Goal: Task Accomplishment & Management: Manage account settings

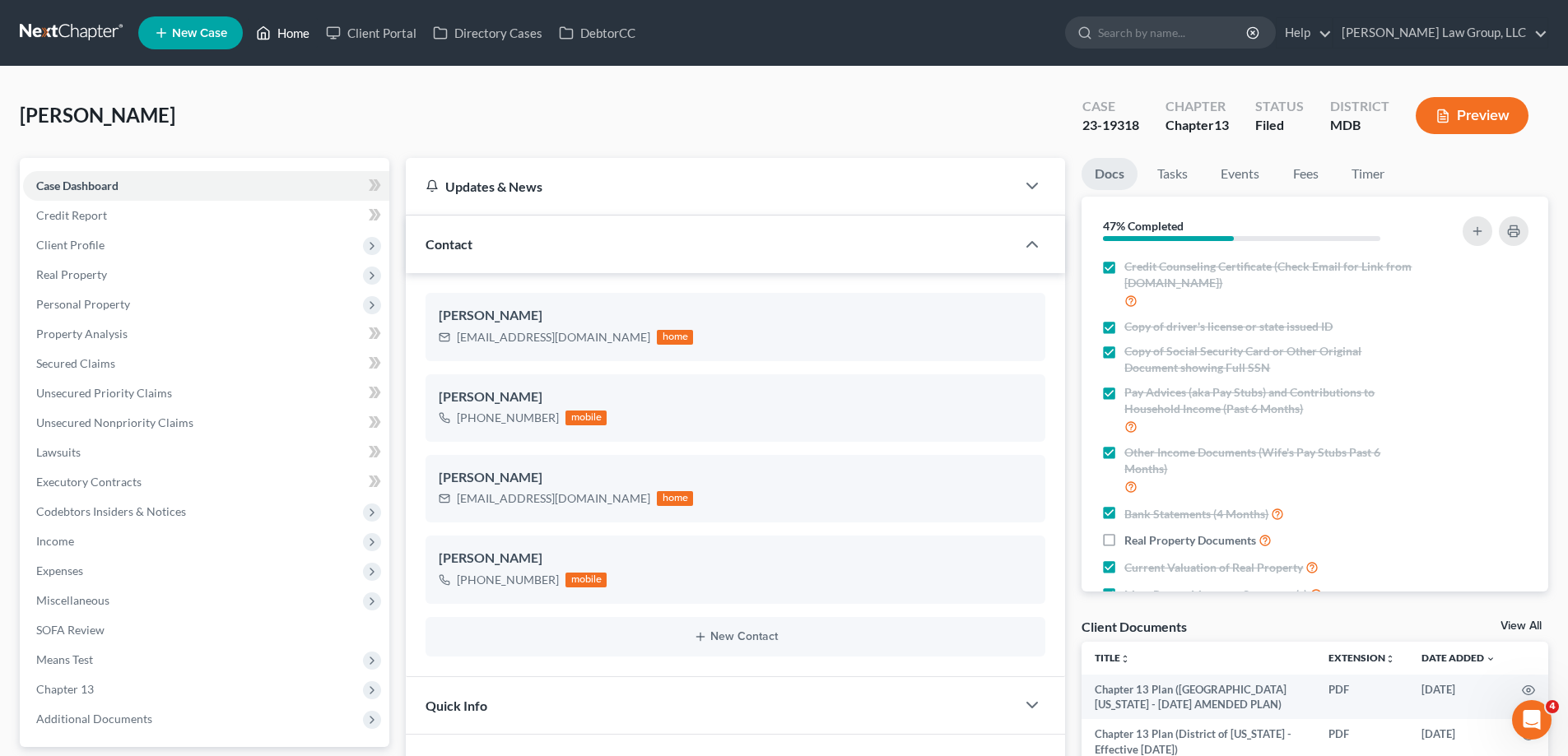
click at [298, 27] on link "Home" at bounding box center [282, 32] width 70 height 29
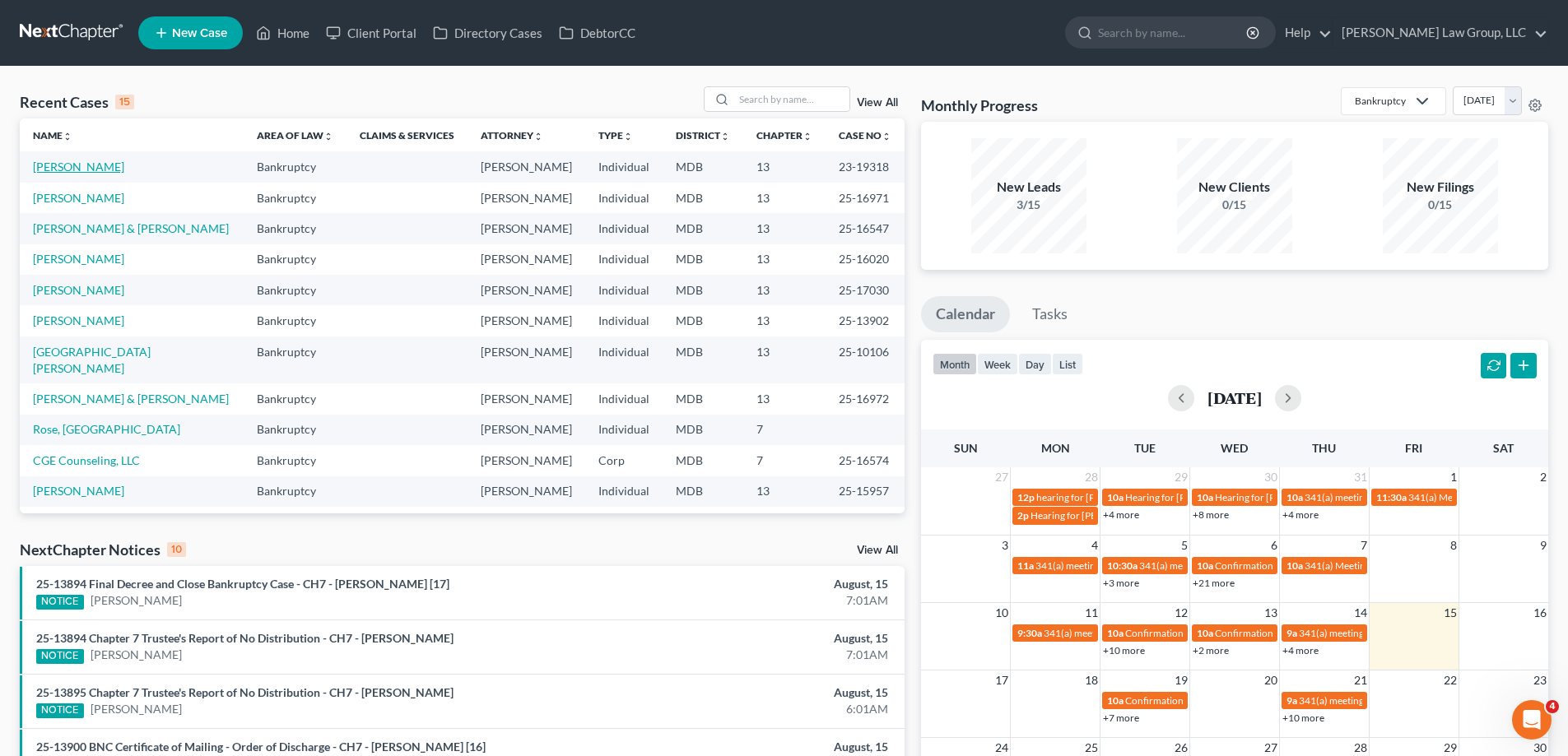
click at [74, 165] on link "[PERSON_NAME]" at bounding box center [79, 167] width 91 height 14
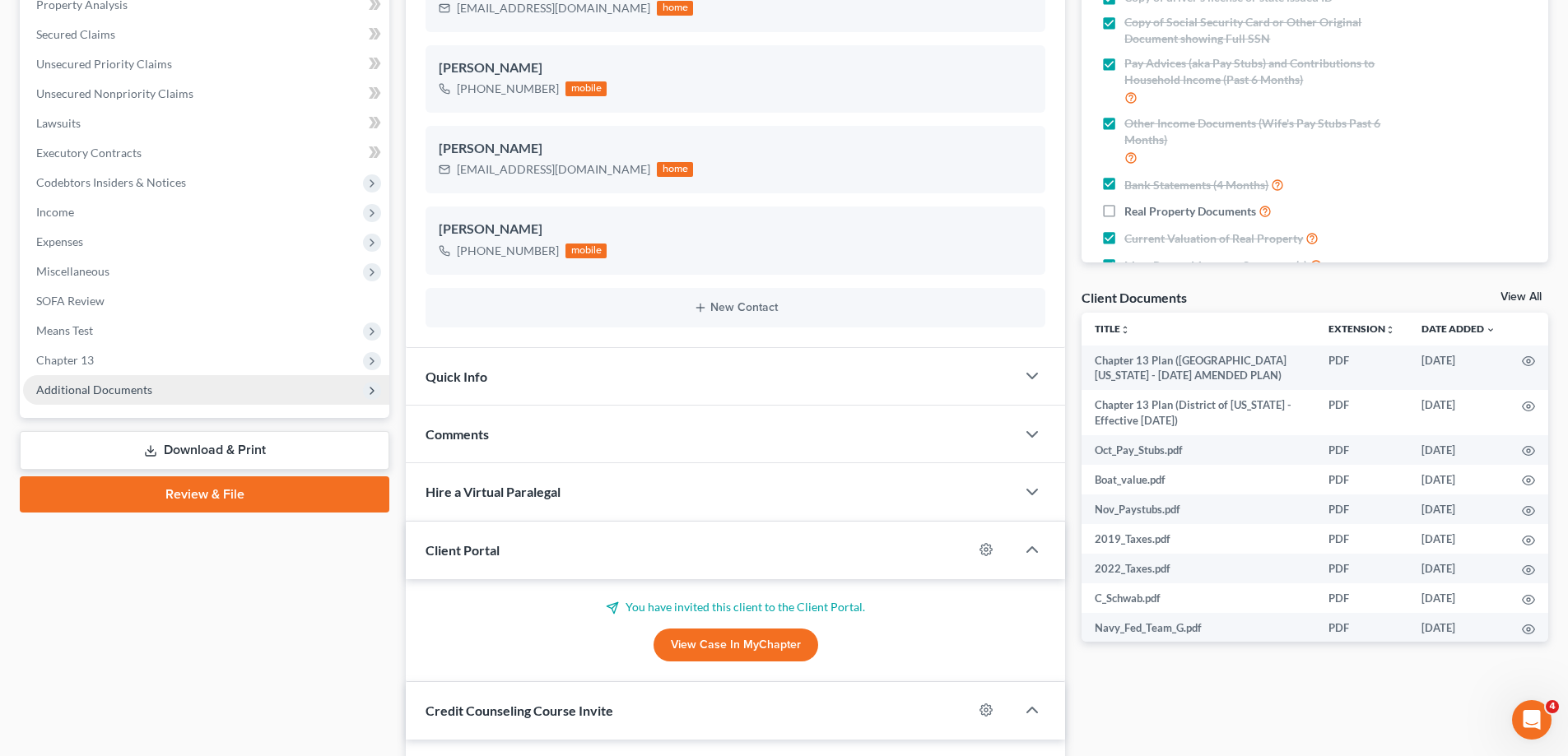
scroll to position [23, 0]
click at [130, 376] on span "Additional Documents" at bounding box center [205, 390] width 366 height 29
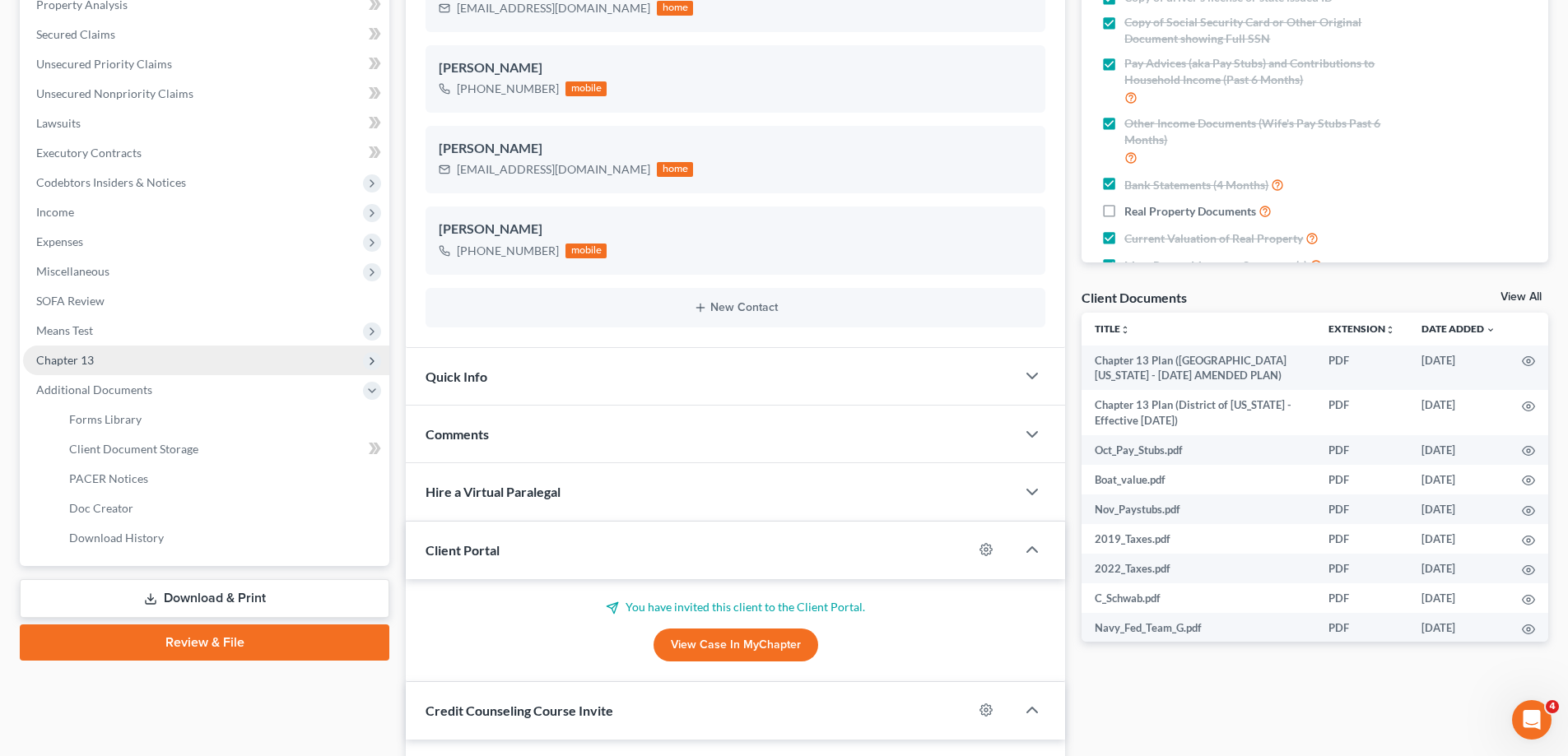
click at [130, 369] on span "Chapter 13" at bounding box center [205, 360] width 366 height 29
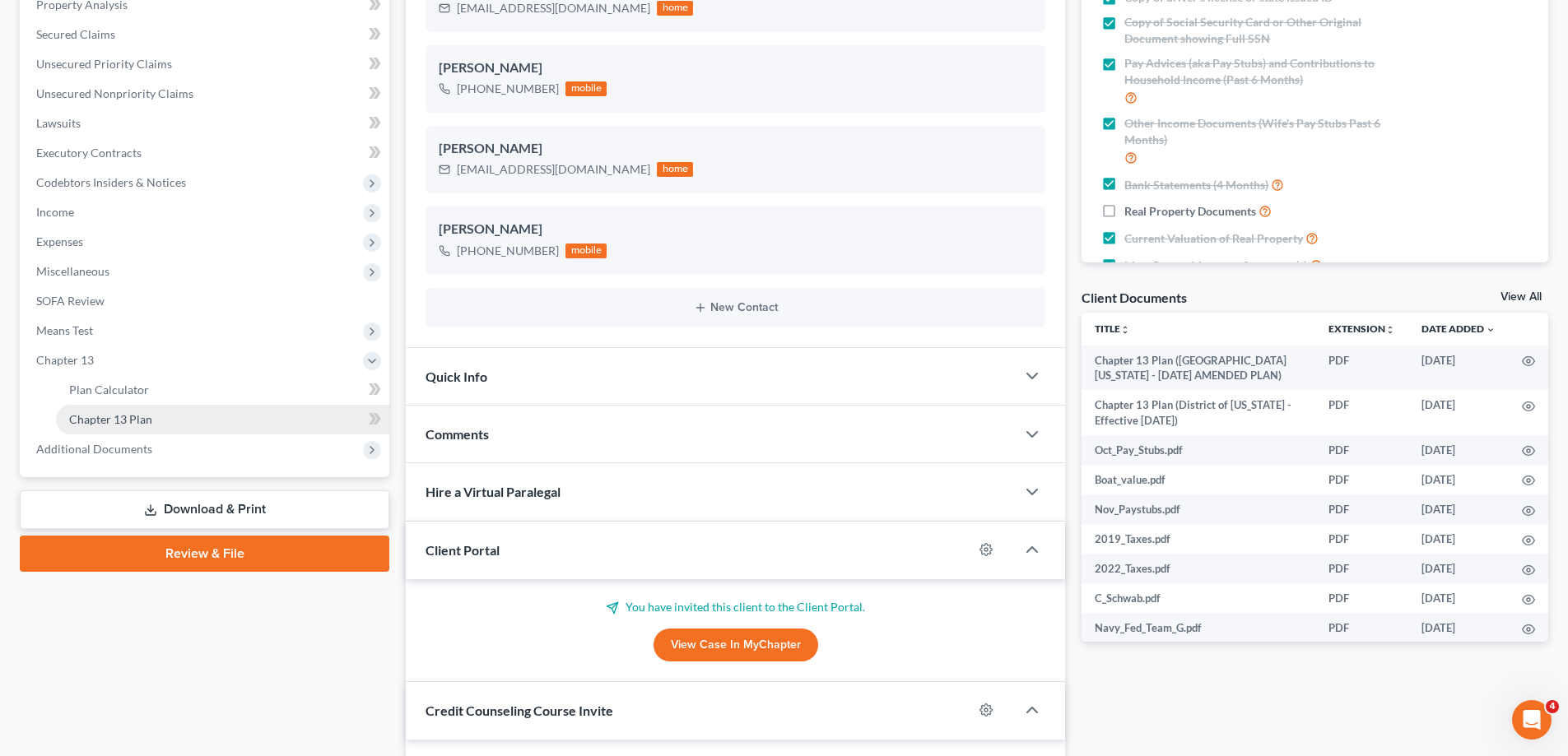
click at [166, 425] on link "Chapter 13 Plan" at bounding box center [222, 419] width 333 height 29
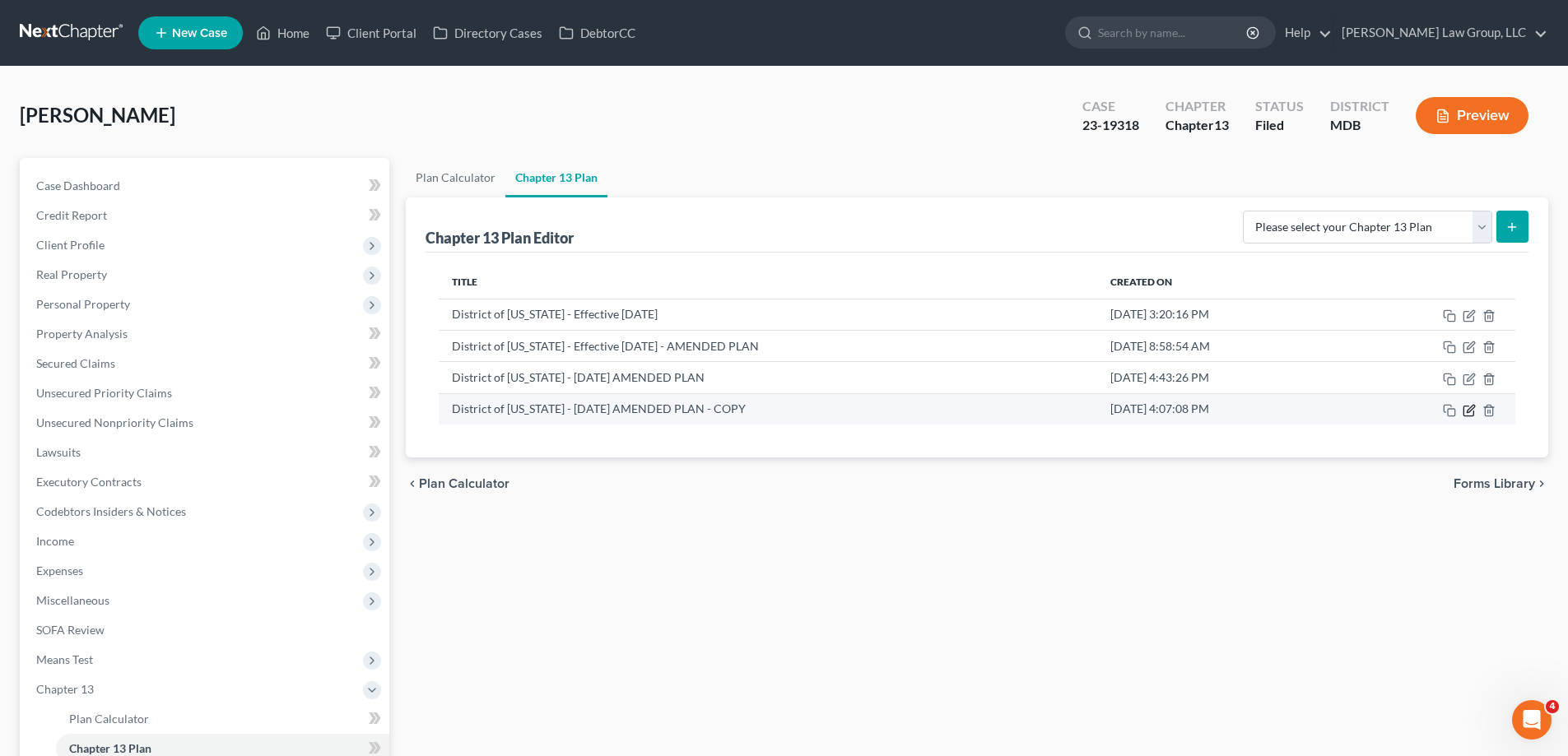
click at [1462, 409] on icon "button" at bounding box center [1468, 410] width 13 height 13
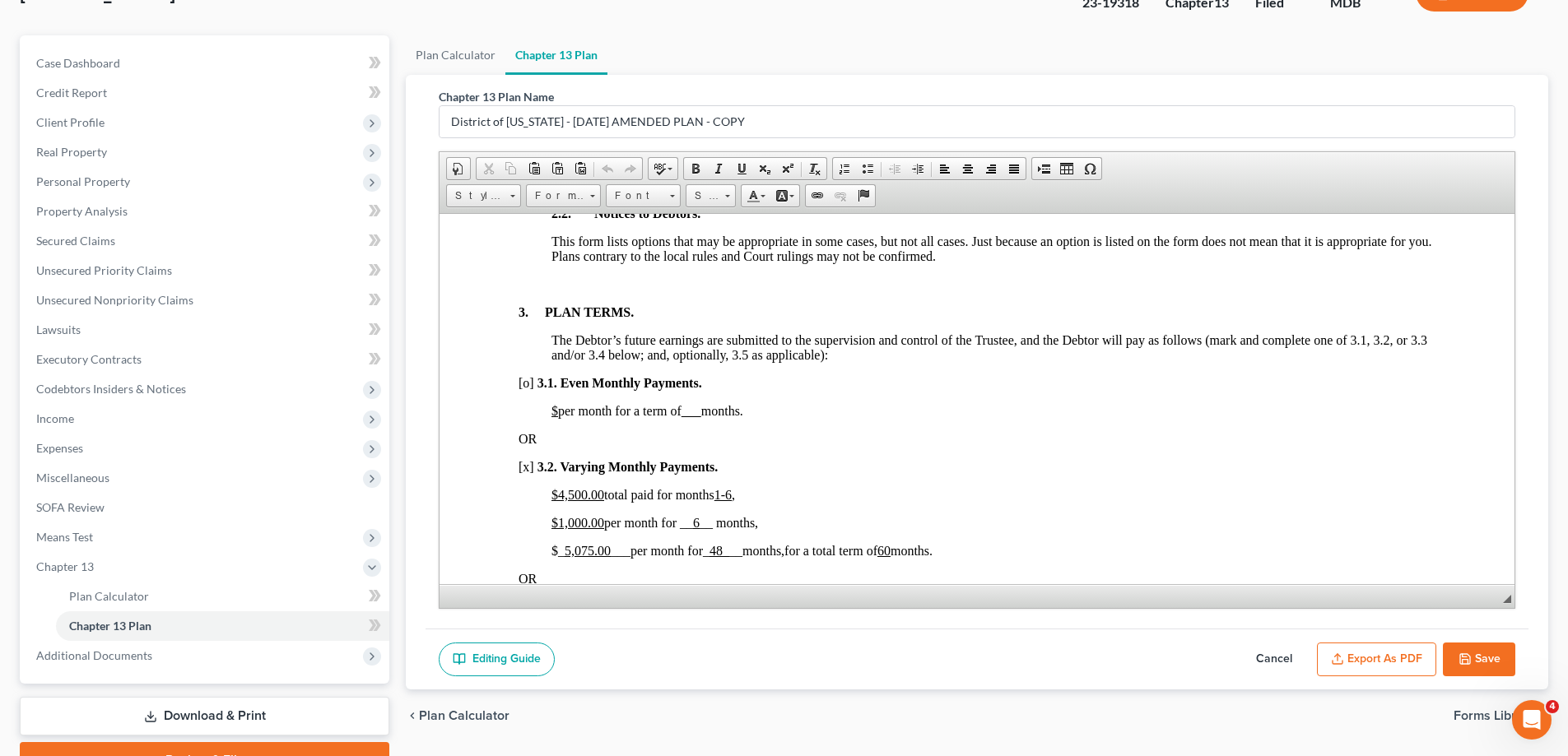
scroll to position [207, 0]
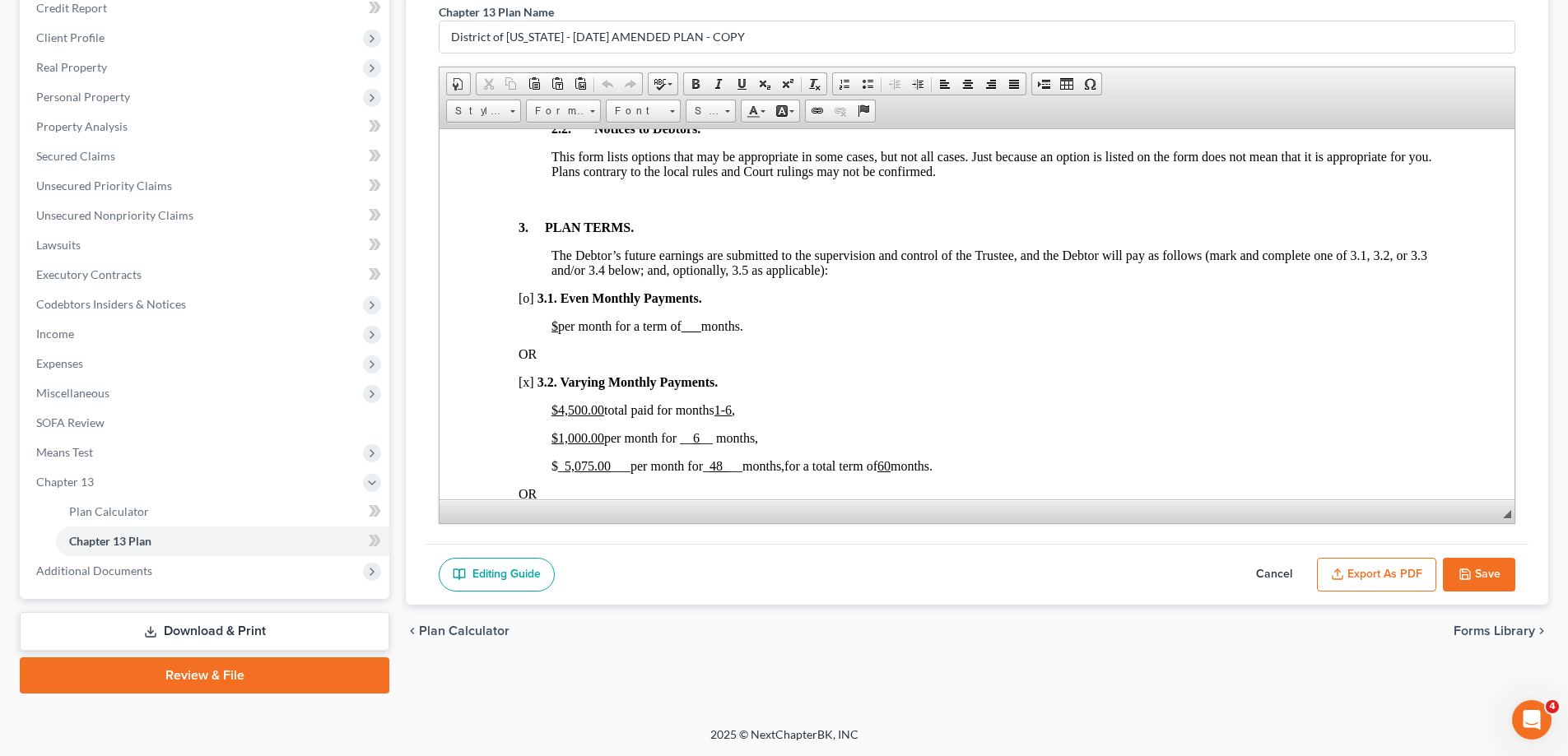
click at [1273, 568] on button "Cancel" at bounding box center [1274, 574] width 73 height 34
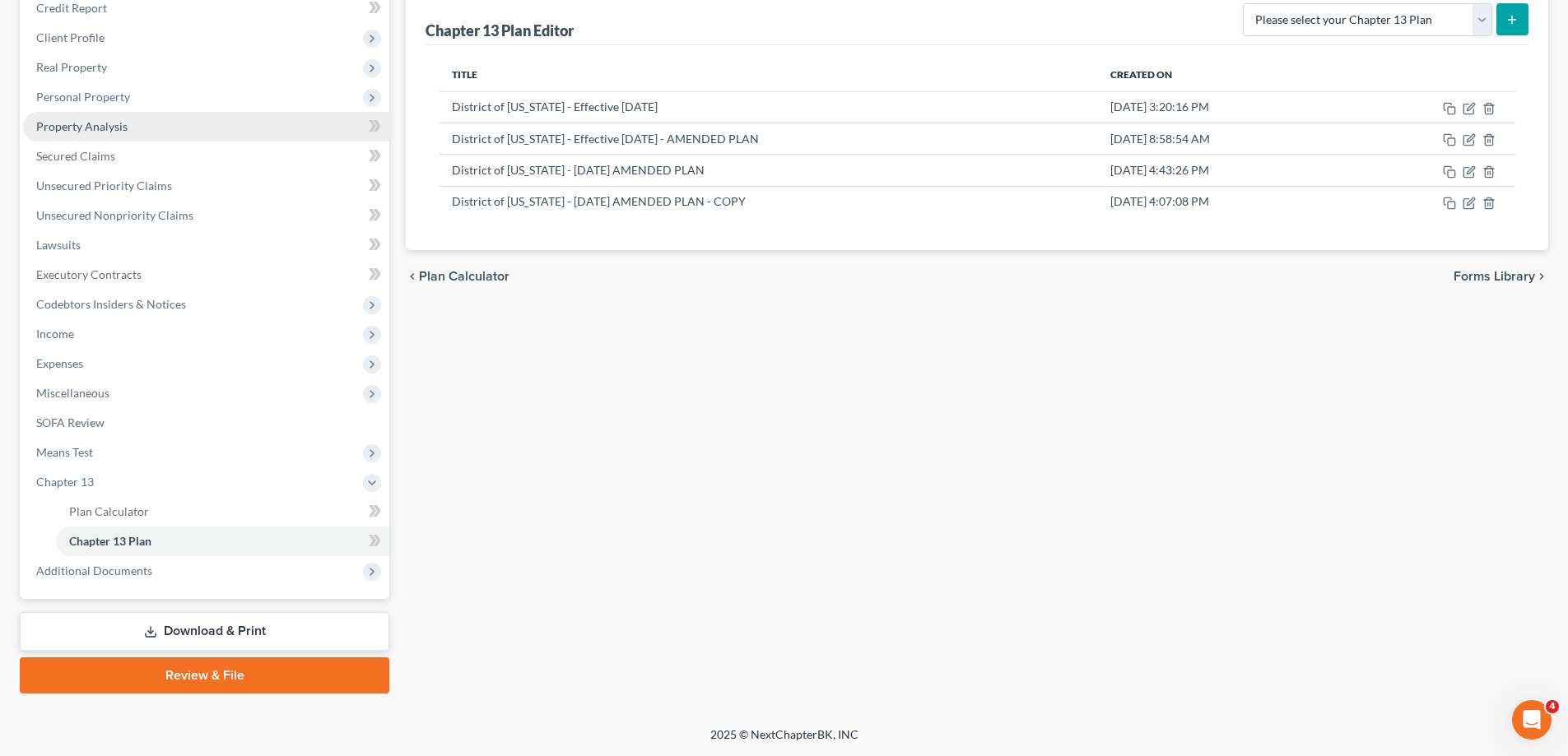
click at [189, 133] on link "Property Analysis" at bounding box center [205, 127] width 366 height 29
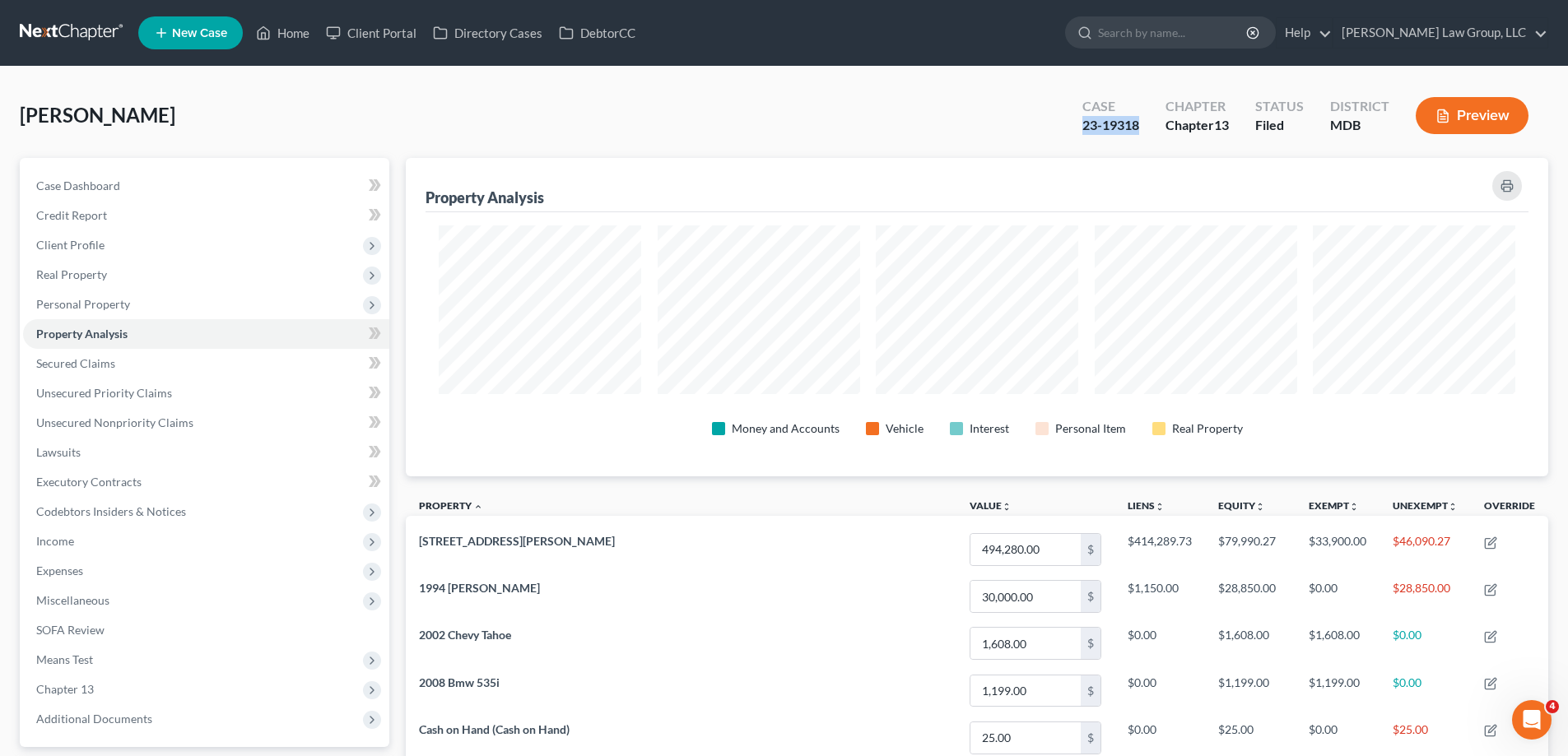
click at [1143, 120] on div "Case 23-19318" at bounding box center [1110, 117] width 83 height 48
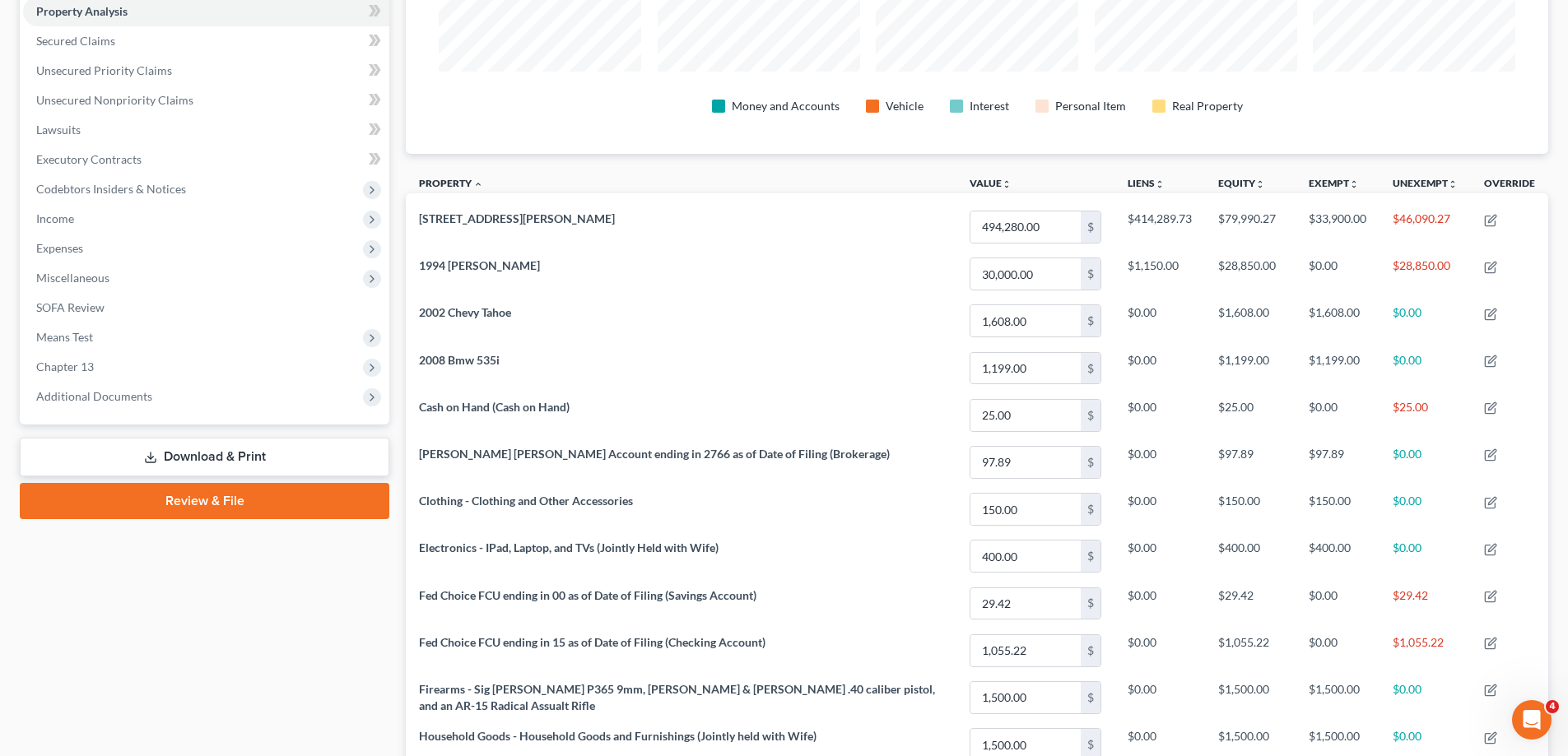
scroll to position [329, 0]
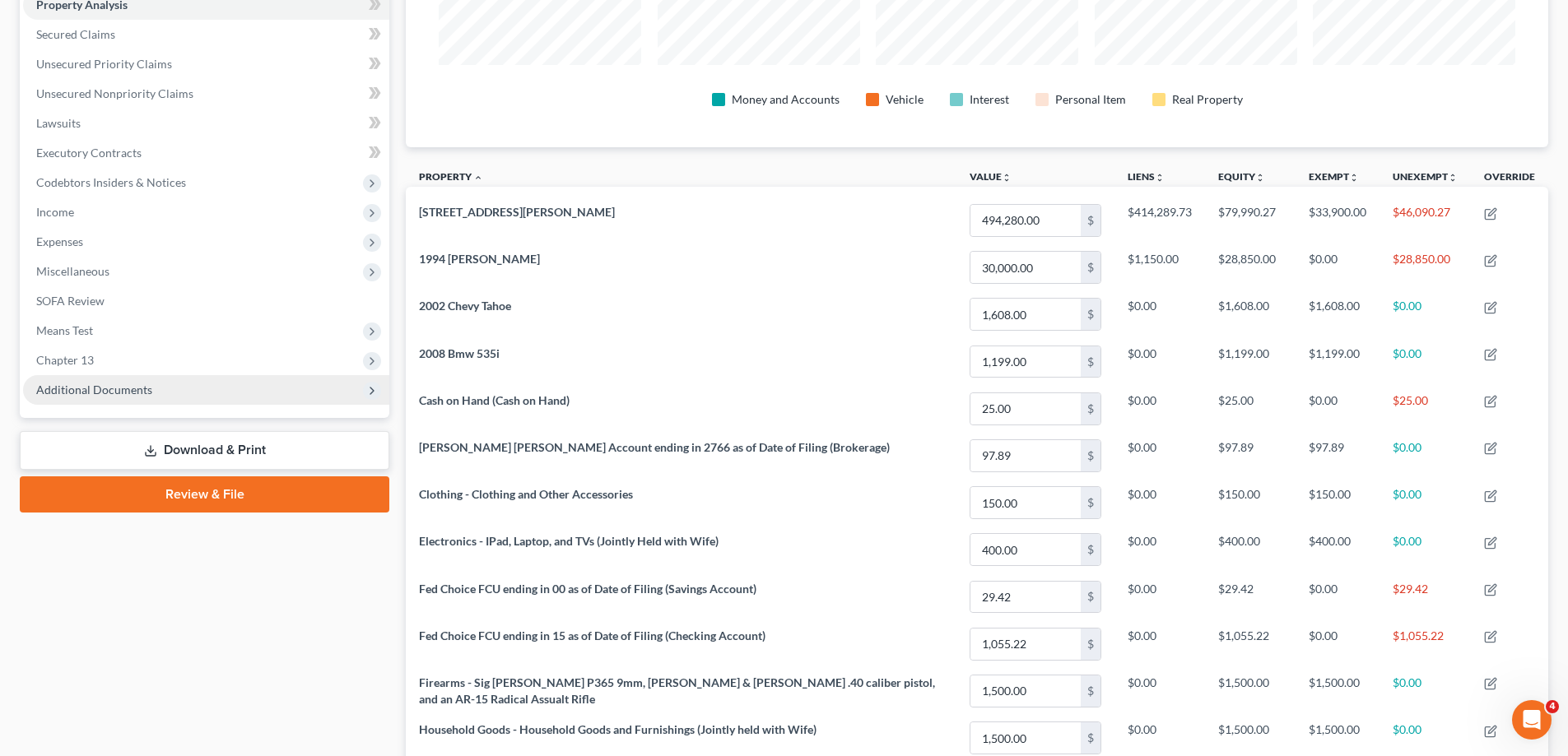
click at [148, 389] on span "Additional Documents" at bounding box center [94, 390] width 116 height 14
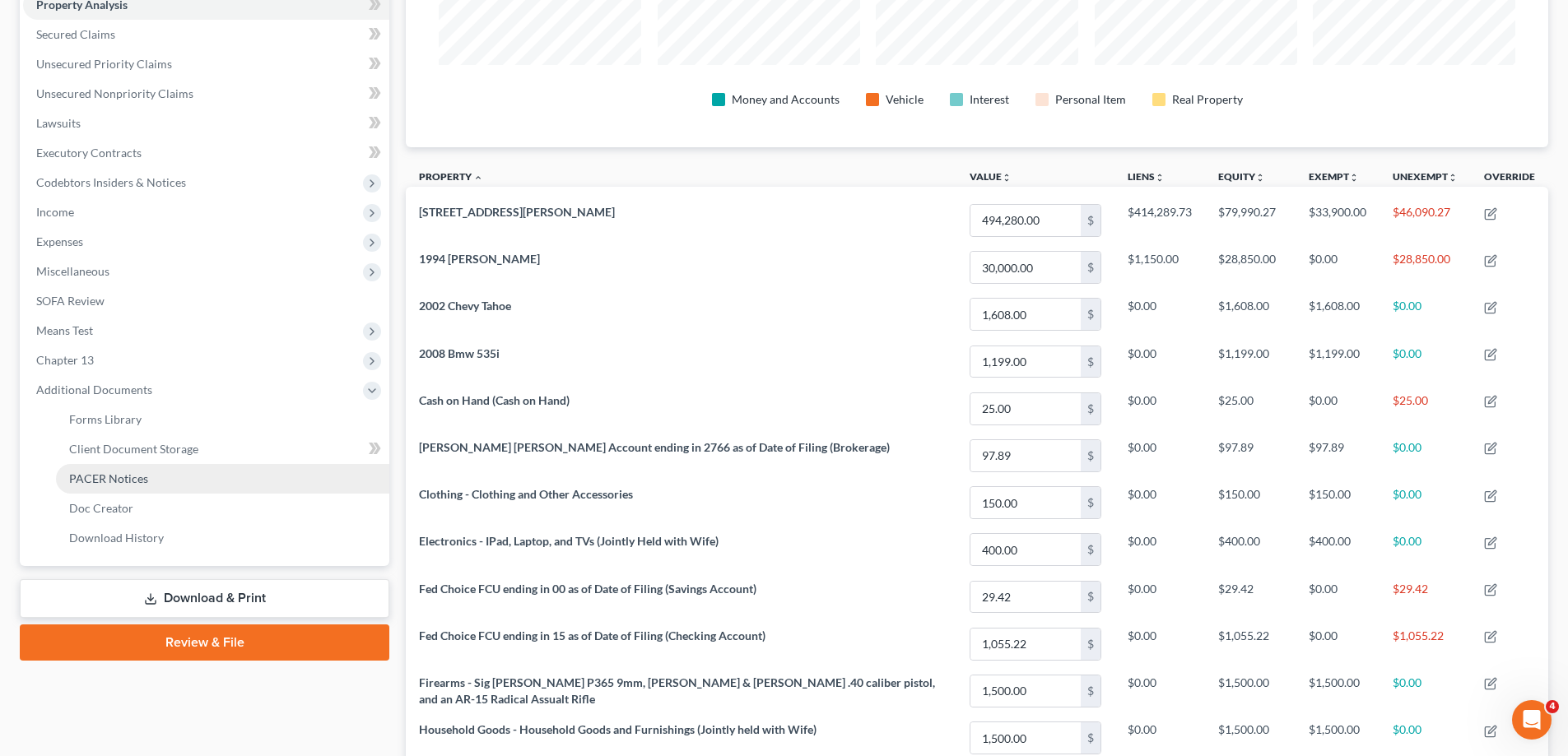
click at [151, 479] on link "PACER Notices" at bounding box center [222, 479] width 333 height 29
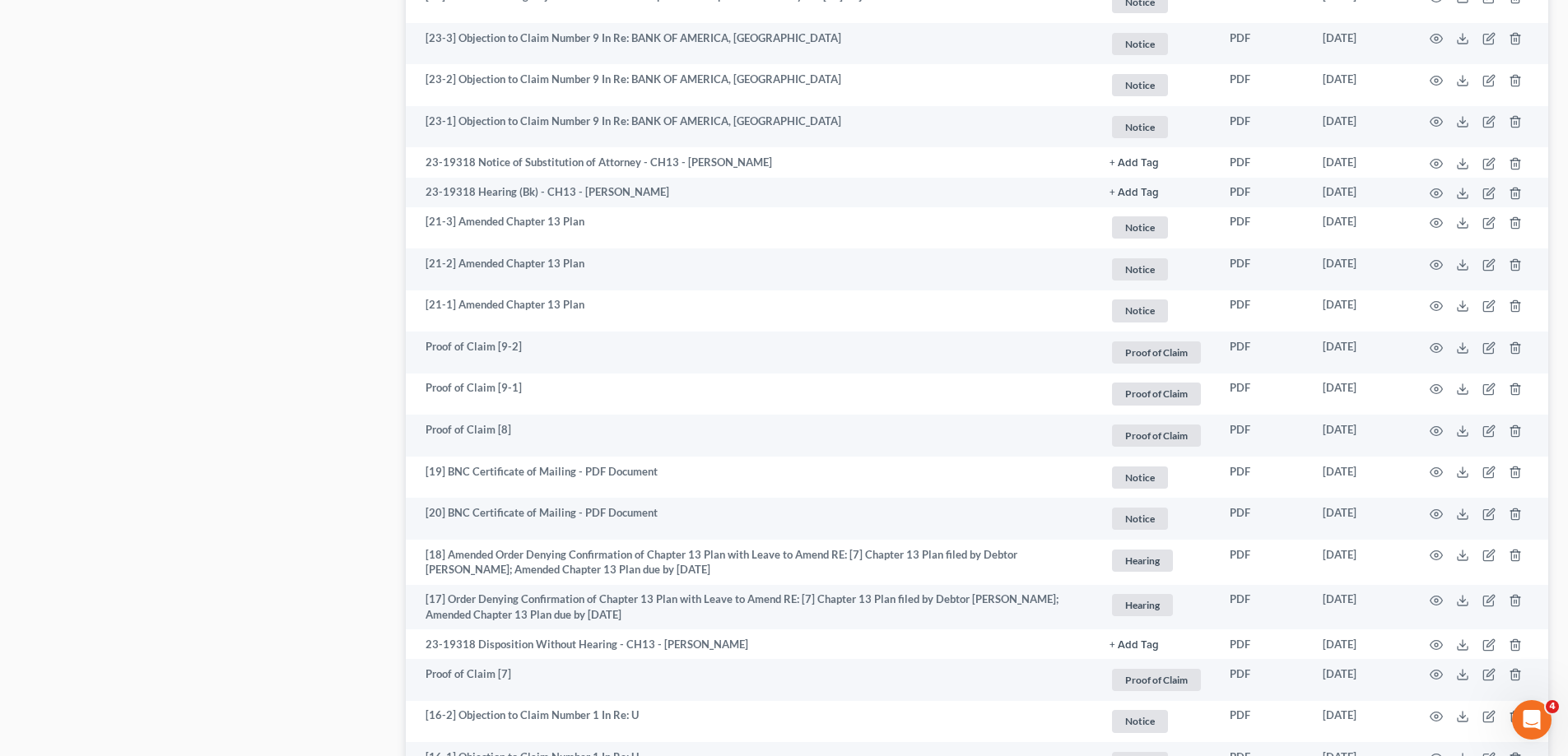
scroll to position [2887, 0]
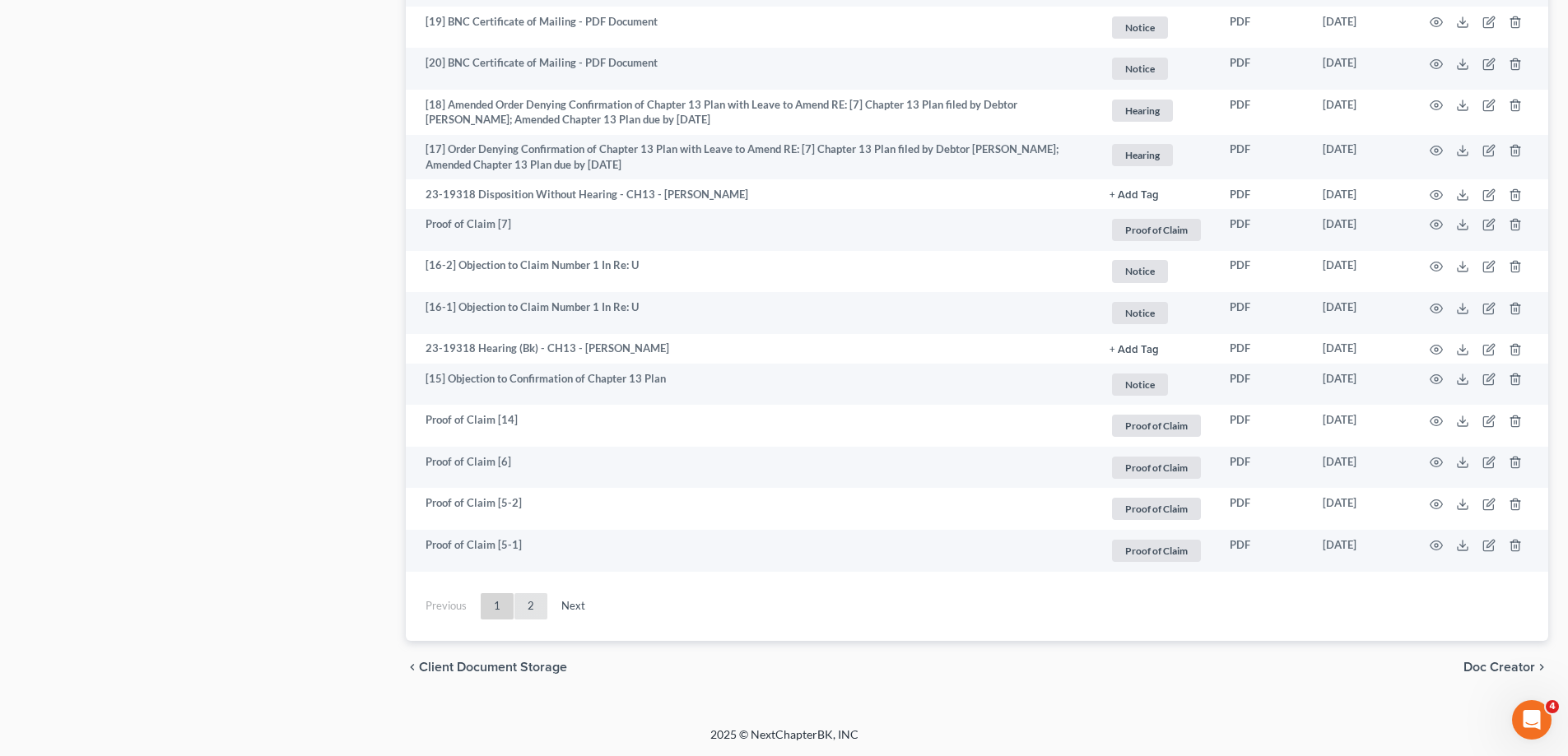
click at [538, 603] on link "2" at bounding box center [531, 606] width 33 height 27
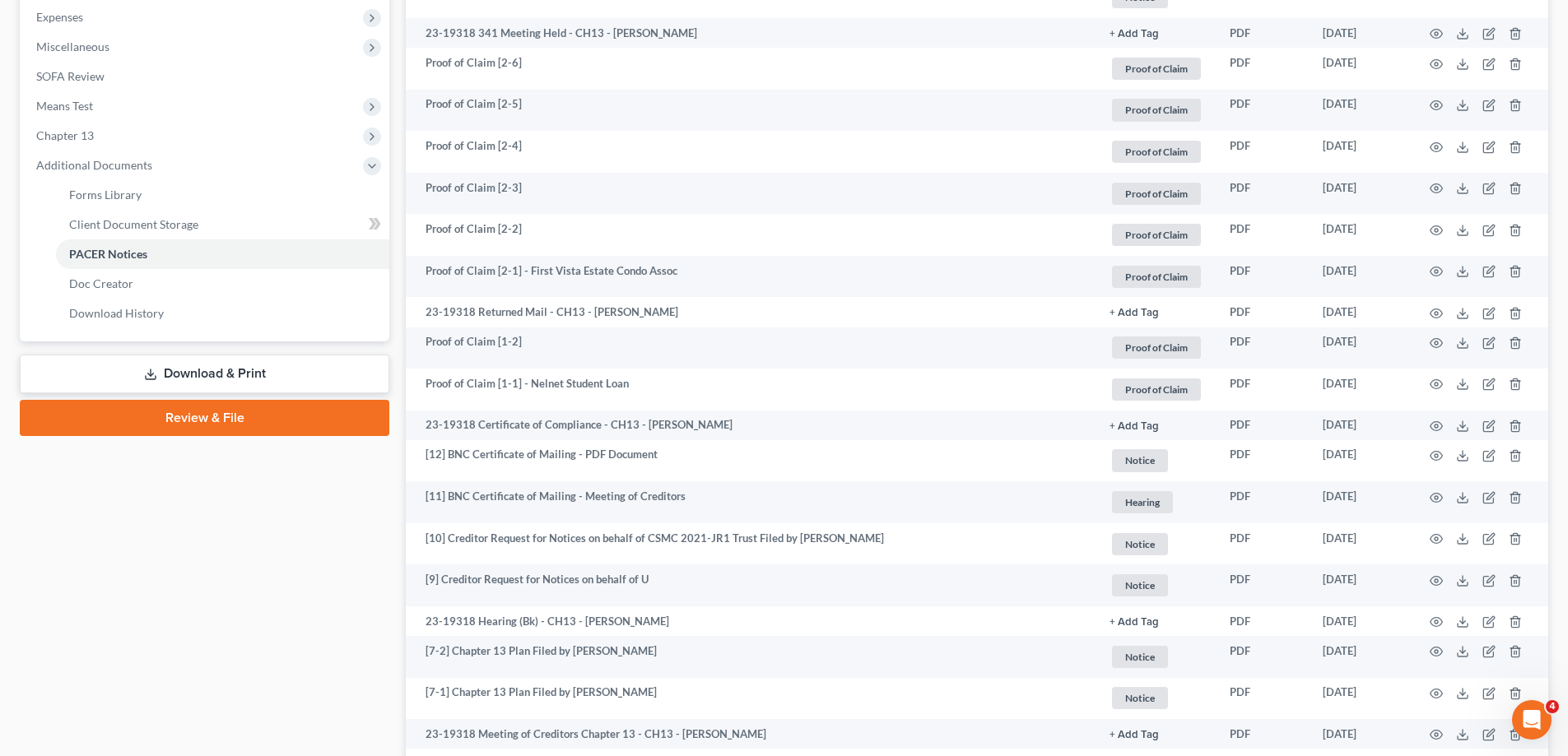
scroll to position [481, 0]
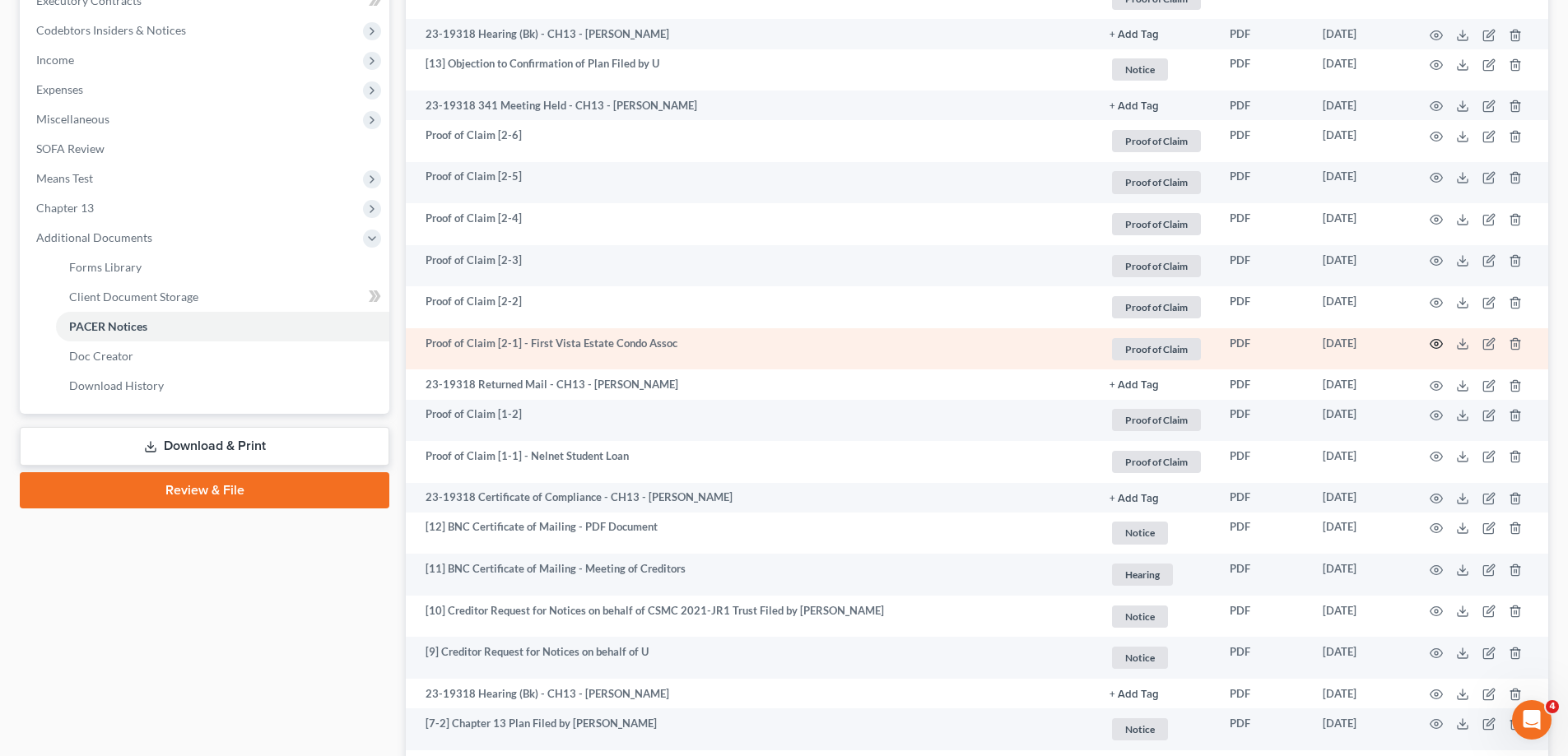
click at [1440, 343] on icon "button" at bounding box center [1435, 344] width 13 height 13
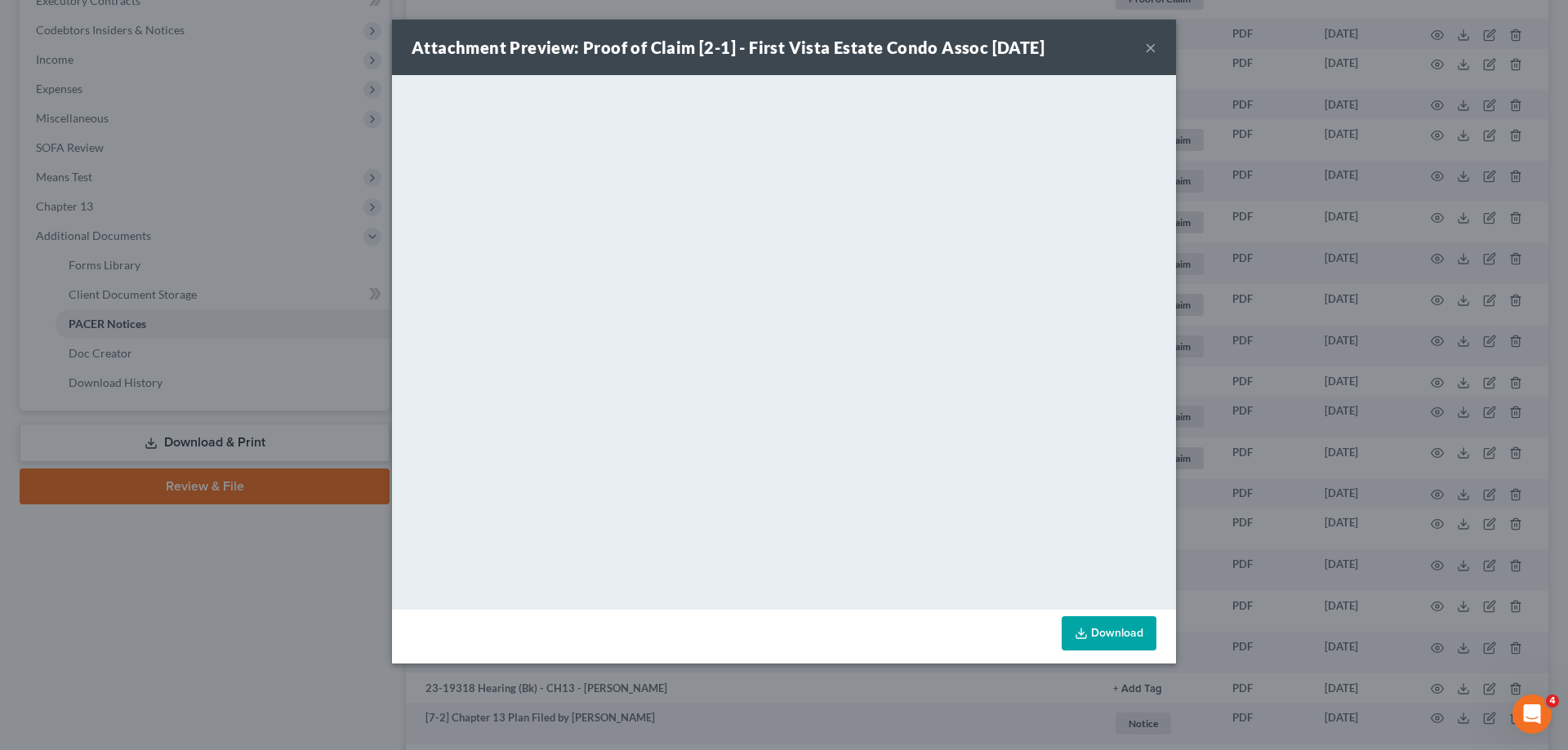
drag, startPoint x: 1145, startPoint y: 51, endPoint x: 1111, endPoint y: 82, distance: 46.0
click at [1145, 50] on button "×" at bounding box center [1151, 48] width 12 height 19
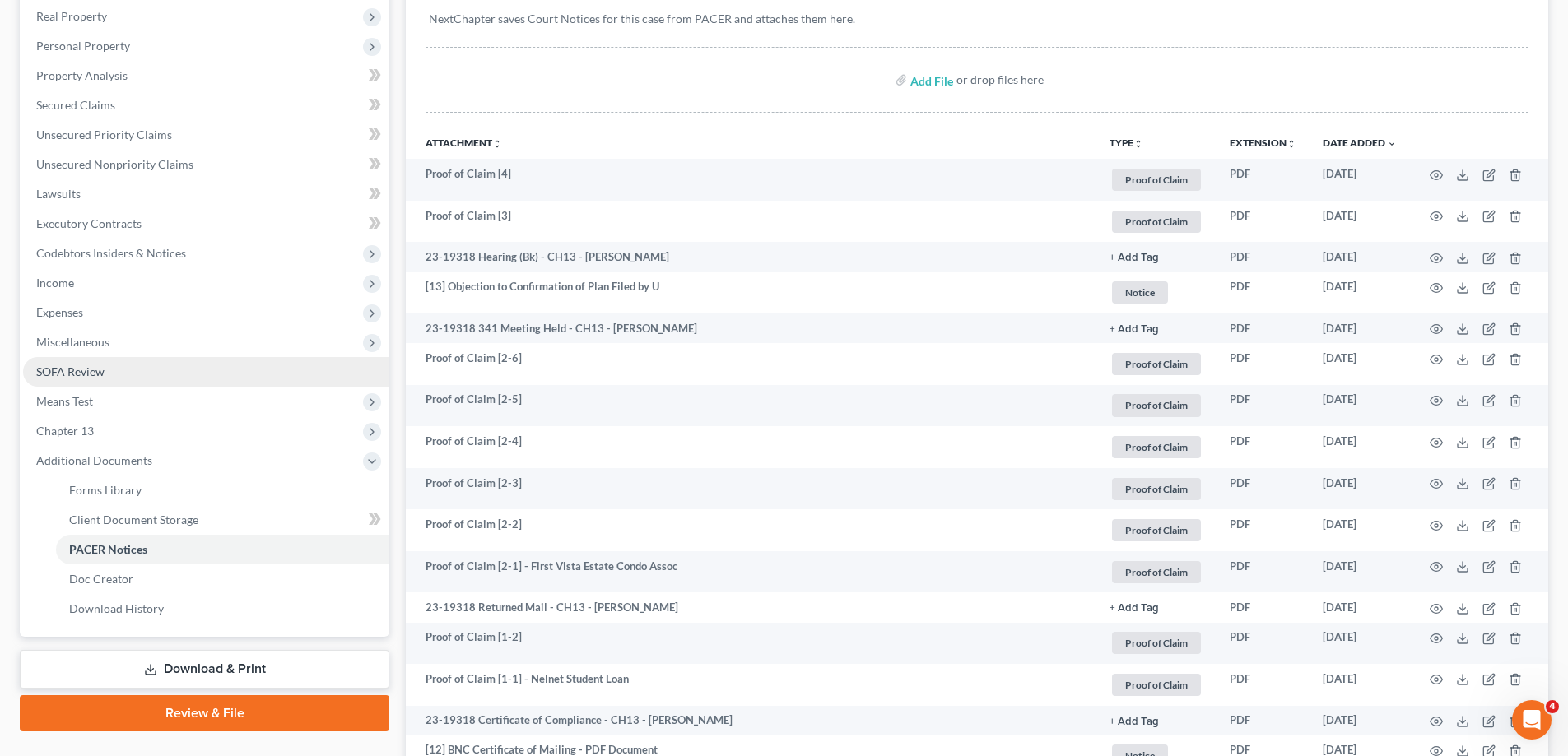
scroll to position [235, 0]
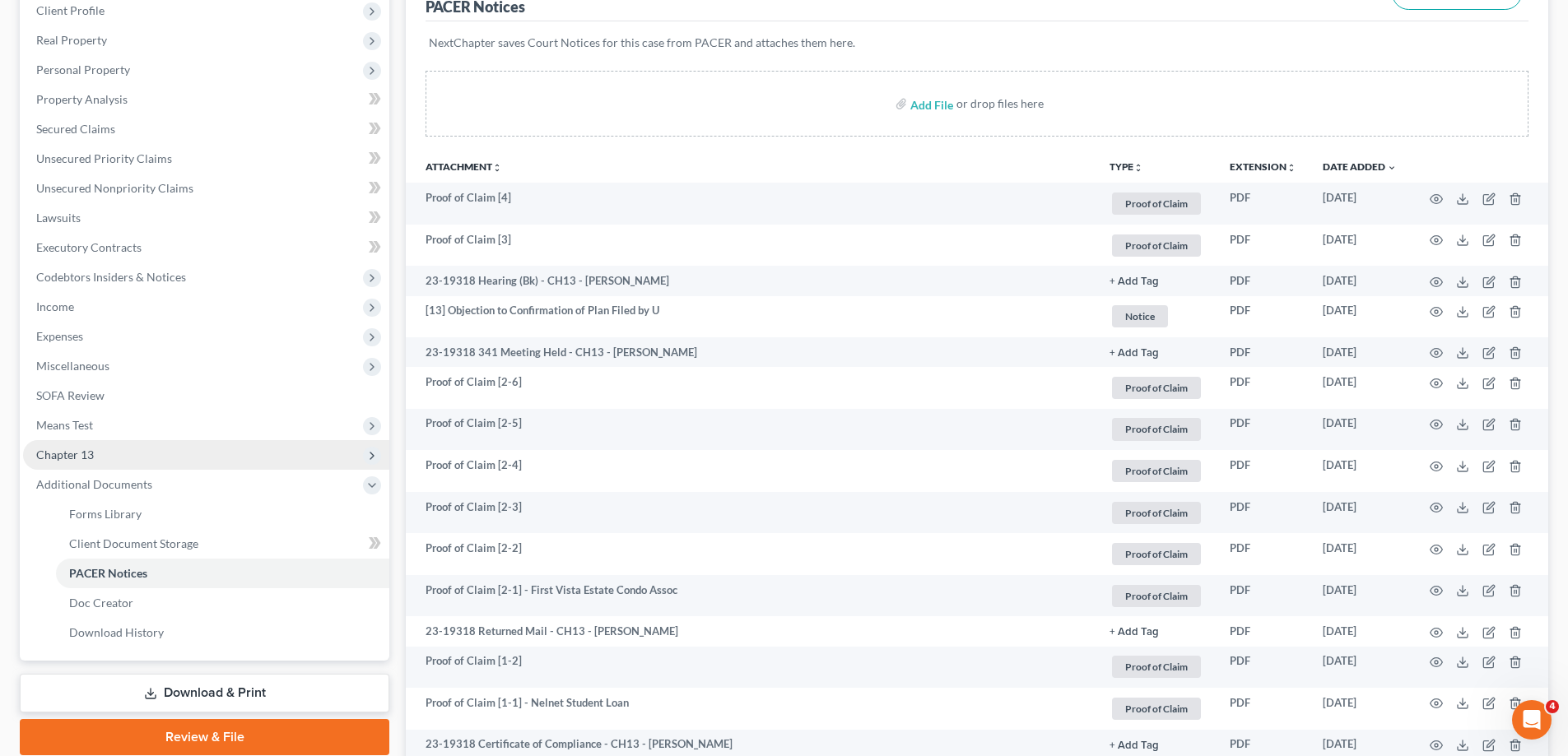
click at [111, 448] on span "Chapter 13" at bounding box center [205, 455] width 366 height 29
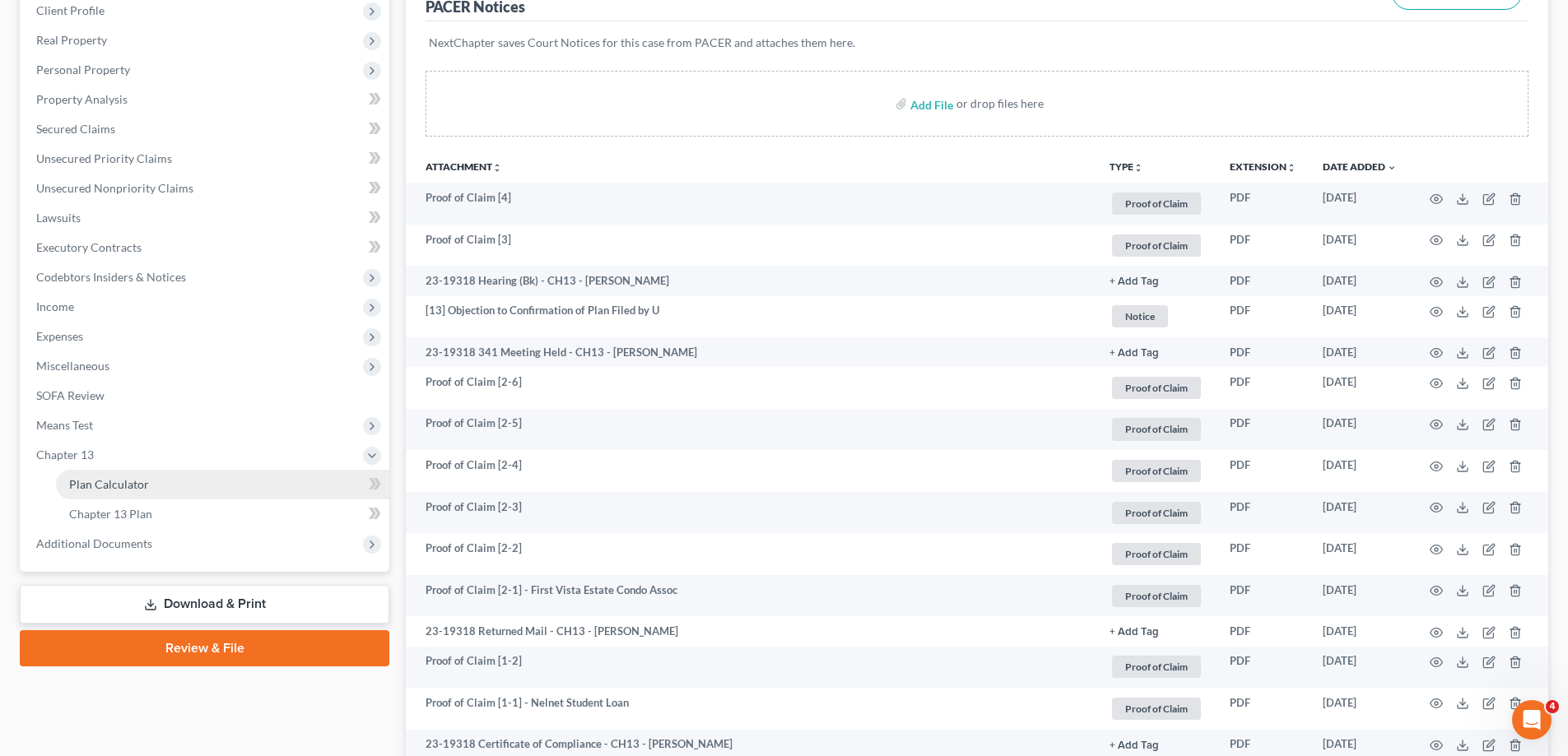
click at [150, 493] on link "Plan Calculator" at bounding box center [222, 485] width 333 height 29
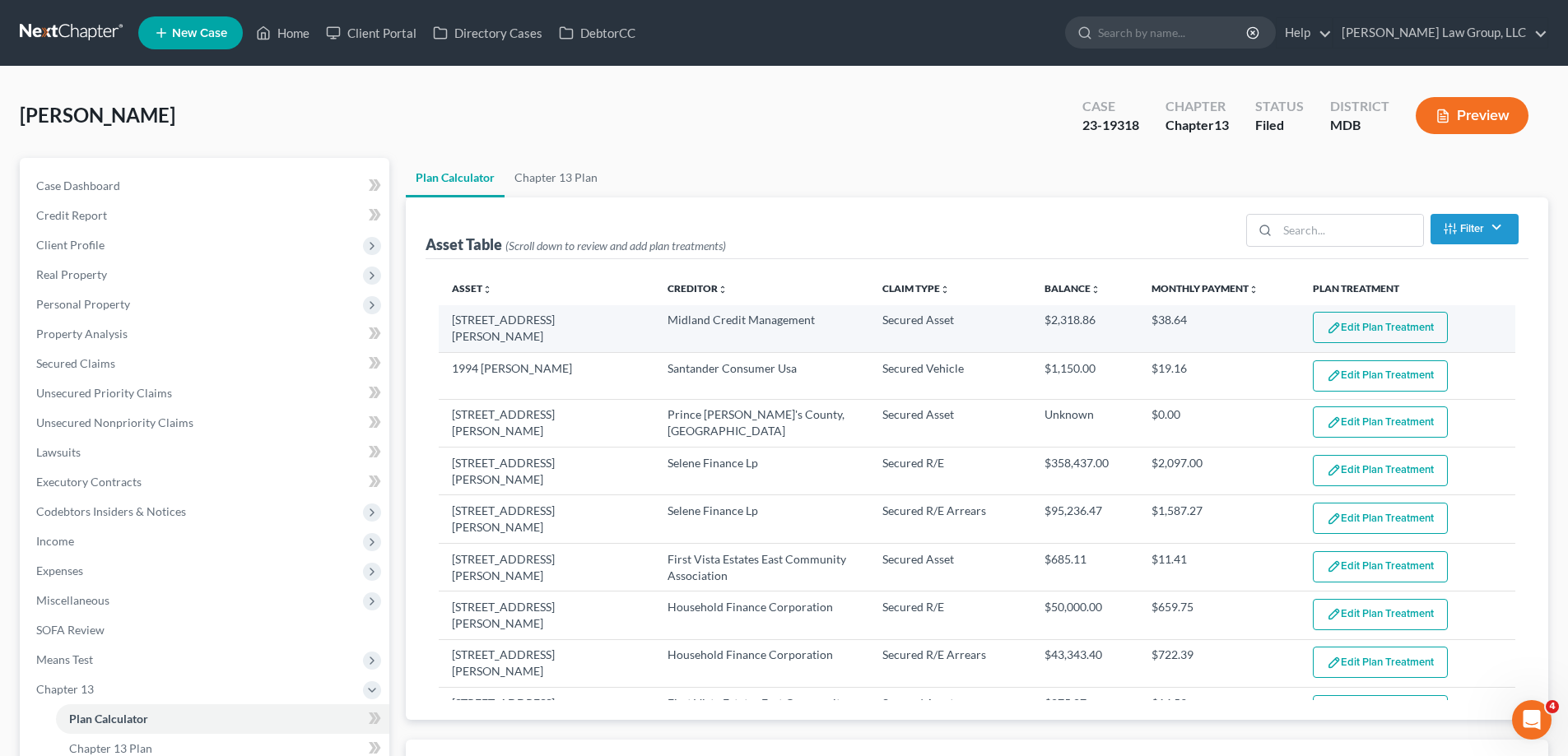
select select "59"
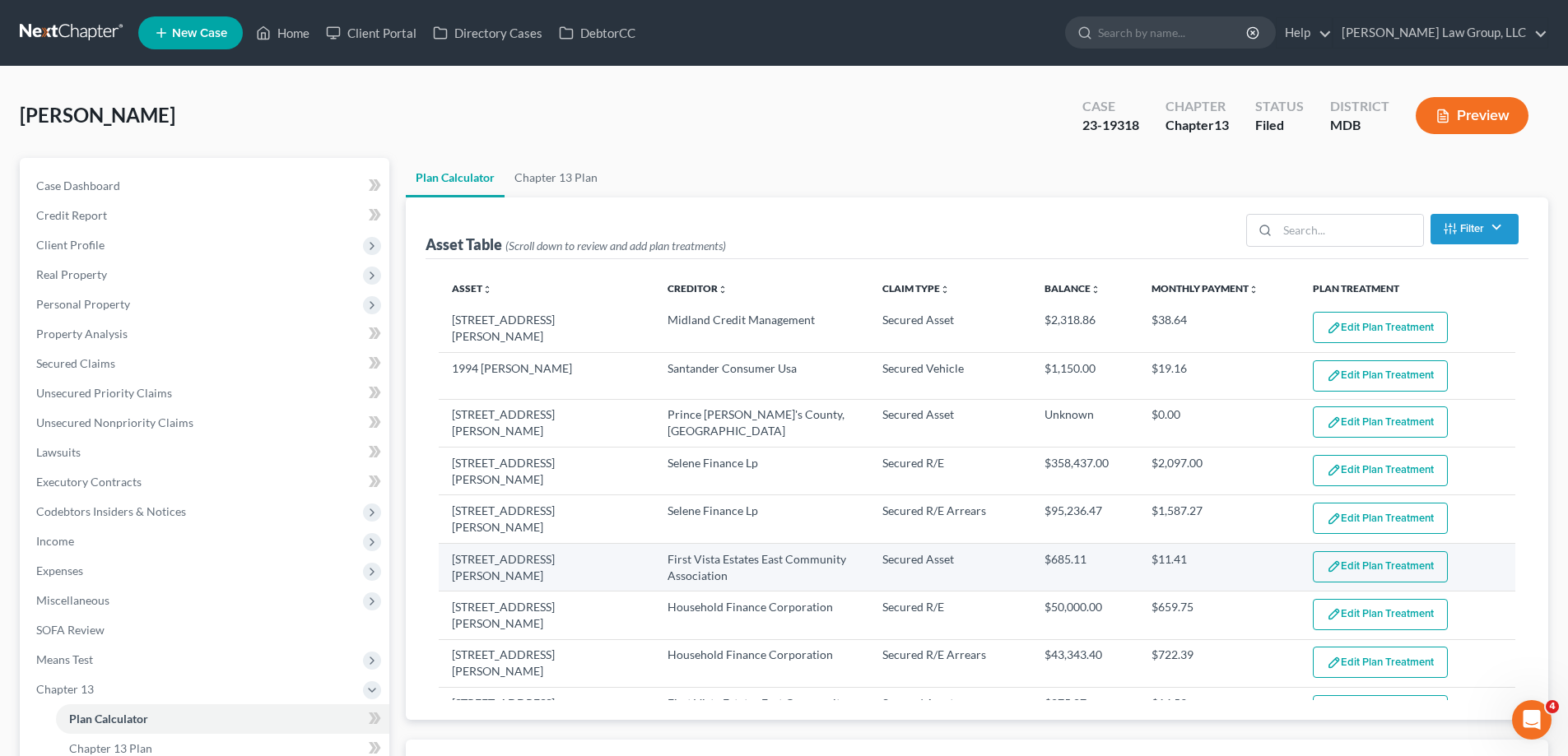
click at [1346, 555] on button "Edit Plan Treatment" at bounding box center [1379, 567] width 135 height 31
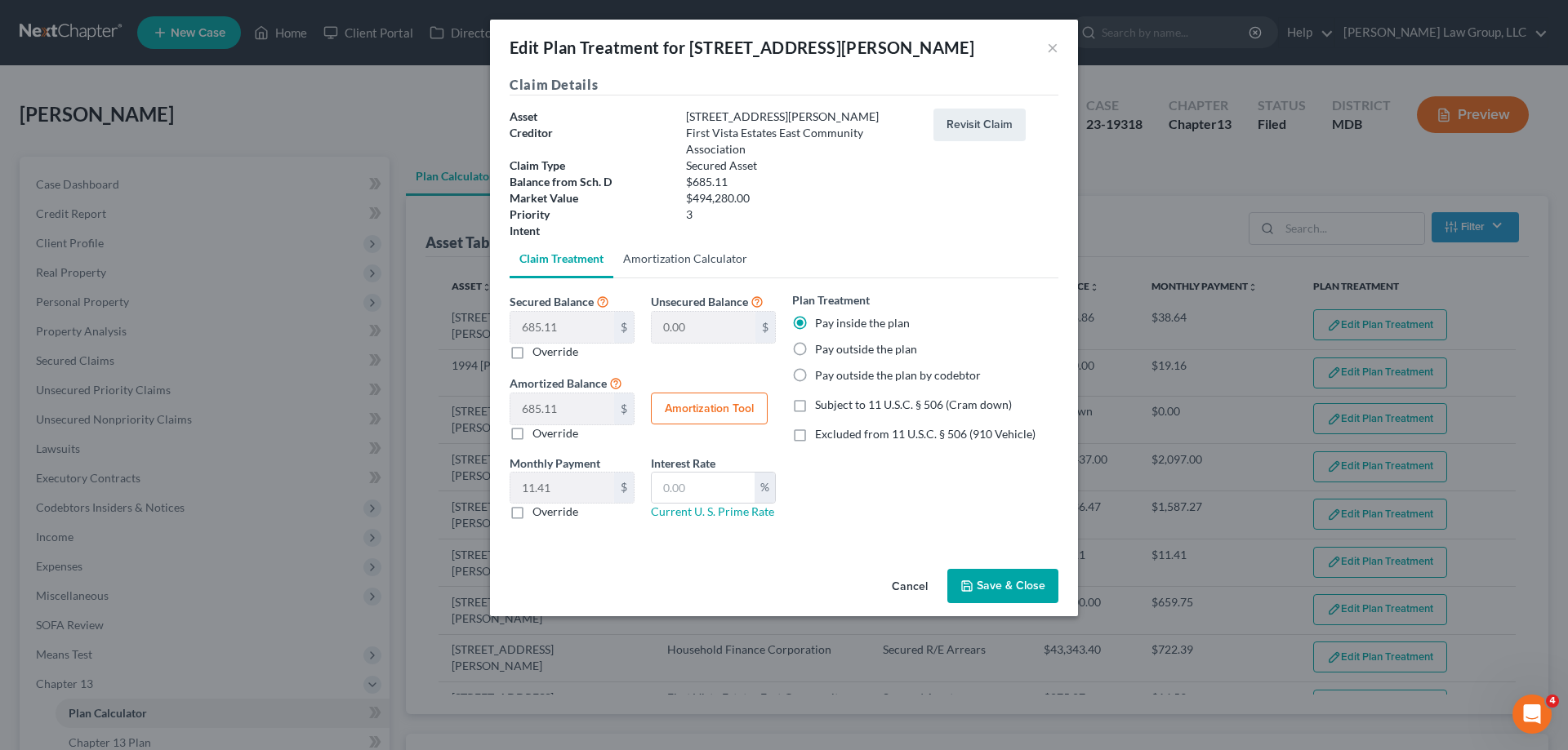
click at [694, 260] on link "Amortization Calculator" at bounding box center [685, 259] width 144 height 39
type input "685.11"
type input "60"
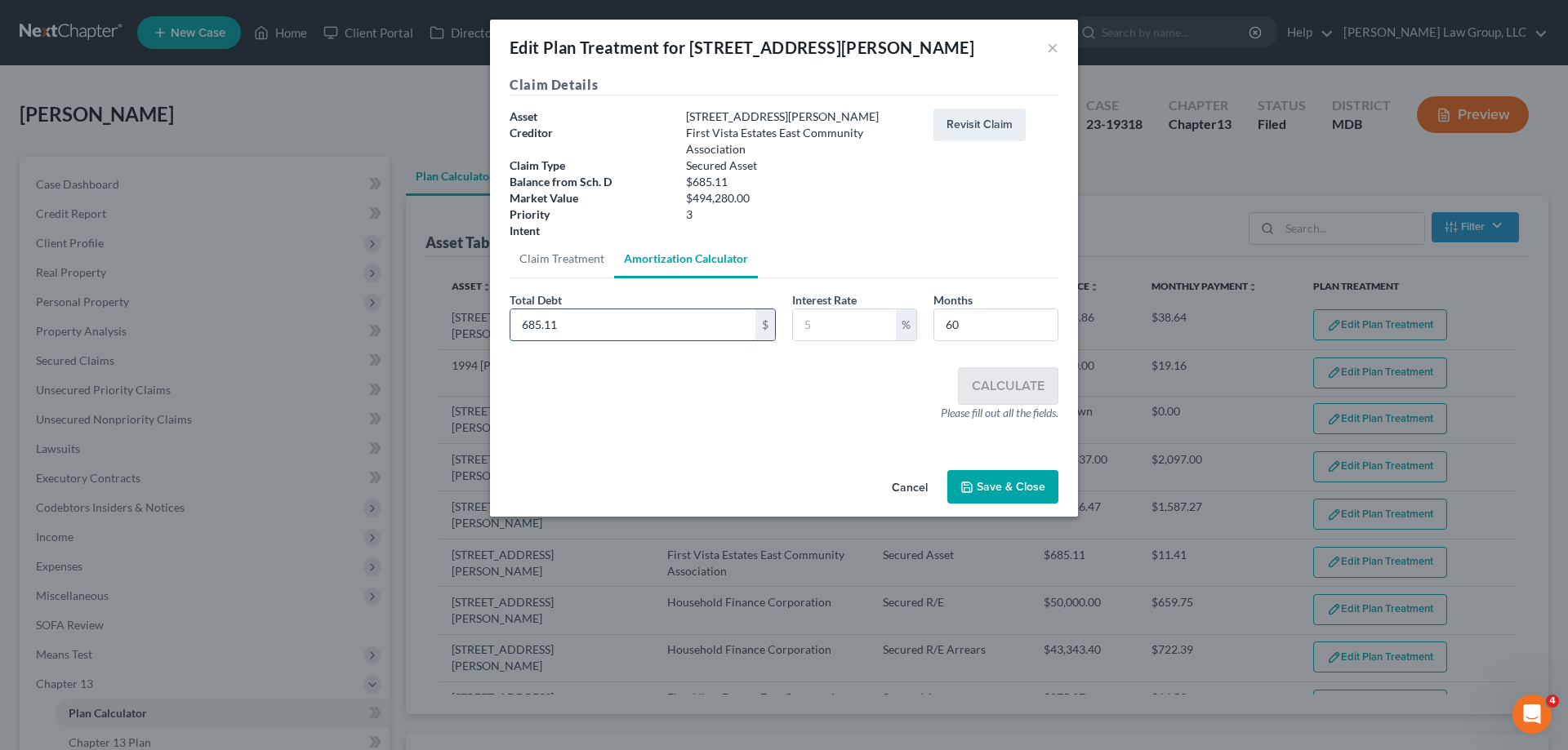
click at [616, 324] on input "685.11" at bounding box center [632, 325] width 245 height 31
type input "3,221.38"
click at [842, 330] on input "text" at bounding box center [845, 325] width 103 height 31
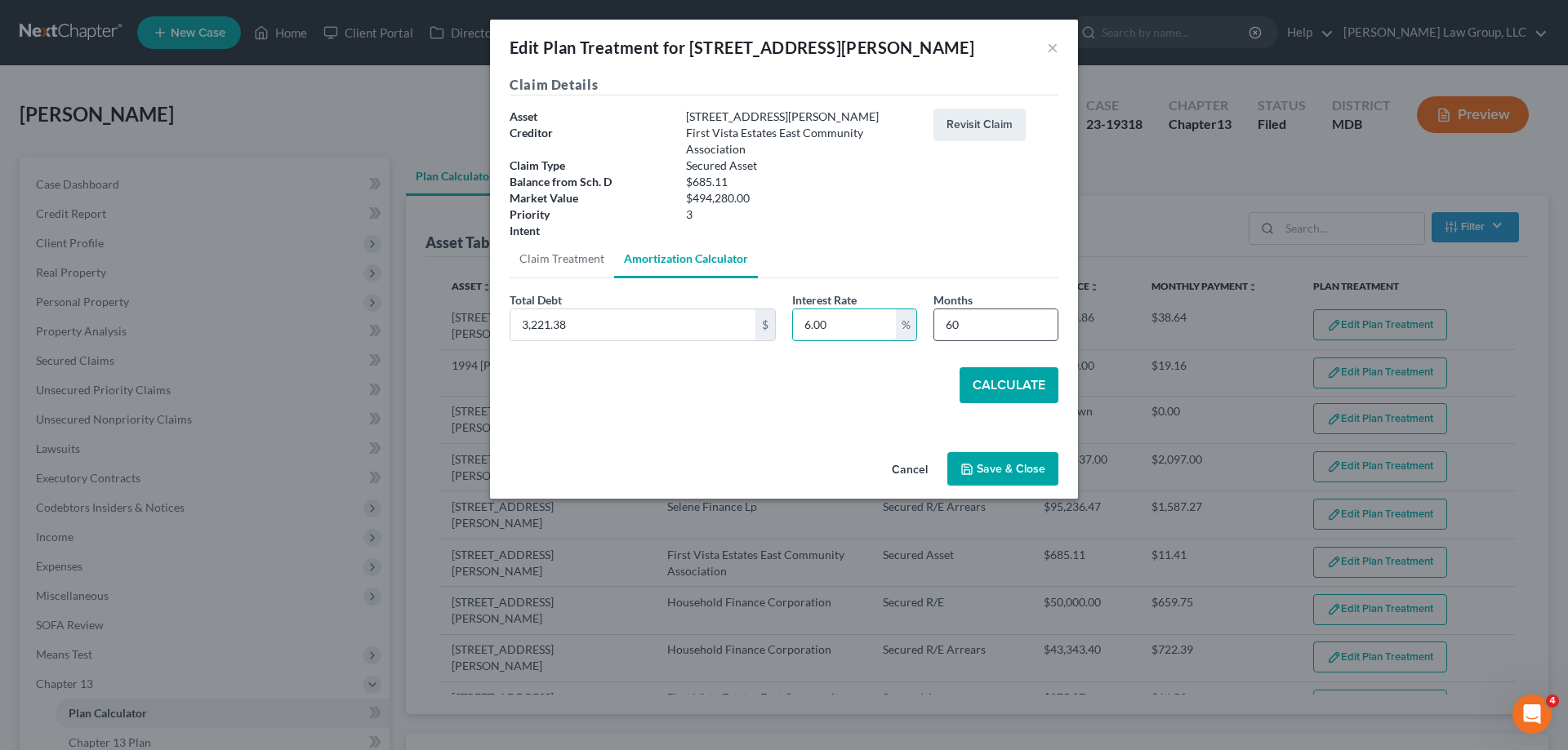
type input "6.00"
drag, startPoint x: 994, startPoint y: 316, endPoint x: 932, endPoint y: 338, distance: 65.8
click at [932, 337] on div "Months 60" at bounding box center [996, 316] width 141 height 50
type input "66"
click at [1010, 376] on button "Calculate" at bounding box center [1009, 385] width 98 height 36
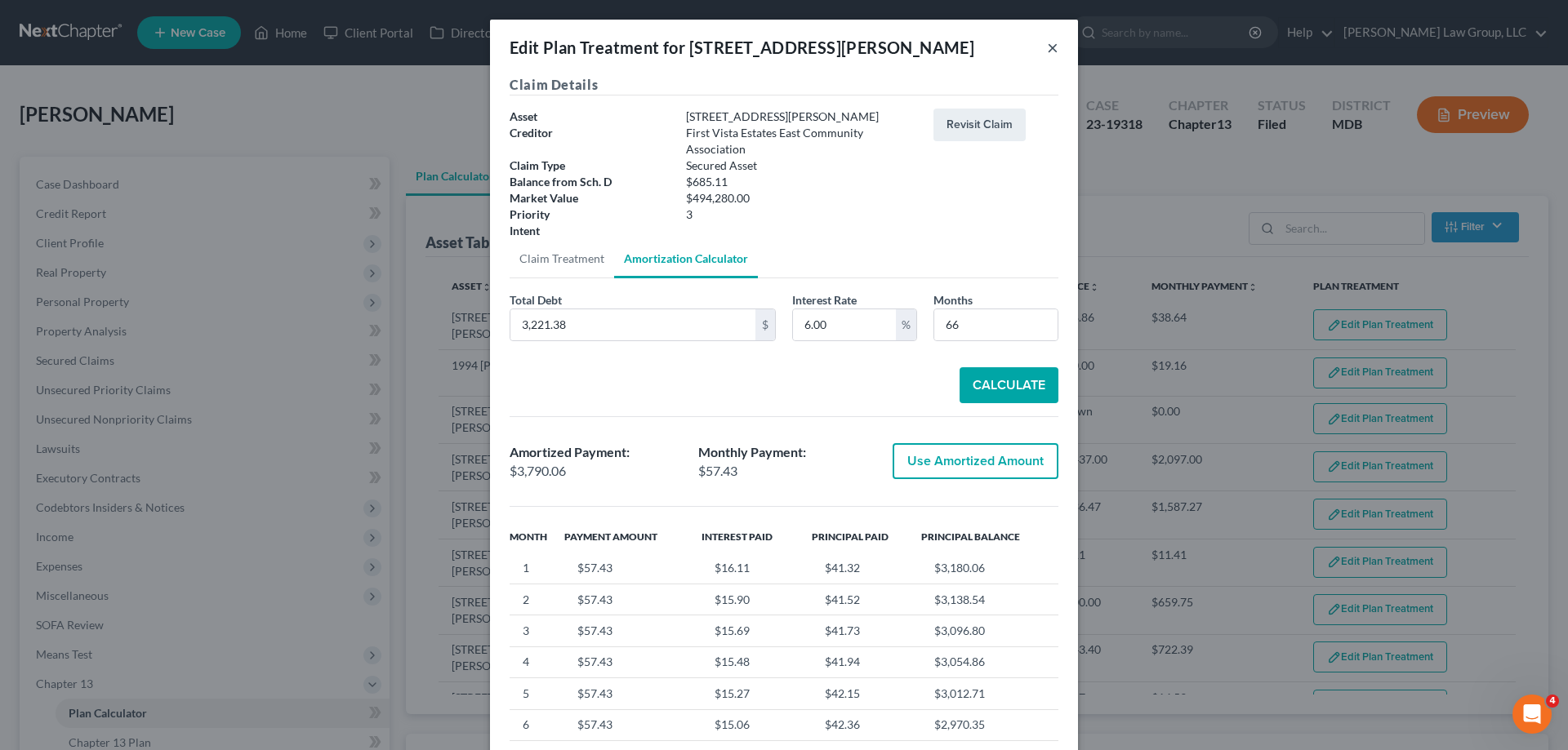
click at [1049, 48] on button "×" at bounding box center [1053, 48] width 12 height 19
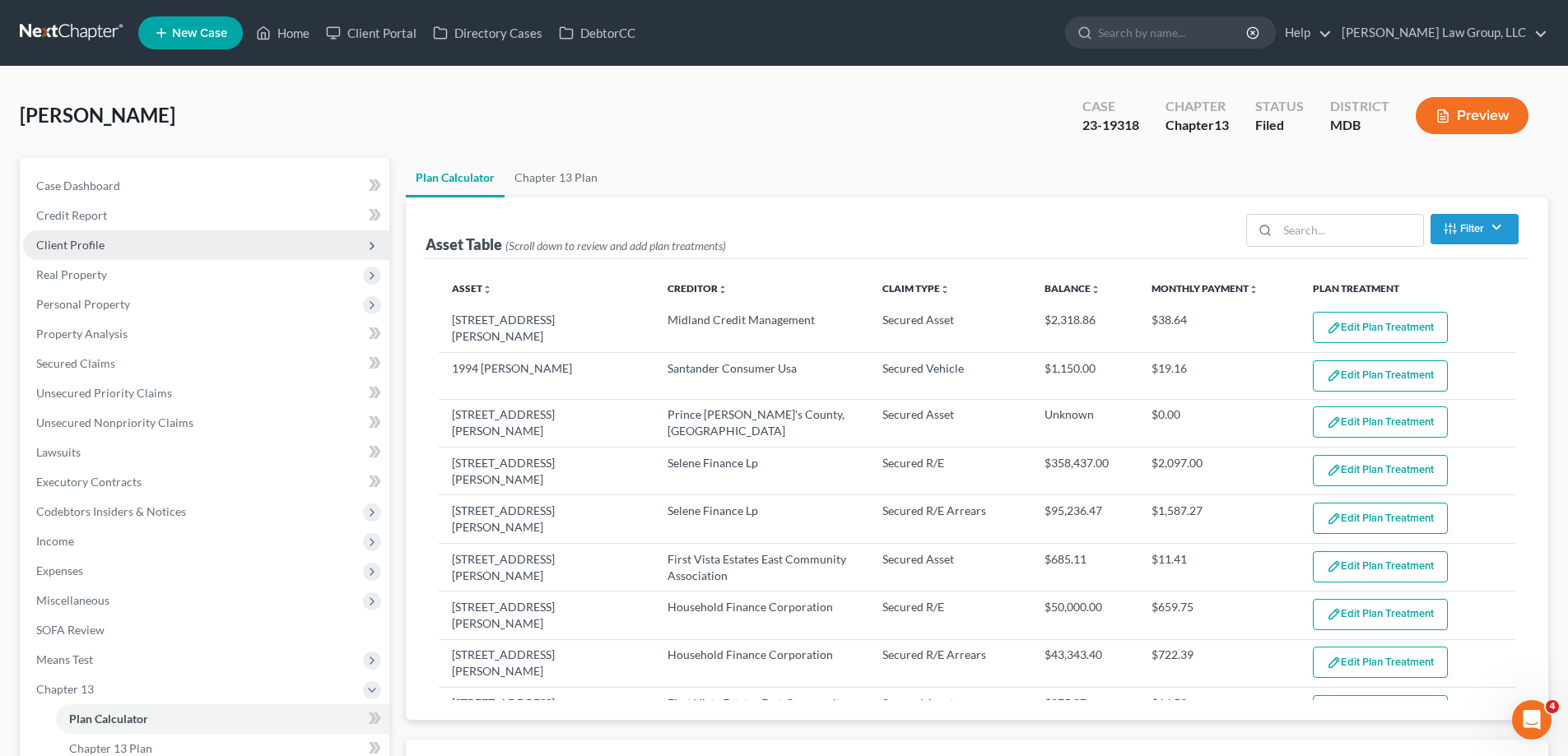
drag, startPoint x: 144, startPoint y: 242, endPoint x: 146, endPoint y: 251, distance: 9.2
click at [145, 242] on span "Client Profile" at bounding box center [205, 245] width 366 height 29
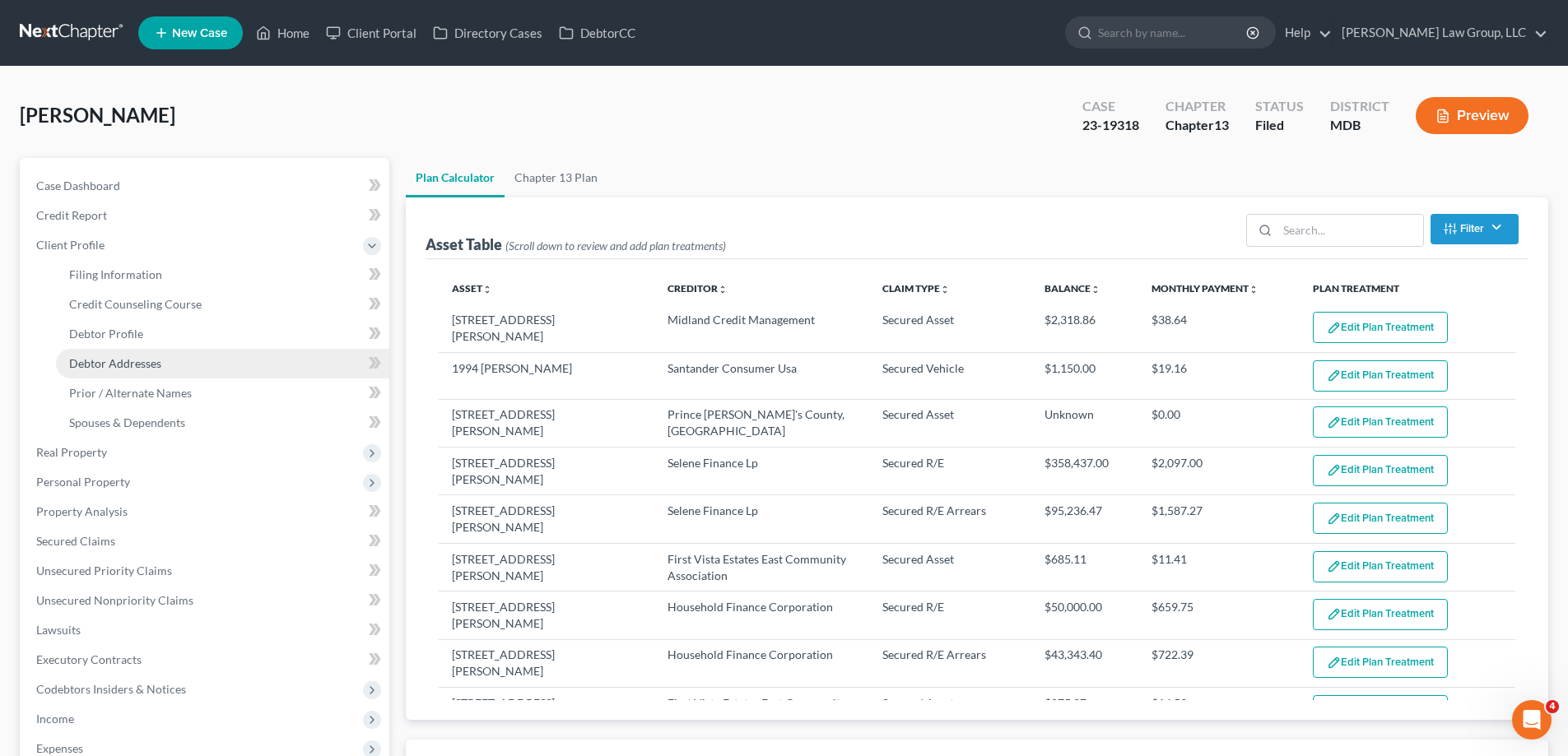
click at [134, 362] on span "Debtor Addresses" at bounding box center [115, 363] width 92 height 14
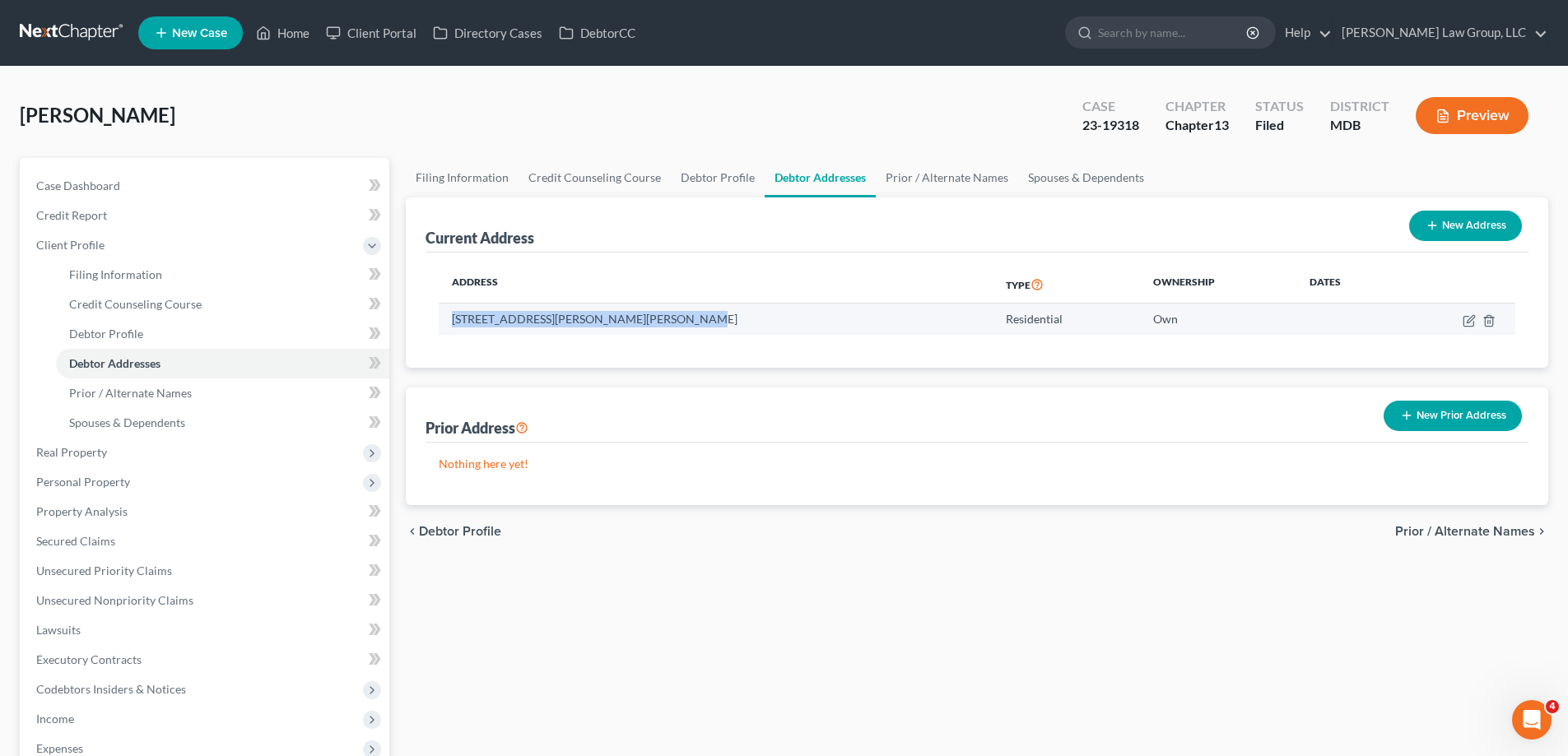
drag, startPoint x: 683, startPoint y: 323, endPoint x: 446, endPoint y: 324, distance: 237.0
click at [446, 324] on td "10605 Vista Linda Drive, Bowie, MD 20721" at bounding box center [716, 319] width 554 height 31
copy td "10605 Vista Linda Drive, Bowie, MD 20721"
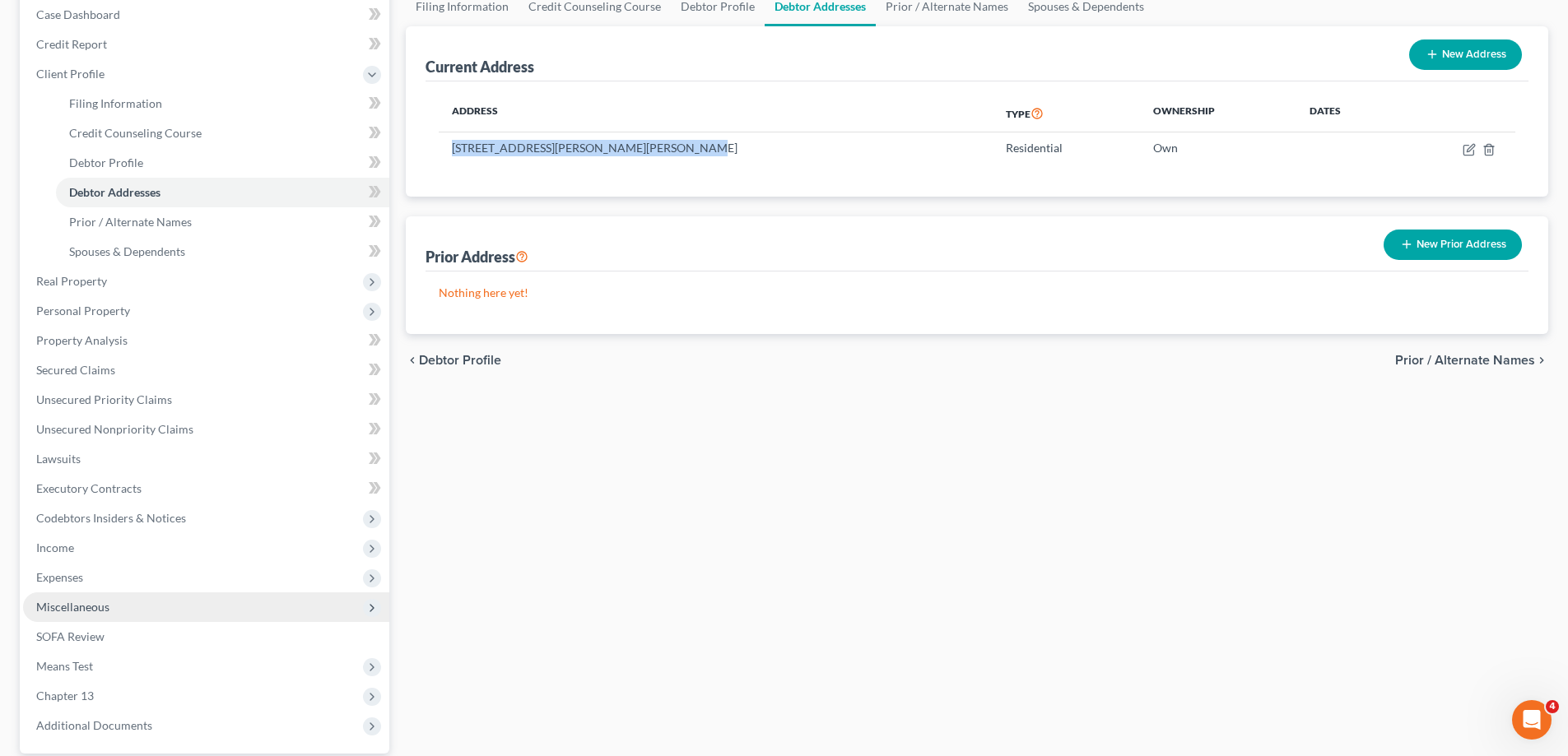
scroll to position [326, 0]
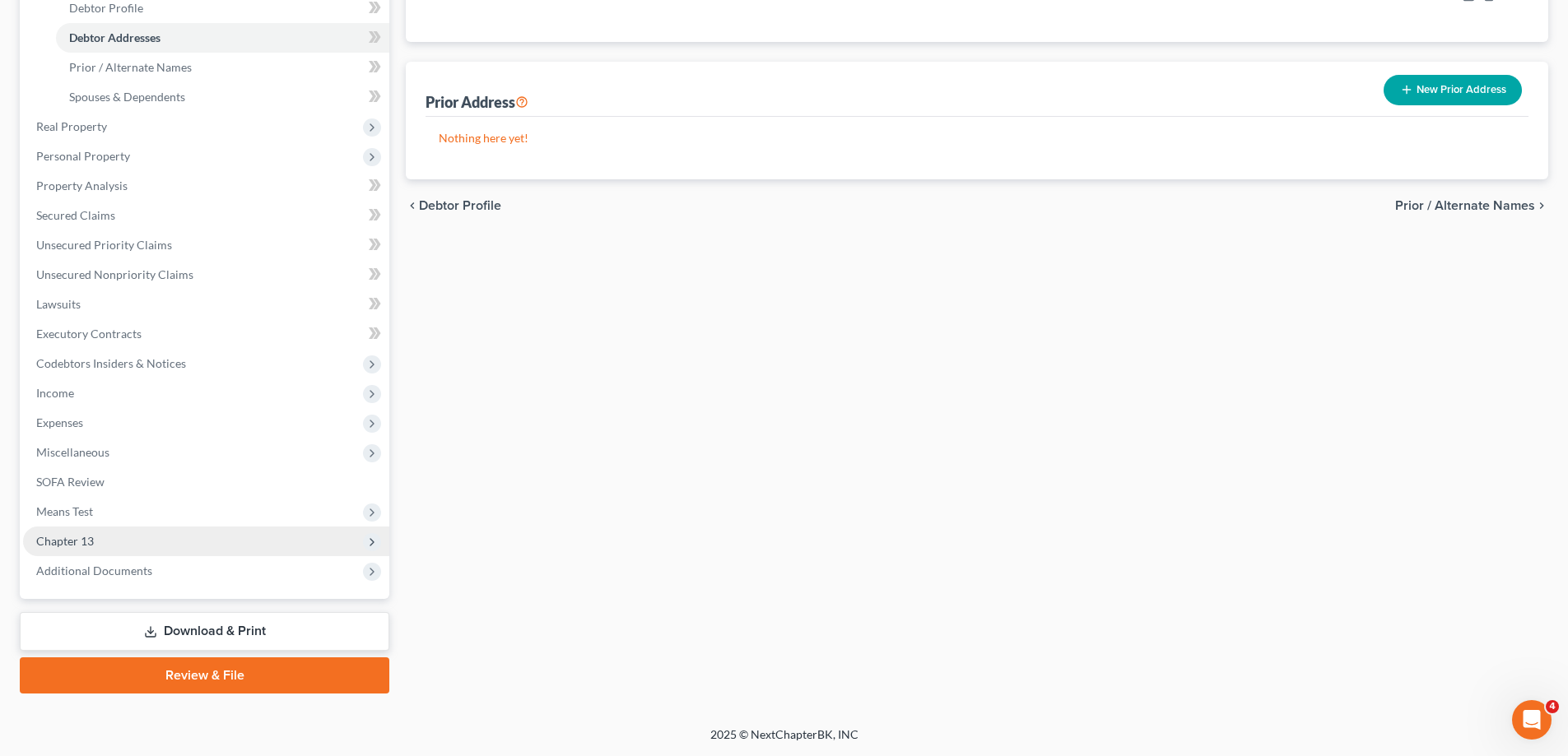
click at [127, 534] on span "Chapter 13" at bounding box center [205, 541] width 366 height 29
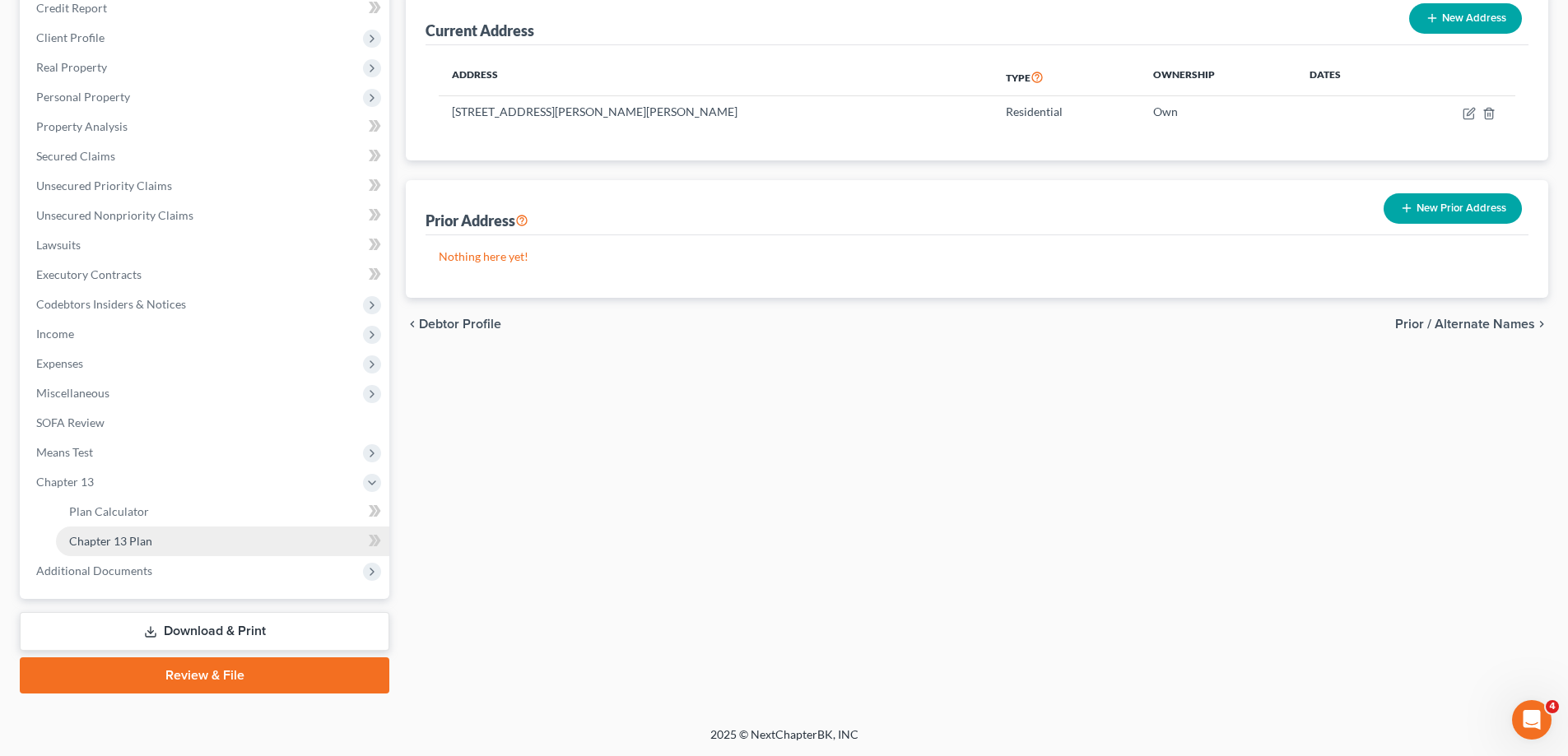
click at [165, 542] on link "Chapter 13 Plan" at bounding box center [222, 541] width 333 height 29
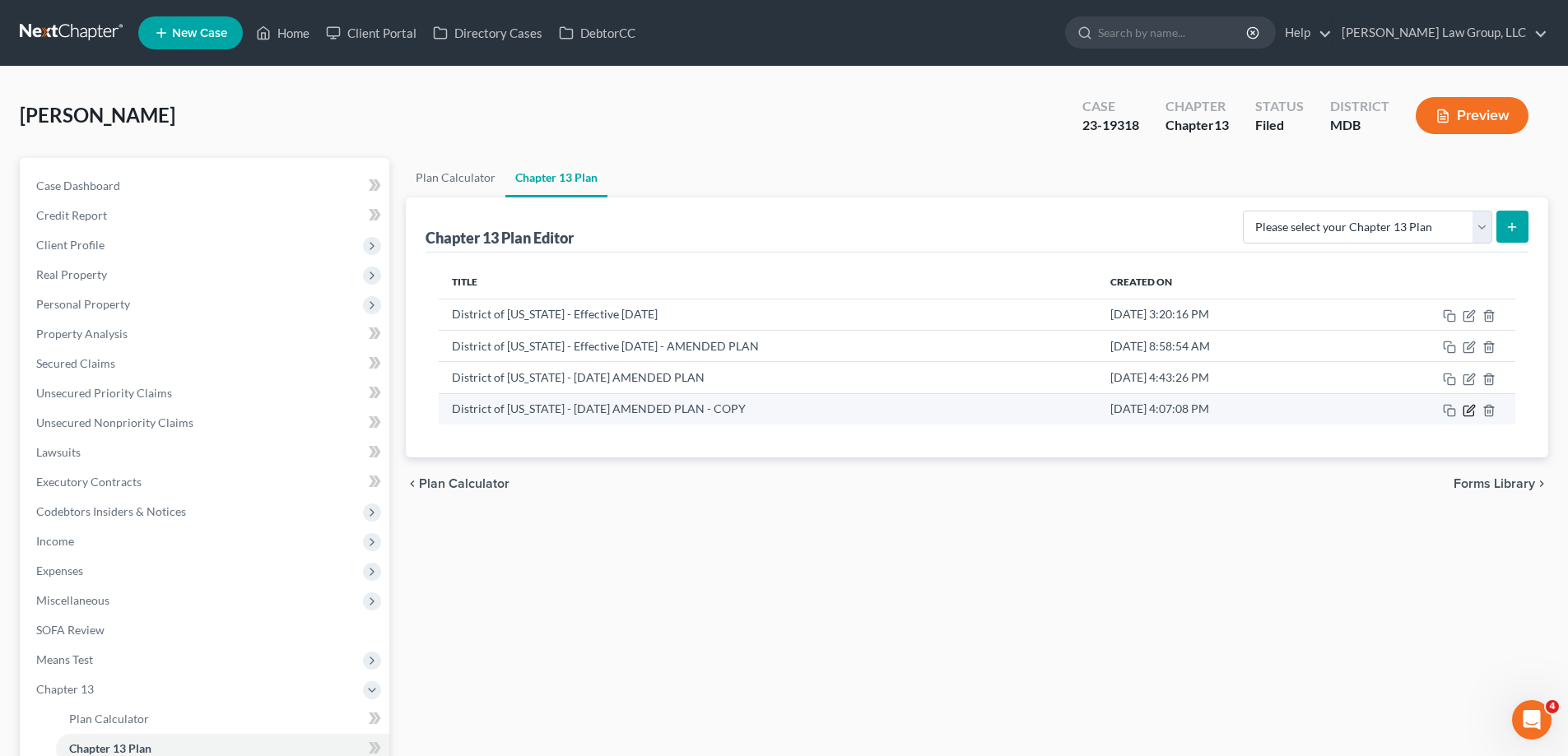
click at [1466, 415] on icon "button" at bounding box center [1468, 411] width 10 height 10
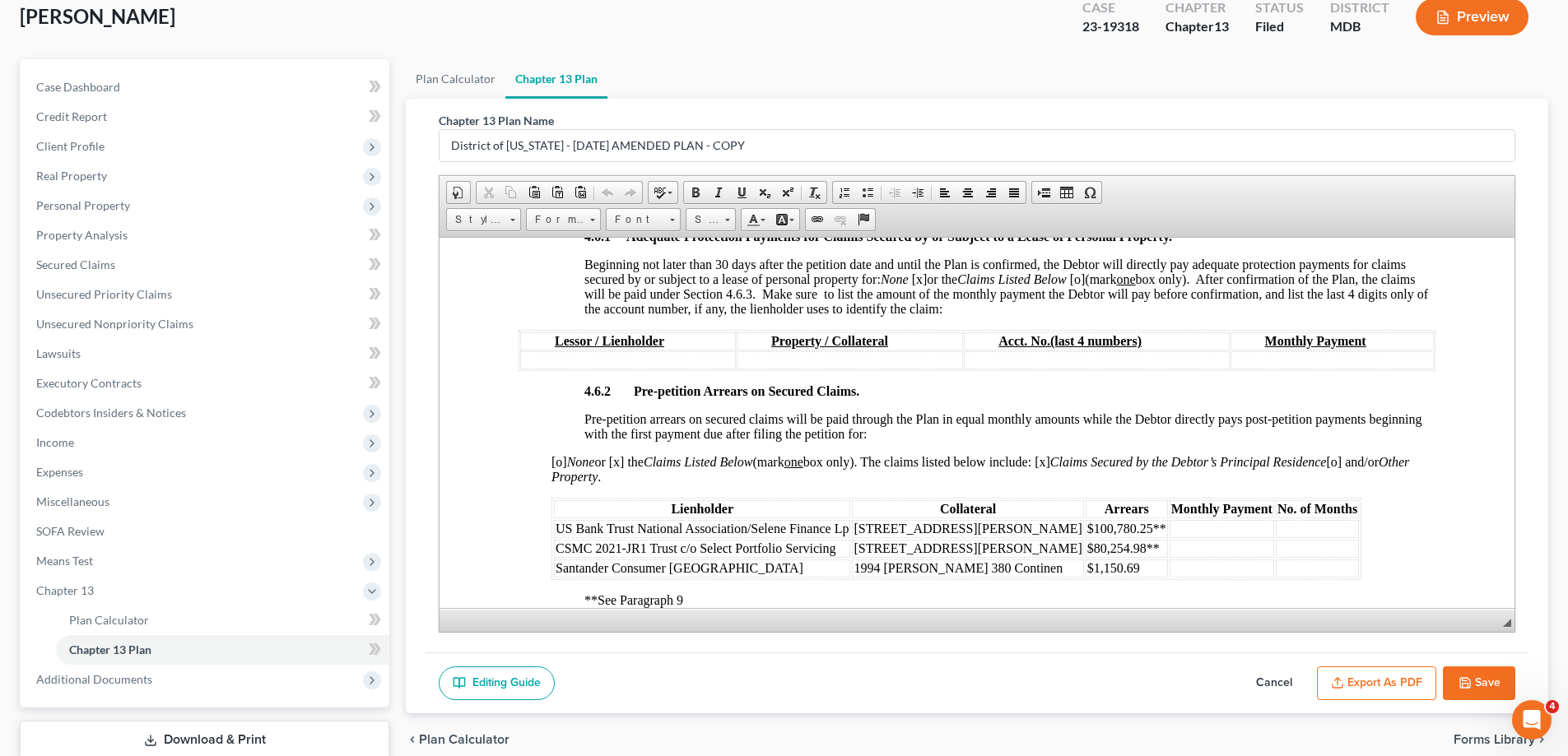
scroll to position [207, 0]
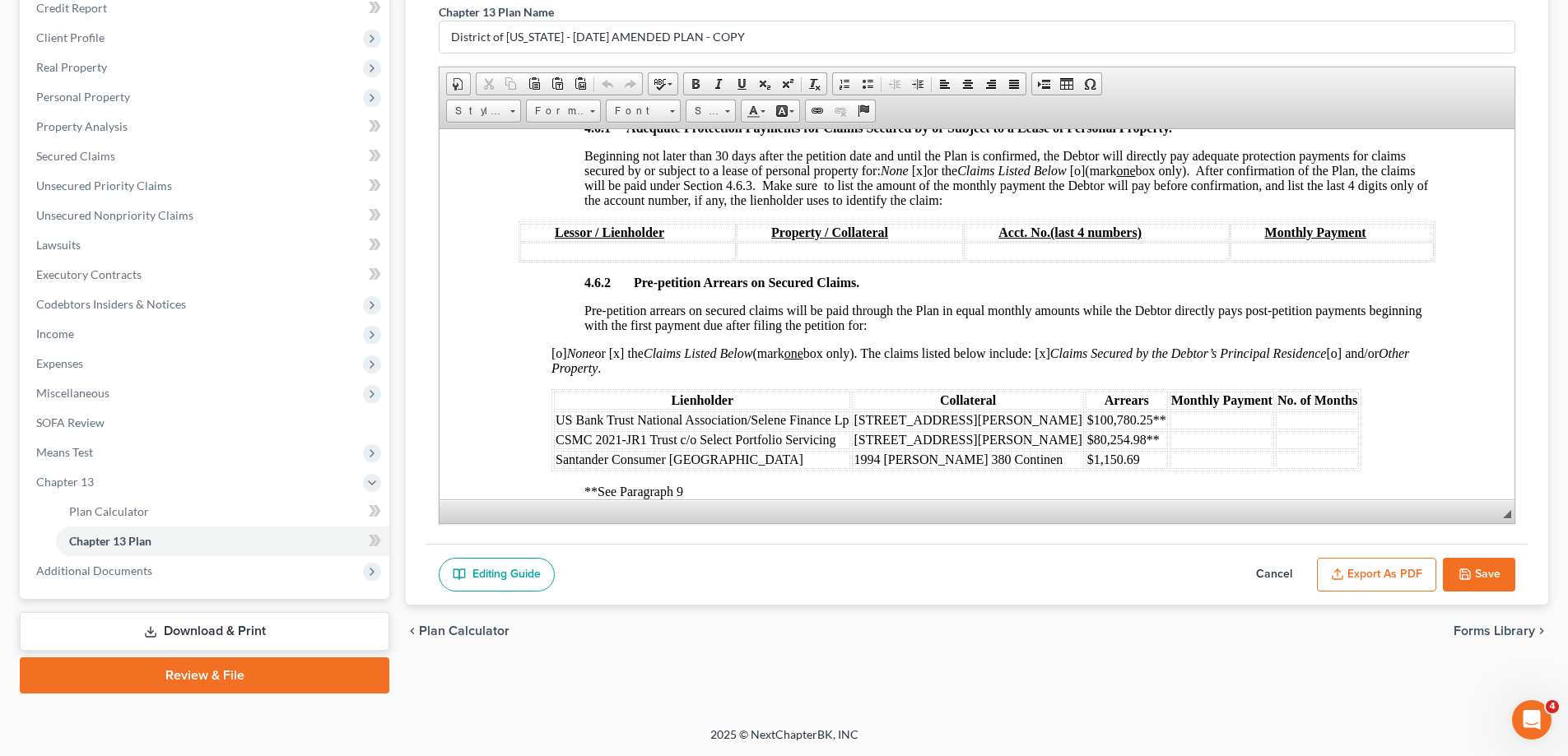
click at [1486, 580] on button "Save" at bounding box center [1479, 574] width 73 height 34
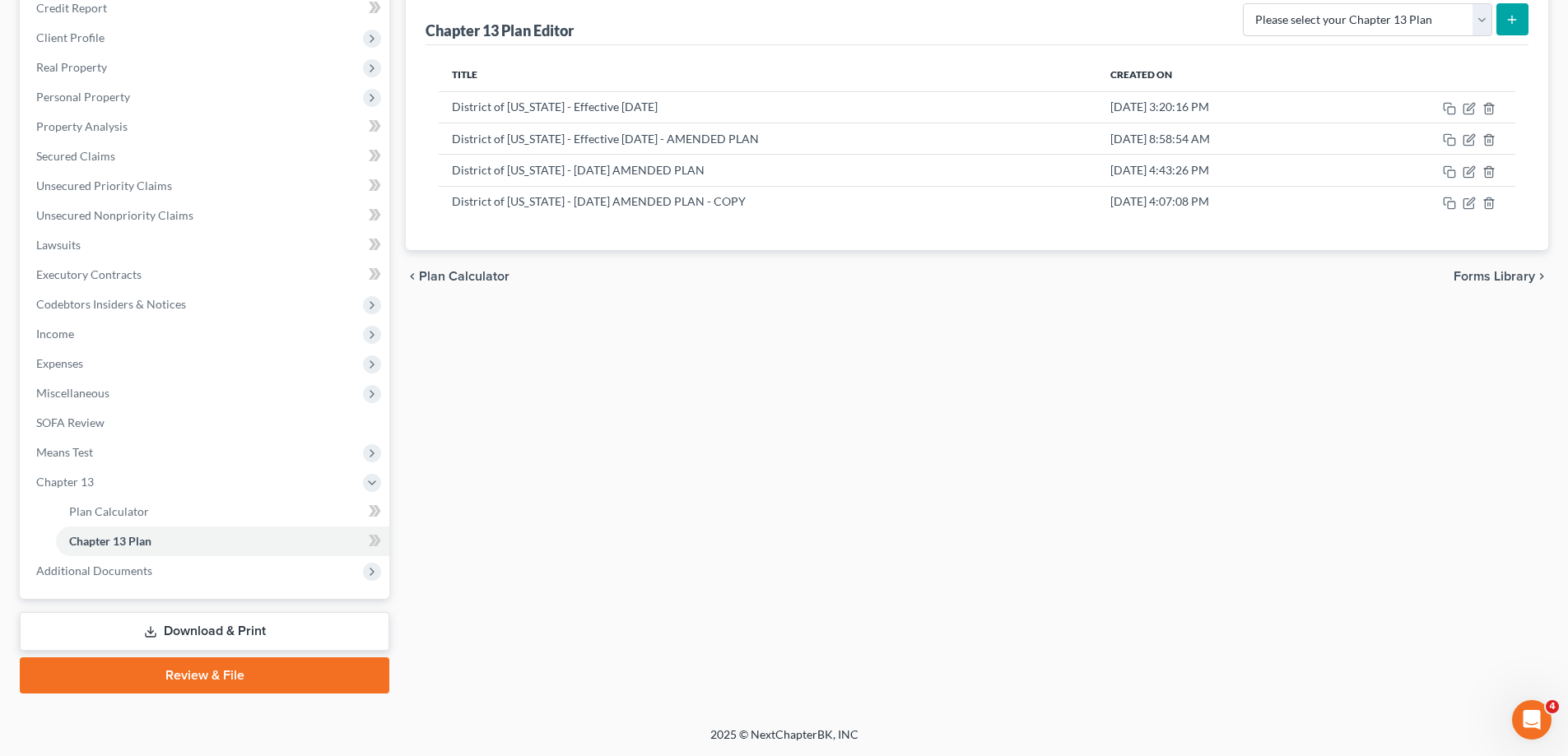
scroll to position [0, 0]
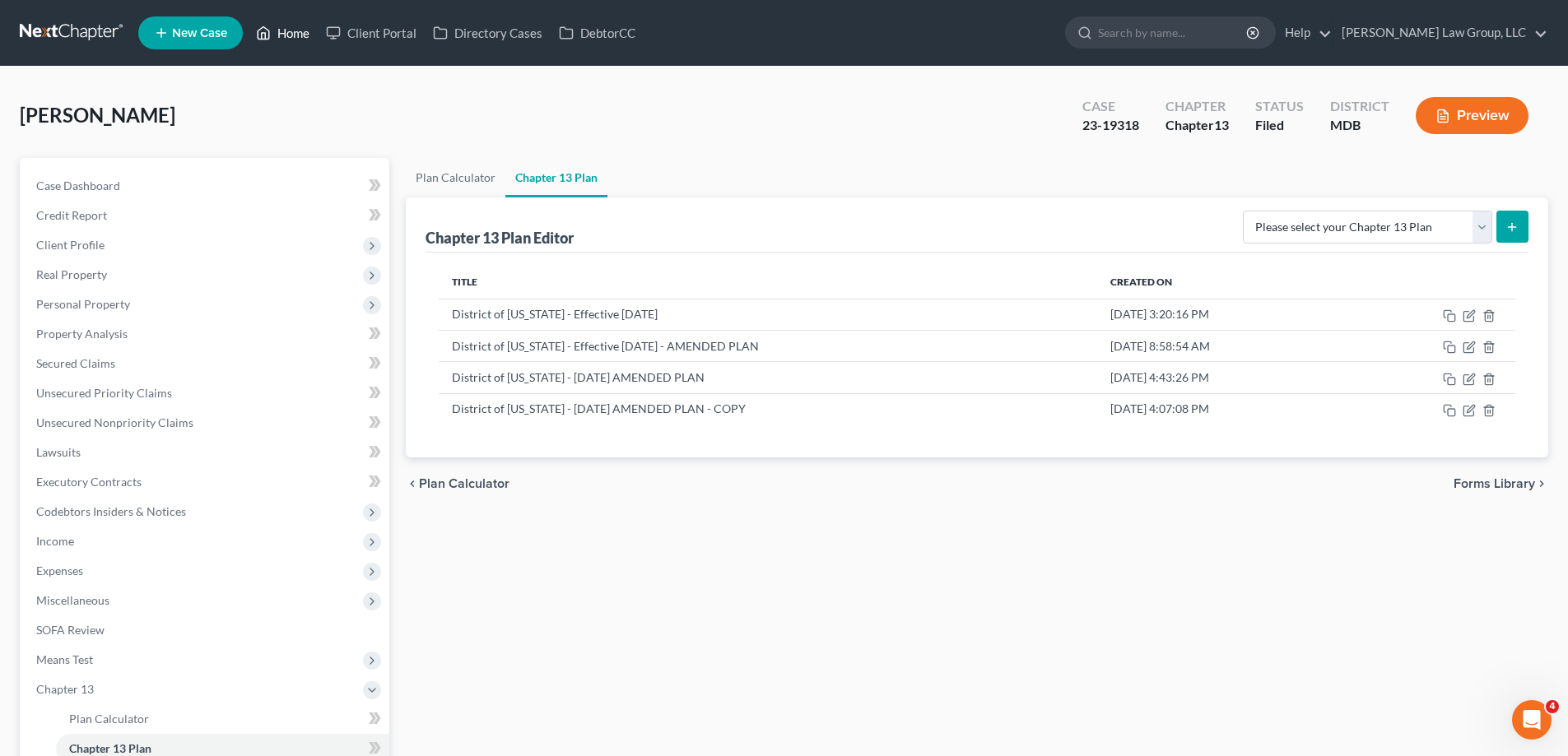
click at [278, 36] on link "Home" at bounding box center [282, 32] width 70 height 29
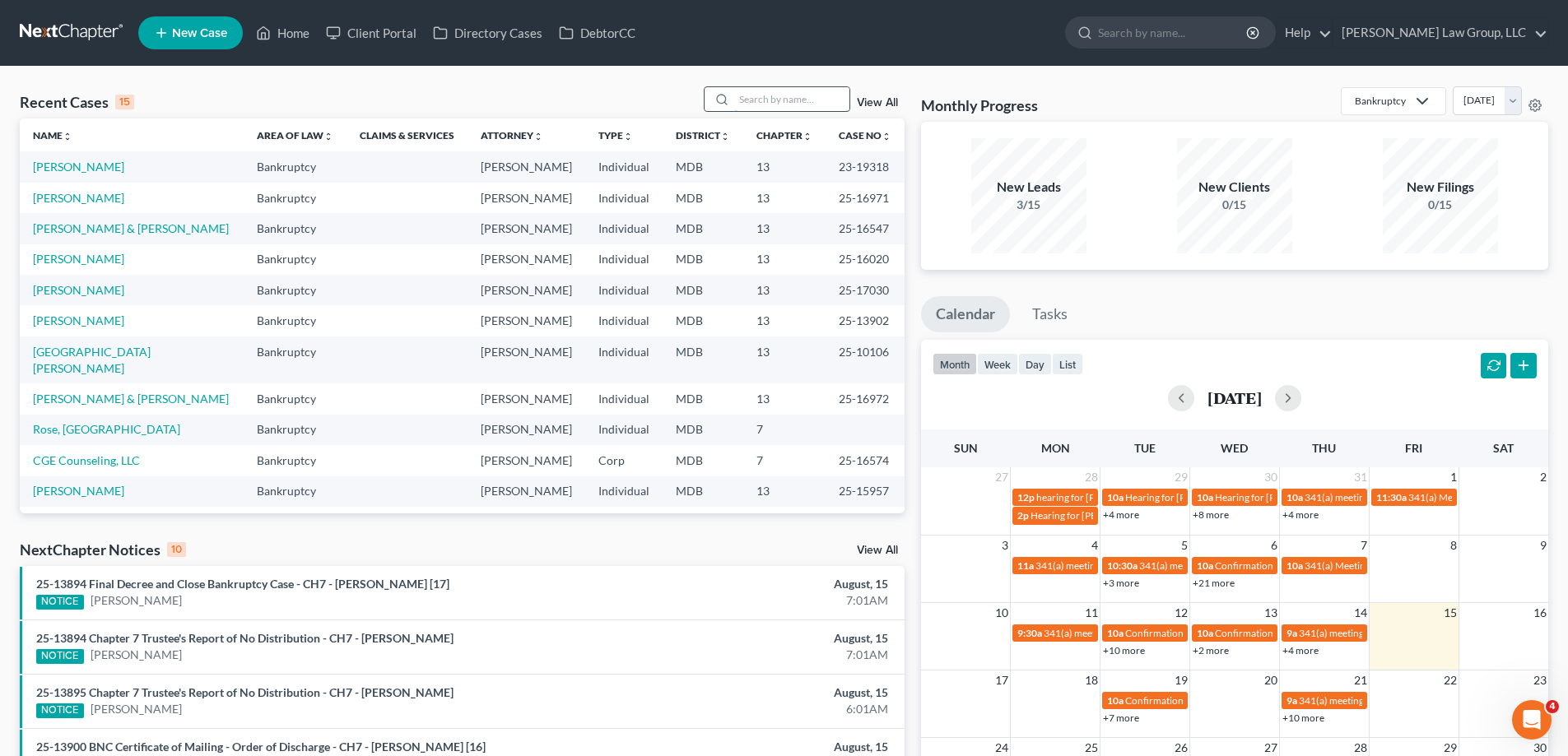
click at [776, 98] on input "search" at bounding box center [791, 99] width 115 height 24
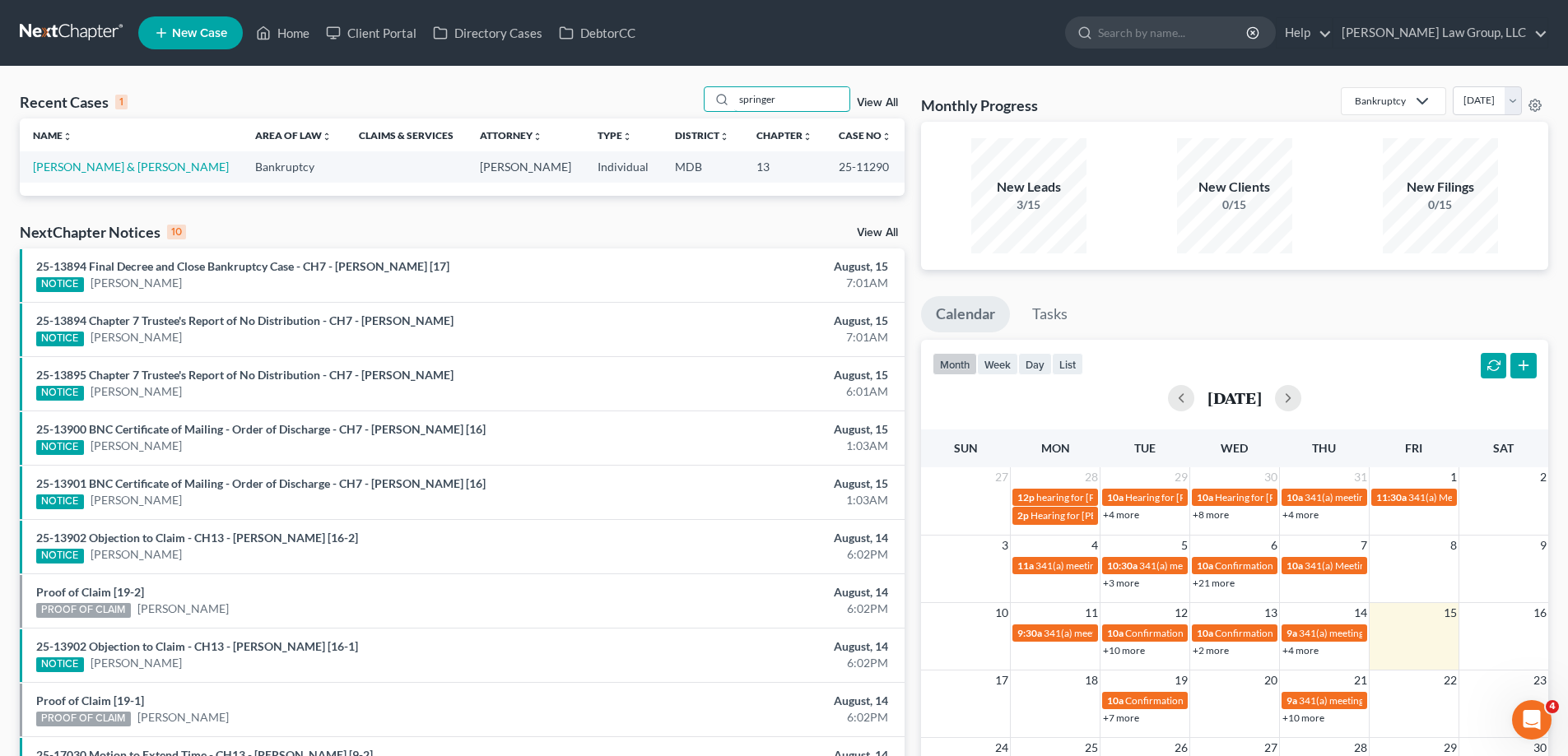
type input "springer"
drag, startPoint x: 890, startPoint y: 170, endPoint x: 826, endPoint y: 174, distance: 64.1
click at [826, 174] on td "25-11290" at bounding box center [865, 166] width 79 height 30
copy td "25-11290"
click at [148, 172] on link "[PERSON_NAME] & [PERSON_NAME]" at bounding box center [131, 167] width 195 height 14
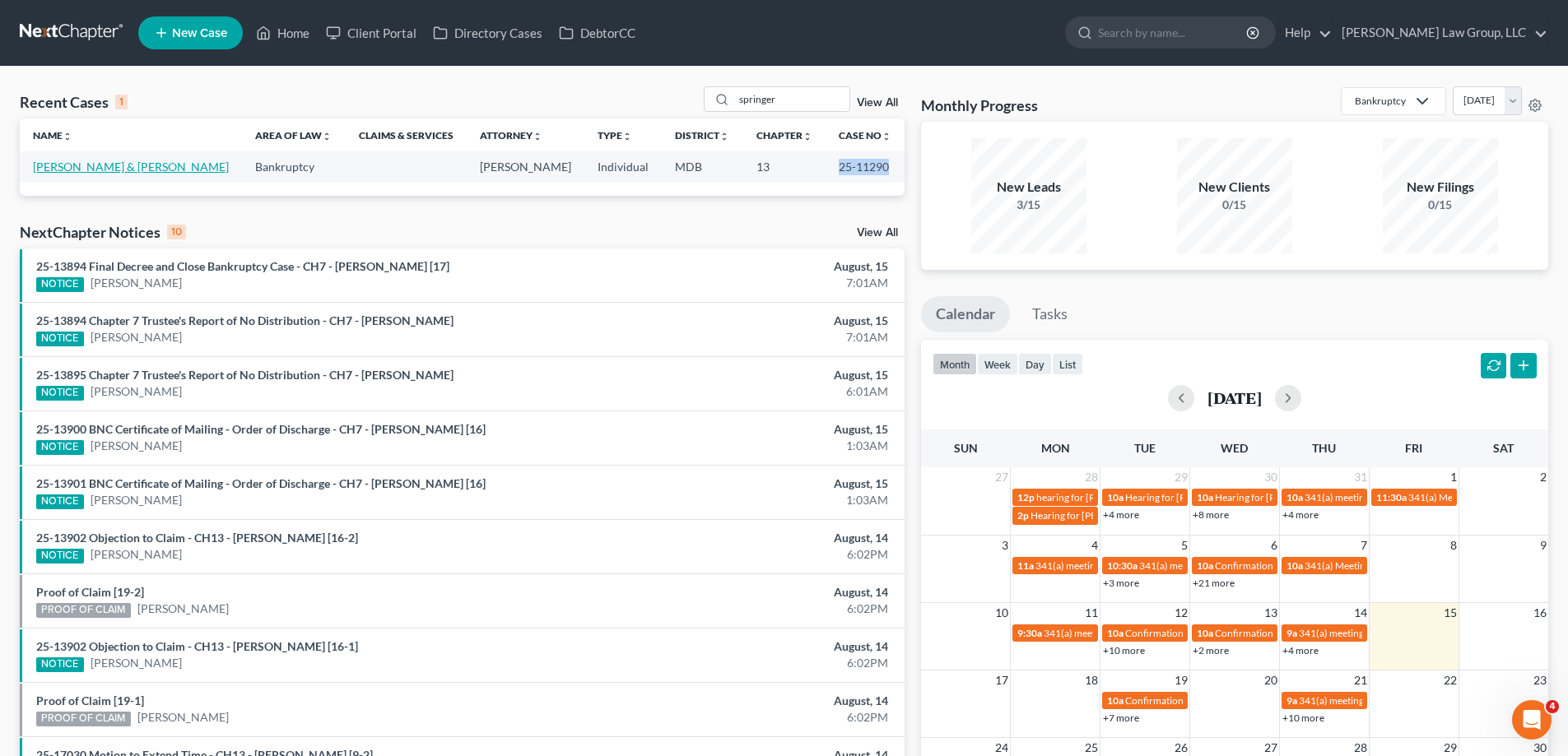
select select "2"
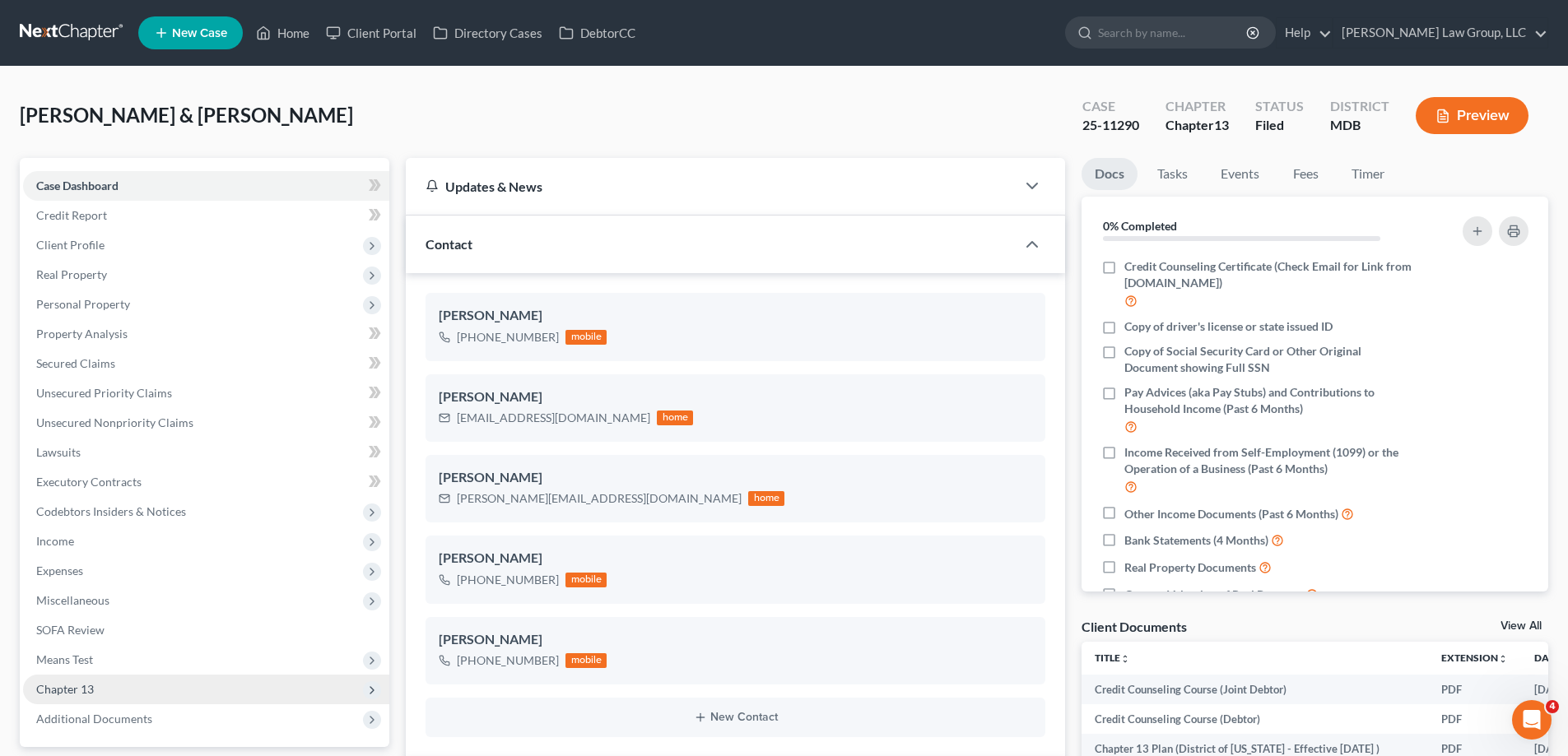
scroll to position [165, 0]
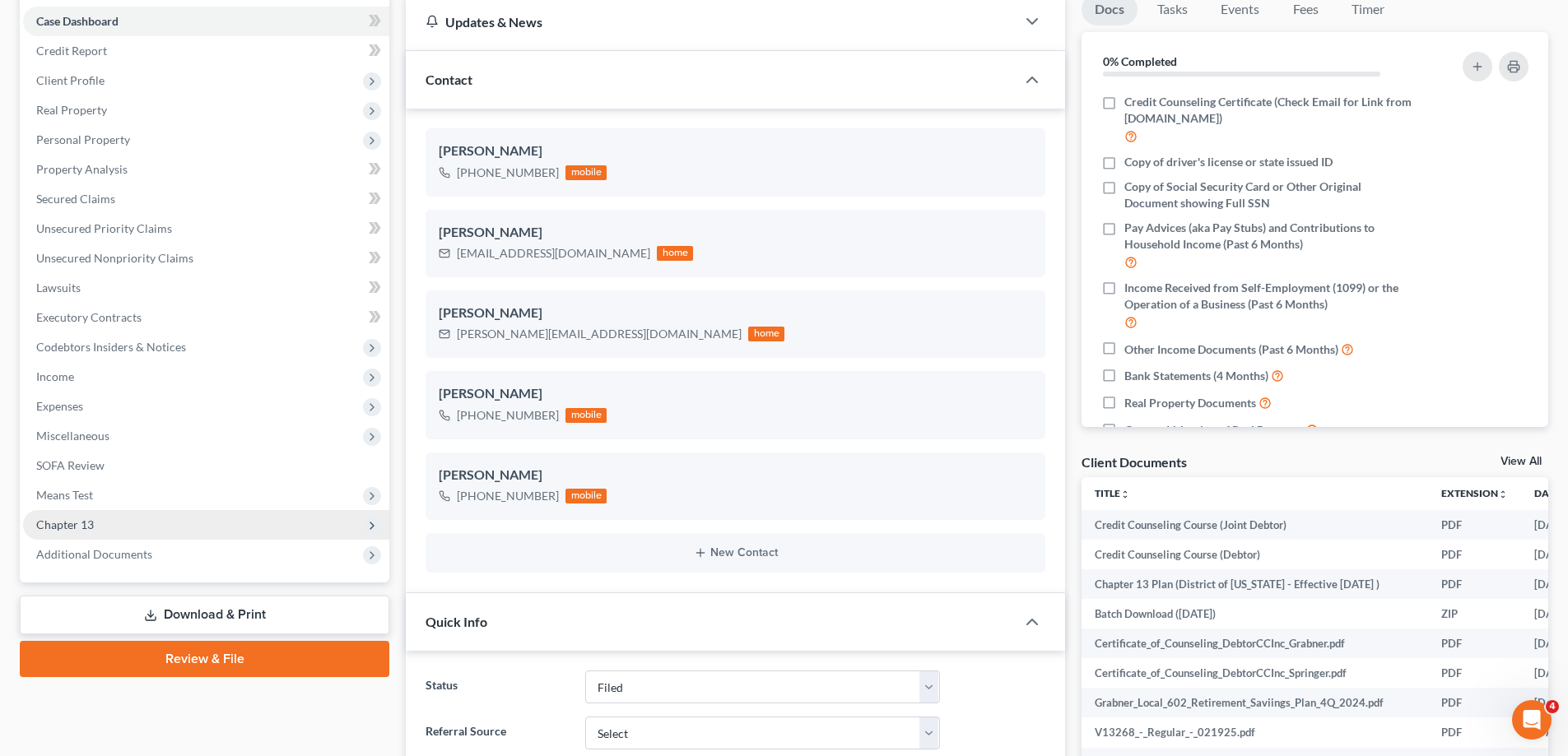
click at [181, 526] on span "Chapter 13" at bounding box center [205, 525] width 366 height 29
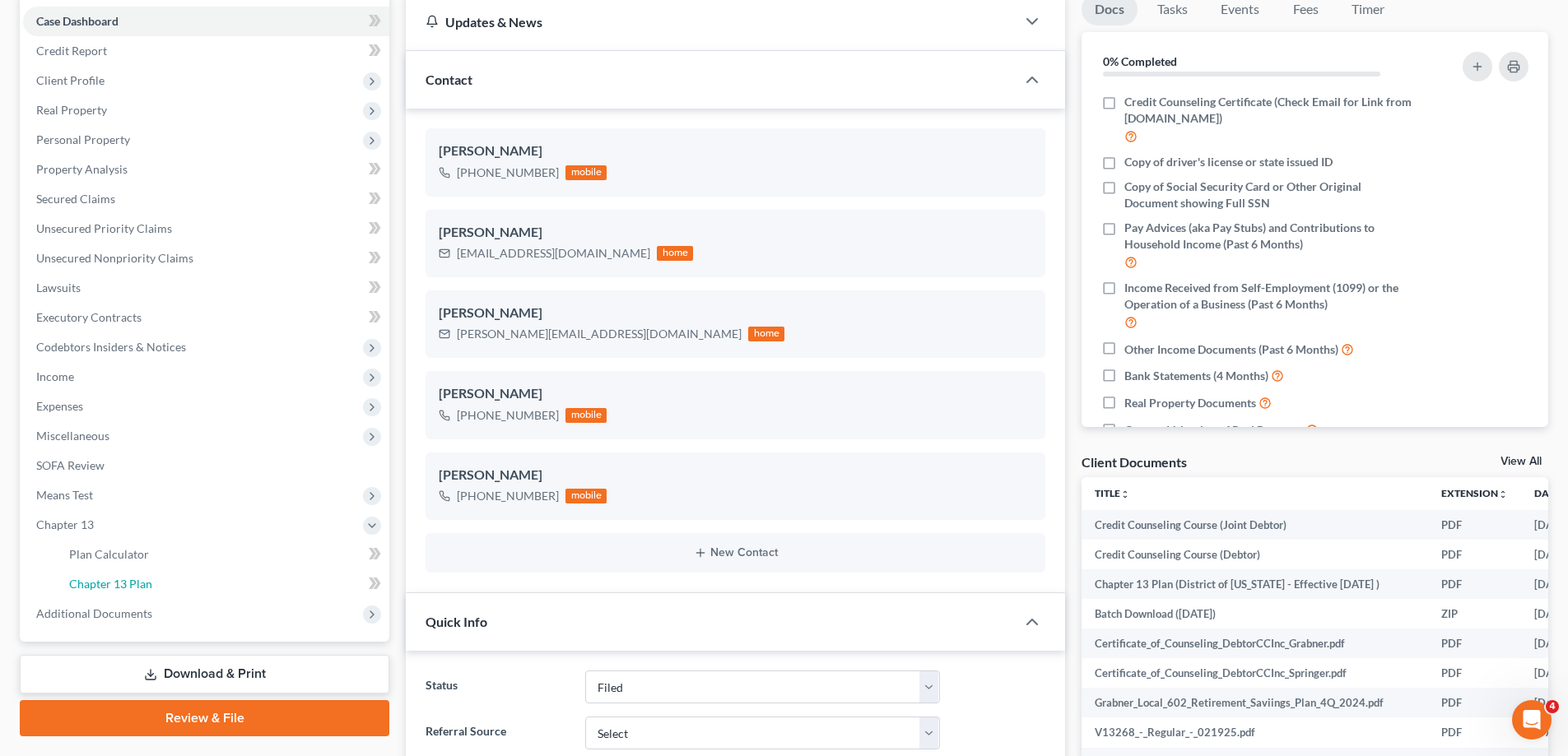
drag, startPoint x: 172, startPoint y: 581, endPoint x: 981, endPoint y: 424, distance: 824.1
click at [173, 581] on link "Chapter 13 Plan" at bounding box center [222, 584] width 333 height 29
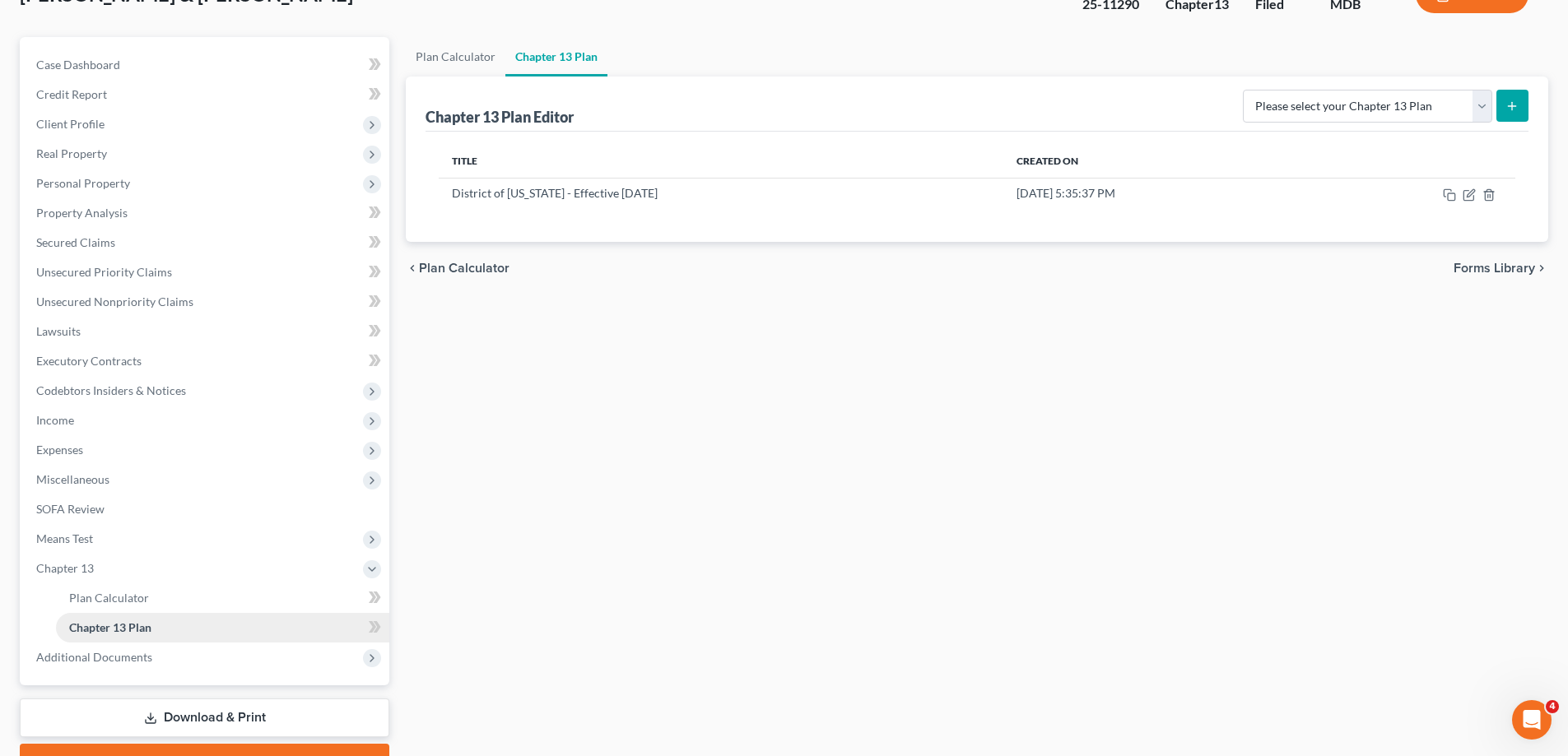
scroll to position [207, 0]
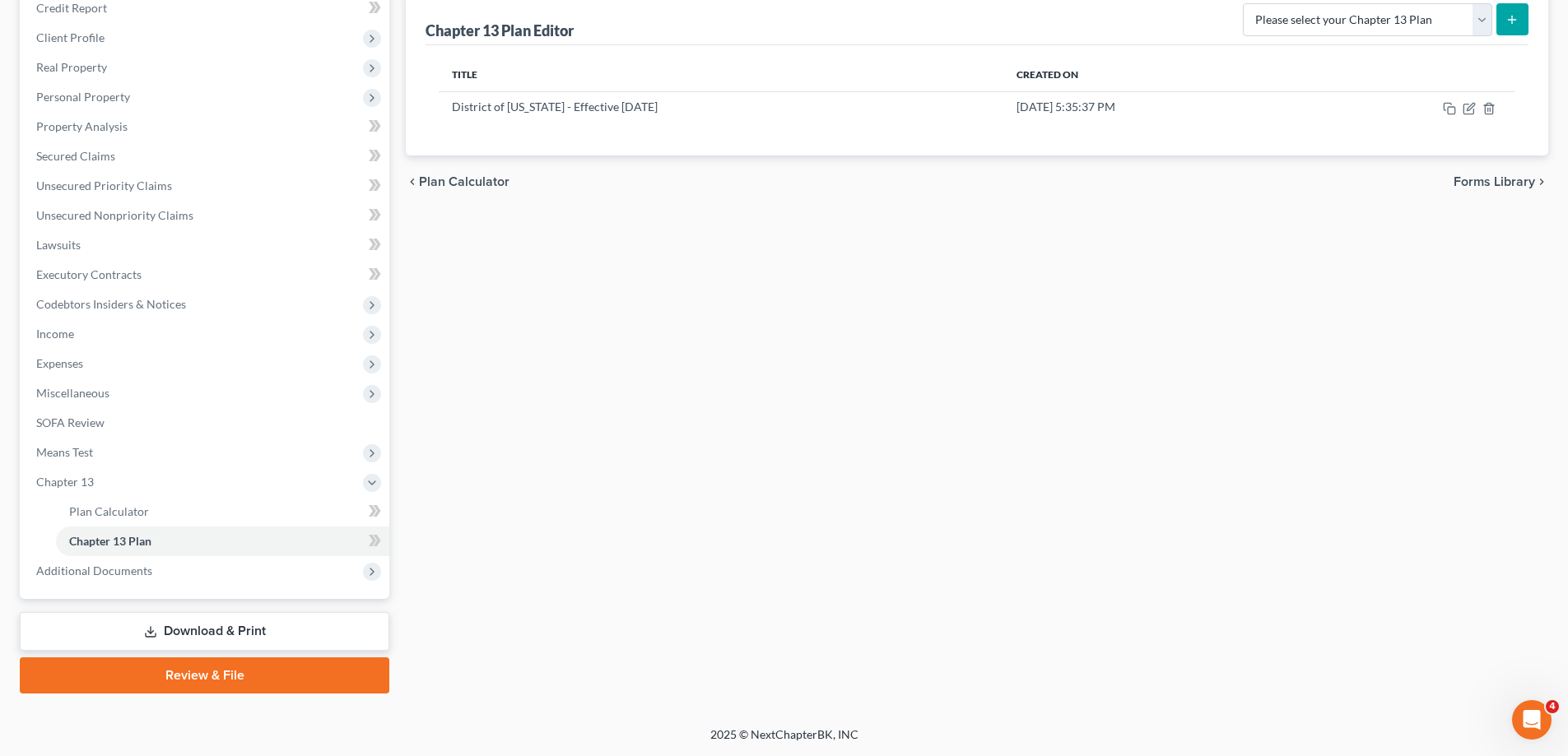
drag, startPoint x: 170, startPoint y: 582, endPoint x: 198, endPoint y: 589, distance: 28.9
click at [170, 582] on span "Additional Documents" at bounding box center [205, 571] width 366 height 29
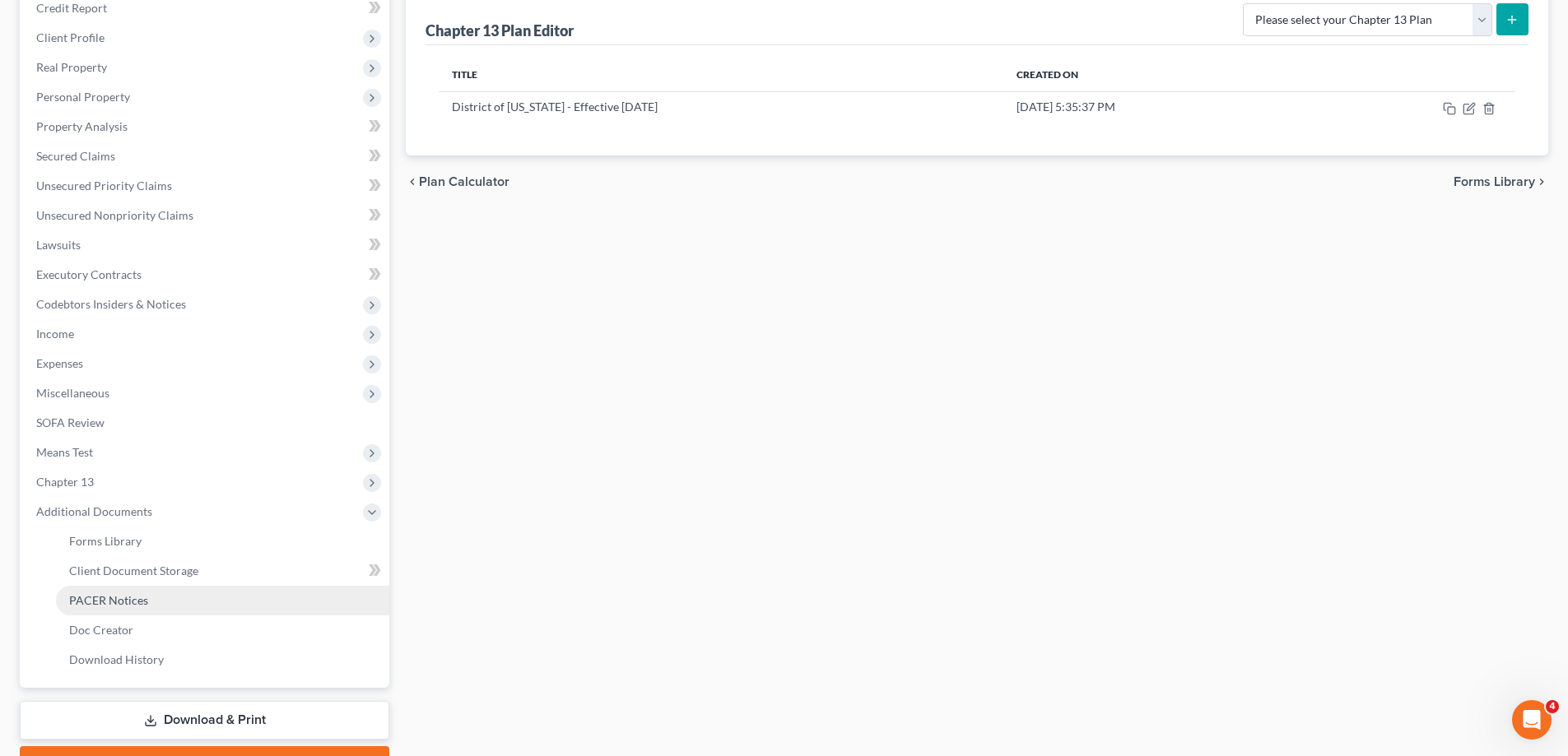
click at [180, 600] on link "PACER Notices" at bounding box center [222, 601] width 333 height 29
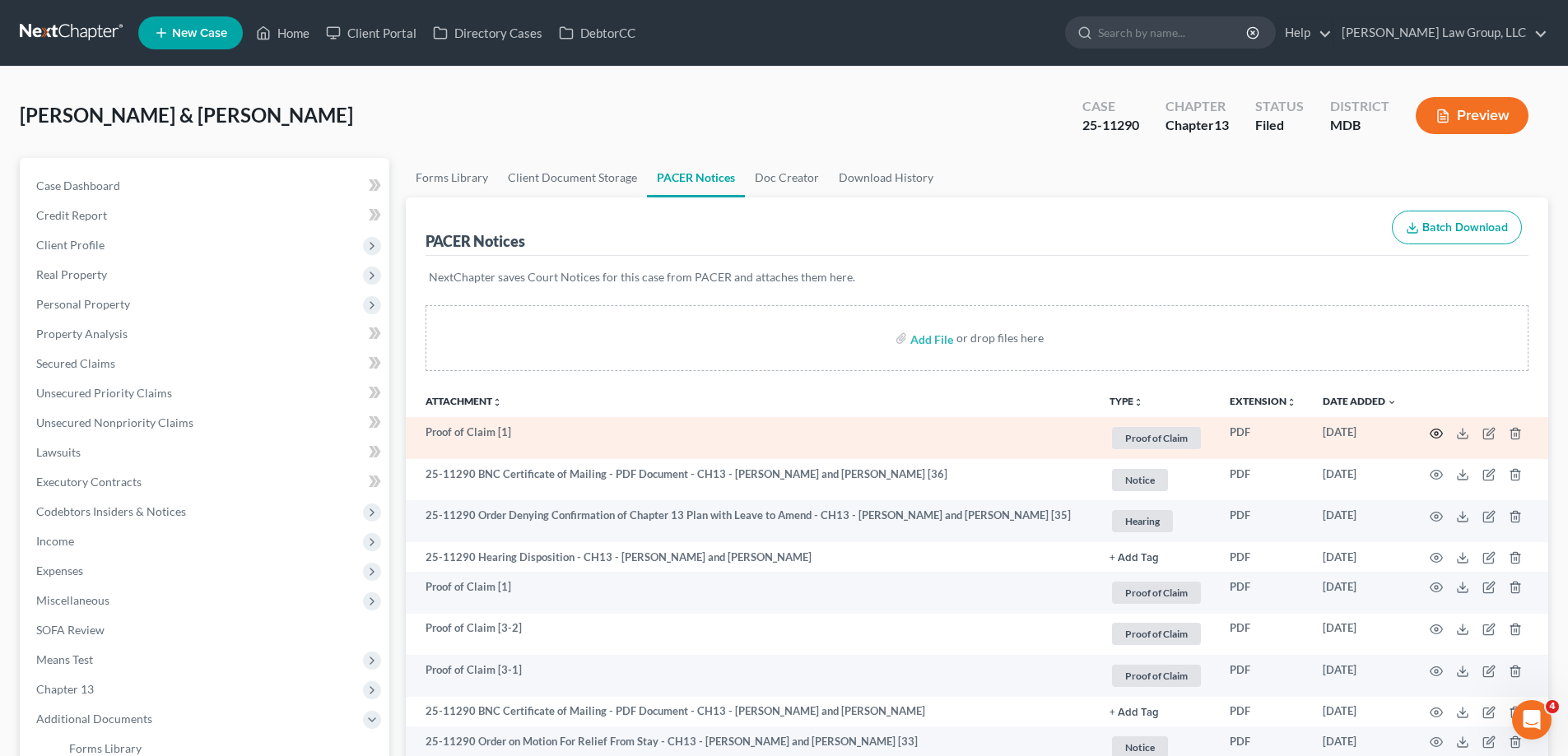
click at [1438, 435] on icon "button" at bounding box center [1435, 433] width 13 height 13
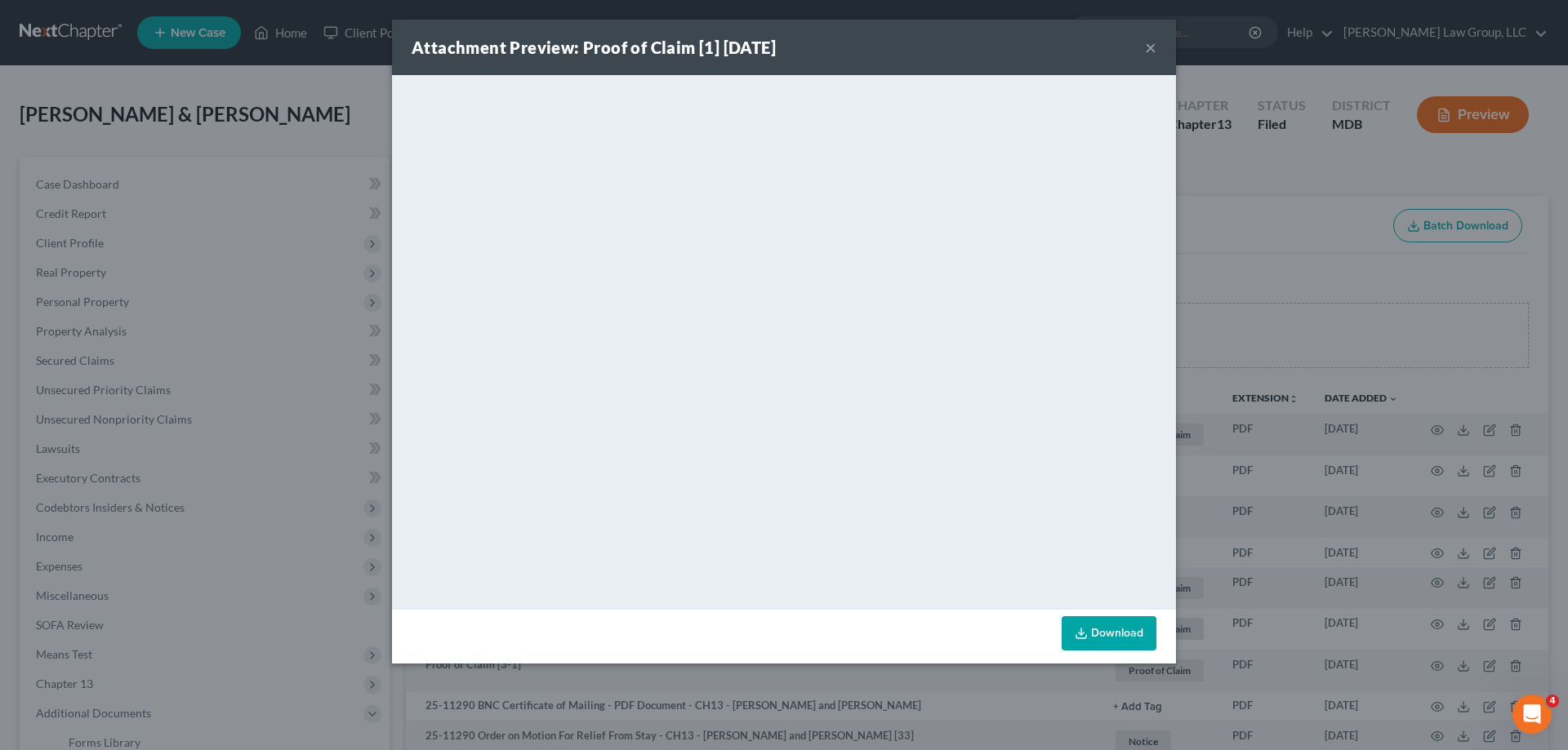
click at [1152, 48] on button "×" at bounding box center [1151, 48] width 12 height 19
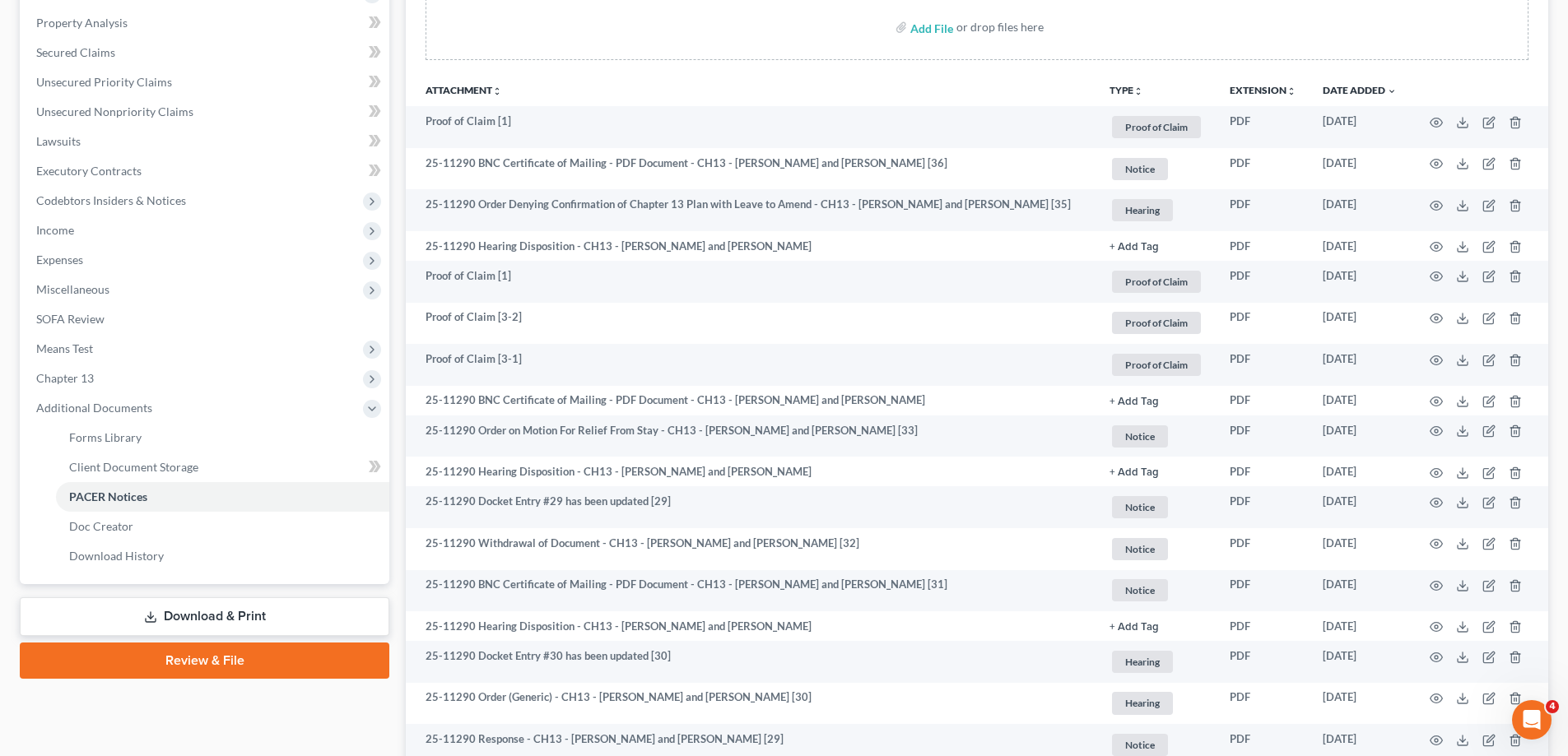
scroll to position [329, 0]
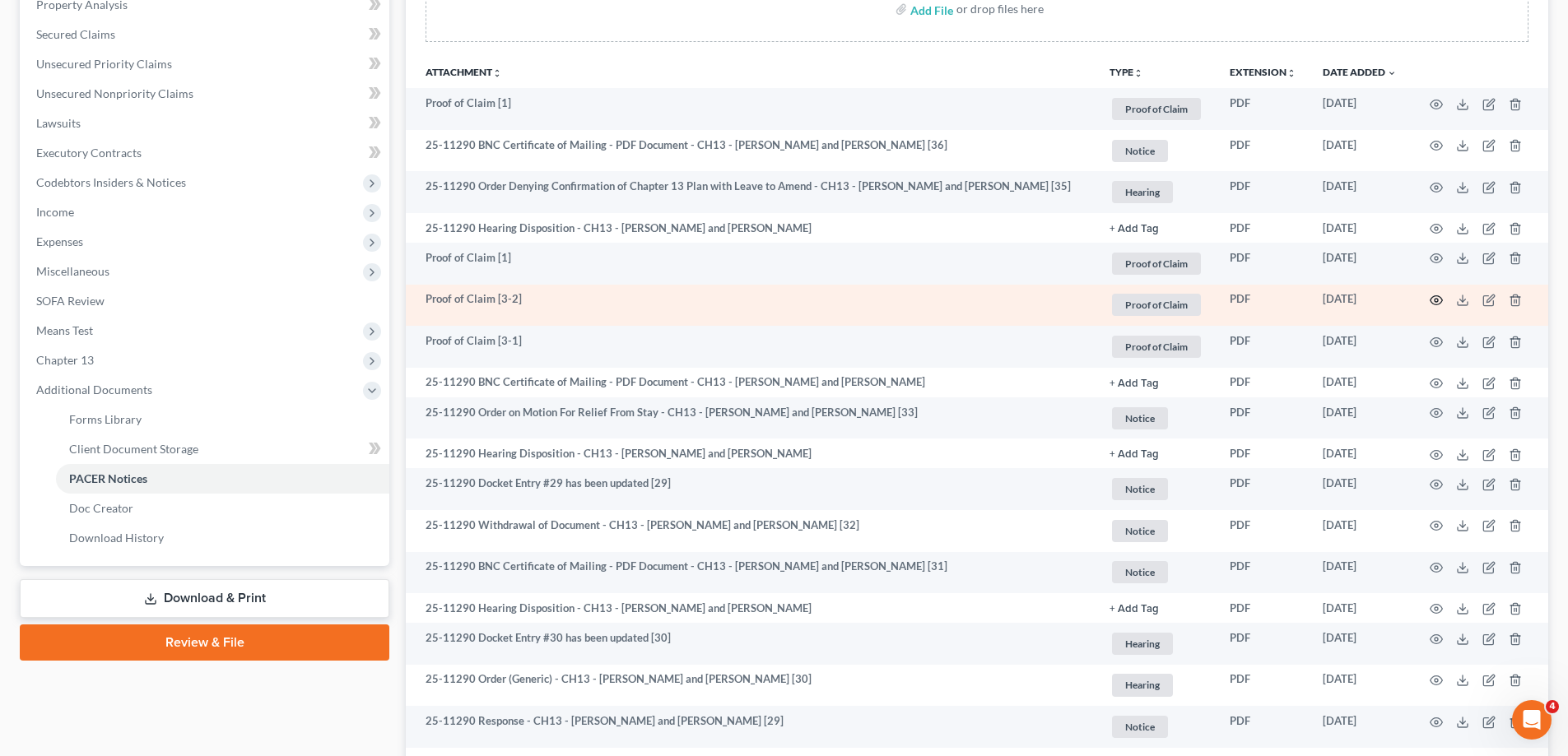
click at [1435, 300] on icon "button" at bounding box center [1435, 299] width 13 height 13
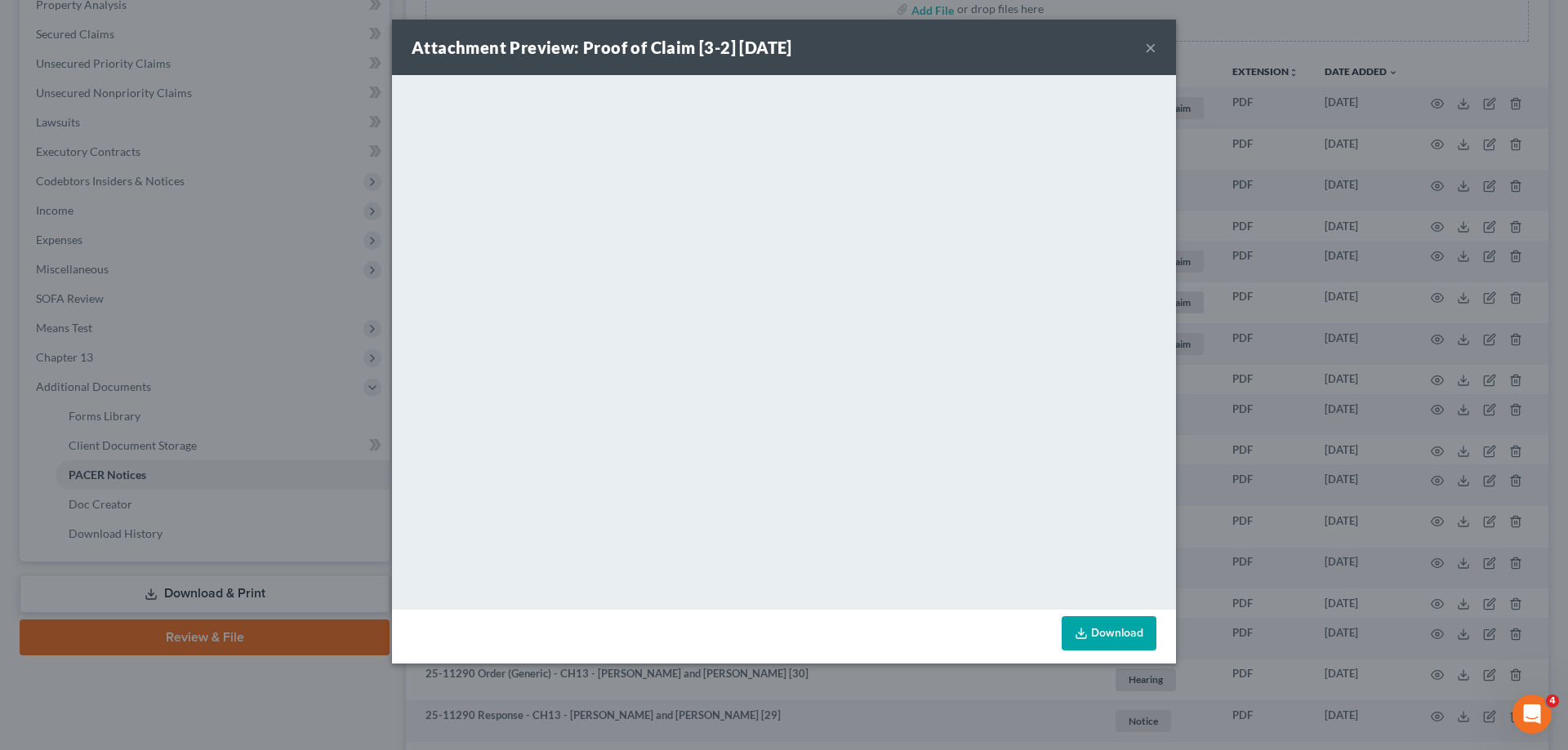
click at [1158, 50] on div "Attachment Preview: Proof of Claim [3-2] 06/27/2025 ×" at bounding box center [784, 47] width 784 height 56
click at [1147, 45] on button "×" at bounding box center [1151, 48] width 12 height 19
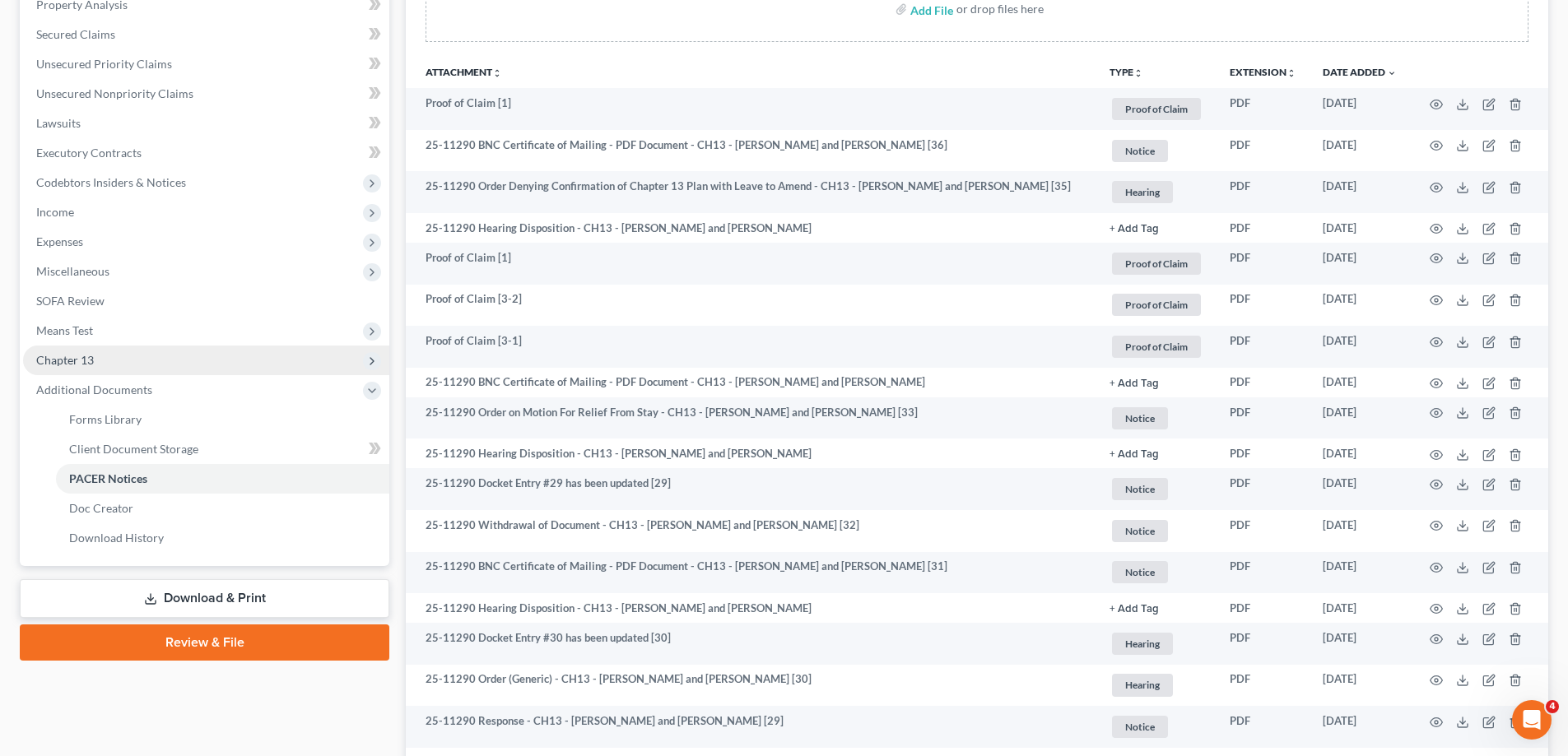
click at [104, 363] on span "Chapter 13" at bounding box center [205, 360] width 366 height 29
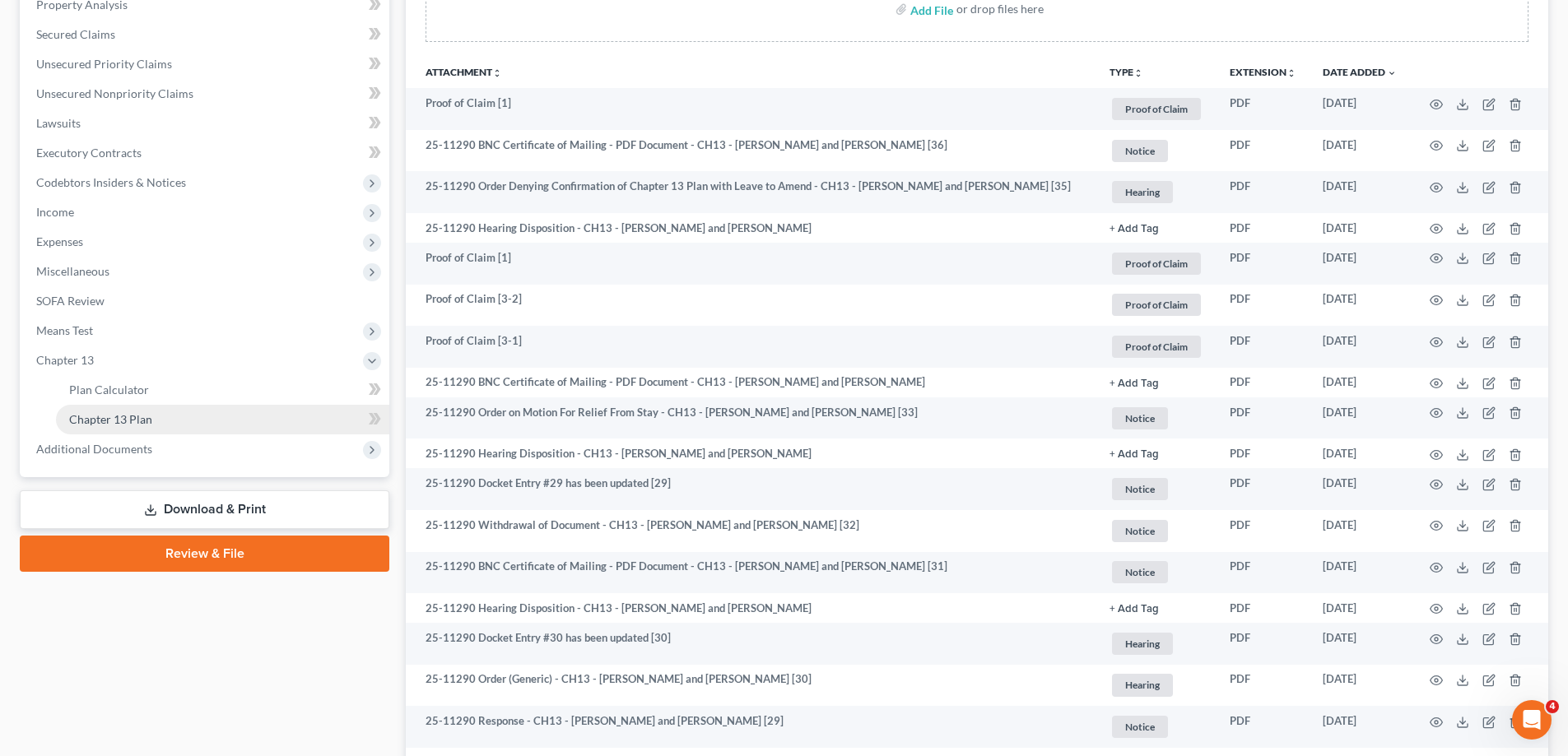
click at [170, 422] on link "Chapter 13 Plan" at bounding box center [222, 419] width 333 height 29
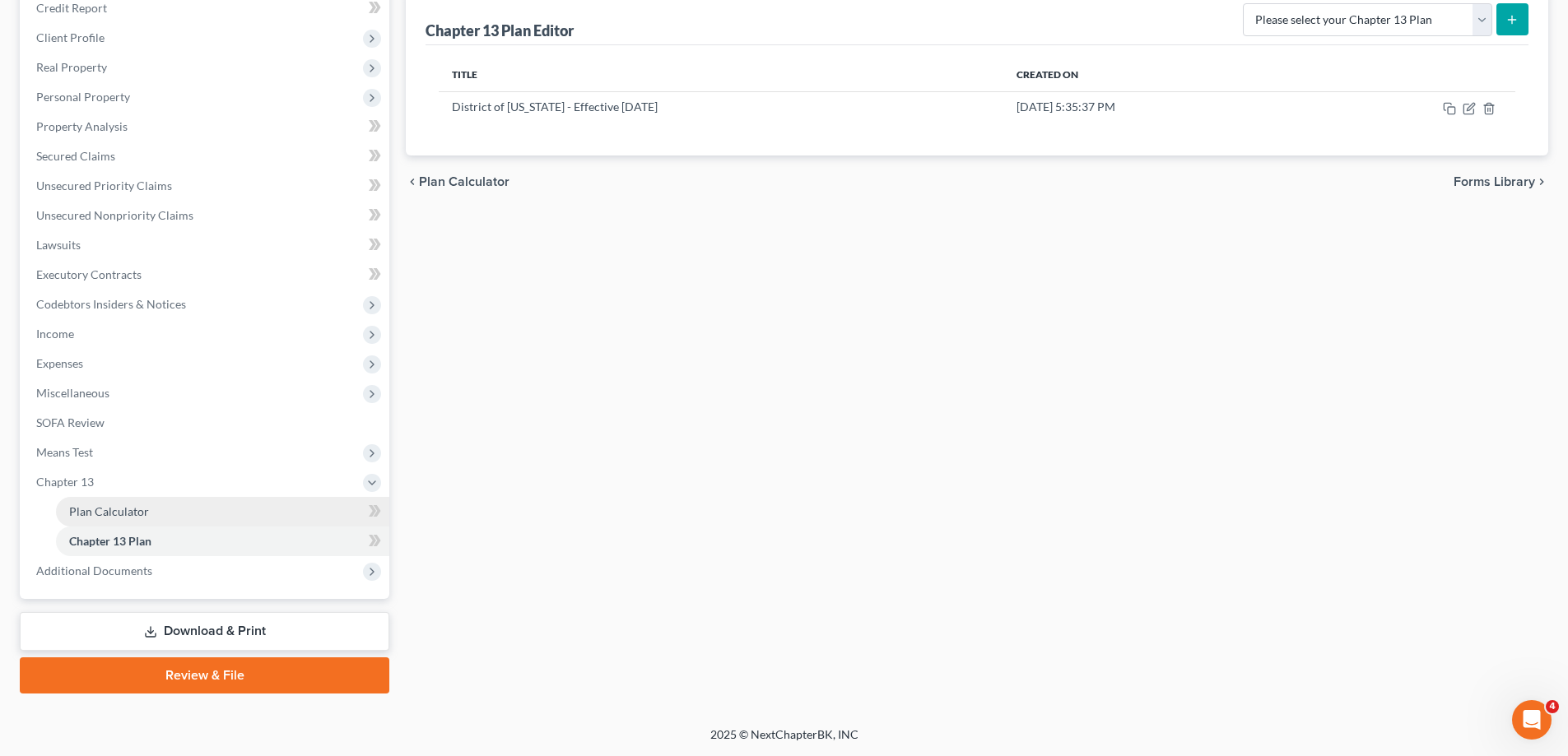
click at [135, 510] on span "Plan Calculator" at bounding box center [108, 512] width 80 height 14
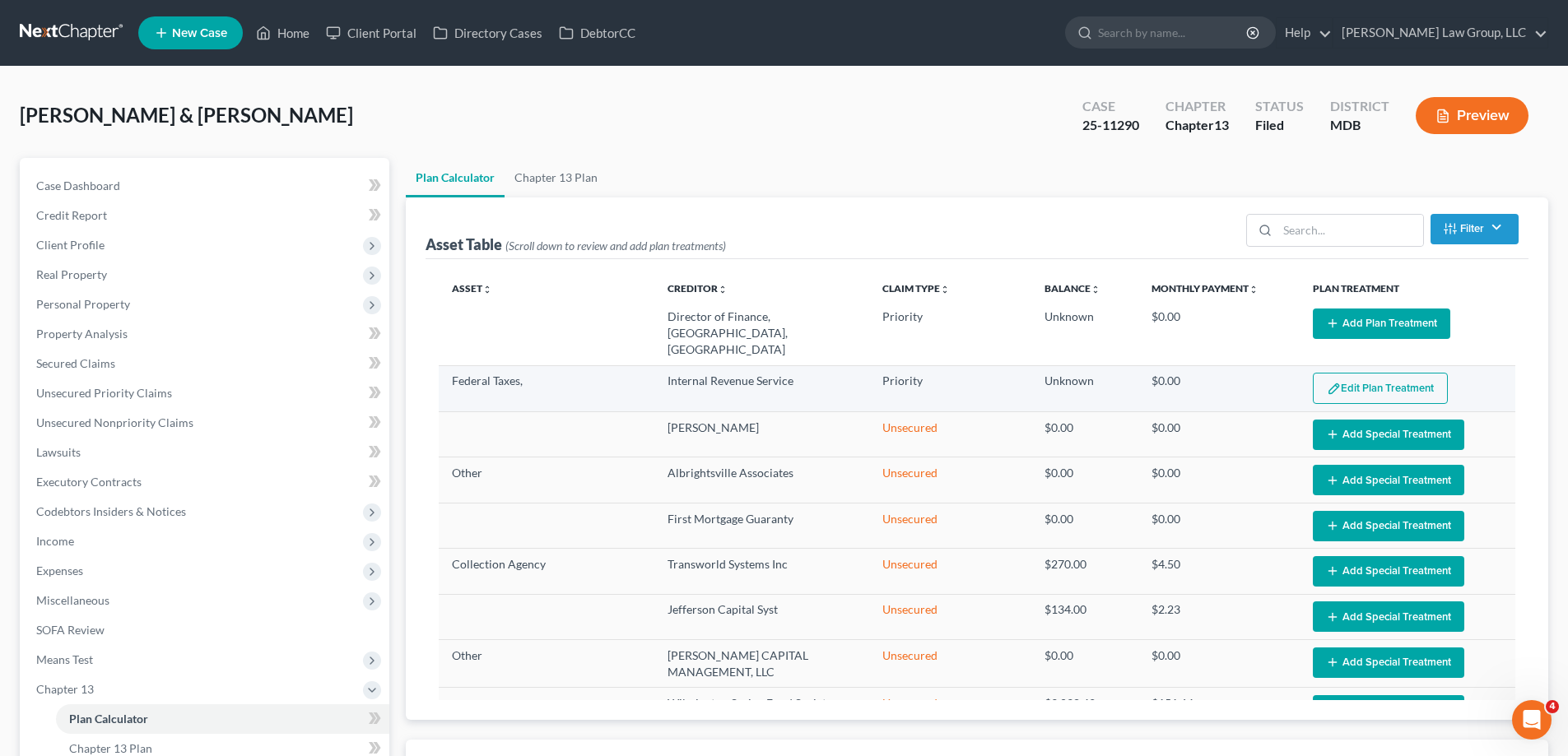
scroll to position [78, 0]
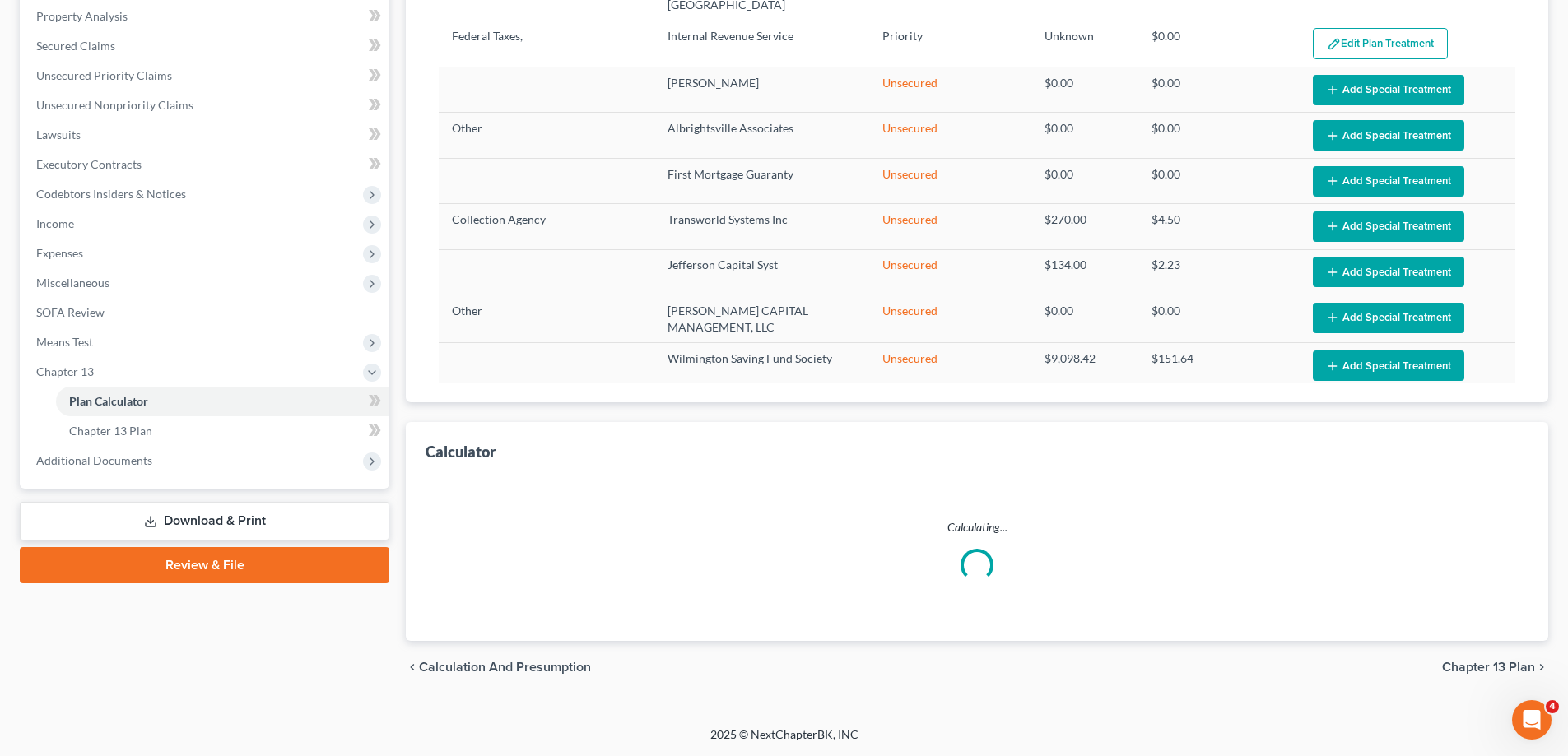
select select "59"
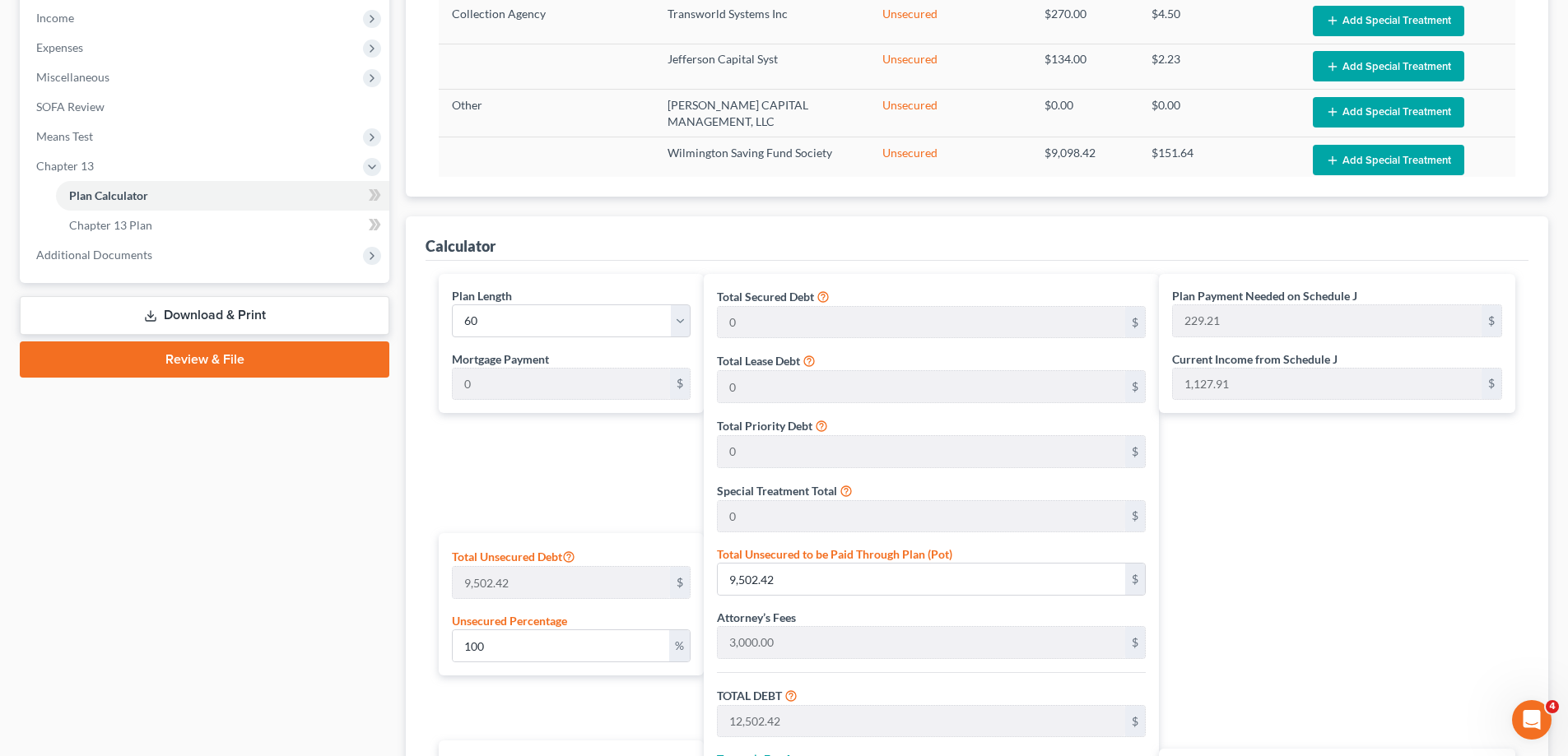
scroll to position [811, 0]
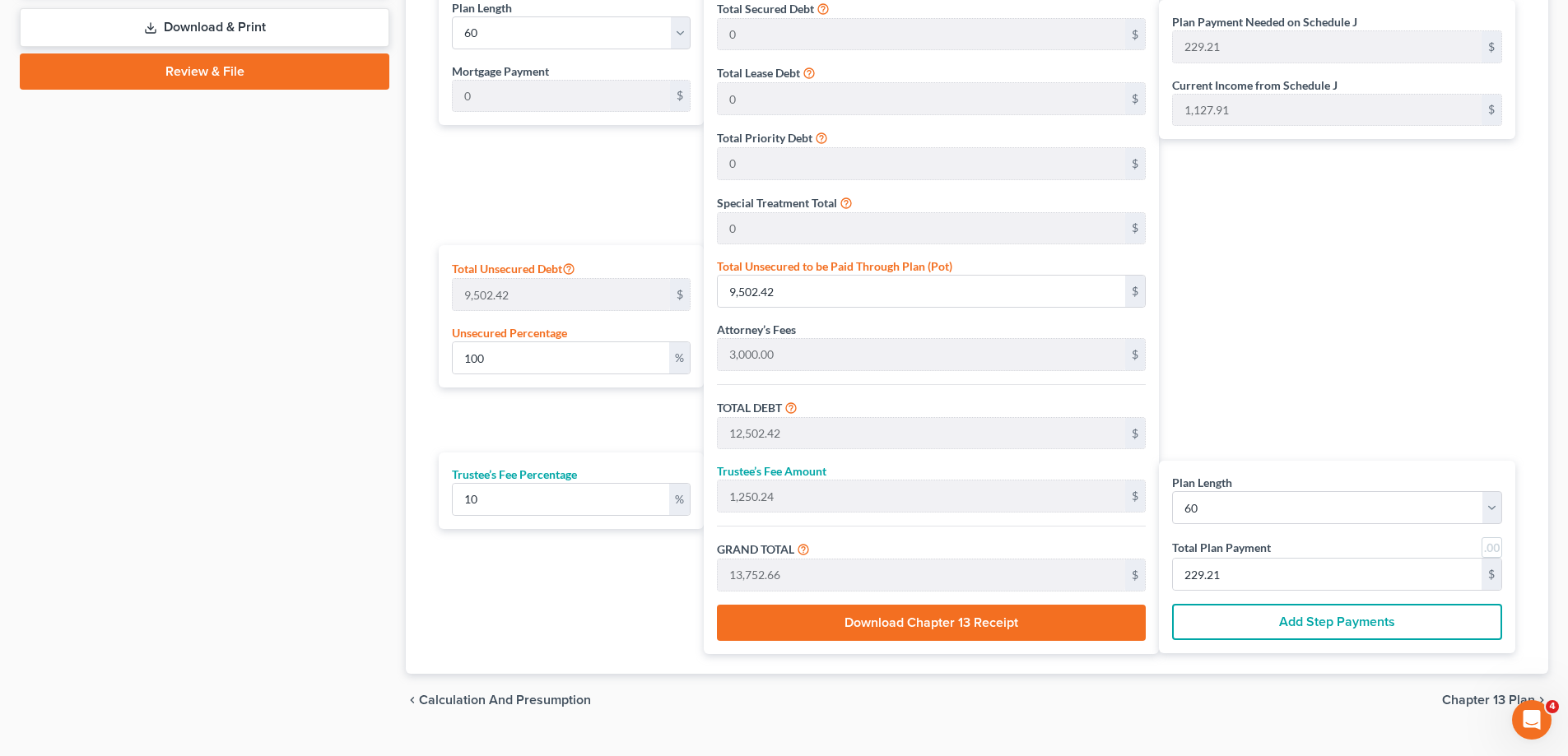
click at [194, 492] on div "Case Dashboard Payments Invoices Payments Payments Credit Report Client Profile" at bounding box center [204, 37] width 386 height 1380
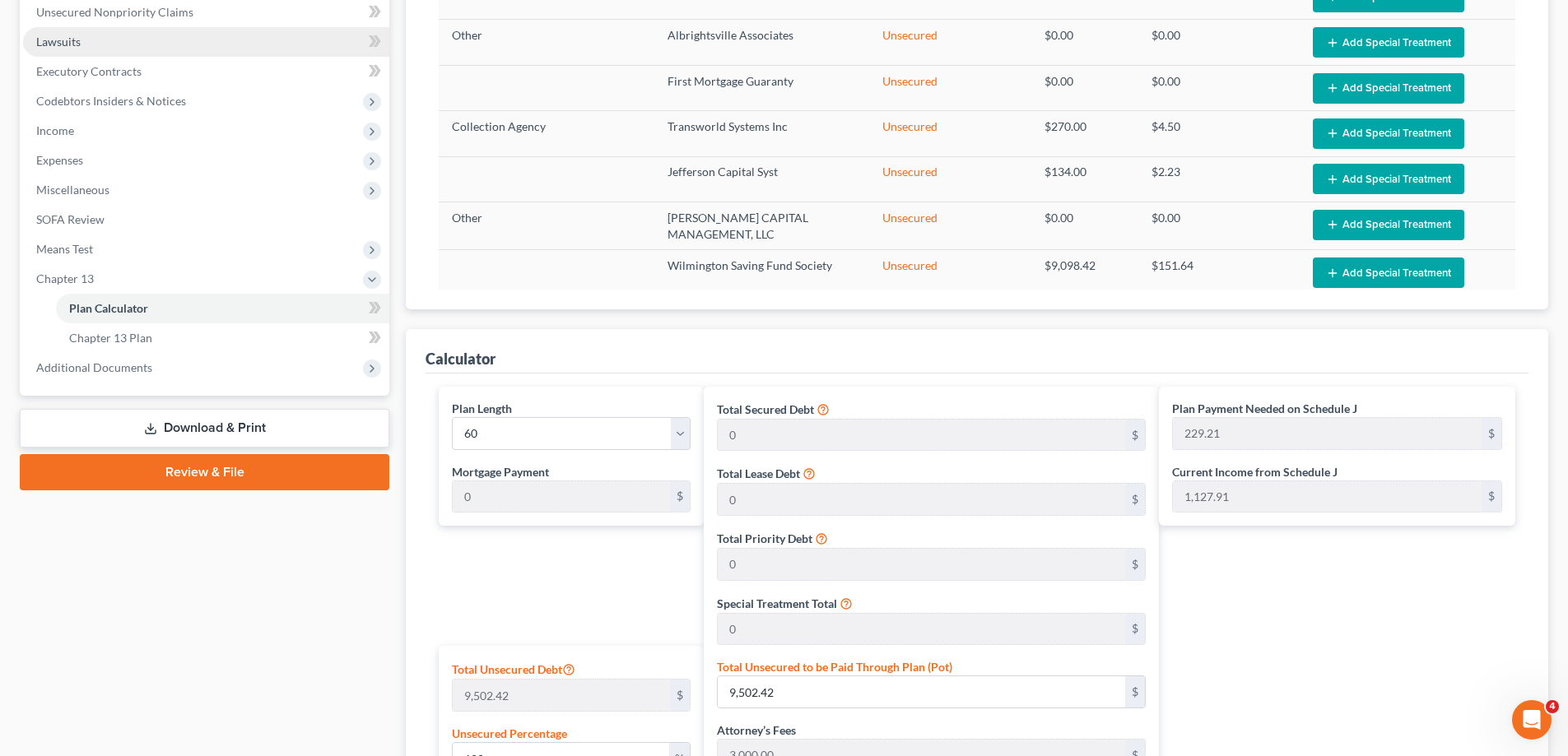
scroll to position [0, 0]
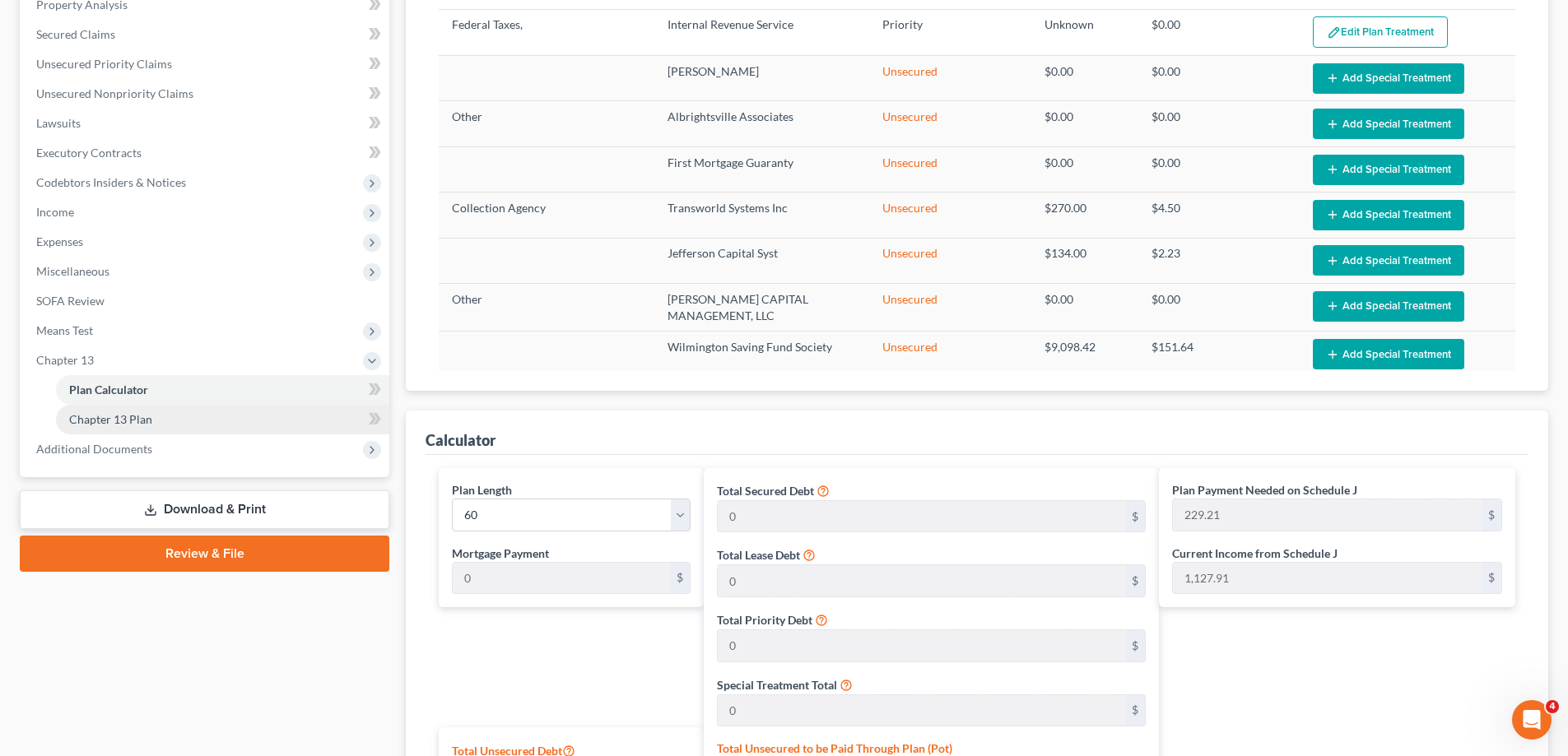
drag, startPoint x: 139, startPoint y: 406, endPoint x: 137, endPoint y: 414, distance: 8.2
click at [139, 407] on link "Chapter 13 Plan" at bounding box center [222, 419] width 333 height 29
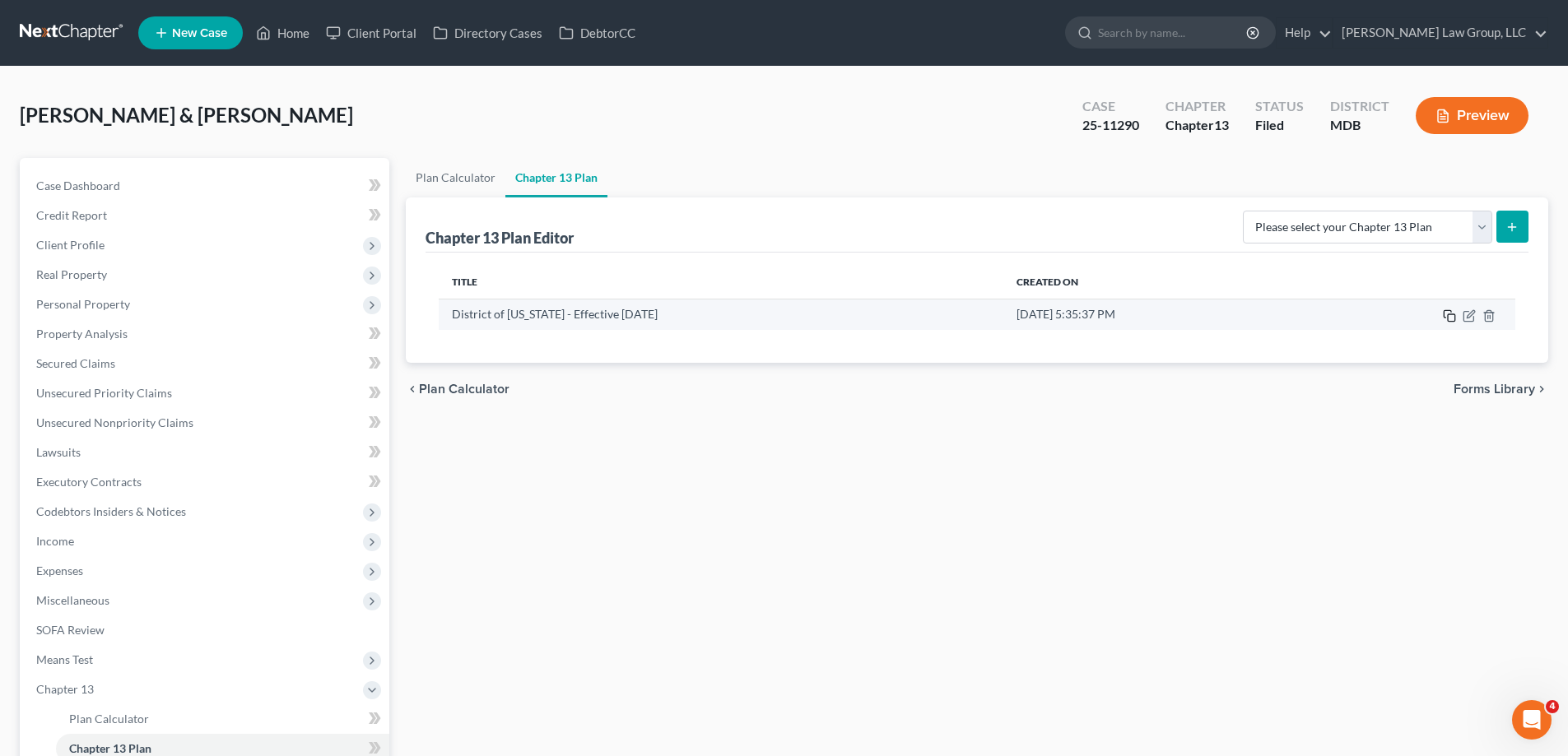
click at [1453, 313] on icon "button" at bounding box center [1448, 315] width 13 height 13
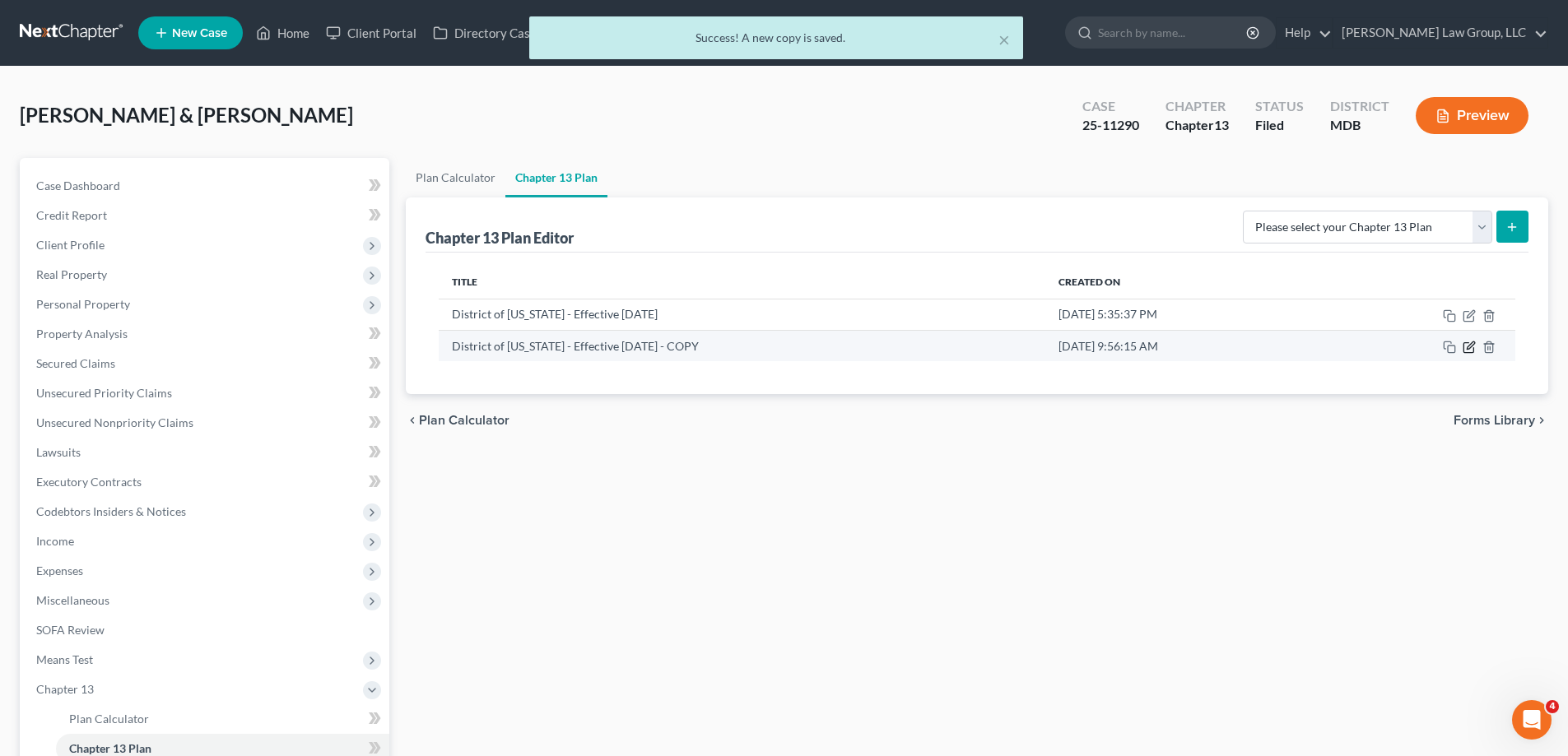
click at [1467, 349] on icon "button" at bounding box center [1471, 346] width 8 height 8
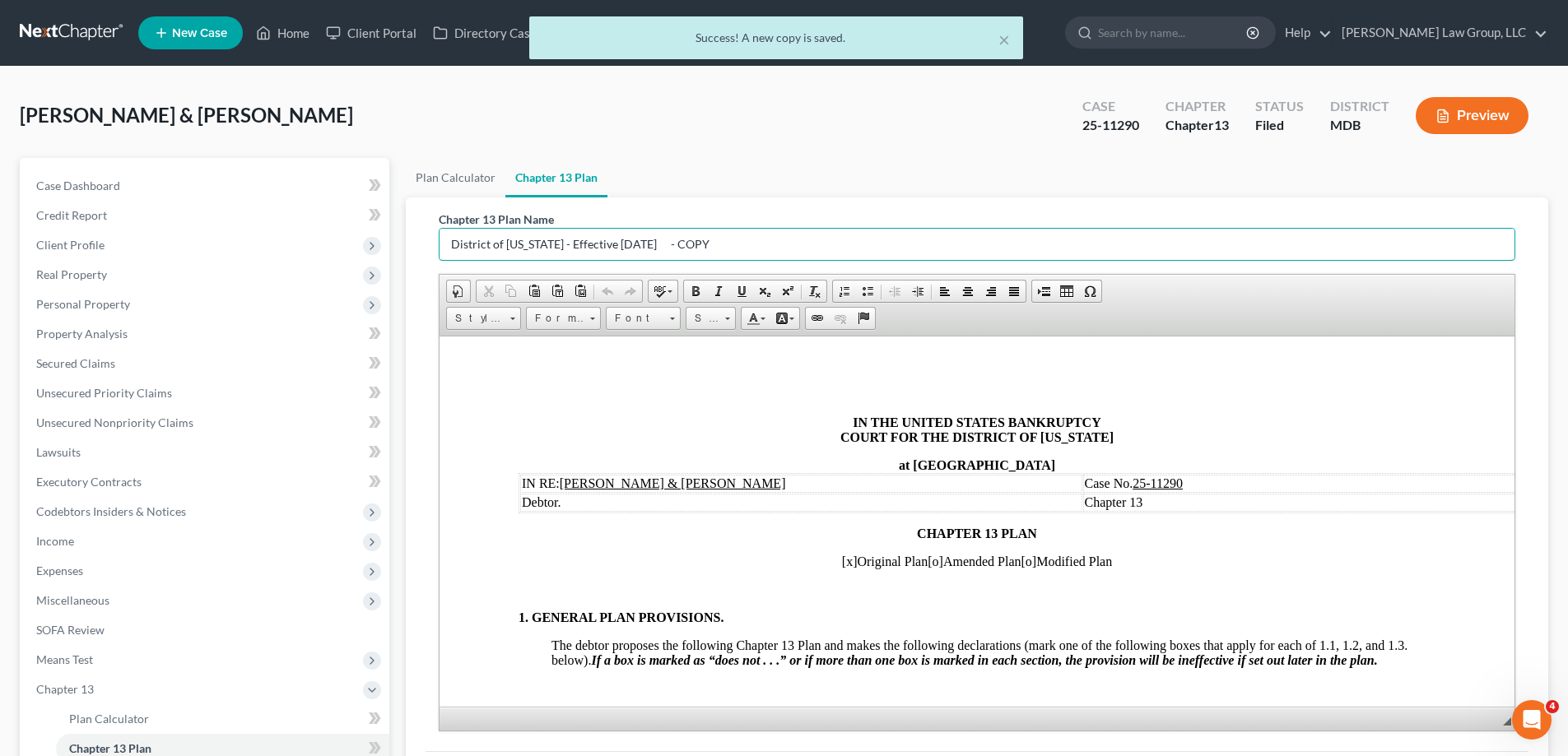
drag, startPoint x: 536, startPoint y: 254, endPoint x: 422, endPoint y: 232, distance: 116.1
click at [422, 232] on div "Chapter 13 Plan Name District of Maryland - Effective 12/1/24 - COPY Rich Text …" at bounding box center [976, 505] width 1142 height 615
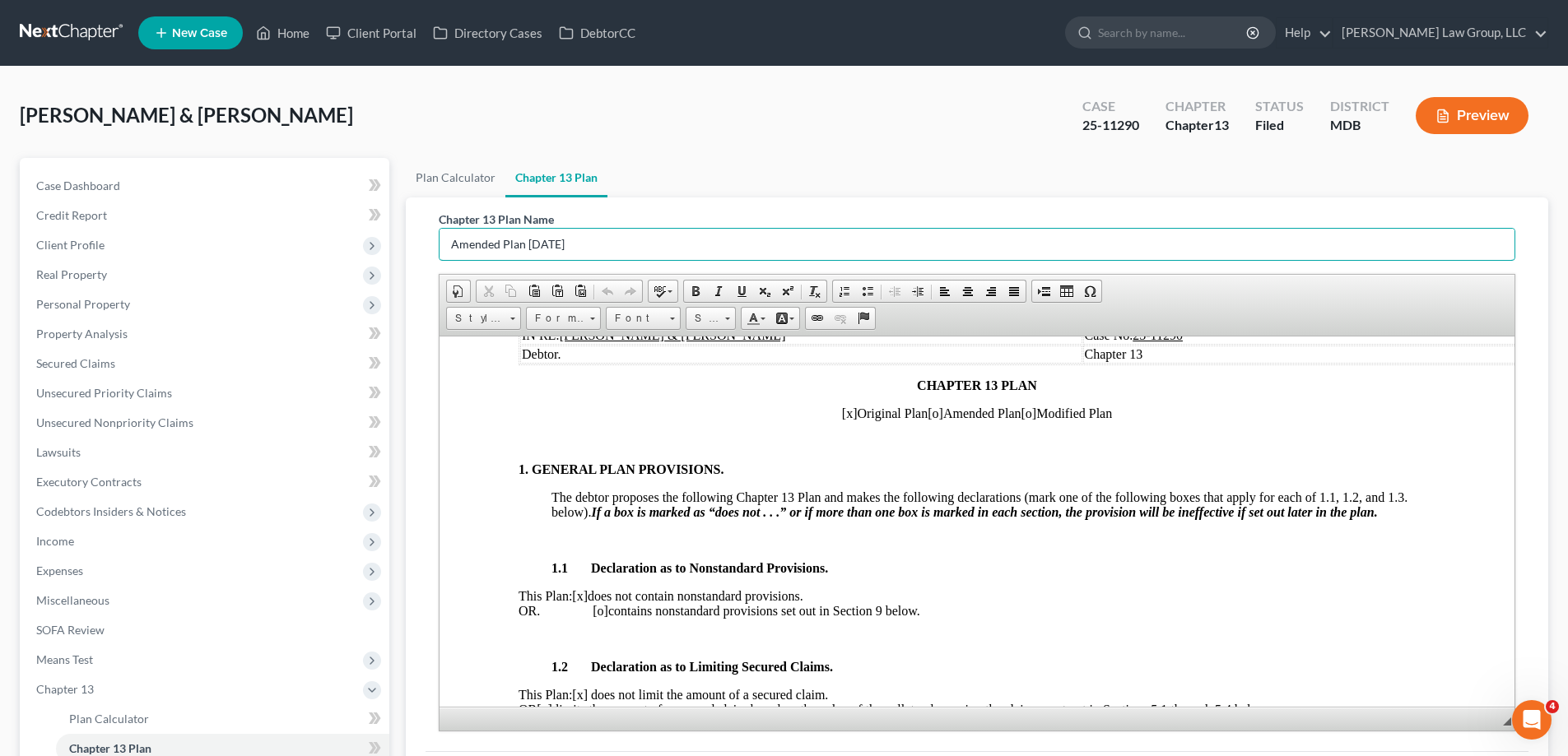
scroll to position [165, 0]
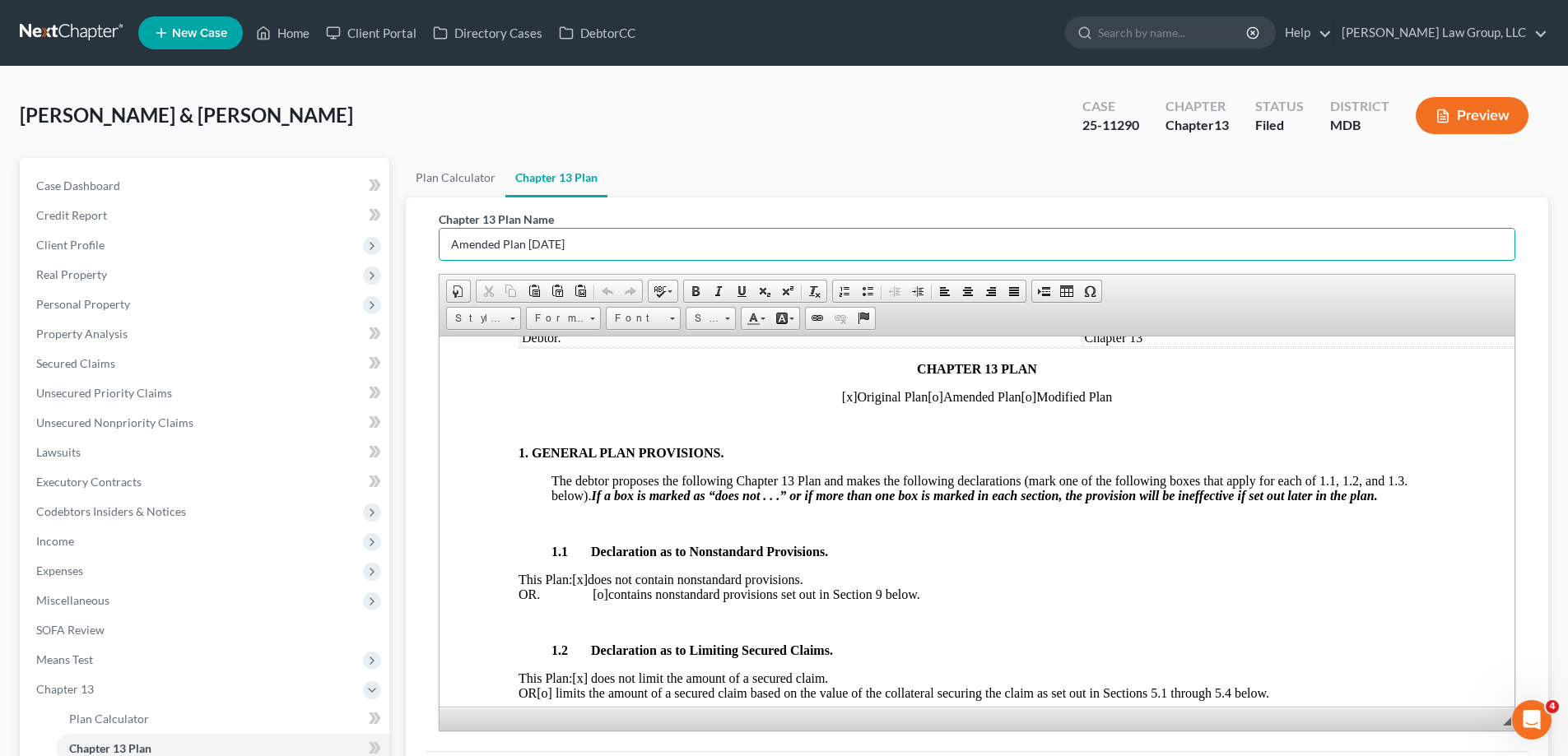
type input "Amended Plan 8.15.25"
click at [930, 397] on span "[o]" at bounding box center [936, 396] width 16 height 14
click at [841, 393] on span "[x]" at bounding box center [849, 396] width 16 height 14
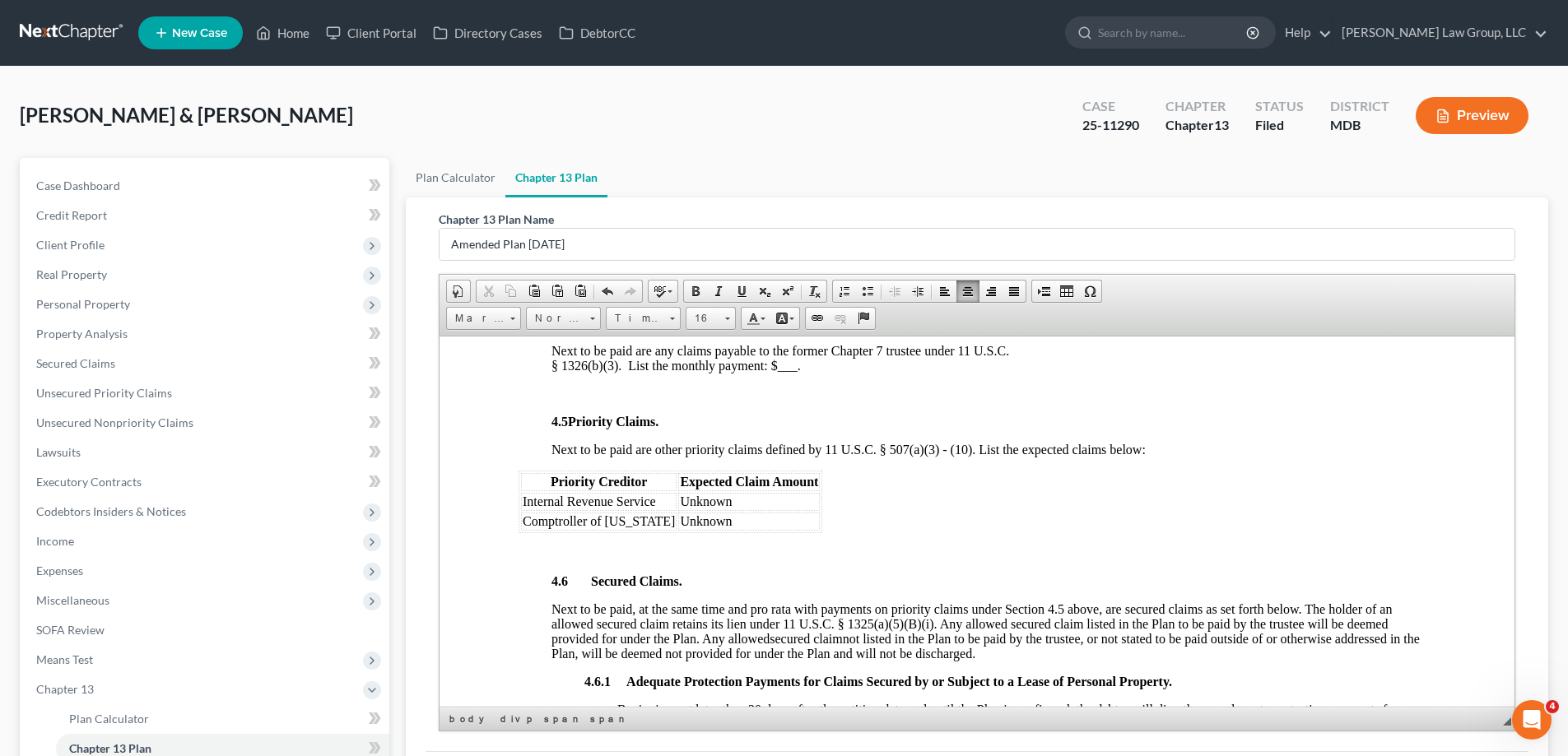
scroll to position [2057, 0]
drag, startPoint x: 721, startPoint y: 501, endPoint x: 663, endPoint y: 501, distance: 58.0
click at [678, 501] on td "Unknown" at bounding box center [749, 502] width 141 height 18
drag, startPoint x: 727, startPoint y: 521, endPoint x: 663, endPoint y: 515, distance: 64.3
click at [678, 515] on td "Unknown" at bounding box center [749, 521] width 141 height 18
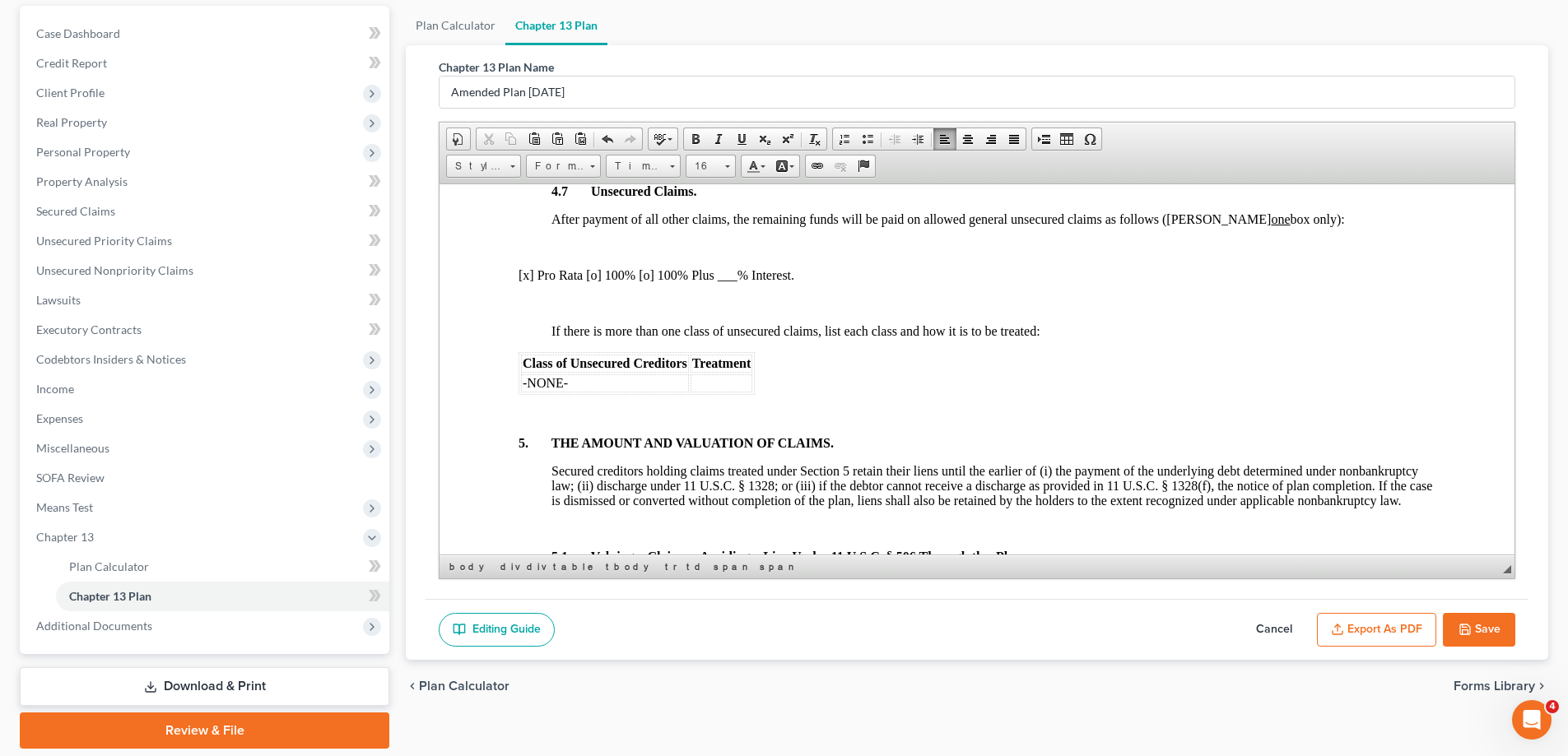
scroll to position [165, 0]
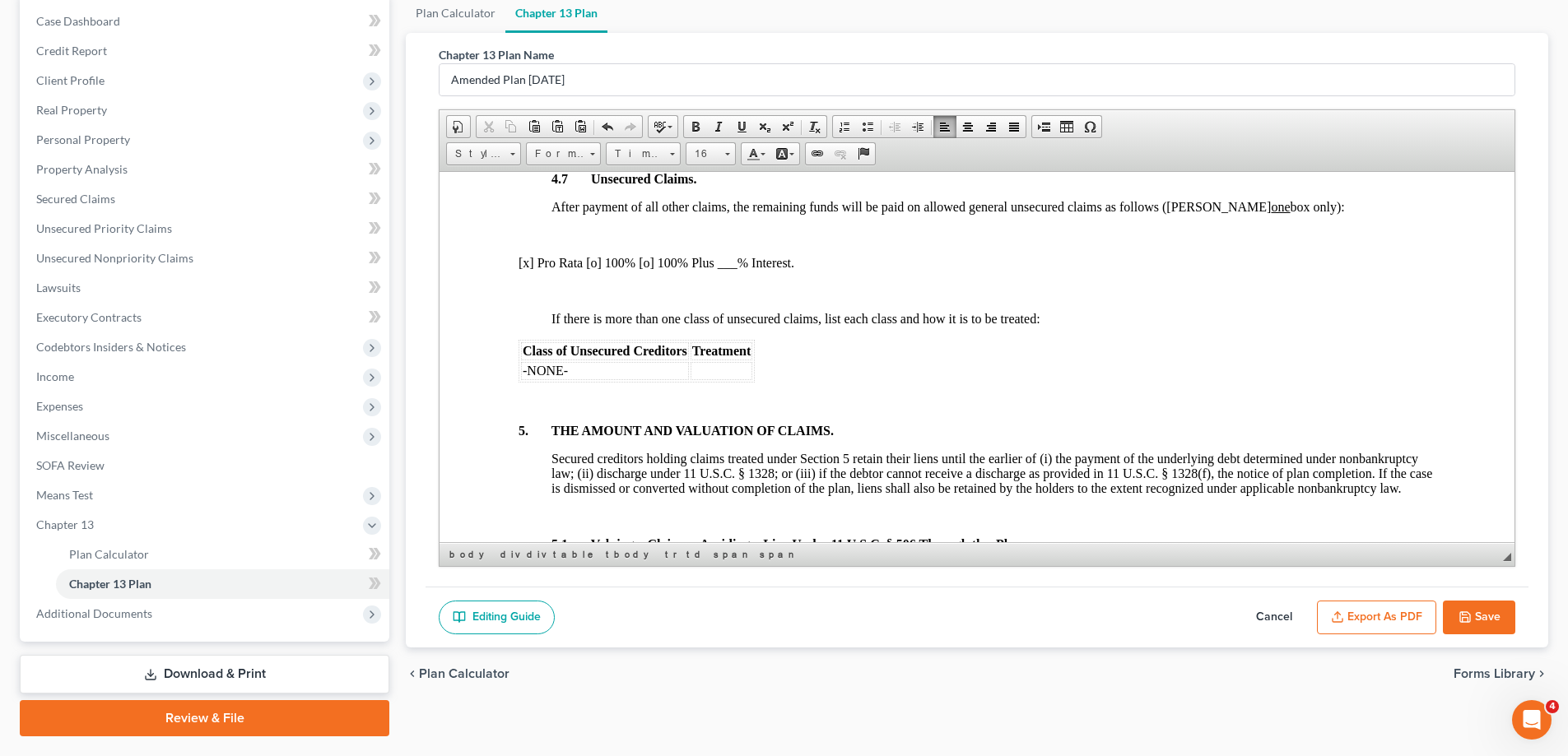
click at [1500, 618] on button "Save" at bounding box center [1479, 618] width 73 height 34
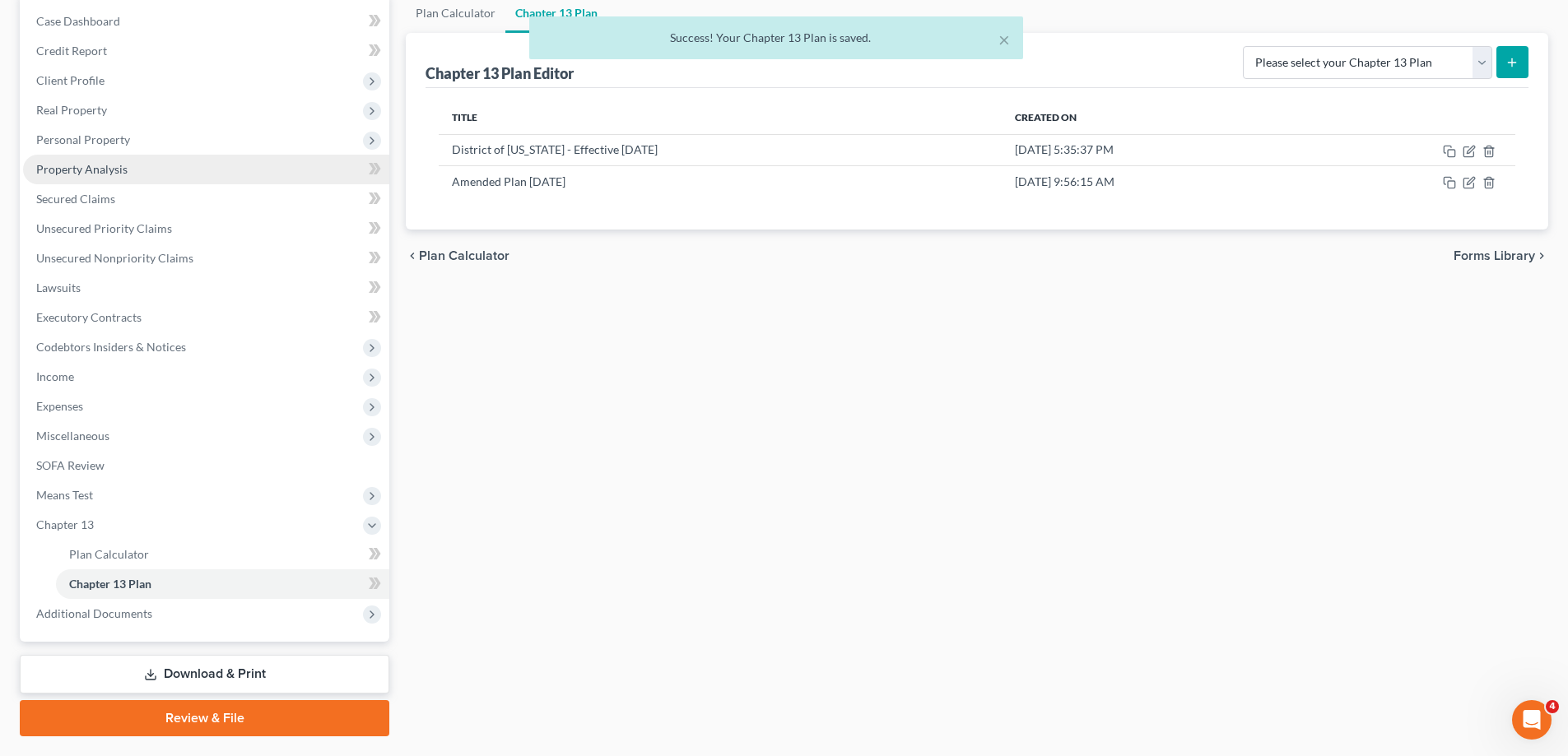
click at [109, 173] on span "Property Analysis" at bounding box center [81, 169] width 91 height 14
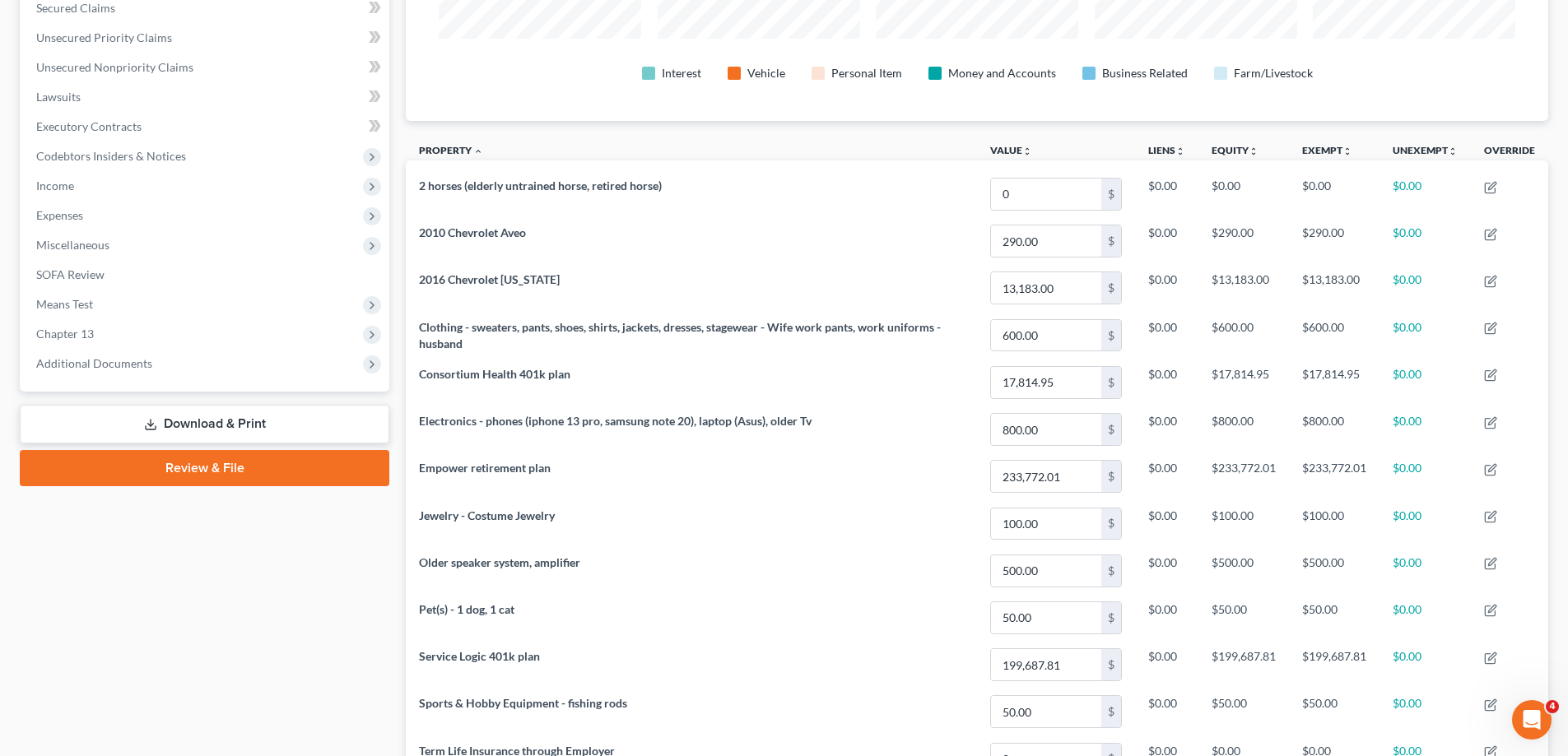
scroll to position [226, 0]
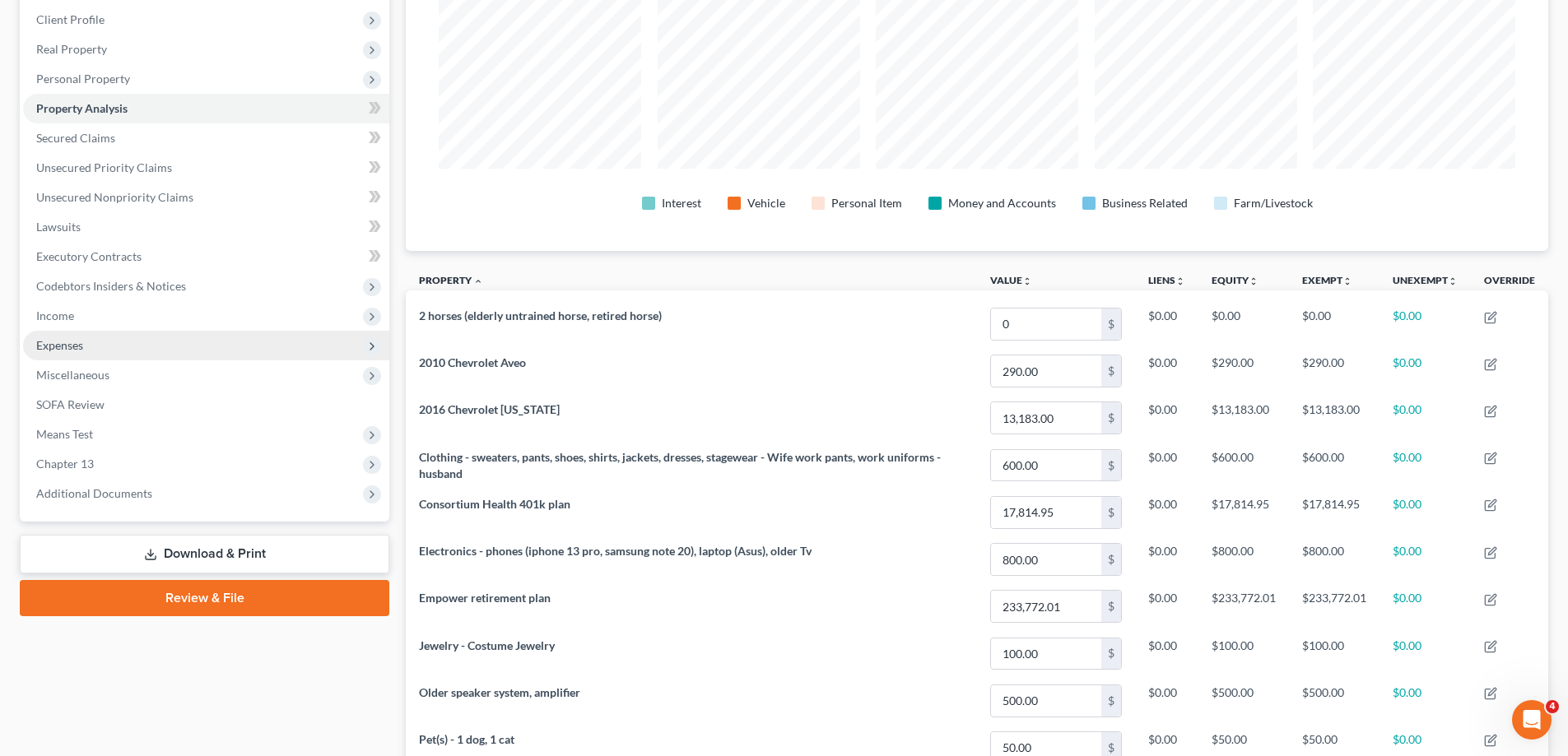
click at [171, 338] on span "Expenses" at bounding box center [205, 346] width 366 height 29
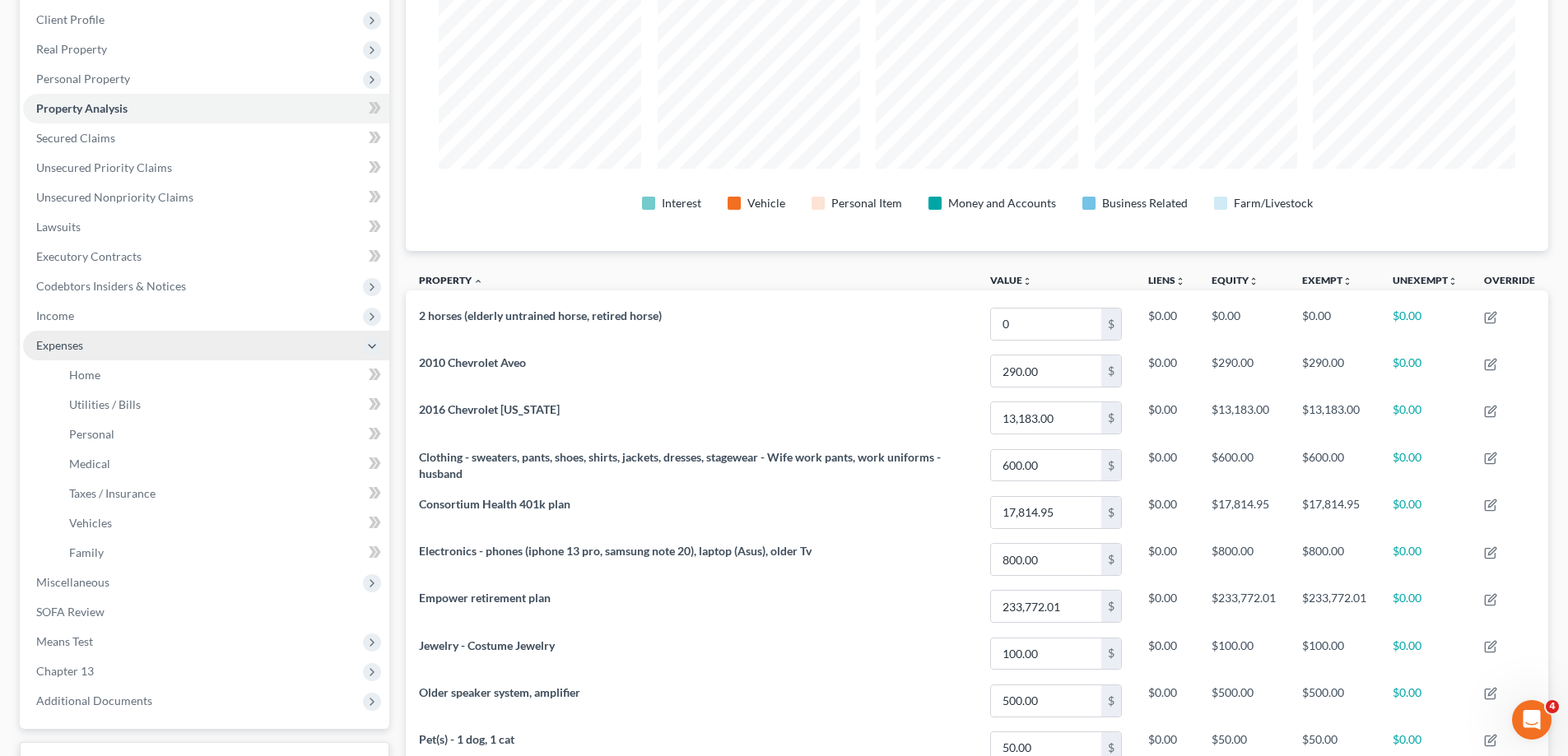
click at [161, 352] on span "Expenses" at bounding box center [205, 346] width 366 height 29
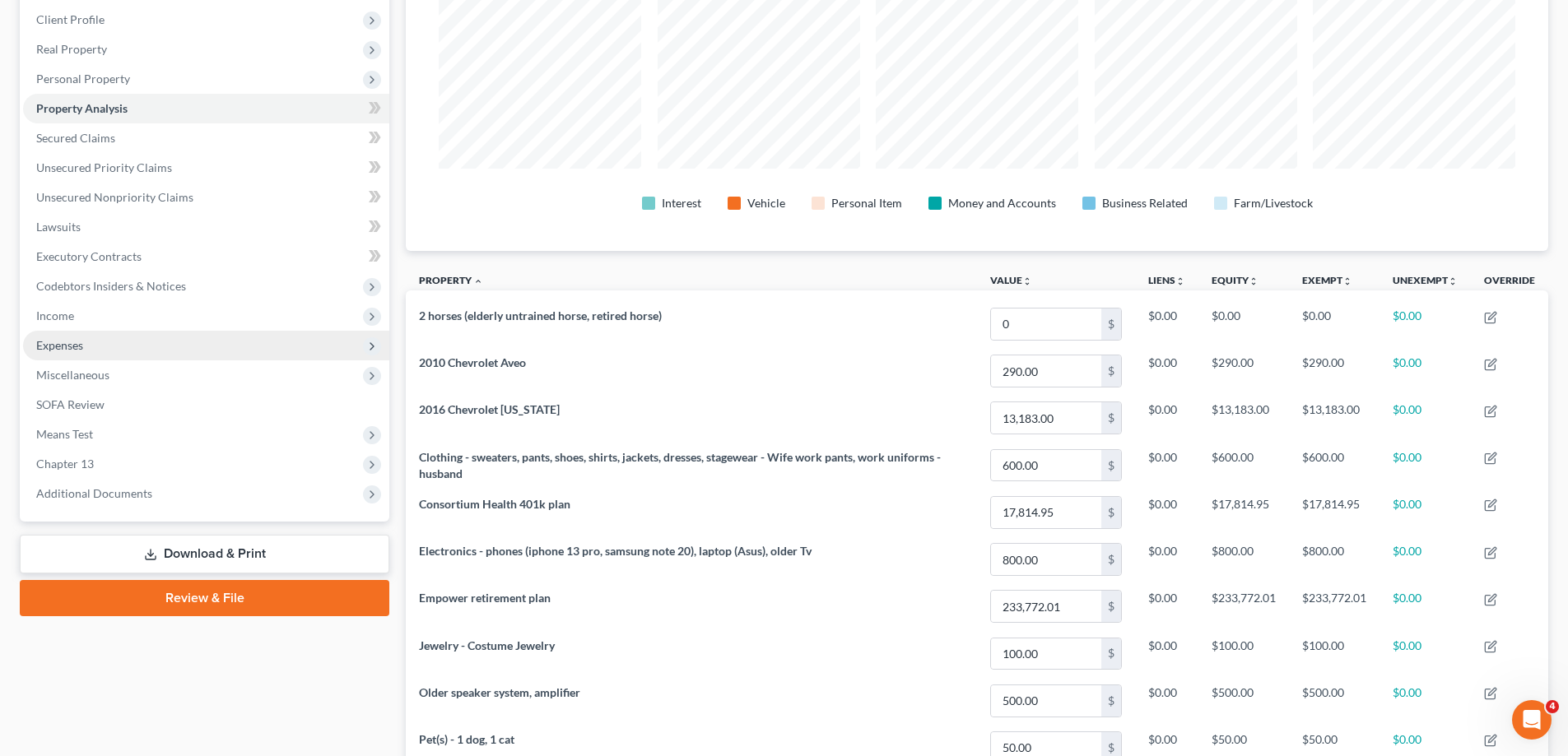
click at [162, 344] on span "Expenses" at bounding box center [205, 346] width 366 height 29
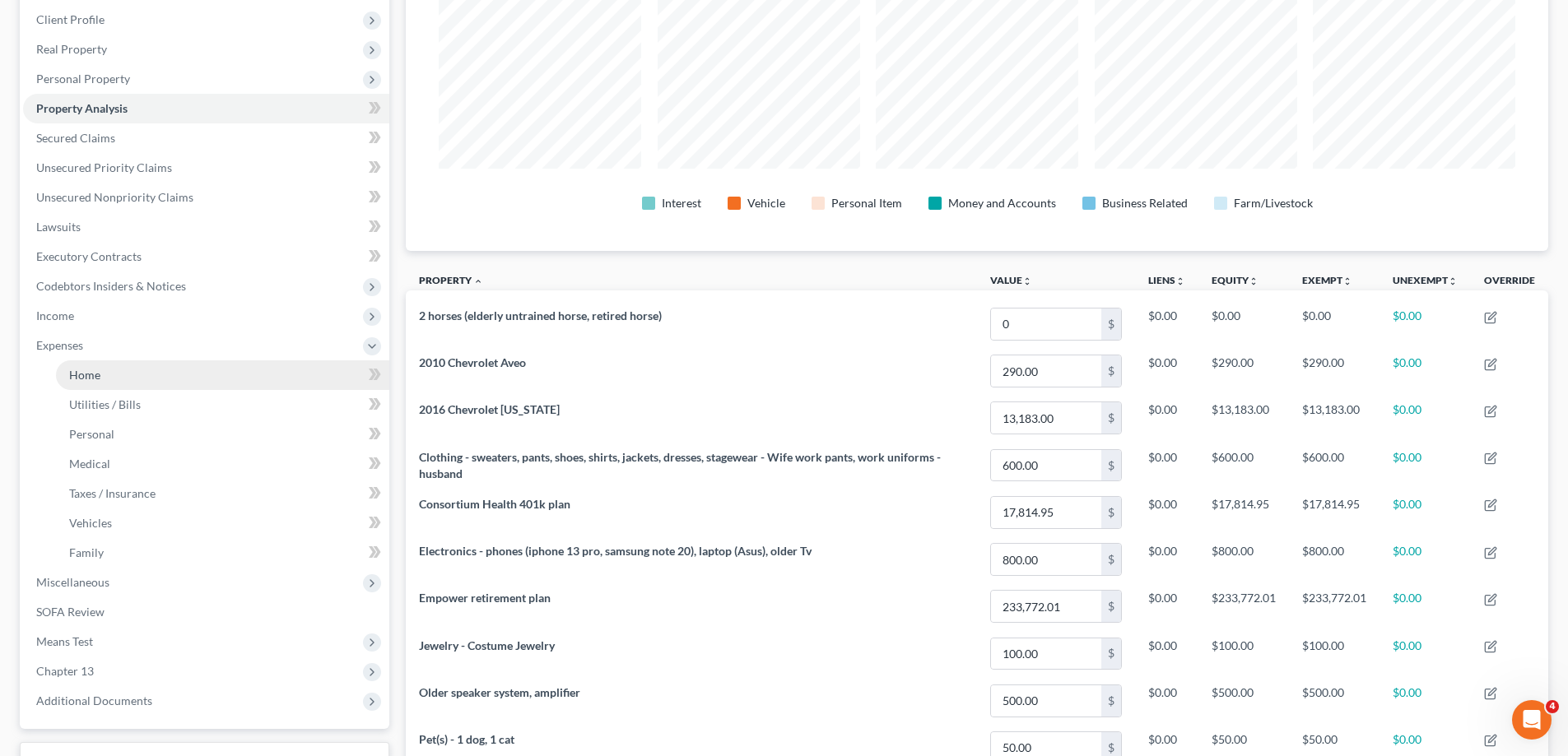
click at [169, 366] on link "Home" at bounding box center [222, 375] width 333 height 29
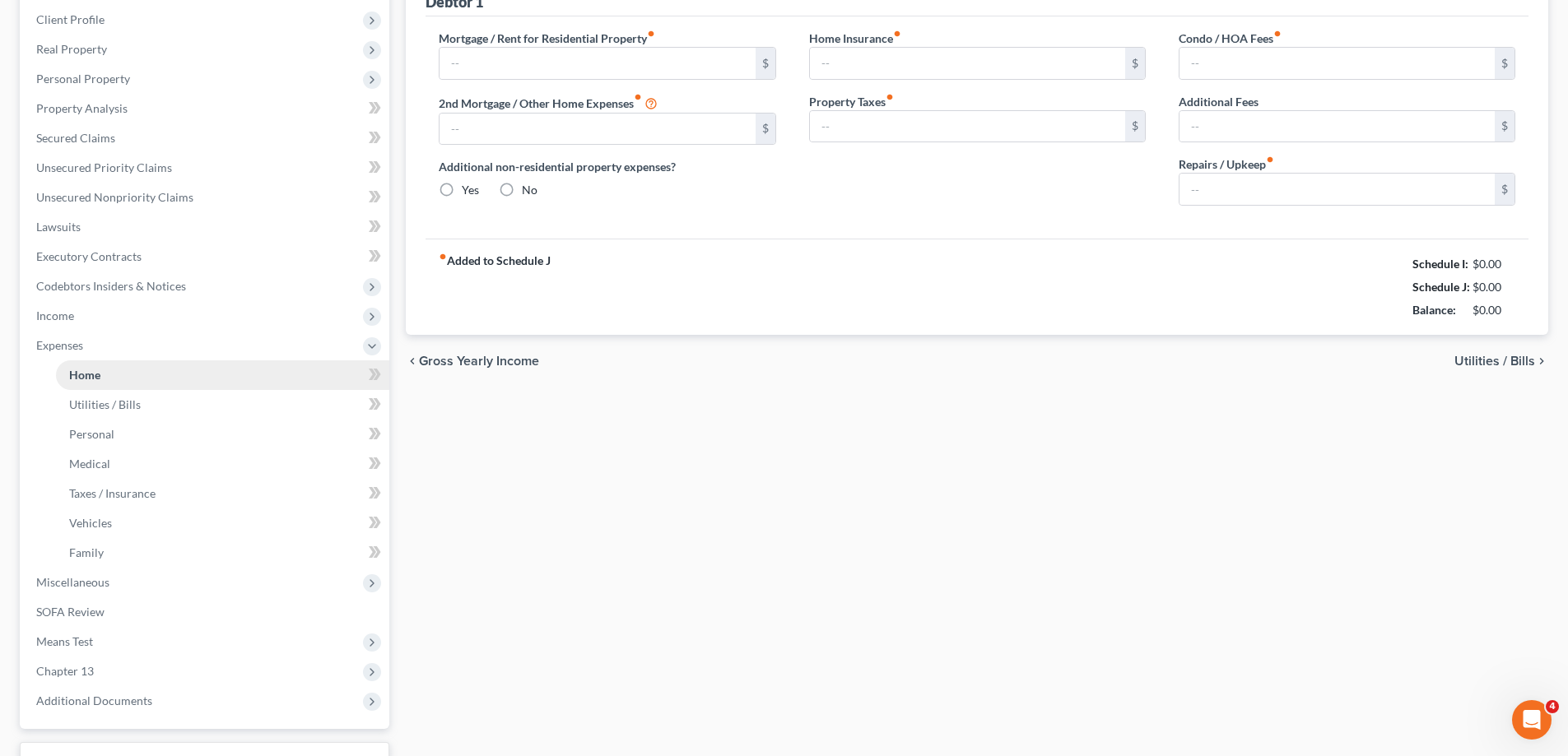
type input "2,500.00"
type input "0.00"
radio input "true"
type input "0.00"
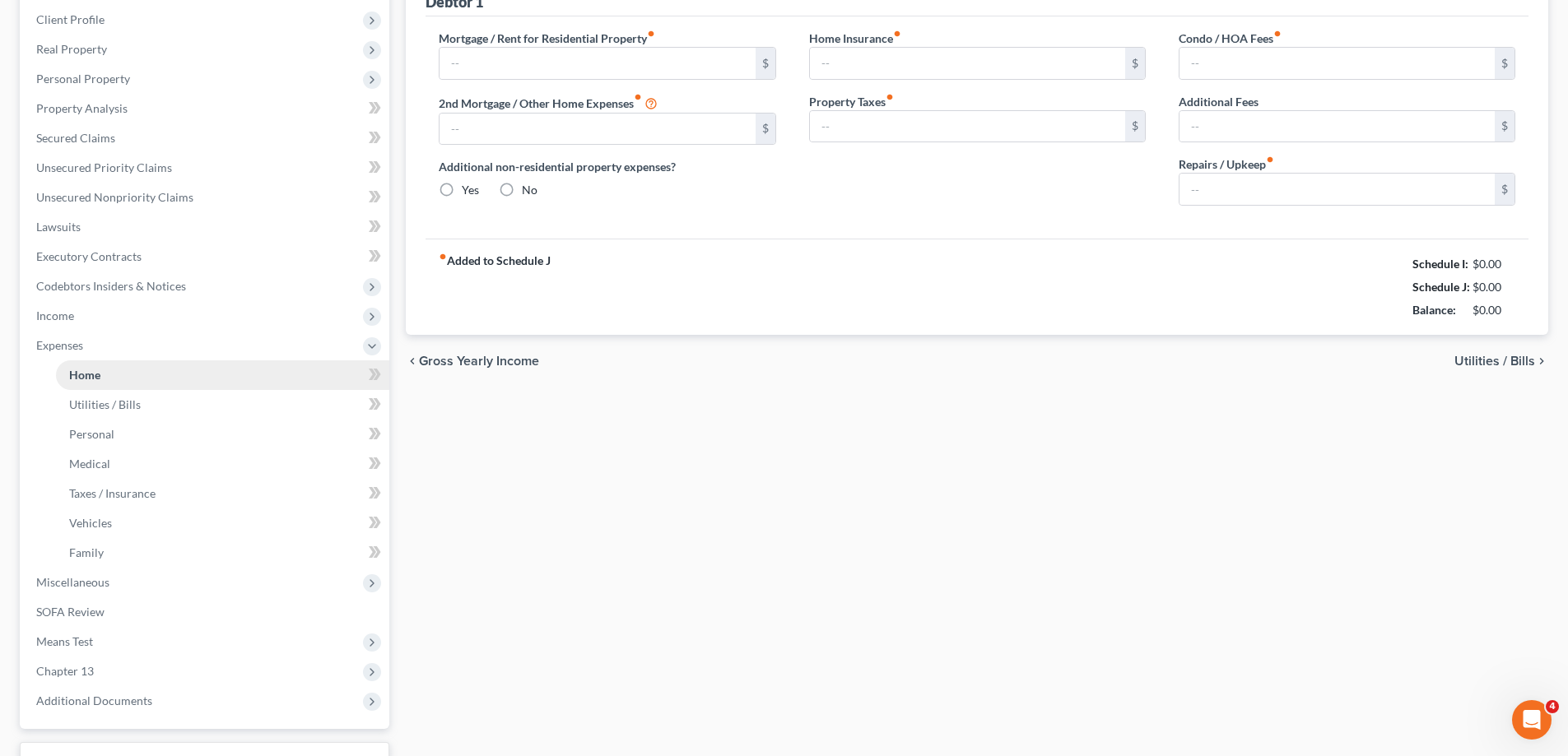
type input "0.00"
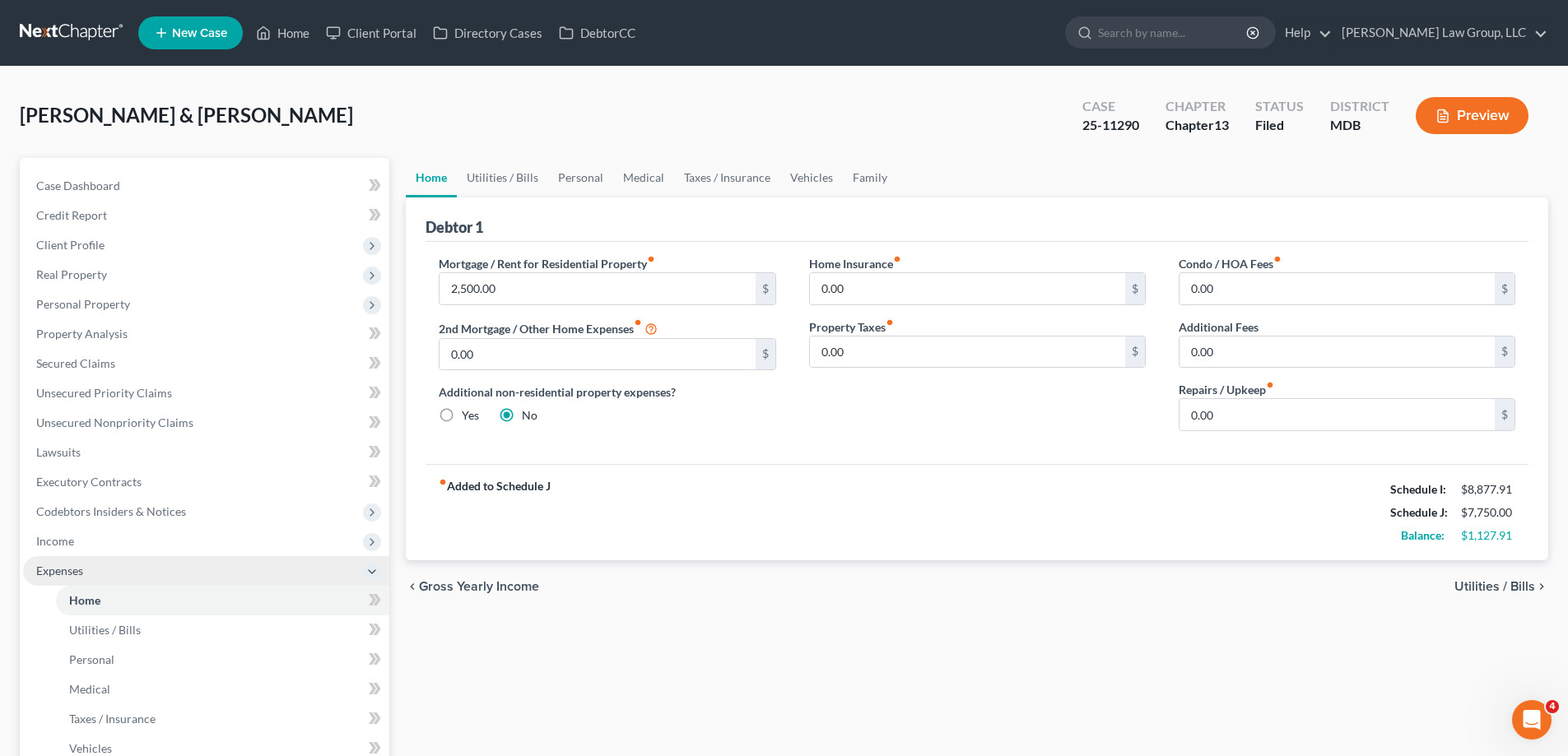
click at [115, 577] on span "Expenses" at bounding box center [205, 571] width 366 height 29
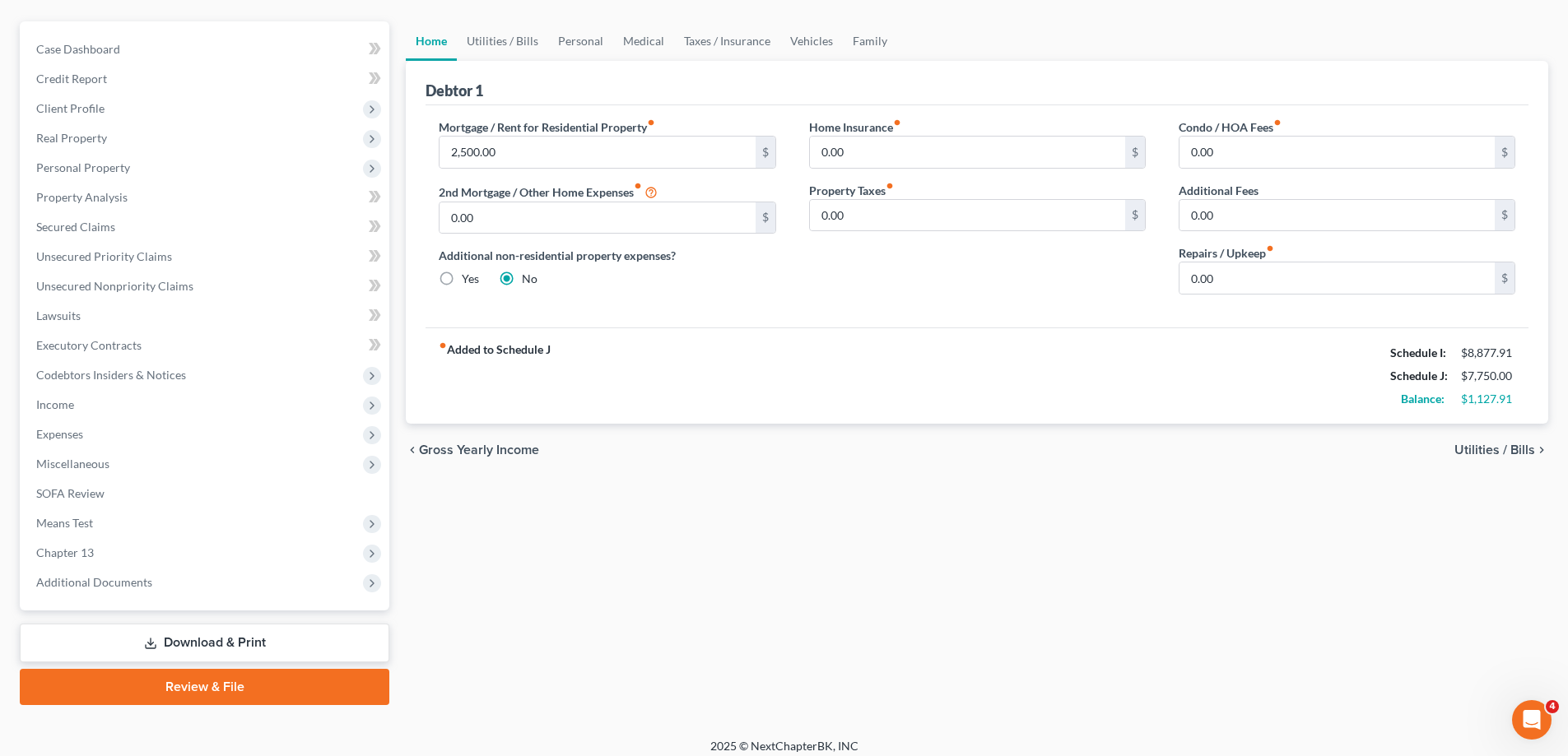
scroll to position [148, 0]
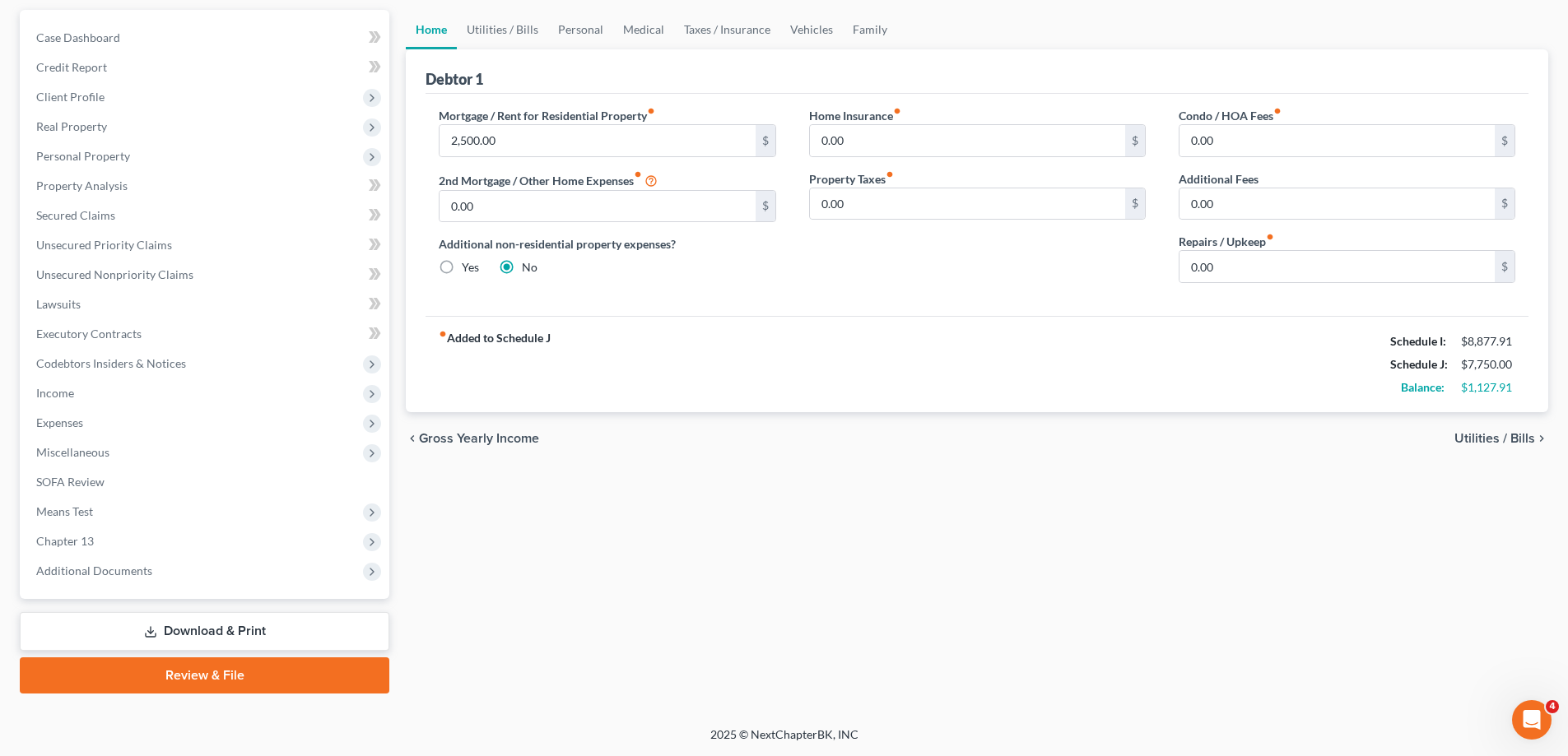
click at [587, 567] on div "Home Utilities / Bills Personal Medical Taxes / Insurance Vehicles Family Debto…" at bounding box center [977, 351] width 1159 height 684
click at [94, 573] on span "Additional Documents" at bounding box center [94, 570] width 116 height 14
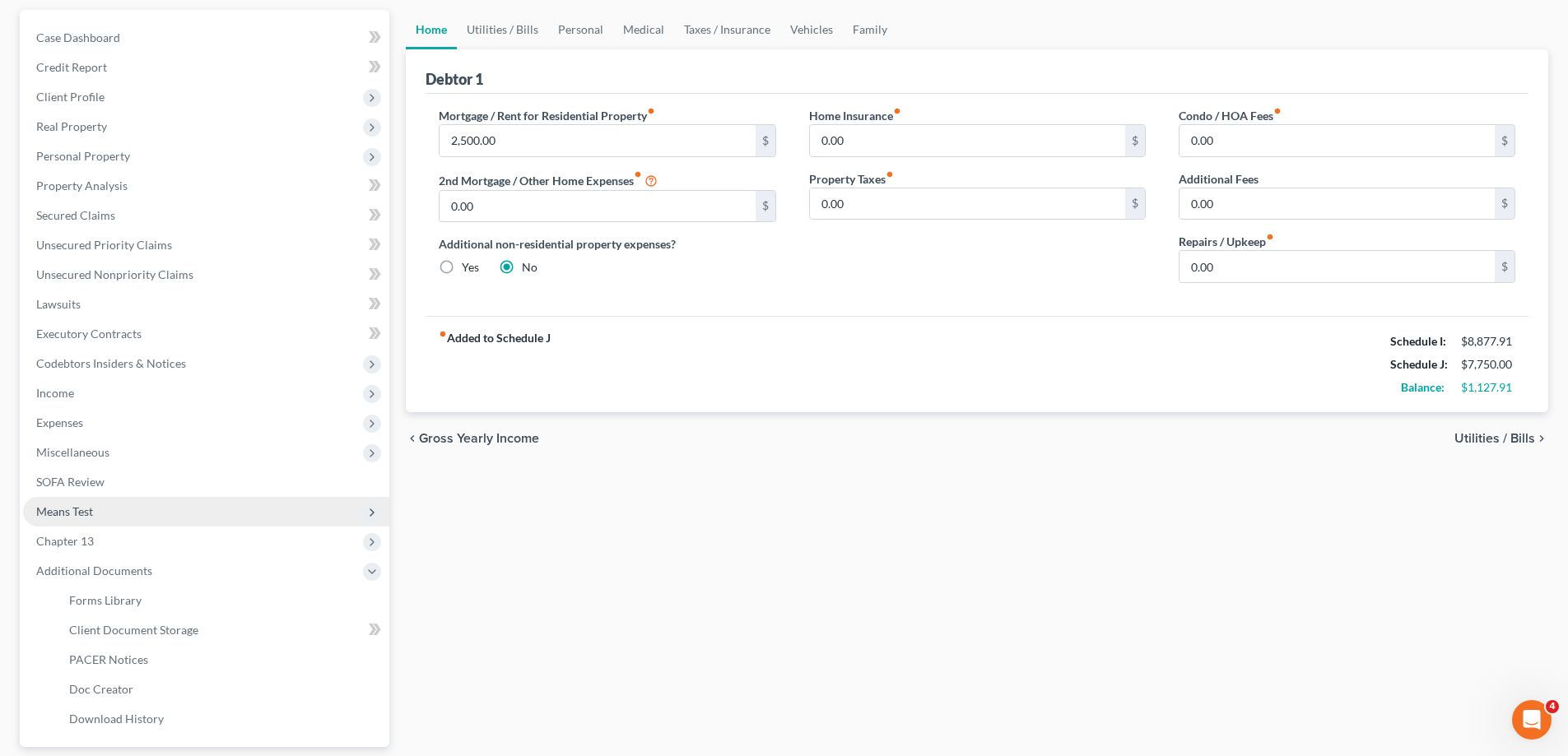
click at [184, 522] on span "Means Test" at bounding box center [205, 512] width 366 height 29
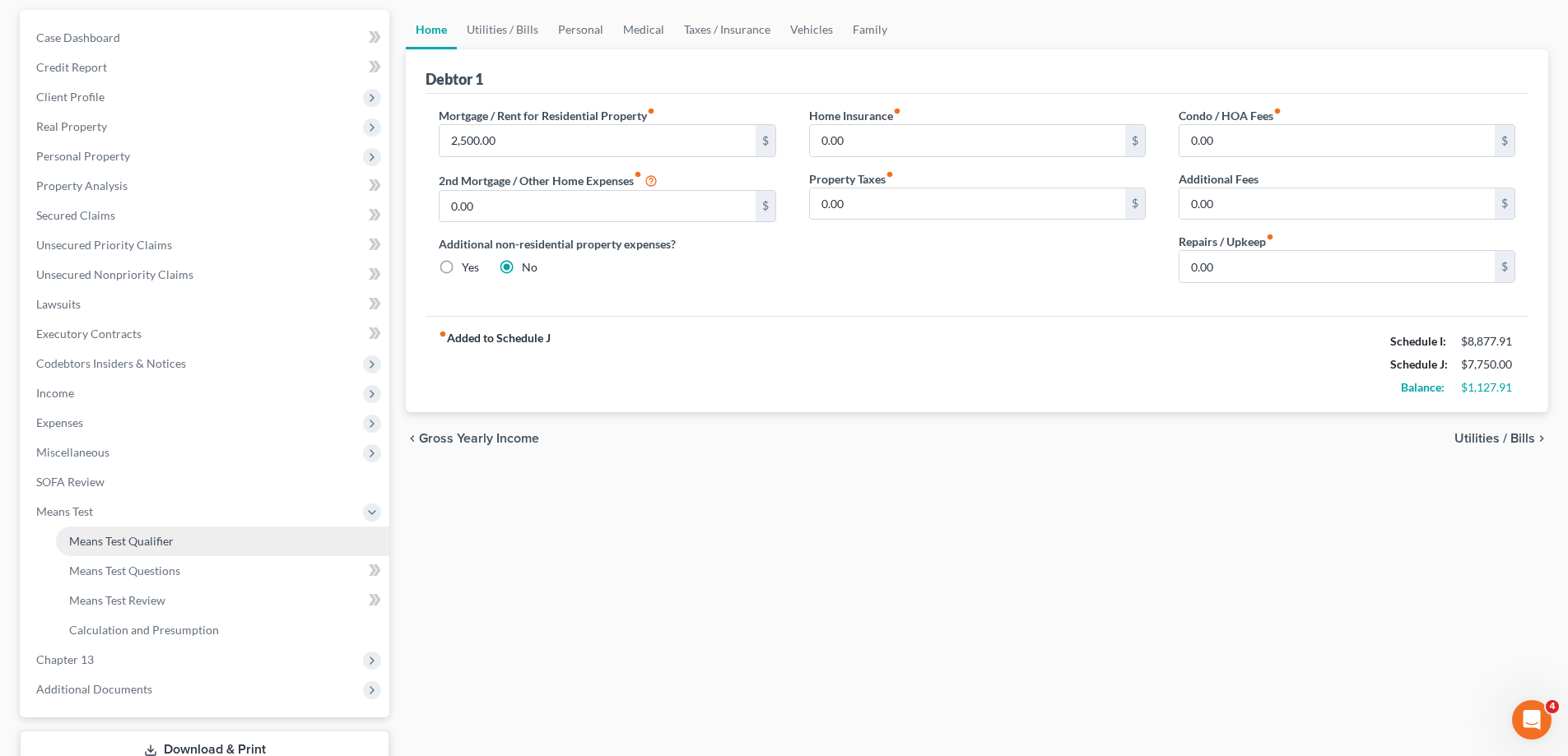
click at [195, 546] on link "Means Test Qualifier" at bounding box center [222, 541] width 333 height 29
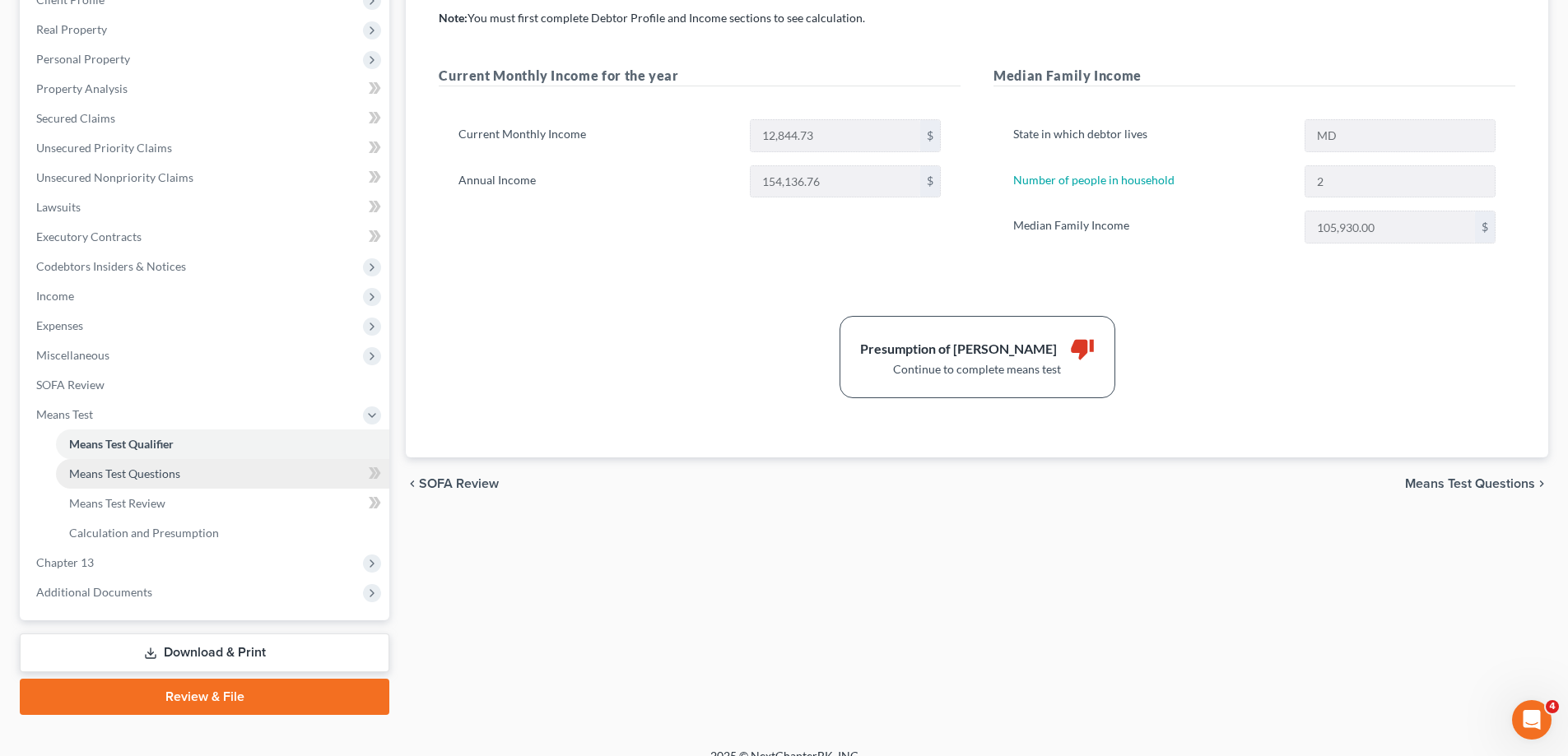
scroll to position [246, 0]
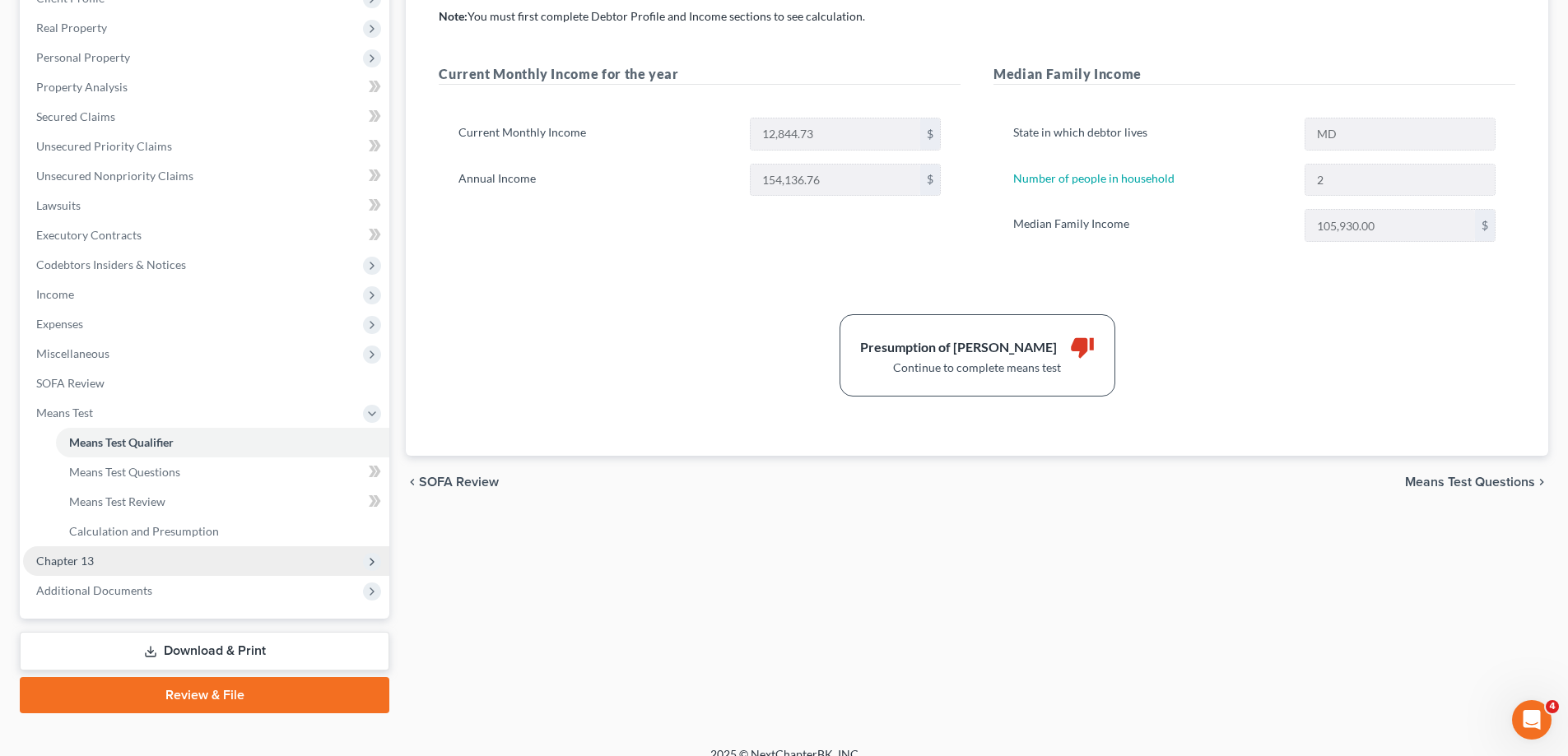
click at [181, 547] on span "Chapter 13" at bounding box center [205, 562] width 366 height 29
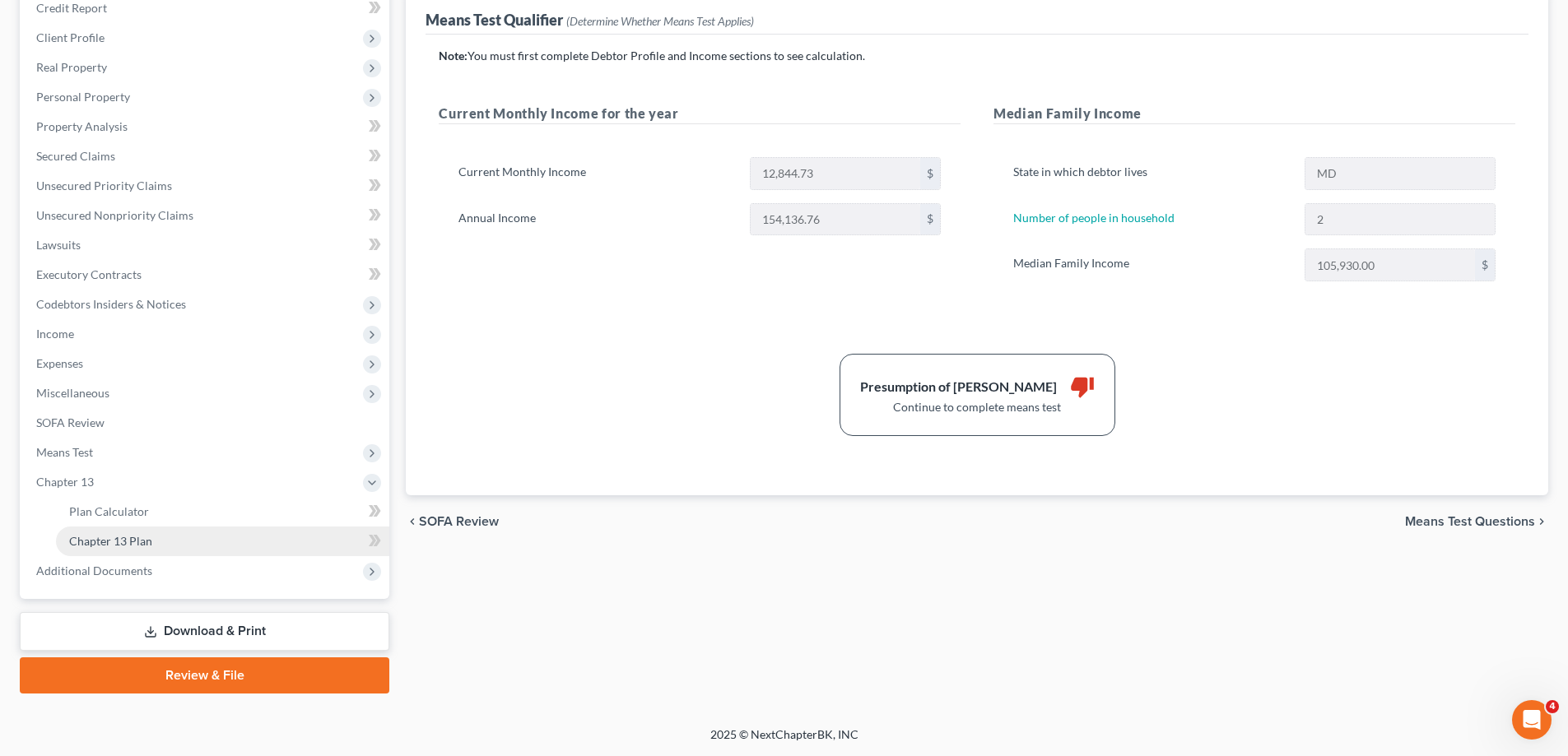
click at [184, 550] on link "Chapter 13 Plan" at bounding box center [222, 541] width 333 height 29
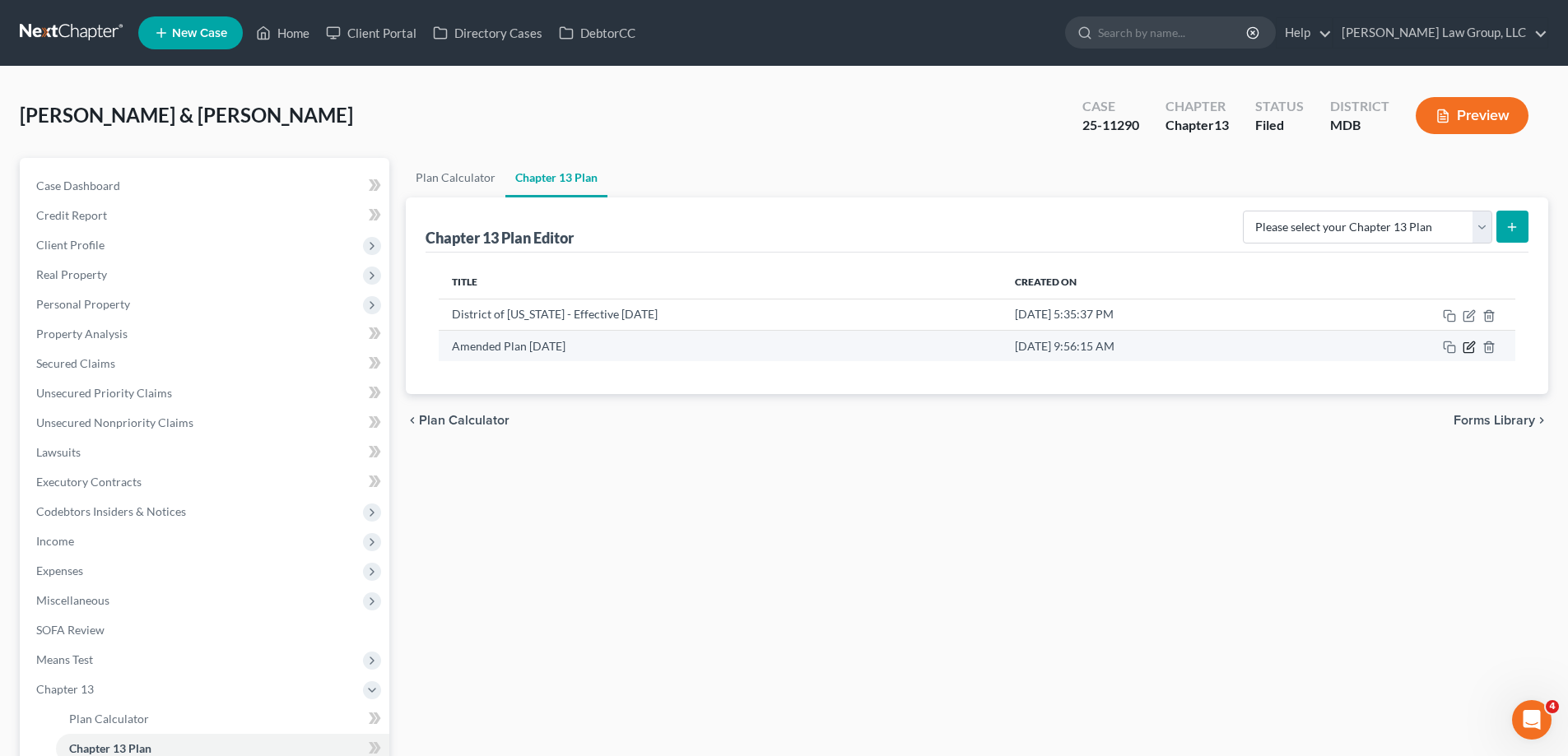
click at [1468, 346] on icon "button" at bounding box center [1468, 347] width 13 height 13
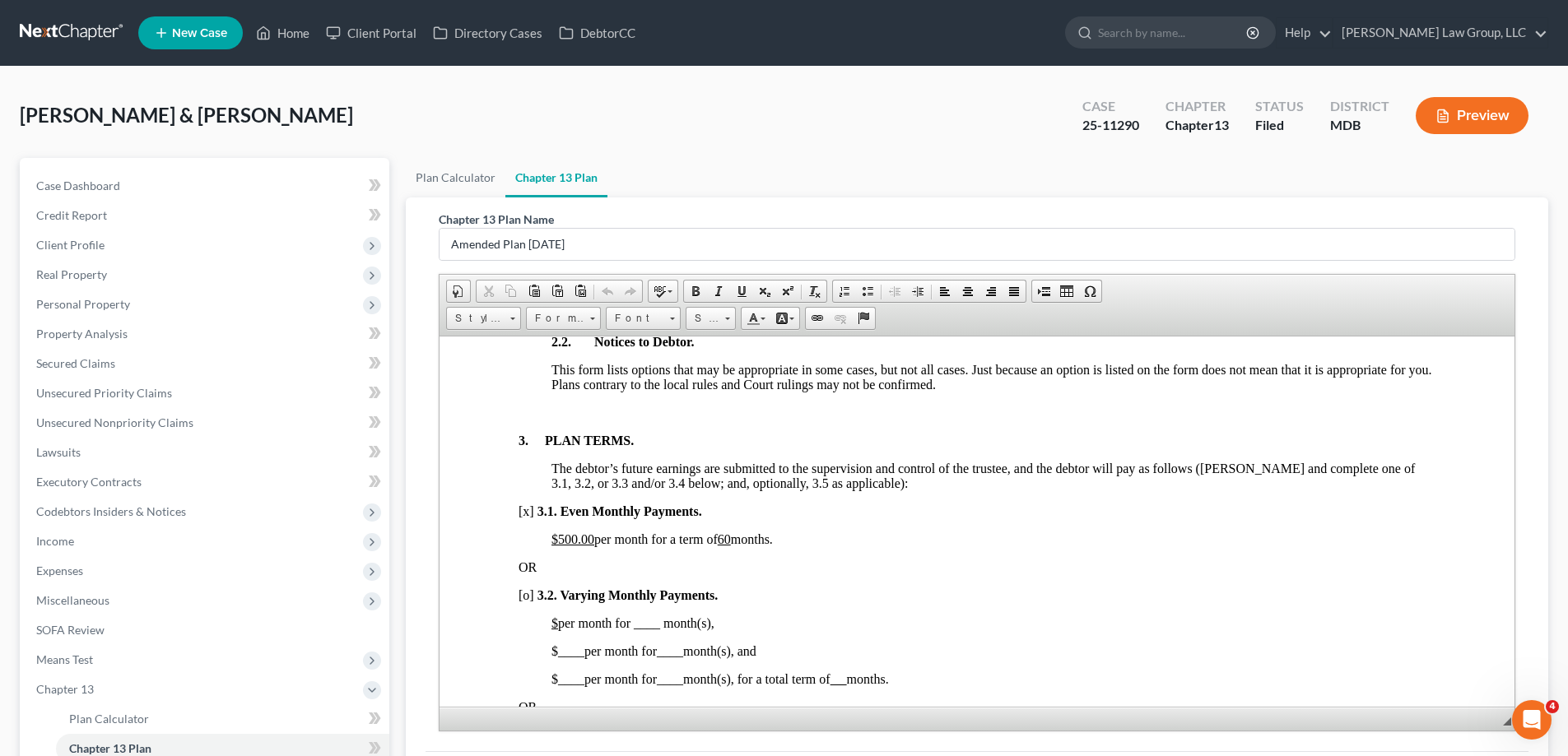
scroll to position [905, 0]
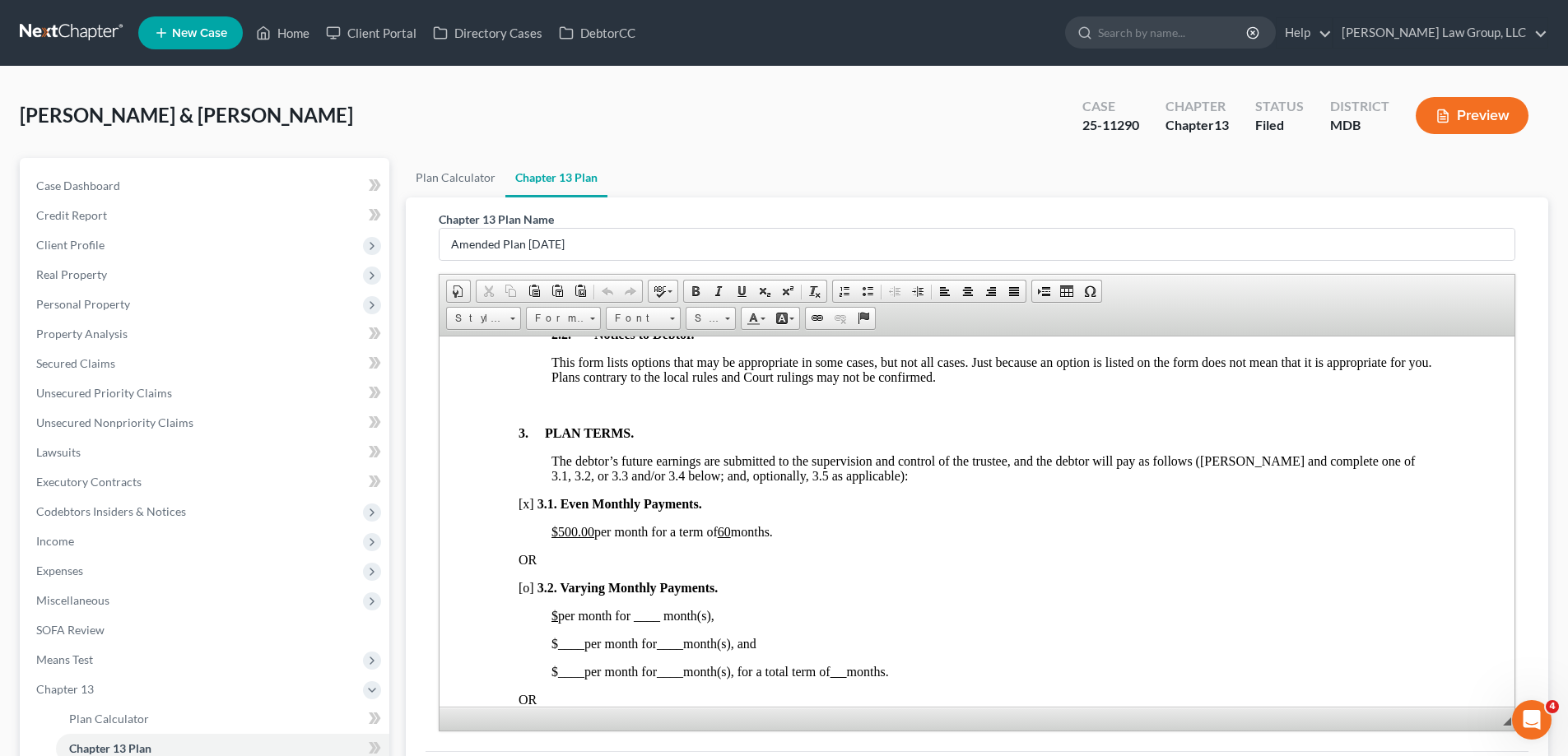
click at [558, 615] on u "$" at bounding box center [555, 615] width 7 height 14
click at [720, 616] on span "$ 2,500.00 per month for ____ month(s)," at bounding box center [660, 615] width 216 height 14
drag, startPoint x: 728, startPoint y: 613, endPoint x: 718, endPoint y: 616, distance: 10.4
click at [718, 616] on span "$ 2,500.00 per month for __5__ month(s)," at bounding box center [663, 615] width 222 height 14
click at [727, 643] on span "$ ____ per month for ____ month(s), and" at bounding box center [654, 643] width 205 height 14
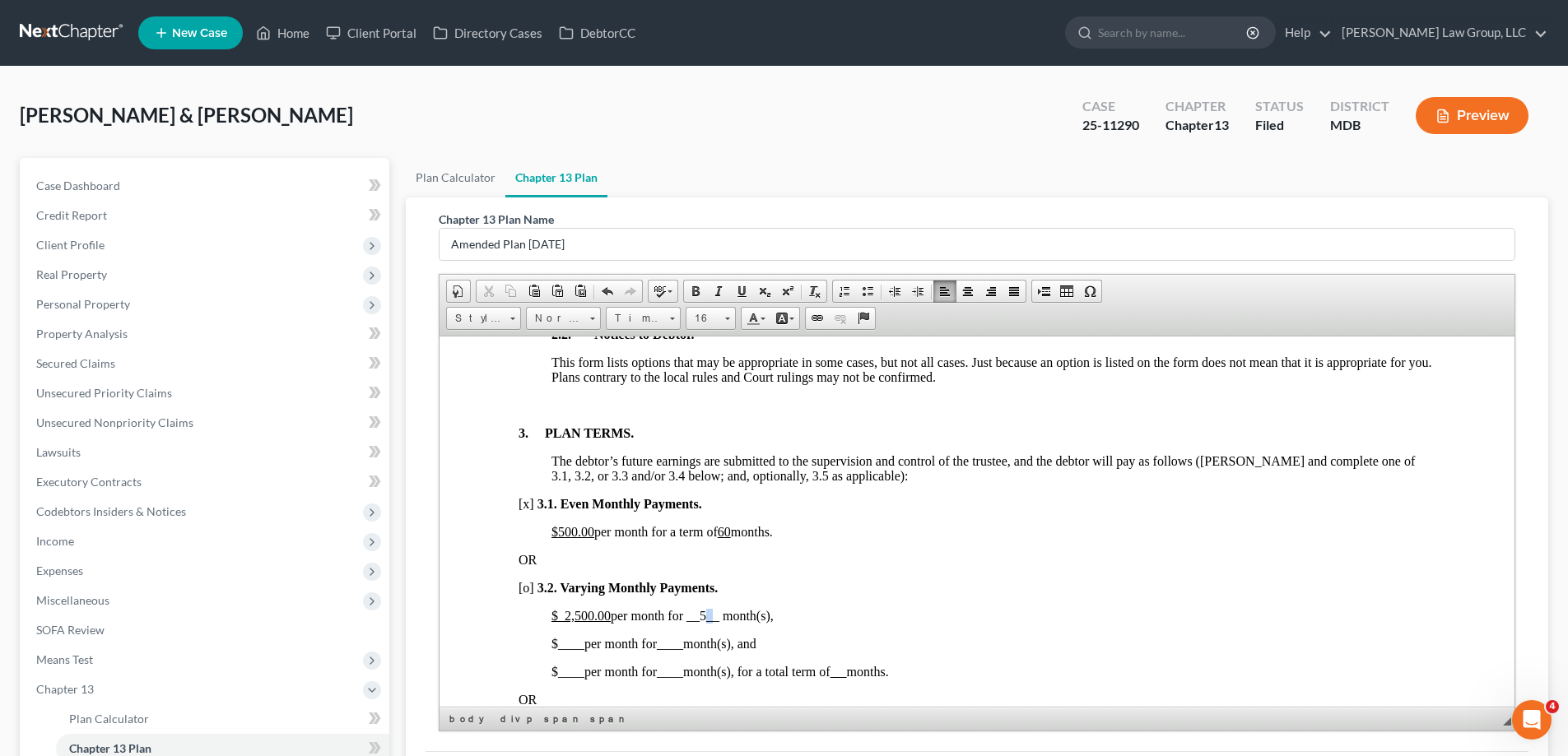
click at [724, 613] on span "$ 2,500.00 per month for __5__ month(s)," at bounding box center [663, 615] width 222 height 14
click at [739, 293] on span at bounding box center [740, 291] width 13 height 13
drag, startPoint x: 592, startPoint y: 529, endPoint x: 559, endPoint y: 532, distance: 33.1
click at [559, 532] on u "$500.00" at bounding box center [573, 531] width 43 height 14
click at [694, 526] on u "60" at bounding box center [687, 531] width 13 height 14
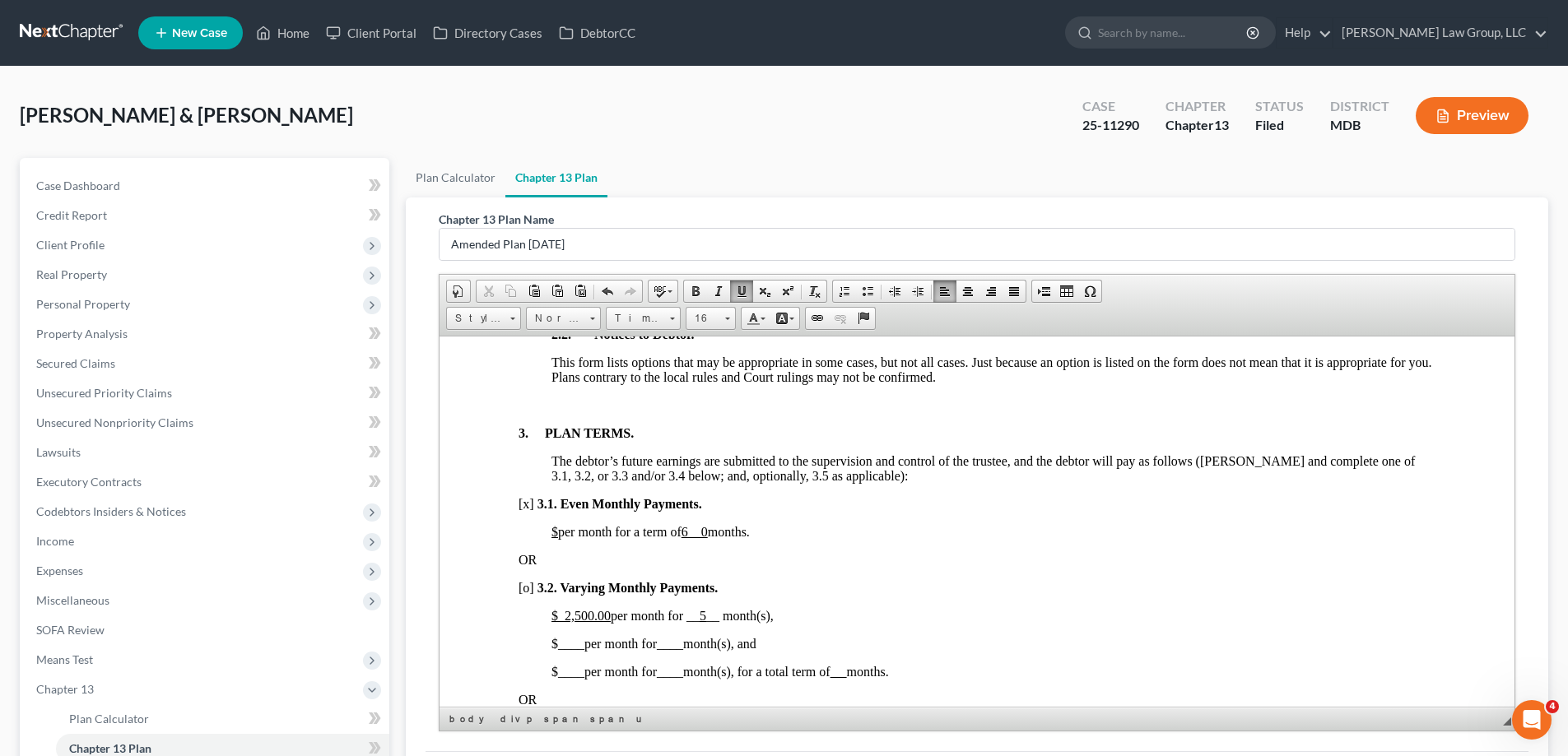
click at [708, 529] on u "6 0" at bounding box center [694, 531] width 27 height 14
click at [688, 535] on u "0" at bounding box center [684, 531] width 7 height 14
click at [688, 533] on u "0" at bounding box center [684, 531] width 7 height 14
click at [526, 507] on span "[x]" at bounding box center [526, 503] width 16 height 14
click at [565, 645] on span "____" at bounding box center [570, 643] width 27 height 14
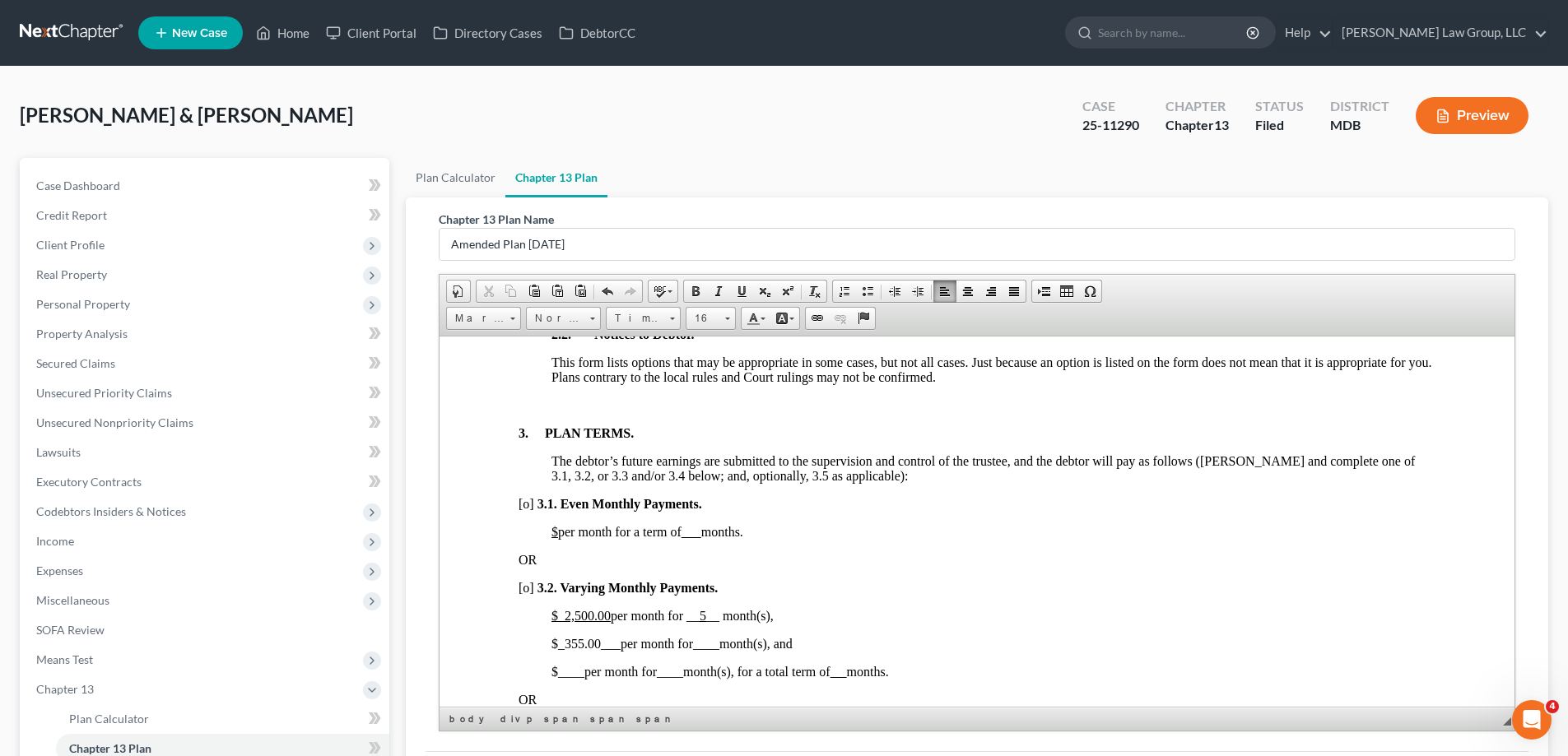
click at [577, 616] on u "$ 2,500.00" at bounding box center [581, 615] width 59 height 14
drag, startPoint x: 599, startPoint y: 639, endPoint x: 608, endPoint y: 464, distance: 175.2
click at [564, 648] on span "_355.00___" at bounding box center [589, 643] width 63 height 14
drag, startPoint x: 742, startPoint y: 294, endPoint x: 719, endPoint y: 333, distance: 45.3
click at [741, 293] on span at bounding box center [740, 291] width 13 height 13
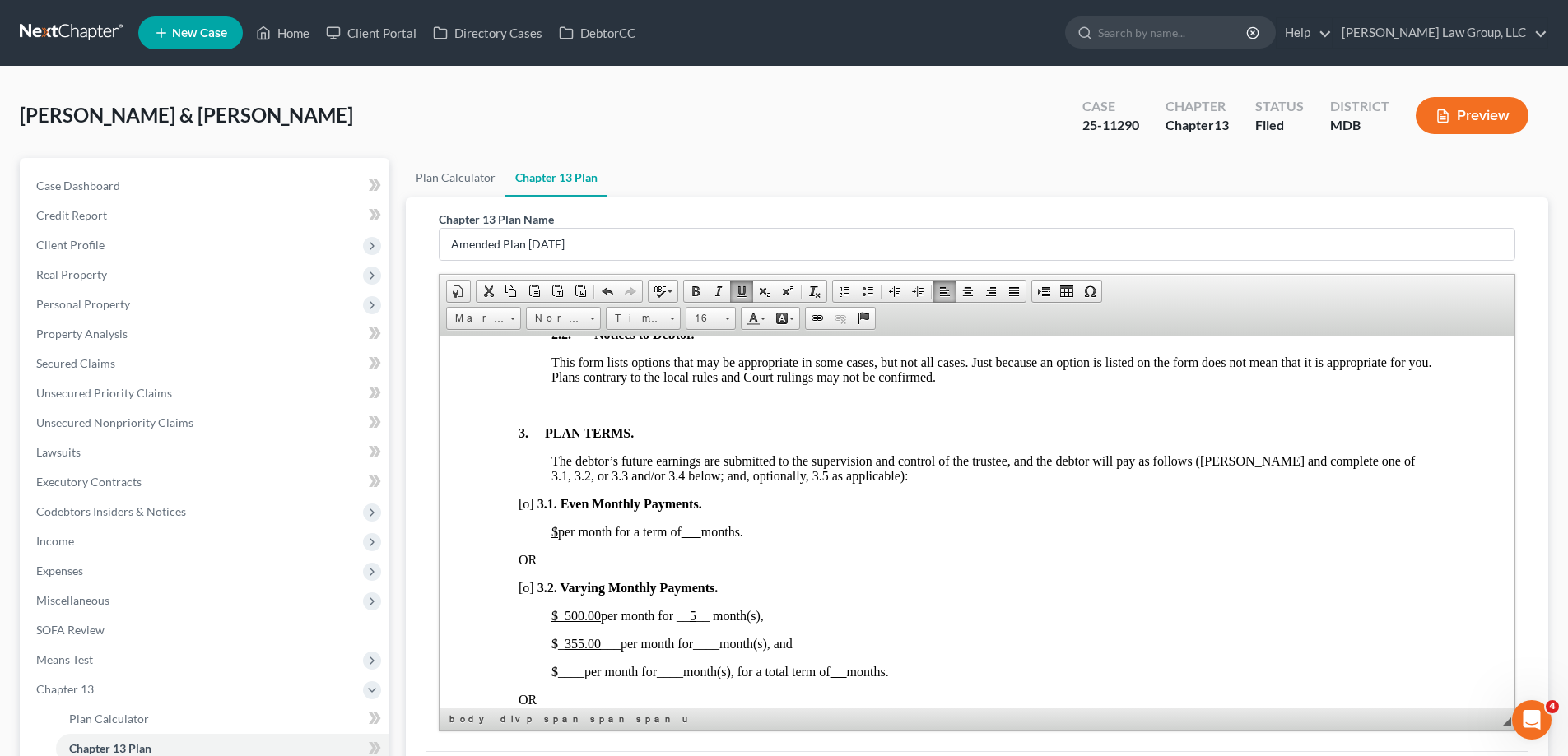
click at [527, 592] on span "[o]" at bounding box center [526, 587] width 16 height 14
click at [711, 640] on span "____" at bounding box center [706, 643] width 27 height 14
drag, startPoint x: 725, startPoint y: 638, endPoint x: 715, endPoint y: 640, distance: 10.2
click at [715, 640] on span "__55__" at bounding box center [713, 643] width 39 height 14
click at [741, 291] on span at bounding box center [740, 291] width 13 height 13
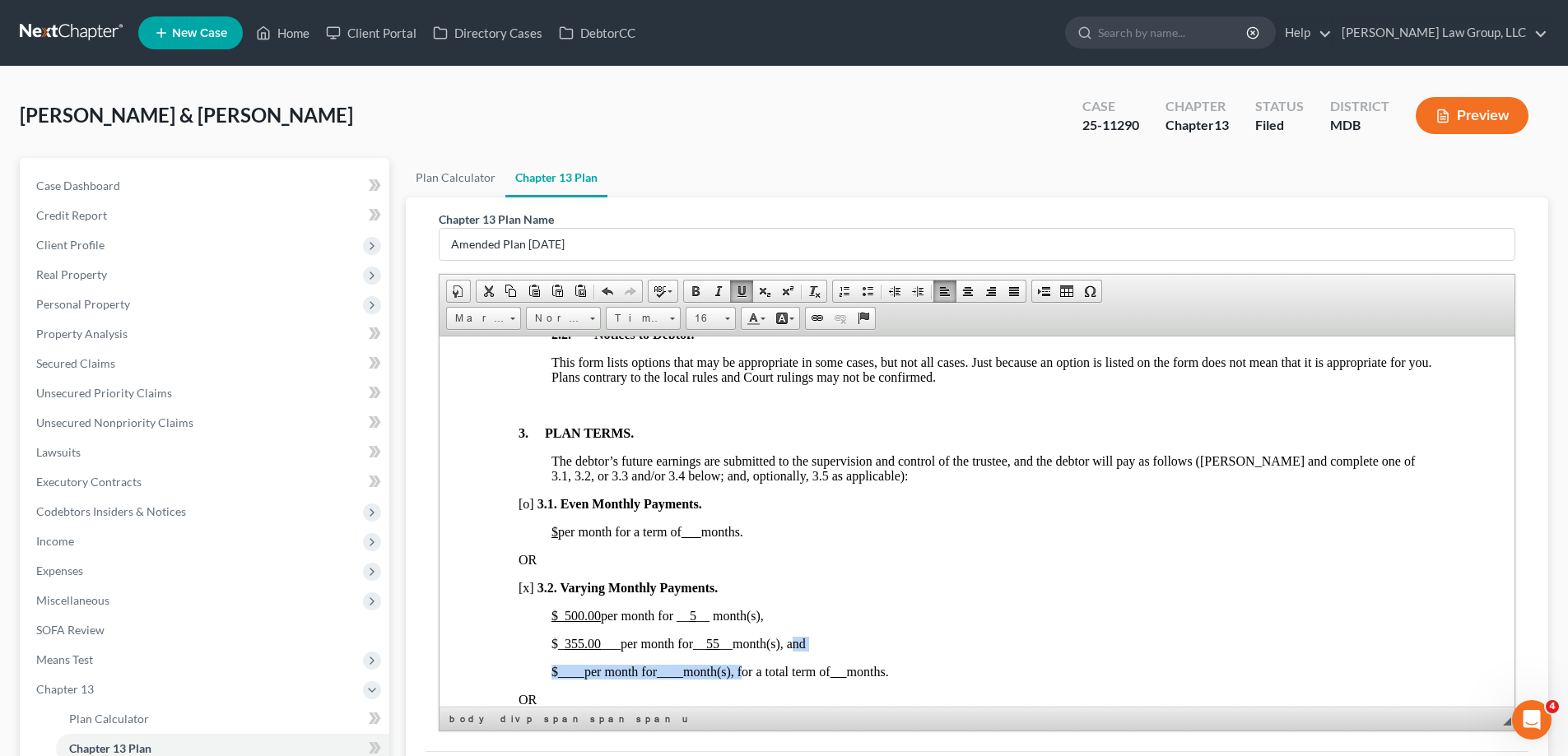
drag, startPoint x: 745, startPoint y: 671, endPoint x: 798, endPoint y: 648, distance: 57.8
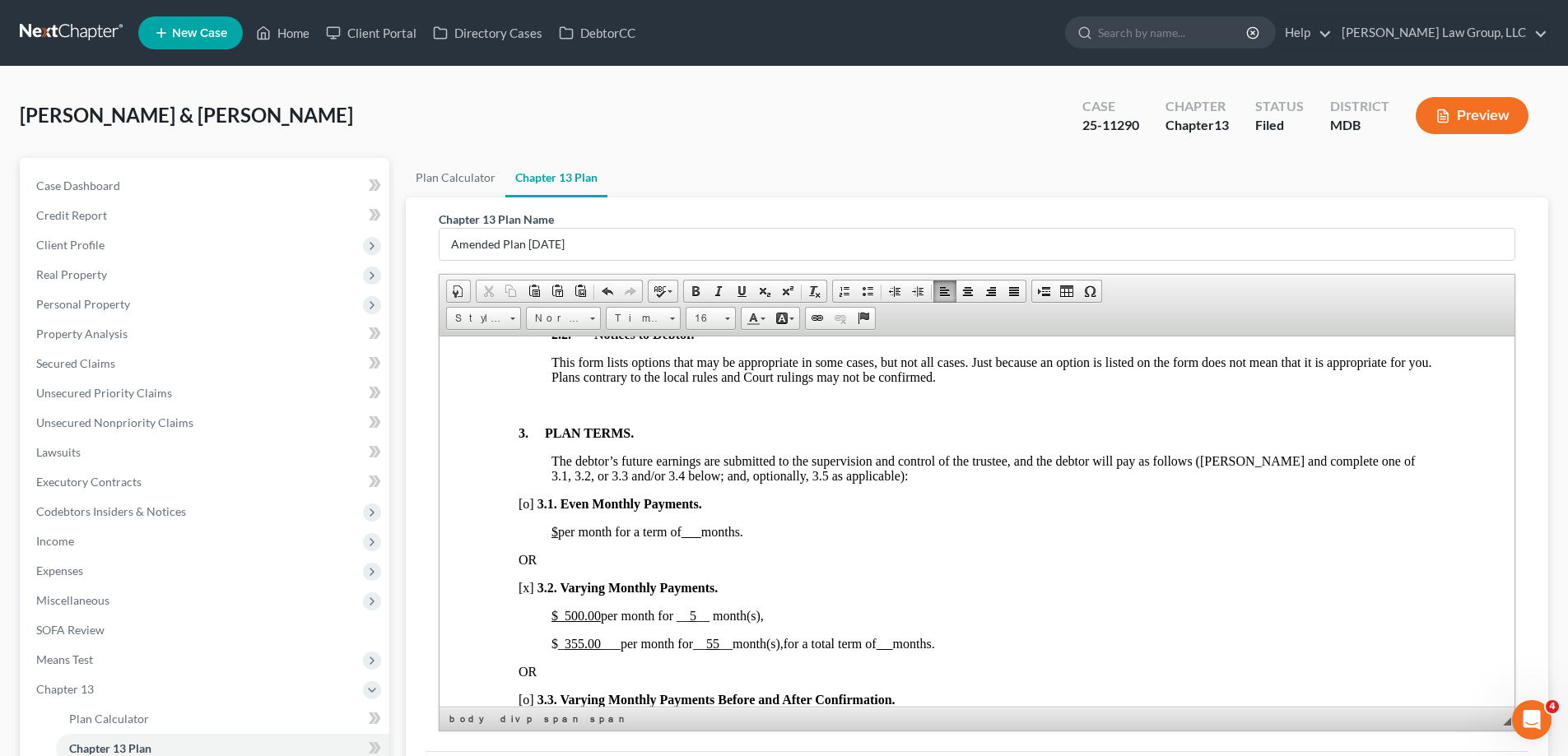
click at [892, 644] on u at bounding box center [885, 643] width 17 height 14
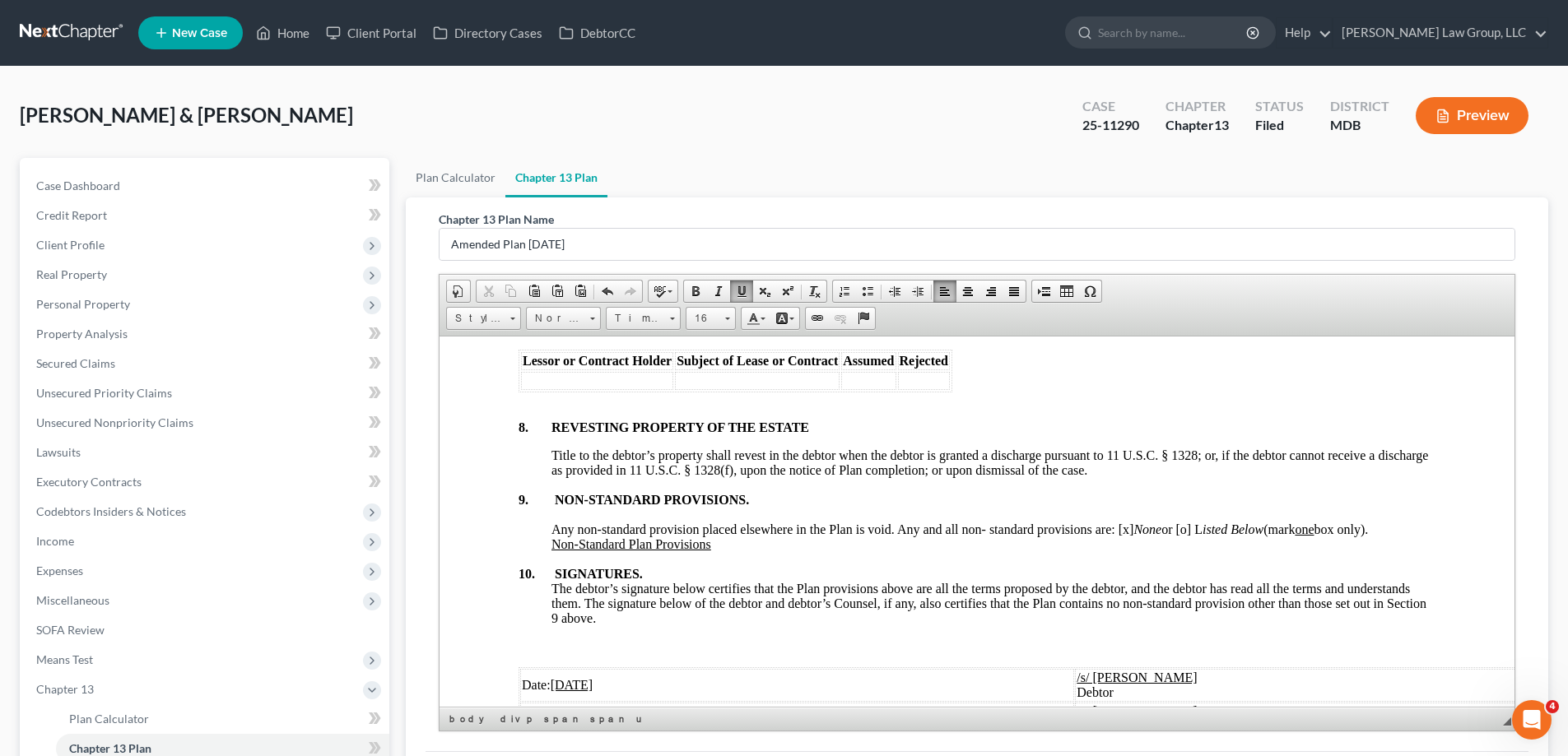
scroll to position [5266, 0]
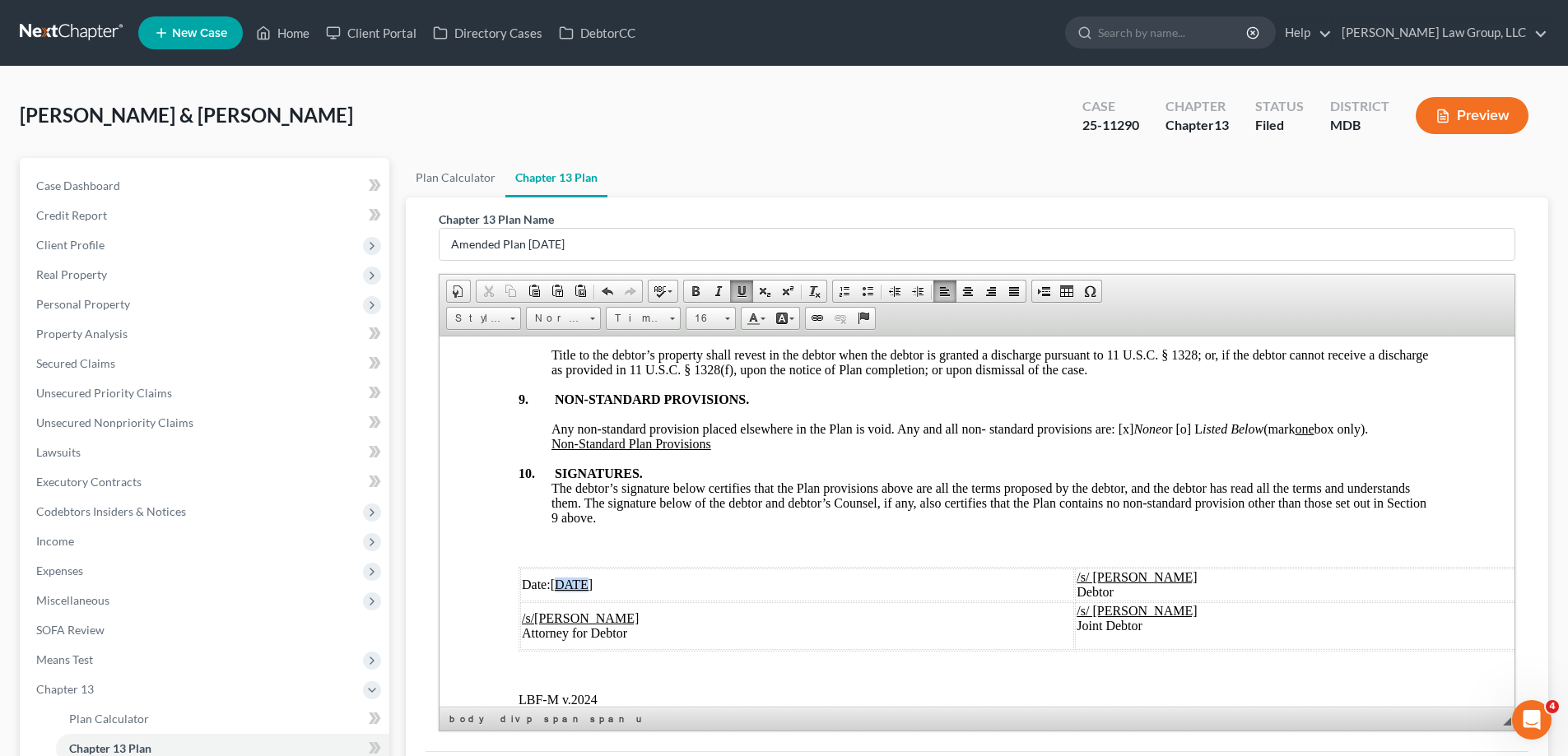
drag, startPoint x: 584, startPoint y: 597, endPoint x: 562, endPoint y: 606, distance: 23.8
click at [562, 601] on td "Date: 03/17/2025" at bounding box center [797, 584] width 554 height 33
click at [797, 592] on td "Date: 08/15/2025" at bounding box center [797, 584] width 554 height 33
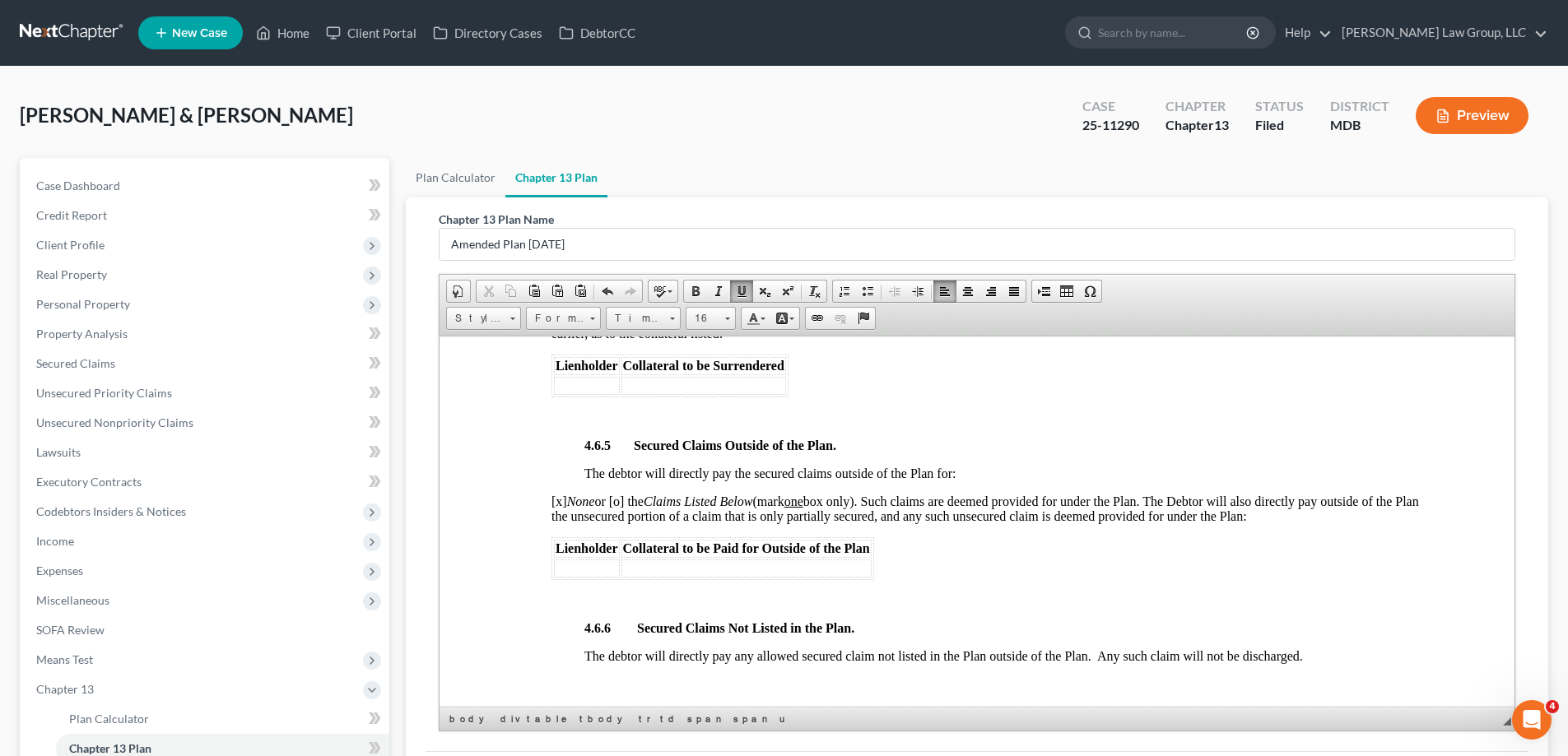
scroll to position [3292, 0]
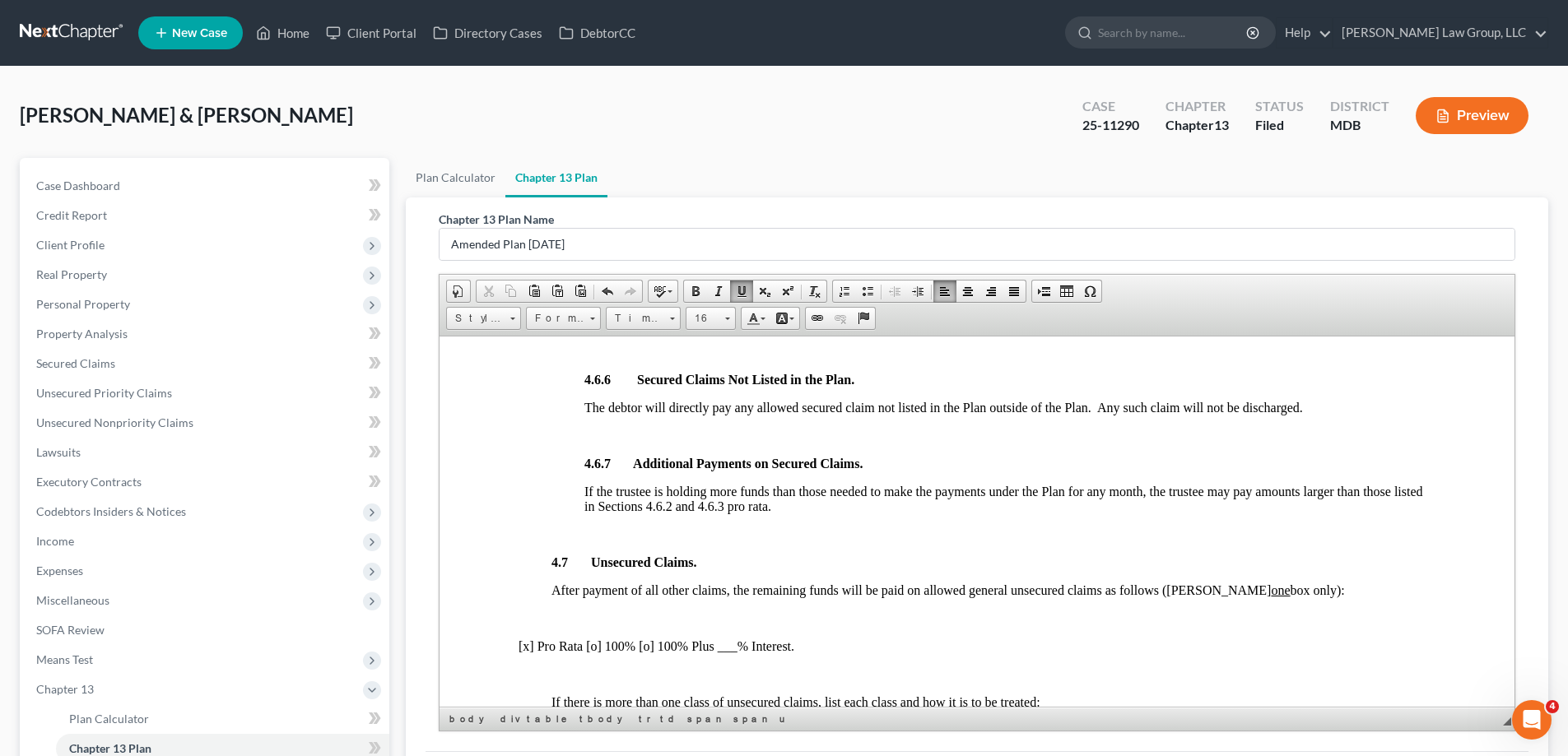
click at [528, 643] on p "[x] Pro Rata [o] 100% [o] 100% Plus ___% Interest." at bounding box center [977, 645] width 917 height 15
click at [596, 647] on p "[o ] Pro Rata [o] 100% [o] 100% Plus ___% Interest." at bounding box center [977, 645] width 917 height 15
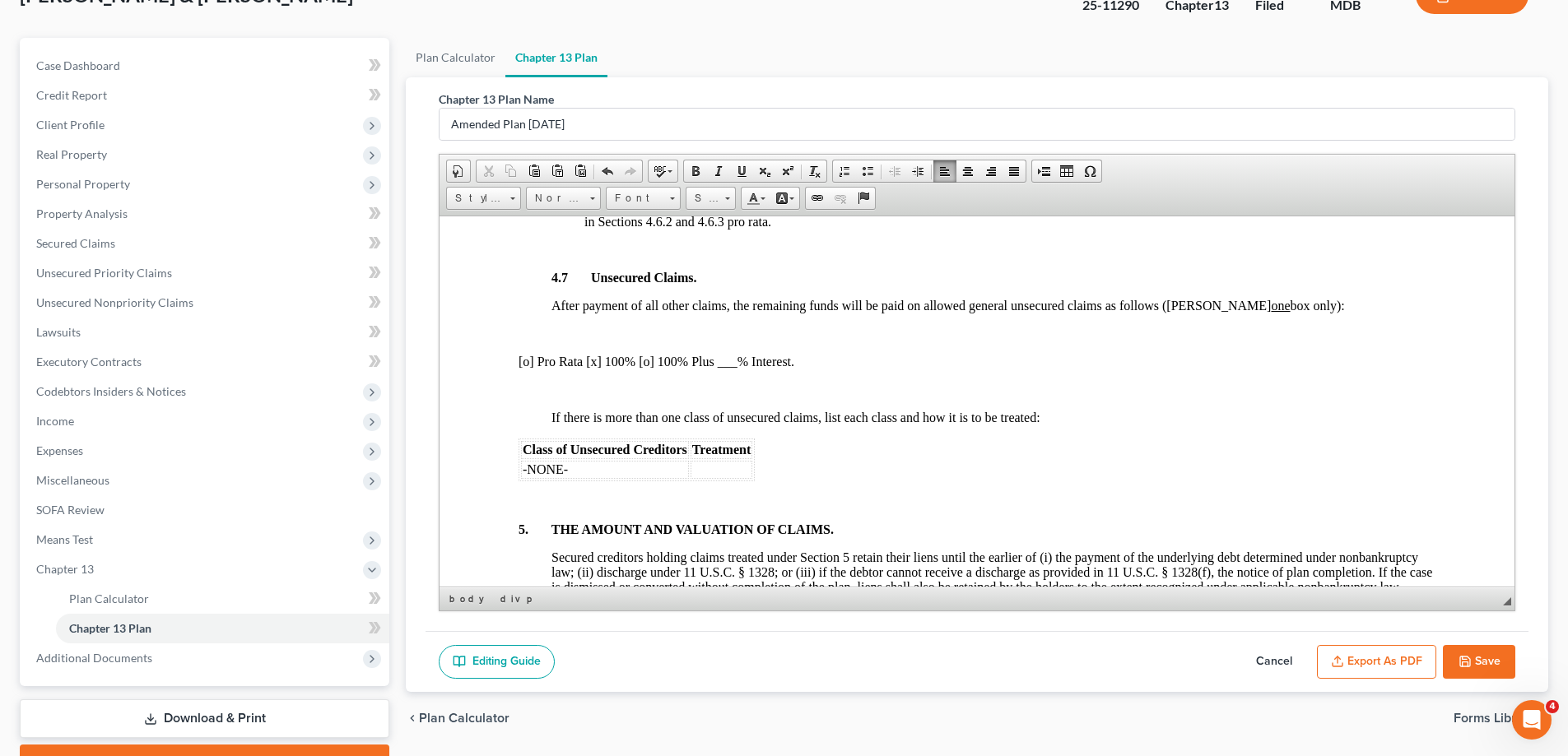
scroll to position [207, 0]
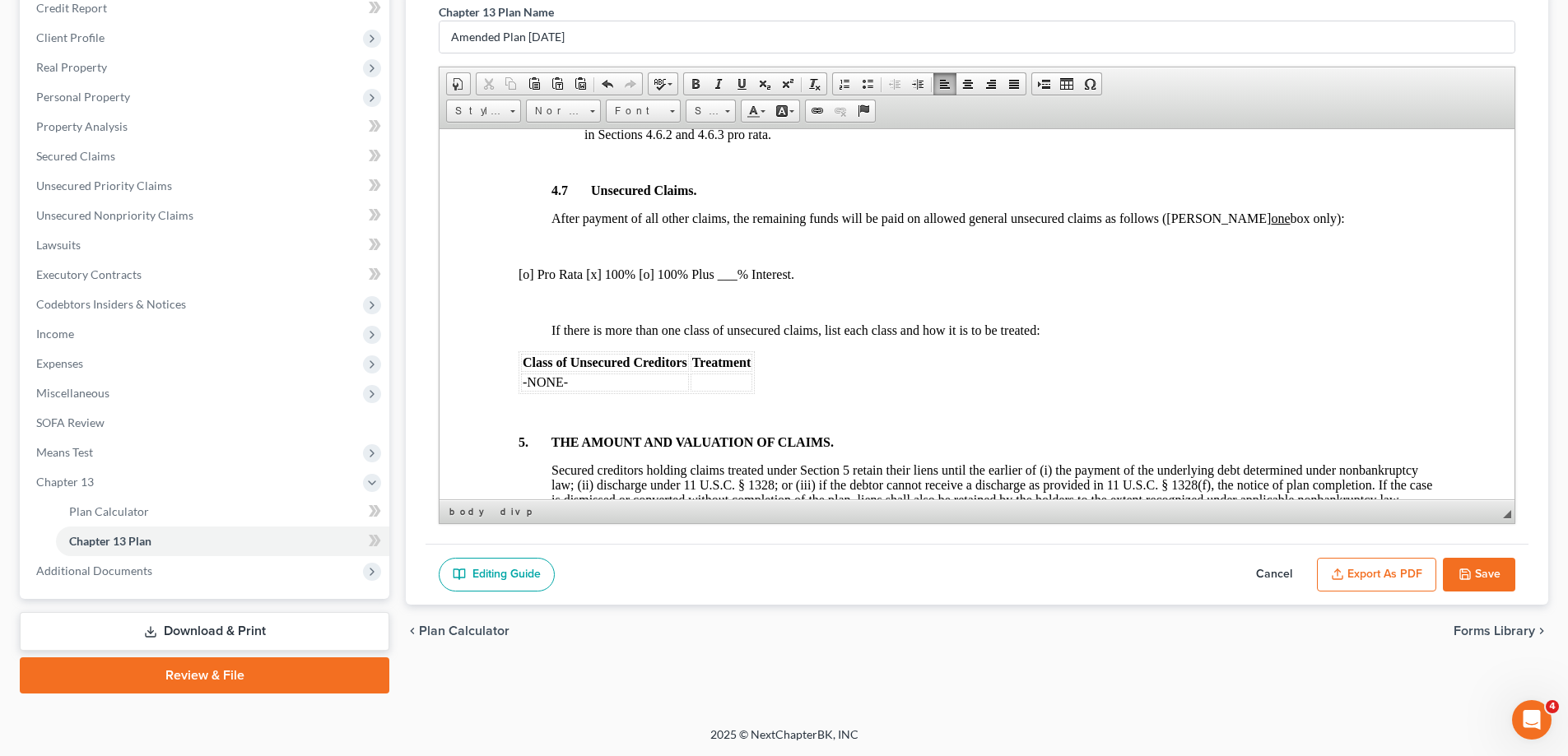
click at [1390, 579] on button "Export as PDF" at bounding box center [1377, 574] width 120 height 34
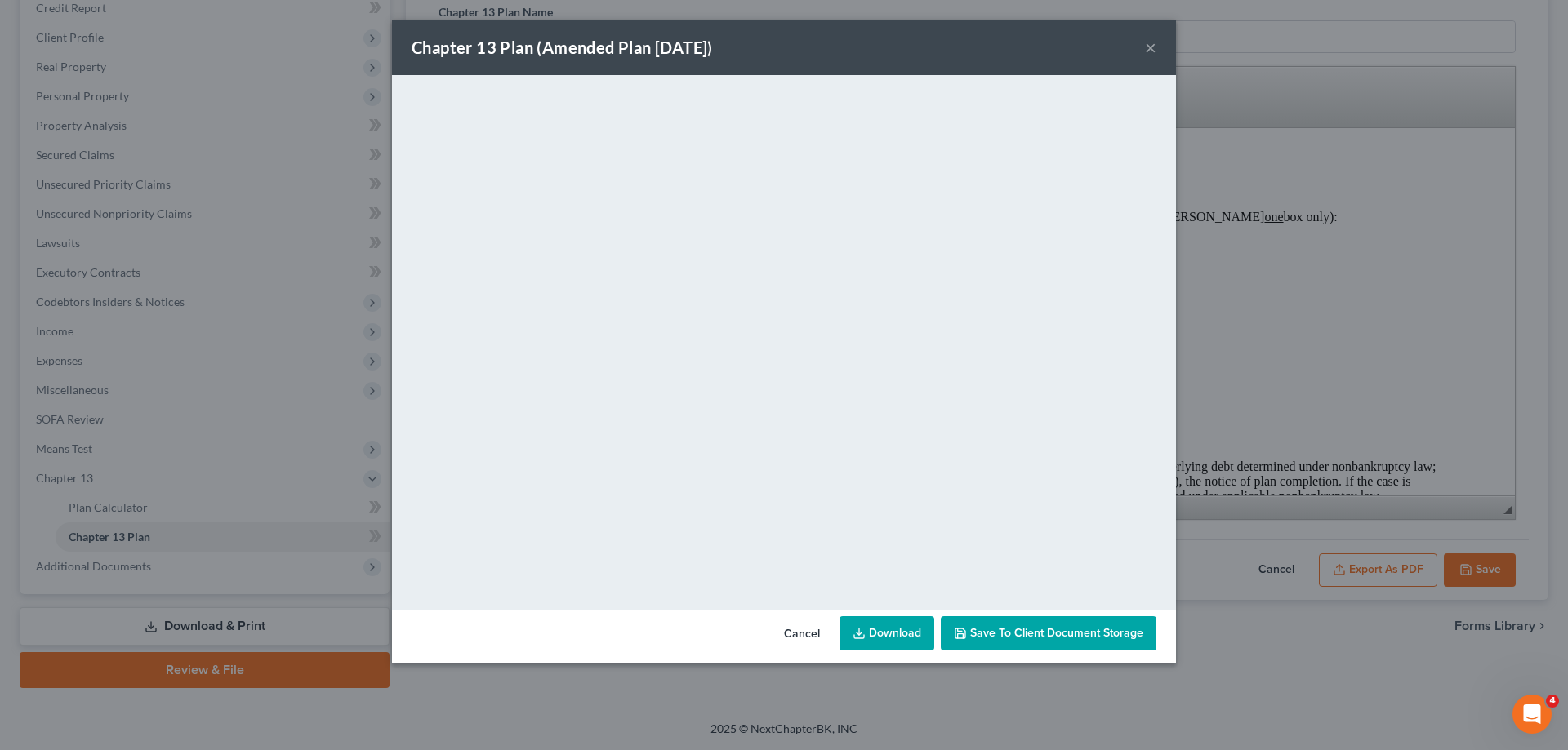
click at [1164, 45] on div "Chapter 13 Plan (Amended Plan 8.15.25) ×" at bounding box center [784, 47] width 784 height 56
click at [1148, 48] on button "×" at bounding box center [1151, 48] width 12 height 19
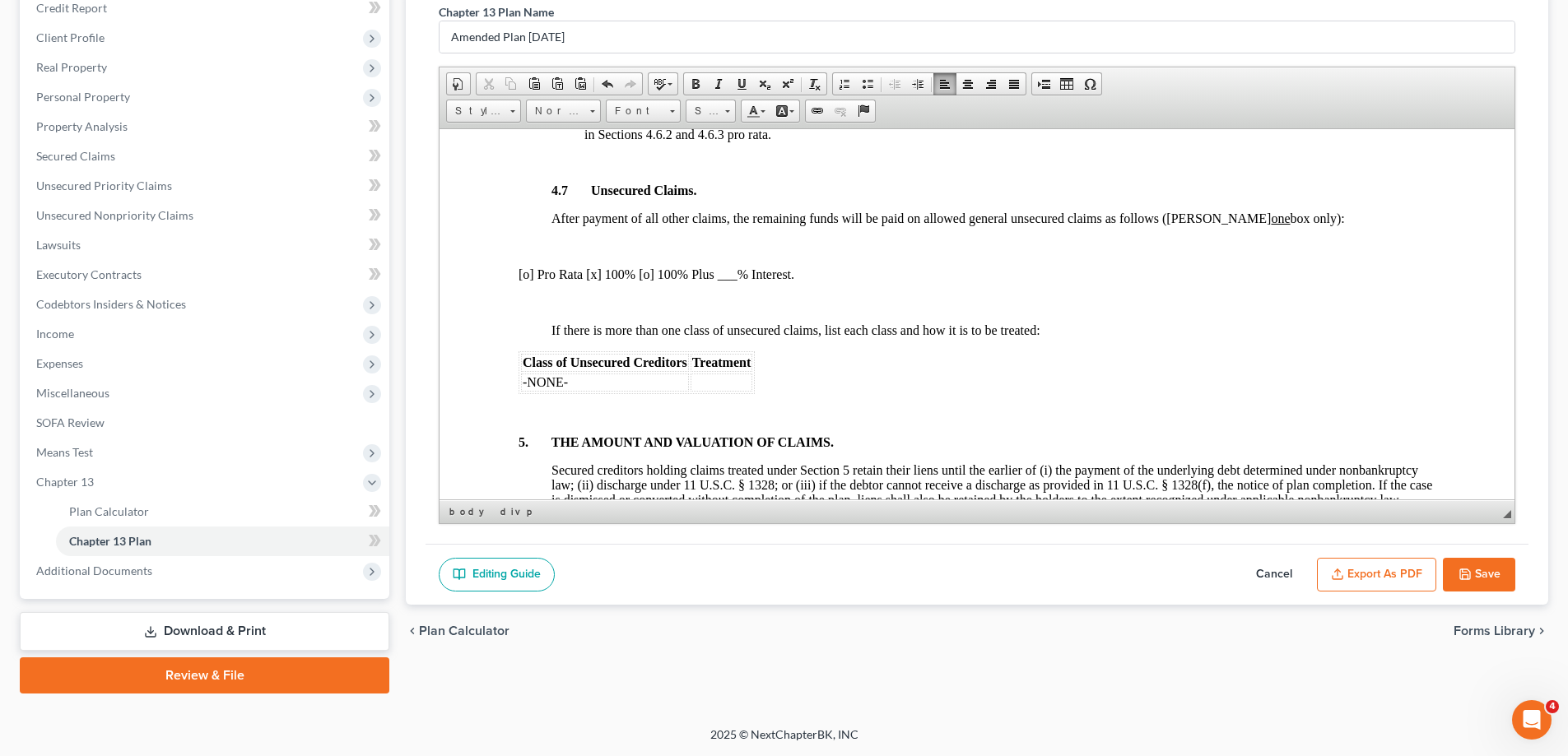
click at [1483, 572] on button "Save" at bounding box center [1479, 574] width 73 height 34
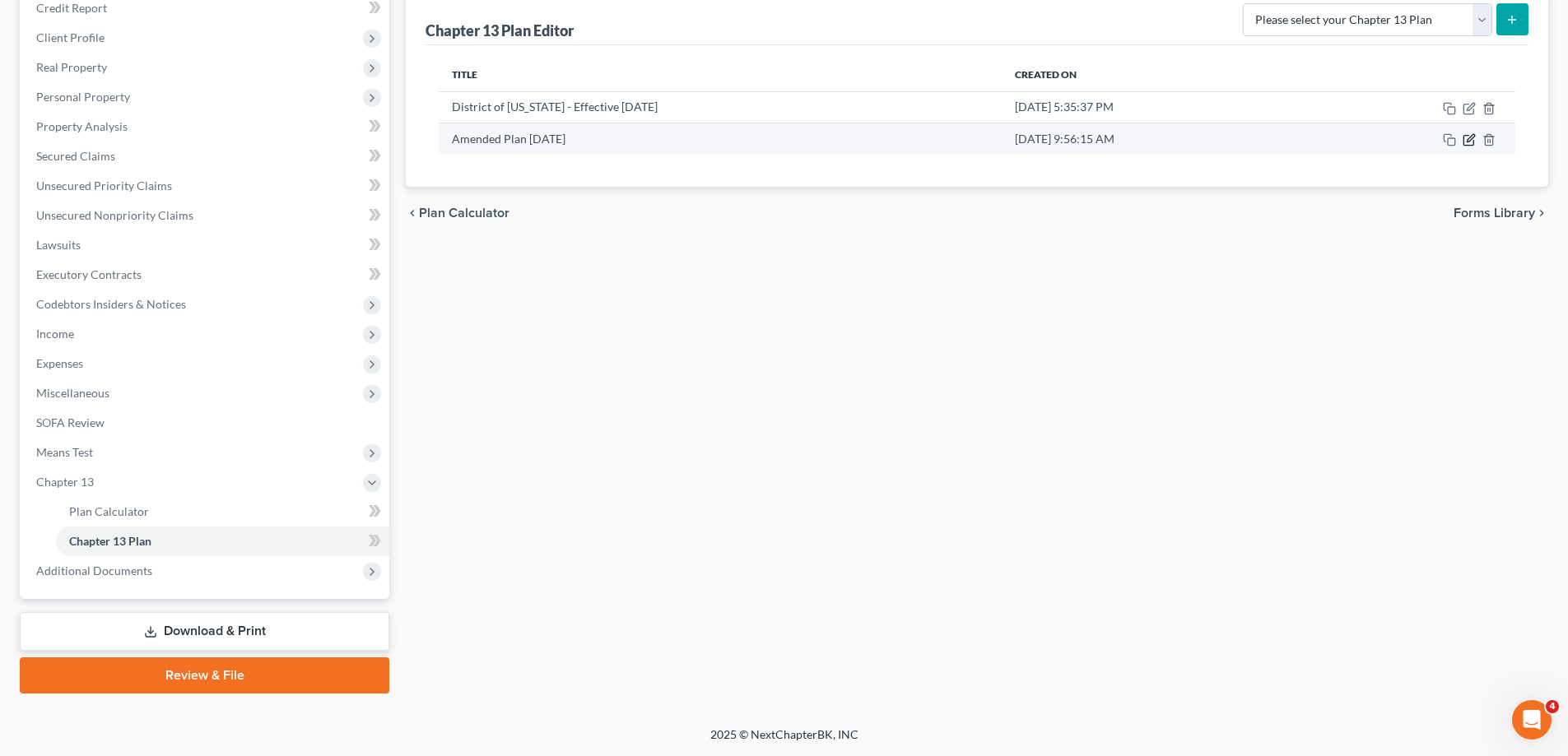
click at [1470, 135] on icon "button" at bounding box center [1468, 139] width 13 height 13
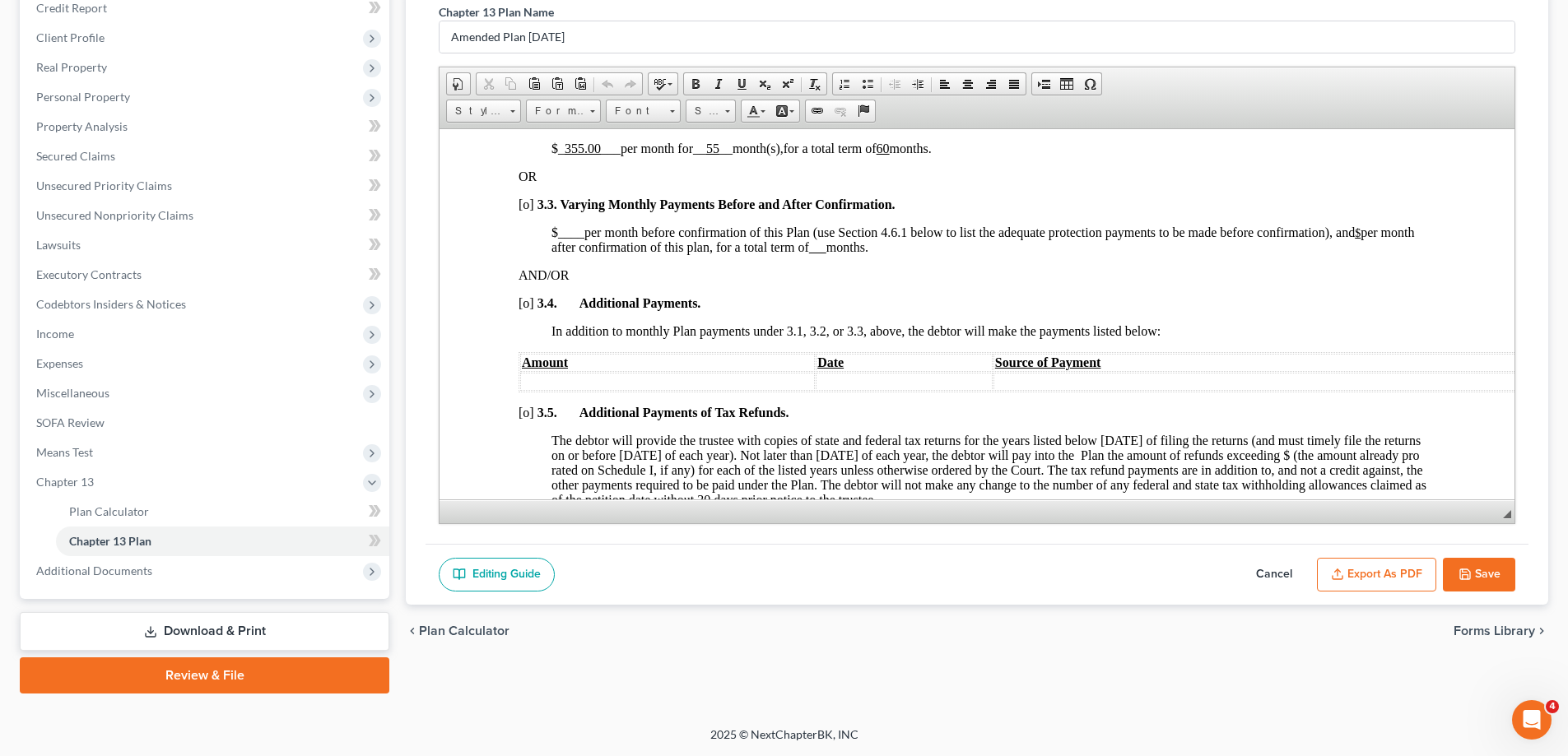
scroll to position [1070, 0]
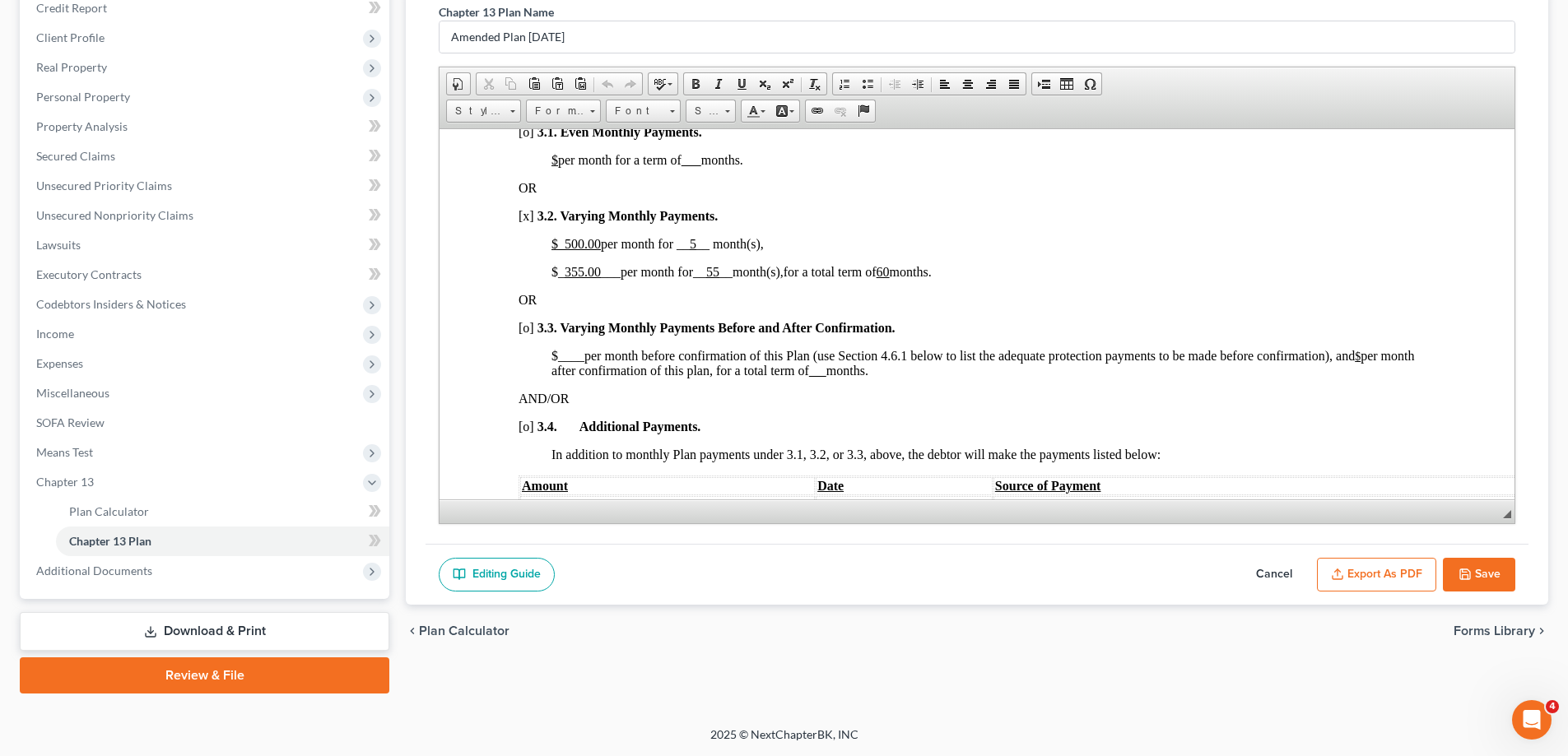
drag, startPoint x: 1267, startPoint y: 575, endPoint x: 1005, endPoint y: 561, distance: 262.4
click at [1269, 575] on button "Cancel" at bounding box center [1274, 574] width 73 height 34
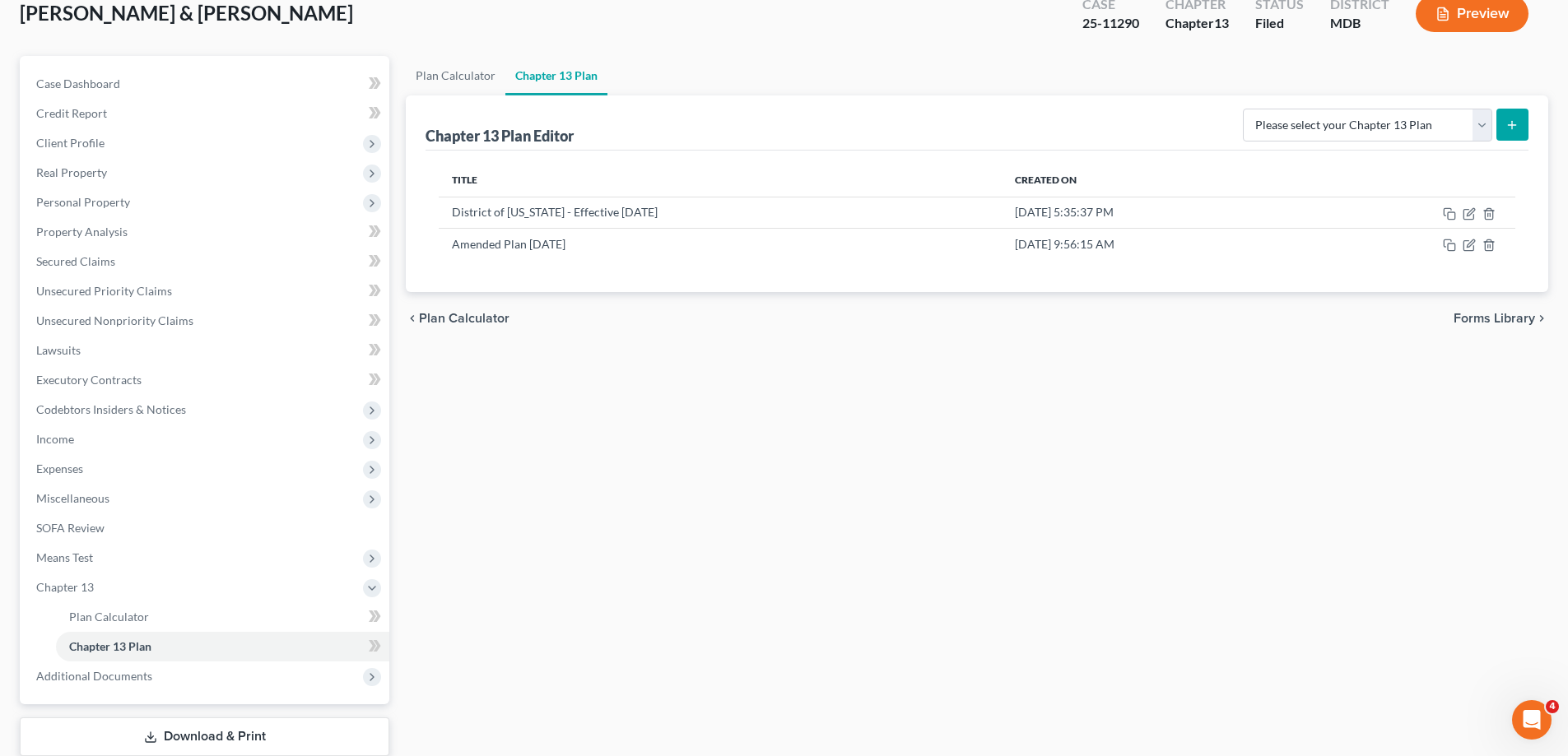
scroll to position [0, 0]
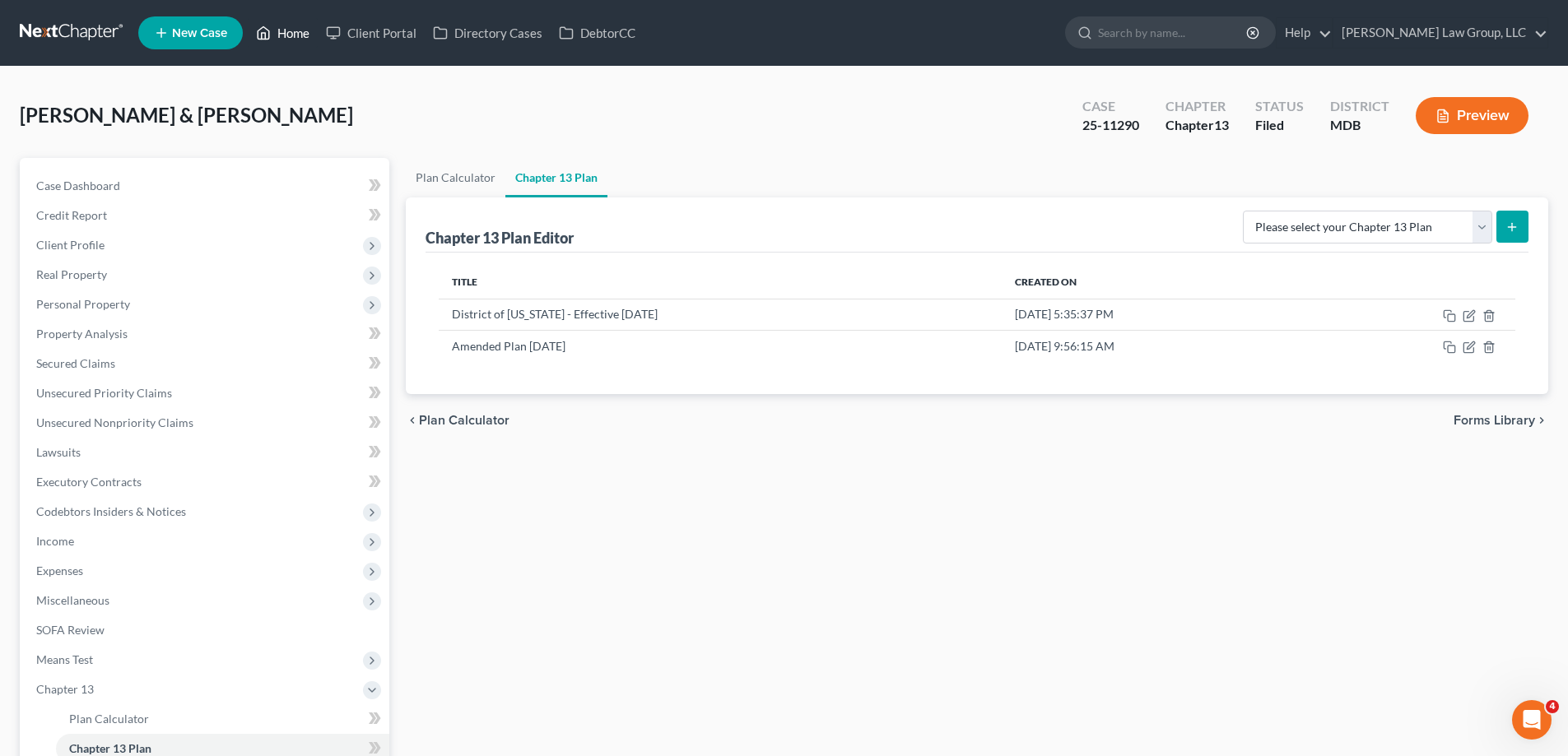
click at [280, 30] on link "Home" at bounding box center [282, 32] width 70 height 29
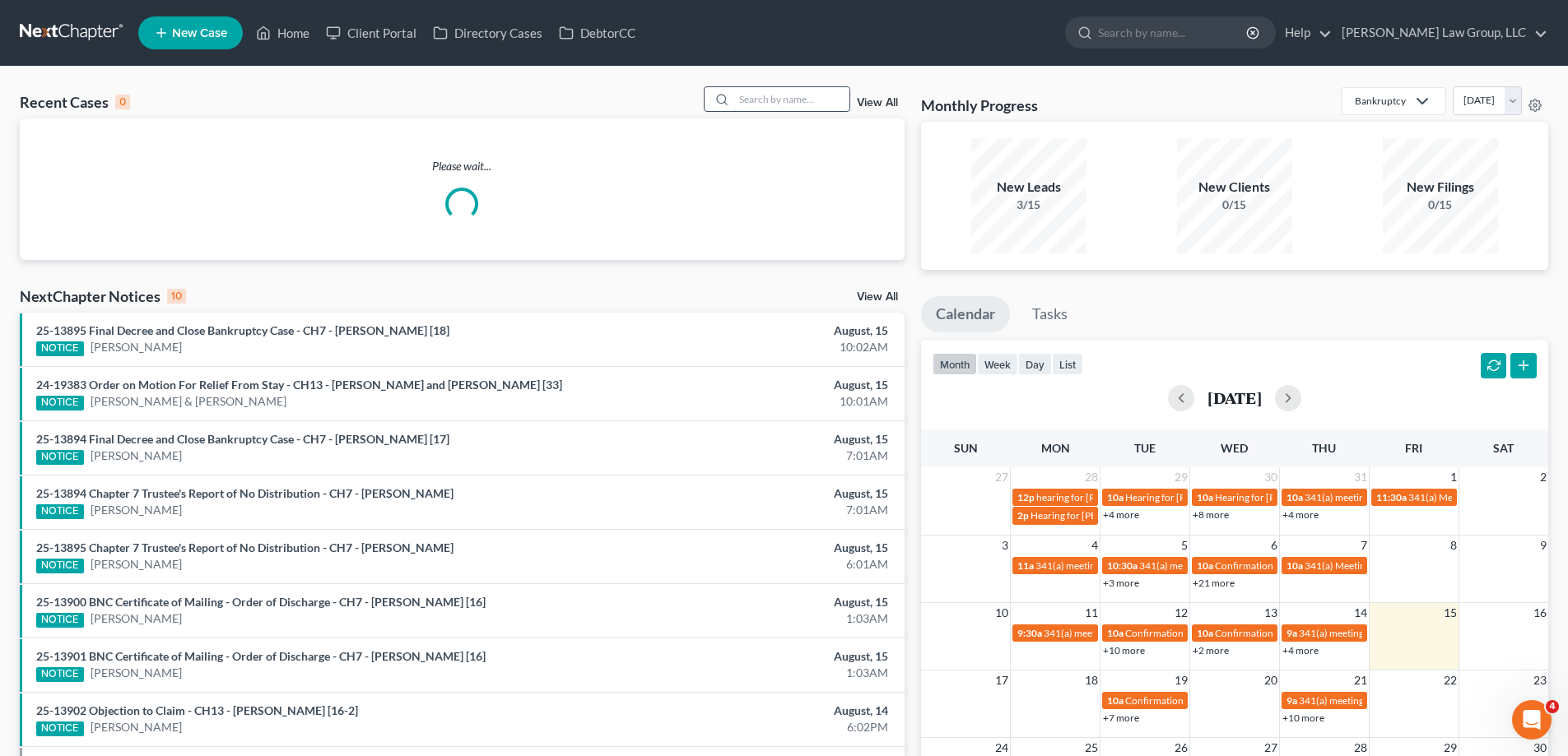
click at [792, 99] on input "search" at bounding box center [791, 99] width 115 height 24
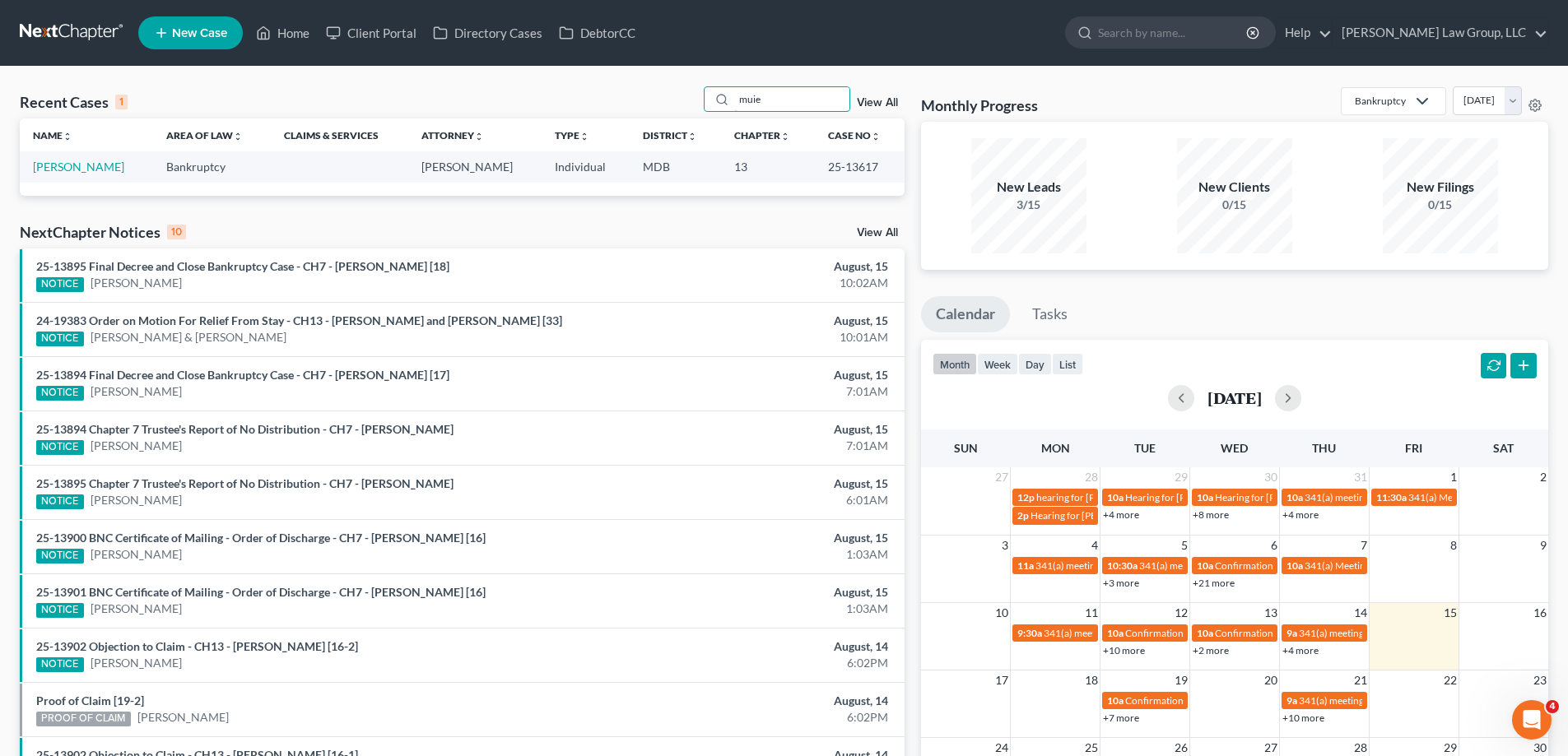
type input "muie"
drag, startPoint x: 881, startPoint y: 173, endPoint x: 819, endPoint y: 171, distance: 62.0
click at [821, 171] on td "25-13617" at bounding box center [859, 166] width 89 height 30
copy td "25-13617"
click at [88, 161] on link "[PERSON_NAME]" at bounding box center [79, 167] width 91 height 14
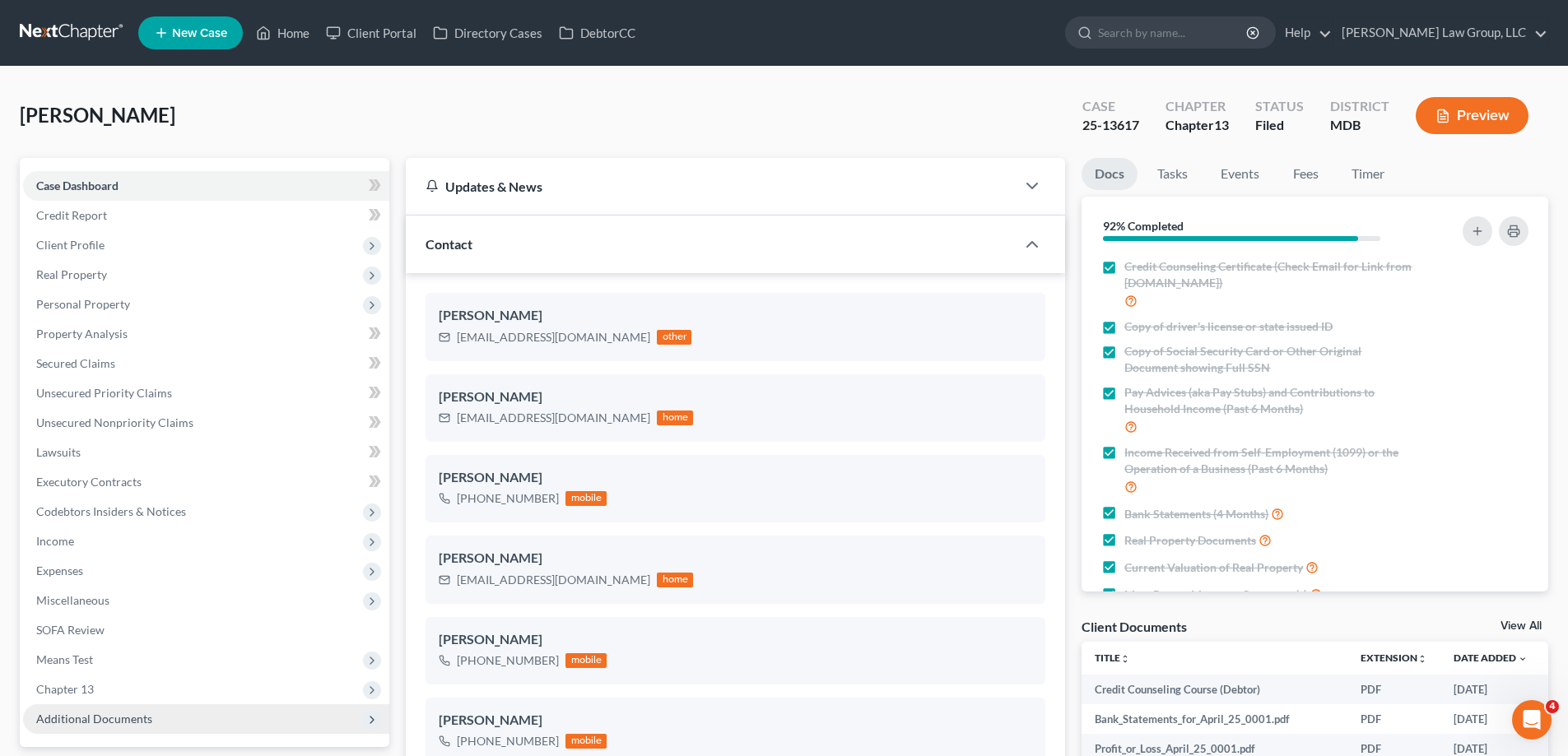
scroll to position [246, 0]
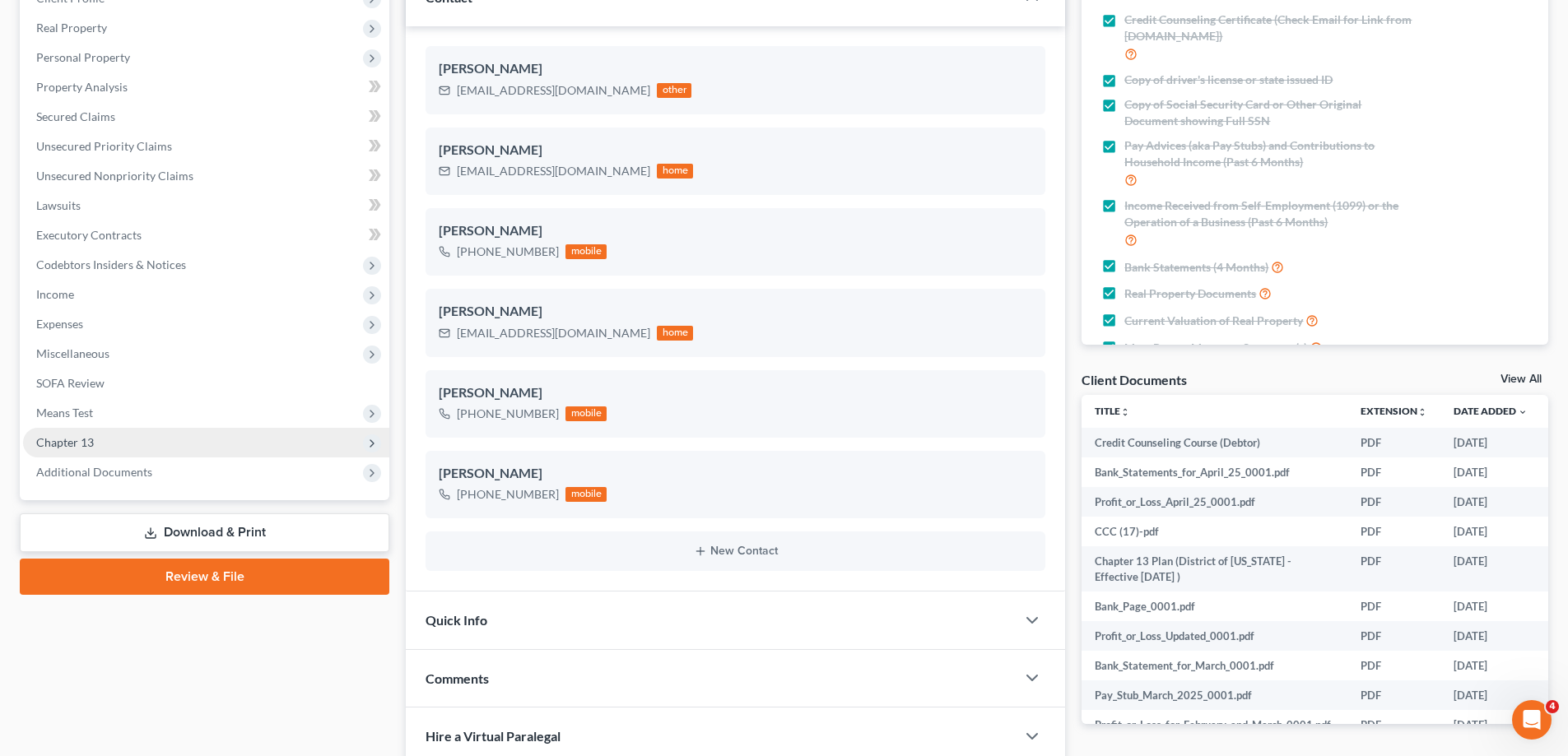
click at [135, 450] on span "Chapter 13" at bounding box center [205, 443] width 366 height 29
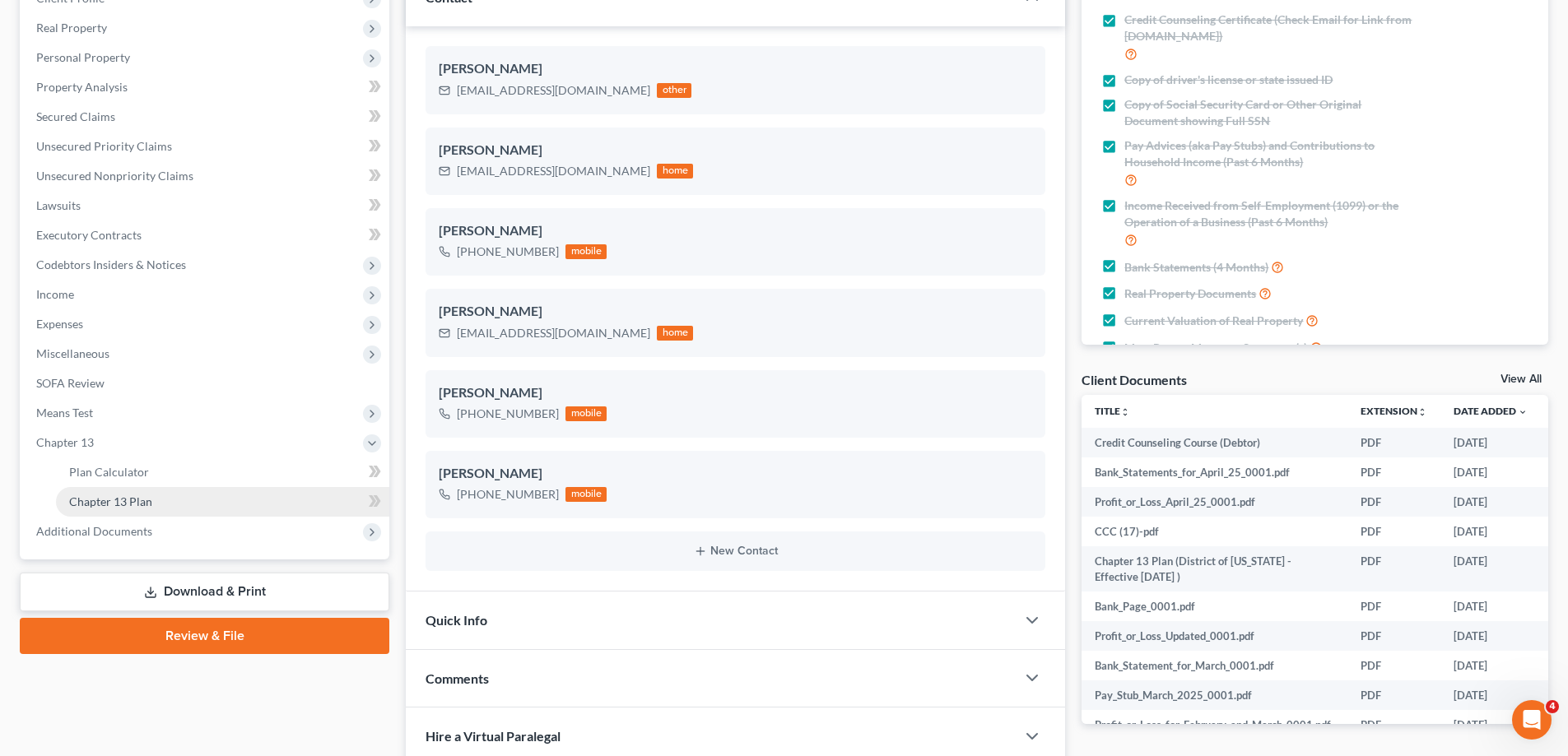
click at [170, 503] on link "Chapter 13 Plan" at bounding box center [222, 502] width 333 height 29
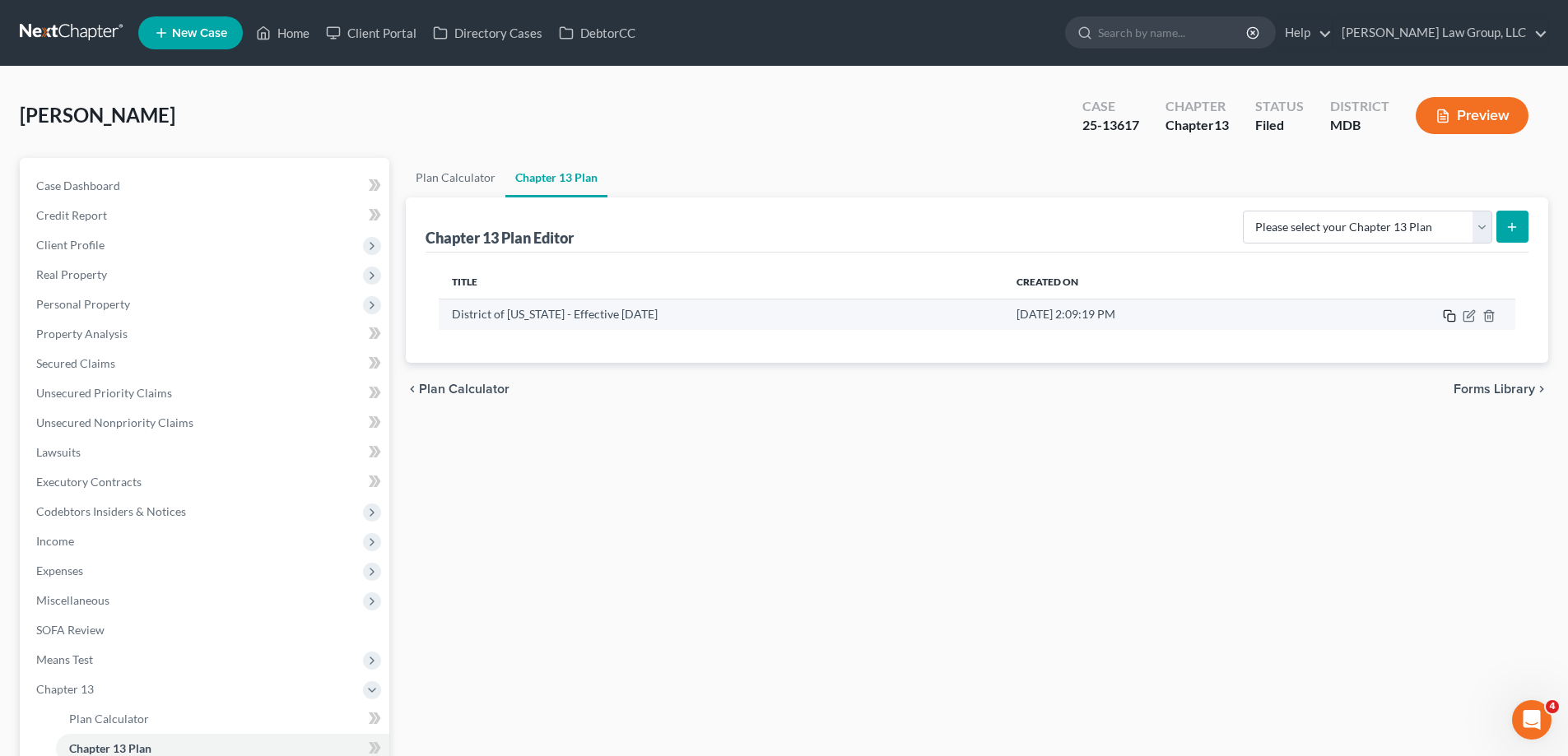
click at [1446, 317] on icon "button" at bounding box center [1448, 315] width 13 height 13
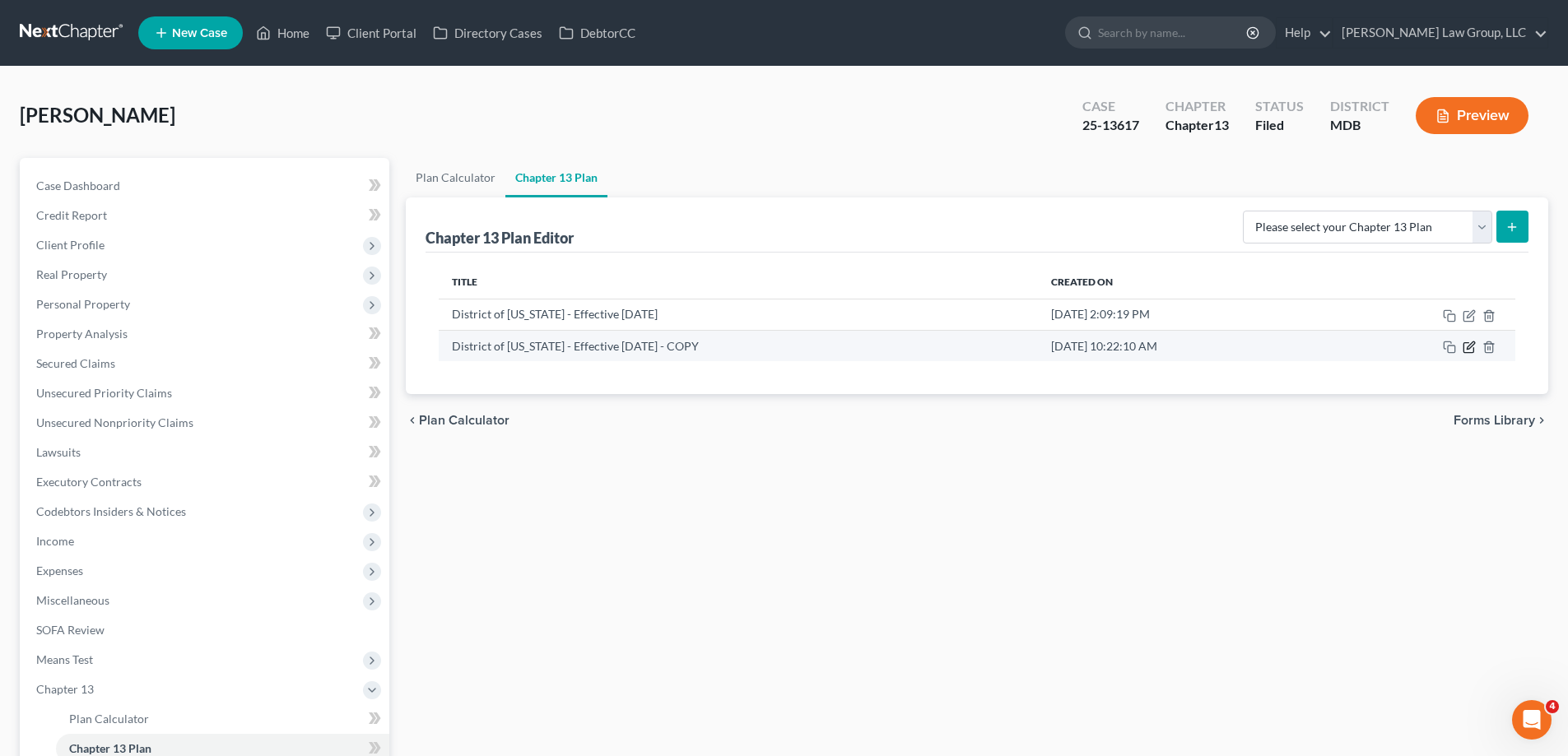
click at [1465, 349] on icon "button" at bounding box center [1468, 347] width 13 height 13
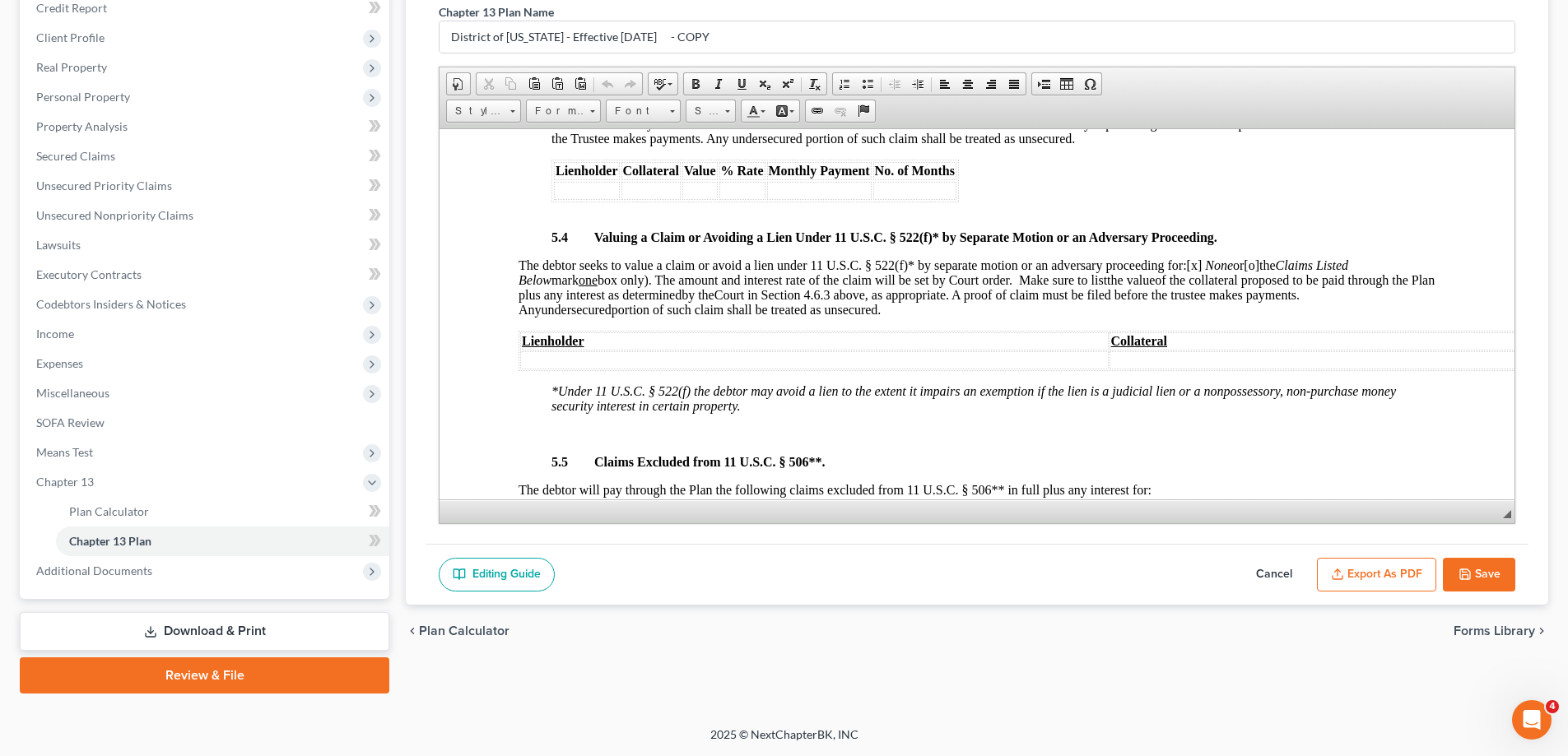
scroll to position [2726, 0]
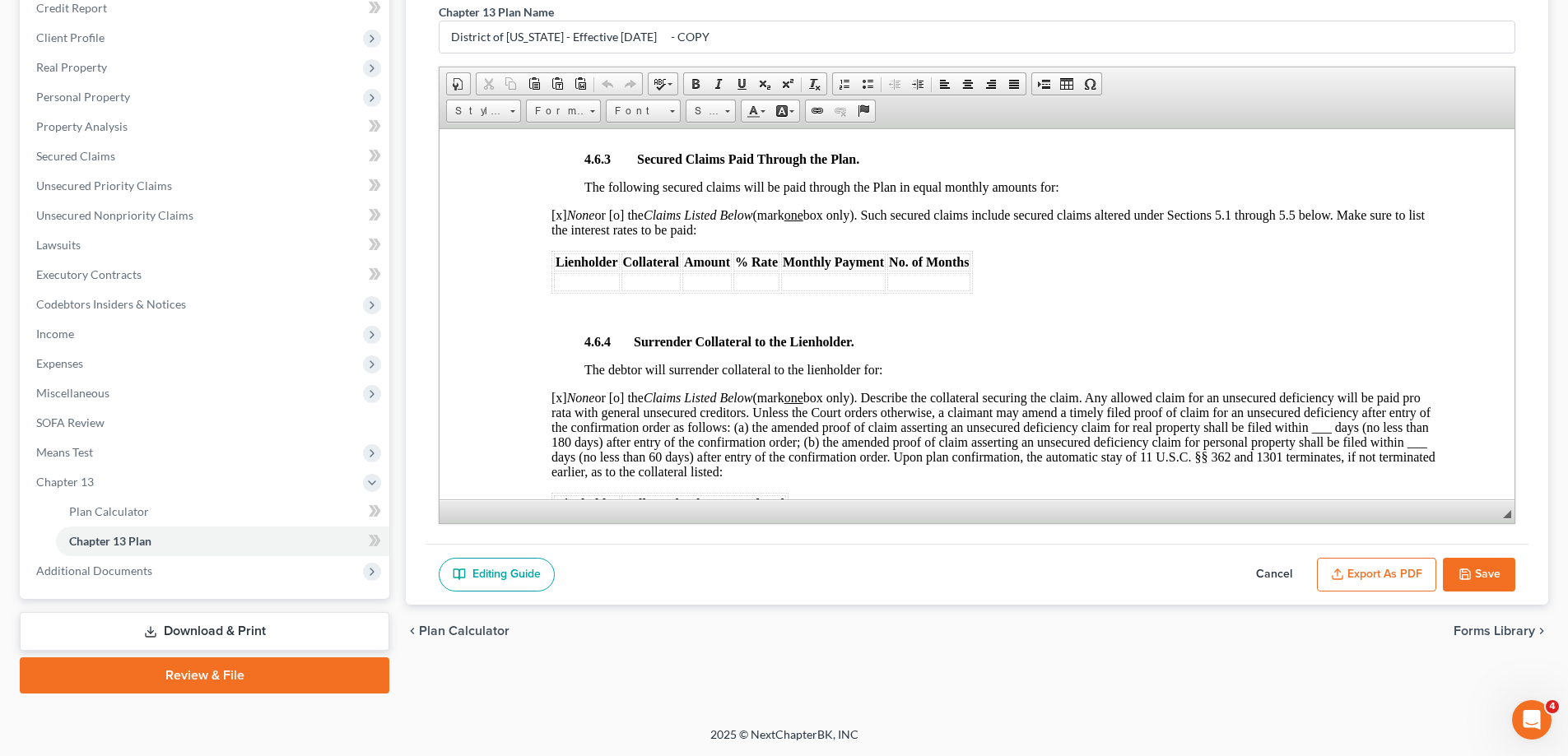
click at [1256, 577] on button "Cancel" at bounding box center [1274, 574] width 73 height 34
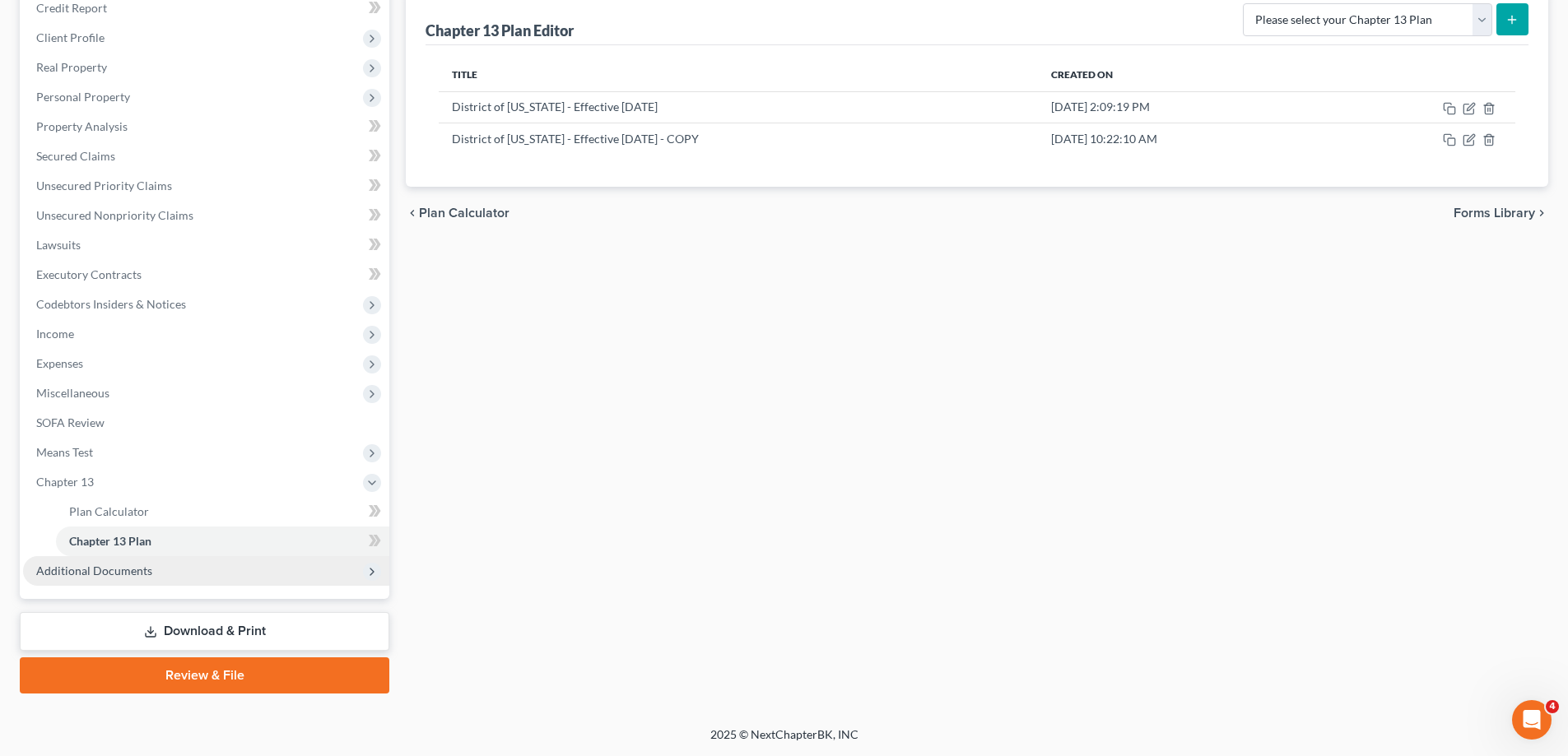
click at [195, 572] on span "Additional Documents" at bounding box center [205, 571] width 366 height 29
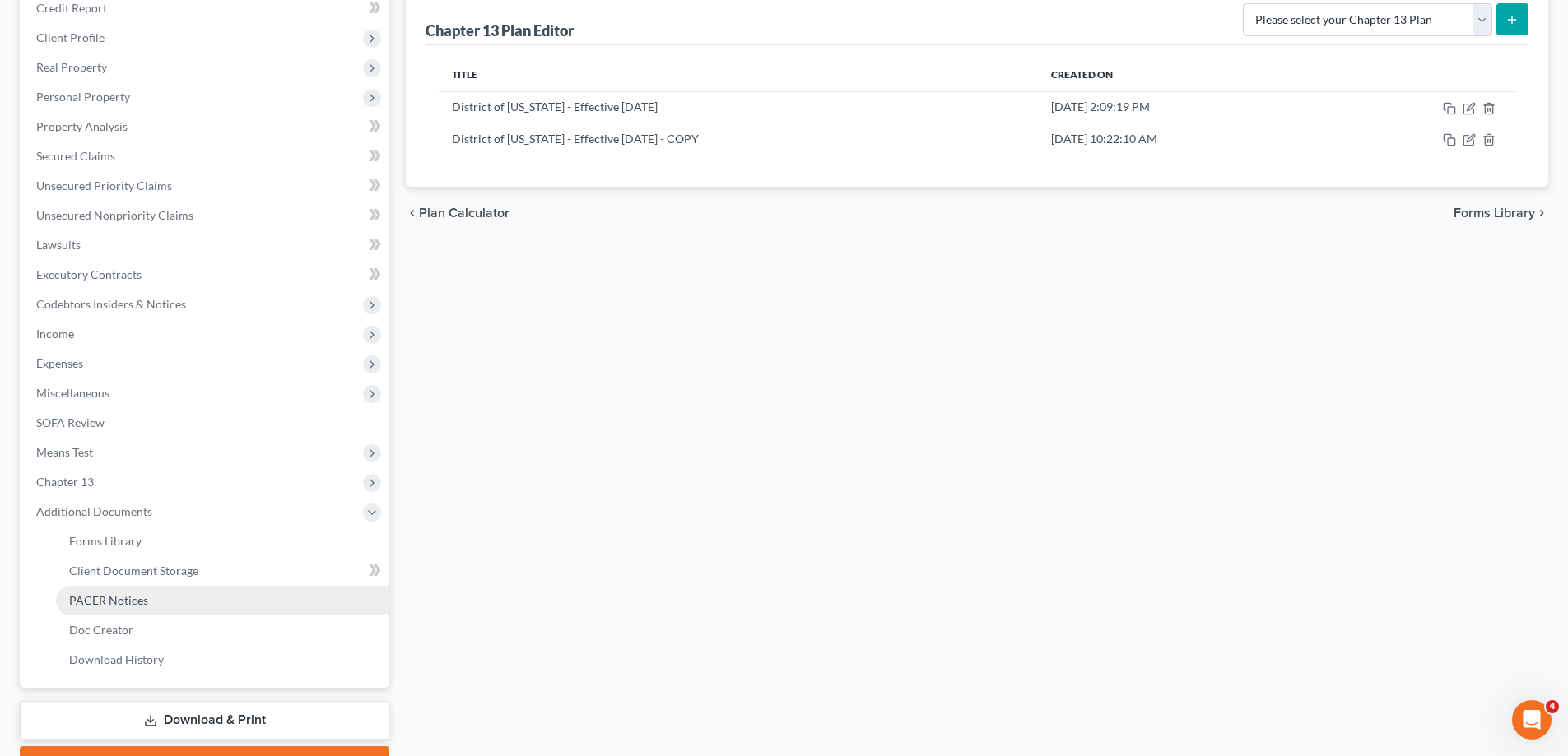
click at [202, 603] on link "PACER Notices" at bounding box center [222, 601] width 333 height 29
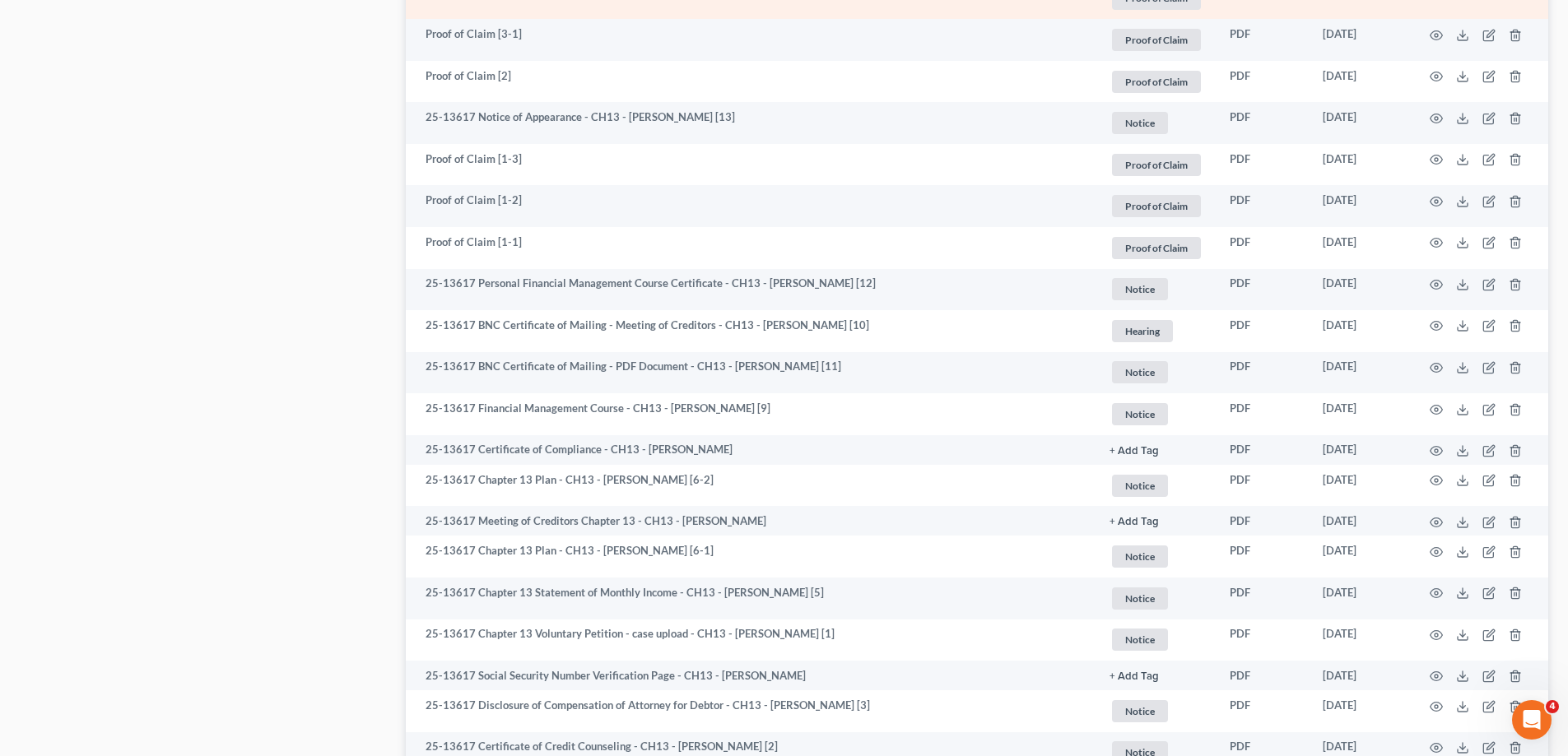
scroll to position [833, 0]
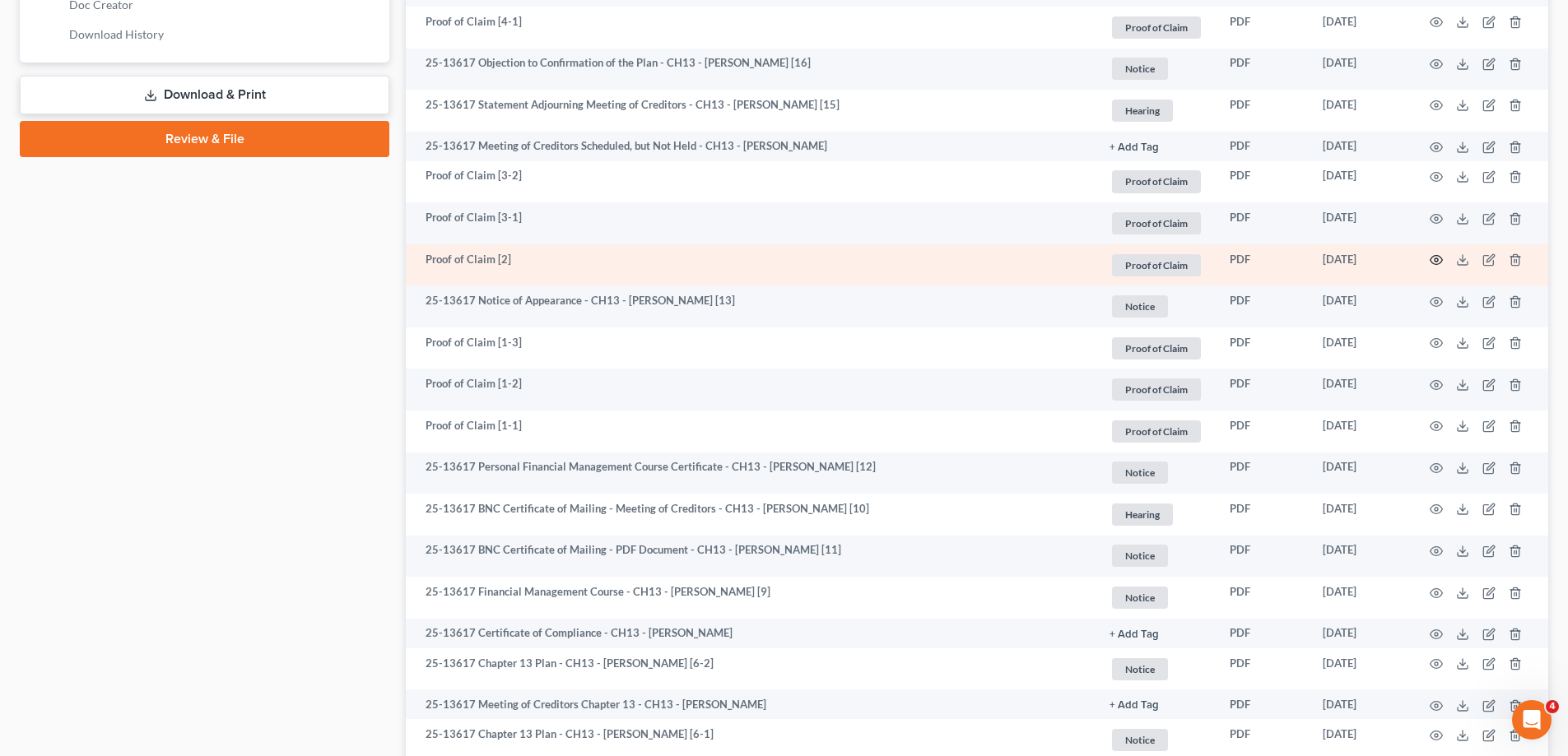
click at [1436, 261] on icon "button" at bounding box center [1435, 259] width 13 height 13
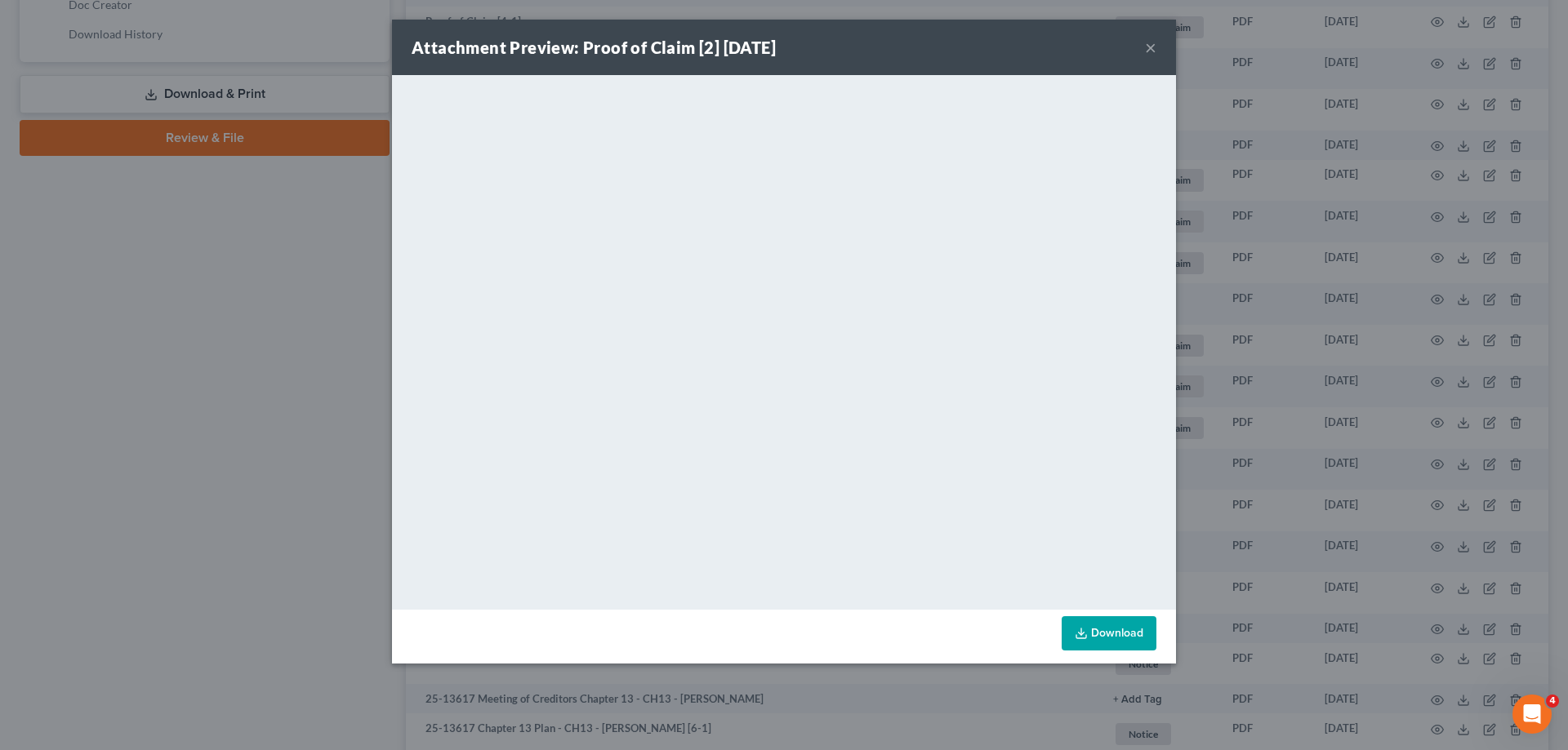
click at [1154, 43] on button "×" at bounding box center [1151, 48] width 12 height 19
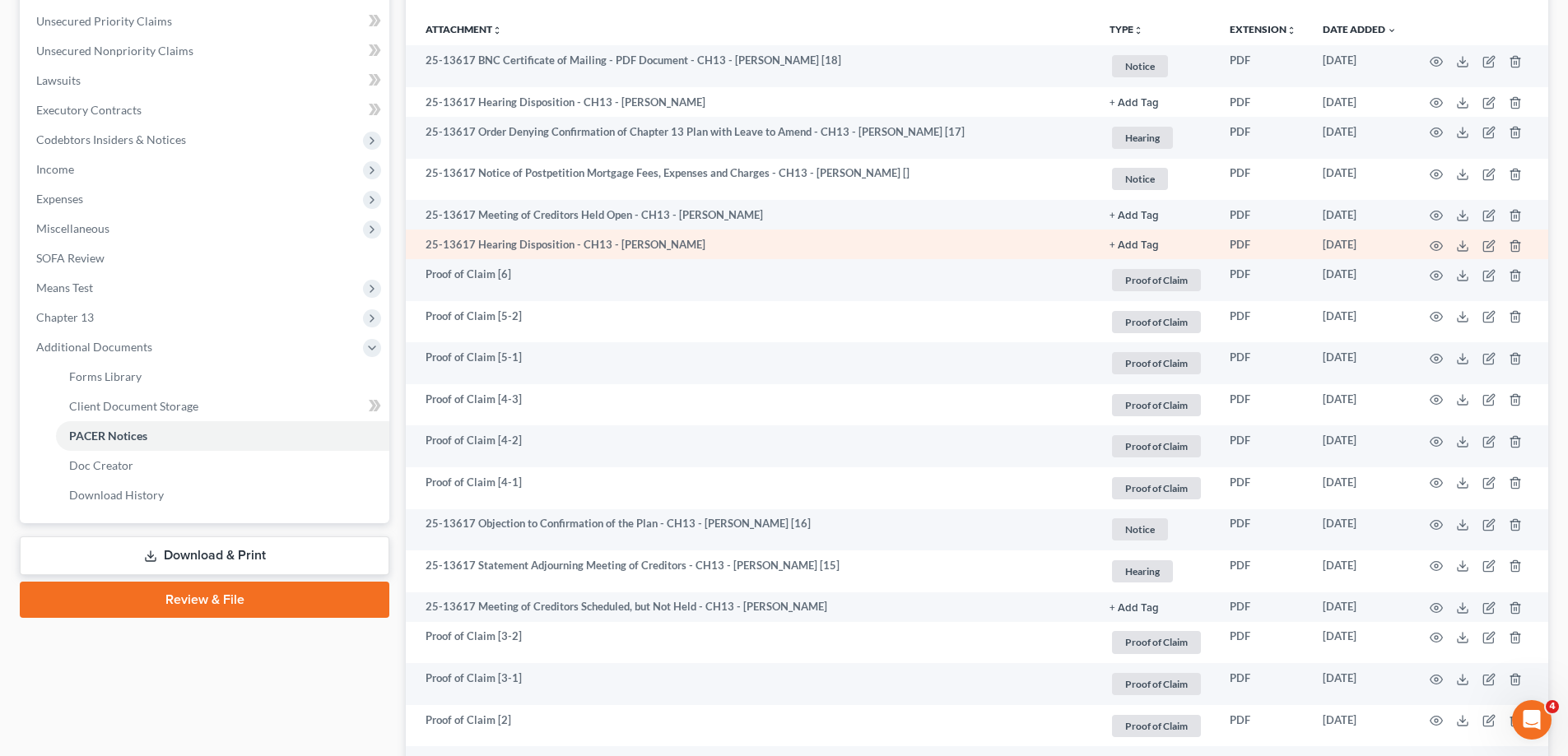
scroll to position [339, 0]
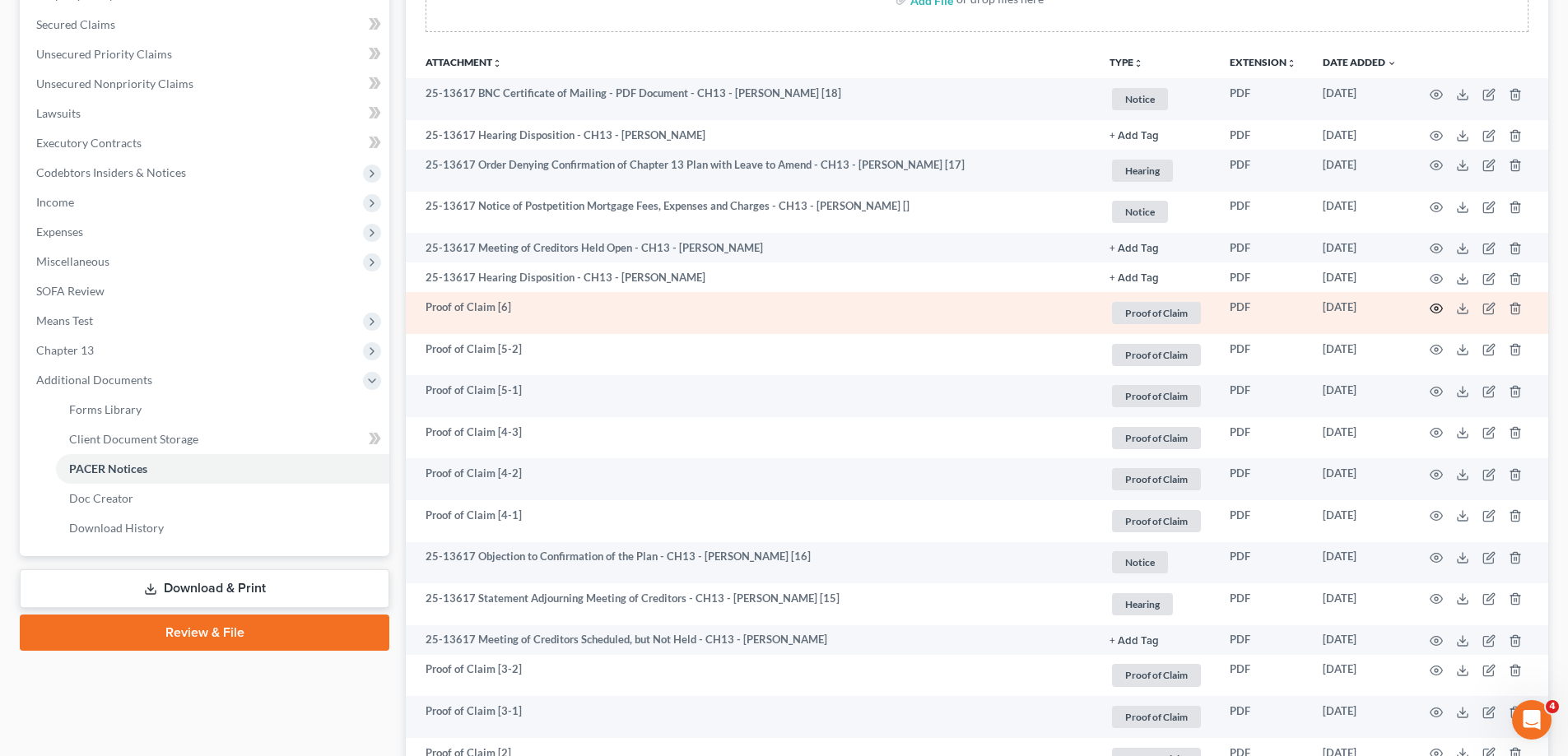
click at [1439, 305] on icon "button" at bounding box center [1436, 307] width 13 height 9
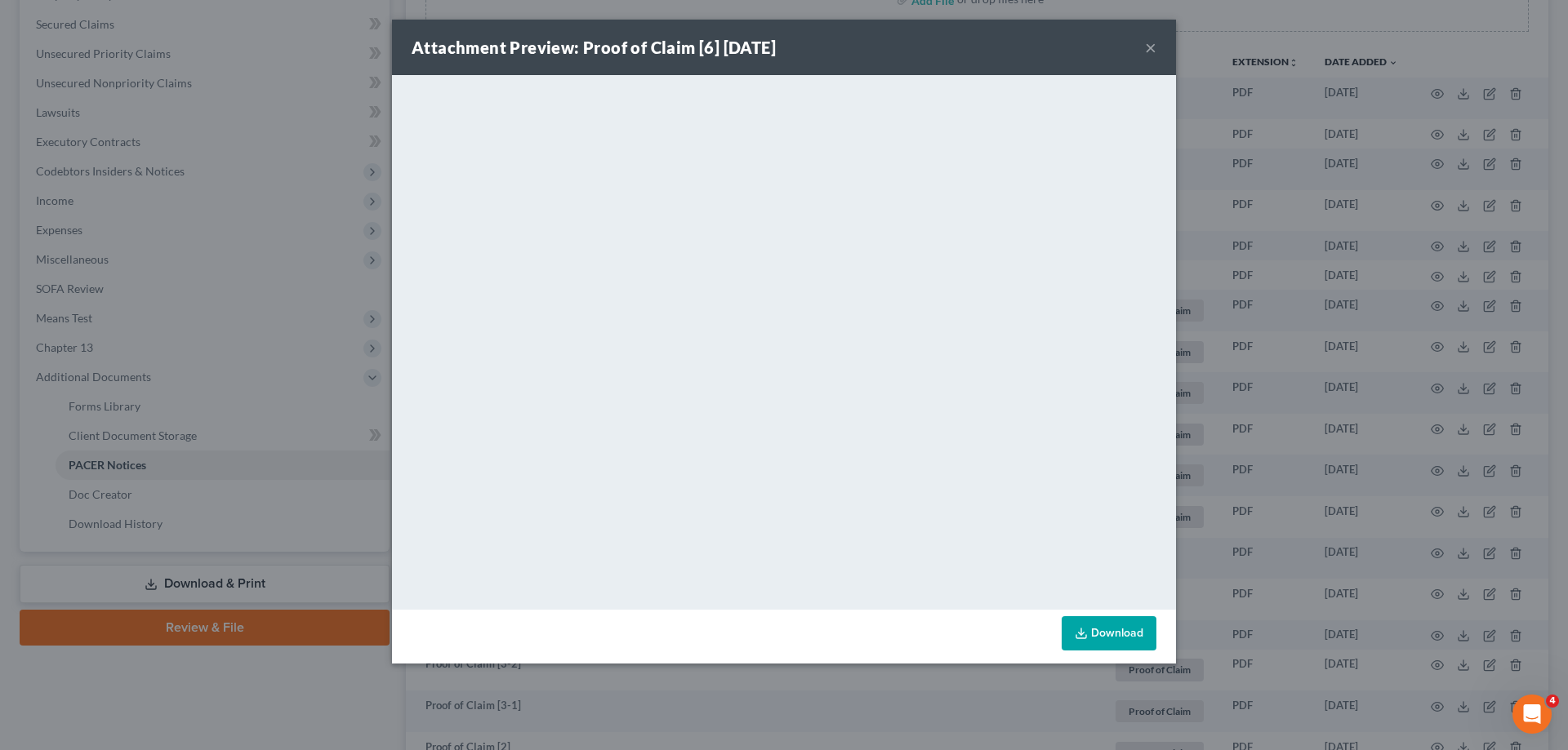
click at [1149, 43] on button "×" at bounding box center [1151, 48] width 12 height 19
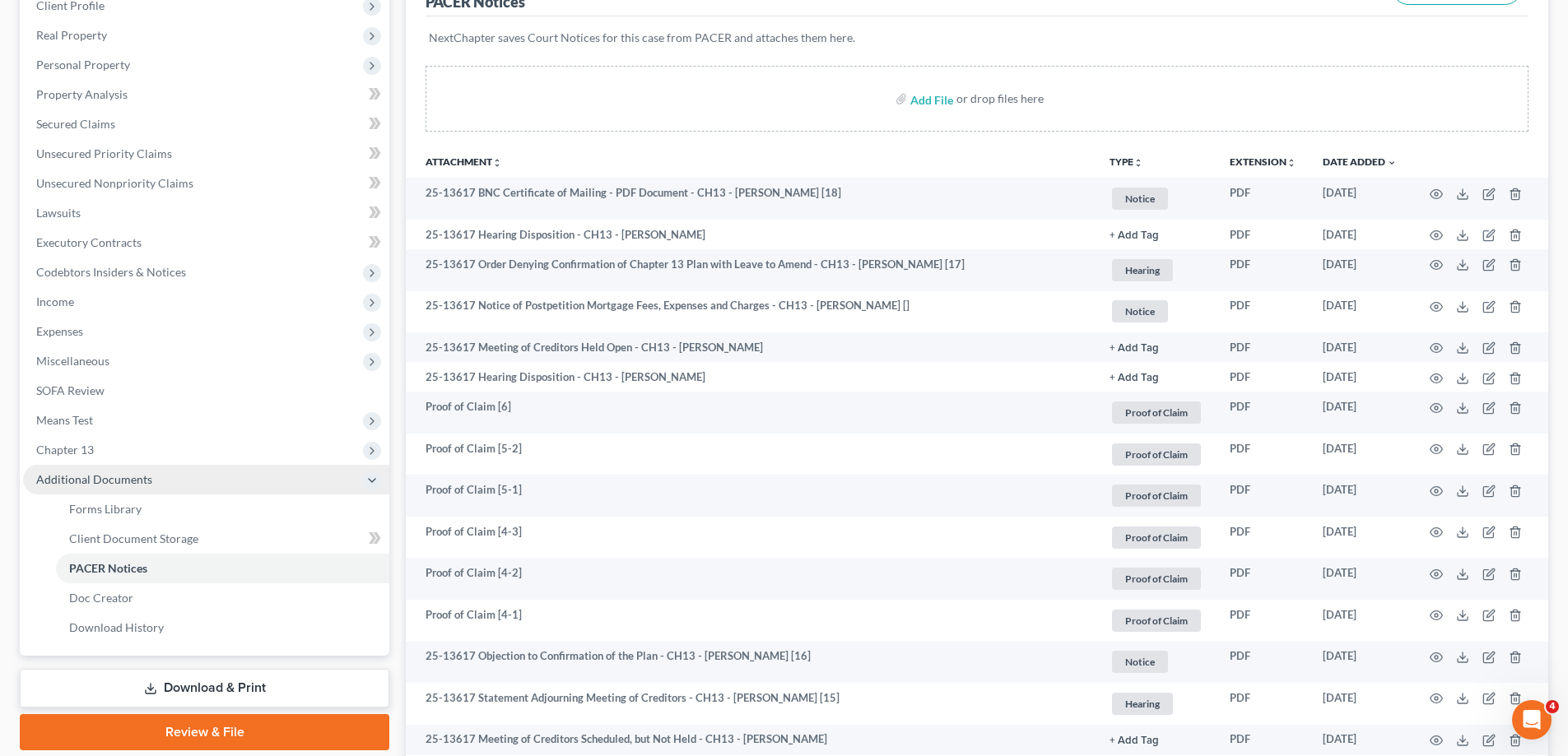
scroll to position [246, 0]
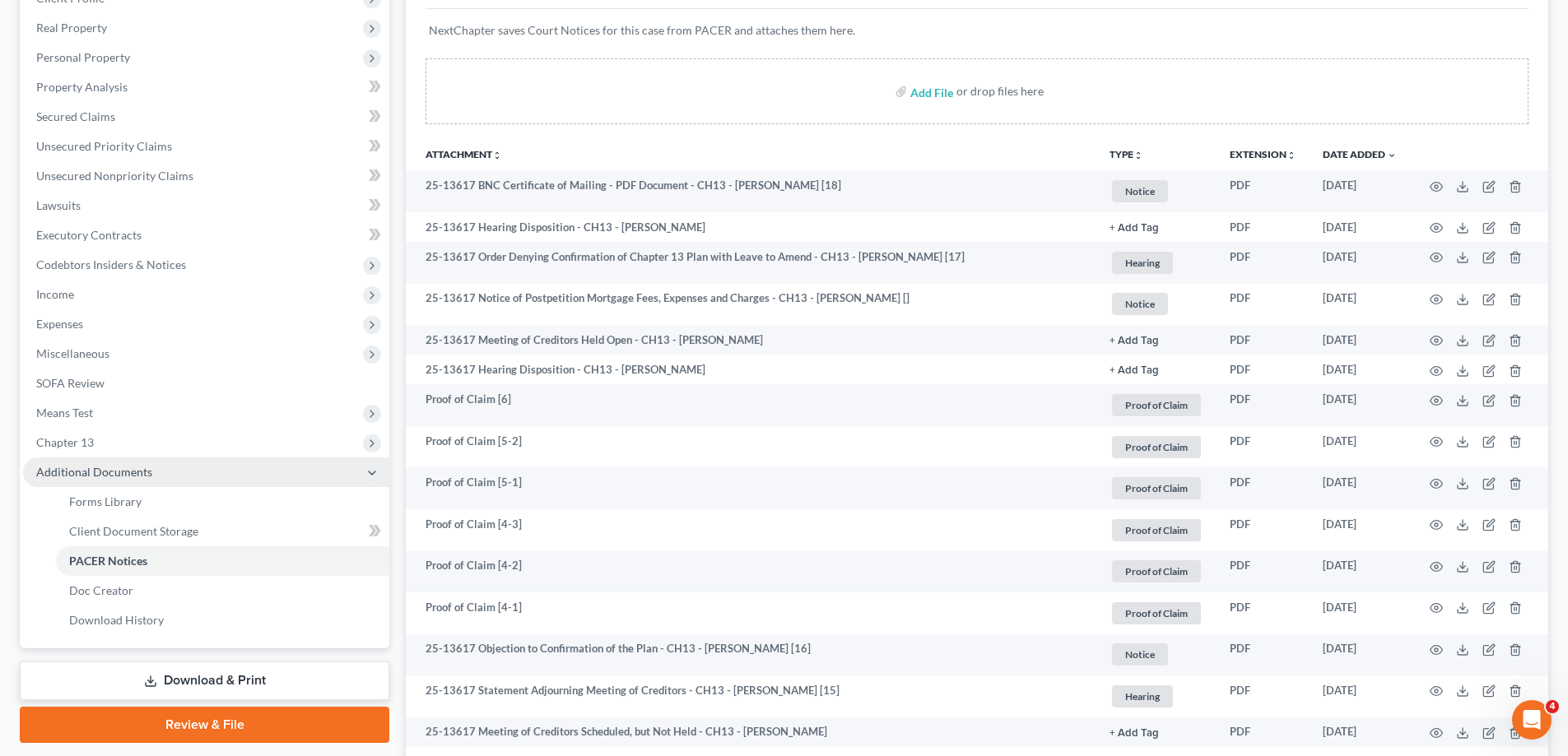
click at [175, 450] on span "Chapter 13" at bounding box center [205, 443] width 366 height 29
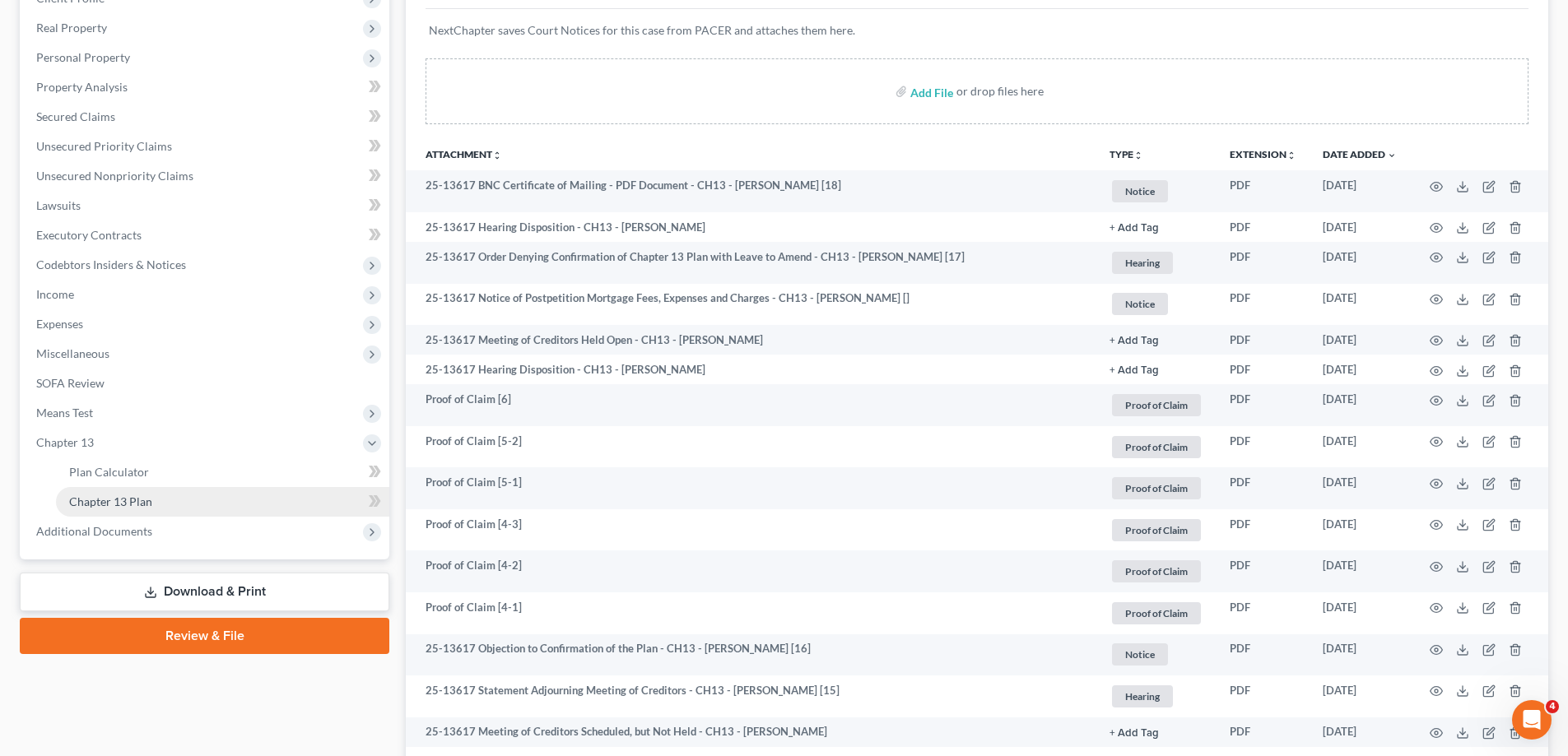
click at [192, 498] on link "Chapter 13 Plan" at bounding box center [222, 502] width 333 height 29
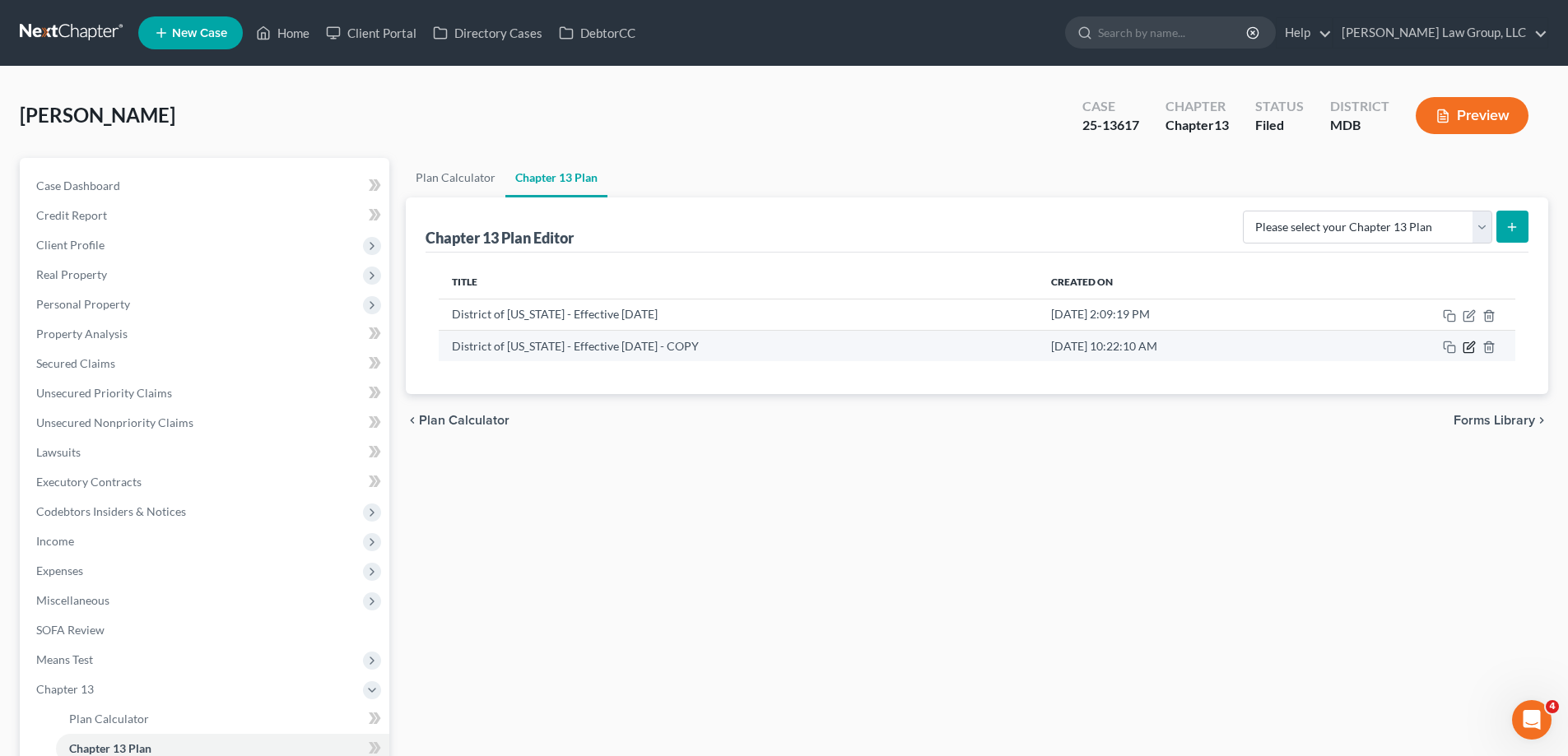
click at [1472, 346] on icon "button" at bounding box center [1468, 347] width 13 height 13
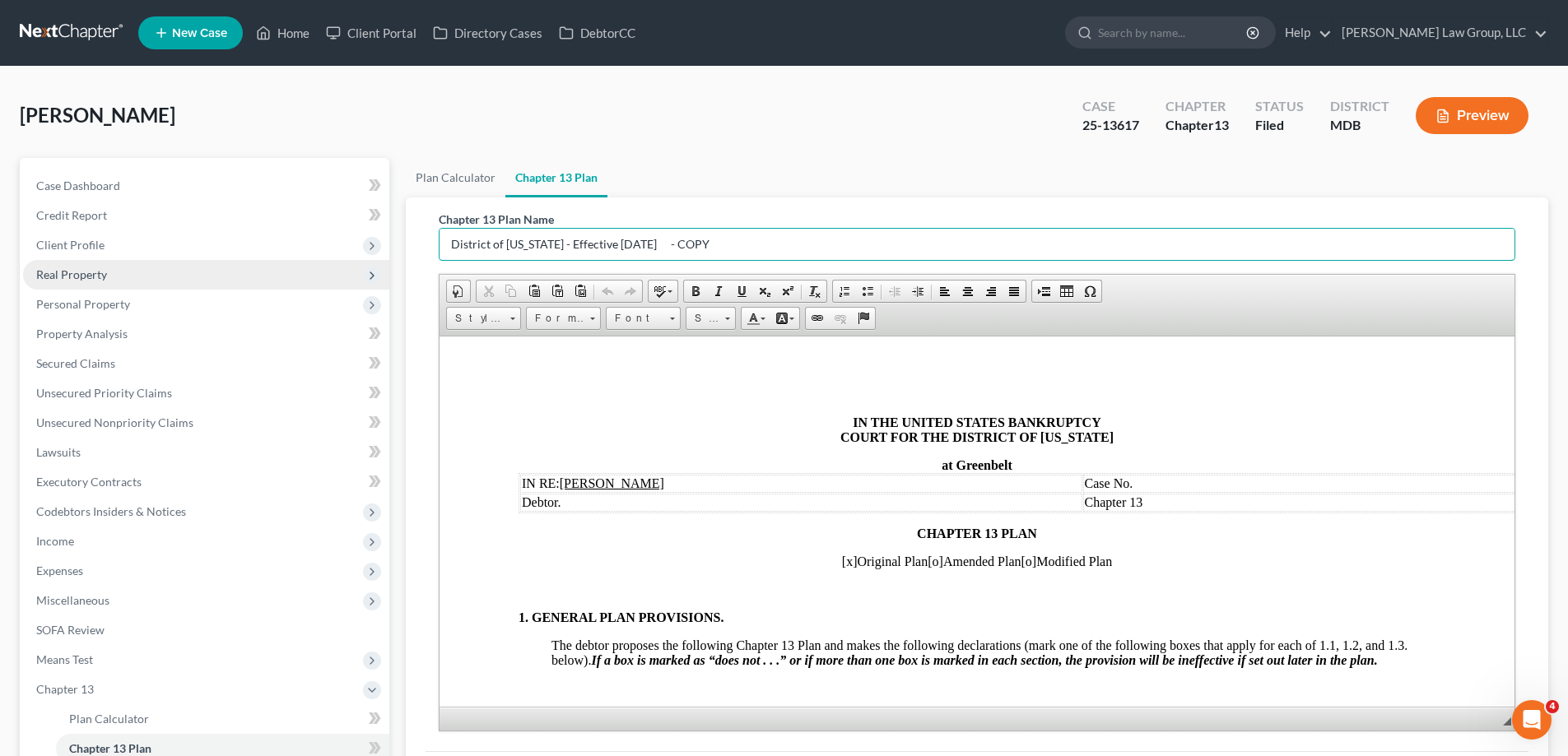
drag, startPoint x: 671, startPoint y: 250, endPoint x: 356, endPoint y: 269, distance: 315.6
click at [357, 269] on div "Petition Navigation Case Dashboard Payments Invoices Payments Payments Credit R…" at bounding box center [784, 529] width 1544 height 743
type input "Amended Plan 8.15.25"
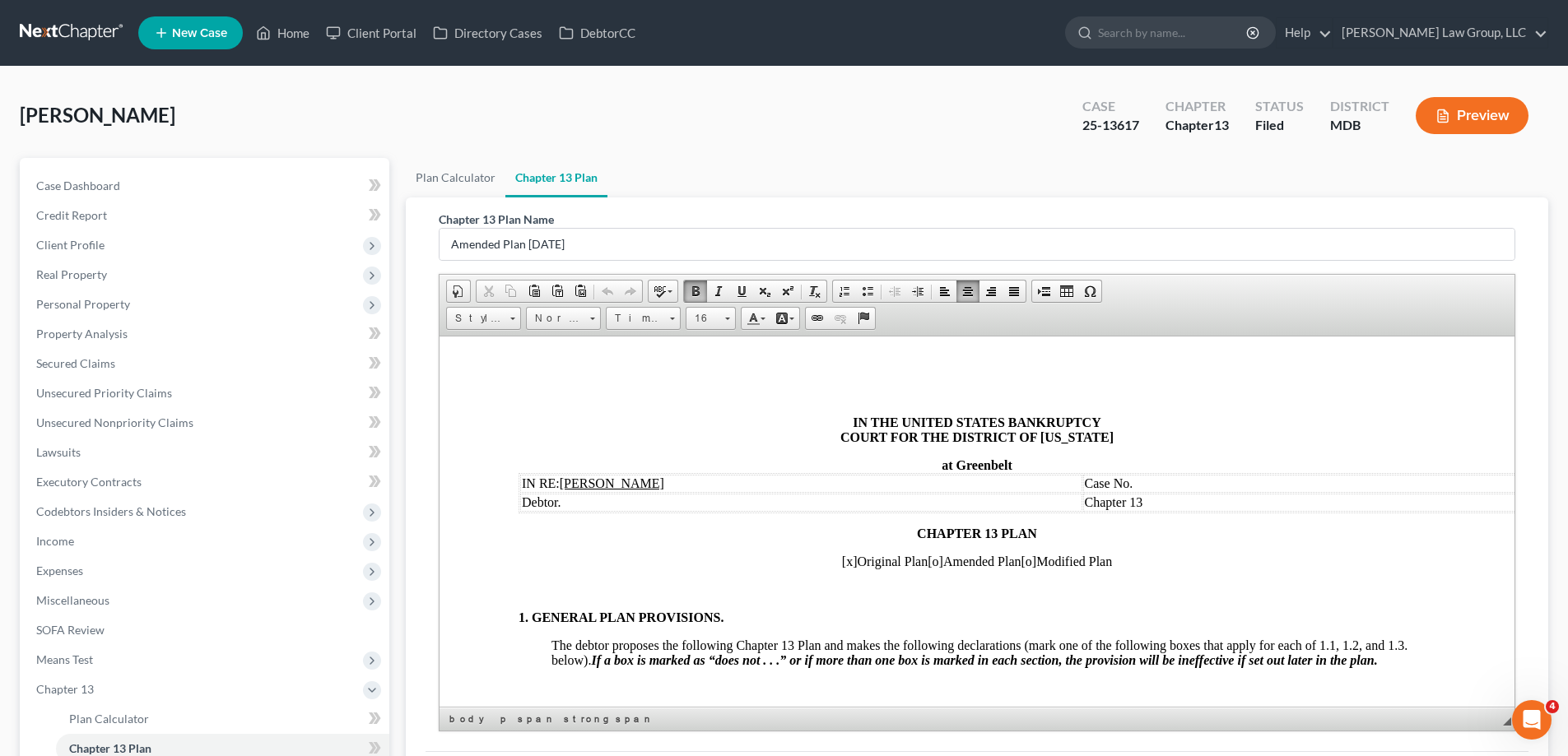
click at [1167, 484] on td "Case No." at bounding box center [1364, 483] width 562 height 18
click at [841, 562] on span "[x]" at bounding box center [849, 561] width 16 height 14
click at [929, 562] on span "[o]" at bounding box center [936, 561] width 16 height 14
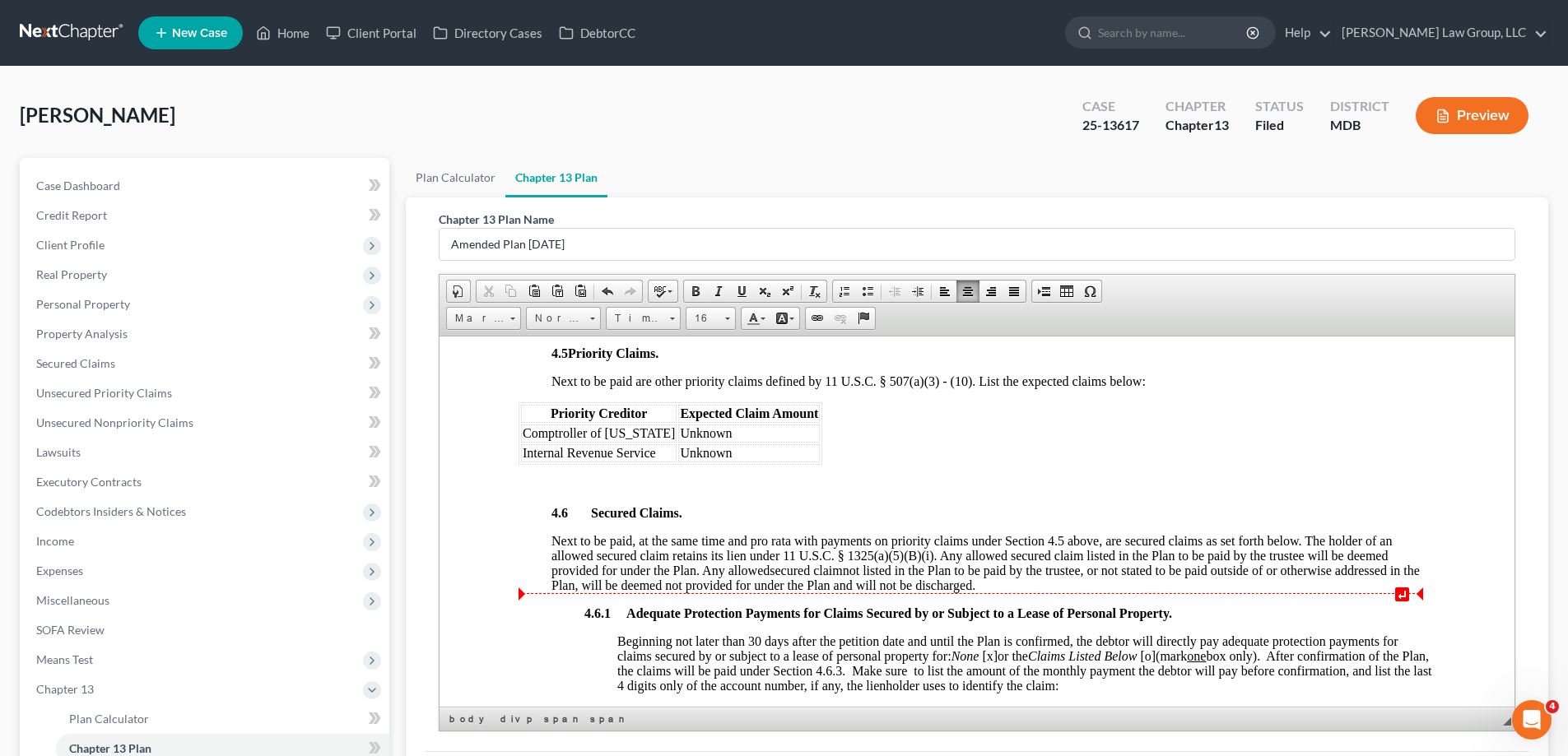
scroll to position [2139, 0]
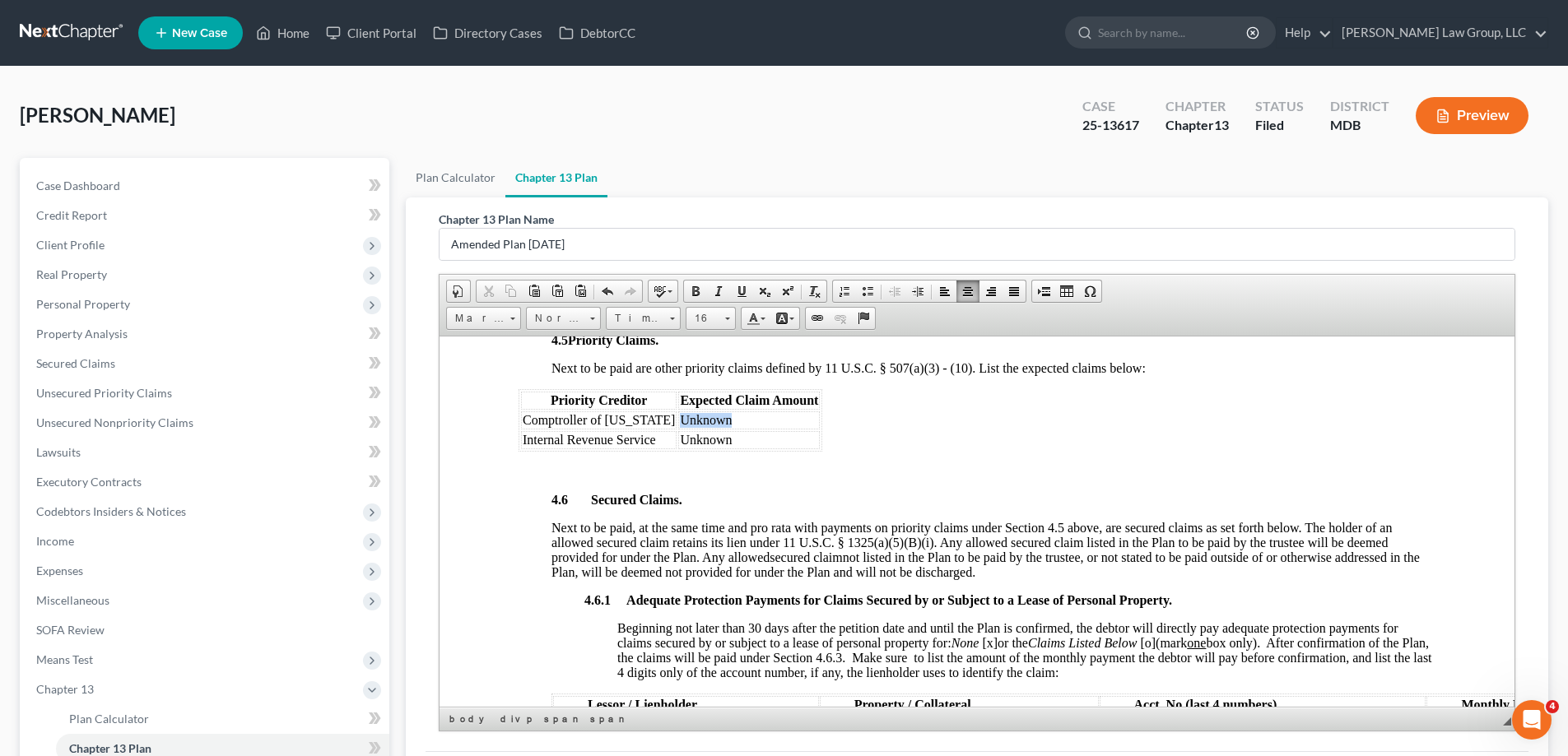
drag, startPoint x: 715, startPoint y: 423, endPoint x: 662, endPoint y: 424, distance: 53.0
click at [678, 424] on td "Unknown" at bounding box center [749, 419] width 141 height 18
drag, startPoint x: 723, startPoint y: 440, endPoint x: 659, endPoint y: 437, distance: 64.1
click at [678, 437] on td "Unknown" at bounding box center [749, 439] width 141 height 18
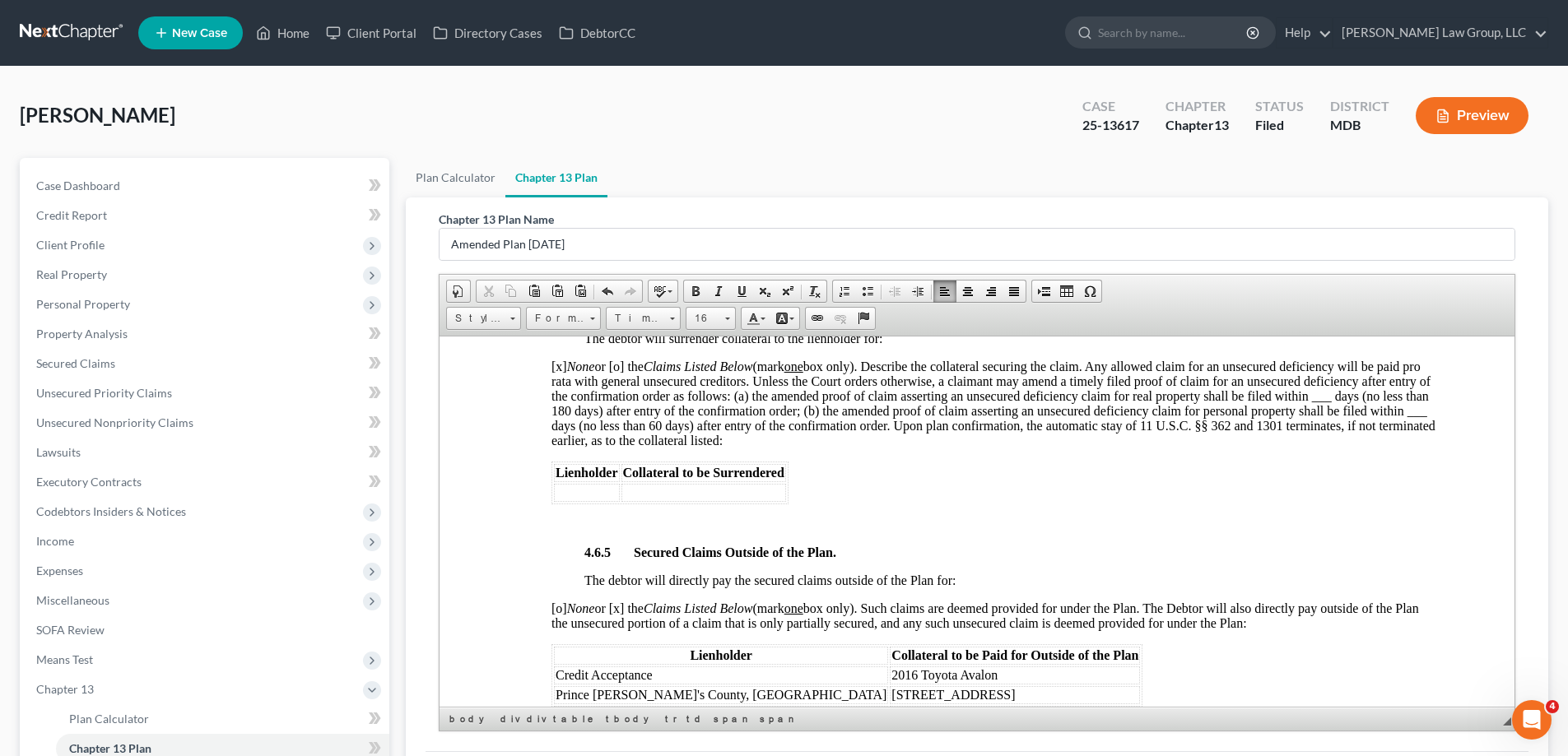
scroll to position [3045, 0]
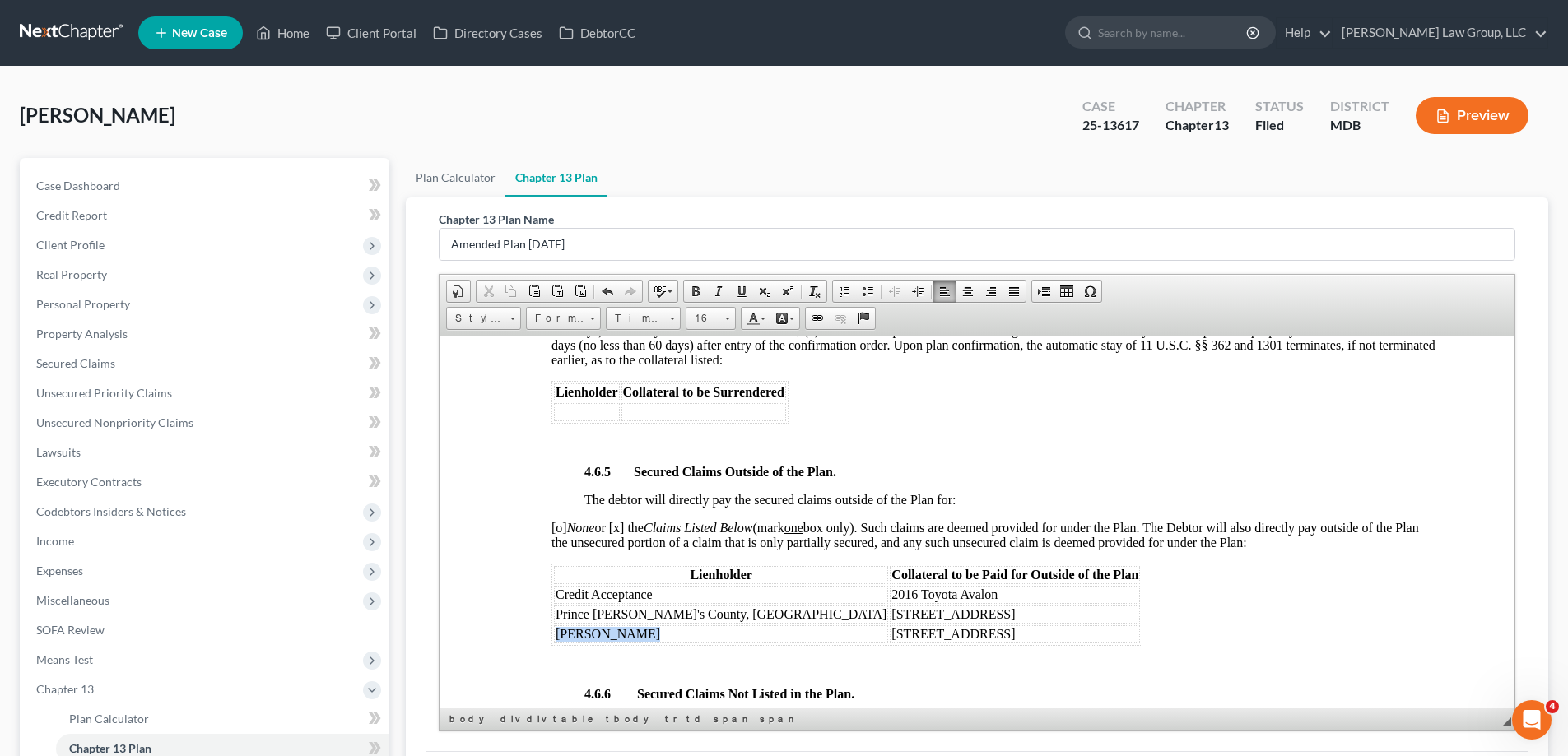
drag, startPoint x: 632, startPoint y: 637, endPoint x: 557, endPoint y: 631, distance: 75.2
click at [557, 631] on td "Fay Servicing" at bounding box center [721, 633] width 334 height 18
copy span "Fay Servicing"
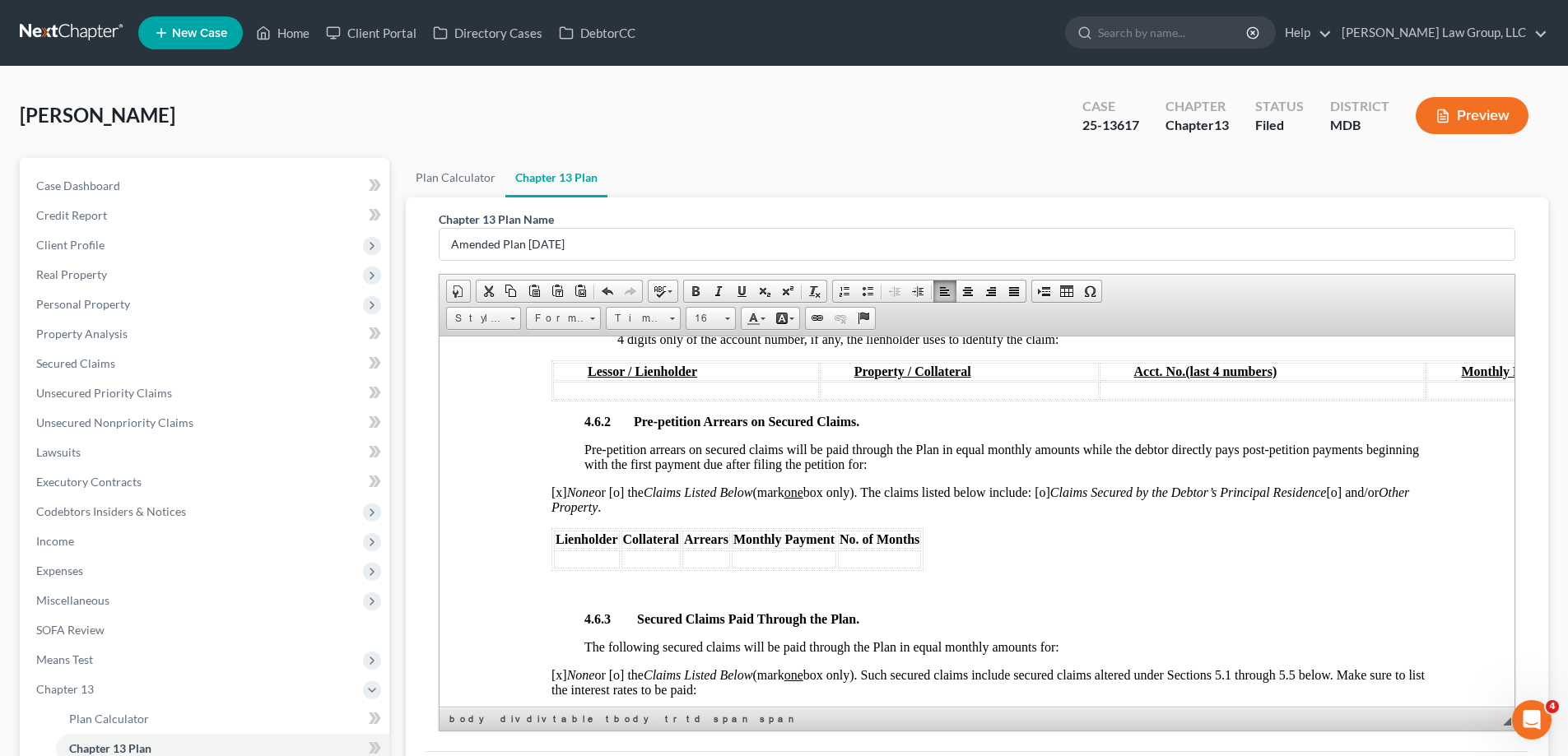
scroll to position [2468, 0]
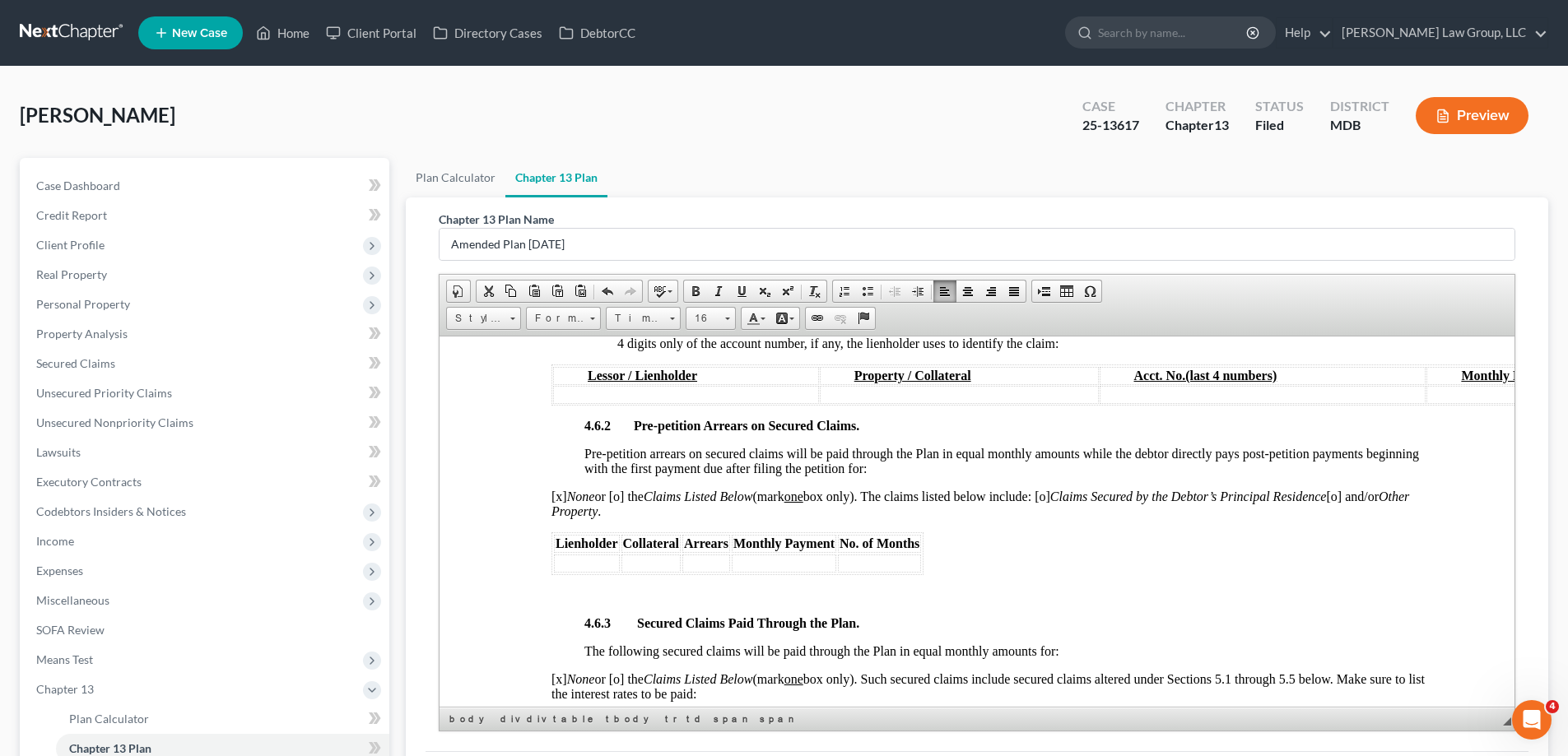
click at [584, 564] on td at bounding box center [586, 563] width 66 height 18
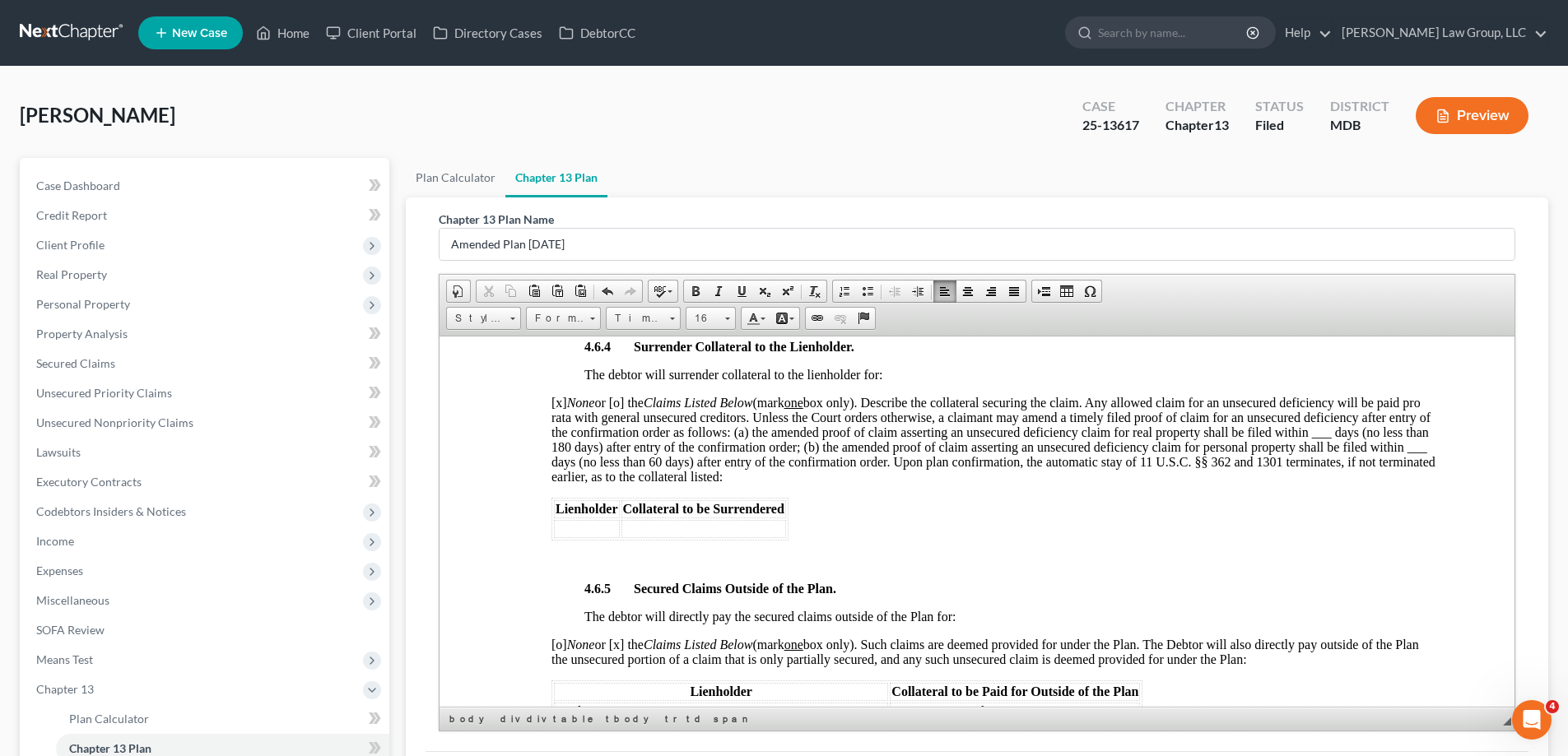
scroll to position [3045, 0]
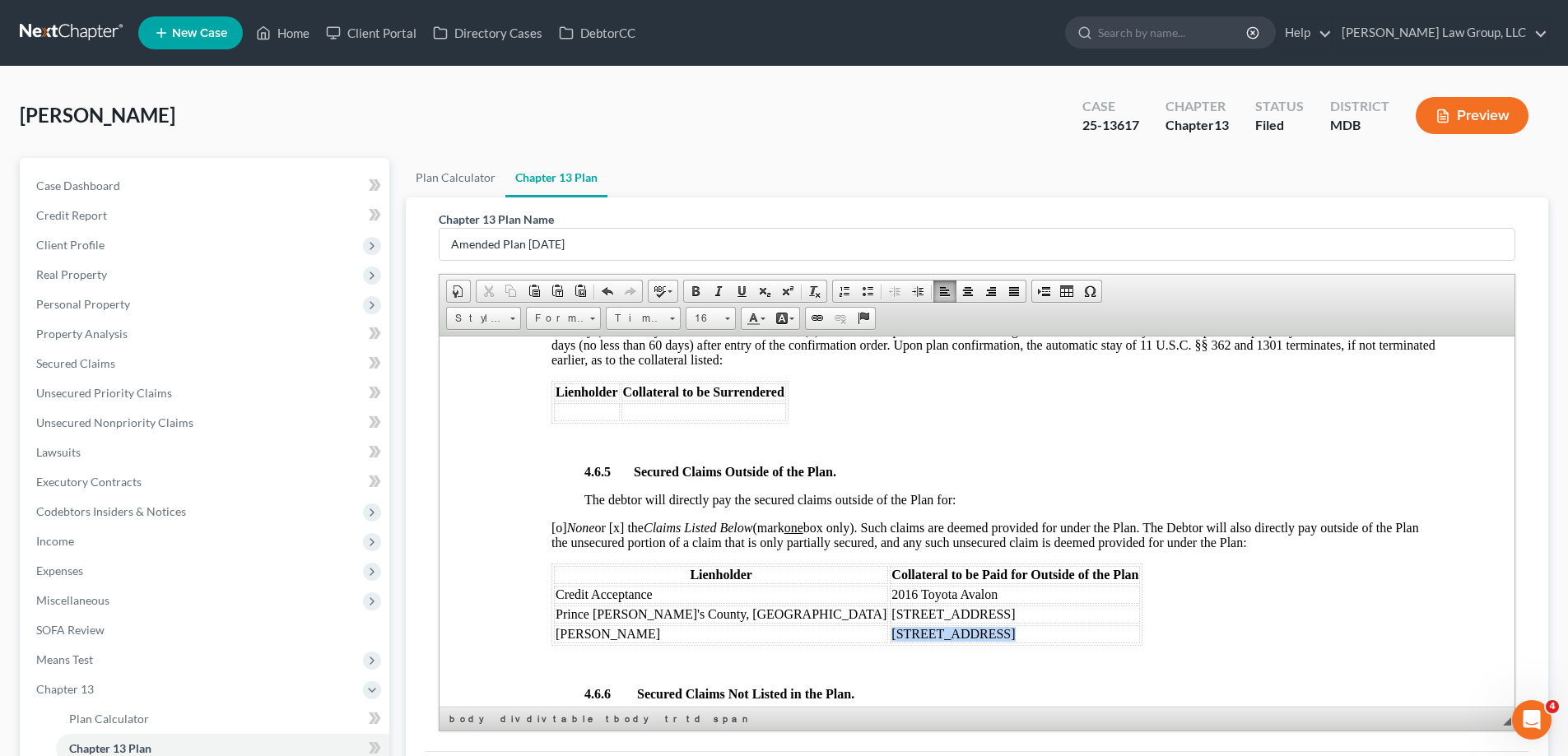
drag, startPoint x: 797, startPoint y: 633, endPoint x: 714, endPoint y: 630, distance: 83.1
click at [890, 630] on td "13108 3rd Street" at bounding box center [1014, 633] width 250 height 18
copy span "13108 3rd Street"
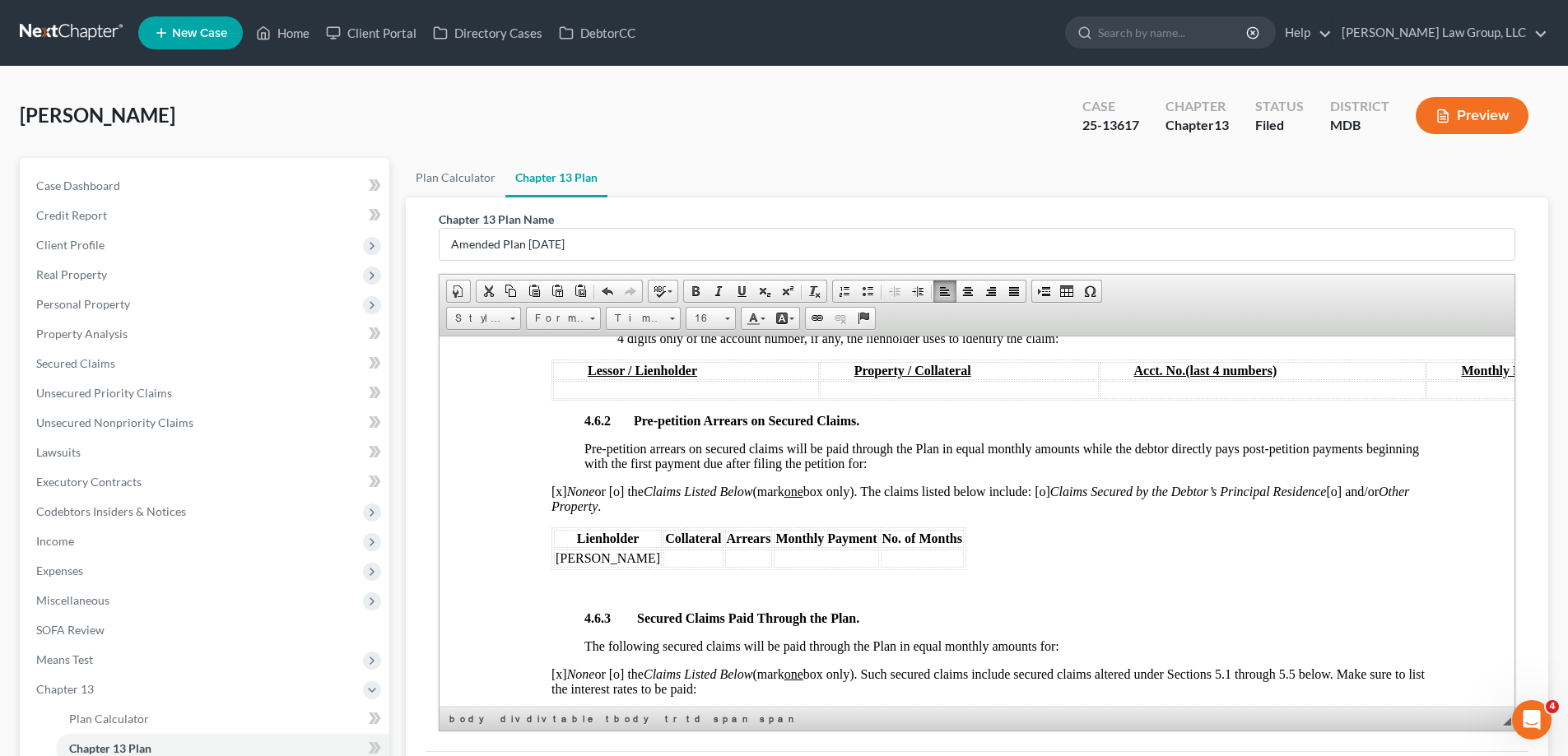
scroll to position [2468, 0]
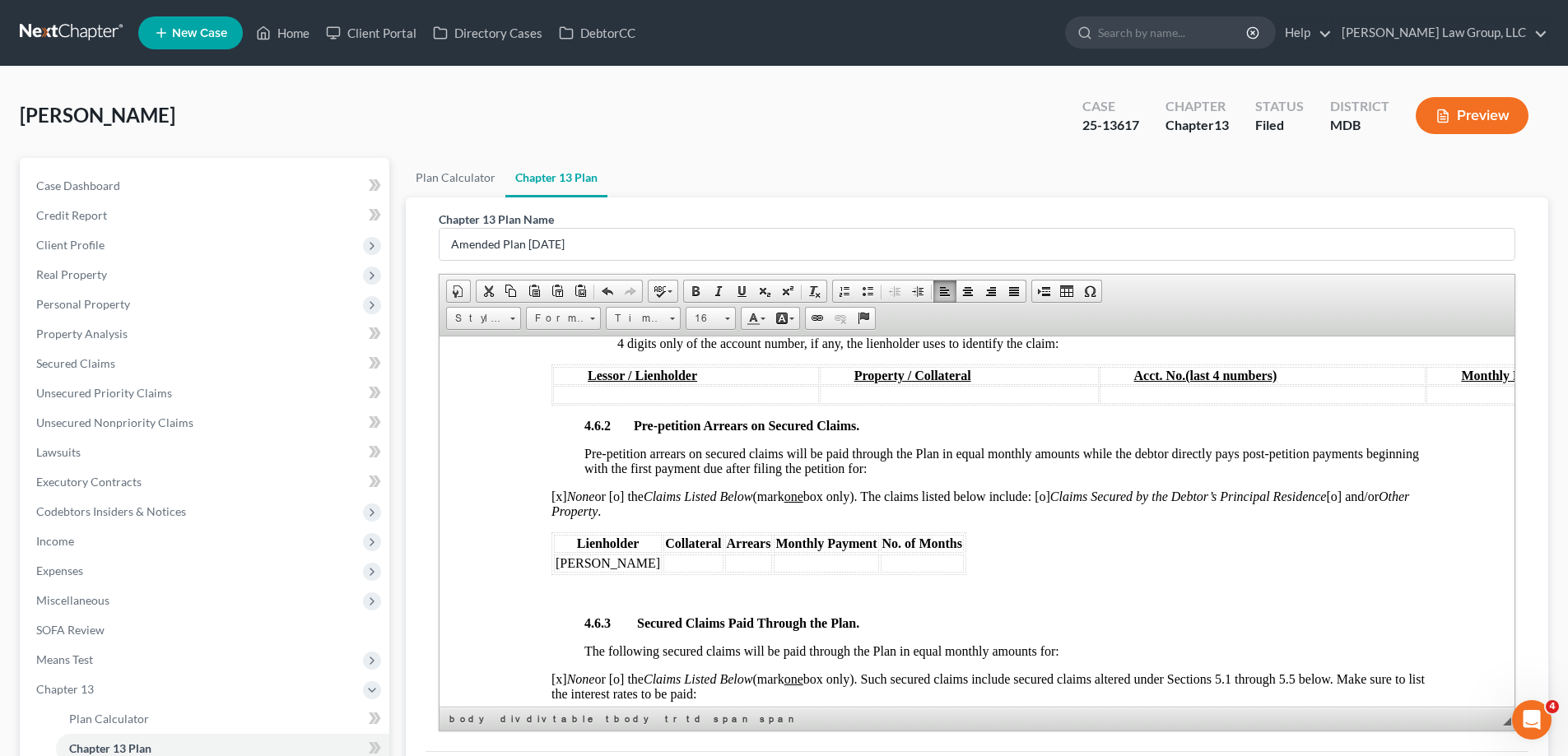
click at [677, 562] on td at bounding box center [693, 563] width 59 height 18
click at [791, 557] on td at bounding box center [815, 563] width 48 height 18
click at [563, 498] on span "[x] None or [o] the Claims Listed Below (mark one box only). The claims listed …" at bounding box center [980, 503] width 857 height 28
click at [1064, 496] on span "[o ] None or [o] the Claims Listed Below (mark one box only). The claims listed…" at bounding box center [980, 503] width 857 height 28
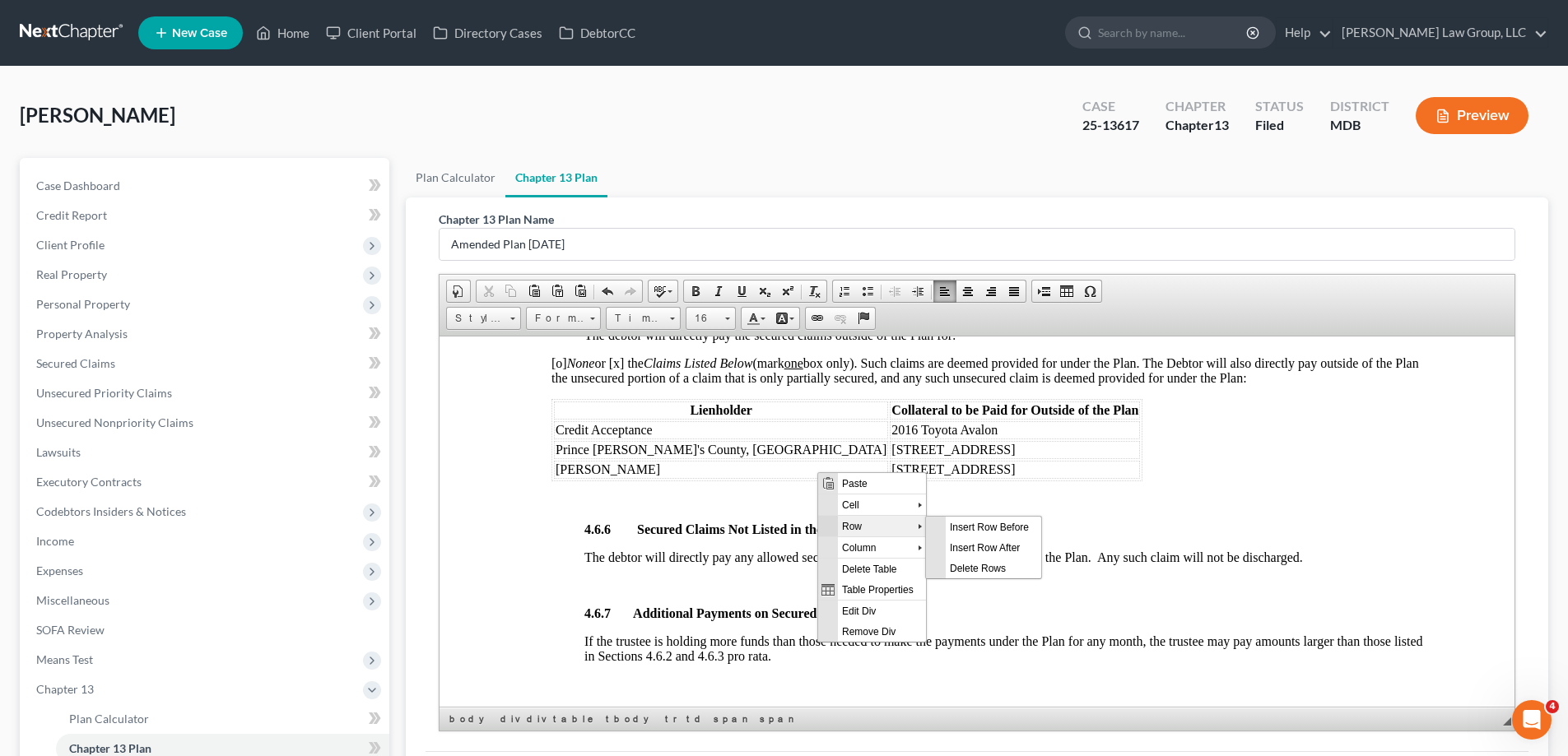
scroll to position [0, 0]
click at [975, 572] on span "Delete Rows" at bounding box center [993, 567] width 95 height 21
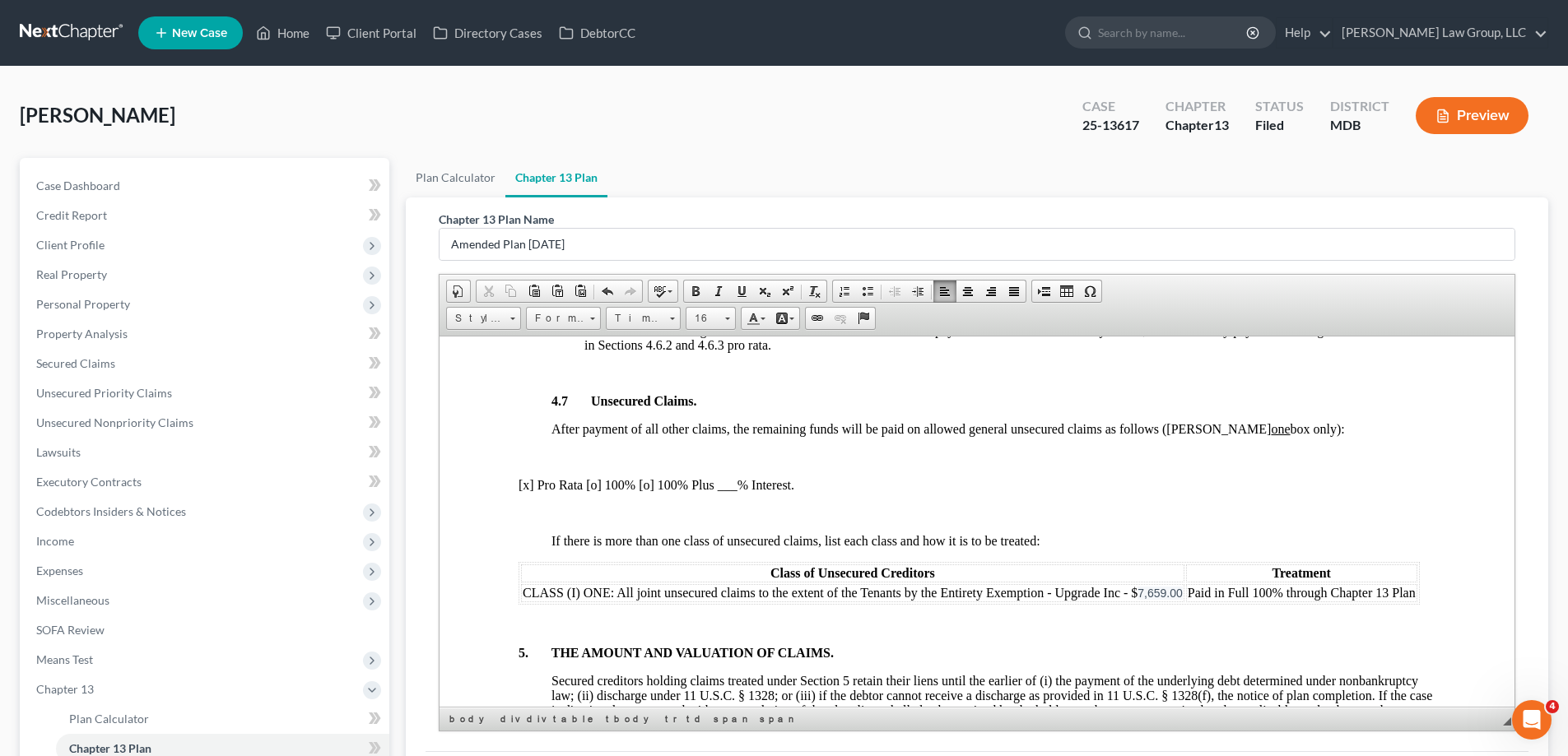
scroll to position [3538, 0]
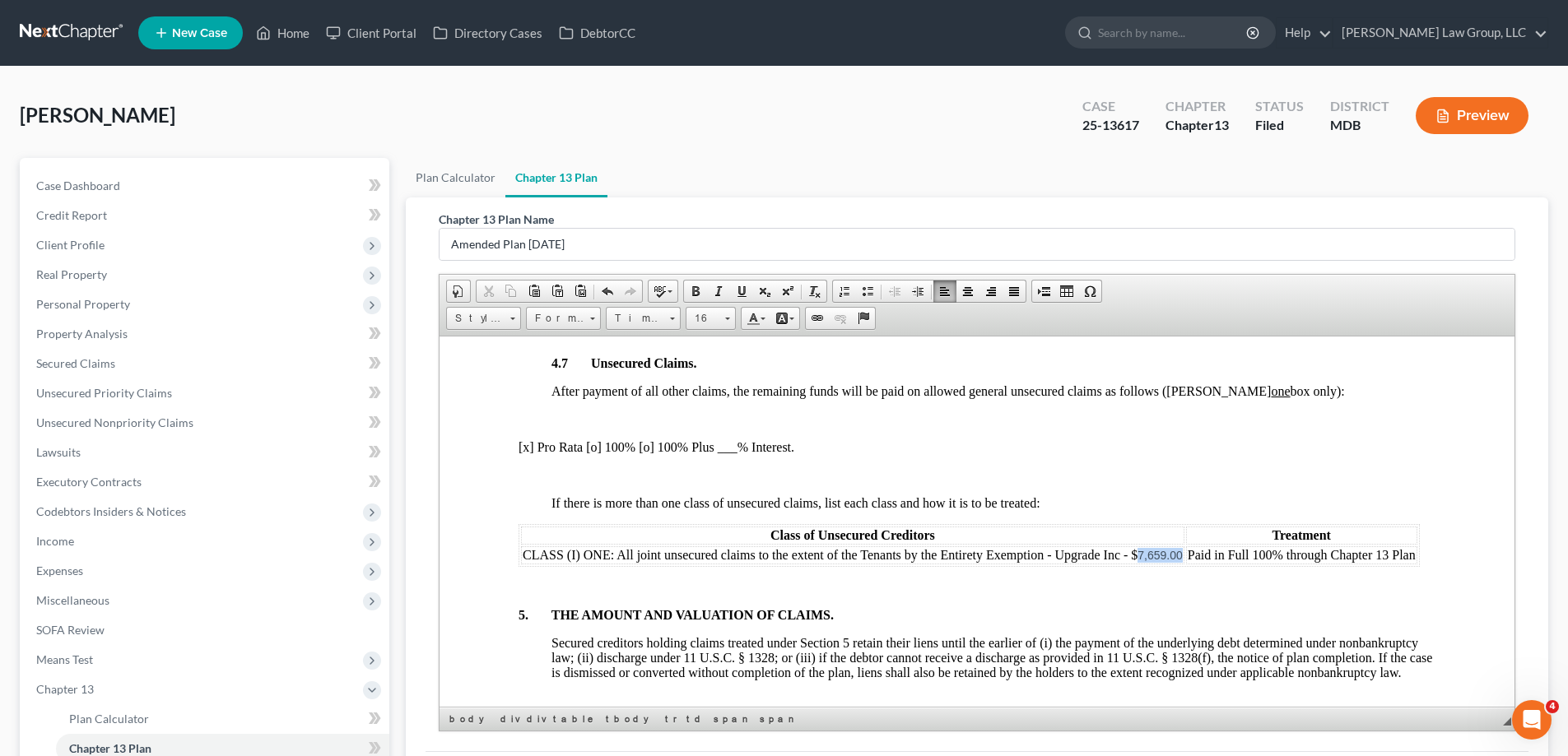
drag, startPoint x: 1180, startPoint y: 557, endPoint x: 1138, endPoint y: 555, distance: 42.0
click at [1138, 555] on span "7,659.00" at bounding box center [1160, 554] width 45 height 13
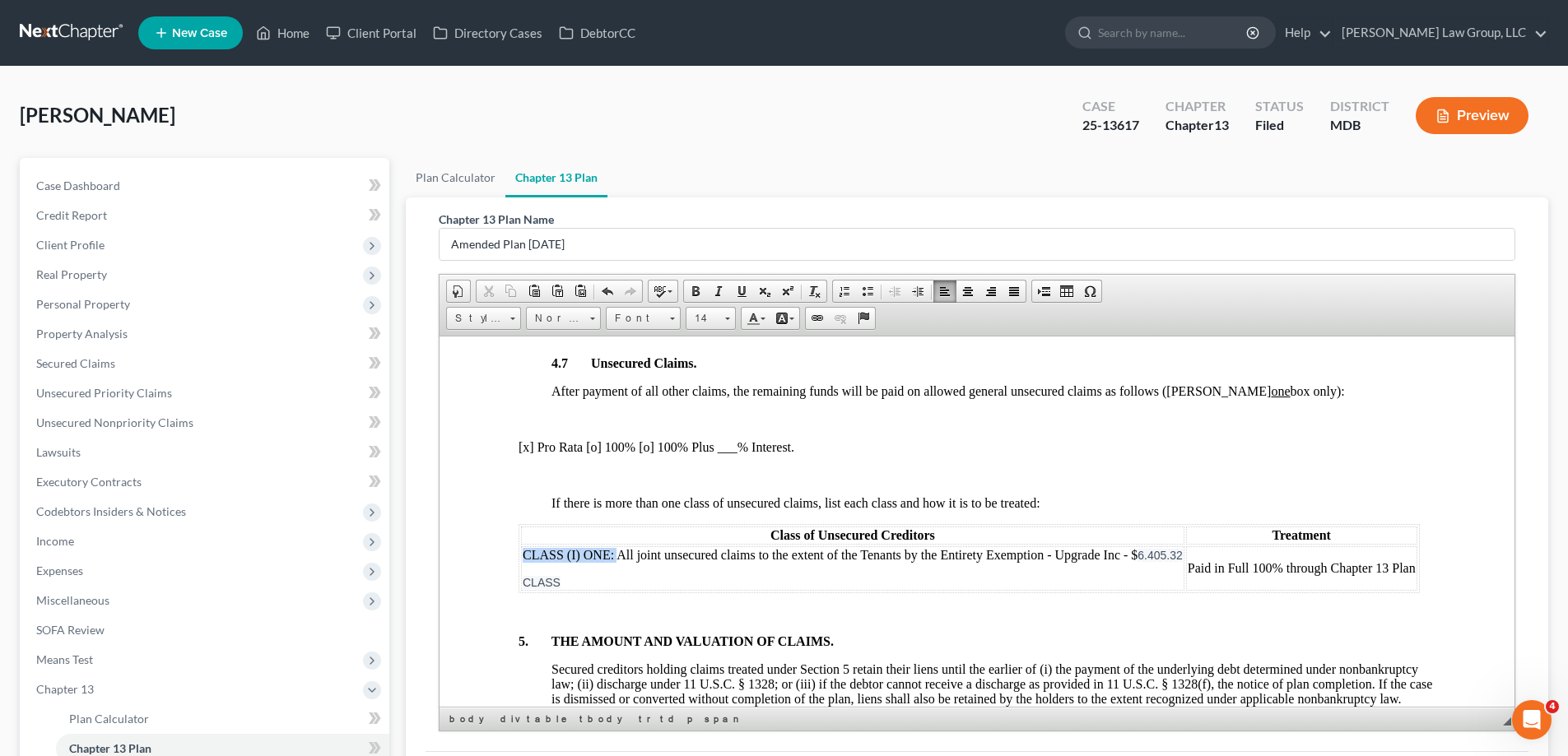
drag, startPoint x: 522, startPoint y: 554, endPoint x: 615, endPoint y: 556, distance: 93.0
click at [615, 556] on font "CLASS (I) ONE: All joint unsecured claims to the extent of the Tenants by the E…" at bounding box center [830, 554] width 615 height 14
copy font "CLASS (I) ONE:"
drag, startPoint x: 590, startPoint y: 582, endPoint x: 523, endPoint y: 582, distance: 67.0
click at [523, 582] on p "CLASS" at bounding box center [852, 581] width 660 height 13
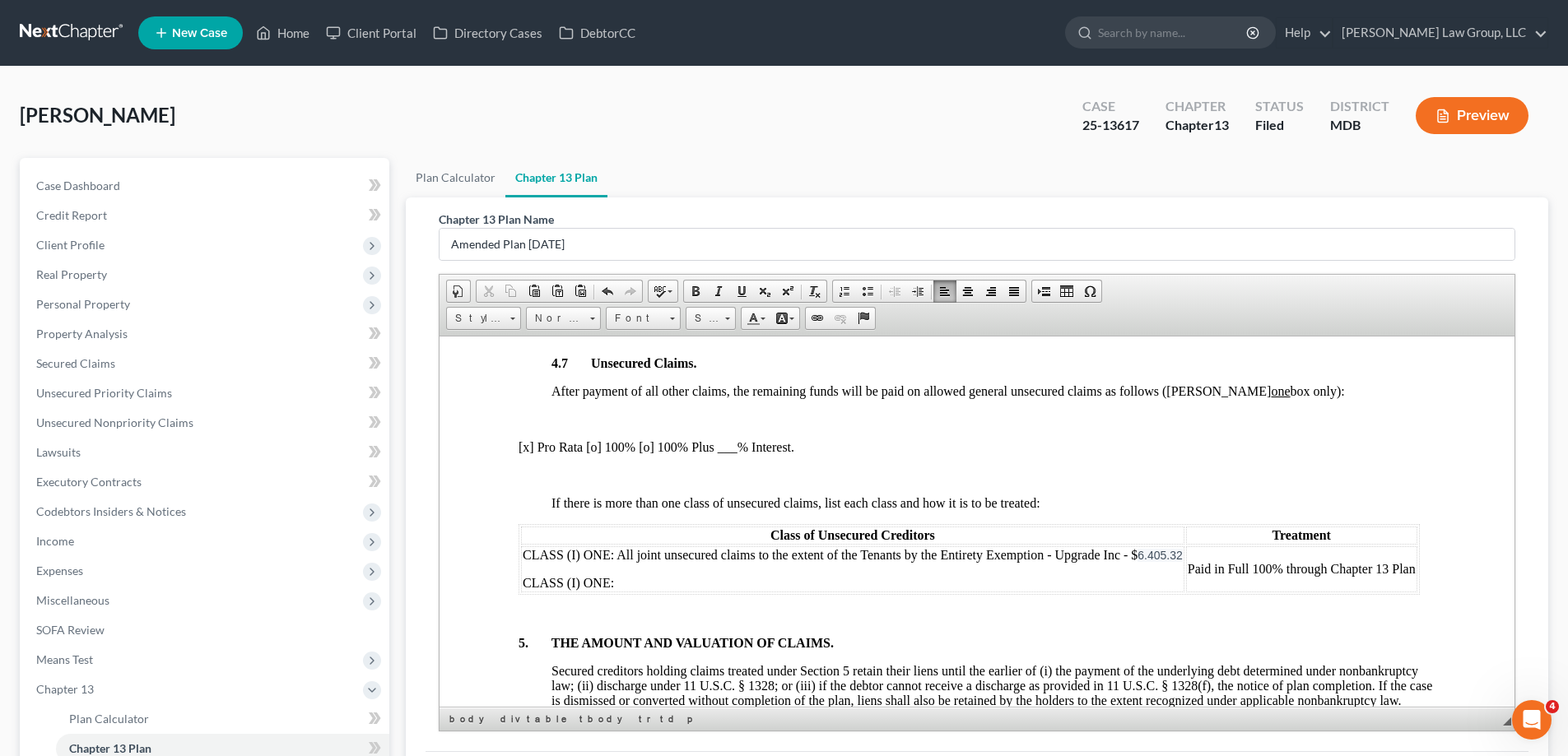
click at [574, 587] on span "CLASS (I) ONE:" at bounding box center [568, 582] width 91 height 14
click at [611, 583] on span "CLASS (II) ONE:" at bounding box center [569, 582] width 95 height 14
drag, startPoint x: 611, startPoint y: 581, endPoint x: 590, endPoint y: 581, distance: 21.0
click at [590, 581] on span "CLASS (II) ONE:" at bounding box center [569, 582] width 95 height 14
click at [650, 581] on p "CLASS (II) TWO:" at bounding box center [852, 582] width 660 height 15
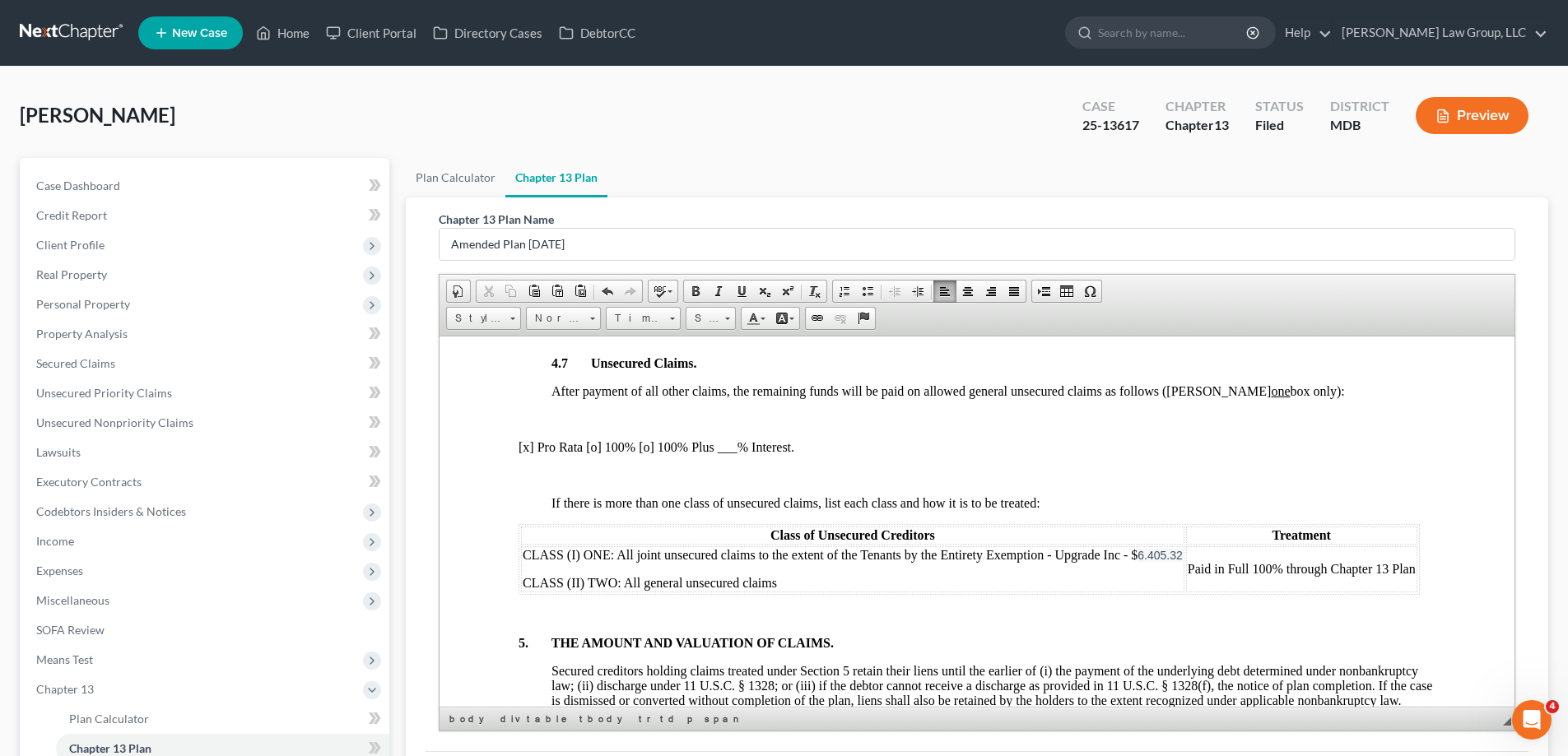
click at [1042, 557] on font "CLASS (I) ONE: All joint unsecured claims to the extent of the Tenants by the E…" at bounding box center [830, 554] width 615 height 14
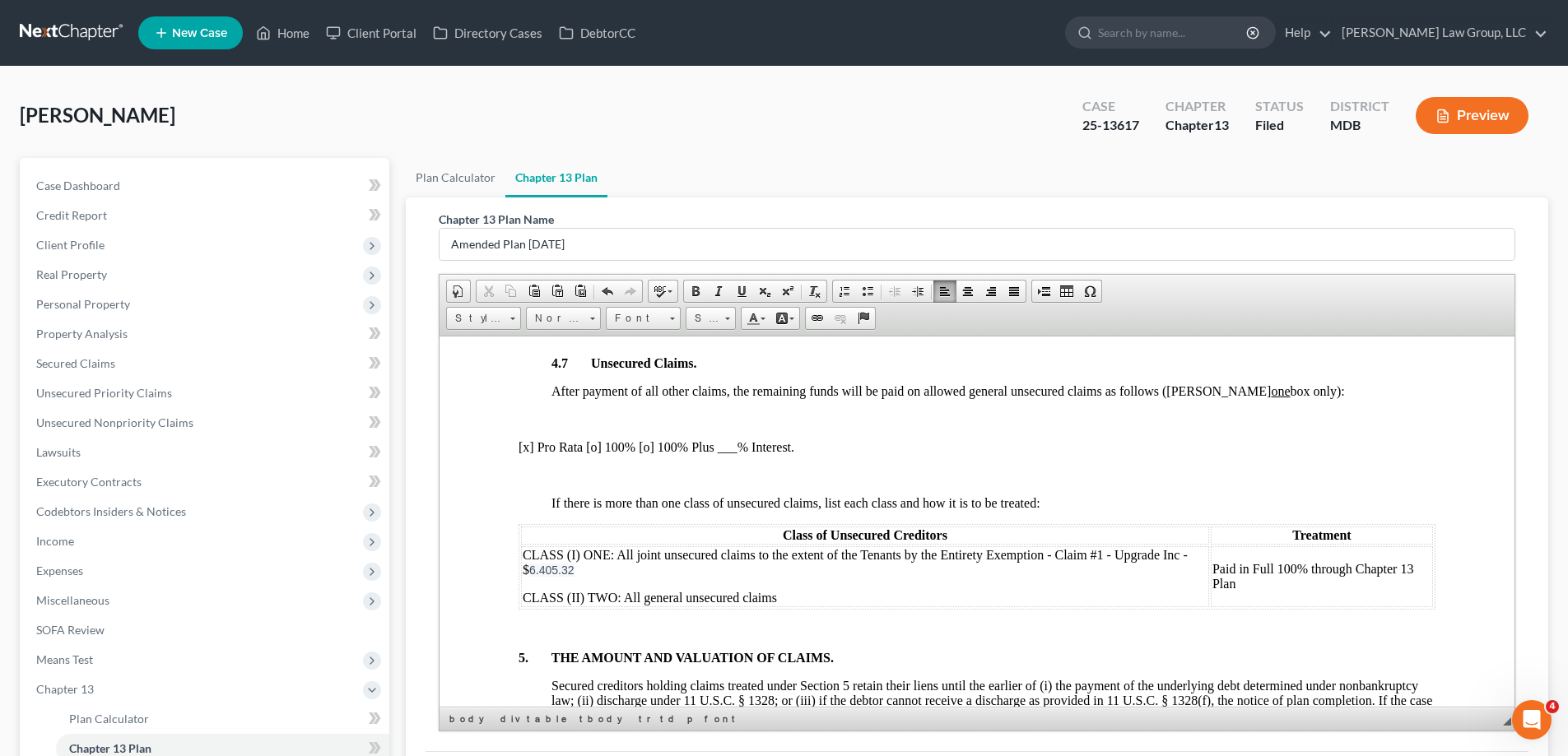
click at [801, 601] on p "CLASS (II) TWO: All general unsecured claims" at bounding box center [864, 597] width 684 height 15
click at [1243, 587] on td "Paid in Full 100% through Chapter 13 Plan" at bounding box center [1322, 576] width 222 height 61
click at [867, 595] on p "CLASS (II) TWO: All general unsecured claims" at bounding box center [864, 597] width 684 height 15
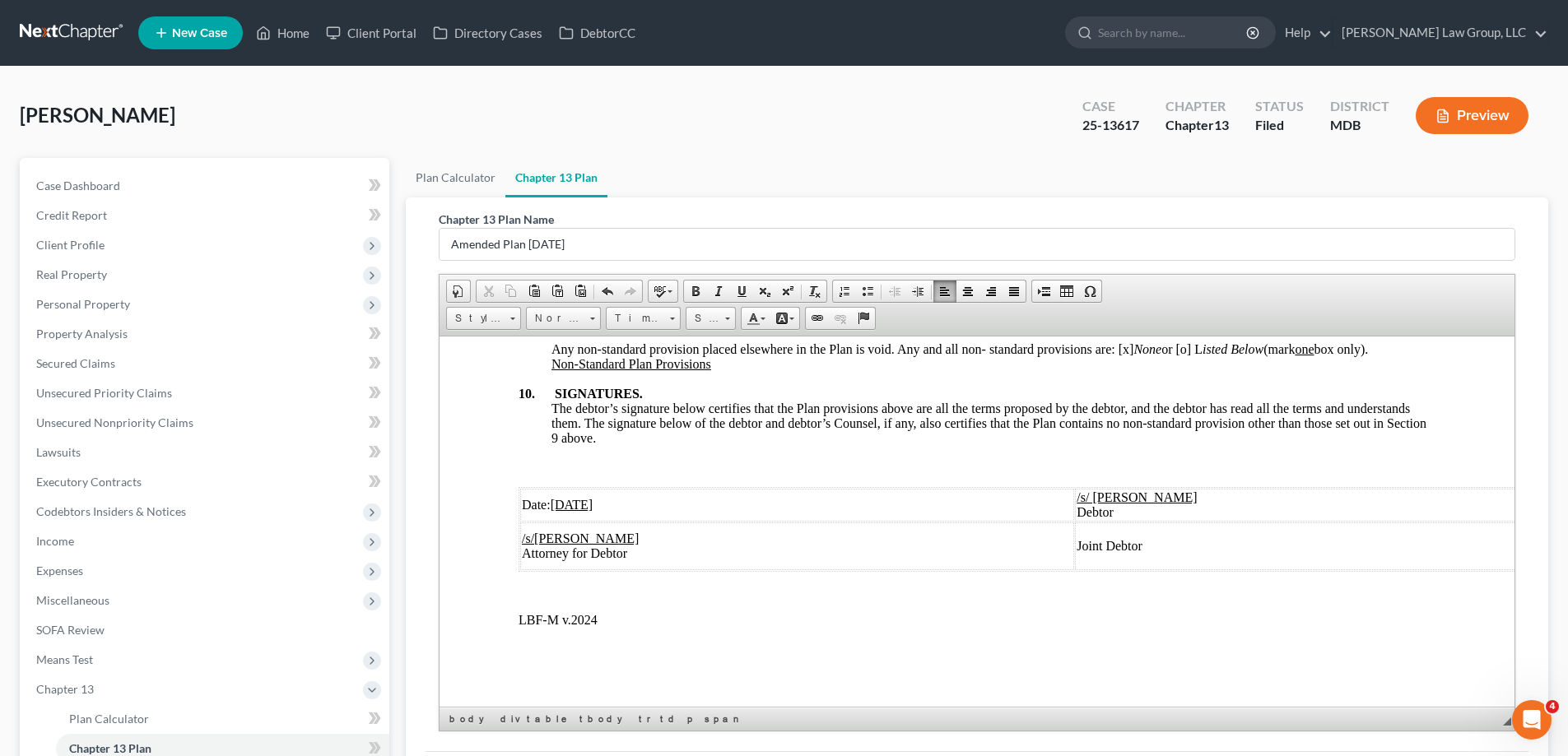
scroll to position [5464, 0]
click at [975, 132] on div "Muie, Edward Upgraded Case 25-13617 Chapter Chapter 13 Status Filed District MD…" at bounding box center [784, 122] width 1528 height 72
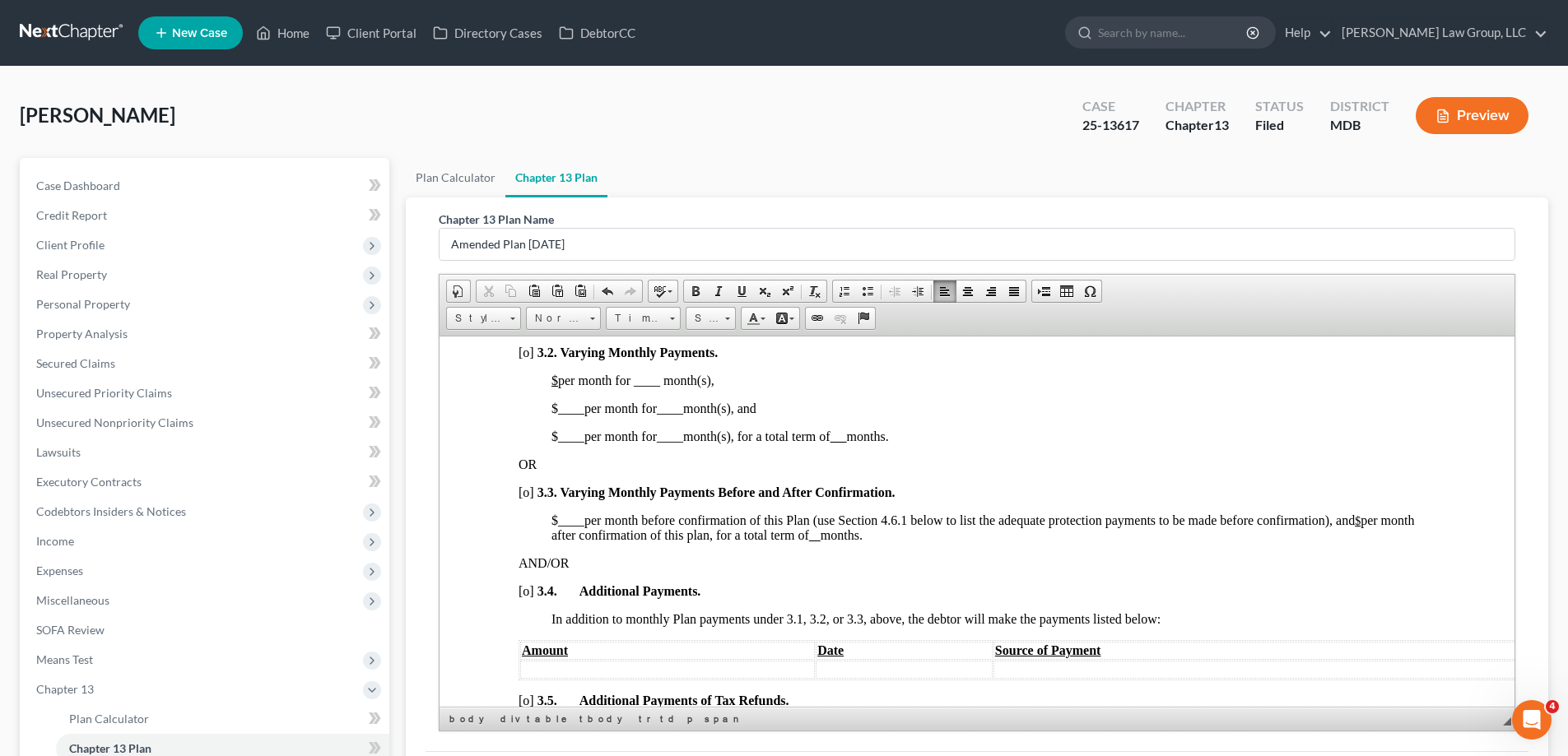
scroll to position [1103, 0]
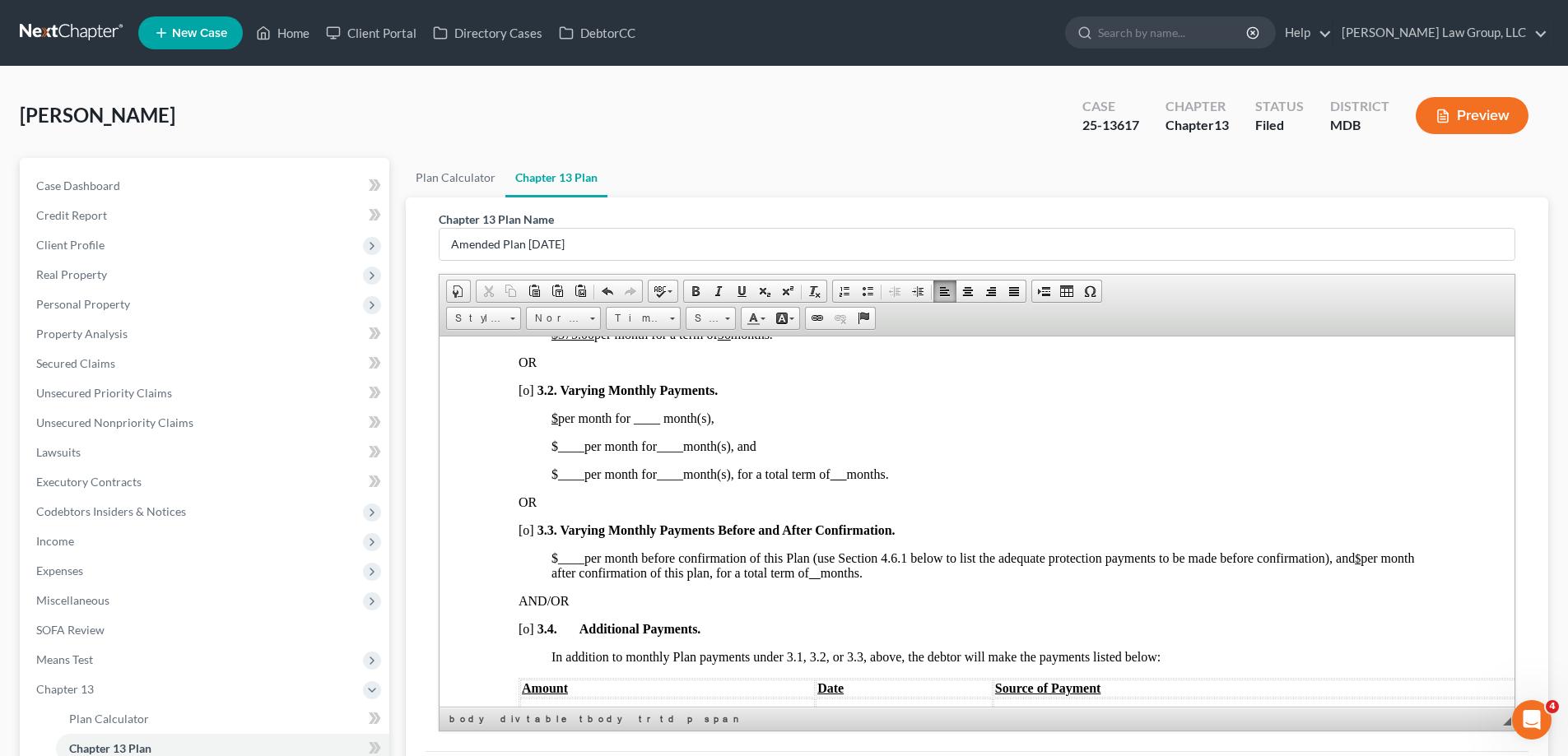
click at [558, 415] on u "$" at bounding box center [555, 417] width 7 height 14
click at [710, 414] on span "$ 375.00 per month for ____ month(s)," at bounding box center [655, 417] width 206 height 14
click at [715, 418] on span "$ 375.00 per month for __6__ month(s)," at bounding box center [658, 417] width 212 height 14
click at [738, 297] on link "Underline" at bounding box center [740, 292] width 23 height 22
click at [566, 443] on span "____" at bounding box center [570, 446] width 27 height 14
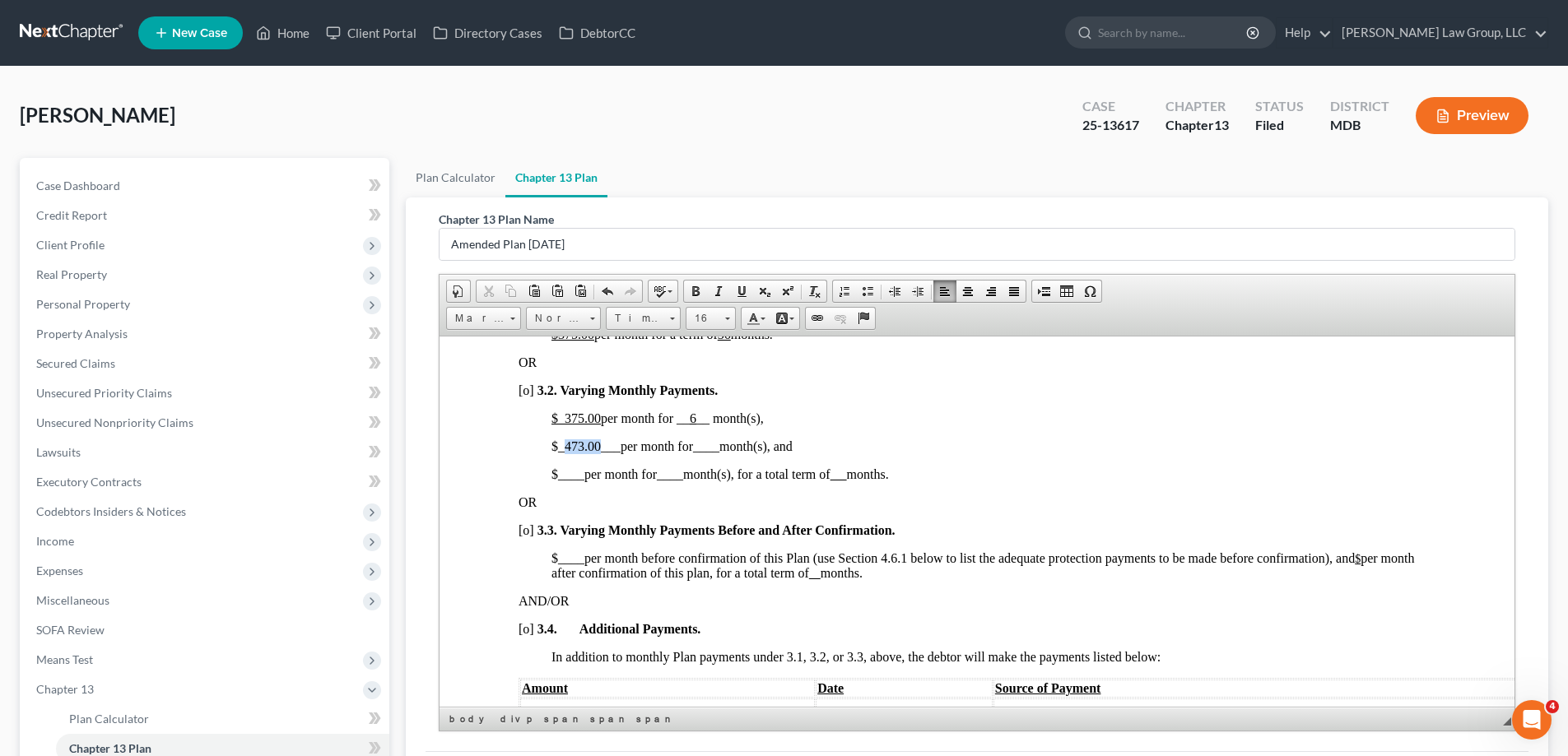
drag, startPoint x: 600, startPoint y: 445, endPoint x: 567, endPoint y: 445, distance: 33.0
click at [567, 445] on span "_473.00___" at bounding box center [589, 446] width 63 height 14
click at [740, 287] on span at bounding box center [740, 291] width 13 height 13
click at [710, 446] on span "____" at bounding box center [706, 446] width 27 height 14
drag, startPoint x: 726, startPoint y: 447, endPoint x: 714, endPoint y: 445, distance: 12.2
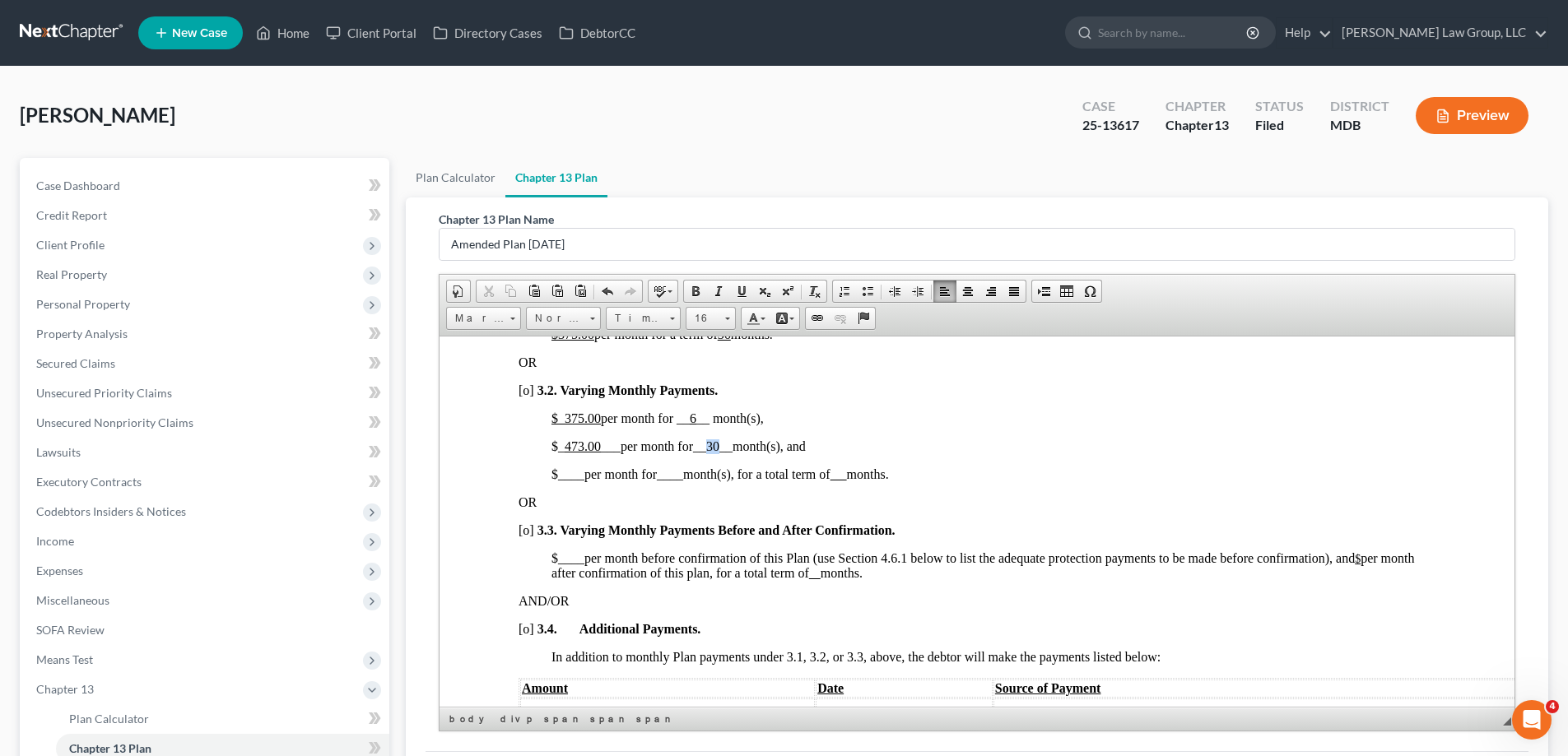
click at [714, 445] on span "__30__" at bounding box center [713, 446] width 39 height 14
click at [743, 293] on span at bounding box center [740, 291] width 13 height 13
drag, startPoint x: 745, startPoint y: 475, endPoint x: 795, endPoint y: 449, distance: 56.4
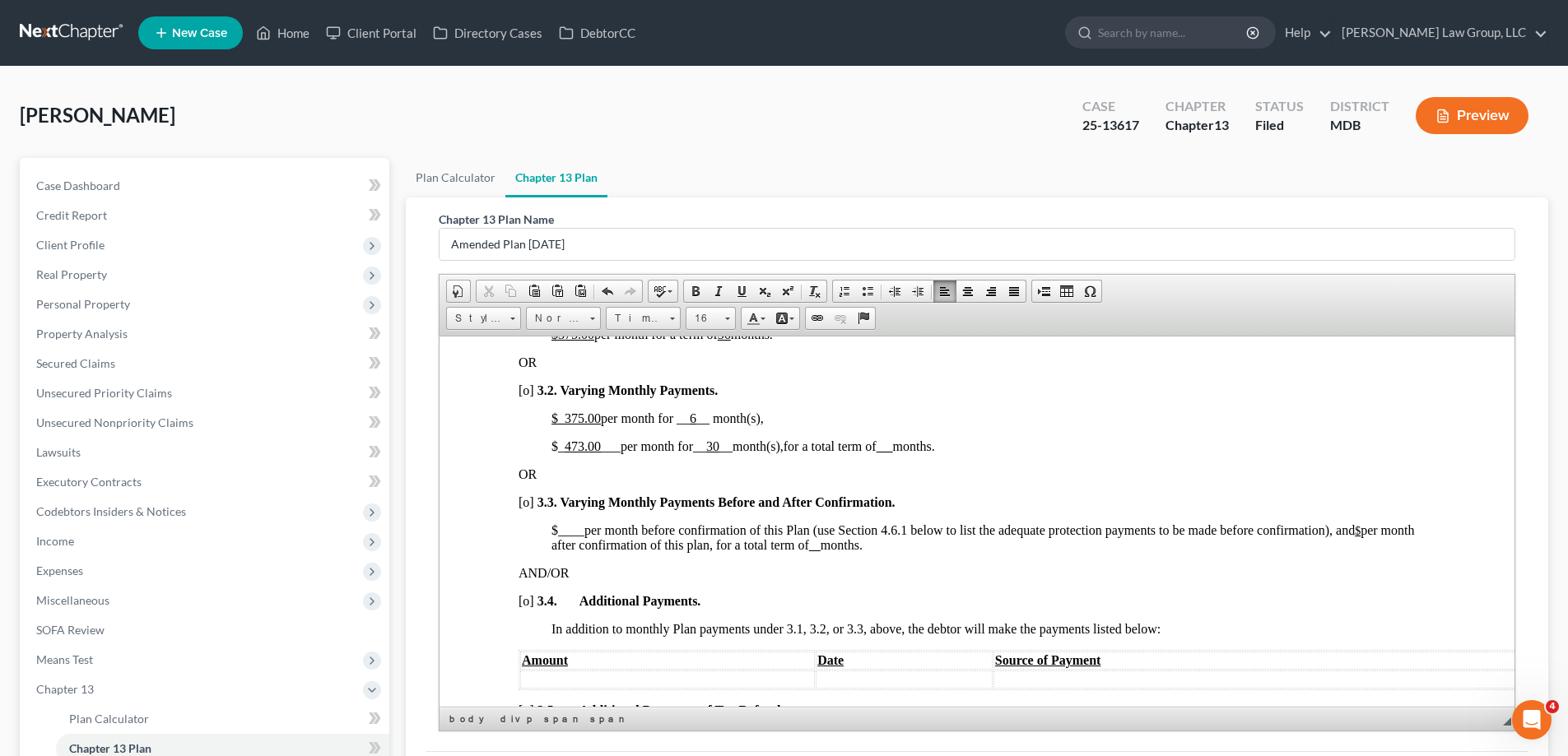
click at [892, 447] on u at bounding box center [885, 446] width 17 height 14
click at [914, 480] on p "OR" at bounding box center [977, 473] width 917 height 15
click at [529, 391] on span "[o]" at bounding box center [526, 390] width 16 height 14
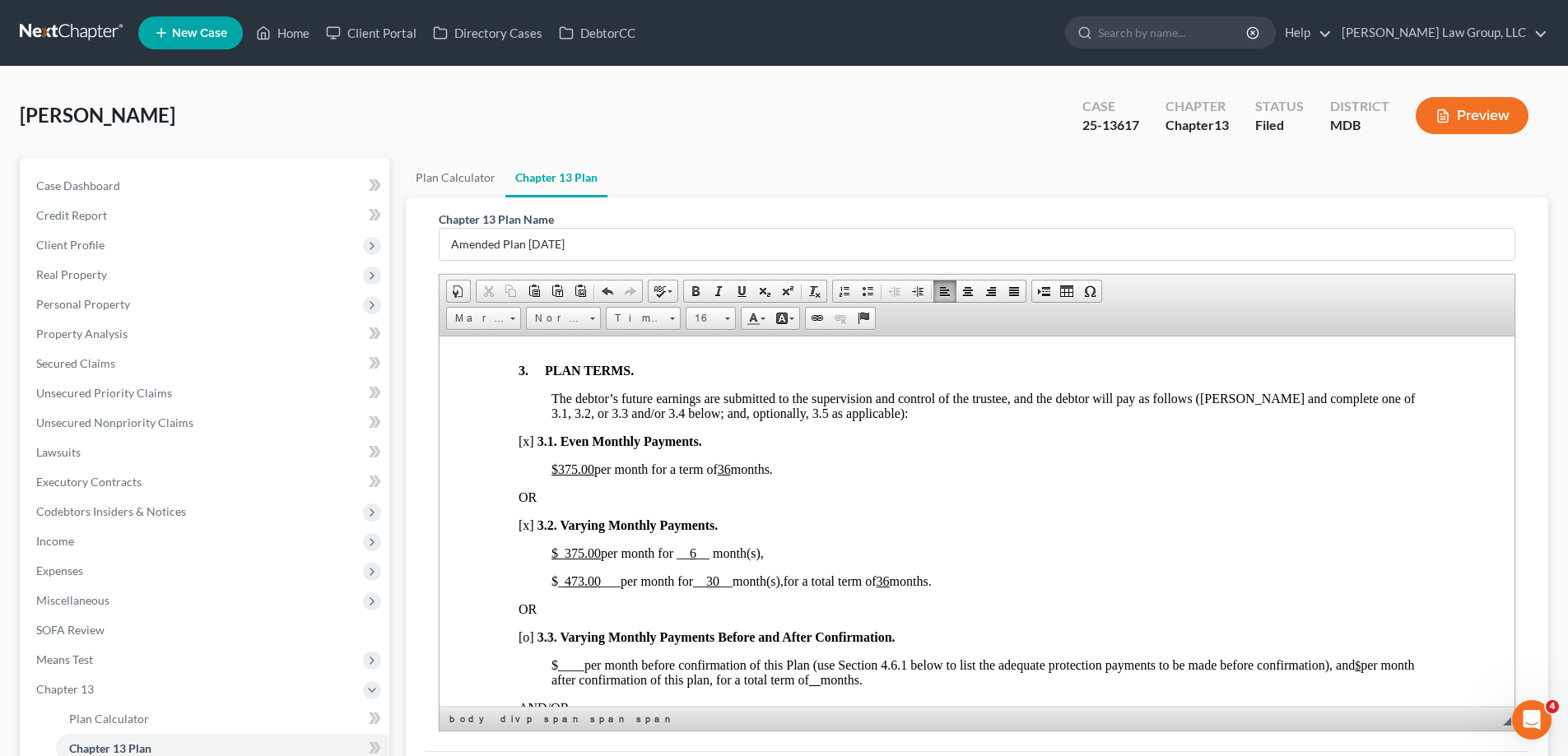
scroll to position [939, 0]
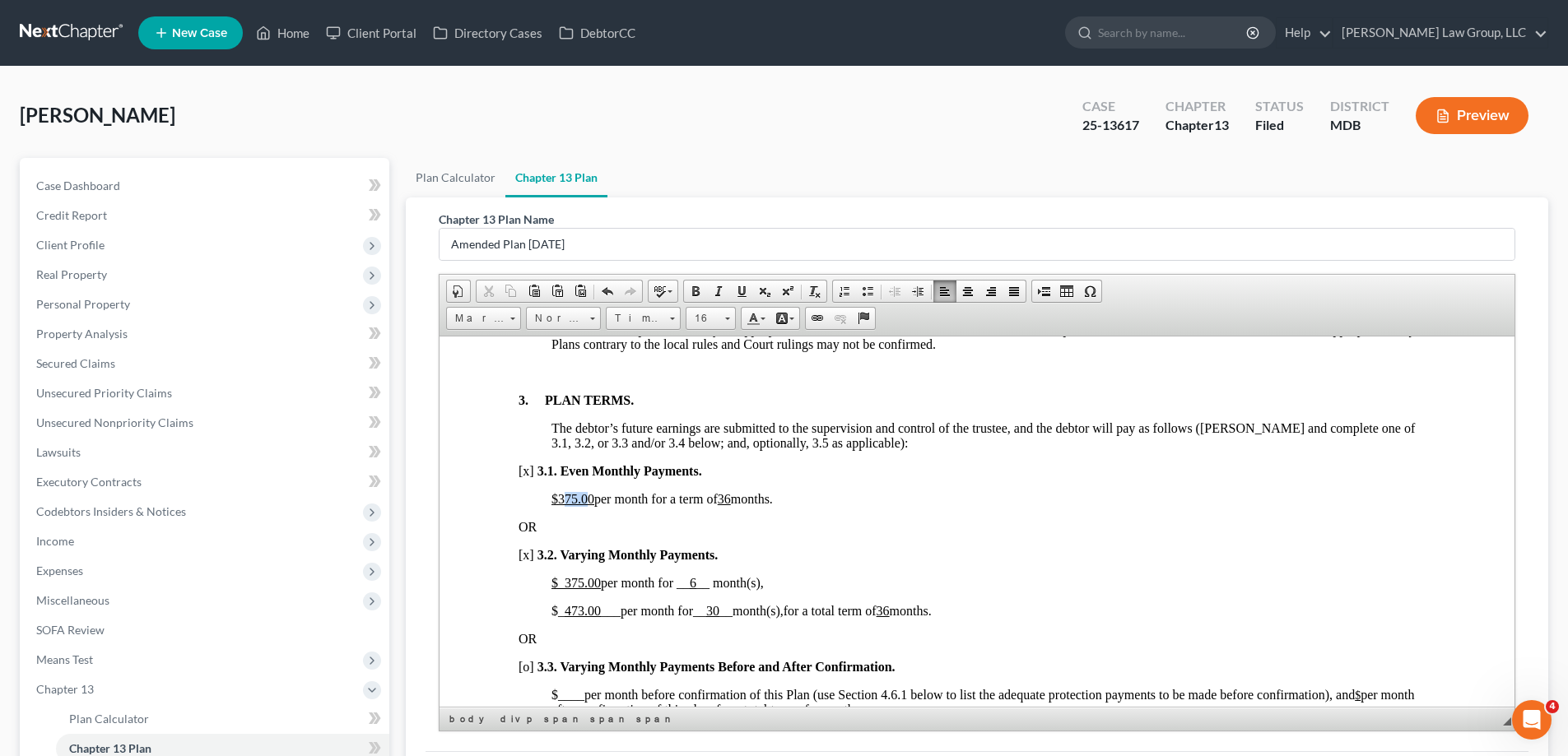
drag, startPoint x: 590, startPoint y: 497, endPoint x: 563, endPoint y: 496, distance: 27.0
click at [563, 496] on u "$375.00" at bounding box center [573, 498] width 43 height 14
click at [590, 501] on u "$375.00" at bounding box center [573, 498] width 43 height 14
drag, startPoint x: 596, startPoint y: 500, endPoint x: 557, endPoint y: 498, distance: 39.1
click at [557, 498] on span "$375.00 per month for a term of 36 months." at bounding box center [662, 498] width 221 height 14
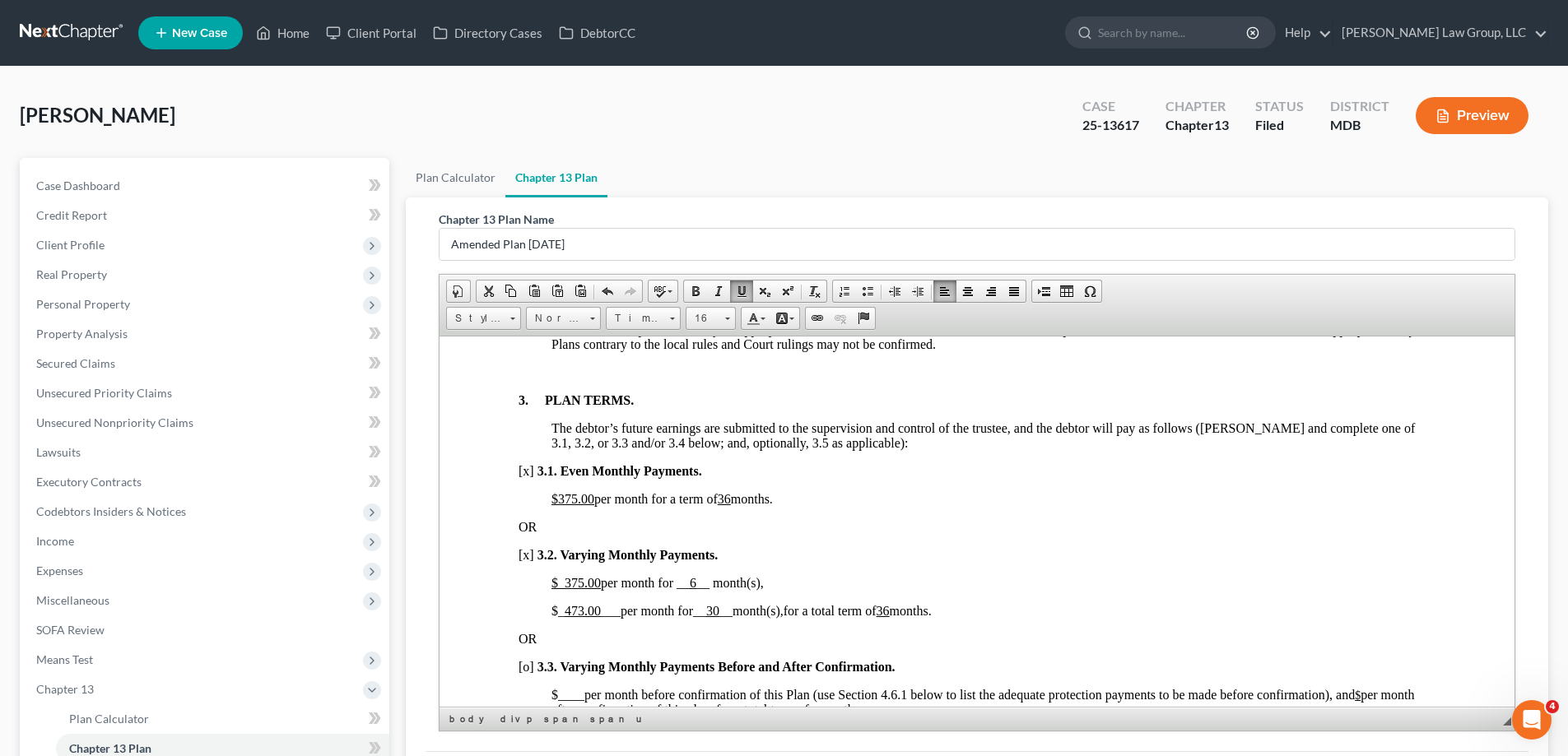
click at [585, 496] on u "$375.00" at bounding box center [573, 498] width 43 height 14
drag, startPoint x: 593, startPoint y: 498, endPoint x: 557, endPoint y: 502, distance: 36.2
click at [557, 501] on span "$375.00 per month for a term of 36 months." at bounding box center [662, 498] width 221 height 14
click at [694, 500] on u "36" at bounding box center [687, 498] width 13 height 14
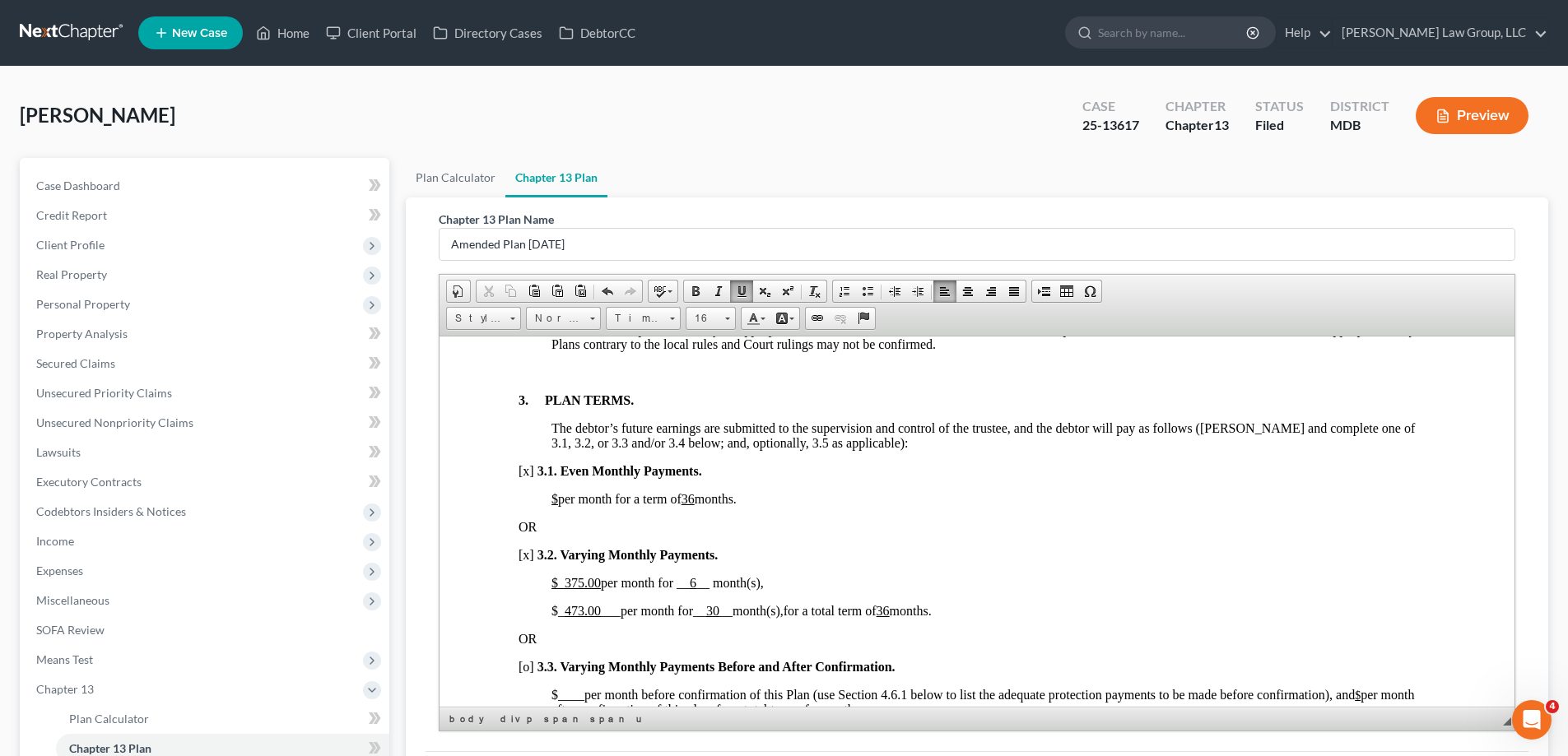
click at [694, 497] on u "36" at bounding box center [687, 498] width 13 height 14
click at [701, 501] on u at bounding box center [691, 498] width 20 height 14
click at [532, 470] on span "[x]" at bounding box center [526, 470] width 16 height 14
click at [526, 472] on span "[x]" at bounding box center [526, 470] width 16 height 14
click at [857, 528] on p "OR" at bounding box center [977, 526] width 917 height 15
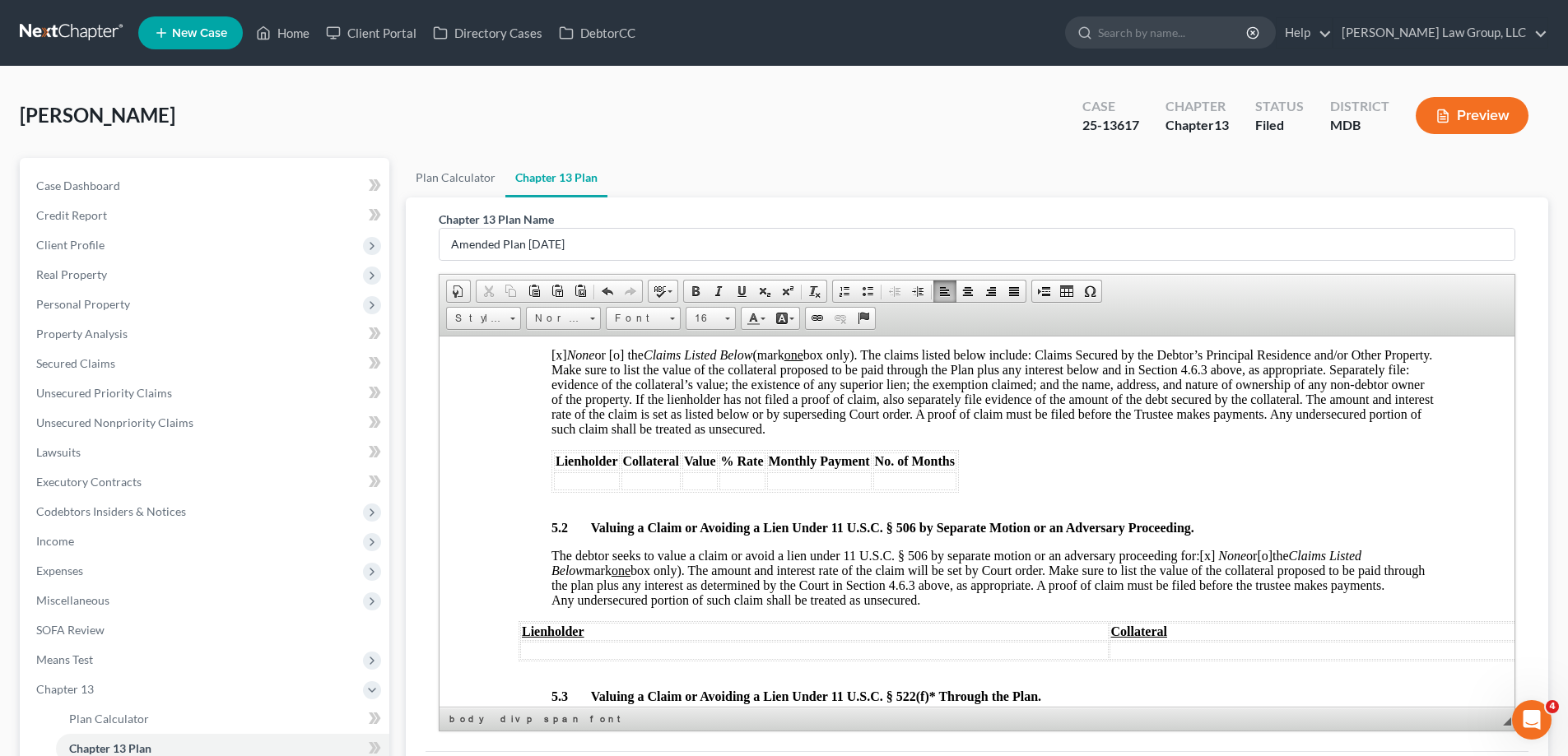
scroll to position [5436, 0]
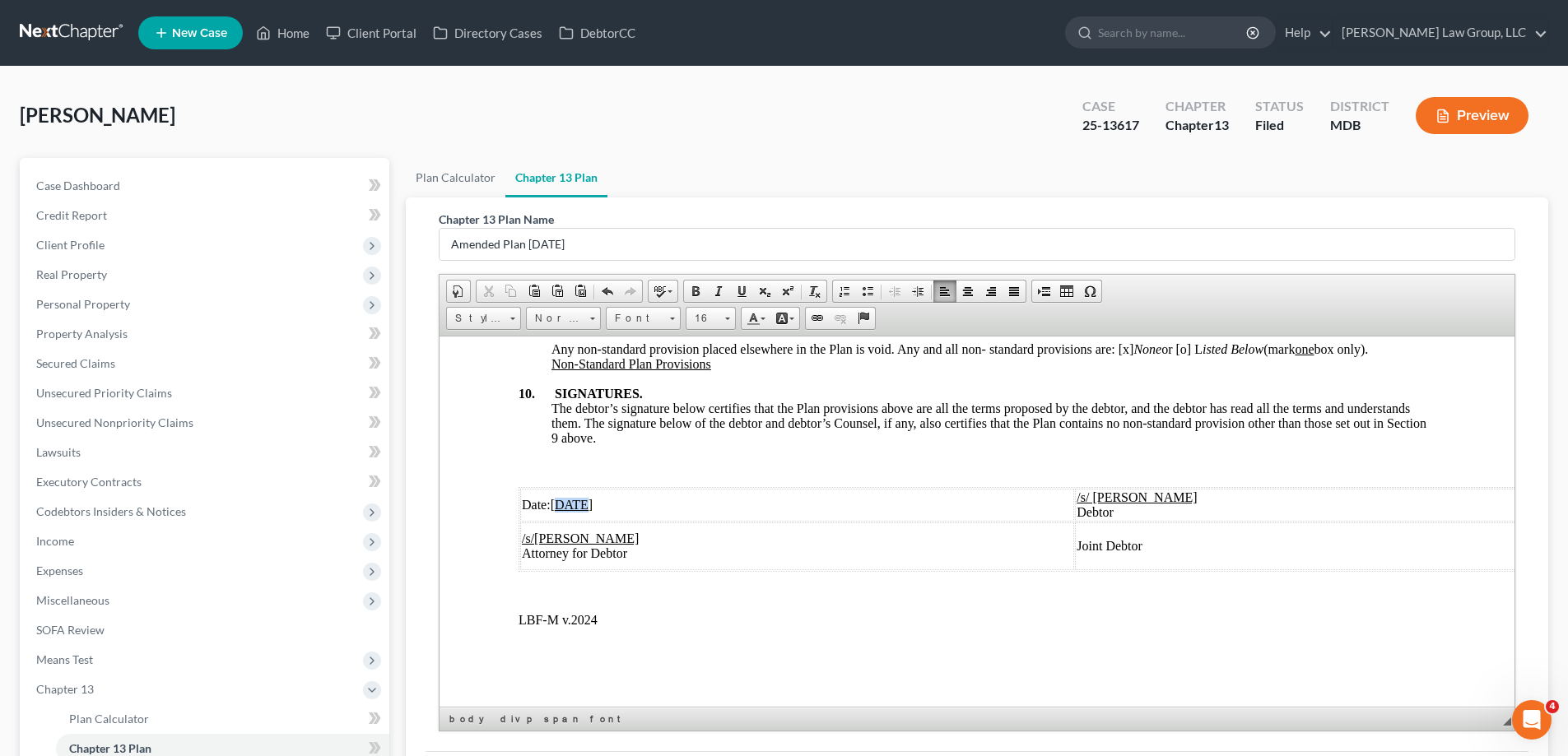
drag, startPoint x: 581, startPoint y: 492, endPoint x: 561, endPoint y: 491, distance: 20.0
click at [561, 497] on u "[DATE]" at bounding box center [572, 504] width 43 height 14
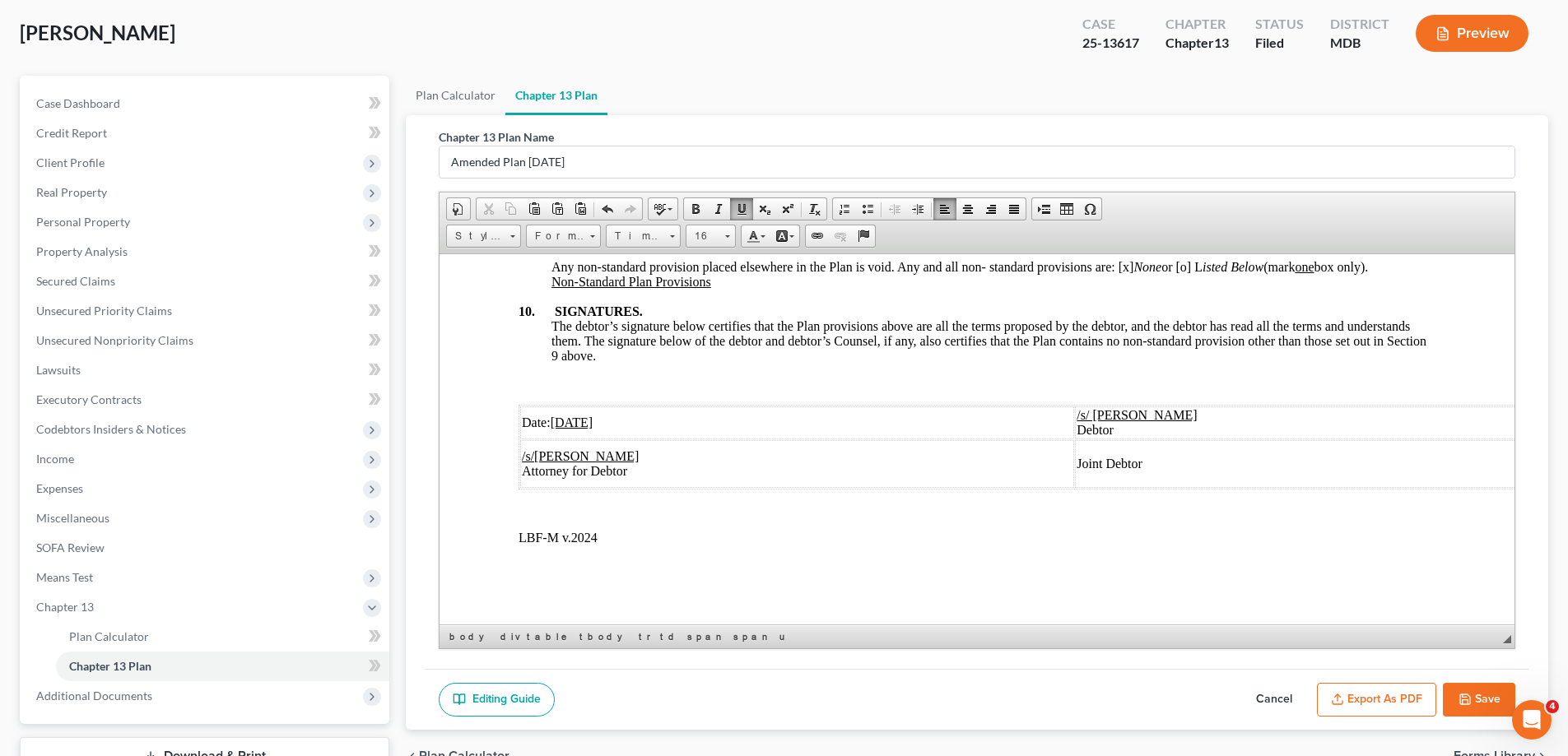
drag, startPoint x: 1484, startPoint y: 700, endPoint x: 1496, endPoint y: 650, distance: 51.4
click at [1484, 699] on button "Save" at bounding box center [1479, 700] width 73 height 34
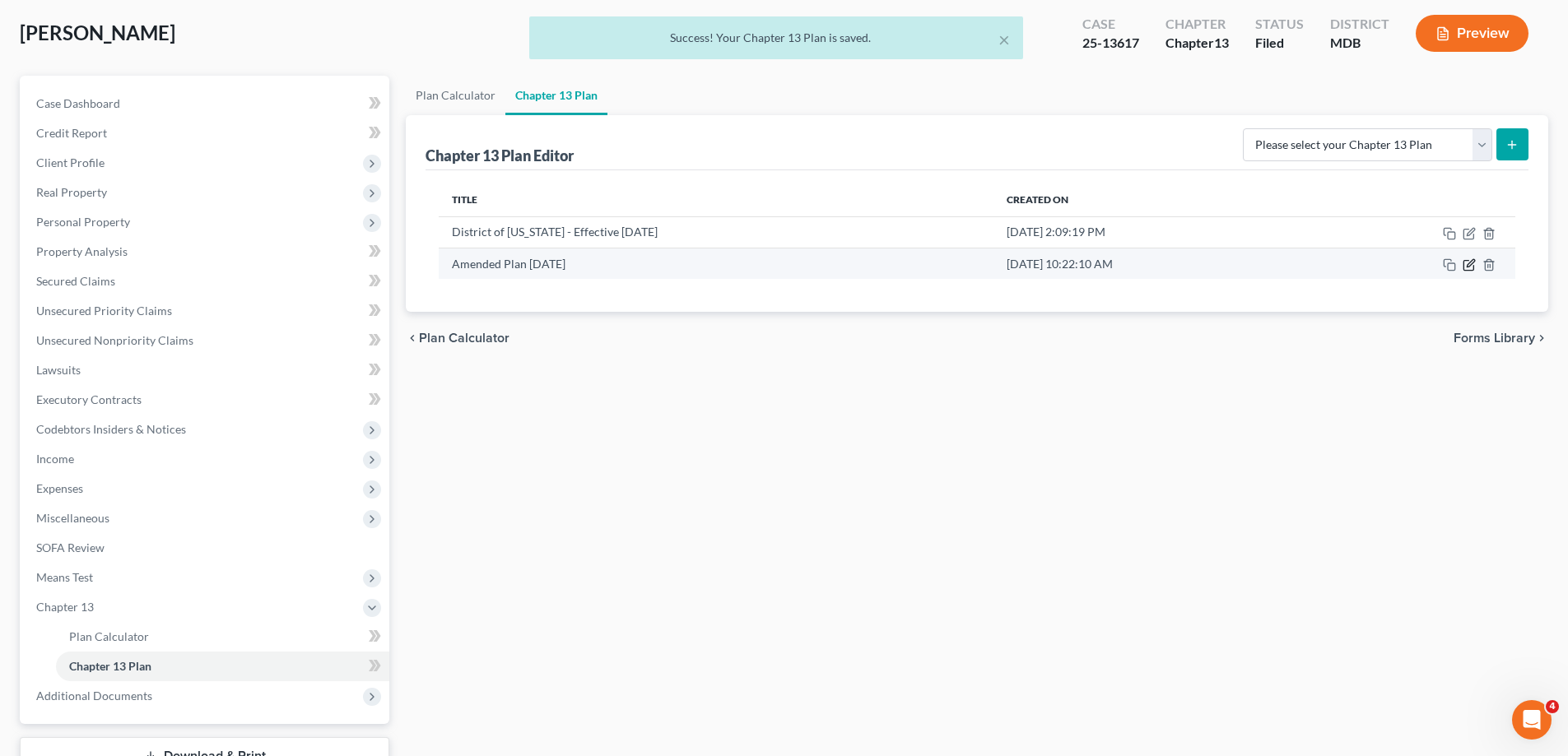
click at [1464, 266] on icon "button" at bounding box center [1468, 266] width 10 height 10
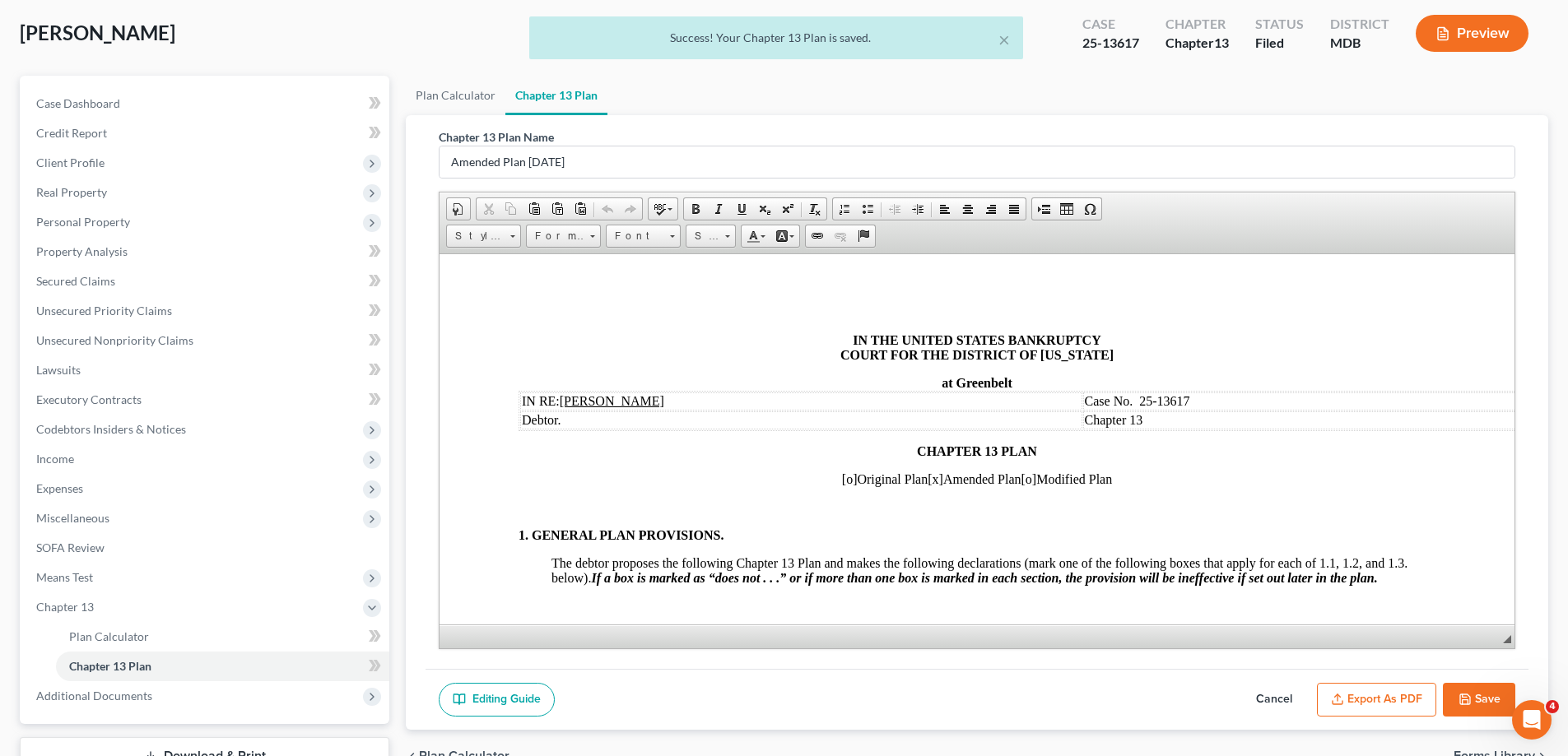
scroll to position [0, 0]
click at [1386, 699] on button "Export as PDF" at bounding box center [1377, 700] width 120 height 34
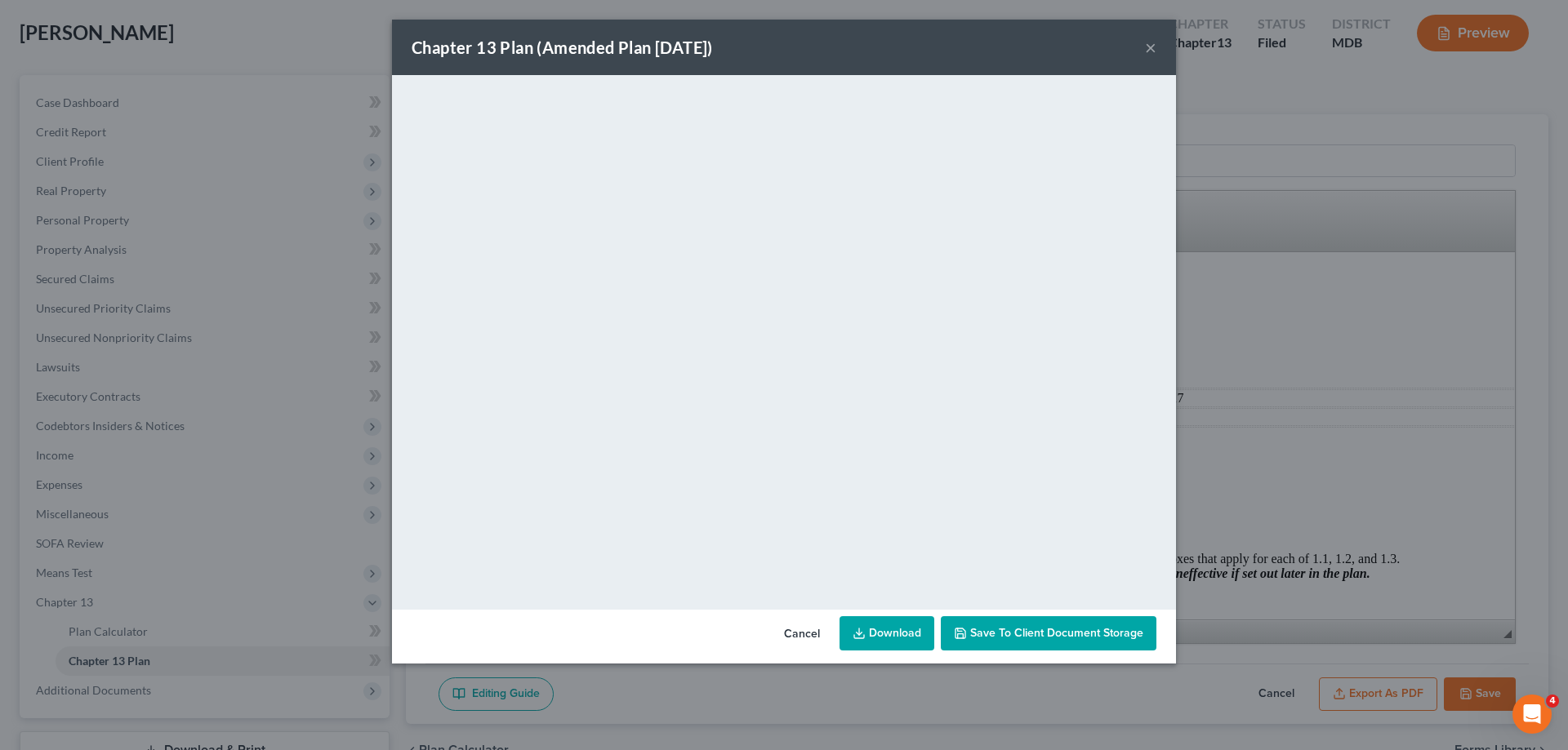
click at [1148, 49] on button "×" at bounding box center [1151, 48] width 12 height 19
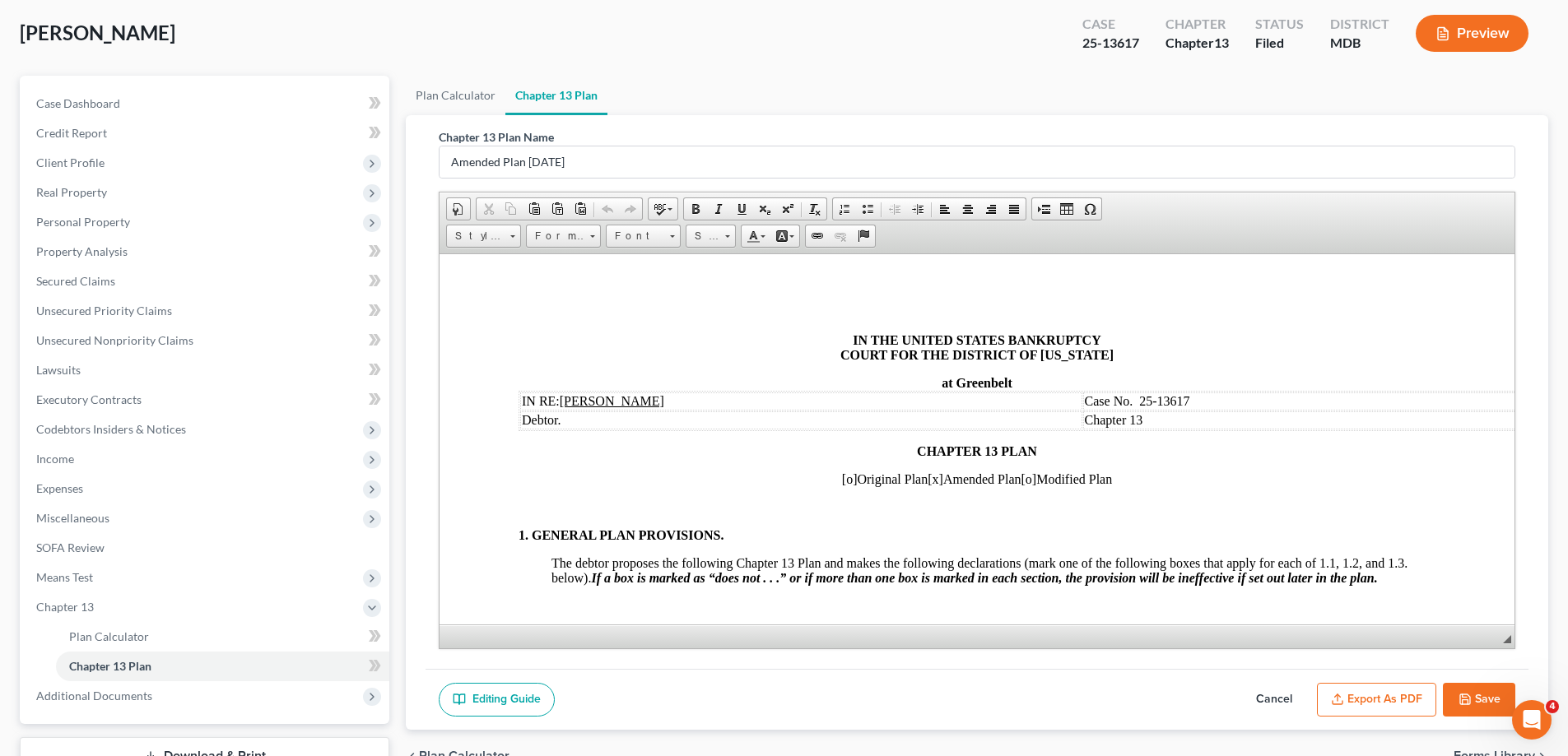
click at [1460, 699] on icon "button" at bounding box center [1465, 699] width 10 height 10
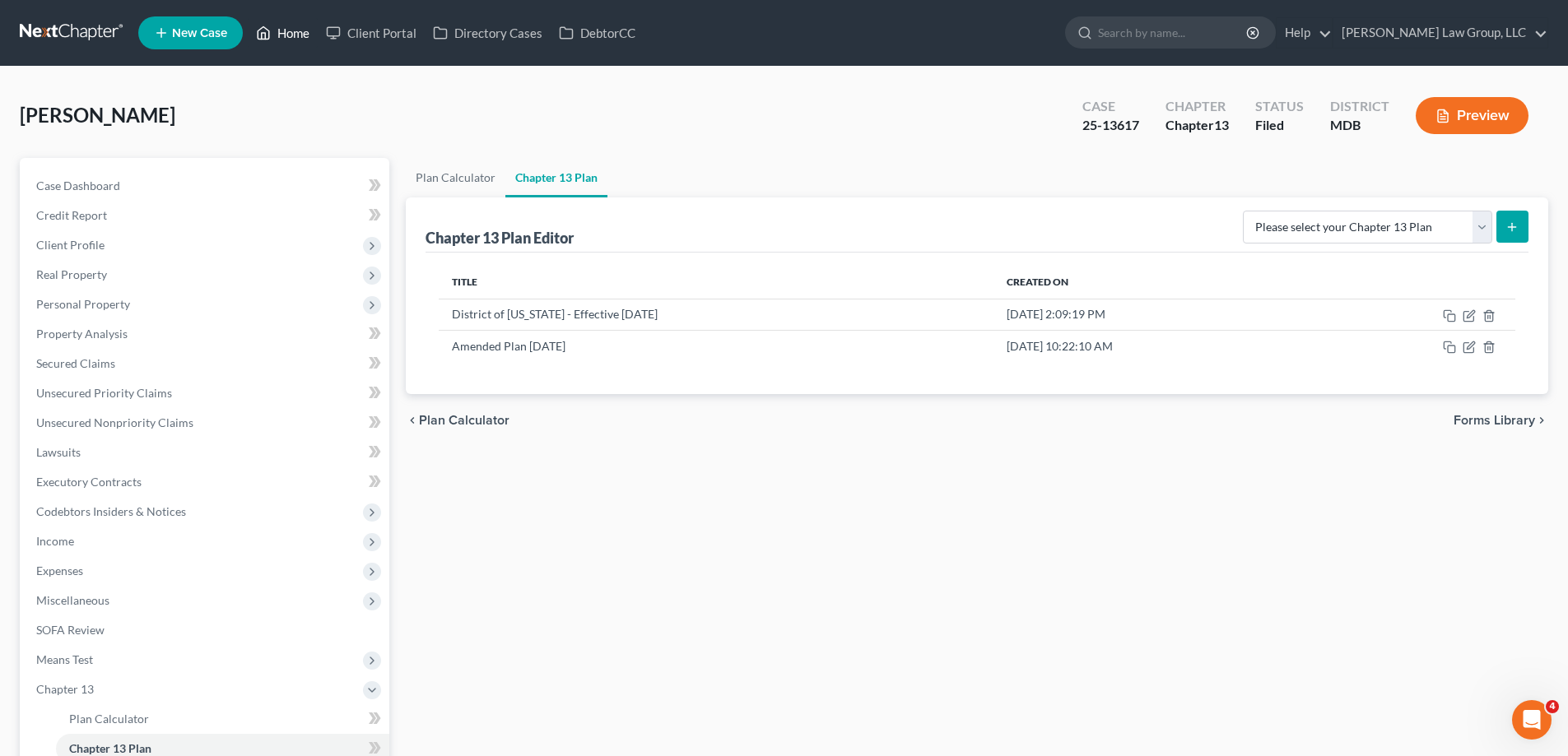
click at [271, 35] on icon at bounding box center [263, 32] width 15 height 20
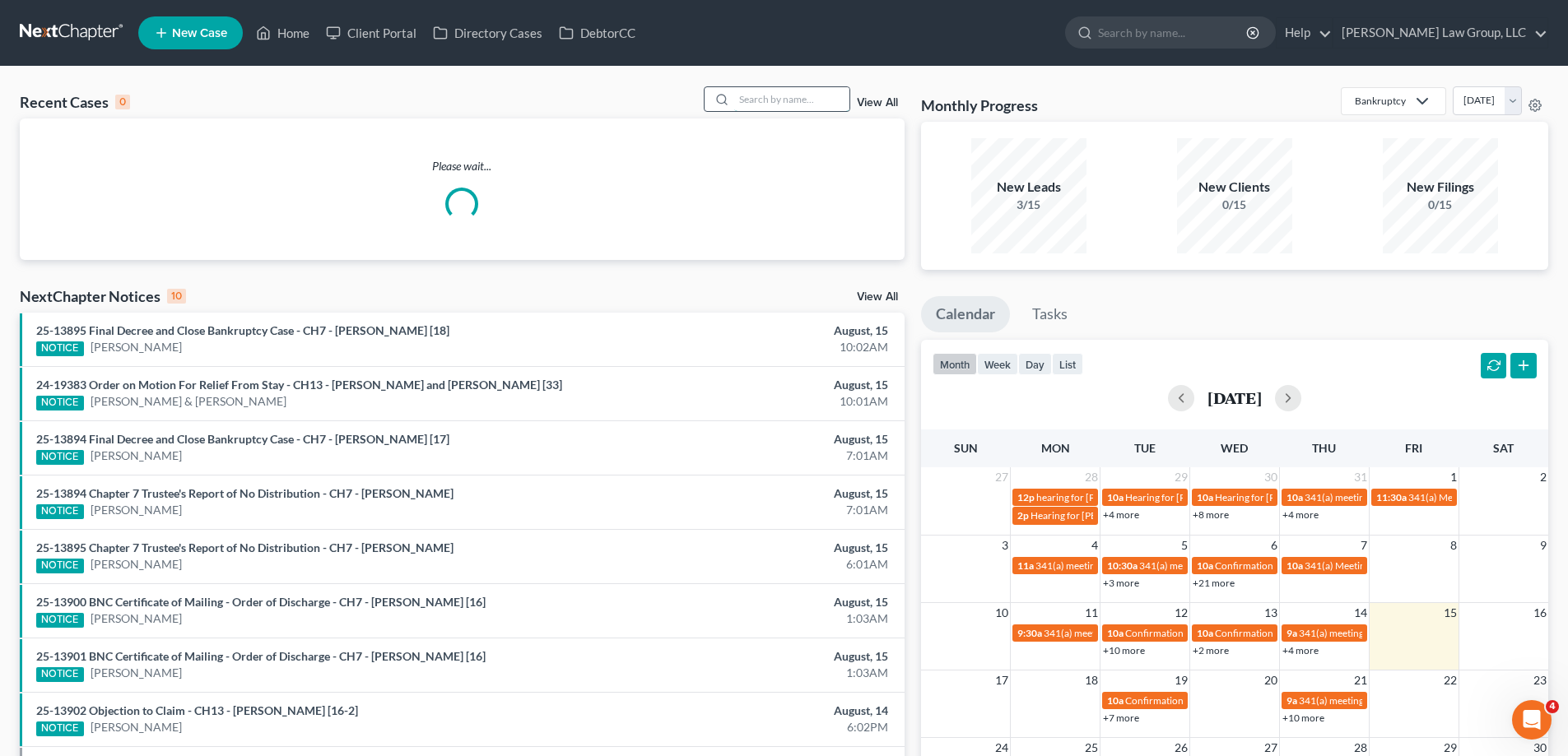
click at [791, 92] on input "search" at bounding box center [791, 99] width 115 height 24
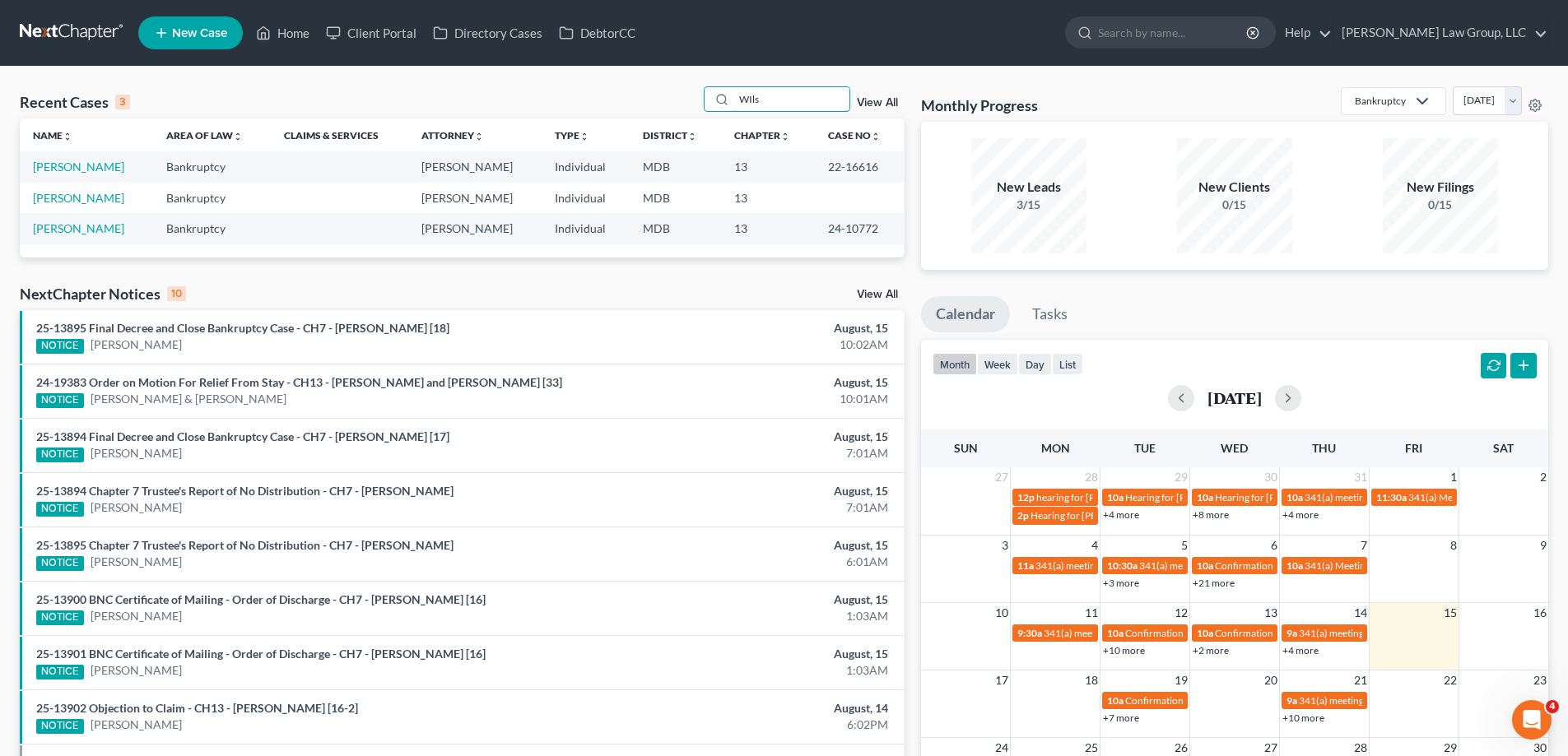
type input "WIls"
drag, startPoint x: 888, startPoint y: 225, endPoint x: 822, endPoint y: 237, distance: 67.1
click at [822, 237] on td "24-10772" at bounding box center [859, 228] width 89 height 30
copy td "24-10772"
click at [74, 234] on link "[PERSON_NAME]" at bounding box center [79, 228] width 91 height 14
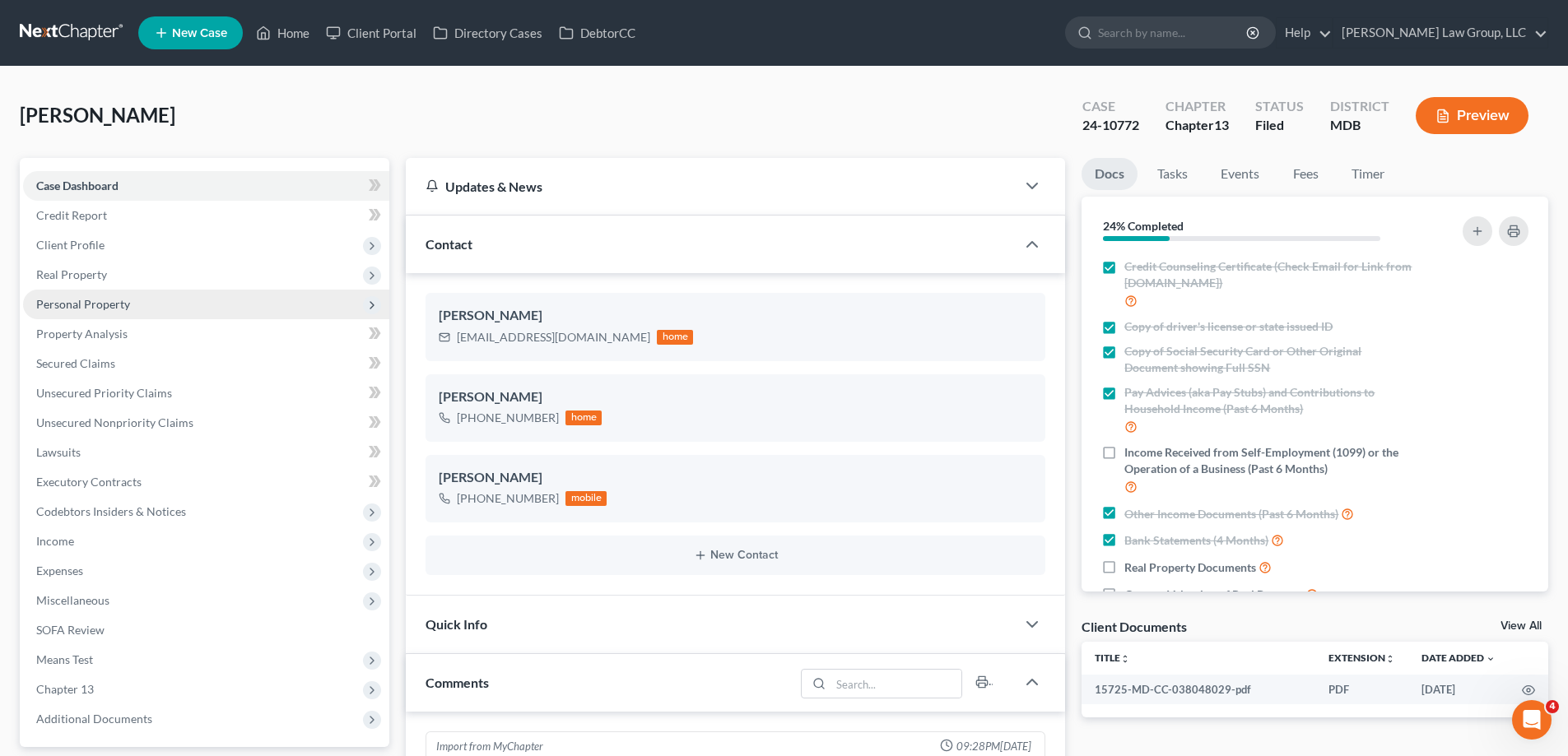
scroll to position [286, 0]
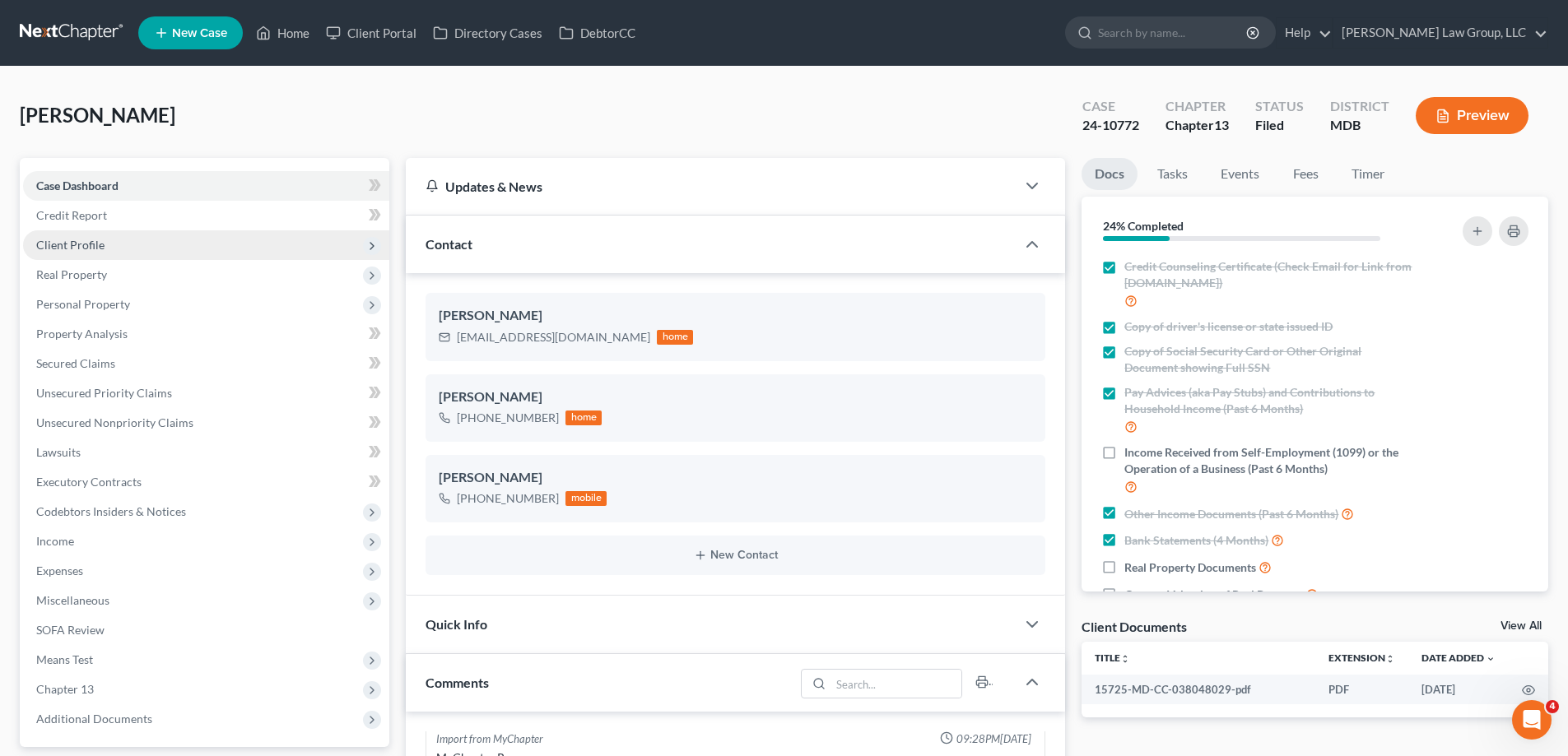
click at [129, 247] on span "Client Profile" at bounding box center [205, 245] width 366 height 29
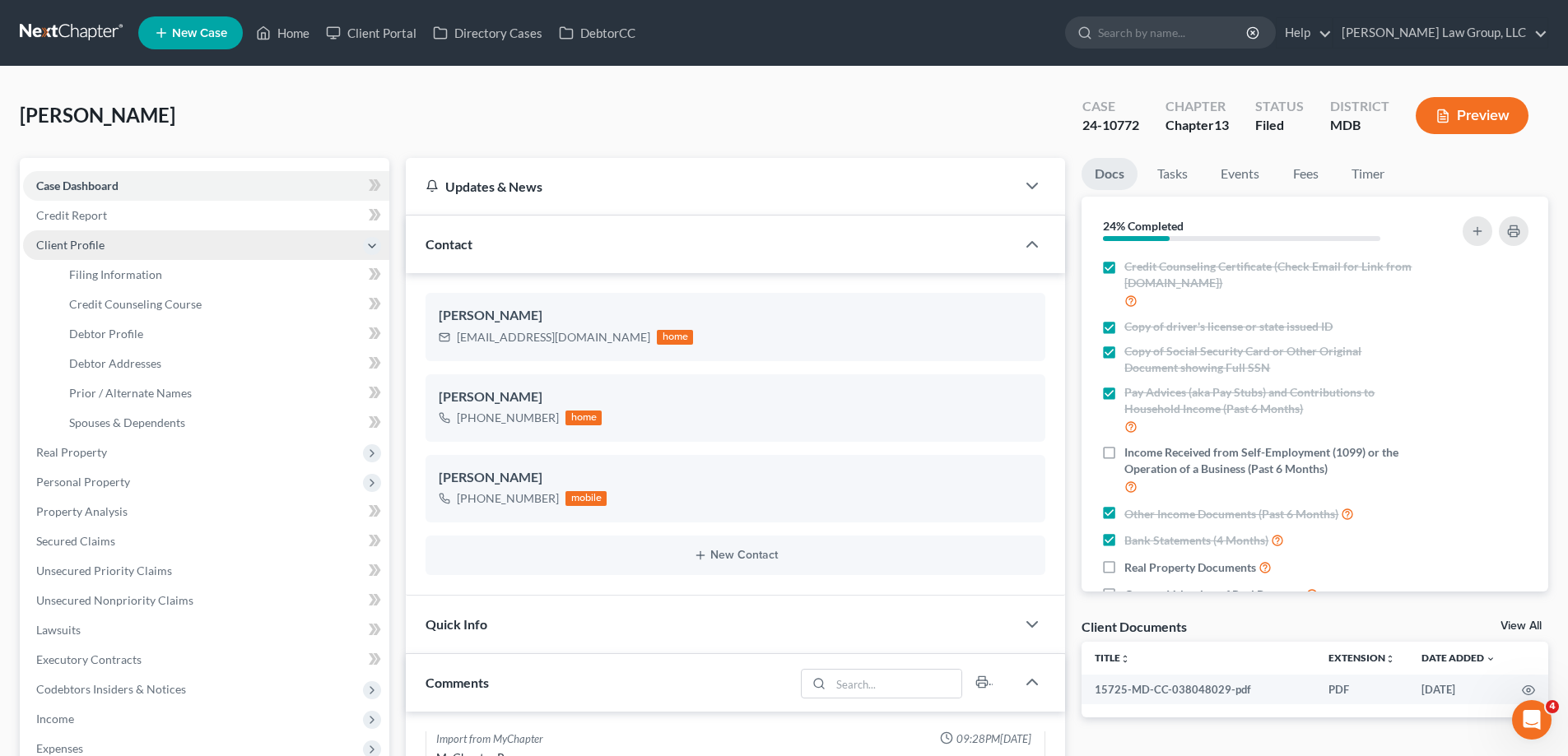
click at [134, 249] on span "Client Profile" at bounding box center [205, 245] width 366 height 29
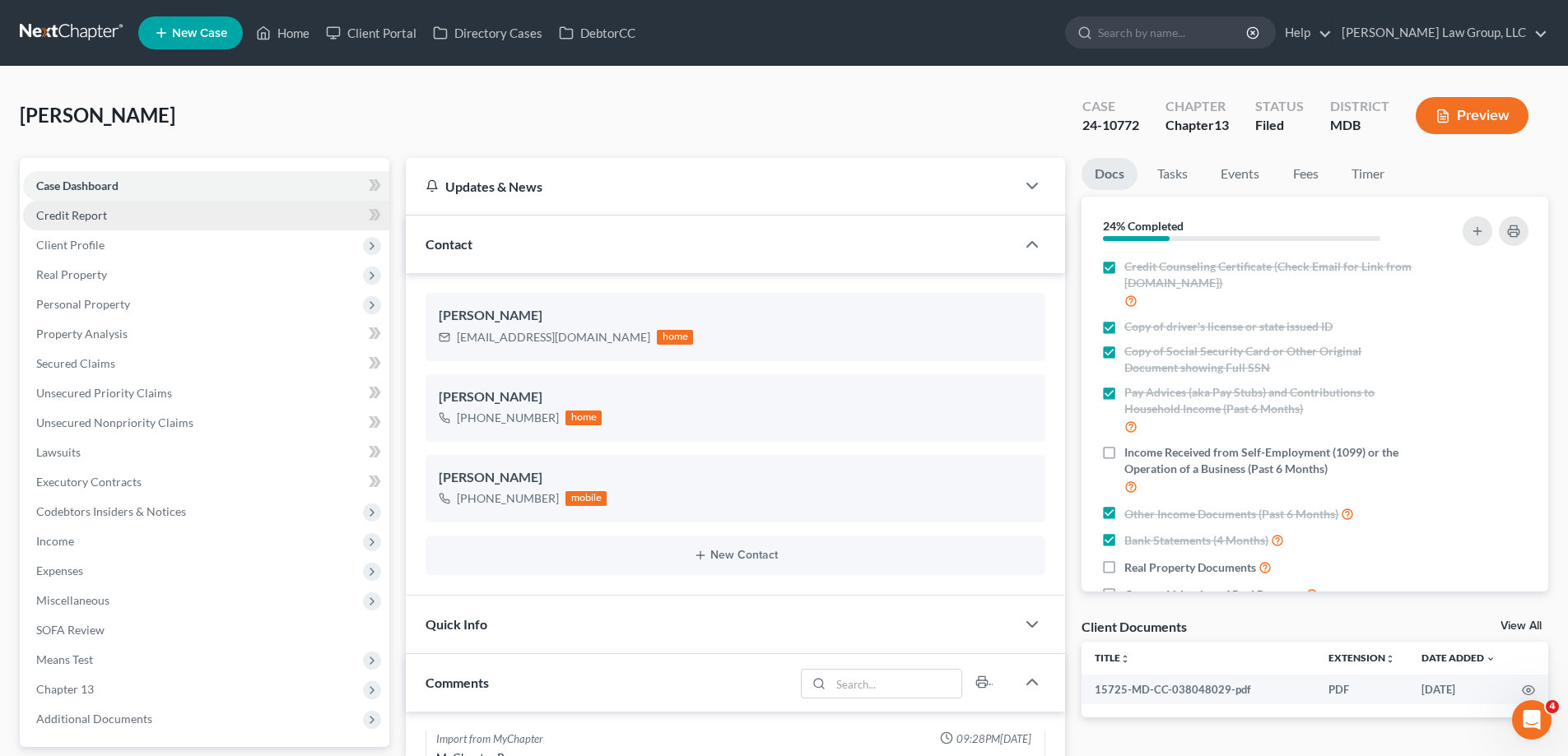
click at [95, 221] on span "Credit Report" at bounding box center [72, 215] width 71 height 14
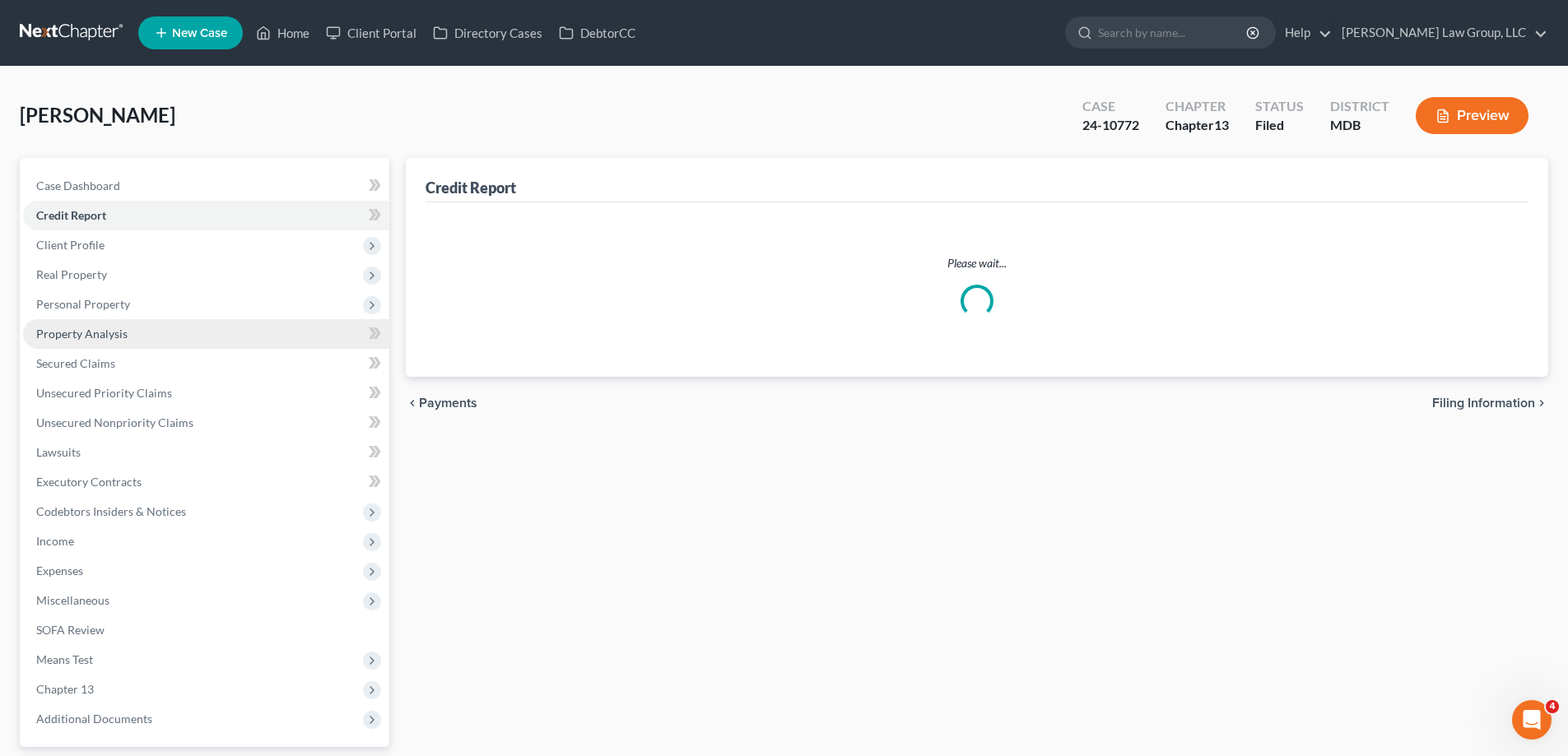
click at [127, 339] on link "Property Analysis" at bounding box center [205, 334] width 366 height 29
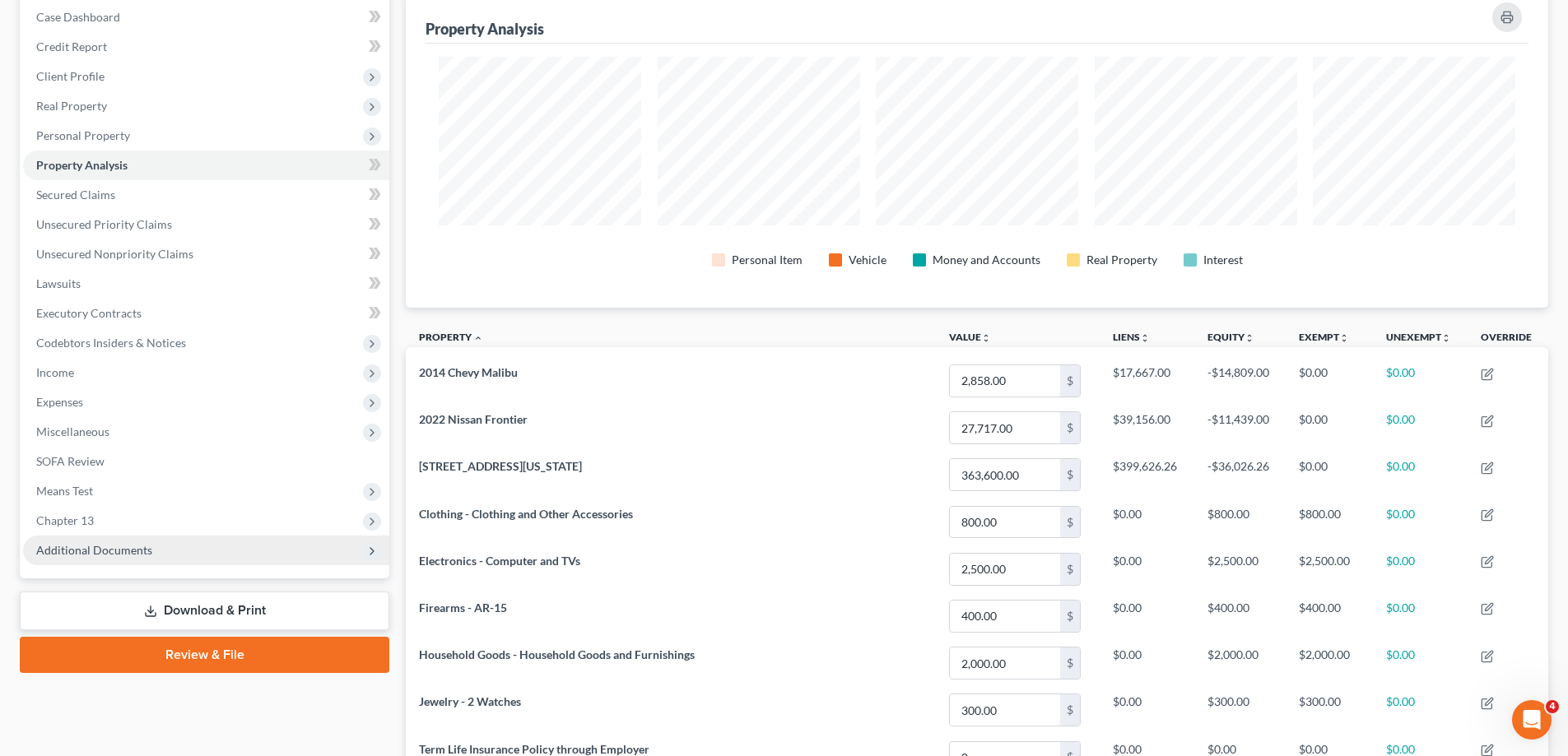
scroll to position [329, 0]
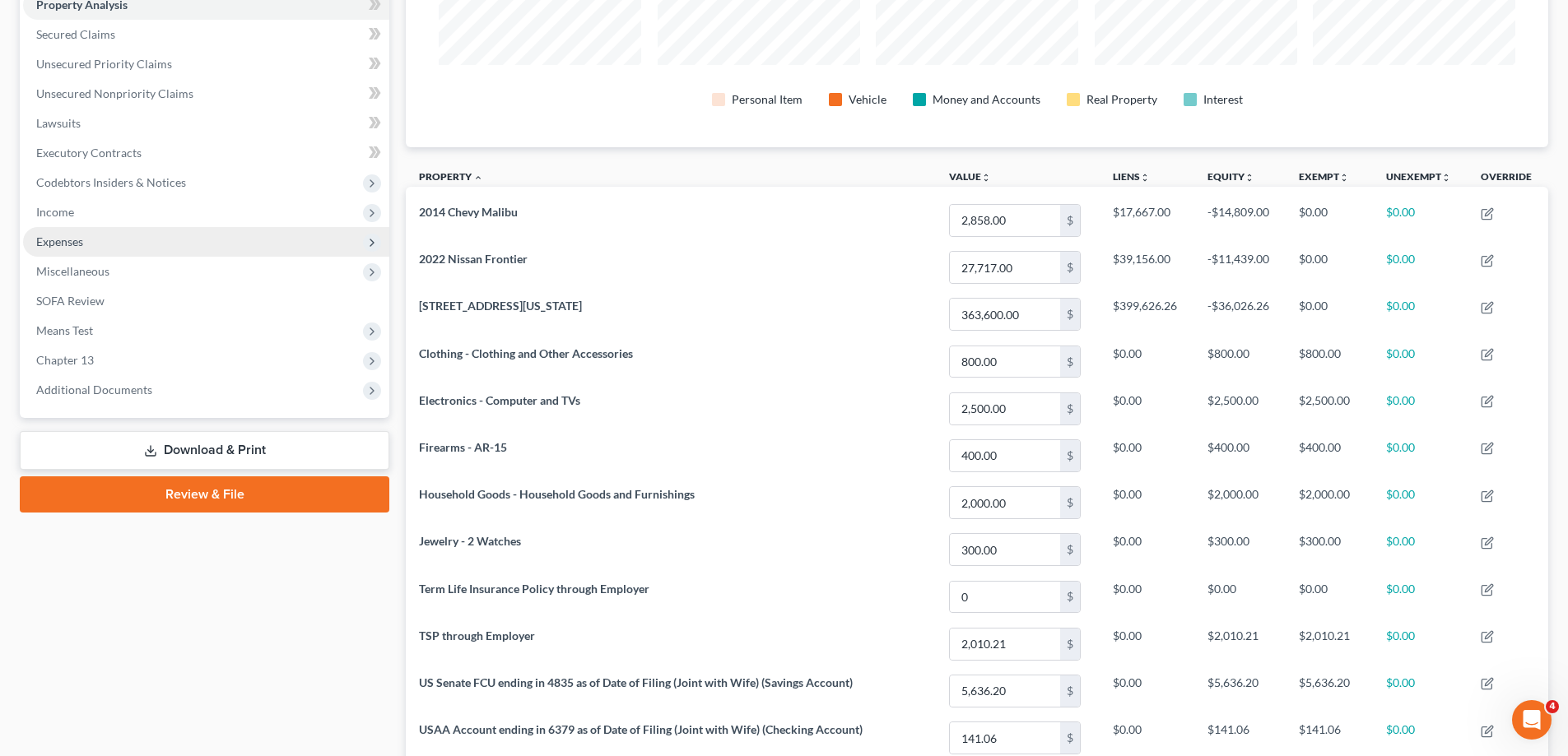
click at [154, 246] on span "Expenses" at bounding box center [205, 242] width 366 height 29
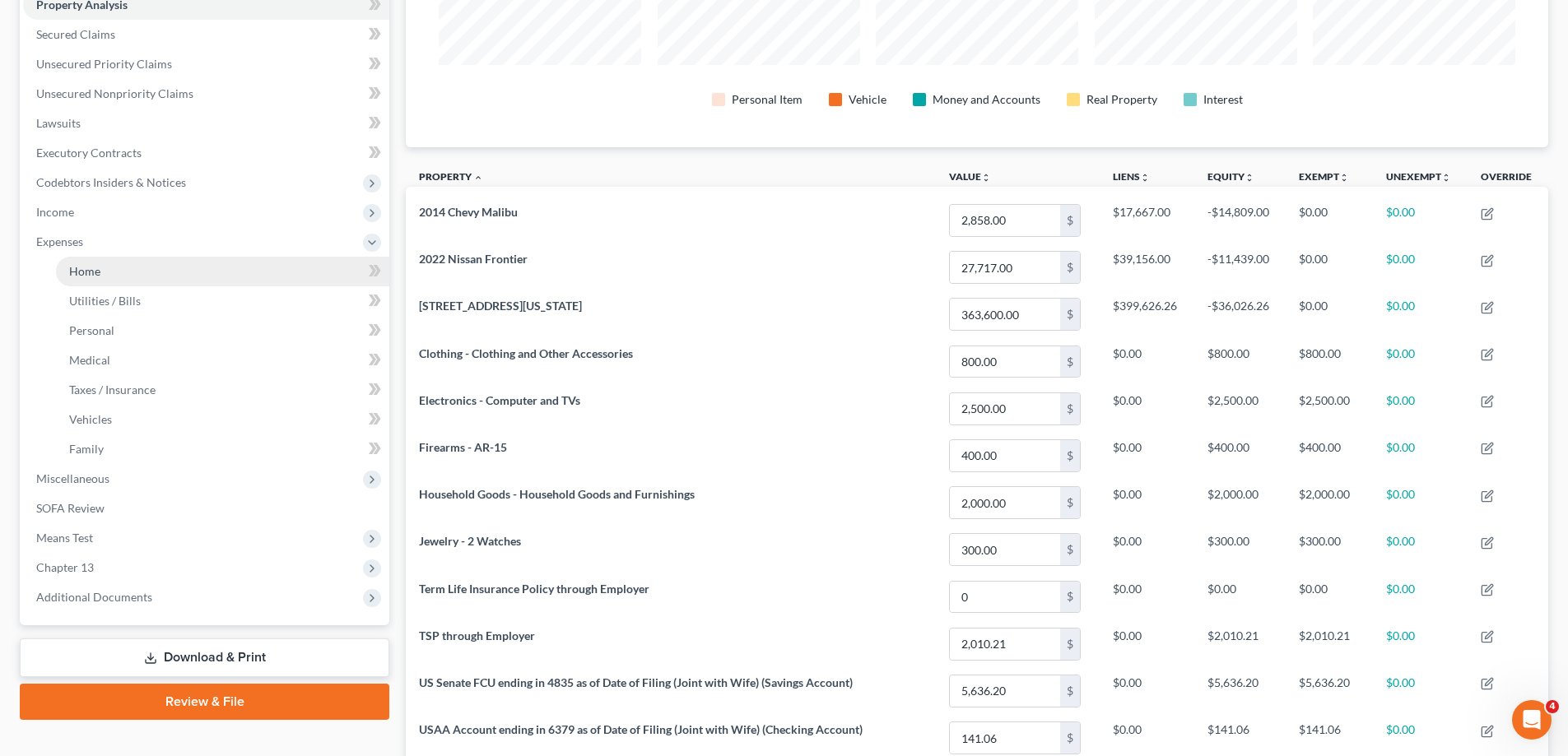
click at [145, 271] on link "Home" at bounding box center [222, 272] width 333 height 29
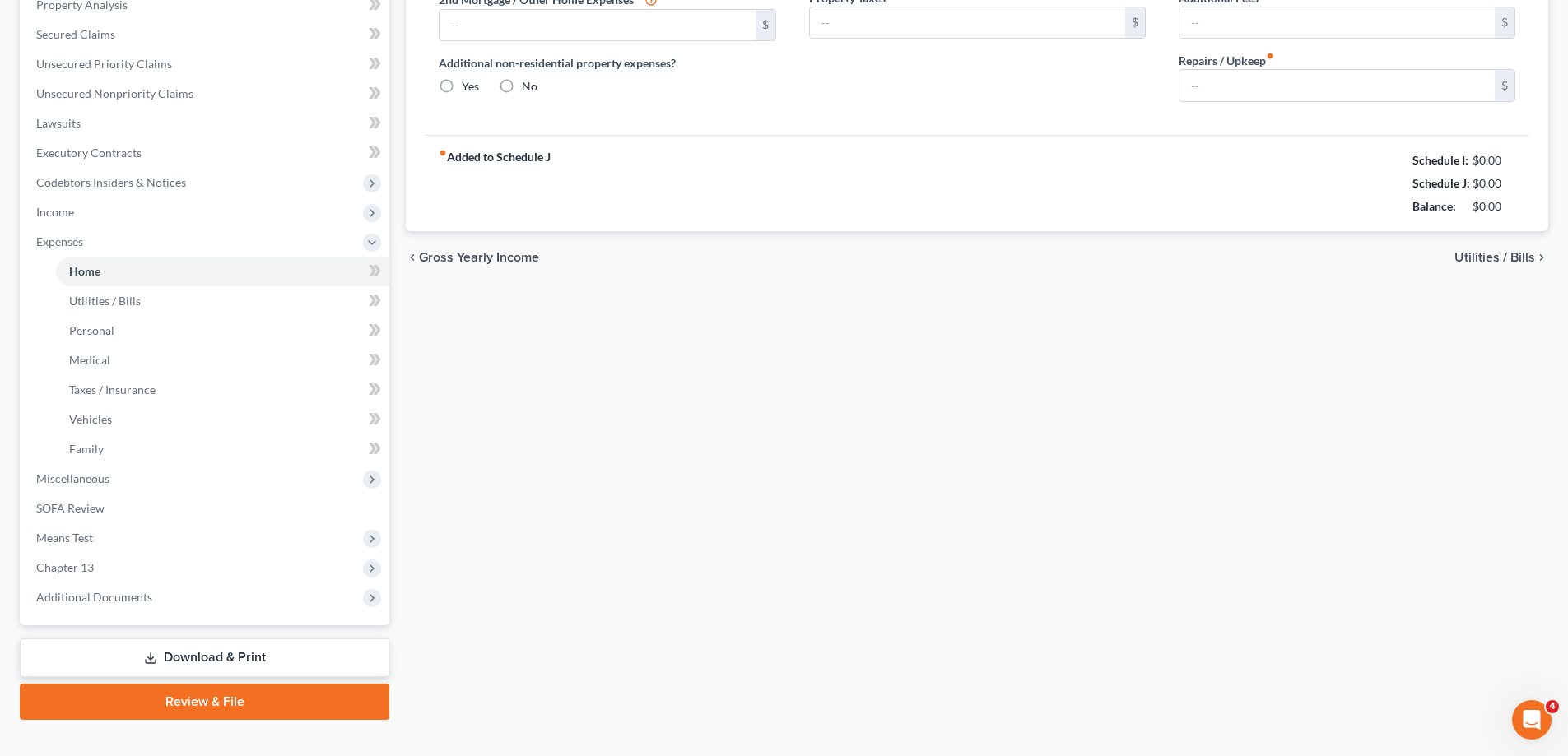
type input "1,791.00"
type input "0.00"
radio input "true"
type input "75.00"
type input "0.00"
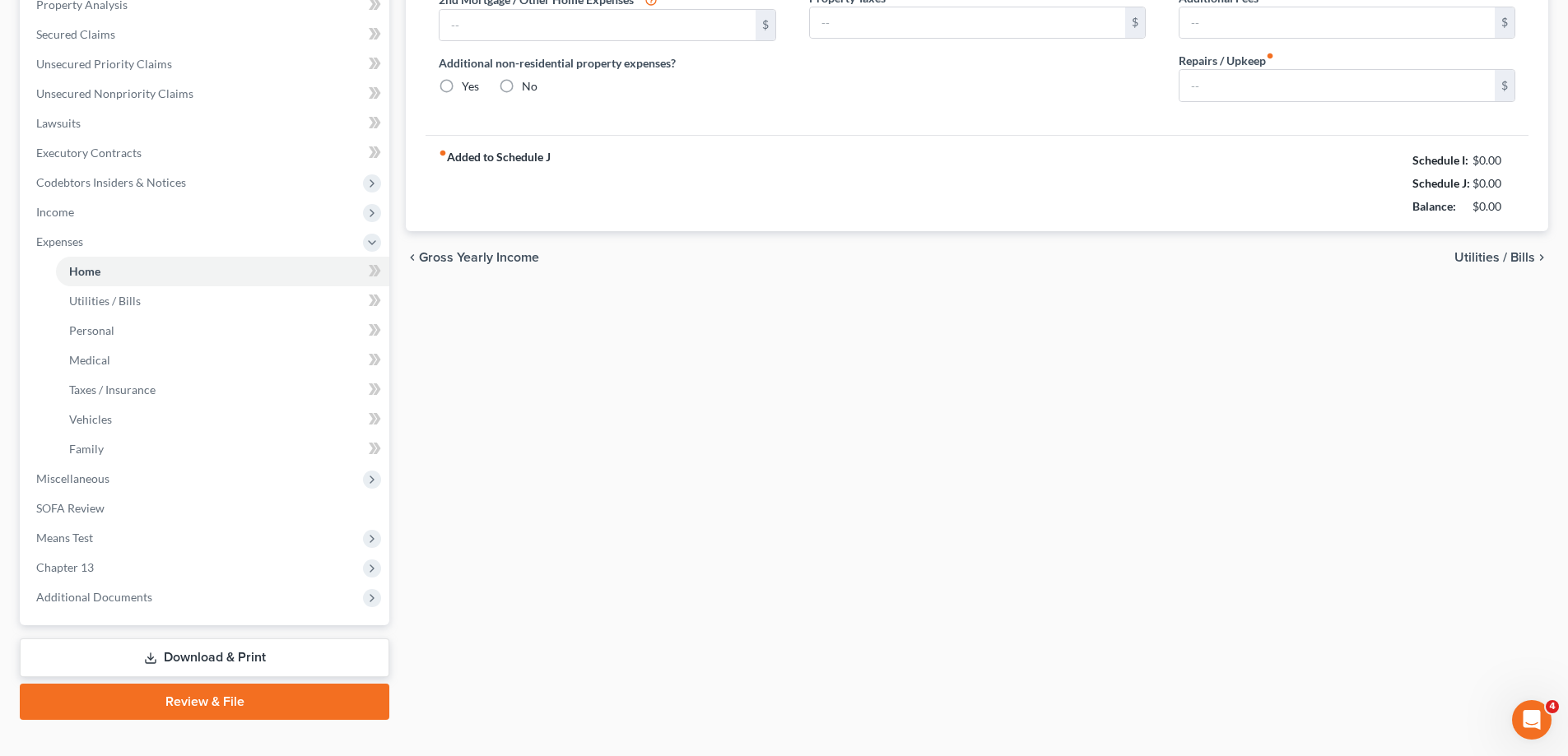
type input "0.00"
type input "50.00"
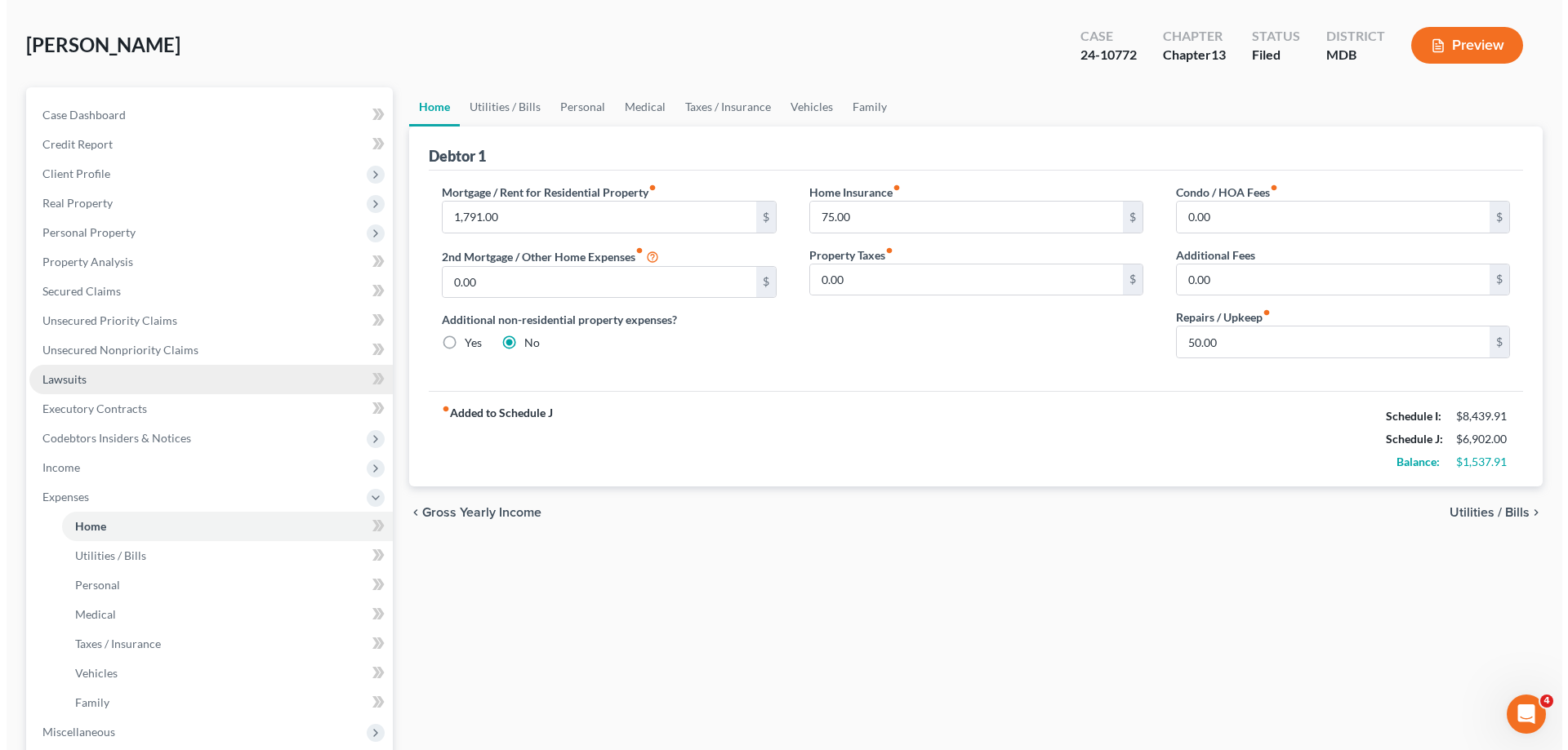
scroll to position [164, 0]
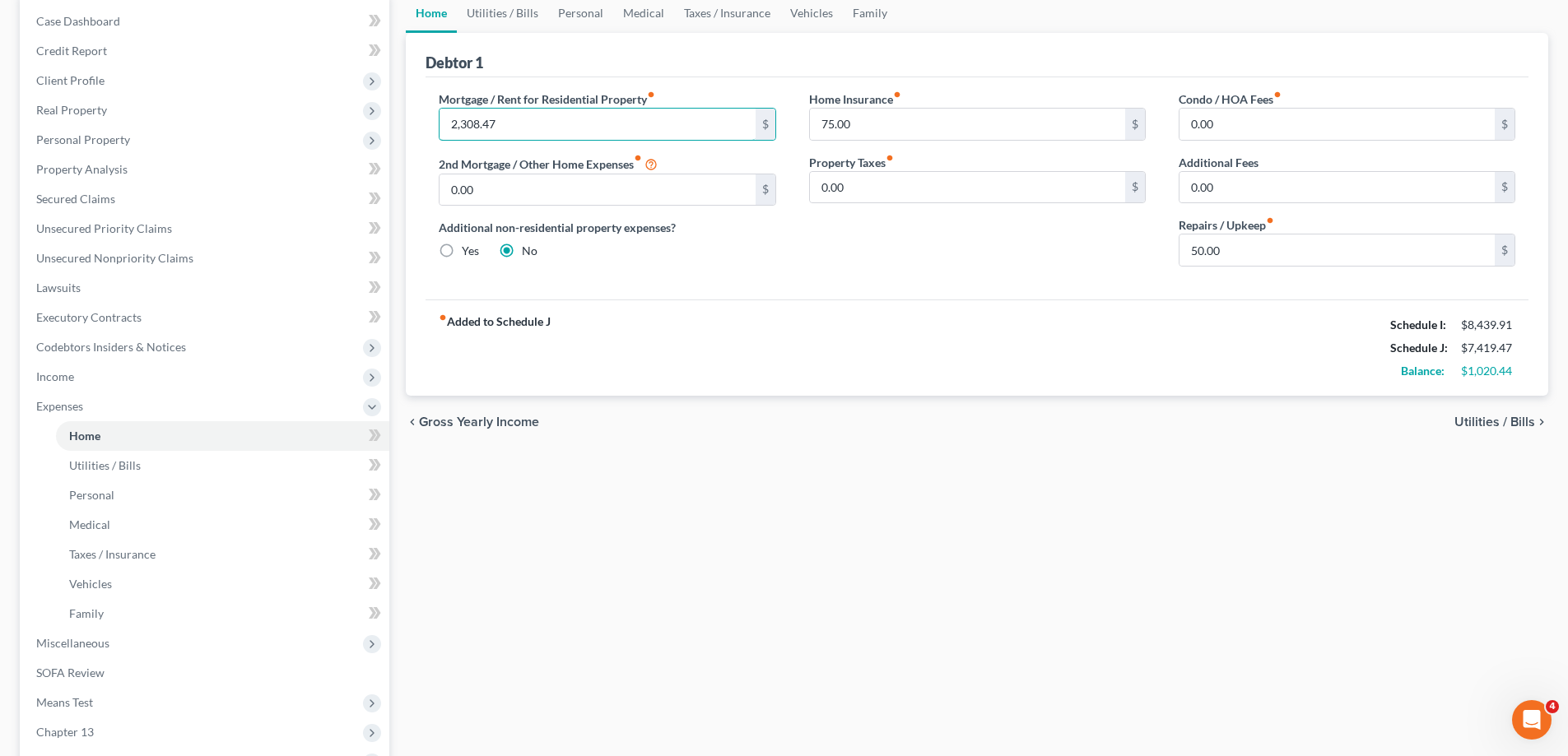
type input "2,308.47"
drag, startPoint x: 939, startPoint y: 554, endPoint x: 932, endPoint y: 547, distance: 9.9
click at [938, 553] on div "Home Utilities / Bills Personal Medical Taxes / Insurance Vehicles Family Debto…" at bounding box center [977, 439] width 1159 height 891
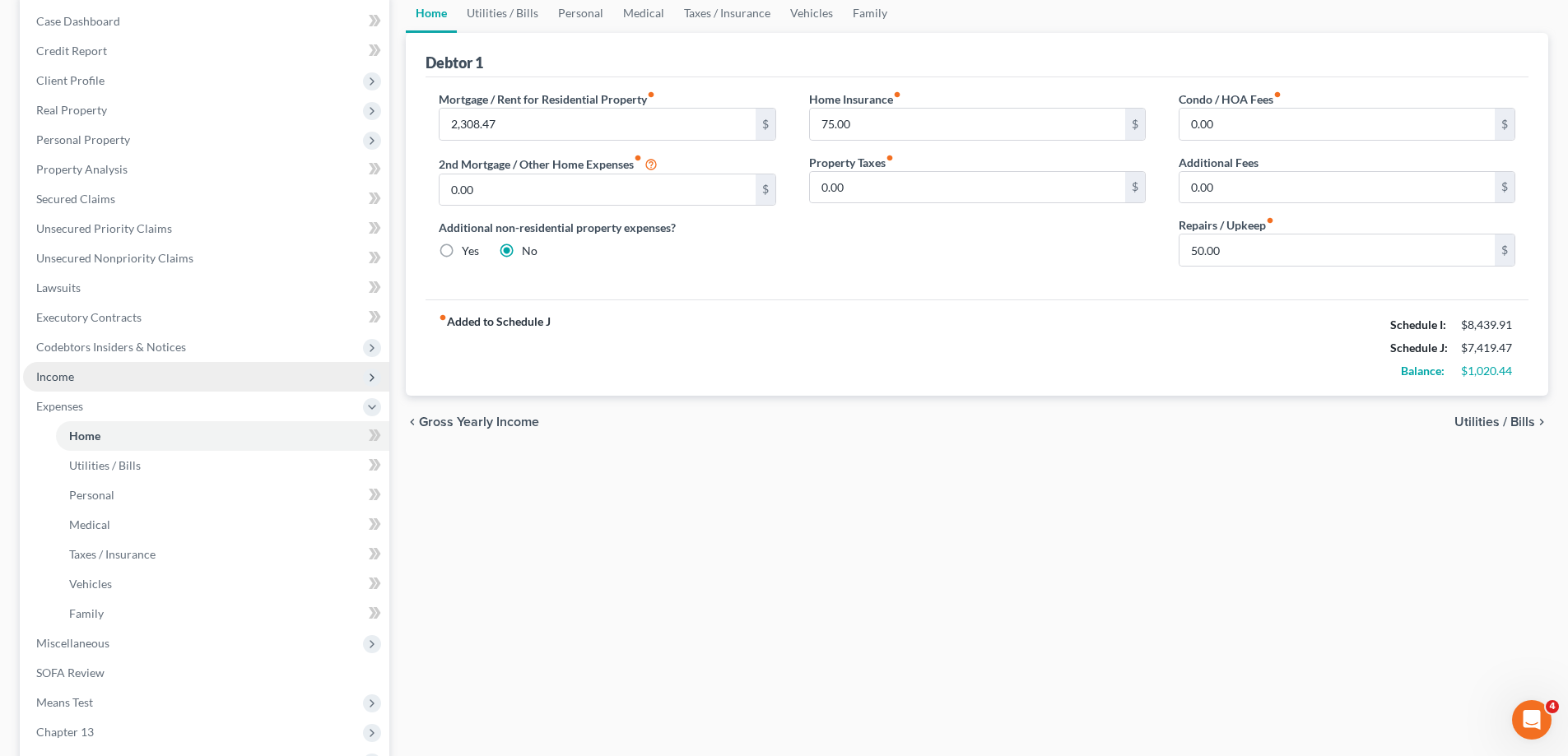
click at [117, 379] on span "Income" at bounding box center [205, 377] width 366 height 29
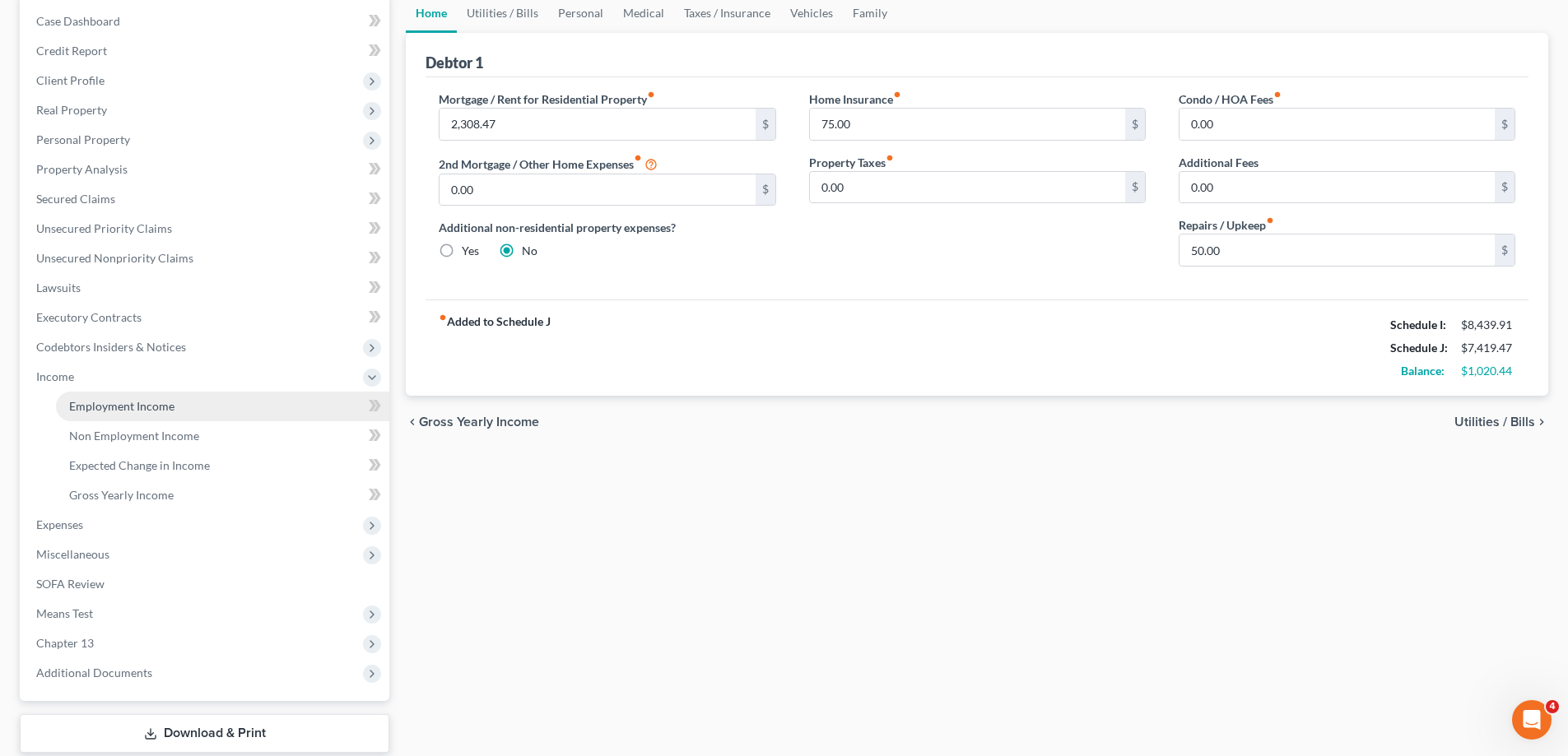
click at [133, 407] on span "Employment Income" at bounding box center [121, 406] width 105 height 14
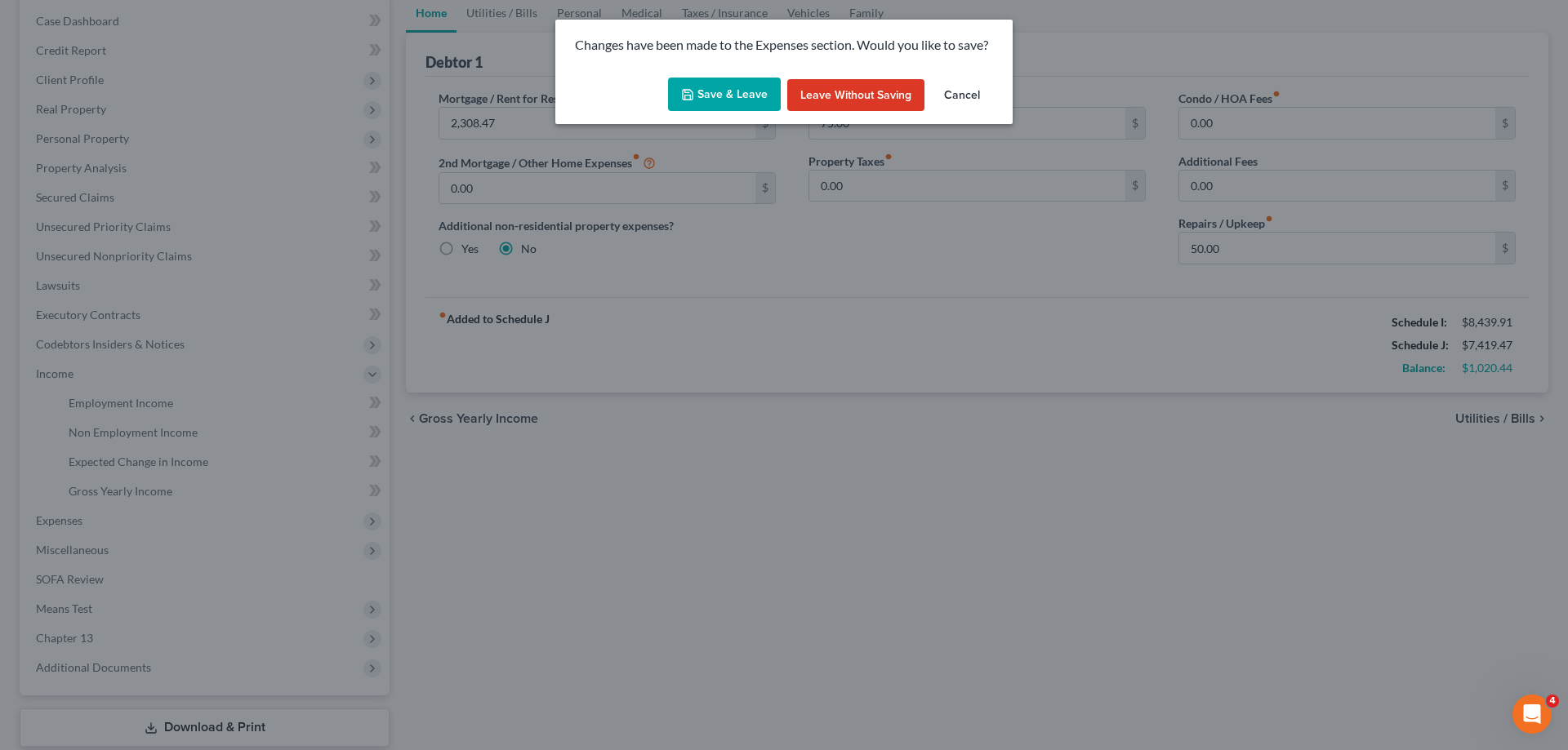
click at [738, 88] on button "Save & Leave" at bounding box center [725, 94] width 113 height 34
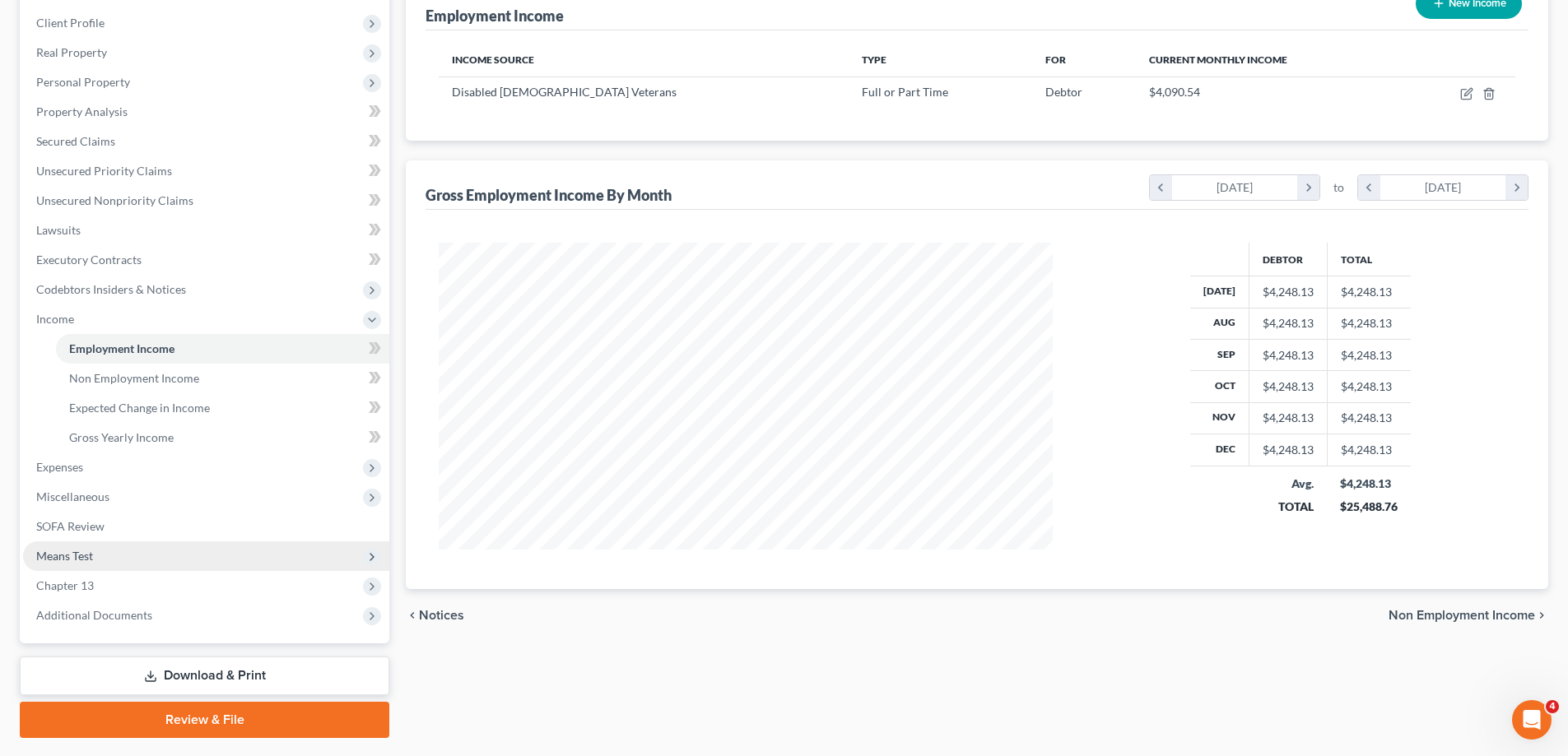
scroll to position [246, 0]
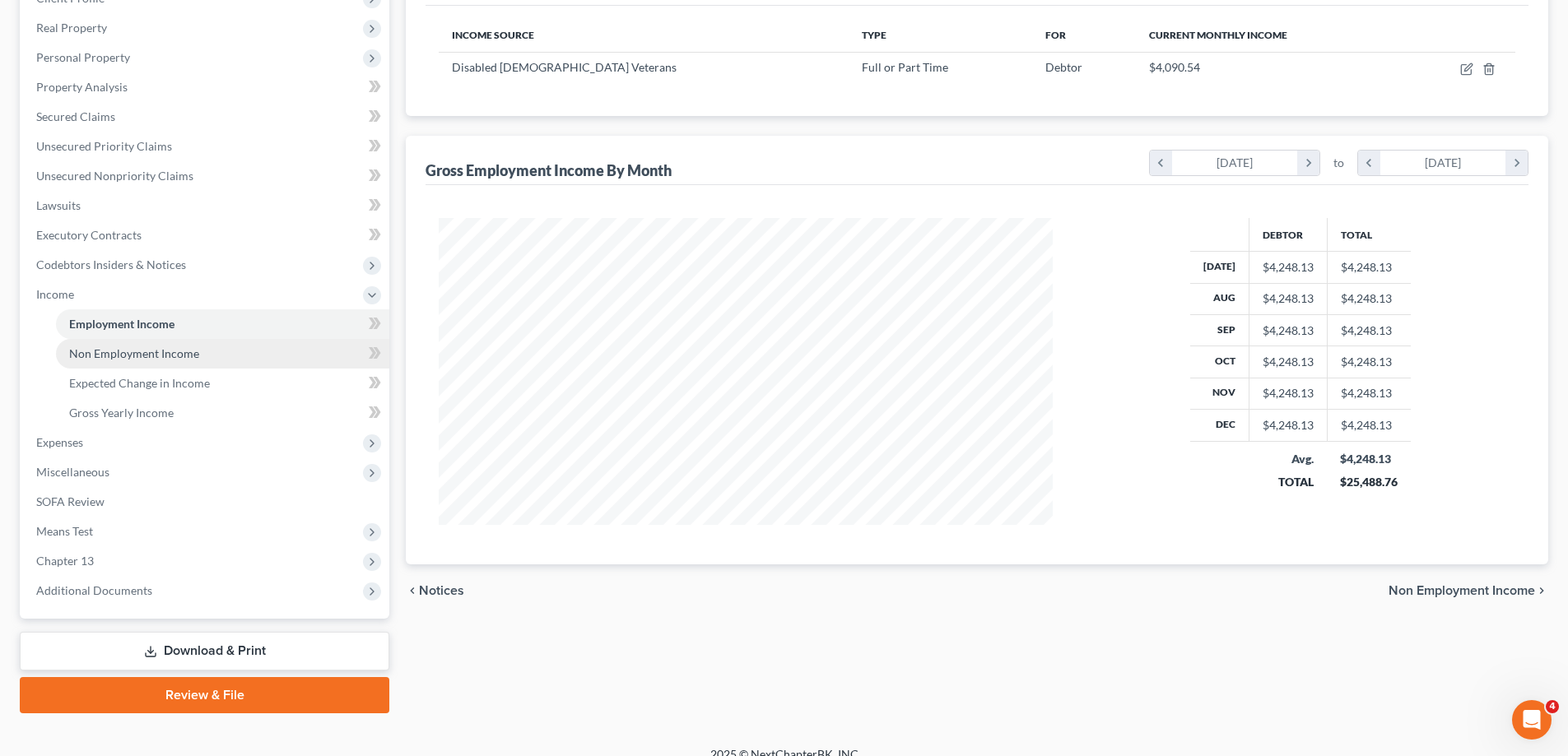
click at [206, 352] on link "Non Employment Income" at bounding box center [222, 353] width 333 height 29
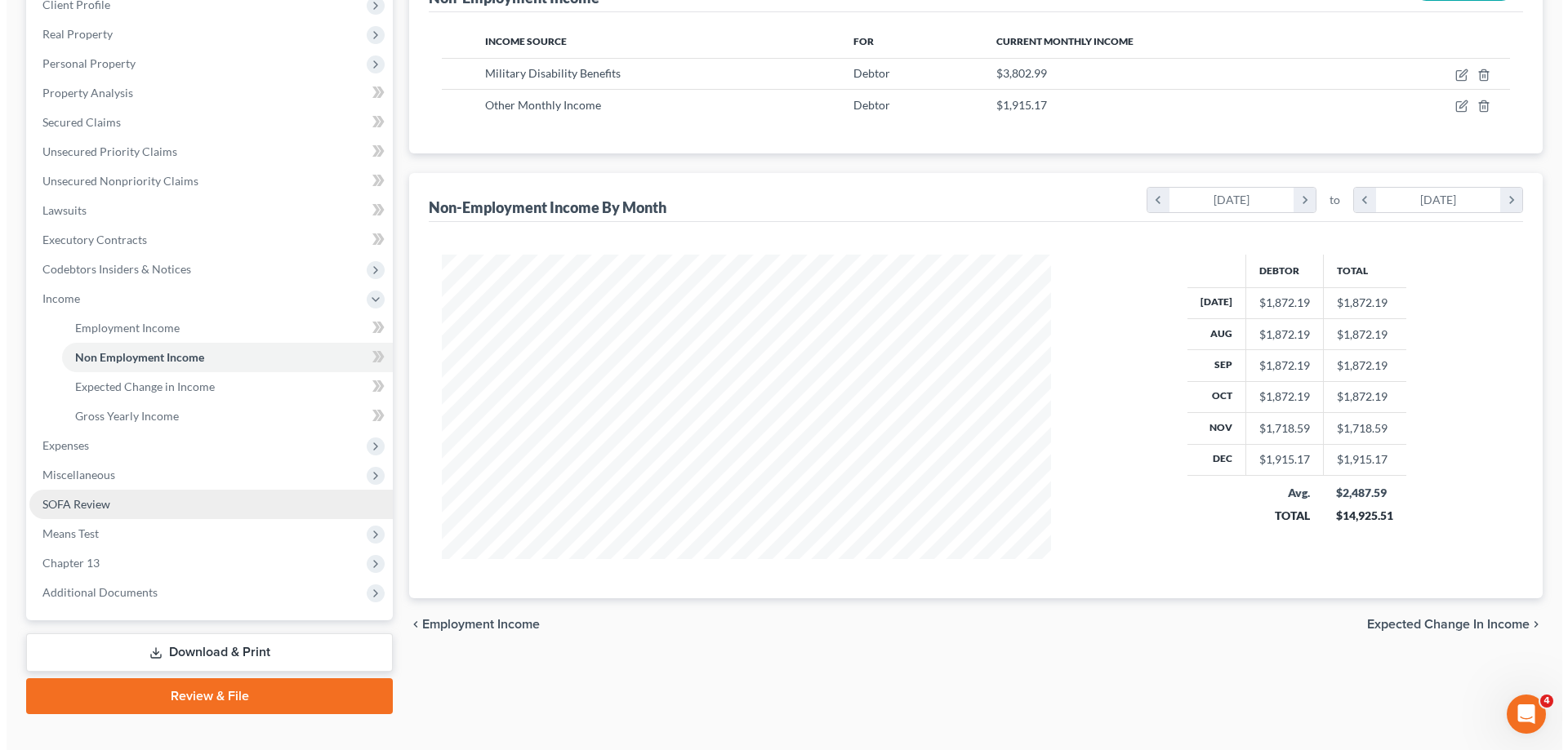
scroll to position [244, 0]
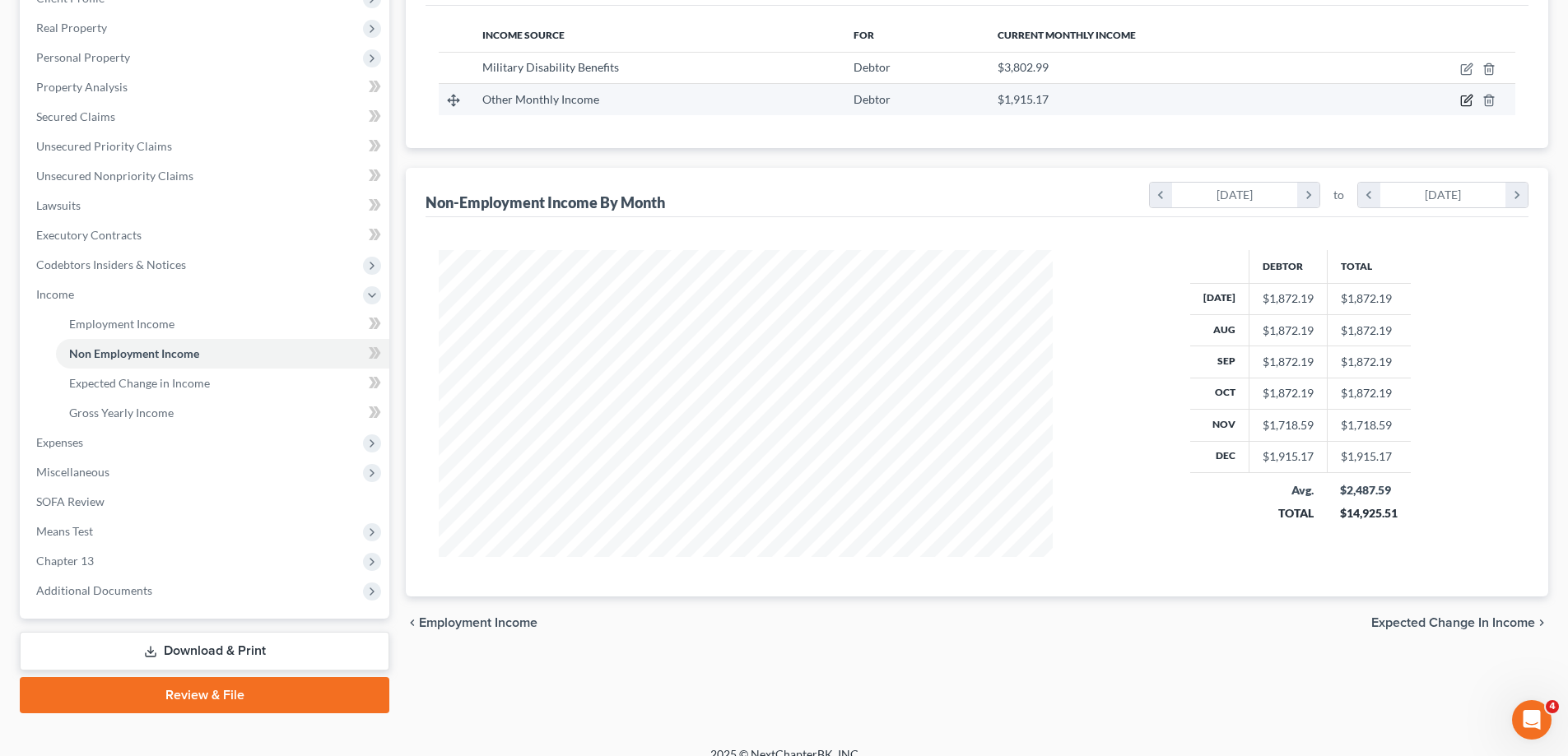
click at [1469, 99] on icon "button" at bounding box center [1466, 100] width 13 height 13
select select "13"
select select "0"
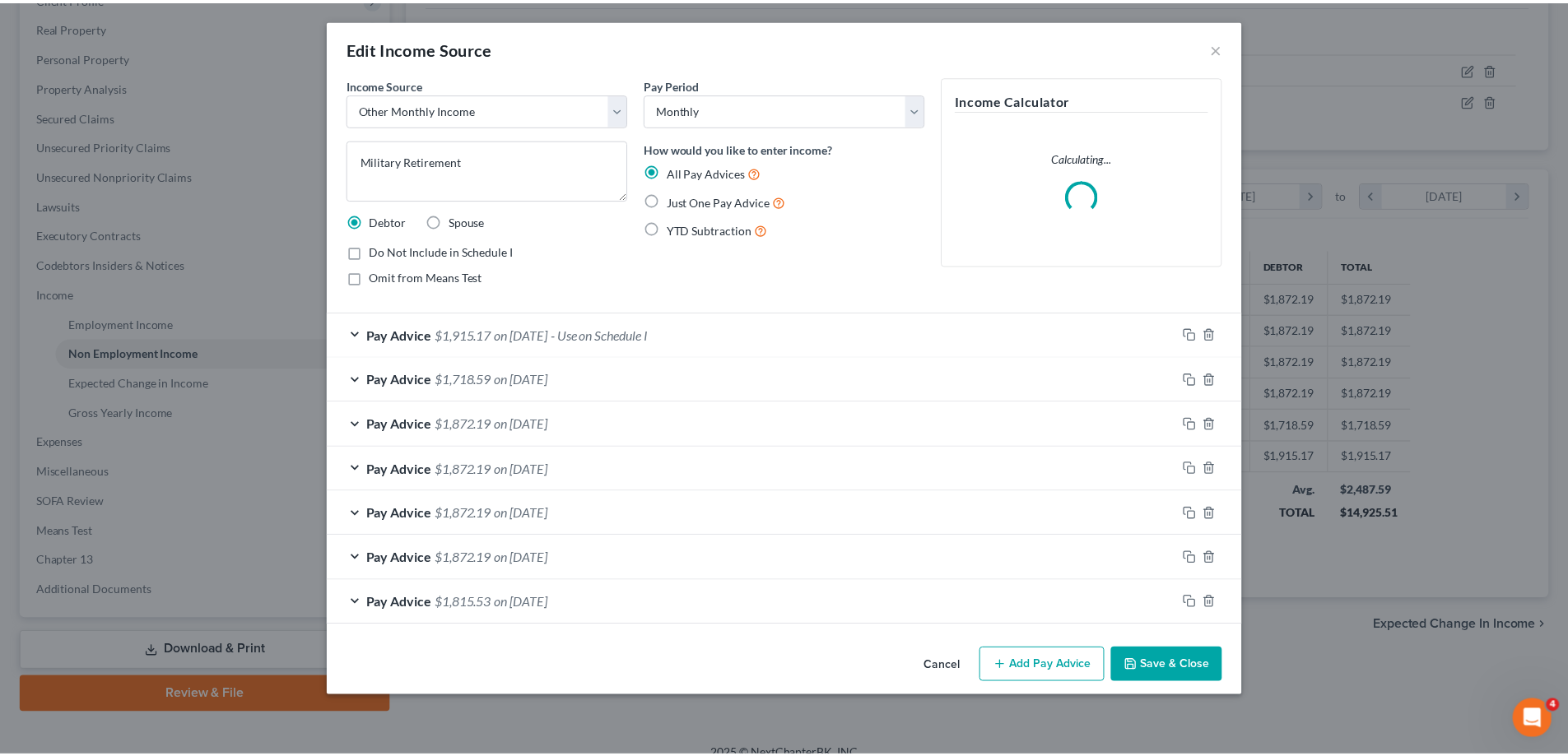
scroll to position [309, 653]
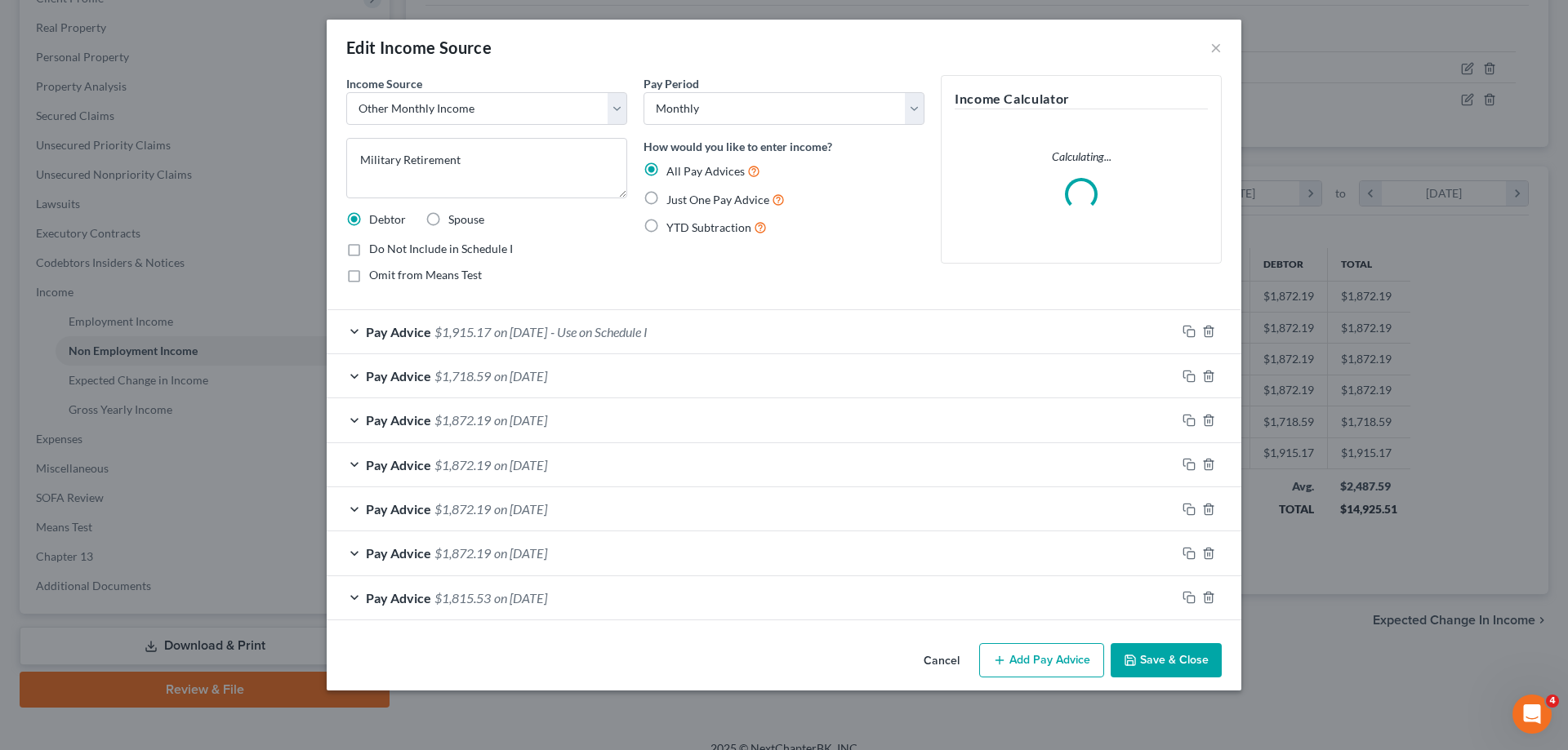
click at [941, 656] on button "Cancel" at bounding box center [942, 661] width 62 height 33
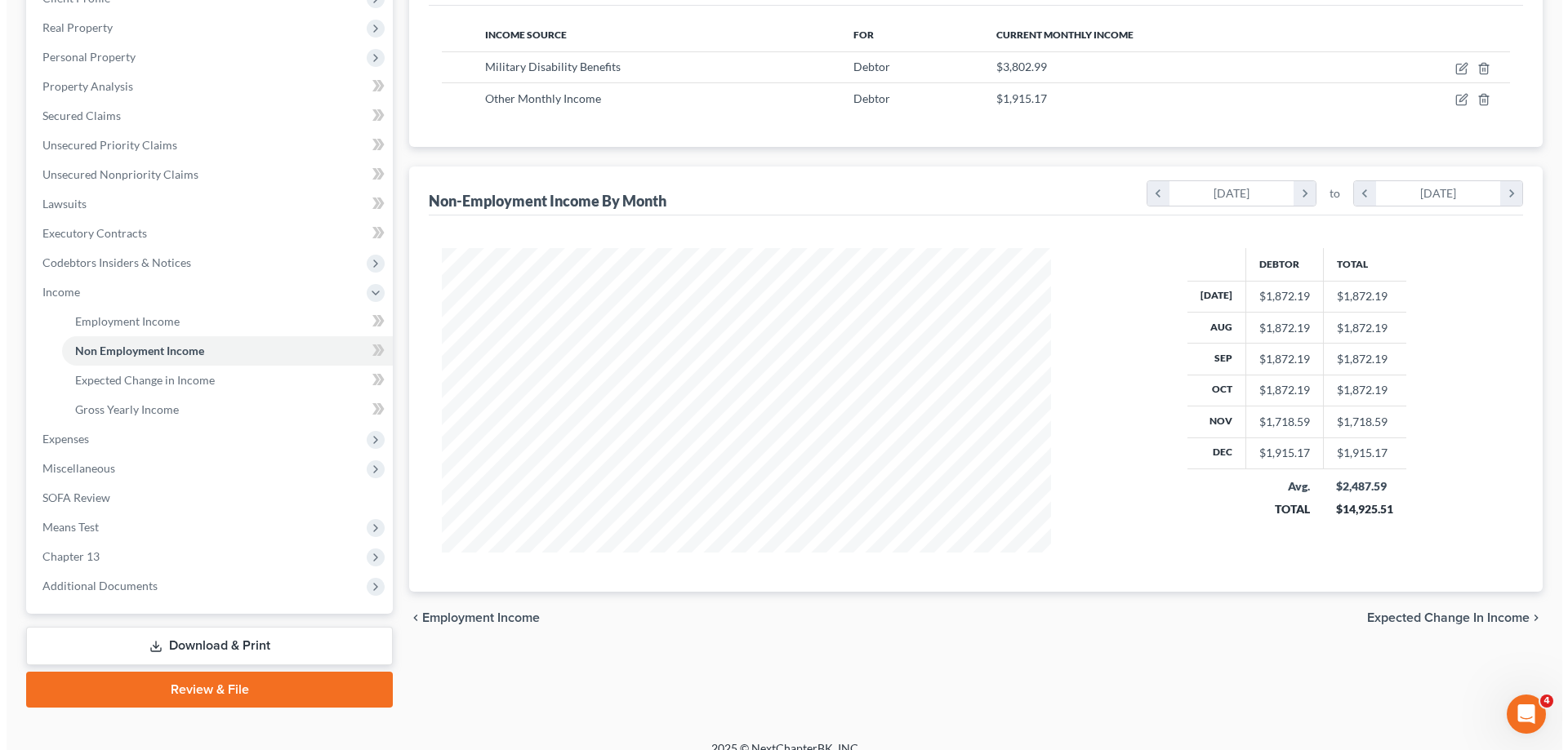
scroll to position [816086, 816161]
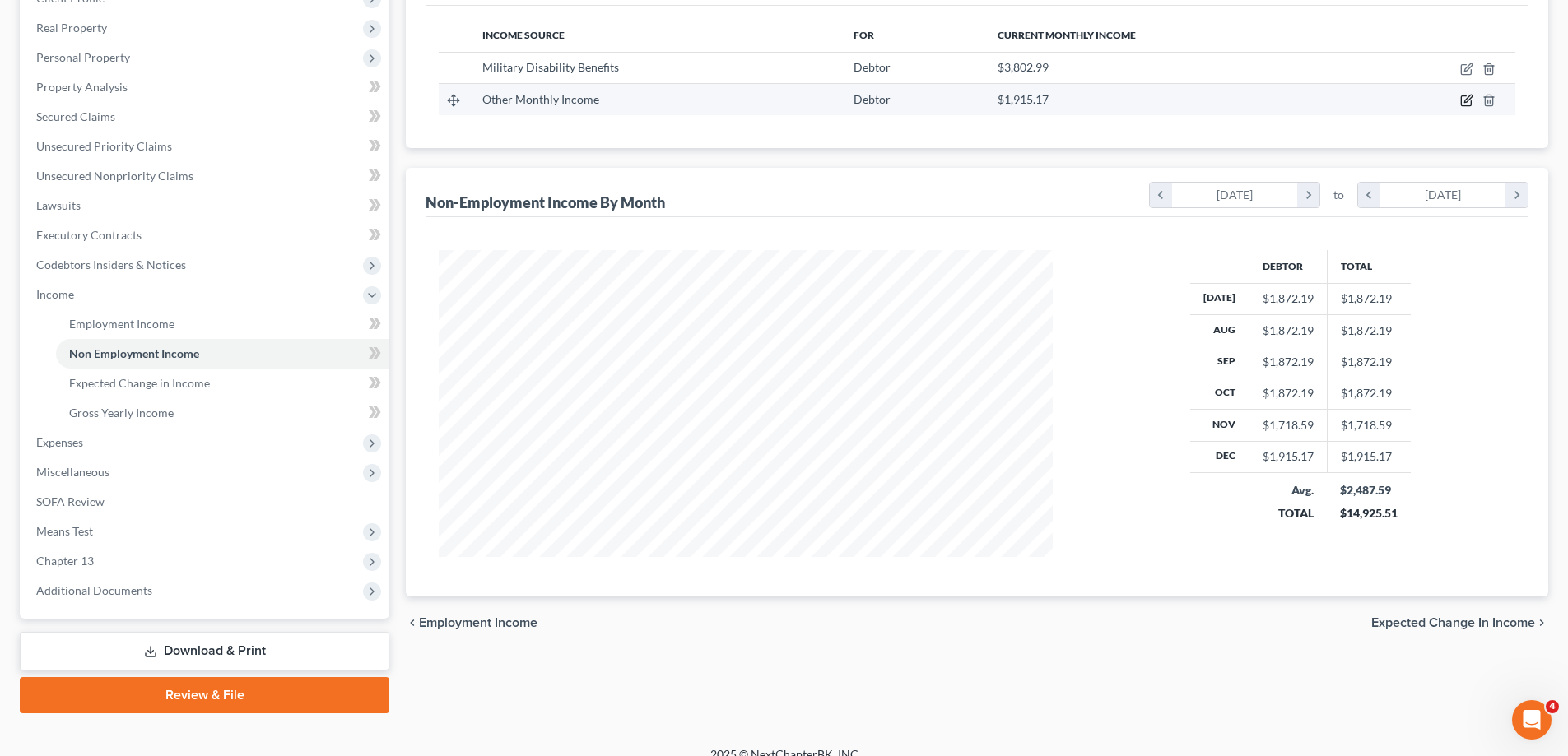
click at [1470, 102] on icon "button" at bounding box center [1466, 100] width 13 height 13
select select "13"
select select "0"
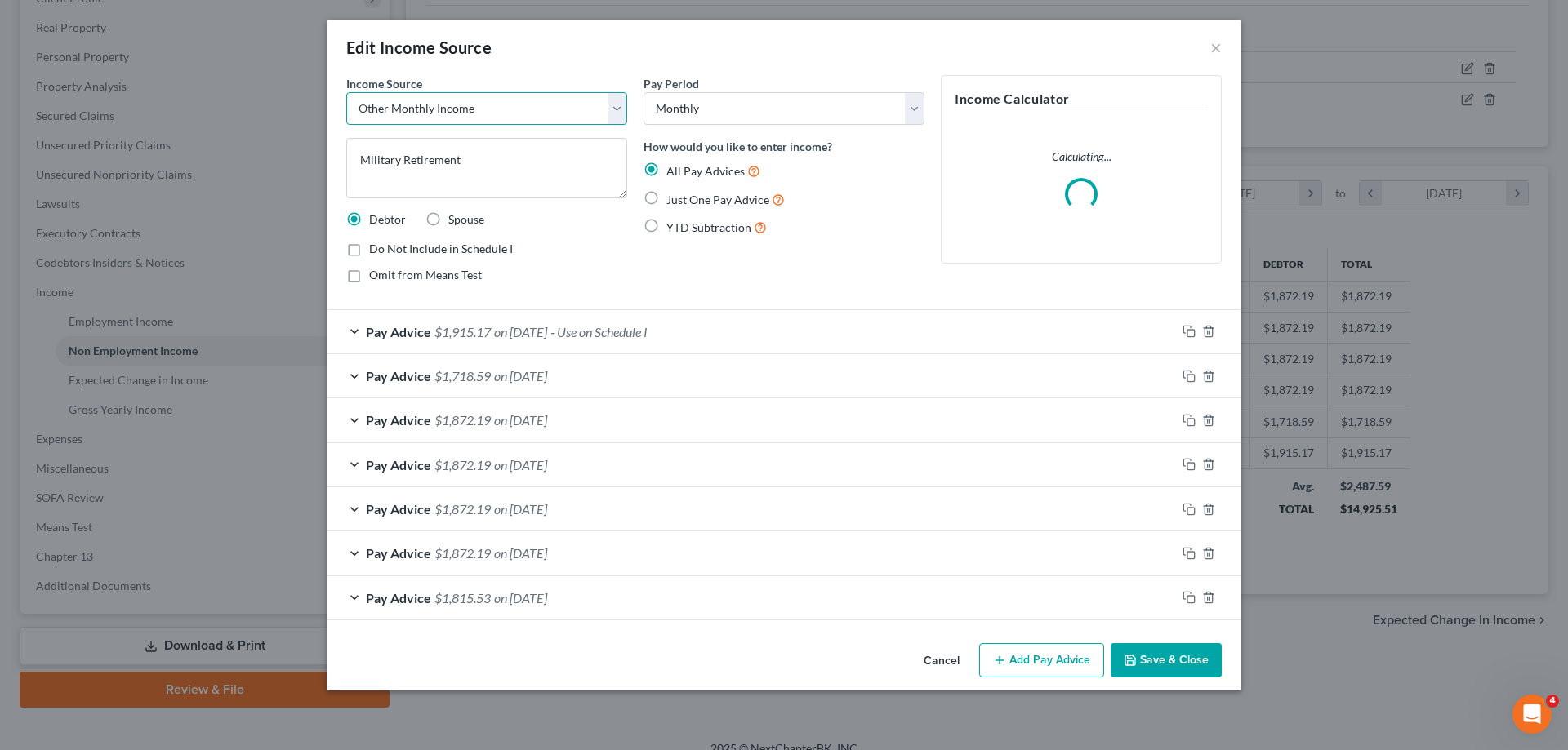
click at [492, 101] on select "Select Unemployment Disability (from employer) Pension Retirement Social Securi…" at bounding box center [486, 109] width 281 height 33
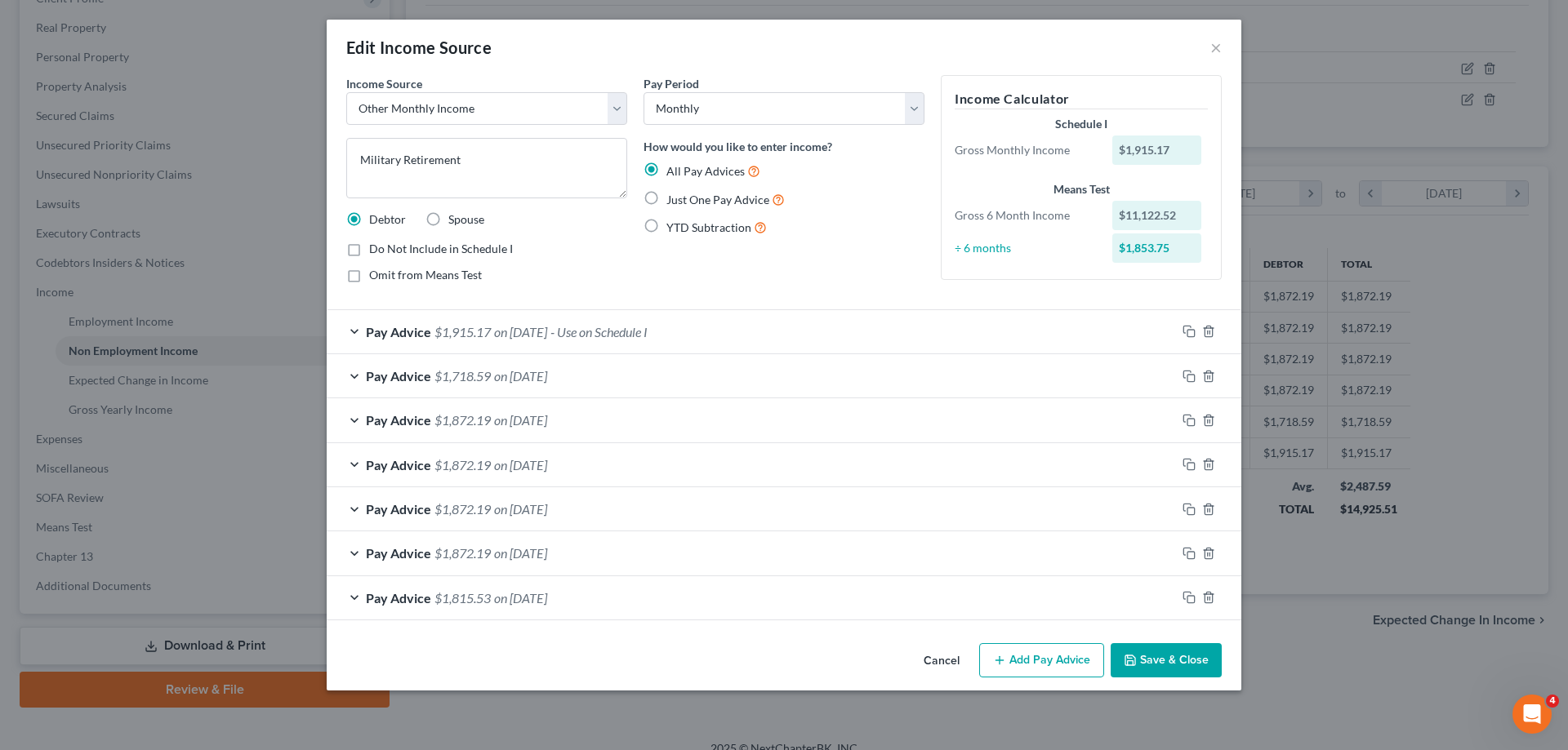
click at [886, 233] on div "YTD Subtraction" at bounding box center [784, 227] width 281 height 19
click at [941, 660] on button "Cancel" at bounding box center [942, 661] width 62 height 33
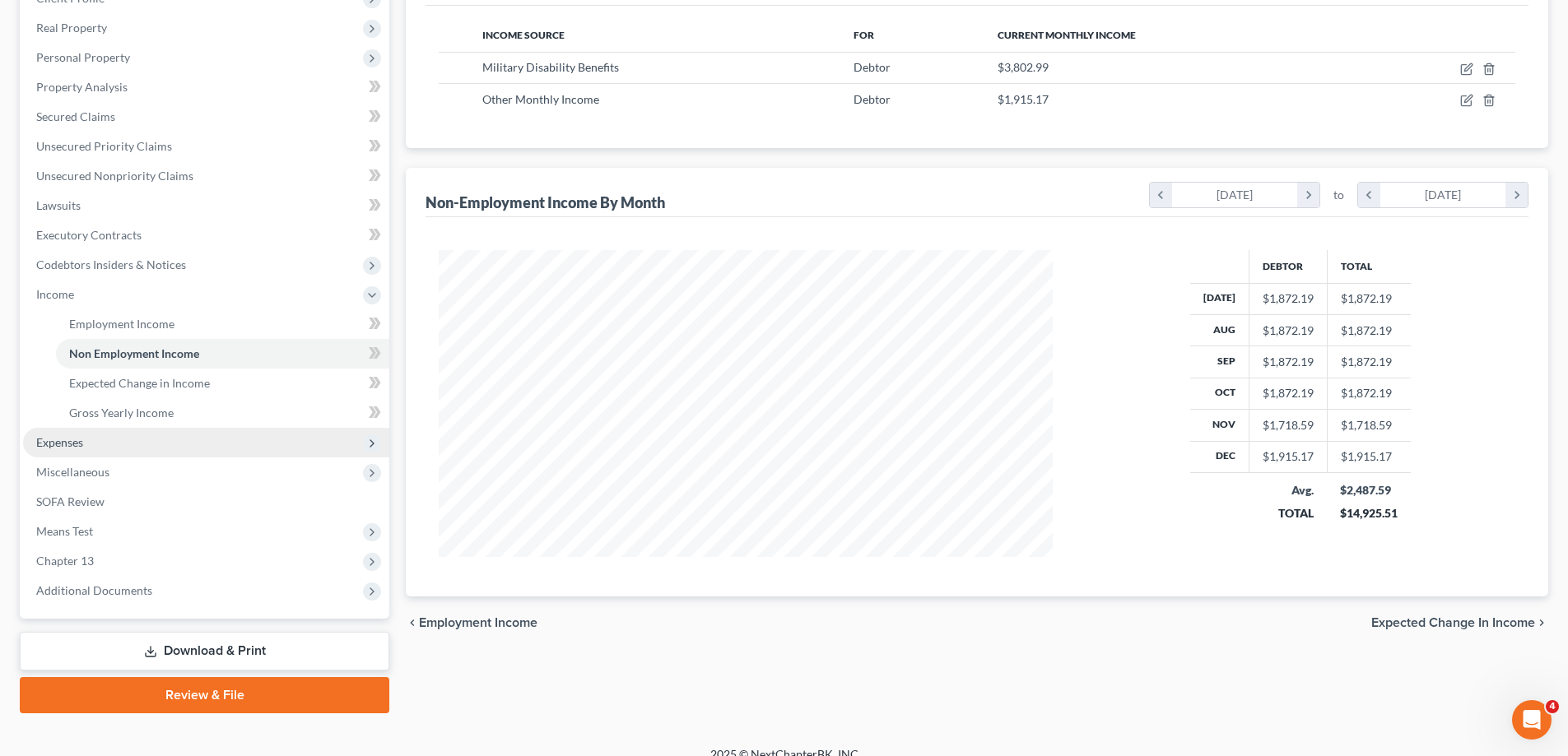
click at [128, 443] on span "Expenses" at bounding box center [205, 443] width 366 height 29
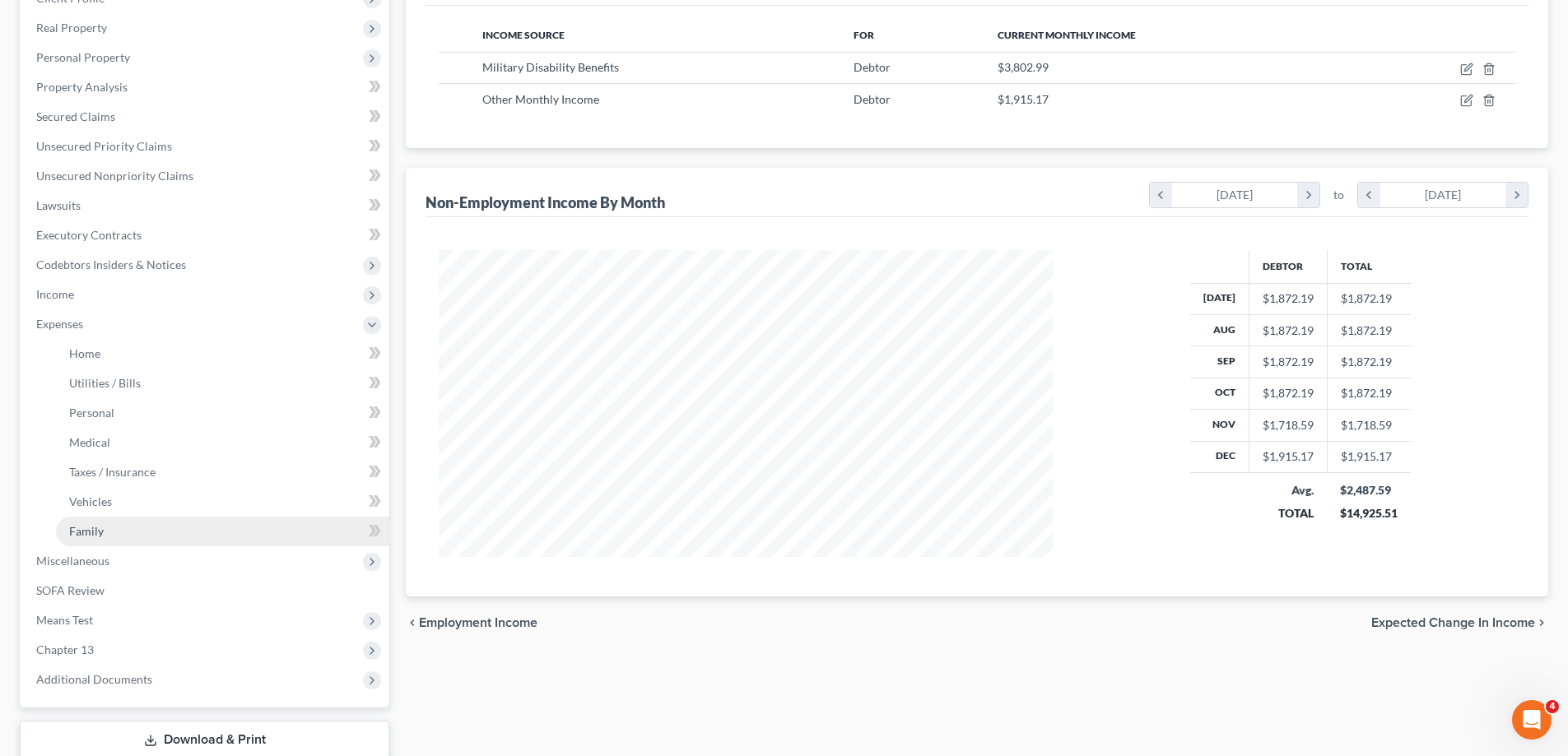
click at [102, 537] on span "Family" at bounding box center [85, 531] width 34 height 14
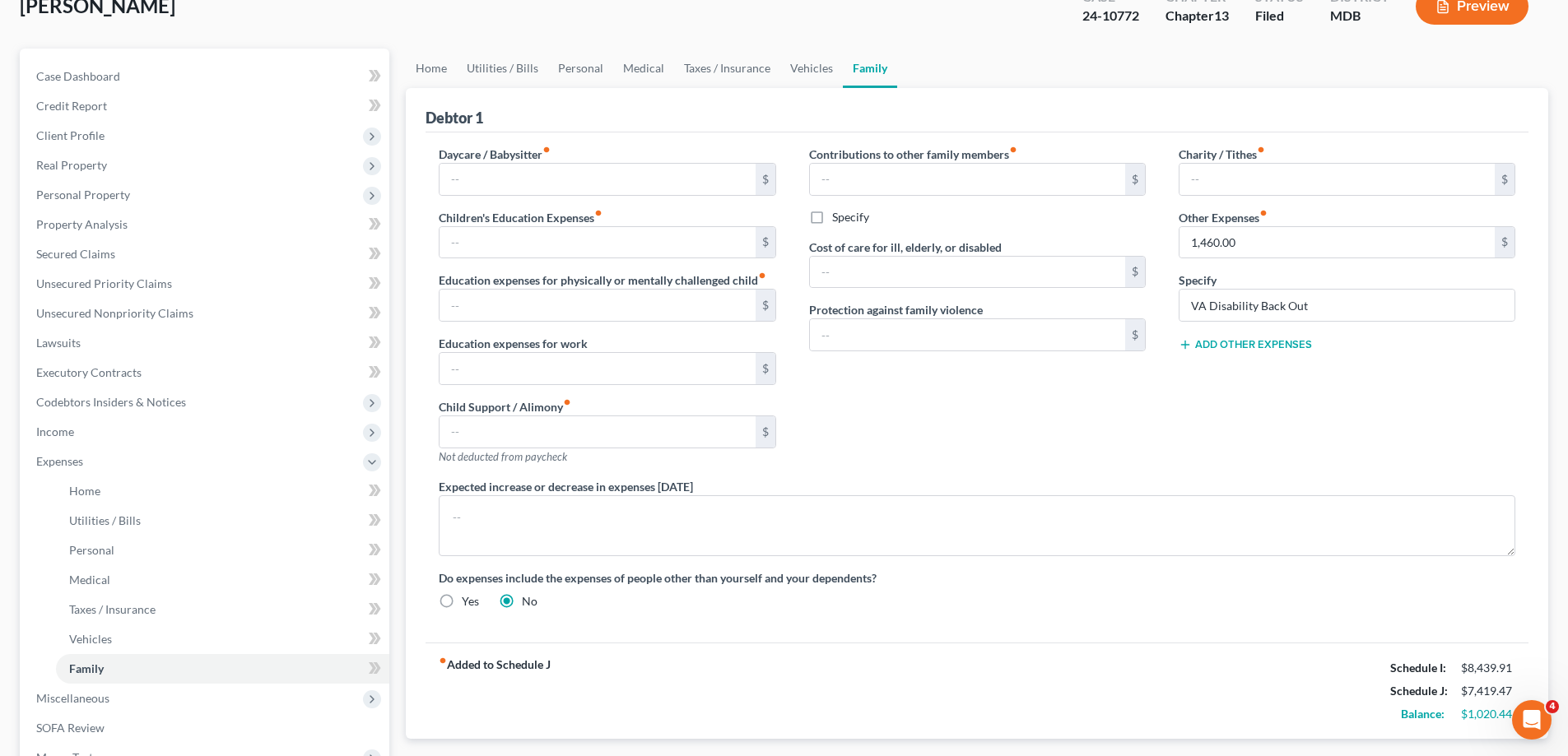
scroll to position [109, 0]
click at [414, 69] on link "Home" at bounding box center [431, 69] width 51 height 39
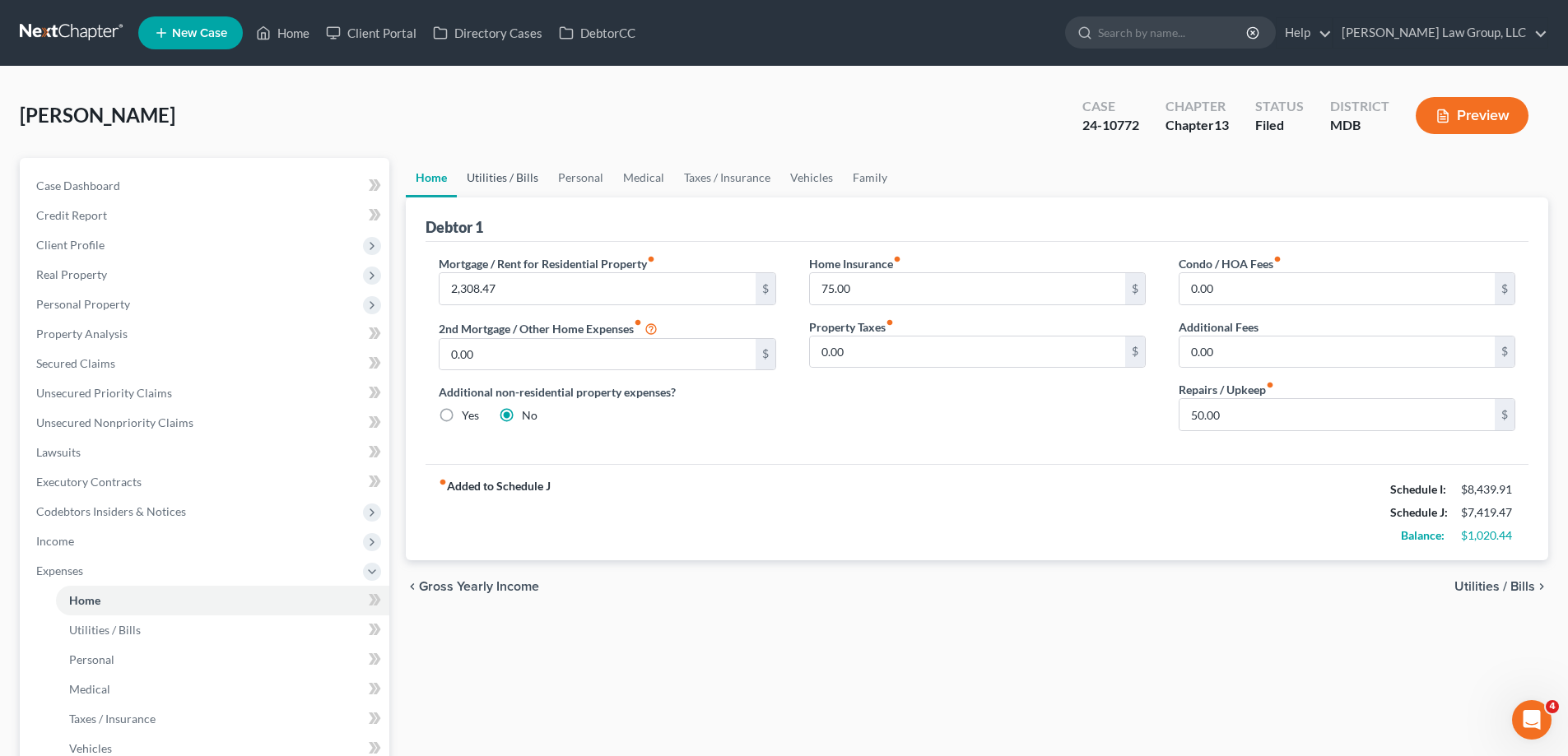
click at [505, 166] on link "Utilities / Bills" at bounding box center [502, 178] width 91 height 39
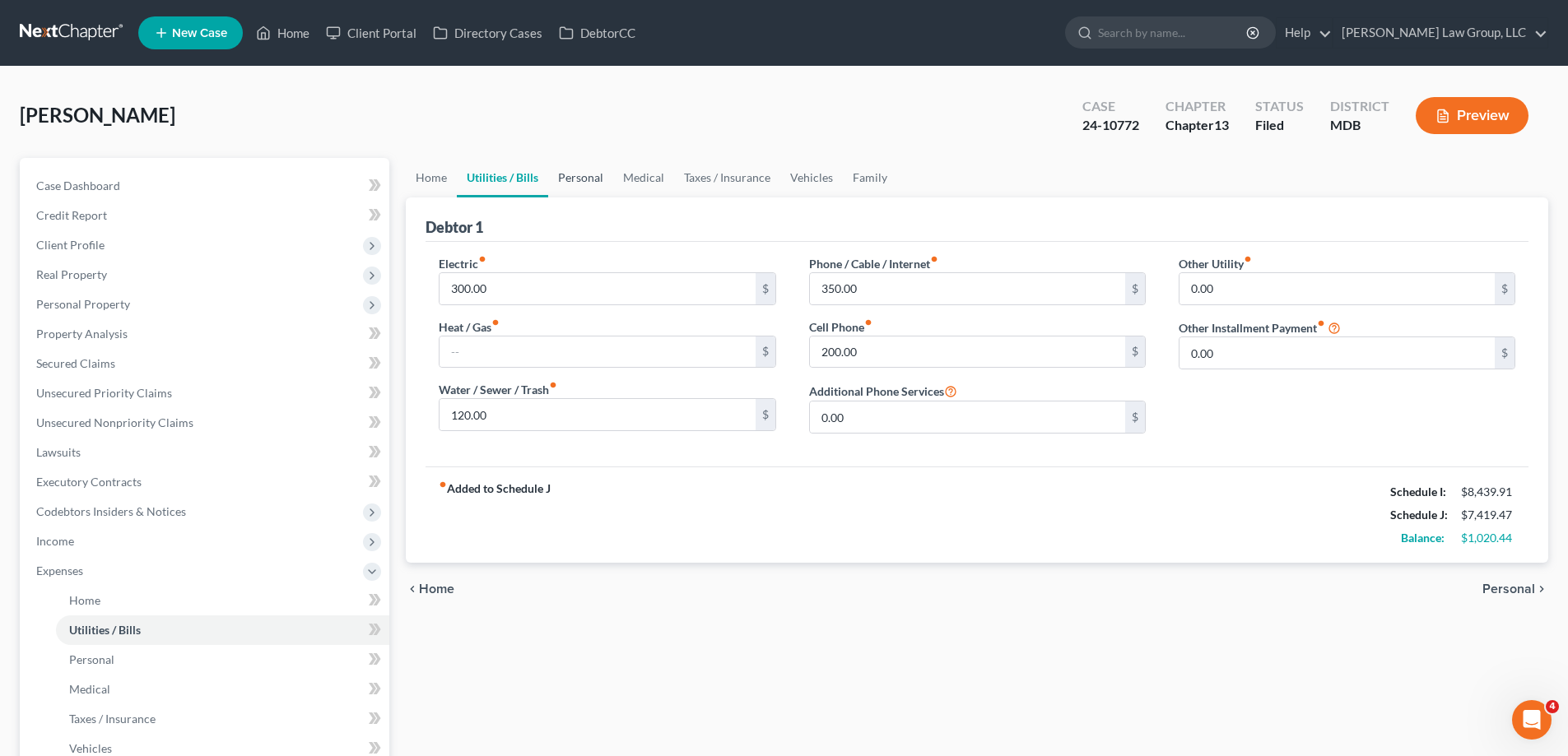
click at [591, 174] on link "Personal" at bounding box center [580, 178] width 65 height 39
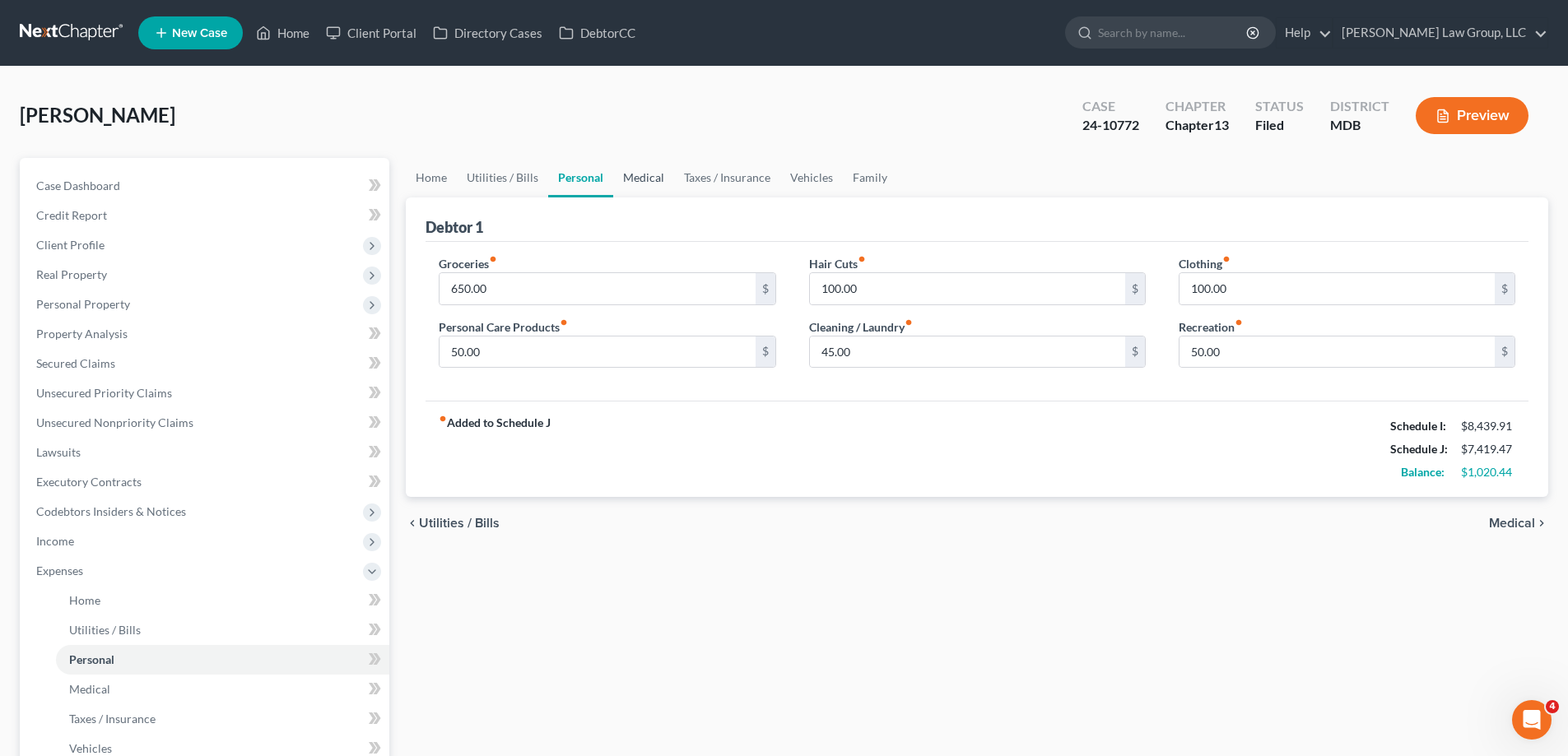
click at [631, 179] on link "Medical" at bounding box center [643, 178] width 61 height 39
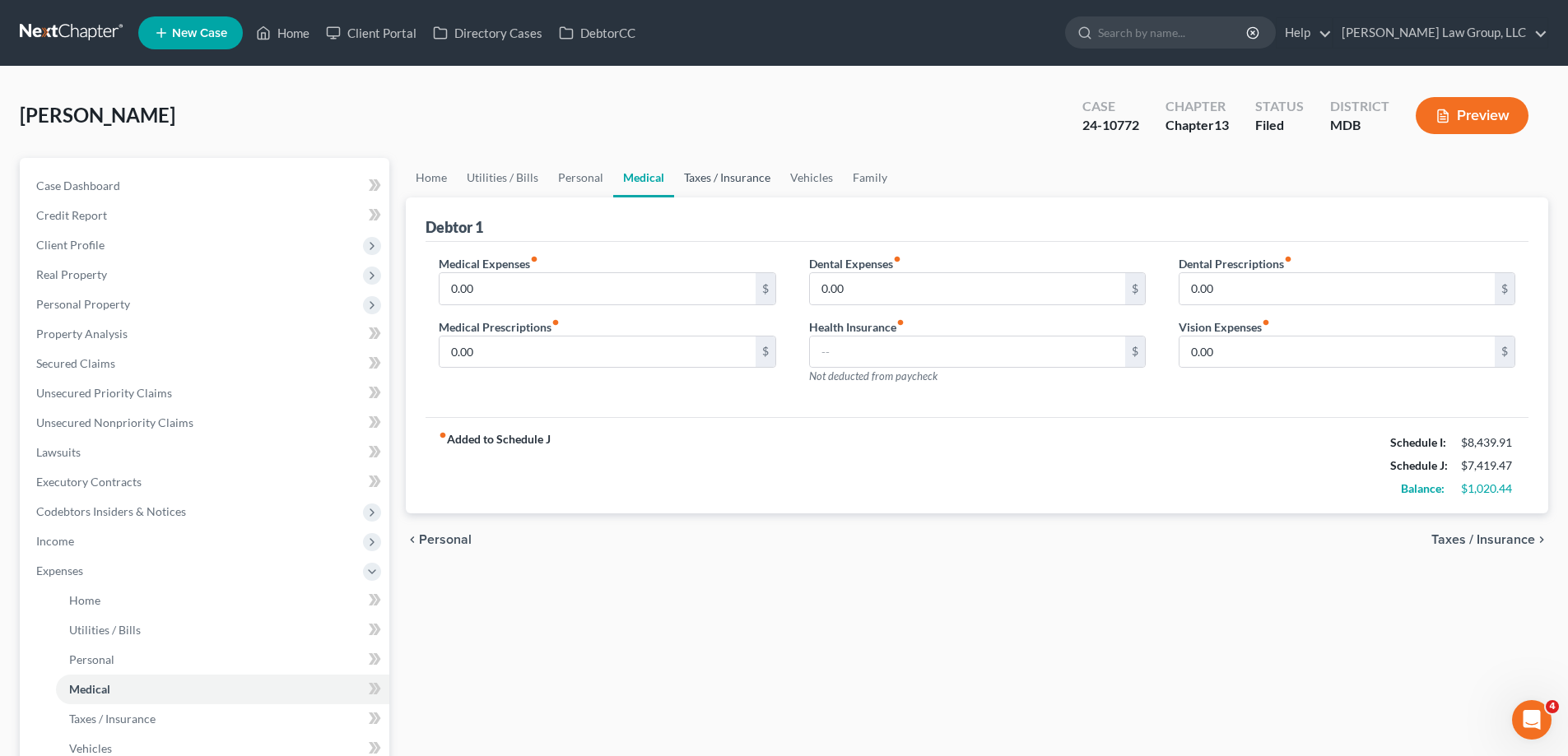
click at [740, 170] on link "Taxes / Insurance" at bounding box center [727, 178] width 106 height 39
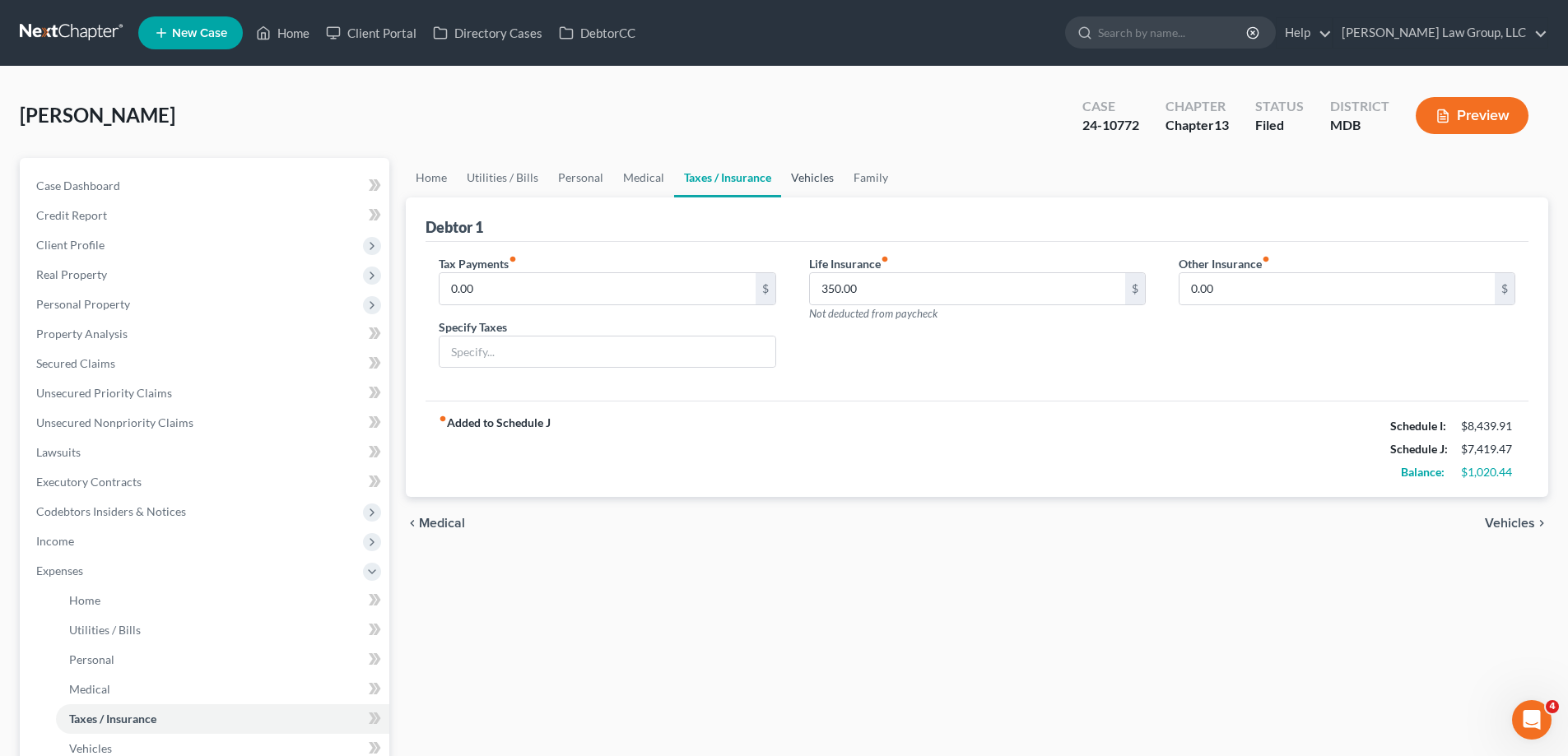
click at [806, 182] on link "Vehicles" at bounding box center [812, 178] width 63 height 39
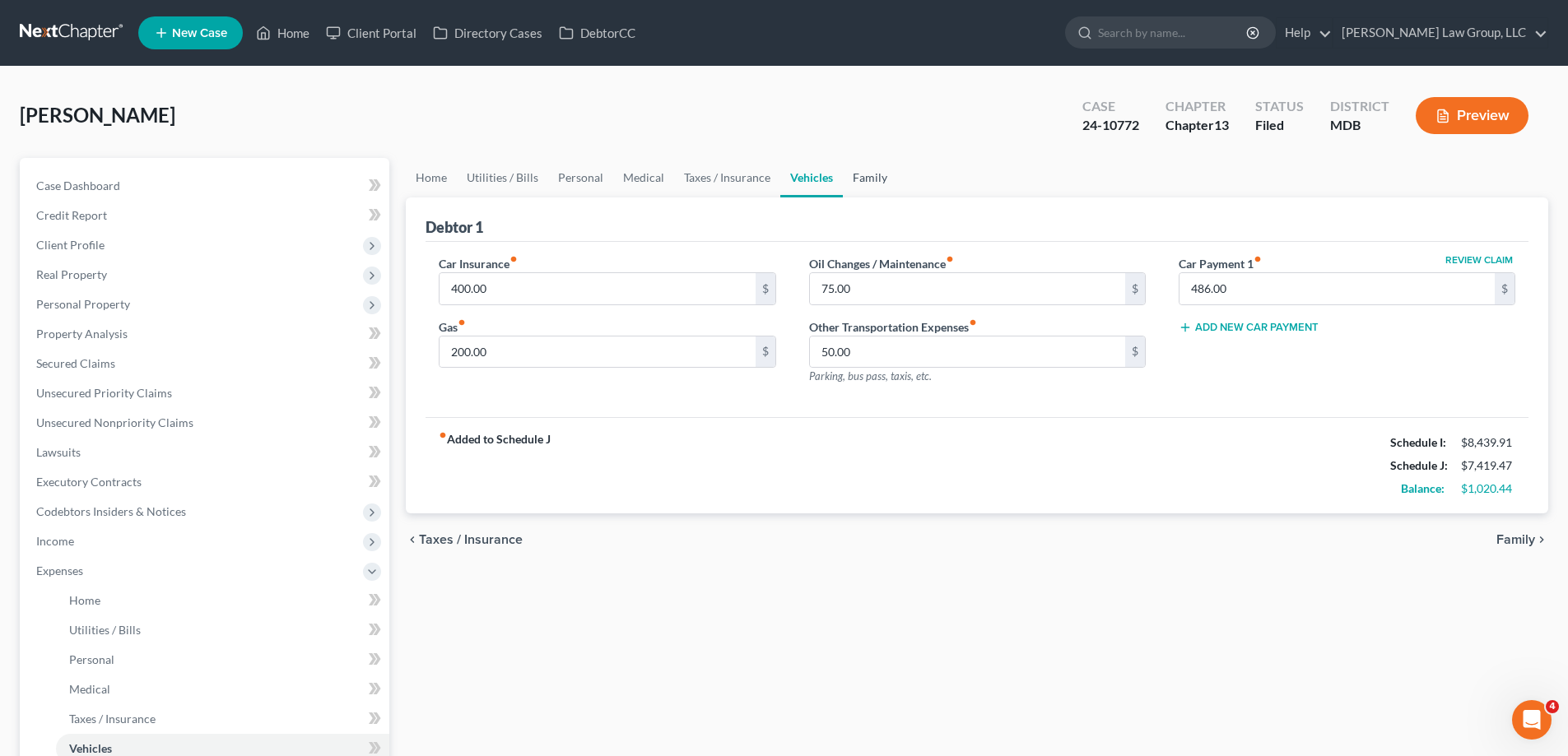
click at [868, 182] on link "Family" at bounding box center [869, 178] width 54 height 39
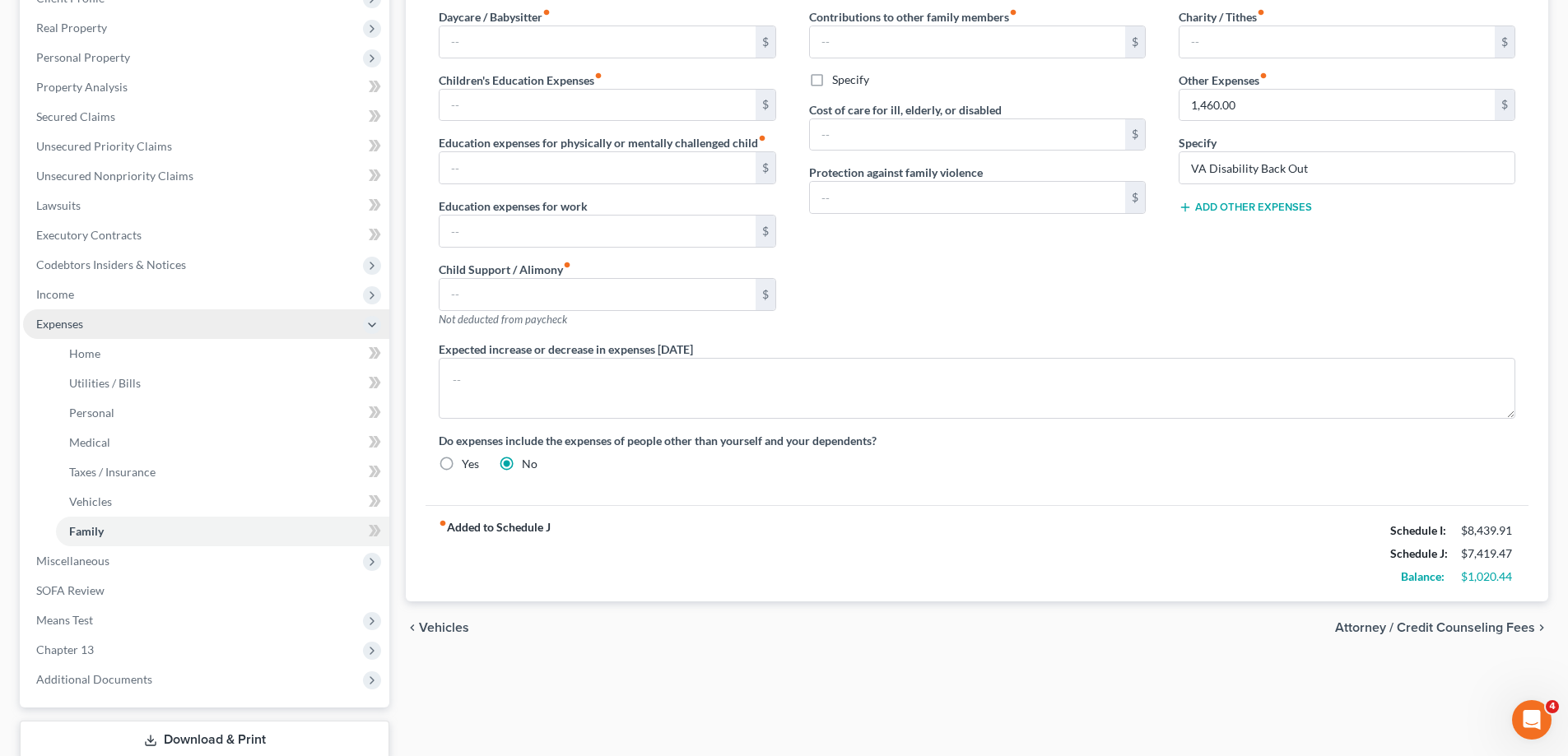
click at [55, 319] on span "Expenses" at bounding box center [60, 324] width 47 height 14
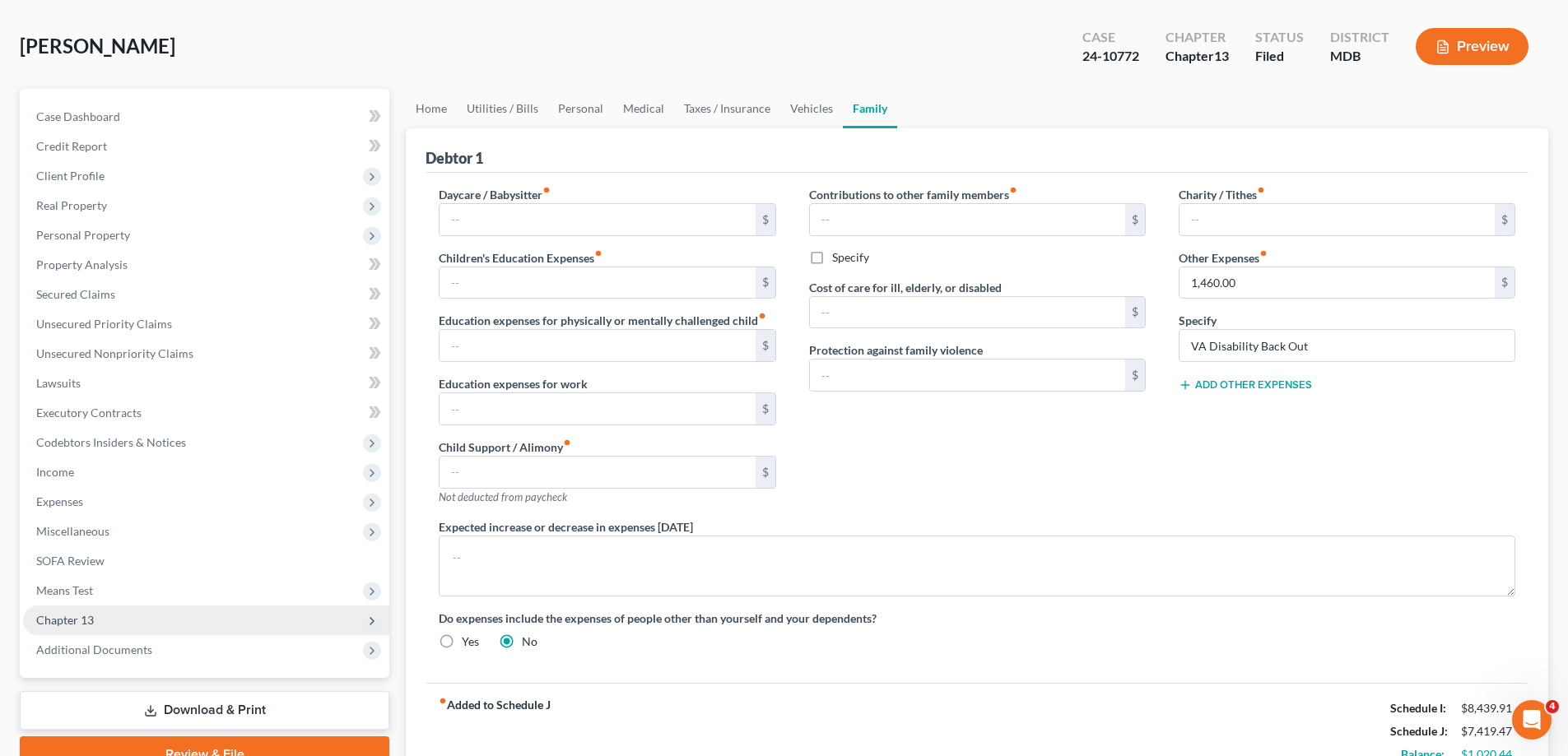
scroll to position [165, 0]
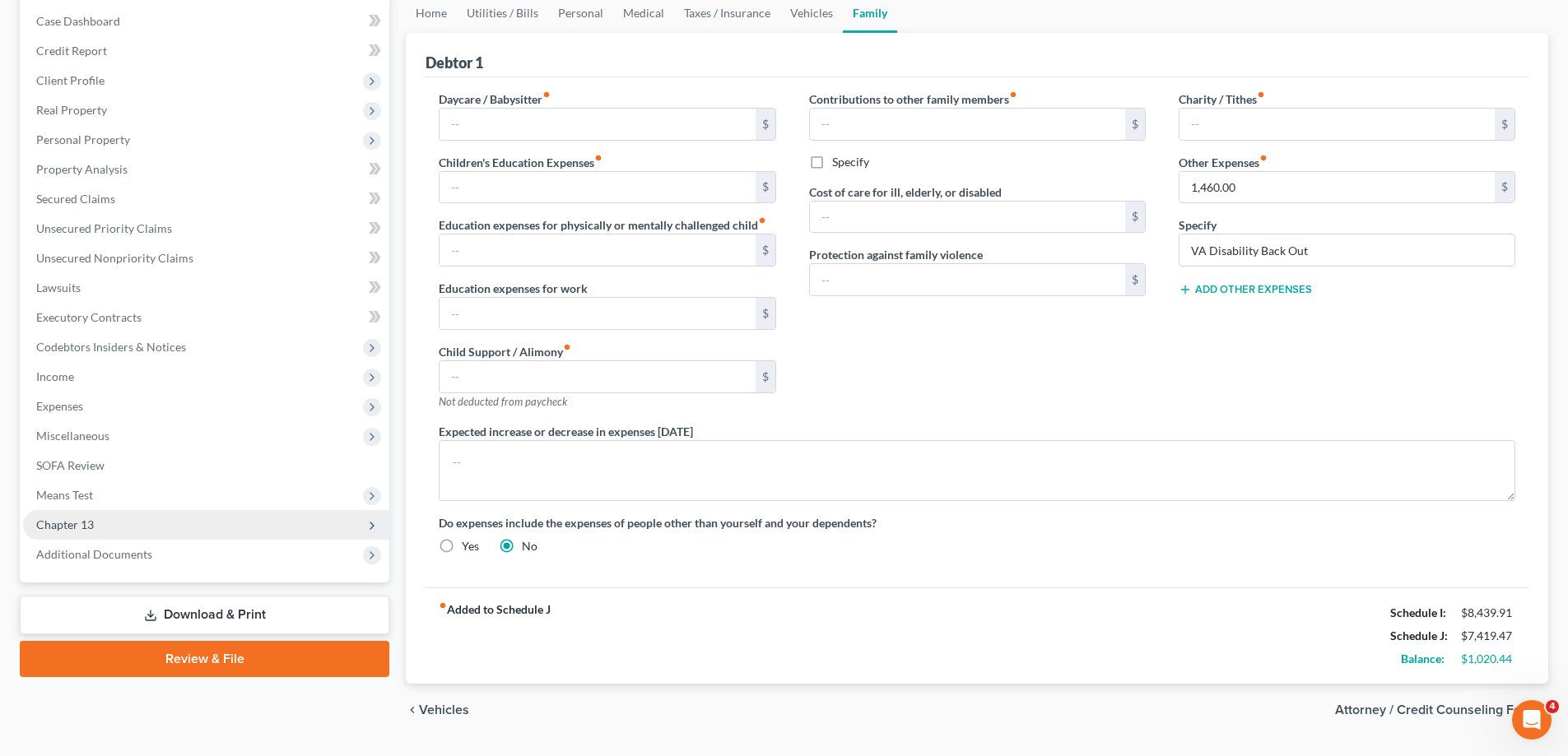
click at [122, 537] on span "Chapter 13" at bounding box center [205, 525] width 366 height 29
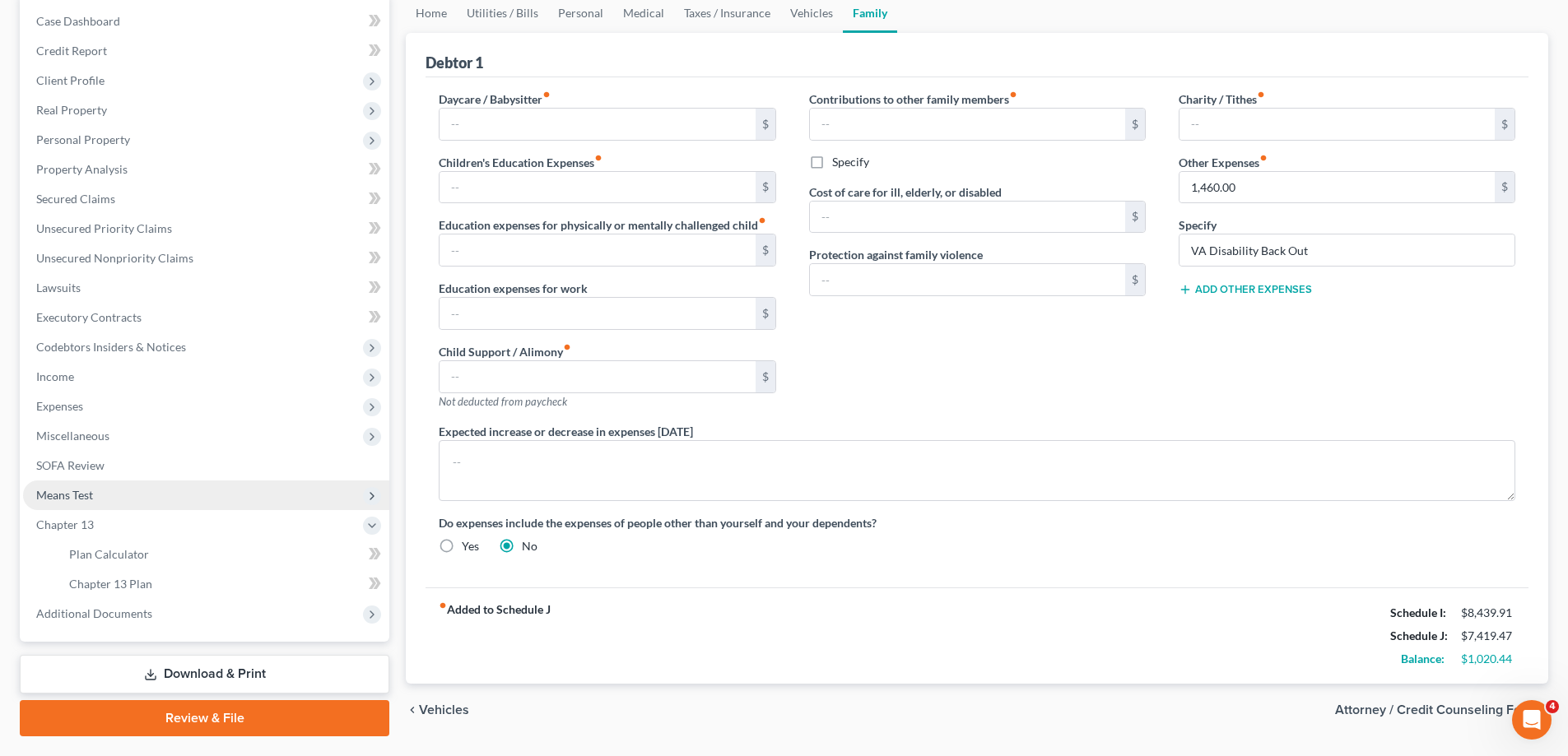
click at [111, 506] on span "Means Test" at bounding box center [205, 495] width 366 height 29
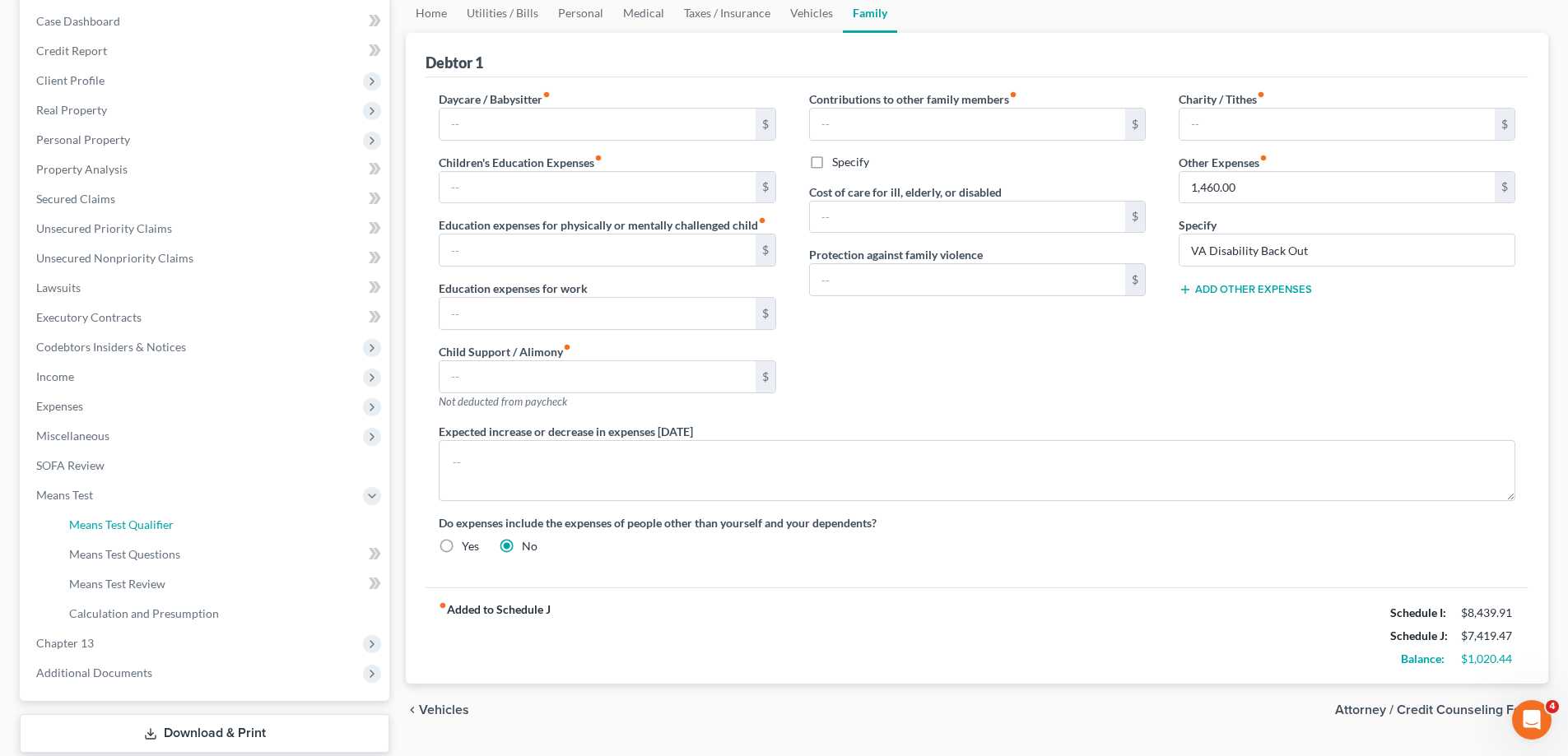
click at [130, 526] on span "Means Test Qualifier" at bounding box center [121, 524] width 104 height 14
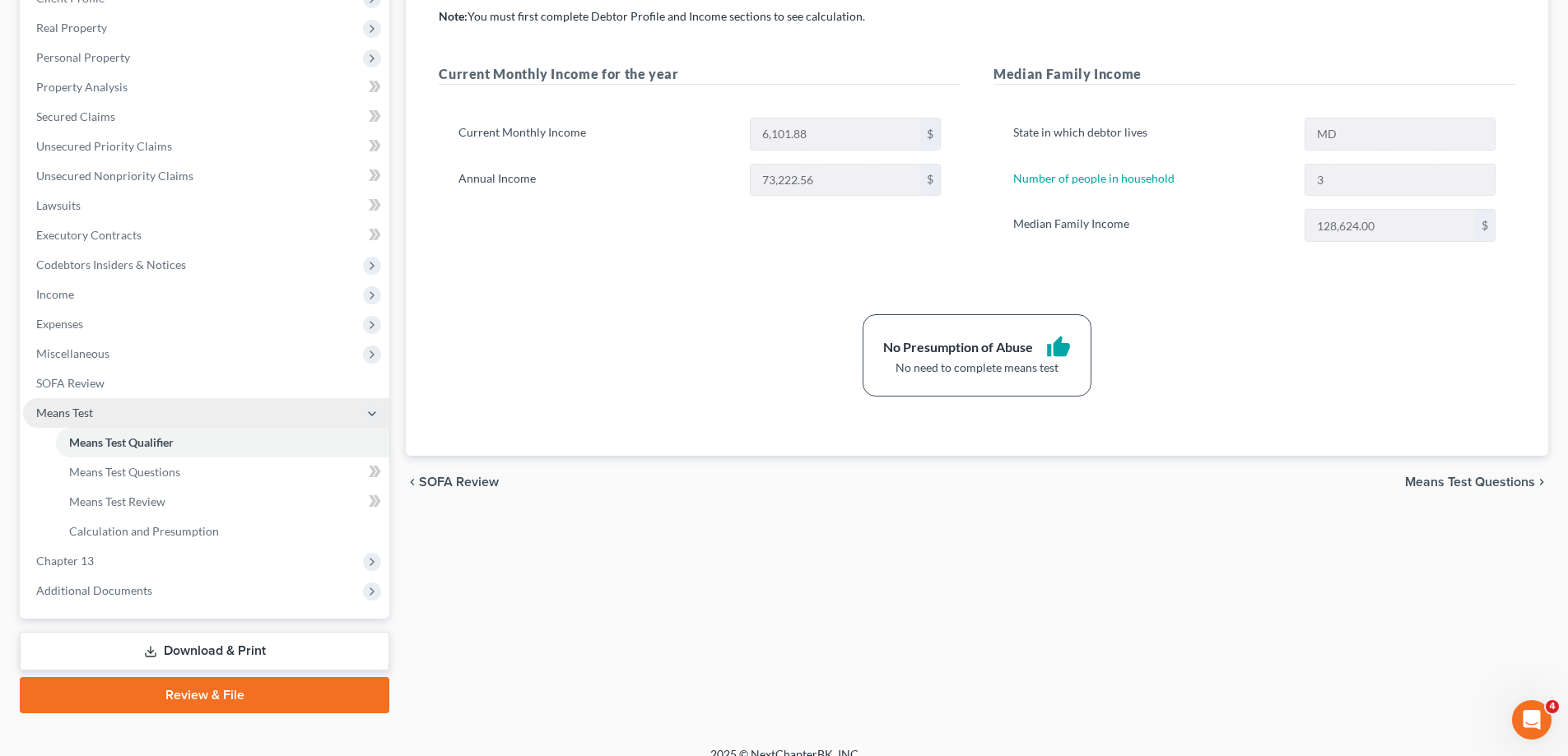
click at [146, 418] on span "Means Test" at bounding box center [205, 413] width 366 height 29
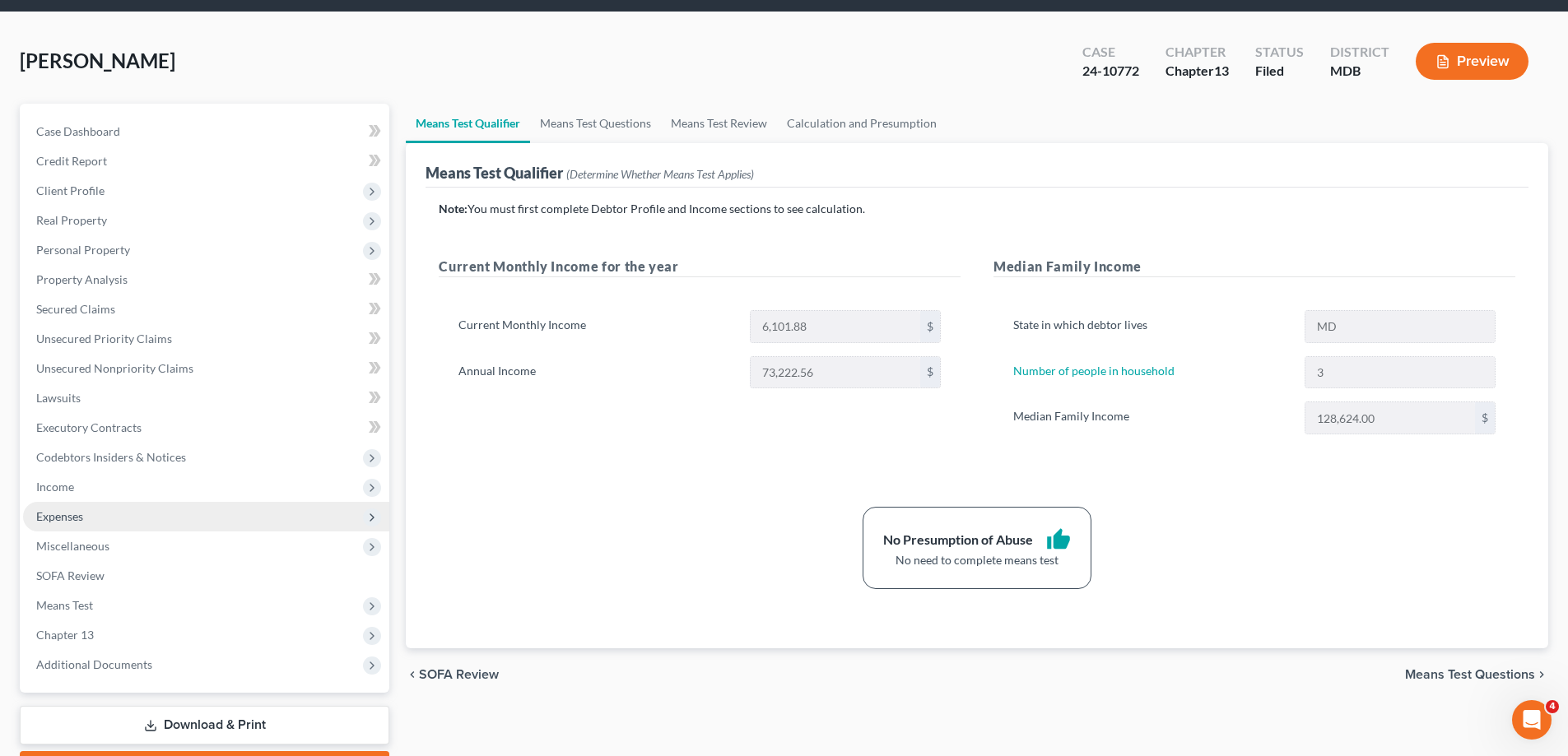
scroll to position [148, 0]
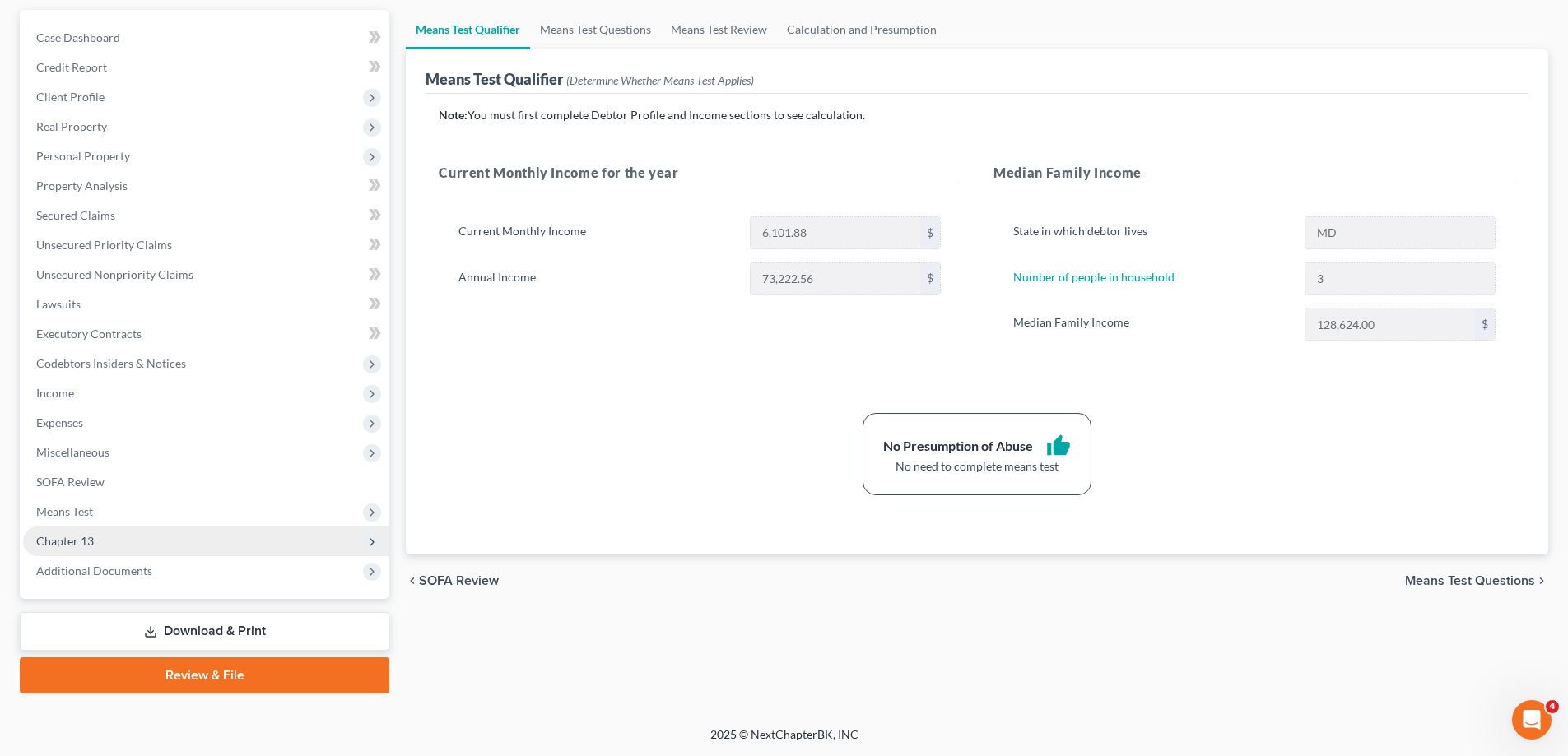
click at [145, 536] on span "Chapter 13" at bounding box center [205, 541] width 366 height 29
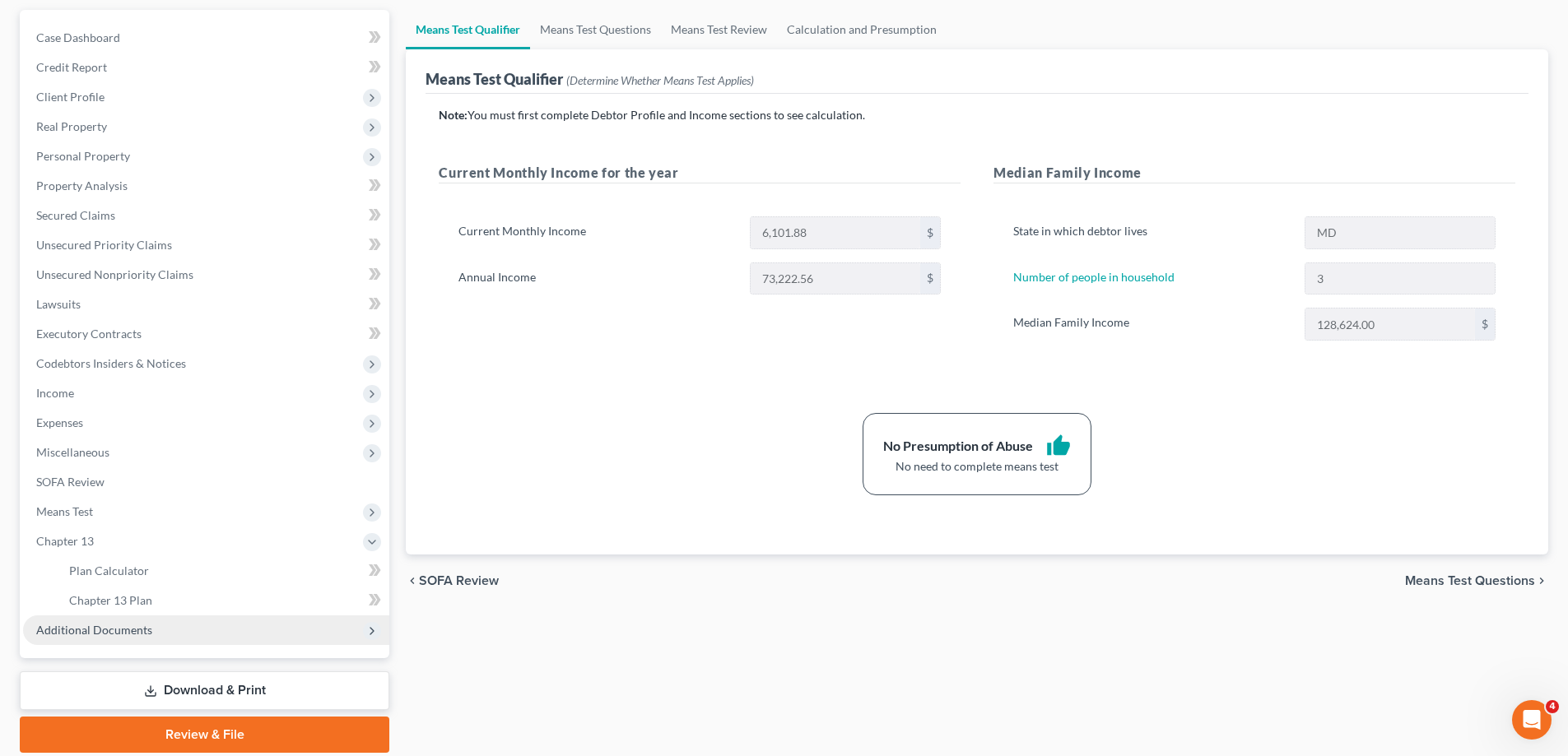
click at [155, 632] on span "Additional Documents" at bounding box center [205, 630] width 366 height 29
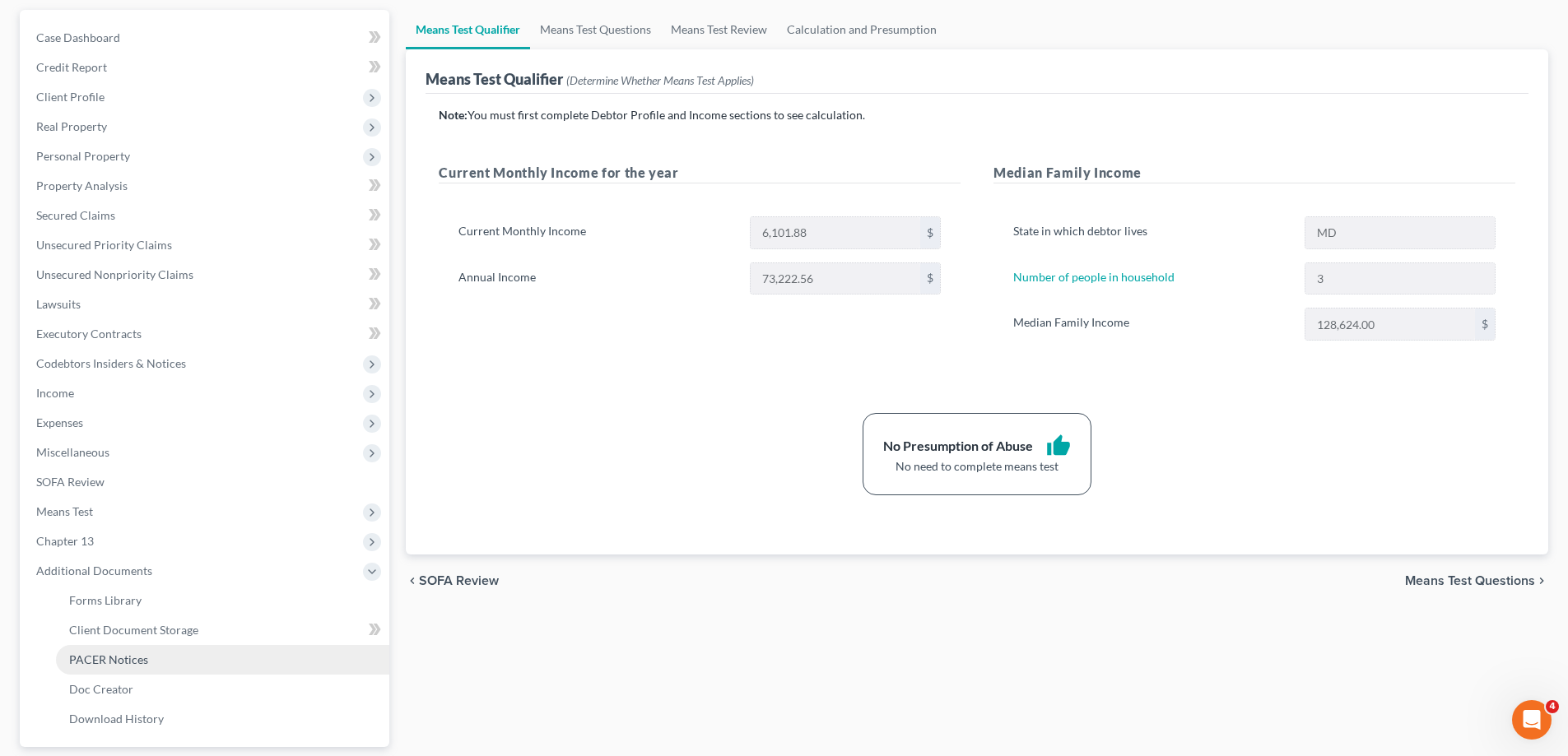
click at [179, 657] on link "PACER Notices" at bounding box center [222, 660] width 333 height 29
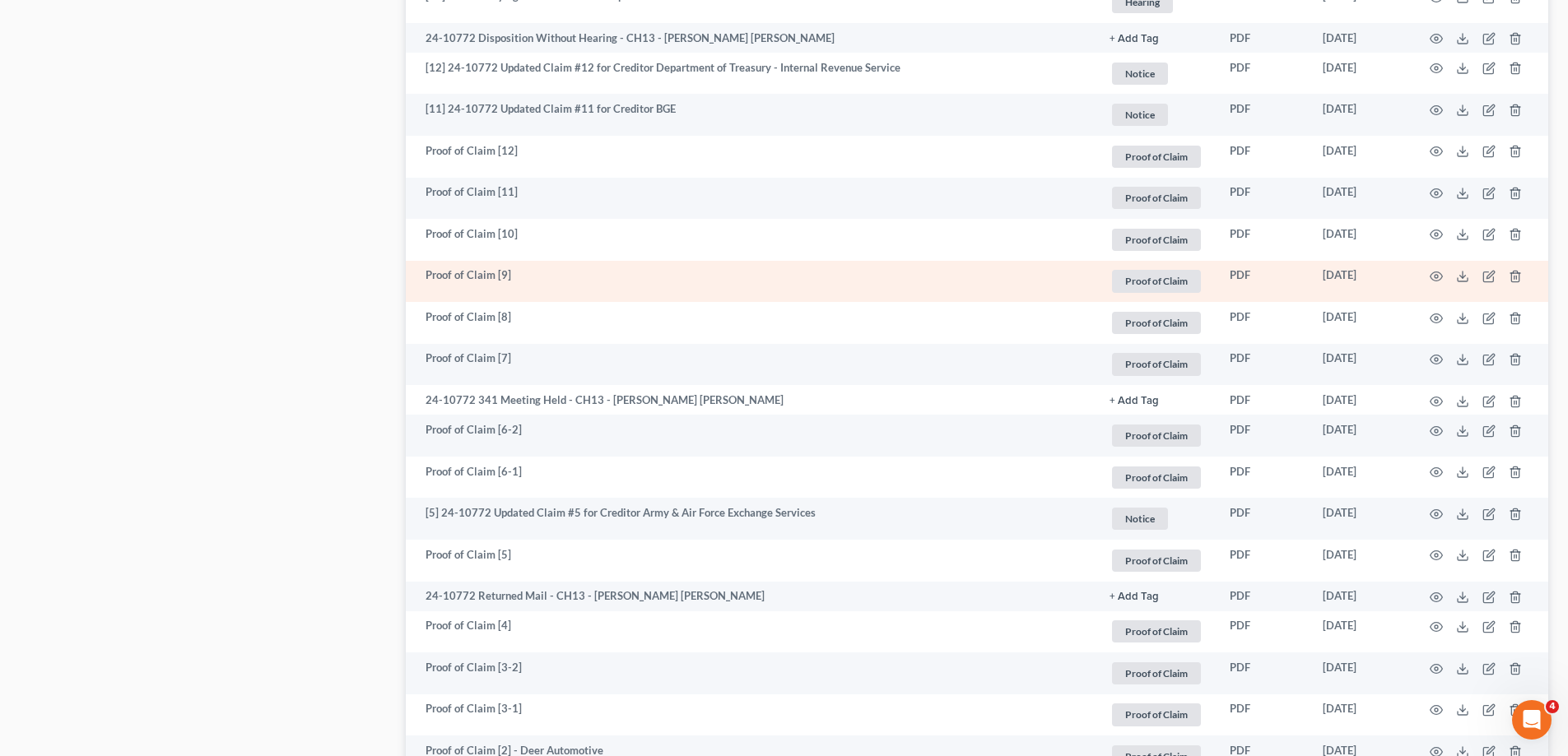
scroll to position [2881, 0]
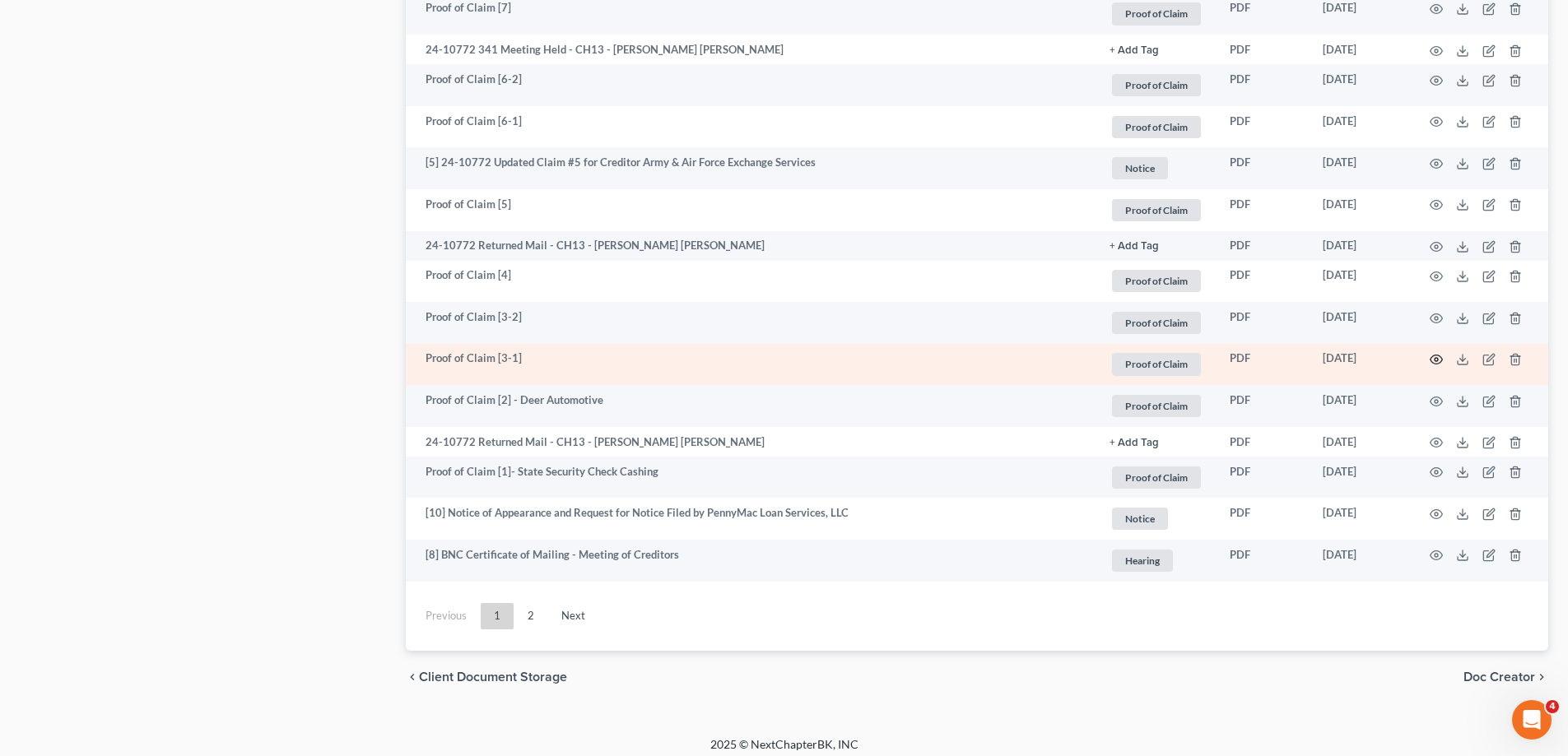
click at [1434, 361] on icon "button" at bounding box center [1435, 359] width 13 height 13
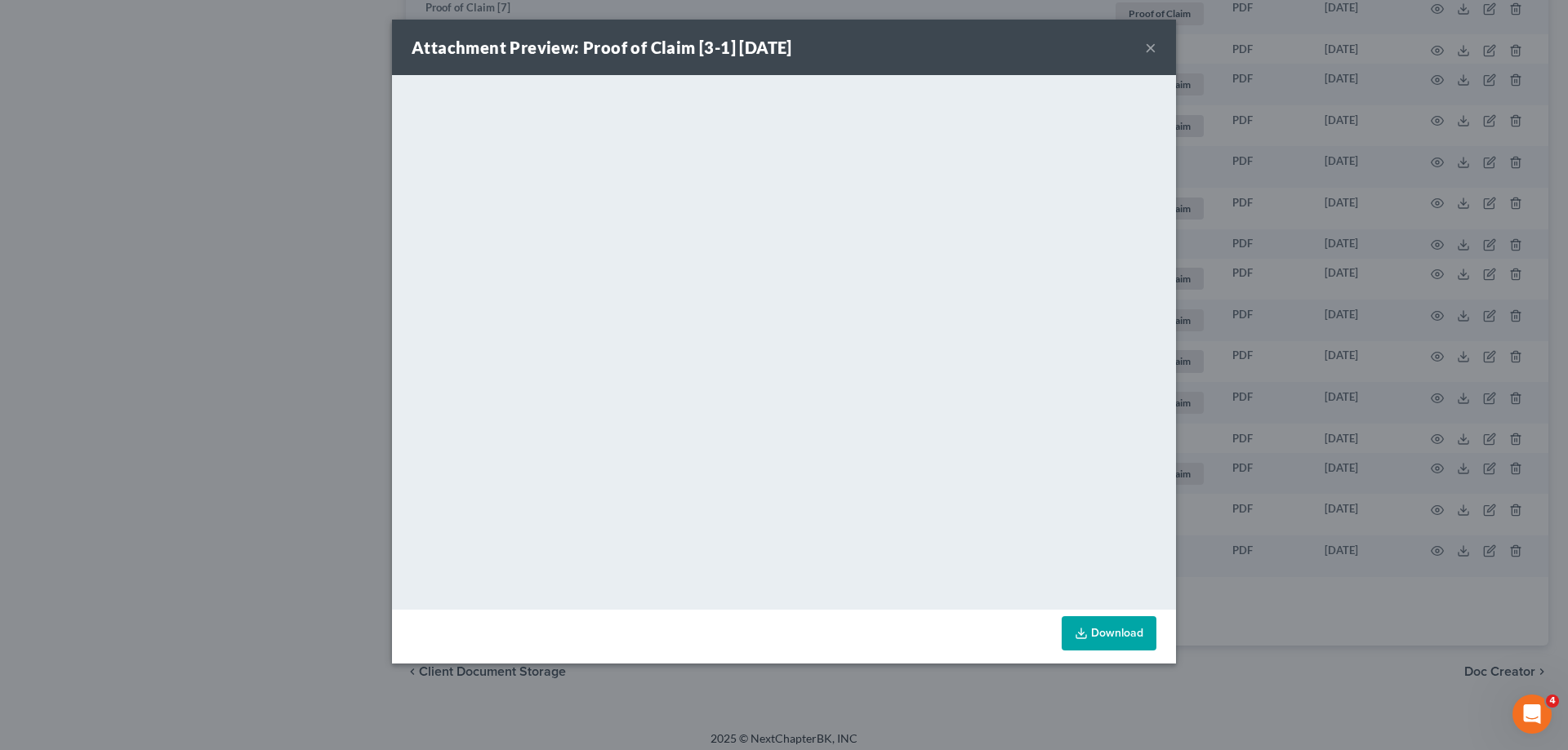
click at [1156, 47] on button "×" at bounding box center [1151, 48] width 12 height 19
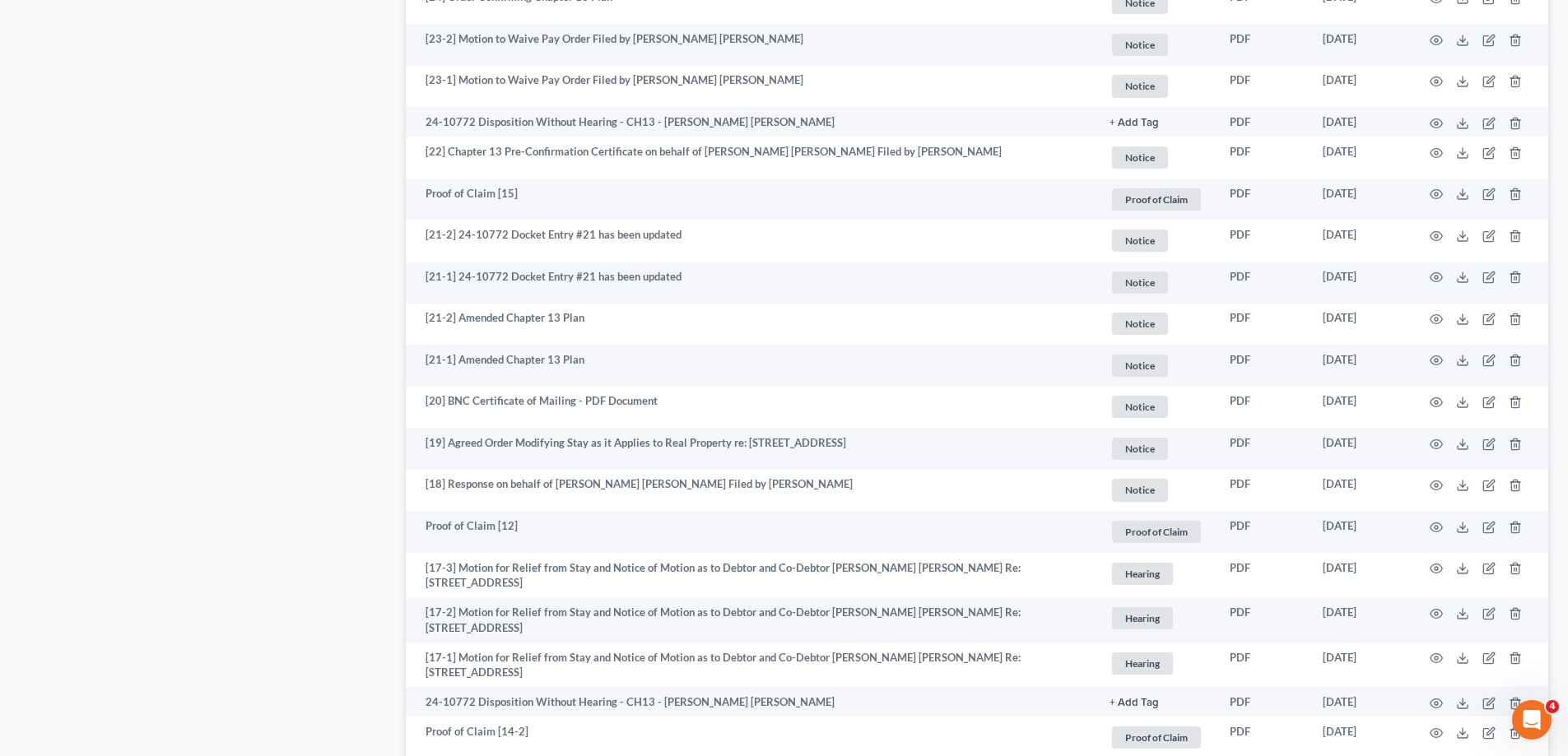
scroll to position [165, 0]
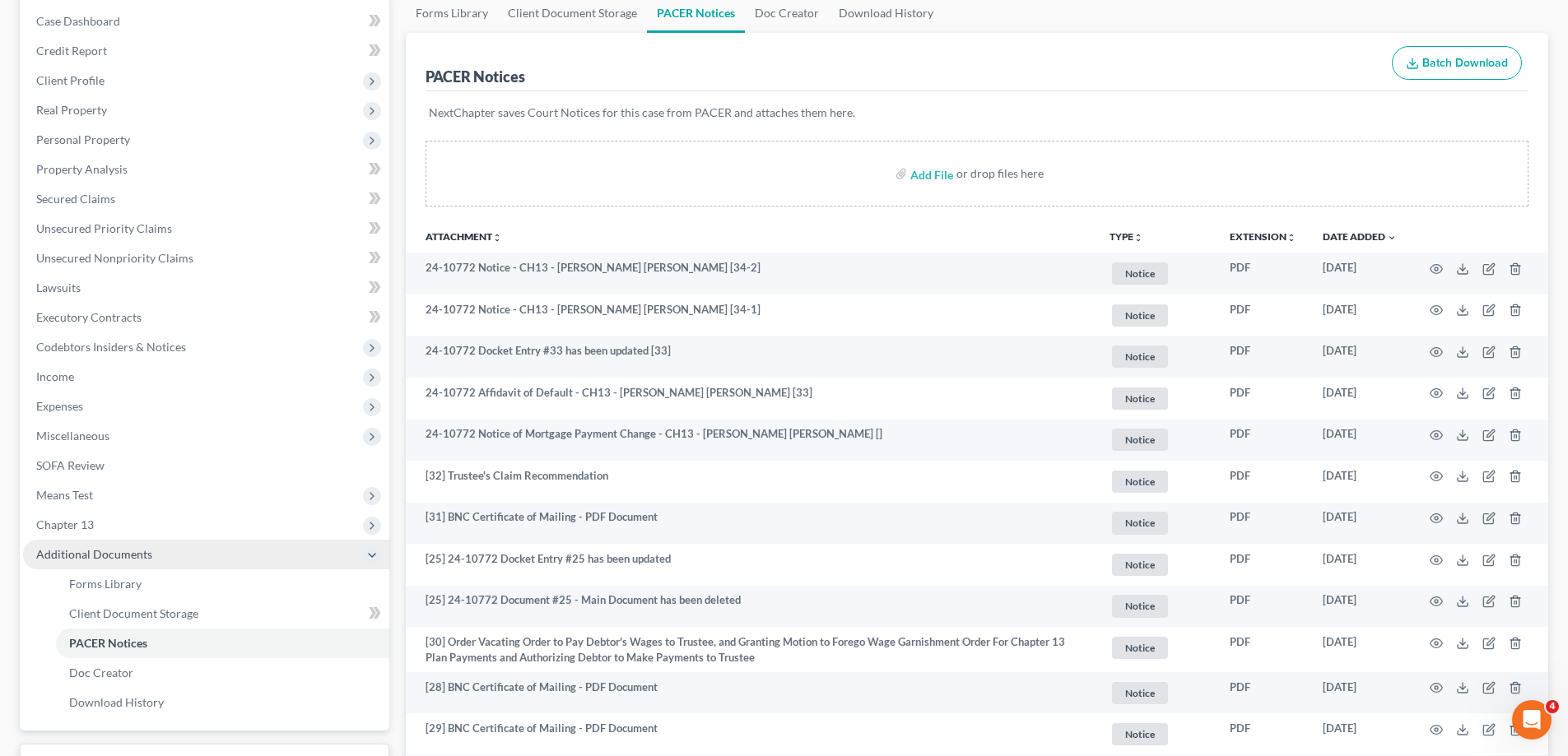
click at [150, 527] on span "Chapter 13" at bounding box center [205, 525] width 366 height 29
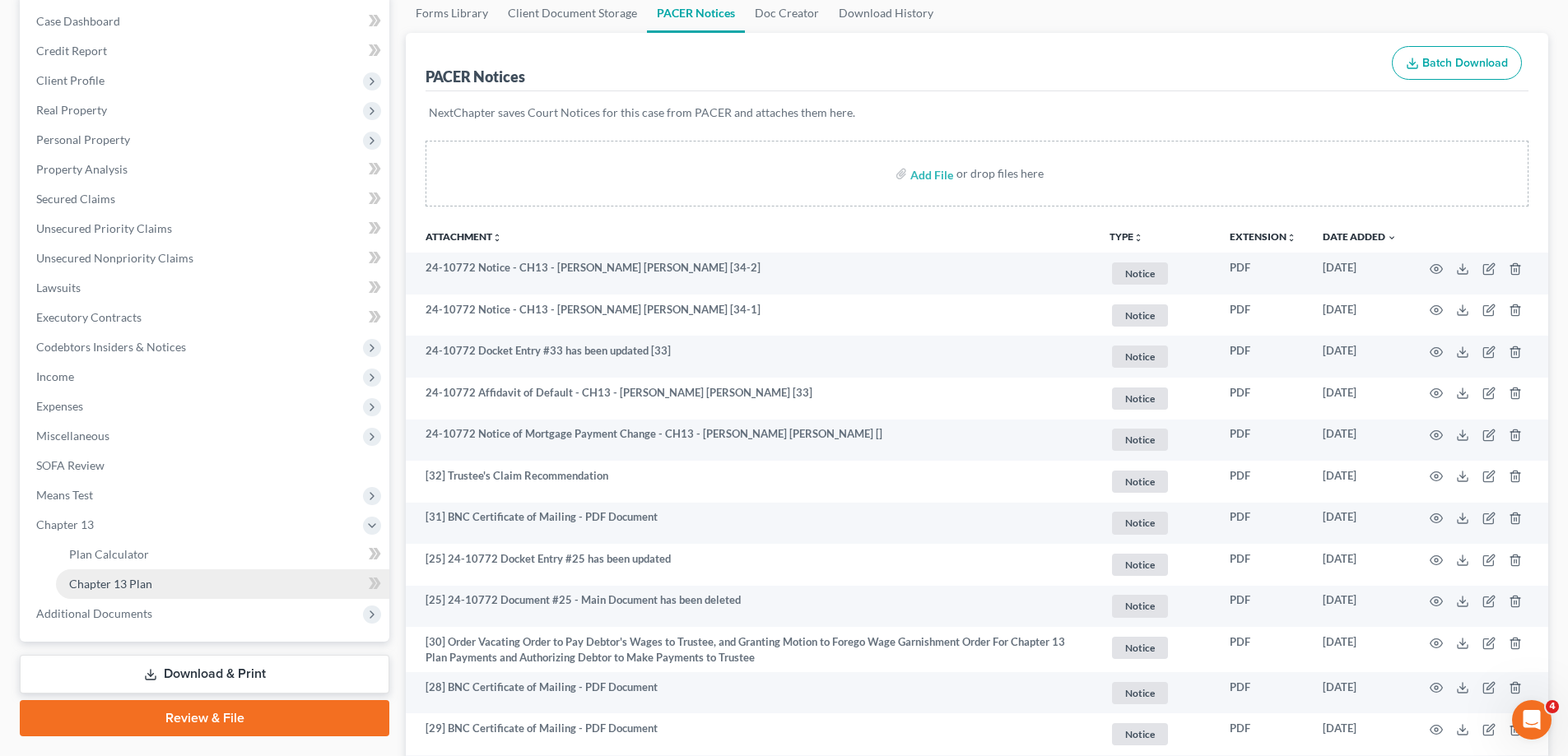
drag, startPoint x: 167, startPoint y: 575, endPoint x: 1398, endPoint y: 262, distance: 1270.2
click at [166, 574] on link "Chapter 13 Plan" at bounding box center [222, 584] width 333 height 29
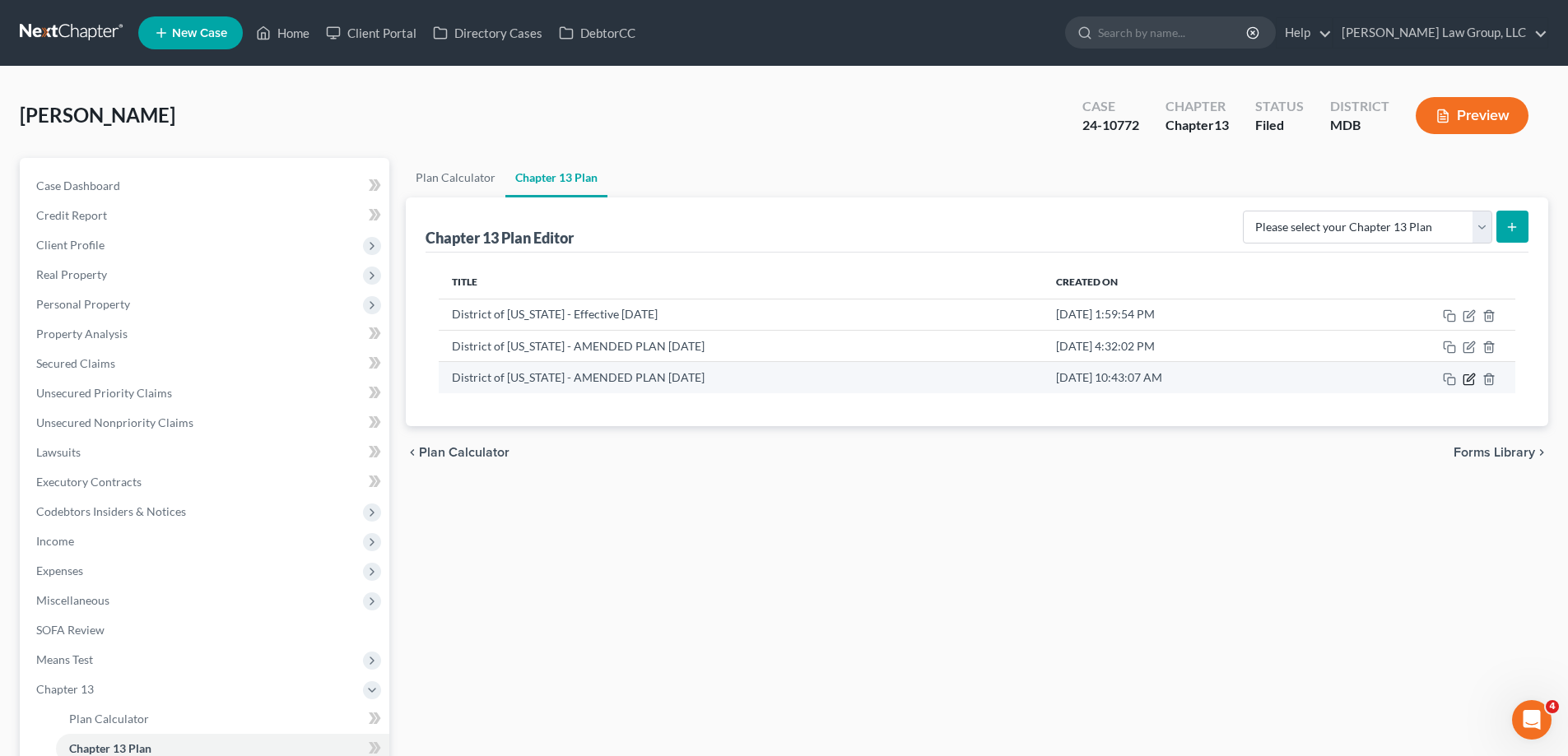
click at [1467, 374] on icon "button" at bounding box center [1468, 379] width 10 height 10
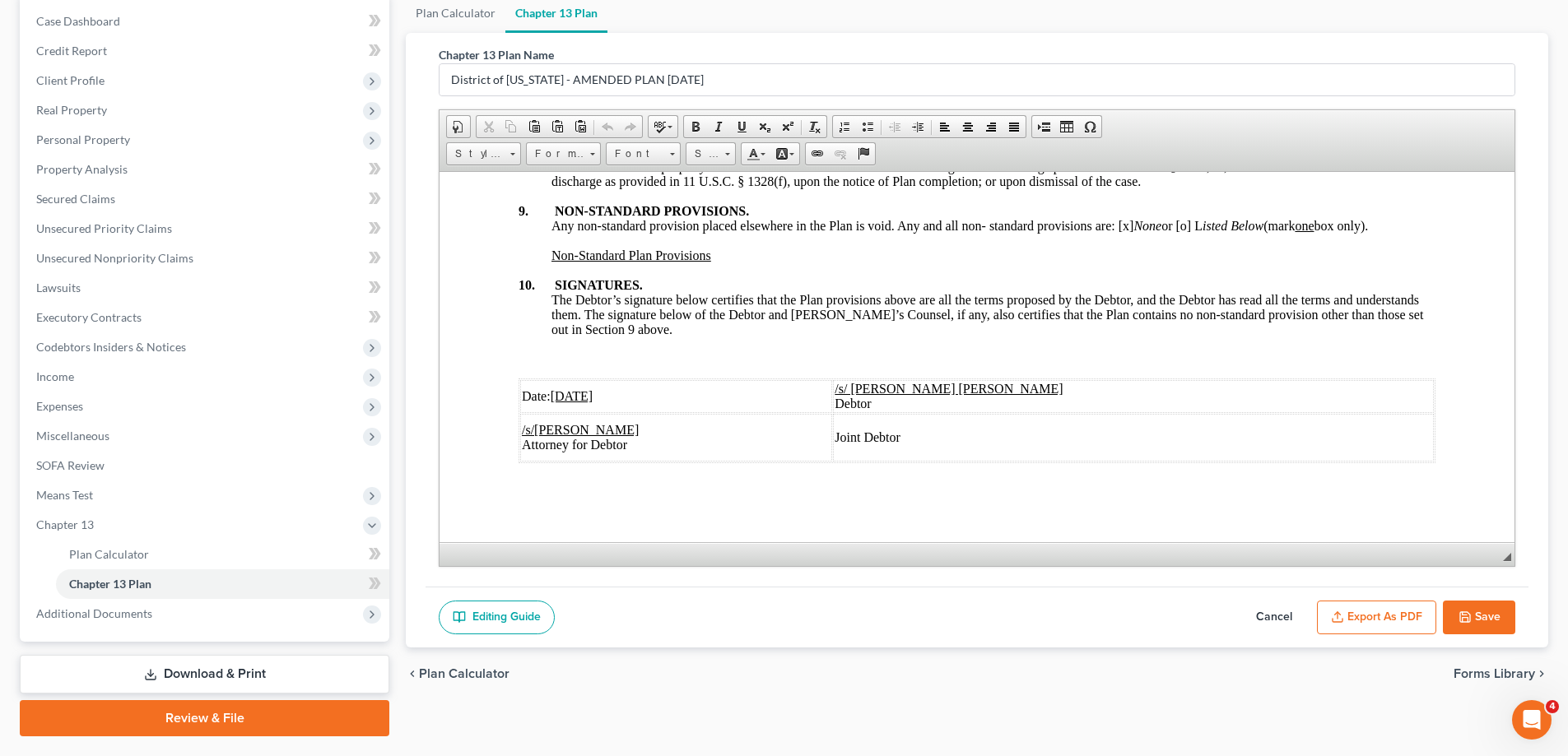
scroll to position [207, 0]
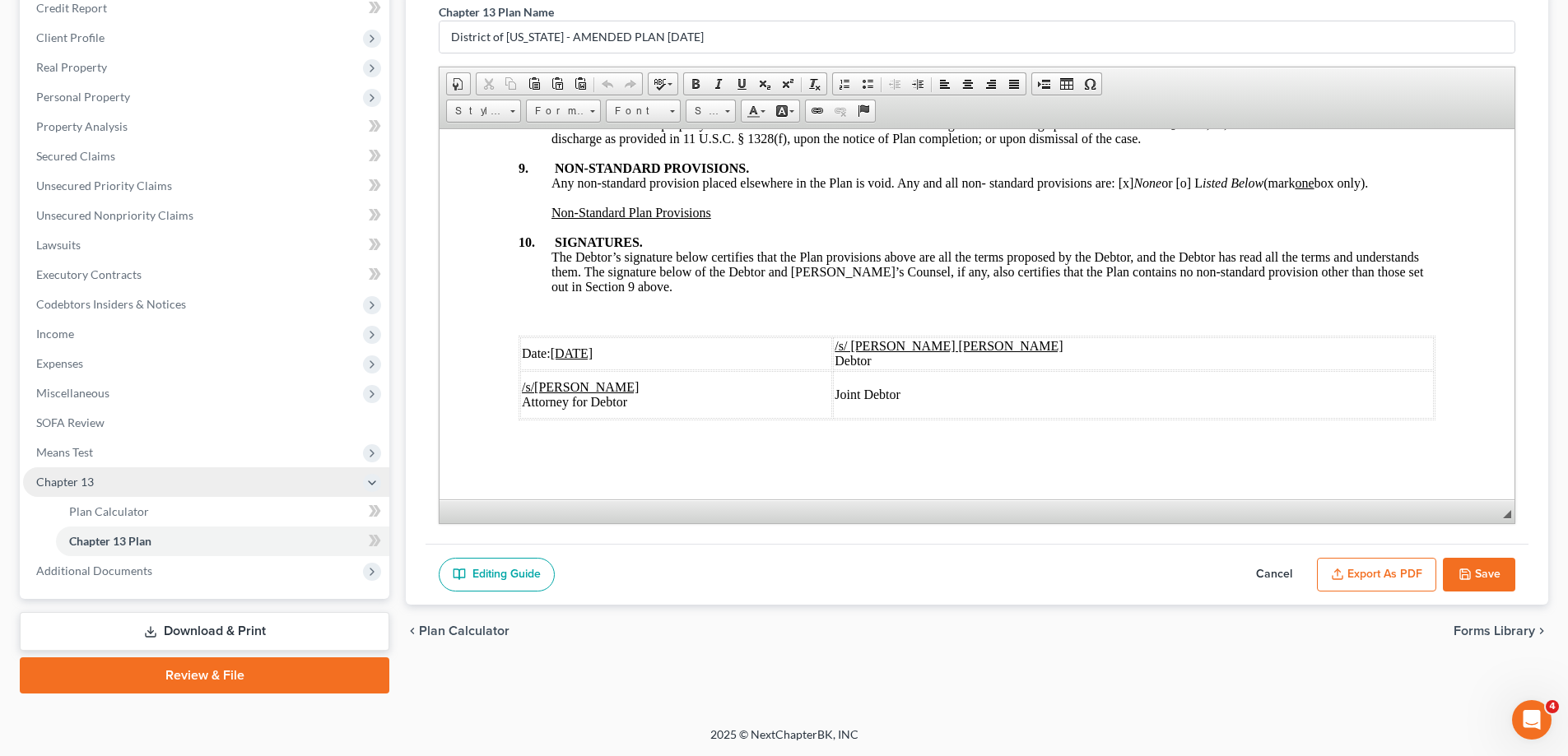
click at [1264, 572] on button "Cancel" at bounding box center [1274, 574] width 73 height 34
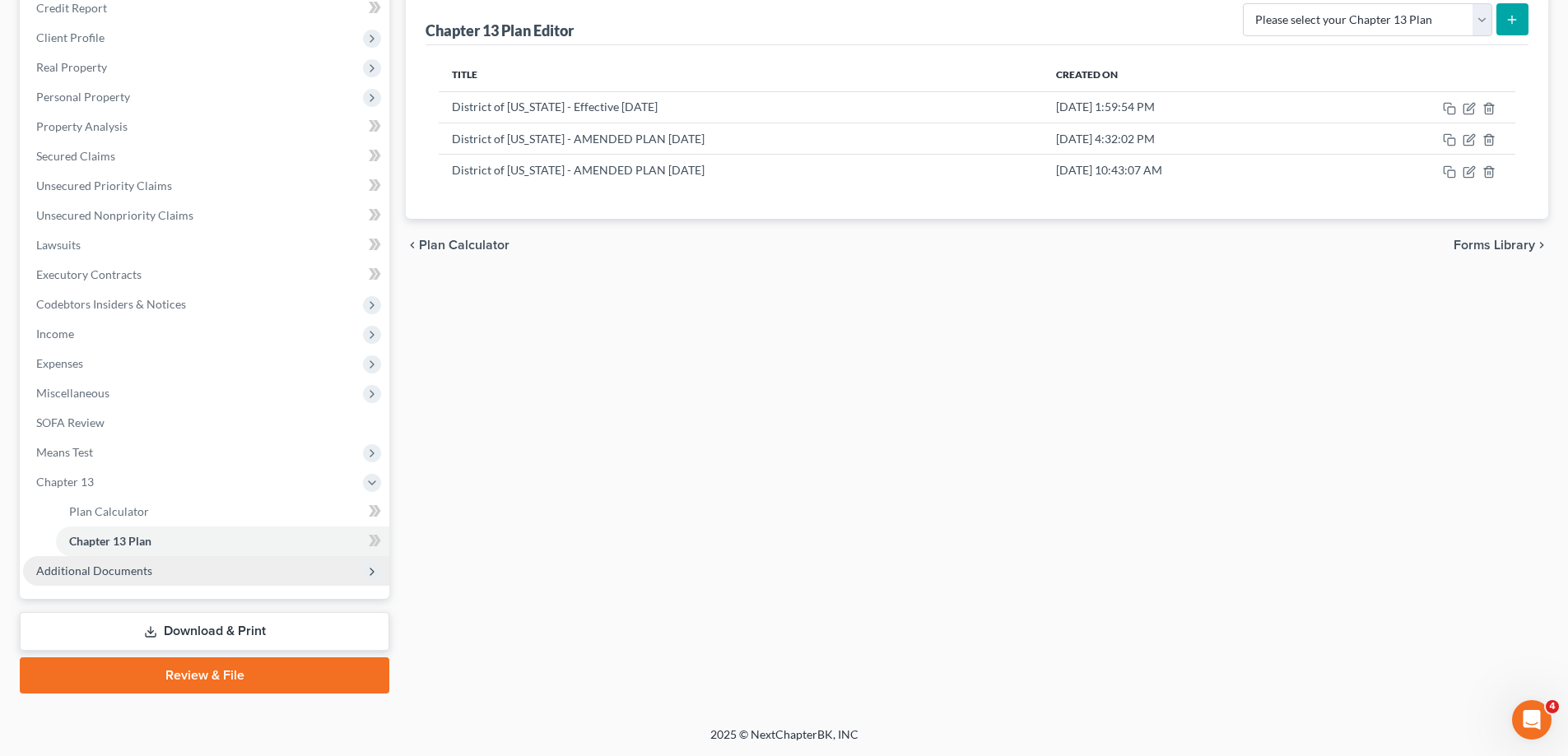
click at [128, 579] on span "Additional Documents" at bounding box center [205, 571] width 366 height 29
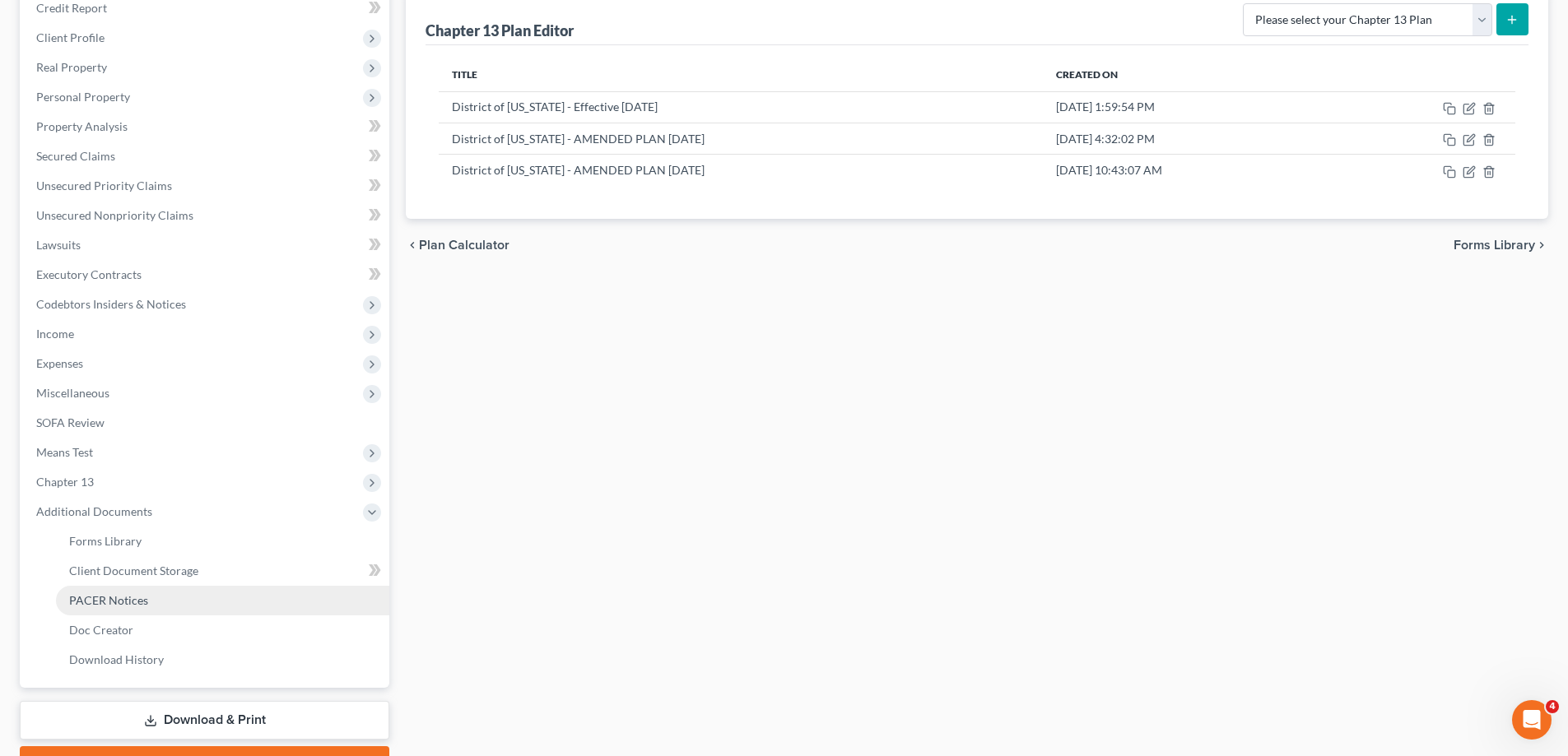
click at [169, 607] on link "PACER Notices" at bounding box center [222, 601] width 333 height 29
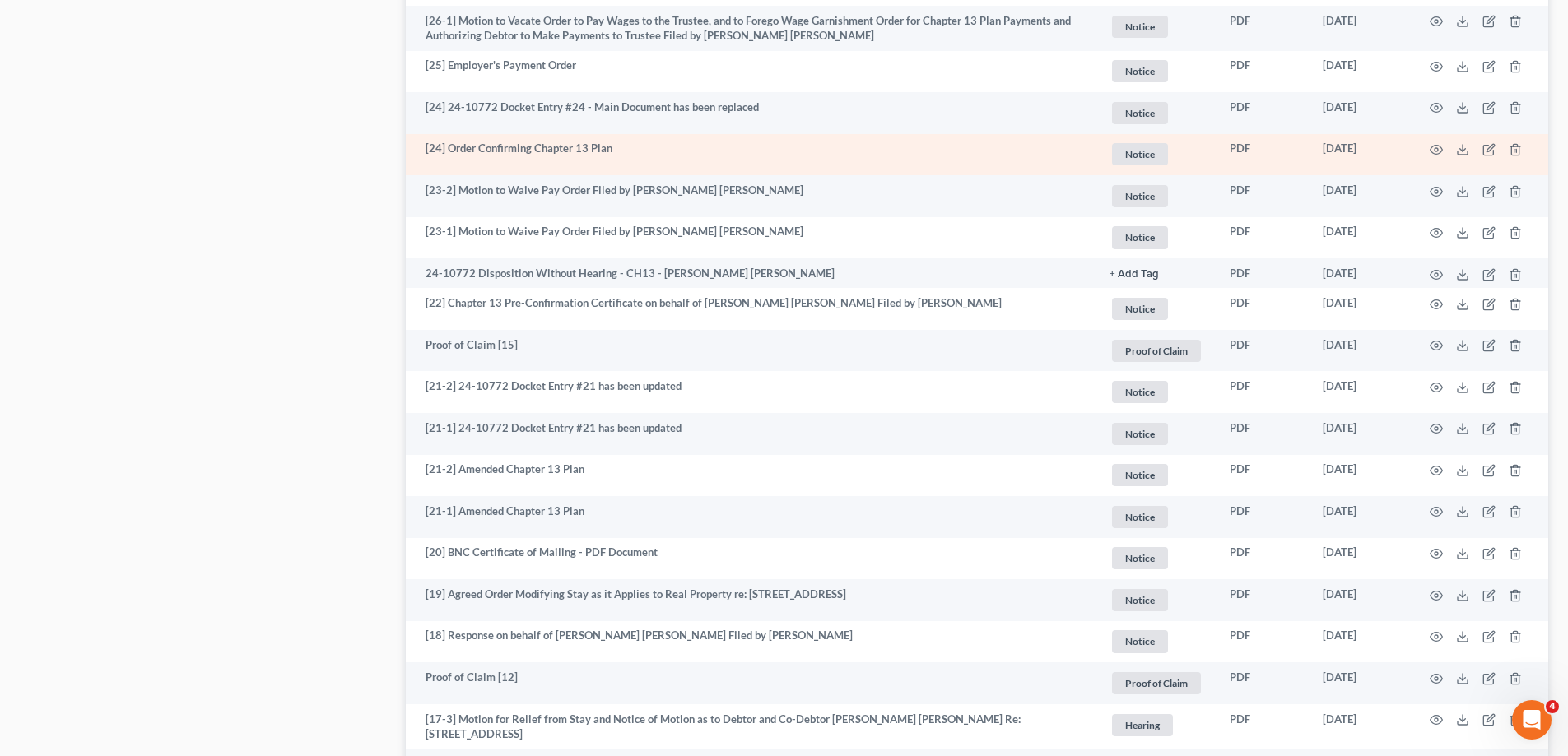
scroll to position [905, 0]
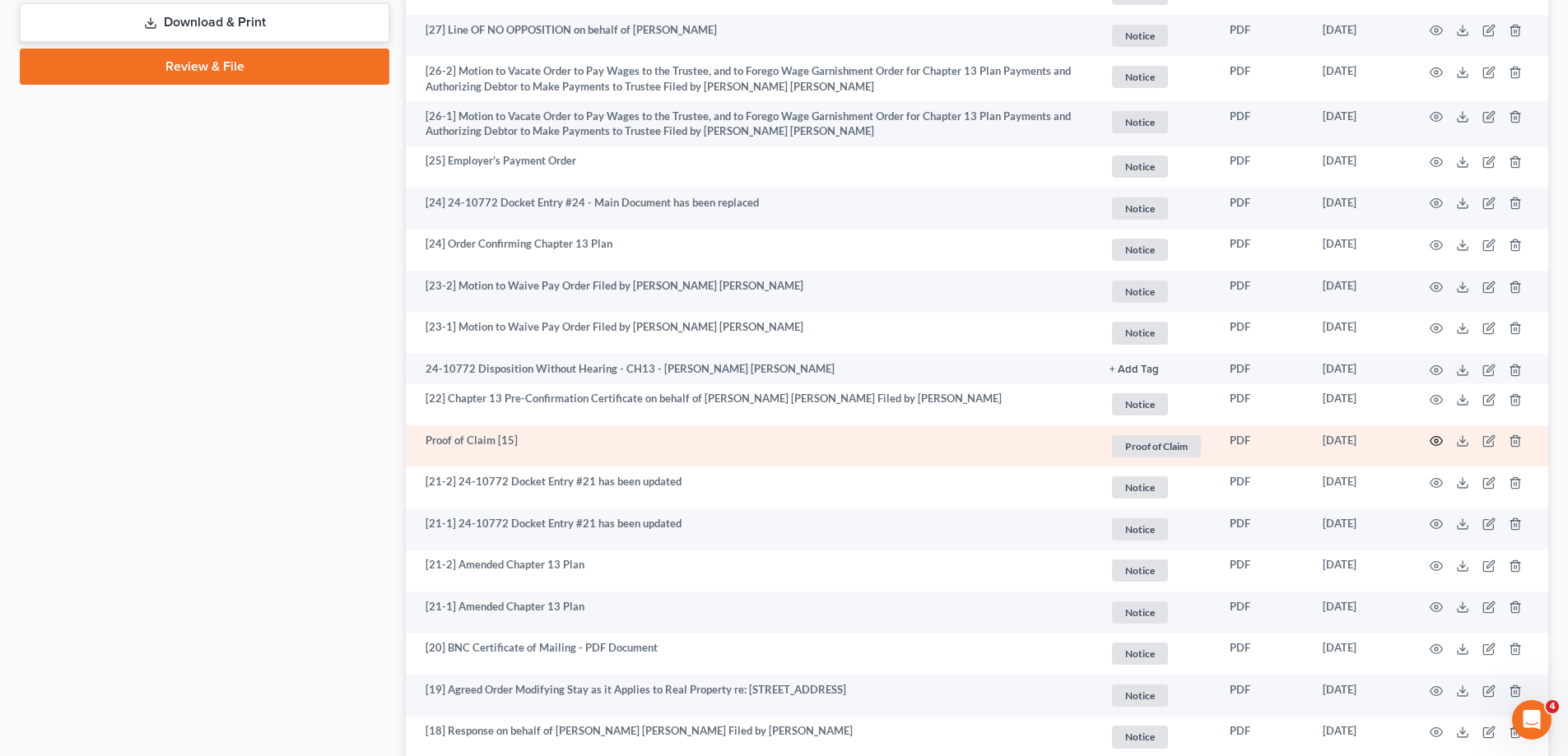
click at [1435, 440] on circle "button" at bounding box center [1435, 441] width 3 height 3
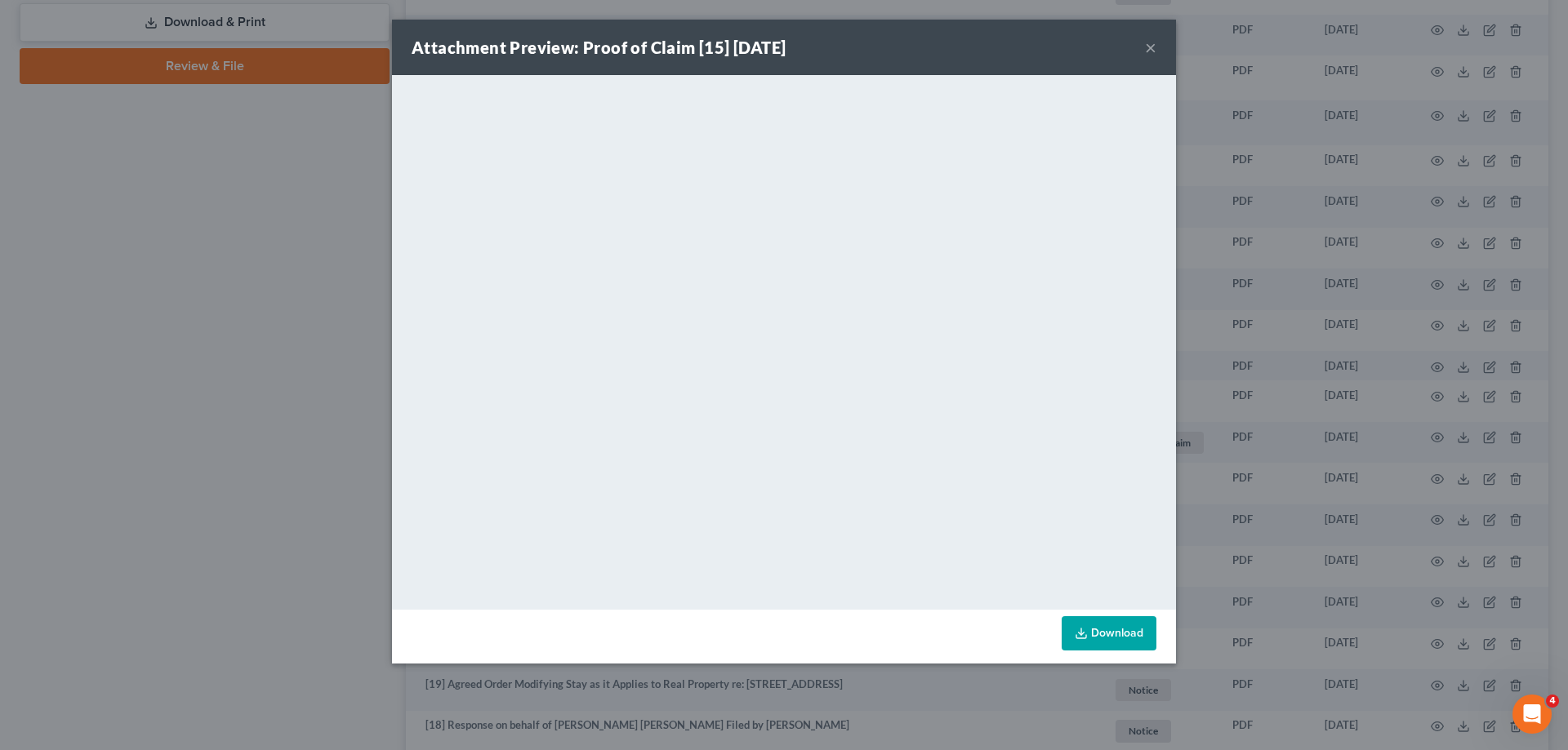
click at [1145, 48] on button "×" at bounding box center [1151, 48] width 12 height 19
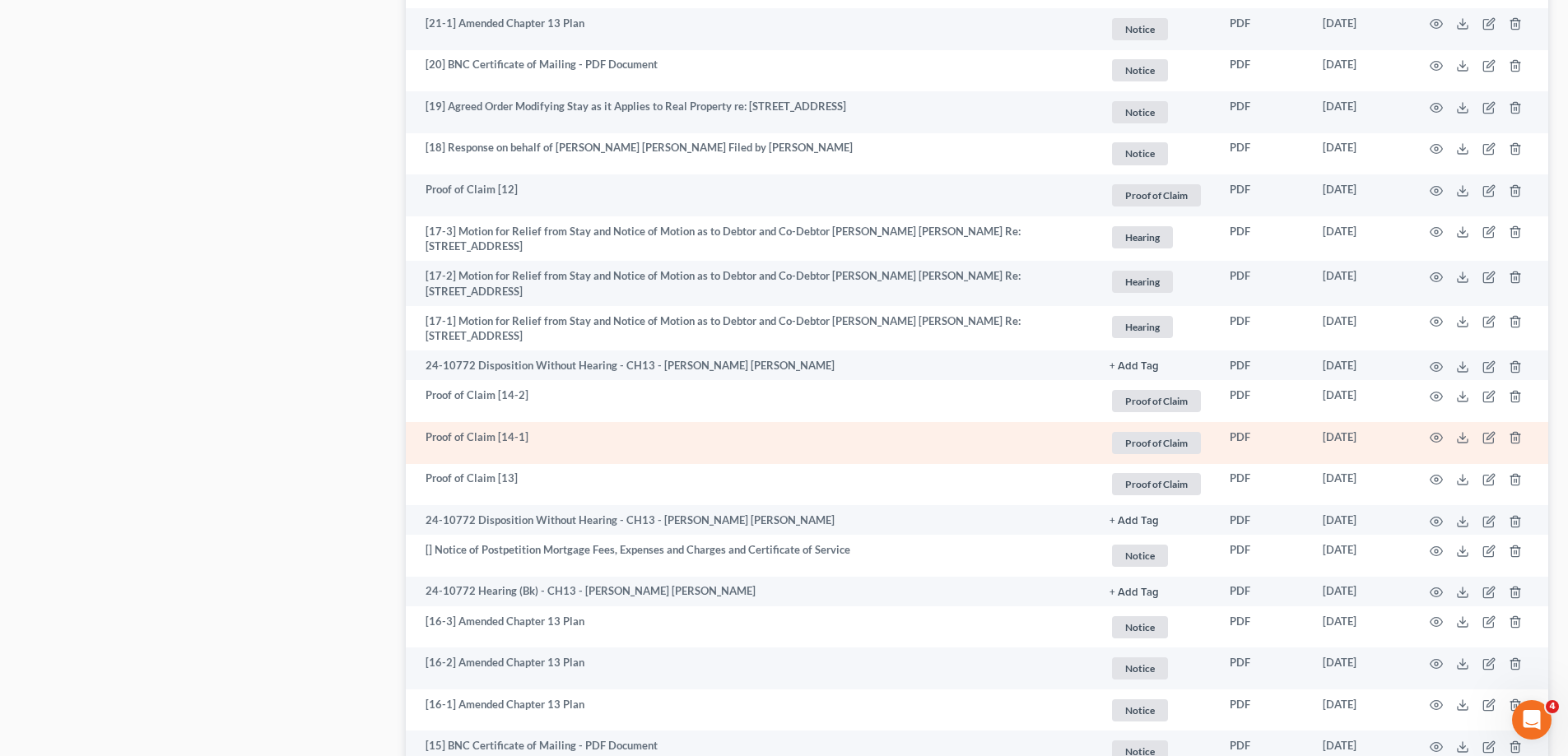
scroll to position [1646, 0]
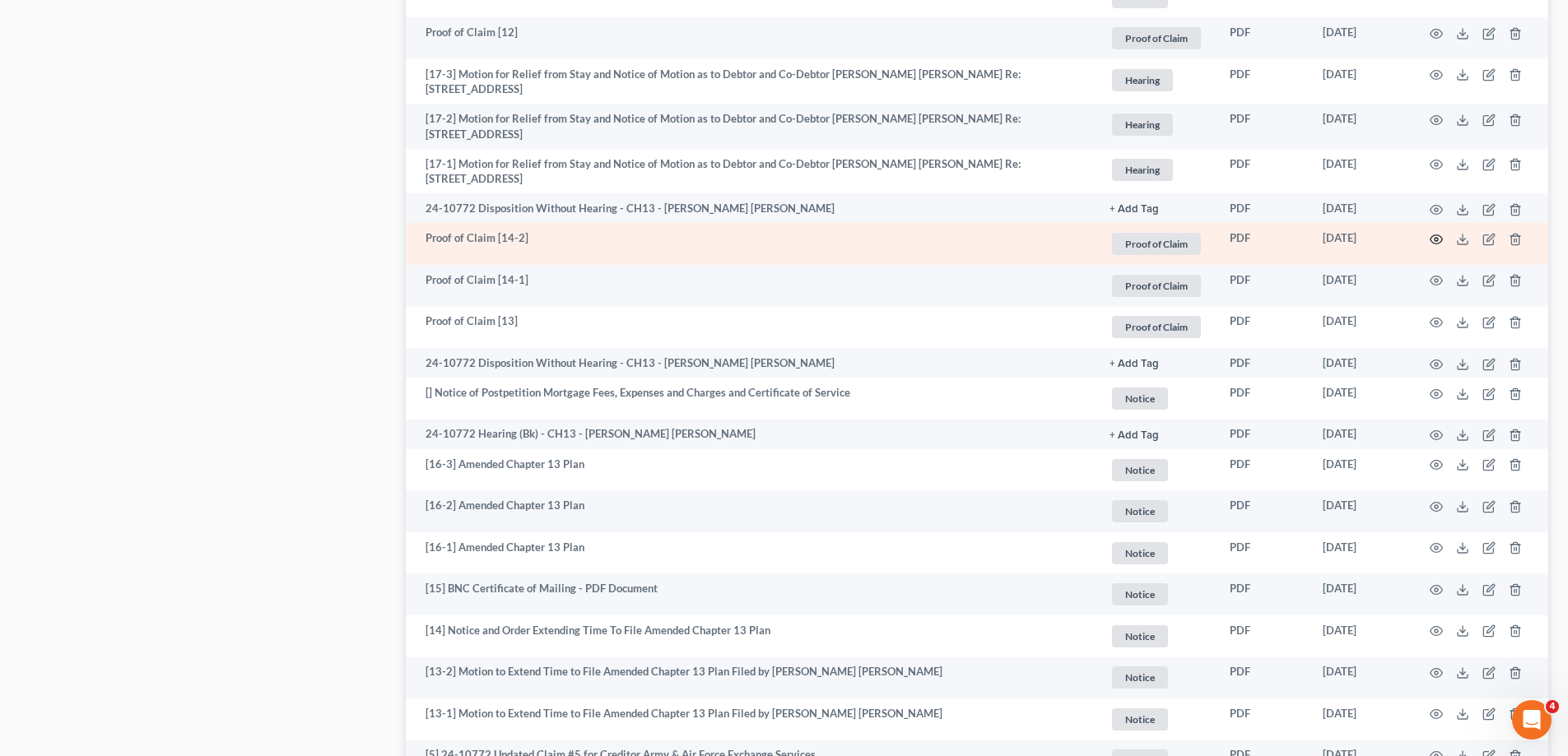
click at [1438, 239] on icon "button" at bounding box center [1435, 239] width 13 height 13
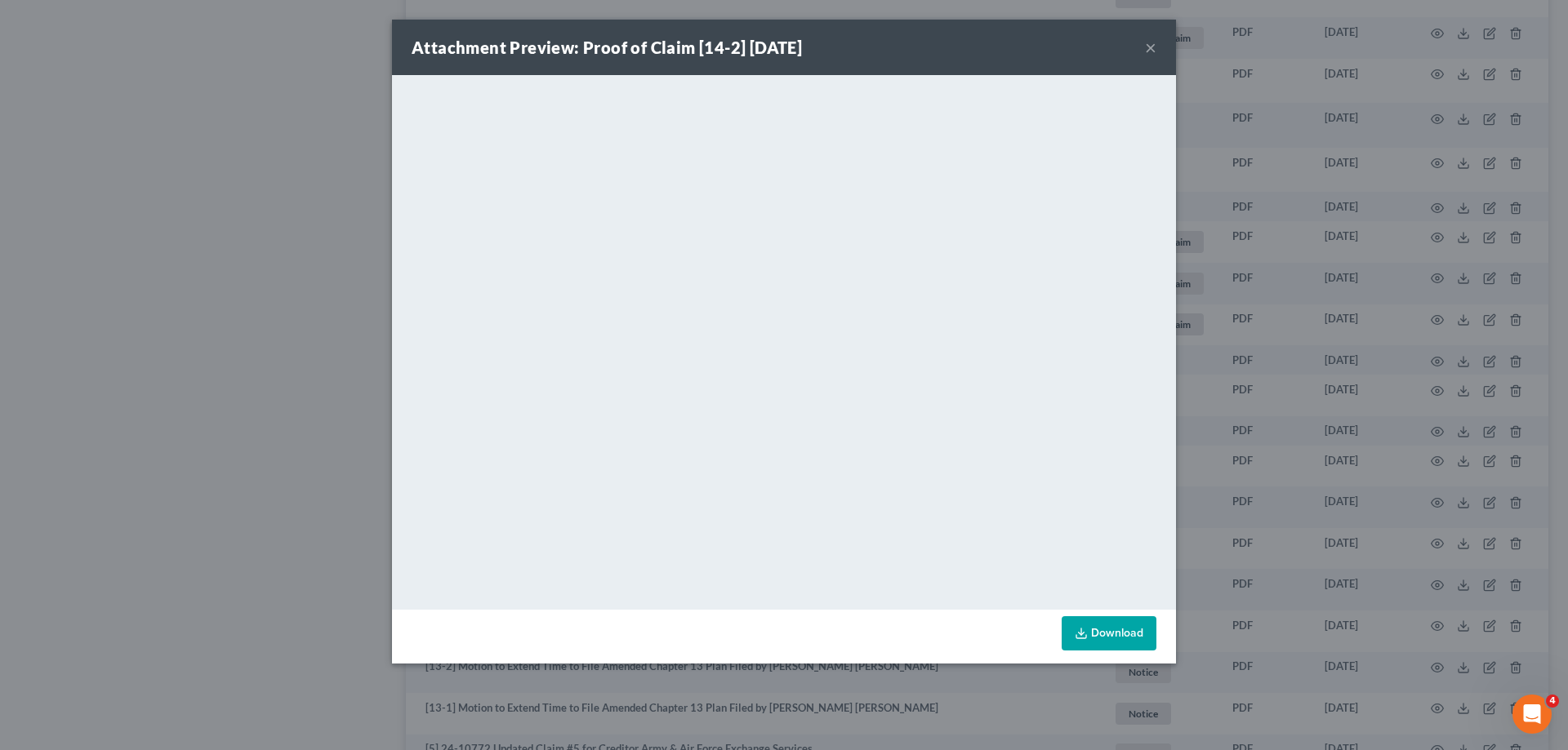
click at [1152, 48] on button "×" at bounding box center [1151, 48] width 12 height 19
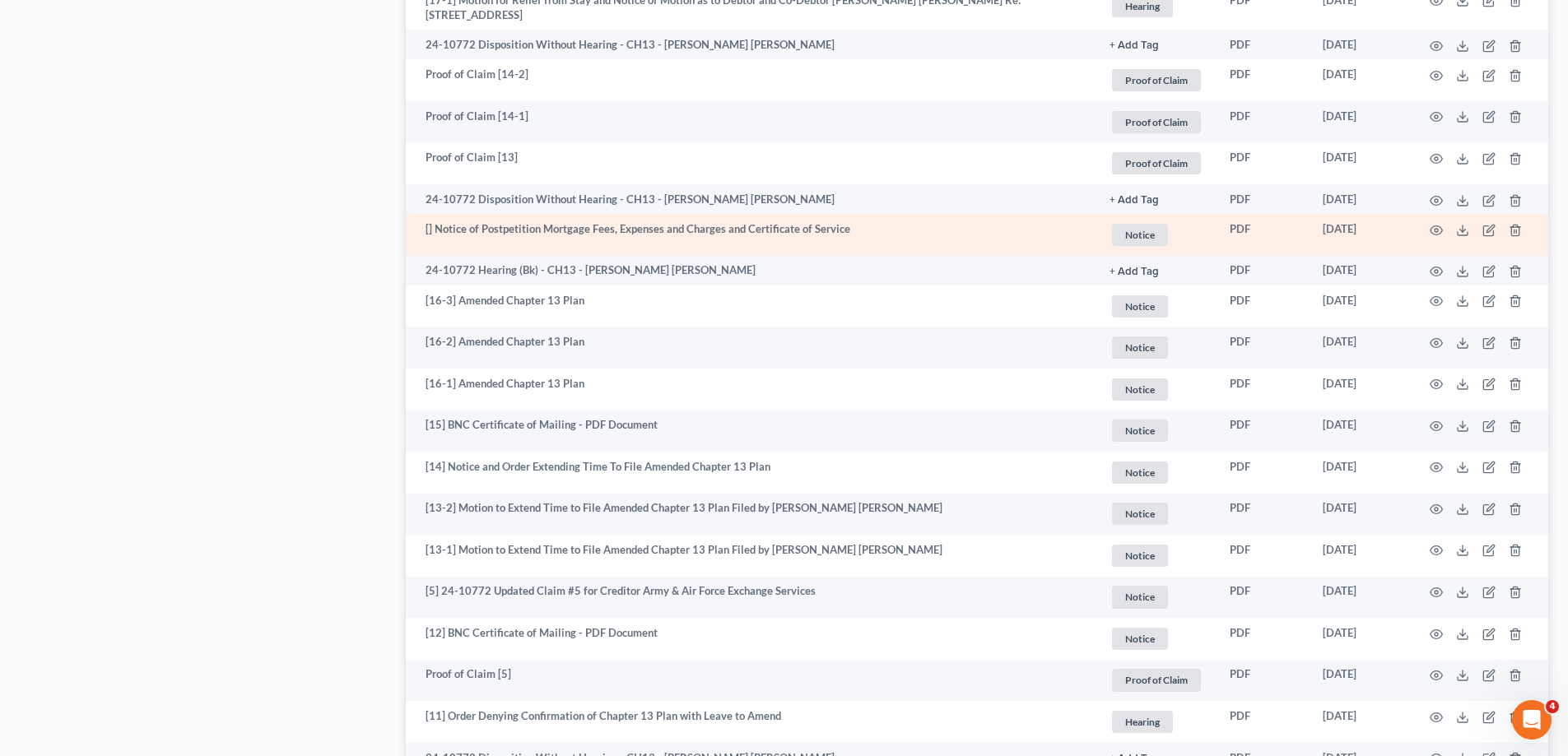
scroll to position [1810, 0]
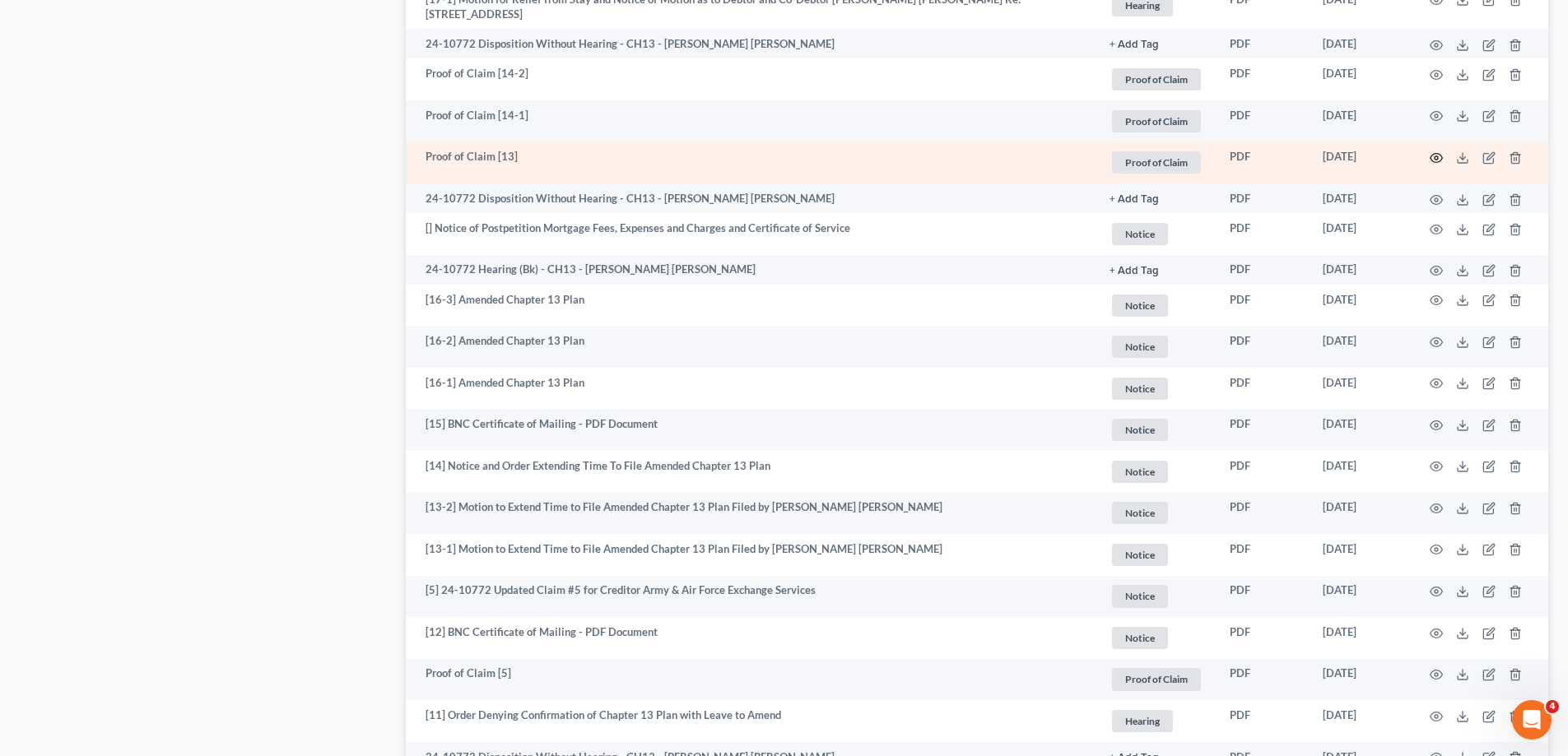
click at [1435, 154] on icon "button" at bounding box center [1436, 158] width 13 height 9
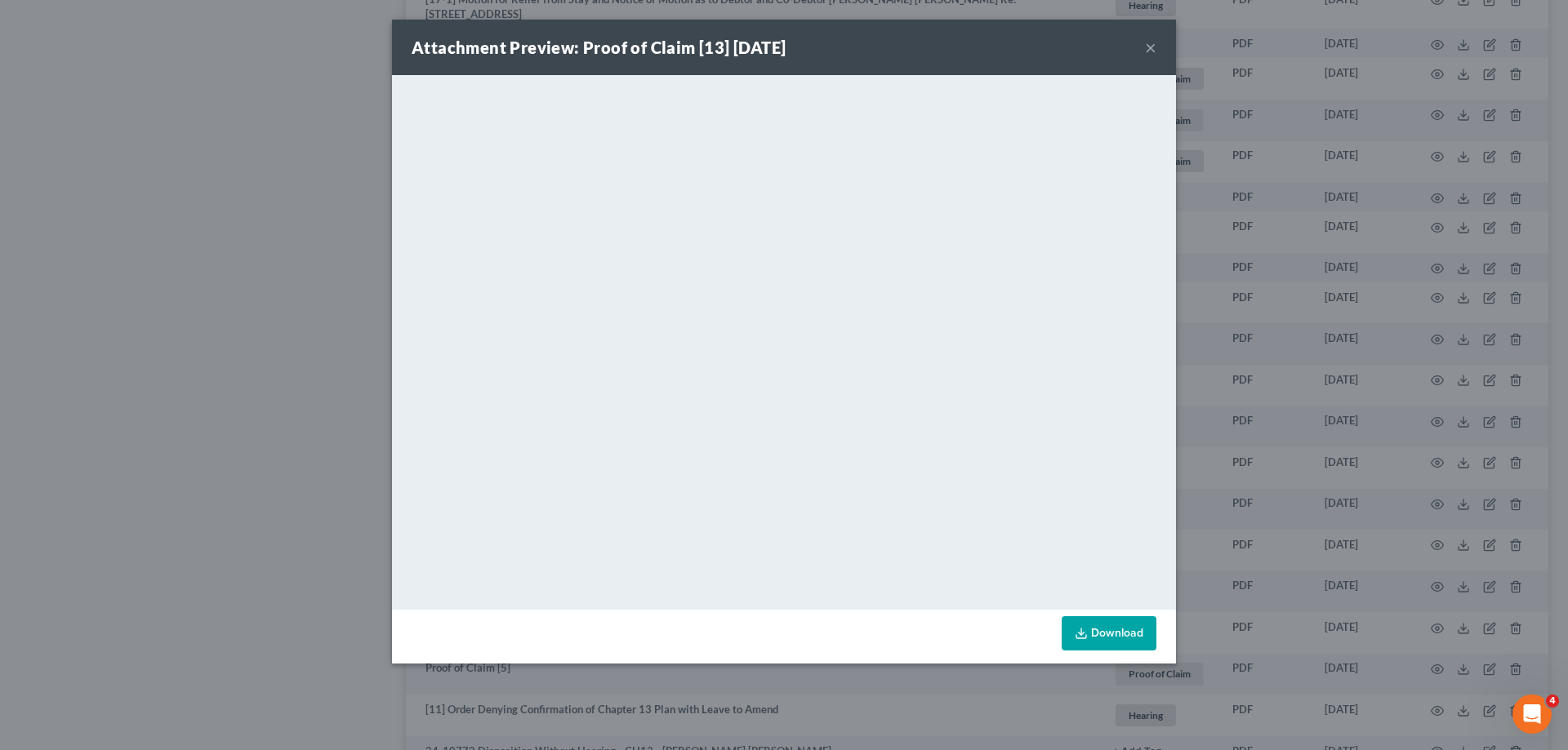
click at [1153, 44] on button "×" at bounding box center [1151, 48] width 12 height 19
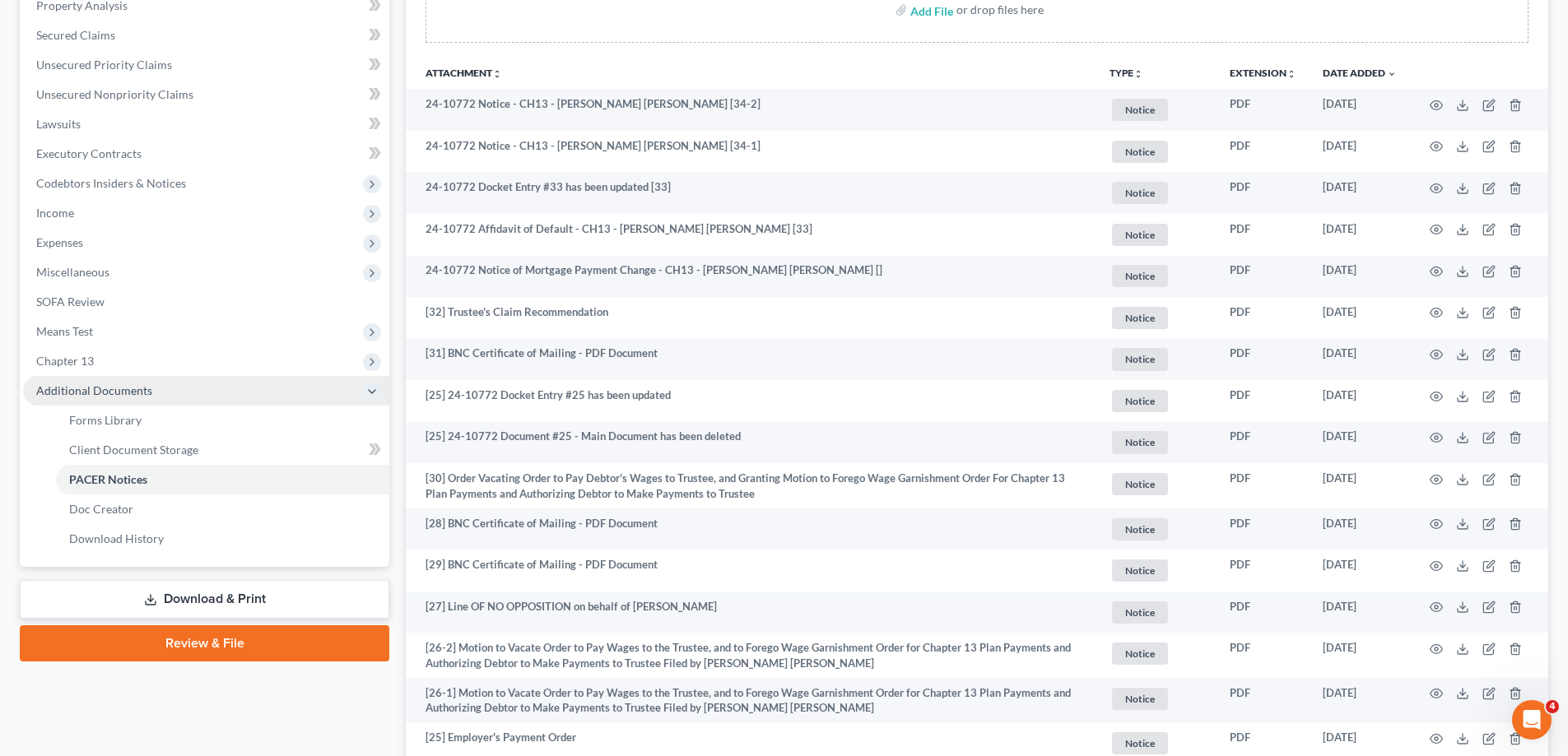
scroll to position [329, 0]
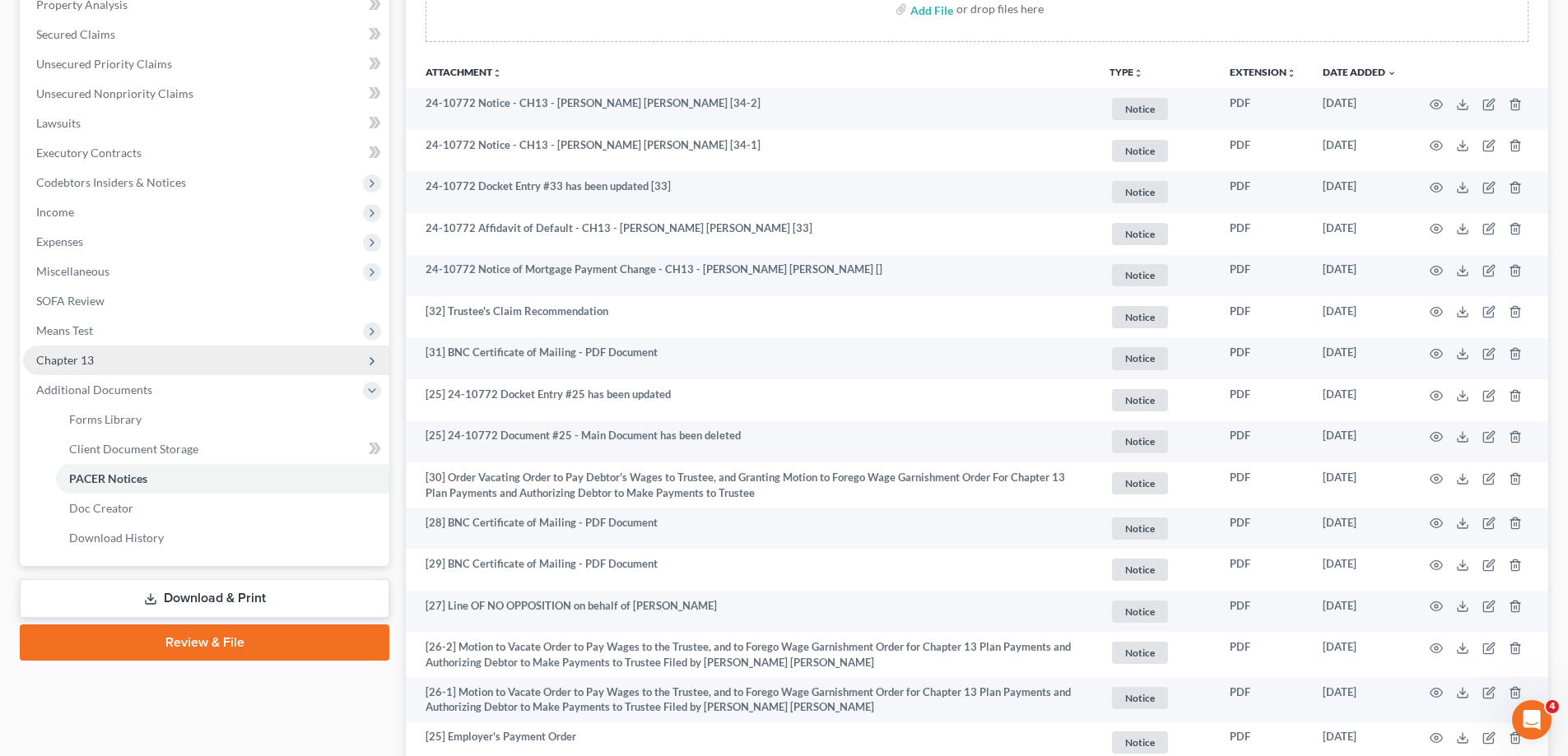
click at [150, 358] on span "Chapter 13" at bounding box center [205, 360] width 366 height 29
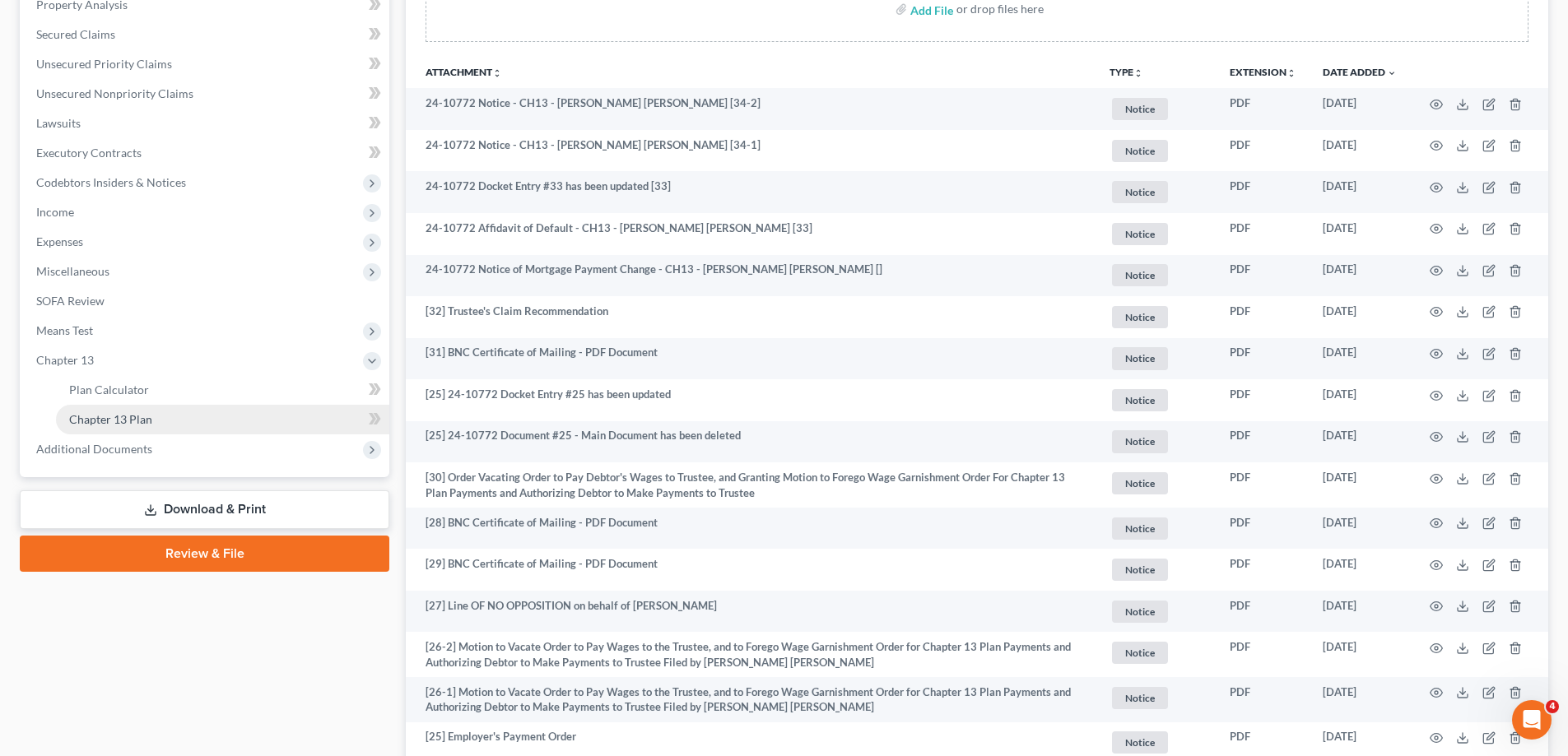
click at [173, 411] on link "Chapter 13 Plan" at bounding box center [222, 419] width 333 height 29
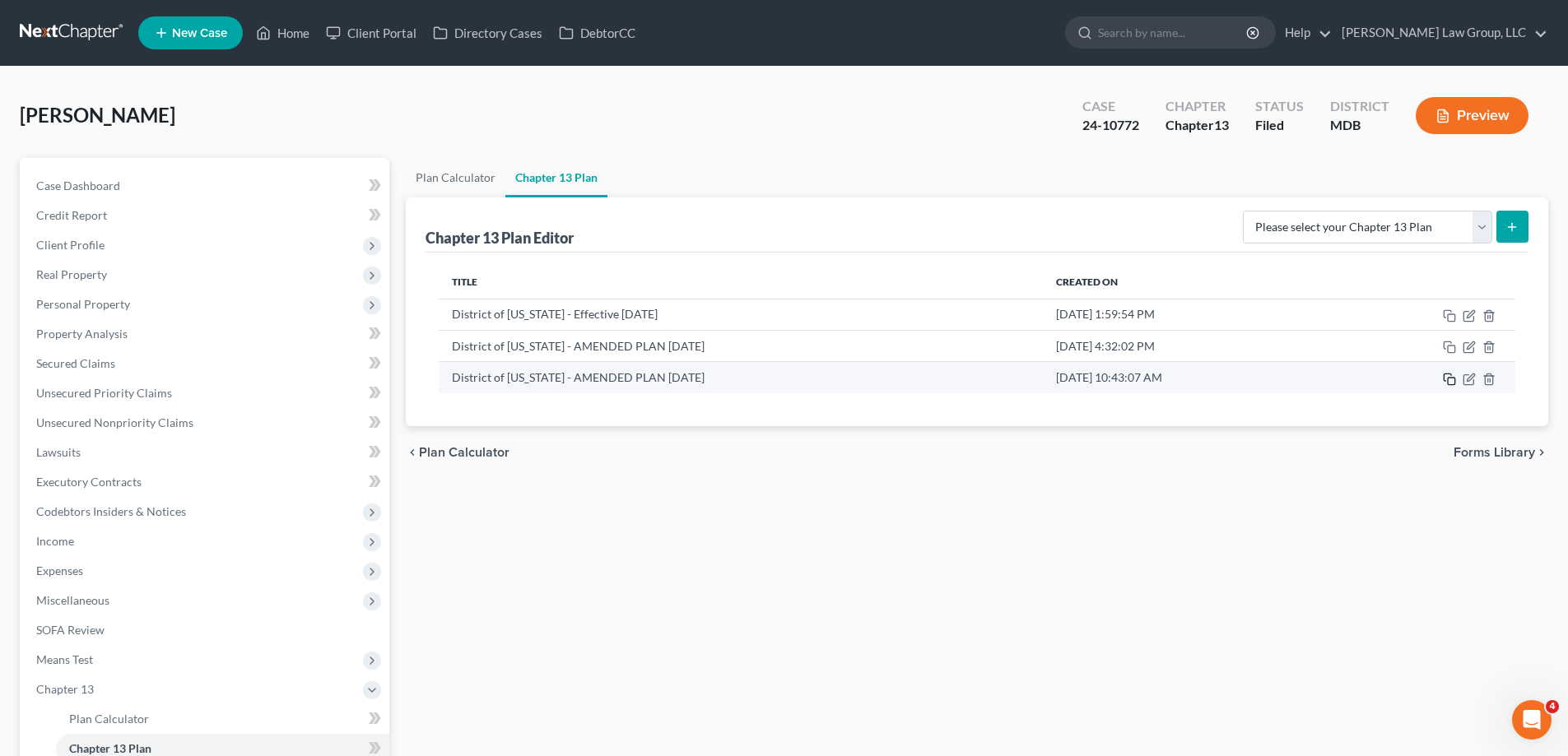
click at [1447, 379] on icon "button" at bounding box center [1448, 379] width 13 height 13
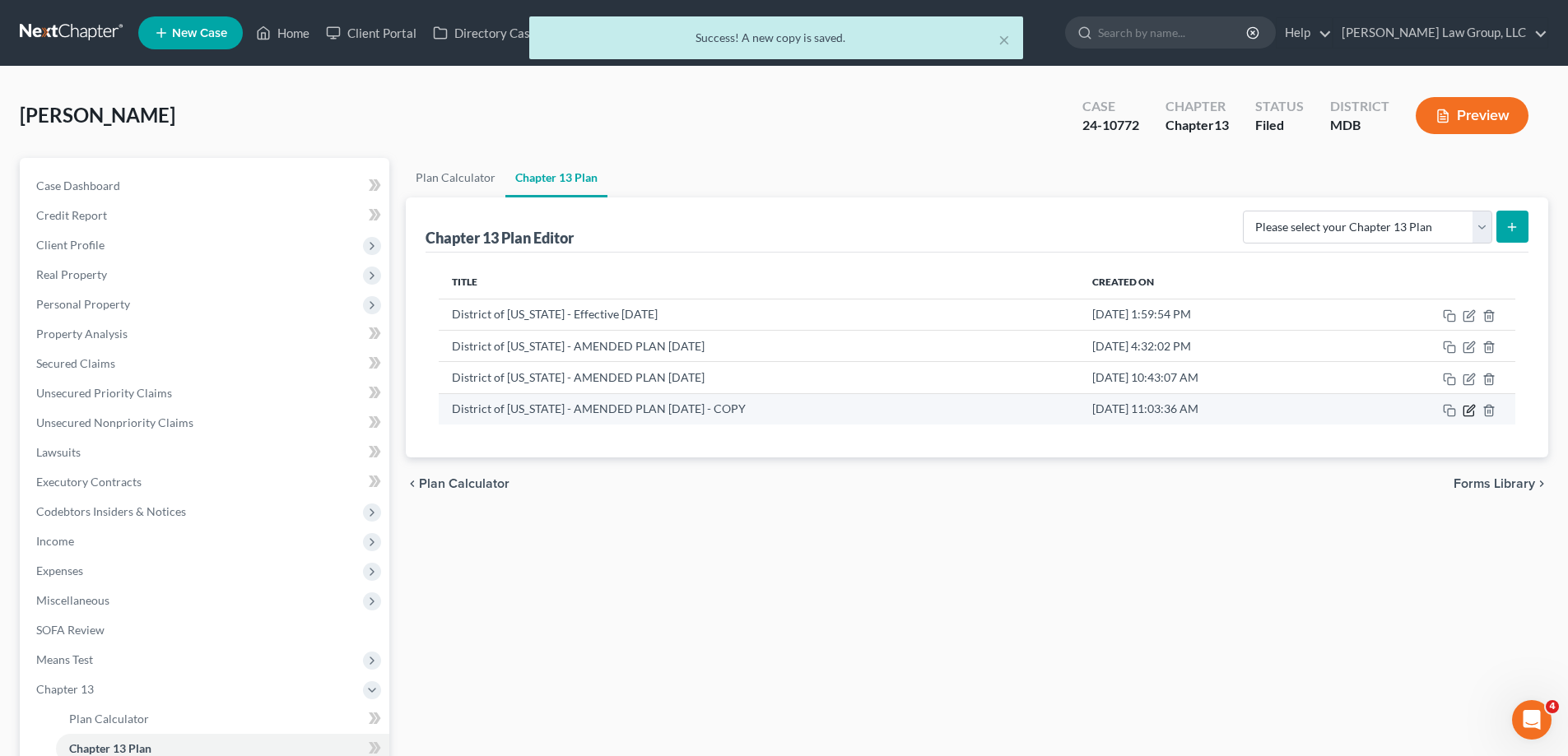
click at [1470, 410] on icon "button" at bounding box center [1471, 408] width 8 height 8
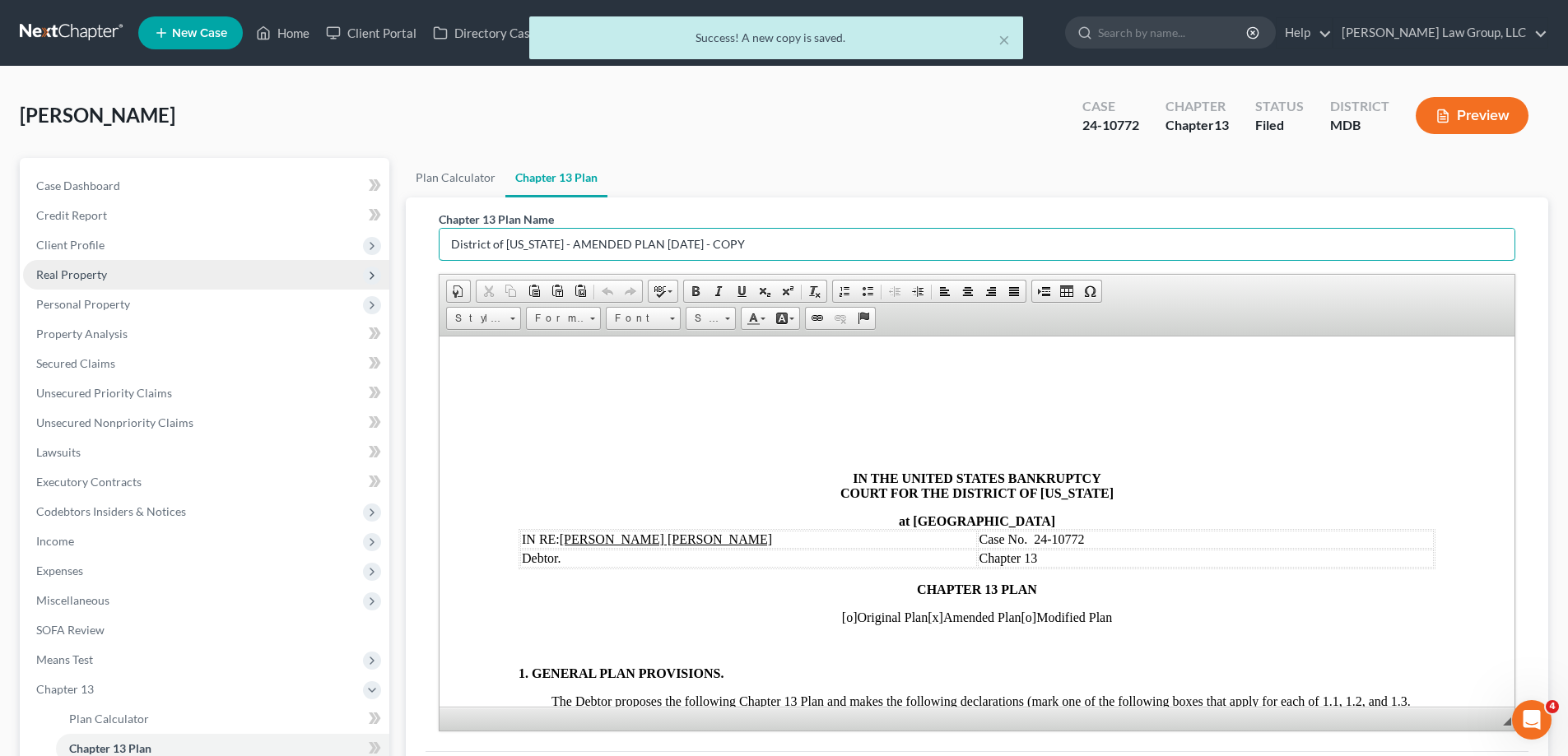
drag, startPoint x: 760, startPoint y: 242, endPoint x: 155, endPoint y: 276, distance: 606.0
click at [158, 276] on div "Petition Navigation Case Dashboard Payments Invoices Payments Payments Credit R…" at bounding box center [784, 529] width 1544 height 743
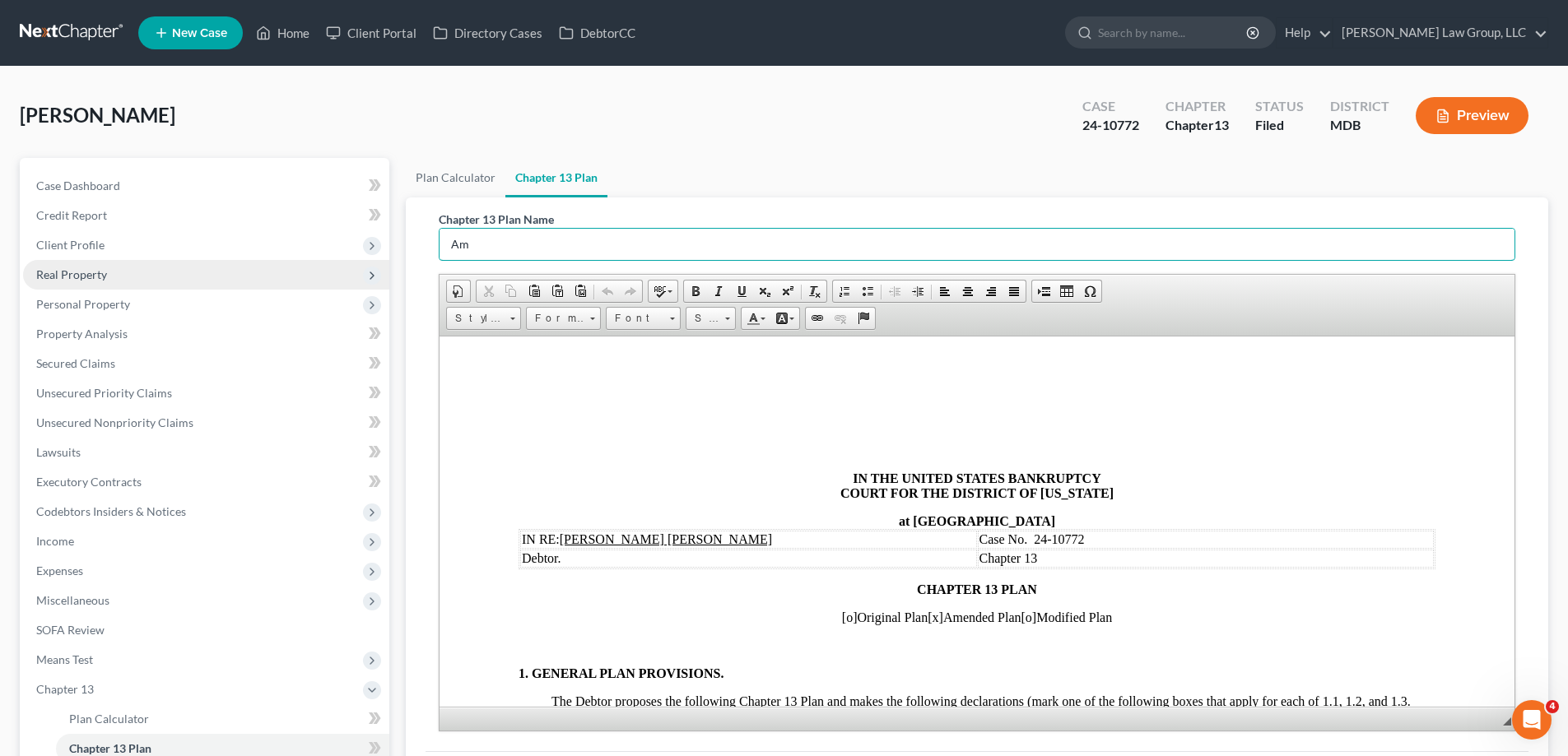
type input "A"
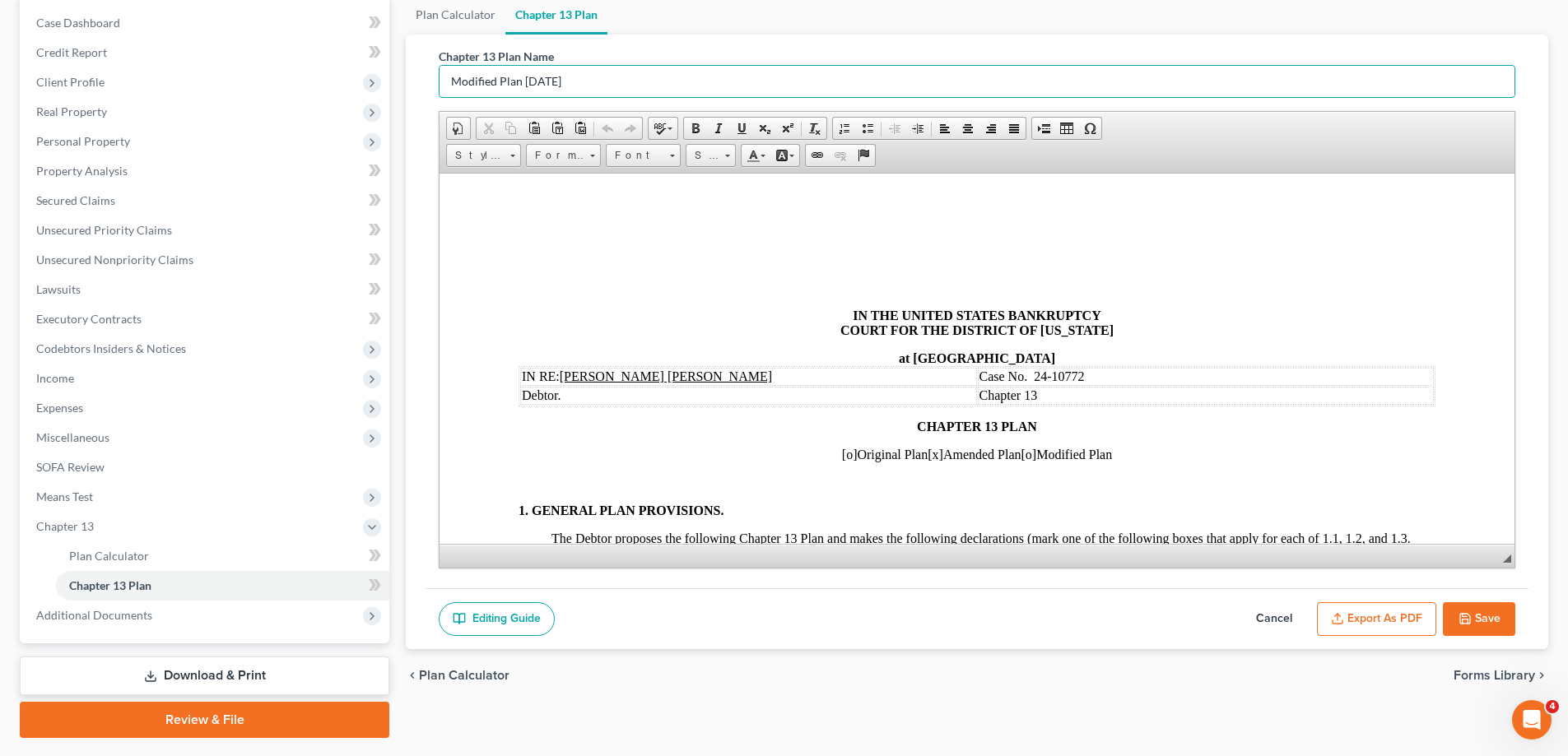
scroll to position [165, 0]
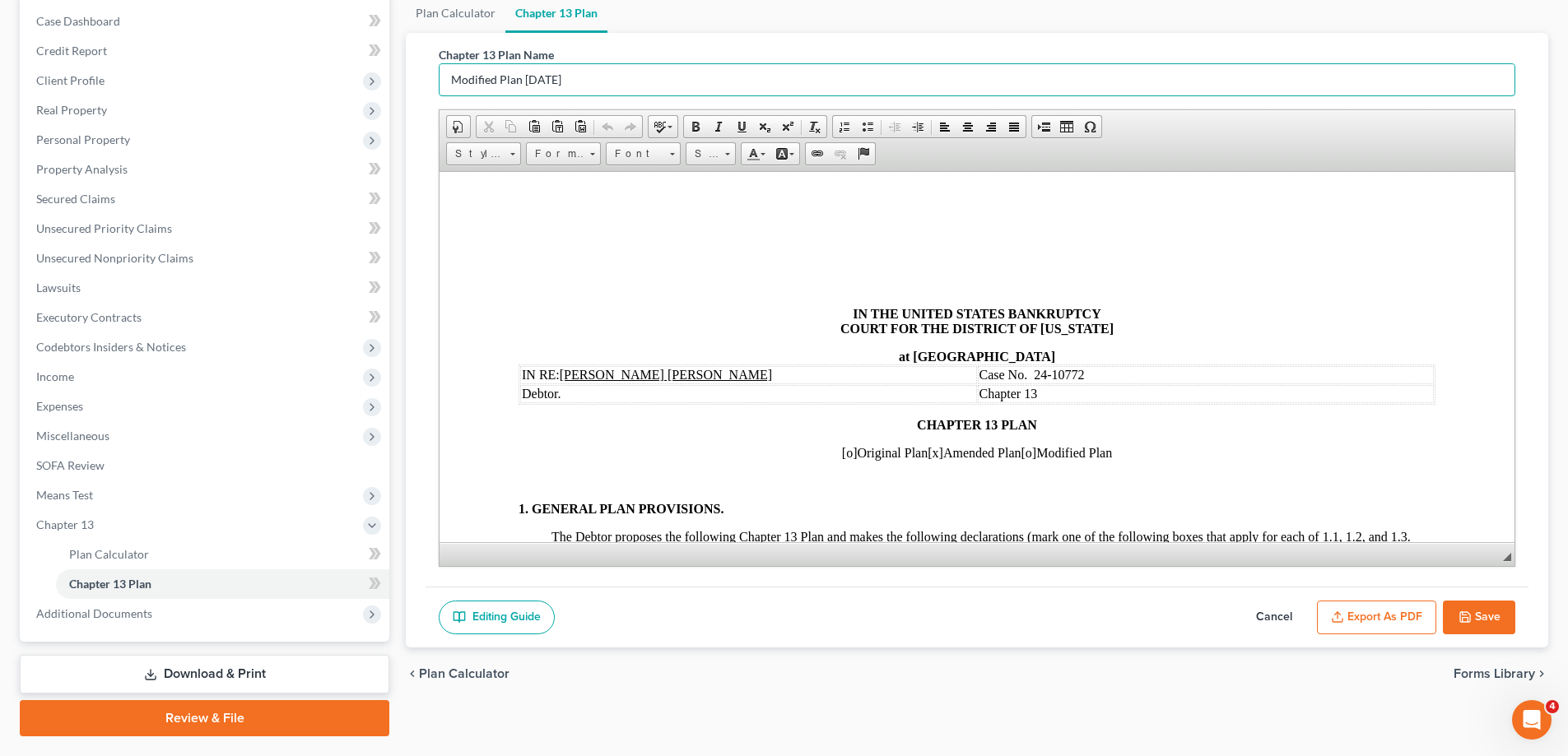
type input "Modified Plan [DATE]"
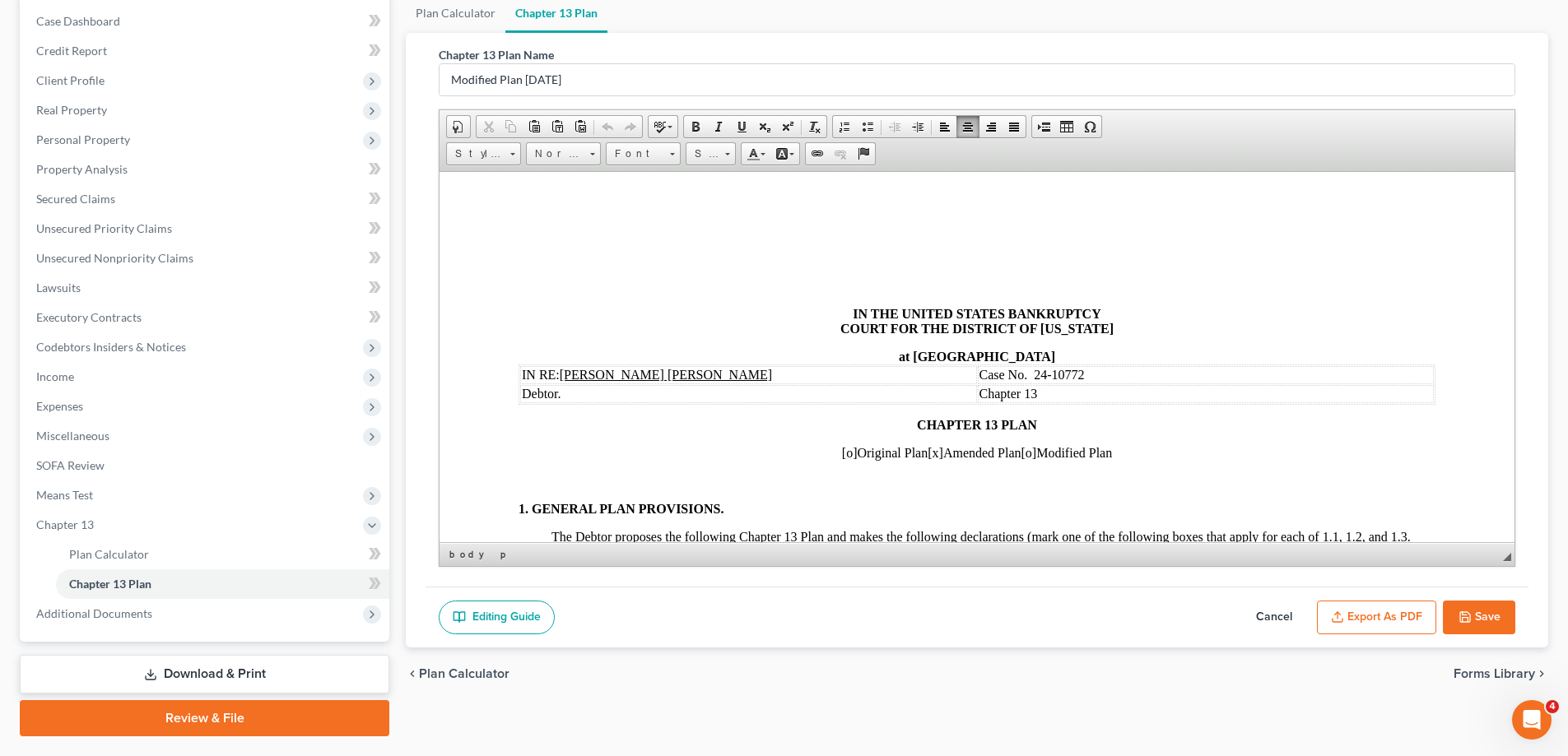
click at [931, 455] on span "[x]" at bounding box center [936, 452] width 16 height 14
click at [1035, 456] on span "[o]" at bounding box center [1029, 452] width 16 height 14
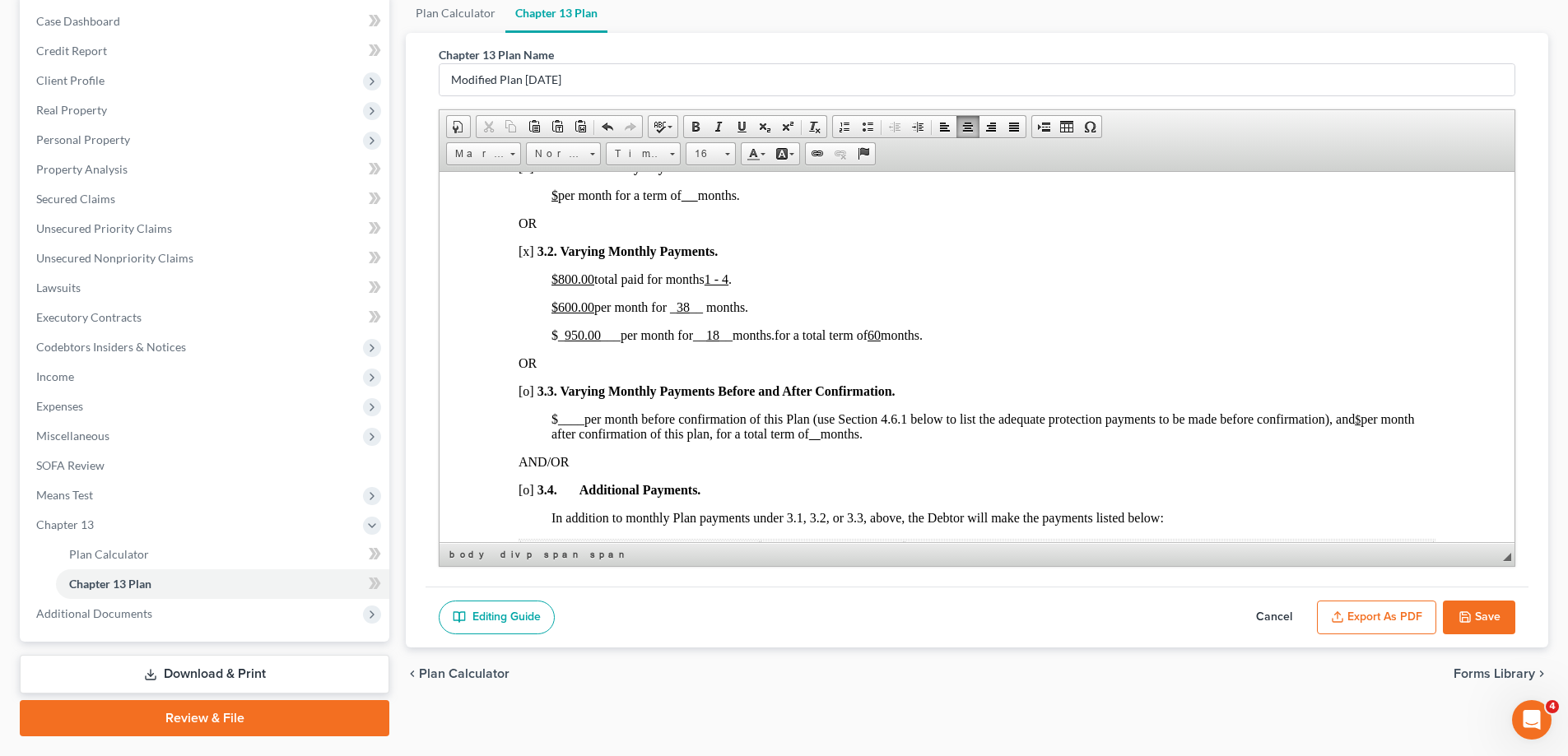
scroll to position [1152, 0]
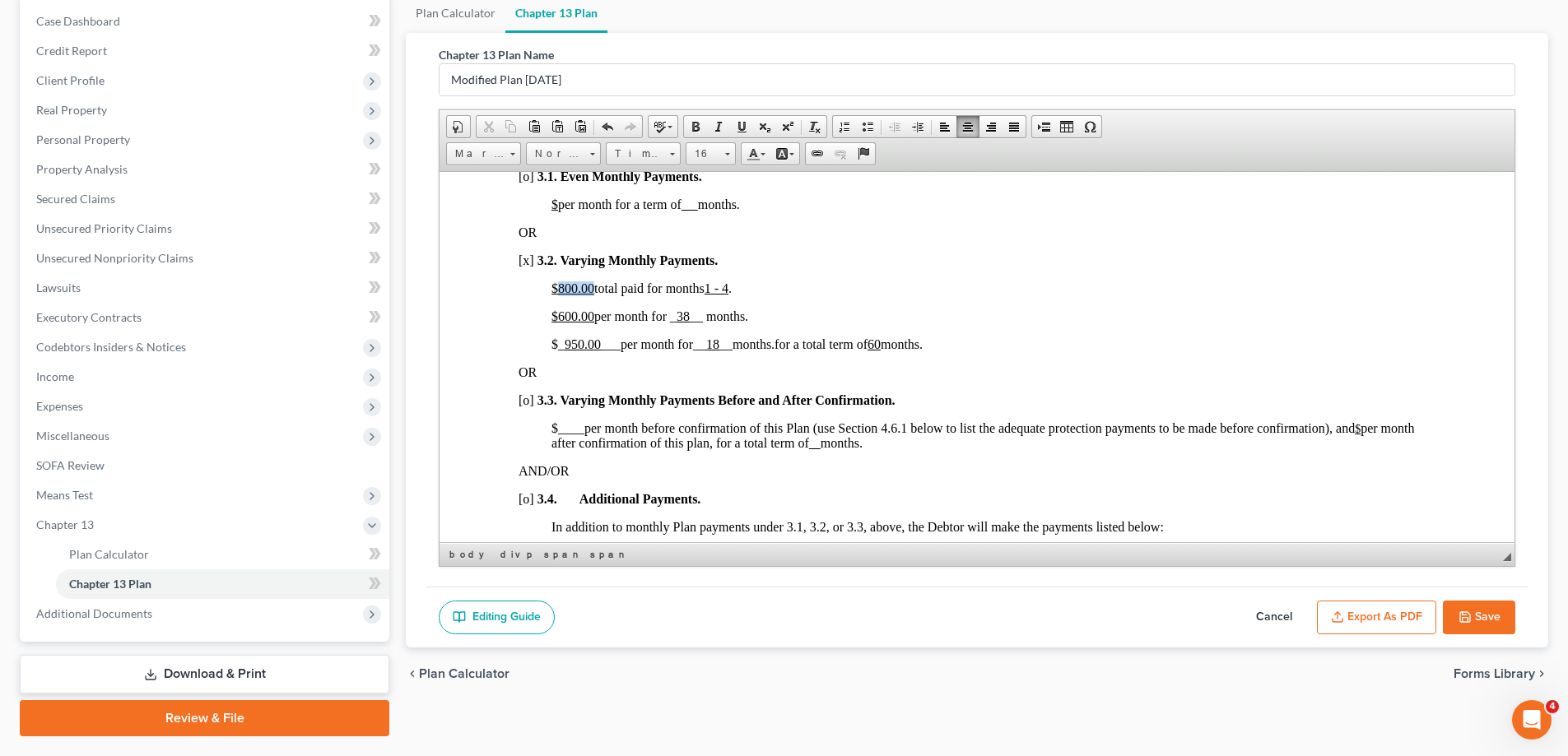
drag, startPoint x: 595, startPoint y: 286, endPoint x: 560, endPoint y: 287, distance: 35.0
click at [560, 287] on u "$800.00" at bounding box center [573, 288] width 43 height 14
drag, startPoint x: 745, startPoint y: 284, endPoint x: 831, endPoint y: 277, distance: 86.3
click at [738, 284] on u "1 - 4" at bounding box center [727, 288] width 24 height 14
drag, startPoint x: 577, startPoint y: 316, endPoint x: 557, endPoint y: 318, distance: 20.1
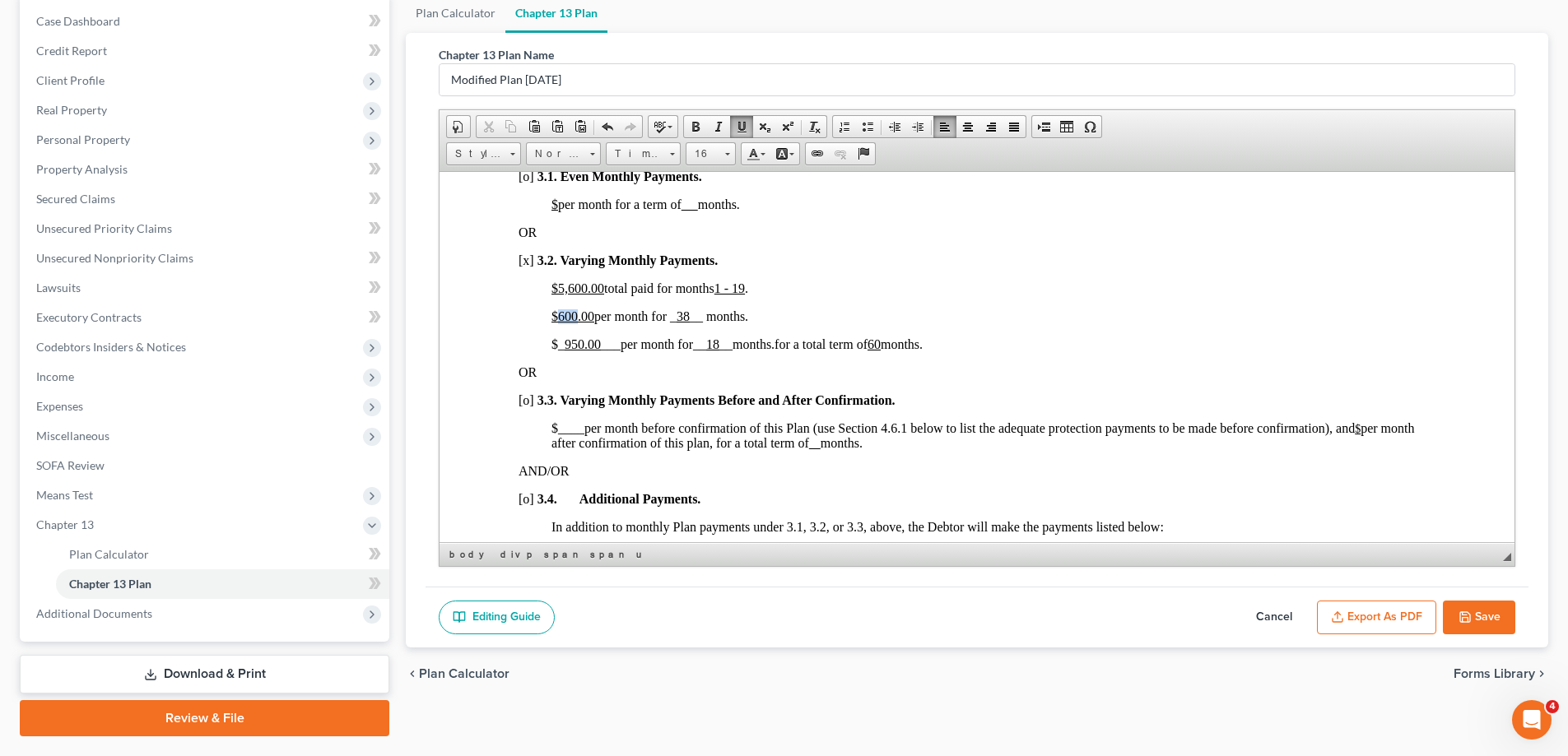
click at [557, 318] on u "$600.00" at bounding box center [573, 315] width 43 height 14
drag, startPoint x: 694, startPoint y: 318, endPoint x: 678, endPoint y: 318, distance: 16.0
click at [678, 318] on p "$200.00 per month for _ 38 __ months." at bounding box center [994, 315] width 884 height 15
drag, startPoint x: 785, startPoint y: 351, endPoint x: 771, endPoint y: 310, distance: 43.3
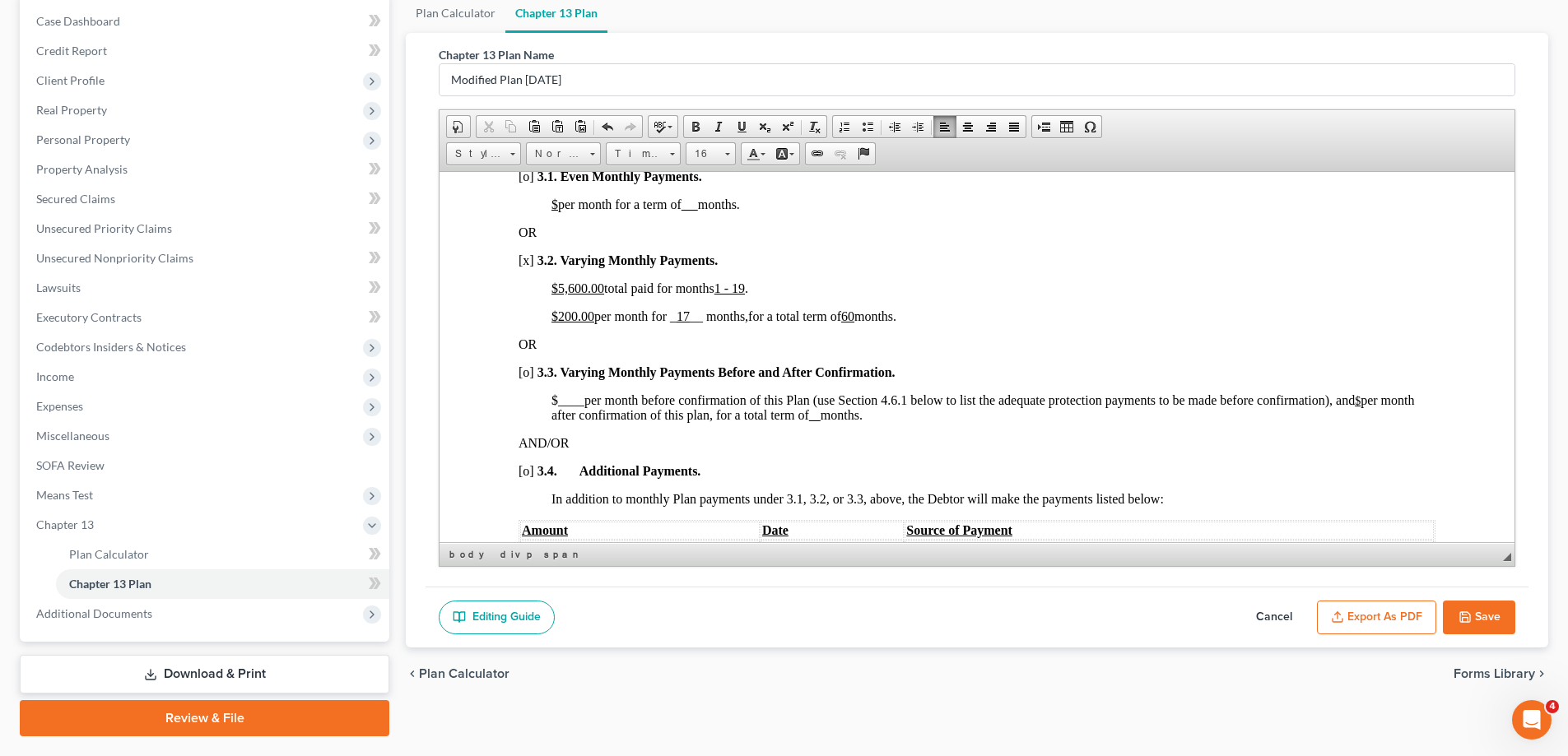
click at [854, 316] on u "60" at bounding box center [847, 315] width 13 height 14
click at [855, 312] on u "6 0" at bounding box center [854, 315] width 27 height 14
click at [847, 318] on u "0" at bounding box center [844, 315] width 7 height 14
click at [887, 313] on span "for a total term of 36 0 months." at bounding box center [827, 315] width 158 height 14
click at [864, 316] on u "36 0" at bounding box center [852, 315] width 23 height 14
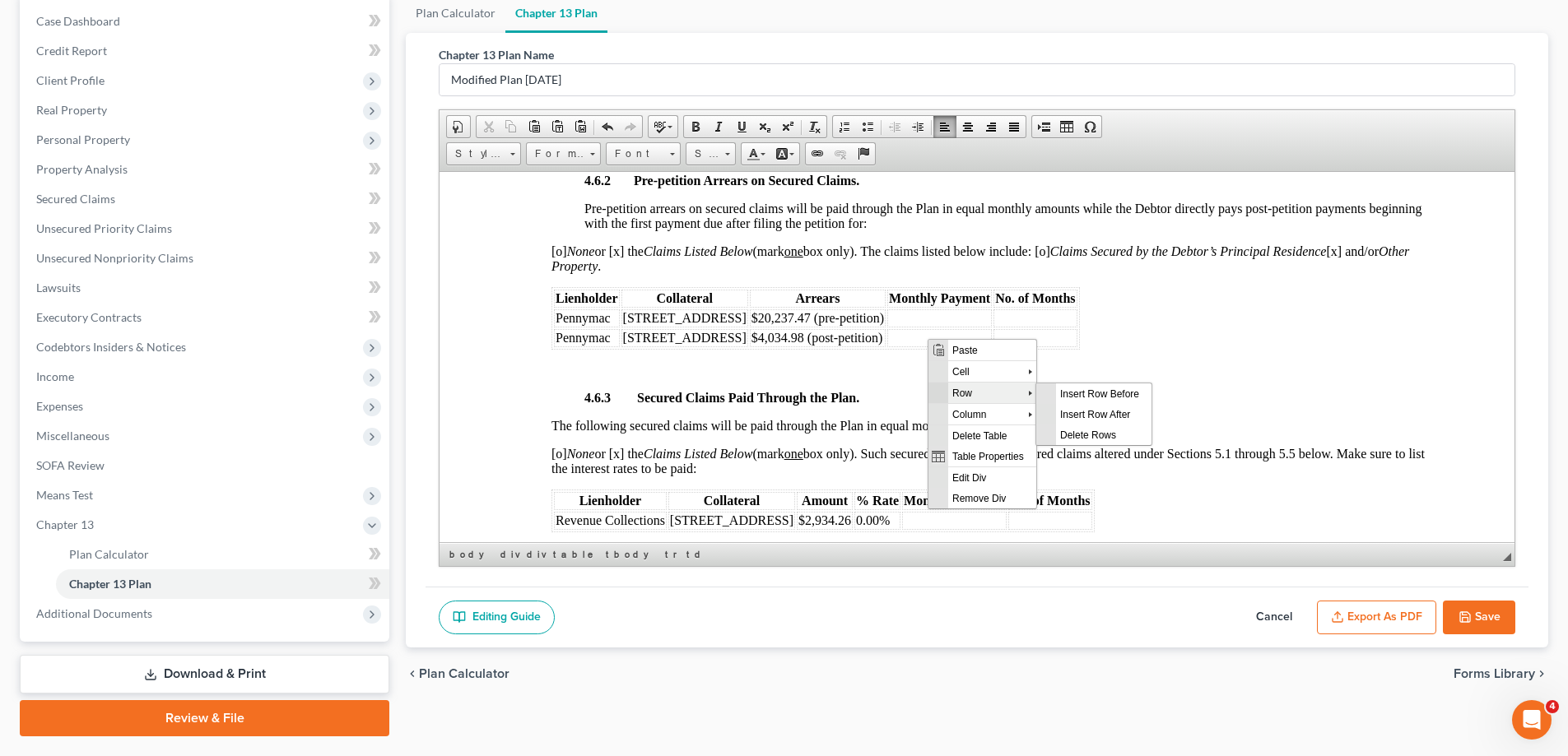
scroll to position [0, 0]
click at [1131, 429] on span "Delete Rows" at bounding box center [1103, 434] width 95 height 21
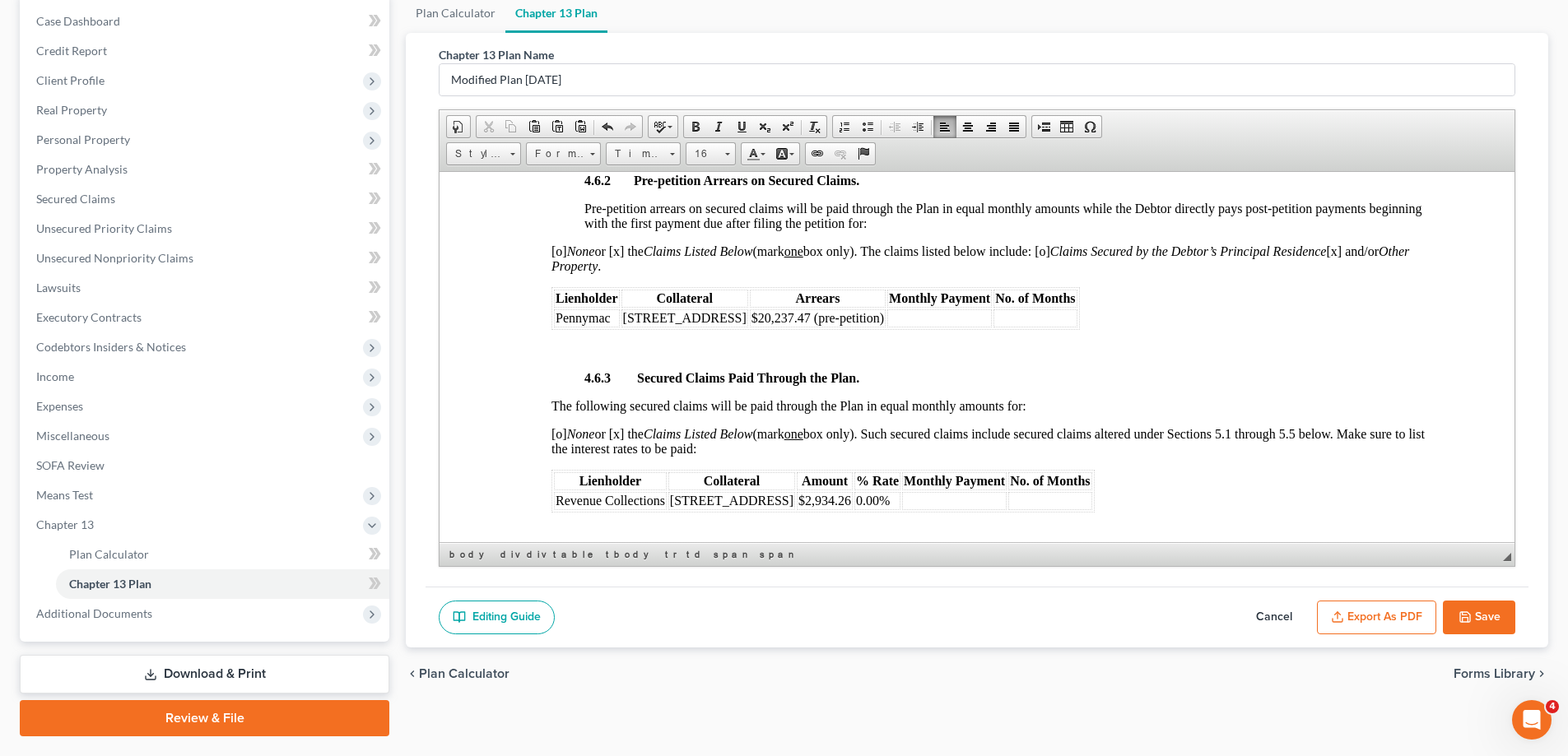
click at [919, 311] on table "Lienholder Collateral Arrears Monthly Payment No. of Months Pennymac [STREET_AD…" at bounding box center [816, 308] width 528 height 43
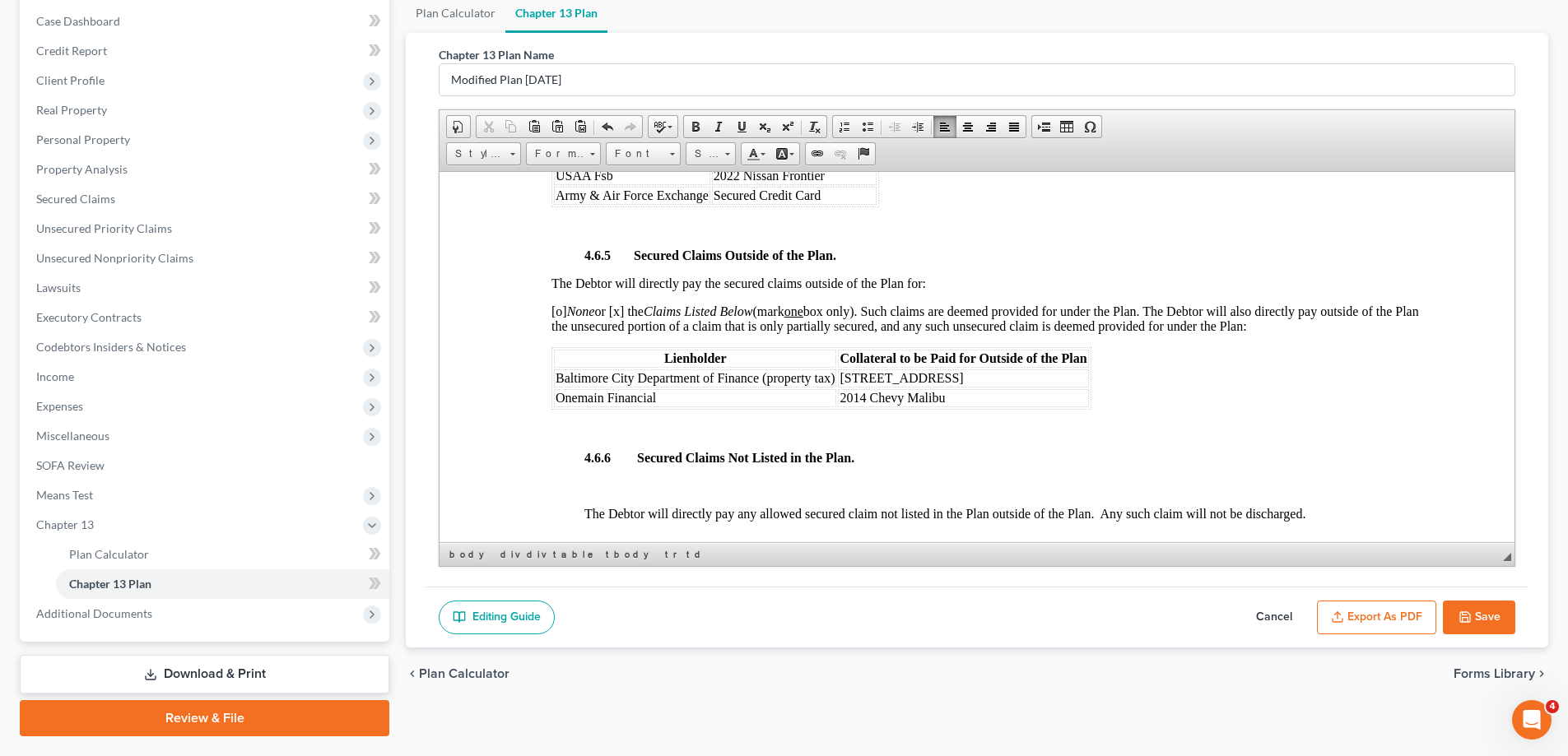
scroll to position [3210, 0]
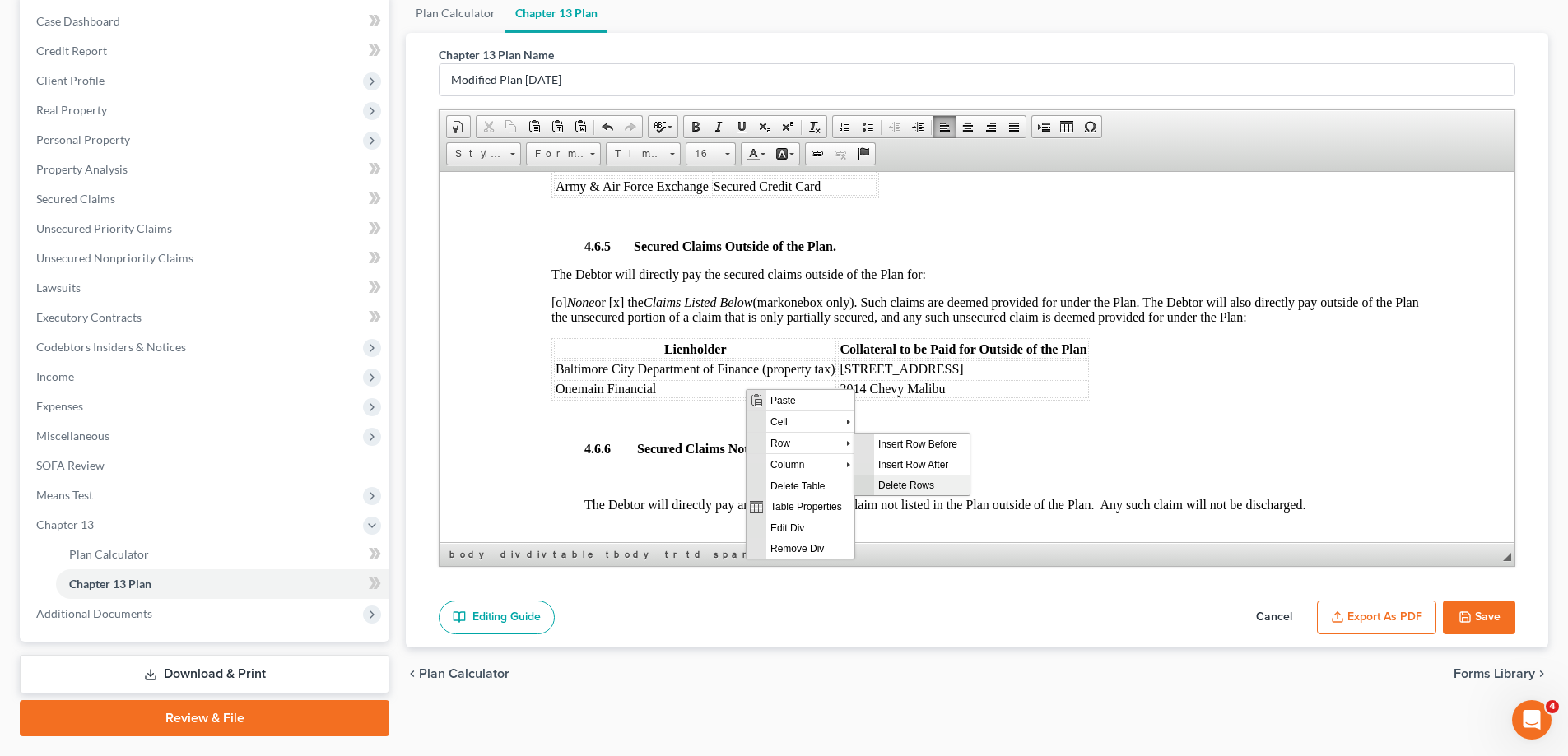
click at [908, 479] on span "Delete Rows" at bounding box center [921, 484] width 95 height 21
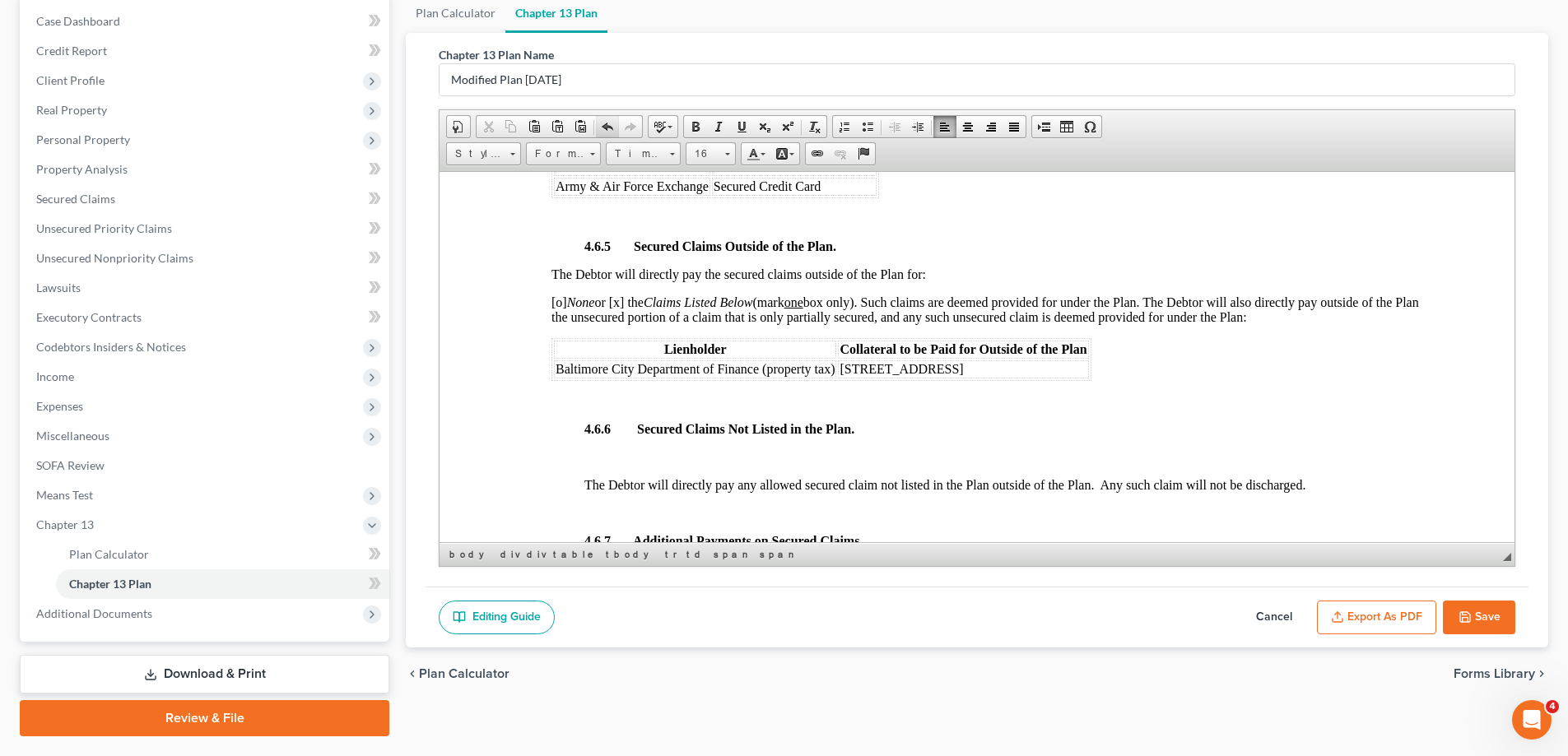
click at [605, 125] on span at bounding box center [607, 126] width 13 height 13
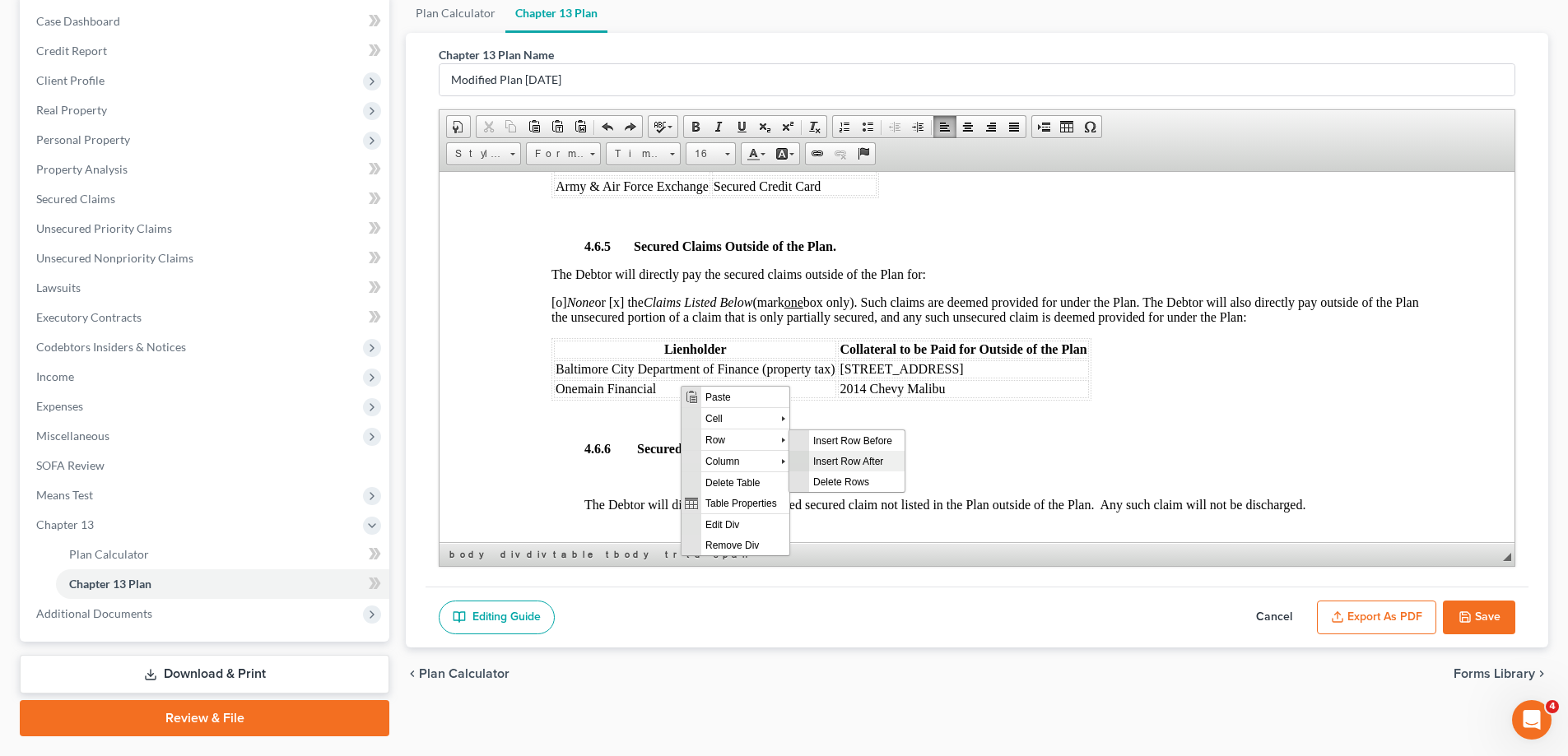
drag, startPoint x: 846, startPoint y: 465, endPoint x: 1187, endPoint y: 720, distance: 425.8
click at [846, 465] on span "Insert Row After" at bounding box center [856, 459] width 95 height 21
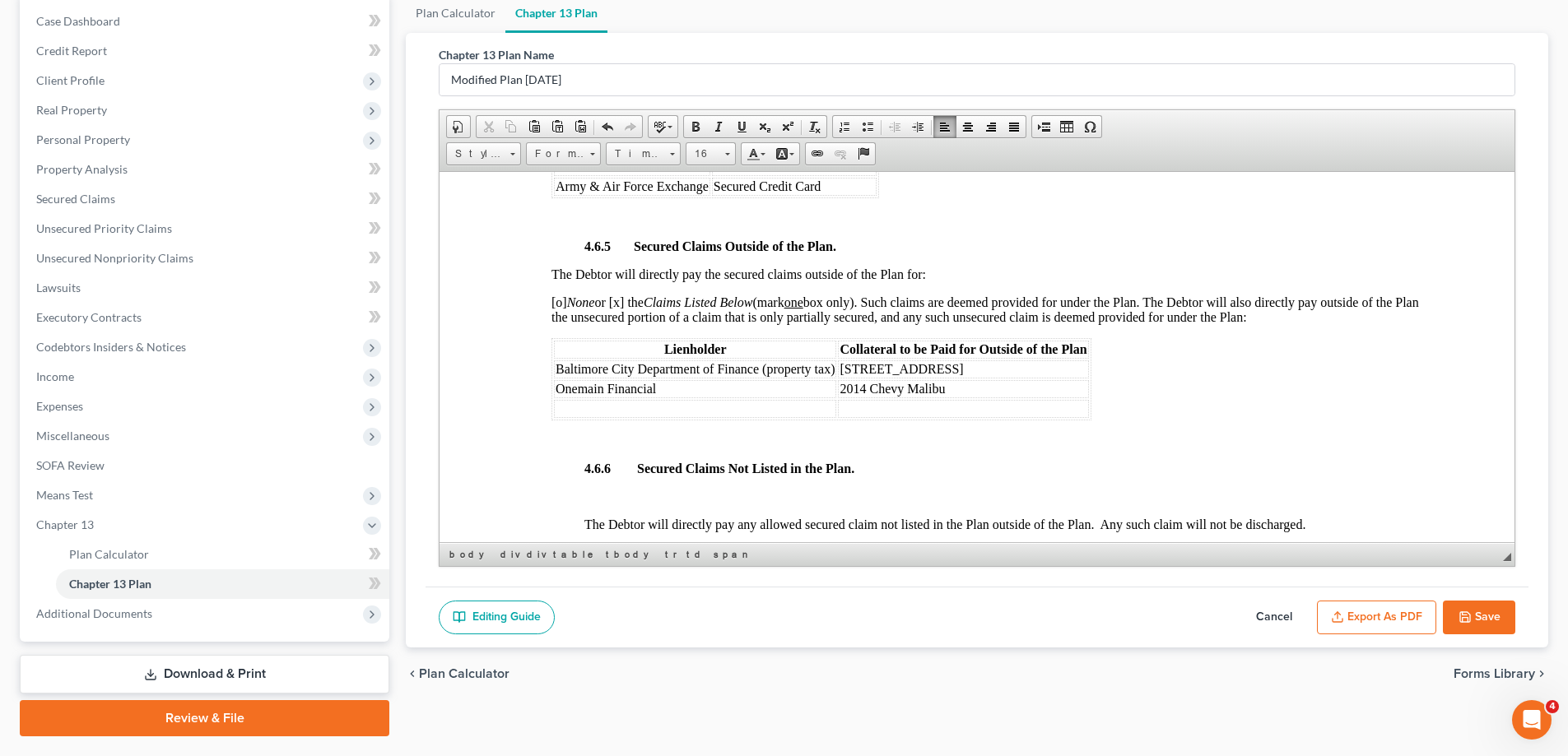
drag, startPoint x: 1012, startPoint y: 368, endPoint x: 841, endPoint y: 365, distance: 171.0
click at [841, 365] on td "[STREET_ADDRESS]" at bounding box center [962, 368] width 250 height 18
copy span "[STREET_ADDRESS]"
click at [892, 411] on td at bounding box center [962, 408] width 250 height 18
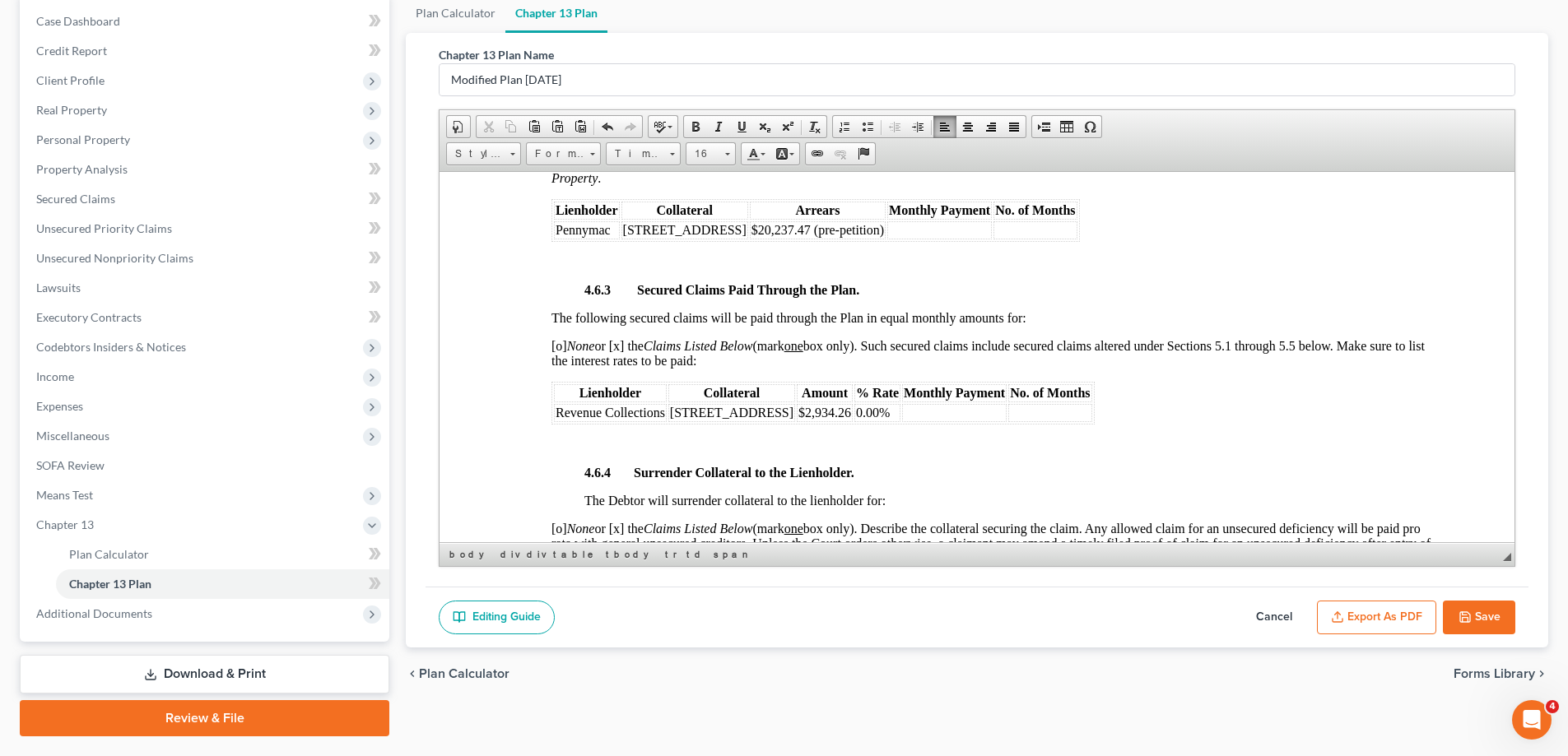
scroll to position [2633, 0]
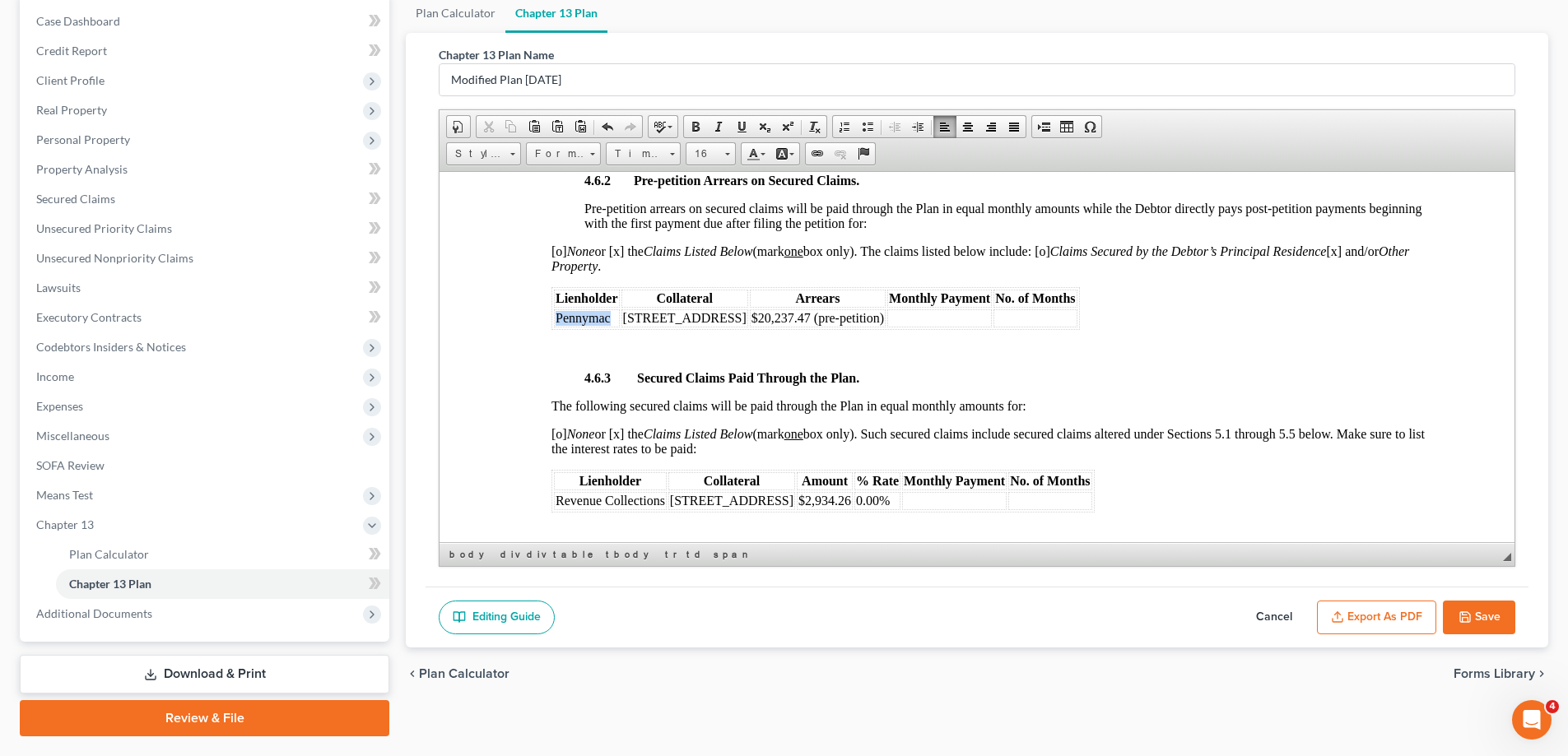
drag, startPoint x: 613, startPoint y: 318, endPoint x: 557, endPoint y: 316, distance: 56.0
click at [557, 316] on td "Pennymac" at bounding box center [586, 317] width 66 height 18
copy span "Pennymac"
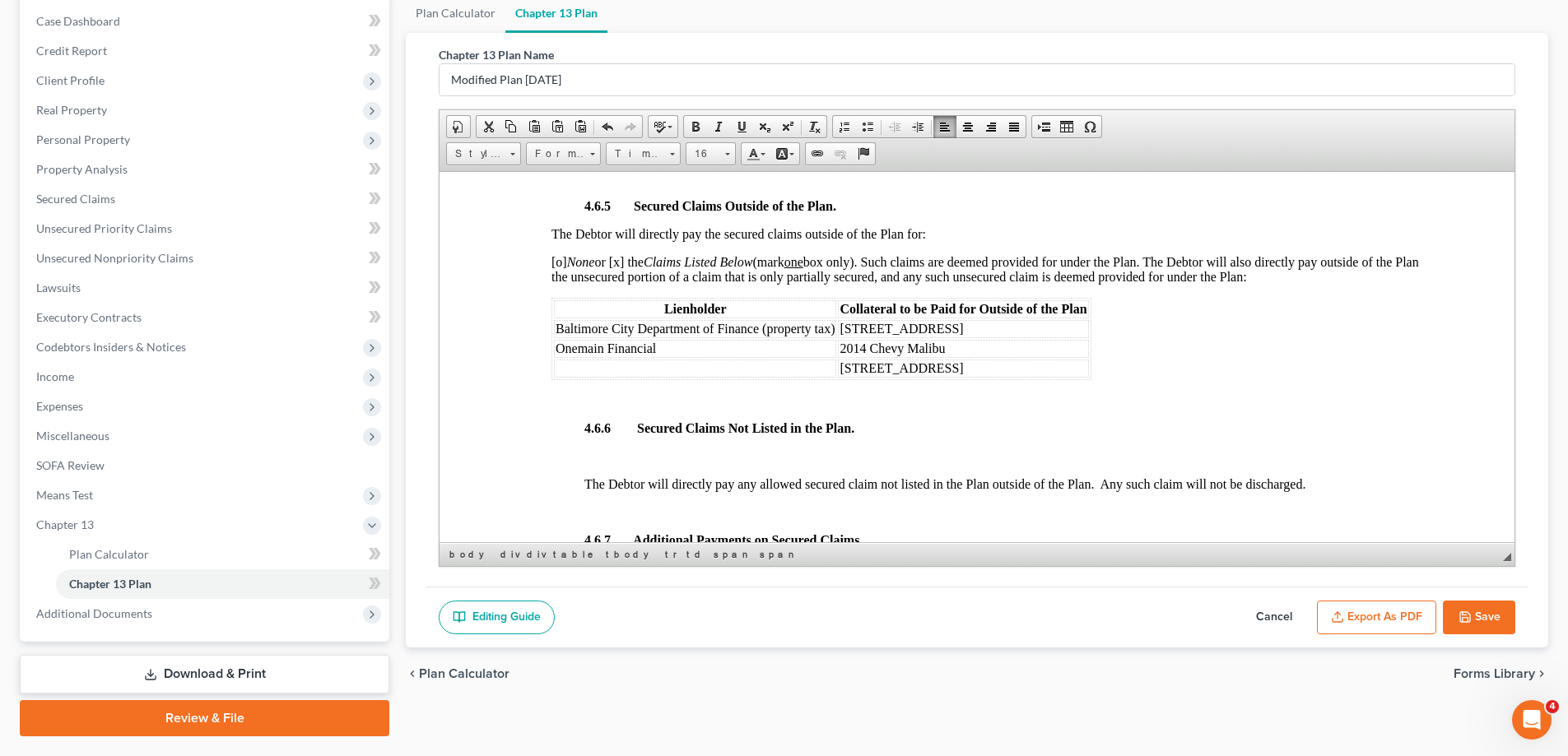
scroll to position [3374, 0]
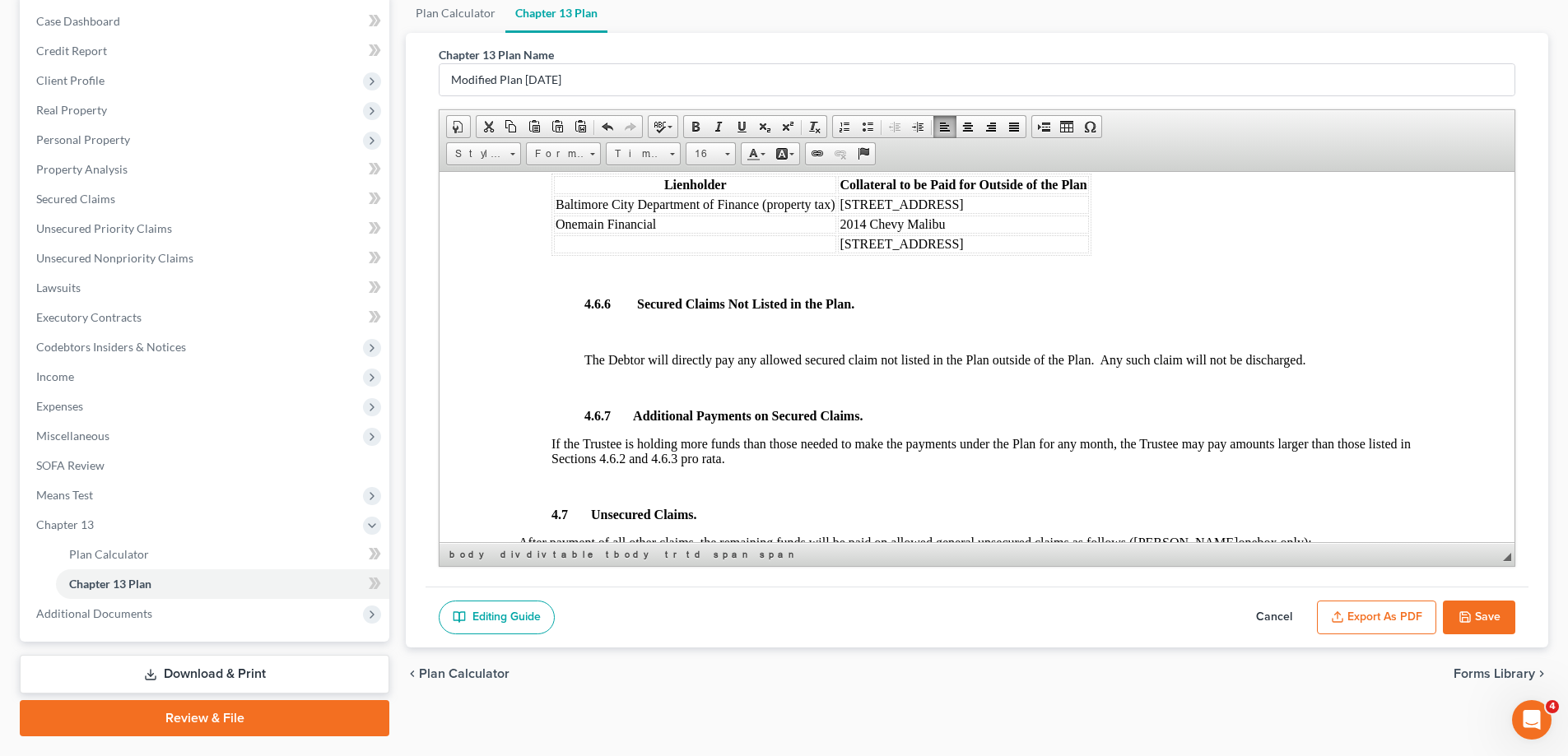
click at [602, 246] on td at bounding box center [694, 243] width 282 height 18
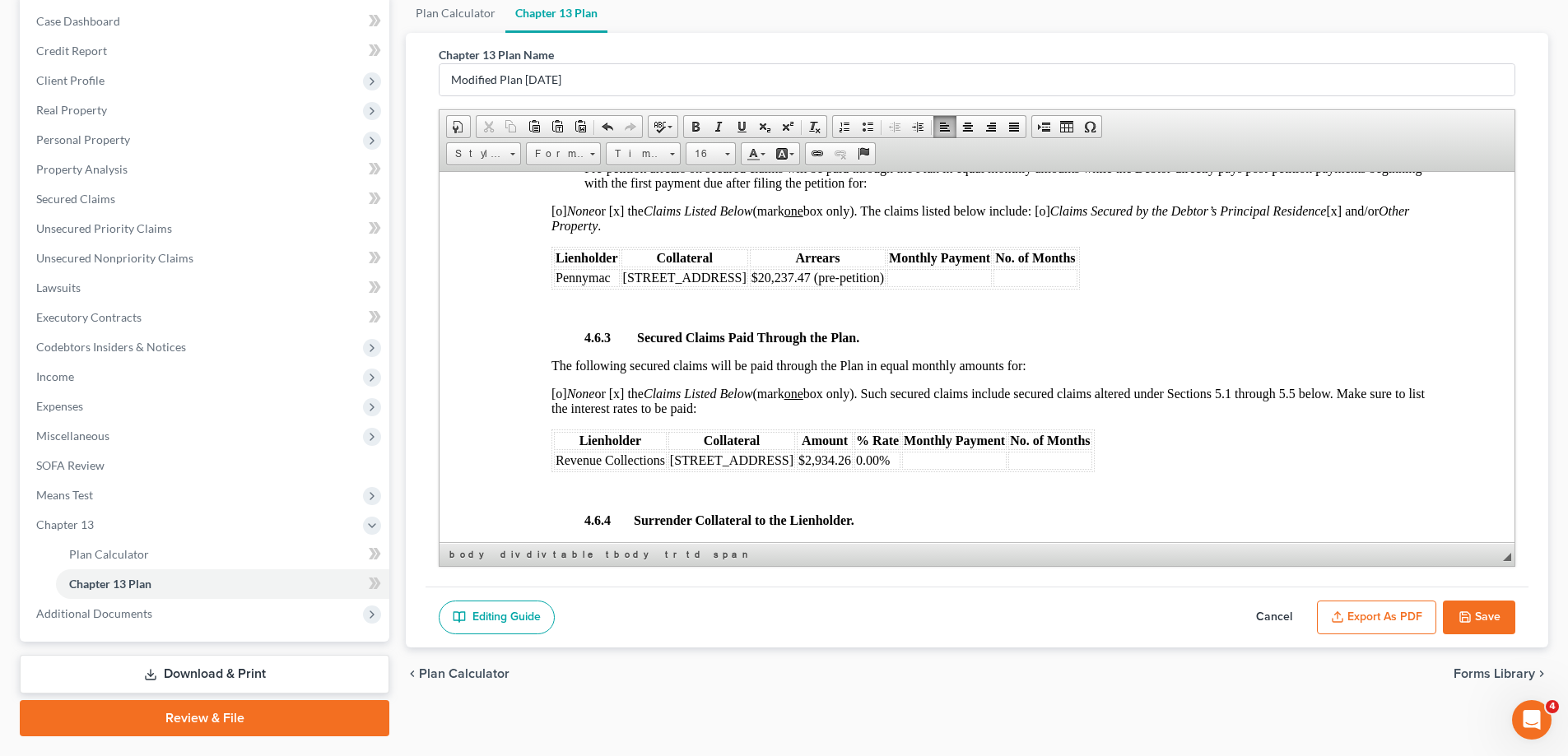
scroll to position [2633, 0]
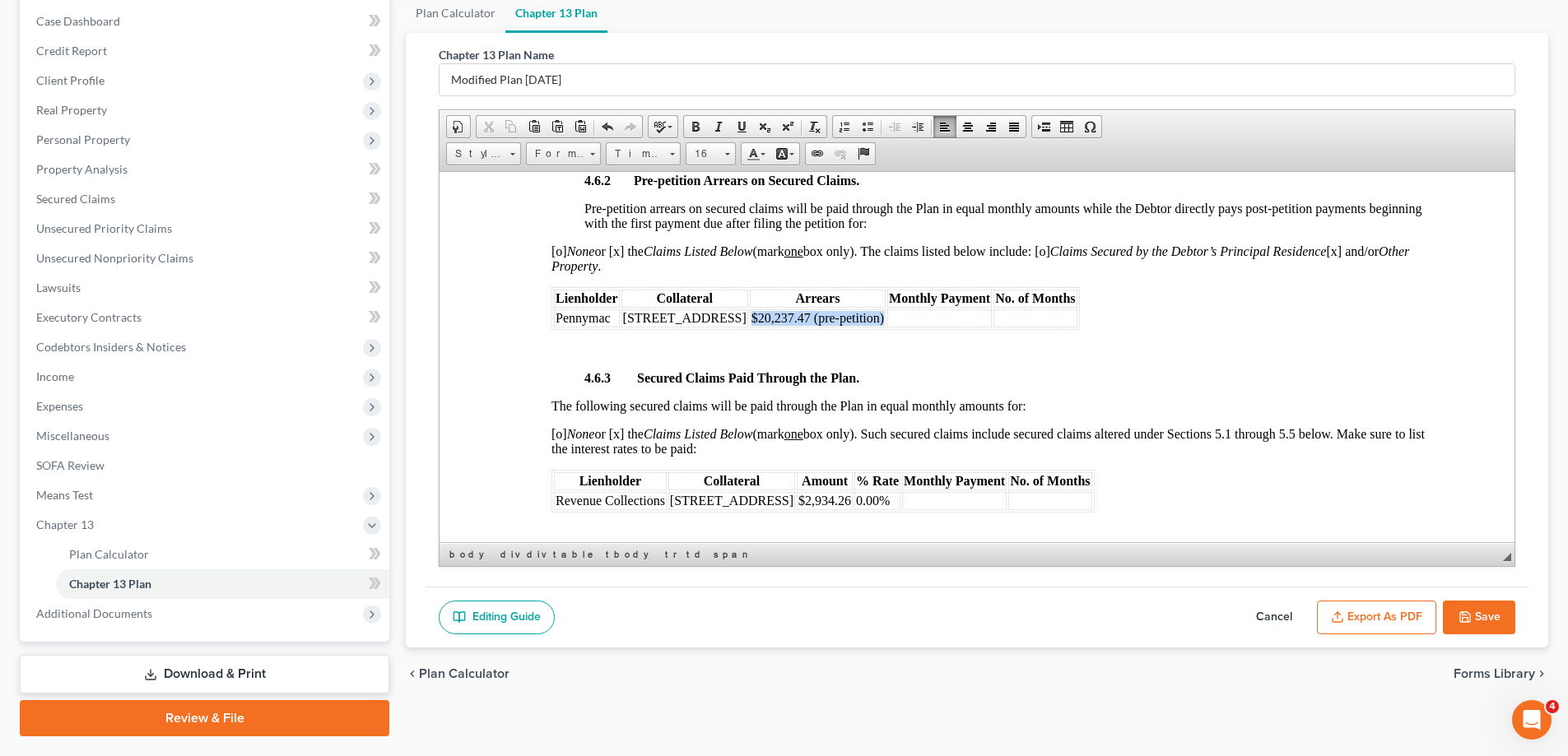
drag, startPoint x: 906, startPoint y: 317, endPoint x: 781, endPoint y: 320, distance: 125.0
click at [781, 320] on td "$20,237.47 (pre-petition)" at bounding box center [818, 317] width 135 height 18
drag, startPoint x: 776, startPoint y: 315, endPoint x: 622, endPoint y: 319, distance: 154.1
click at [622, 319] on td "[STREET_ADDRESS]" at bounding box center [684, 317] width 127 height 18
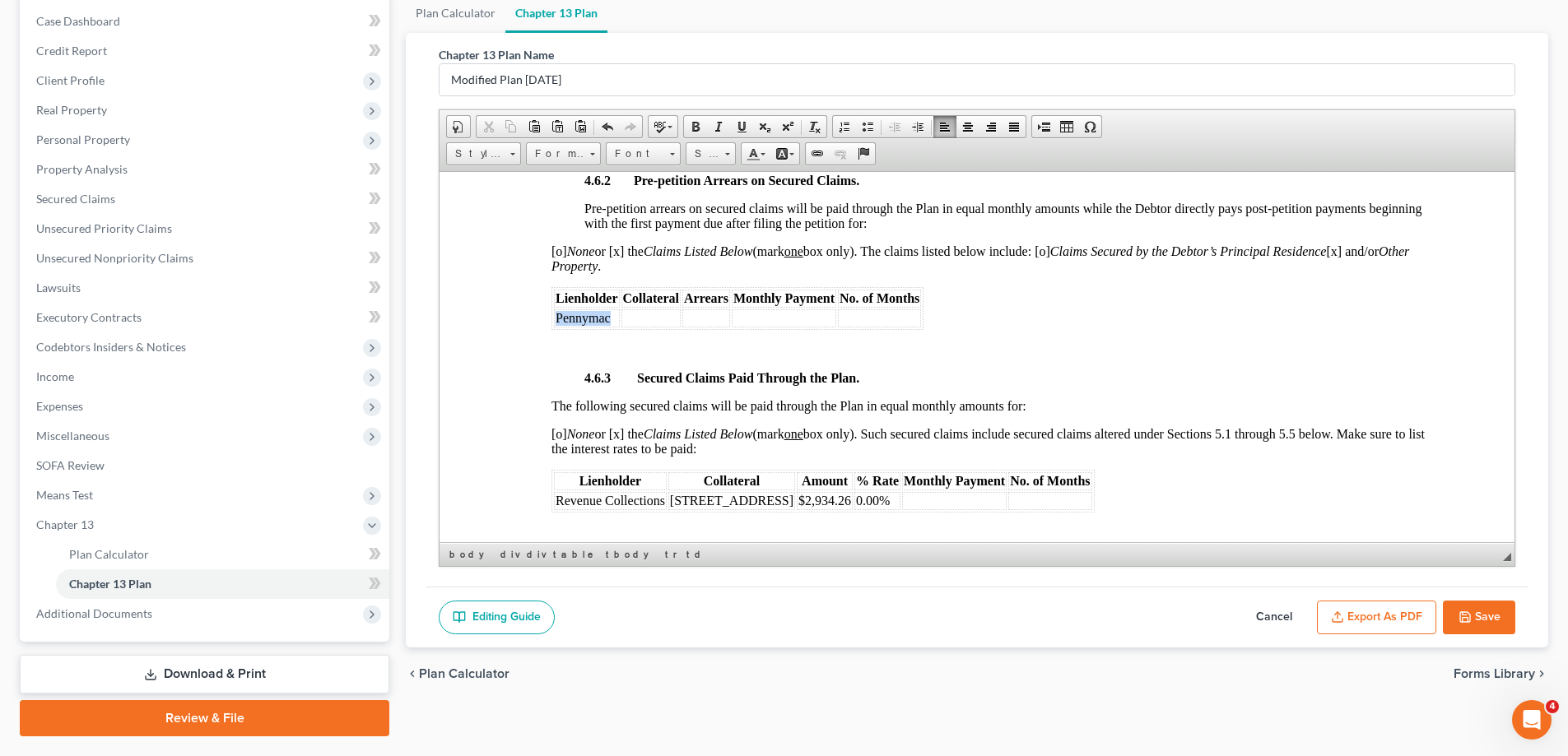
drag, startPoint x: 610, startPoint y: 320, endPoint x: 556, endPoint y: 322, distance: 54.0
click at [556, 322] on span "Pennymac" at bounding box center [583, 317] width 55 height 14
click at [563, 251] on span "[o] None or [x] the Claims Listed Below (mark one box only). The claims listed …" at bounding box center [980, 257] width 857 height 28
click at [623, 253] on span "[x ] None or [x] the Claims Listed Below (mark one box only). The claims listed…" at bounding box center [980, 257] width 857 height 28
click at [1002, 334] on div "4.6.2 Pre-petition Arrears on Secured Claims. Pre-petition arrears on secured c…" at bounding box center [994, 689] width 884 height 1034
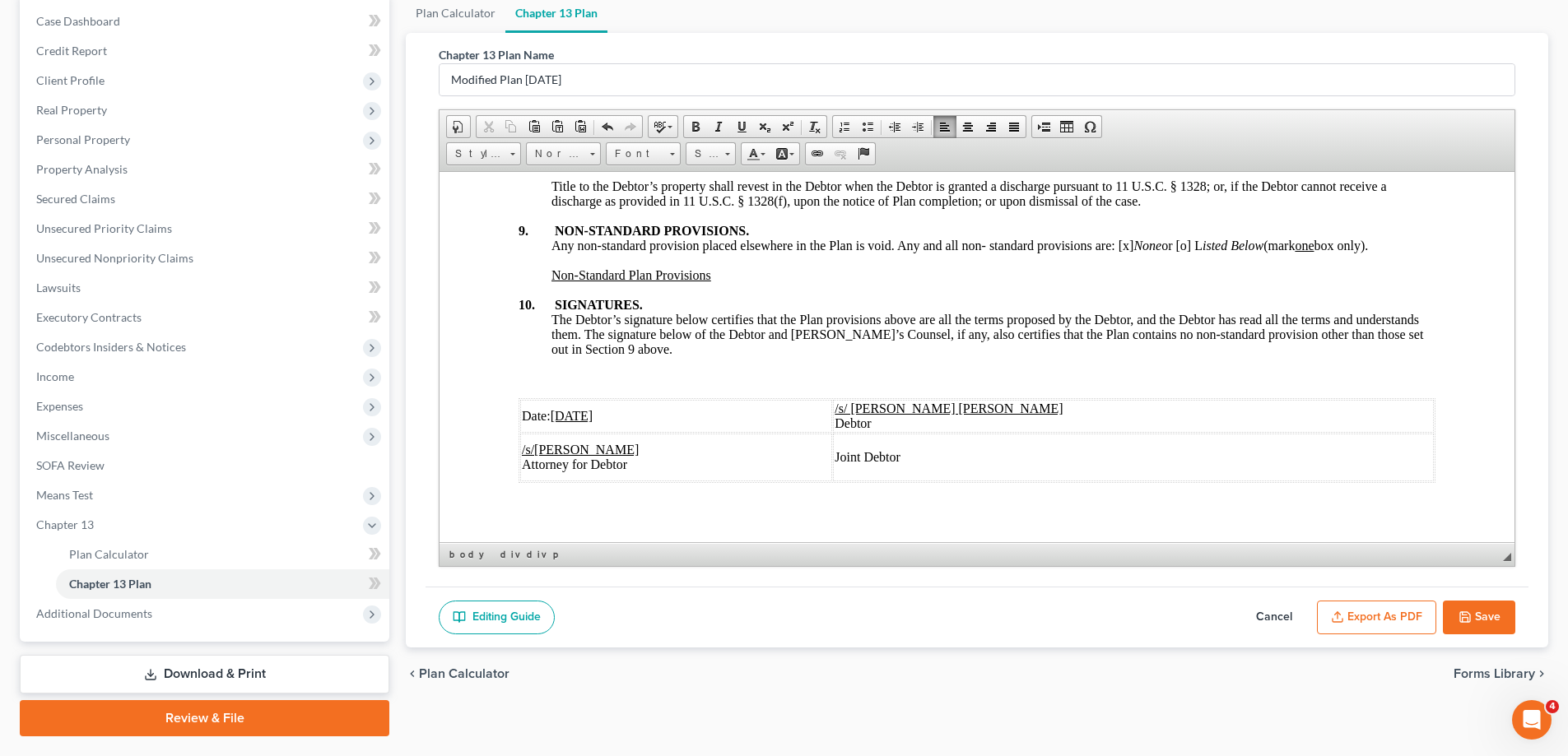
scroll to position [5545, 0]
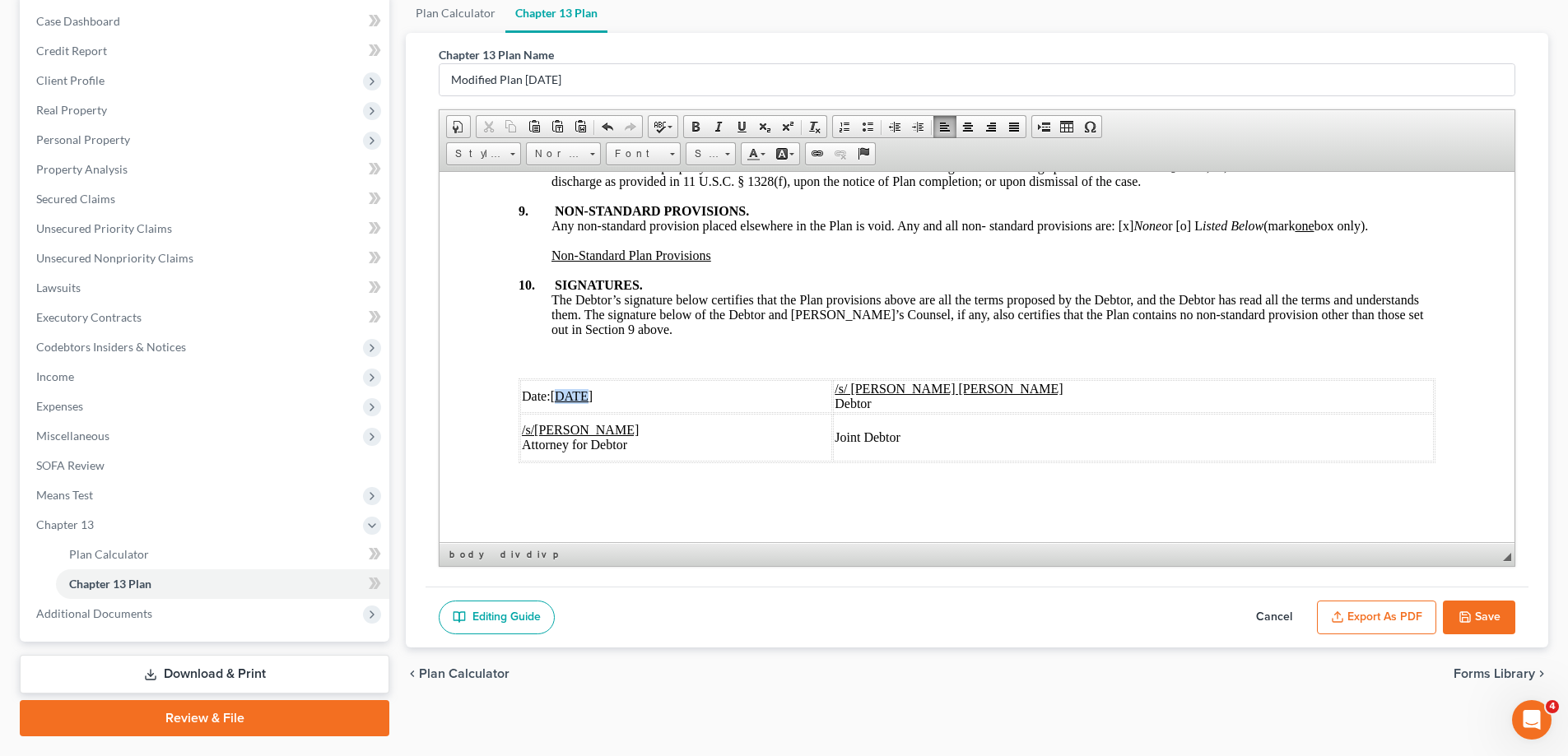
drag, startPoint x: 583, startPoint y: 393, endPoint x: 557, endPoint y: 399, distance: 26.7
click at [557, 399] on u "[DATE]" at bounding box center [572, 396] width 43 height 14
click at [615, 398] on td "Date: [DATE]" at bounding box center [676, 396] width 312 height 33
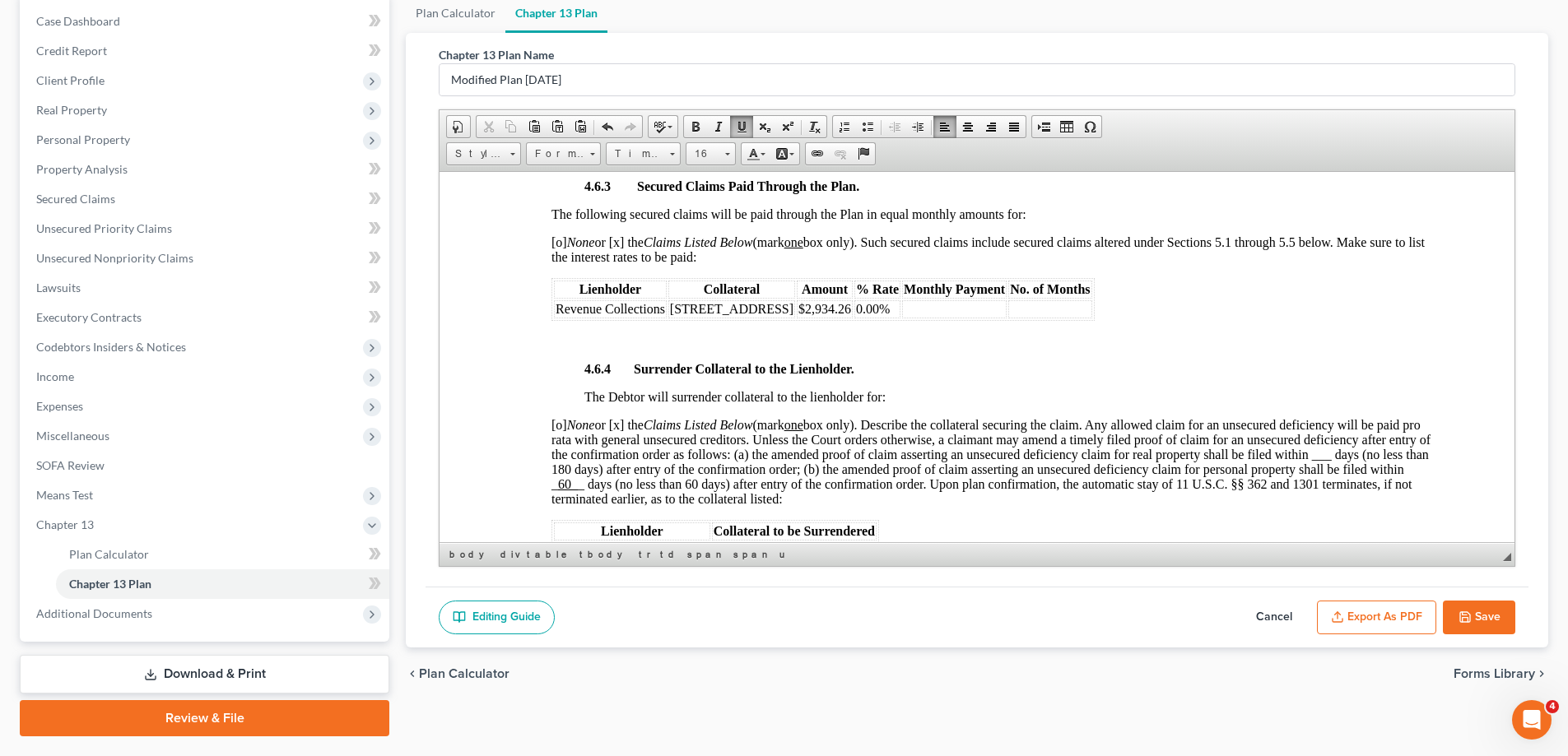
scroll to position [2830, 0]
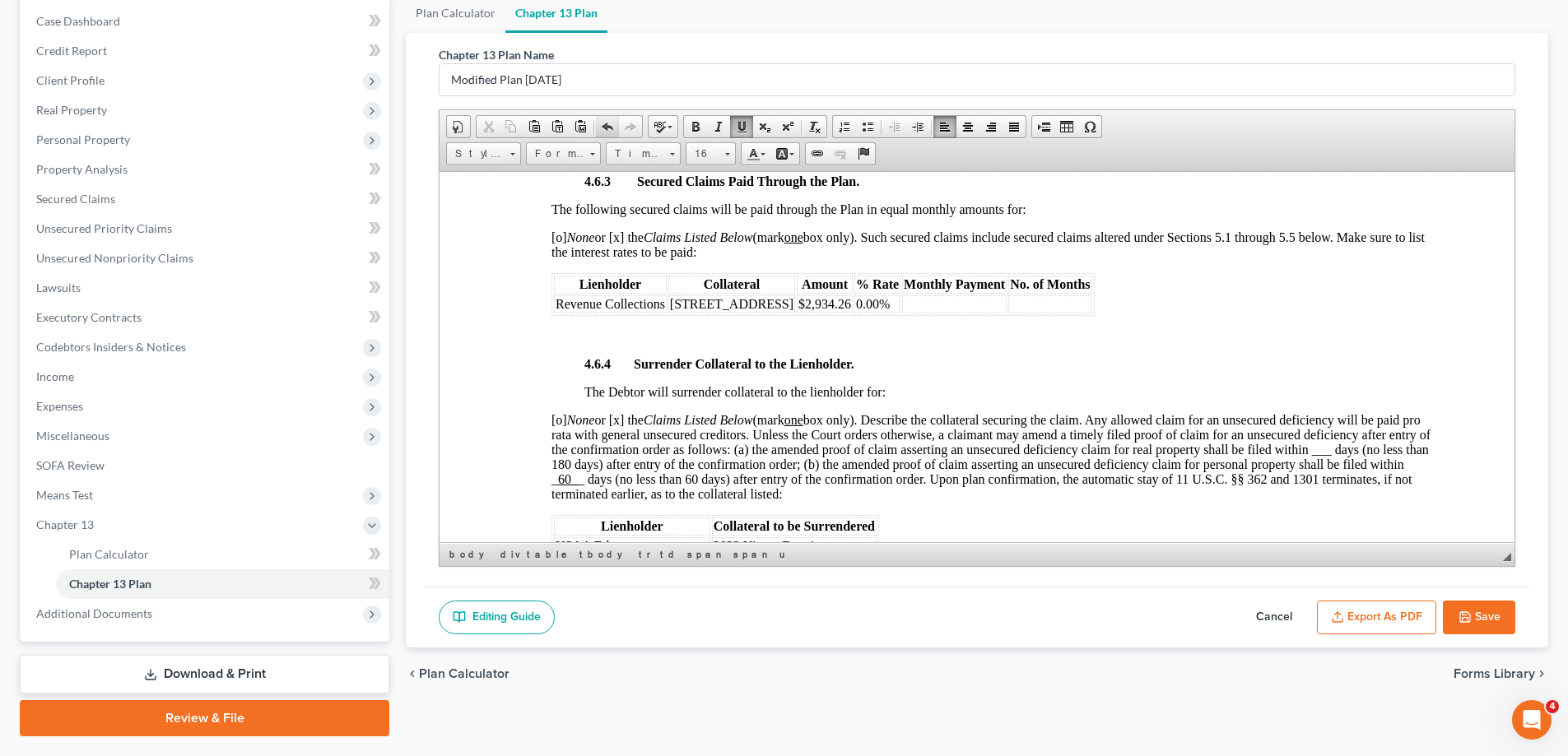
click at [607, 130] on span at bounding box center [607, 126] width 13 height 13
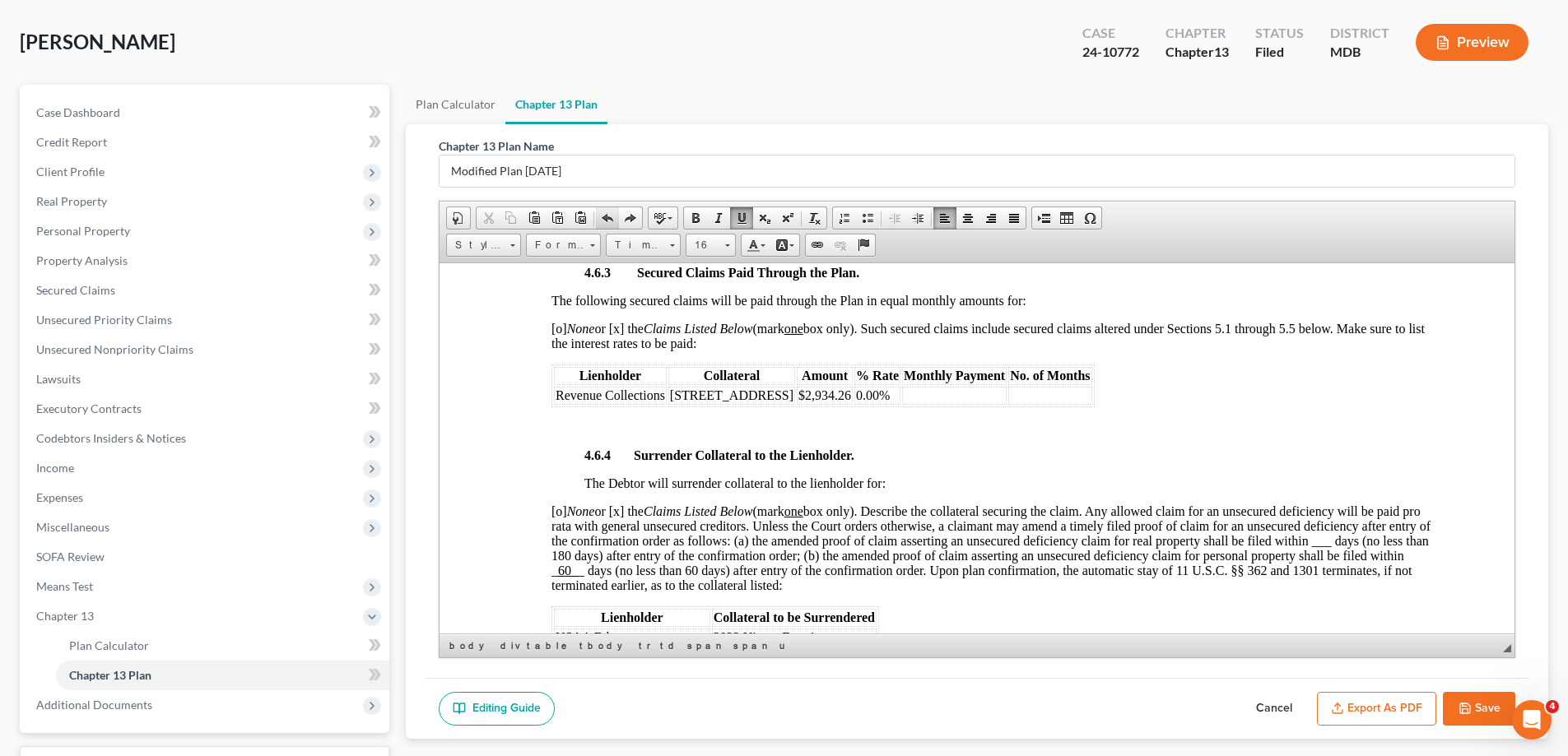
scroll to position [0, 0]
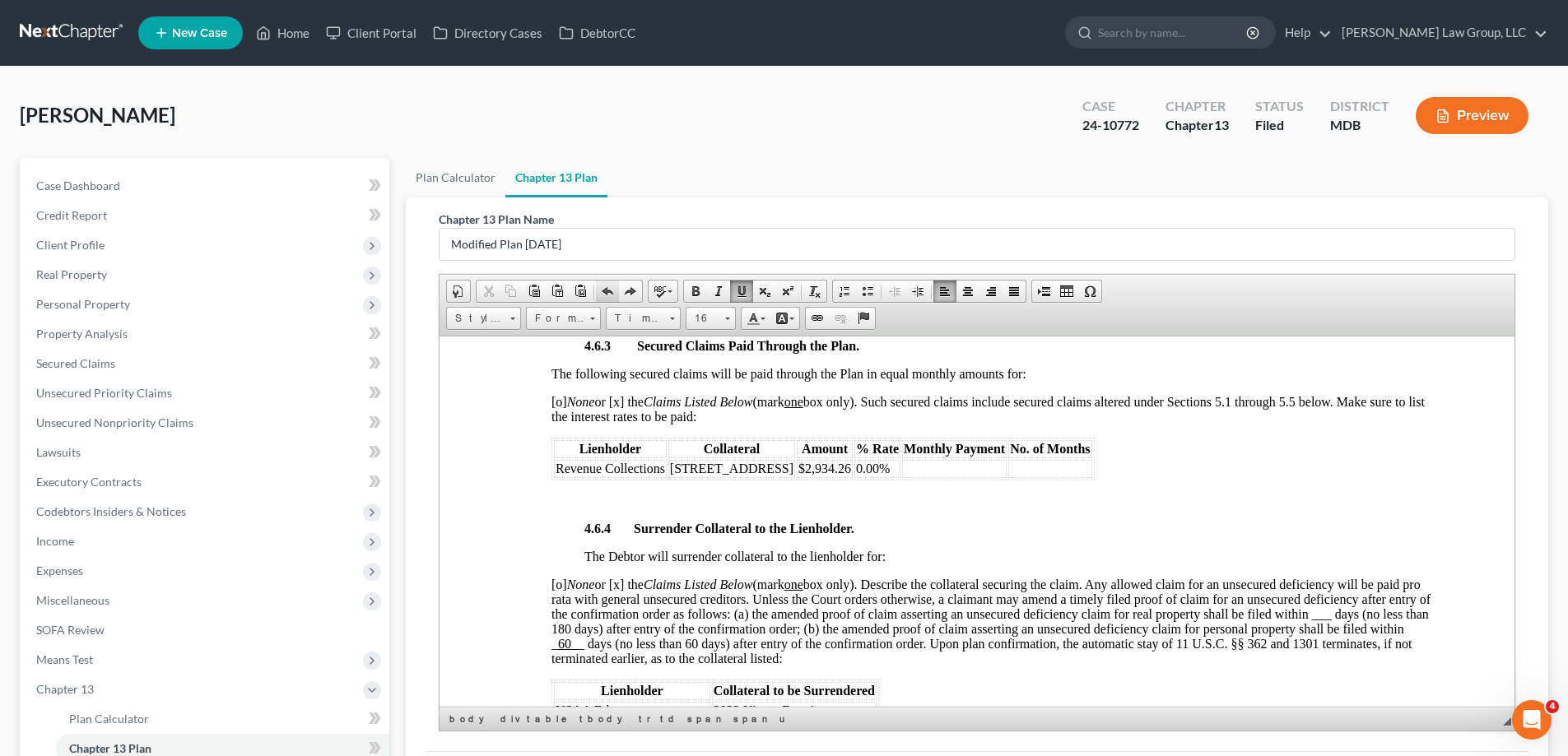
click at [612, 297] on span at bounding box center [607, 291] width 13 height 13
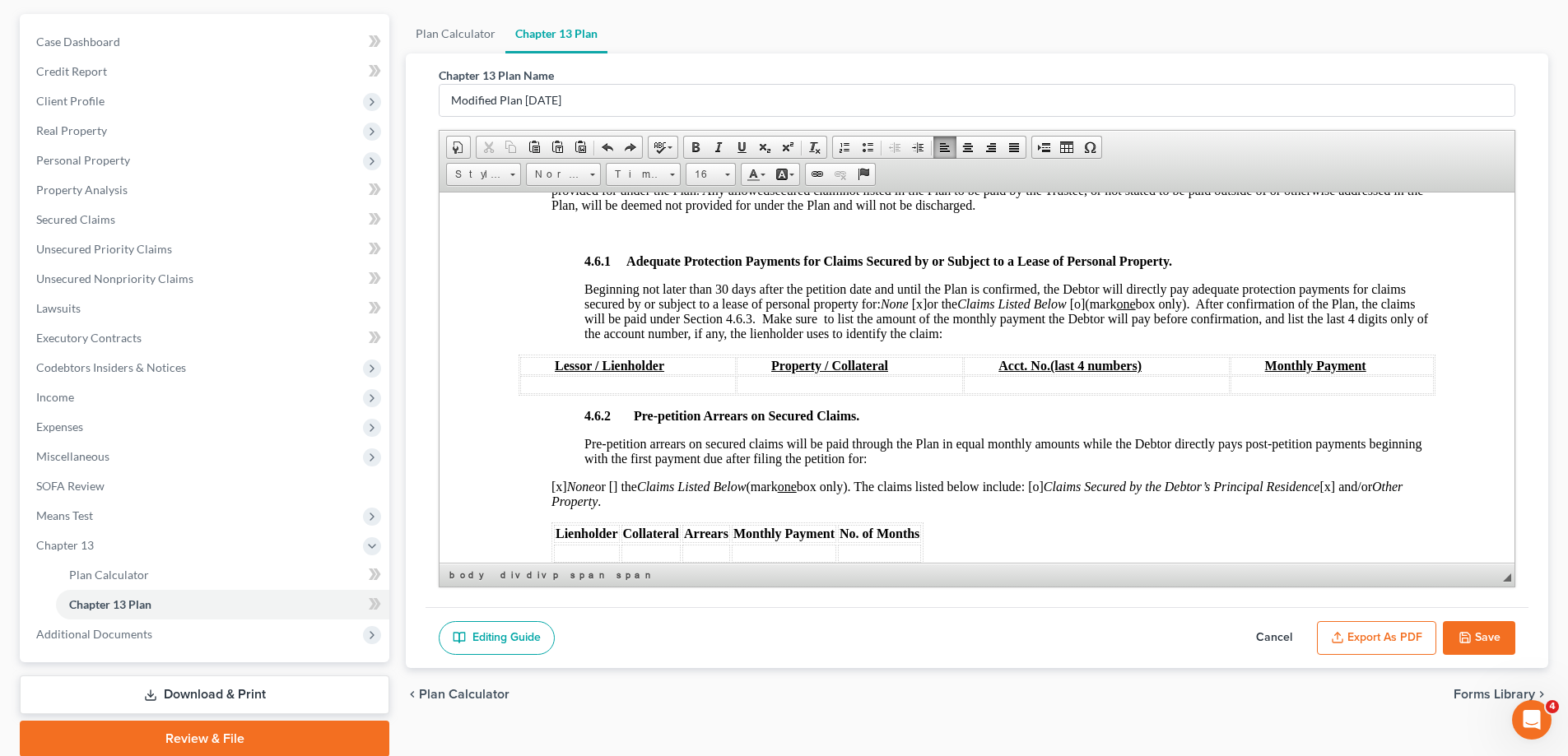
scroll to position [207, 0]
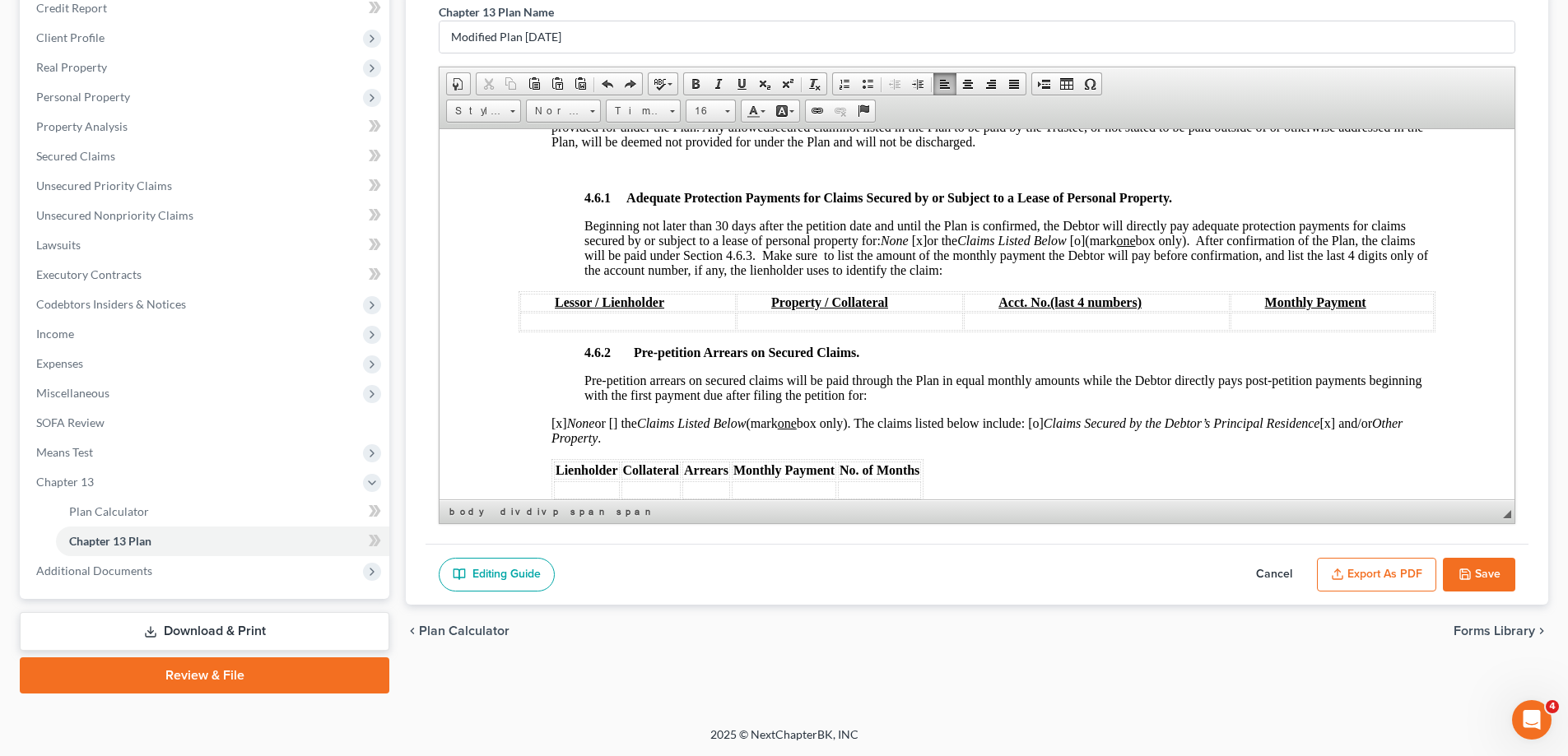
click at [1259, 571] on button "Cancel" at bounding box center [1274, 574] width 73 height 34
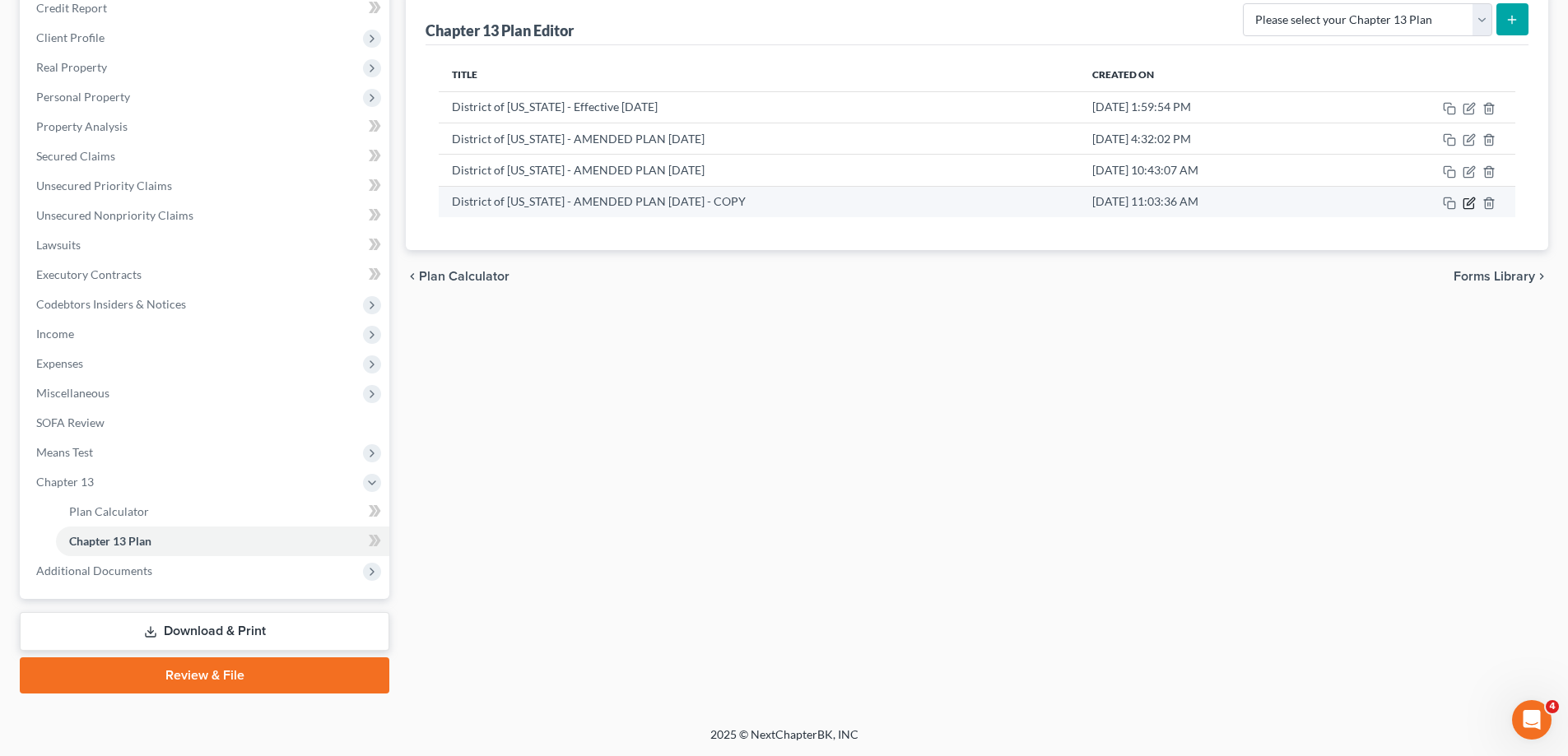
click at [1471, 201] on icon "button" at bounding box center [1468, 202] width 13 height 13
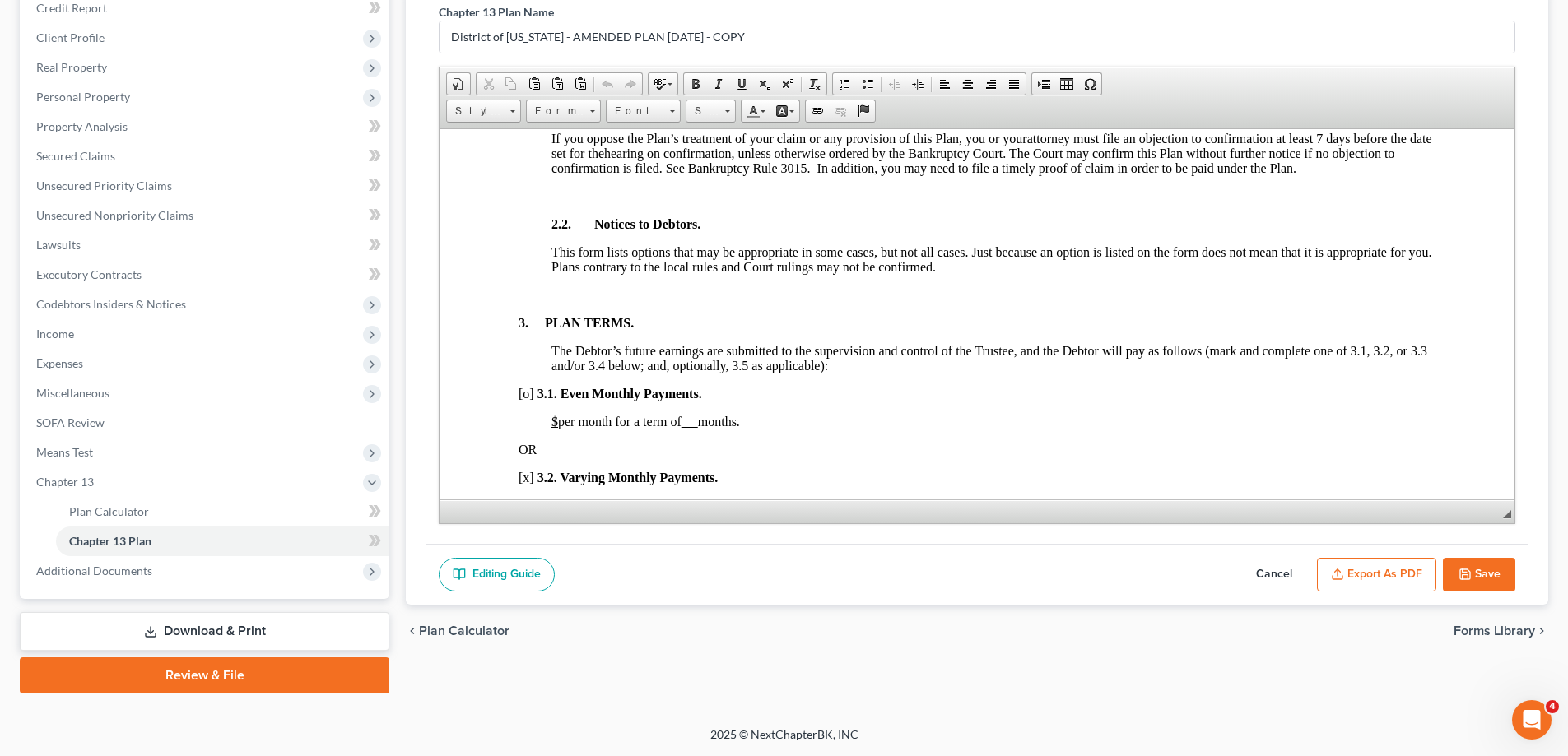
scroll to position [988, 0]
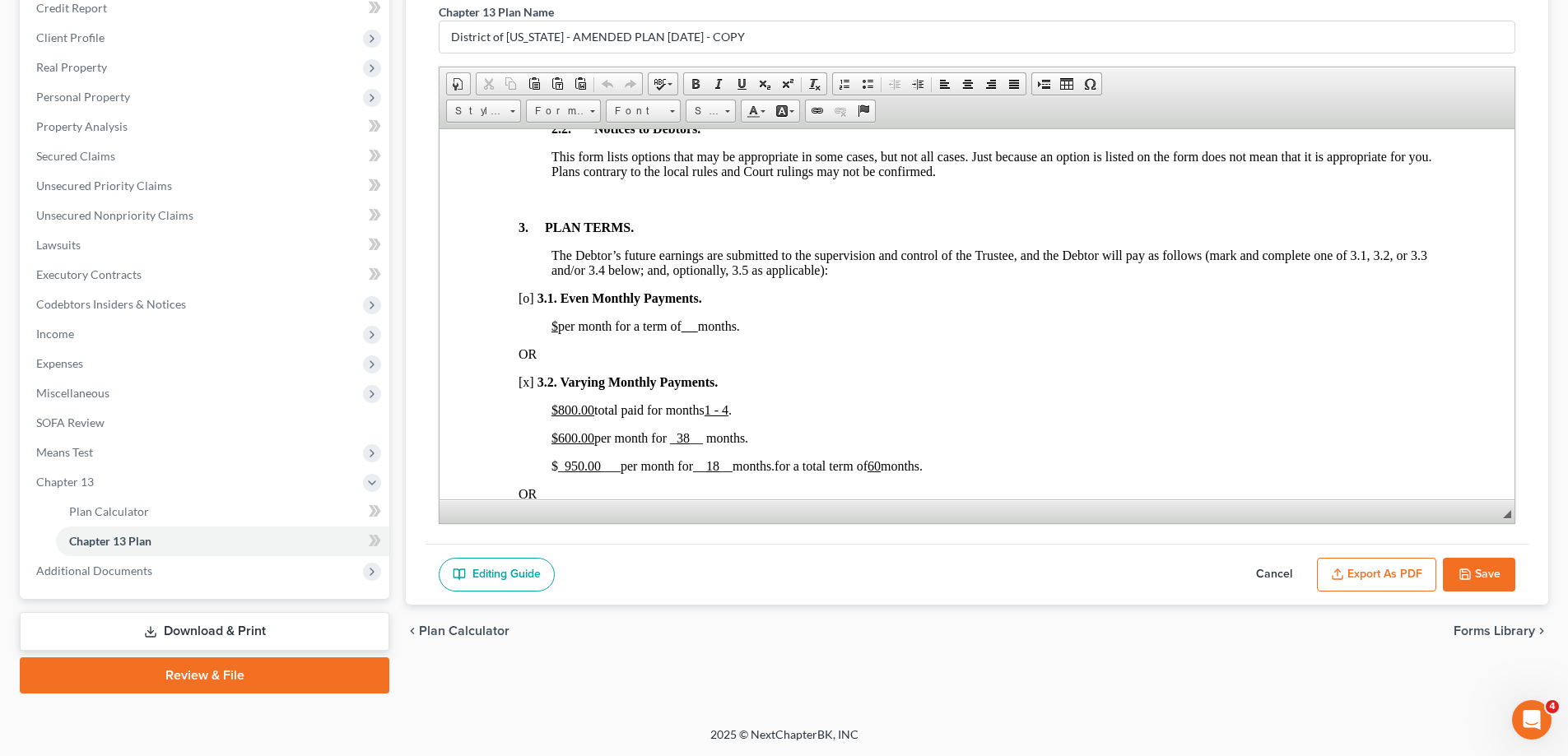
click at [1289, 572] on button "Cancel" at bounding box center [1274, 574] width 73 height 34
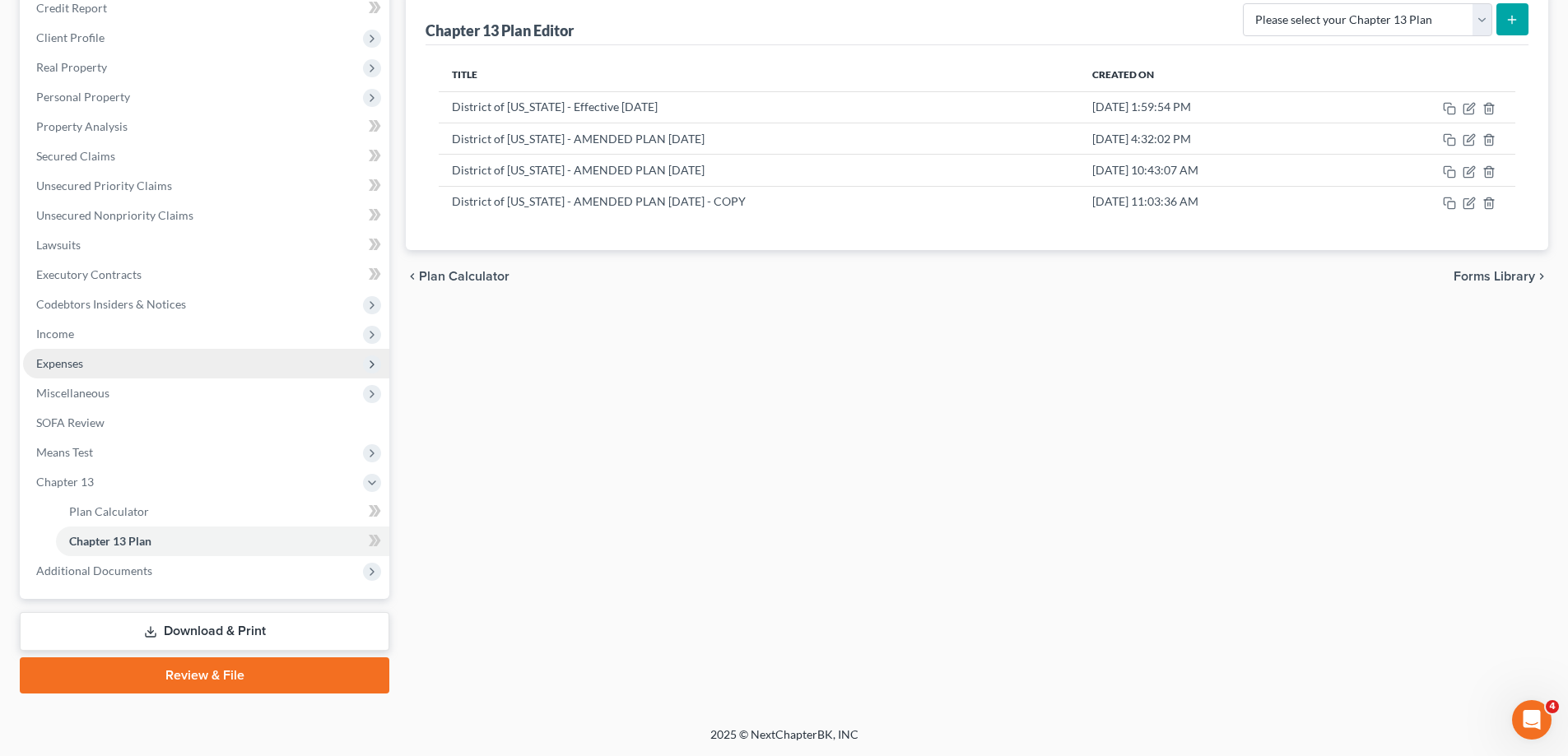
click at [147, 361] on span "Expenses" at bounding box center [205, 363] width 366 height 29
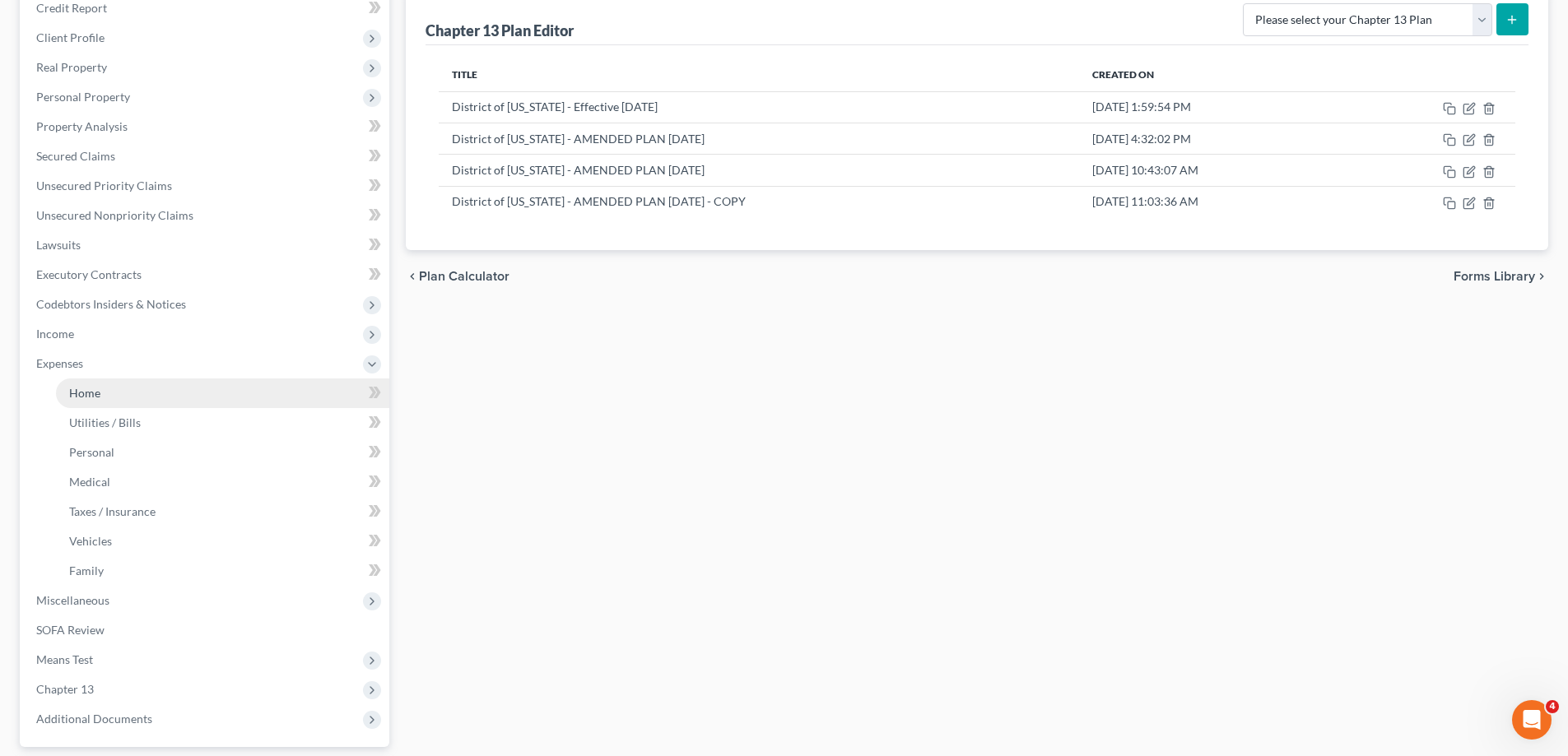
click at [150, 389] on link "Home" at bounding box center [222, 394] width 333 height 29
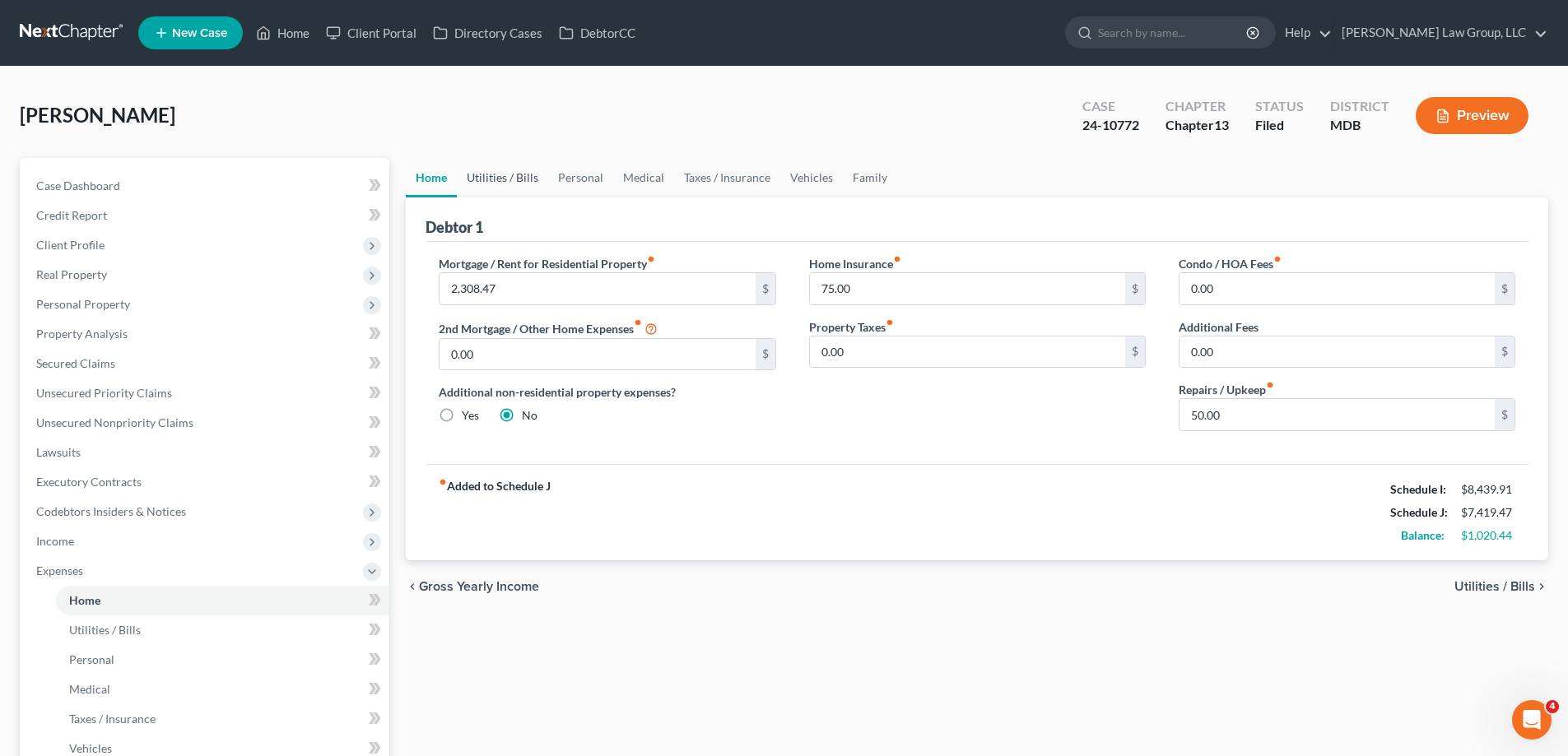
click at [511, 179] on link "Utilities / Bills" at bounding box center [502, 178] width 91 height 39
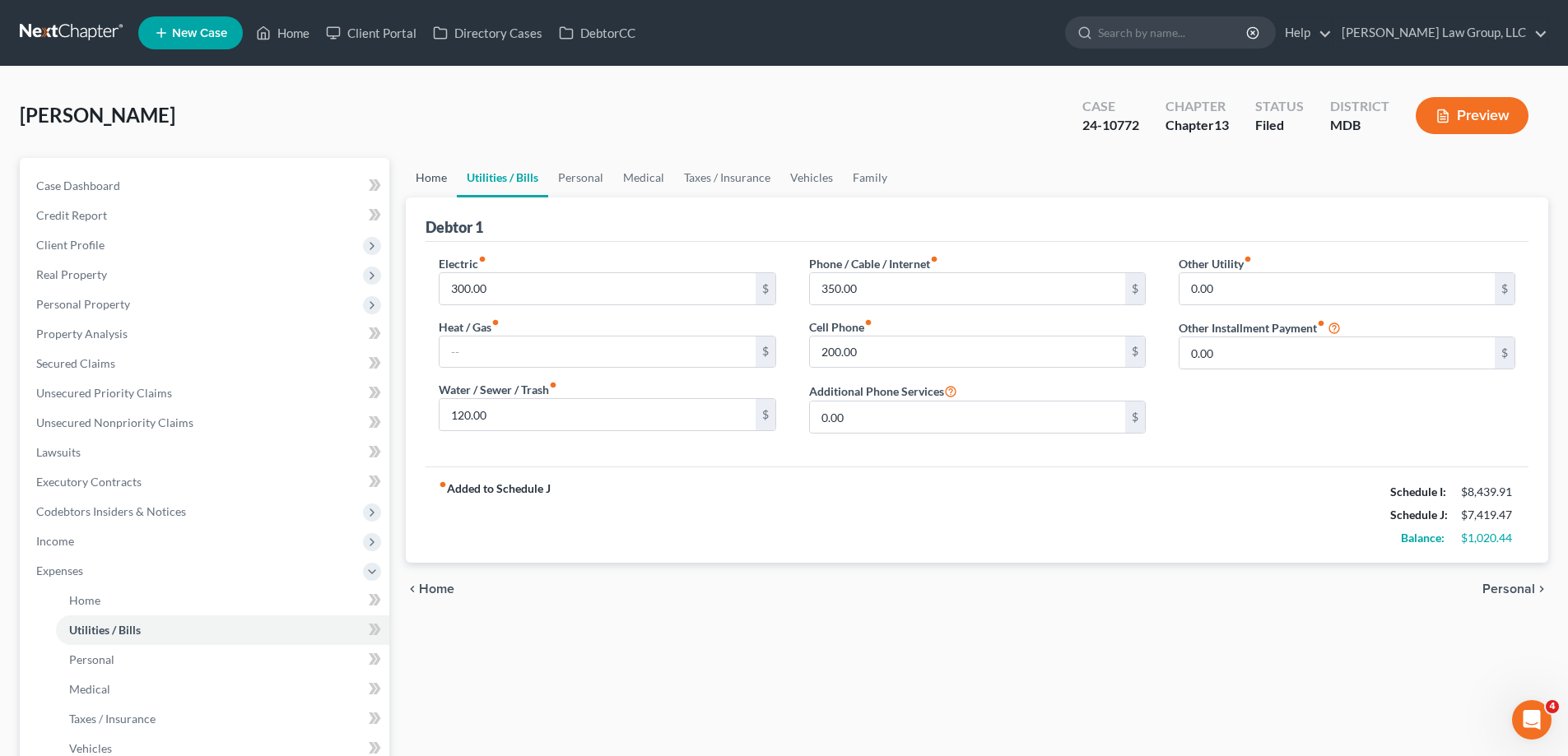
click at [444, 163] on link "Home" at bounding box center [431, 178] width 51 height 39
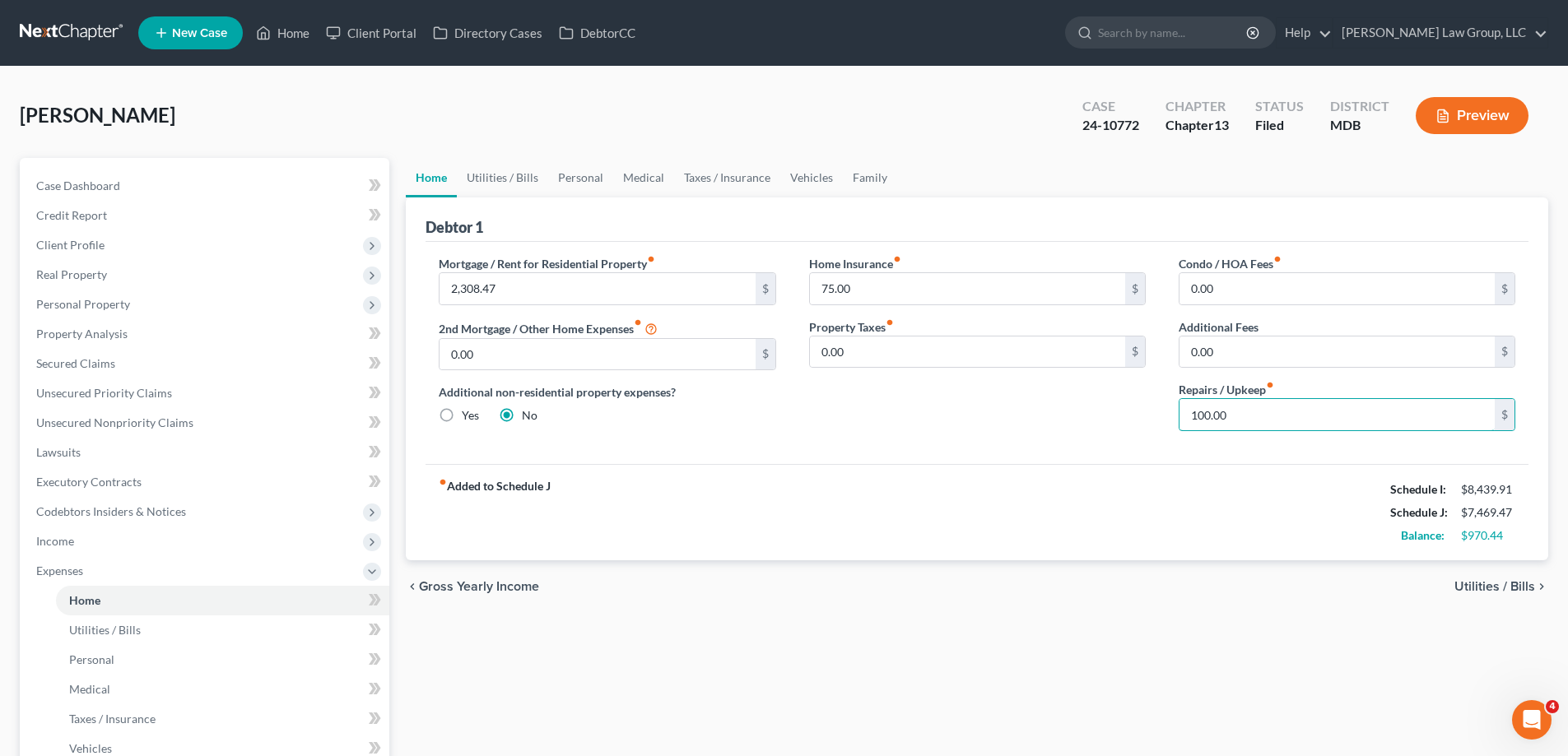
type input "100.00"
click at [534, 188] on link "Utilities / Bills" at bounding box center [502, 178] width 91 height 39
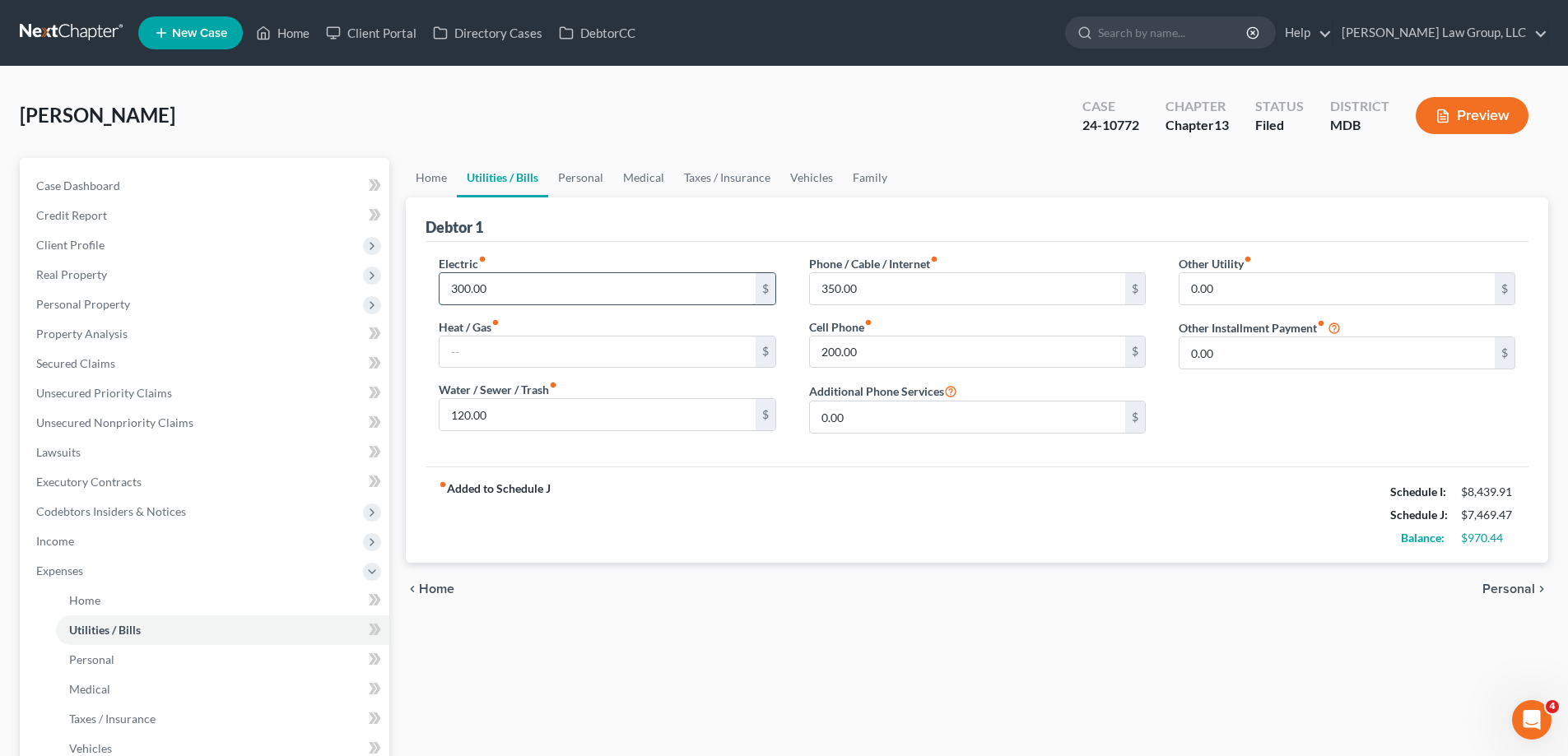
click at [506, 291] on input "300.00" at bounding box center [597, 289] width 315 height 31
type input "430.00"
click at [537, 417] on input "120.00" at bounding box center [597, 415] width 315 height 31
click at [985, 358] on input "200.00" at bounding box center [967, 352] width 315 height 31
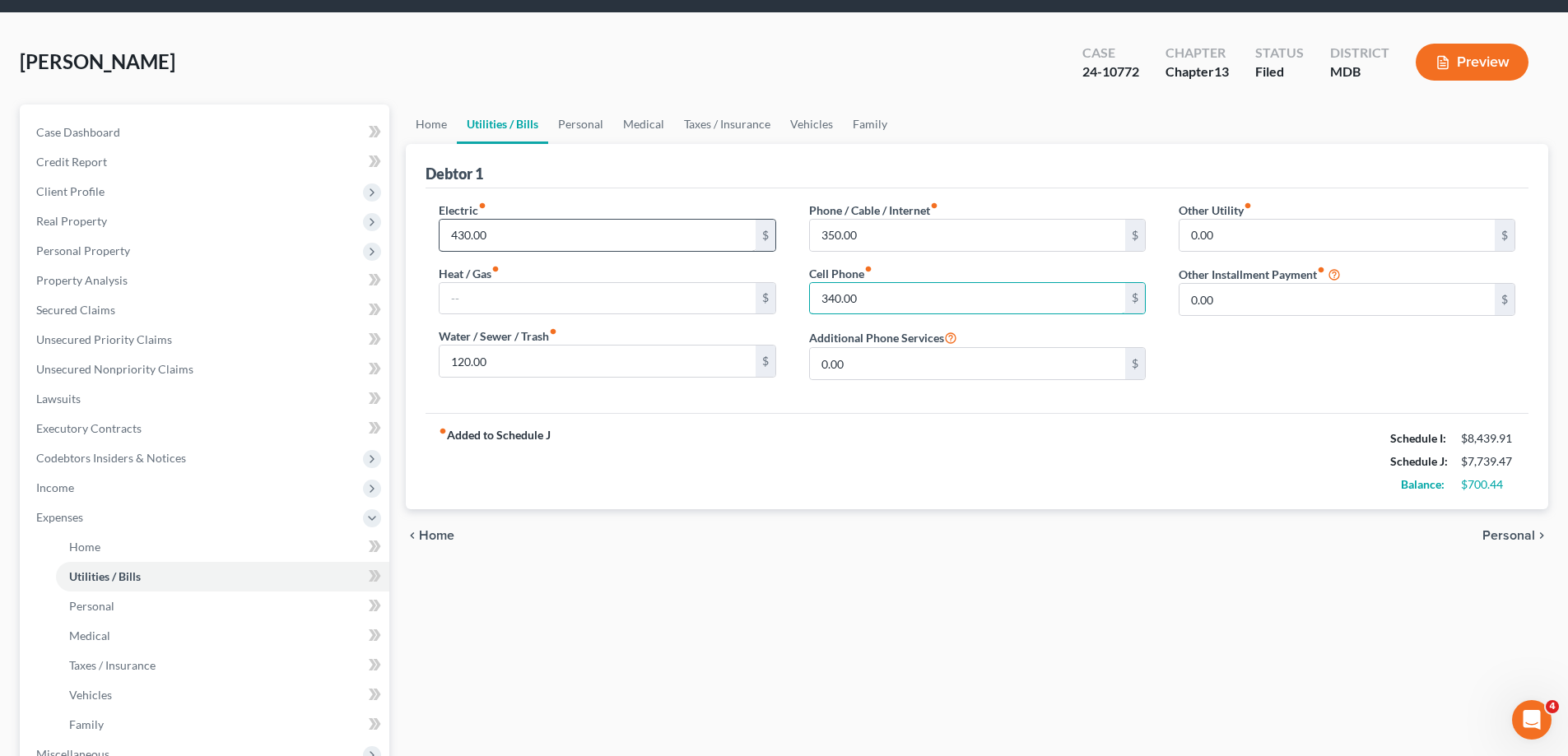
scroll to position [82, 0]
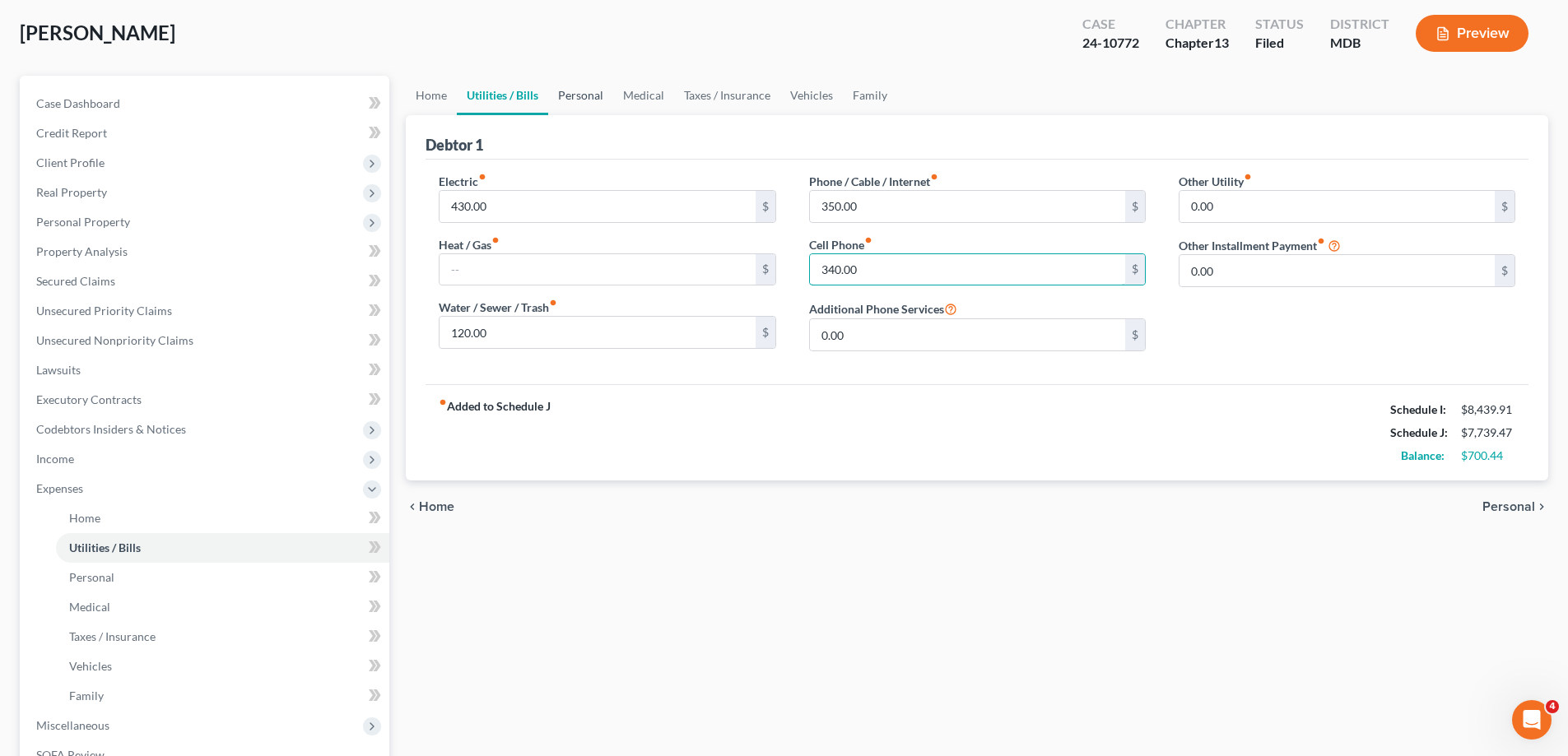
type input "340.00"
click at [572, 94] on link "Personal" at bounding box center [580, 95] width 65 height 39
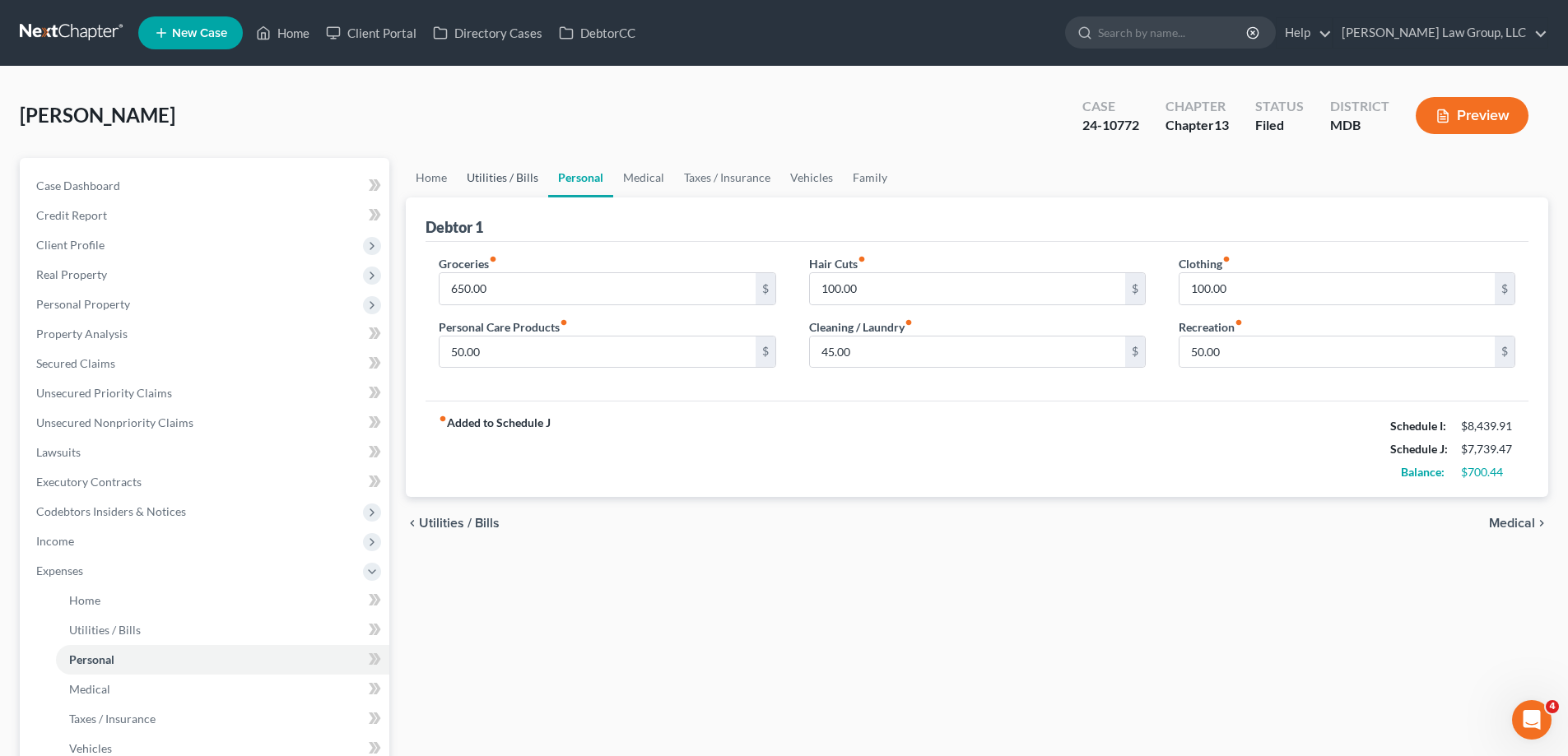
click at [517, 183] on link "Utilities / Bills" at bounding box center [502, 178] width 91 height 39
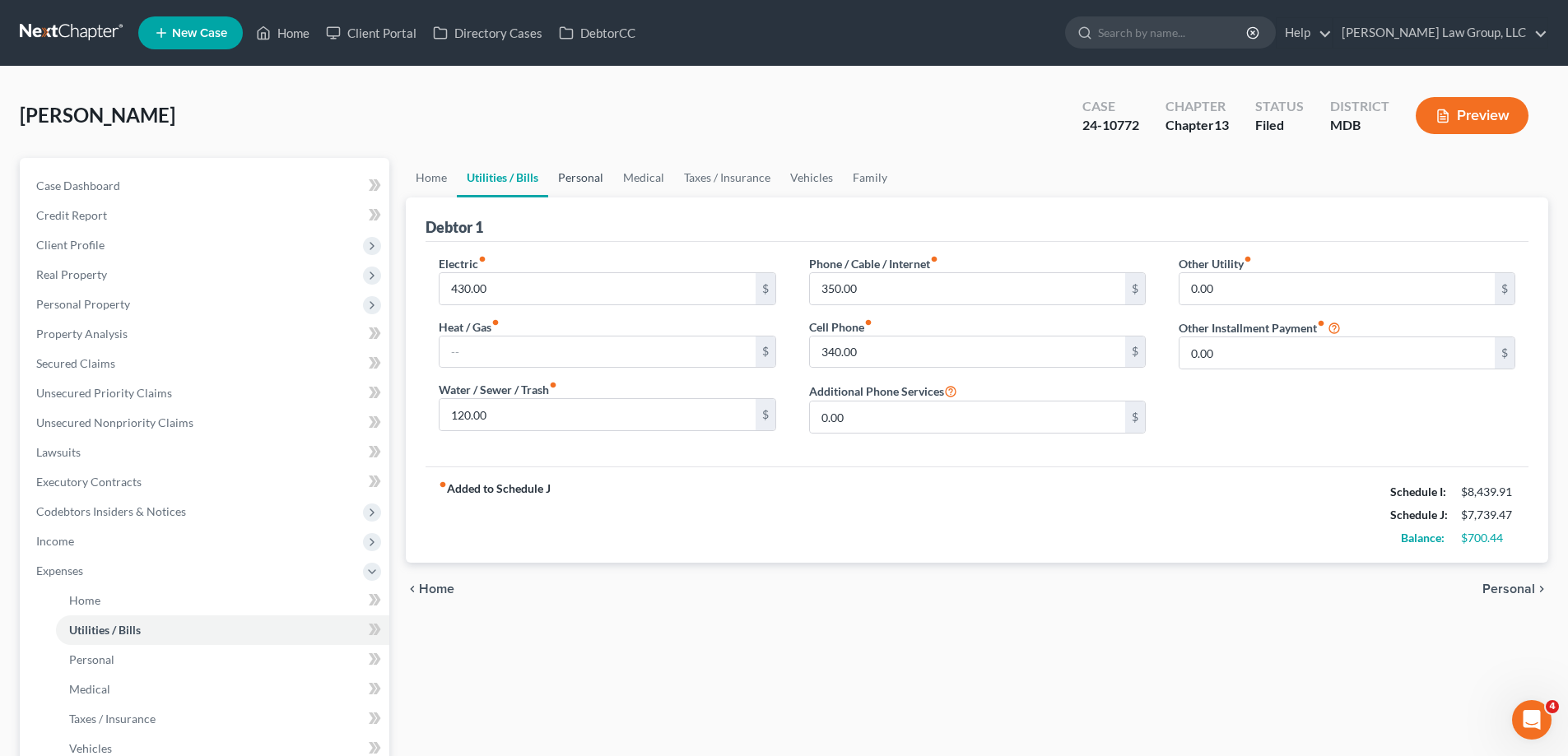
click at [565, 171] on link "Personal" at bounding box center [580, 178] width 65 height 39
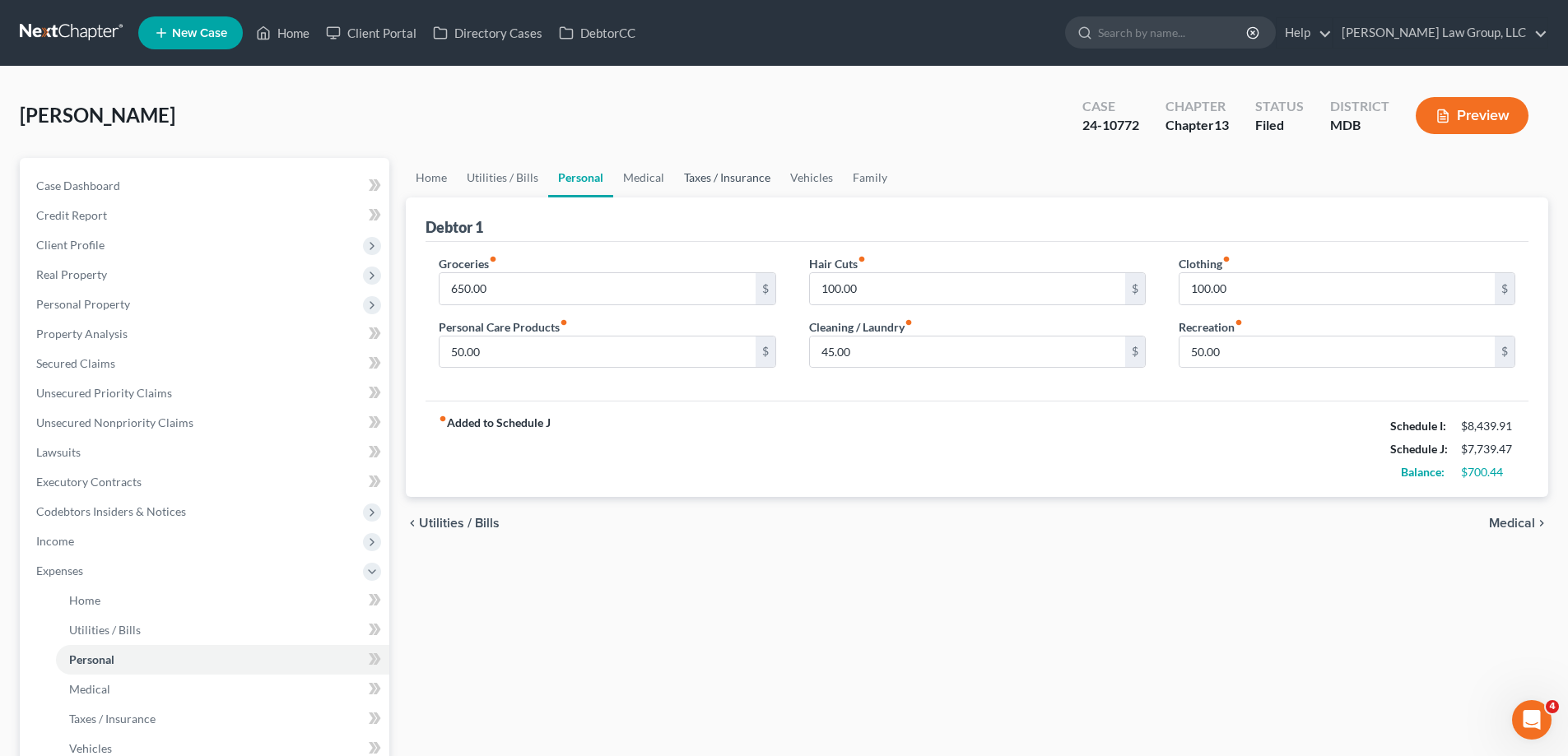
click at [752, 185] on link "Taxes / Insurance" at bounding box center [727, 178] width 106 height 39
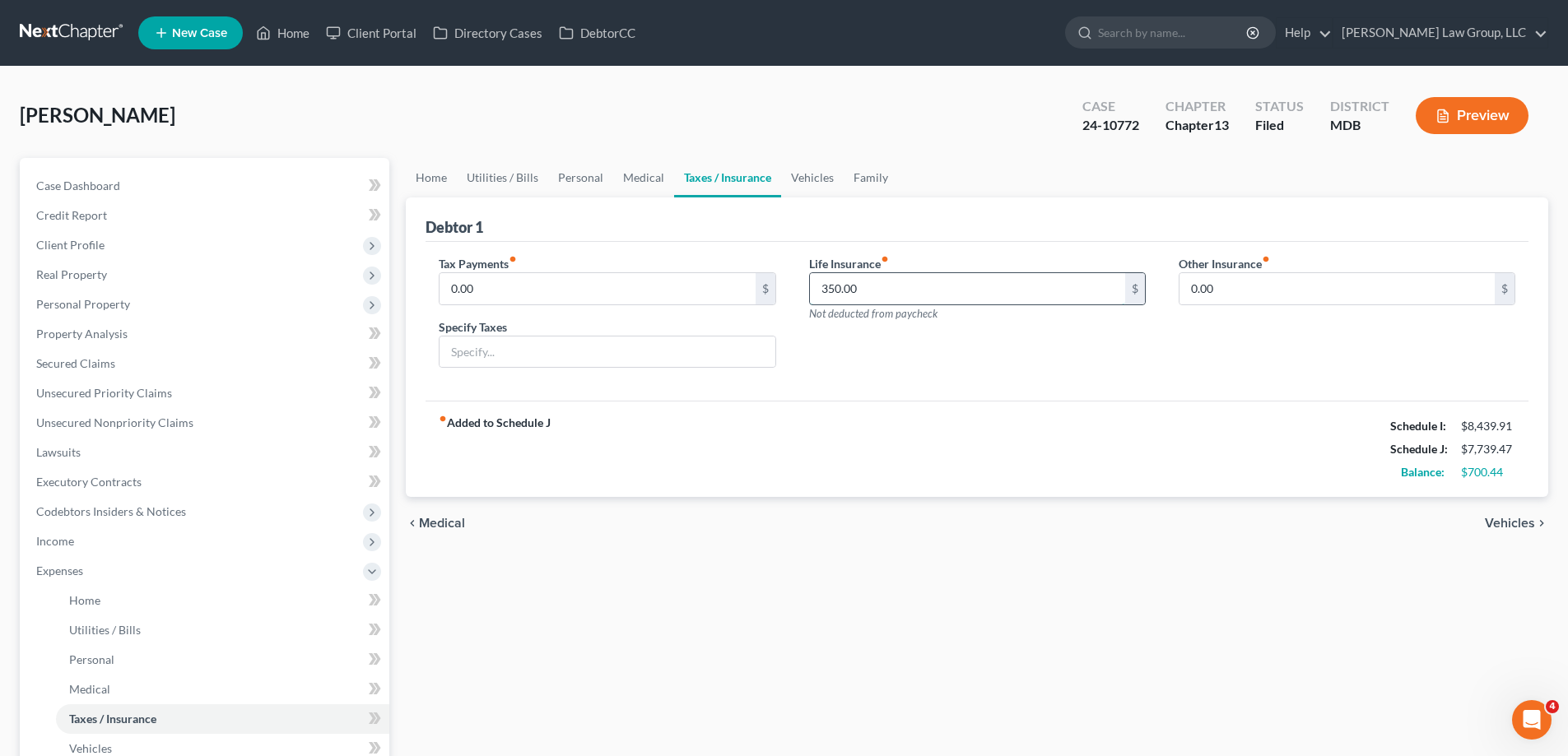
click at [891, 292] on input "350.00" at bounding box center [967, 289] width 315 height 31
click at [876, 236] on div "Debtor 1" at bounding box center [976, 219] width 1103 height 44
click at [642, 186] on link "Medical" at bounding box center [643, 178] width 61 height 39
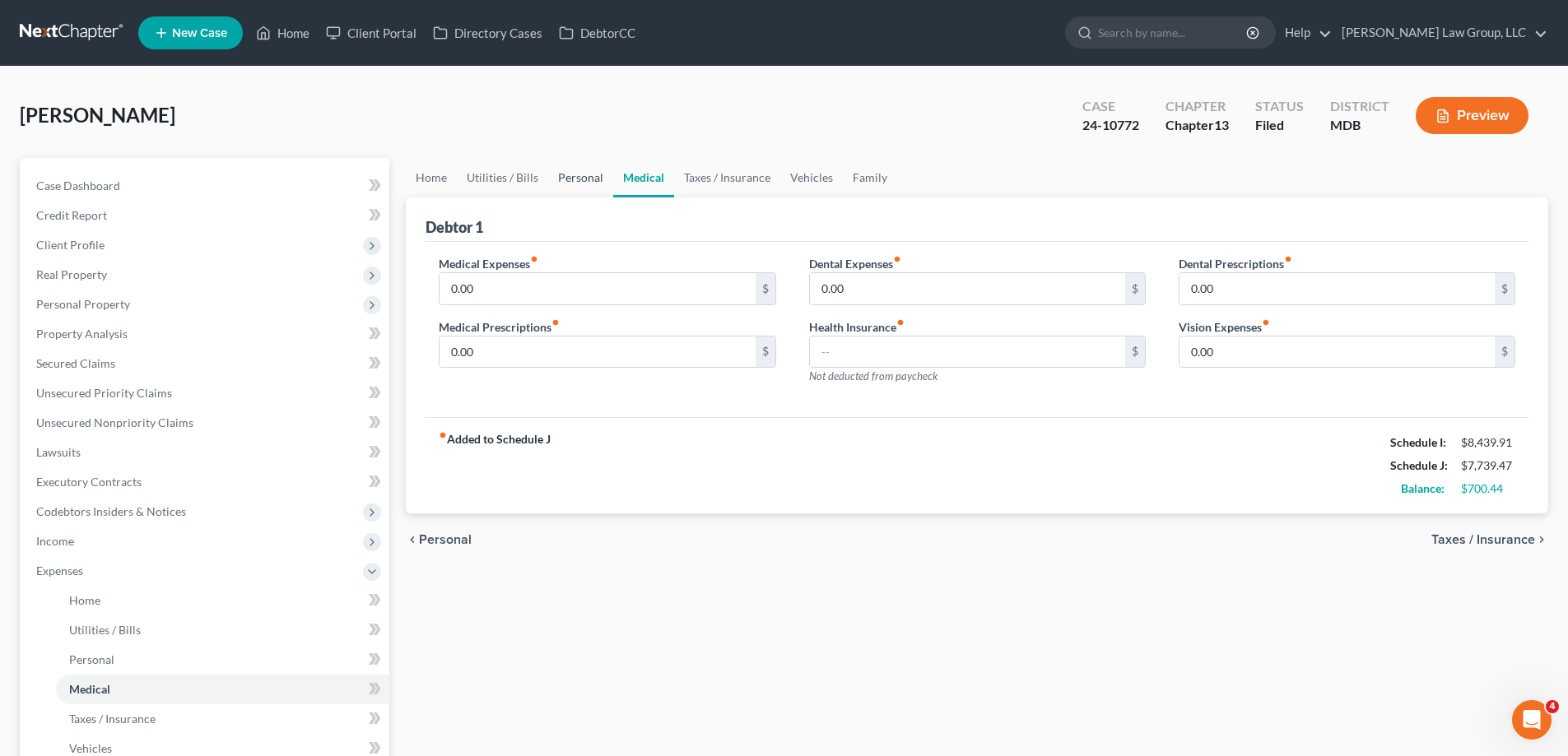
click at [568, 183] on link "Personal" at bounding box center [580, 178] width 65 height 39
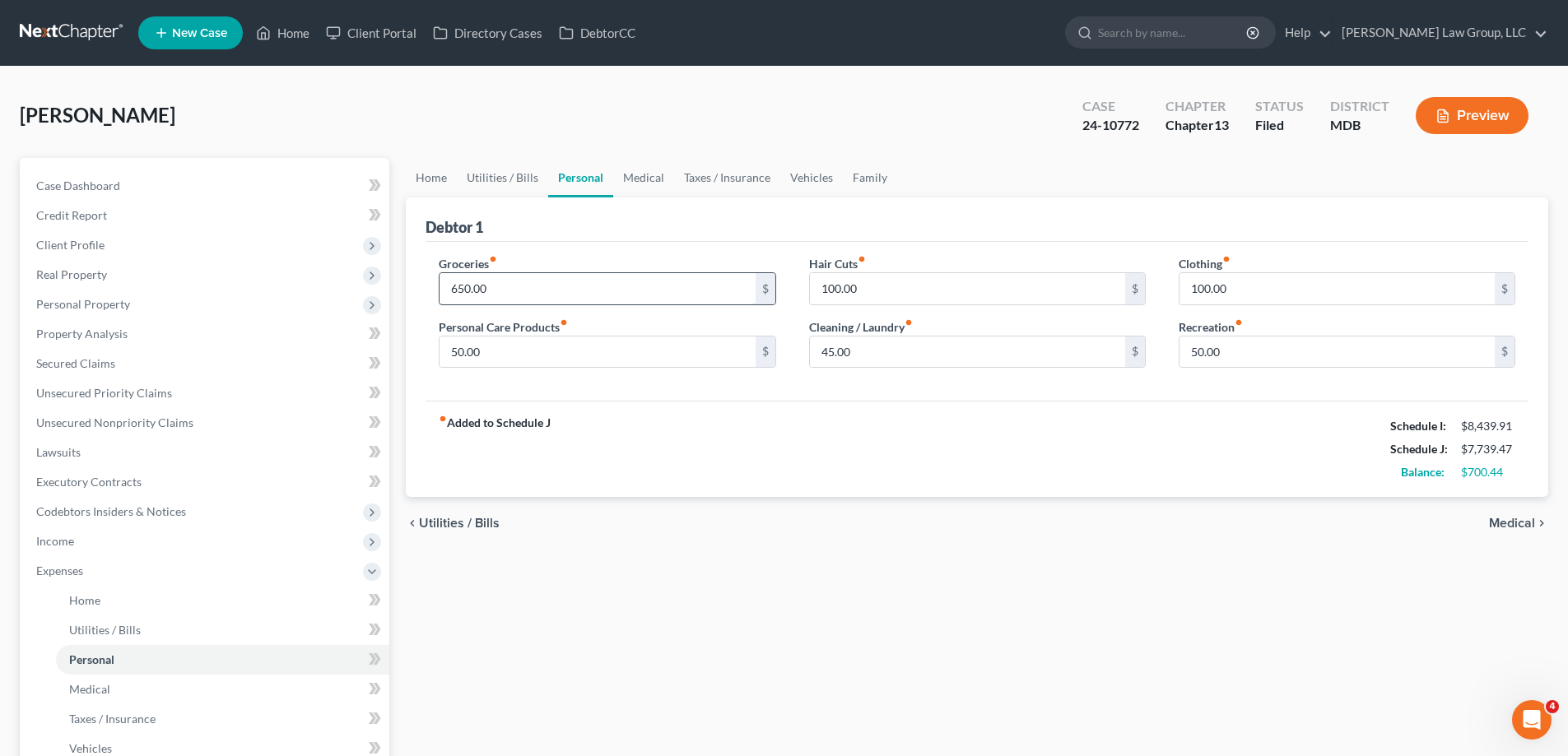
click at [500, 290] on input "650.00" at bounding box center [597, 289] width 315 height 31
type input "875.00"
click at [648, 163] on link "Medical" at bounding box center [643, 178] width 61 height 39
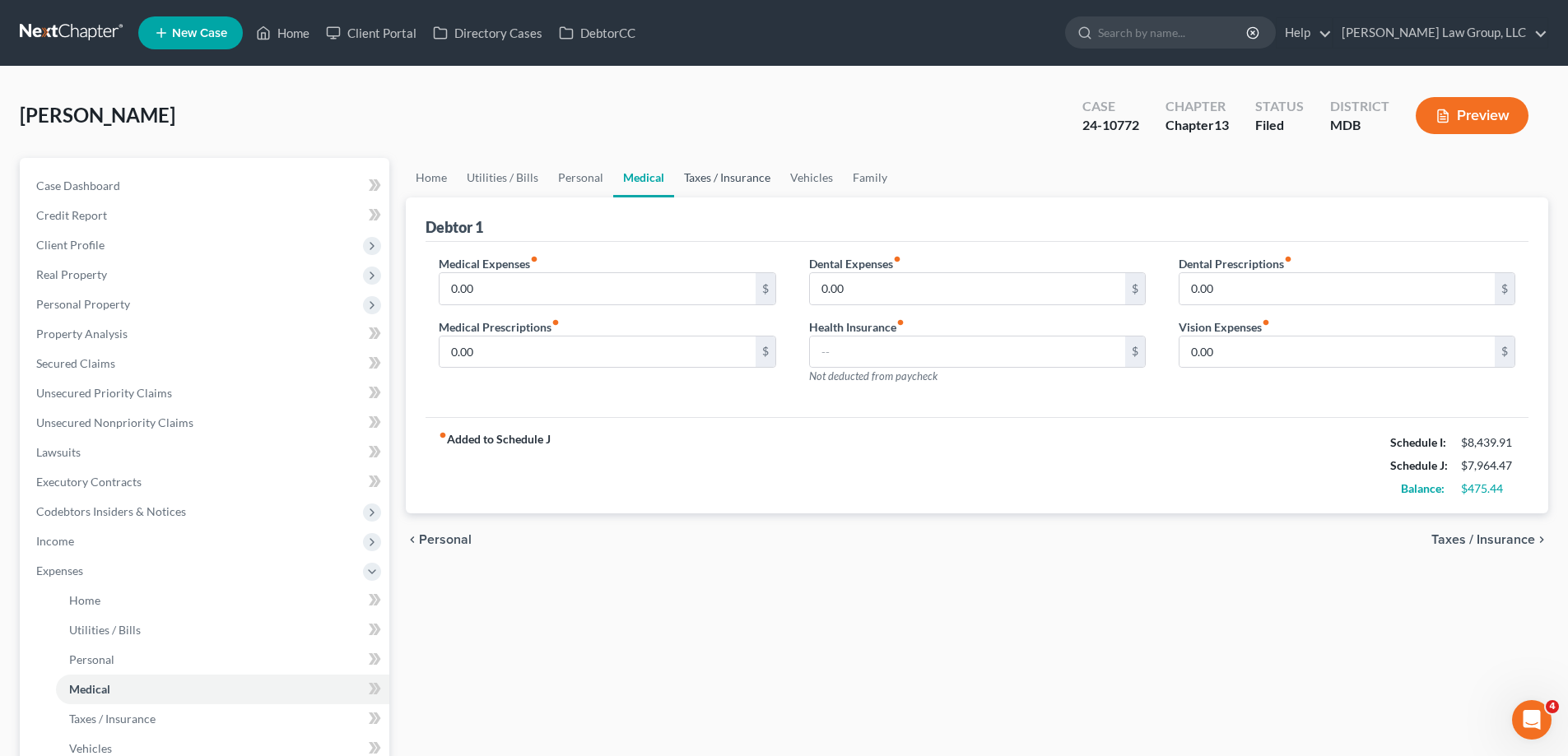
click at [705, 179] on link "Taxes / Insurance" at bounding box center [727, 178] width 106 height 39
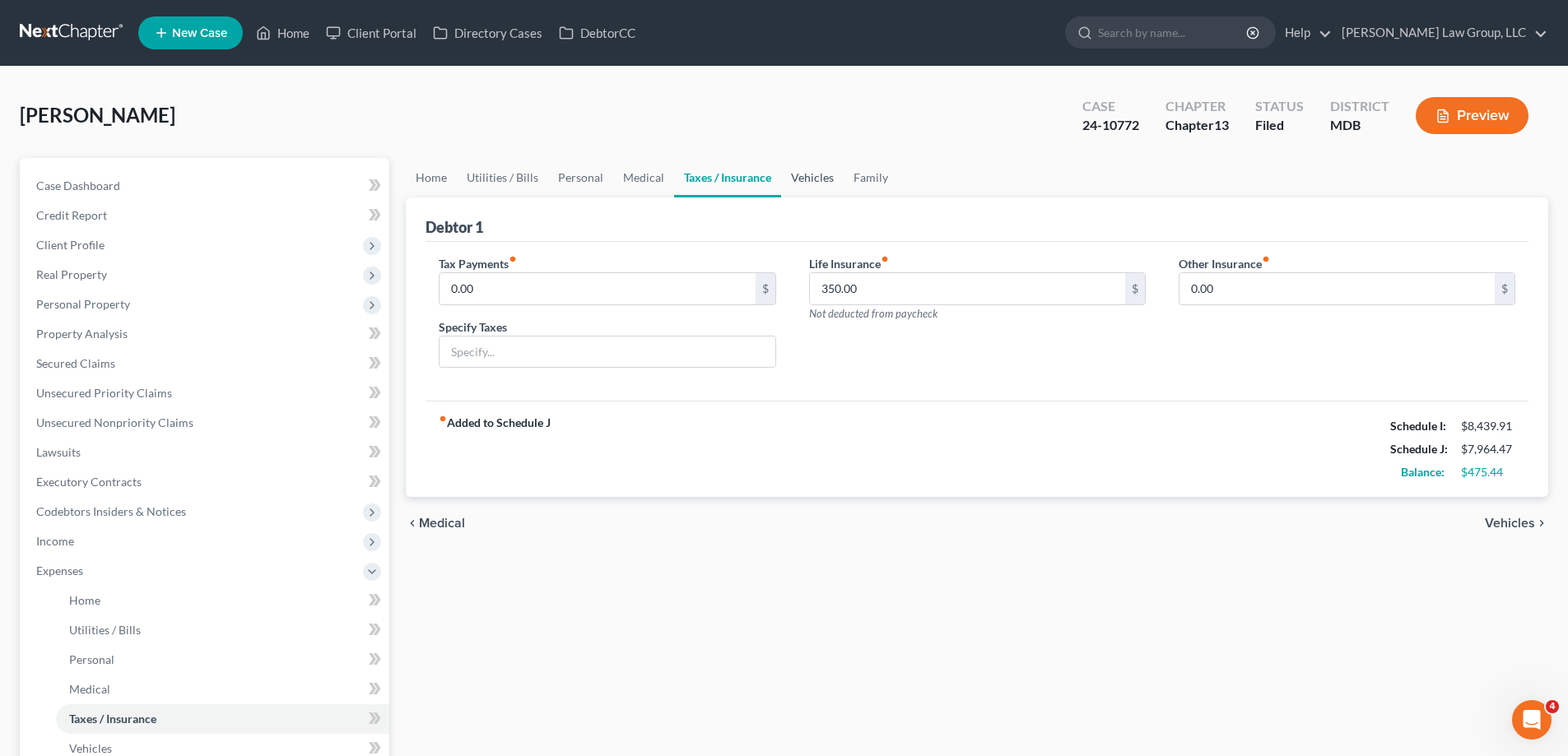
click at [806, 180] on link "Vehicles" at bounding box center [812, 178] width 63 height 39
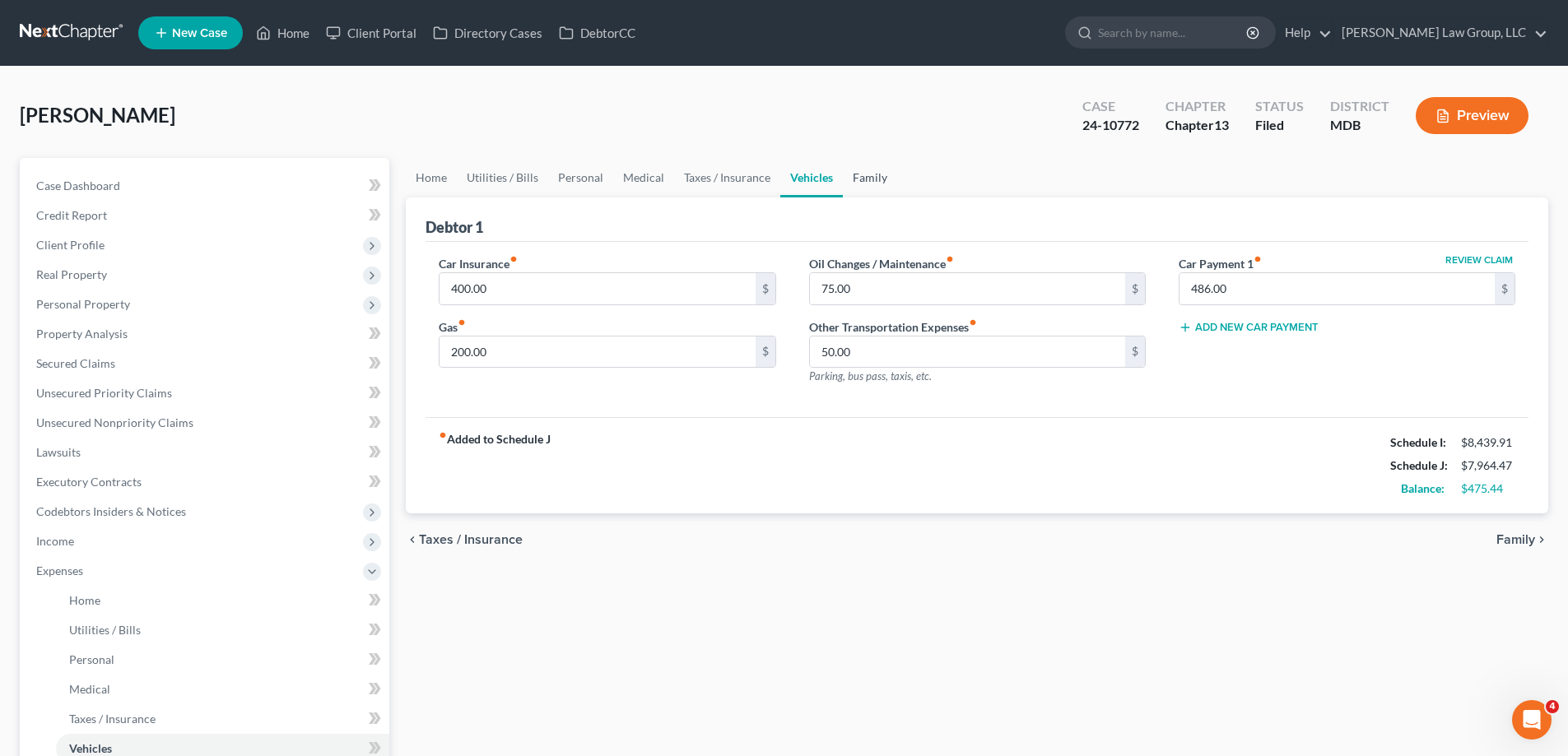
click at [855, 178] on link "Family" at bounding box center [869, 178] width 54 height 39
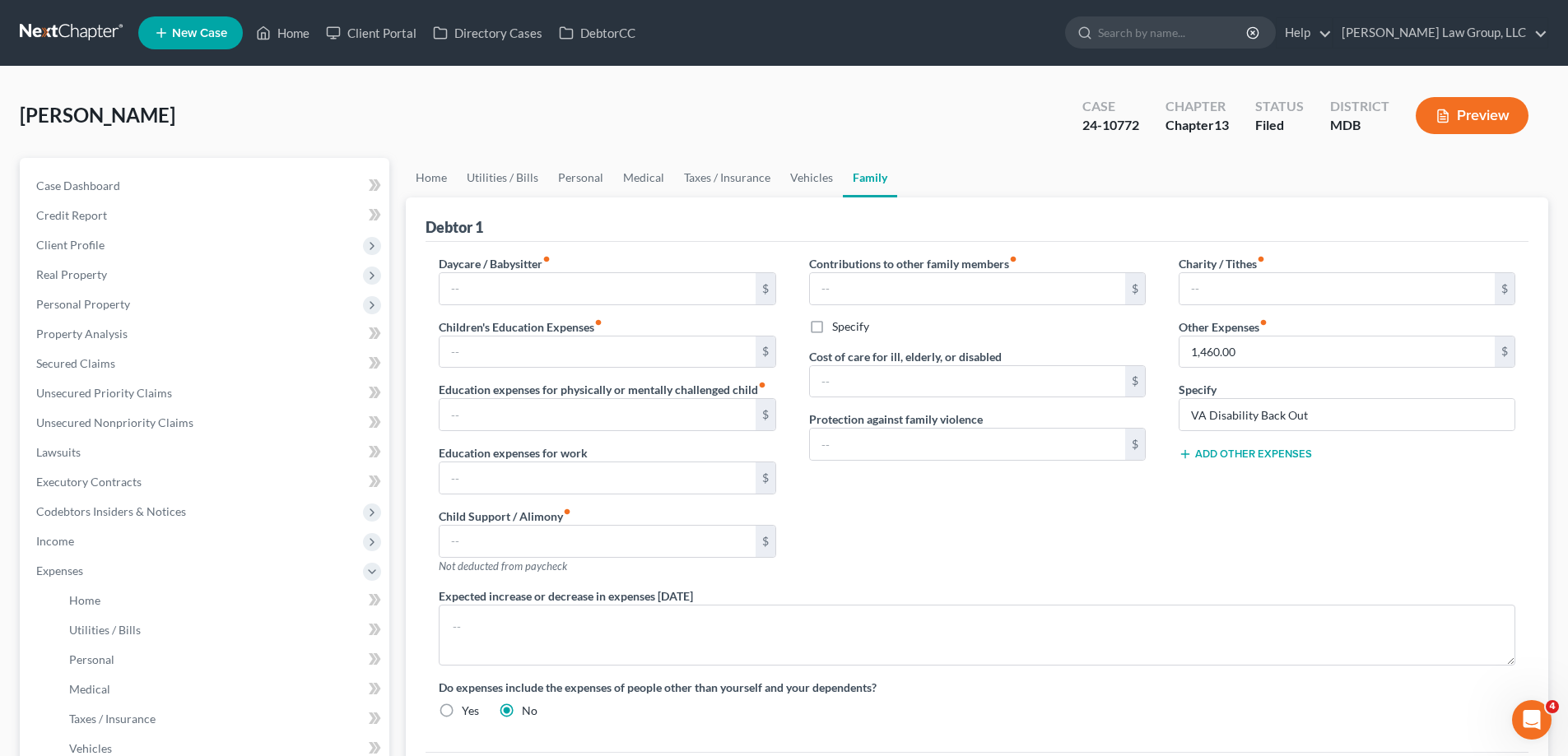
click at [1276, 460] on div "Add Other Expenses" at bounding box center [1346, 453] width 337 height 17
click at [1275, 452] on button "Add Other Expenses" at bounding box center [1245, 454] width 134 height 13
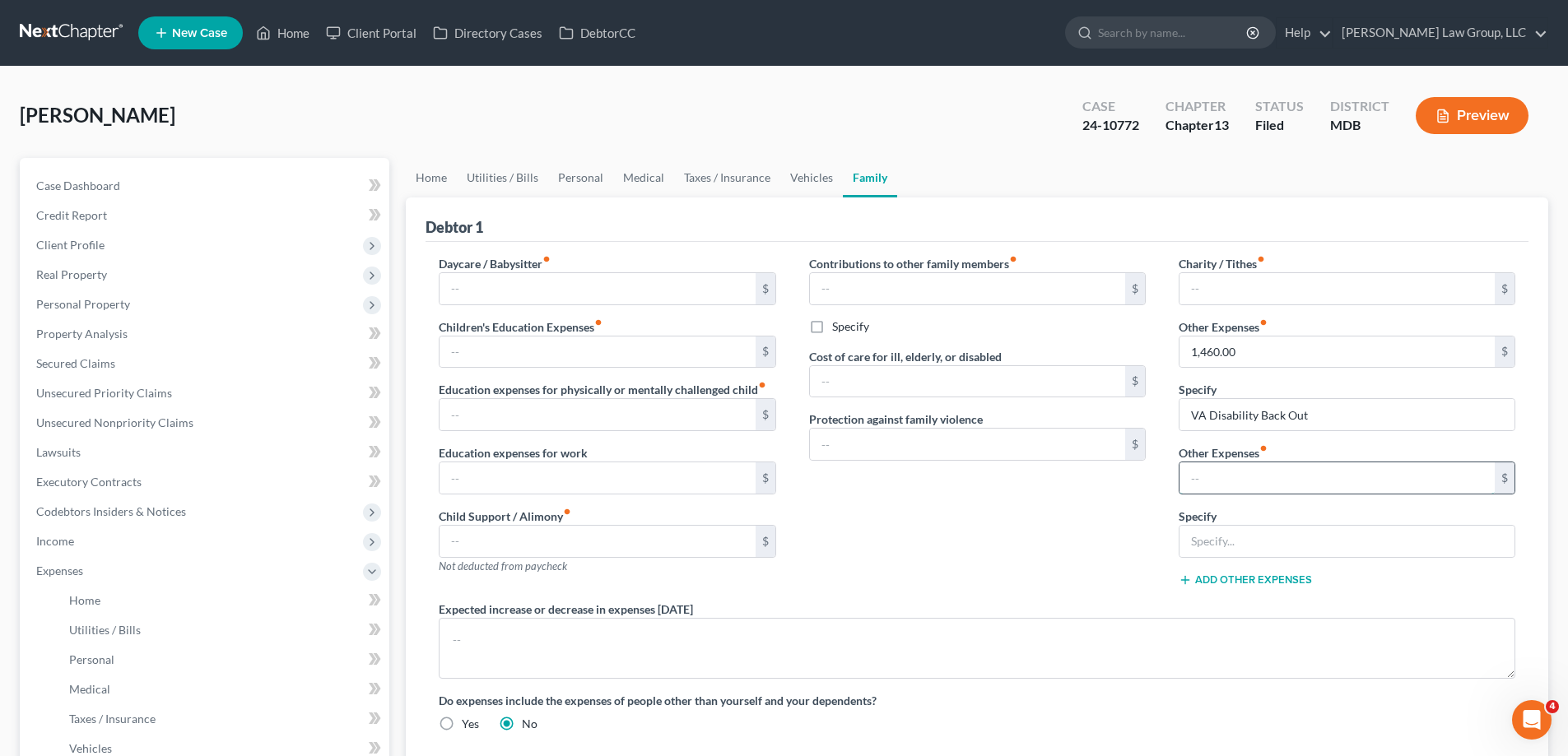
click at [1259, 479] on input "text" at bounding box center [1336, 478] width 315 height 31
type input "943.00"
click at [1315, 540] on input "text" at bounding box center [1346, 542] width 335 height 31
type input "Wife's Car Payment"
click at [802, 182] on link "Vehicles" at bounding box center [812, 178] width 63 height 39
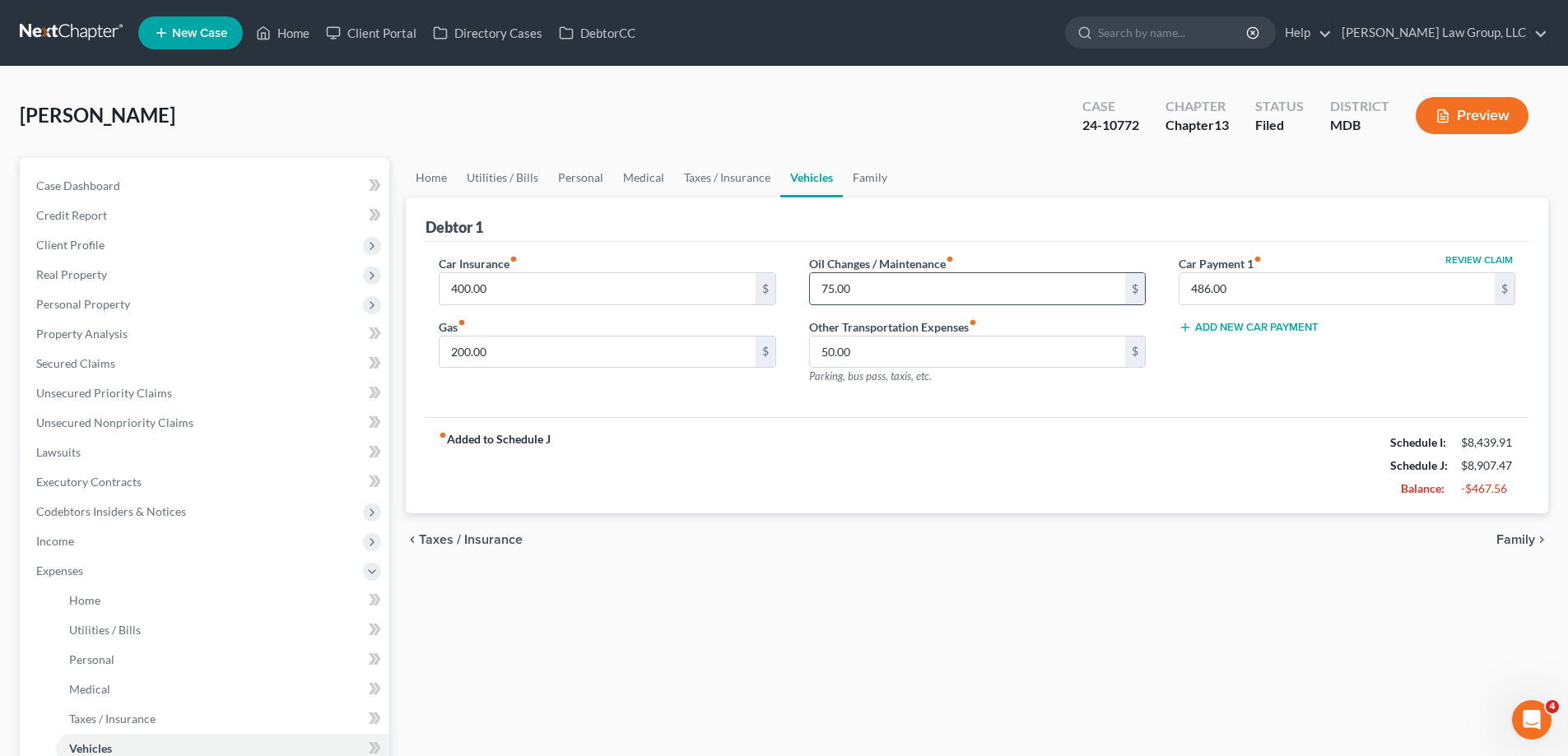
click at [871, 287] on input "75.00" at bounding box center [967, 289] width 315 height 31
type input "150.00"
click at [536, 355] on input "200.00" at bounding box center [597, 352] width 315 height 31
click at [523, 355] on input "200.00" at bounding box center [597, 352] width 315 height 31
drag, startPoint x: 523, startPoint y: 355, endPoint x: 451, endPoint y: 349, distance: 72.2
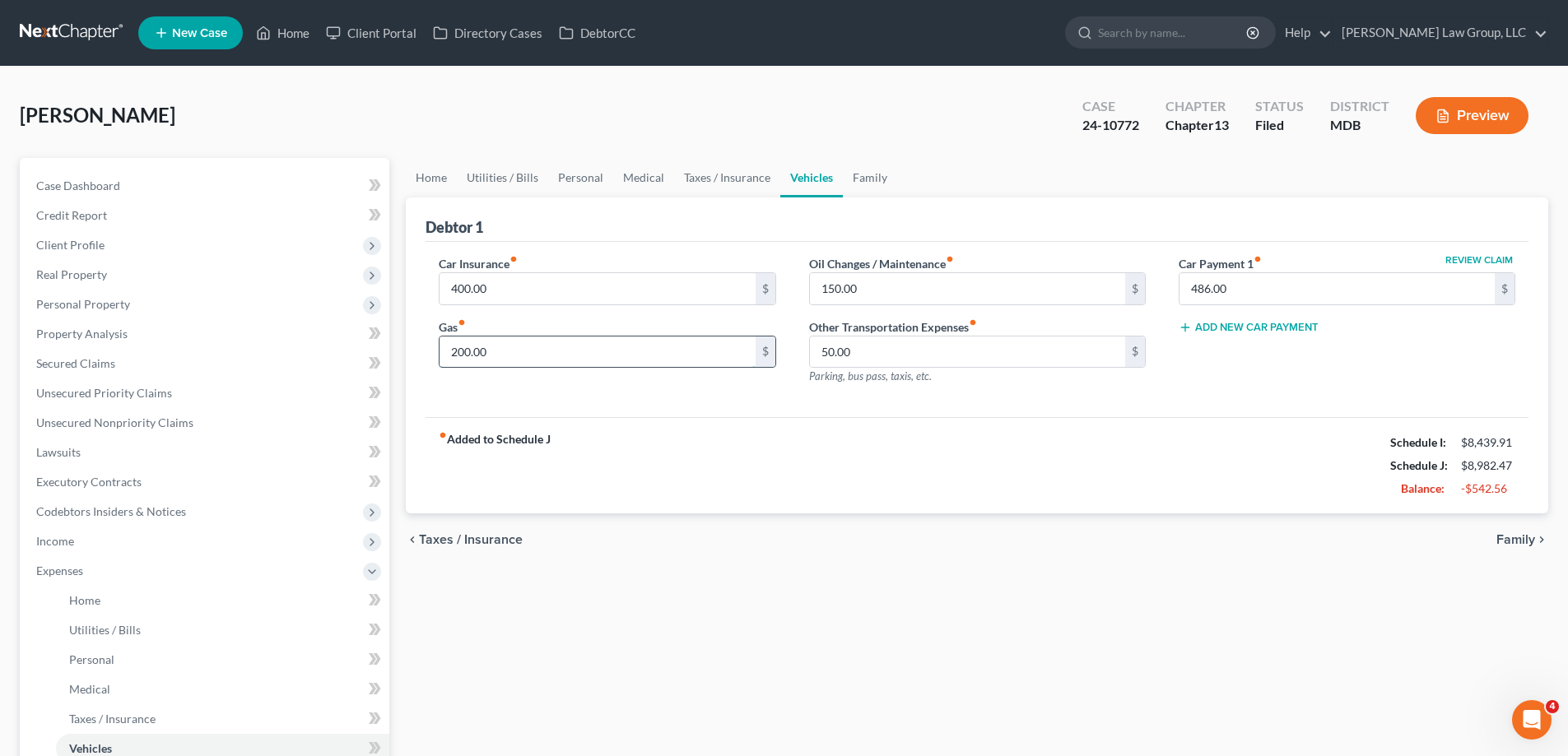
click at [445, 349] on input "200.00" at bounding box center [597, 352] width 315 height 31
type input "350.00"
click at [933, 434] on div "fiber_manual_record Added to Schedule J Schedule I: $8,439.91 Schedule J: $9,13…" at bounding box center [976, 465] width 1103 height 96
drag, startPoint x: 867, startPoint y: 363, endPoint x: 873, endPoint y: 373, distance: 11.7
click at [867, 363] on input "50.00" at bounding box center [967, 352] width 315 height 31
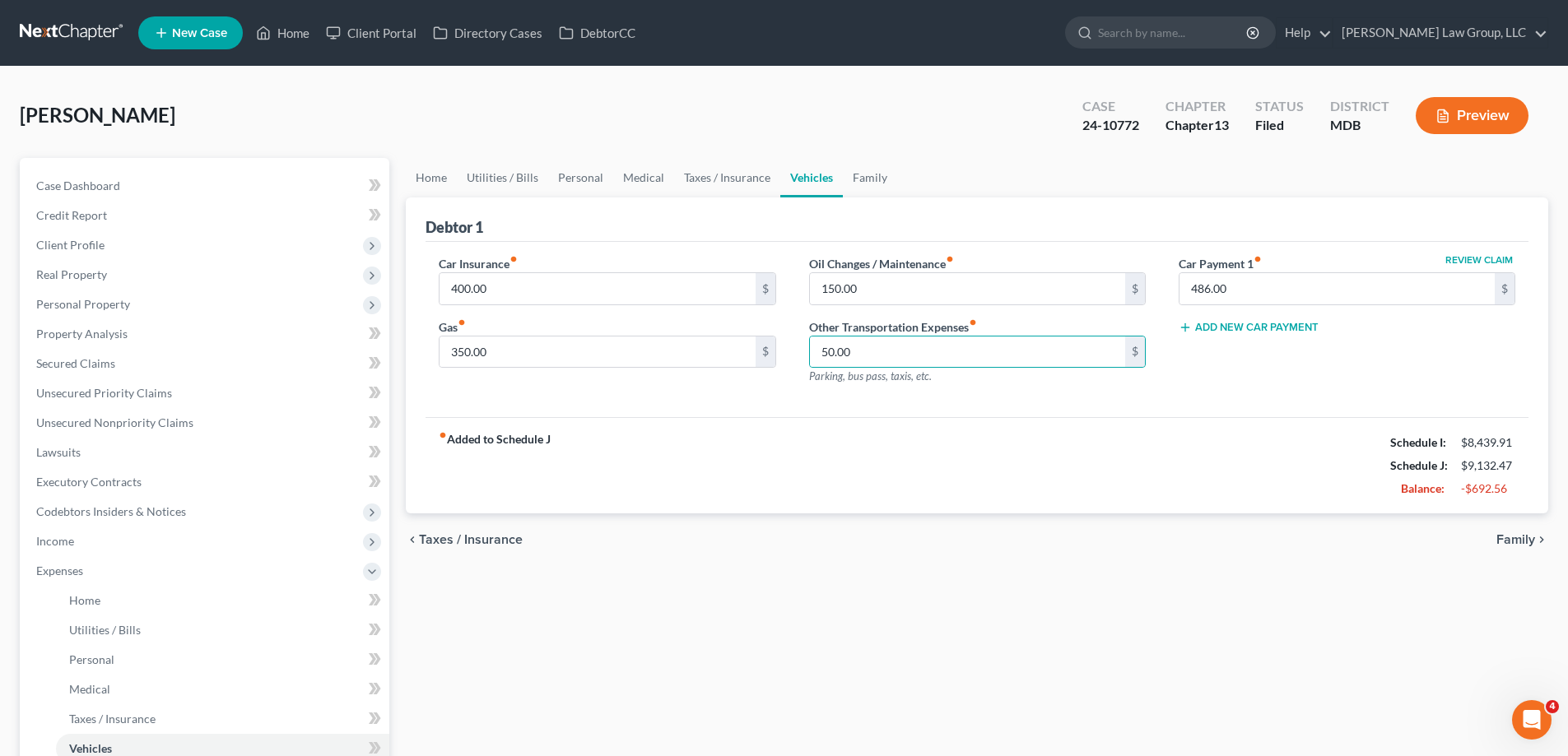
click at [1184, 460] on div "fiber_manual_record Added to Schedule J Schedule I: $8,439.91 Schedule J: $9,13…" at bounding box center [976, 465] width 1103 height 96
click at [917, 349] on input "50.00" at bounding box center [967, 352] width 315 height 31
type input "0.00"
click at [516, 297] on input "400.00" at bounding box center [597, 289] width 315 height 31
click at [592, 450] on div "fiber_manual_record Added to Schedule J Schedule I: $8,439.91 Schedule J: $9,08…" at bounding box center [976, 465] width 1103 height 96
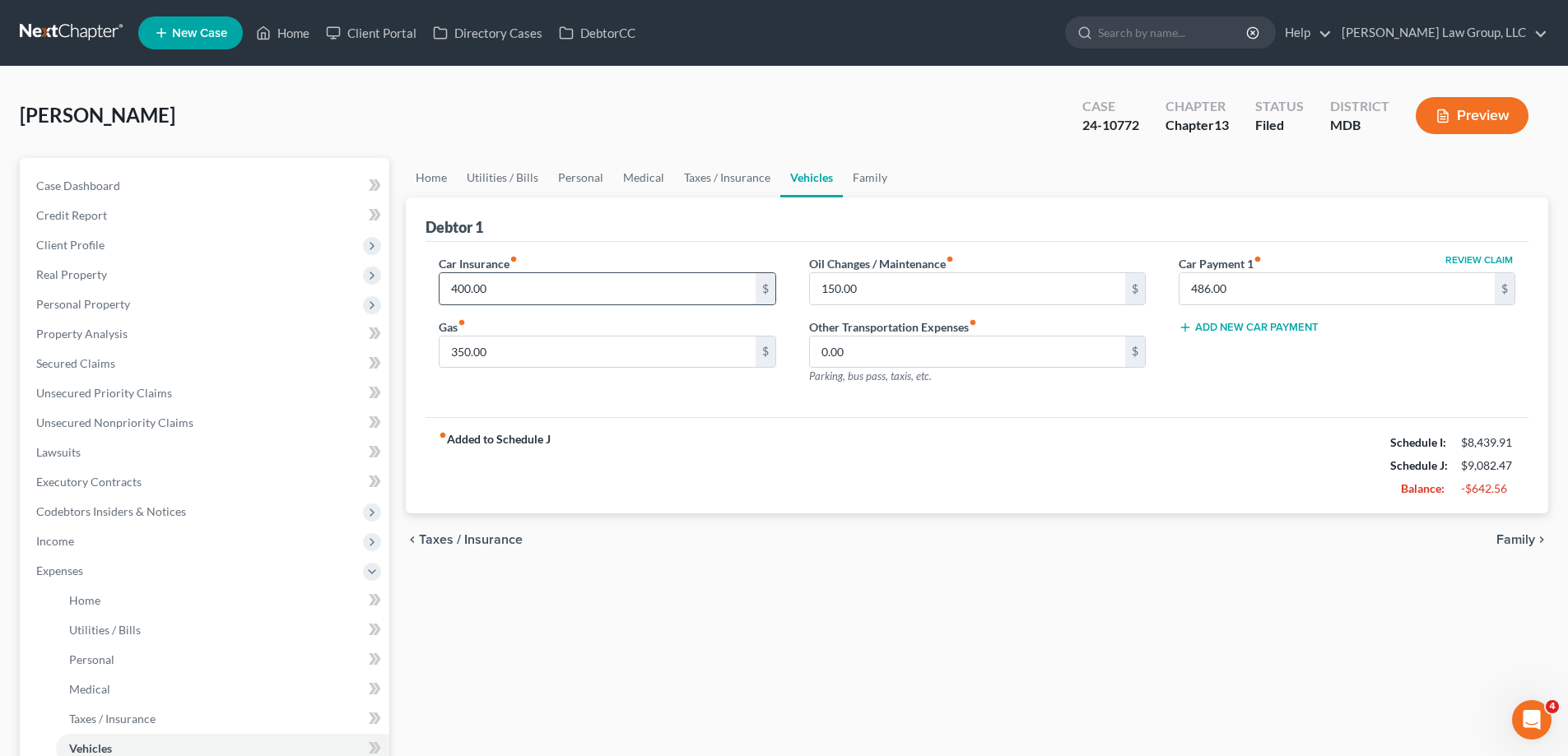
click at [540, 297] on input "400.00" at bounding box center [597, 289] width 315 height 31
click at [886, 179] on link "Family" at bounding box center [869, 178] width 54 height 39
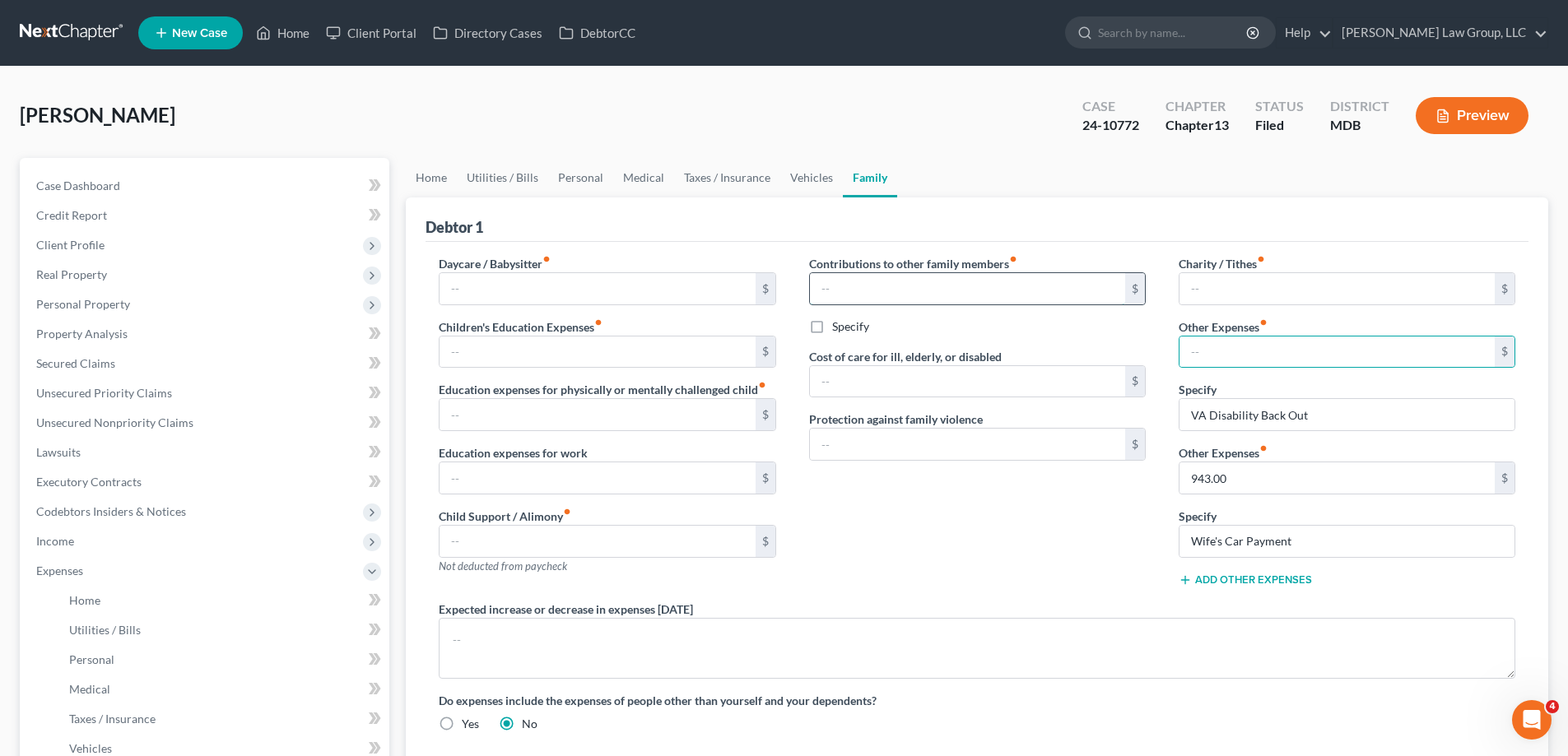
click at [957, 277] on input "text" at bounding box center [967, 289] width 315 height 31
click at [816, 184] on link "Vehicles" at bounding box center [812, 178] width 63 height 39
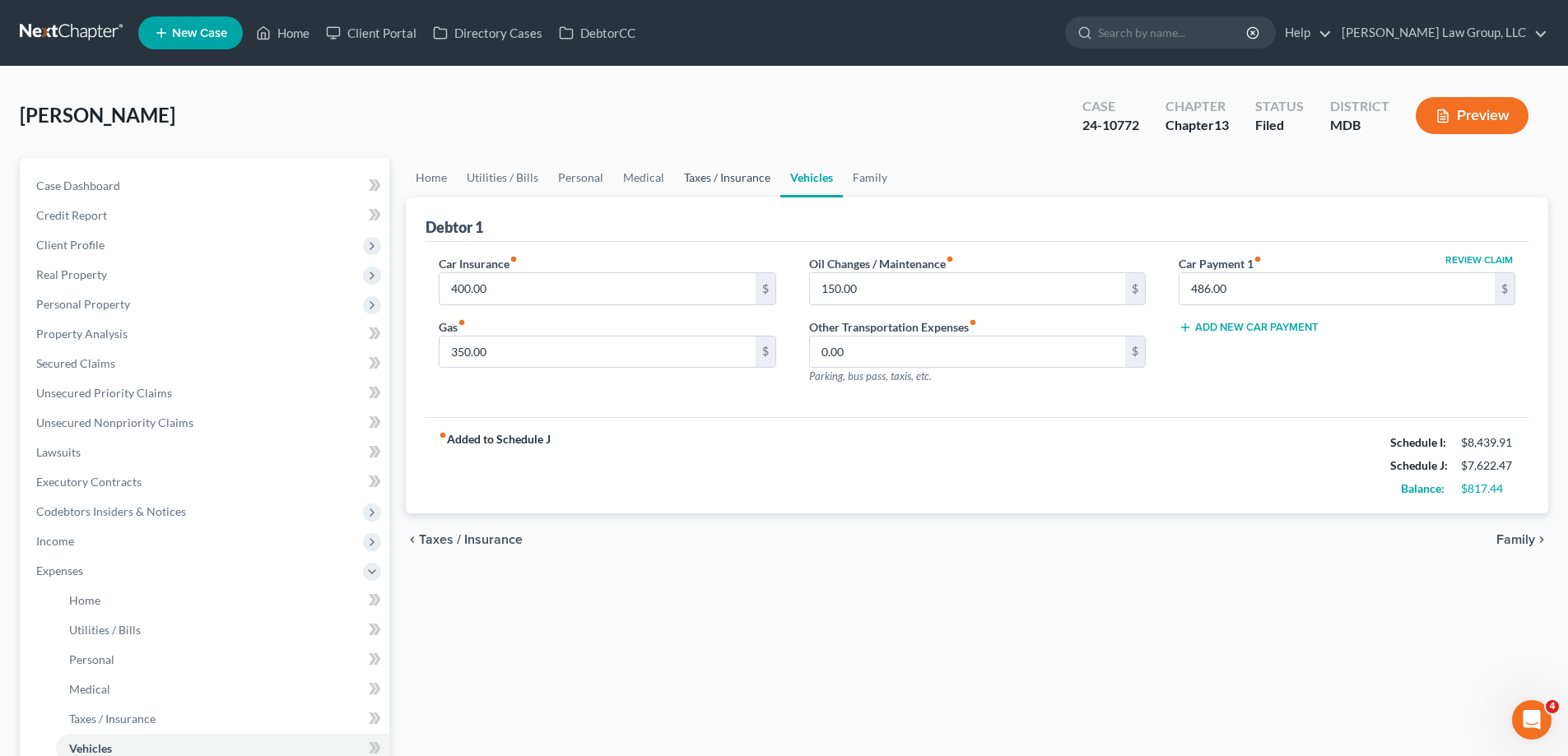
click at [718, 186] on link "Taxes / Insurance" at bounding box center [727, 178] width 106 height 39
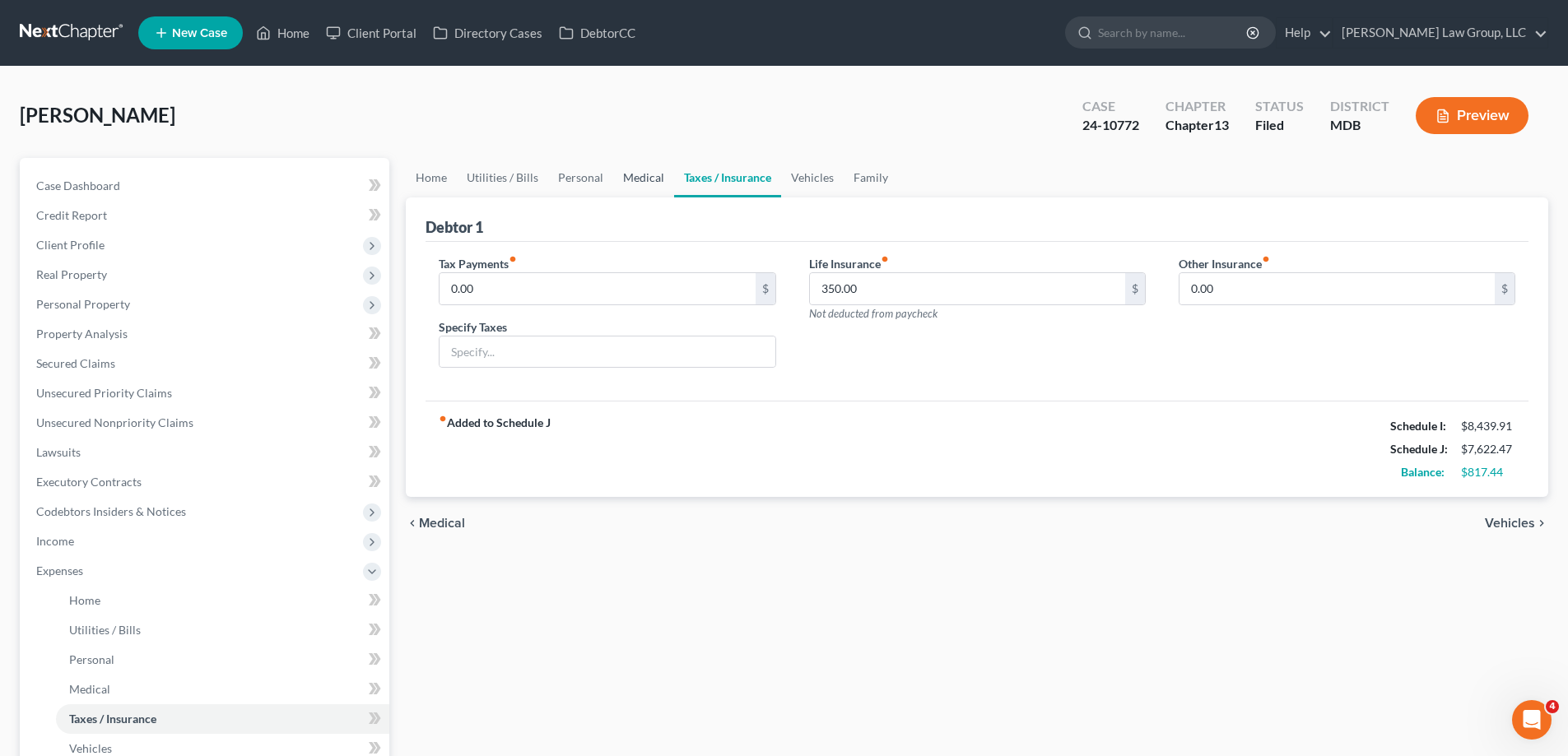
click at [633, 182] on link "Medical" at bounding box center [643, 178] width 61 height 39
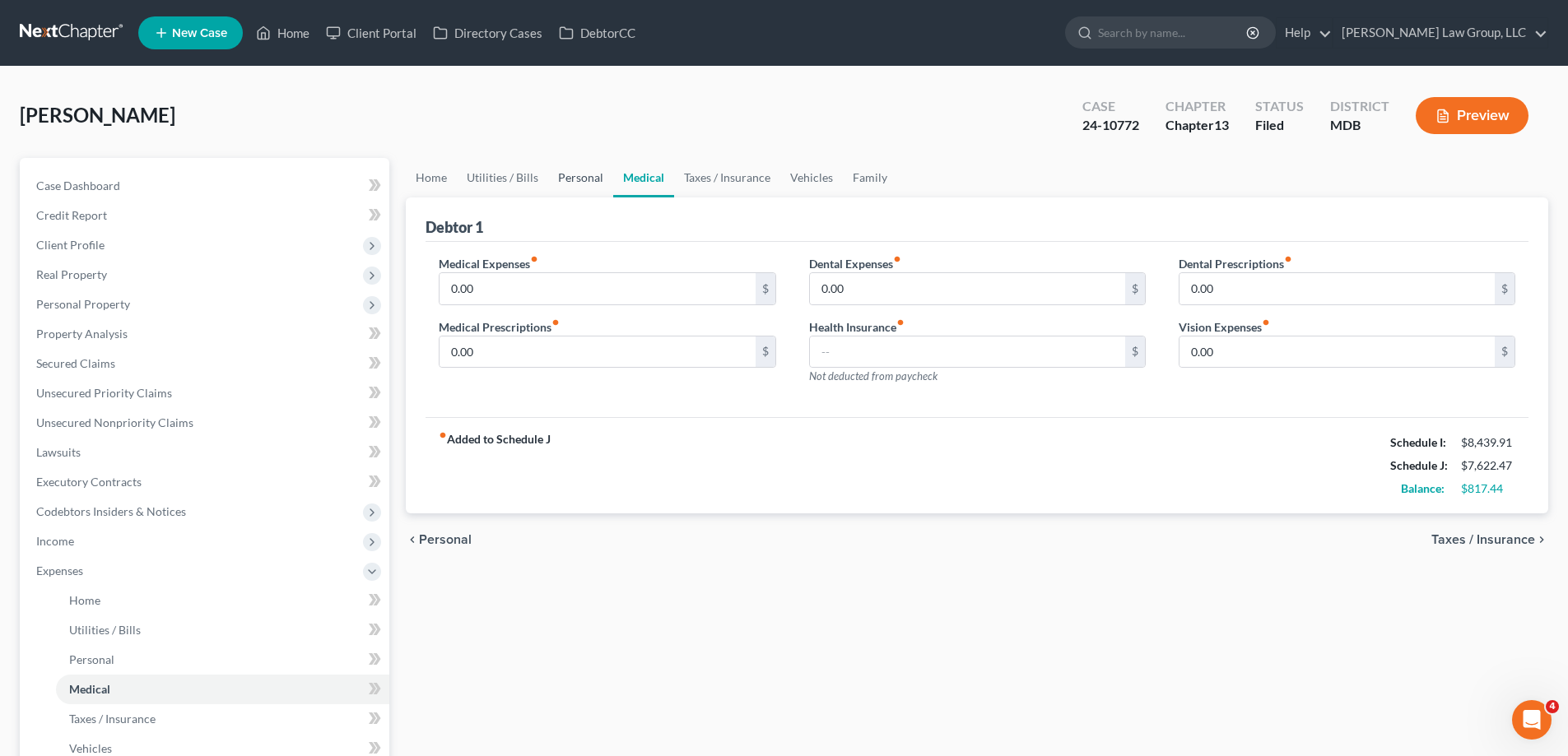
click at [577, 190] on link "Personal" at bounding box center [580, 178] width 65 height 39
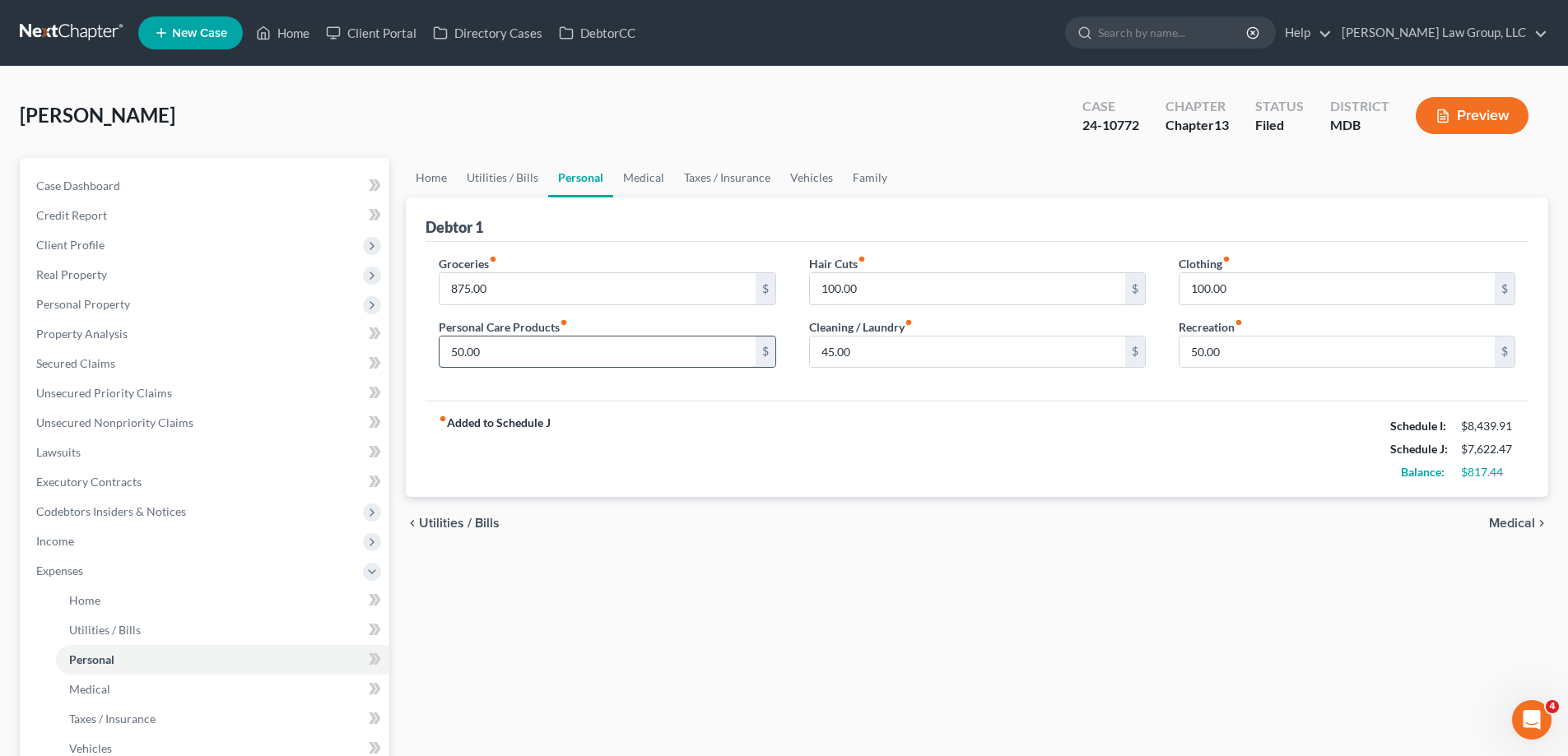
click at [491, 357] on input "50.00" at bounding box center [597, 352] width 315 height 31
type input "60.00"
click at [889, 344] on input "45.00" at bounding box center [967, 352] width 315 height 31
type input "50.00"
click at [976, 431] on div "fiber_manual_record Added to Schedule J Schedule I: $8,439.91 Schedule J: $7,63…" at bounding box center [976, 449] width 1103 height 96
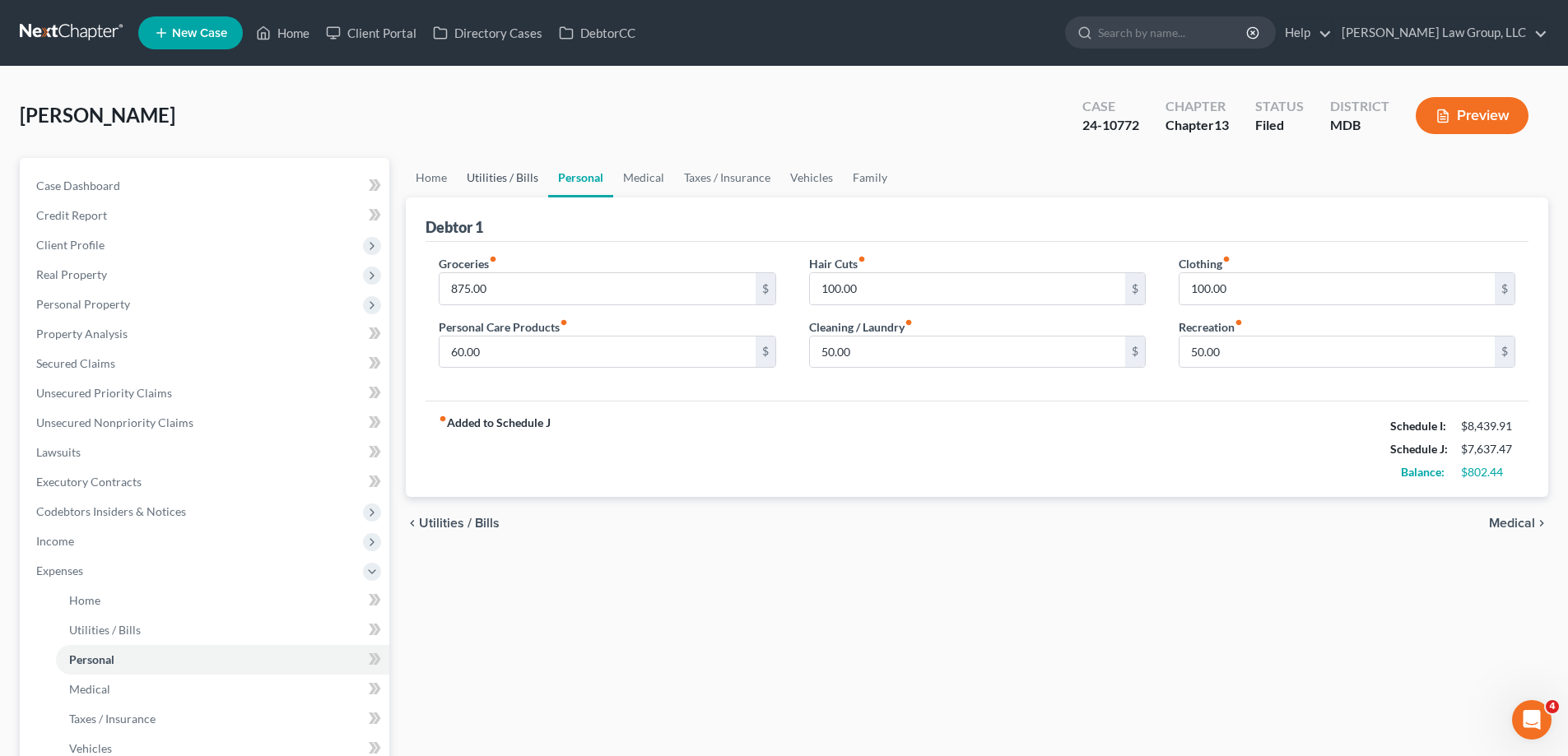
click at [511, 176] on link "Utilities / Bills" at bounding box center [502, 178] width 91 height 39
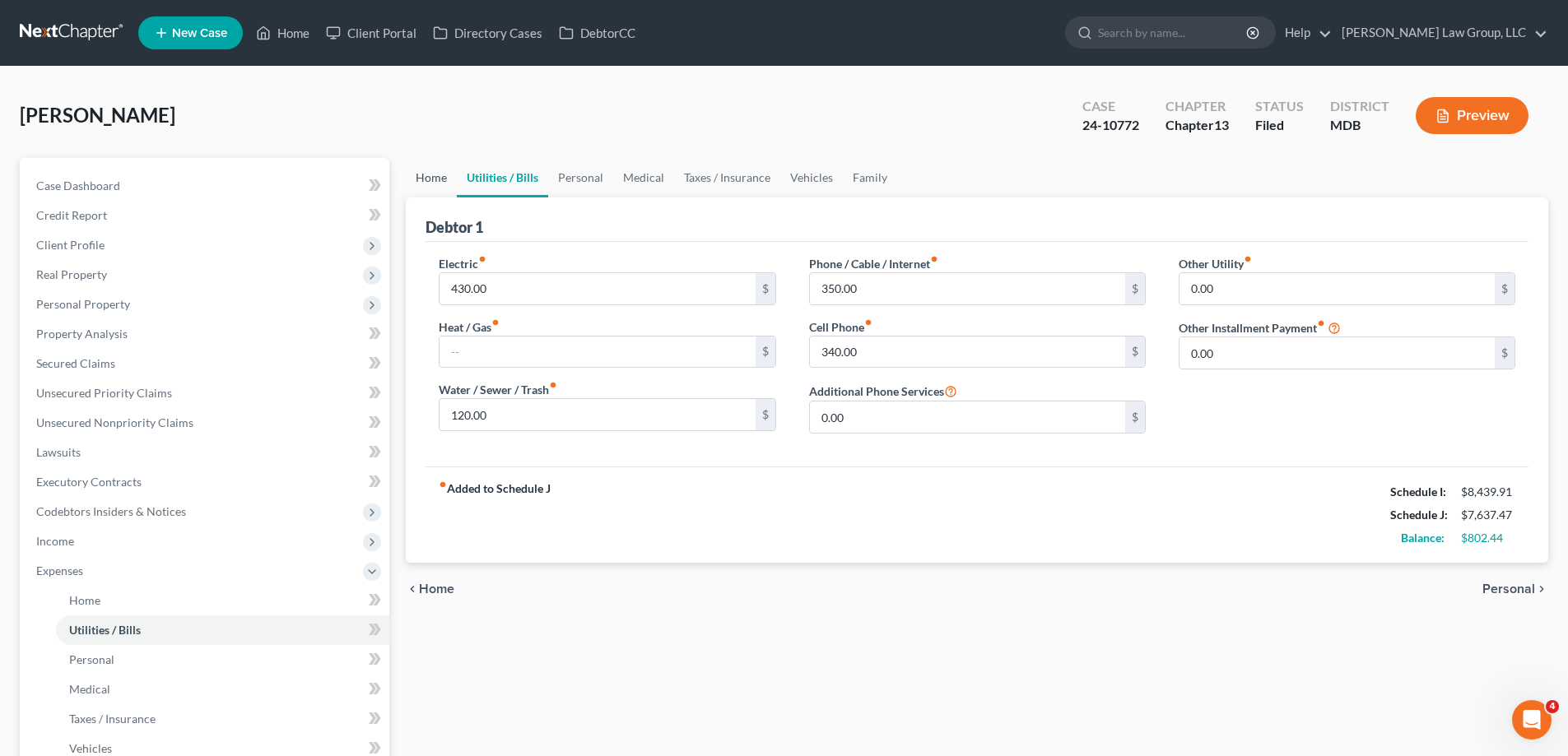
click at [435, 181] on link "Home" at bounding box center [431, 178] width 51 height 39
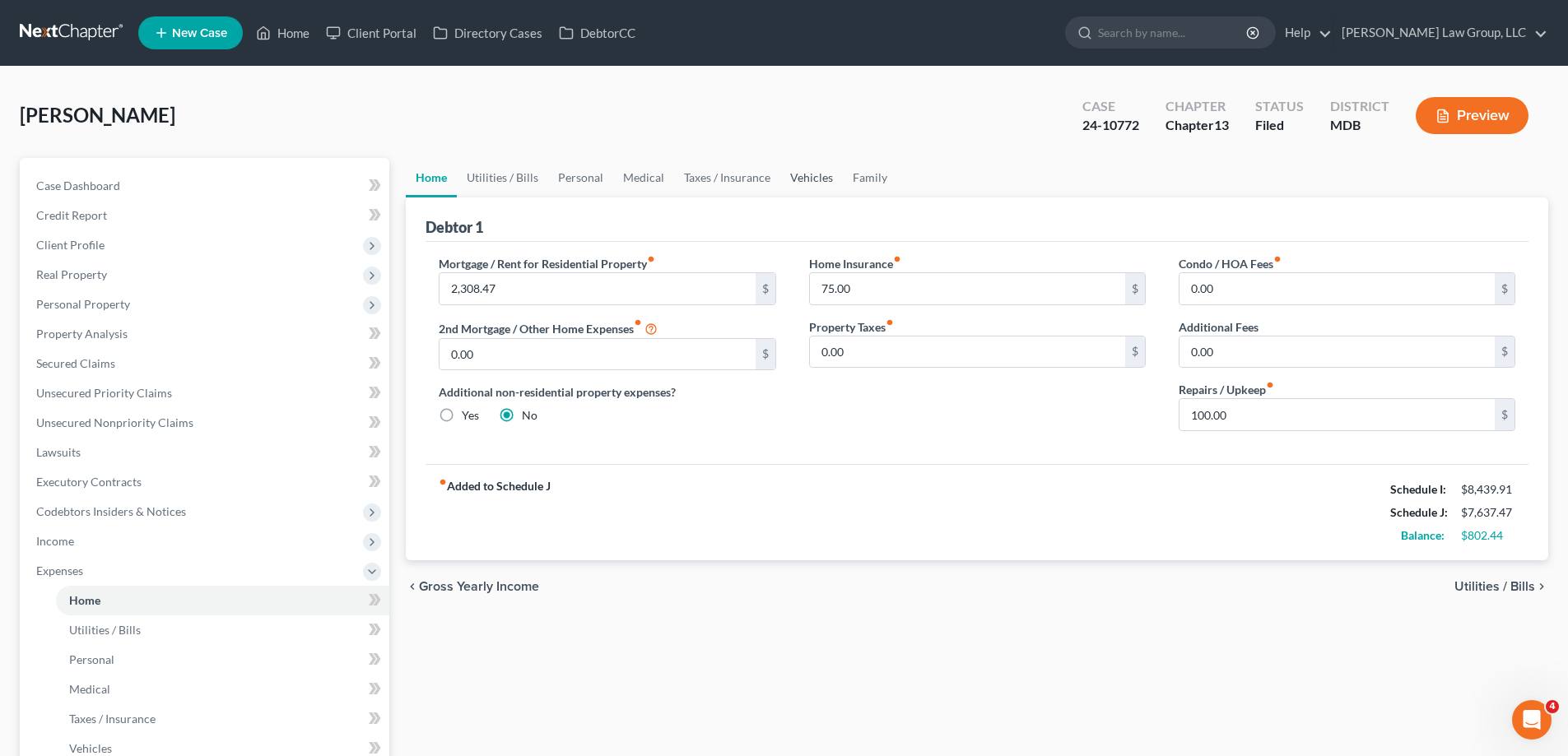
click at [821, 180] on link "Vehicles" at bounding box center [812, 178] width 63 height 39
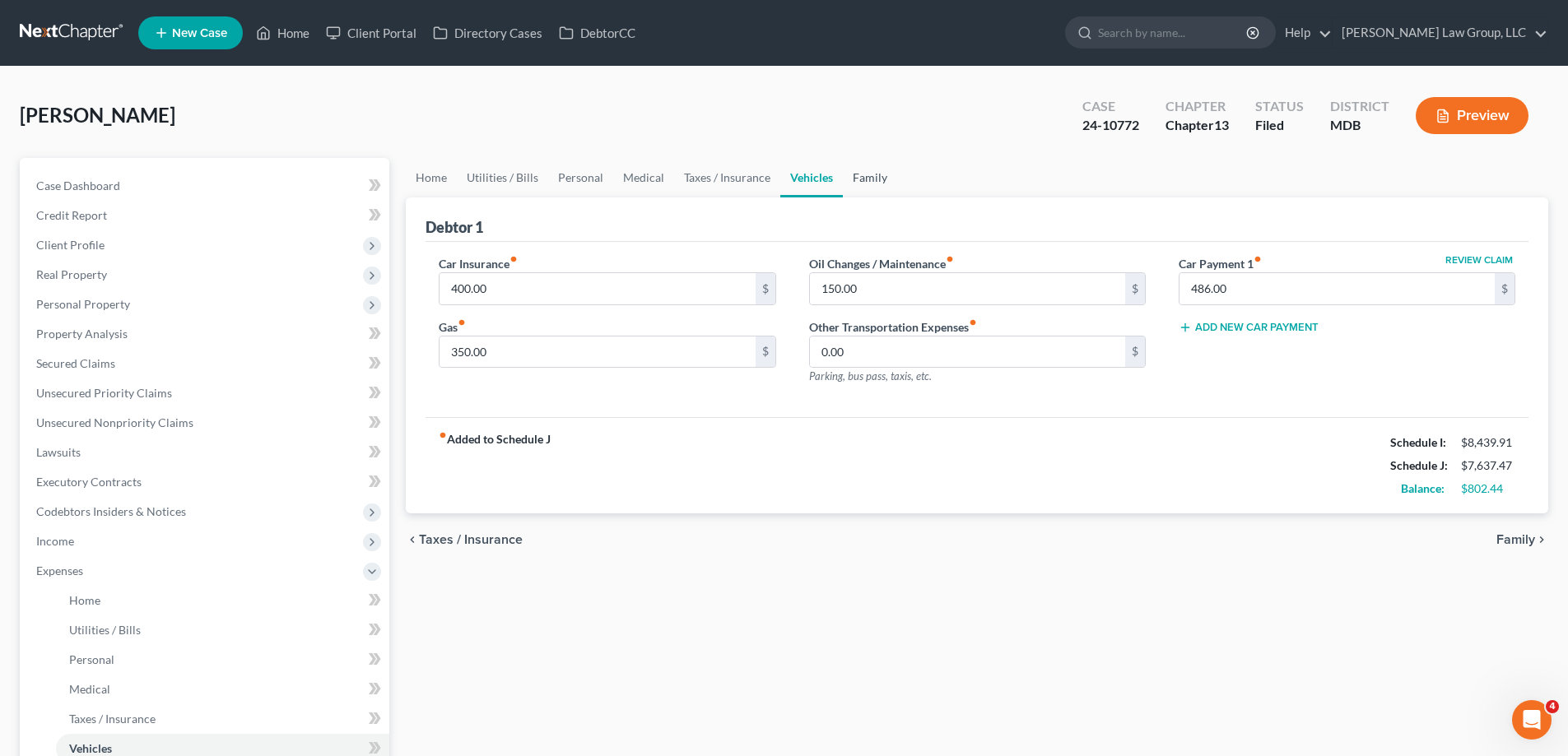
click at [869, 183] on link "Family" at bounding box center [869, 178] width 54 height 39
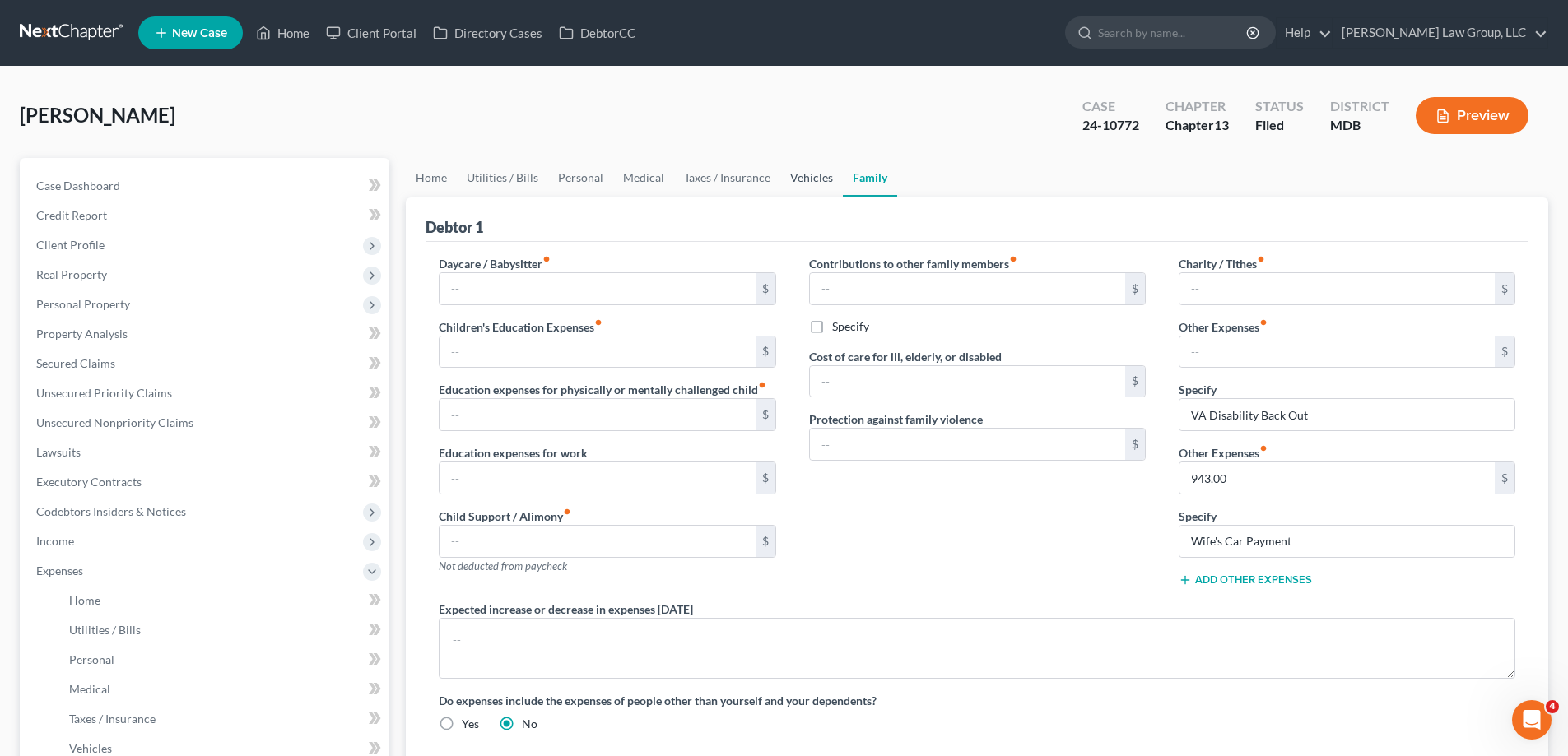
click at [809, 177] on link "Vehicles" at bounding box center [812, 178] width 63 height 39
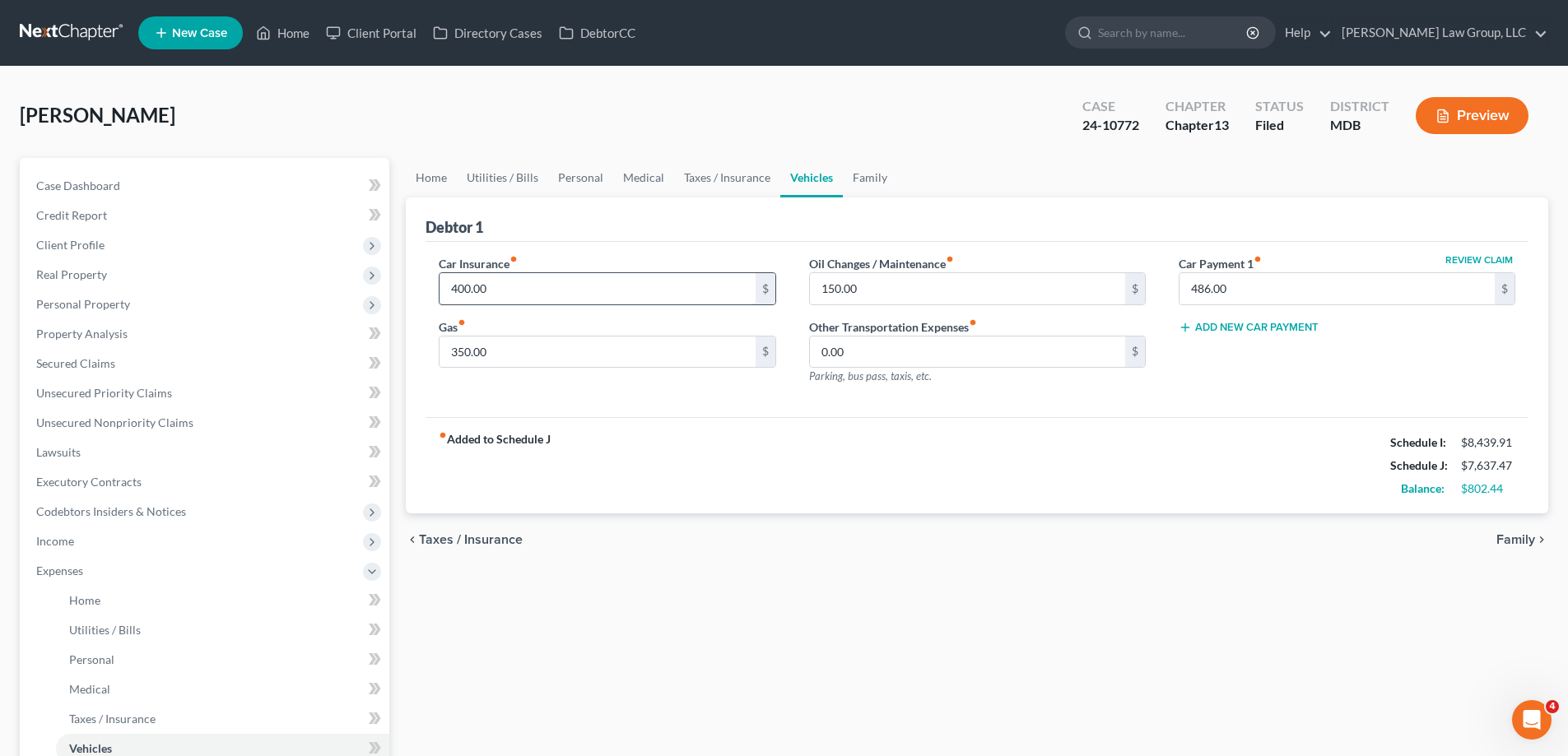
click at [512, 293] on input "400.00" at bounding box center [597, 289] width 315 height 31
type input "772.00"
click at [603, 456] on div "fiber_manual_record Added to Schedule J Schedule I: $8,439.91 Schedule J: $8,00…" at bounding box center [976, 465] width 1103 height 96
click at [90, 546] on span "Income" at bounding box center [205, 541] width 366 height 29
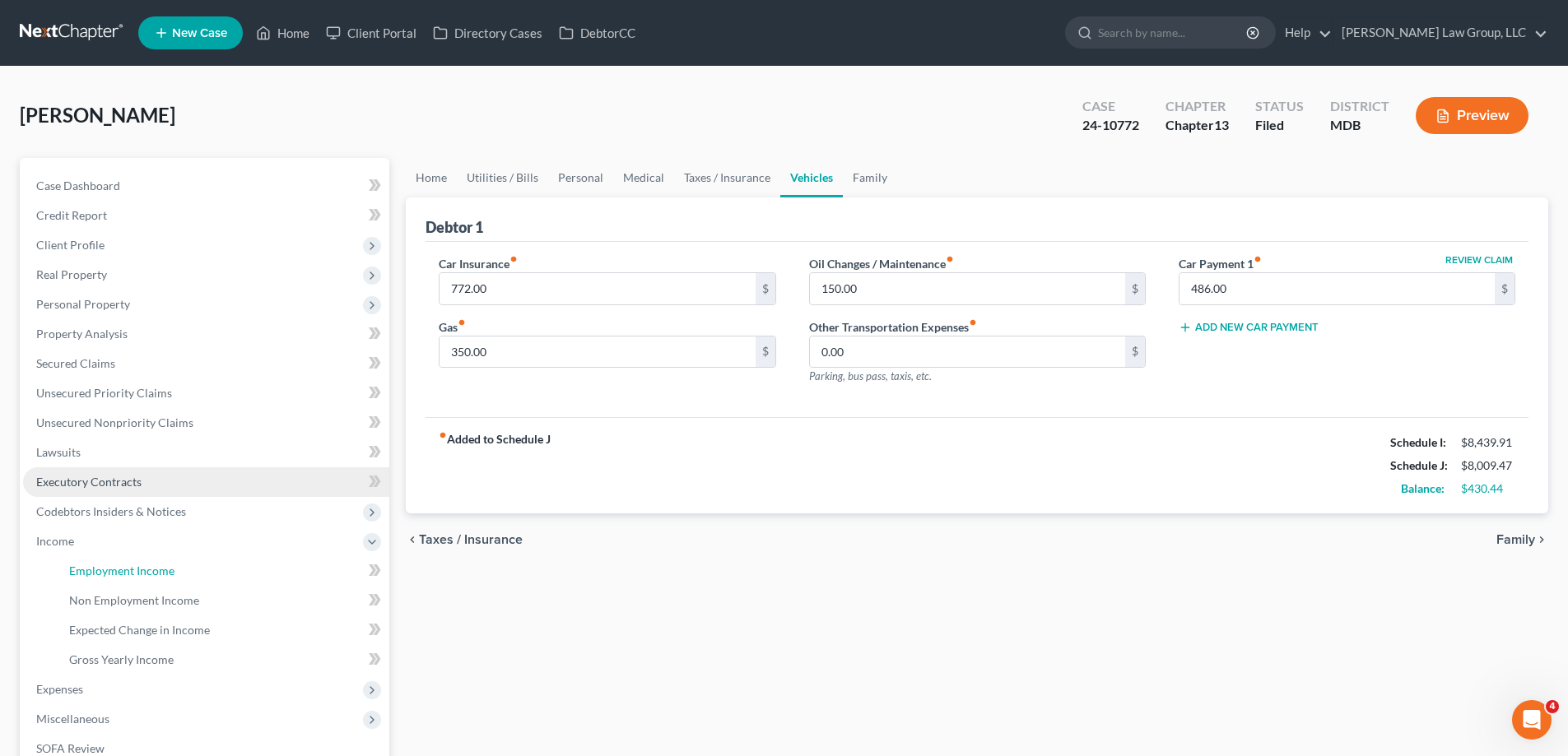
drag, startPoint x: 162, startPoint y: 570, endPoint x: 309, endPoint y: 491, distance: 166.9
click at [164, 570] on span "Employment Income" at bounding box center [121, 570] width 105 height 14
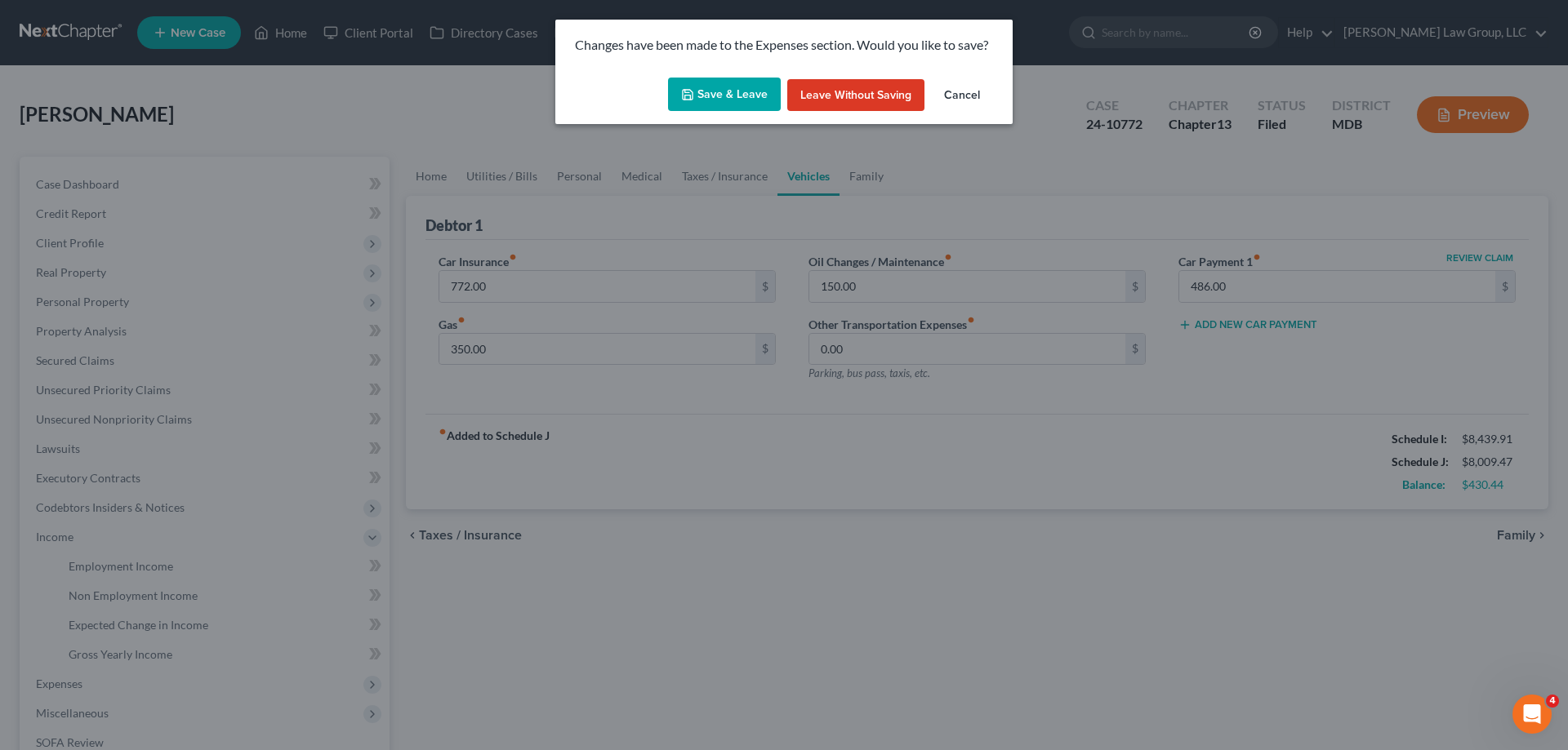
click at [746, 96] on button "Save & Leave" at bounding box center [725, 94] width 113 height 34
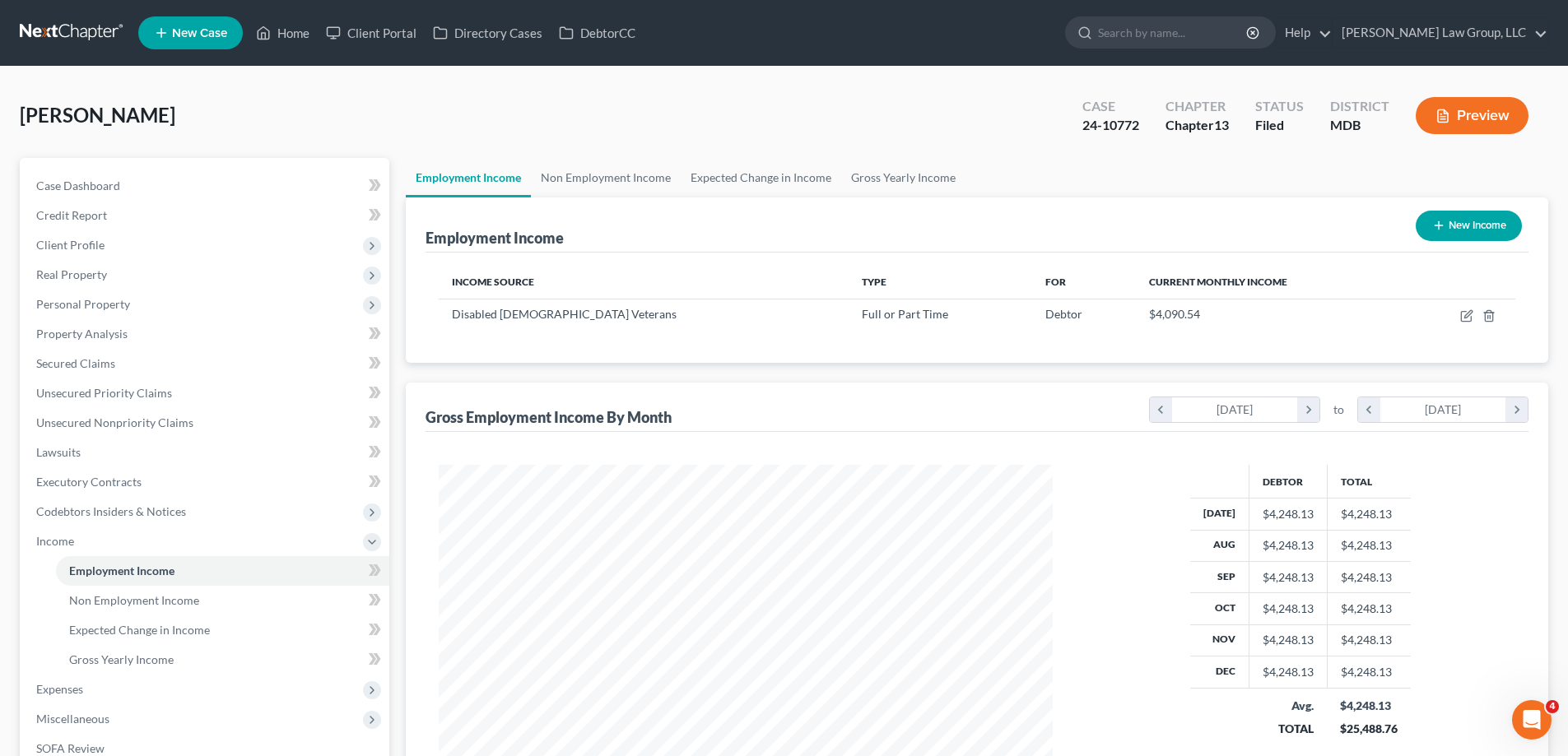
scroll to position [307, 647]
click at [622, 171] on link "Non Employment Income" at bounding box center [606, 178] width 150 height 39
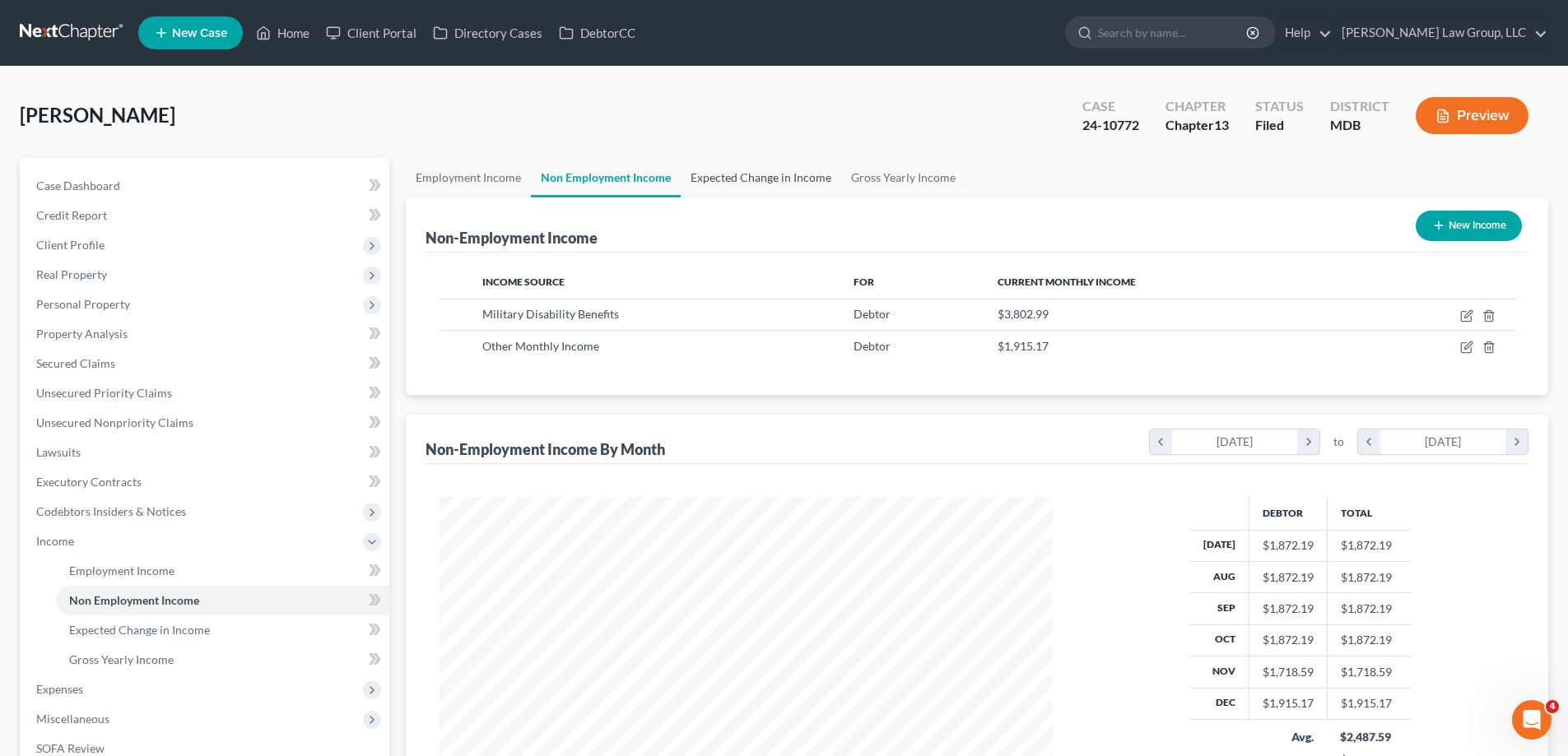
scroll to position [307, 647]
click at [724, 173] on link "Expected Change in Income" at bounding box center [760, 178] width 160 height 39
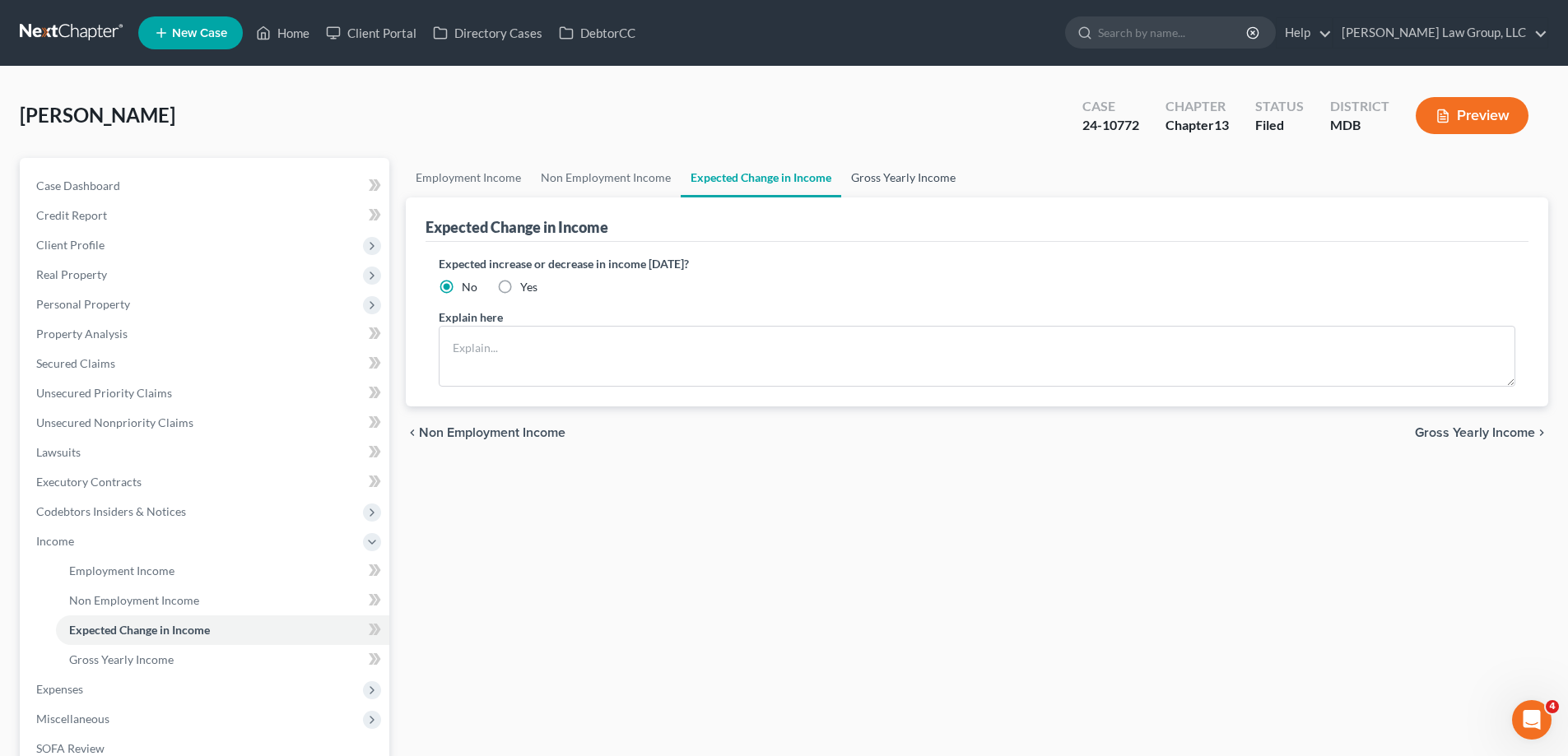
click at [883, 176] on link "Gross Yearly Income" at bounding box center [903, 178] width 125 height 39
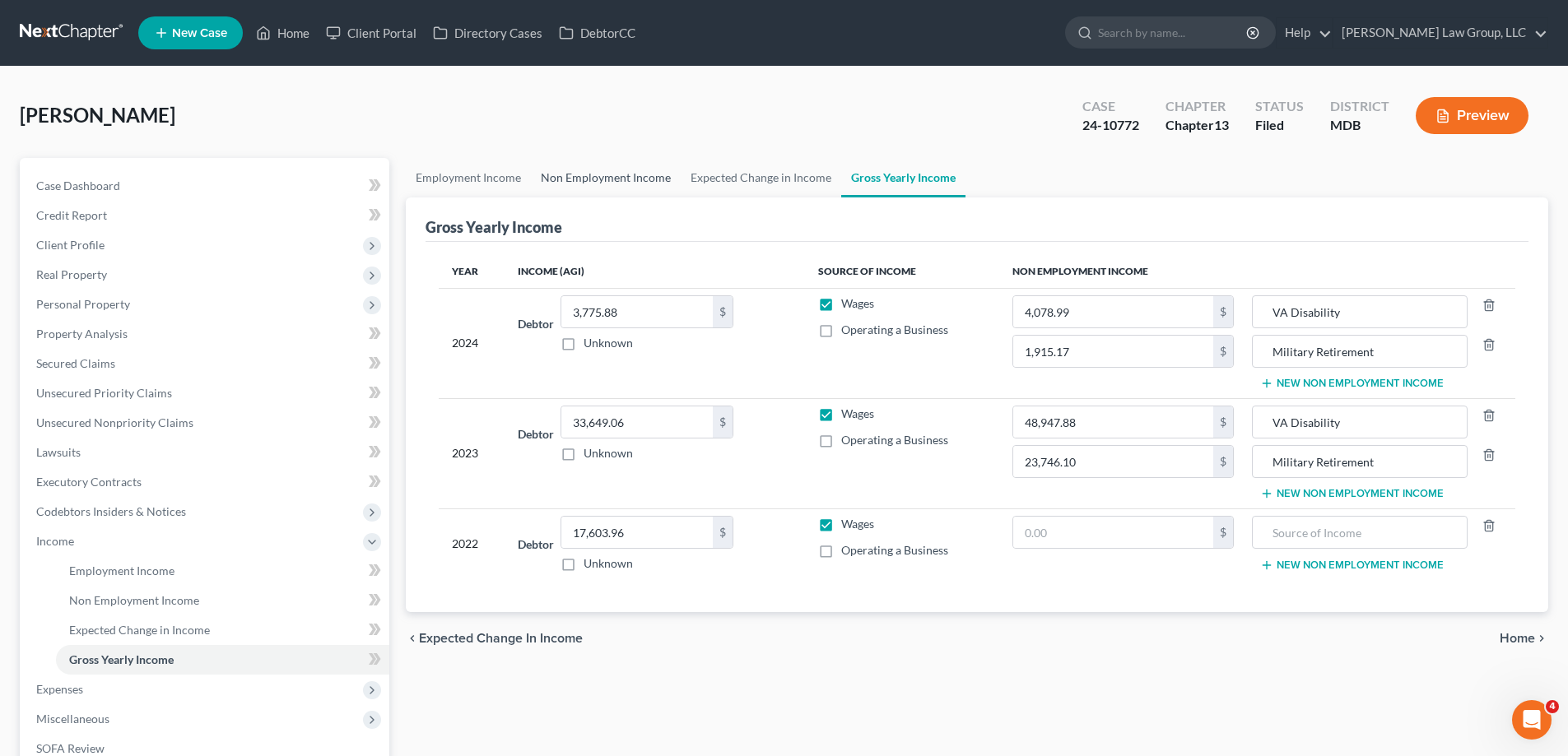
click at [618, 183] on link "Non Employment Income" at bounding box center [606, 178] width 150 height 39
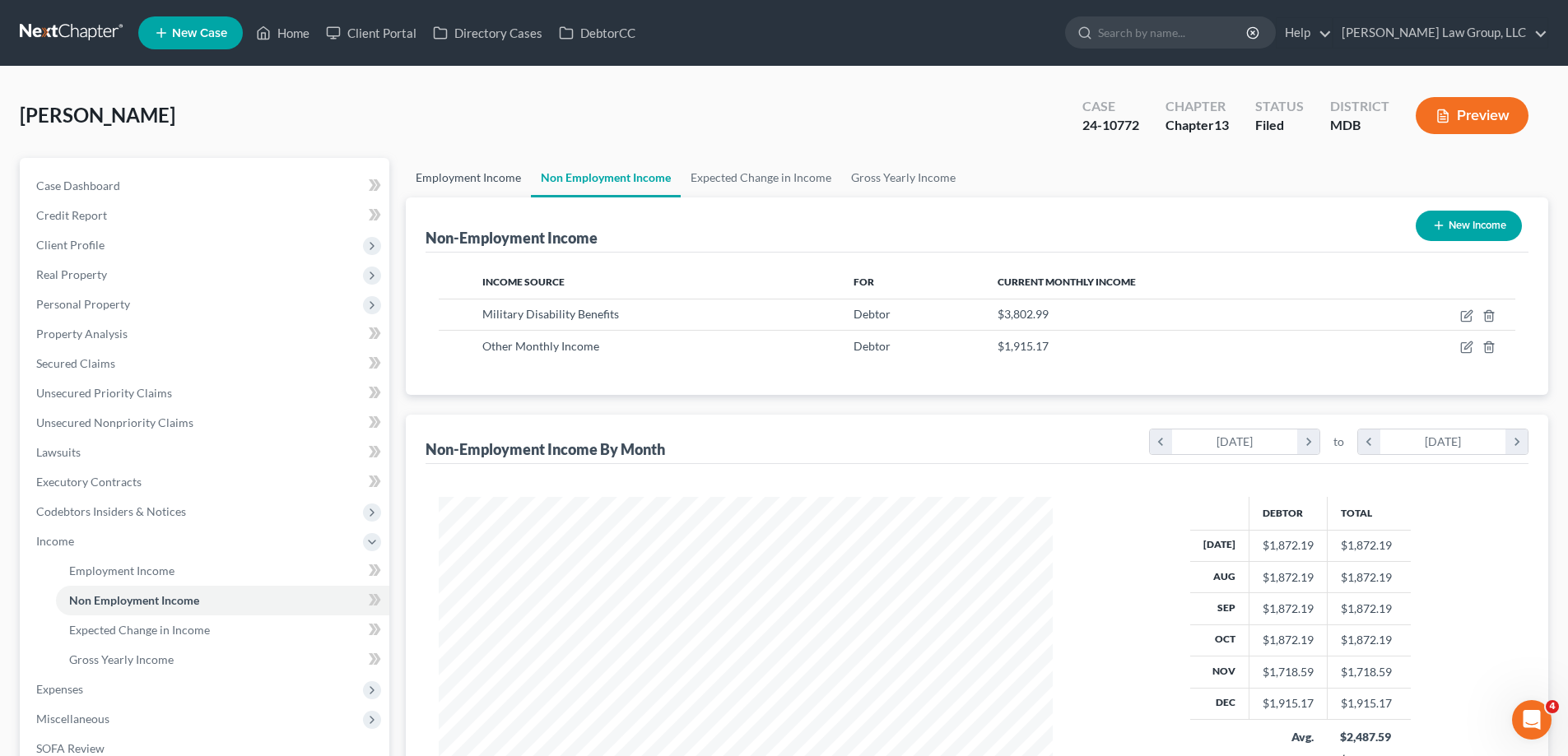
scroll to position [307, 647]
click at [472, 190] on link "Employment Income" at bounding box center [467, 178] width 125 height 39
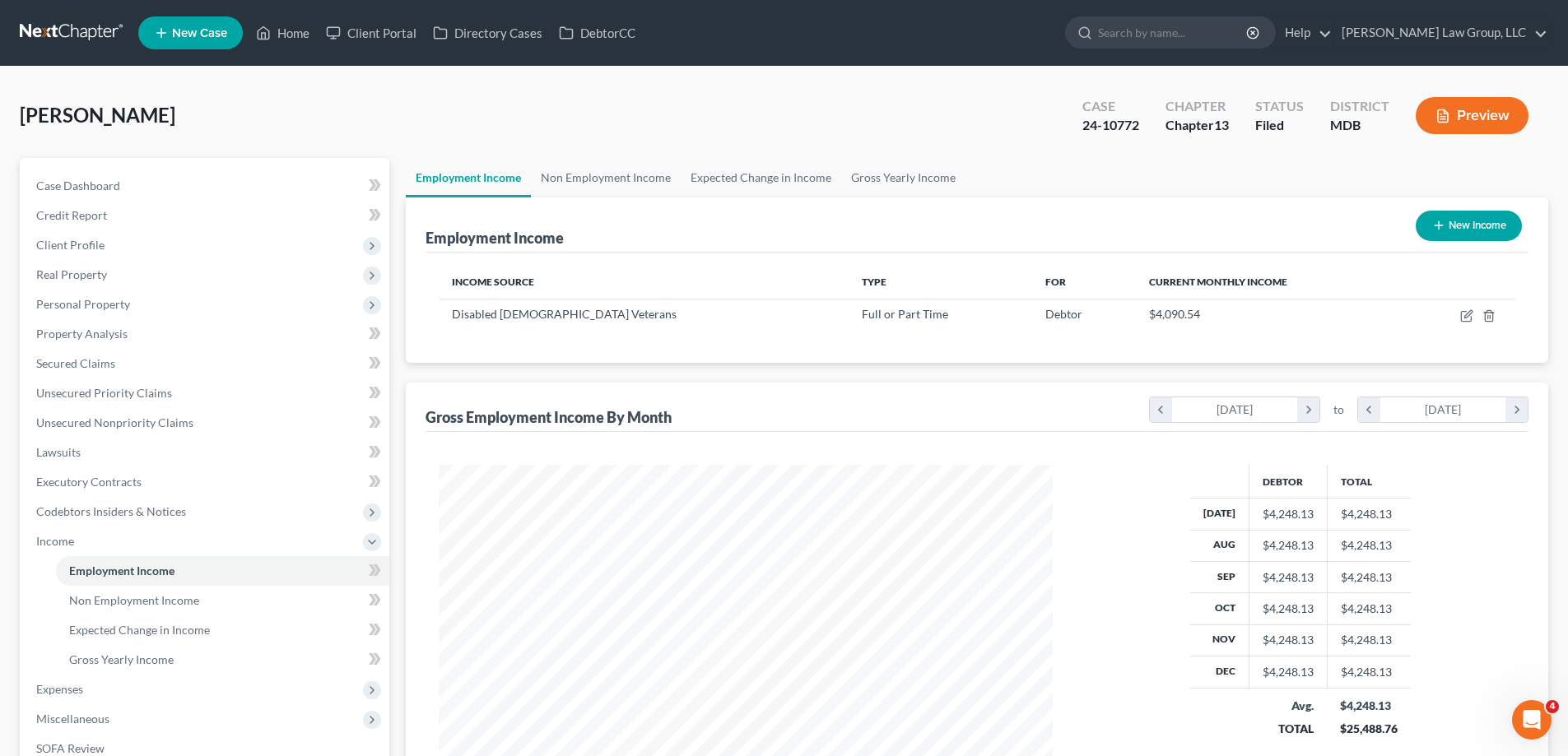
scroll to position [307, 647]
click at [89, 687] on span "Expenses" at bounding box center [205, 689] width 366 height 29
click at [125, 598] on link "Home" at bounding box center [222, 601] width 333 height 29
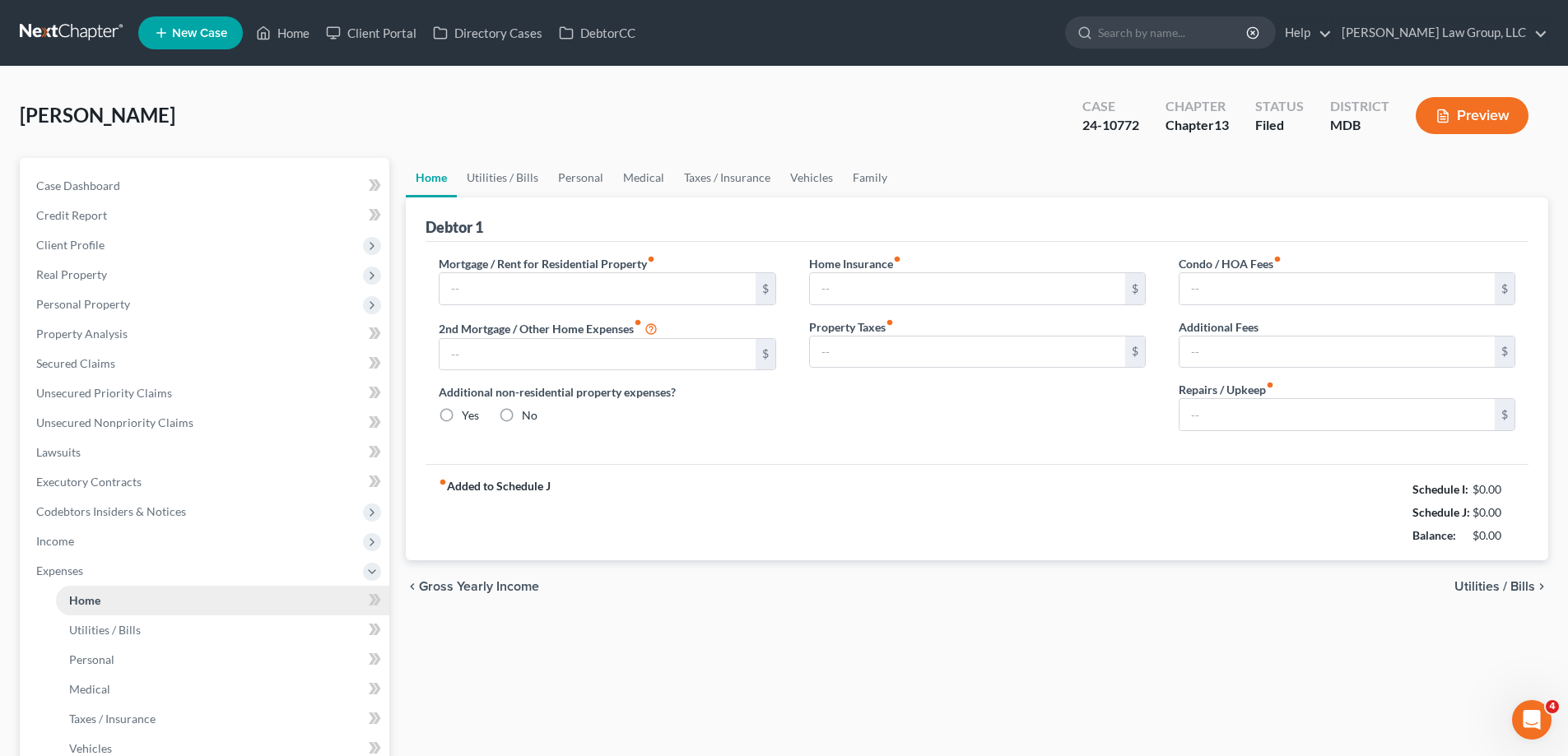
type input "2,308.47"
type input "0.00"
radio input "true"
type input "75.00"
type input "0.00"
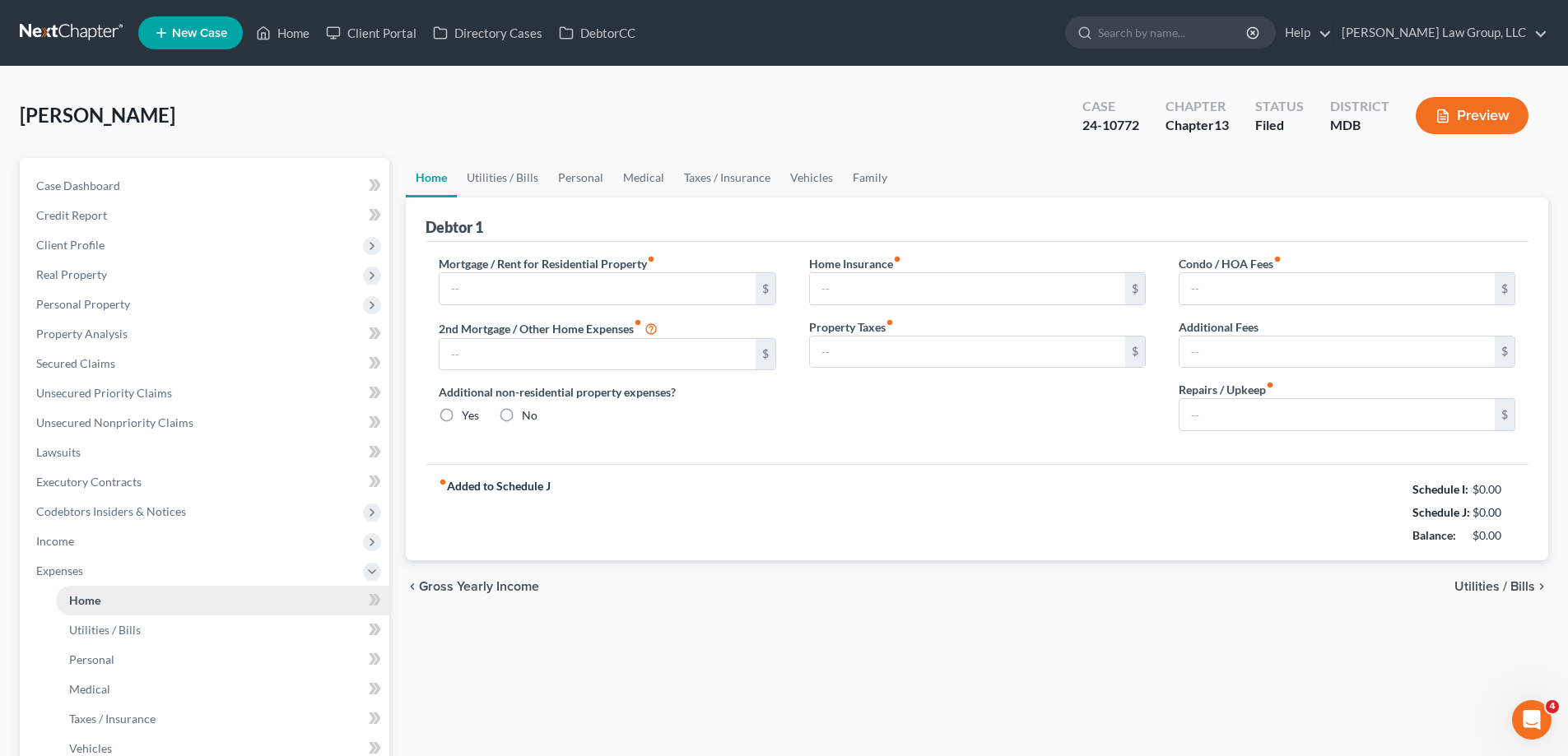
type input "0.00"
type input "100.00"
click at [848, 175] on link "Family" at bounding box center [869, 178] width 54 height 39
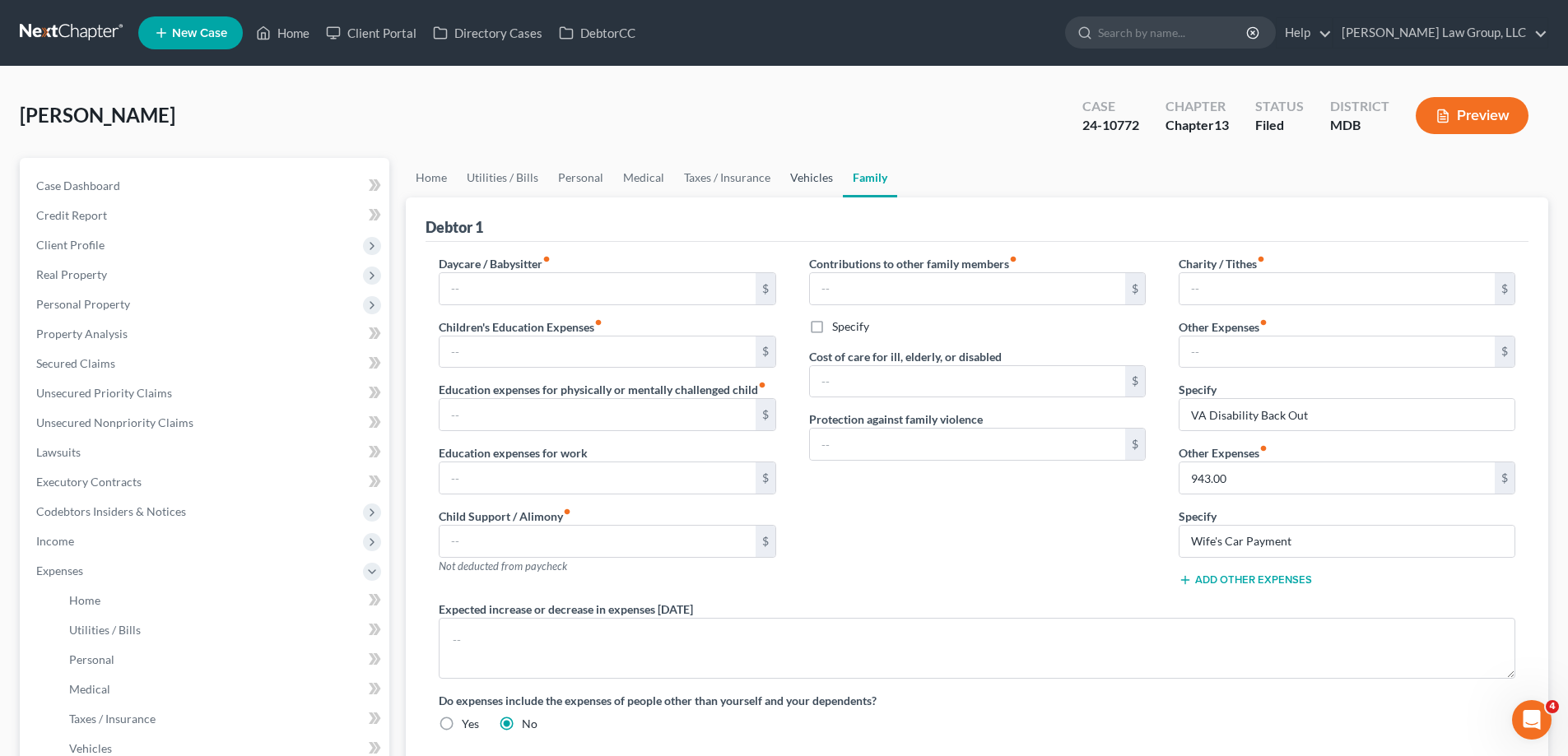
click at [812, 171] on link "Vehicles" at bounding box center [812, 178] width 63 height 39
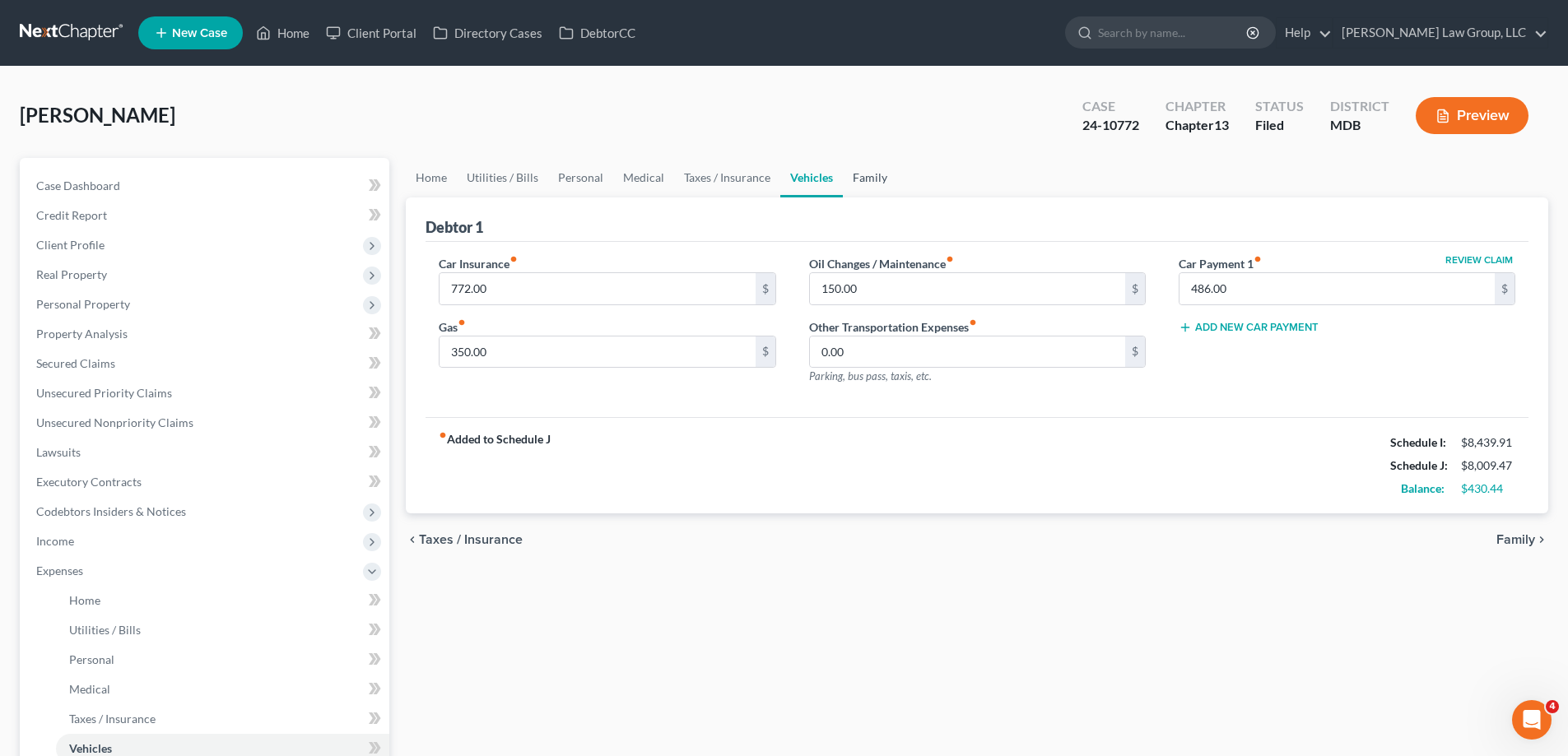
click at [868, 179] on link "Family" at bounding box center [869, 178] width 54 height 39
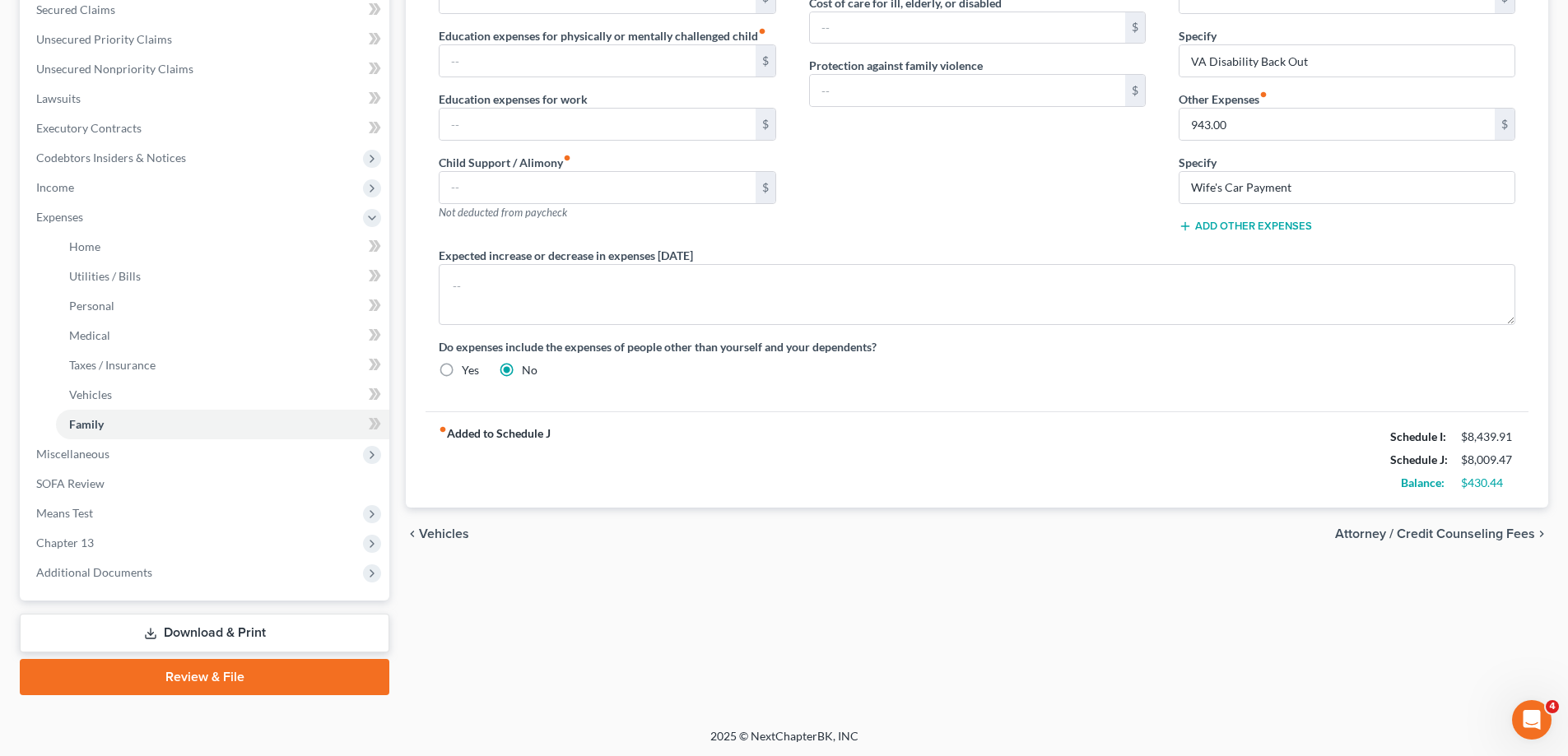
scroll to position [355, 0]
drag, startPoint x: 1514, startPoint y: 475, endPoint x: 1457, endPoint y: 488, distance: 58.5
click at [1457, 488] on div "$430.44" at bounding box center [1487, 481] width 71 height 17
click at [1110, 488] on div "fiber_manual_record Added to Schedule J Schedule I: $8,439.91 Schedule J: $8,00…" at bounding box center [976, 458] width 1103 height 96
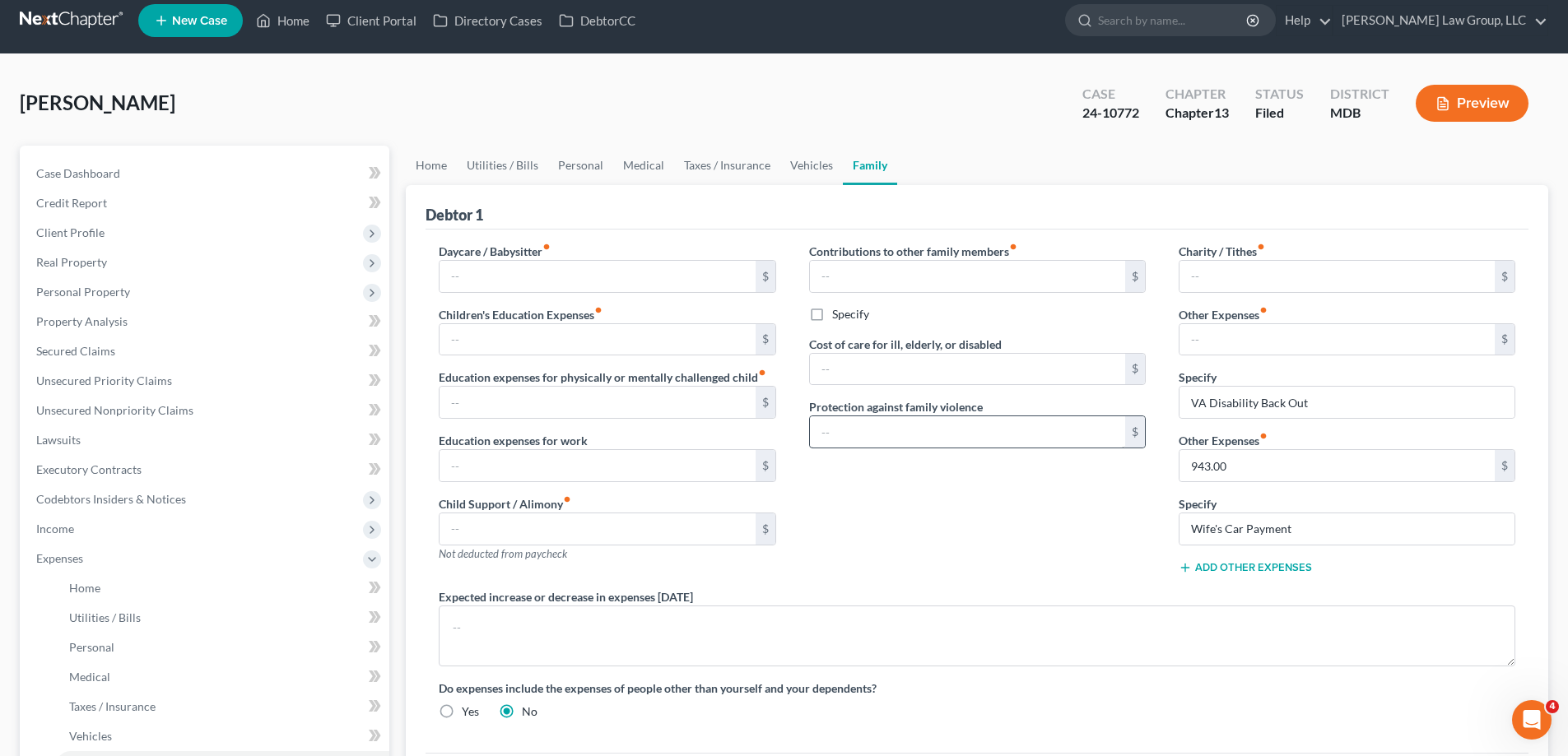
scroll to position [0, 0]
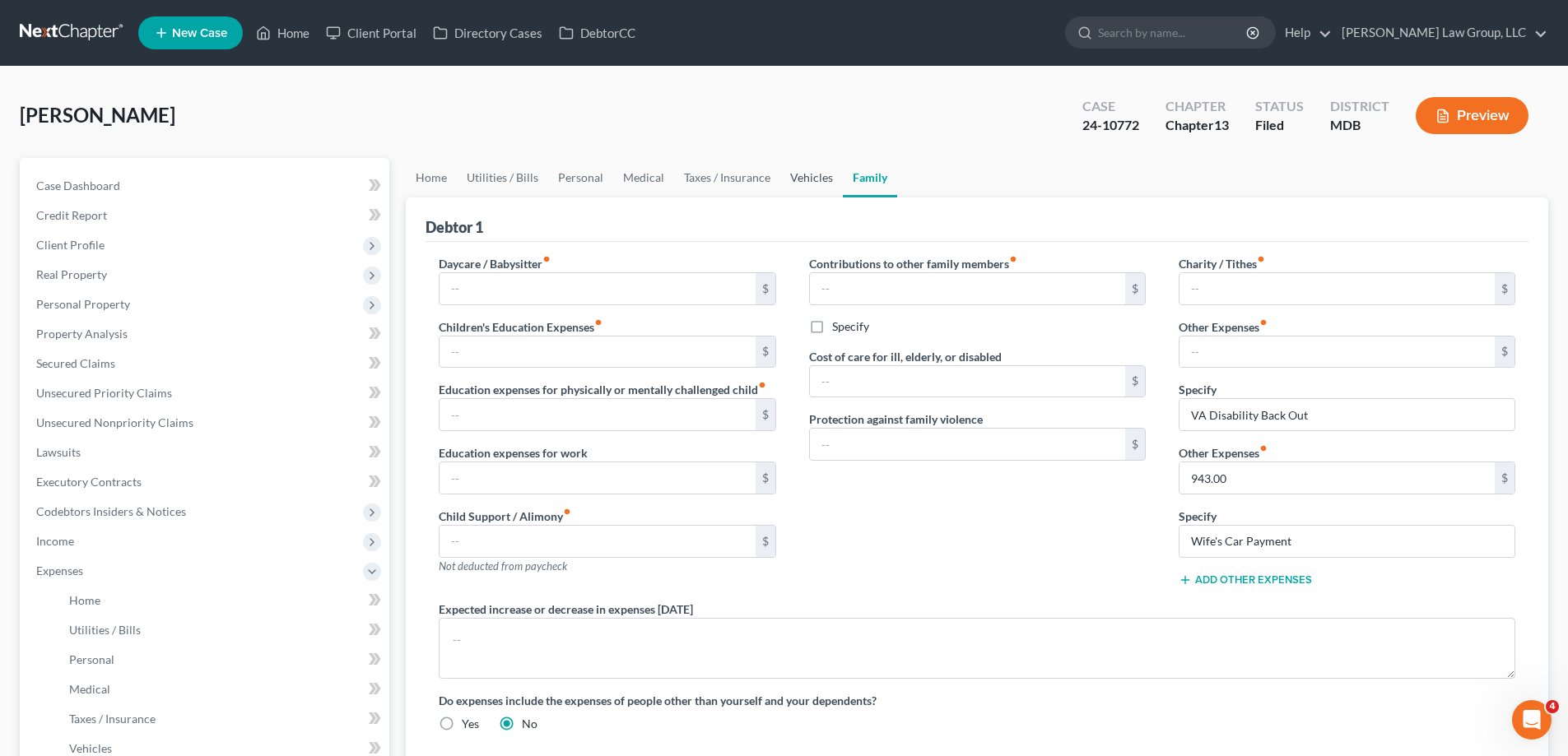
click at [804, 181] on link "Vehicles" at bounding box center [812, 178] width 63 height 39
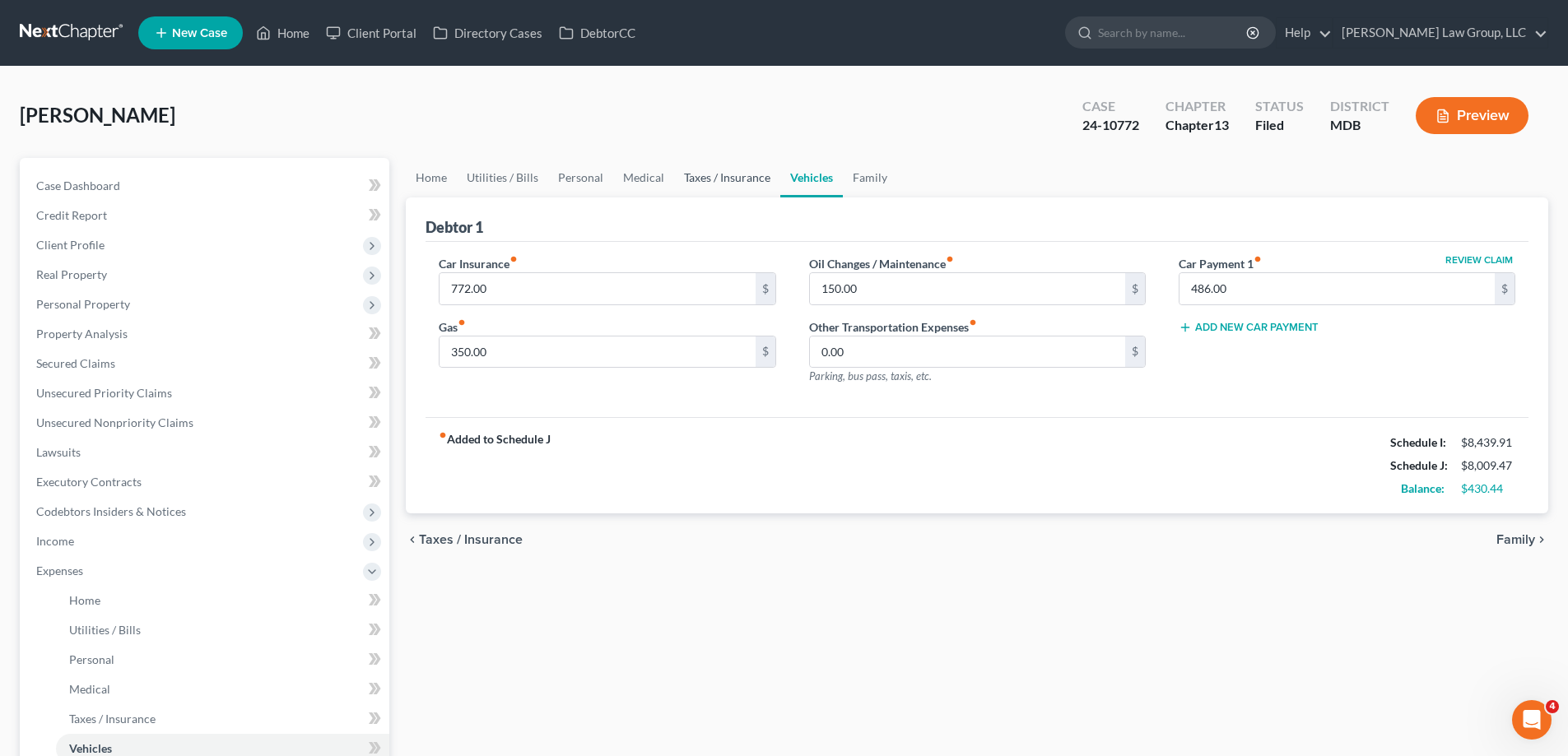
click at [717, 178] on link "Taxes / Insurance" at bounding box center [727, 178] width 106 height 39
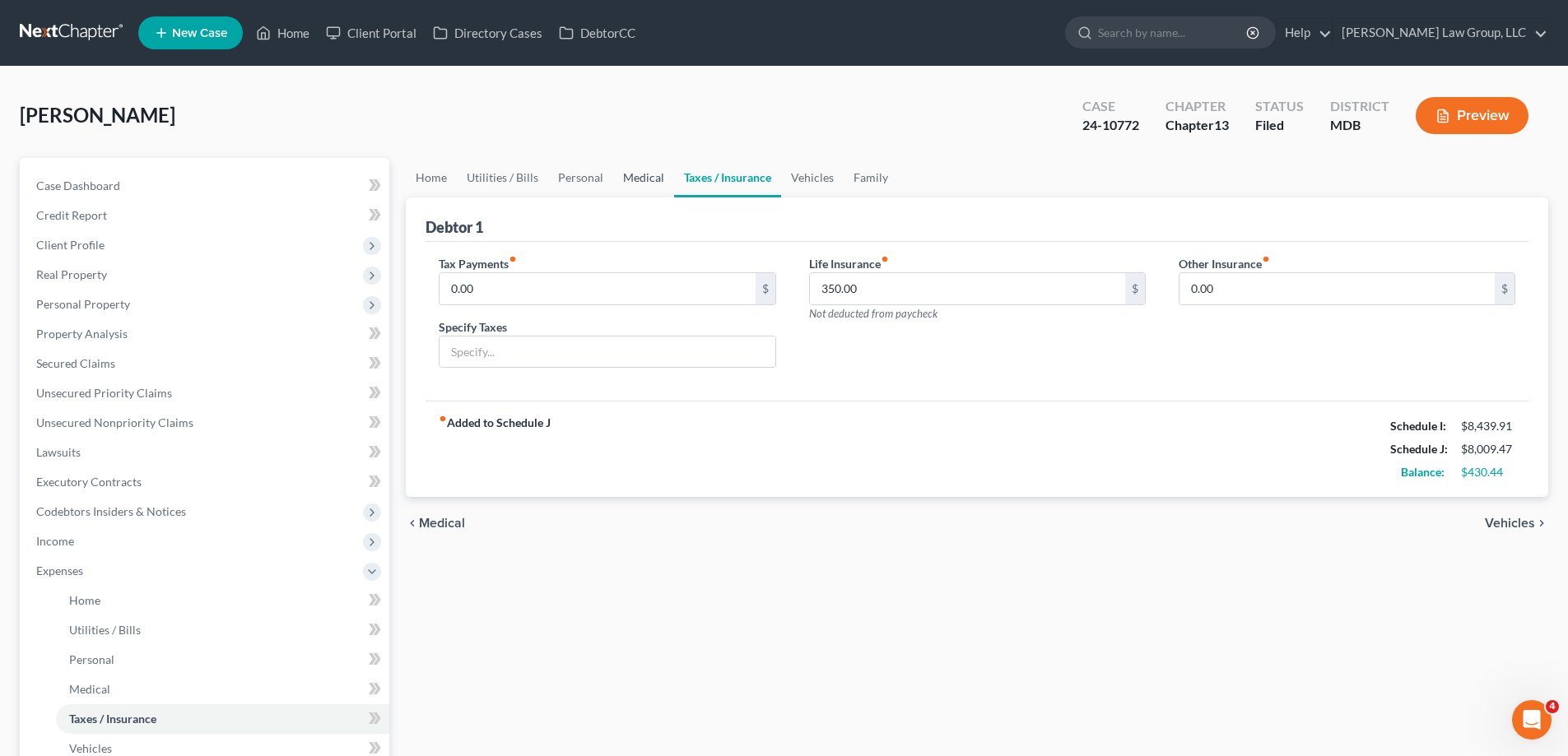
click at [624, 176] on link "Medical" at bounding box center [643, 178] width 61 height 39
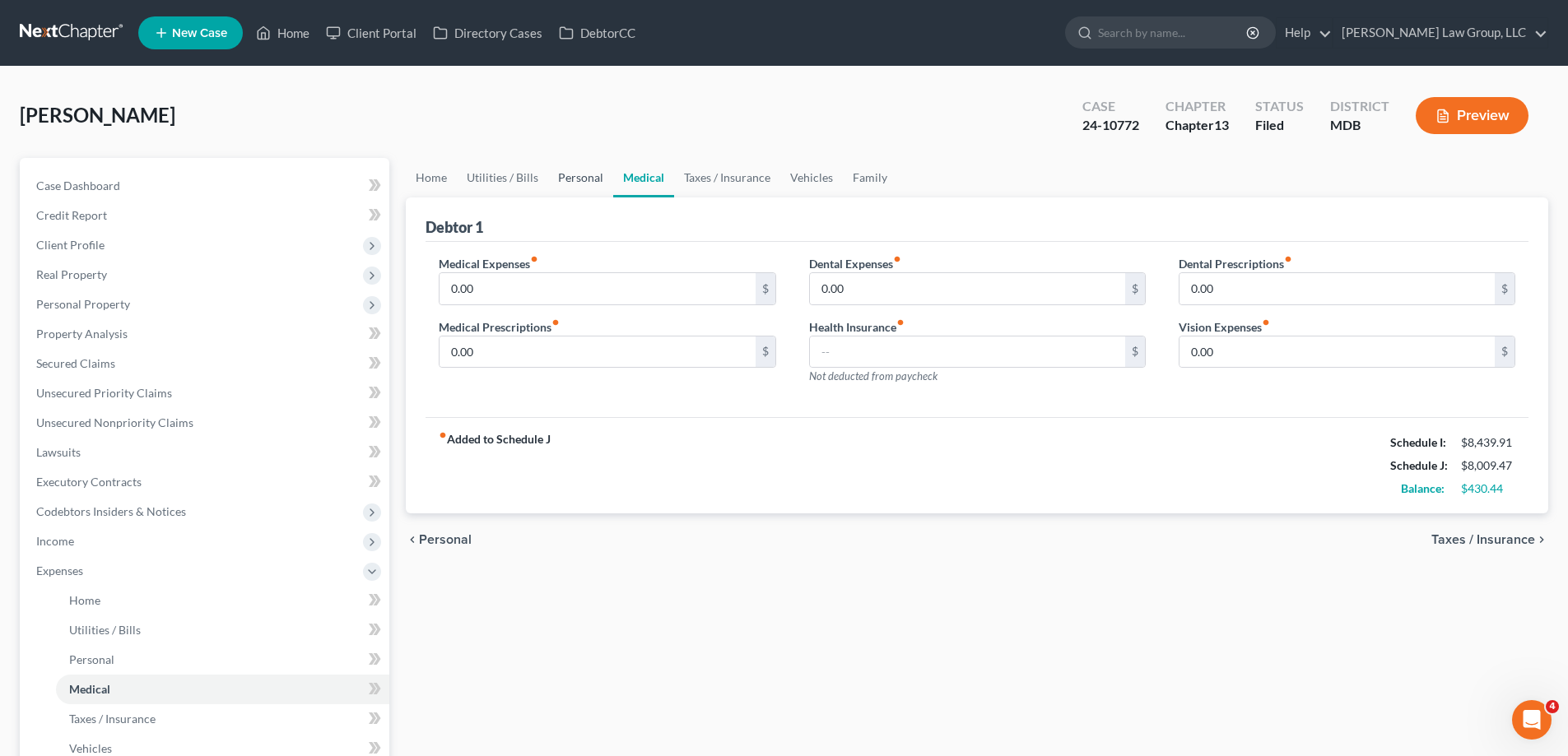
click at [567, 175] on link "Personal" at bounding box center [580, 178] width 65 height 39
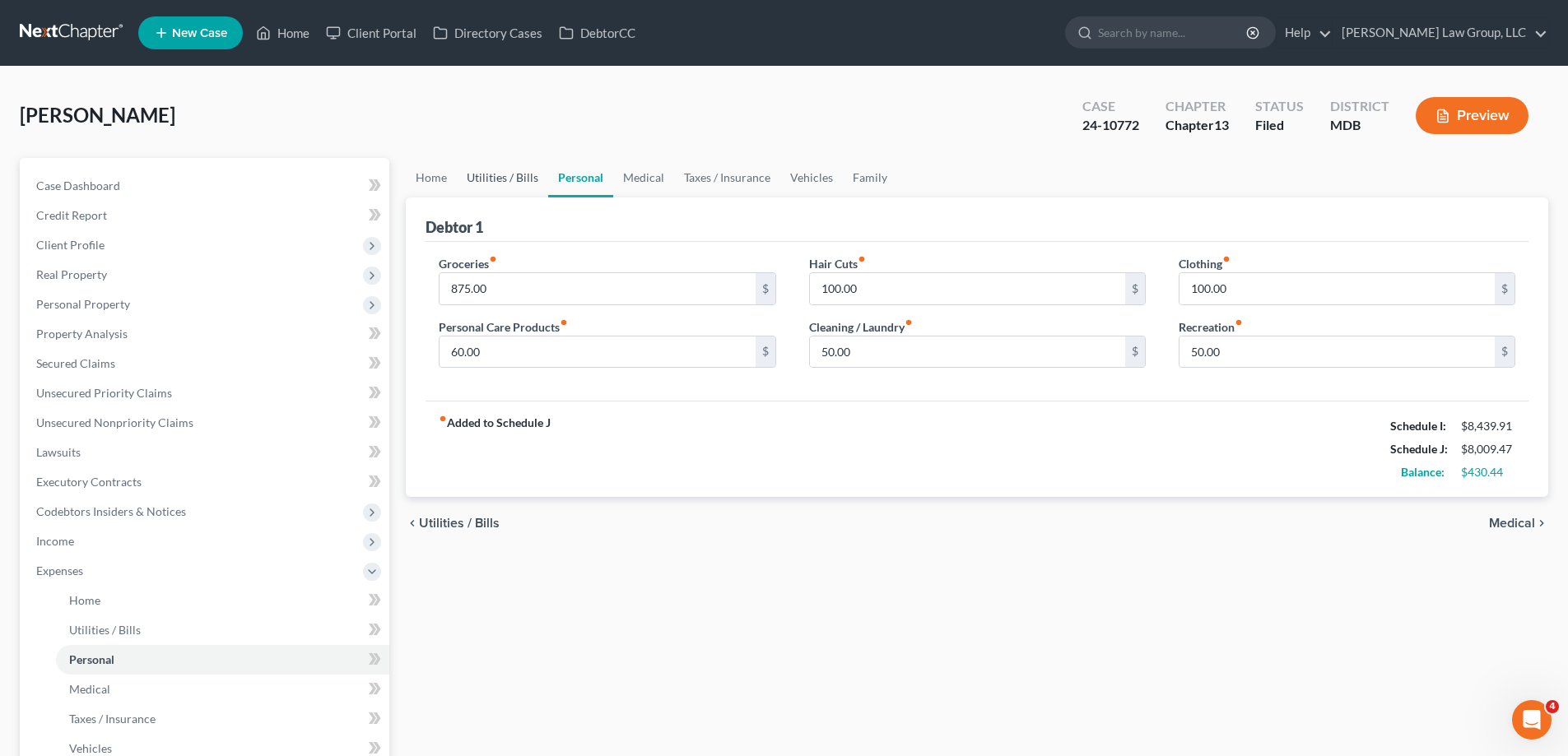
click at [526, 179] on link "Utilities / Bills" at bounding box center [502, 178] width 91 height 39
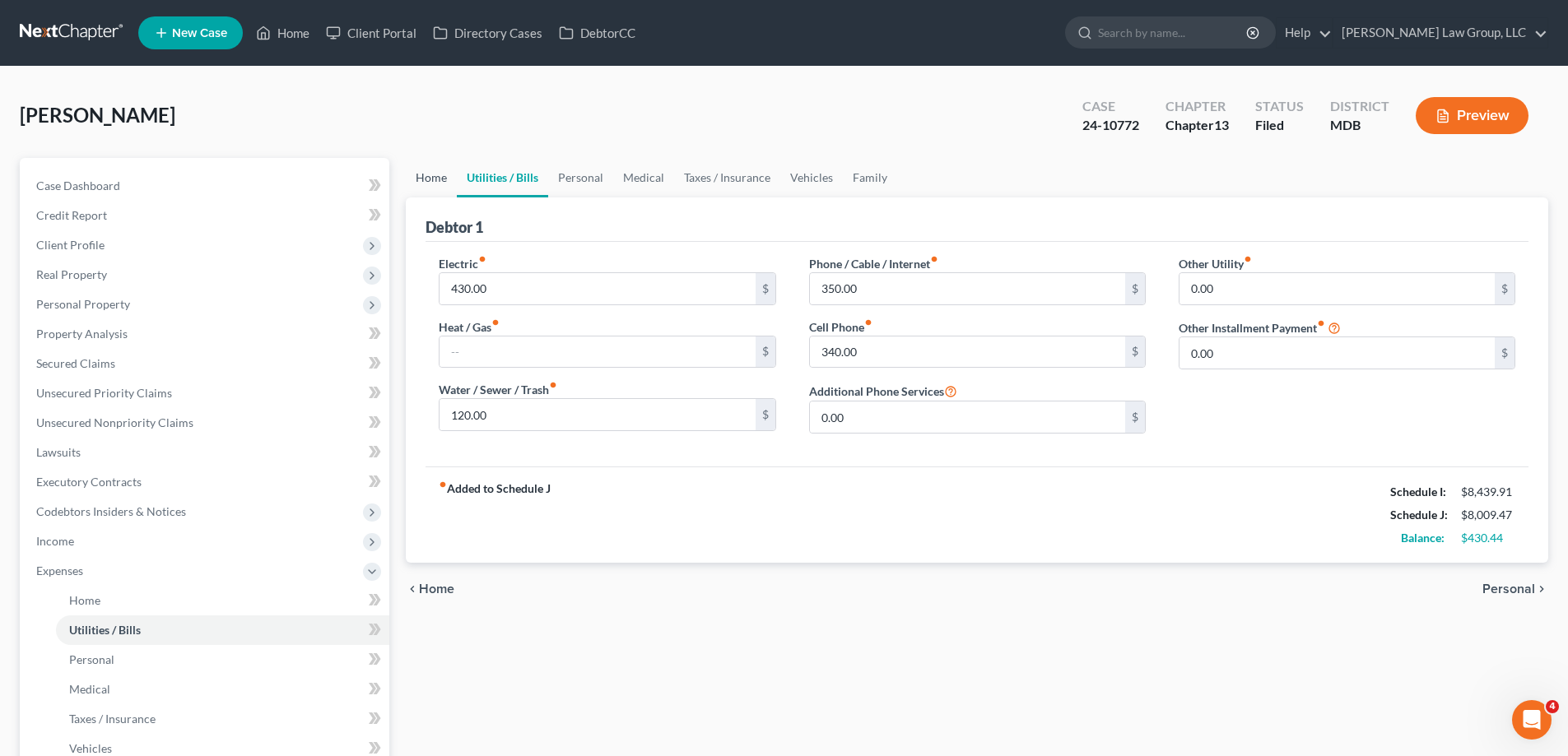
click at [410, 189] on link "Home" at bounding box center [431, 178] width 51 height 39
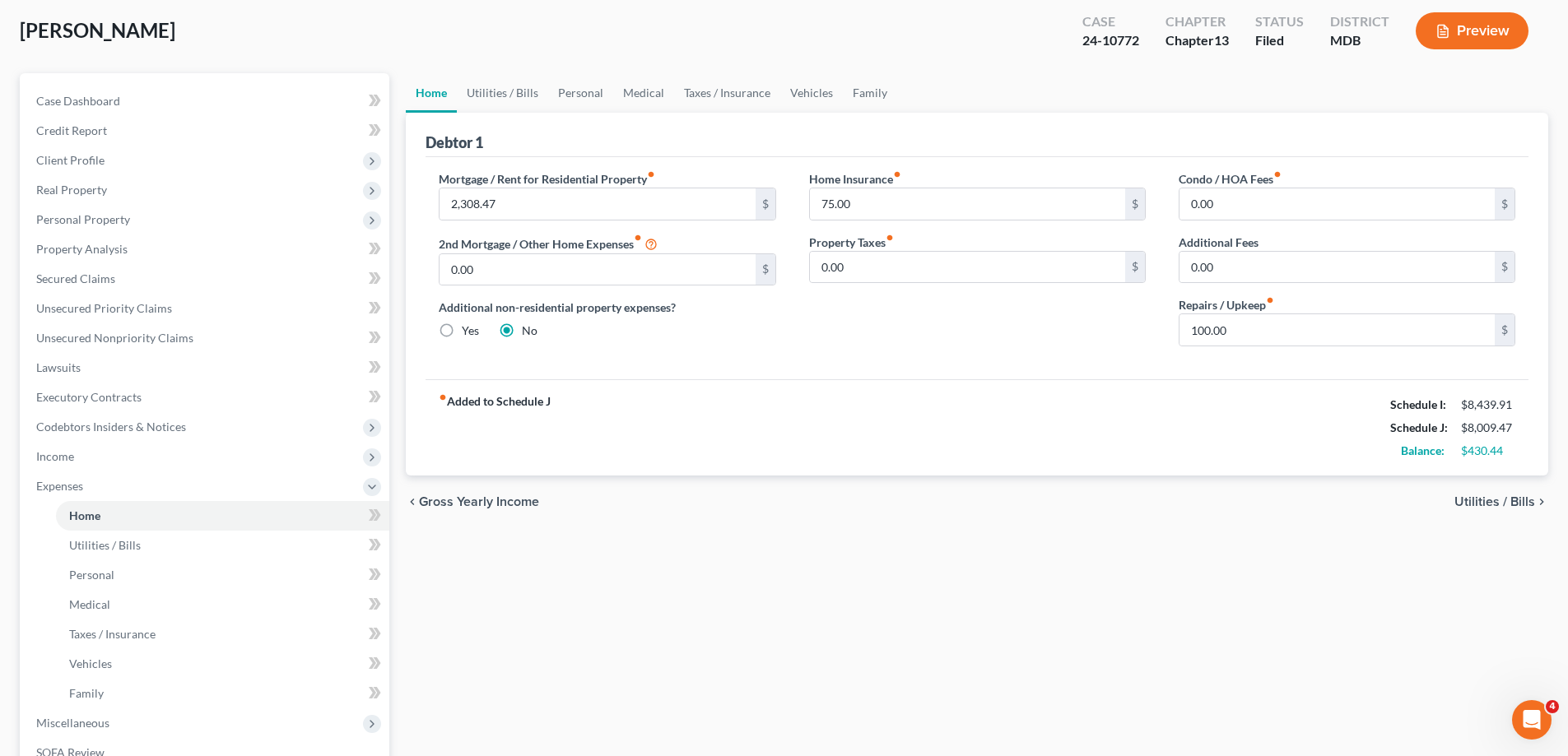
scroll to position [355, 0]
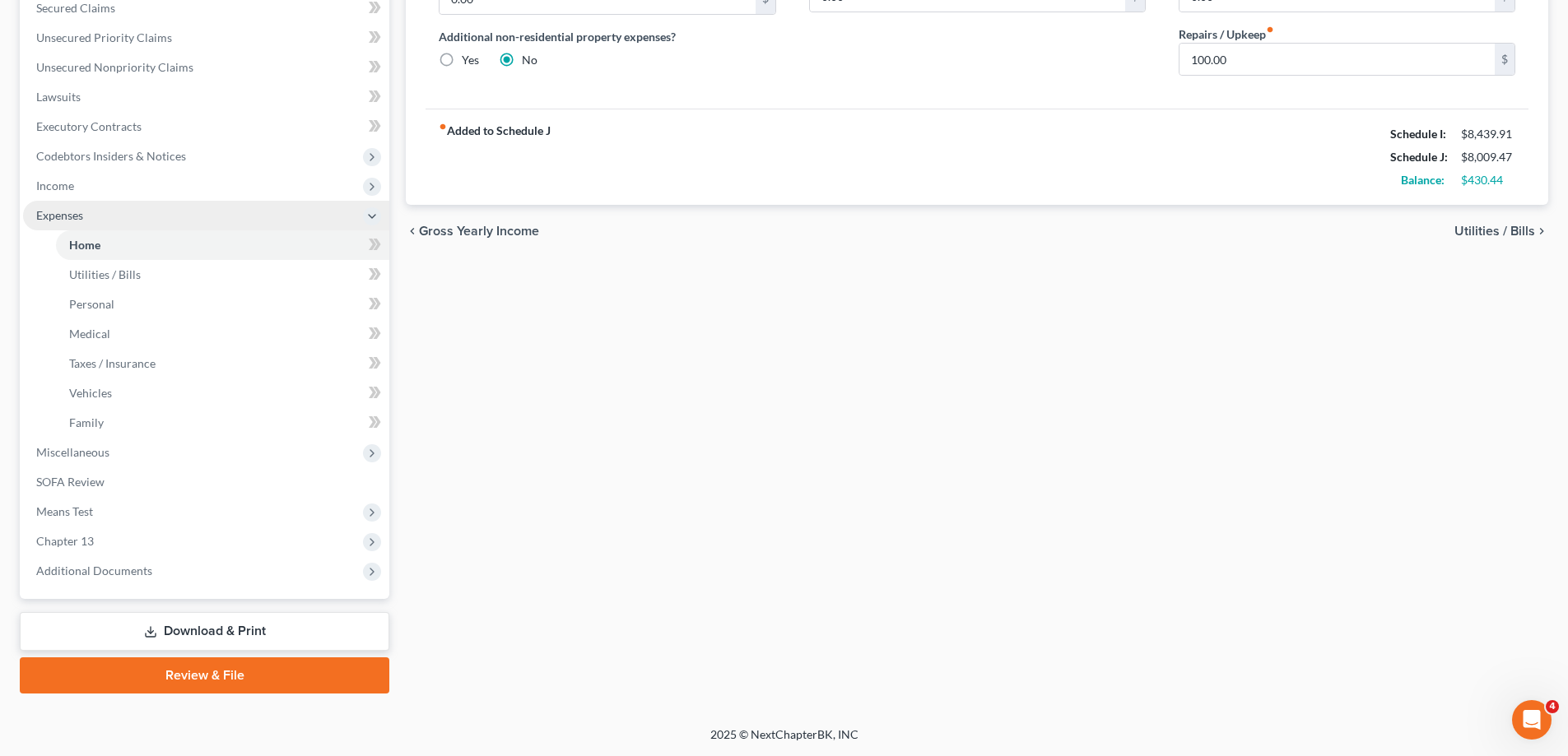
click at [142, 219] on span "Expenses" at bounding box center [205, 216] width 366 height 29
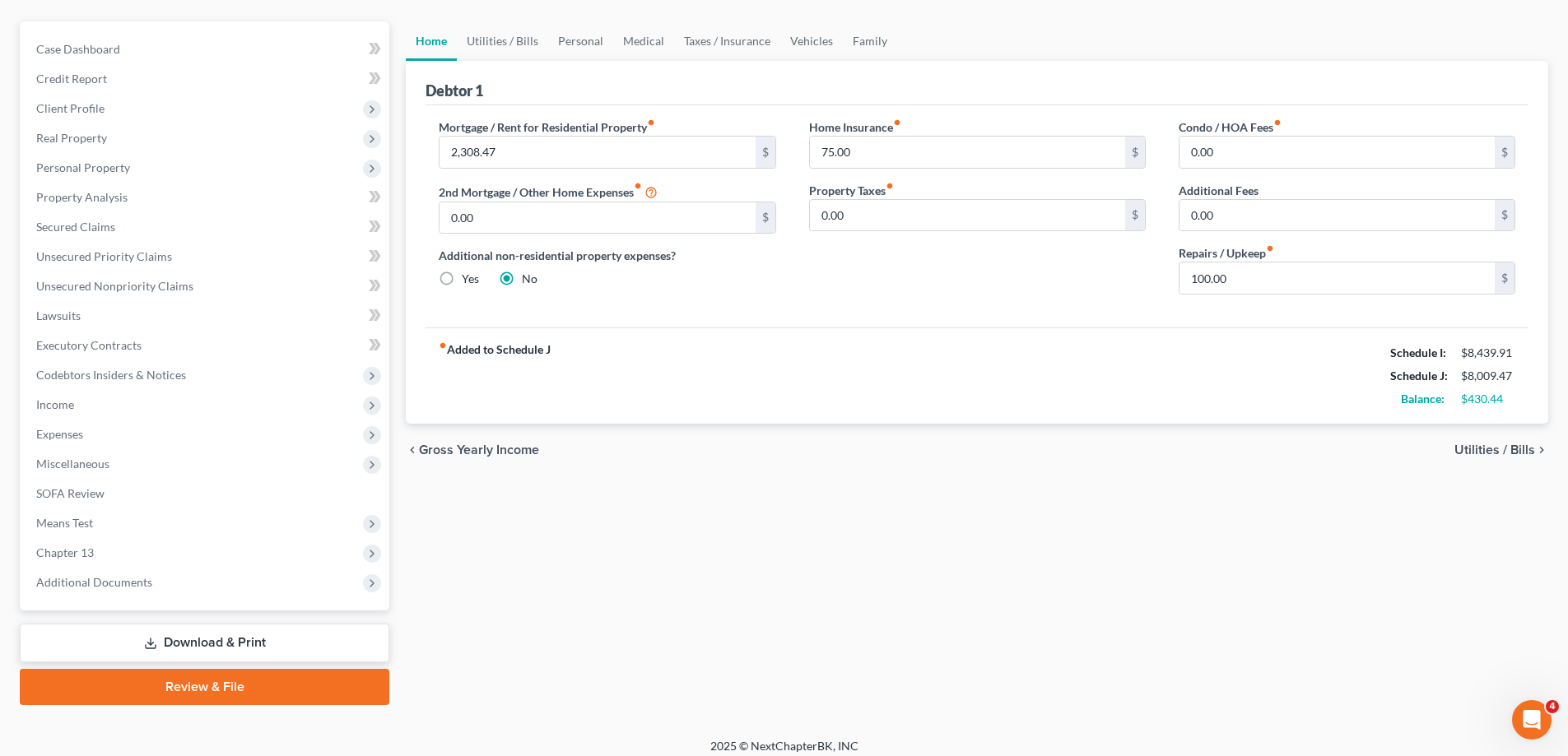
scroll to position [0, 0]
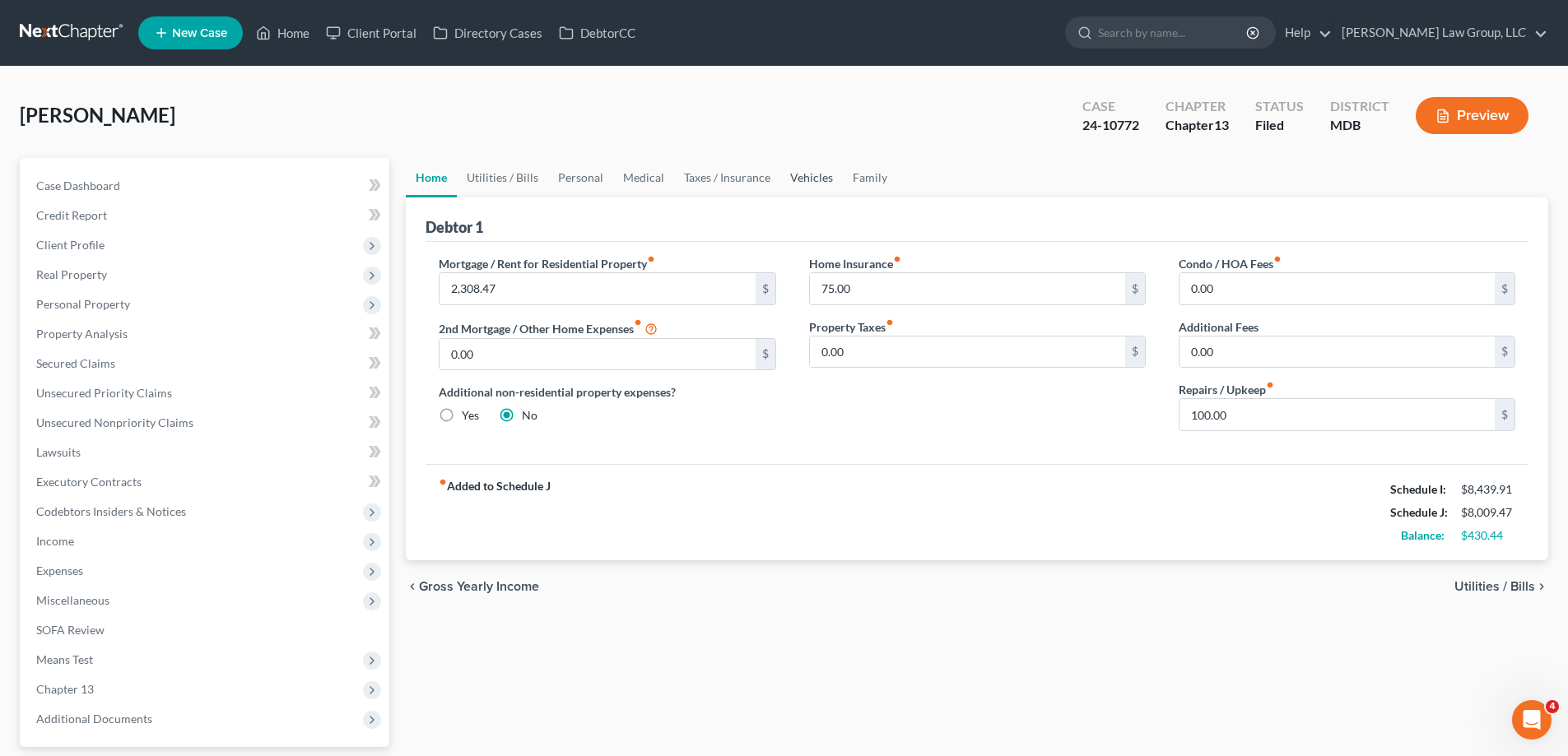
click at [837, 170] on link "Vehicles" at bounding box center [812, 178] width 63 height 39
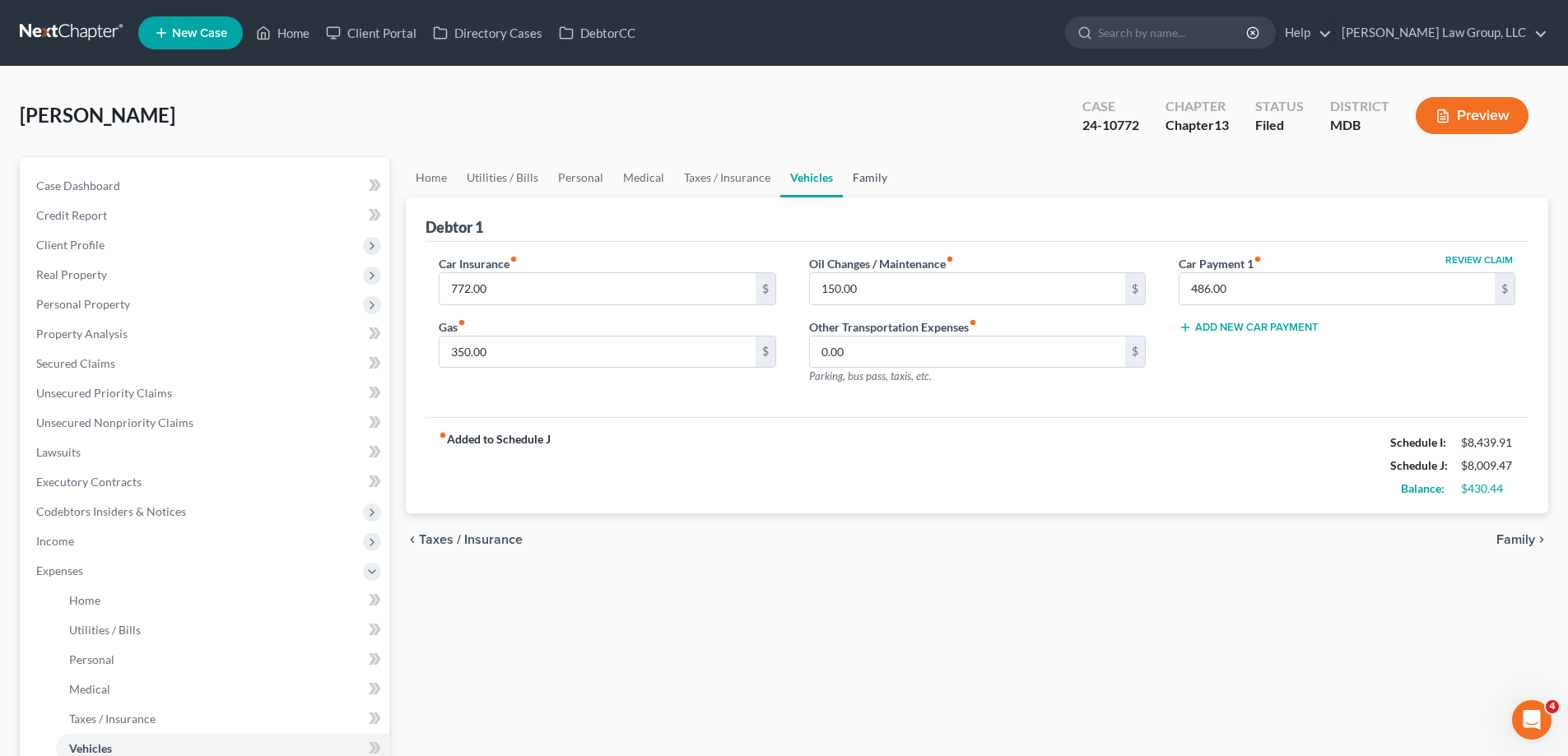
click at [866, 176] on link "Family" at bounding box center [869, 178] width 54 height 39
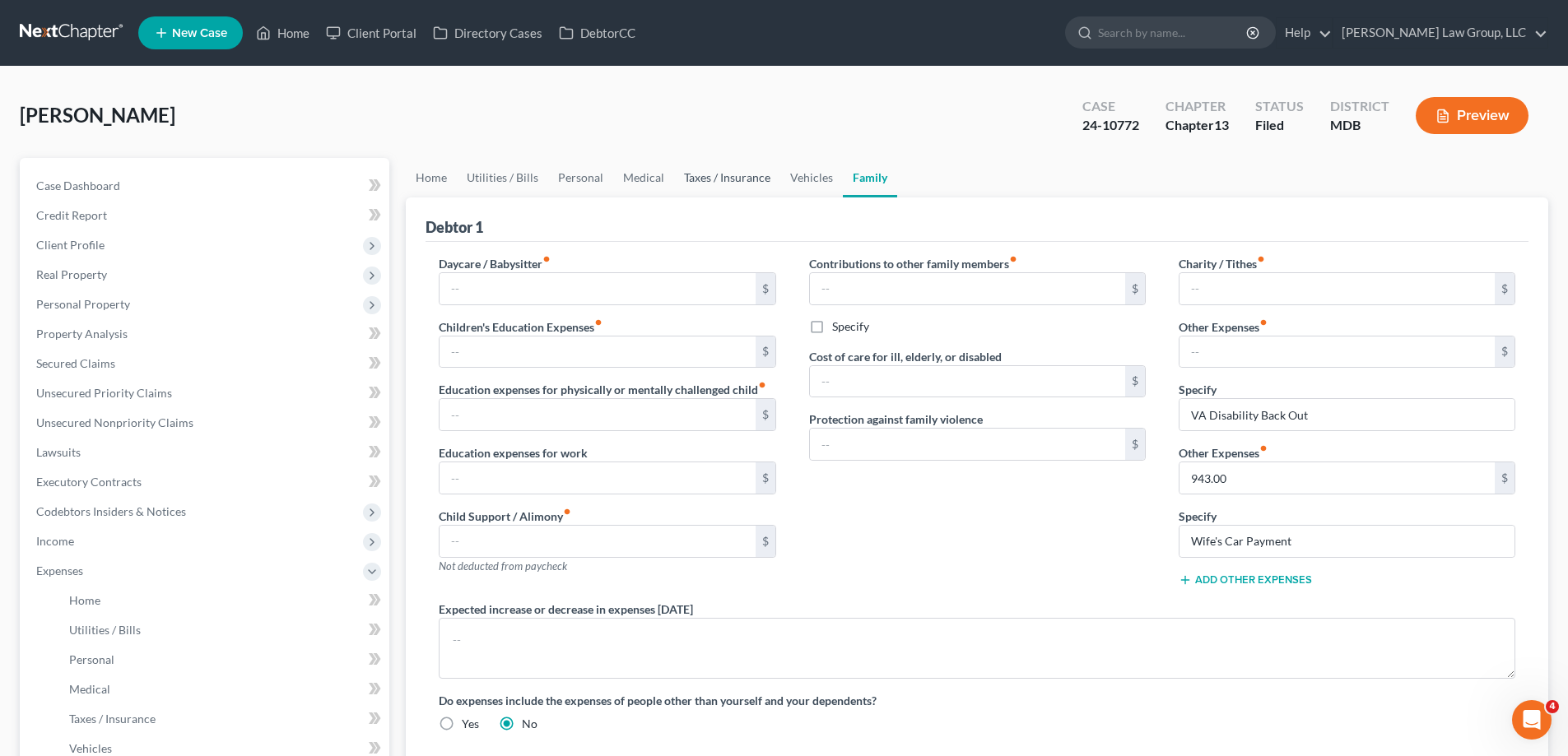
click at [755, 178] on link "Taxes / Insurance" at bounding box center [727, 178] width 106 height 39
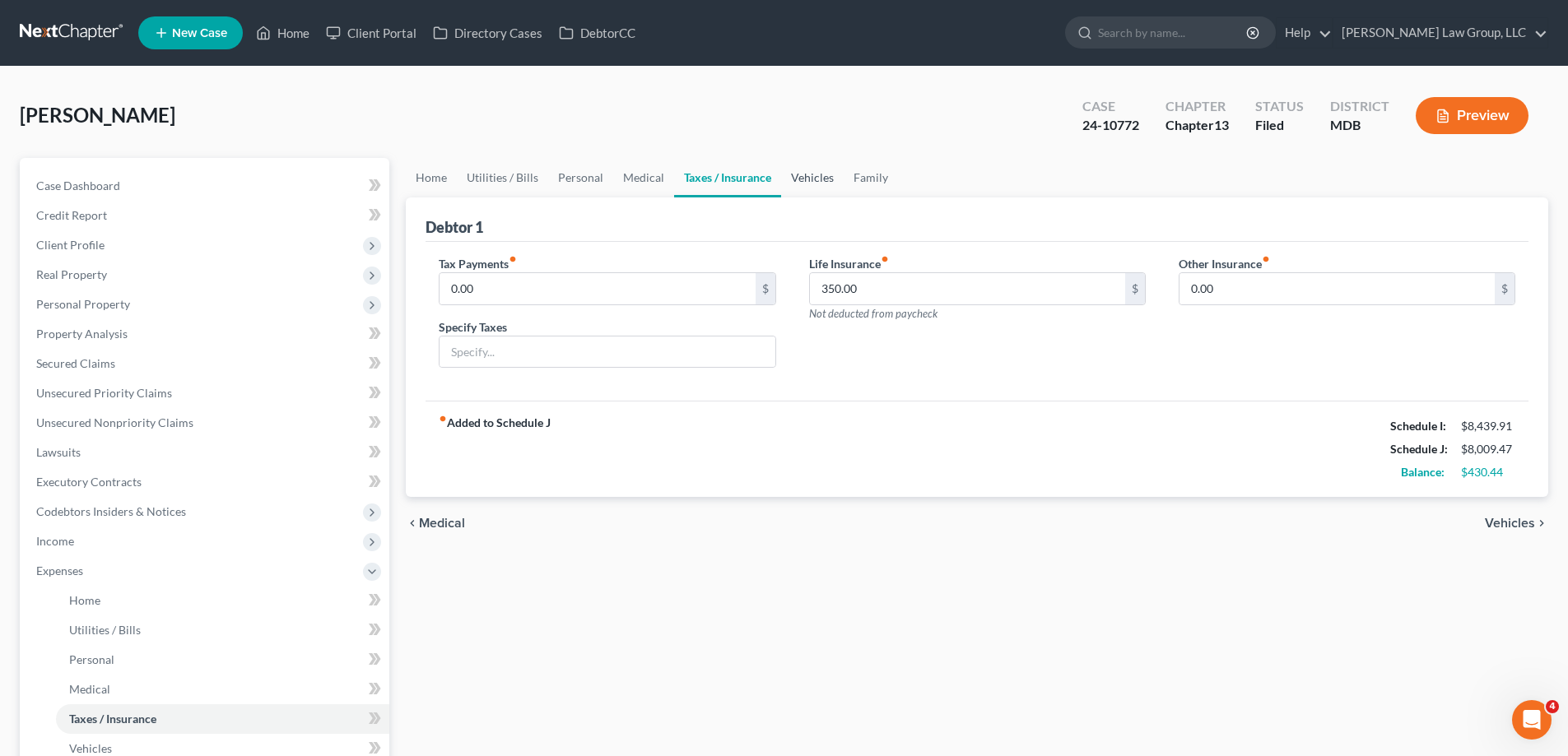
click at [808, 181] on link "Vehicles" at bounding box center [812, 178] width 63 height 39
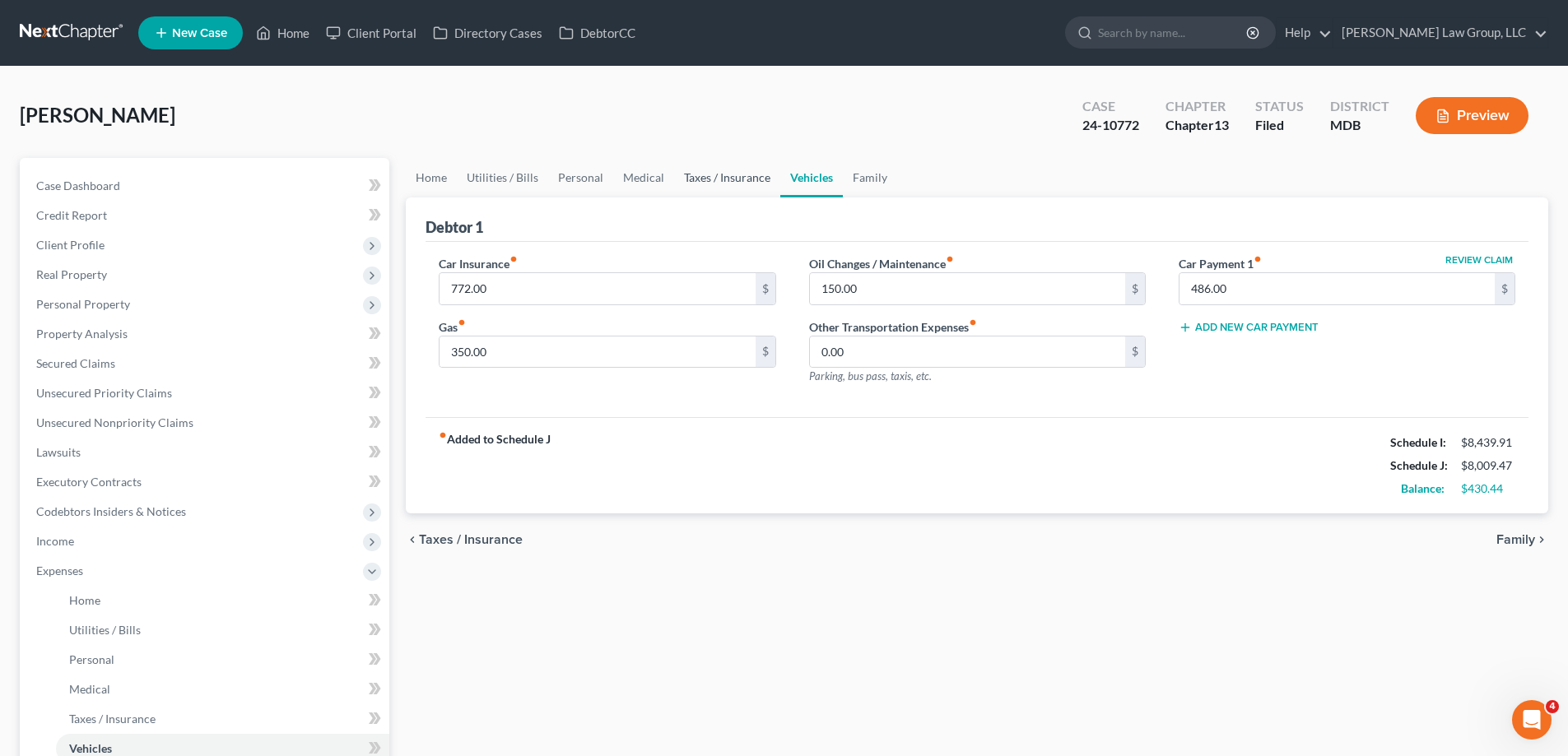
click at [740, 177] on link "Taxes / Insurance" at bounding box center [727, 178] width 106 height 39
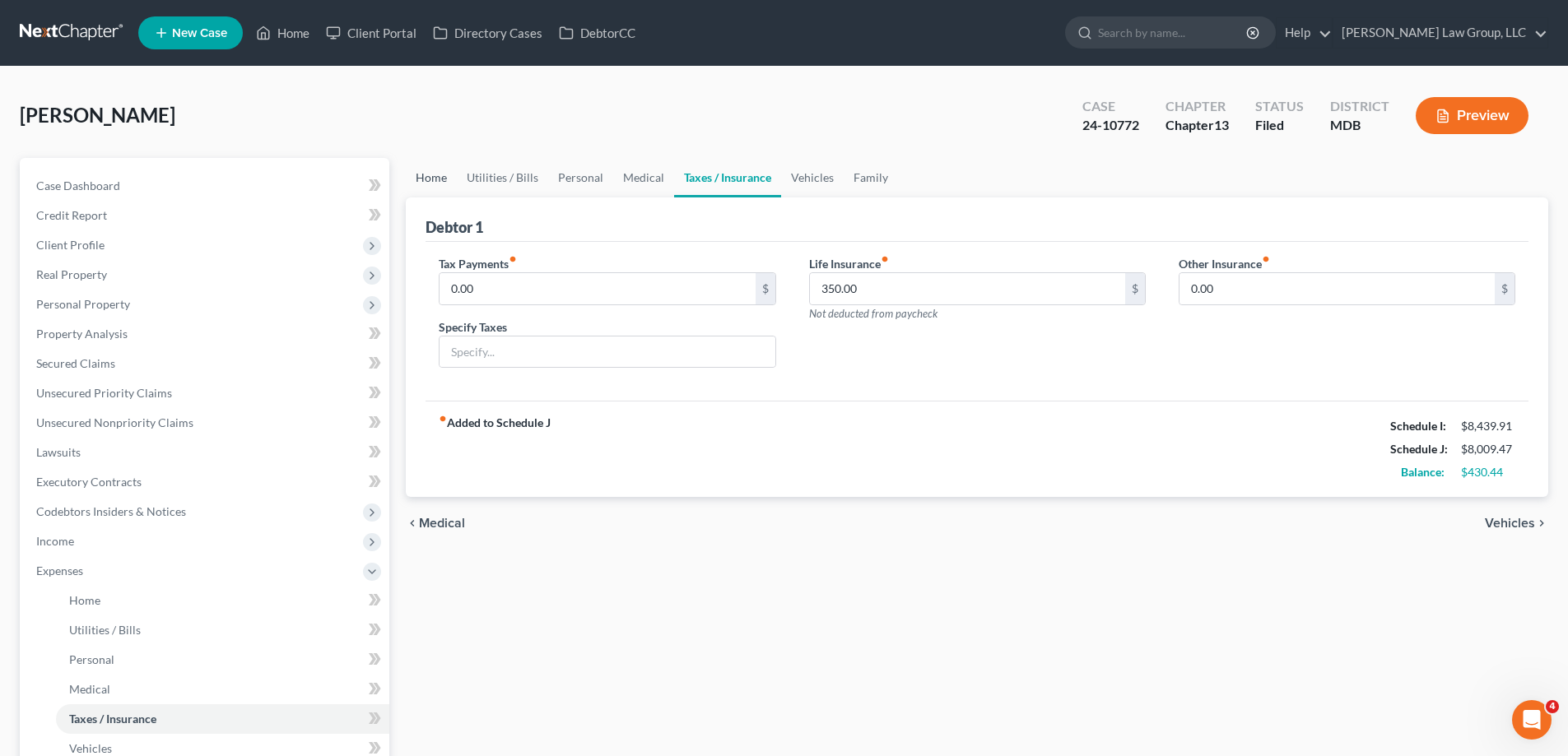
click at [423, 181] on link "Home" at bounding box center [431, 178] width 51 height 39
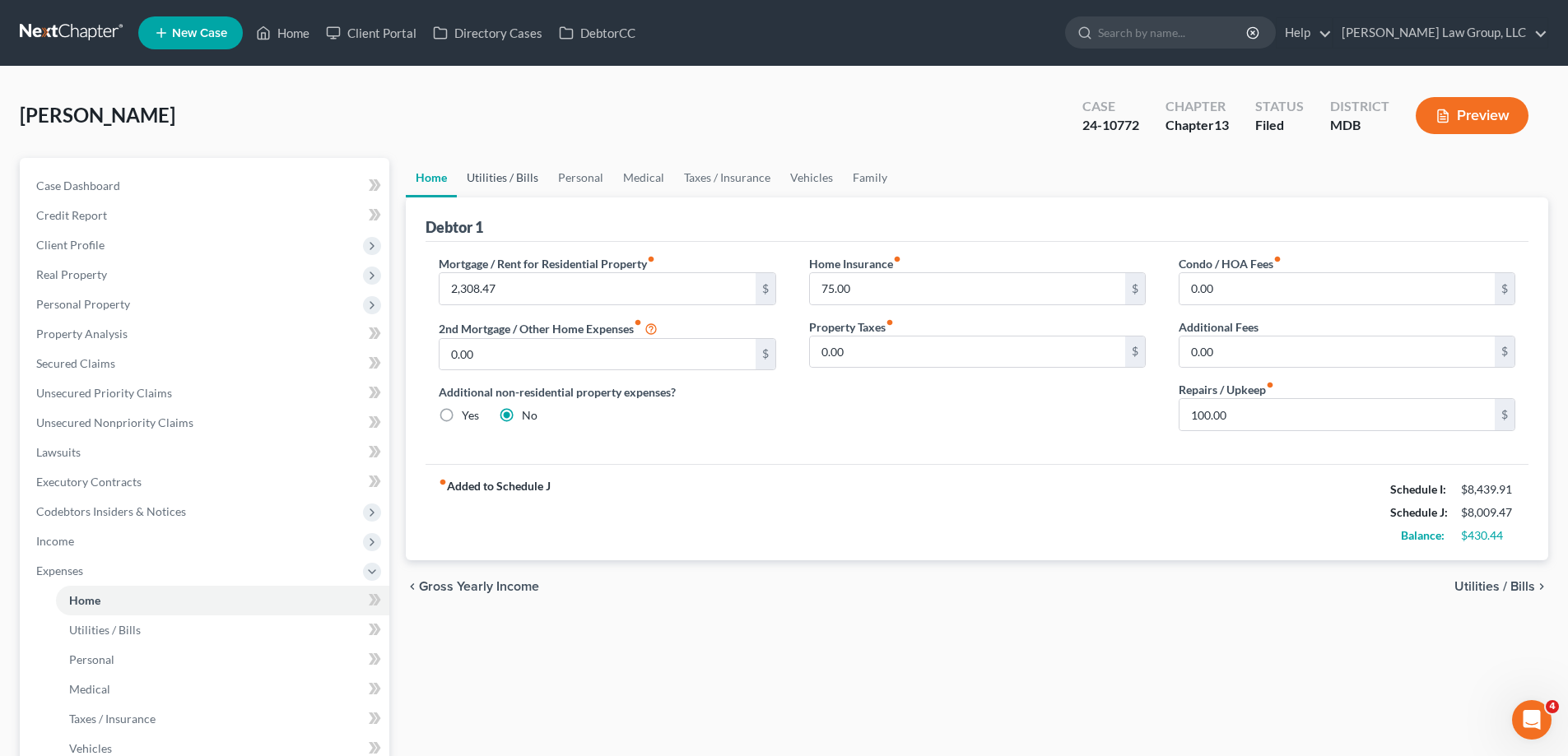
click at [496, 181] on link "Utilities / Bills" at bounding box center [502, 178] width 91 height 39
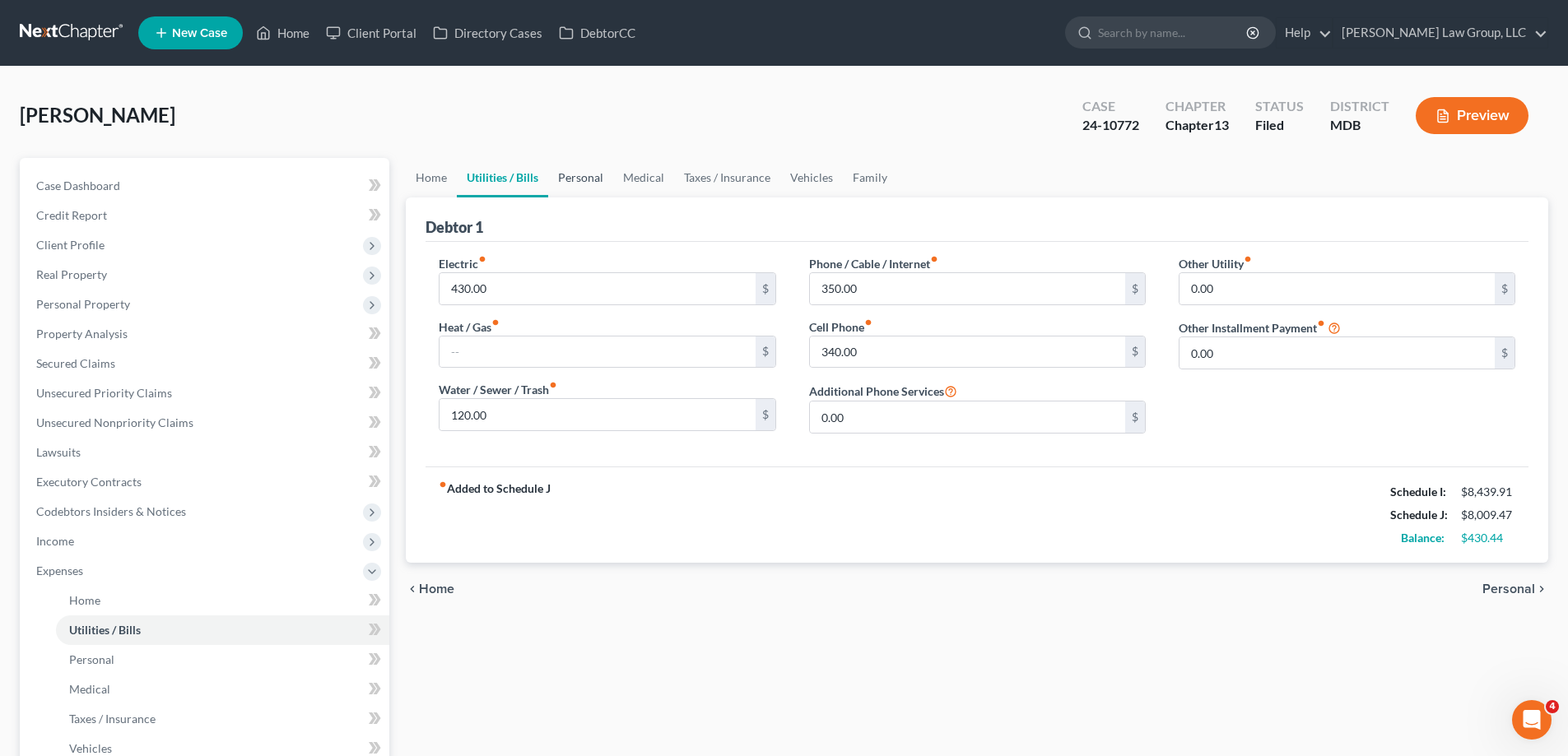
click at [570, 185] on link "Personal" at bounding box center [580, 178] width 65 height 39
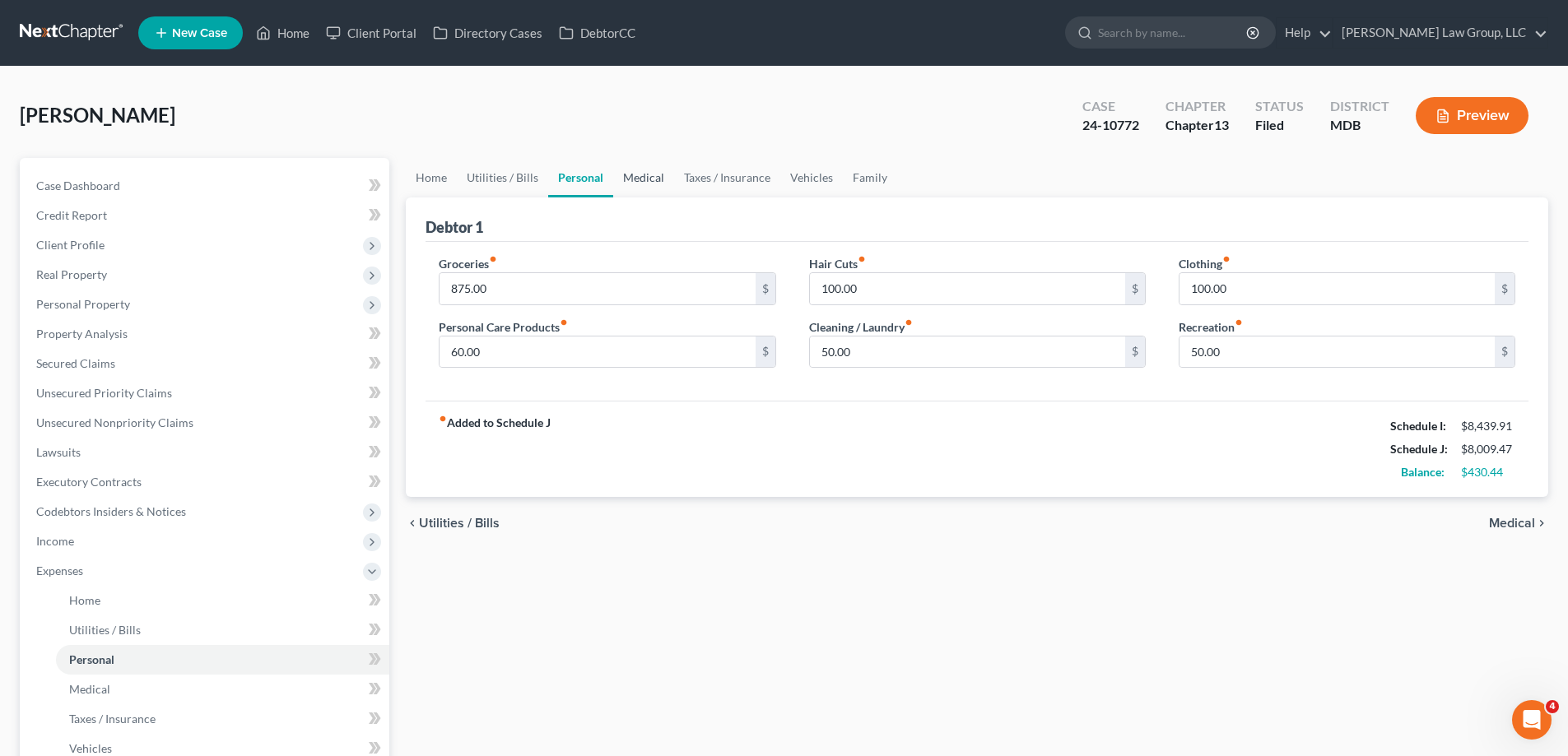
click at [654, 169] on link "Medical" at bounding box center [643, 178] width 61 height 39
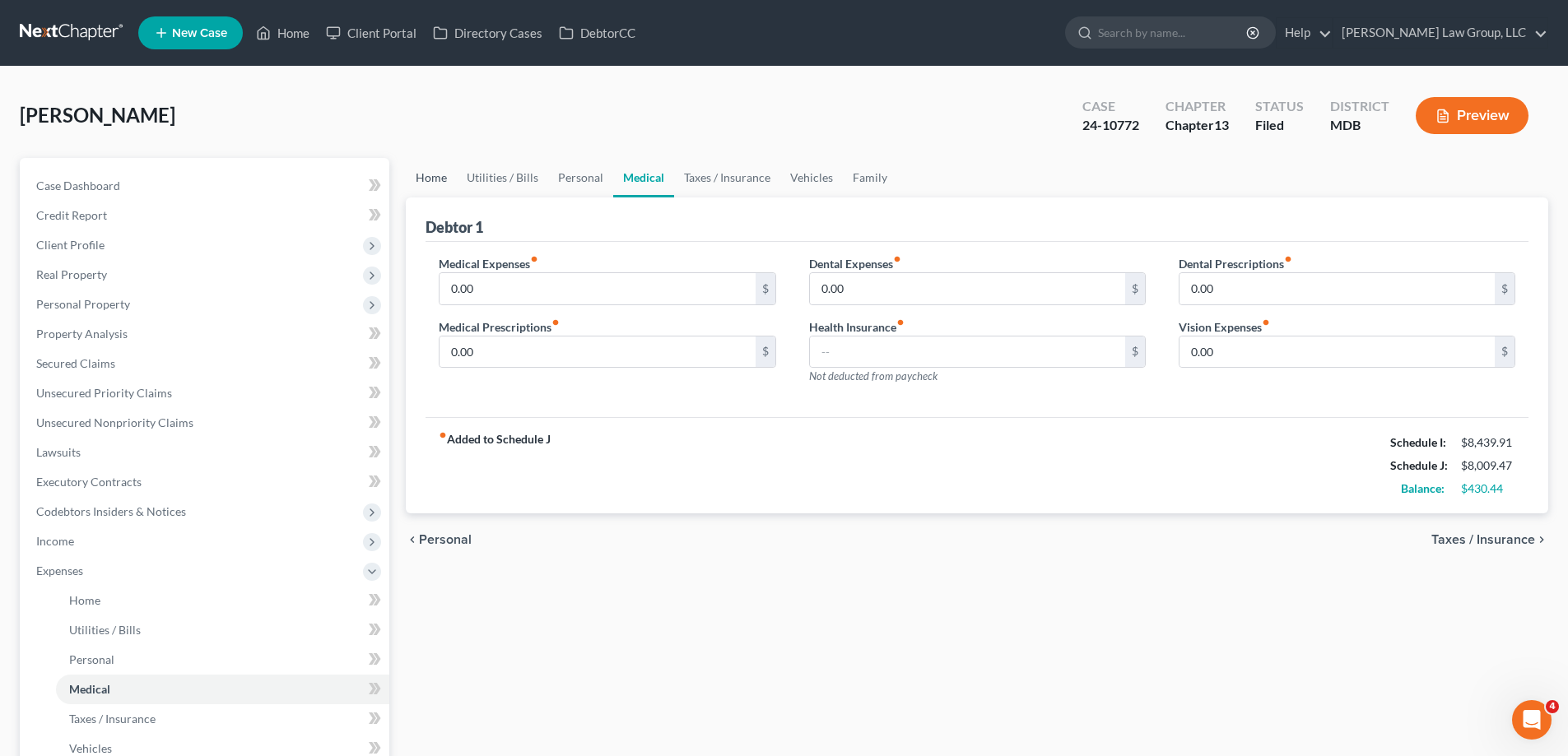
click at [433, 172] on link "Home" at bounding box center [431, 178] width 51 height 39
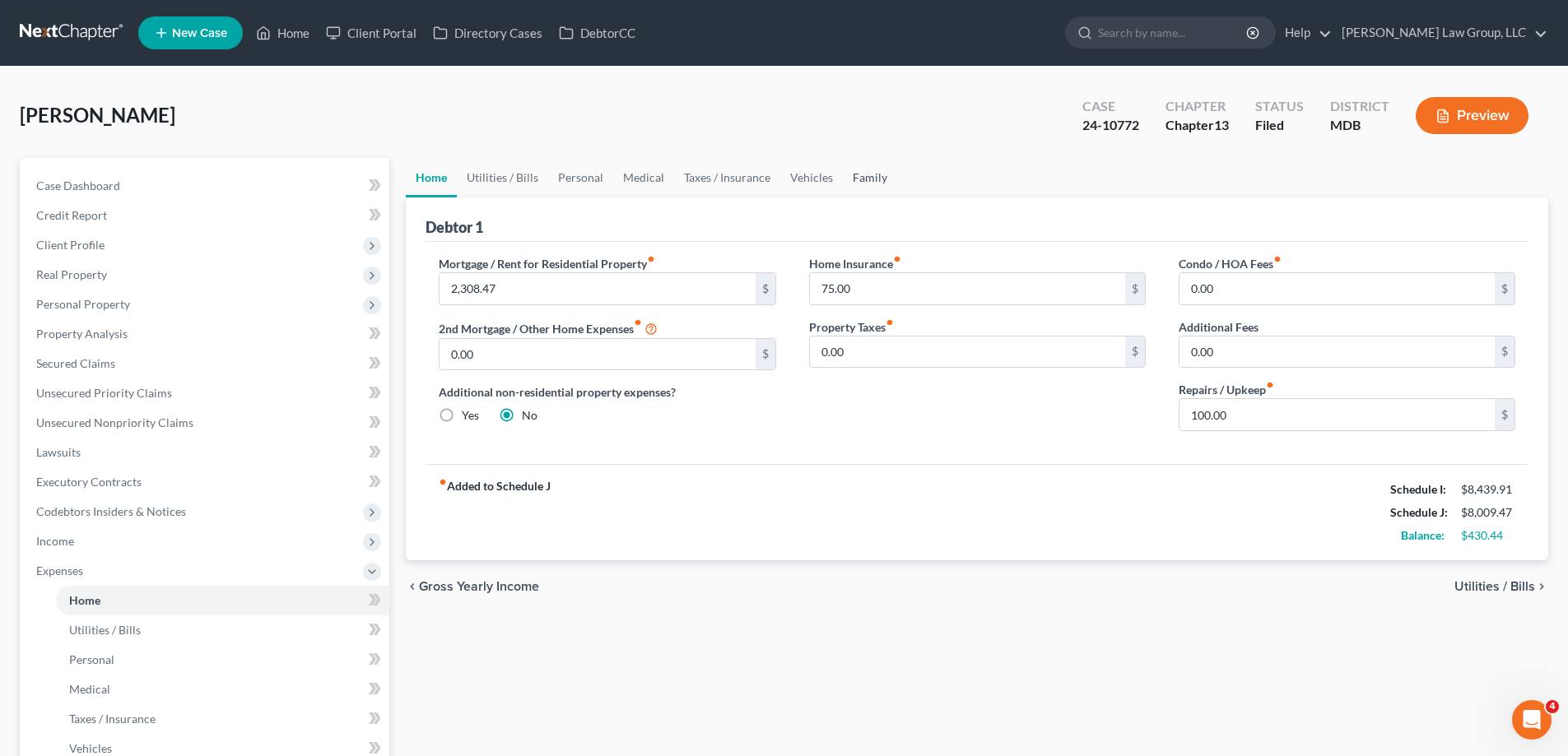
click at [885, 190] on link "Family" at bounding box center [869, 178] width 54 height 39
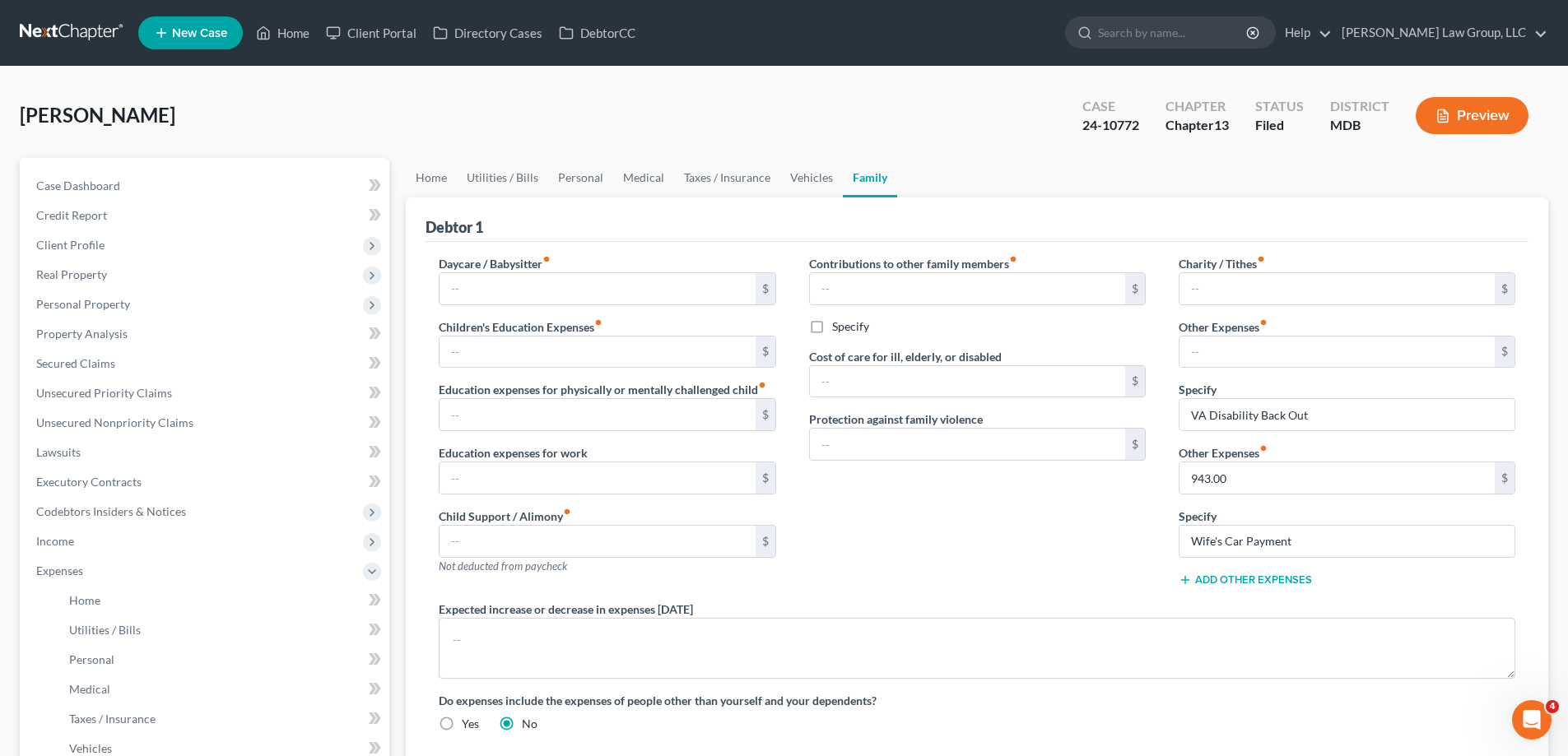
scroll to position [355, 0]
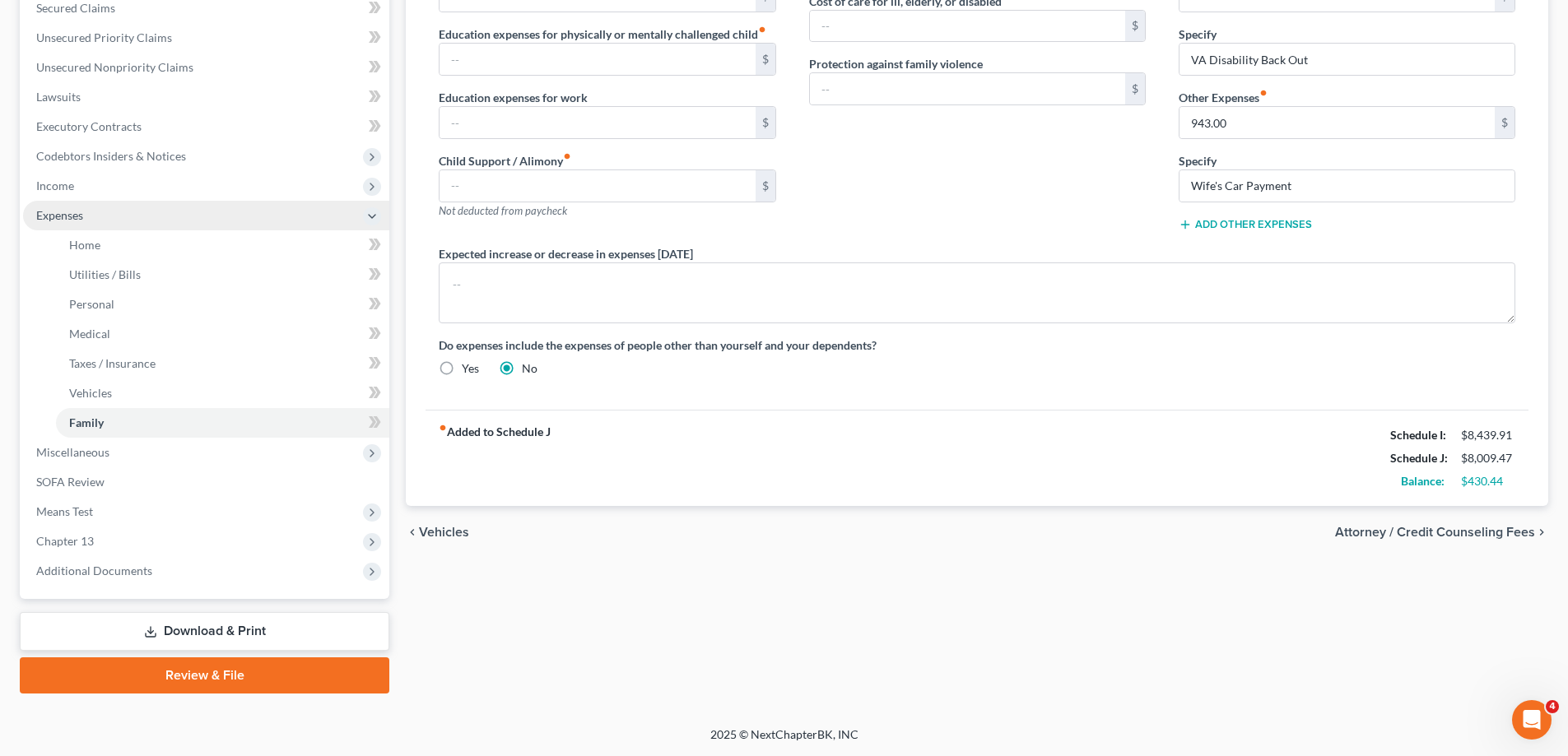
click at [130, 226] on span "Expenses" at bounding box center [205, 216] width 366 height 29
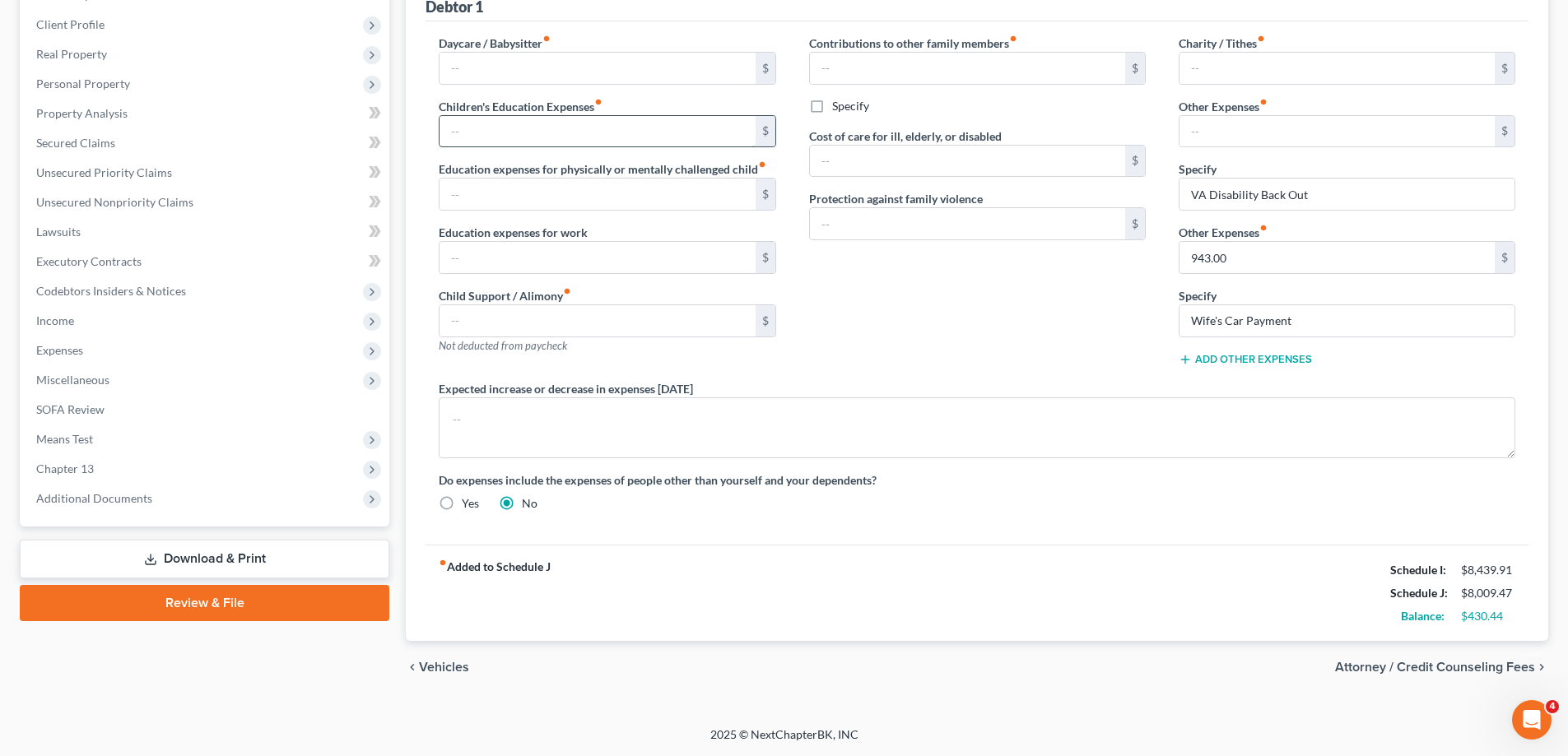
scroll to position [221, 0]
click at [116, 324] on span "Income" at bounding box center [205, 321] width 366 height 29
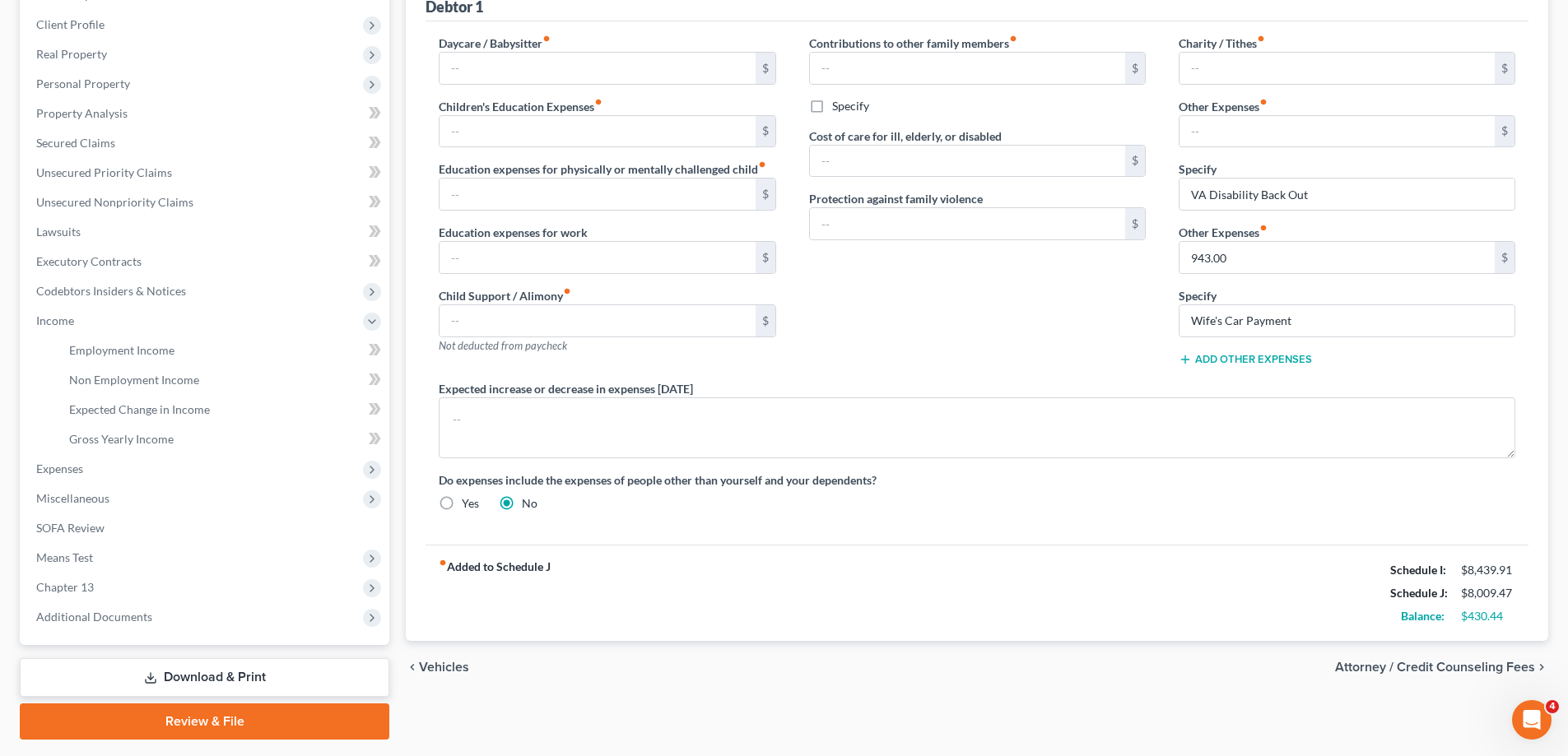
scroll to position [267, 0]
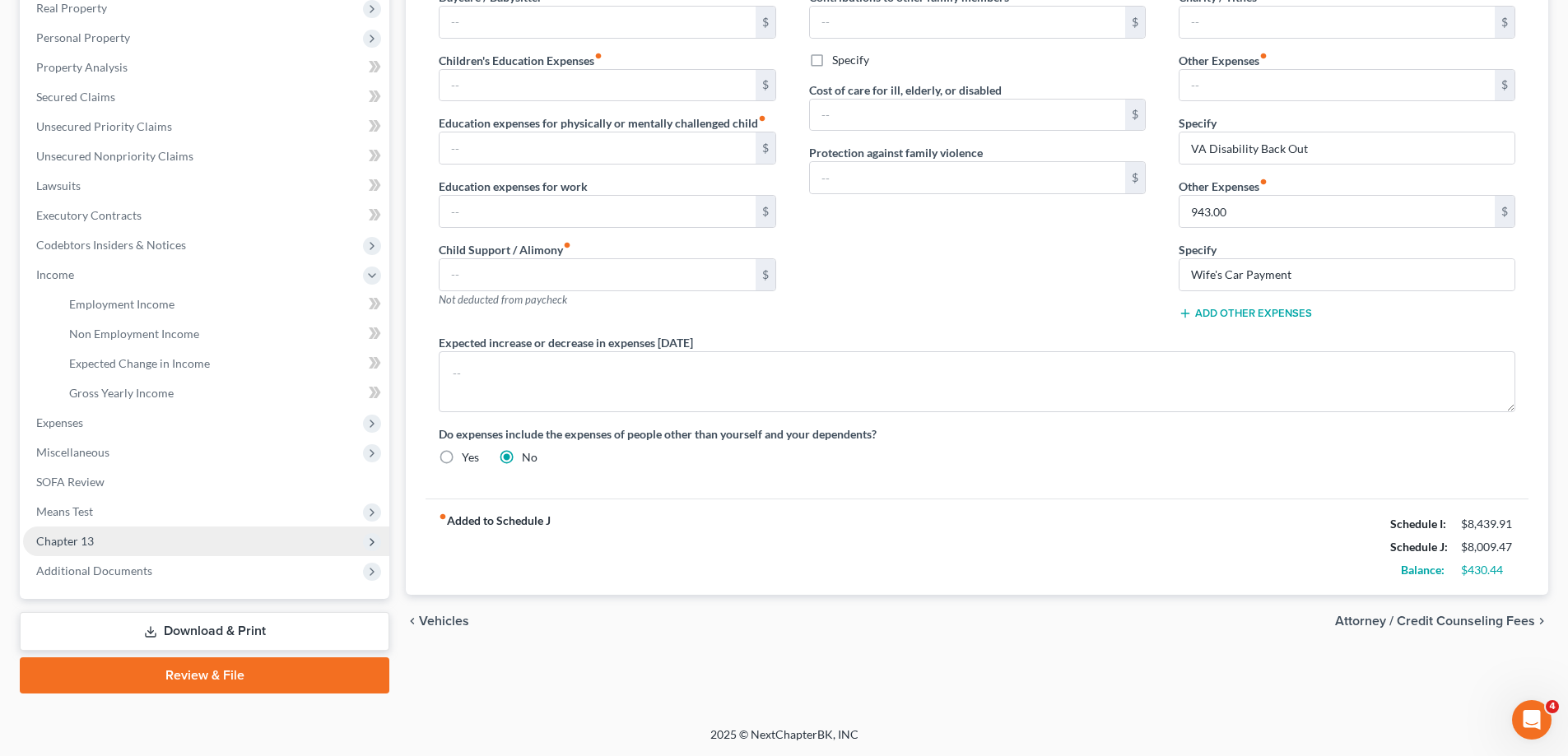
click at [116, 542] on span "Chapter 13" at bounding box center [205, 541] width 366 height 29
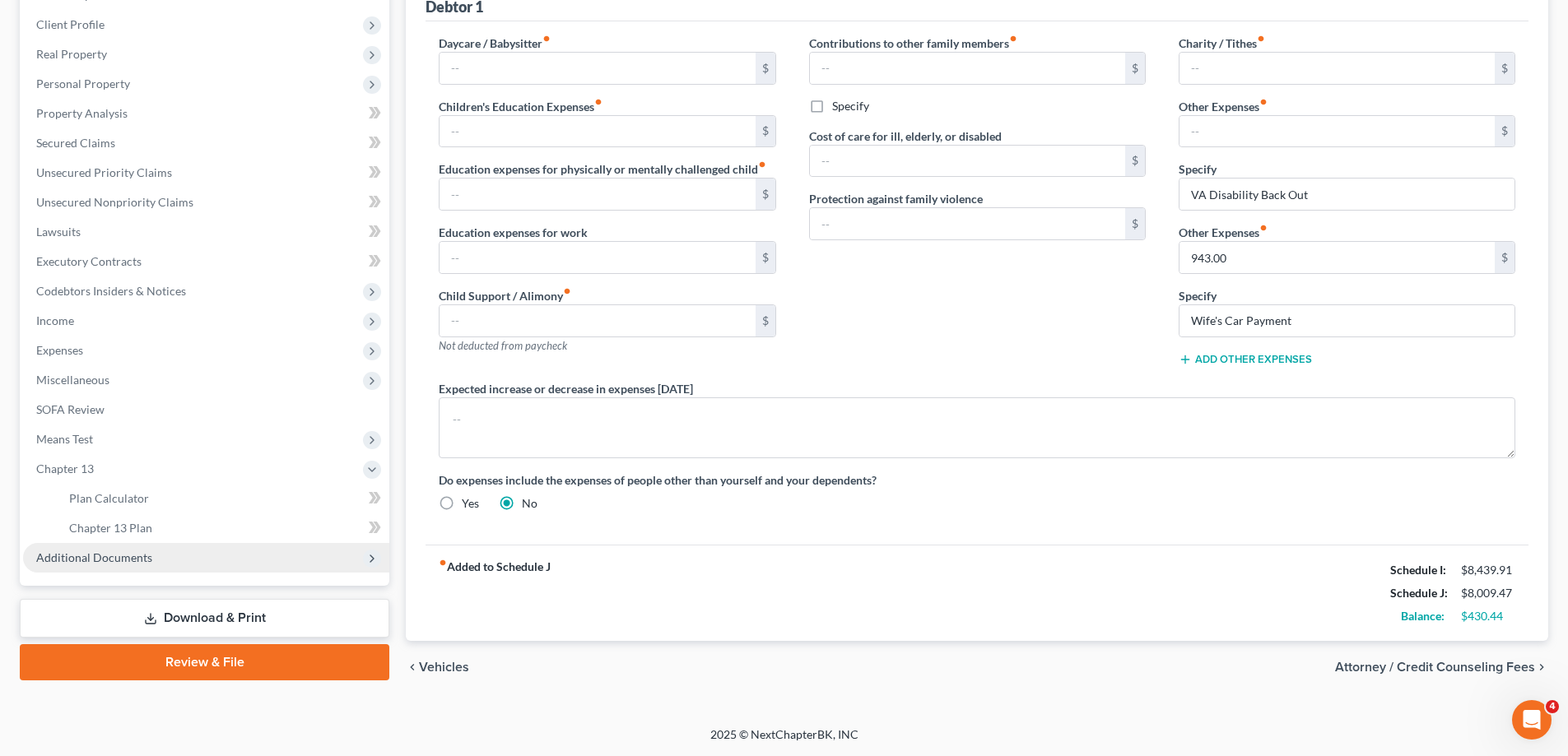
scroll to position [221, 0]
drag, startPoint x: 186, startPoint y: 534, endPoint x: 1014, endPoint y: 466, distance: 830.8
click at [186, 533] on link "Chapter 13 Plan" at bounding box center [222, 528] width 333 height 29
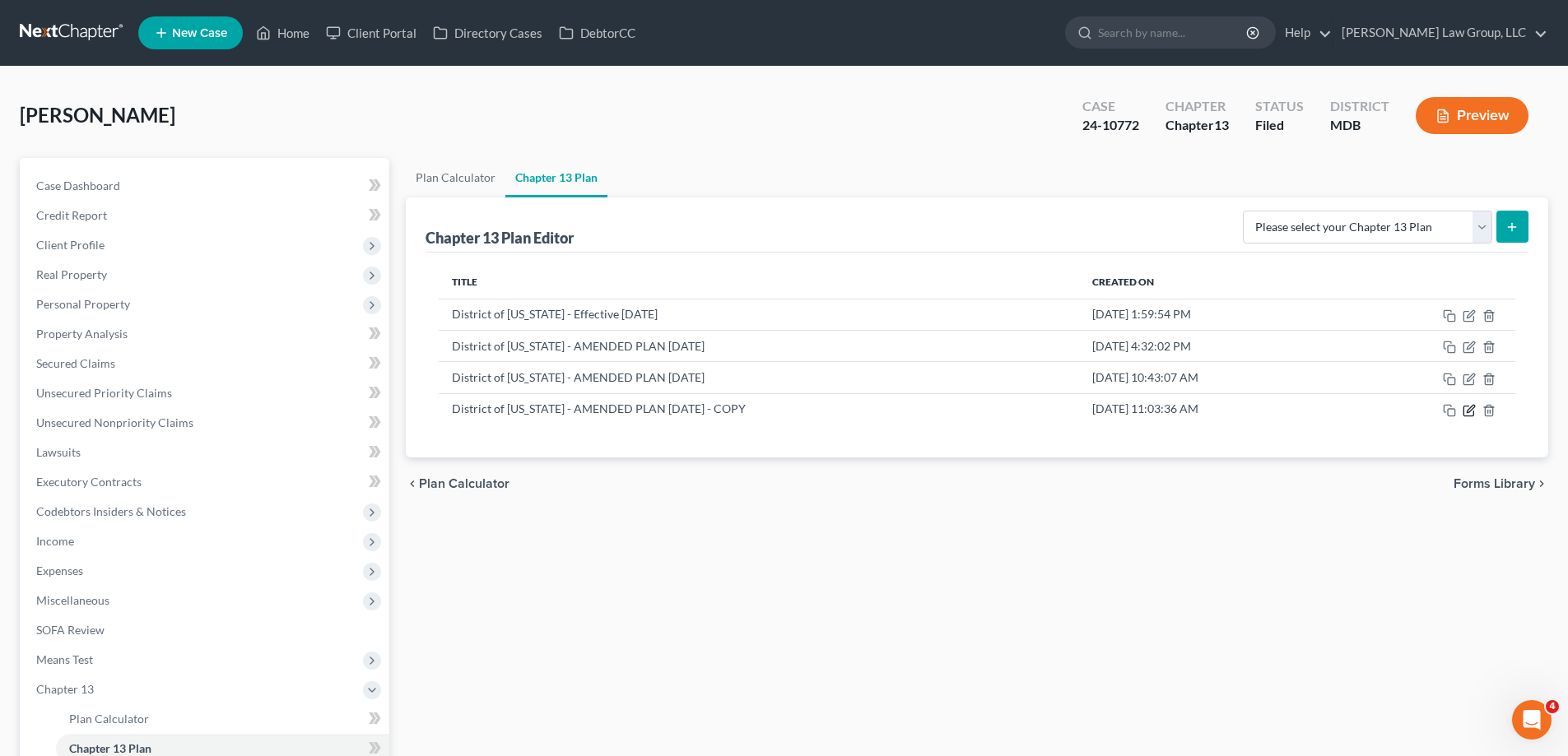
click at [1464, 408] on icon "button" at bounding box center [1468, 411] width 10 height 10
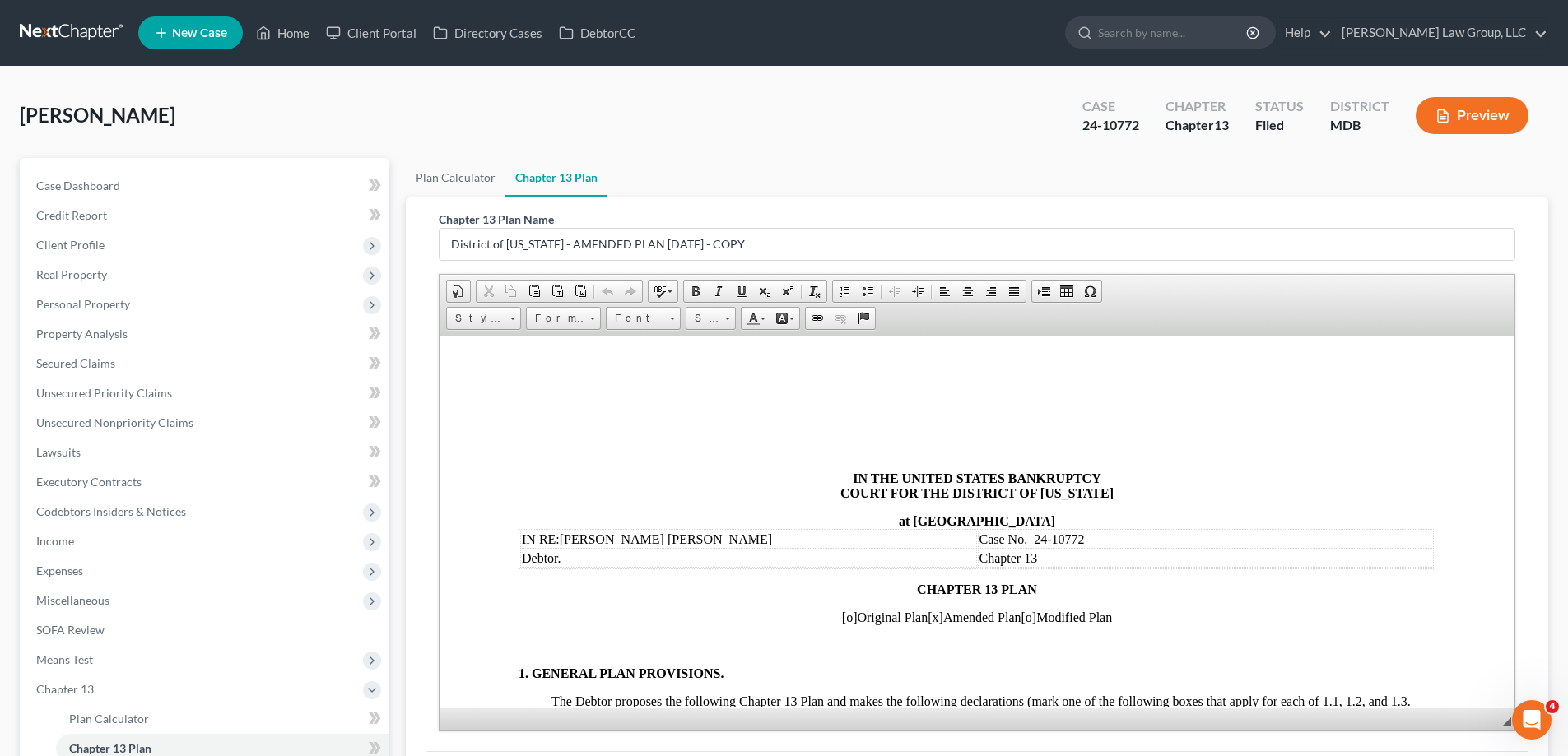
click at [1036, 617] on span "[o]" at bounding box center [1029, 617] width 16 height 14
click at [931, 616] on span "[x]" at bounding box center [936, 617] width 16 height 14
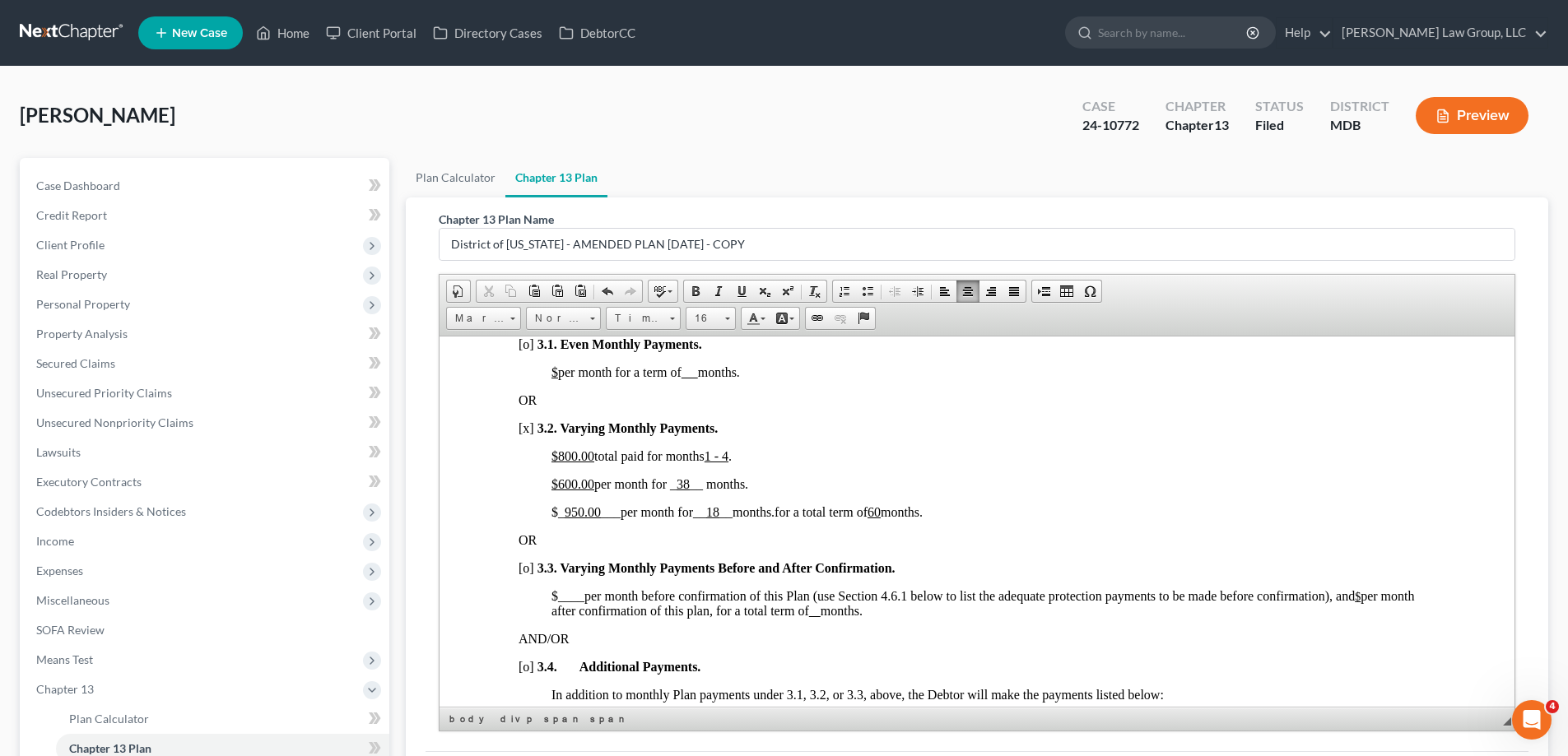
scroll to position [1152, 0]
drag, startPoint x: 576, startPoint y: 451, endPoint x: 556, endPoint y: 455, distance: 20.4
click at [556, 455] on u "$800.00" at bounding box center [573, 452] width 43 height 14
click at [738, 452] on u "1 - 4" at bounding box center [727, 452] width 24 height 14
drag, startPoint x: 577, startPoint y: 480, endPoint x: 561, endPoint y: 478, distance: 16.1
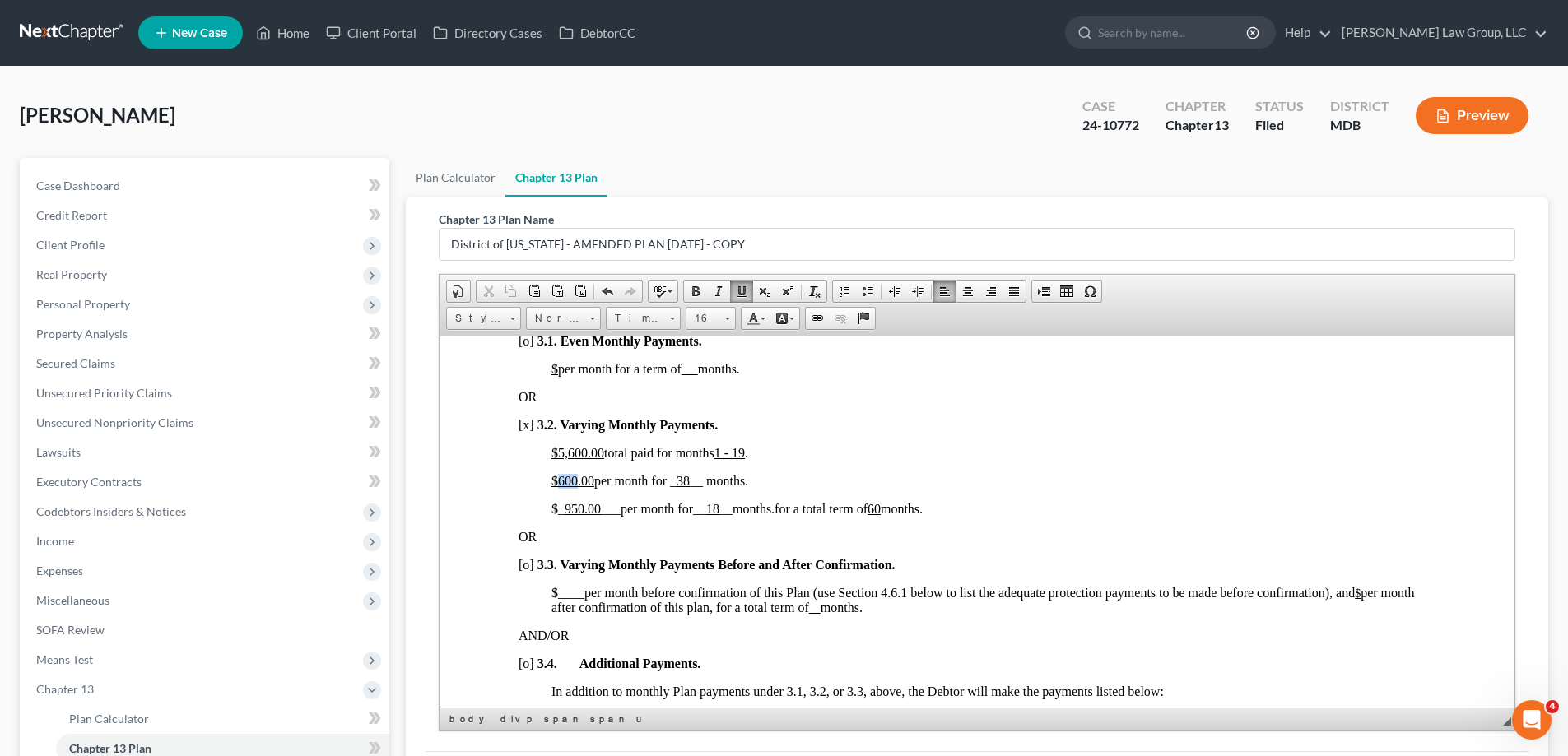
click at [561, 478] on u "$600.00" at bounding box center [573, 480] width 43 height 14
drag, startPoint x: 689, startPoint y: 478, endPoint x: 680, endPoint y: 477, distance: 9.1
click at [680, 477] on u "38" at bounding box center [682, 480] width 13 height 14
drag, startPoint x: 785, startPoint y: 509, endPoint x: 769, endPoint y: 479, distance: 34.0
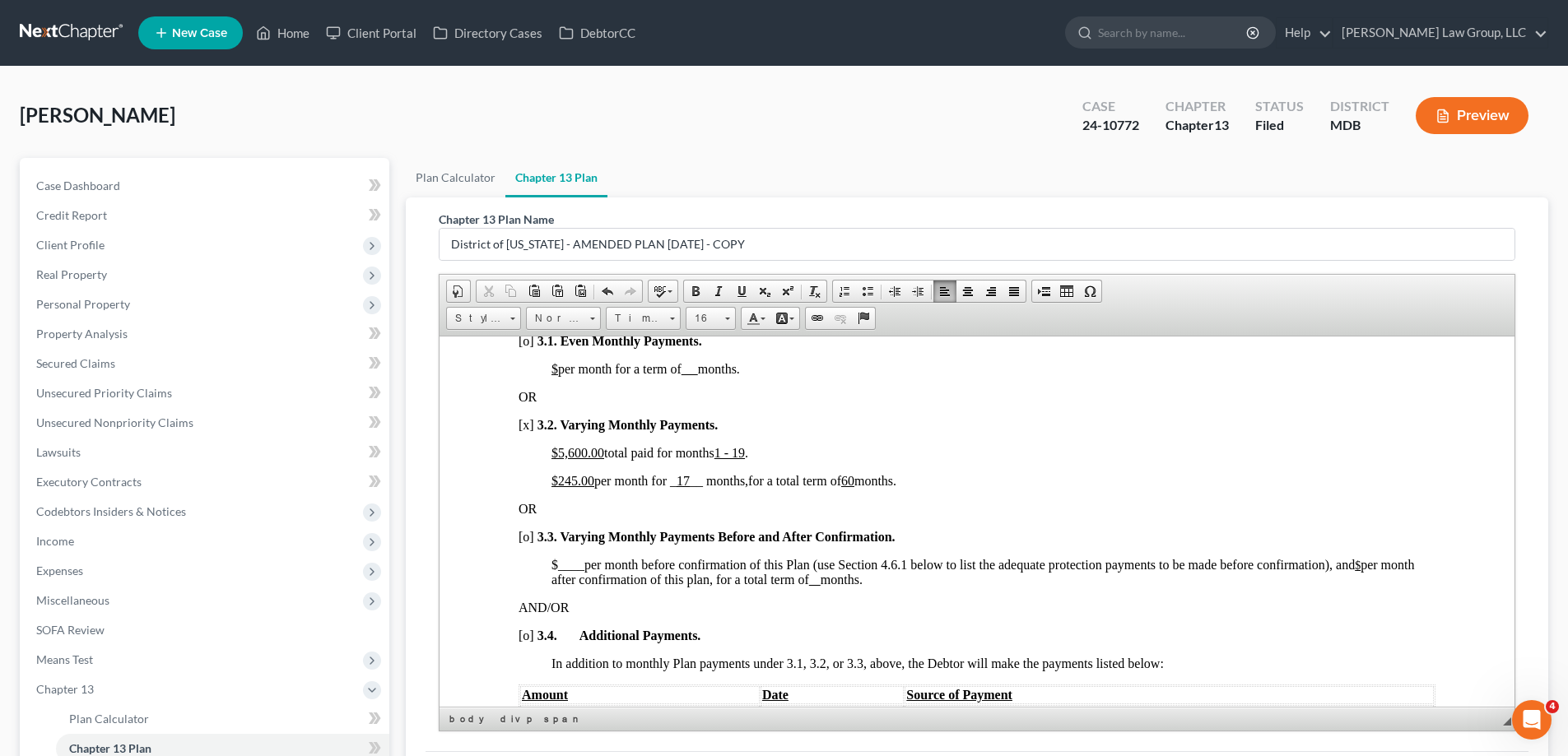
click at [854, 480] on u "60" at bounding box center [847, 480] width 13 height 14
click at [610, 292] on span at bounding box center [607, 291] width 13 height 13
click at [603, 288] on span at bounding box center [607, 291] width 13 height 13
click at [854, 481] on u "60" at bounding box center [847, 480] width 13 height 14
click at [855, 478] on u "6 0" at bounding box center [854, 480] width 27 height 14
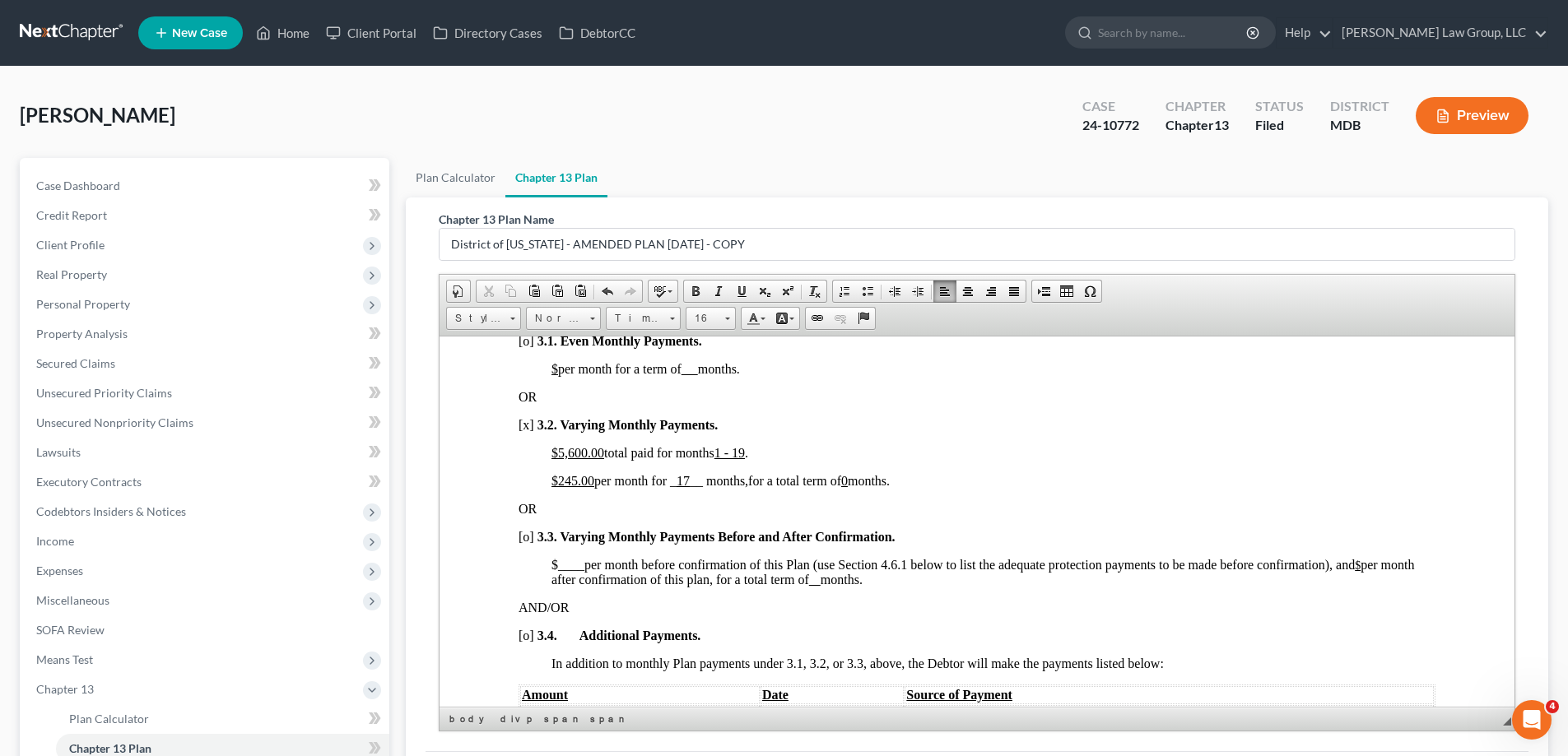
click at [847, 482] on u "0" at bounding box center [844, 480] width 7 height 14
click at [871, 477] on u "36 0" at bounding box center [856, 480] width 29 height 14
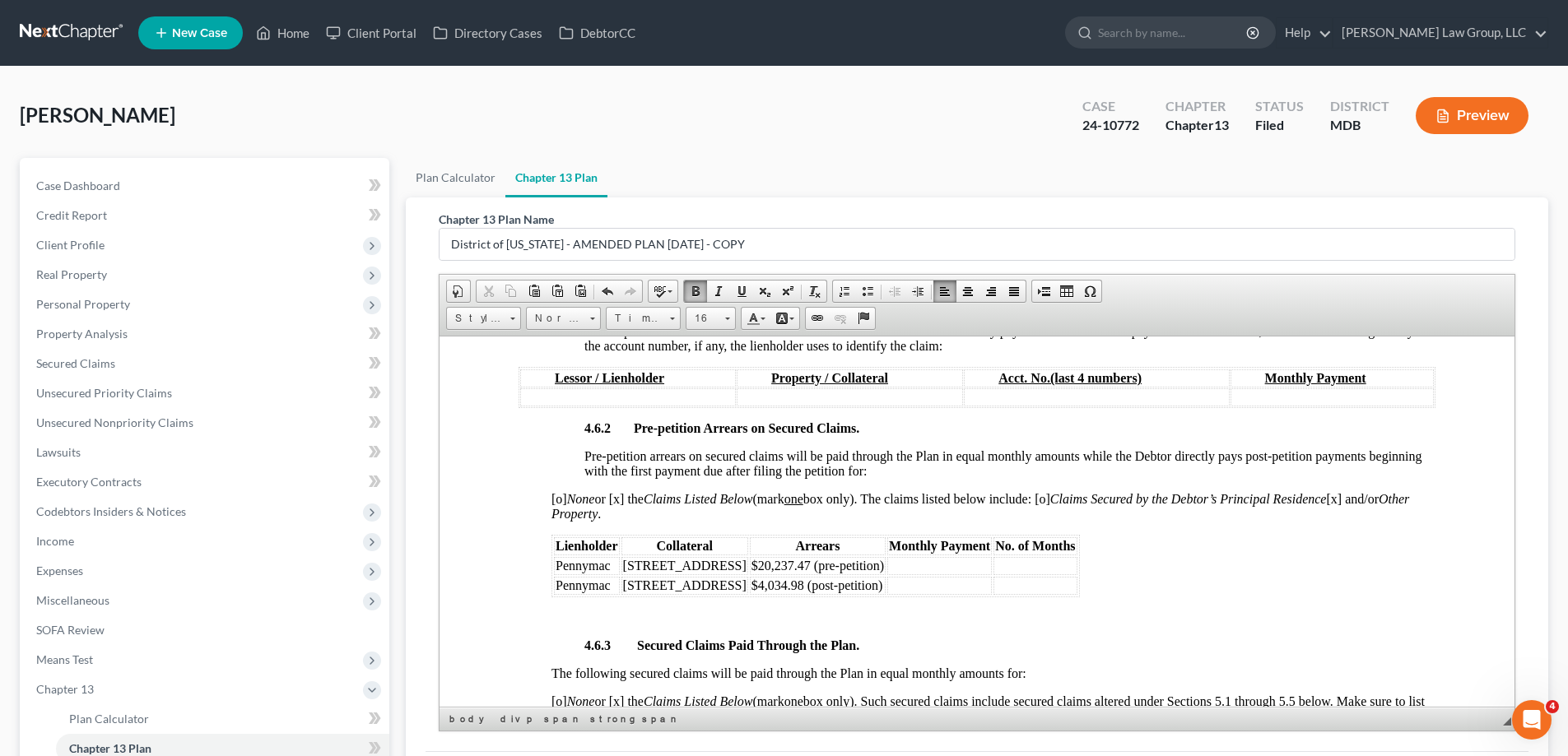
scroll to position [2551, 0]
drag, startPoint x: 912, startPoint y: 565, endPoint x: 840, endPoint y: 562, distance: 72.1
click at [840, 562] on td "$20,237.47 (pre-petition)" at bounding box center [818, 565] width 135 height 18
drag, startPoint x: 838, startPoint y: 563, endPoint x: 786, endPoint y: 562, distance: 52.0
click at [786, 562] on span "$20,237.47 (paid prior to Automatic Stay being lifted)" at bounding box center [893, 564] width 285 height 14
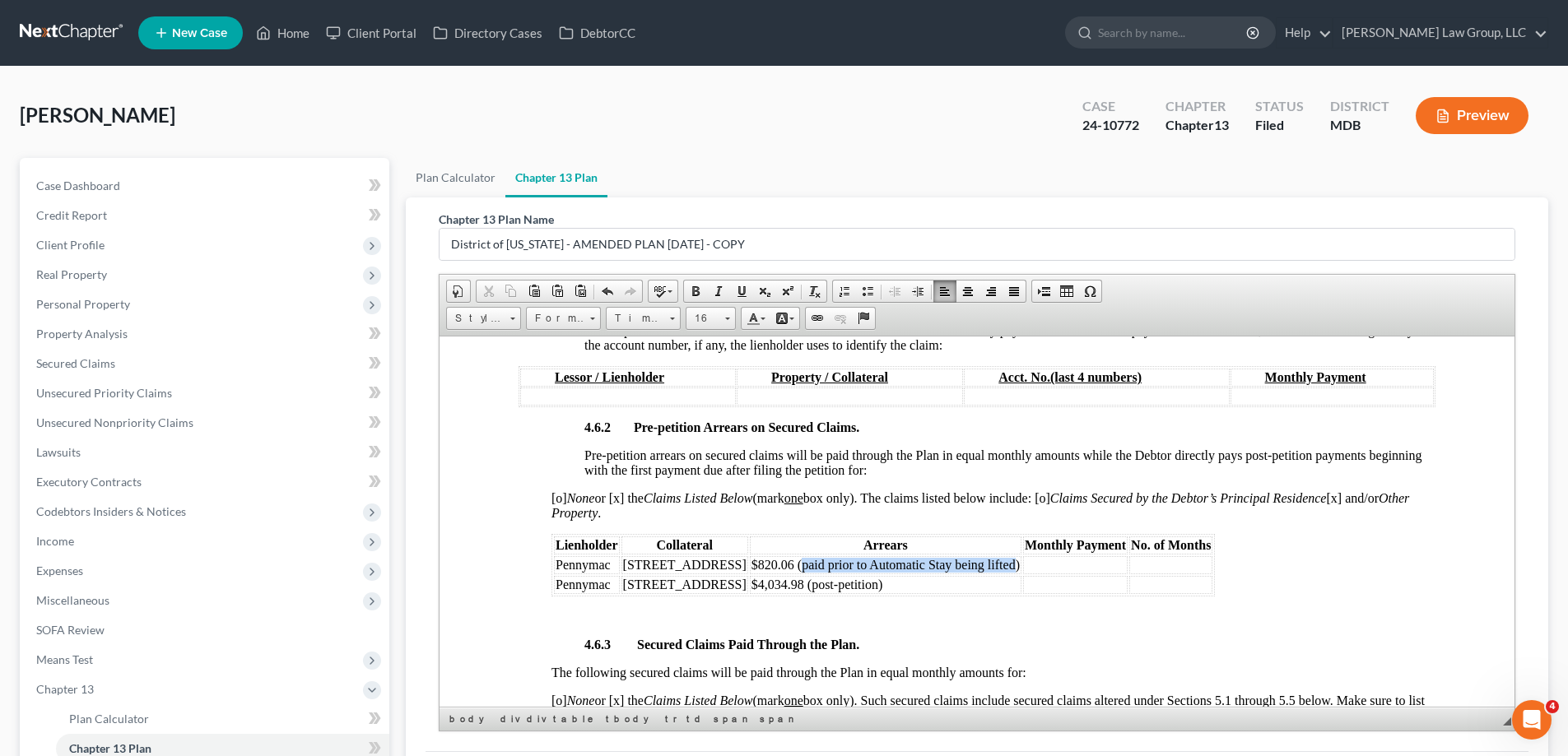
drag, startPoint x: 1045, startPoint y: 565, endPoint x: 830, endPoint y: 567, distance: 215.0
click at [830, 567] on span "$820.06 (paid prior to Automatic Stay being lifted)" at bounding box center [885, 564] width 268 height 14
copy span "paid prior to Automatic Stay being lifted"
click at [832, 567] on span "$820.06 (paid prior to Automatic Stay being lifted)" at bounding box center [885, 564] width 268 height 14
click at [828, 567] on span "$820.06 (paid prior to Automatic Stay being lifted)" at bounding box center [885, 564] width 268 height 14
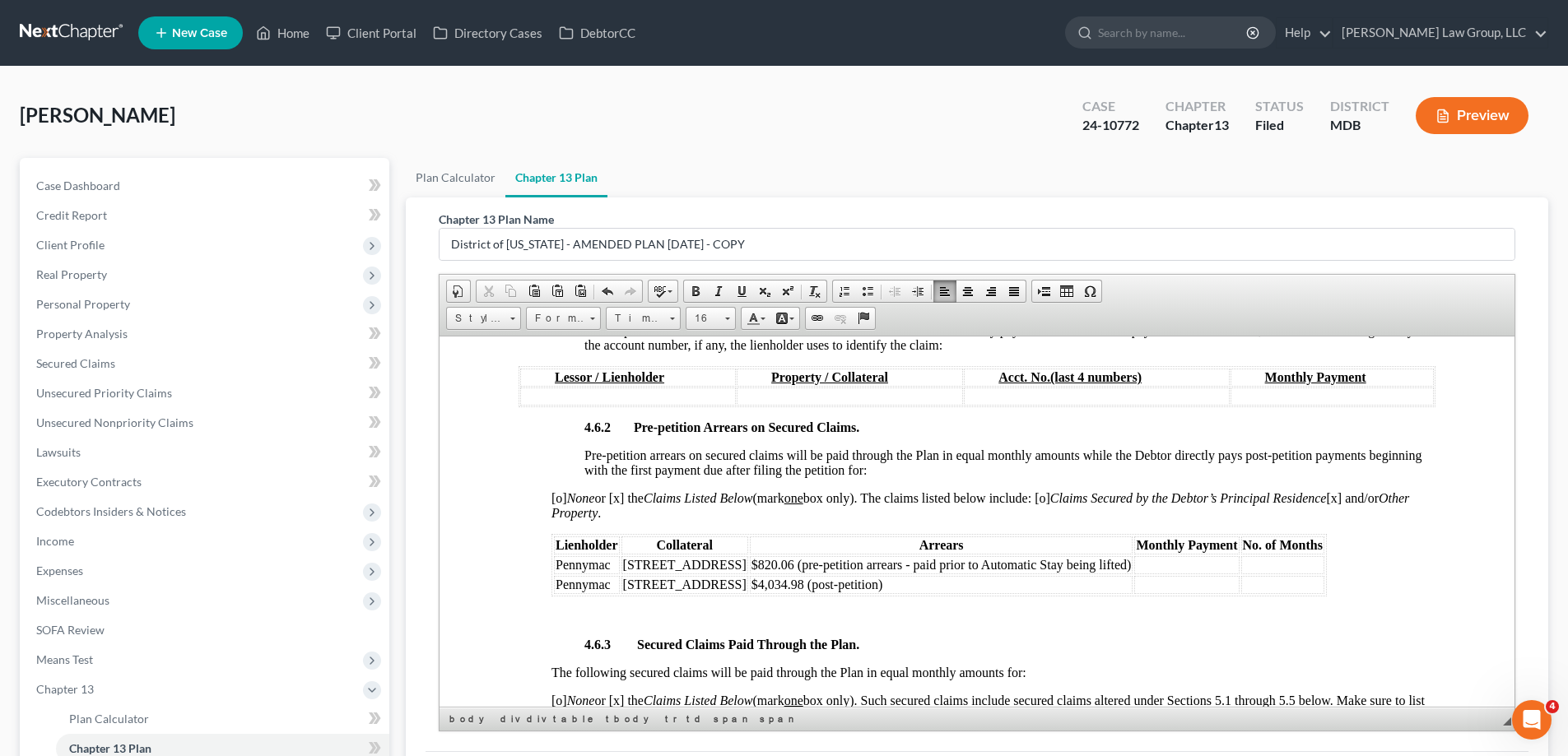
click at [909, 582] on td "$4,034.98 (post-petition)" at bounding box center [942, 584] width 384 height 18
click at [829, 582] on td "$4,034.98 (post-petition arrears - paid prior to Automatic Stay being lifted )" at bounding box center [947, 584] width 395 height 18
click at [831, 581] on td "$4,034.98 (post-petition arrears - paid prior to Automatic Stay being lifted )" at bounding box center [947, 584] width 395 height 18
drag, startPoint x: 831, startPoint y: 579, endPoint x: 787, endPoint y: 582, distance: 44.1
click at [787, 582] on td "$4,034.98 (post-petition arrears - paid prior to Automatic Stay being lifted )" at bounding box center [947, 584] width 395 height 18
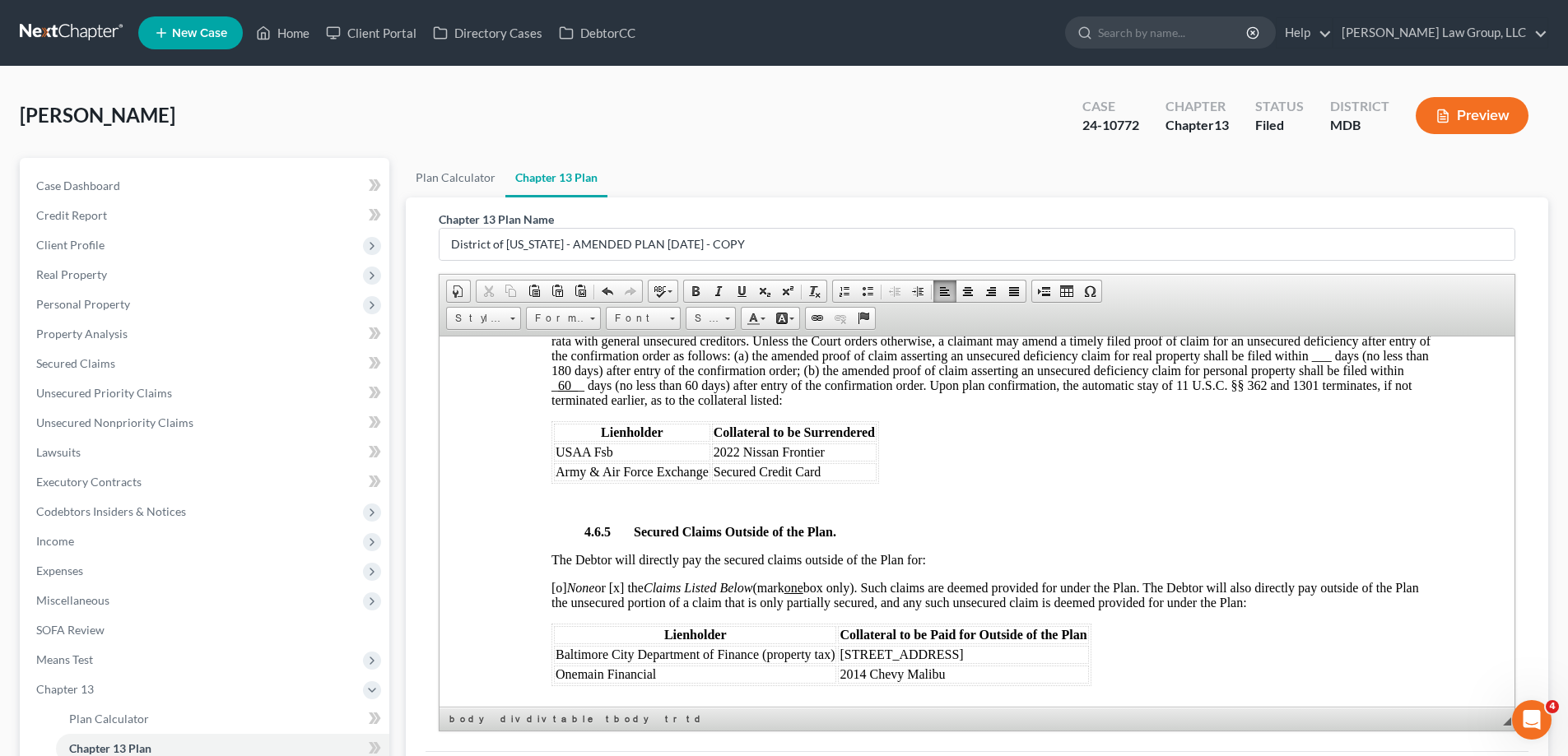
scroll to position [3210, 0]
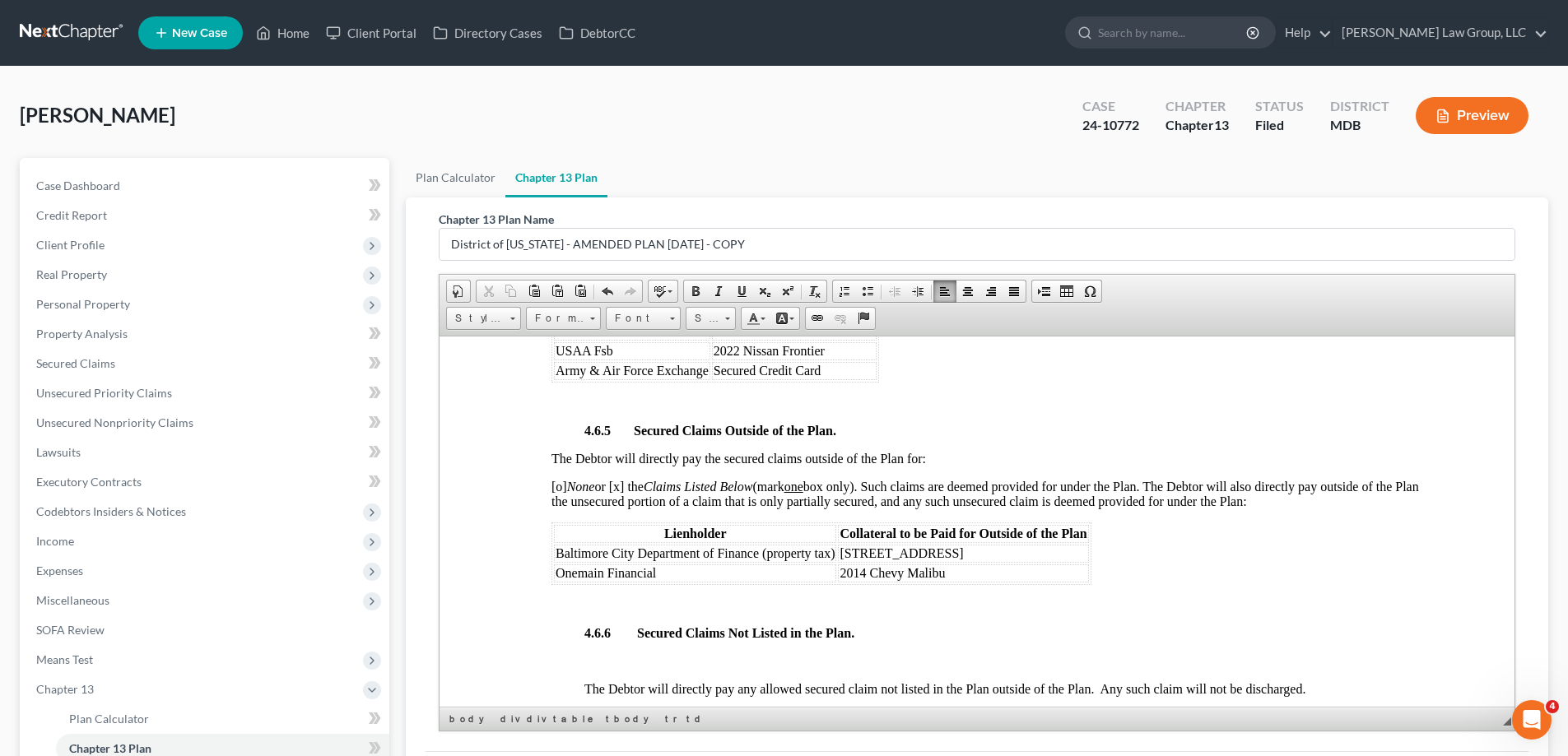
drag, startPoint x: 997, startPoint y: 557, endPoint x: 841, endPoint y: 550, distance: 156.2
click at [841, 550] on td "[STREET_ADDRESS]" at bounding box center [962, 553] width 250 height 18
copy span "[STREET_ADDRESS]"
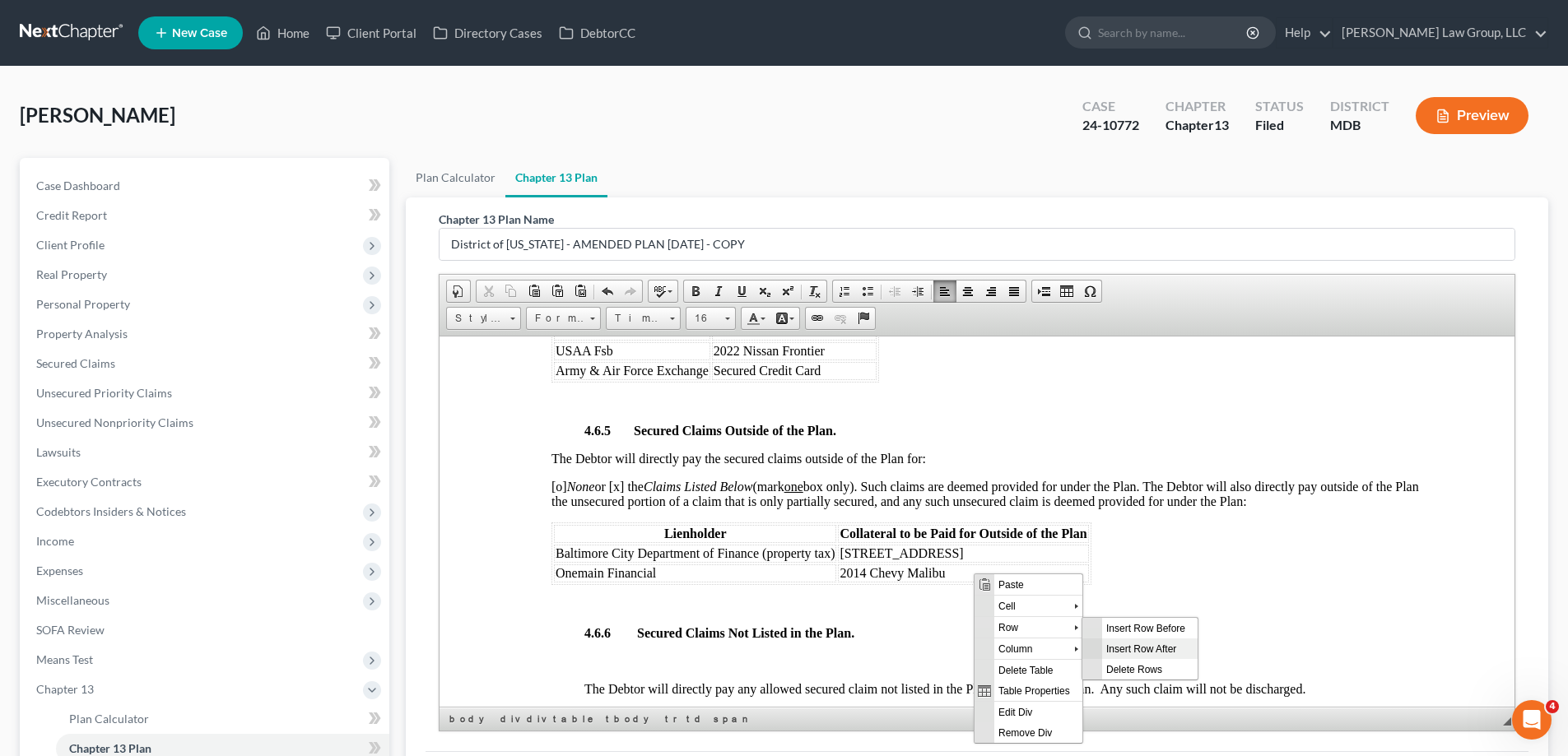
scroll to position [0, 0]
click at [1116, 643] on span "Insert Row After" at bounding box center [1149, 648] width 95 height 21
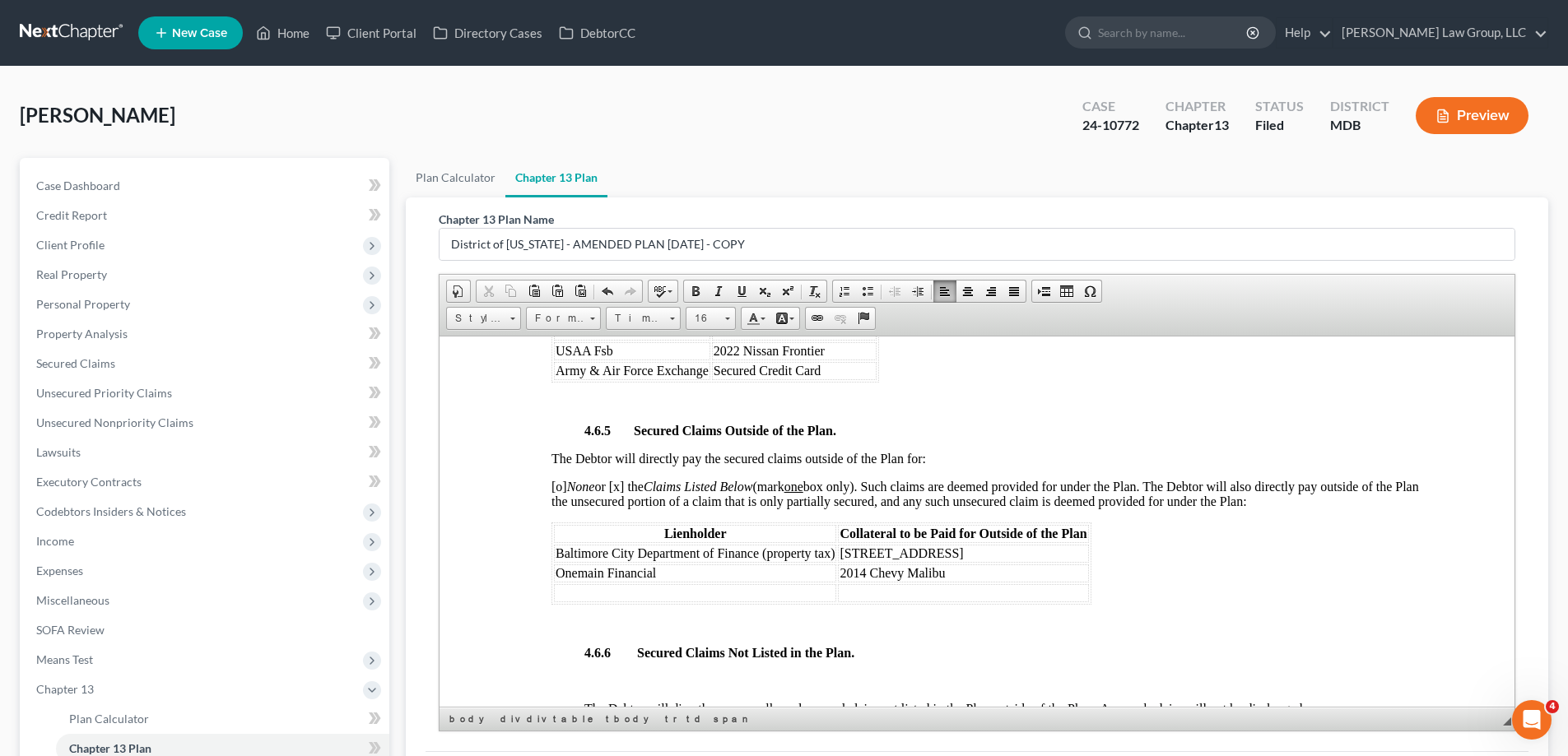
click at [902, 590] on td at bounding box center [962, 592] width 250 height 18
click at [779, 598] on td at bounding box center [694, 592] width 282 height 18
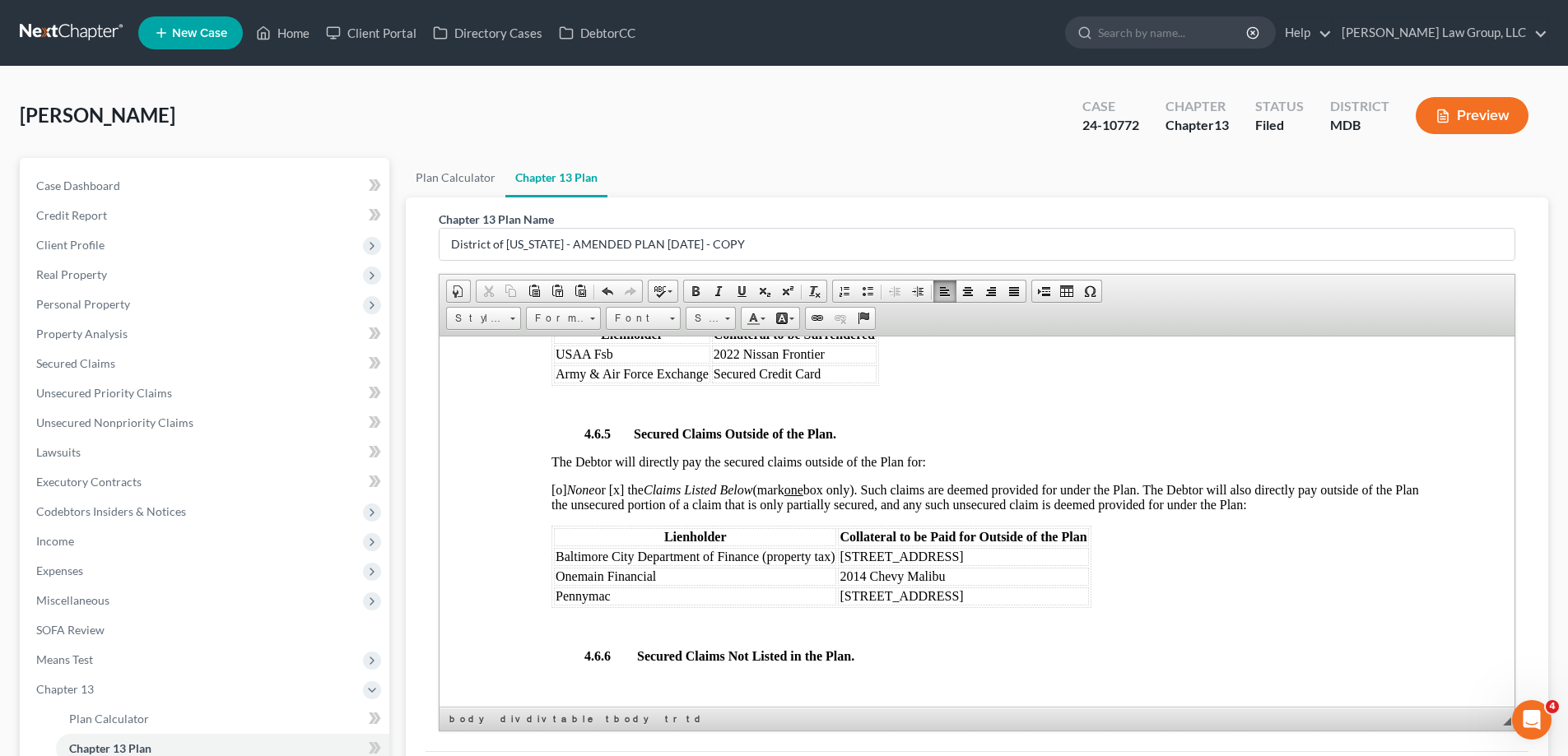
scroll to position [3210, 0]
click at [735, 594] on td "Pennymac" at bounding box center [694, 592] width 282 height 18
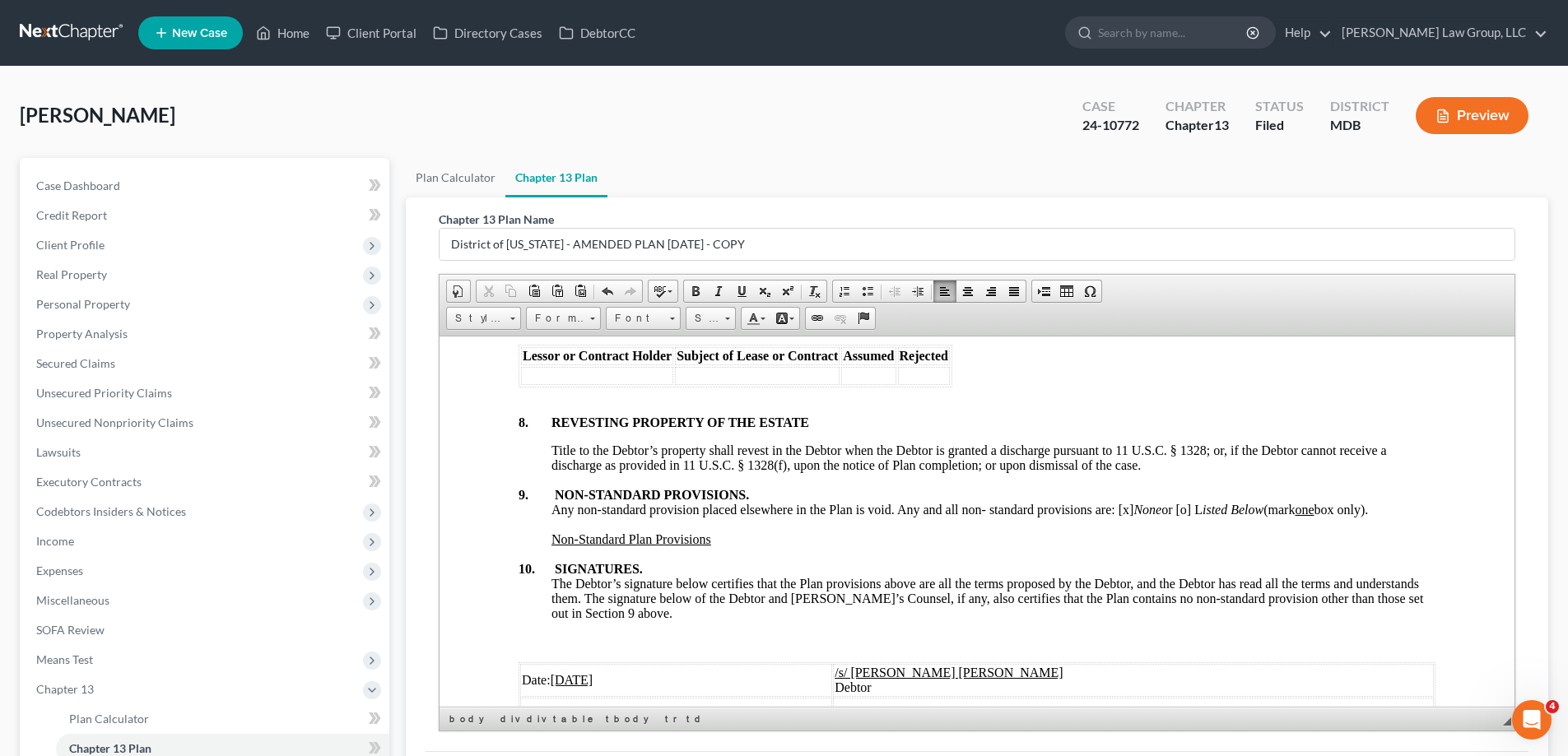
scroll to position [5565, 0]
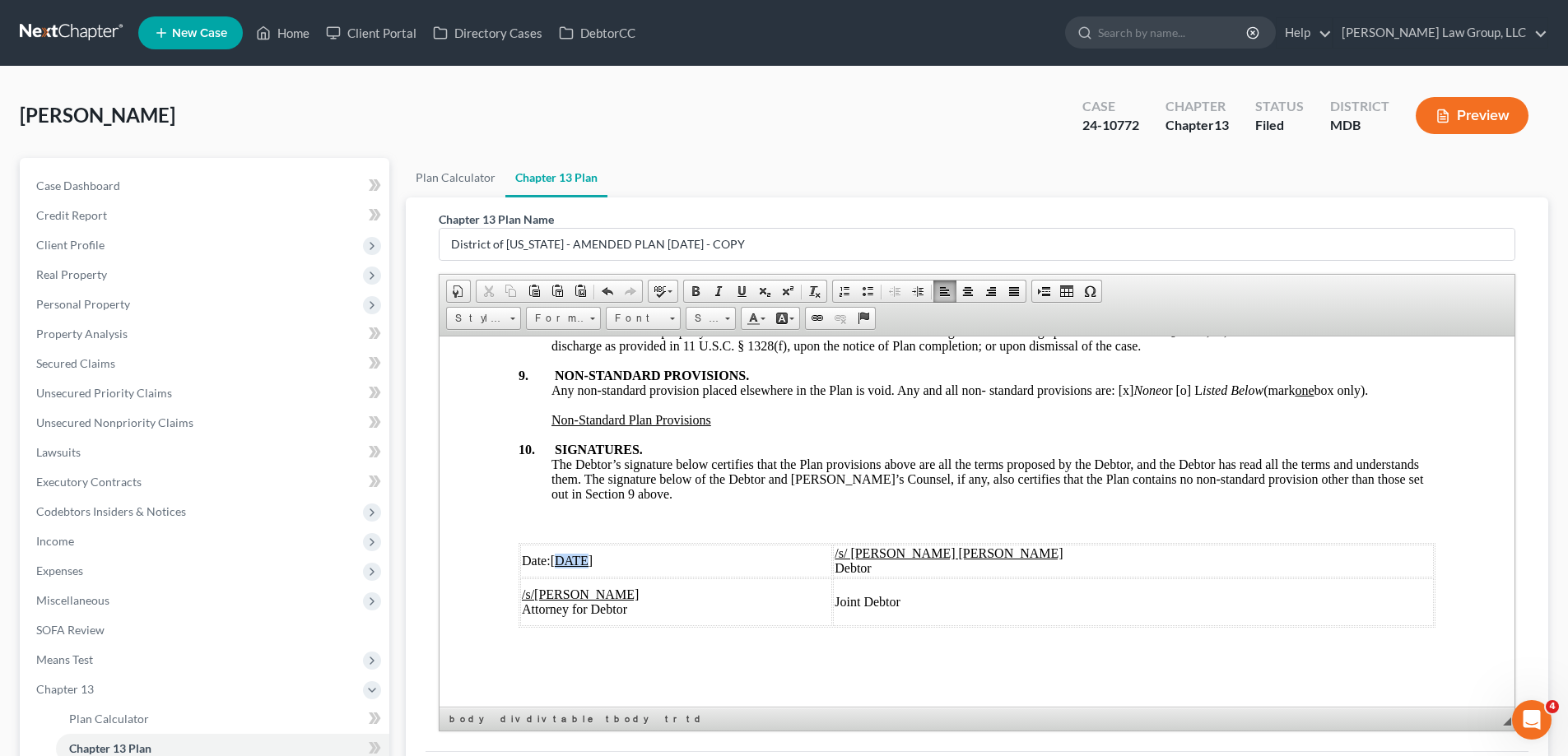
drag, startPoint x: 582, startPoint y: 560, endPoint x: 560, endPoint y: 561, distance: 22.0
click at [560, 561] on u "[DATE]" at bounding box center [572, 560] width 43 height 14
click at [593, 557] on u "[DATE]" at bounding box center [572, 560] width 43 height 14
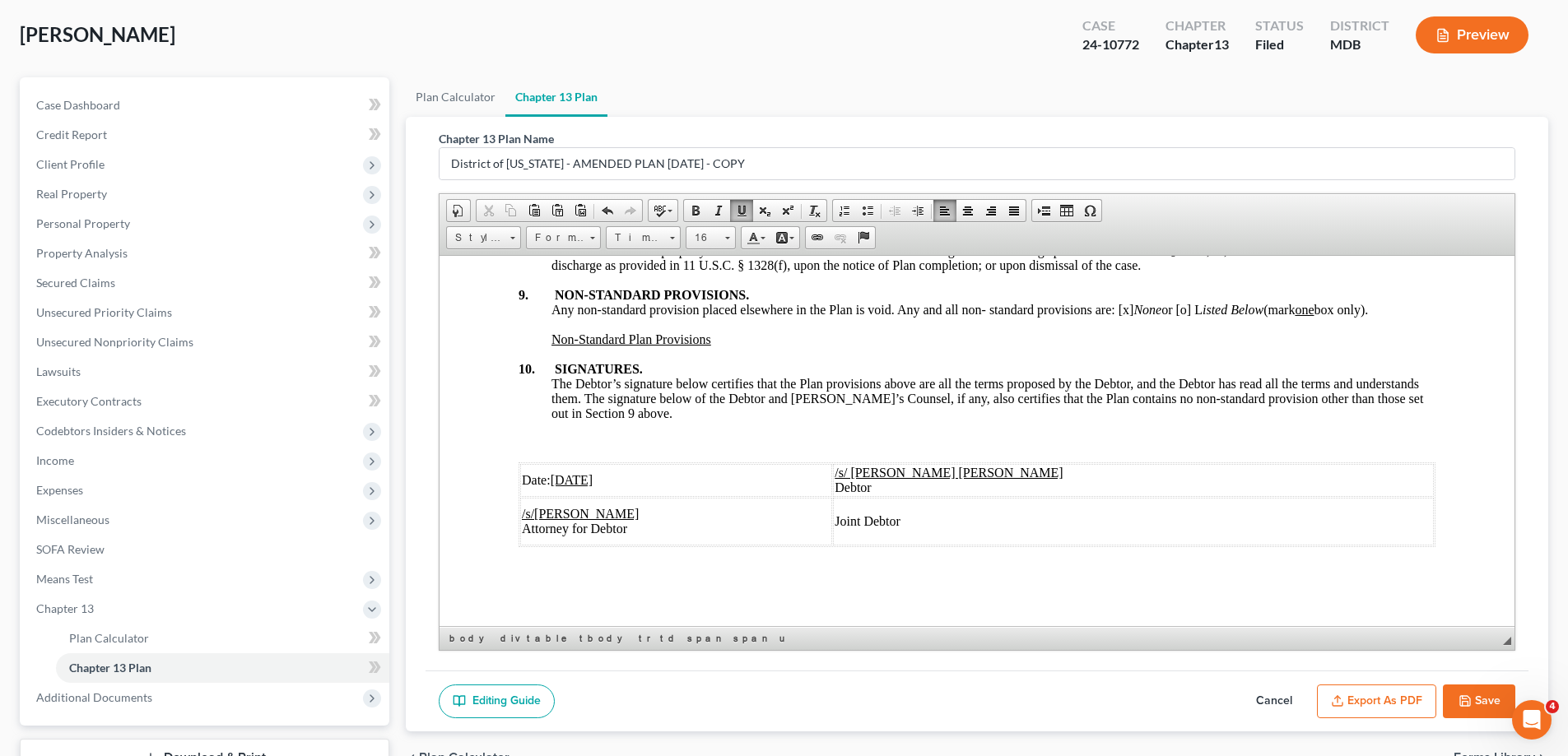
scroll to position [207, 0]
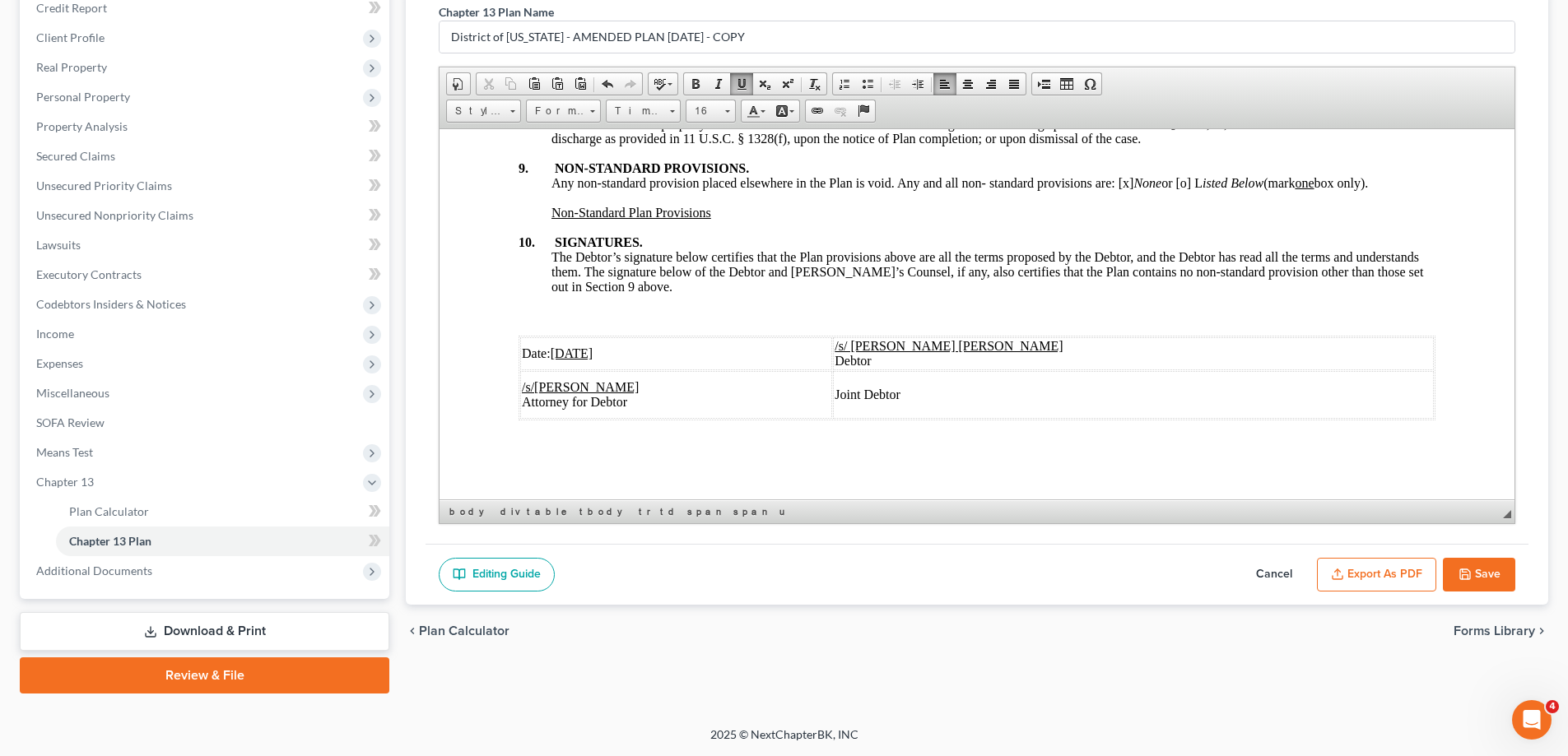
click at [1487, 577] on button "Save" at bounding box center [1479, 574] width 73 height 34
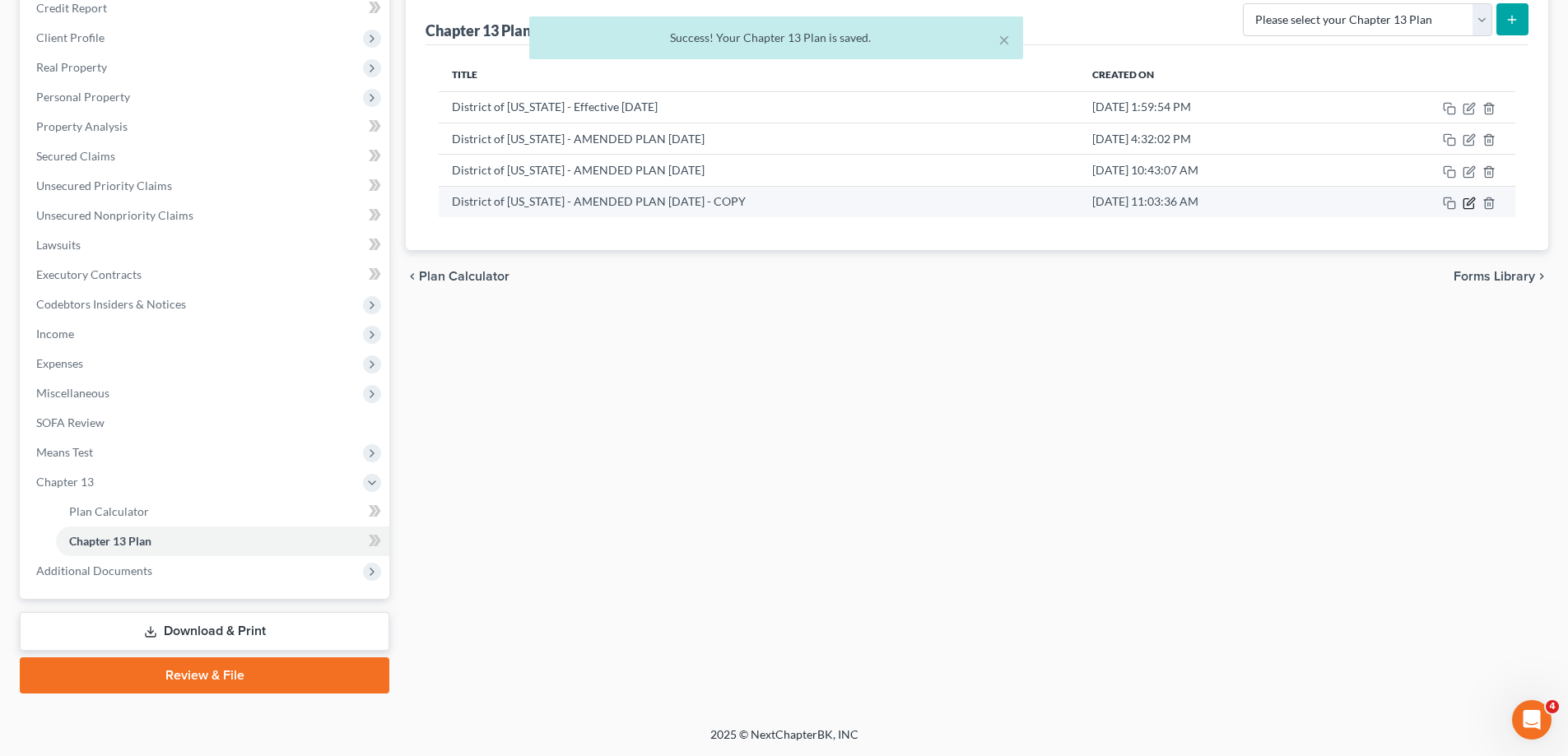
click at [1467, 201] on icon "button" at bounding box center [1468, 202] width 13 height 13
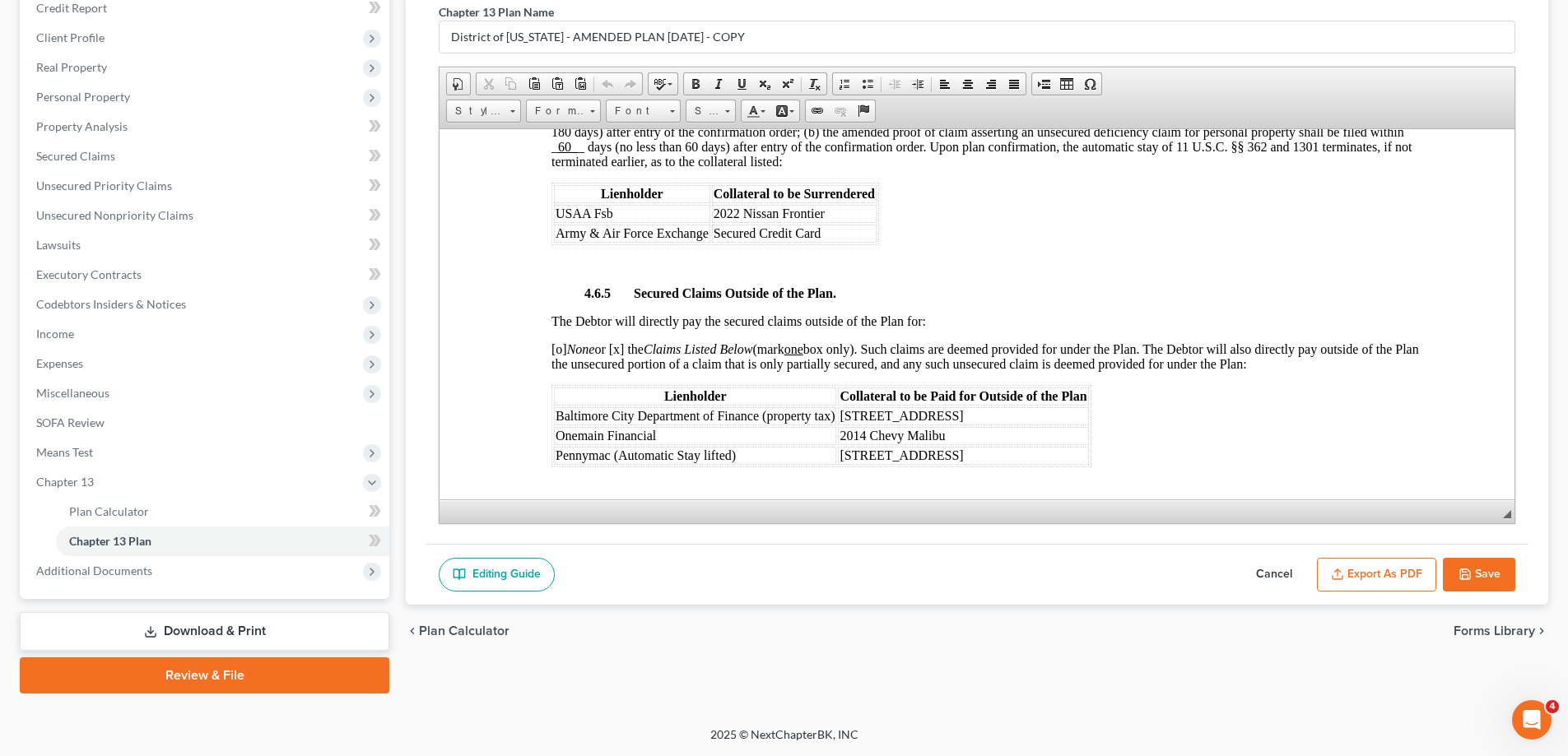
scroll to position [3210, 0]
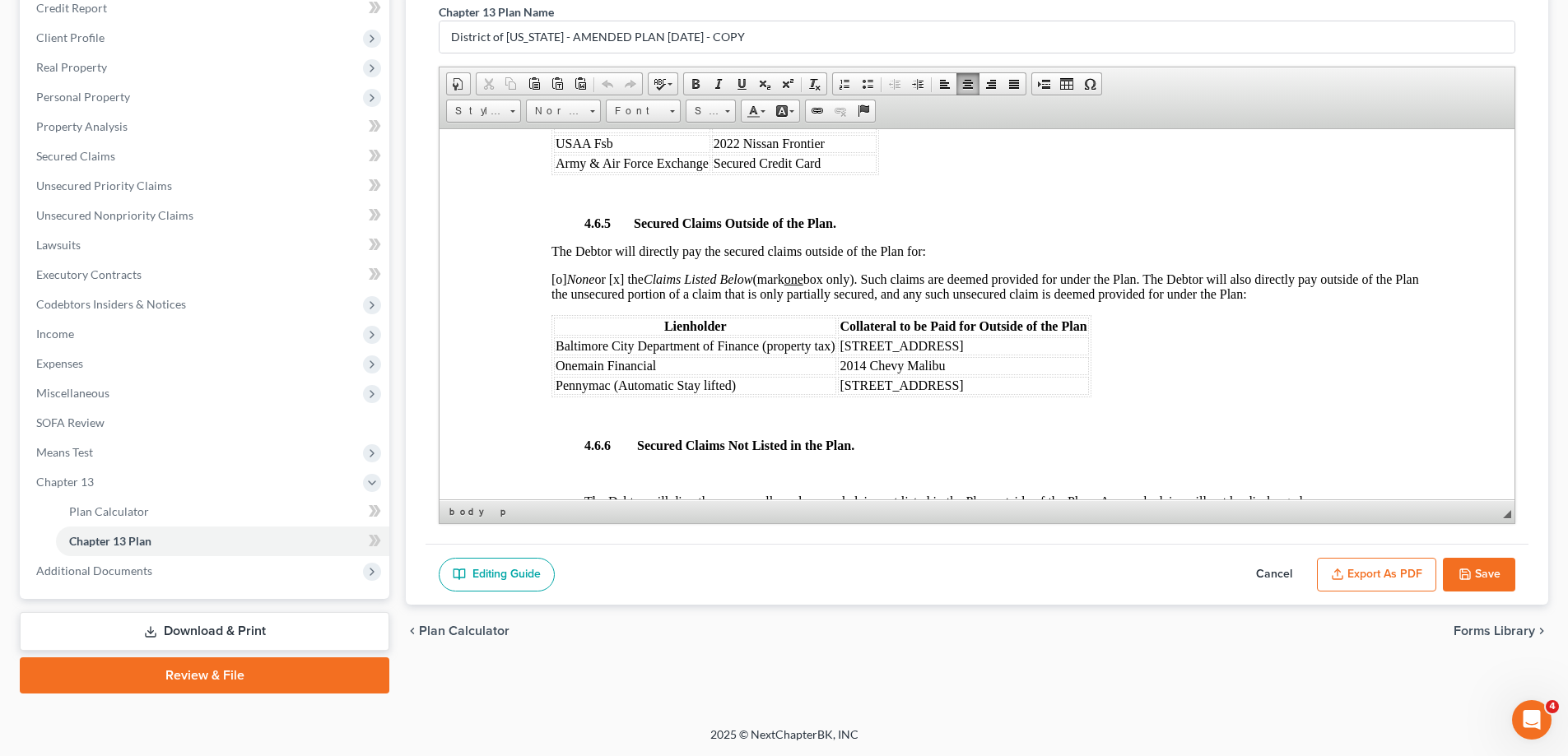
click at [733, 389] on td "Pennymac (Automatic Stay lifted)" at bounding box center [694, 385] width 282 height 18
click at [730, 384] on td "Pennymac (Automatic Stay lifted)" at bounding box center [694, 385] width 282 height 18
click at [1290, 405] on div "4.6.2 Pre-petition Arrears on Secured Claims. Pre-petition arrears on secured c…" at bounding box center [994, 81] width 884 height 1053
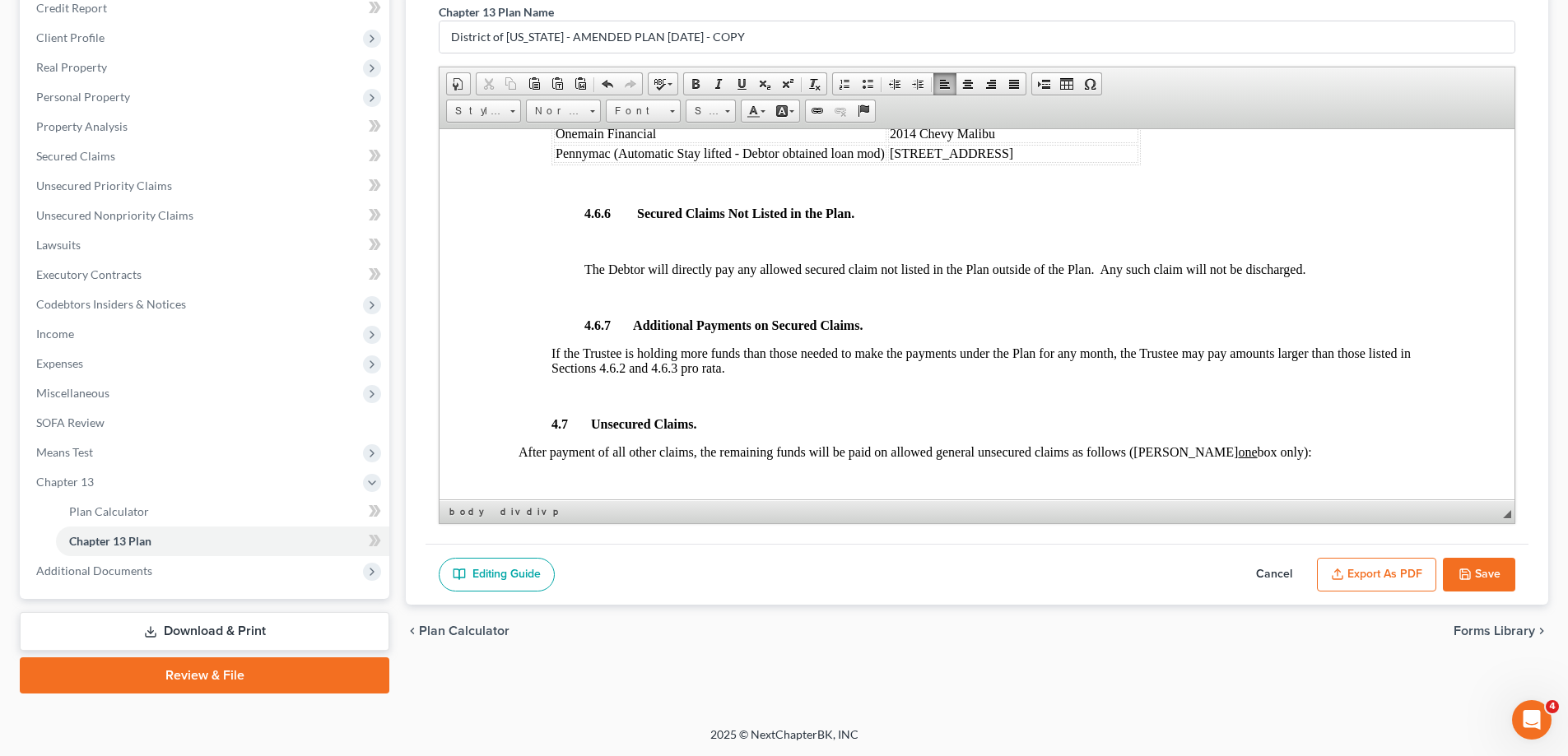
scroll to position [3456, 0]
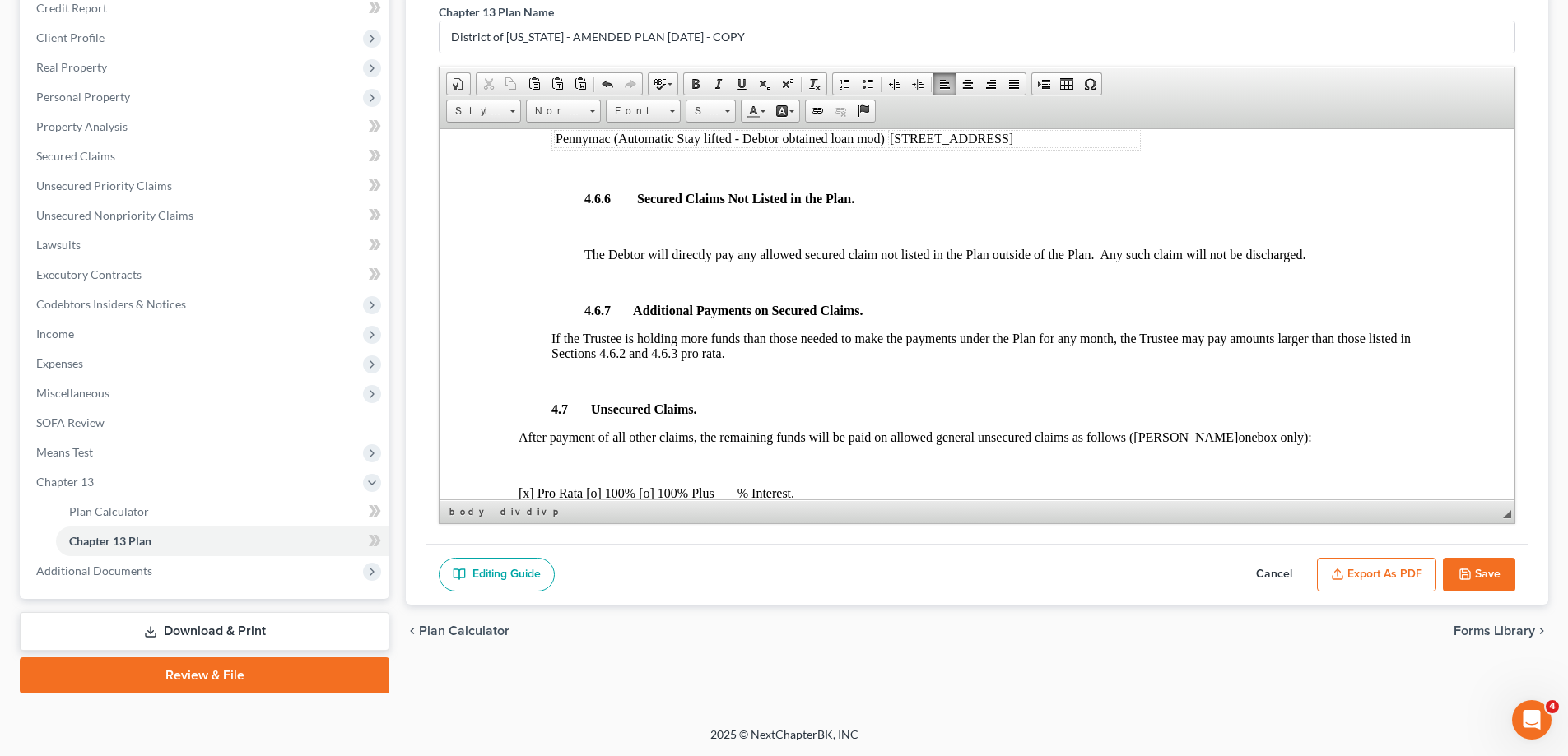
click at [1482, 582] on button "Save" at bounding box center [1479, 574] width 73 height 34
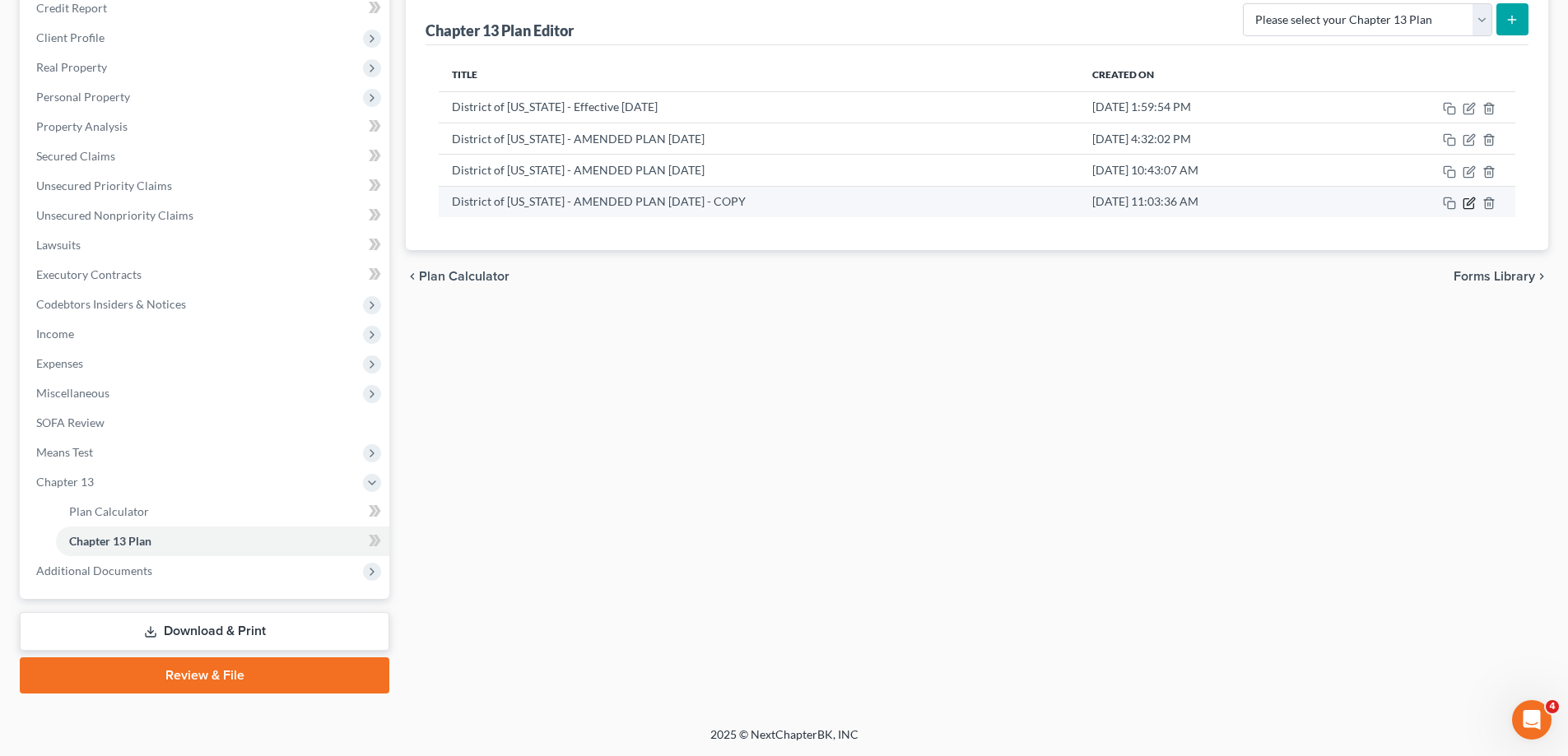
drag, startPoint x: 1467, startPoint y: 202, endPoint x: 1436, endPoint y: 206, distance: 31.3
click at [1467, 202] on icon "button" at bounding box center [1468, 202] width 13 height 13
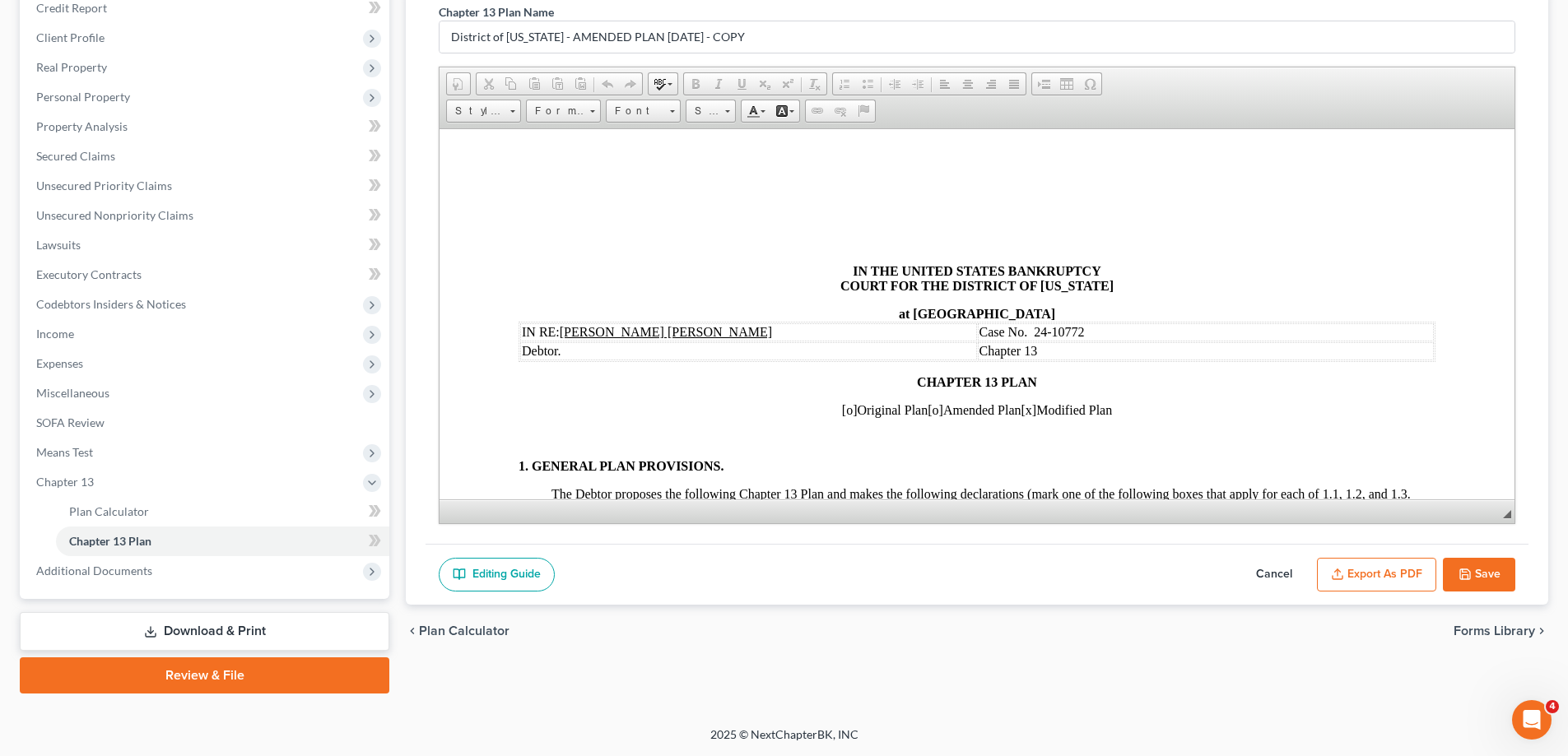
scroll to position [0, 0]
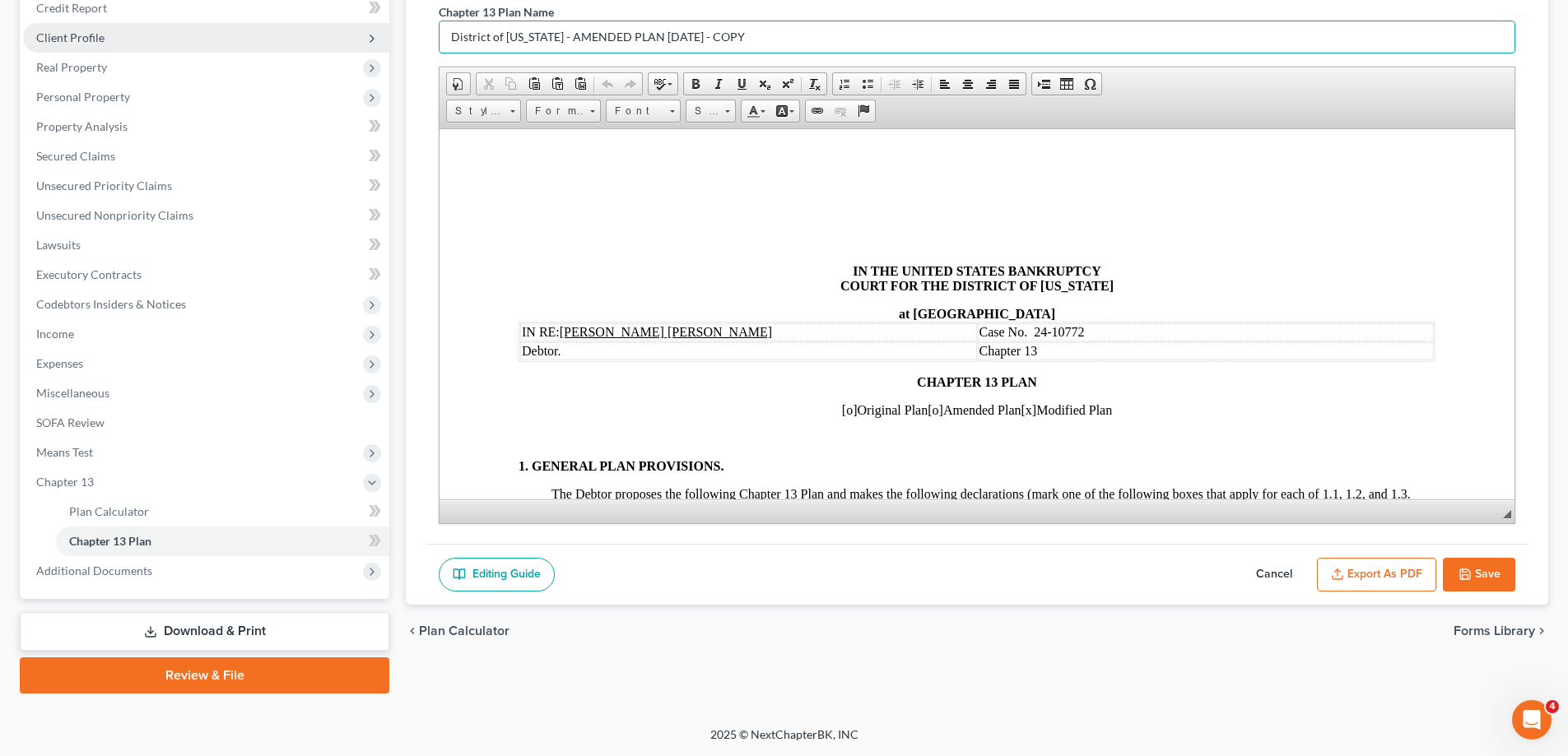
drag, startPoint x: 757, startPoint y: 36, endPoint x: 325, endPoint y: 45, distance: 432.1
click at [327, 45] on div "Petition Navigation Case Dashboard Payments Invoices Payments Payments Credit R…" at bounding box center [784, 322] width 1544 height 743
type input "Modified Plan [DATE]"
click at [1497, 568] on button "Save" at bounding box center [1479, 574] width 73 height 34
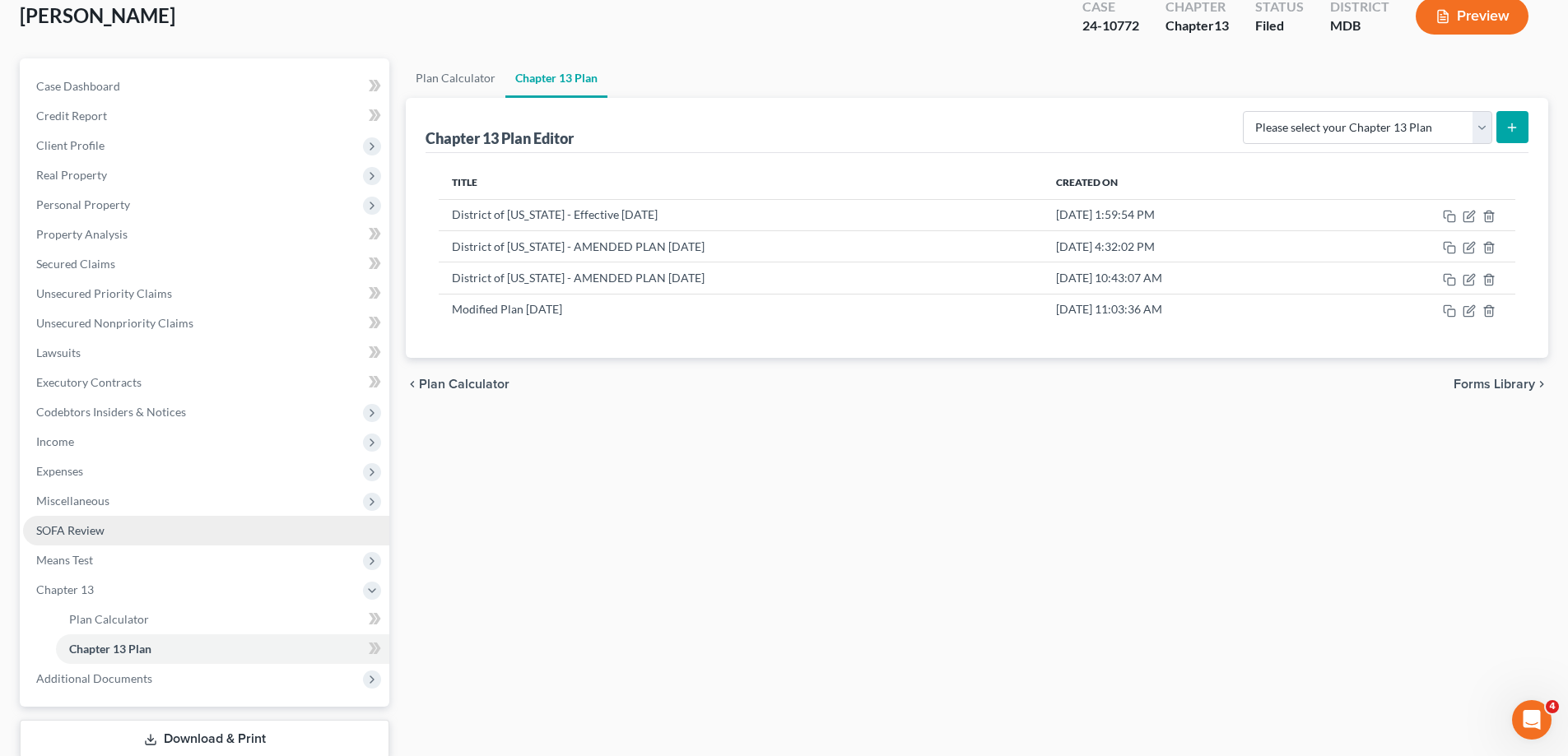
scroll to position [207, 0]
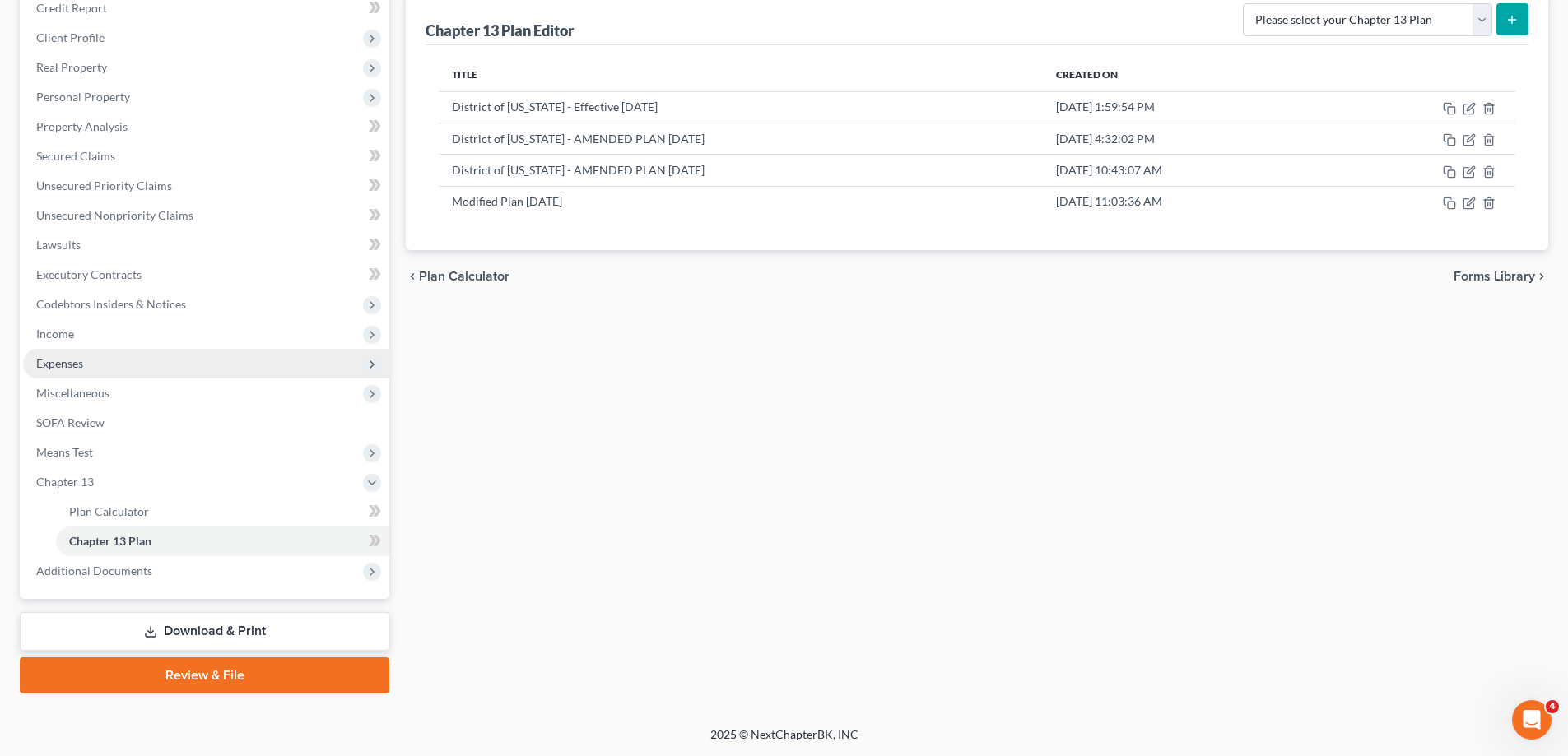
click at [108, 343] on span "Income" at bounding box center [205, 334] width 366 height 29
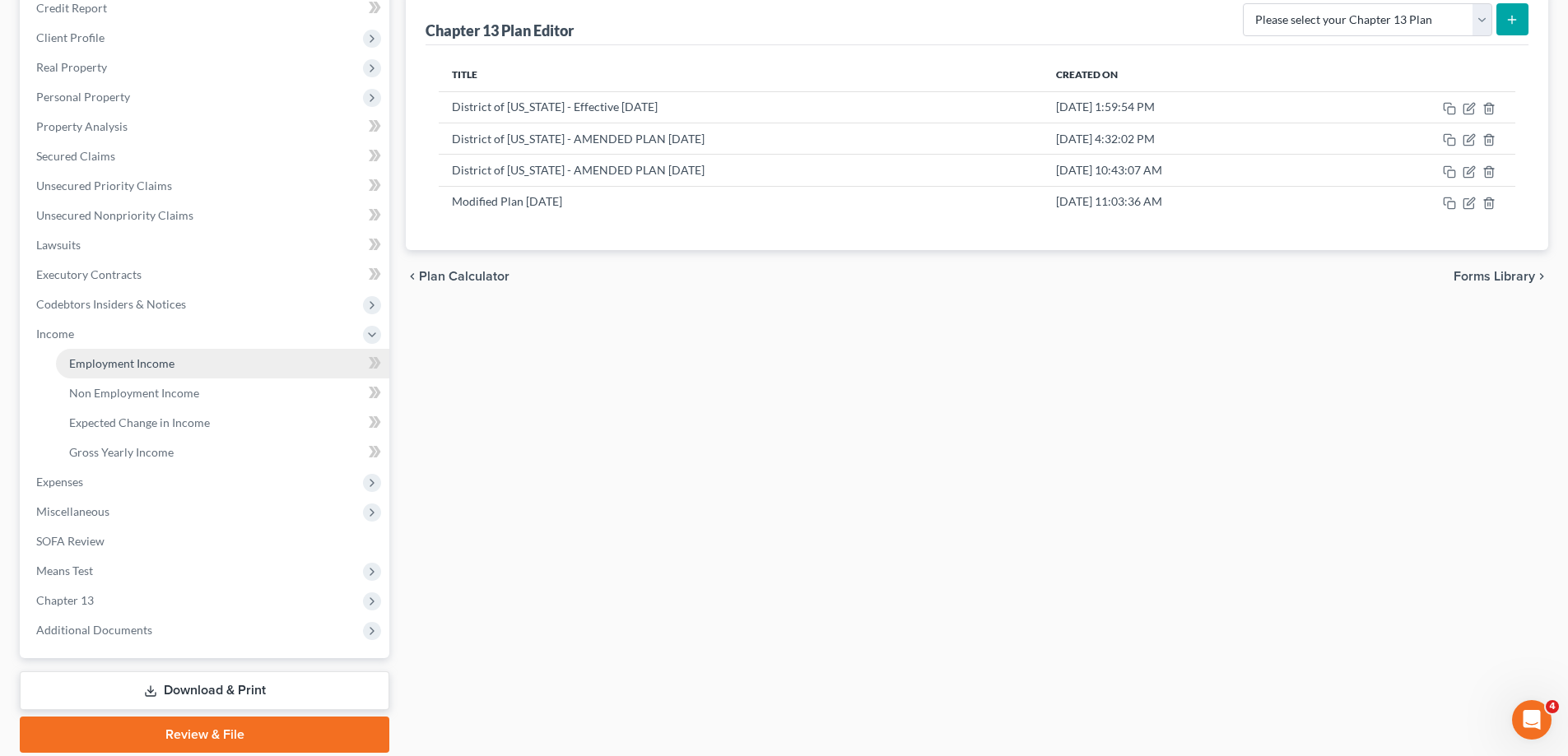
click at [122, 358] on span "Employment Income" at bounding box center [121, 363] width 105 height 14
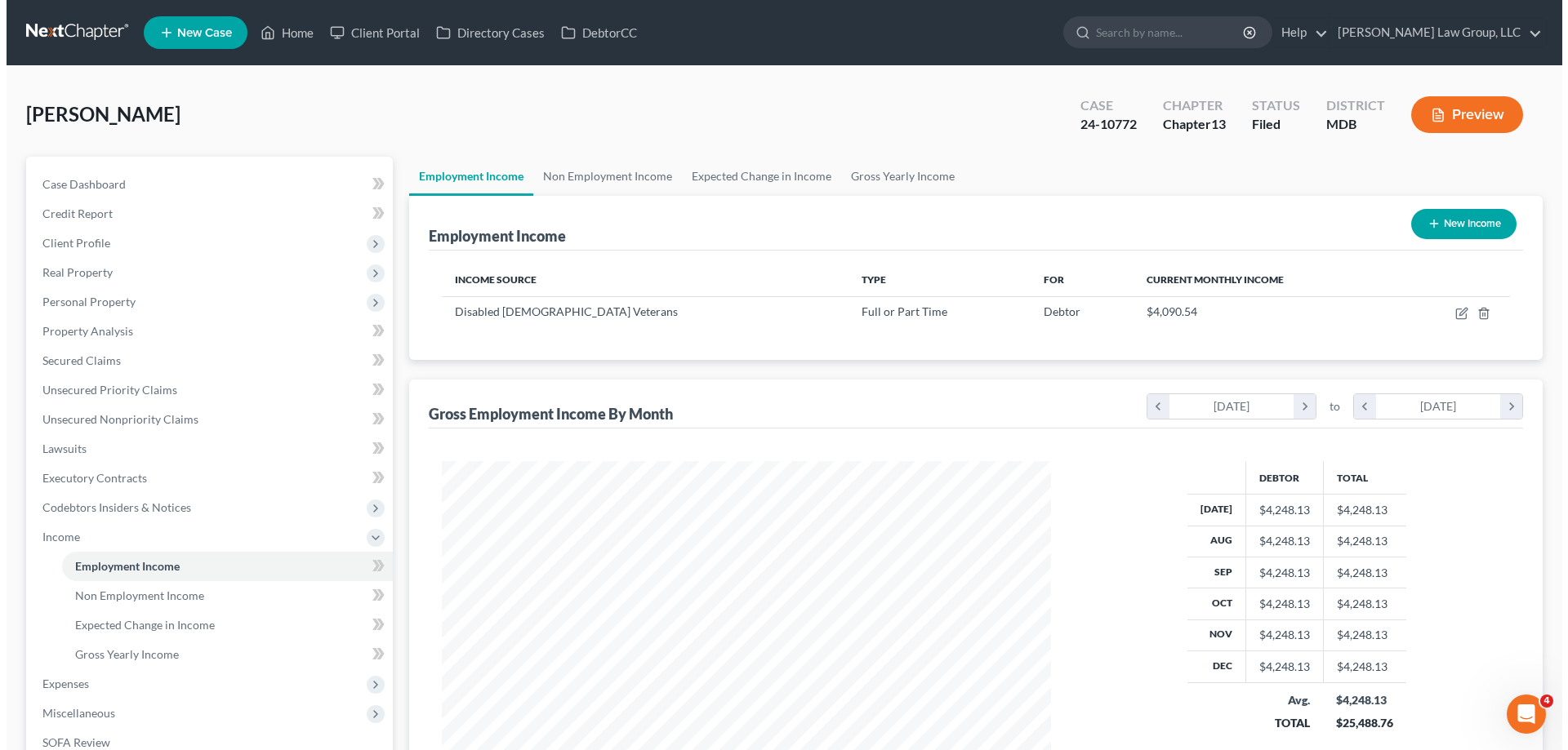
scroll to position [305, 642]
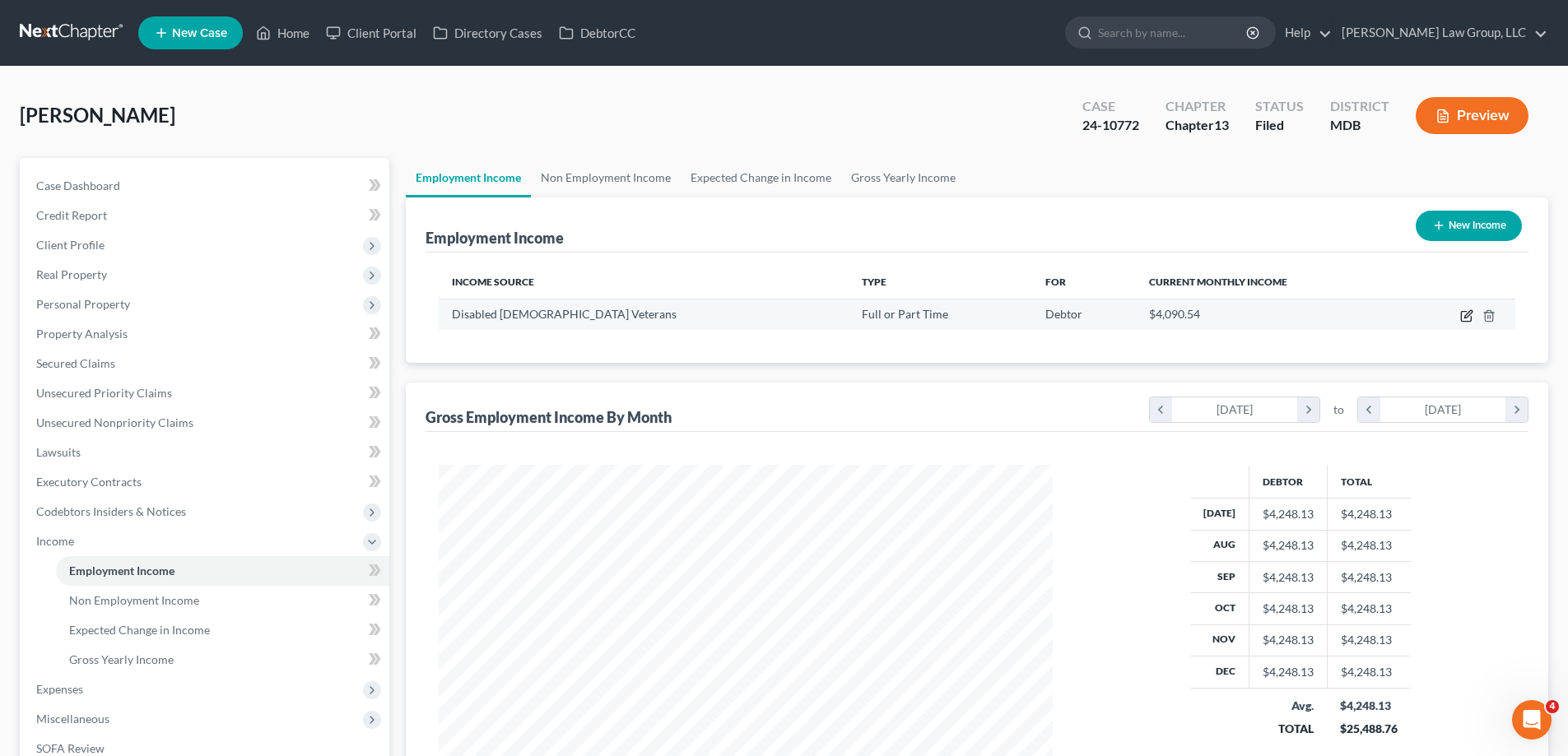
click at [1469, 317] on icon "button" at bounding box center [1466, 315] width 13 height 13
select select "0"
select select "21"
select select "2"
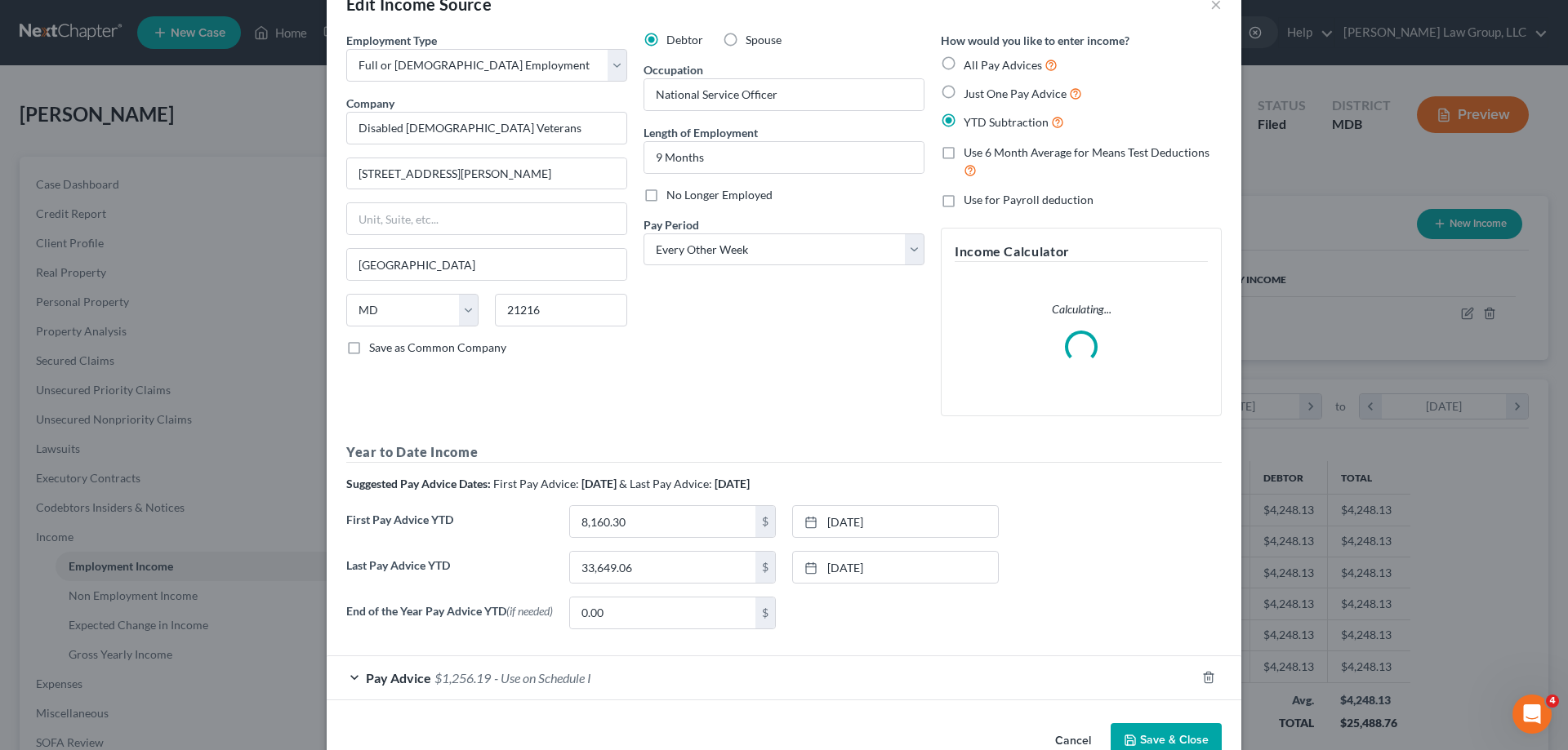
scroll to position [87, 0]
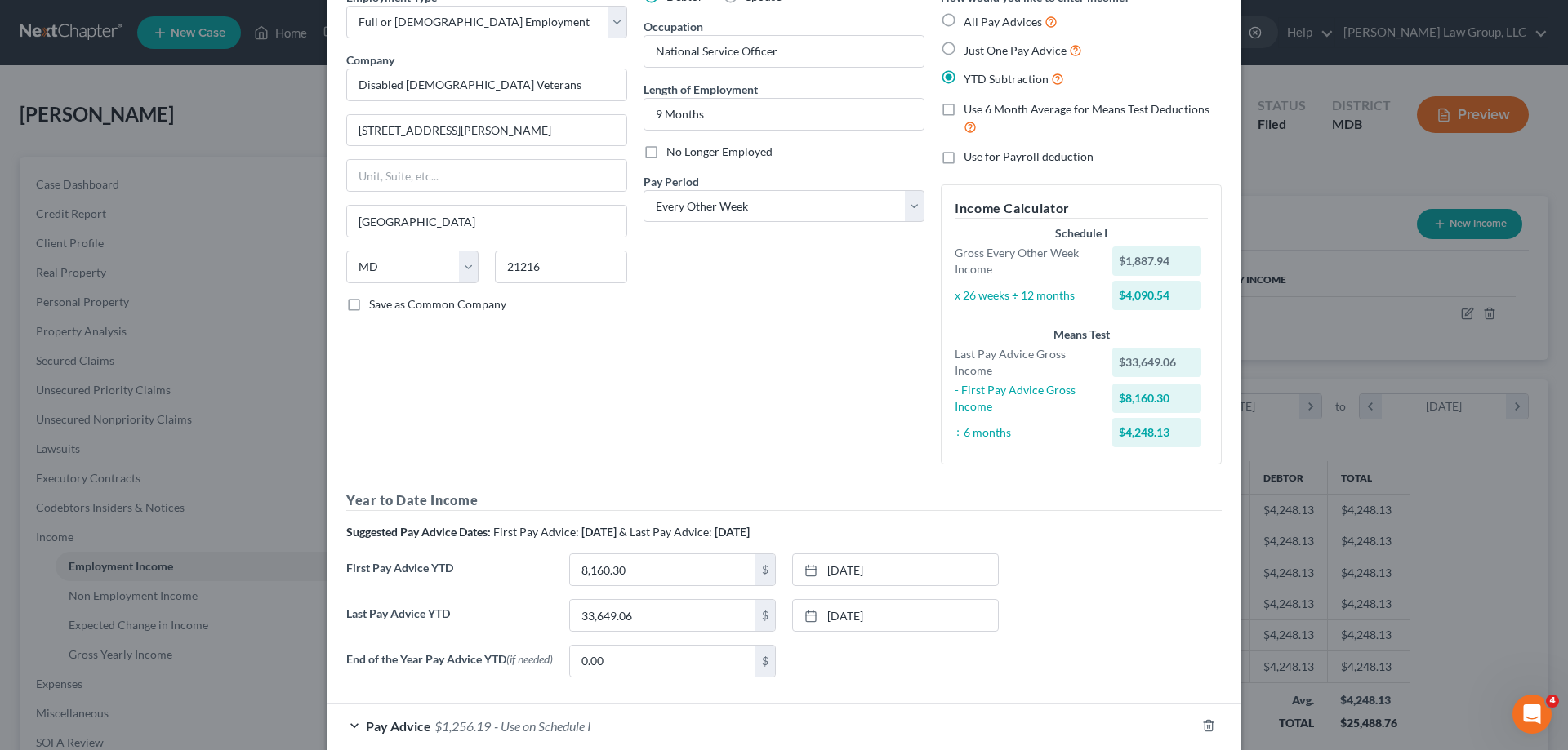
drag, startPoint x: 639, startPoint y: 158, endPoint x: 744, endPoint y: 316, distance: 189.7
click at [667, 157] on label "No Longer Employed" at bounding box center [719, 152] width 106 height 17
click at [673, 154] on input "No Longer Employed" at bounding box center [678, 149] width 11 height 11
checkbox input "true"
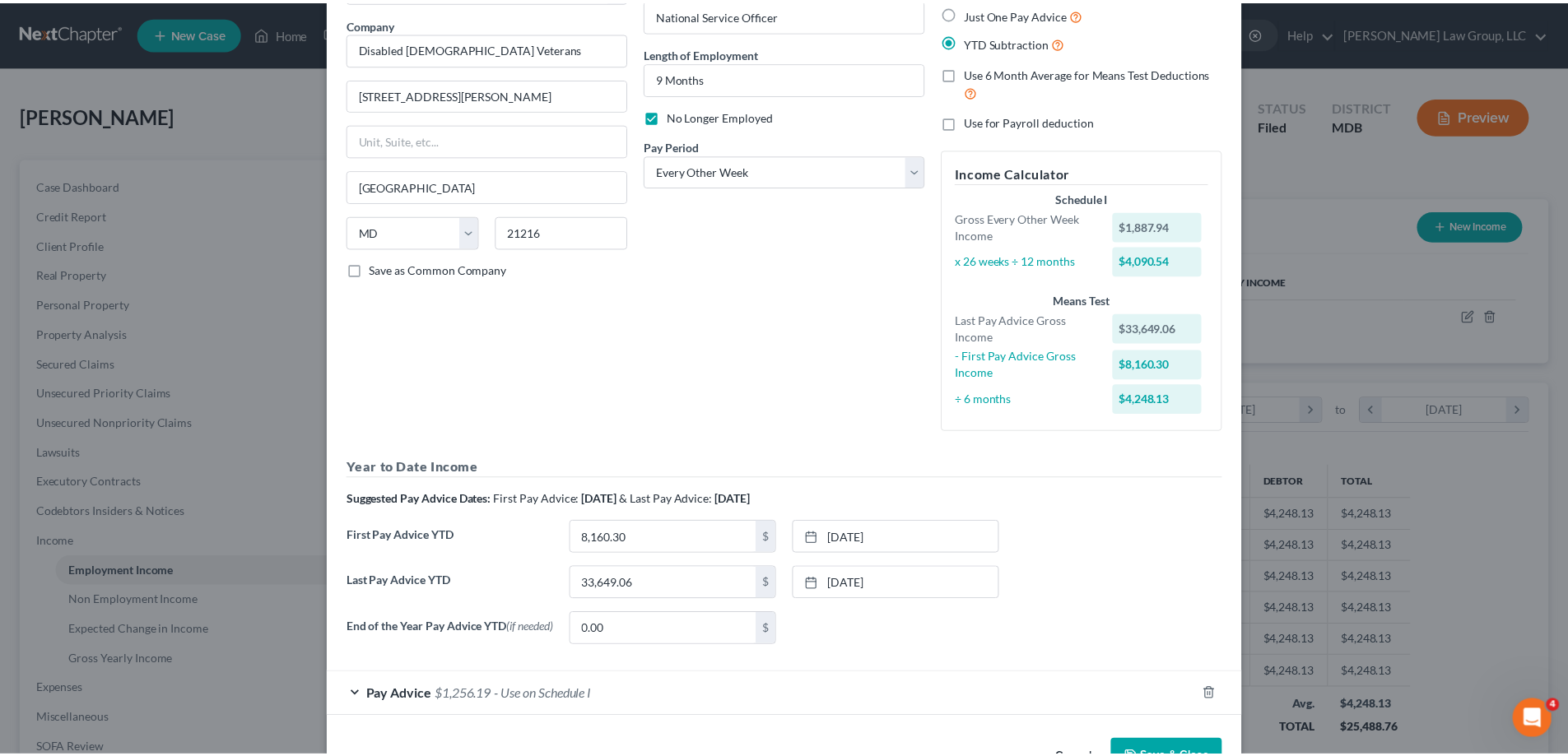
scroll to position [180, 0]
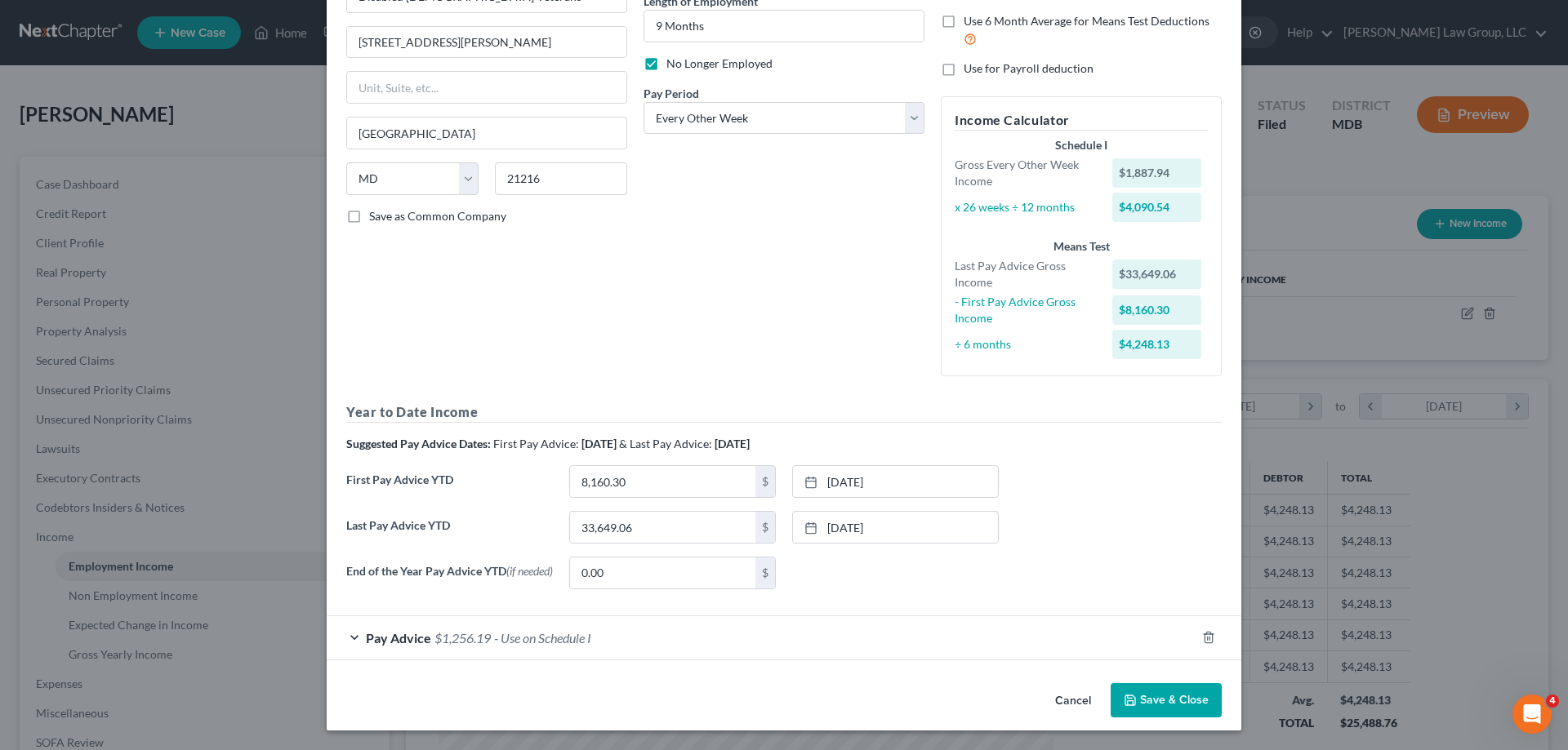
click at [1155, 700] on button "Save & Close" at bounding box center [1166, 700] width 111 height 34
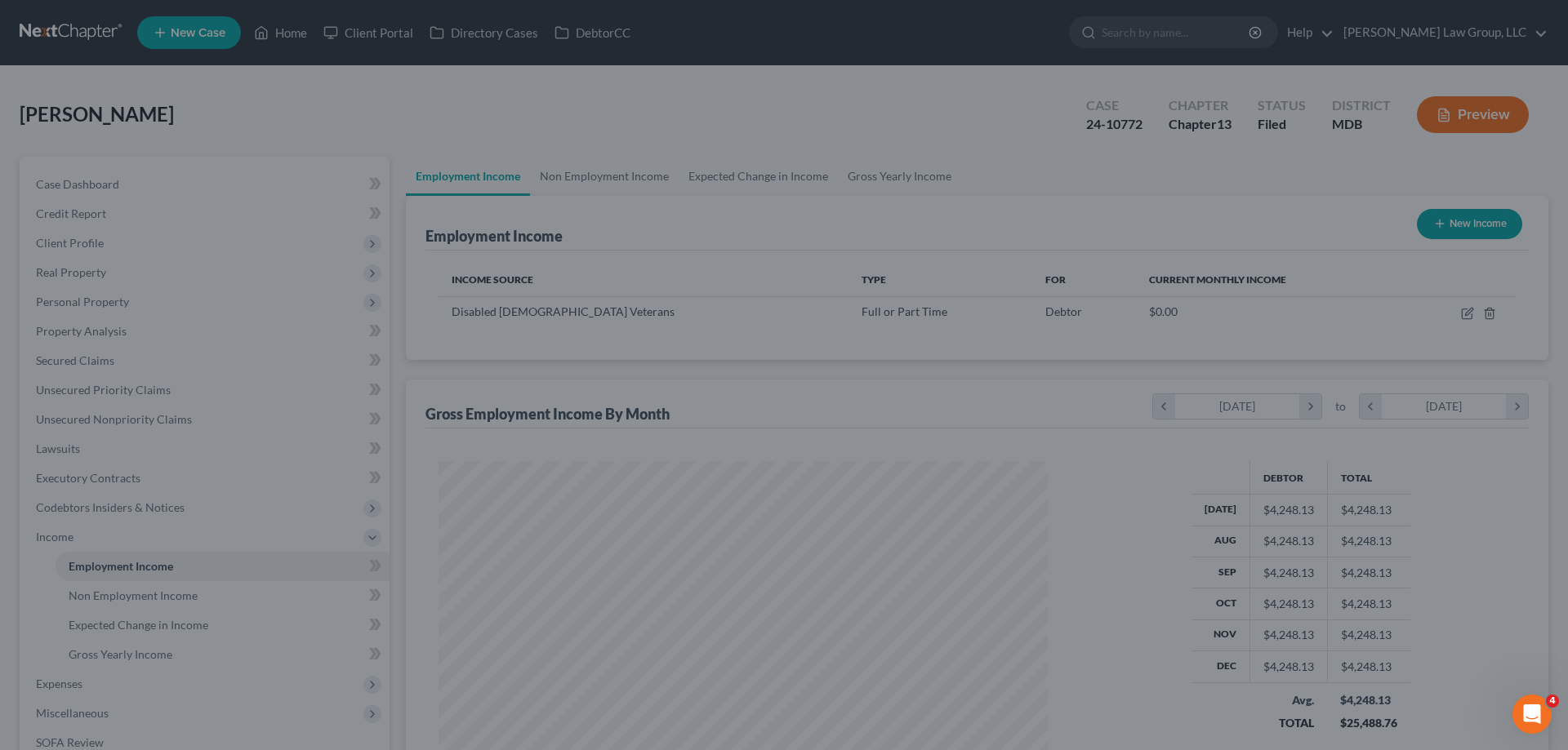
scroll to position [816086, 816161]
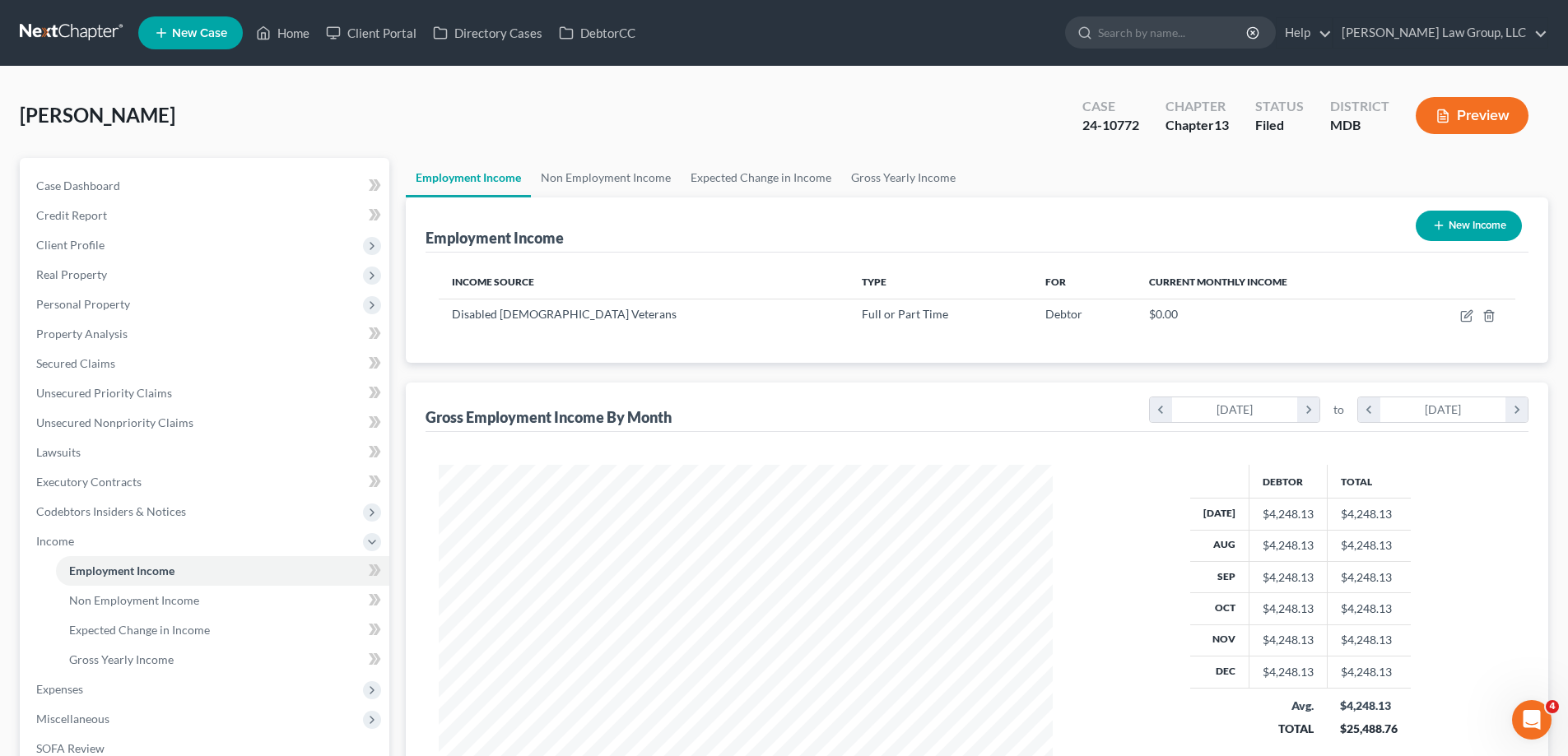
click at [1496, 226] on button "New Income" at bounding box center [1469, 226] width 106 height 30
select select "0"
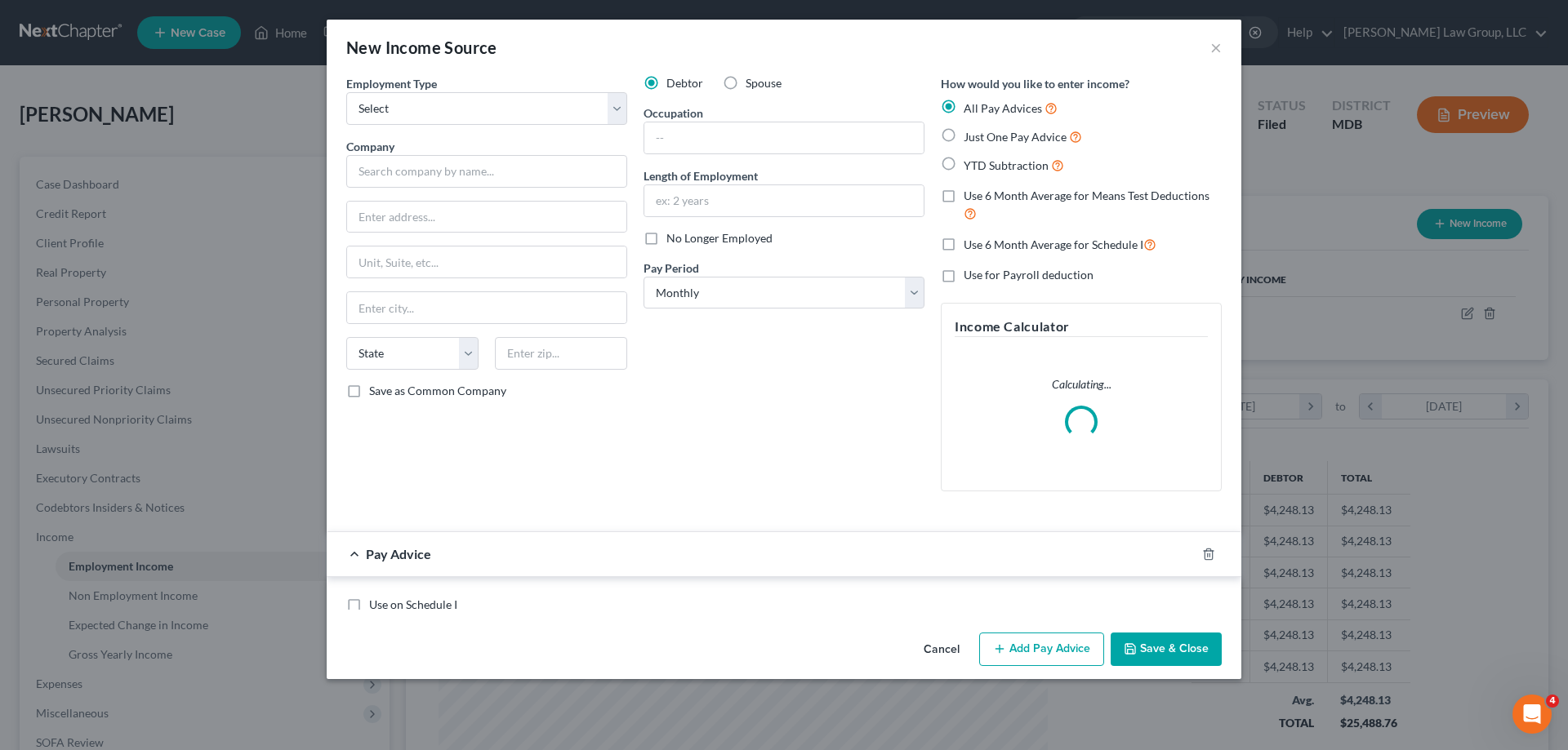
scroll to position [307, 648]
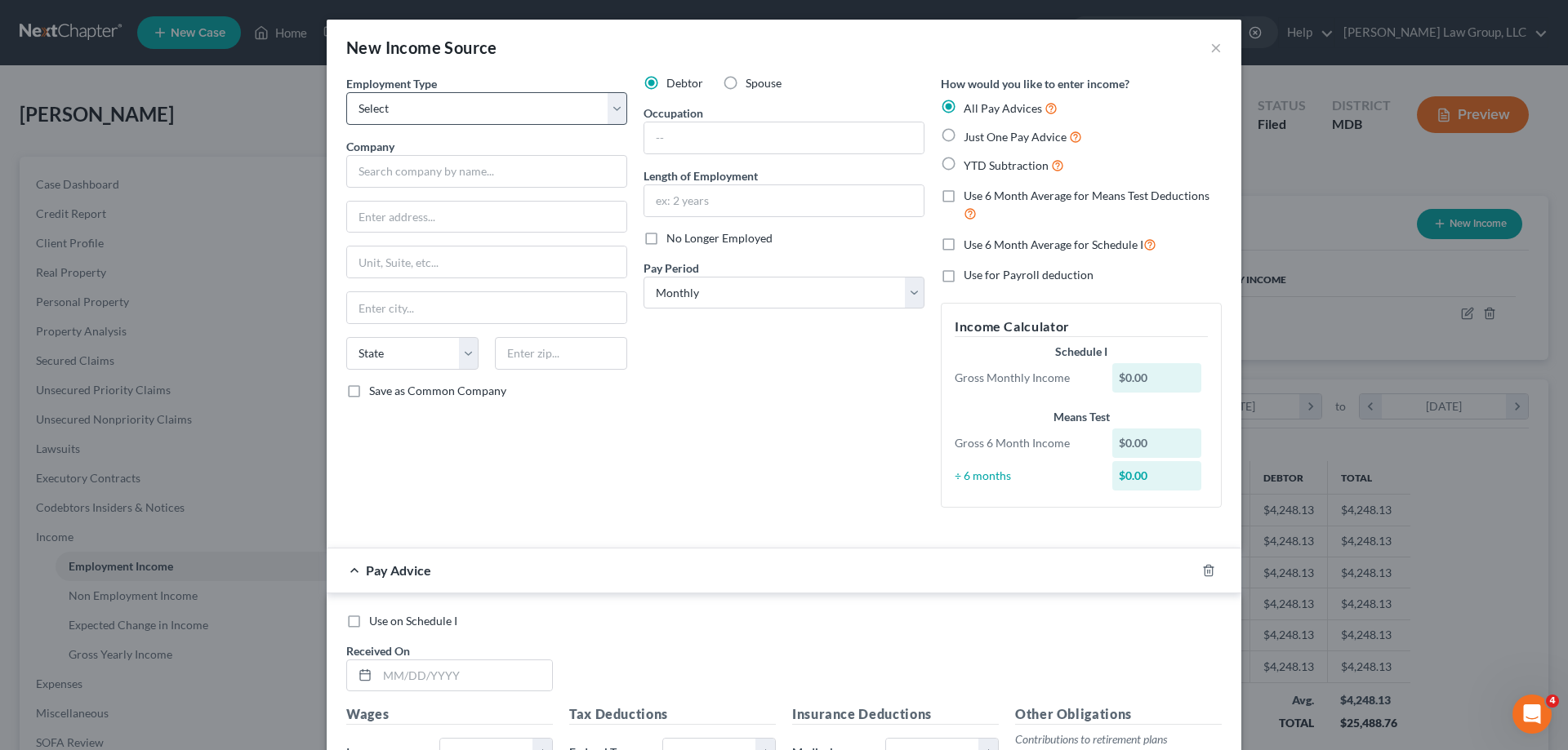
drag, startPoint x: 445, startPoint y: 82, endPoint x: 447, endPoint y: 124, distance: 42.0
click at [445, 83] on div "Employment Type * Select Full or [DEMOGRAPHIC_DATA] Employment Self Employment" at bounding box center [486, 99] width 281 height 50
click at [447, 115] on select "Select Full or [DEMOGRAPHIC_DATA] Employment Self Employment" at bounding box center [486, 109] width 281 height 33
select select "0"
click at [346, 93] on select "Select Full or [DEMOGRAPHIC_DATA] Employment Self Employment" at bounding box center [486, 109] width 281 height 33
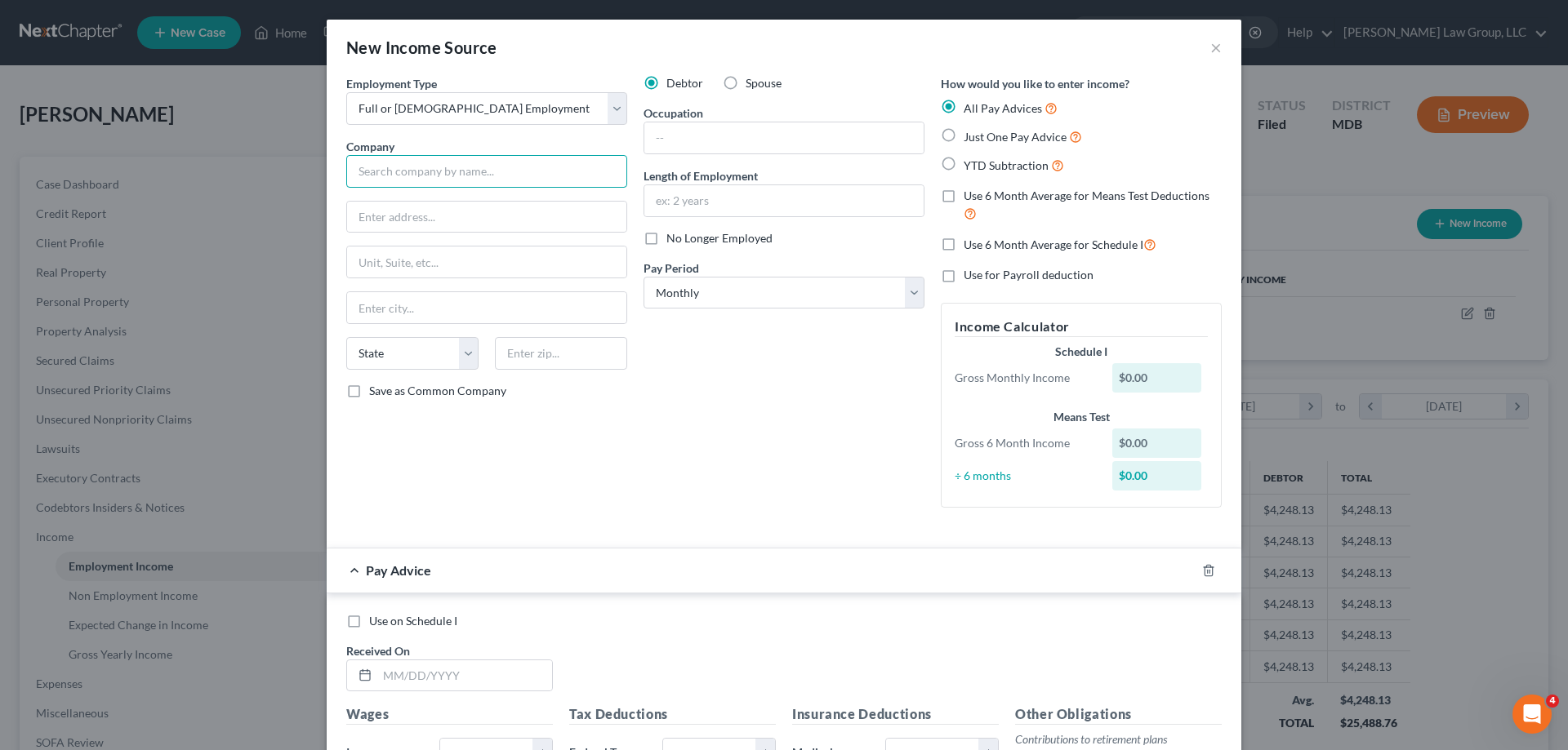
click at [412, 173] on input "text" at bounding box center [486, 171] width 281 height 33
type input "[DEMOGRAPHIC_DATA] Veterans of America"
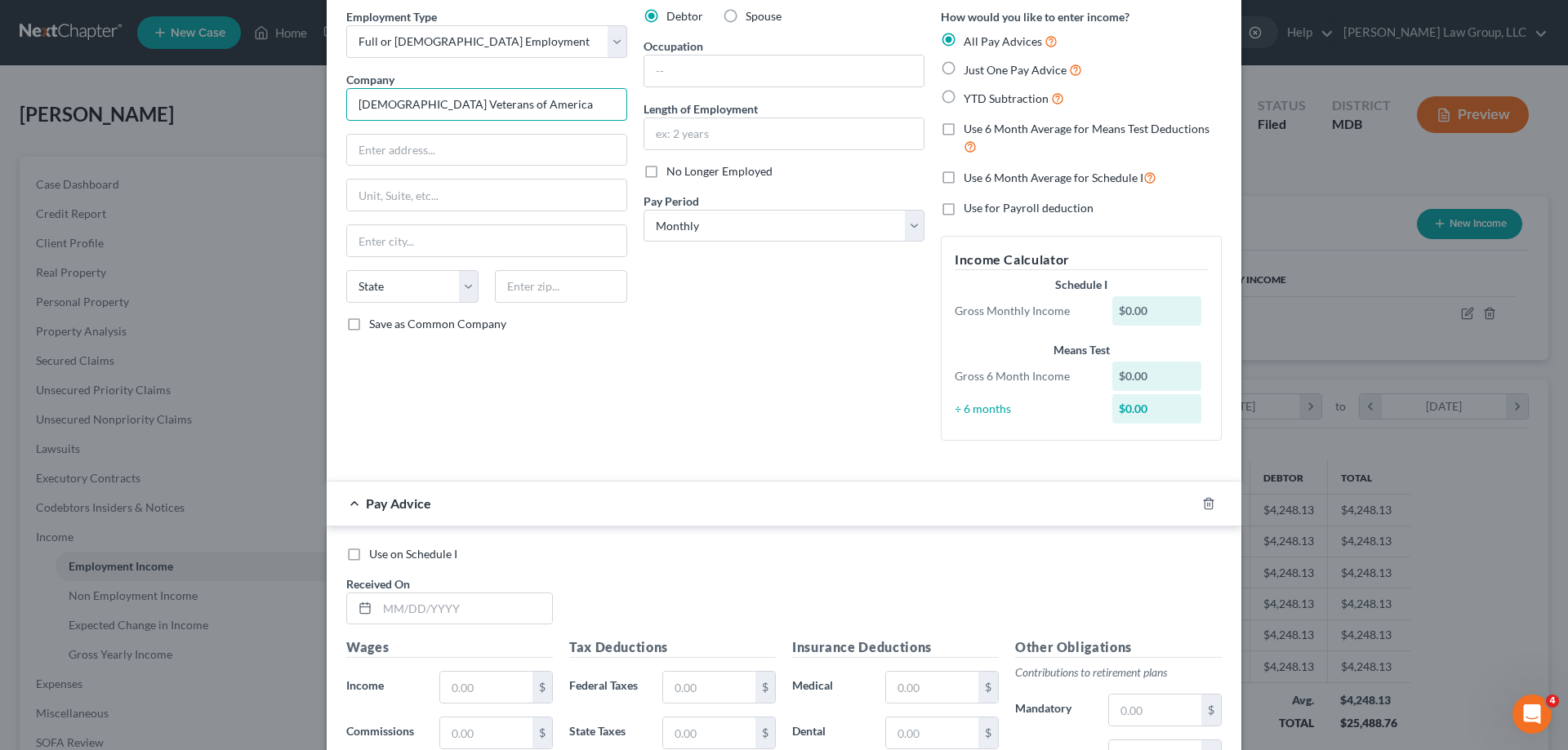
scroll to position [0, 0]
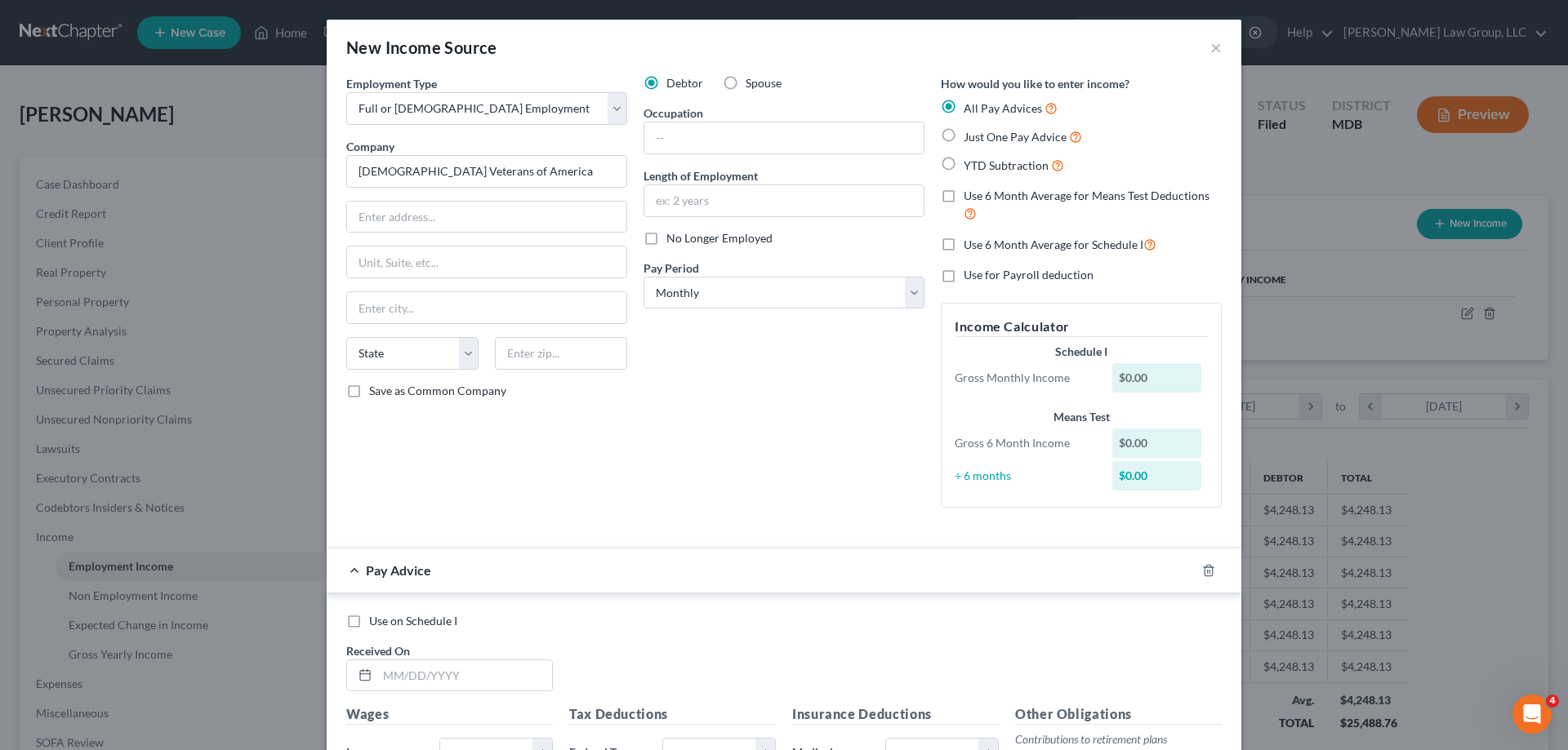
click at [964, 138] on label "Just One Pay Advice" at bounding box center [1023, 136] width 119 height 19
click at [971, 138] on input "Just One Pay Advice" at bounding box center [975, 132] width 11 height 11
radio input "true"
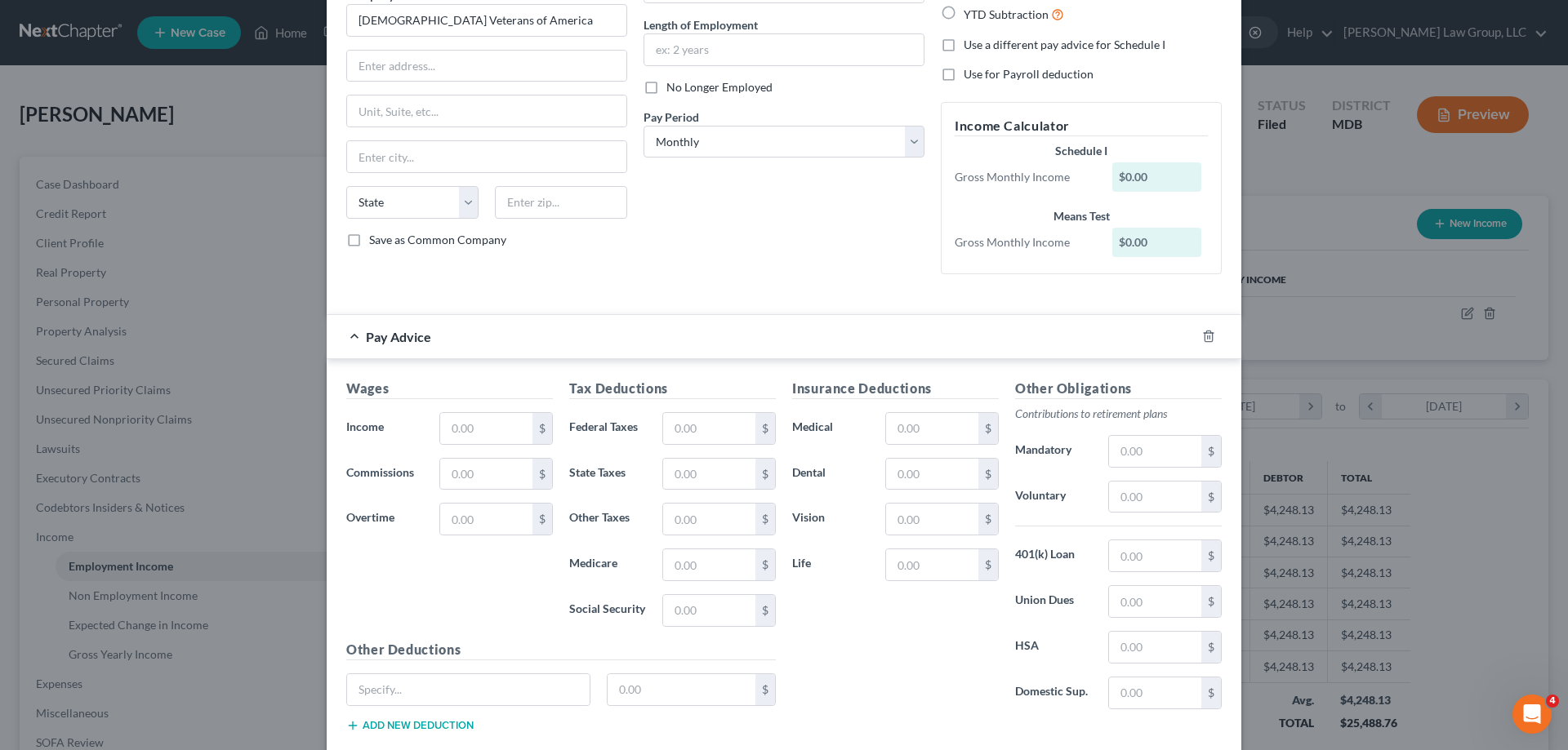
scroll to position [164, 0]
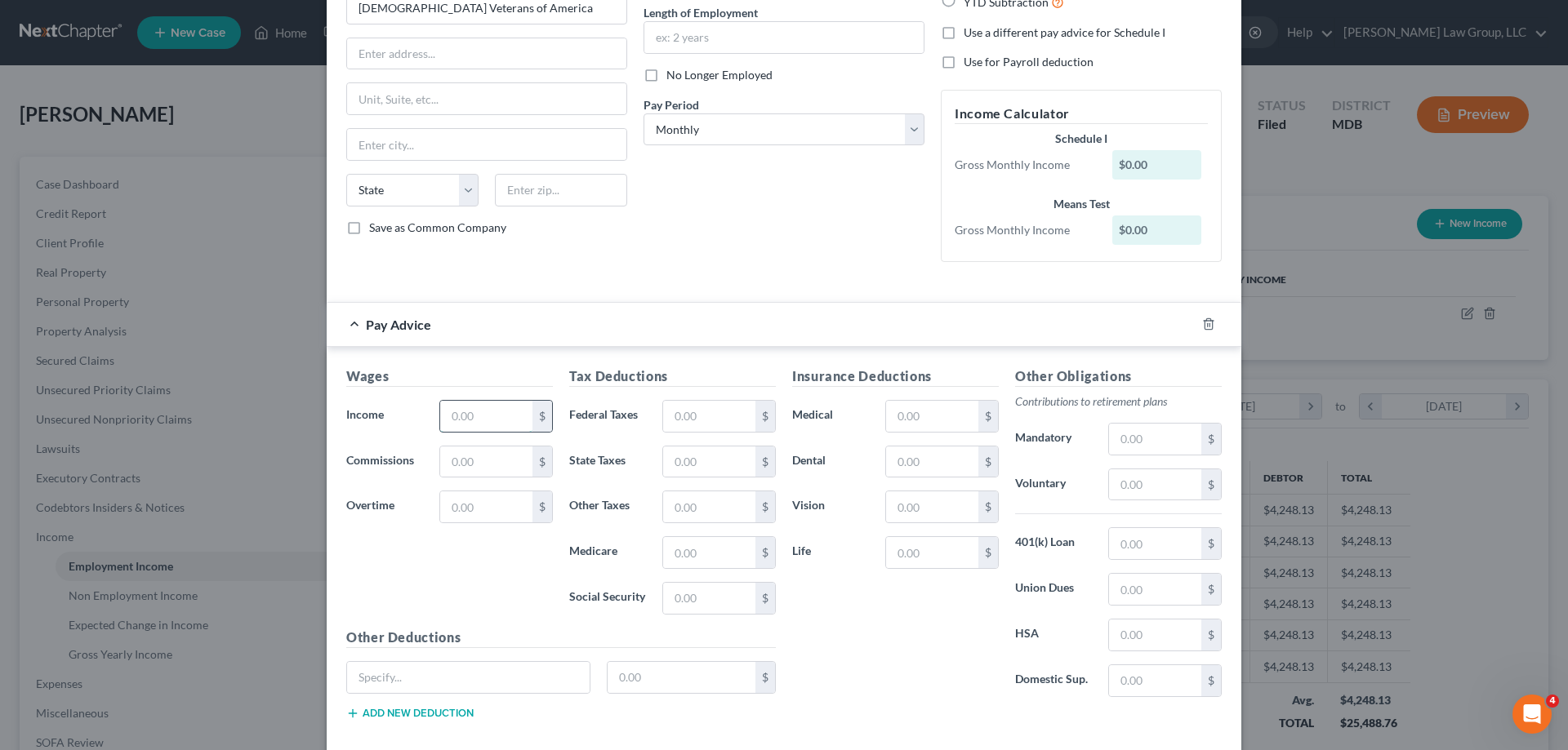
click at [468, 425] on input "text" at bounding box center [486, 417] width 93 height 31
type input "2,500.00"
click at [696, 612] on input "text" at bounding box center [709, 598] width 93 height 31
type input "155.00"
click at [715, 557] on input "text" at bounding box center [709, 553] width 93 height 31
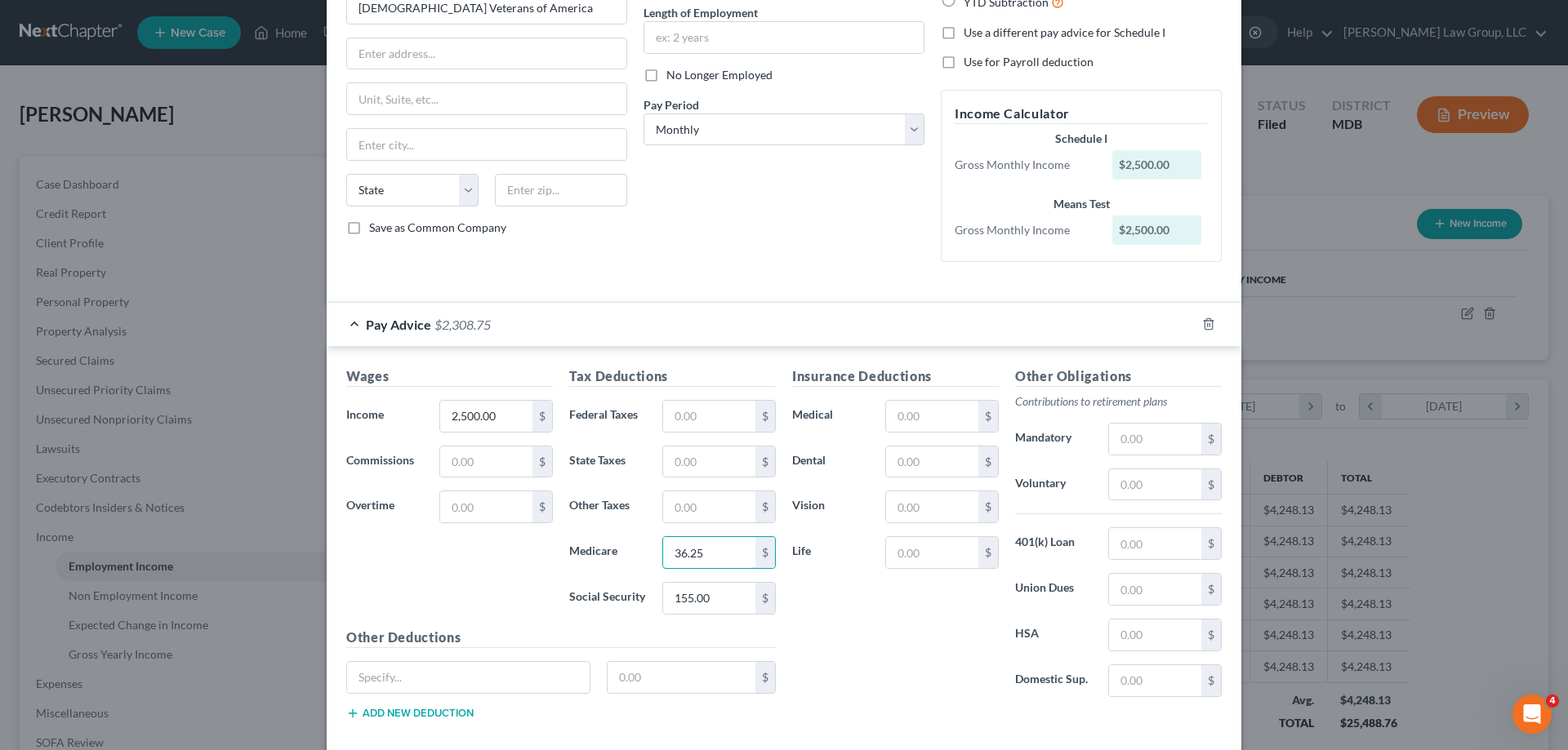
type input "36.25"
click at [704, 413] on input "text" at bounding box center [709, 417] width 93 height 31
type input "143.19"
click at [698, 465] on input "text" at bounding box center [709, 462] width 93 height 31
type input "180.40"
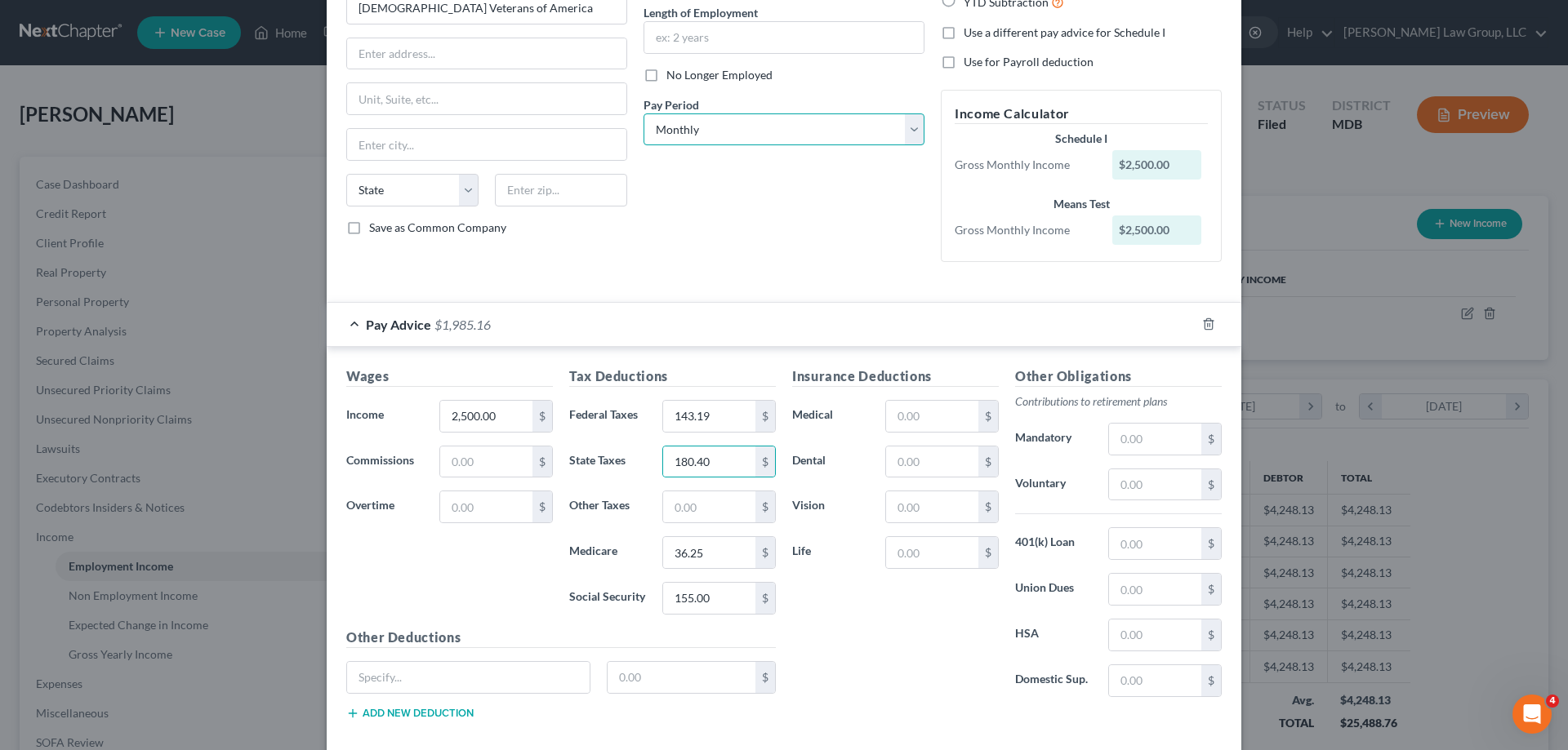
drag, startPoint x: 697, startPoint y: 135, endPoint x: 704, endPoint y: 144, distance: 11.4
click at [697, 134] on select "Select Monthly Twice Monthly Every Other Week Weekly" at bounding box center [784, 131] width 281 height 33
select select "2"
click at [643, 114] on select "Select Monthly Twice Monthly Every Other Week Weekly" at bounding box center [784, 131] width 281 height 33
click at [747, 232] on div "Debtor Spouse Occupation Length of Employment No Longer Employed Pay Period * S…" at bounding box center [784, 93] width 297 height 363
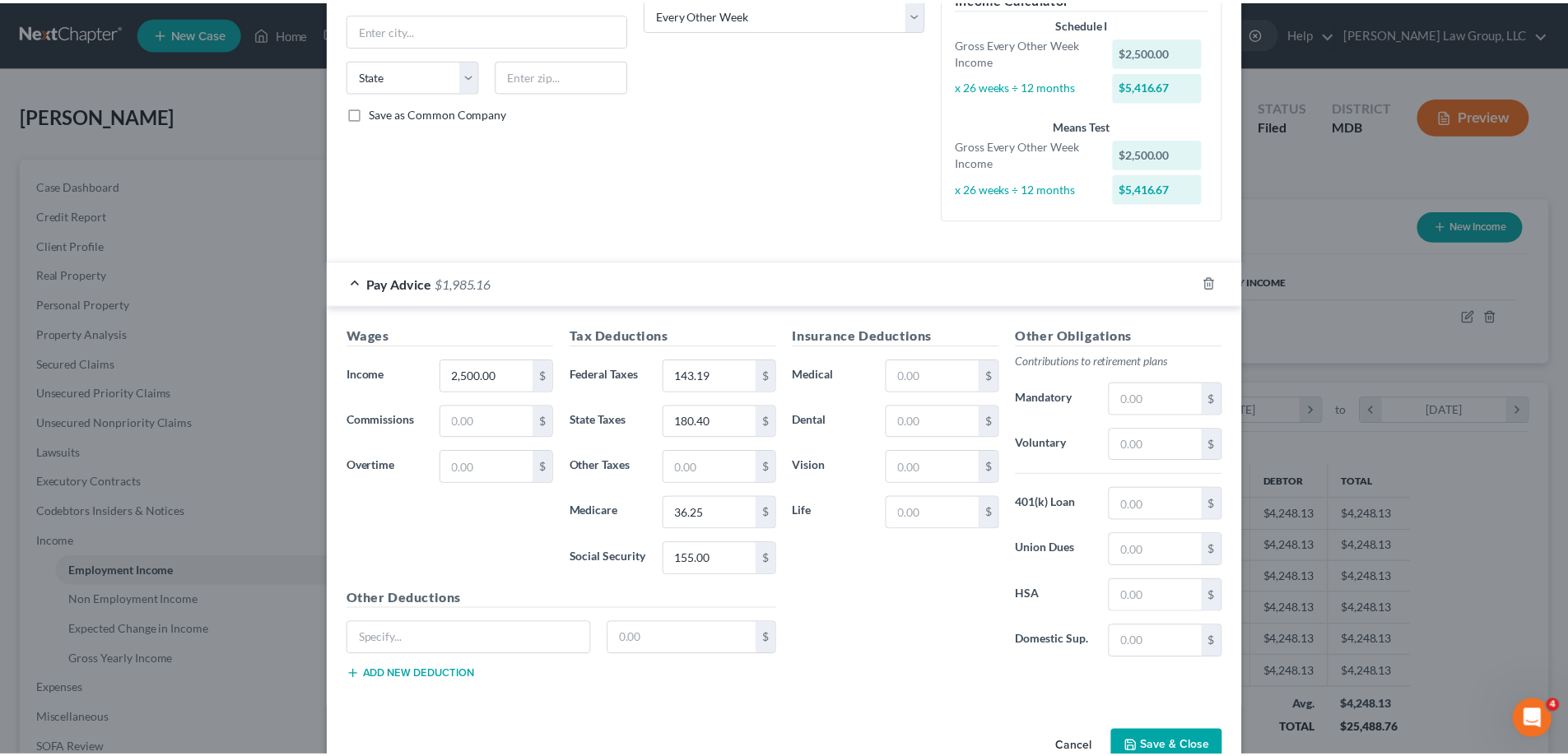
scroll to position [323, 0]
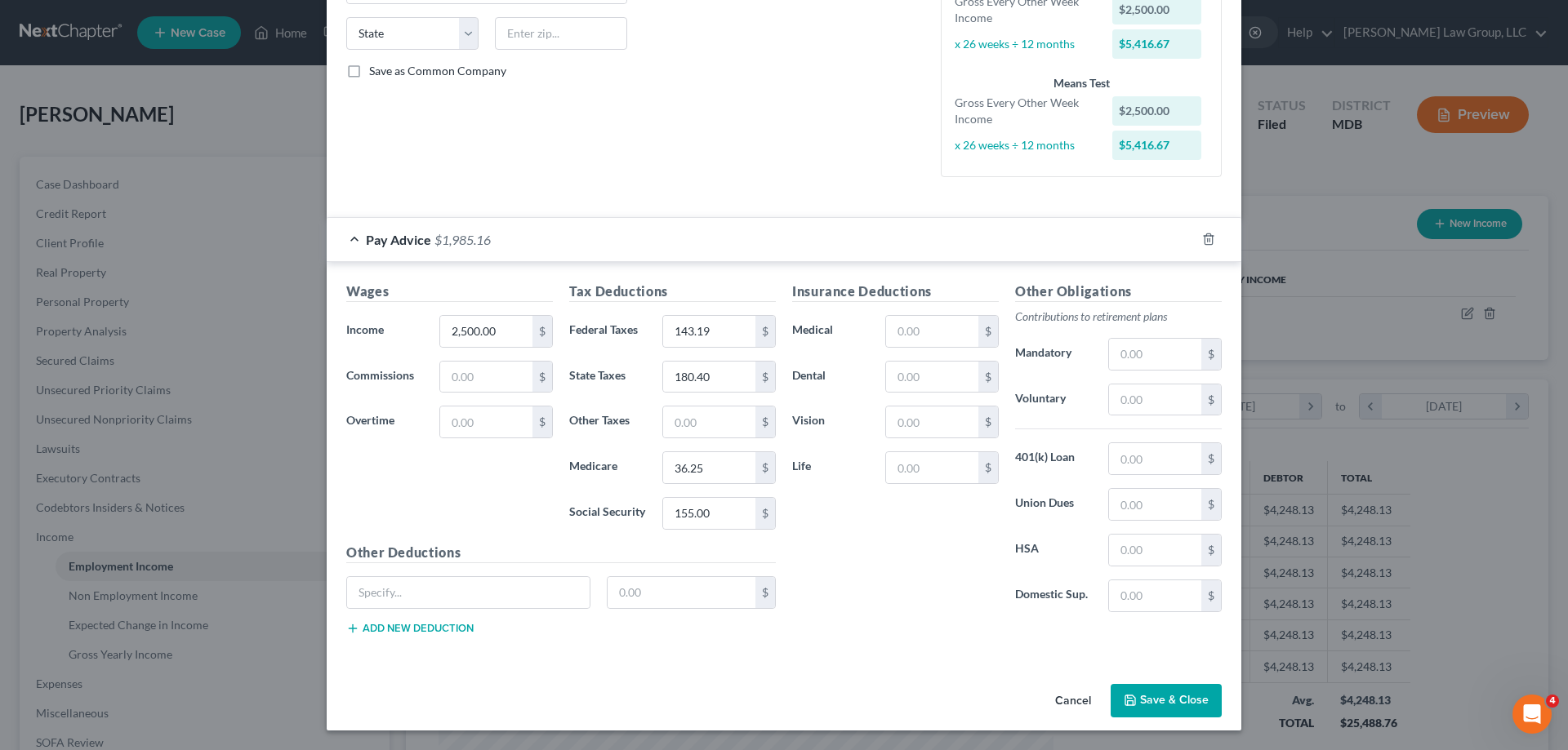
click at [1169, 698] on button "Save & Close" at bounding box center [1166, 700] width 111 height 34
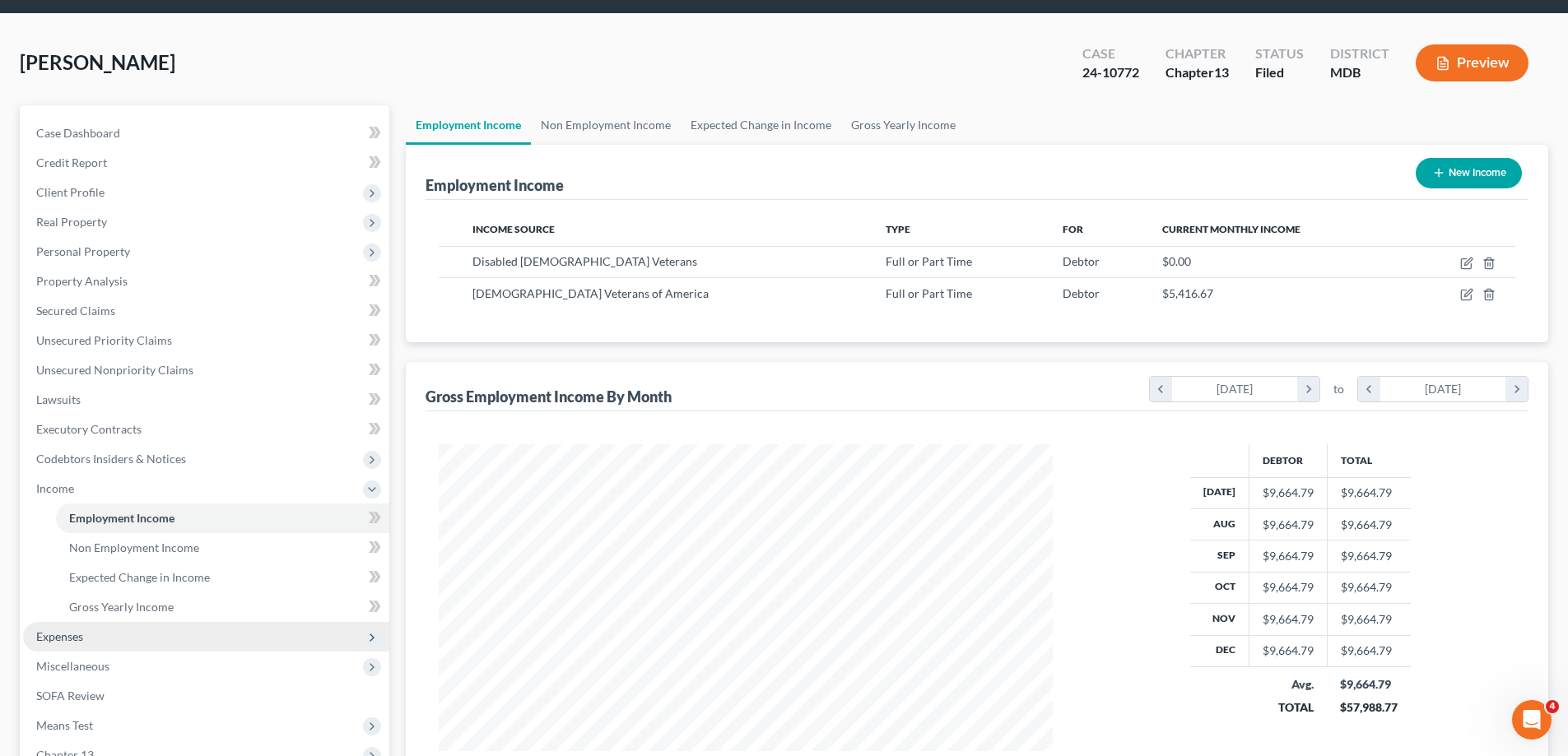
scroll to position [82, 0]
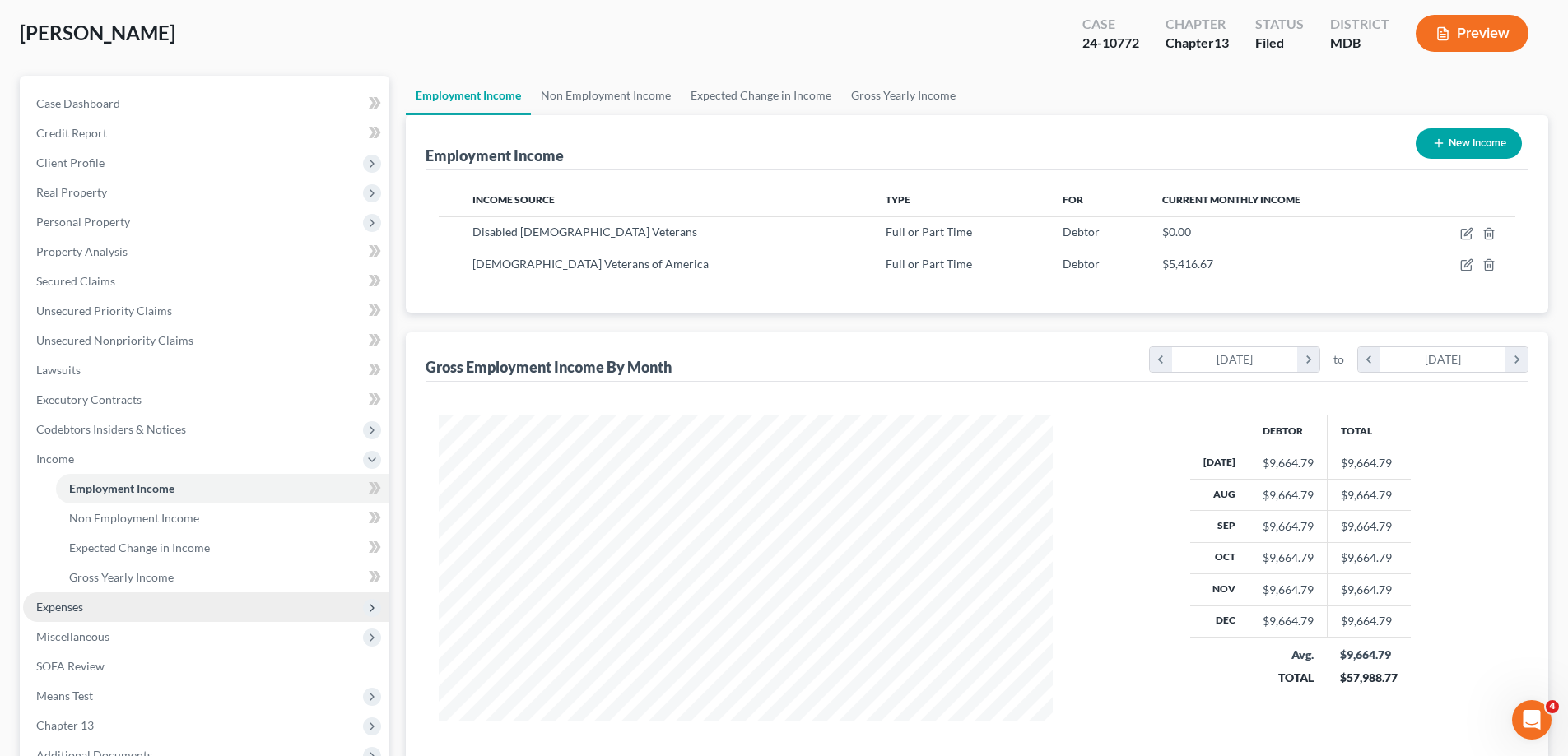
click at [91, 601] on span "Expenses" at bounding box center [205, 607] width 366 height 29
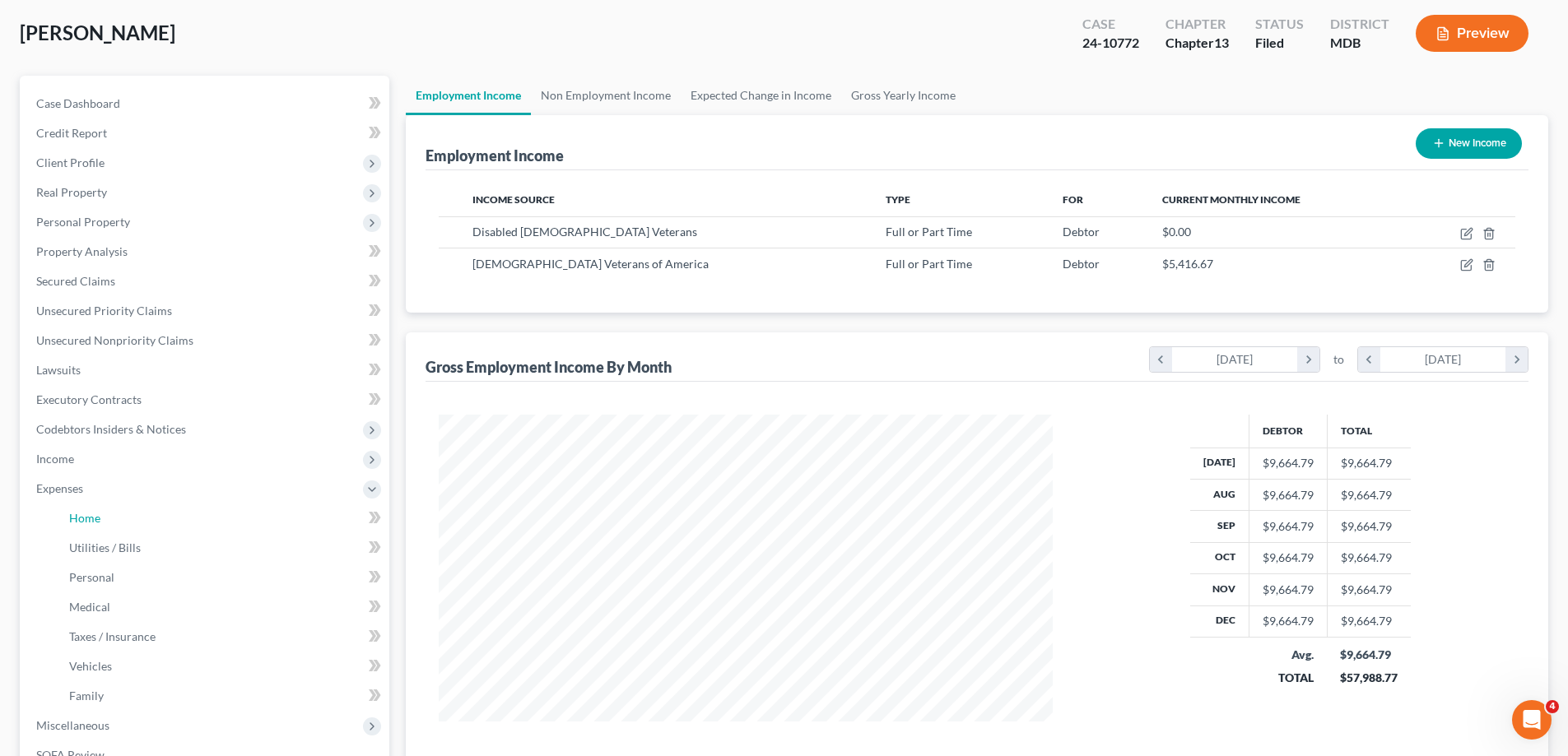
click at [110, 518] on link "Home" at bounding box center [222, 518] width 333 height 29
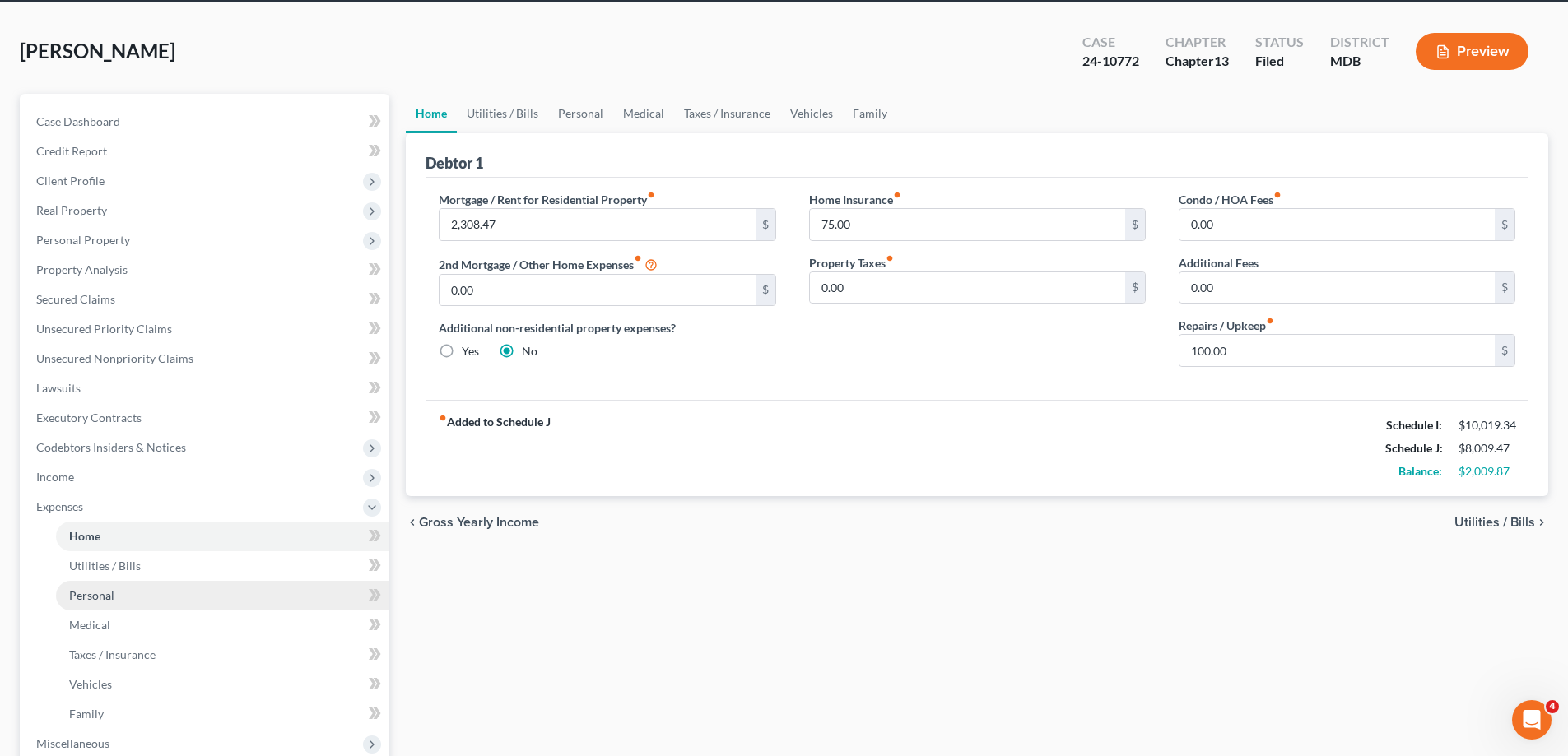
scroll to position [165, 0]
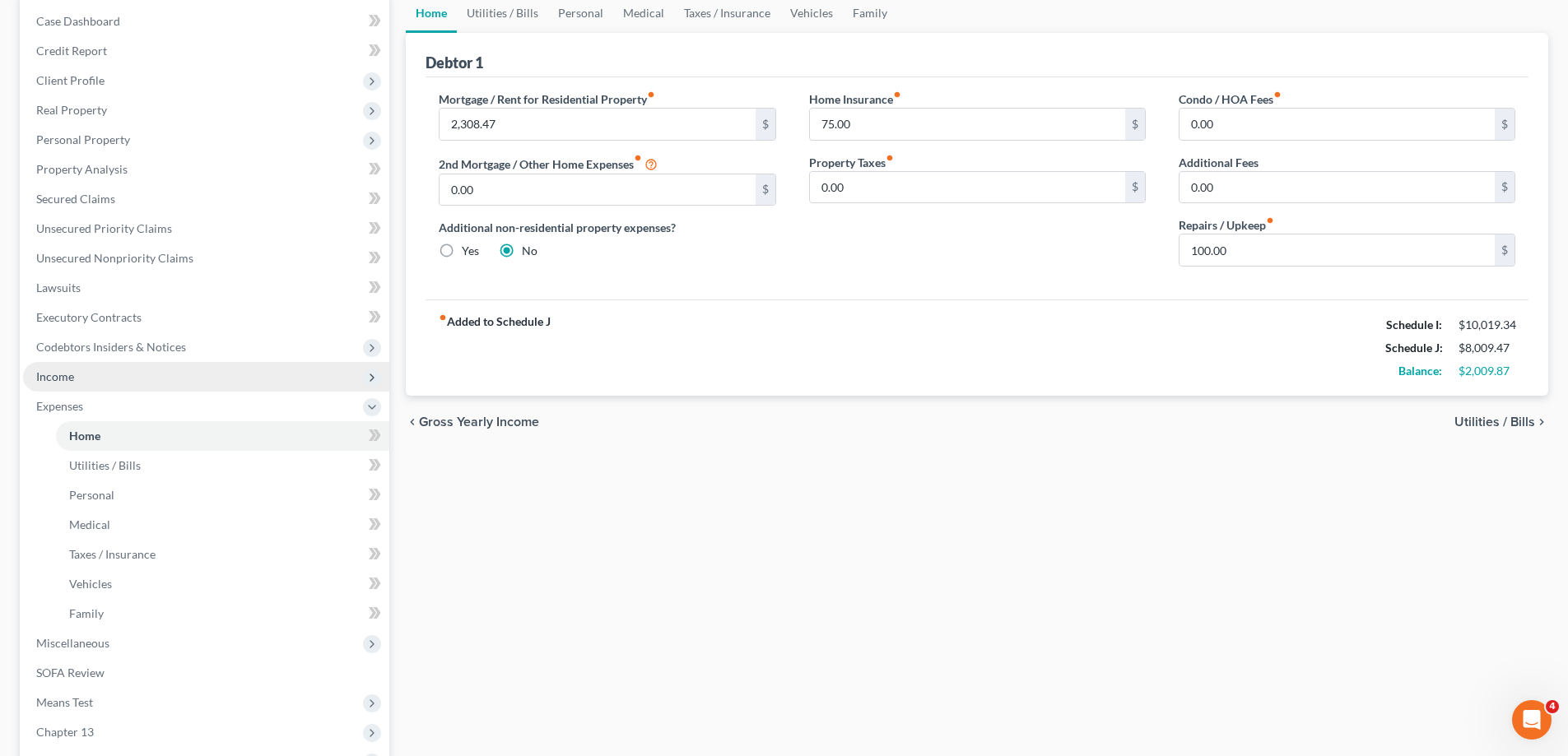
click at [64, 381] on span "Income" at bounding box center [55, 376] width 38 height 14
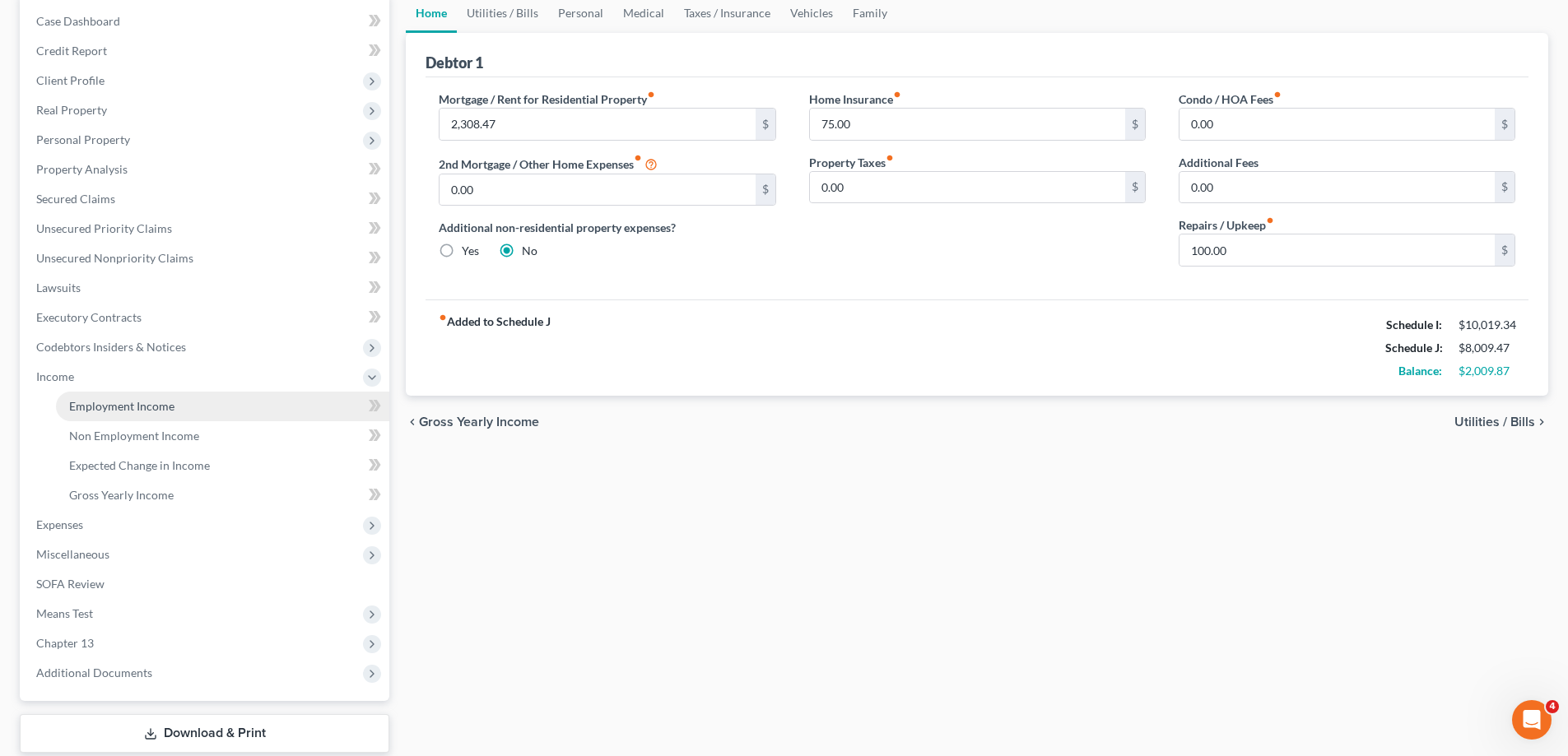
click at [127, 408] on span "Employment Income" at bounding box center [121, 406] width 105 height 14
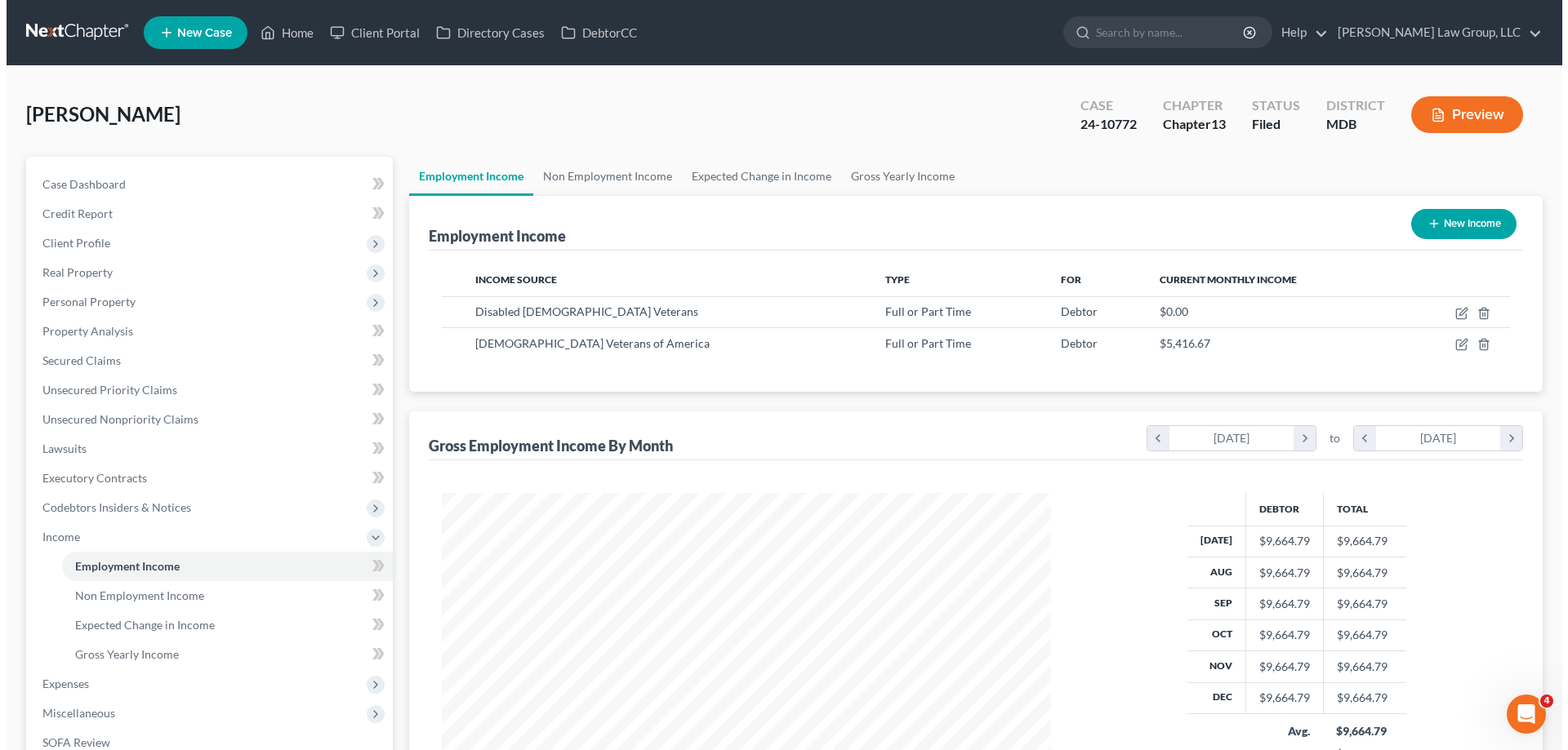
scroll to position [305, 642]
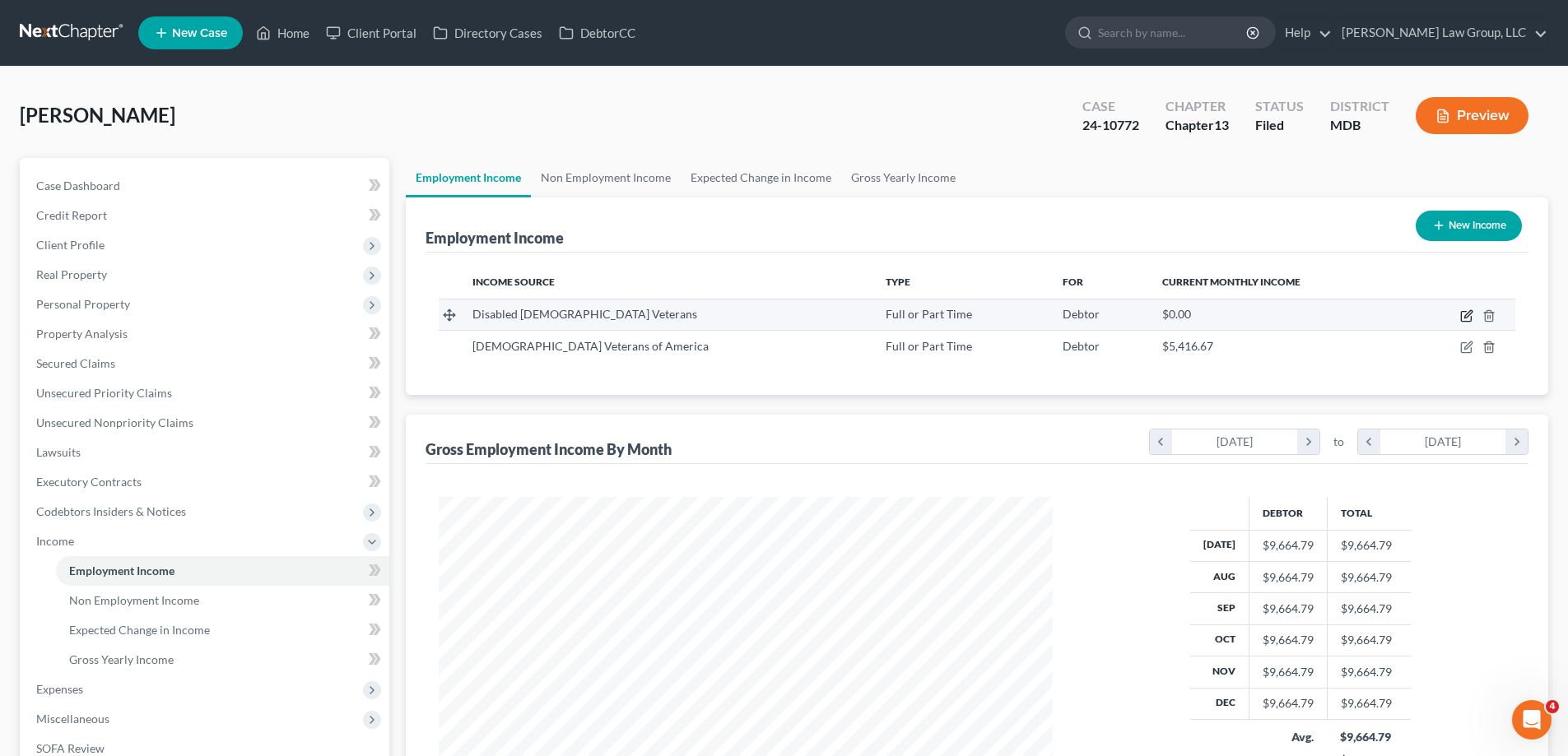
click at [1466, 312] on icon "button" at bounding box center [1466, 317] width 10 height 10
select select "0"
select select "21"
select select "2"
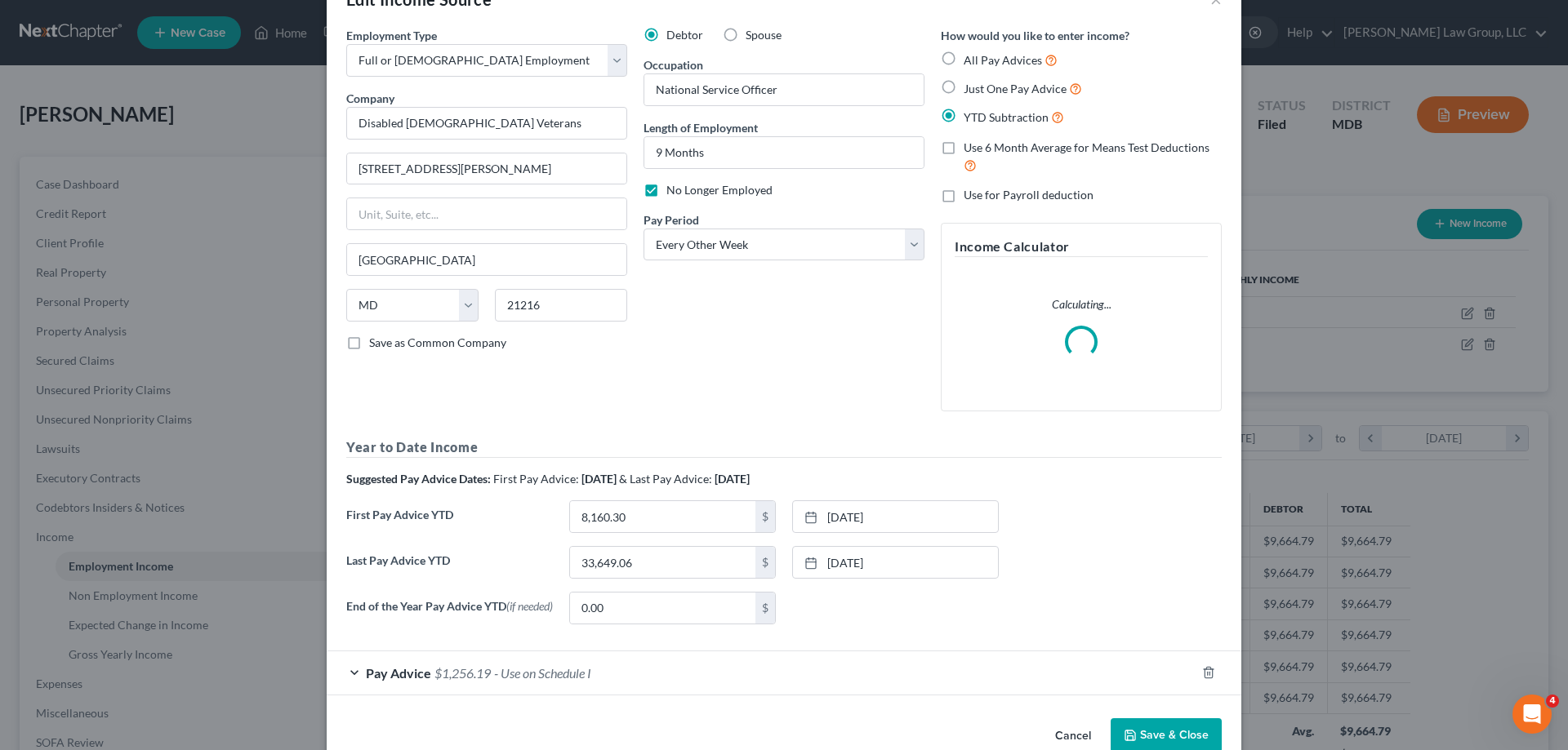
scroll to position [87, 0]
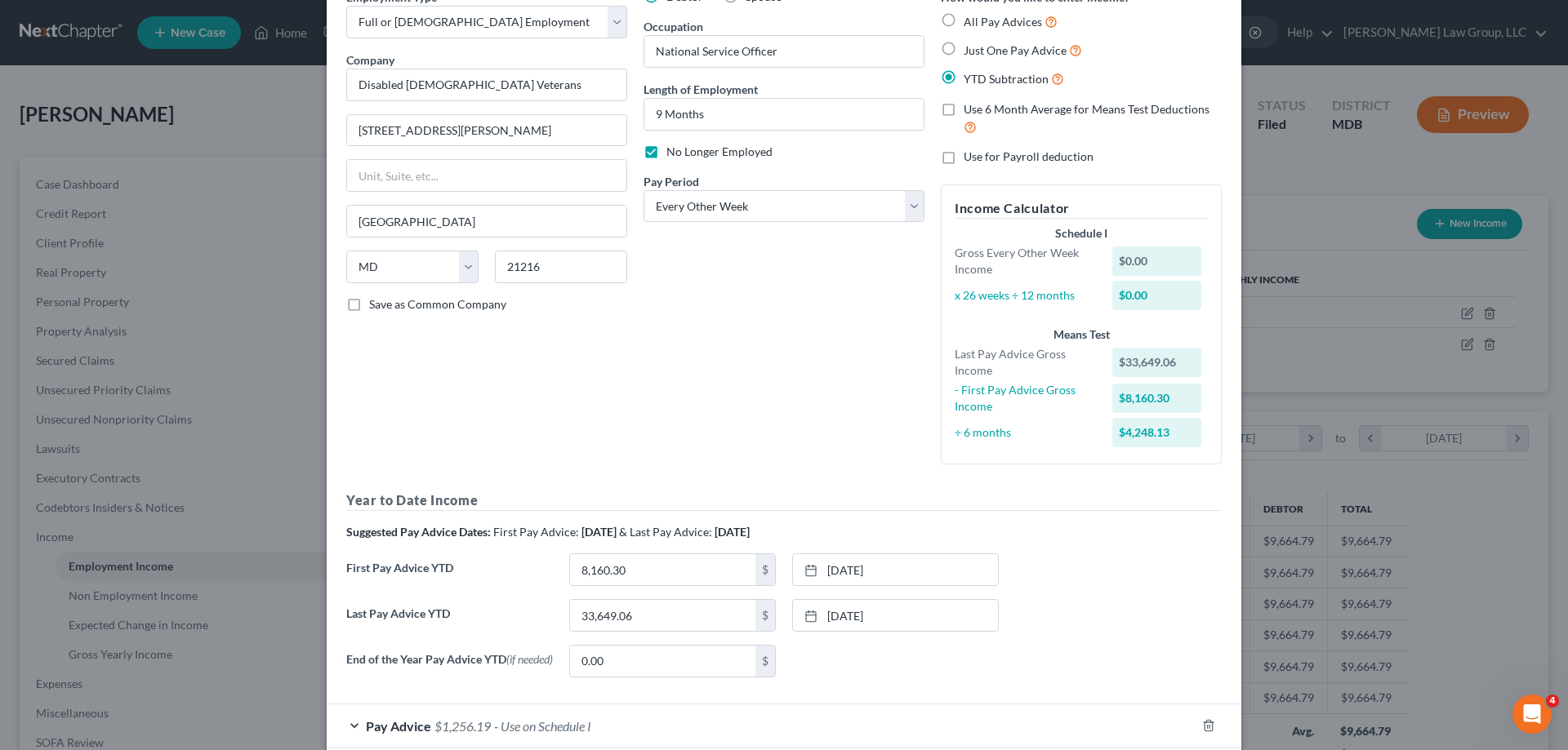
click at [343, 727] on div "Pay Advice $1,256.19 - Use on Schedule I" at bounding box center [761, 726] width 869 height 43
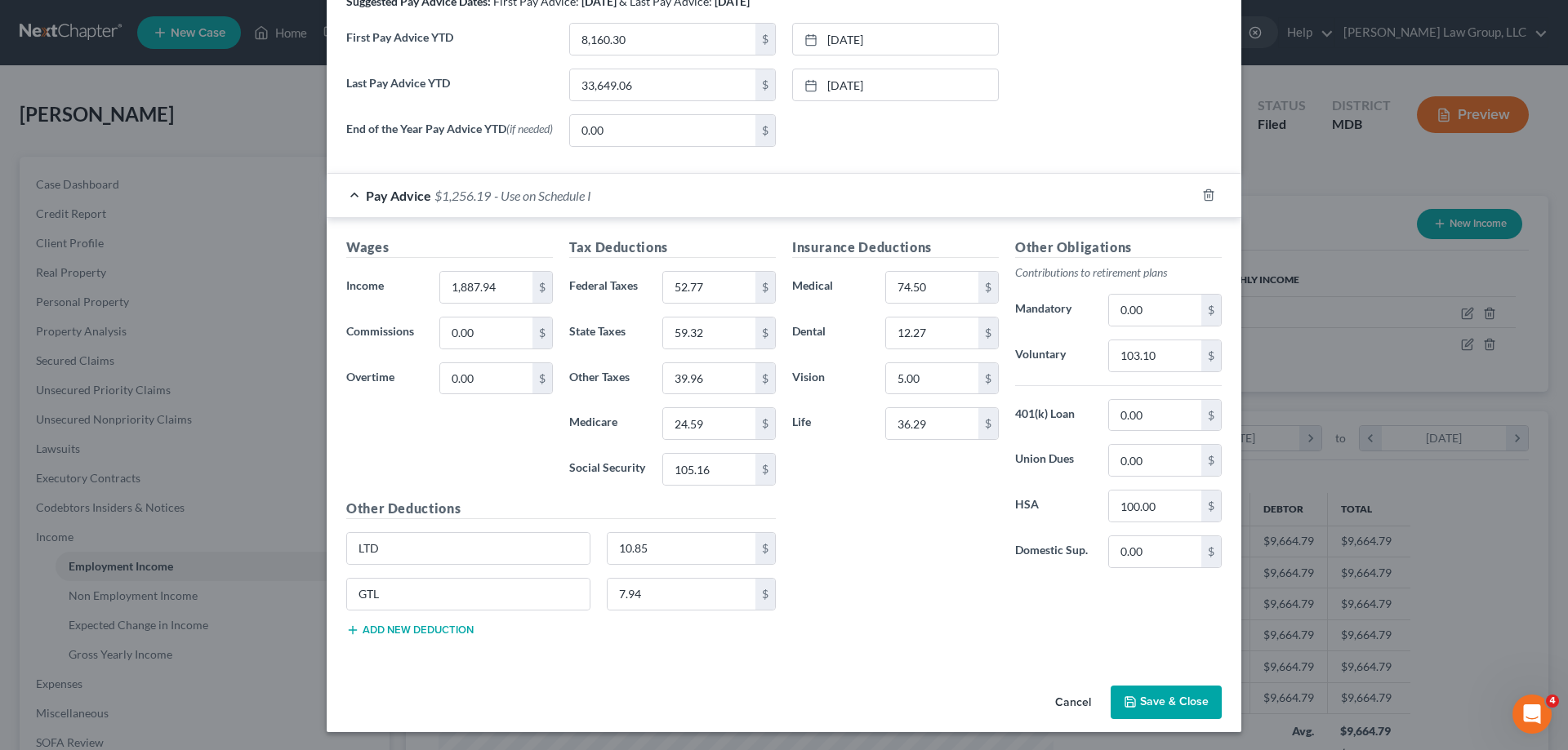
scroll to position [622, 0]
click at [353, 190] on div "Pay Advice $1,256.19 - Use on Schedule I" at bounding box center [761, 194] width 869 height 43
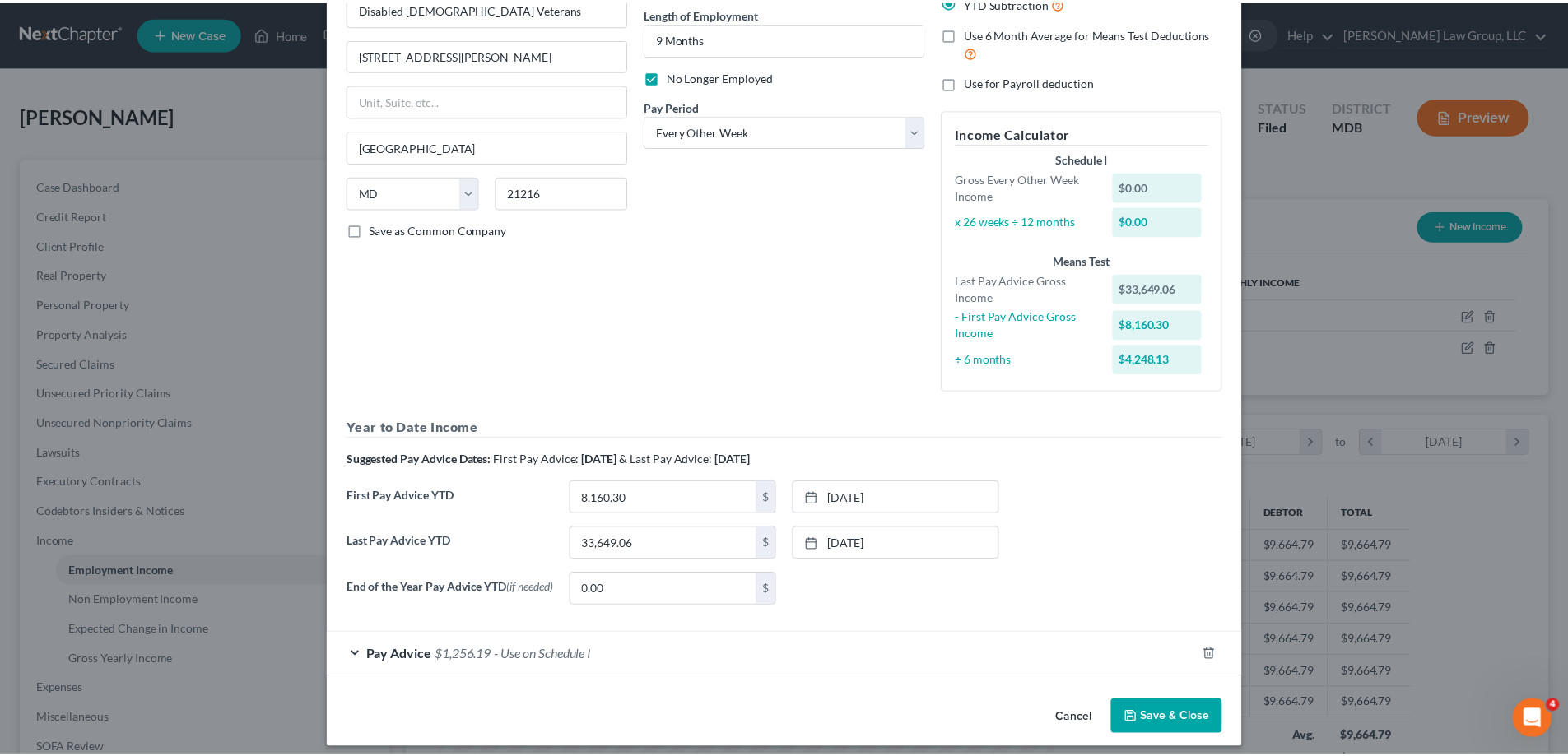
scroll to position [180, 0]
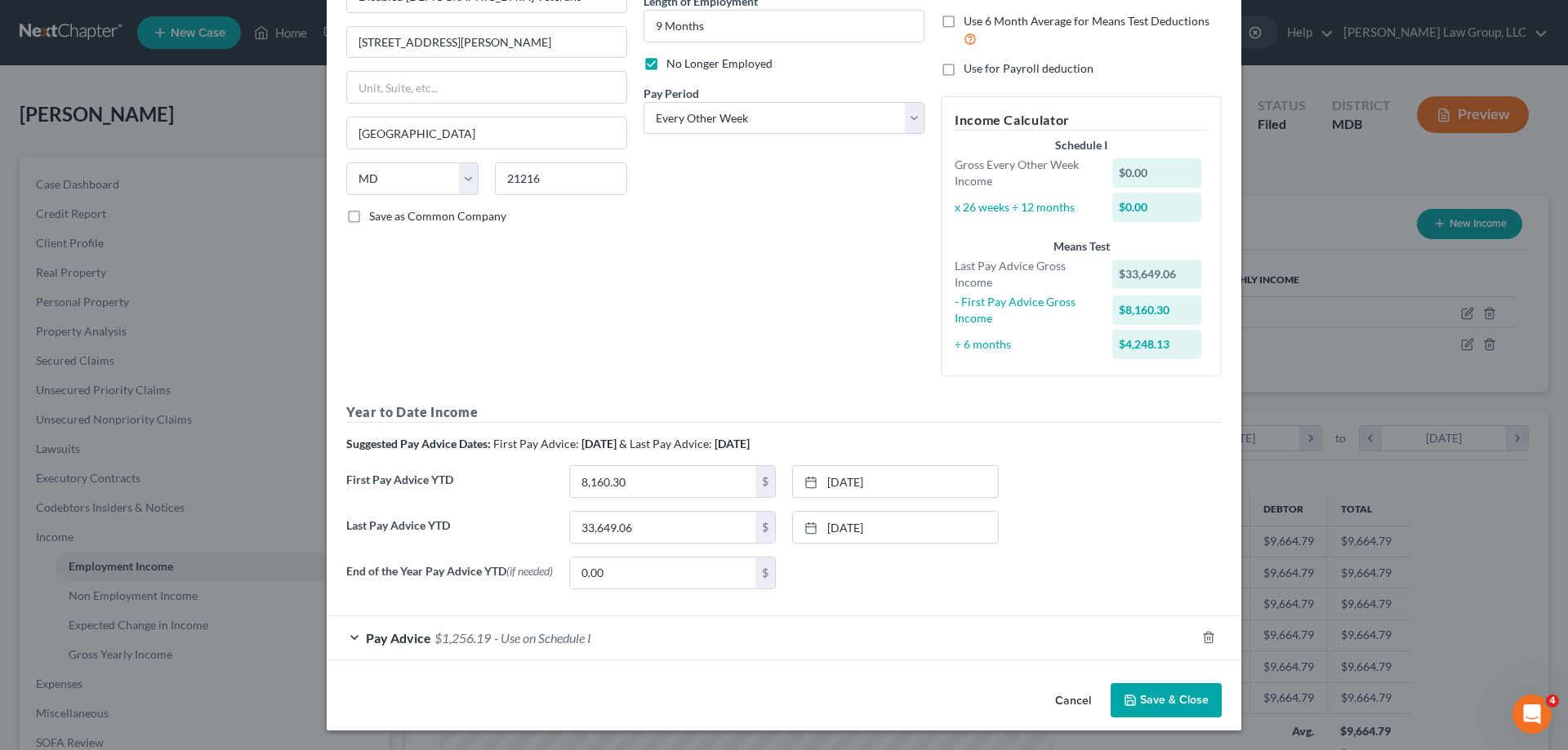
drag, startPoint x: 1176, startPoint y: 703, endPoint x: 4, endPoint y: 538, distance: 1183.6
click at [1174, 703] on button "Save & Close" at bounding box center [1166, 700] width 111 height 34
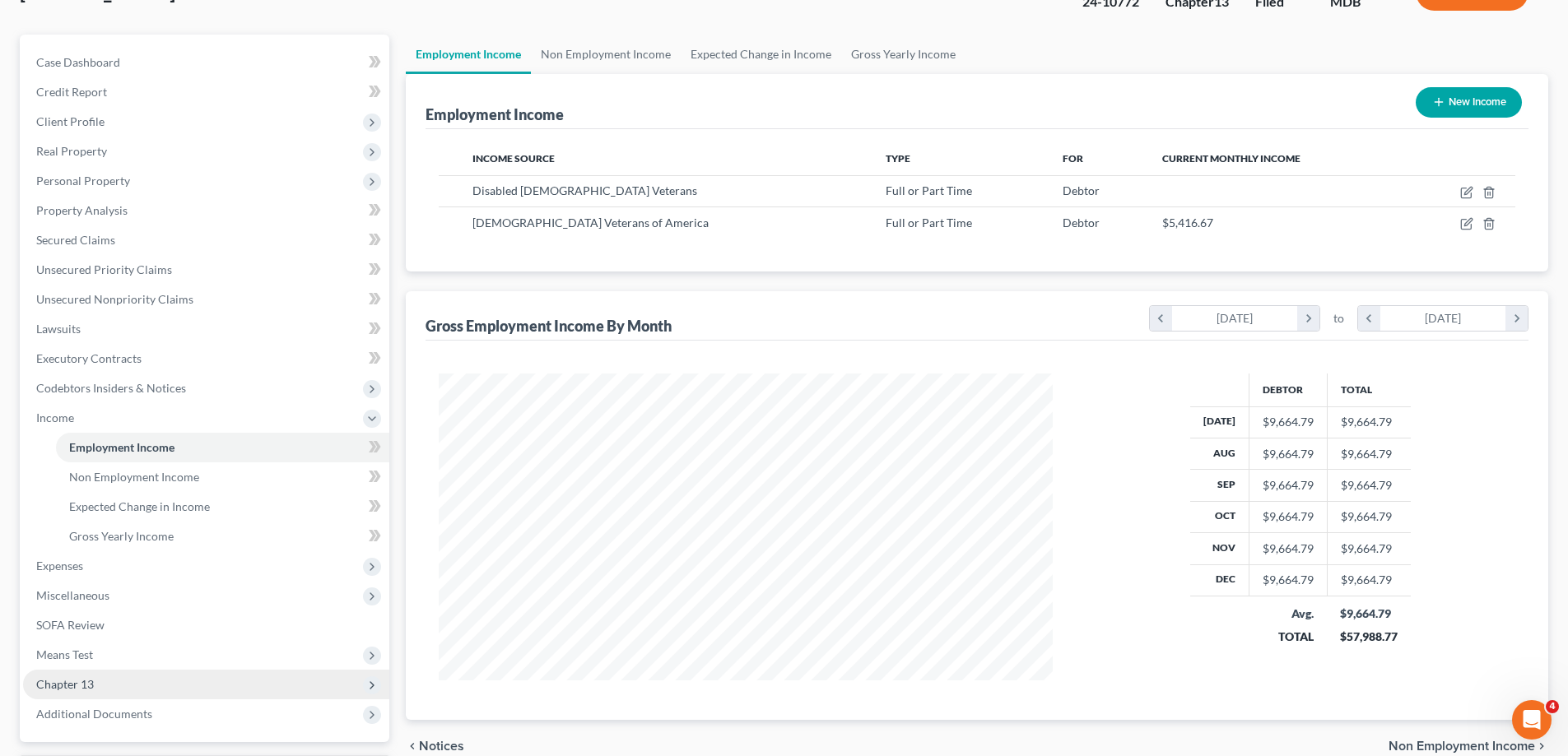
scroll to position [246, 0]
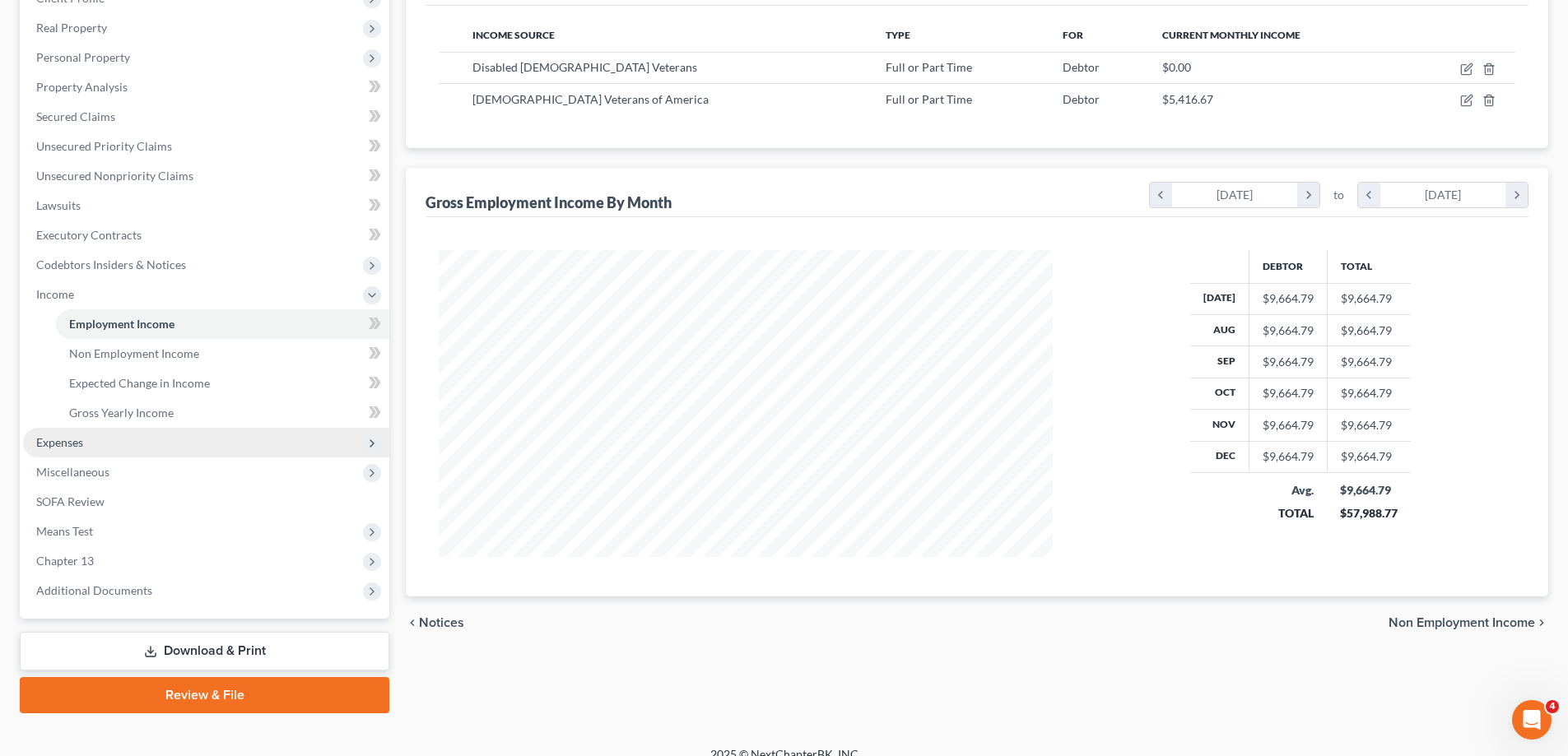
click at [86, 445] on span "Expenses" at bounding box center [205, 443] width 366 height 29
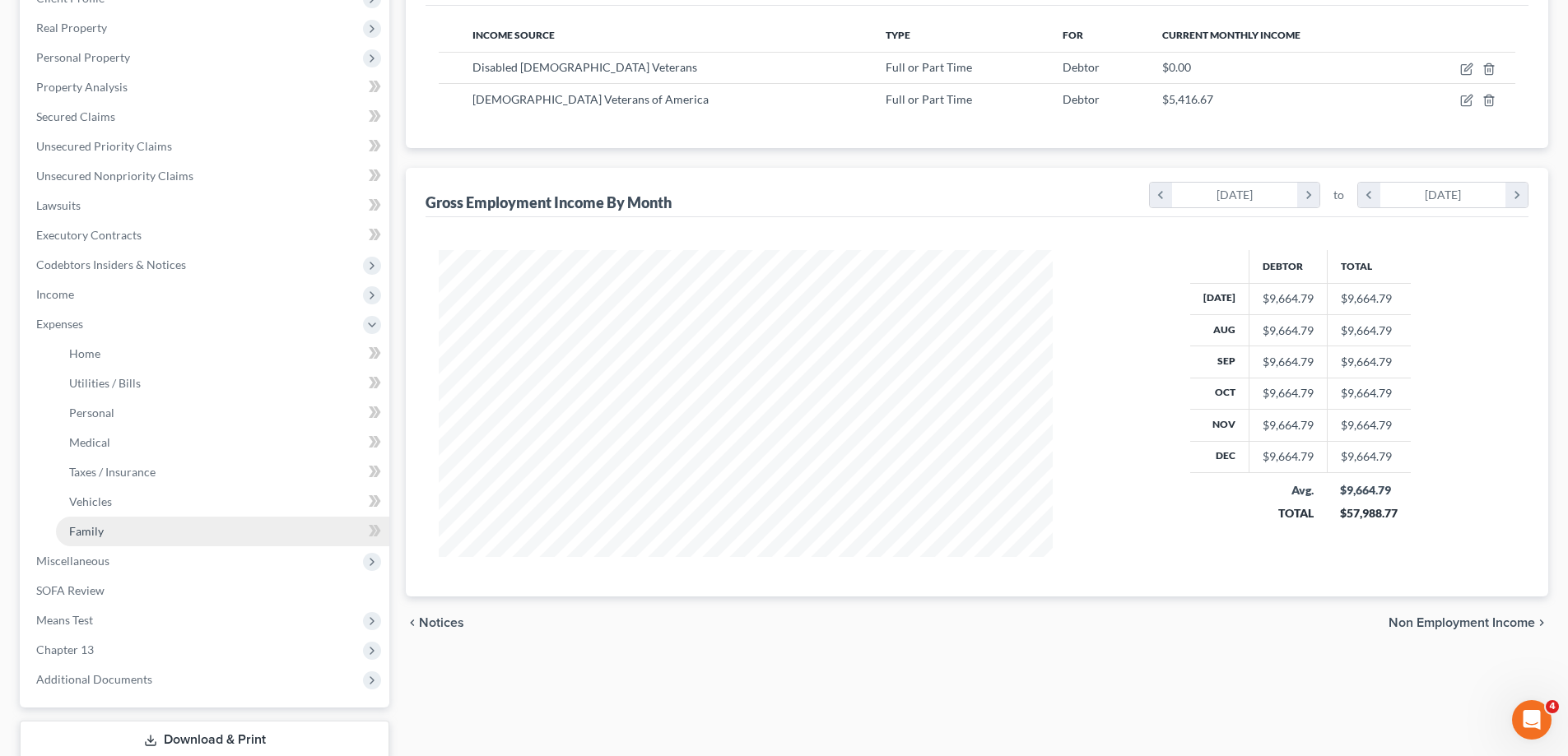
click at [171, 516] on link "Family" at bounding box center [222, 531] width 333 height 29
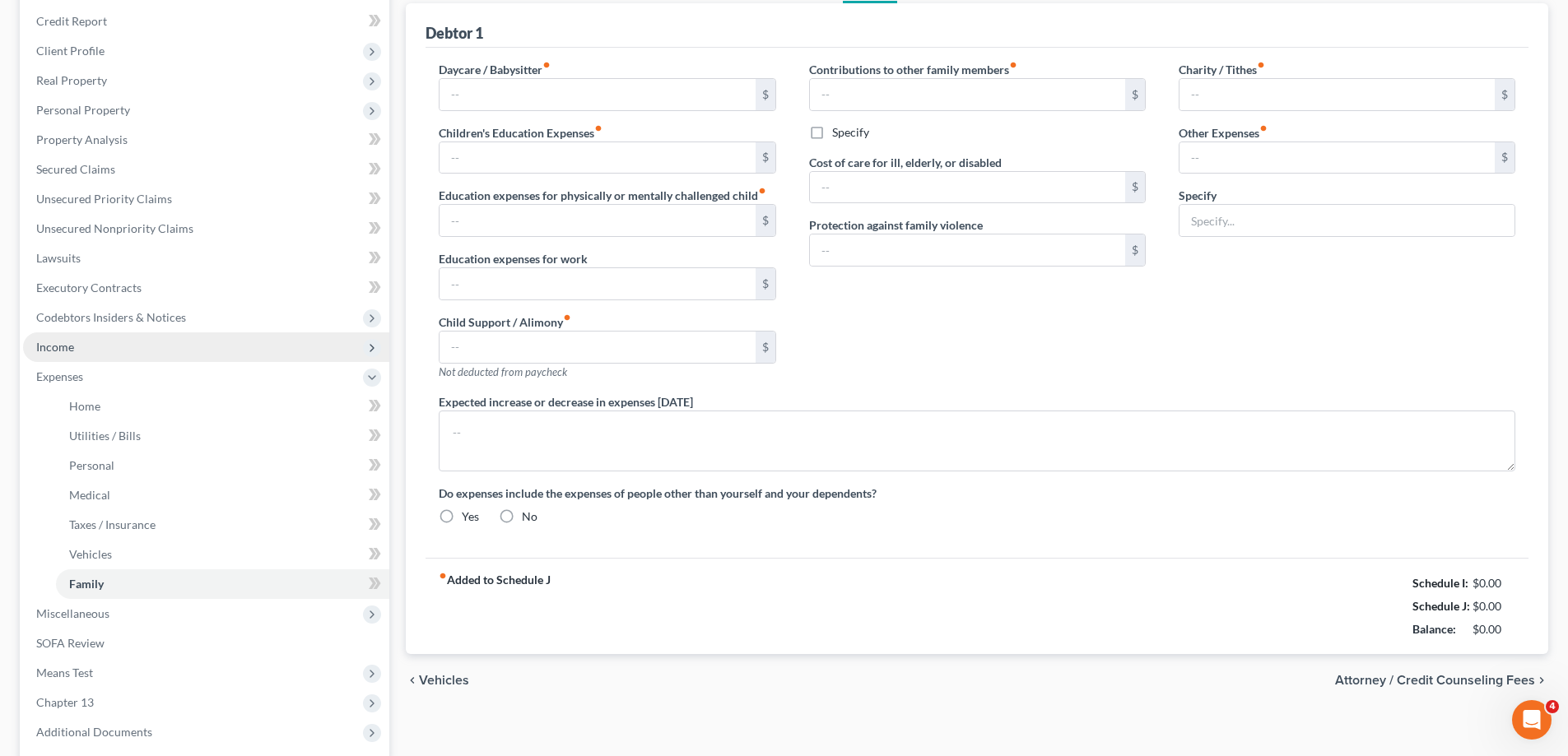
type input "VA Disability Back Out"
radio input "true"
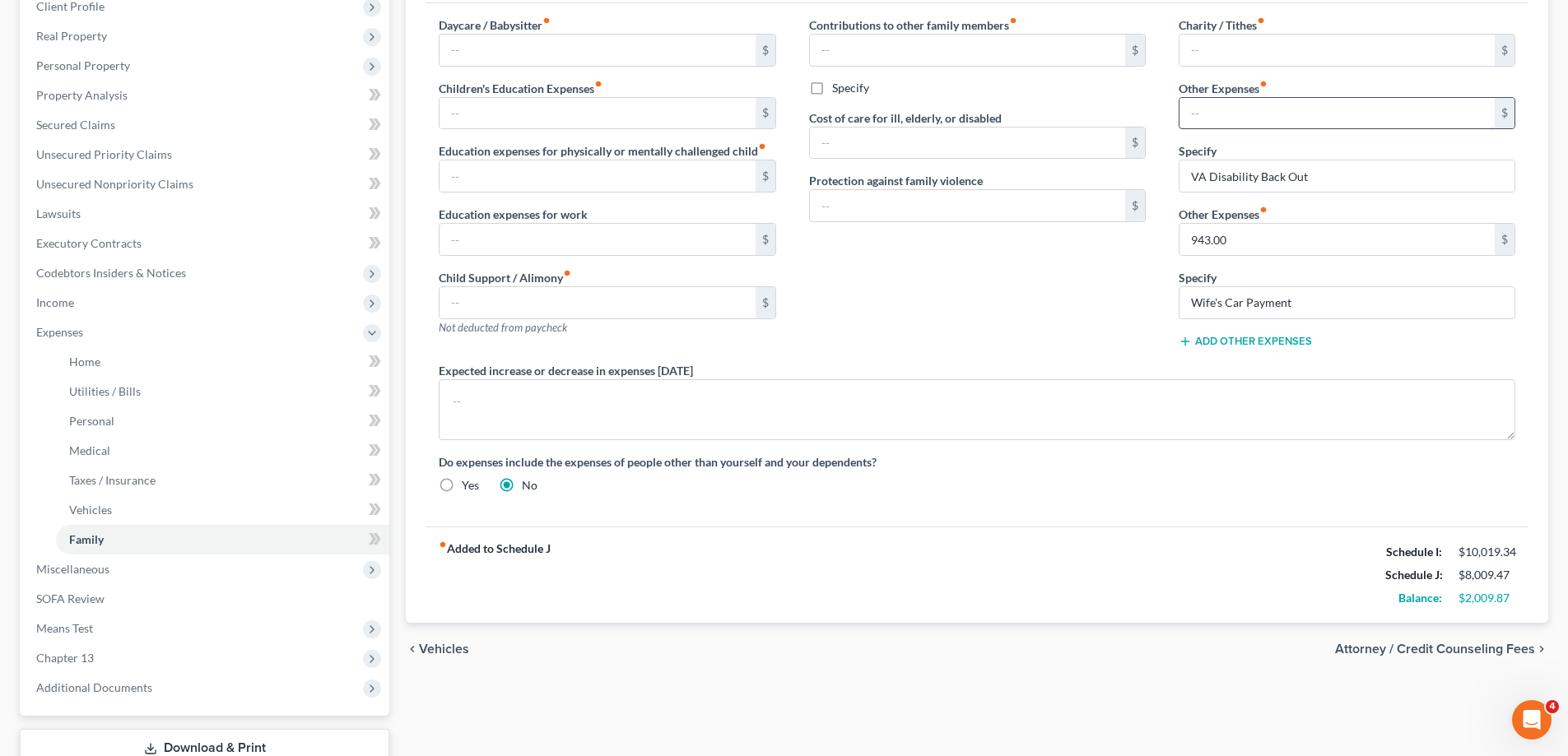
scroll to position [109, 0]
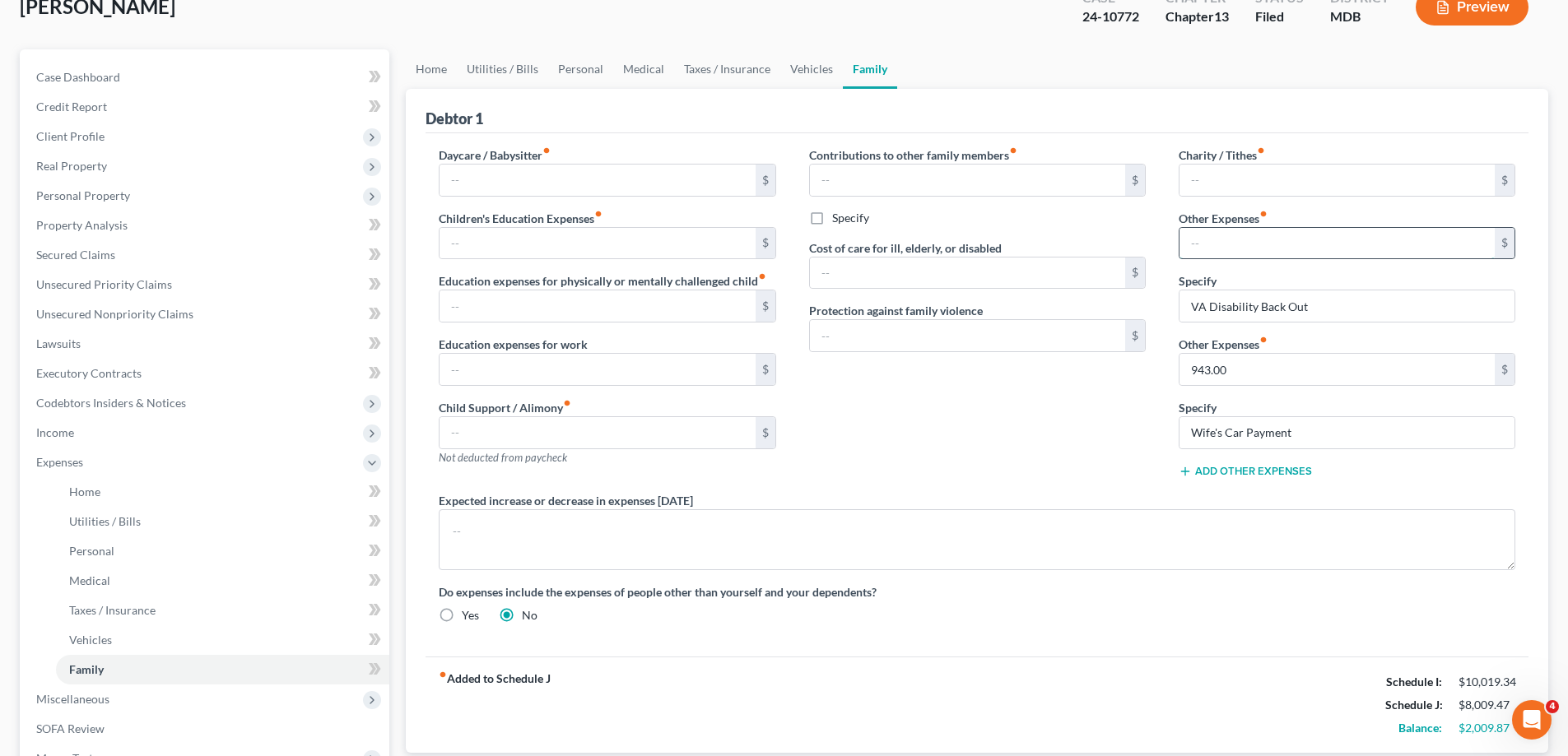
click at [1236, 239] on input "text" at bounding box center [1336, 243] width 315 height 31
click at [963, 427] on div "Contributions to other family members fiber_manual_record $ Specify Cost of car…" at bounding box center [977, 319] width 369 height 346
click at [1252, 240] on input "1,746.00" at bounding box center [1336, 243] width 315 height 31
drag, startPoint x: 1252, startPoint y: 243, endPoint x: 1208, endPoint y: 244, distance: 44.0
click at [1208, 244] on input "1,746.00" at bounding box center [1336, 243] width 315 height 31
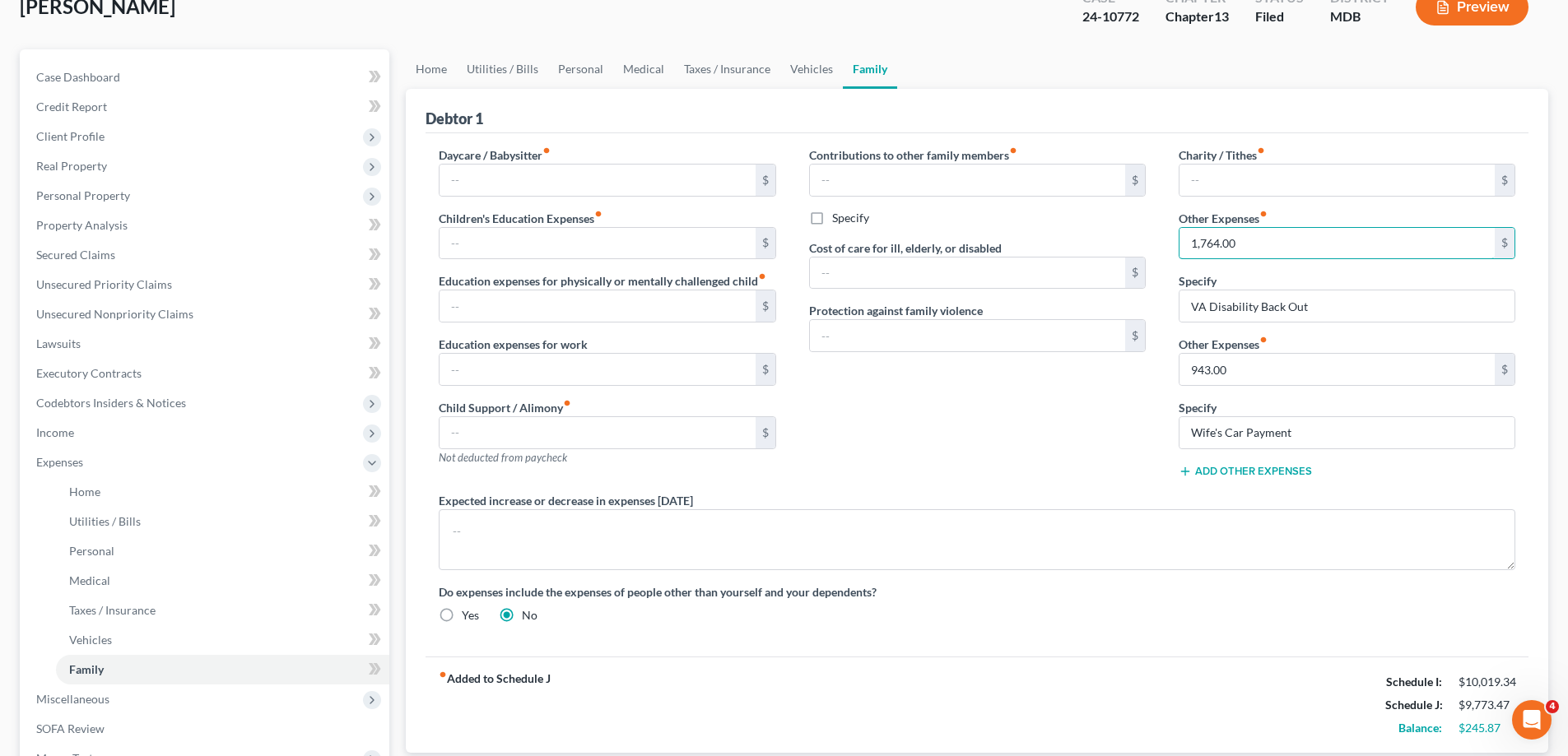
type input "1,764.00"
click at [1049, 468] on div "Contributions to other family members fiber_manual_record $ Specify Cost of car…" at bounding box center [977, 319] width 369 height 346
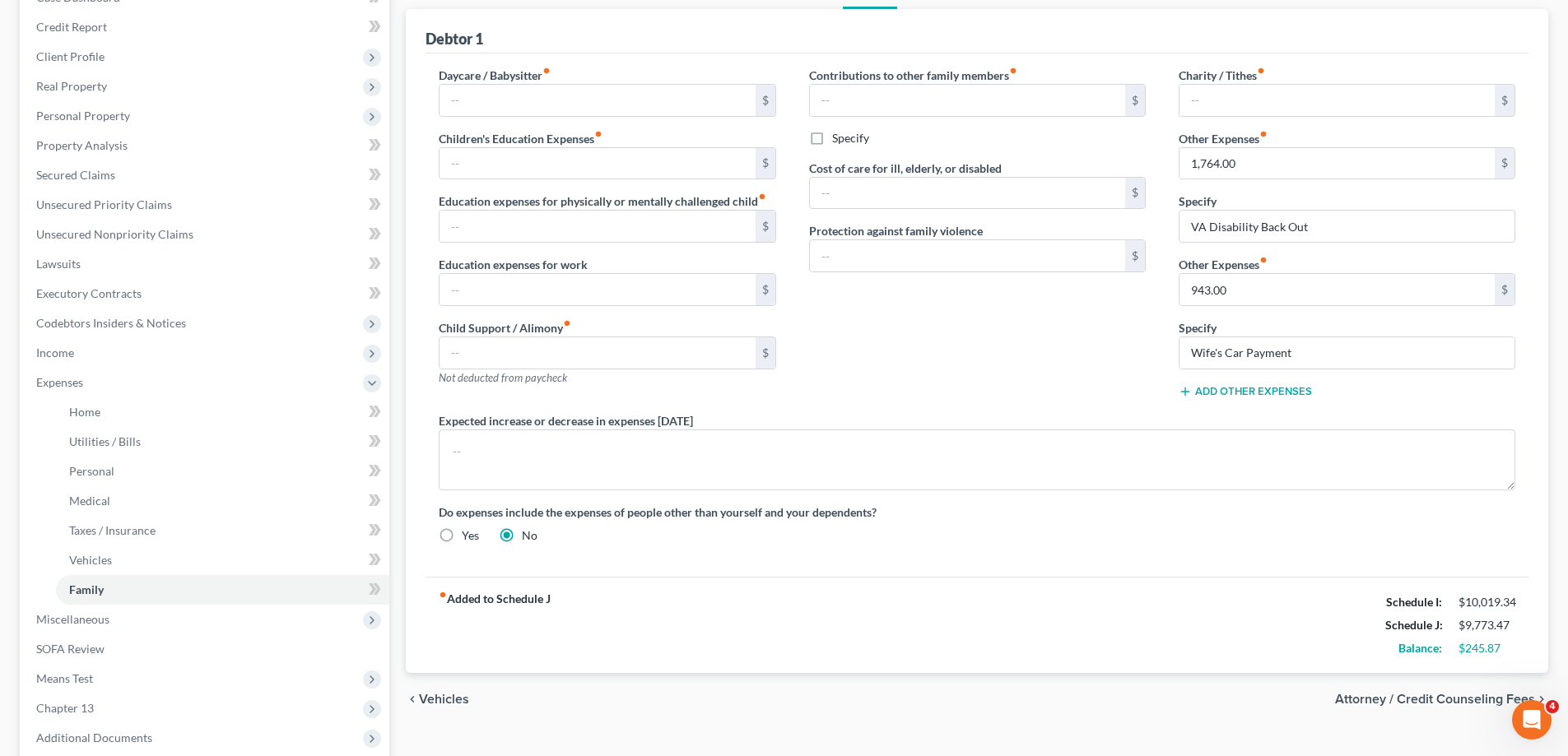
scroll to position [355, 0]
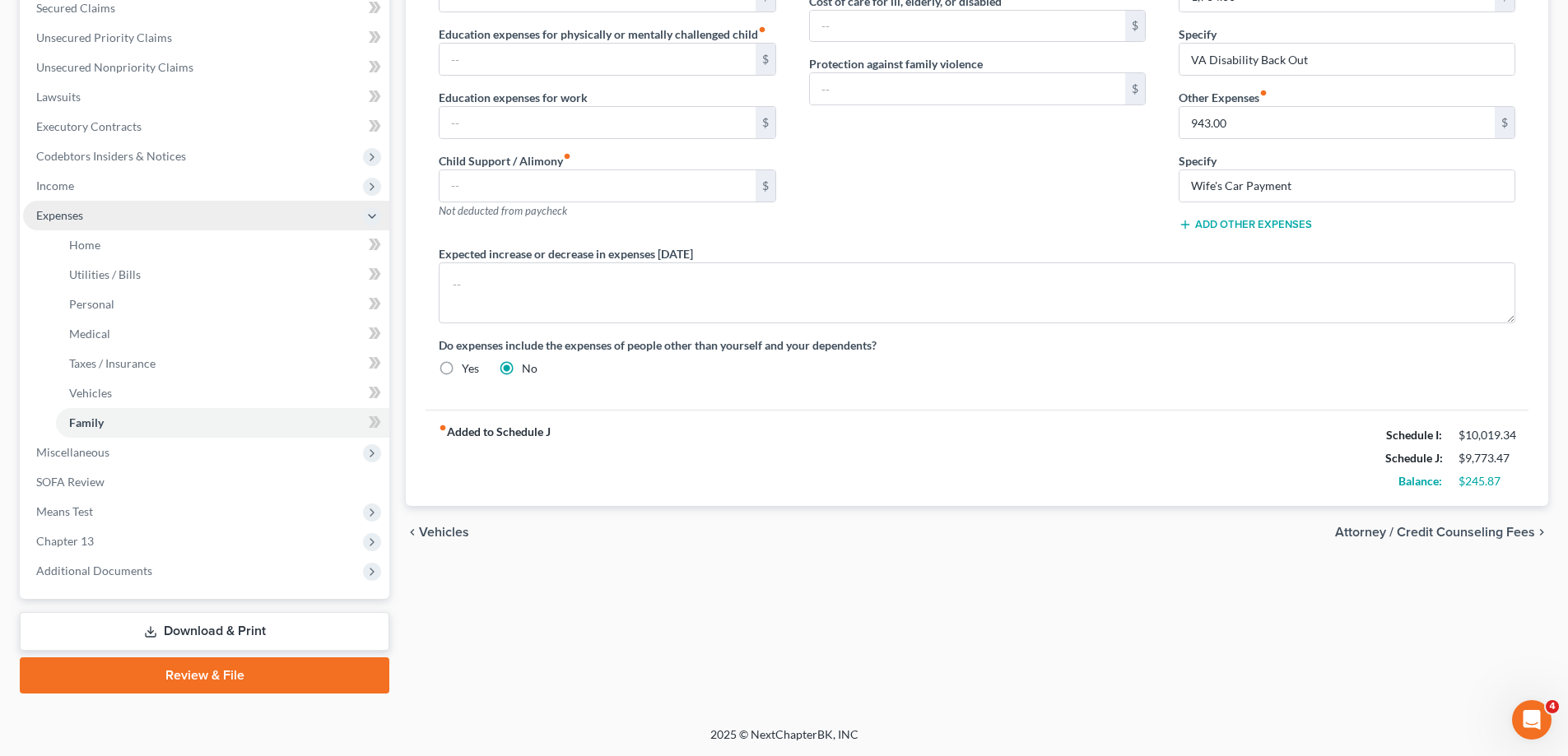
click at [91, 221] on span "Expenses" at bounding box center [205, 216] width 366 height 29
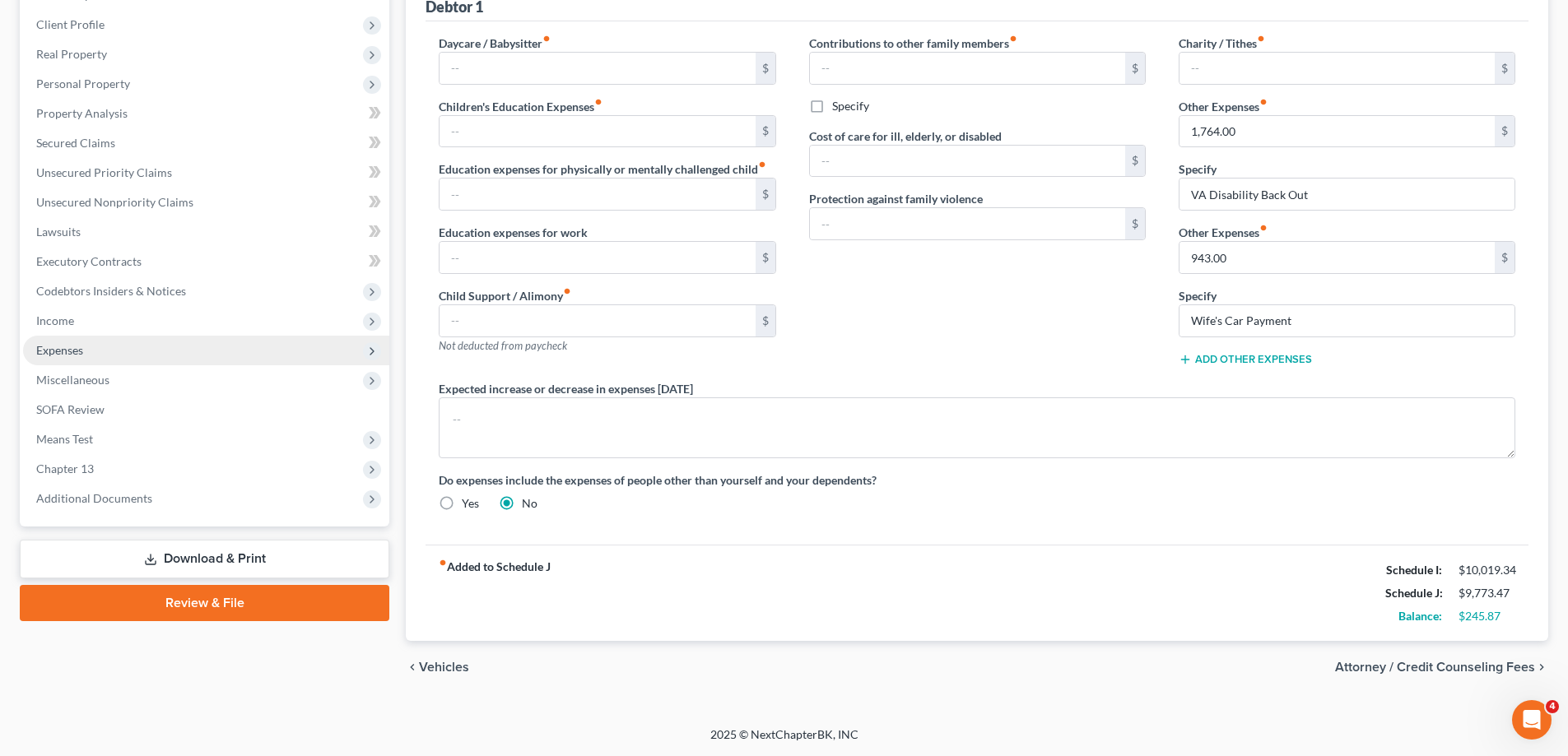
scroll to position [221, 0]
click at [75, 328] on span "Income" at bounding box center [205, 321] width 366 height 29
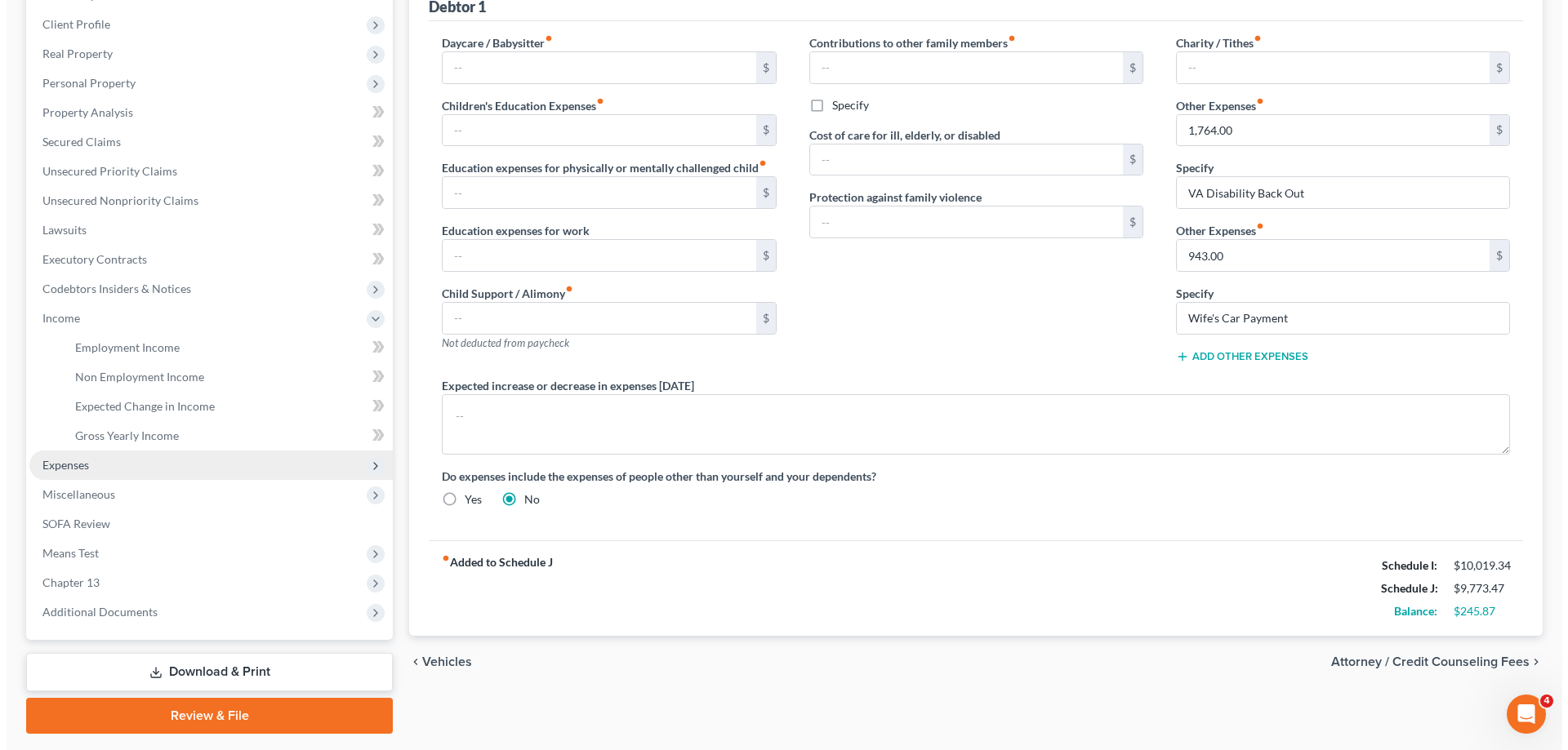
scroll to position [265, 0]
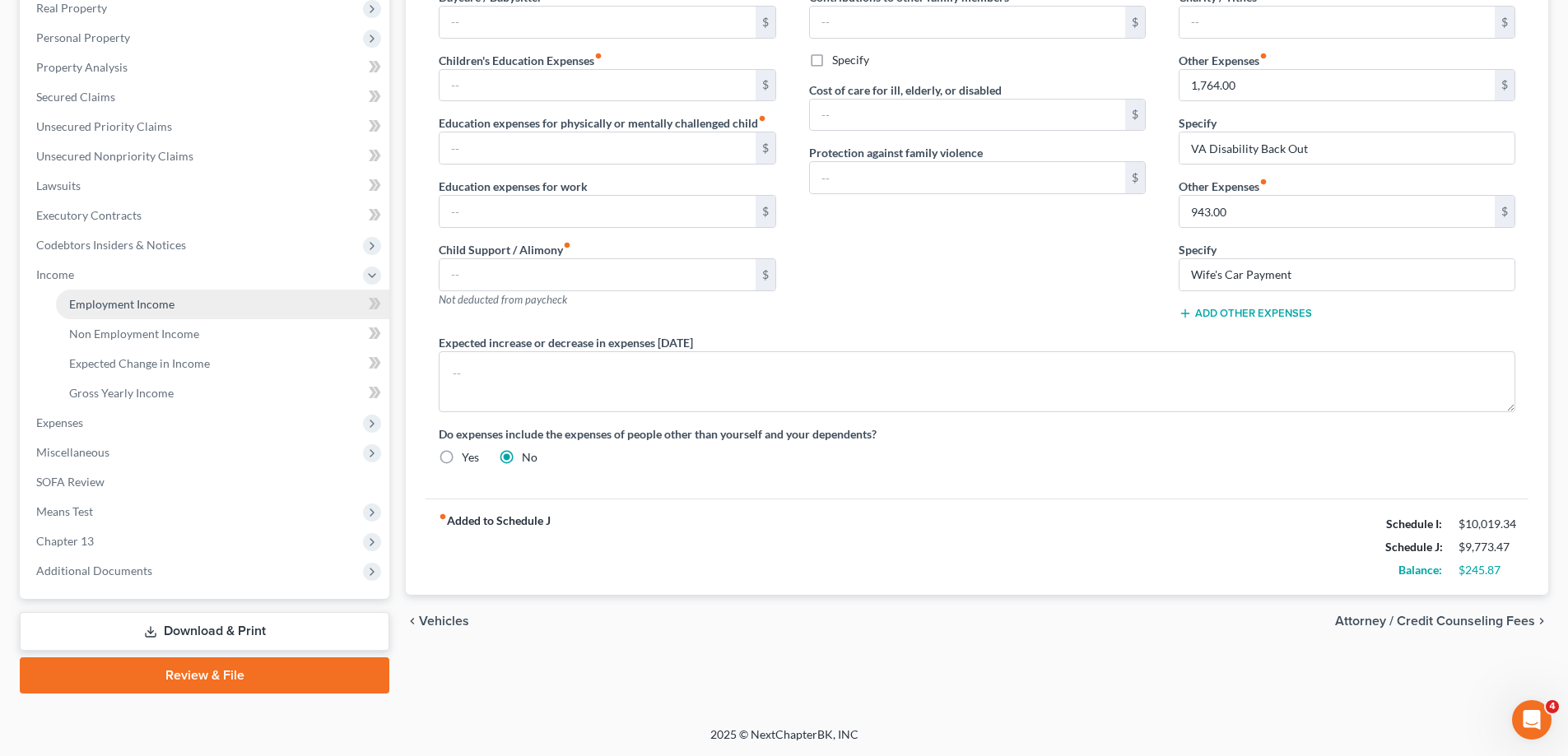
click at [111, 307] on span "Employment Income" at bounding box center [121, 304] width 105 height 14
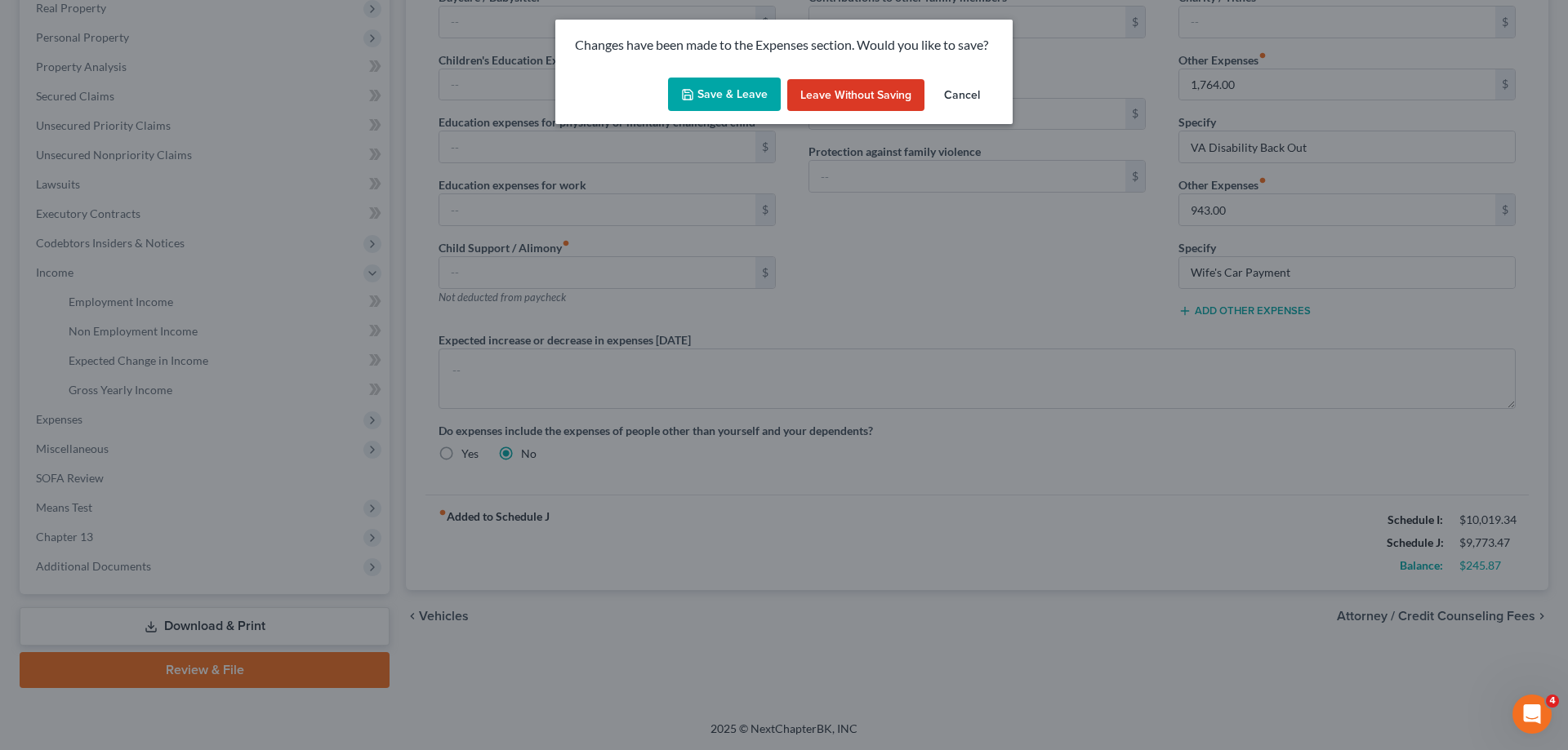
click at [690, 92] on icon "button" at bounding box center [687, 94] width 13 height 13
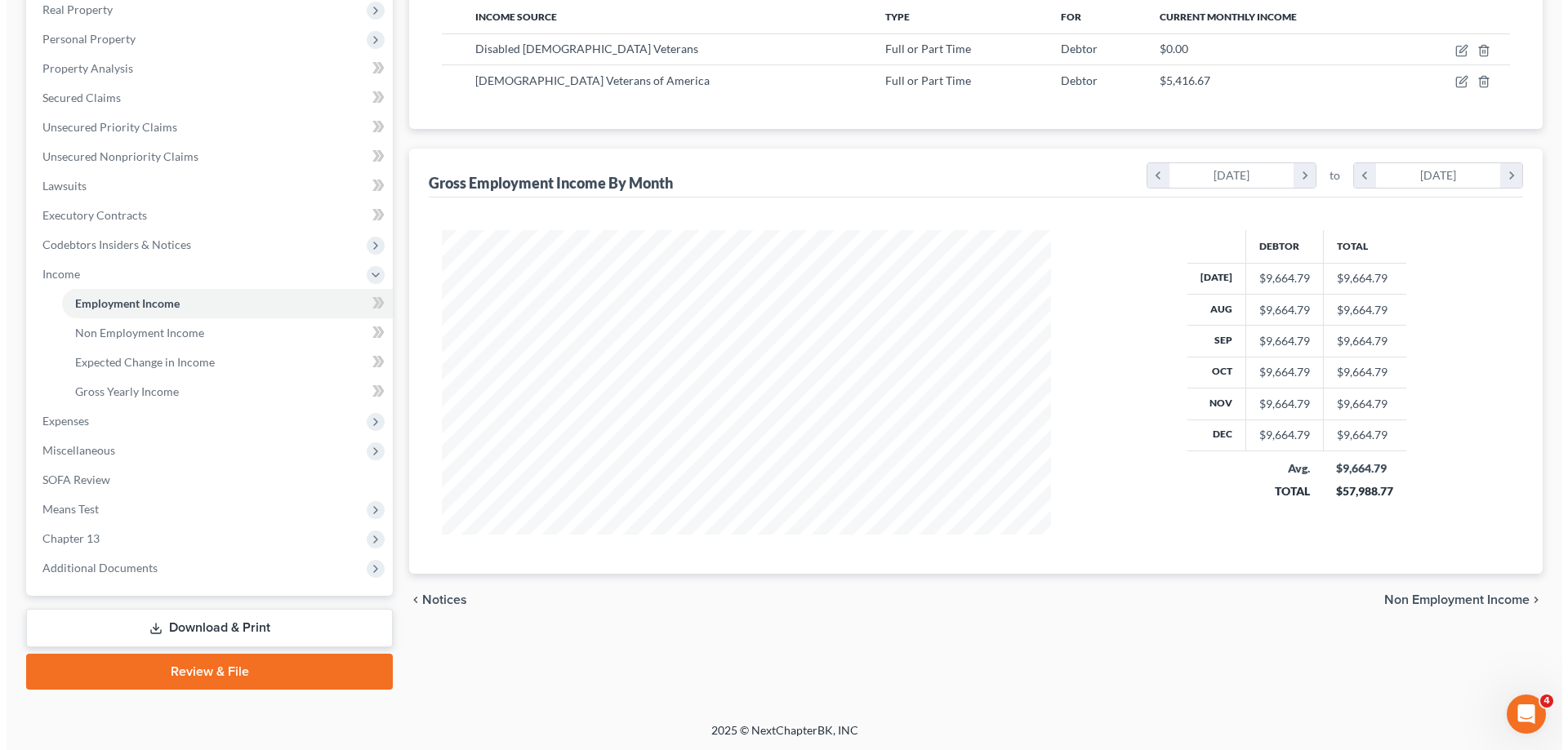
scroll to position [265, 0]
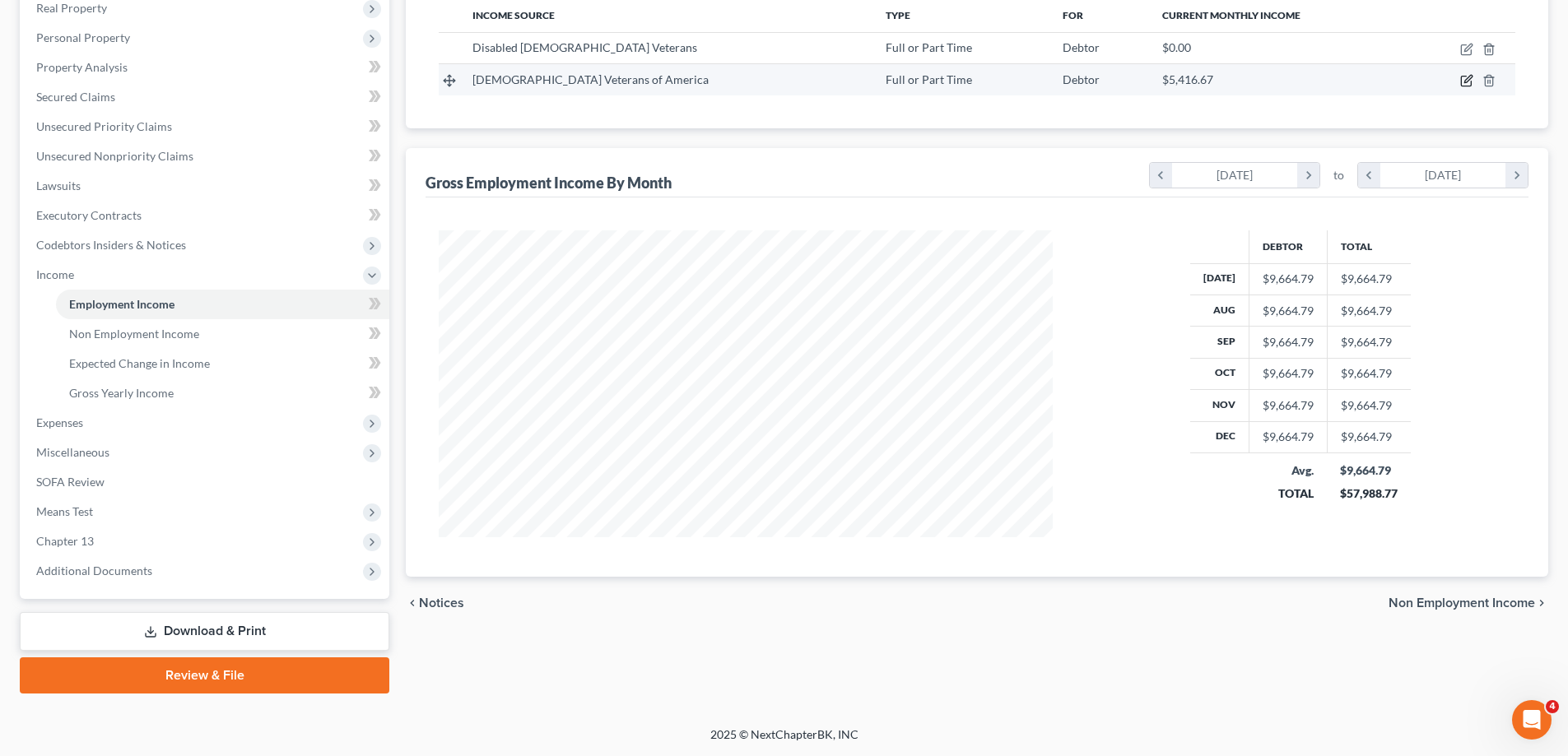
click at [1465, 82] on icon "button" at bounding box center [1466, 80] width 13 height 13
select select "0"
select select "2"
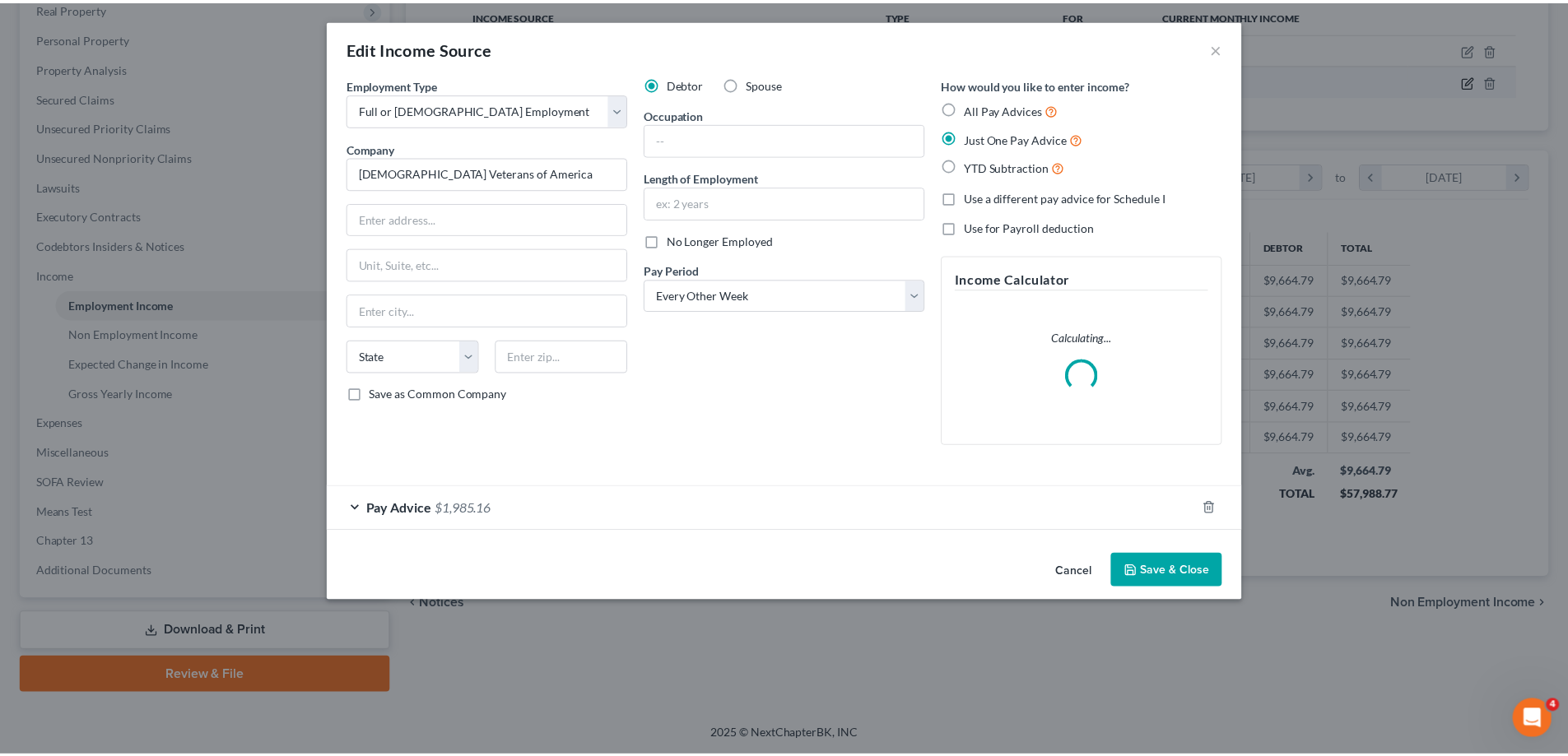
scroll to position [309, 653]
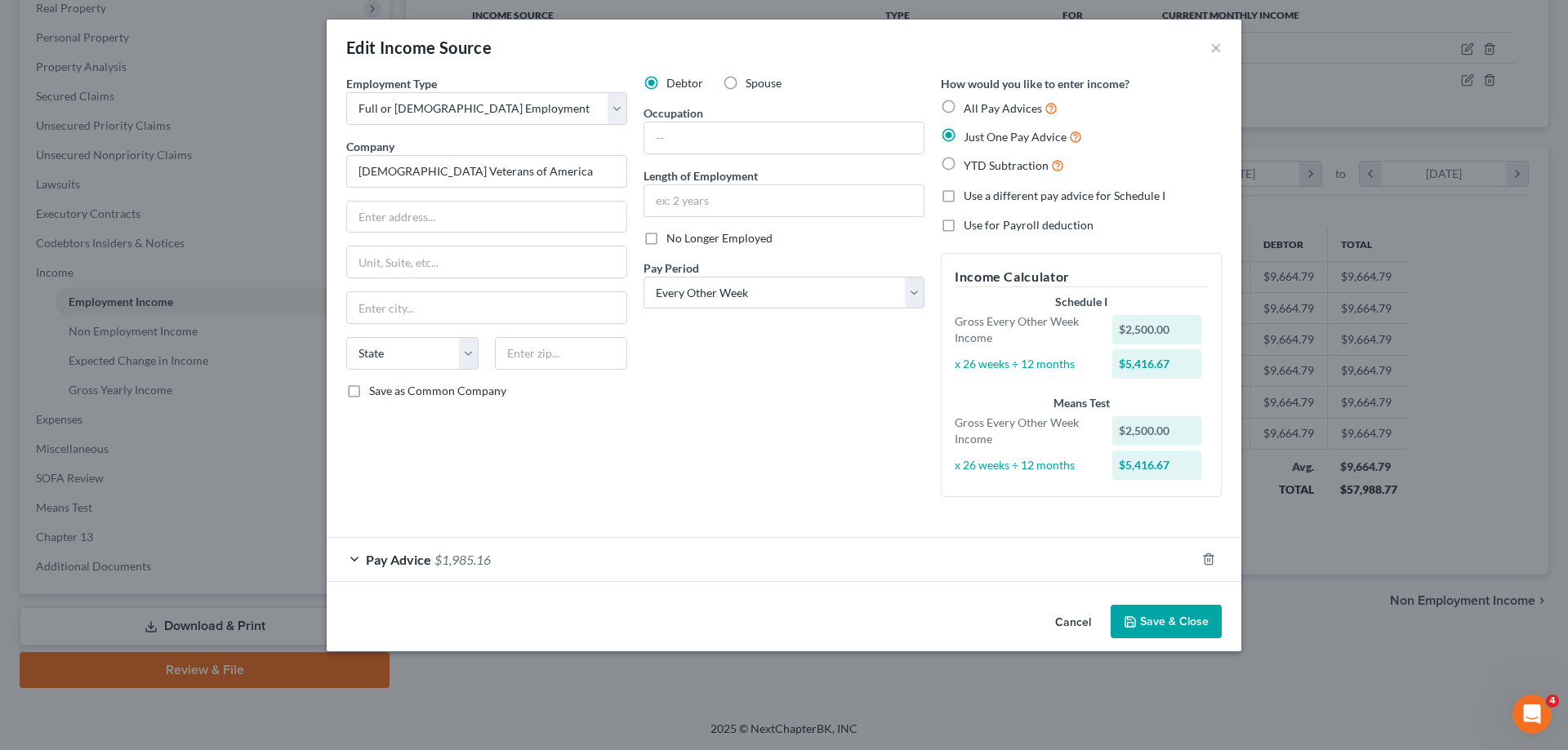
click at [1188, 618] on button "Save & Close" at bounding box center [1166, 621] width 111 height 34
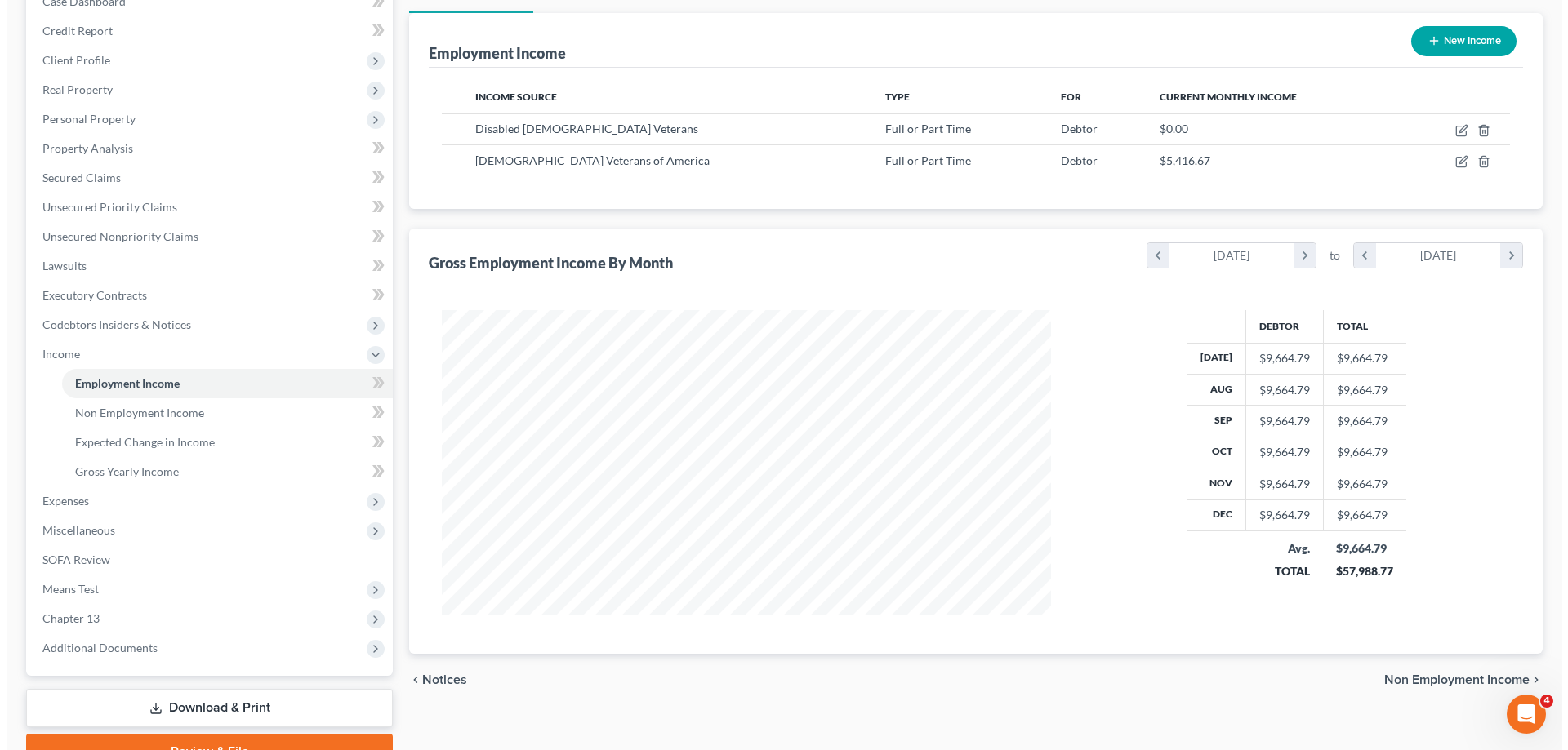
scroll to position [101, 0]
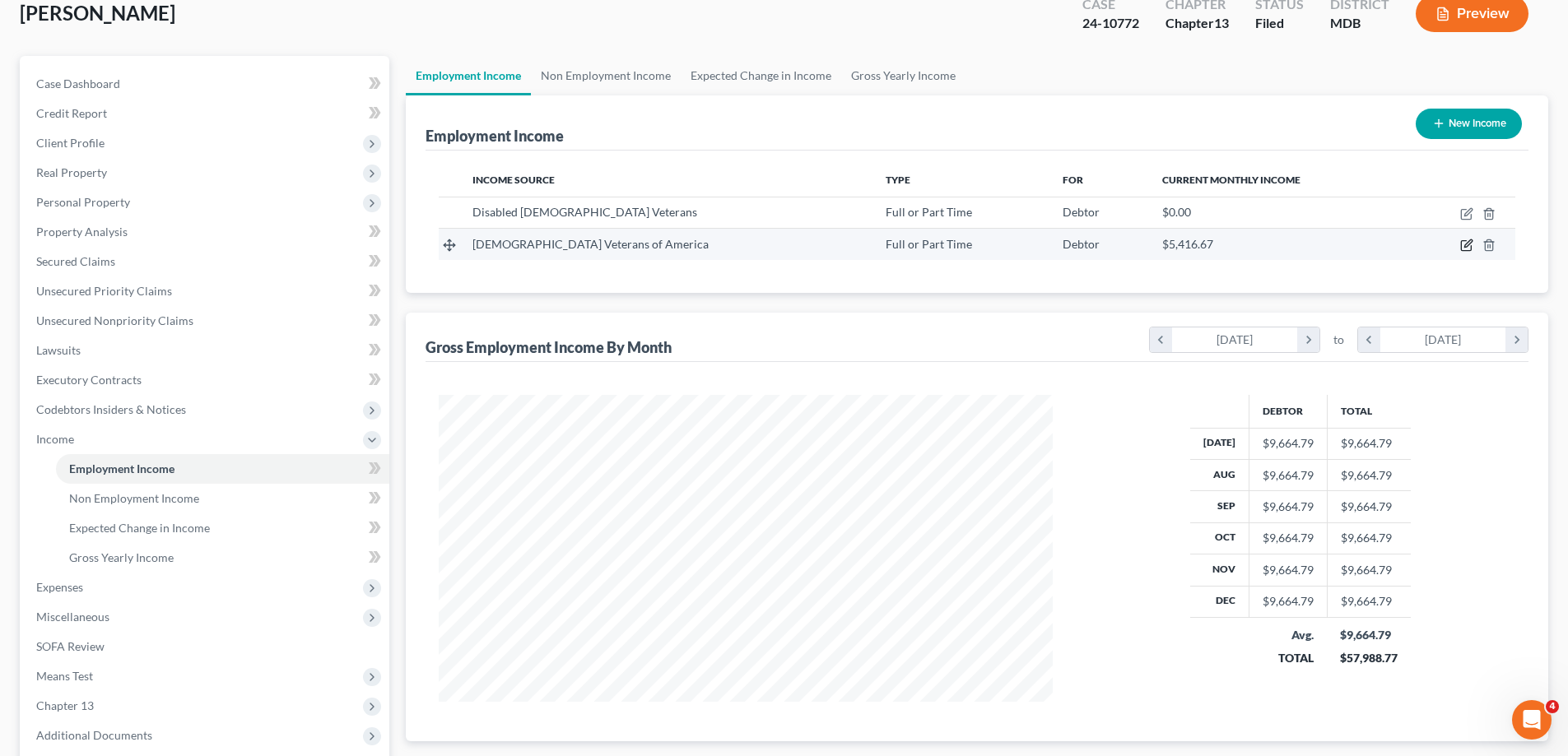
click at [1466, 244] on icon "button" at bounding box center [1468, 244] width 8 height 8
select select "0"
select select "2"
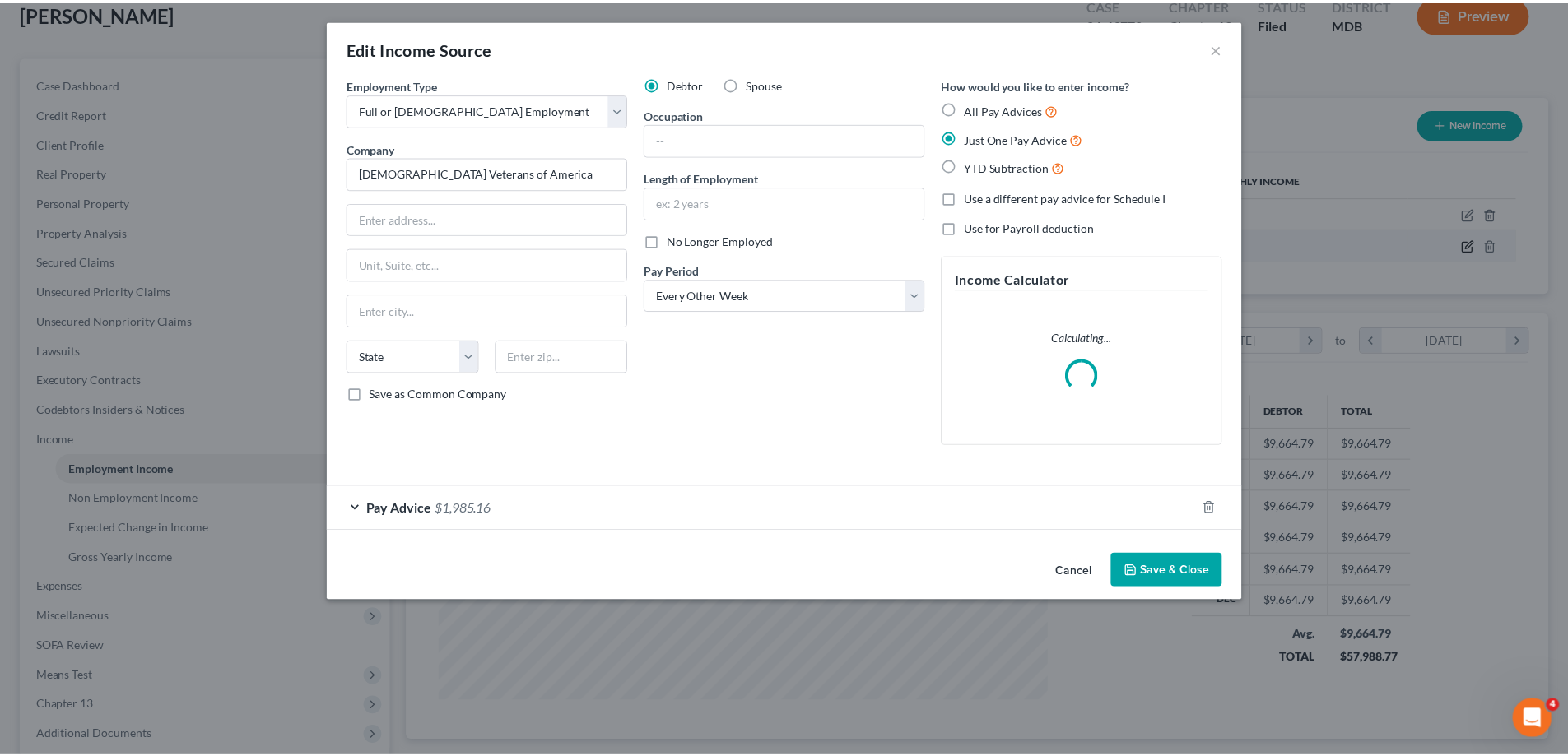
scroll to position [309, 653]
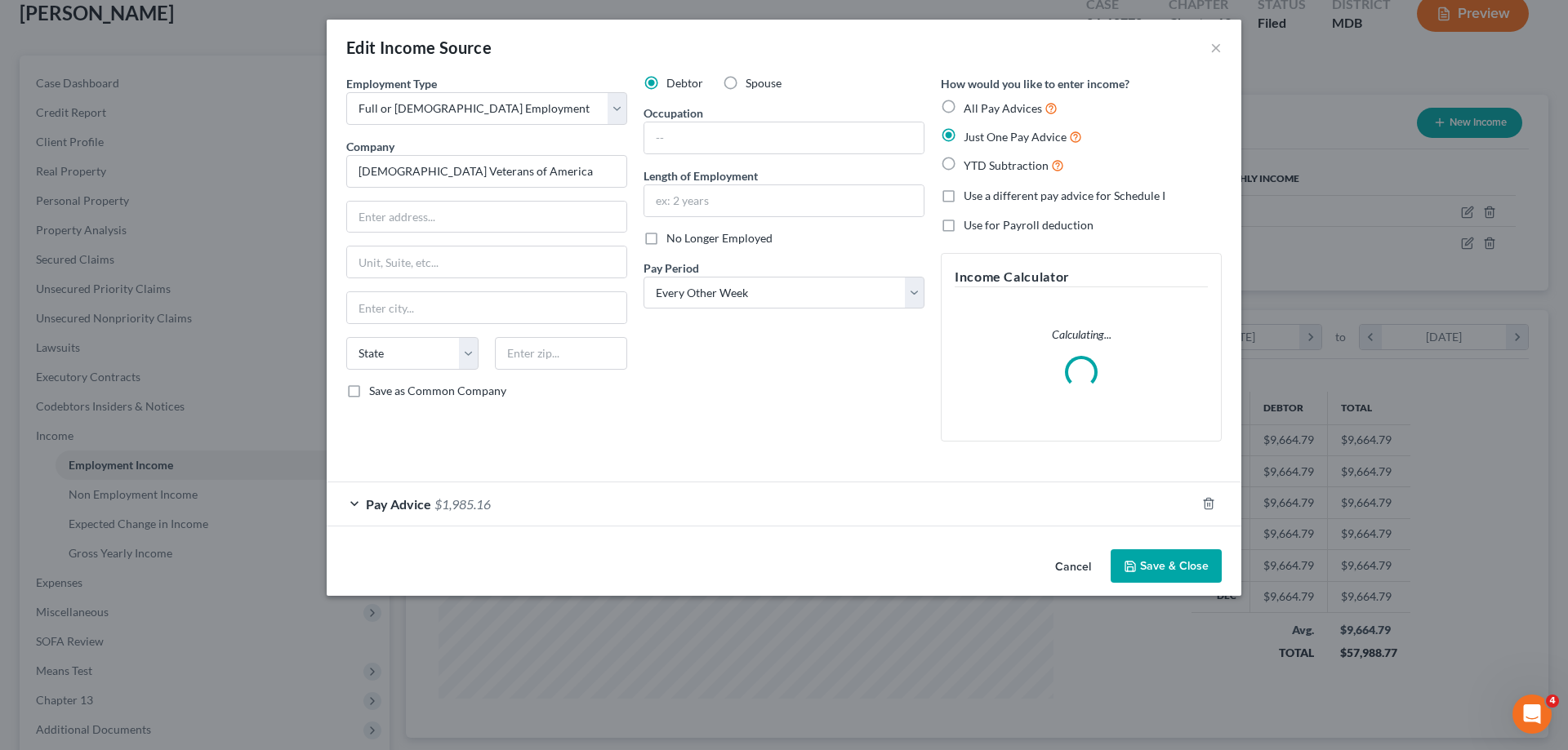
click at [1137, 564] on icon "button" at bounding box center [1129, 566] width 13 height 13
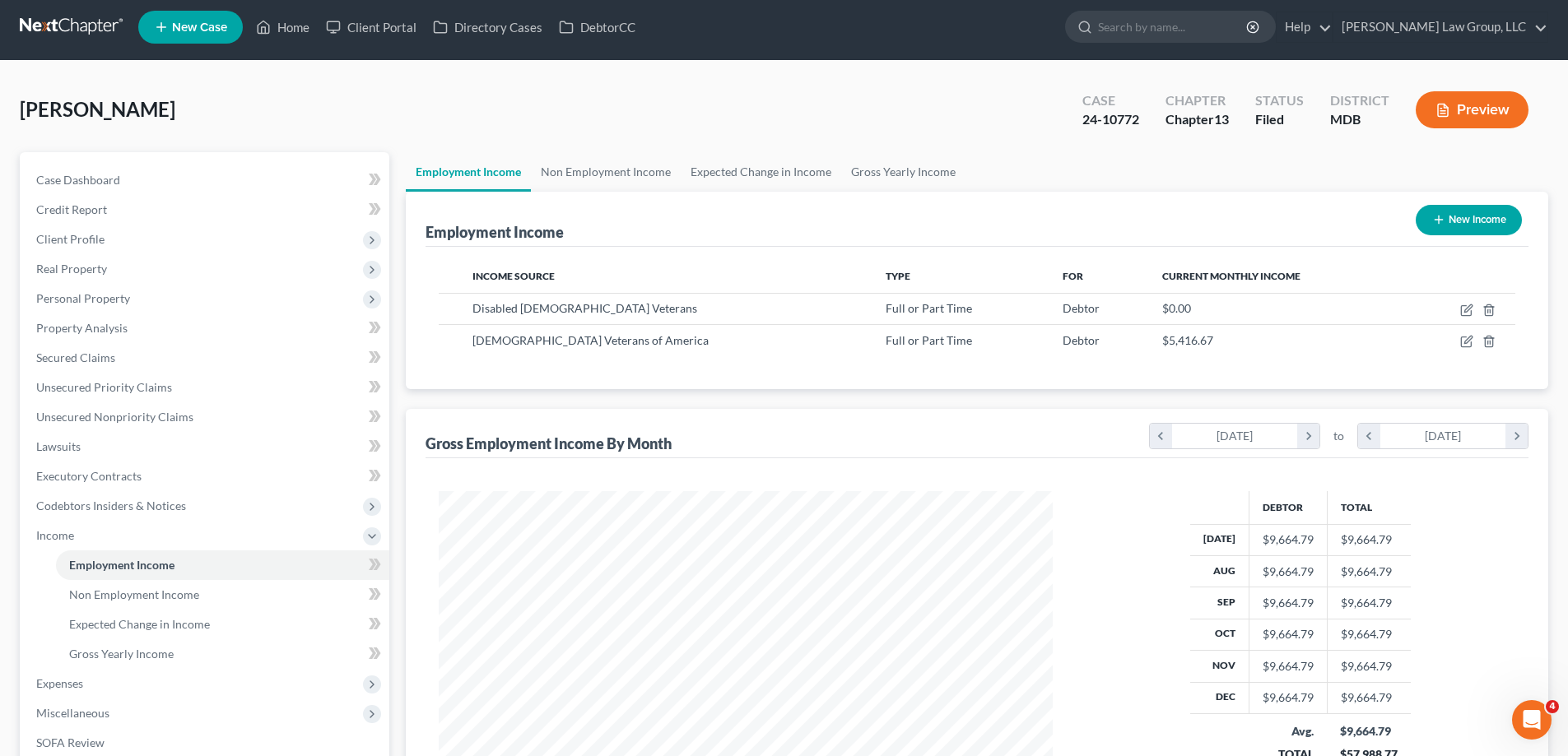
scroll to position [0, 0]
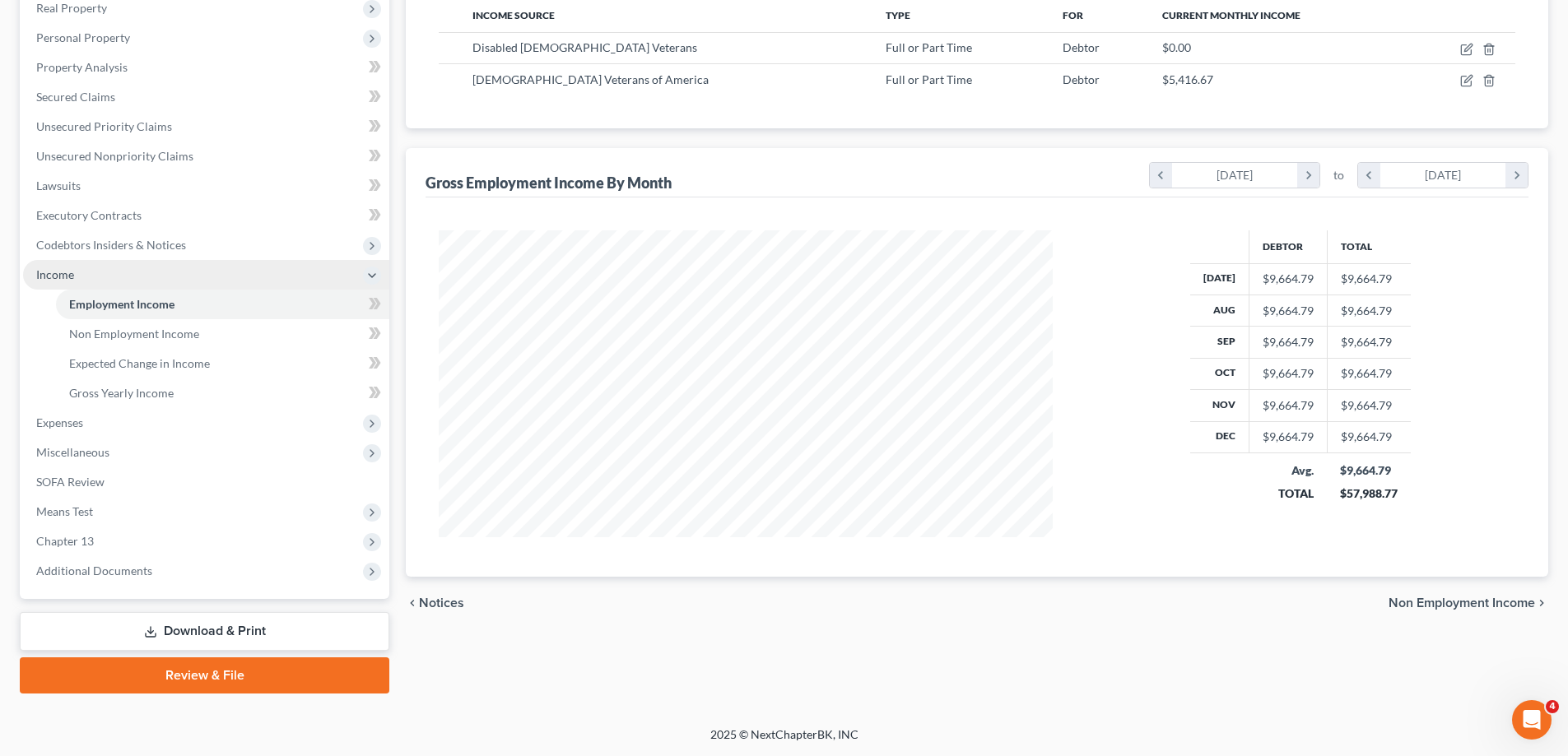
click at [77, 279] on span "Income" at bounding box center [205, 275] width 366 height 29
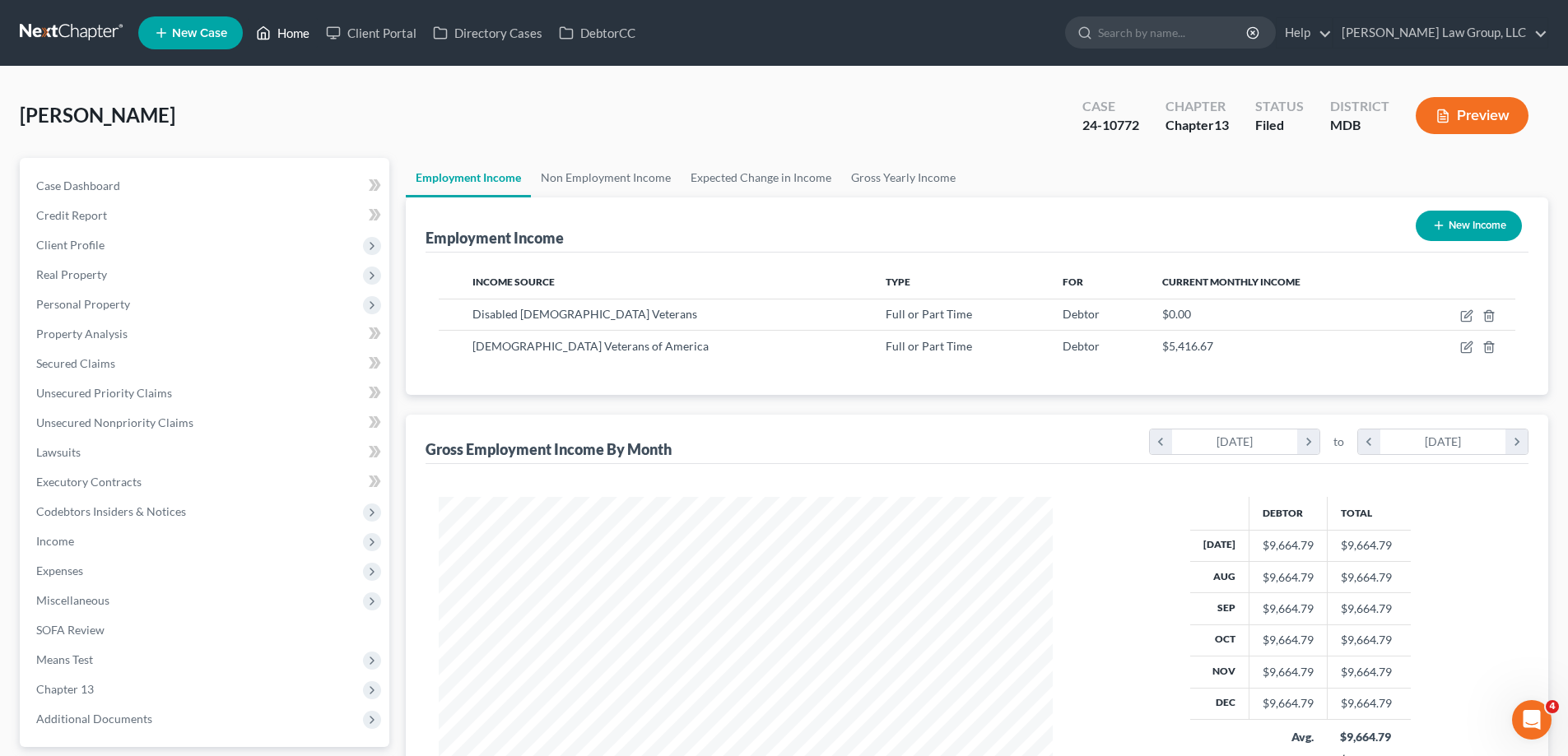
drag, startPoint x: 299, startPoint y: 27, endPoint x: 921, endPoint y: 4, distance: 622.4
click at [300, 27] on link "Home" at bounding box center [282, 32] width 70 height 29
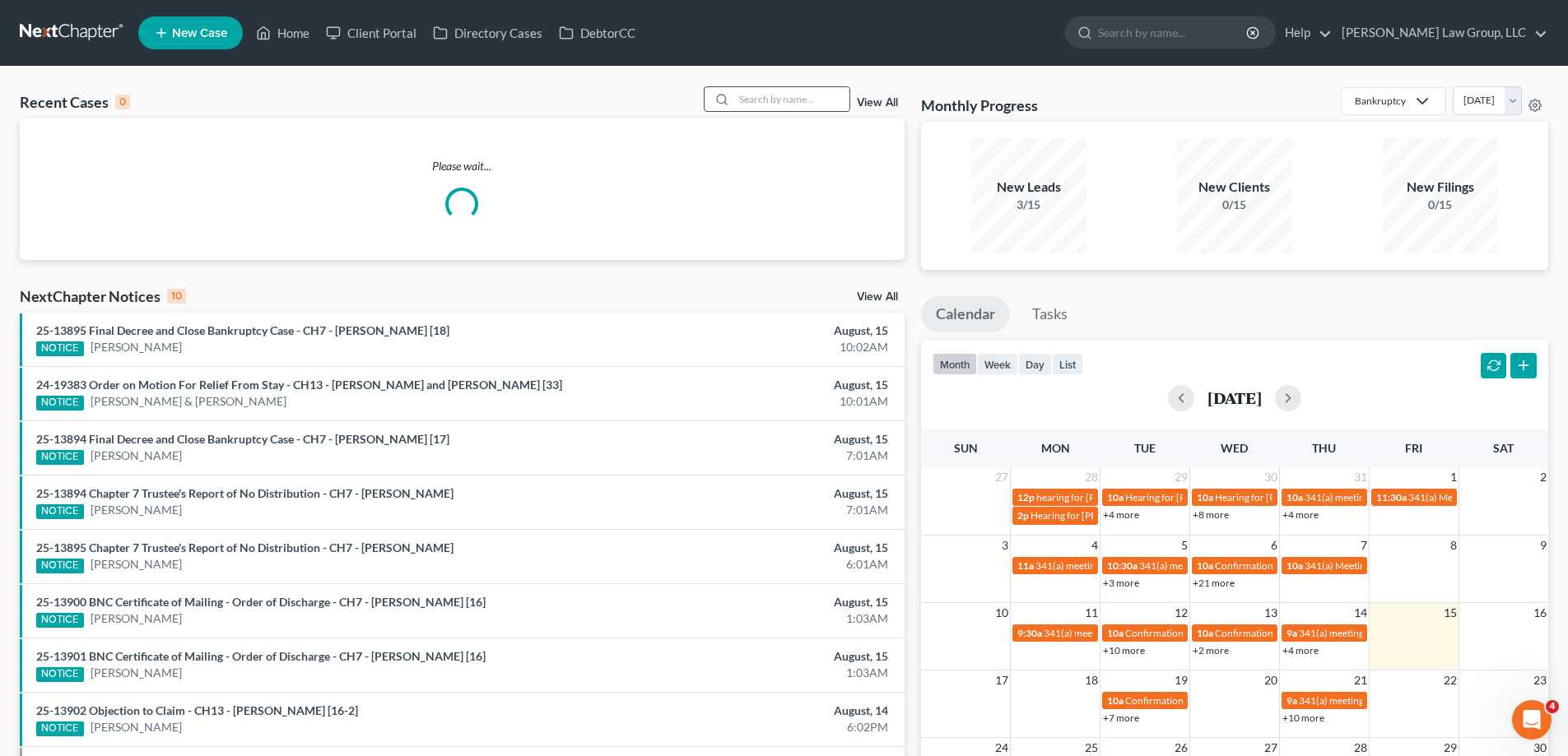
click at [771, 99] on input "search" at bounding box center [791, 99] width 115 height 24
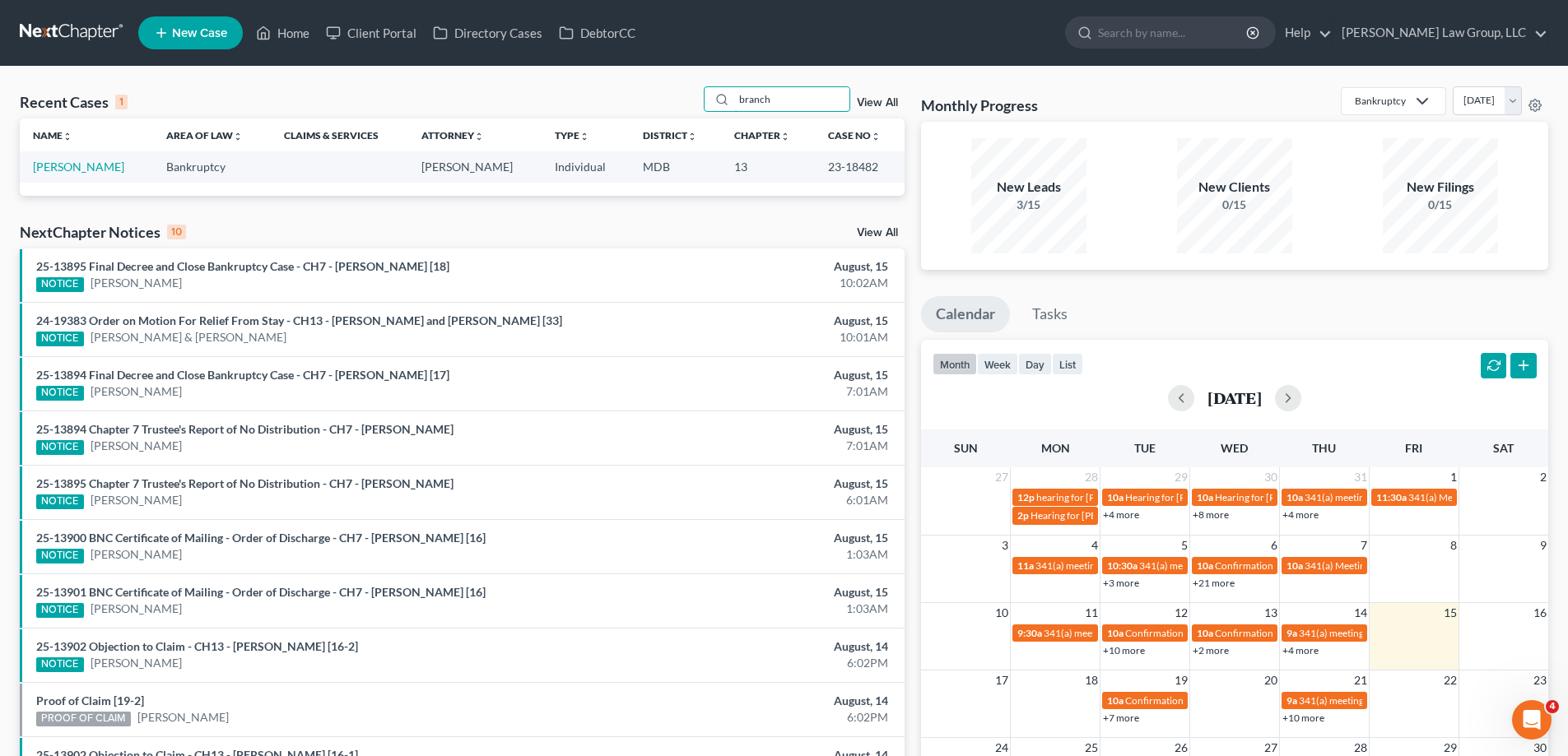
type input "branch"
drag, startPoint x: 883, startPoint y: 160, endPoint x: 820, endPoint y: 168, distance: 63.5
click at [820, 168] on td "23-18482" at bounding box center [859, 166] width 89 height 30
copy td "23-18482"
click at [99, 165] on link "[PERSON_NAME]" at bounding box center [79, 167] width 91 height 14
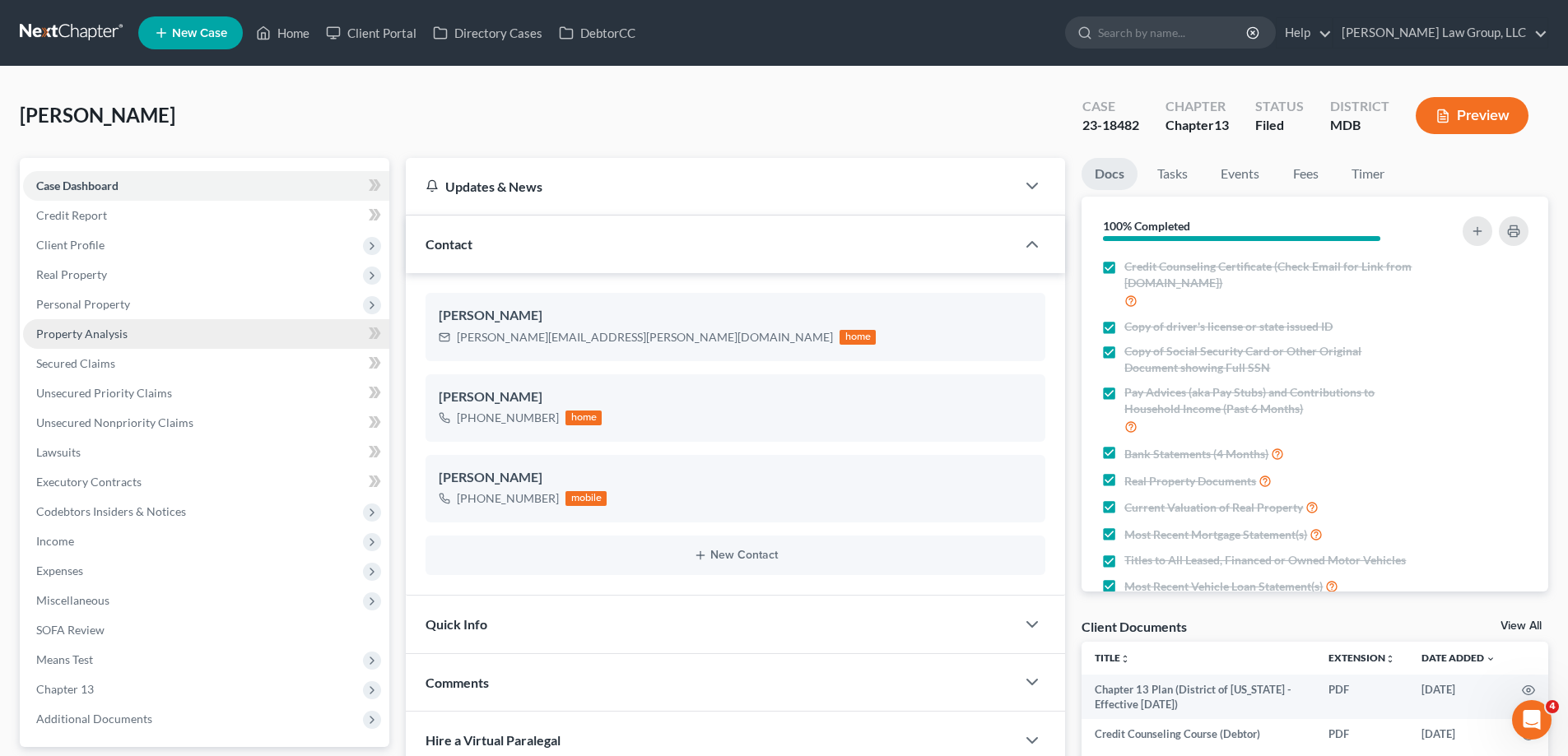
click at [105, 329] on span "Property Analysis" at bounding box center [81, 334] width 91 height 14
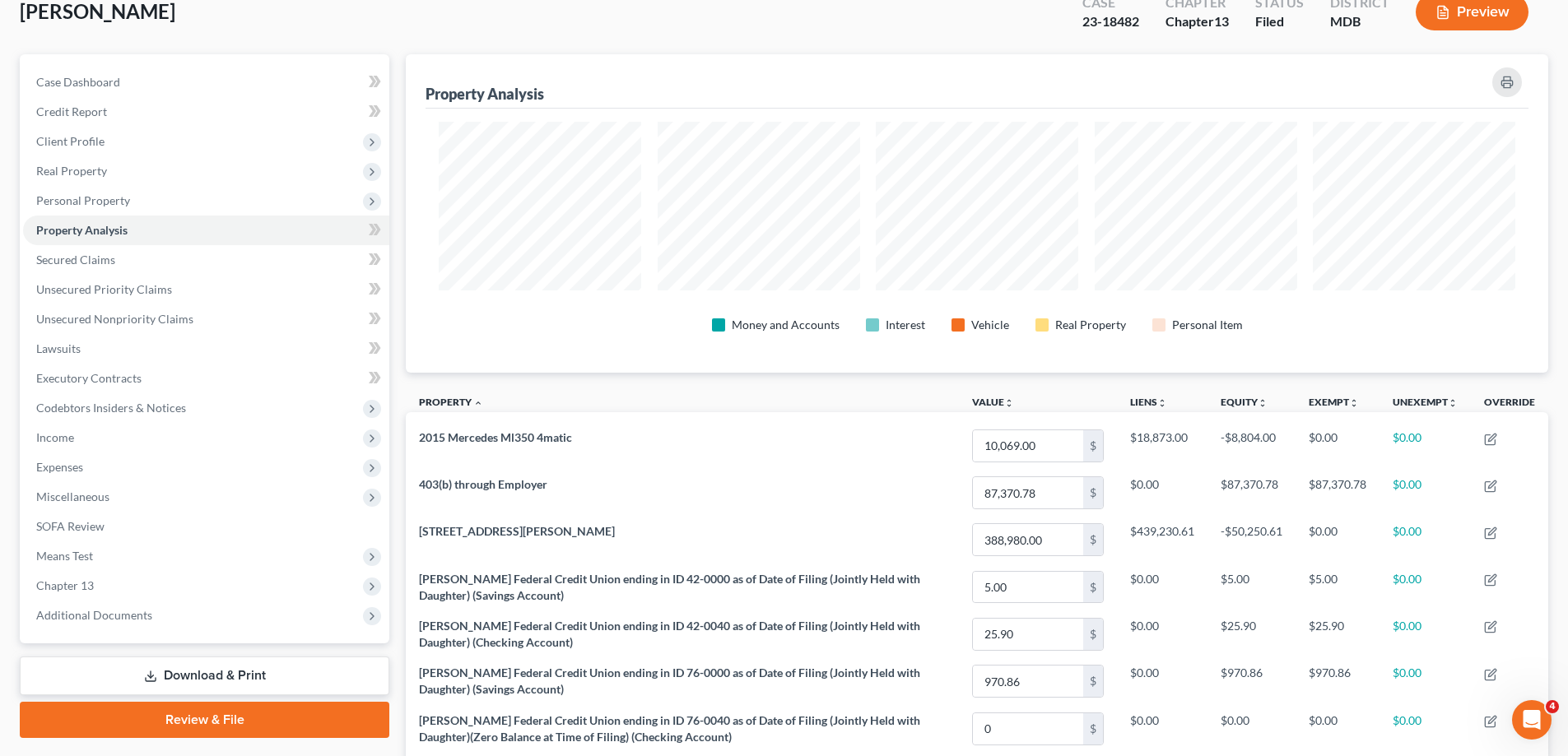
scroll to position [246, 0]
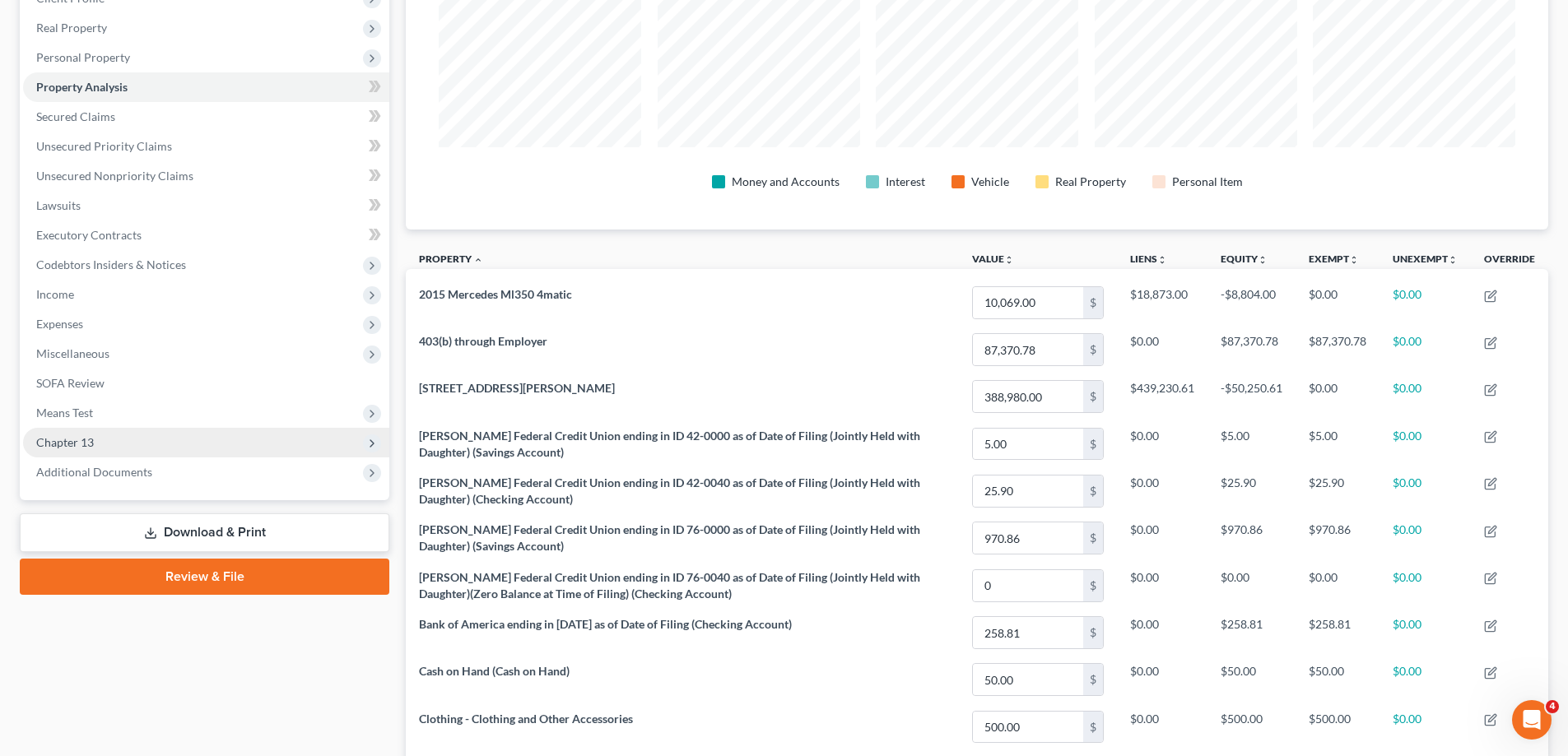
click at [143, 443] on span "Chapter 13" at bounding box center [205, 443] width 366 height 29
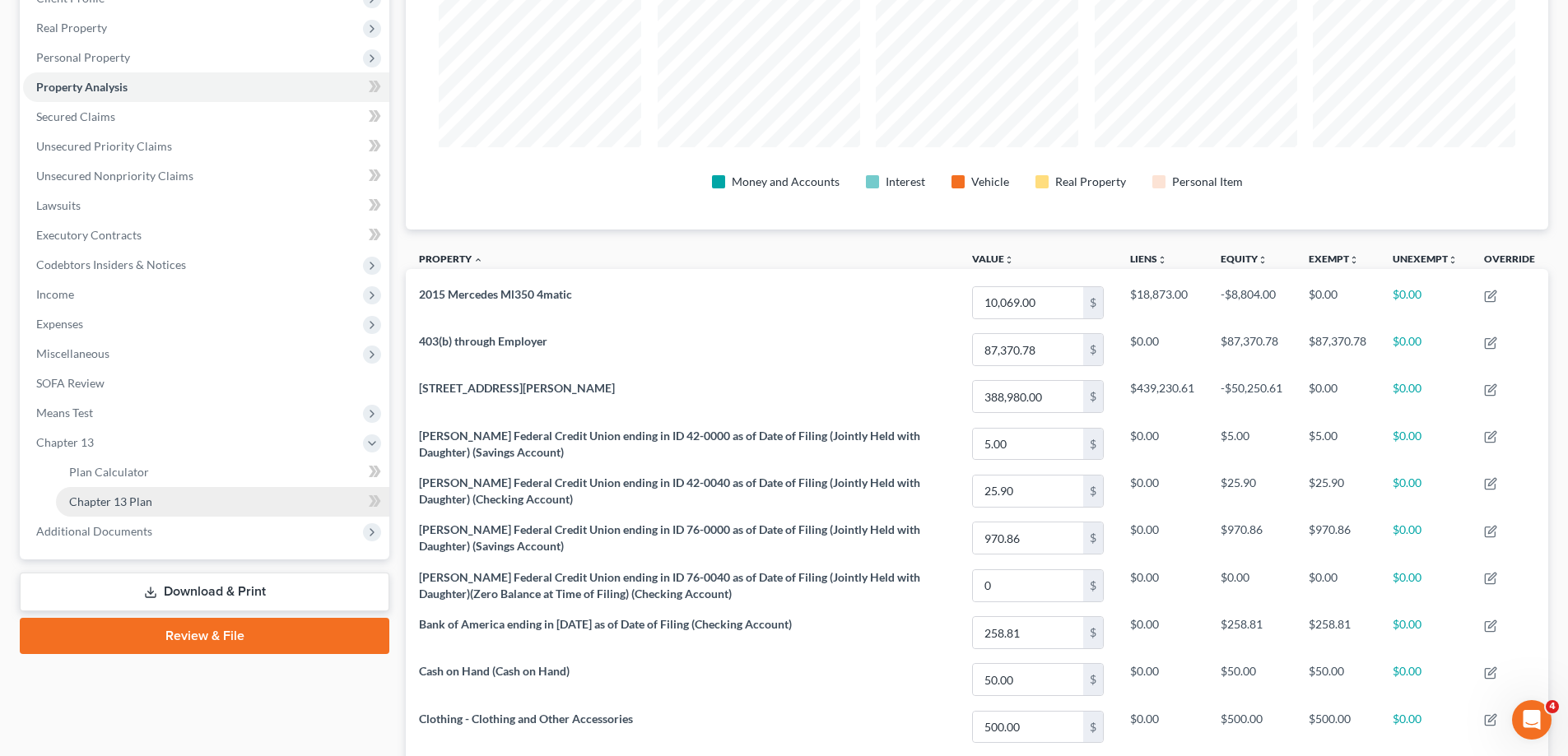
click at [151, 496] on link "Chapter 13 Plan" at bounding box center [222, 502] width 333 height 29
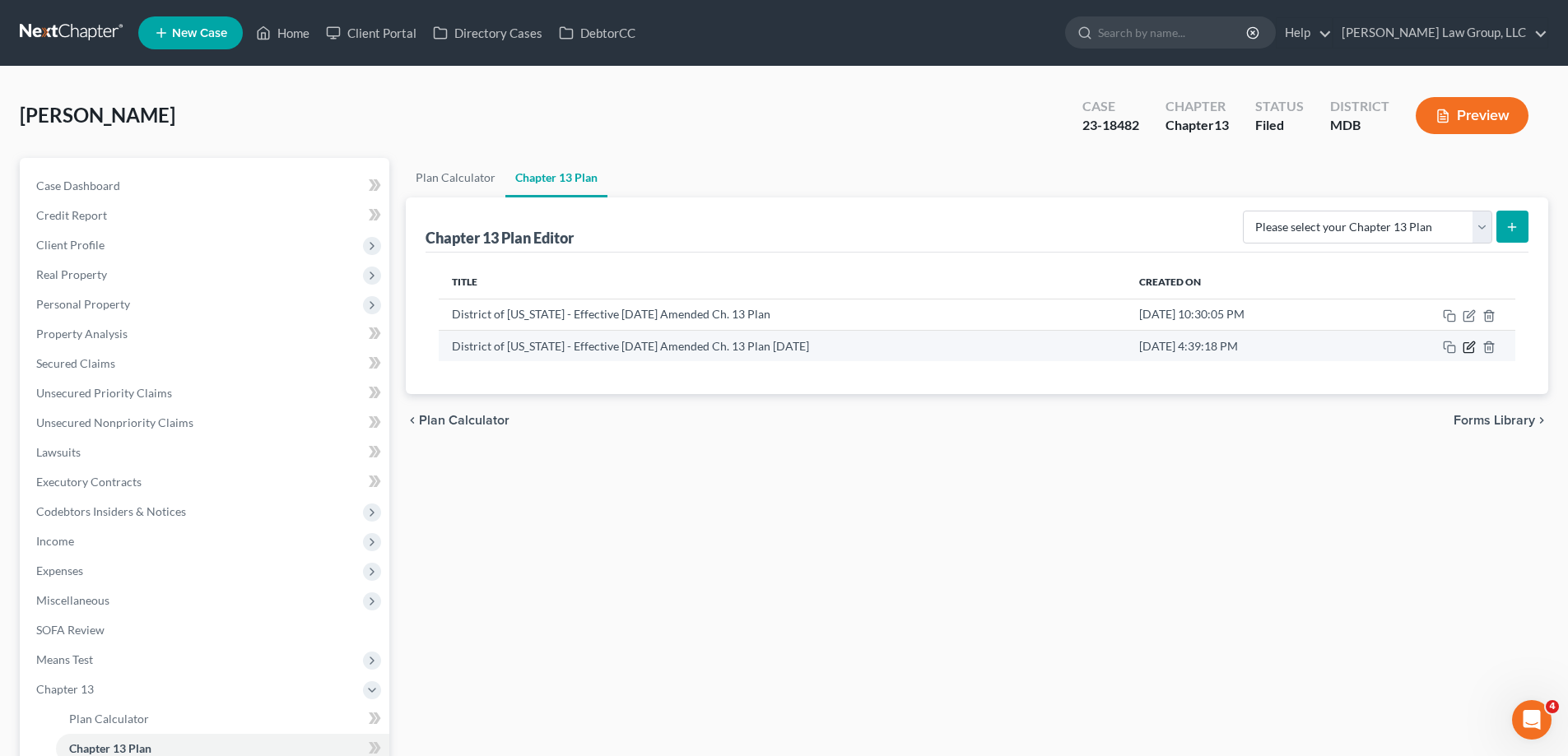
click at [1463, 349] on icon "button" at bounding box center [1468, 349] width 10 height 10
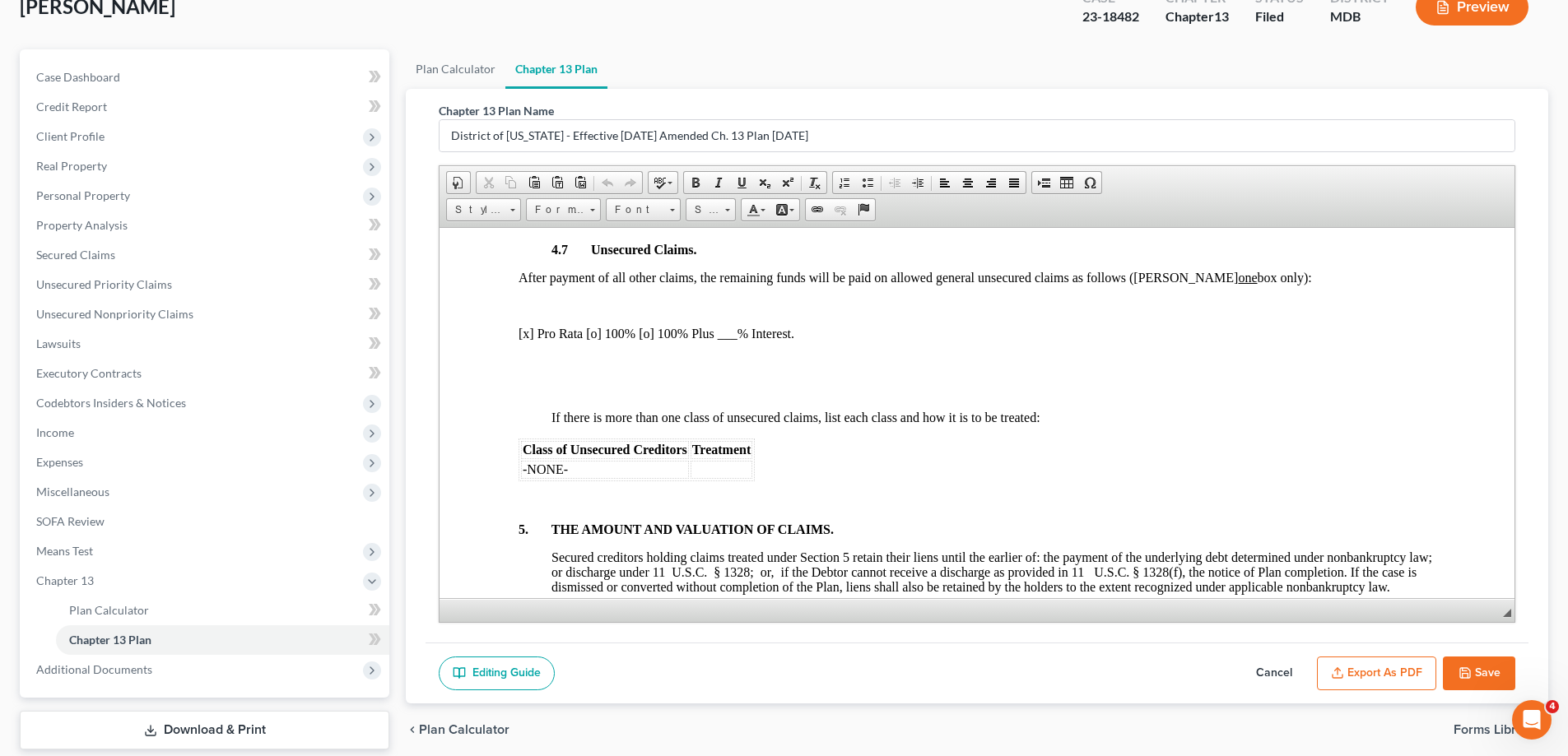
scroll to position [207, 0]
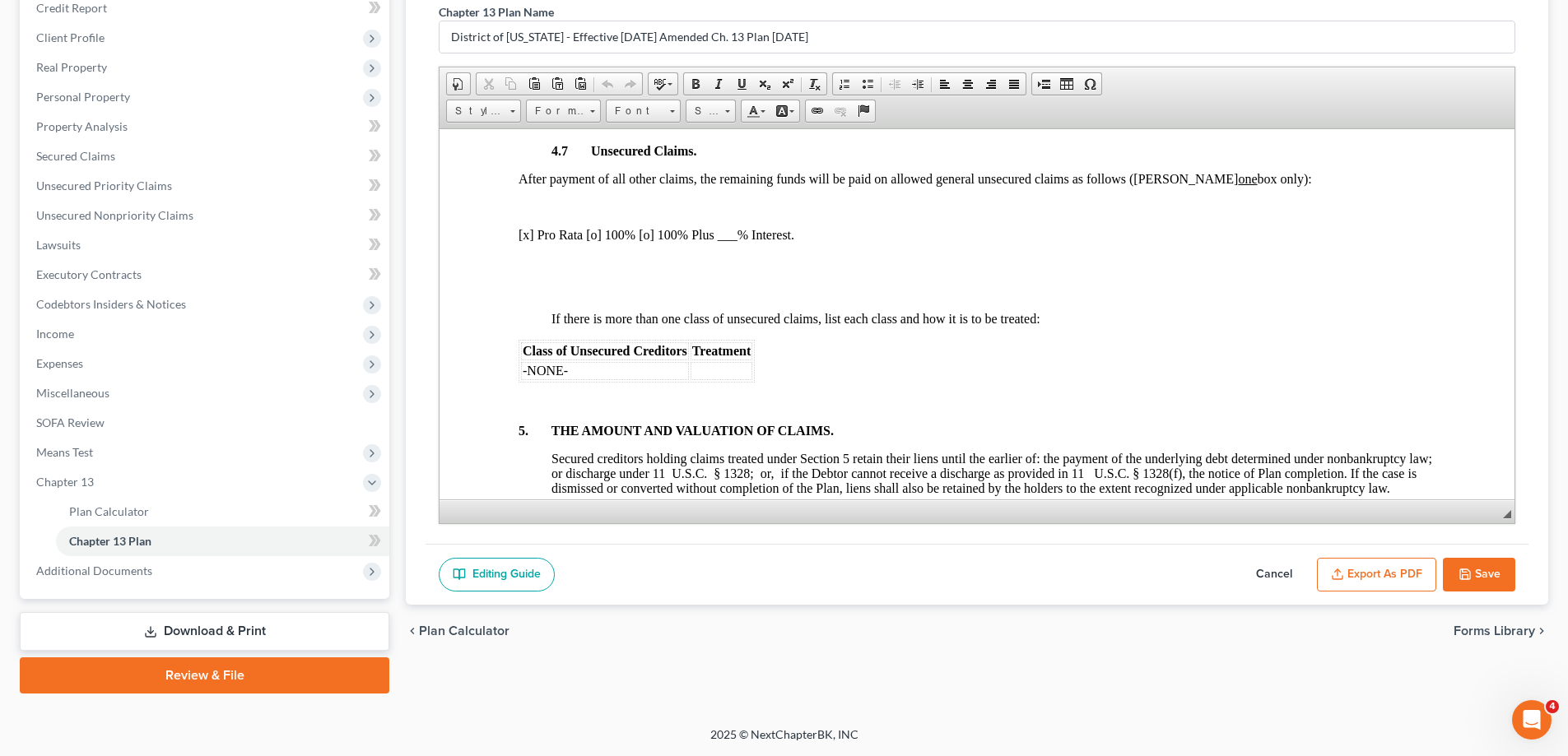
click at [1269, 567] on button "Cancel" at bounding box center [1274, 574] width 73 height 34
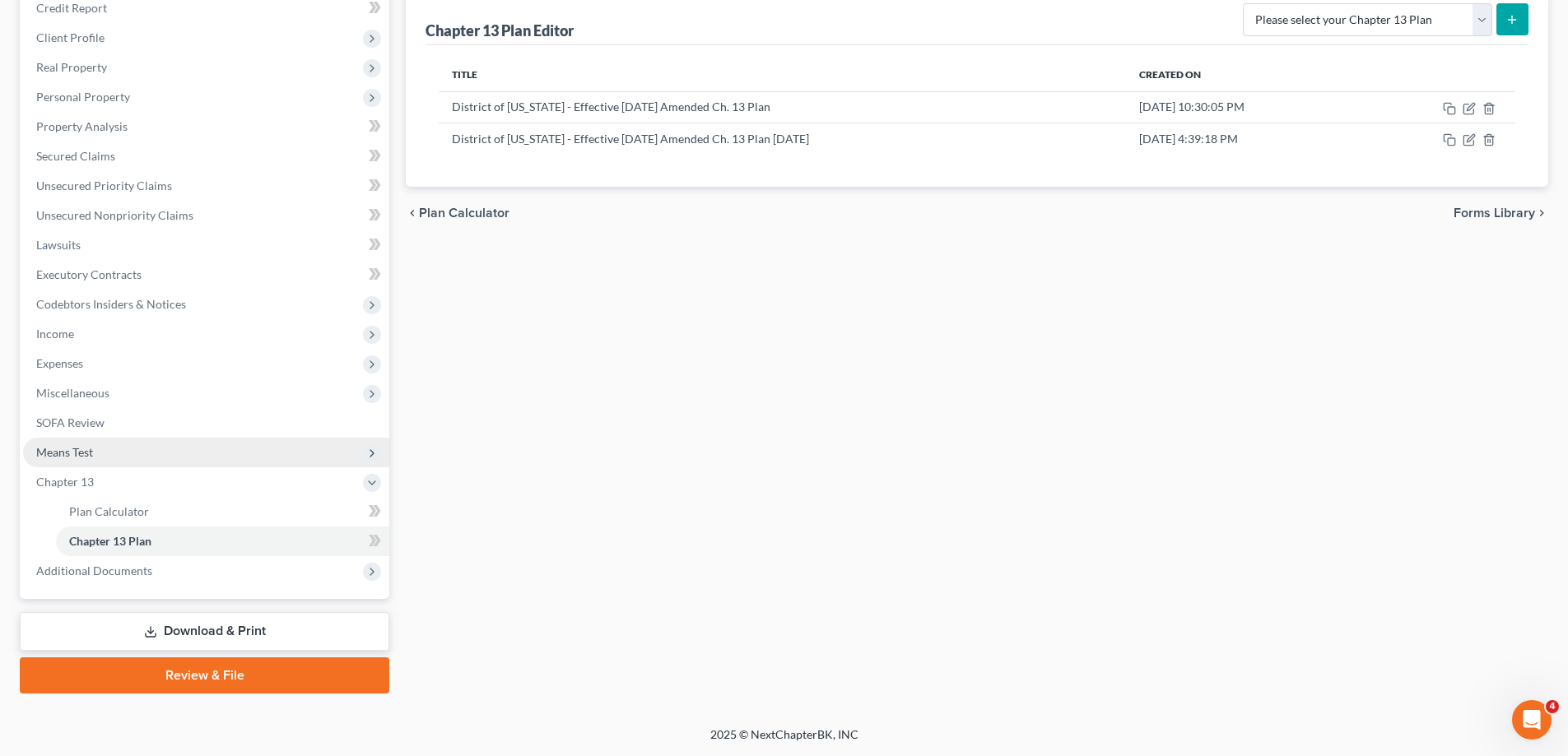
click at [137, 450] on span "Means Test" at bounding box center [205, 453] width 366 height 29
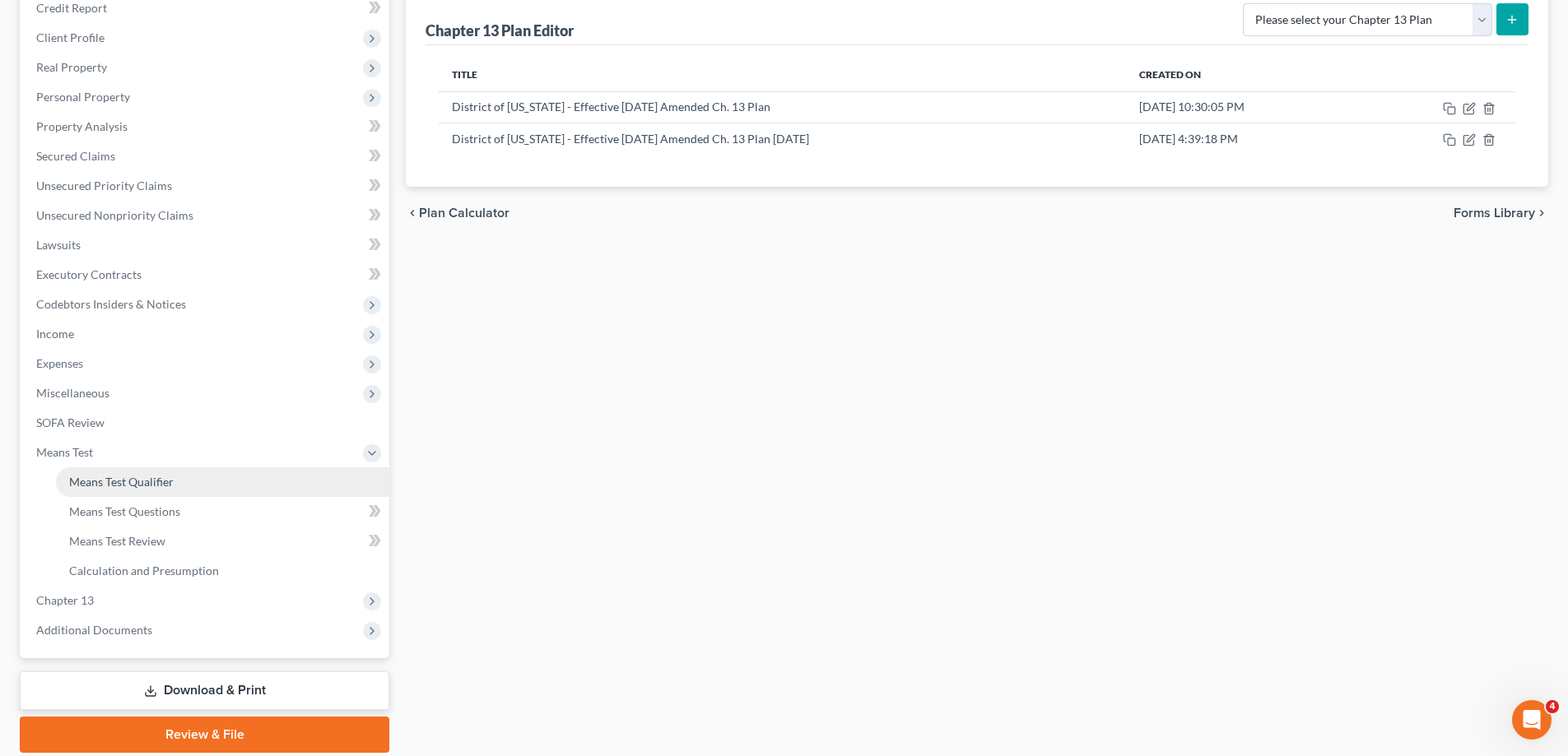
click at [165, 476] on span "Means Test Qualifier" at bounding box center [121, 482] width 104 height 14
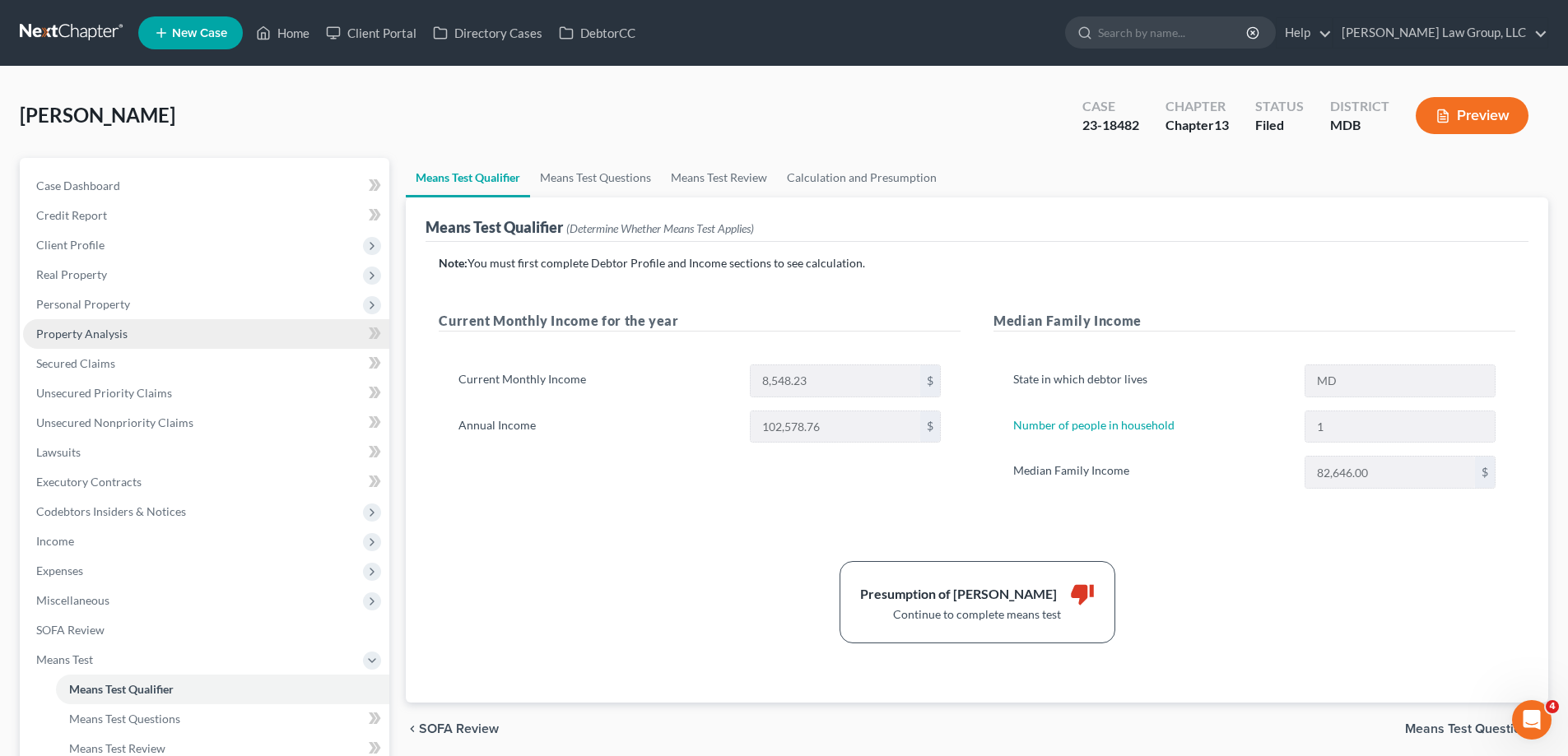
click at [290, 339] on link "Property Analysis" at bounding box center [205, 334] width 366 height 29
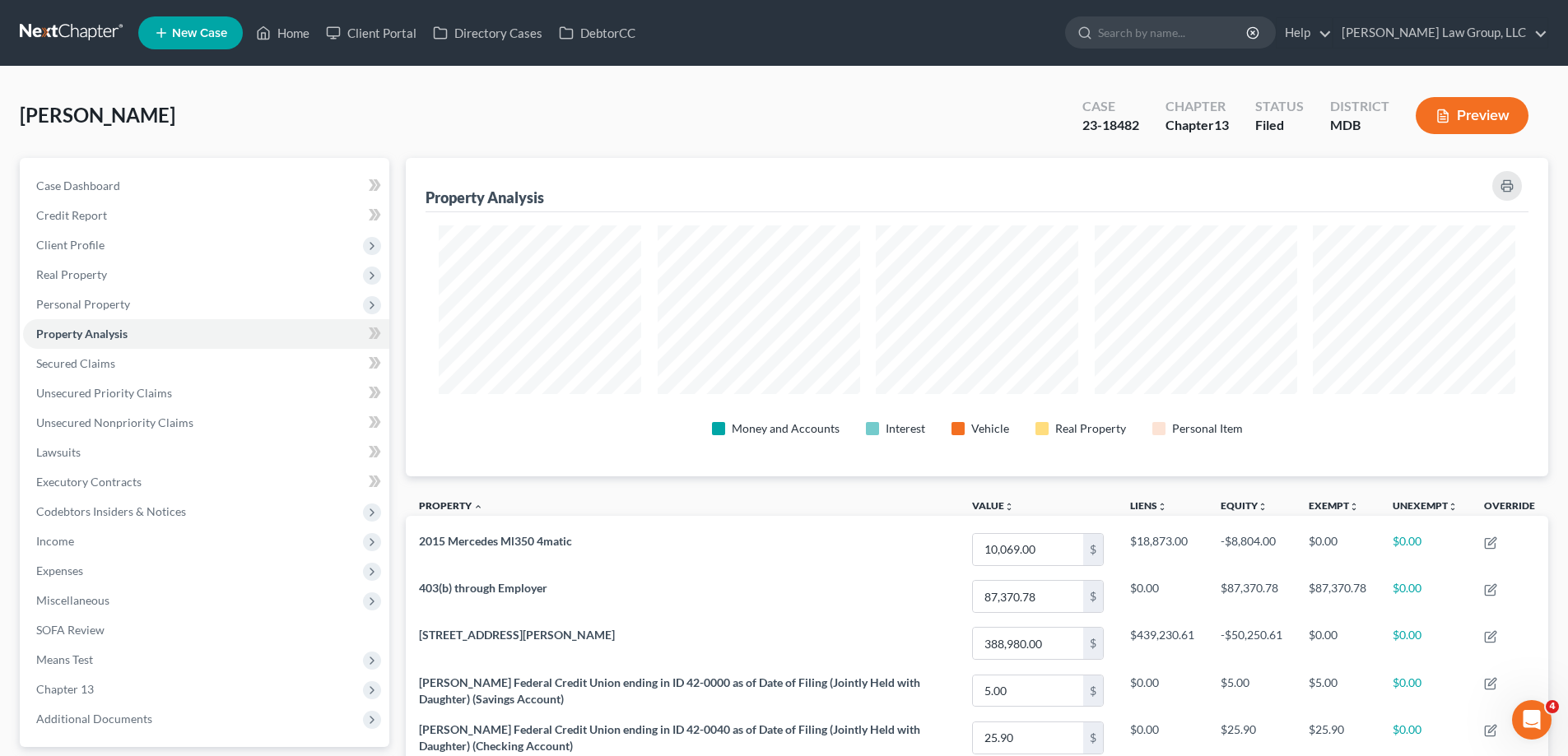
scroll to position [318, 1142]
drag, startPoint x: 1141, startPoint y: 123, endPoint x: 1068, endPoint y: 129, distance: 73.2
click at [1069, 129] on div "Case 23-18482" at bounding box center [1110, 117] width 83 height 48
copy div "23-18482"
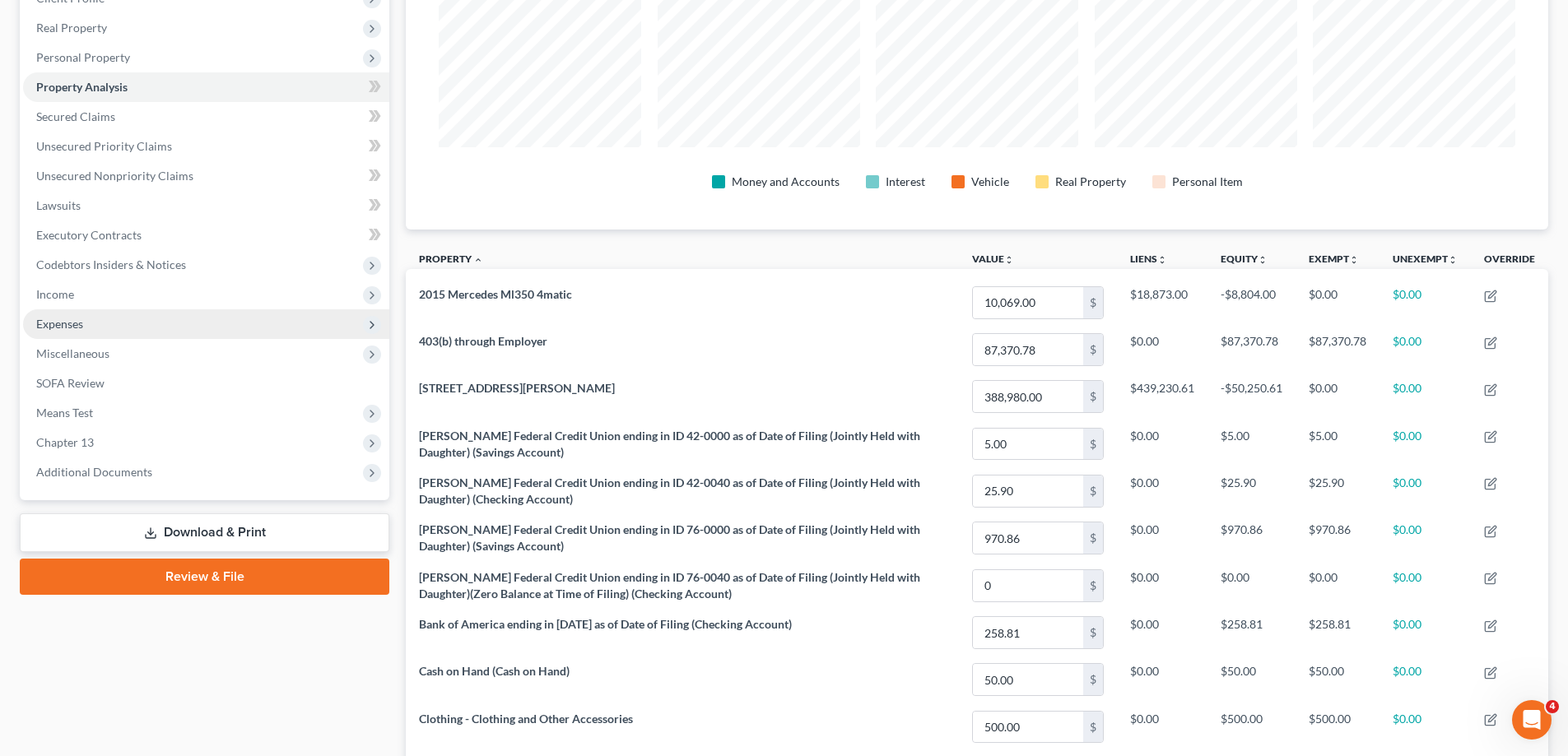
click at [135, 322] on span "Expenses" at bounding box center [205, 324] width 366 height 29
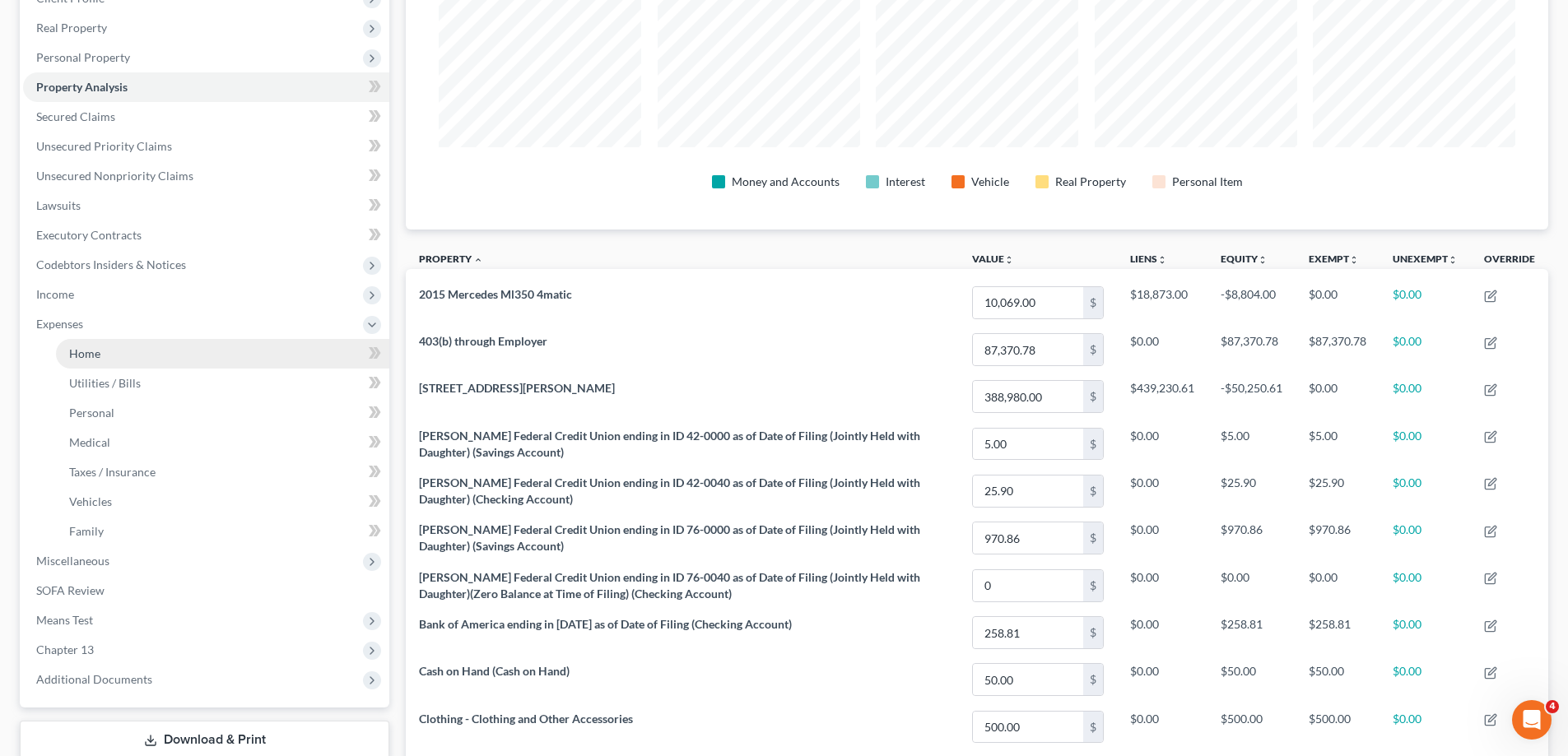
click at [140, 349] on link "Home" at bounding box center [222, 353] width 333 height 29
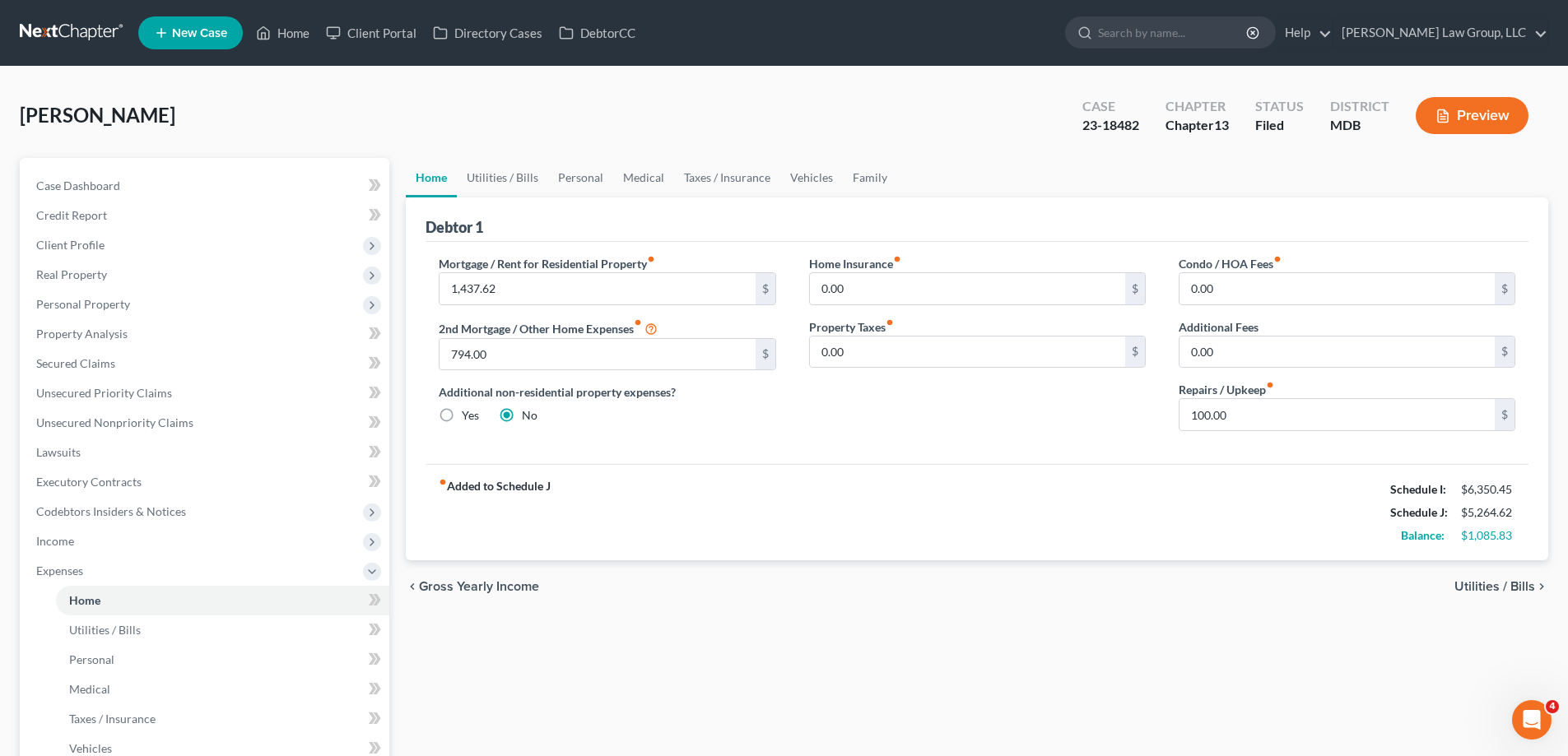
scroll to position [355, 0]
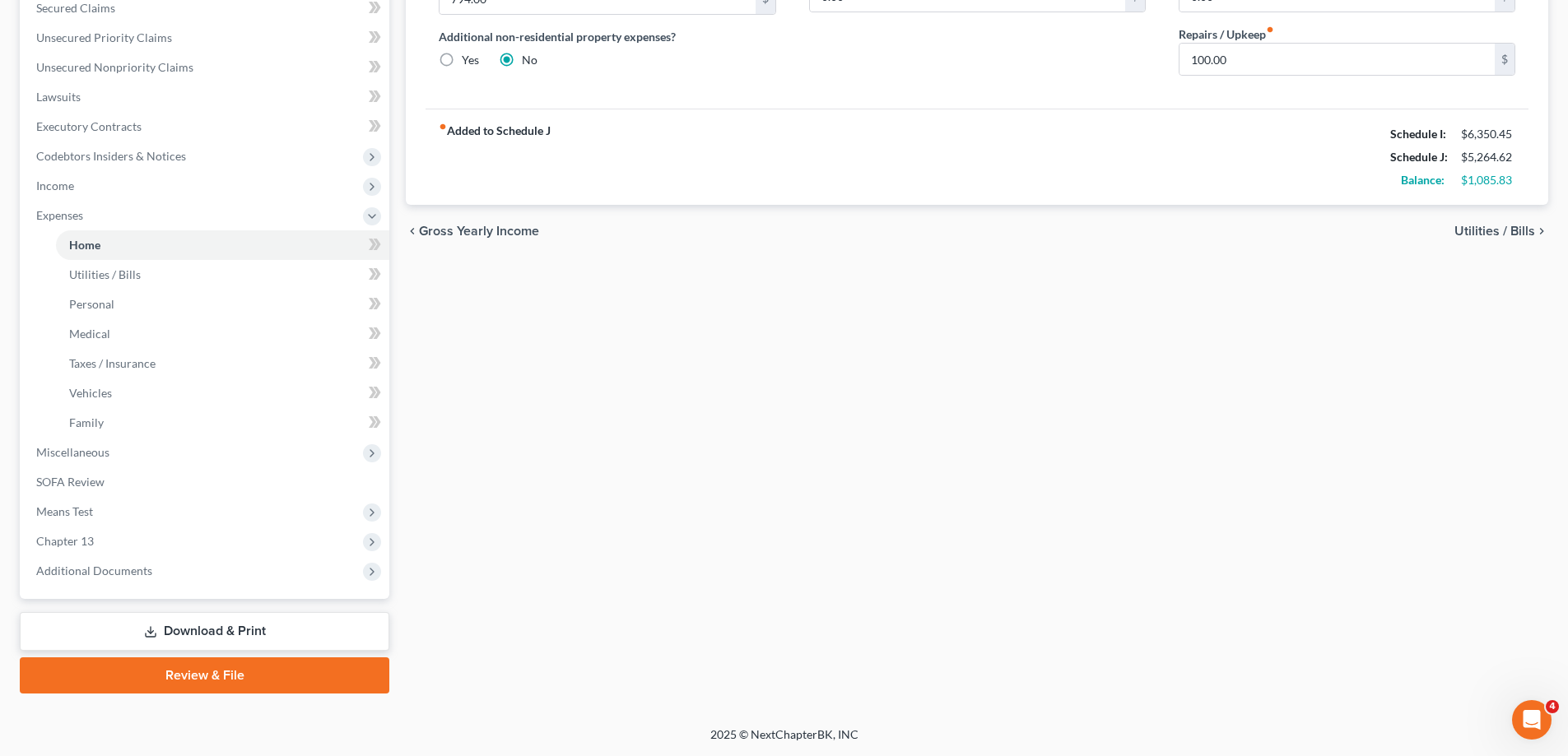
click at [159, 586] on div "Case Dashboard Payments Invoices Payments Payments Credit Report Client Profile…" at bounding box center [204, 200] width 369 height 796
click at [164, 572] on span "Additional Documents" at bounding box center [205, 571] width 366 height 29
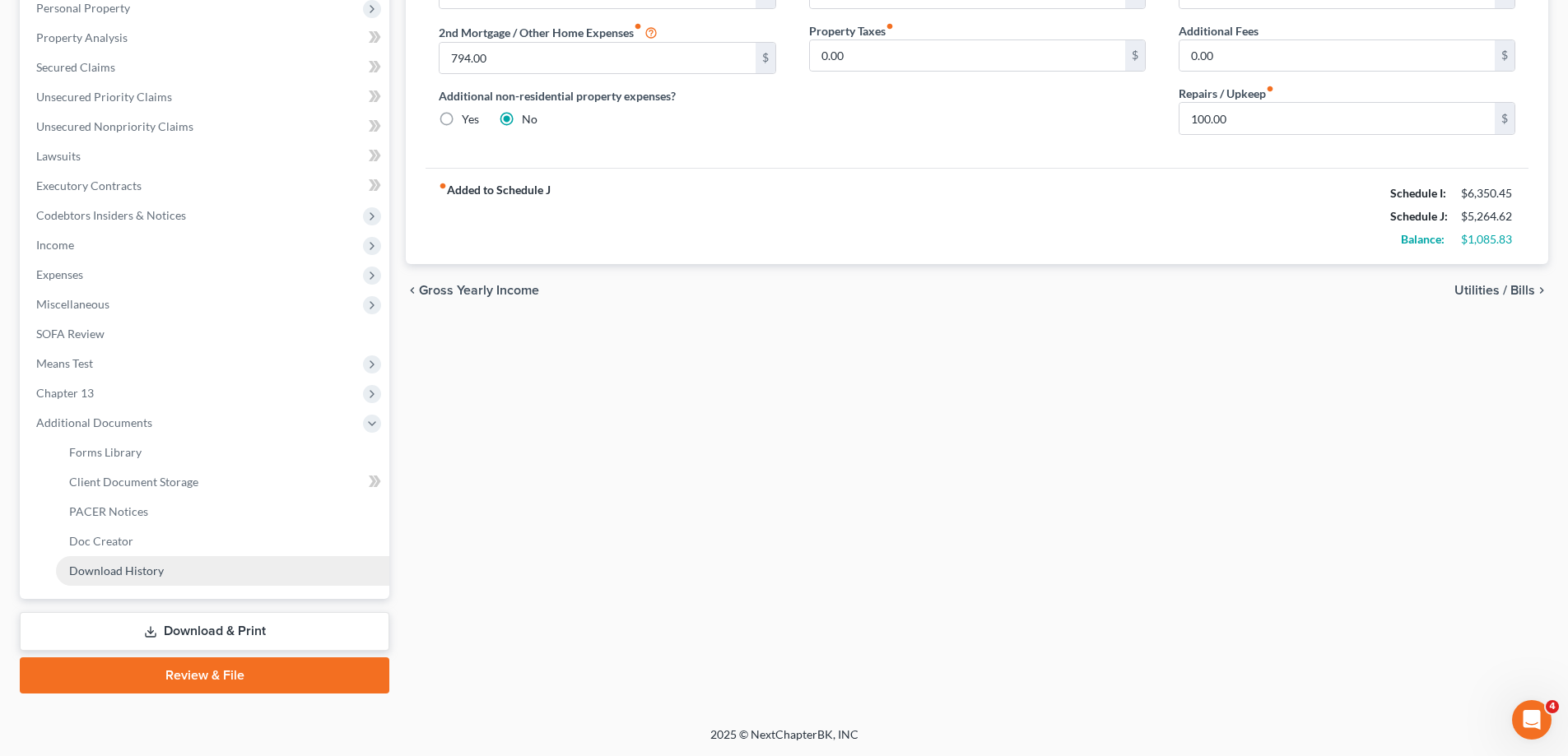
scroll to position [297, 0]
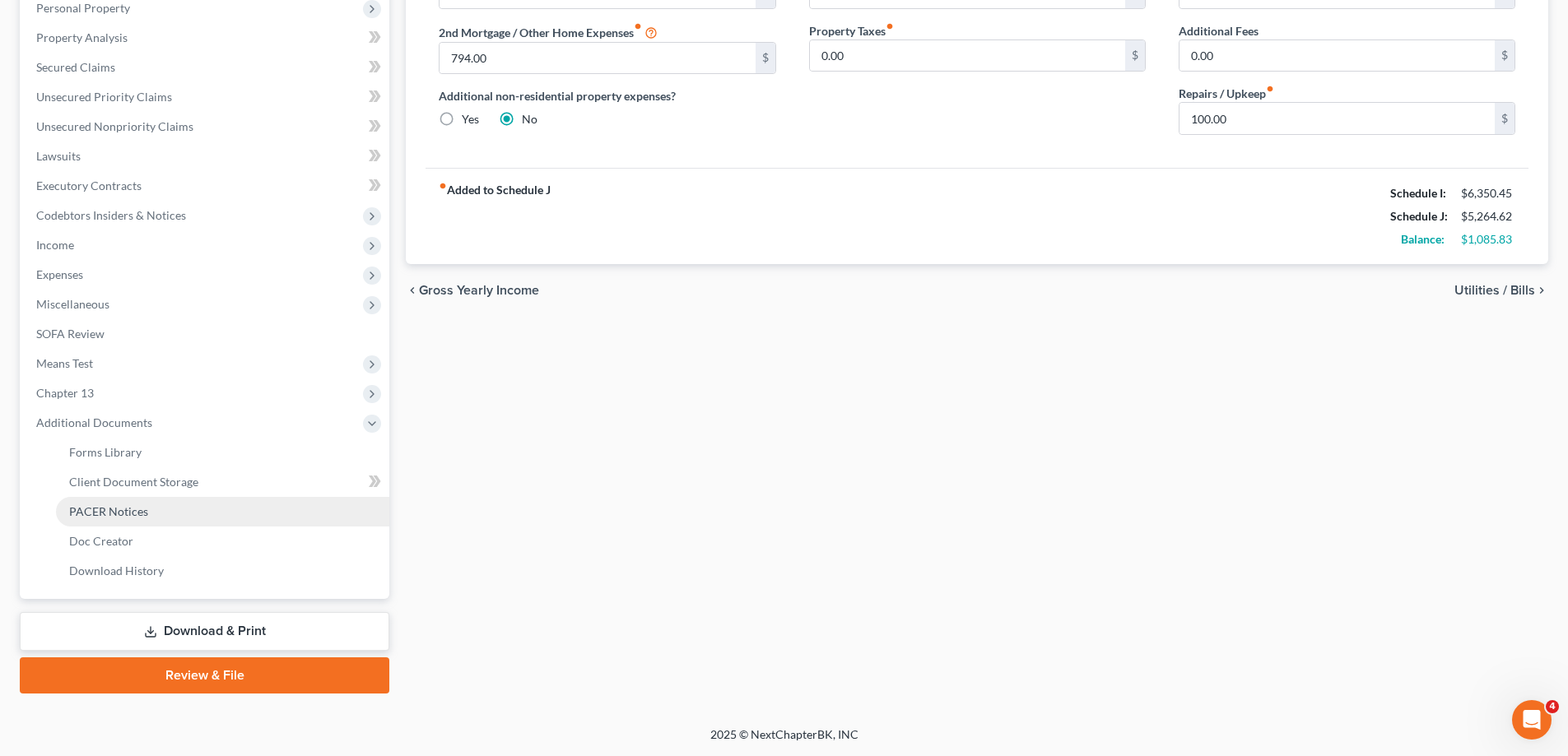
click at [181, 513] on link "PACER Notices" at bounding box center [222, 512] width 333 height 29
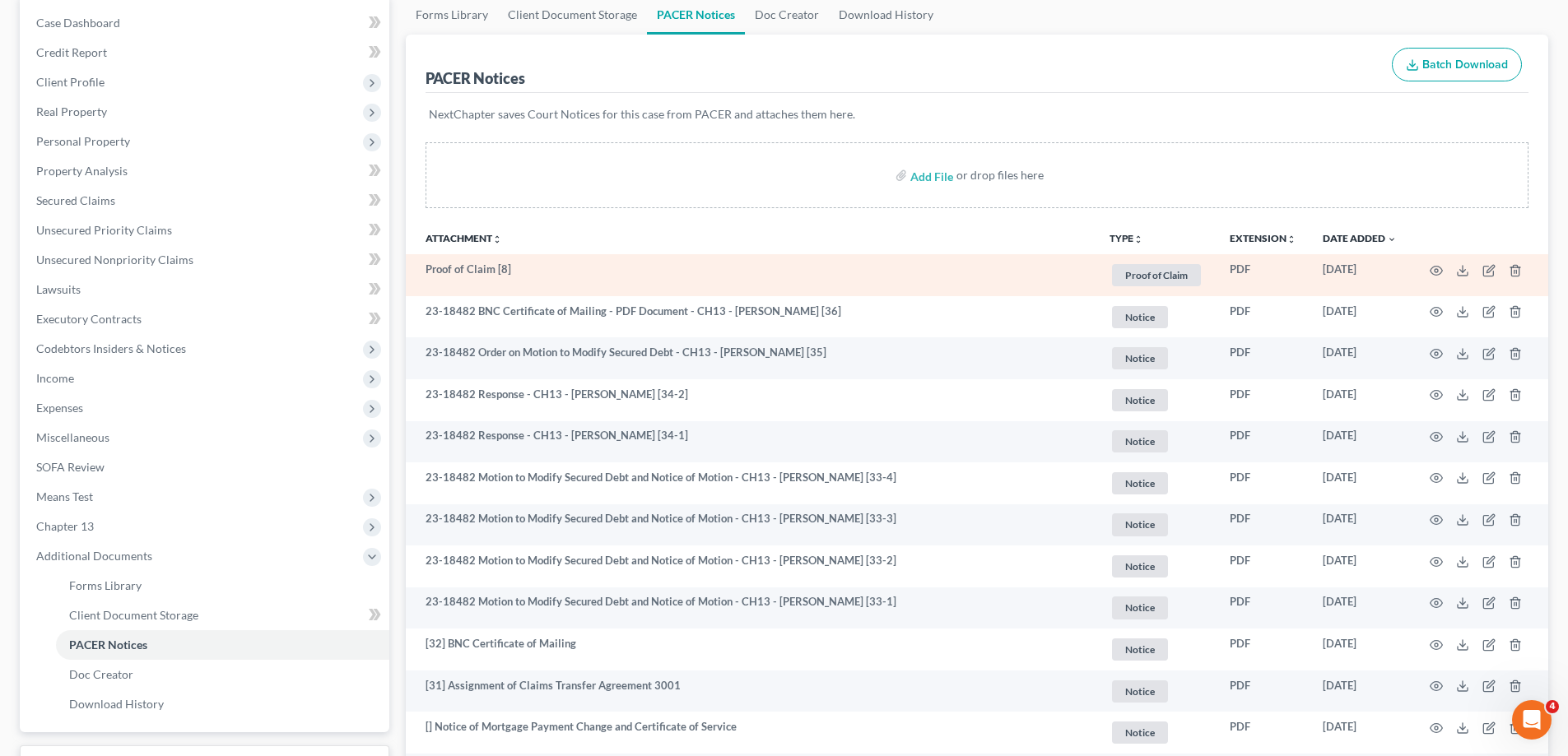
scroll to position [165, 0]
click at [1434, 265] on icon "button" at bounding box center [1436, 268] width 13 height 9
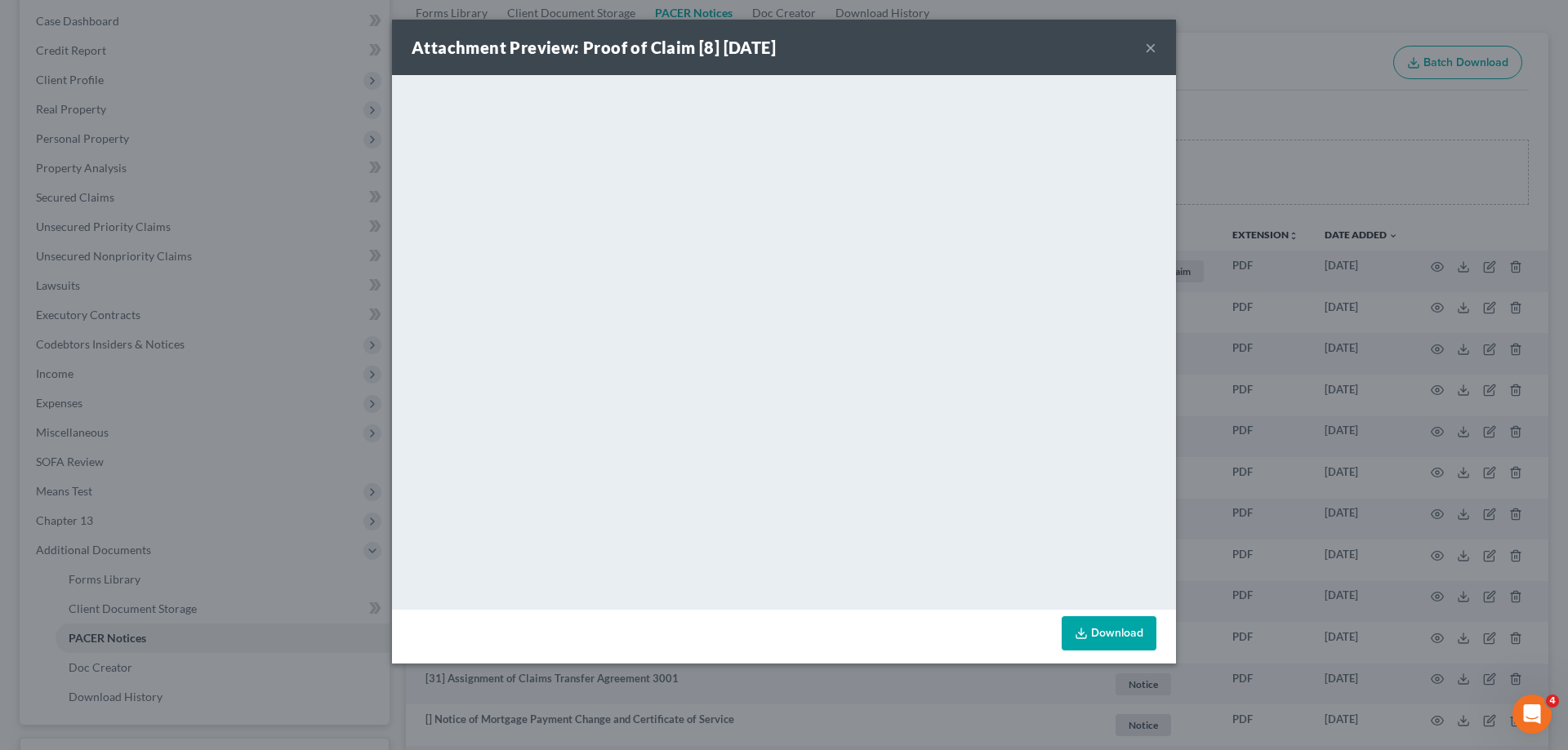
click at [1154, 45] on button "×" at bounding box center [1151, 48] width 12 height 19
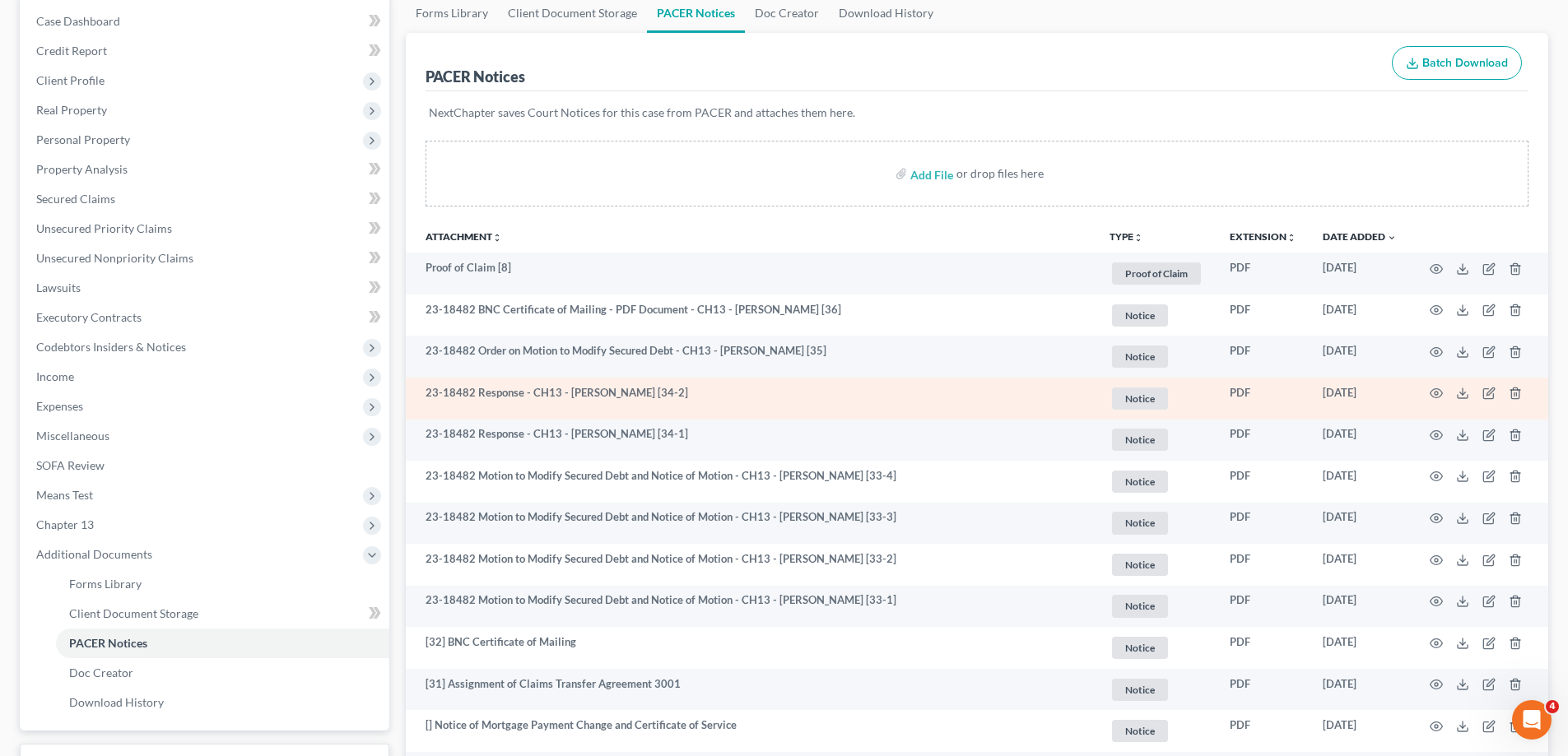
scroll to position [246, 0]
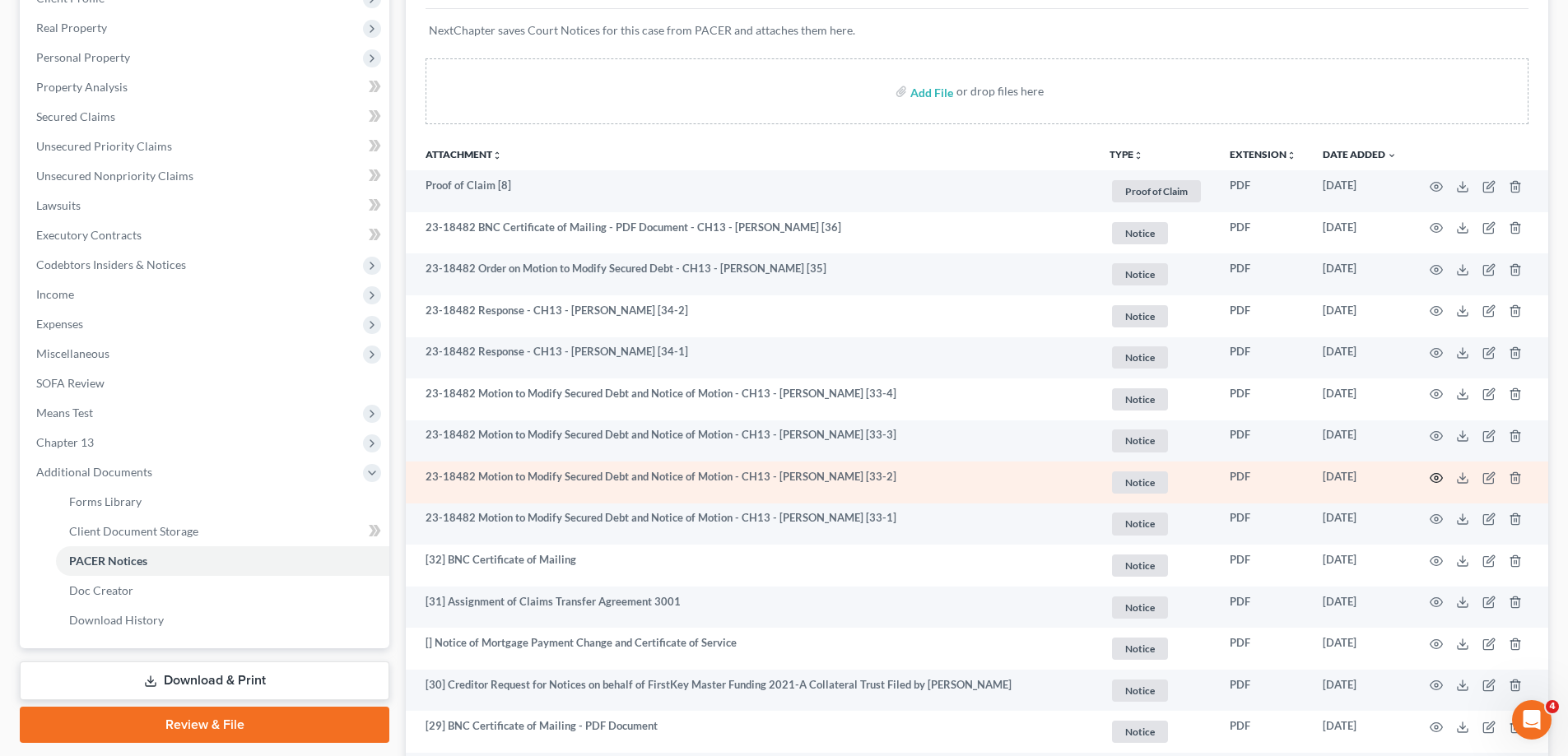
click at [1436, 476] on circle "button" at bounding box center [1435, 477] width 3 height 3
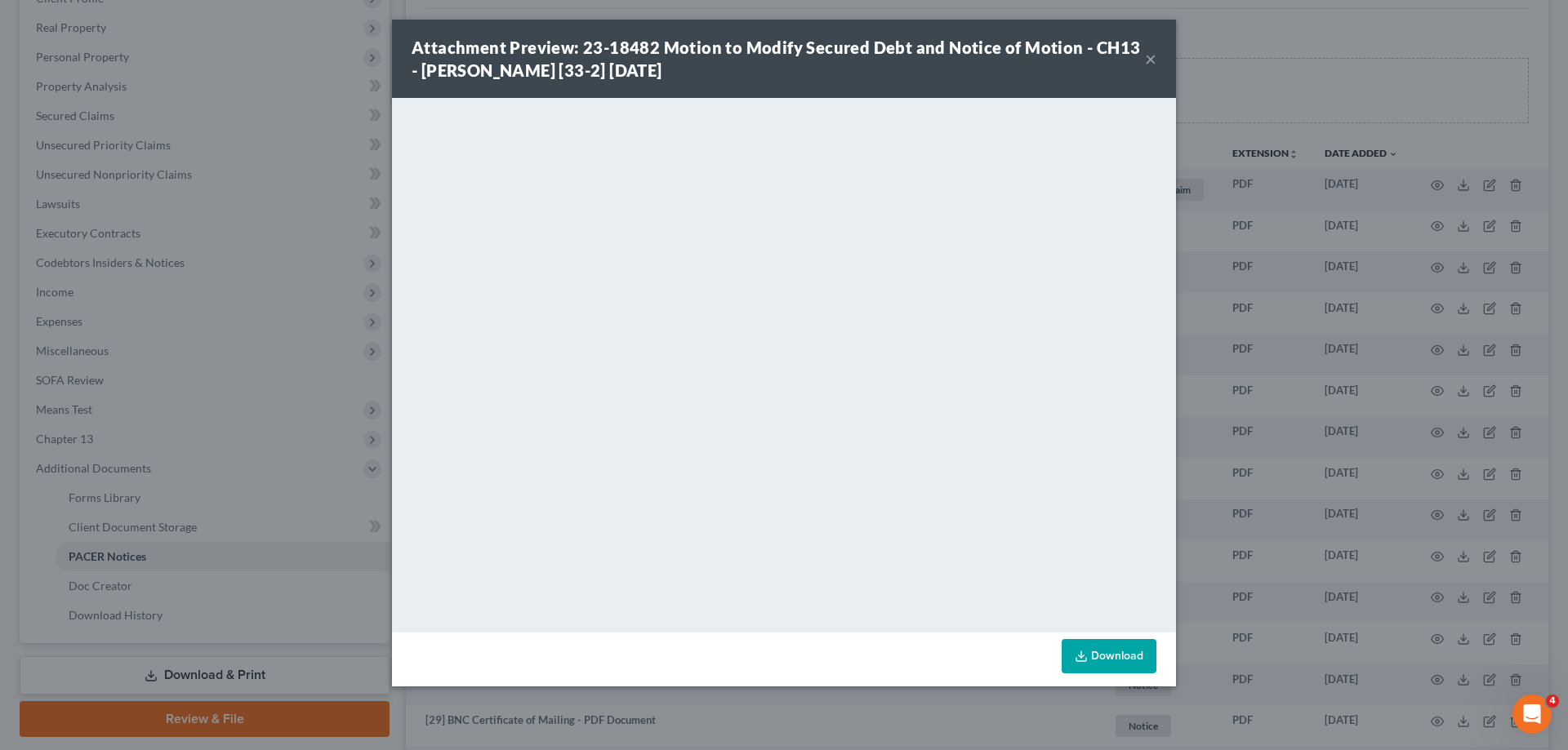
click at [1148, 61] on button "×" at bounding box center [1151, 58] width 12 height 19
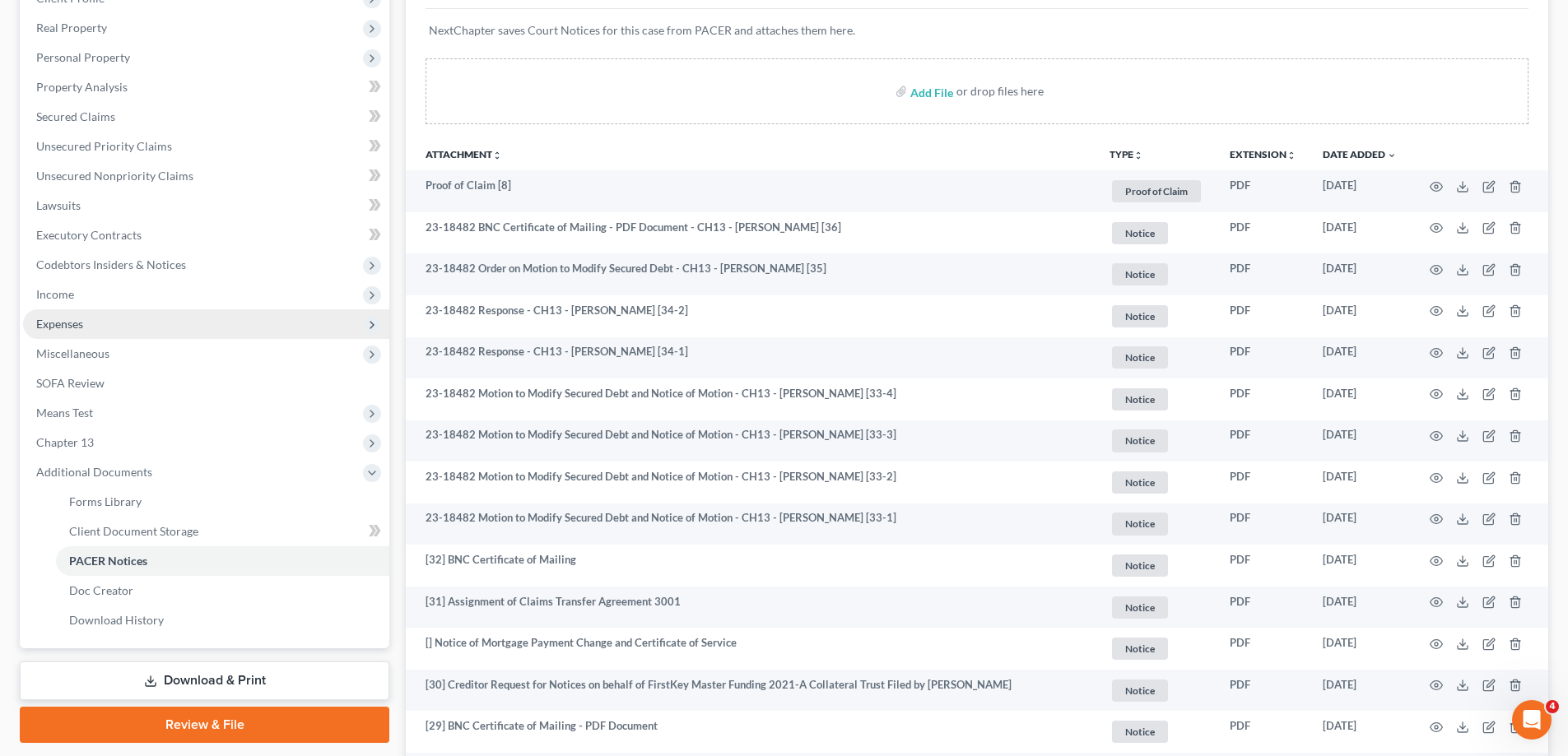
click at [124, 314] on span "Expenses" at bounding box center [205, 324] width 366 height 29
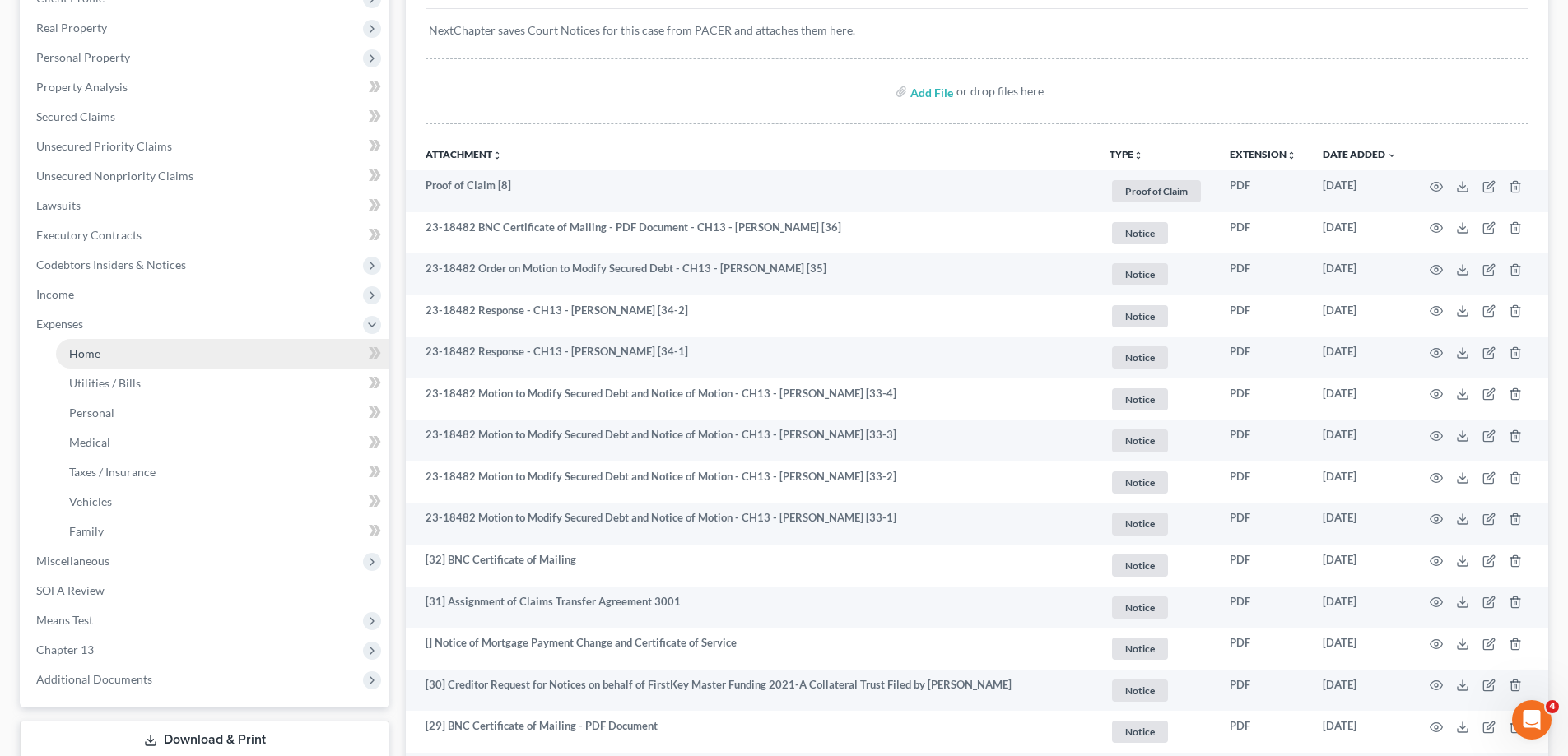
click at [146, 360] on link "Home" at bounding box center [222, 353] width 333 height 29
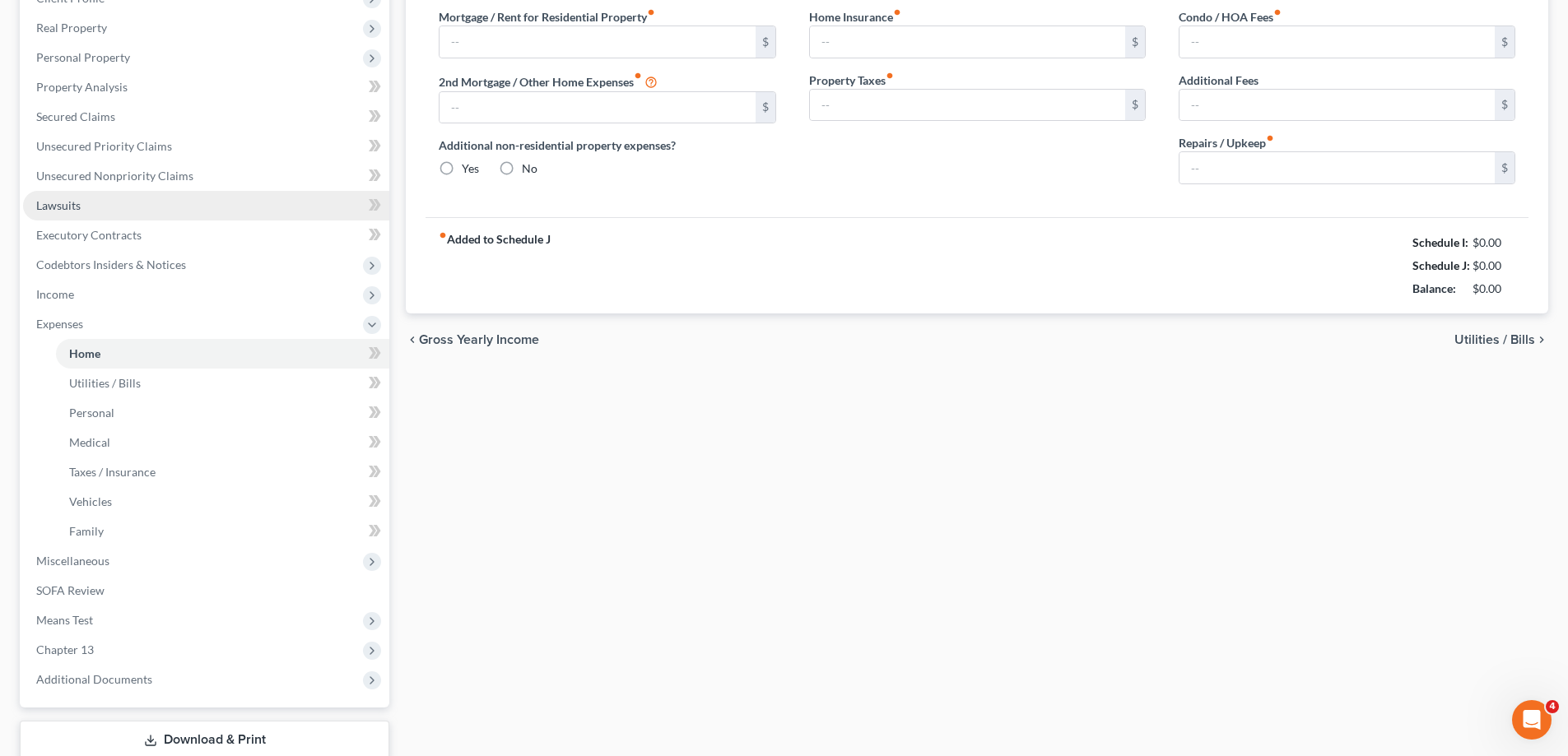
type input "1,437.62"
type input "794.00"
radio input "true"
type input "0.00"
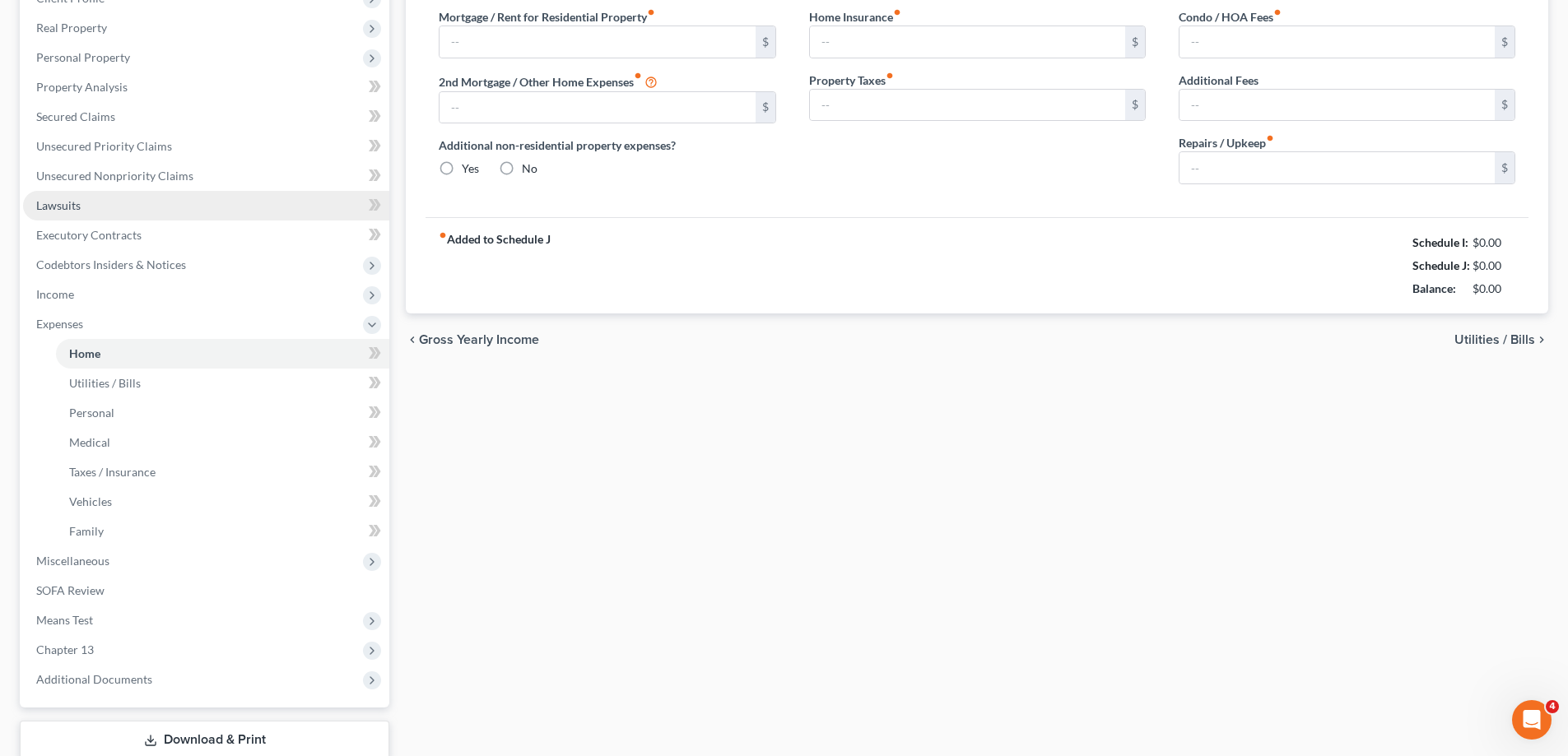
type input "0.00"
type input "100.00"
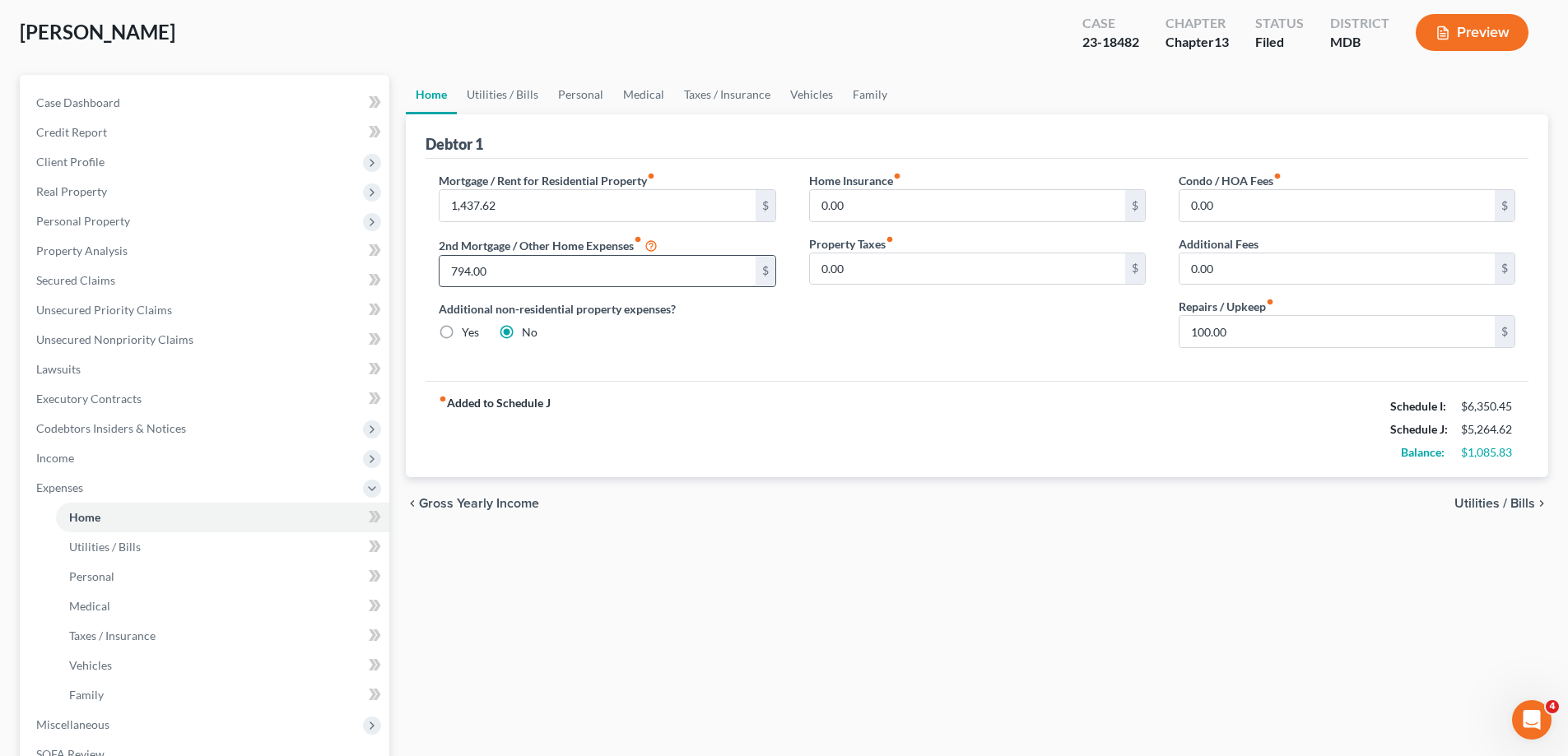
scroll to position [82, 0]
drag, startPoint x: 484, startPoint y: 104, endPoint x: 523, endPoint y: 96, distance: 39.8
click at [483, 102] on link "Utilities / Bills" at bounding box center [502, 95] width 91 height 39
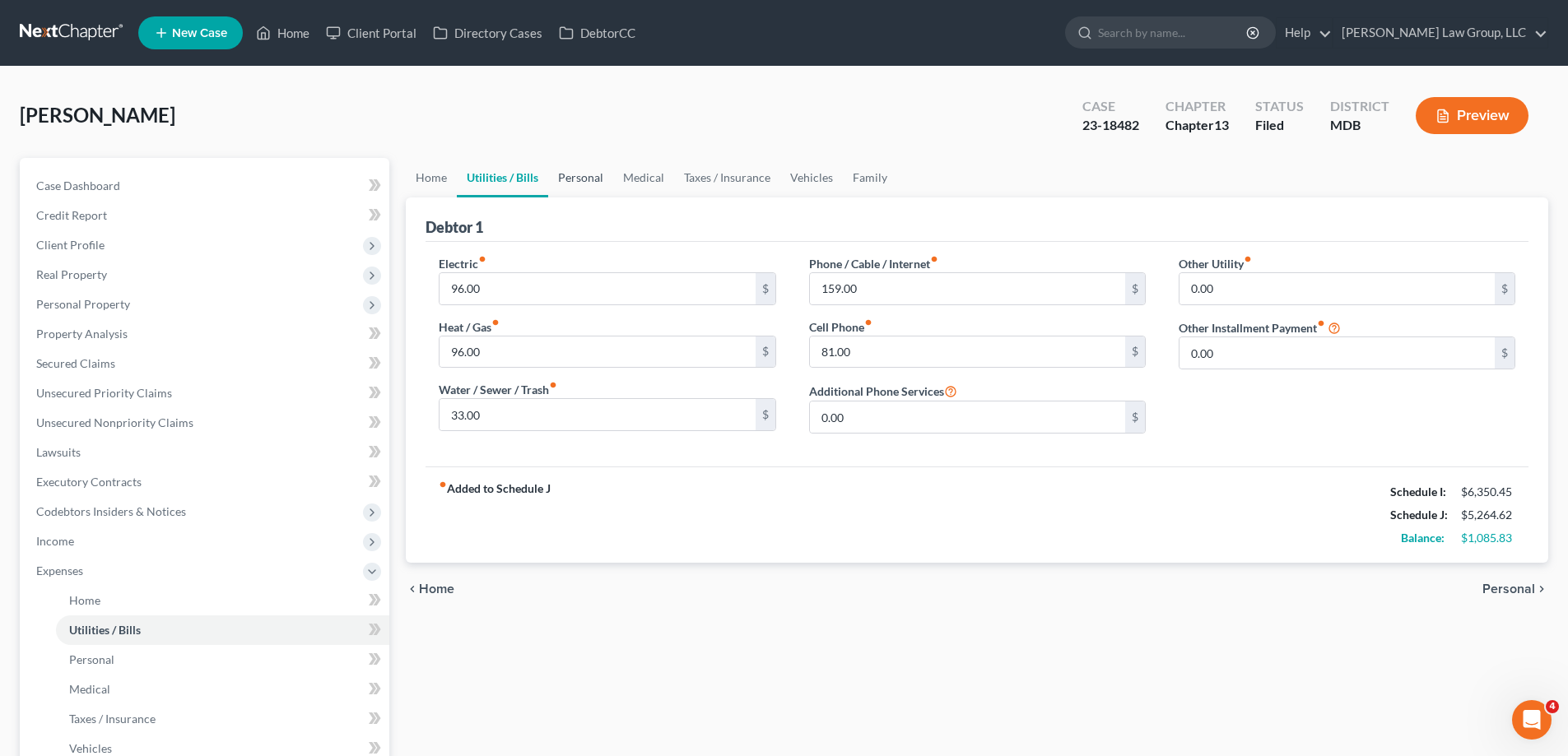
click at [577, 189] on link "Personal" at bounding box center [580, 178] width 65 height 39
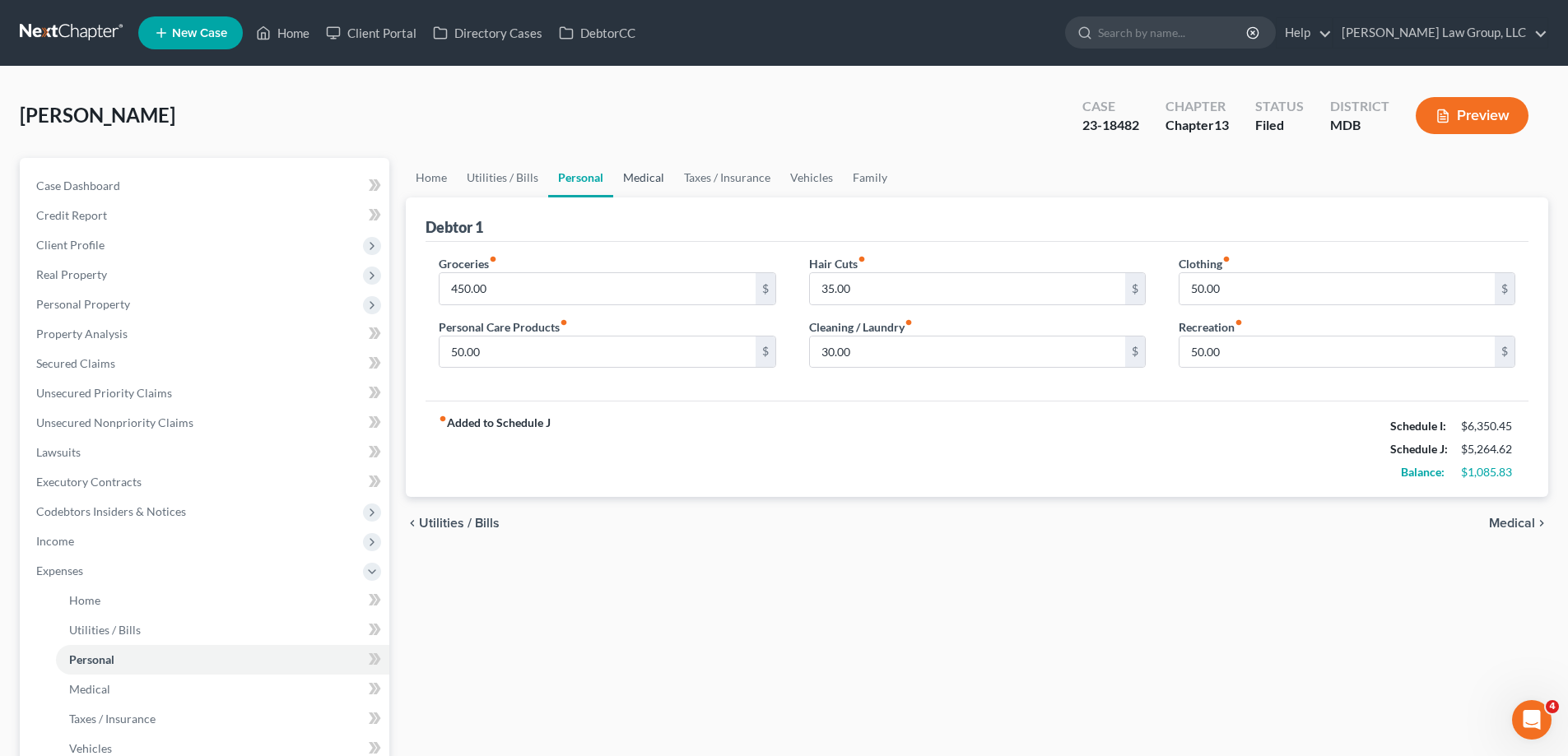
click at [648, 183] on link "Medical" at bounding box center [643, 178] width 61 height 39
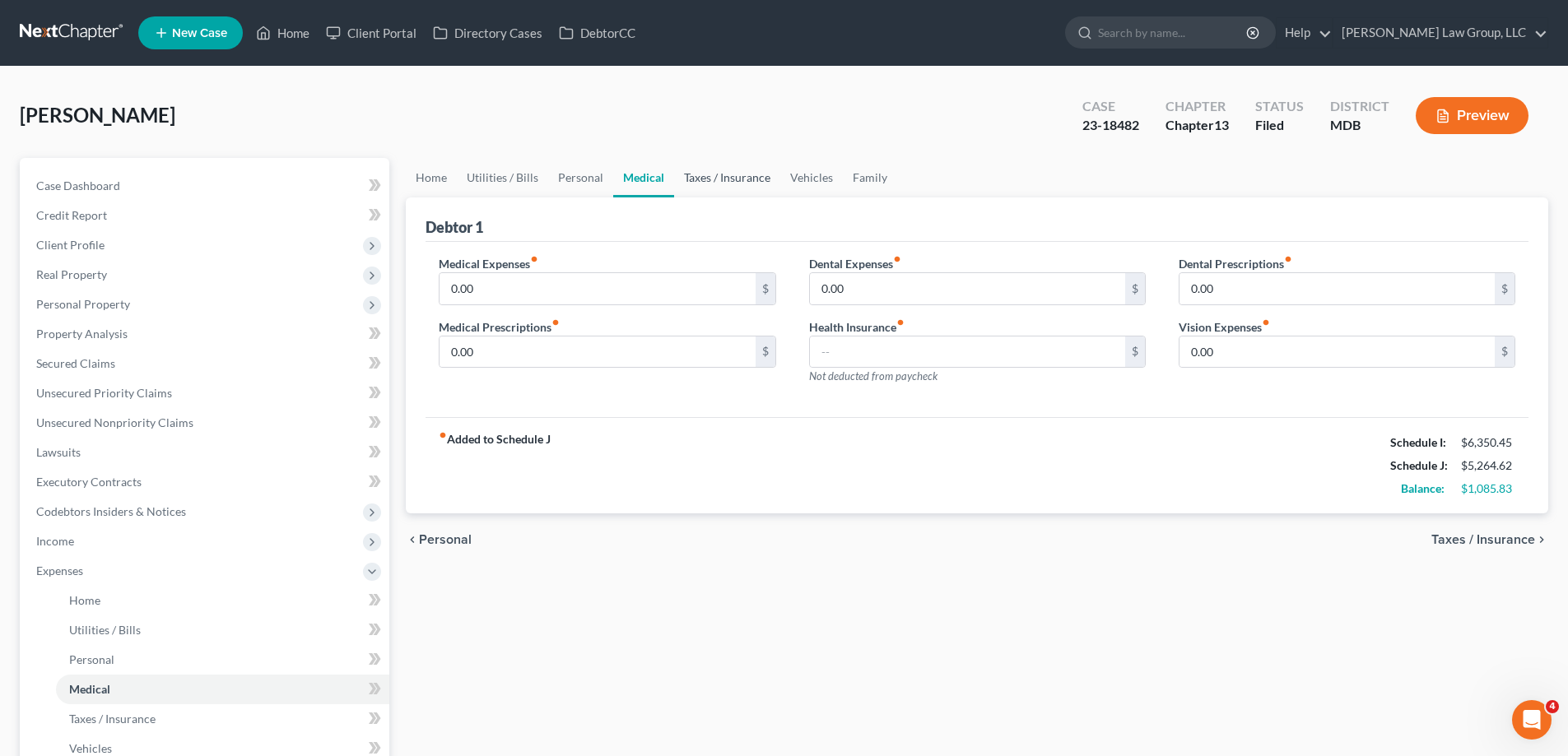
click at [718, 184] on link "Taxes / Insurance" at bounding box center [727, 178] width 106 height 39
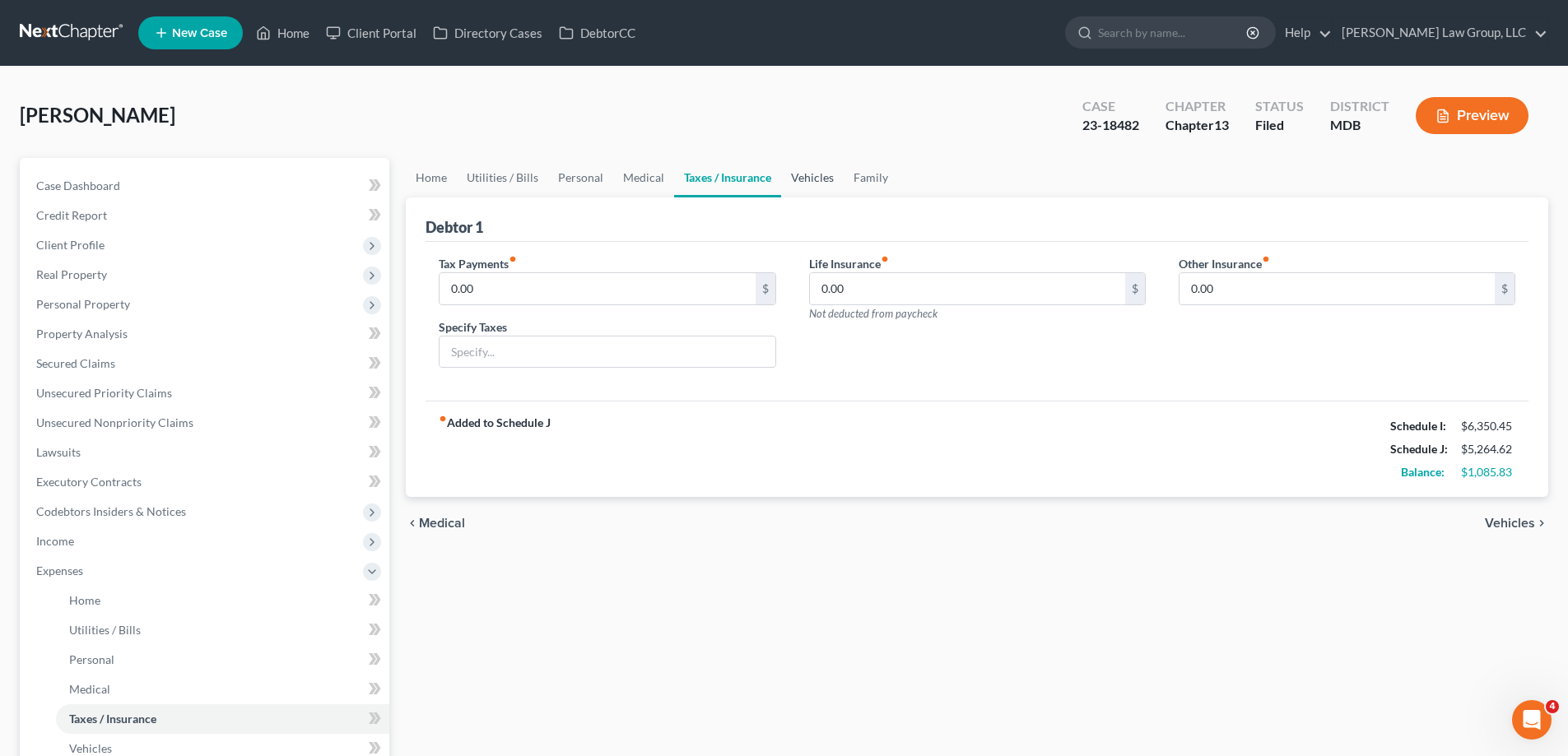
drag, startPoint x: 758, startPoint y: 177, endPoint x: 837, endPoint y: 192, distance: 80.4
click at [759, 177] on link "Taxes / Insurance" at bounding box center [727, 178] width 107 height 39
click at [816, 181] on link "Vehicles" at bounding box center [812, 178] width 63 height 39
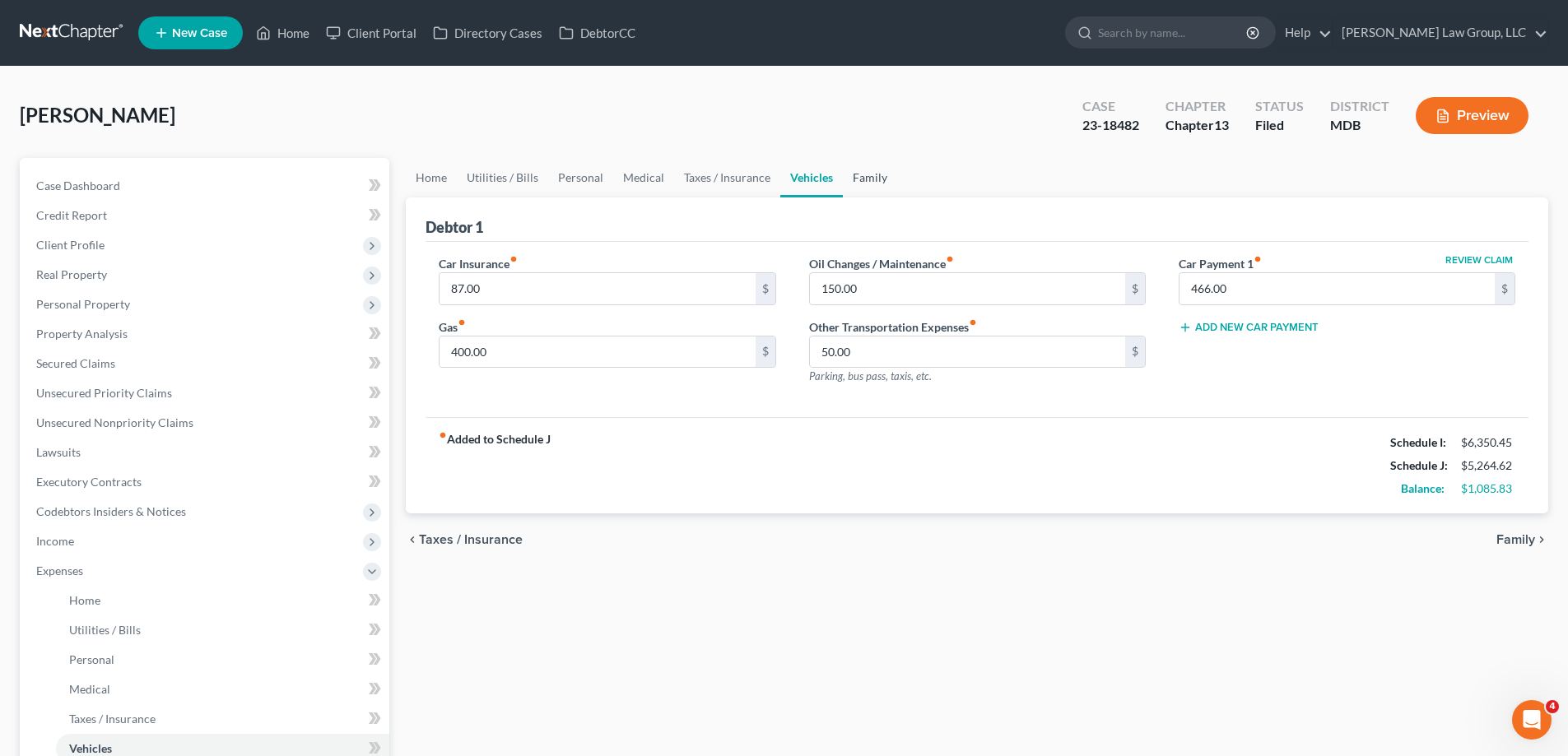
click at [877, 180] on link "Family" at bounding box center [869, 178] width 54 height 39
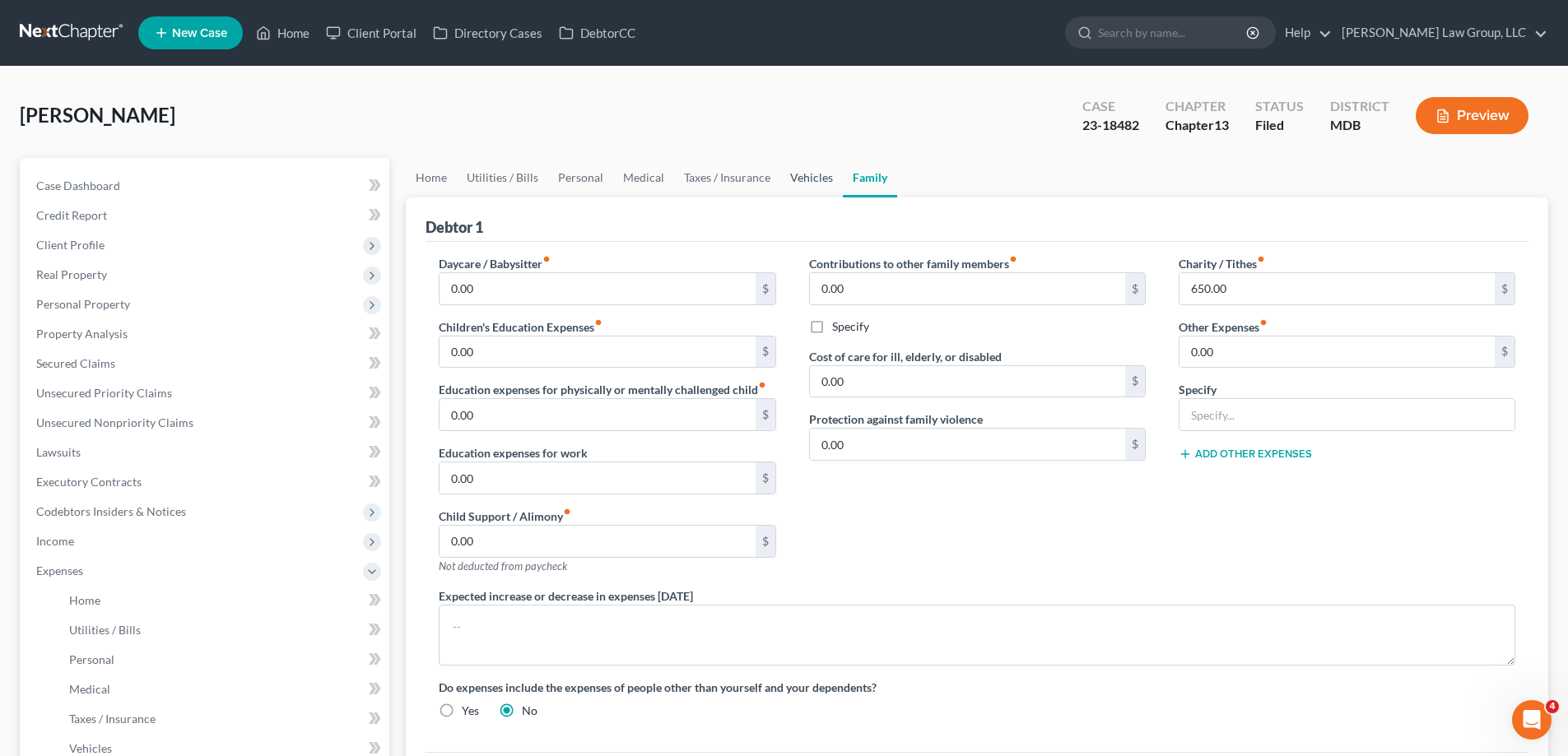
click at [807, 186] on link "Vehicles" at bounding box center [812, 178] width 63 height 39
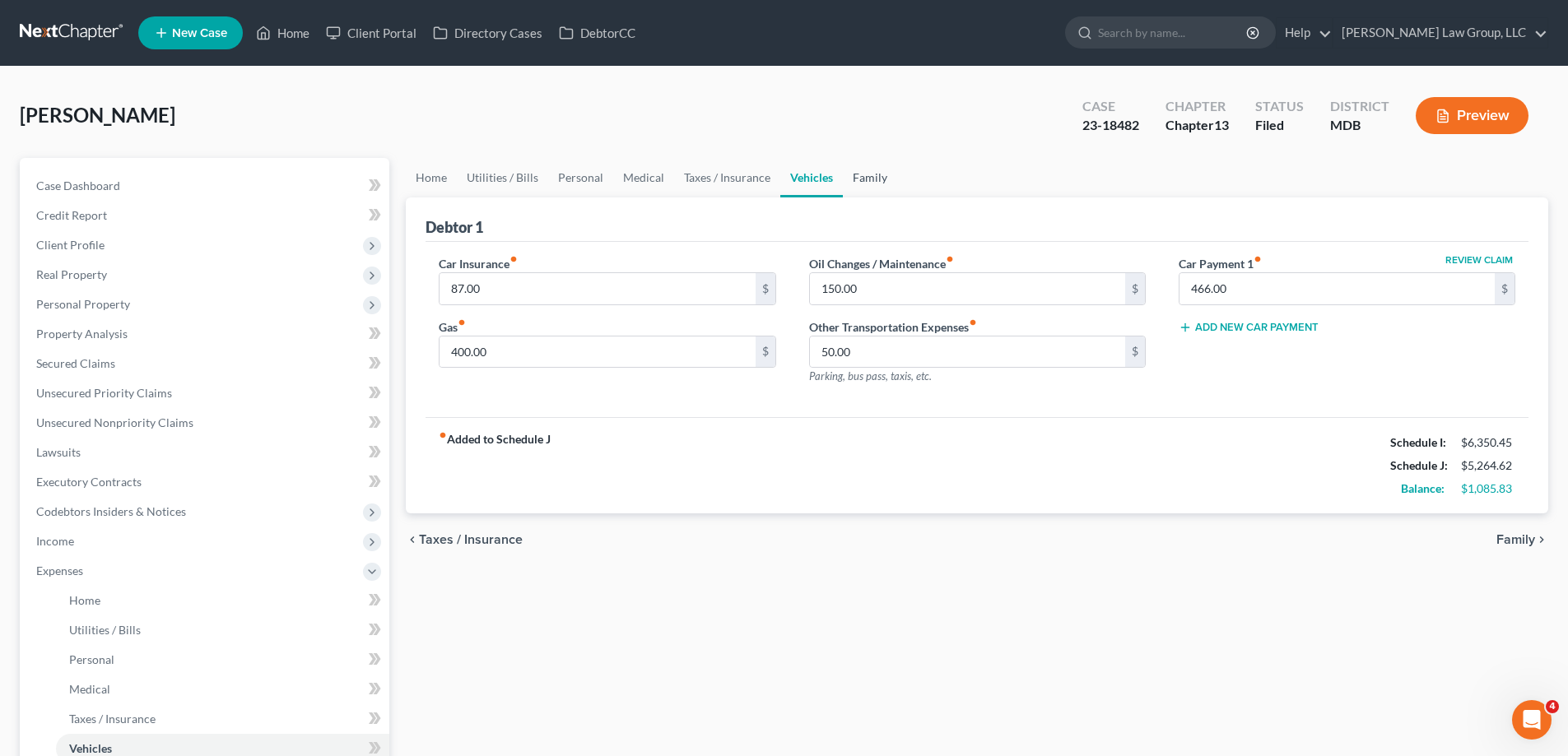
click at [883, 181] on link "Family" at bounding box center [869, 178] width 54 height 39
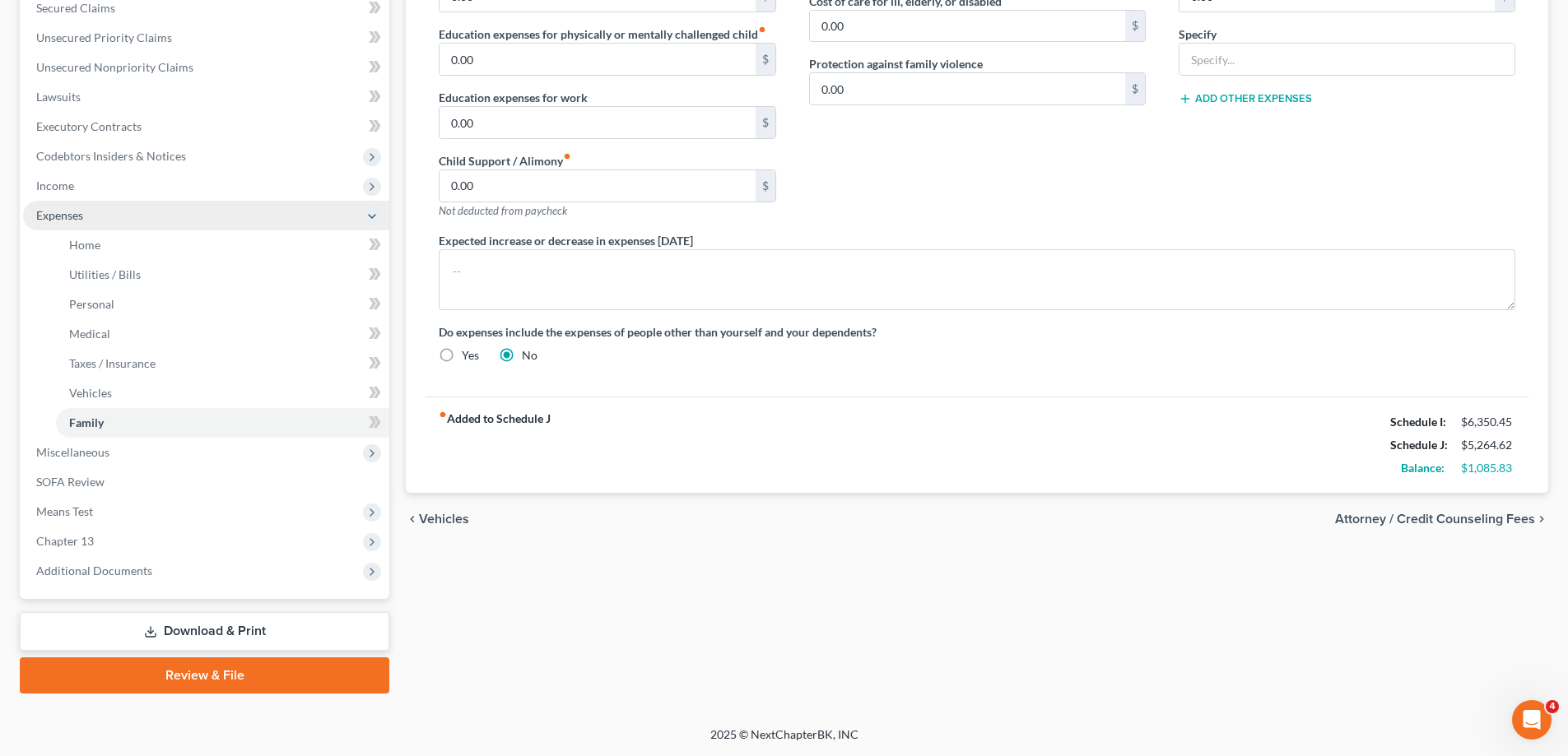
click at [63, 221] on span "Expenses" at bounding box center [60, 215] width 47 height 14
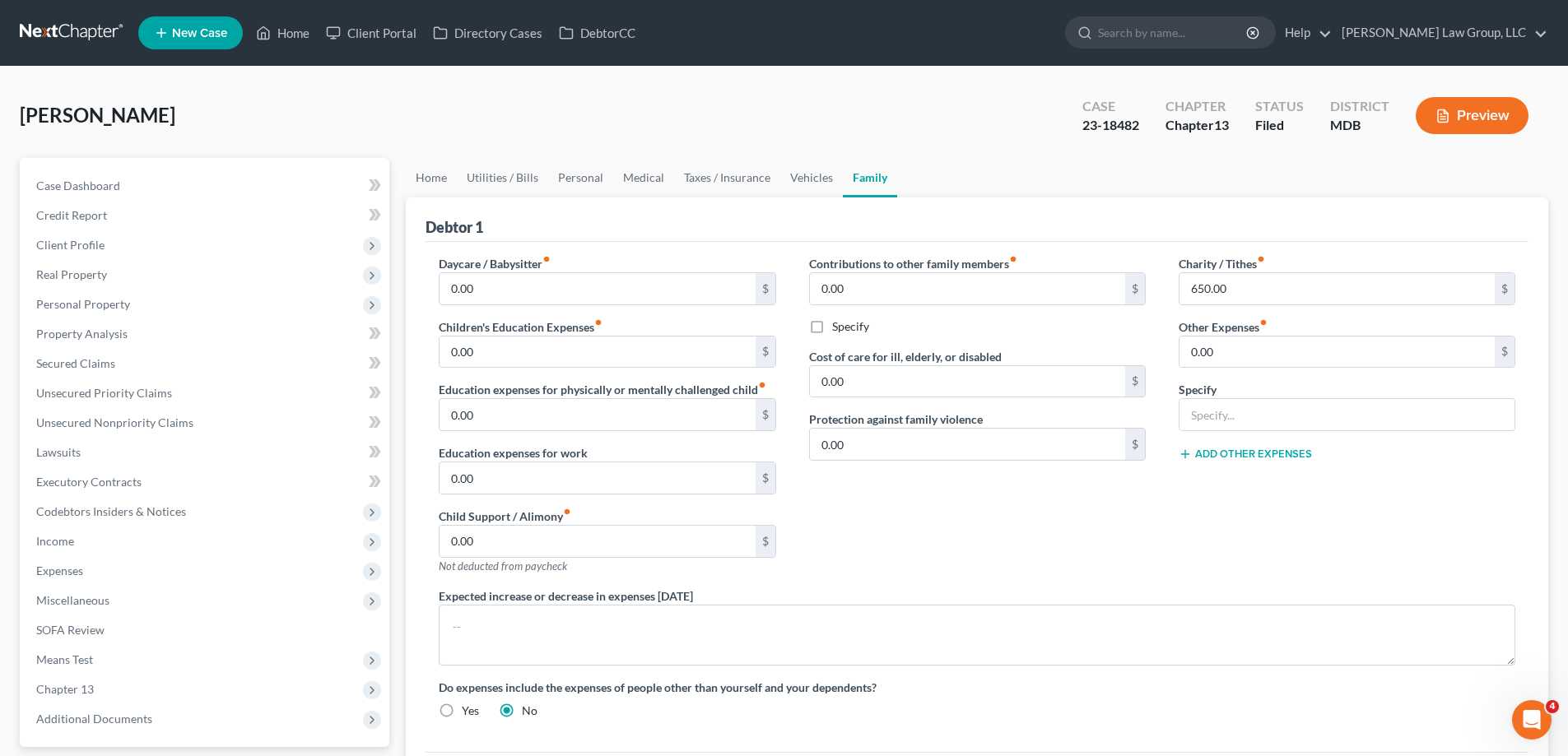
click at [1464, 111] on button "Preview" at bounding box center [1472, 116] width 113 height 37
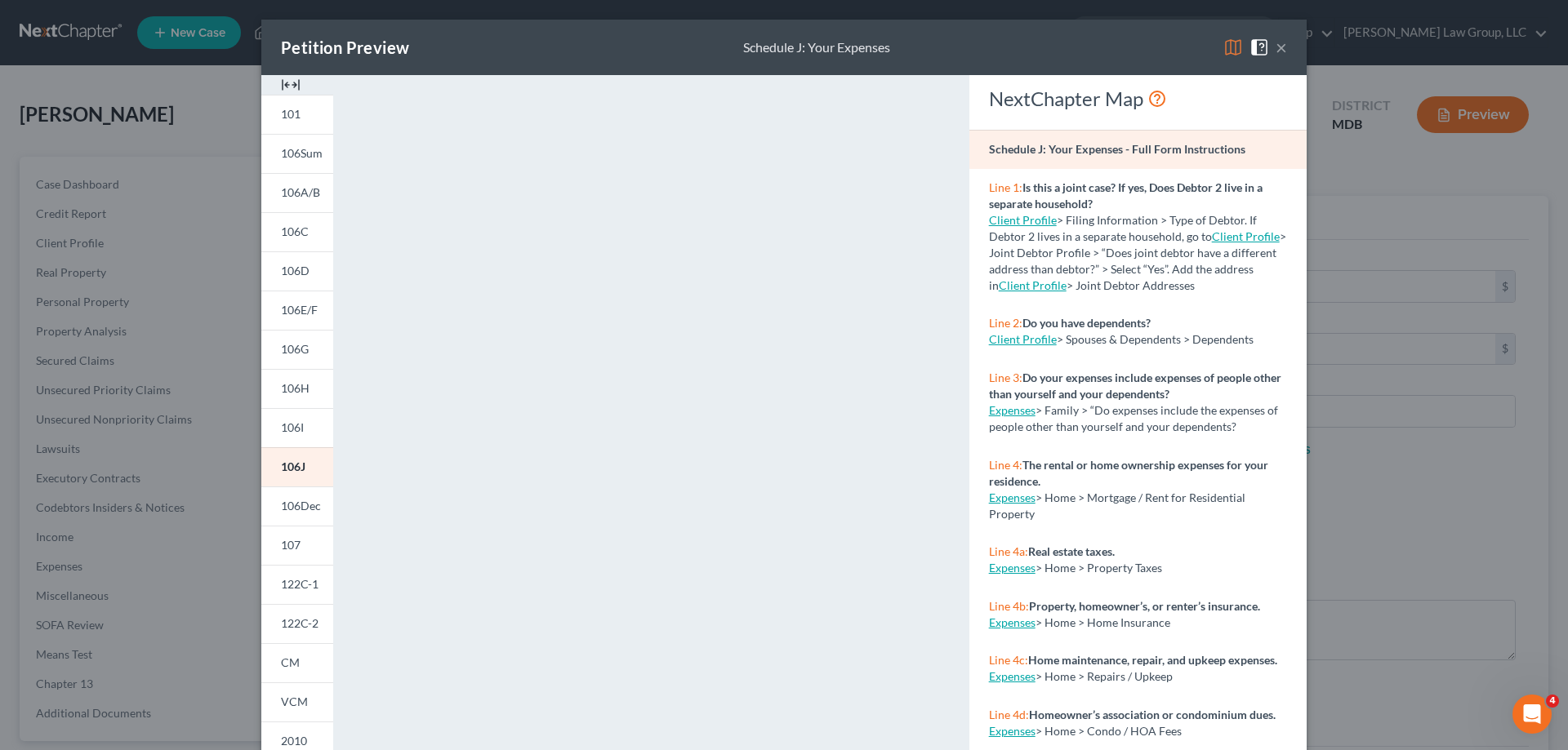
click at [1281, 48] on button "×" at bounding box center [1281, 48] width 12 height 19
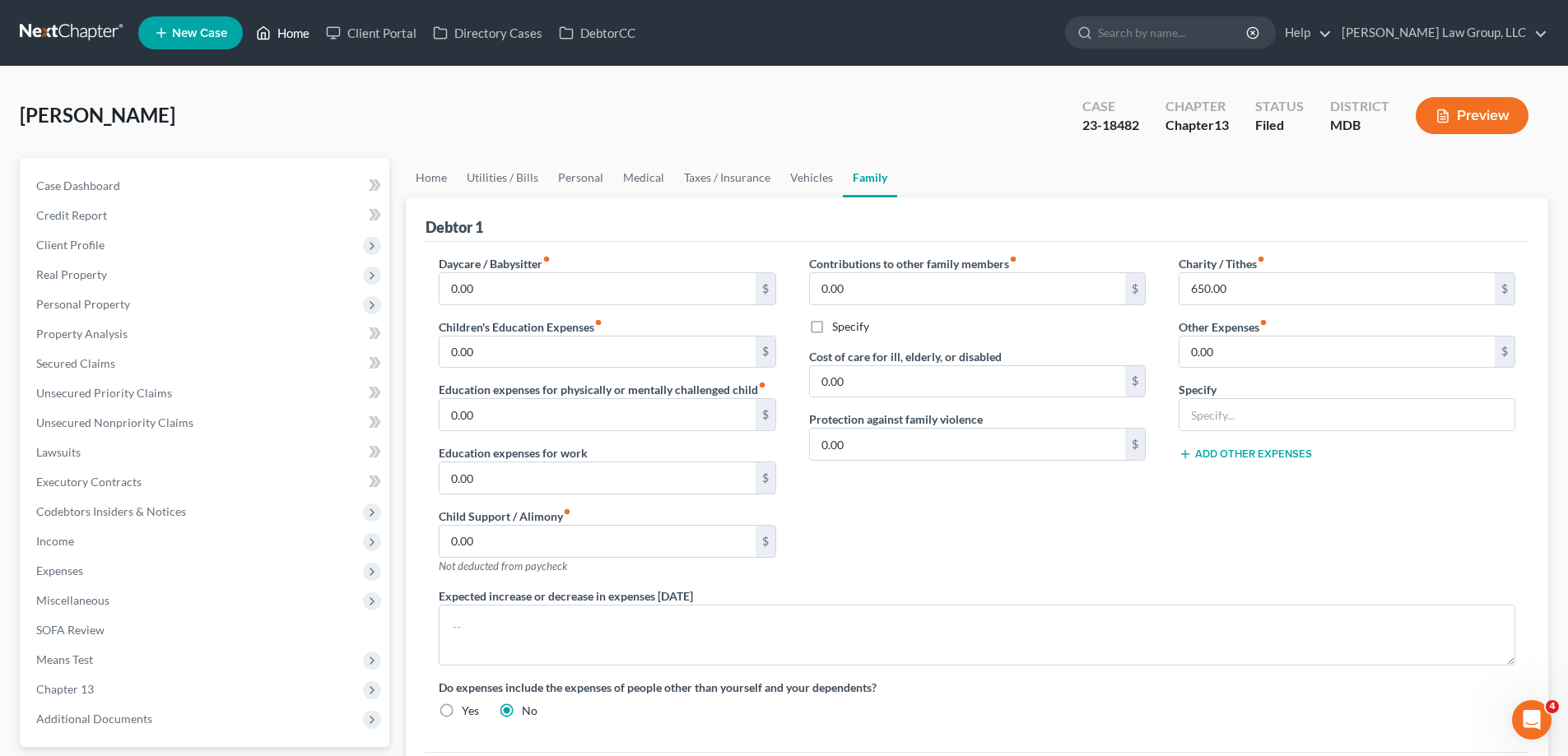
drag, startPoint x: 276, startPoint y: 35, endPoint x: 168, endPoint y: 13, distance: 110.2
click at [277, 35] on link "Home" at bounding box center [282, 32] width 70 height 29
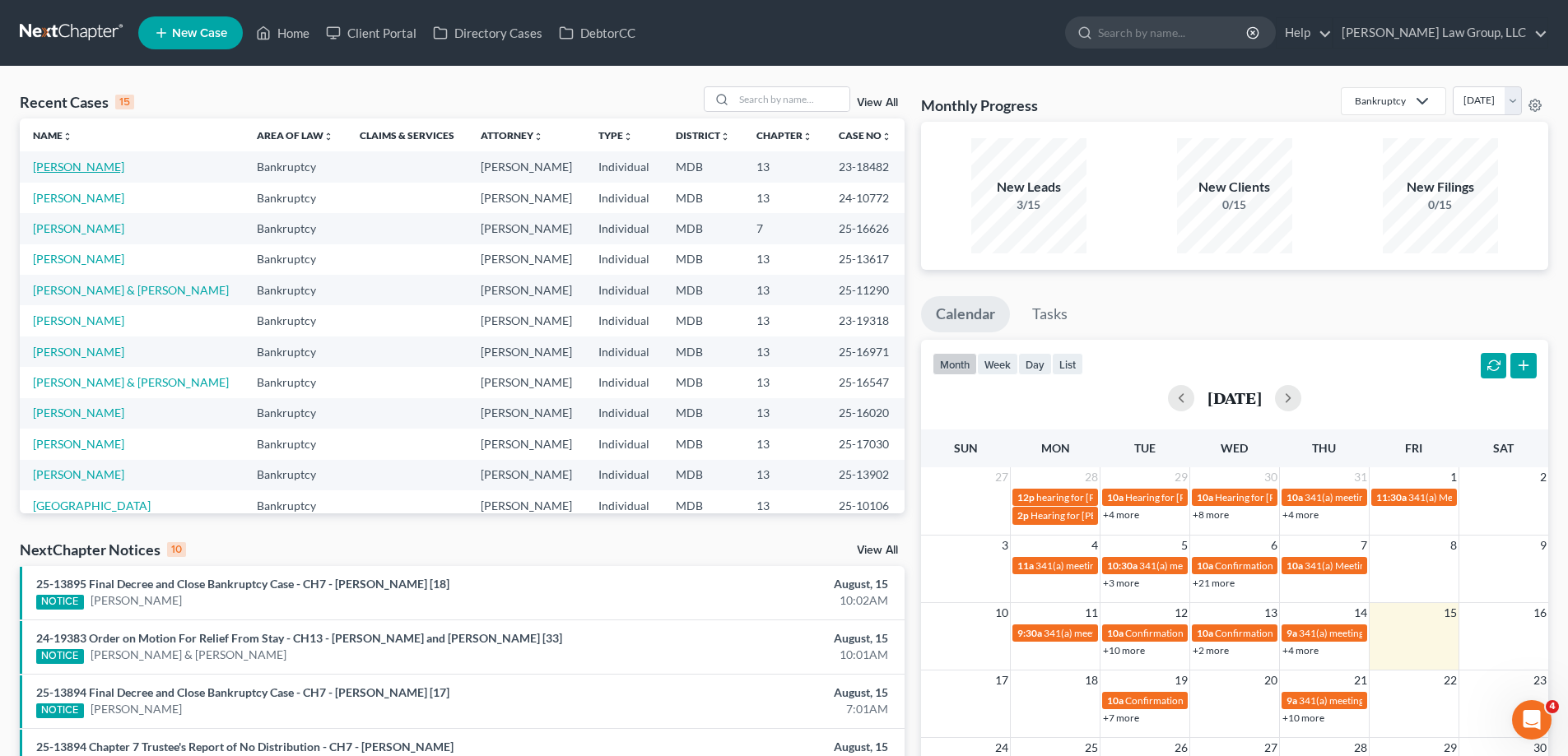
click at [117, 171] on link "[PERSON_NAME]" at bounding box center [79, 167] width 91 height 14
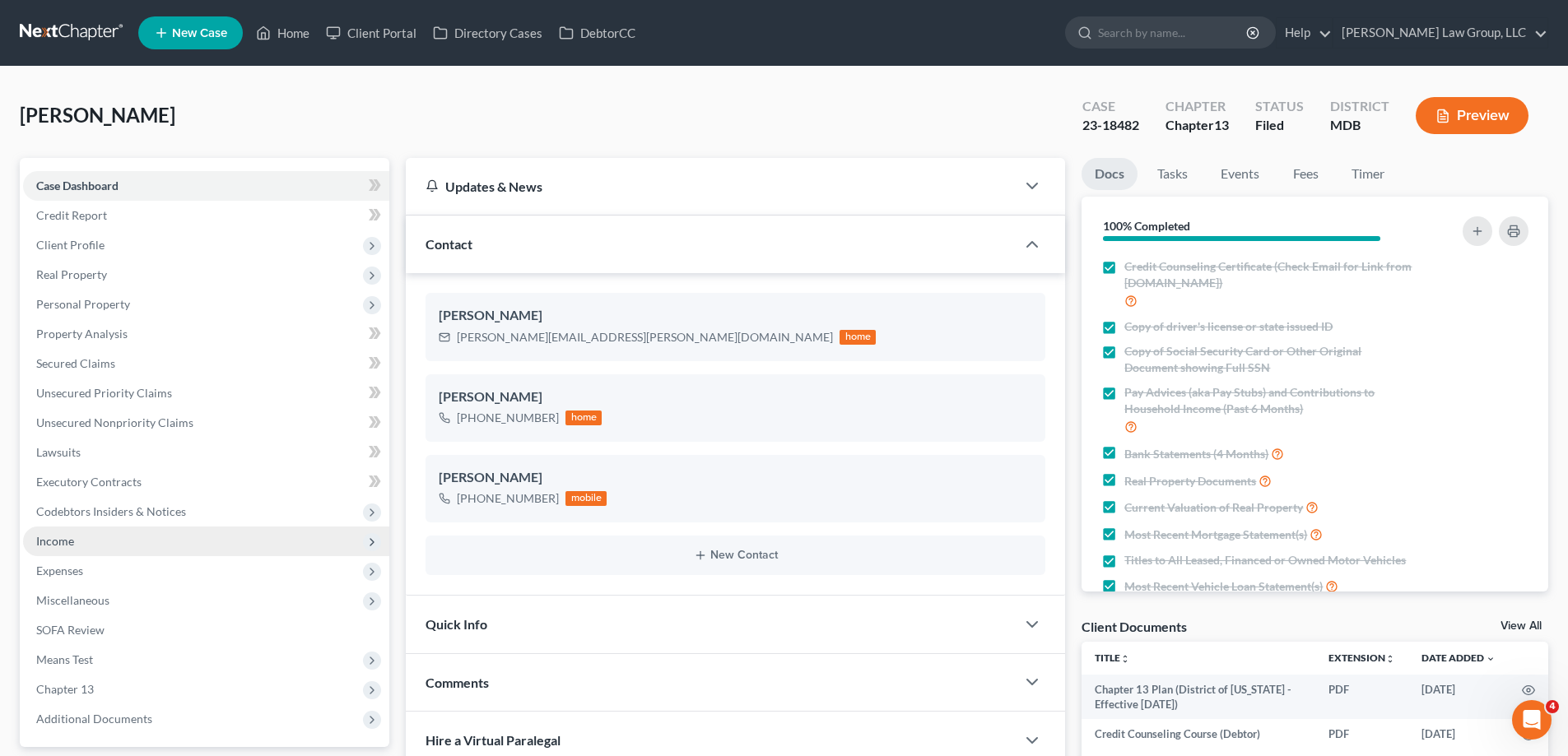
click at [117, 544] on span "Income" at bounding box center [205, 541] width 366 height 29
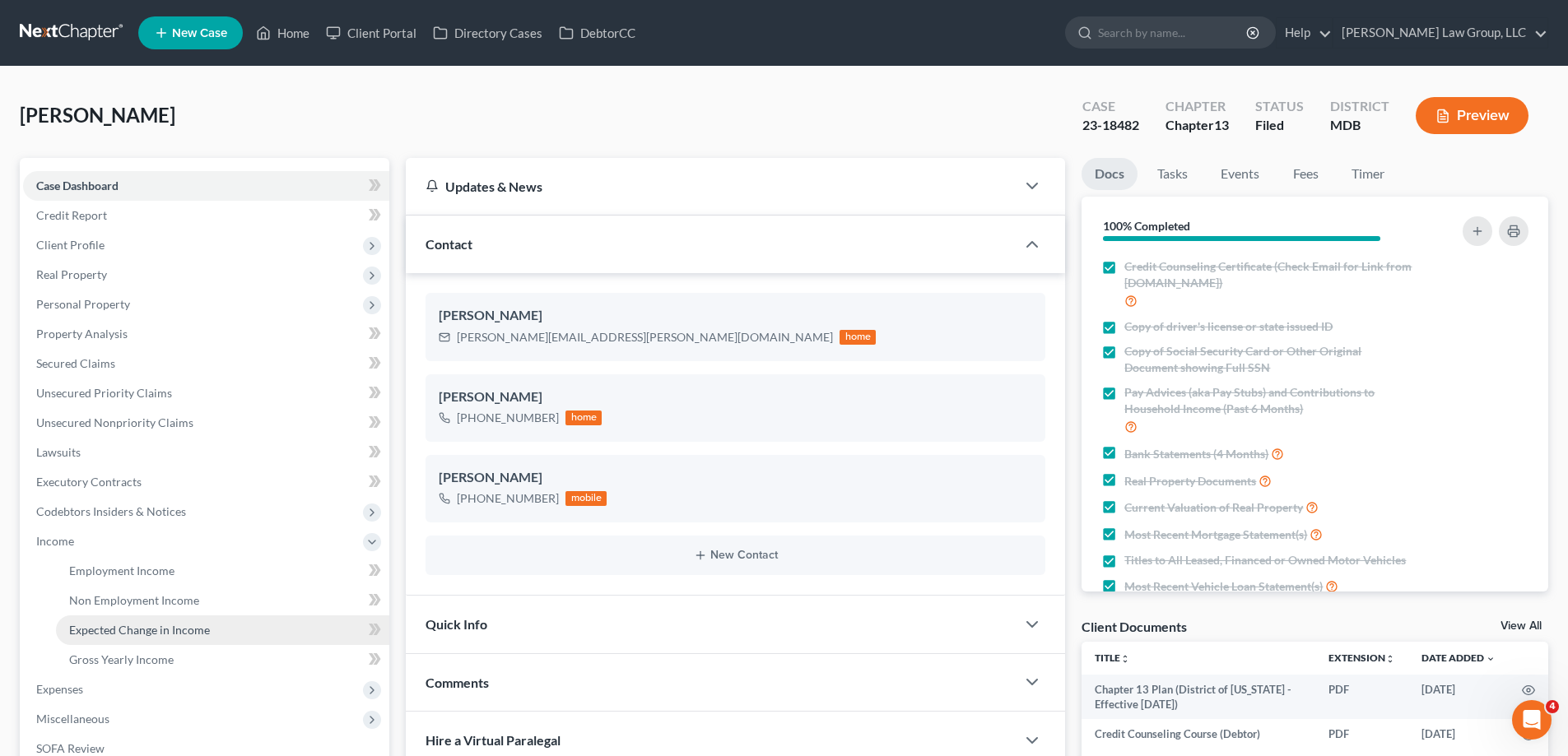
scroll to position [329, 0]
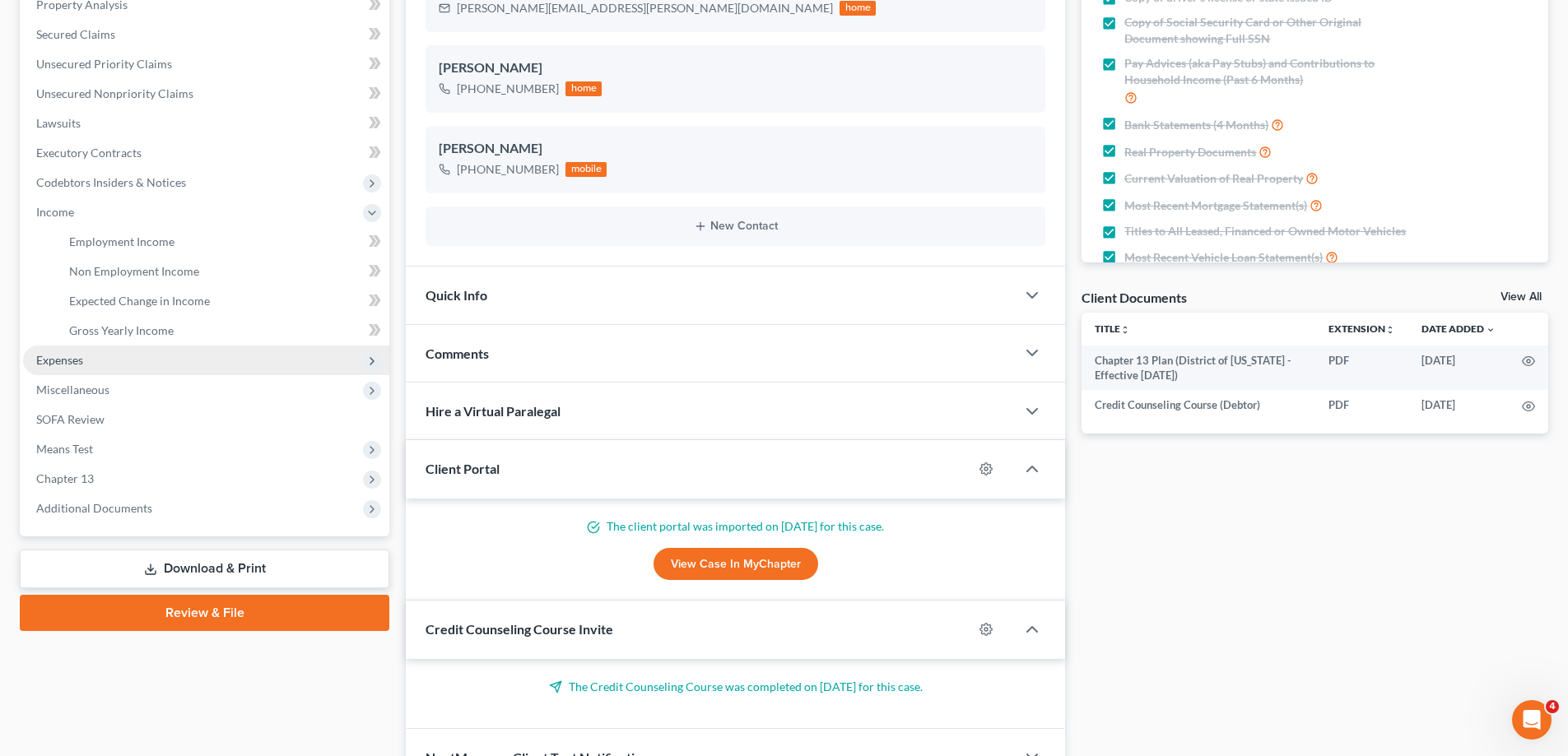
click at [95, 349] on span "Expenses" at bounding box center [205, 360] width 366 height 29
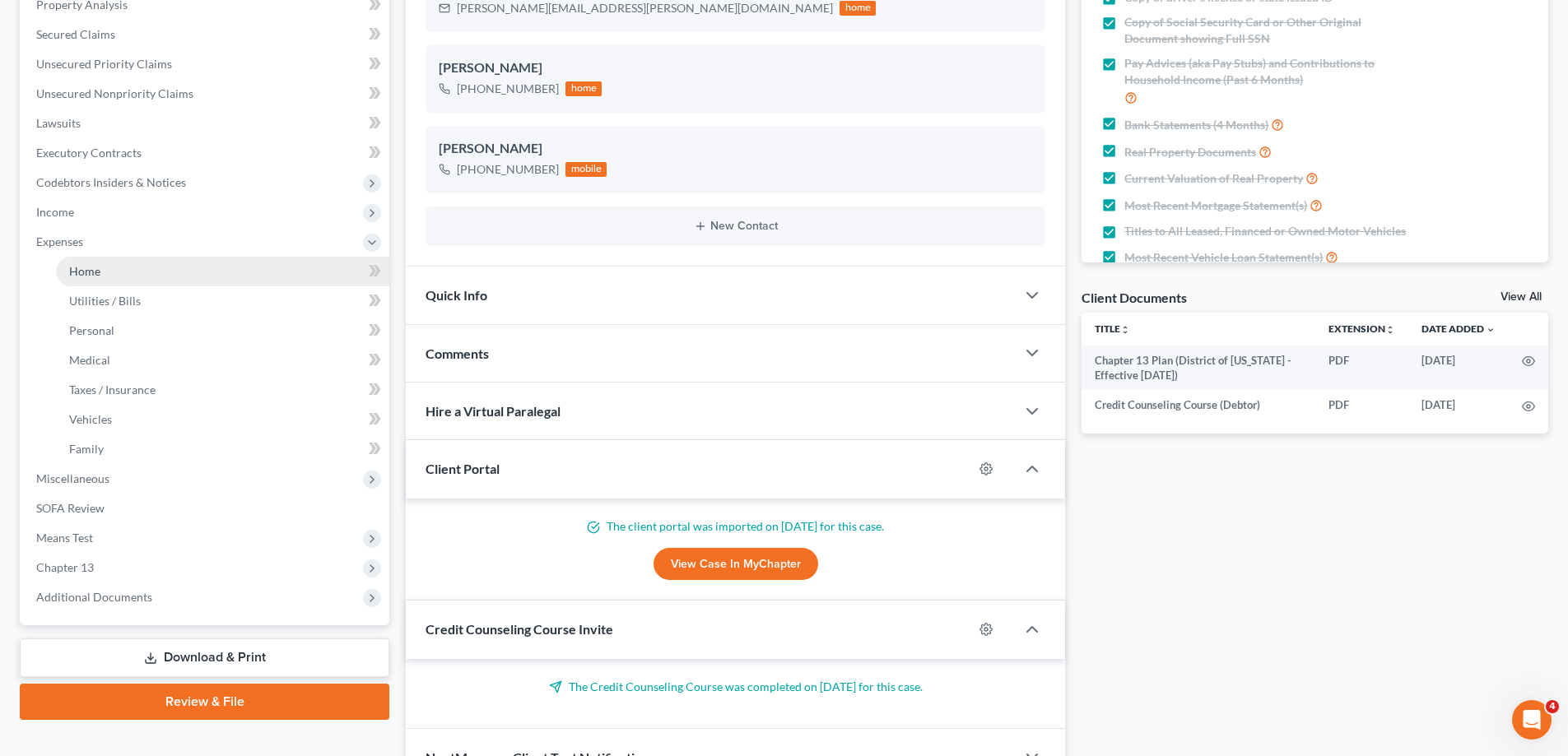
click at [131, 272] on link "Home" at bounding box center [222, 272] width 333 height 29
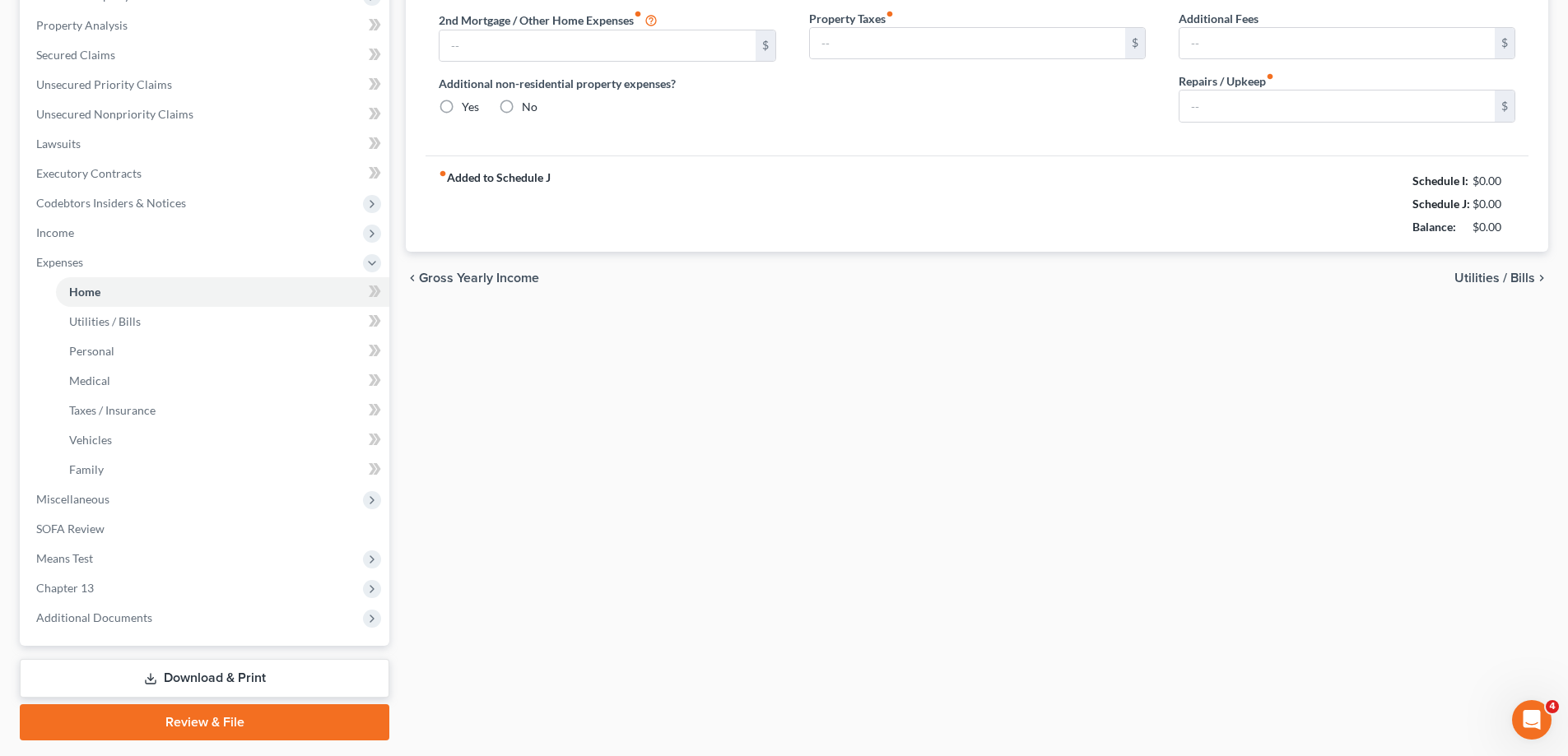
type input "1,437.62"
type input "794.00"
radio input "true"
type input "0.00"
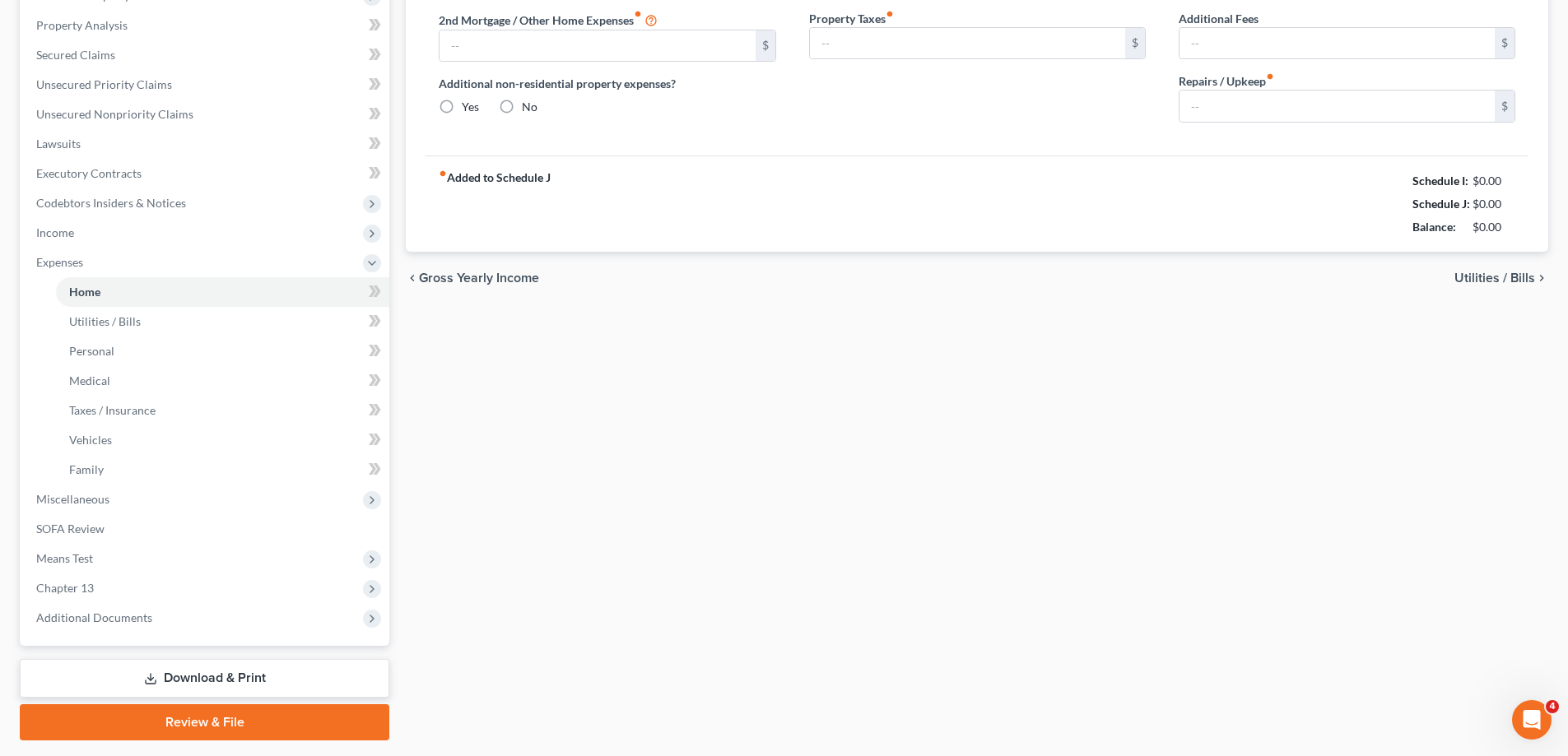
type input "0.00"
type input "100.00"
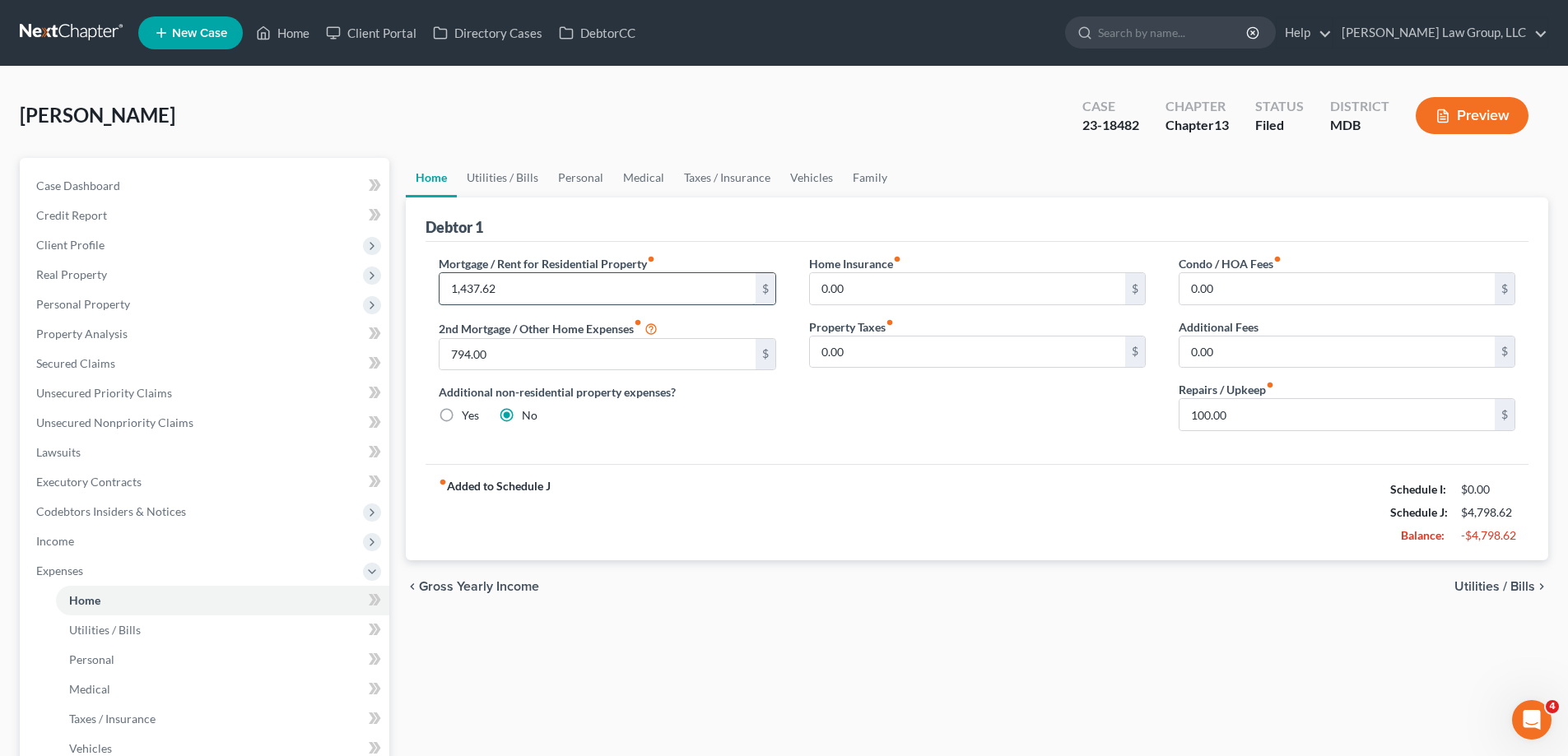
click at [533, 283] on input "1,437.62" at bounding box center [597, 289] width 315 height 31
type input "1,517.02"
click at [554, 349] on input "794.00" at bounding box center [597, 354] width 315 height 31
type input "619.01"
click at [508, 183] on link "Utilities / Bills" at bounding box center [502, 178] width 91 height 39
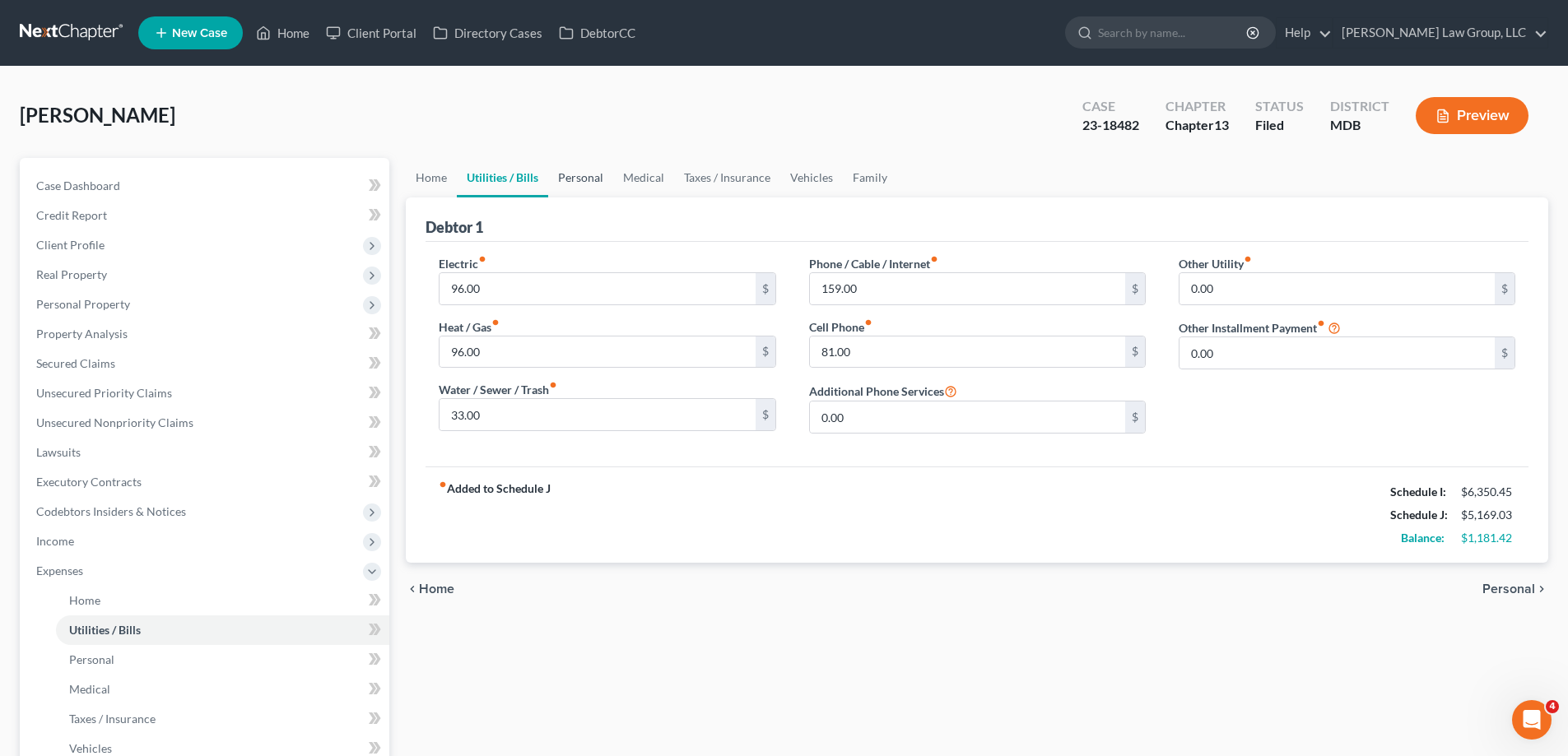
click at [580, 189] on link "Personal" at bounding box center [580, 178] width 65 height 39
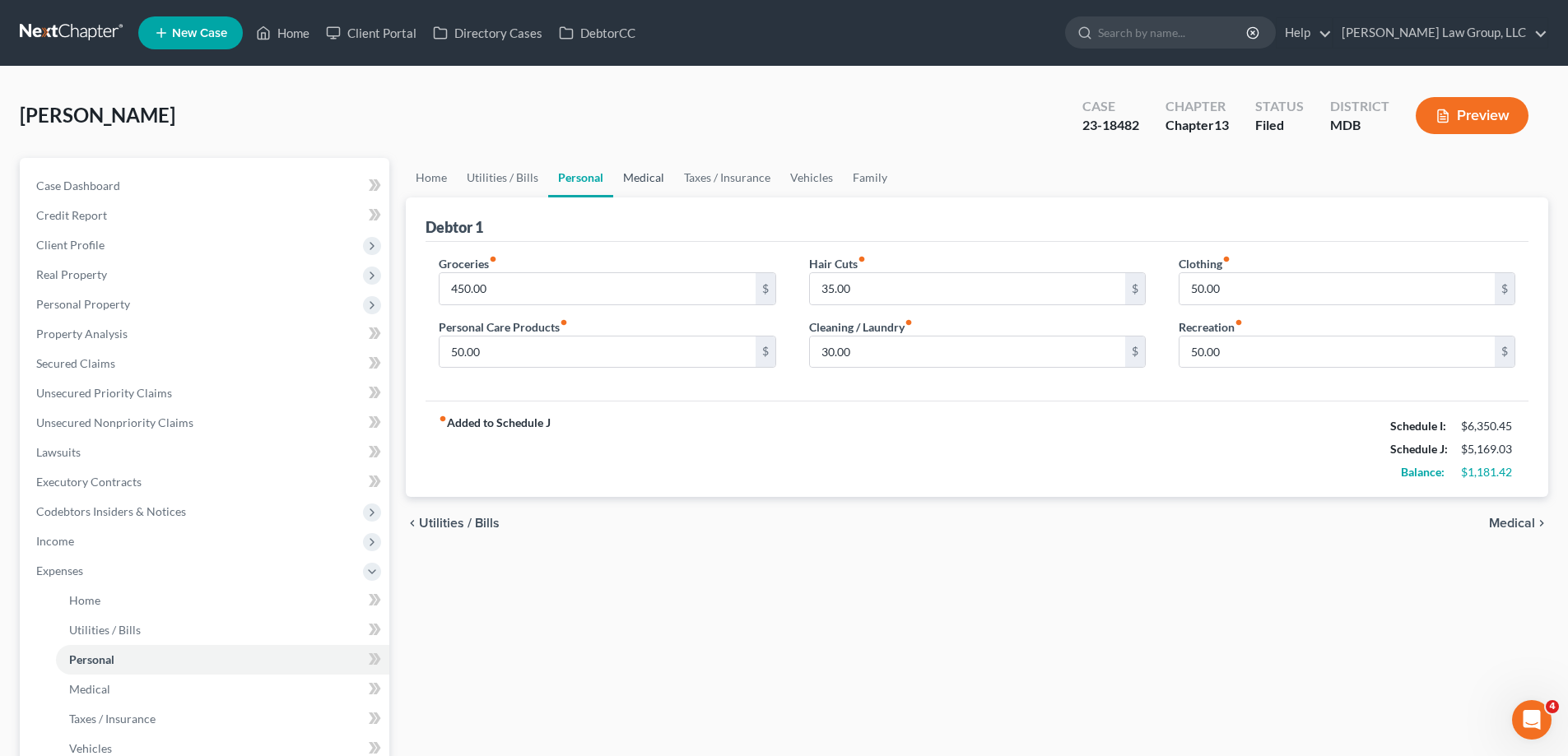
click at [642, 186] on link "Medical" at bounding box center [643, 178] width 61 height 39
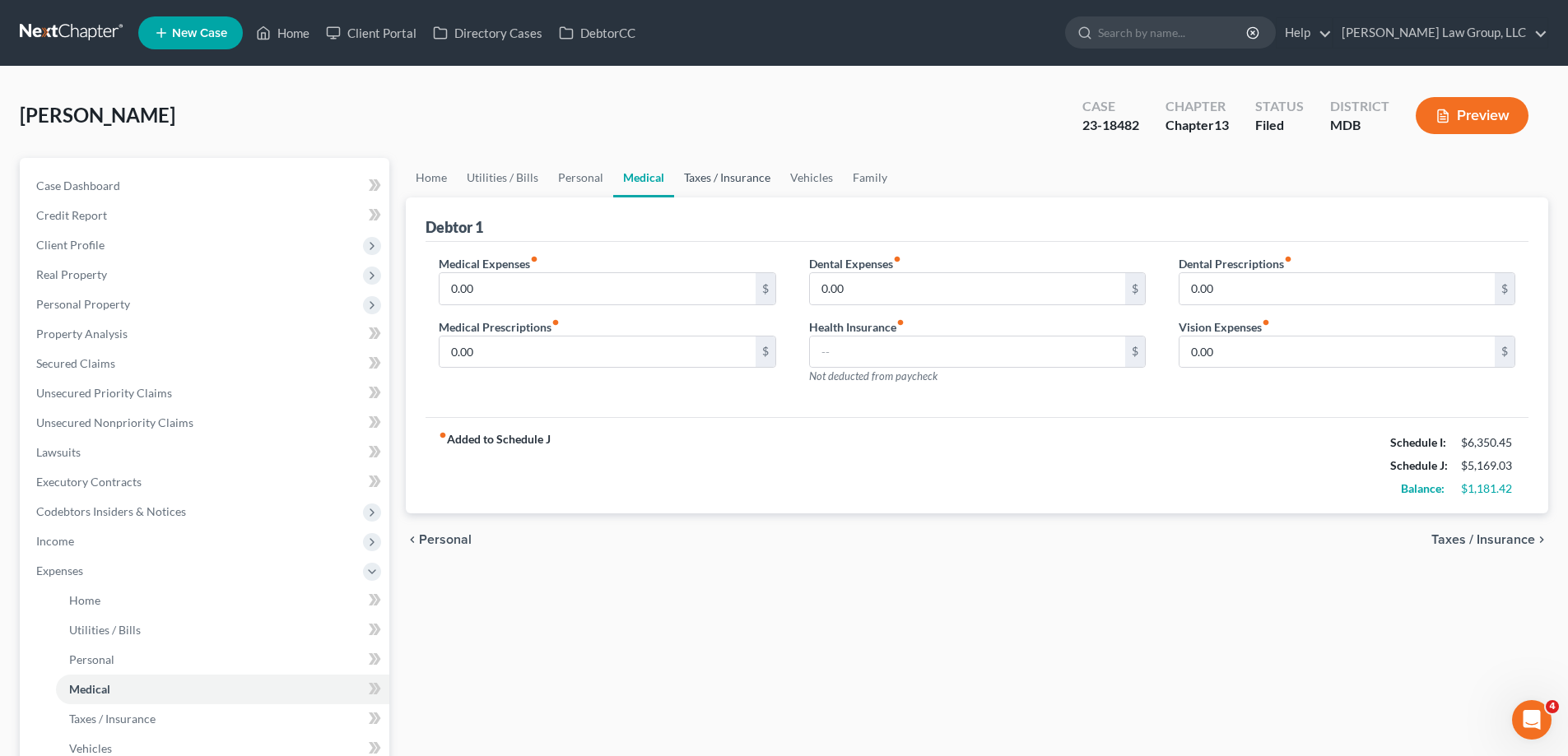
click at [698, 176] on link "Taxes / Insurance" at bounding box center [727, 178] width 106 height 39
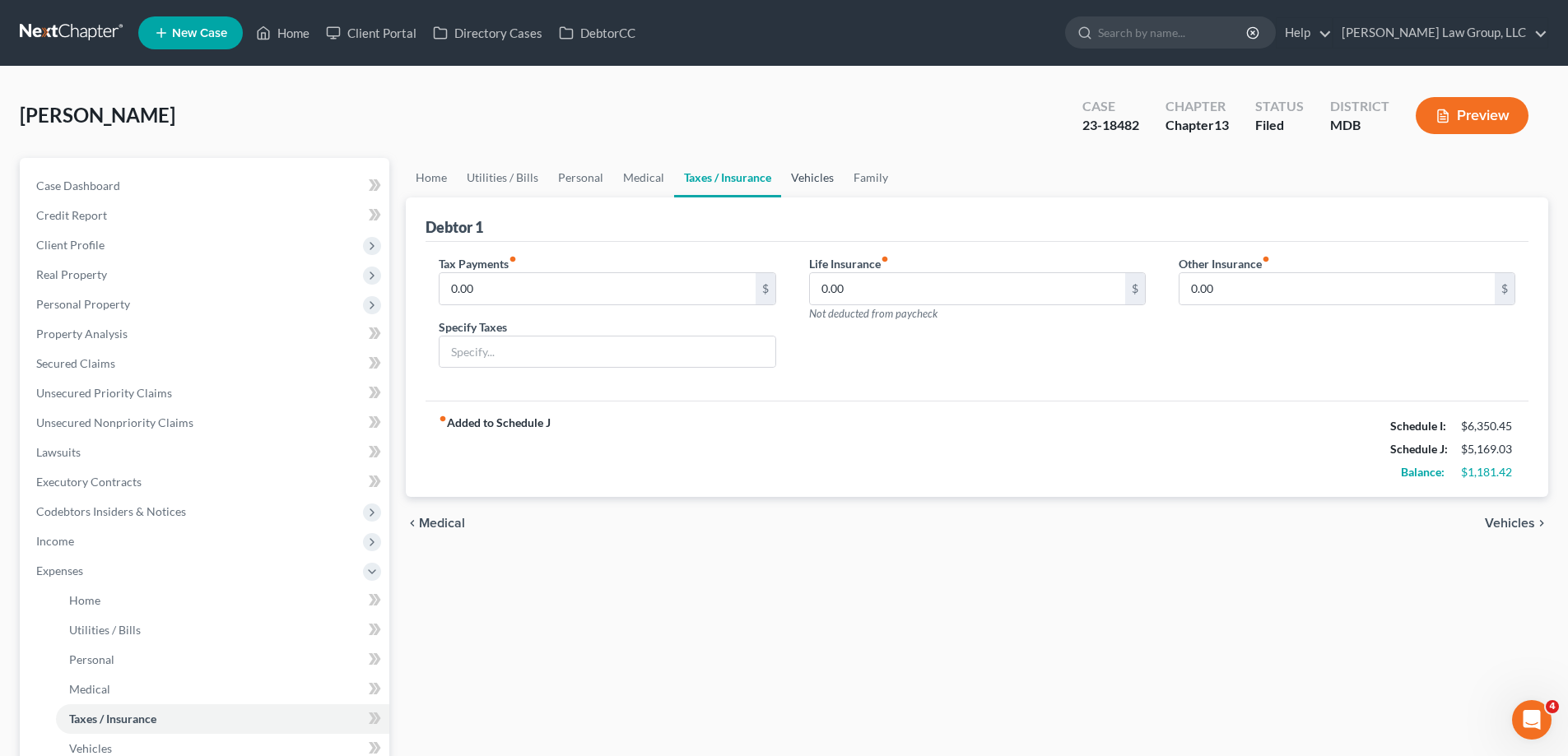
click at [797, 181] on link "Vehicles" at bounding box center [812, 178] width 63 height 39
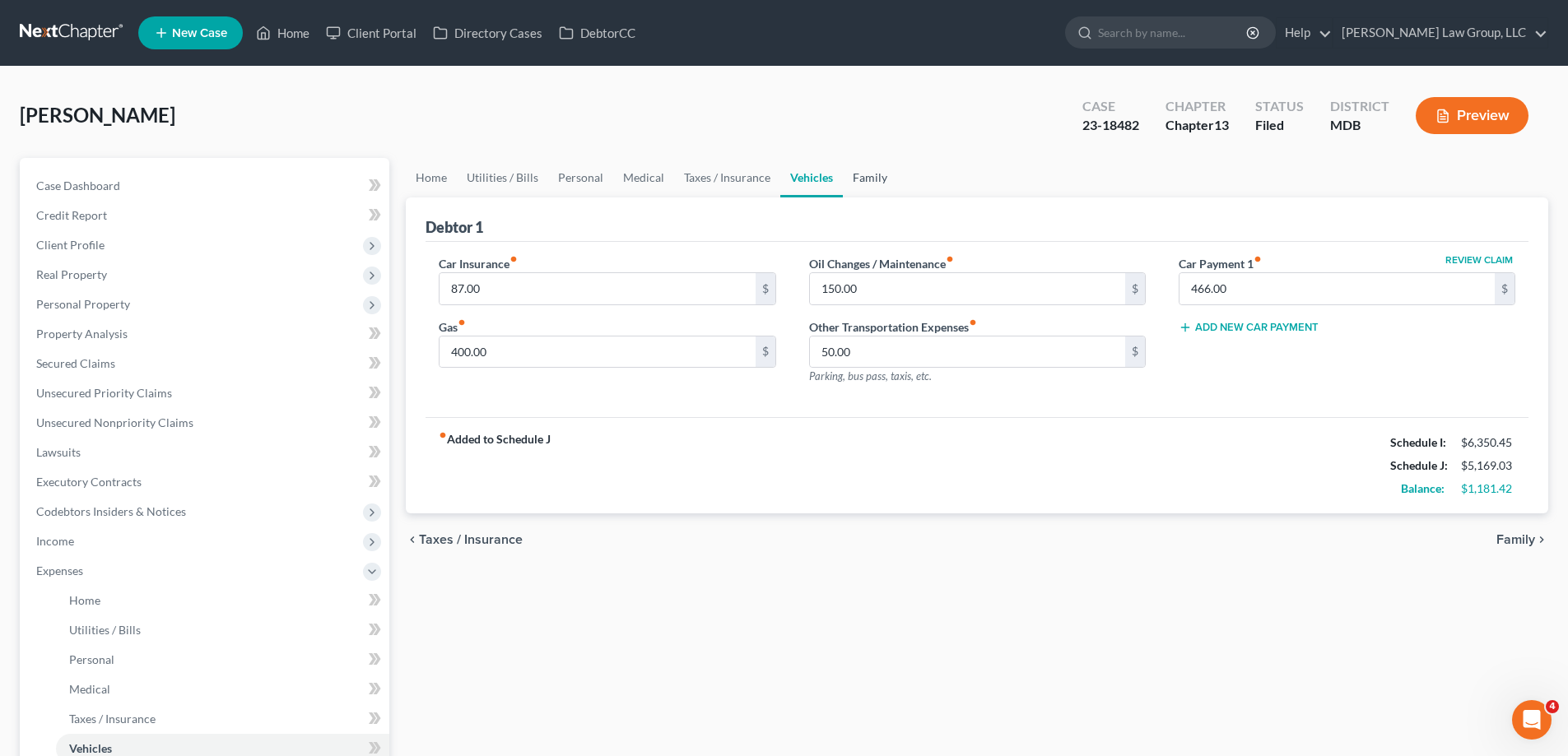
click at [872, 187] on link "Family" at bounding box center [869, 178] width 54 height 39
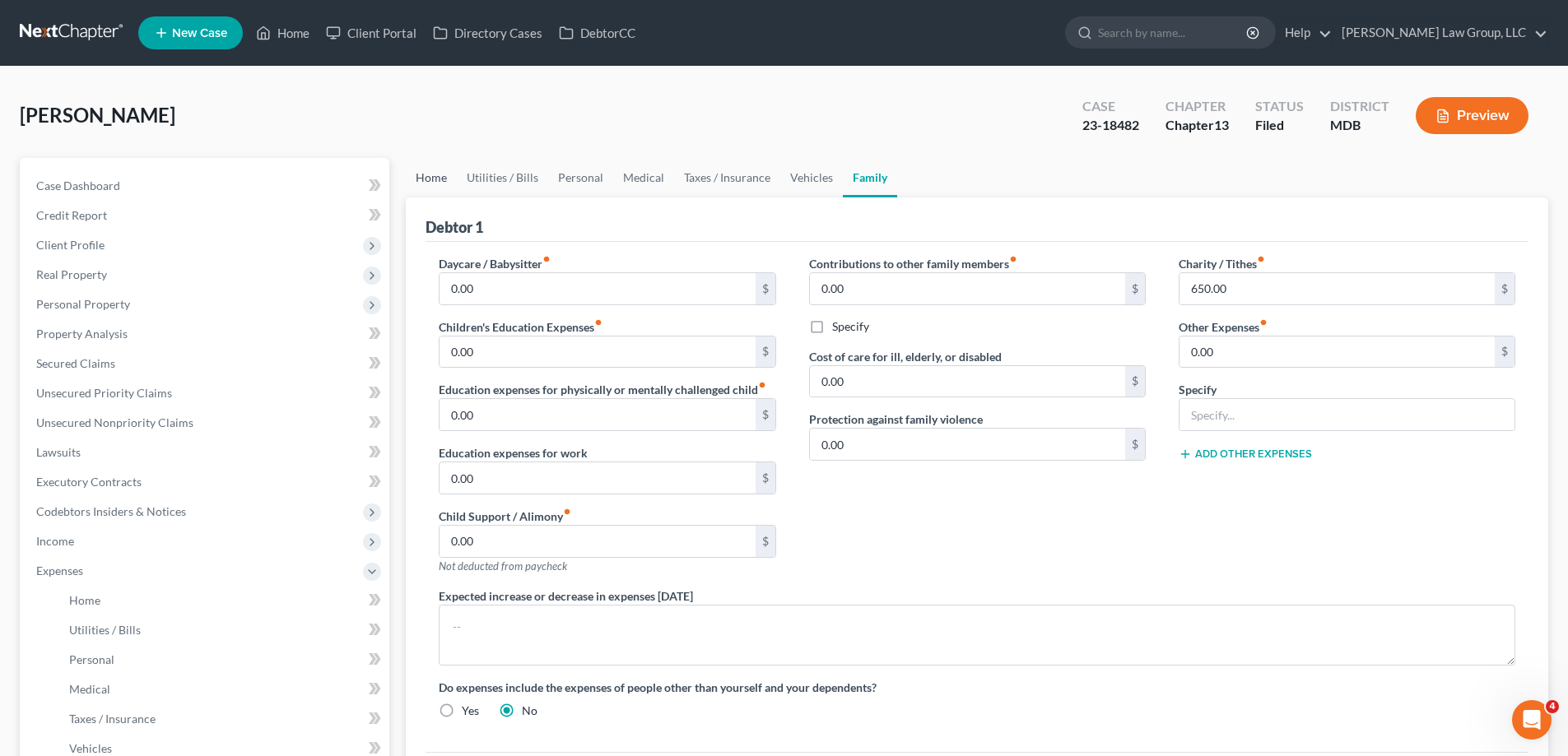
drag, startPoint x: 416, startPoint y: 182, endPoint x: 1, endPoint y: 720, distance: 679.5
click at [417, 183] on link "Home" at bounding box center [431, 178] width 51 height 39
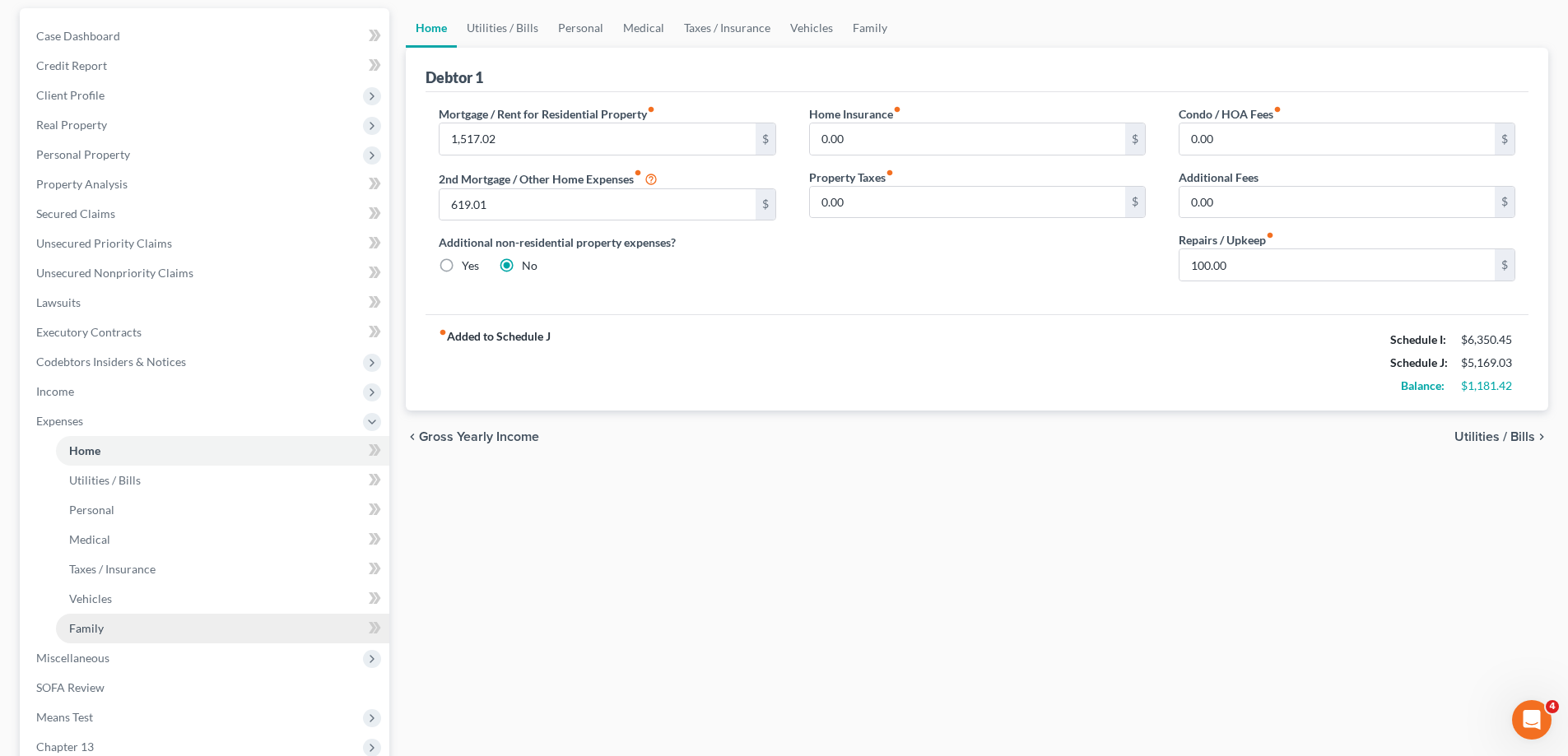
scroll to position [165, 0]
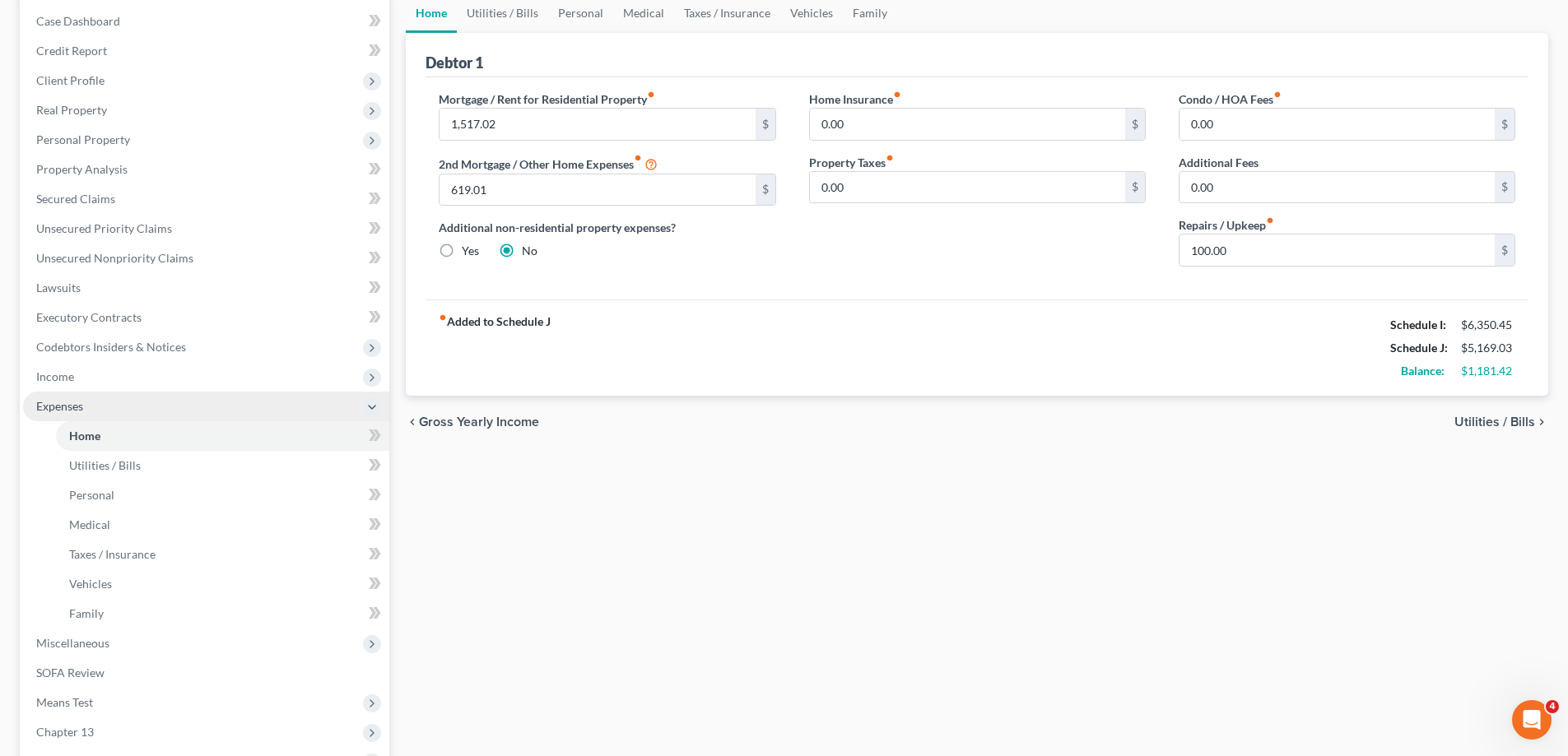
click at [150, 402] on span "Expenses" at bounding box center [205, 406] width 366 height 29
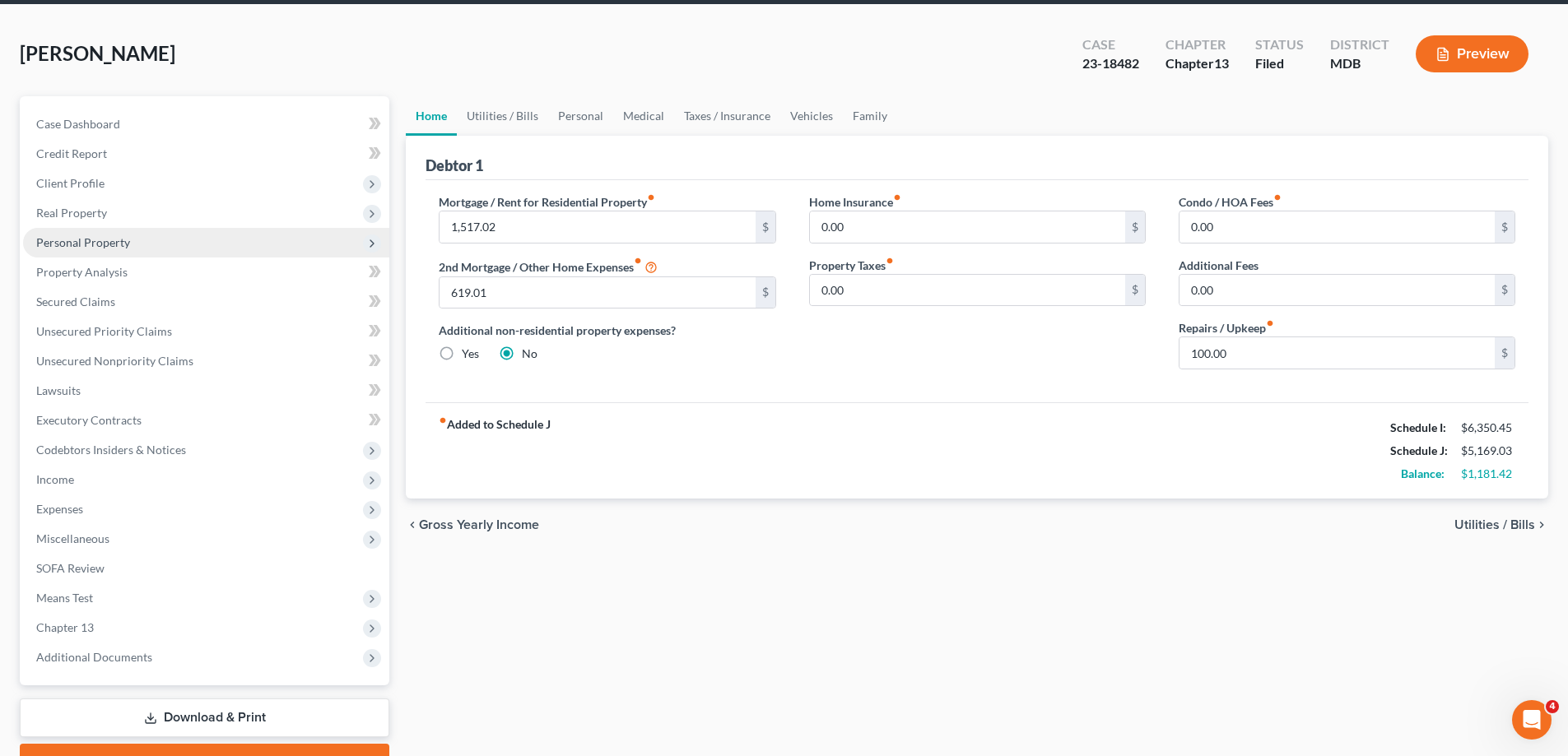
scroll to position [0, 0]
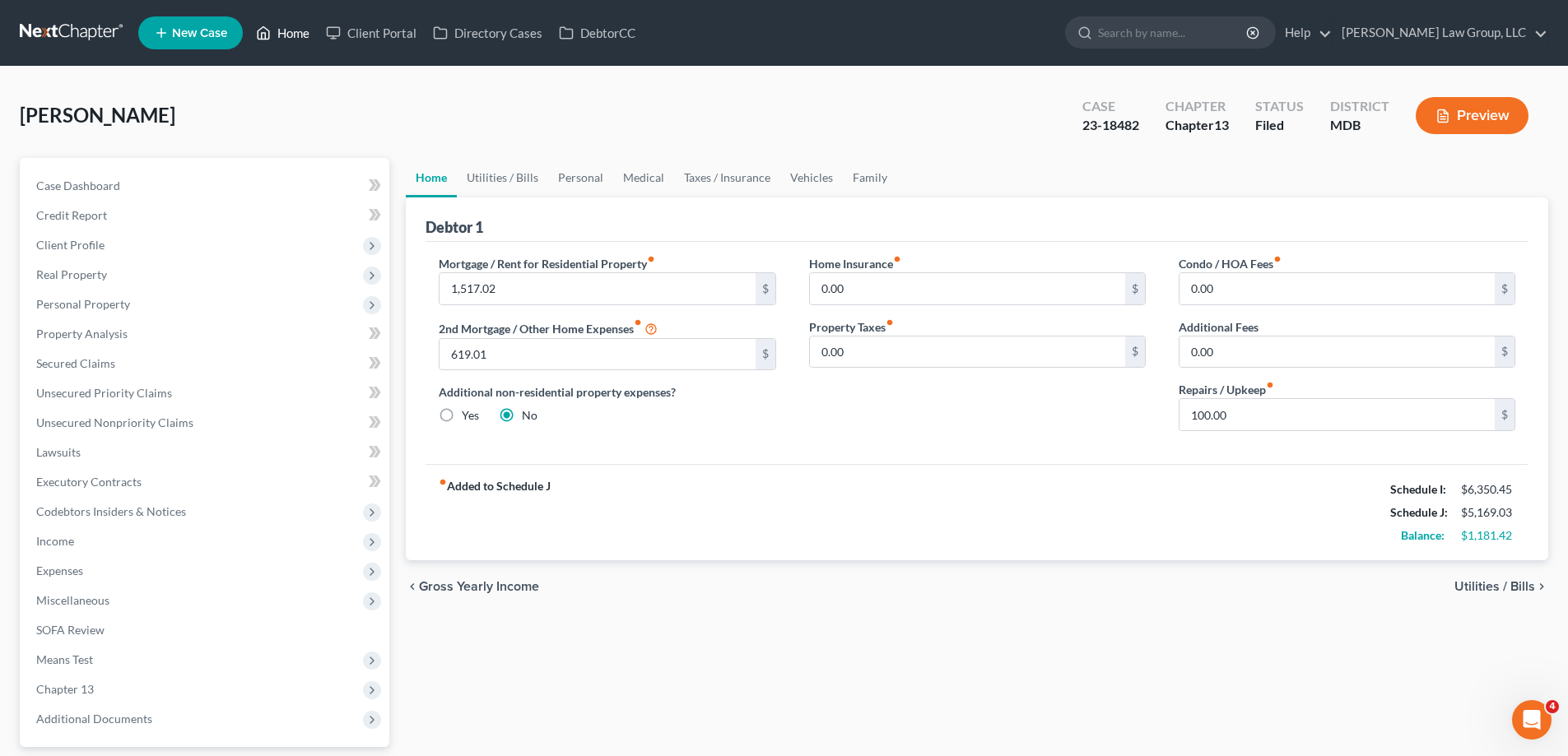
click at [283, 27] on link "Home" at bounding box center [282, 32] width 70 height 29
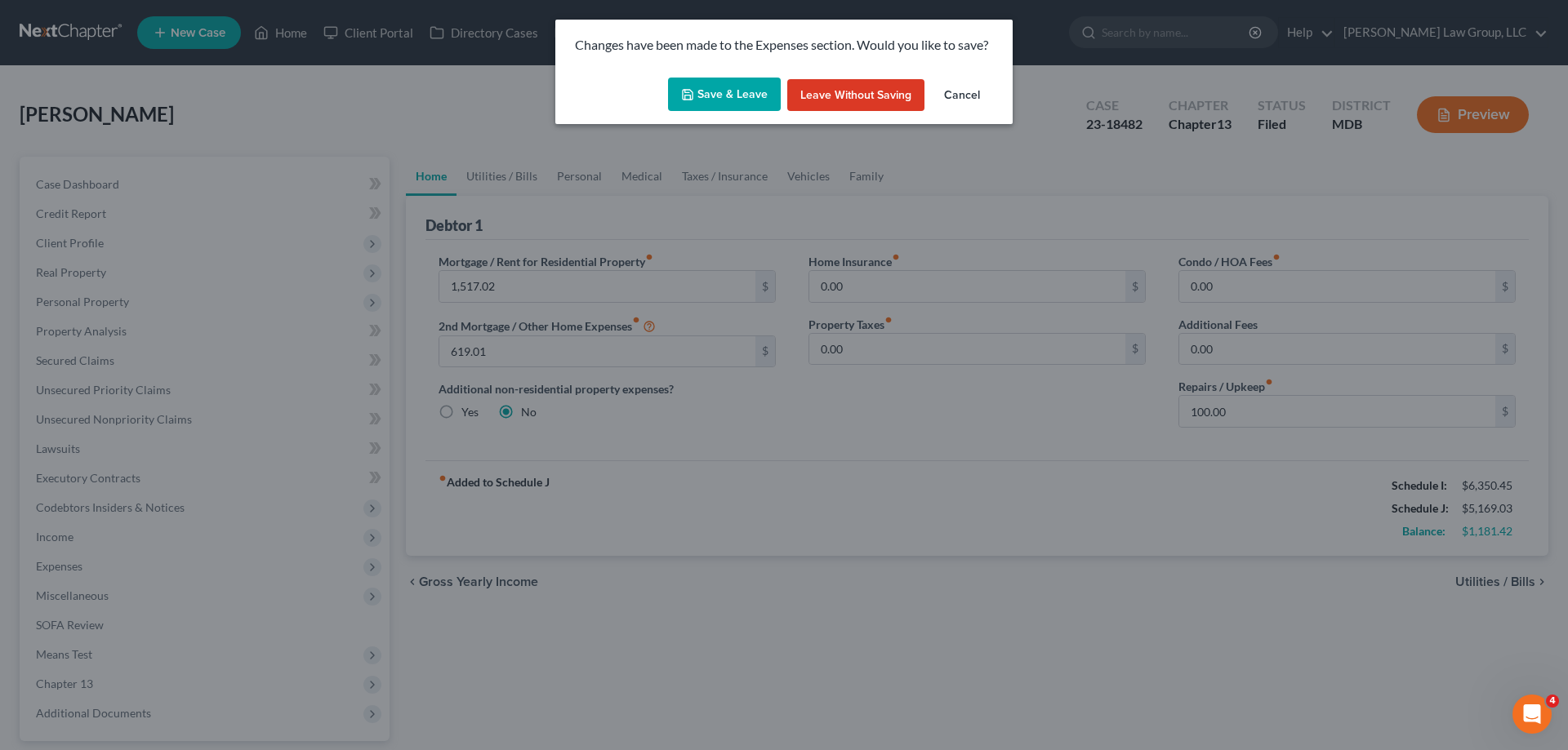
click at [753, 94] on button "Save & Leave" at bounding box center [725, 94] width 113 height 34
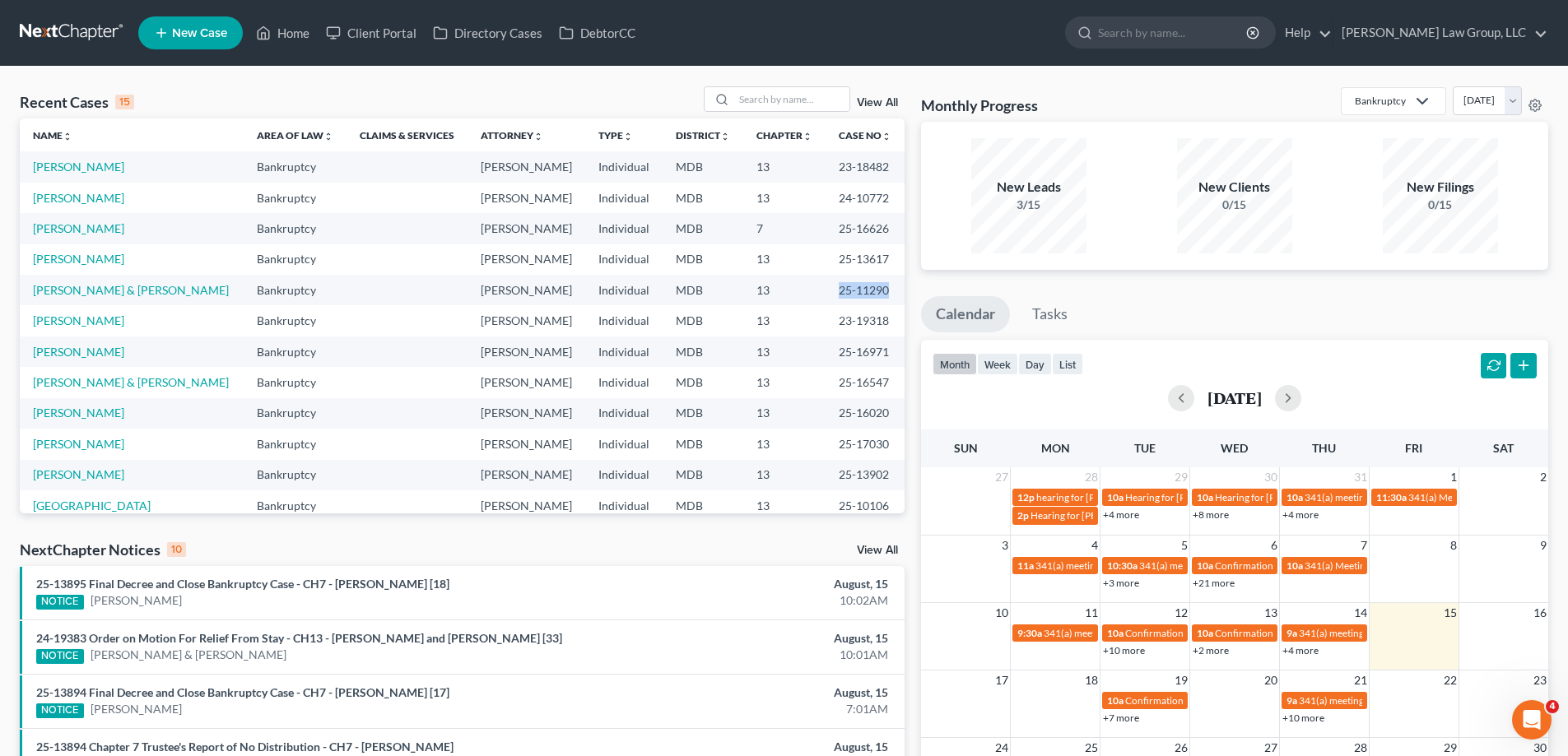
drag, startPoint x: 853, startPoint y: 290, endPoint x: 816, endPoint y: 290, distance: 37.0
click at [826, 290] on td "25-11290" at bounding box center [865, 290] width 79 height 30
copy td "25-11290"
click at [95, 283] on link "[PERSON_NAME] & [PERSON_NAME]" at bounding box center [131, 290] width 195 height 14
select select "2"
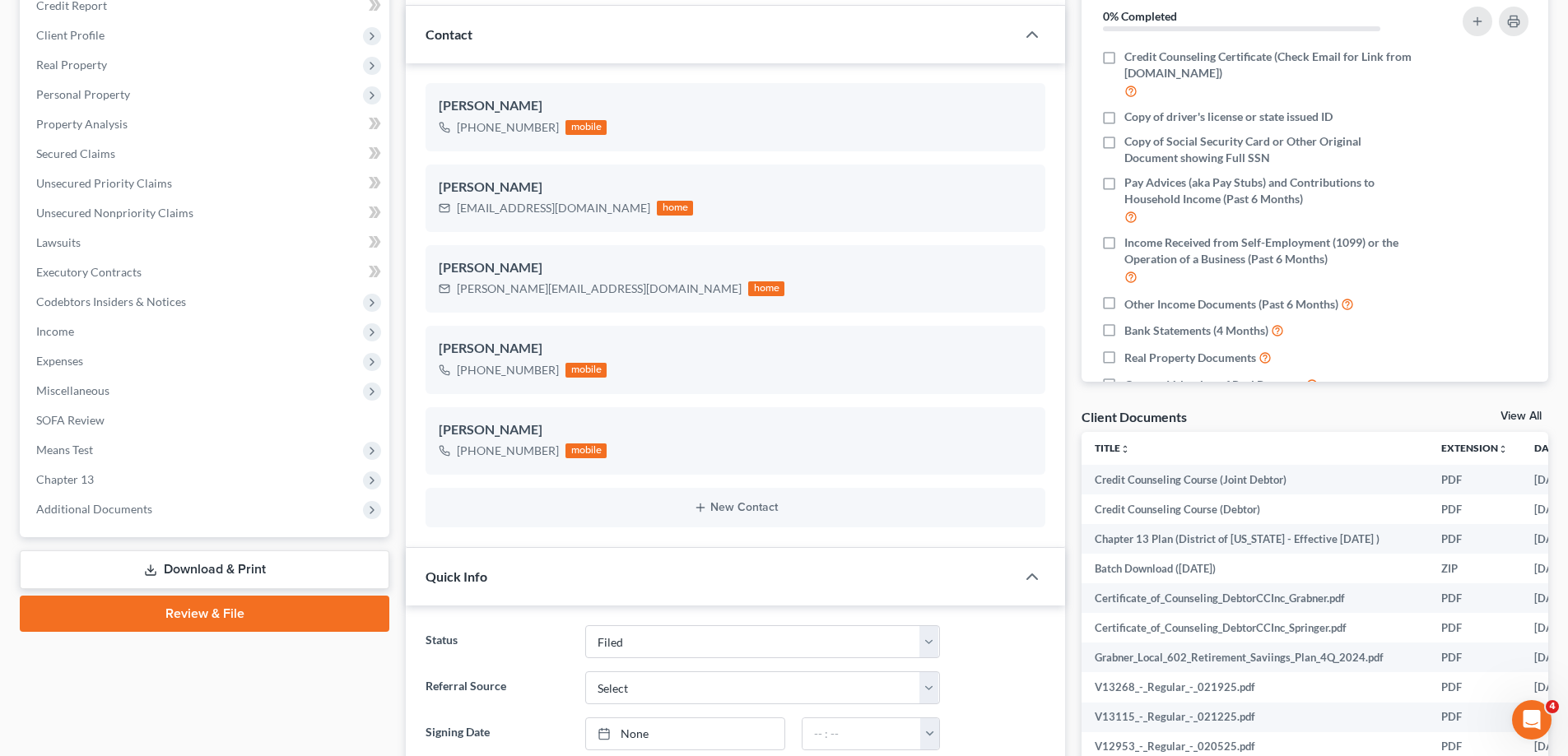
scroll to position [329, 0]
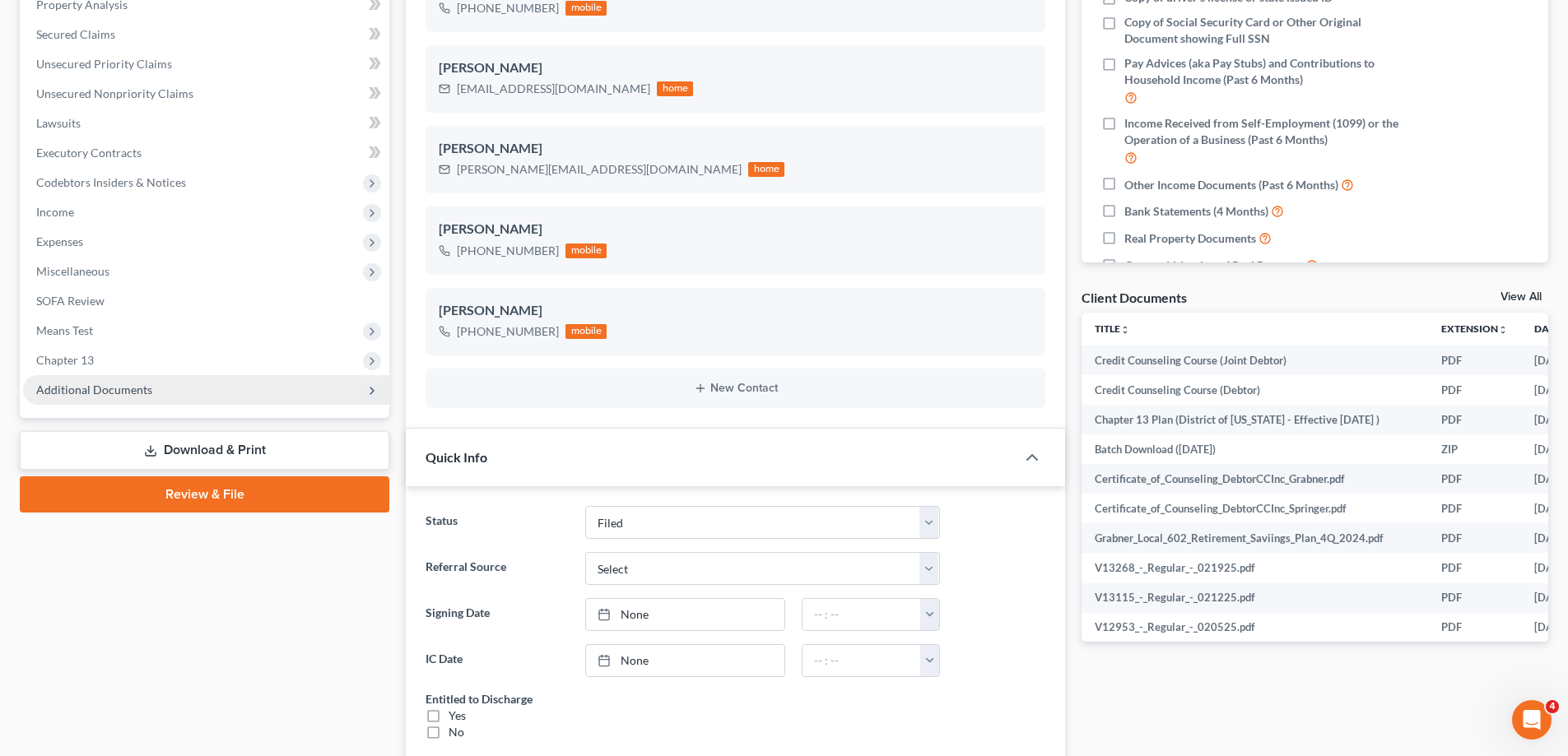
click at [162, 389] on span "Additional Documents" at bounding box center [205, 390] width 366 height 29
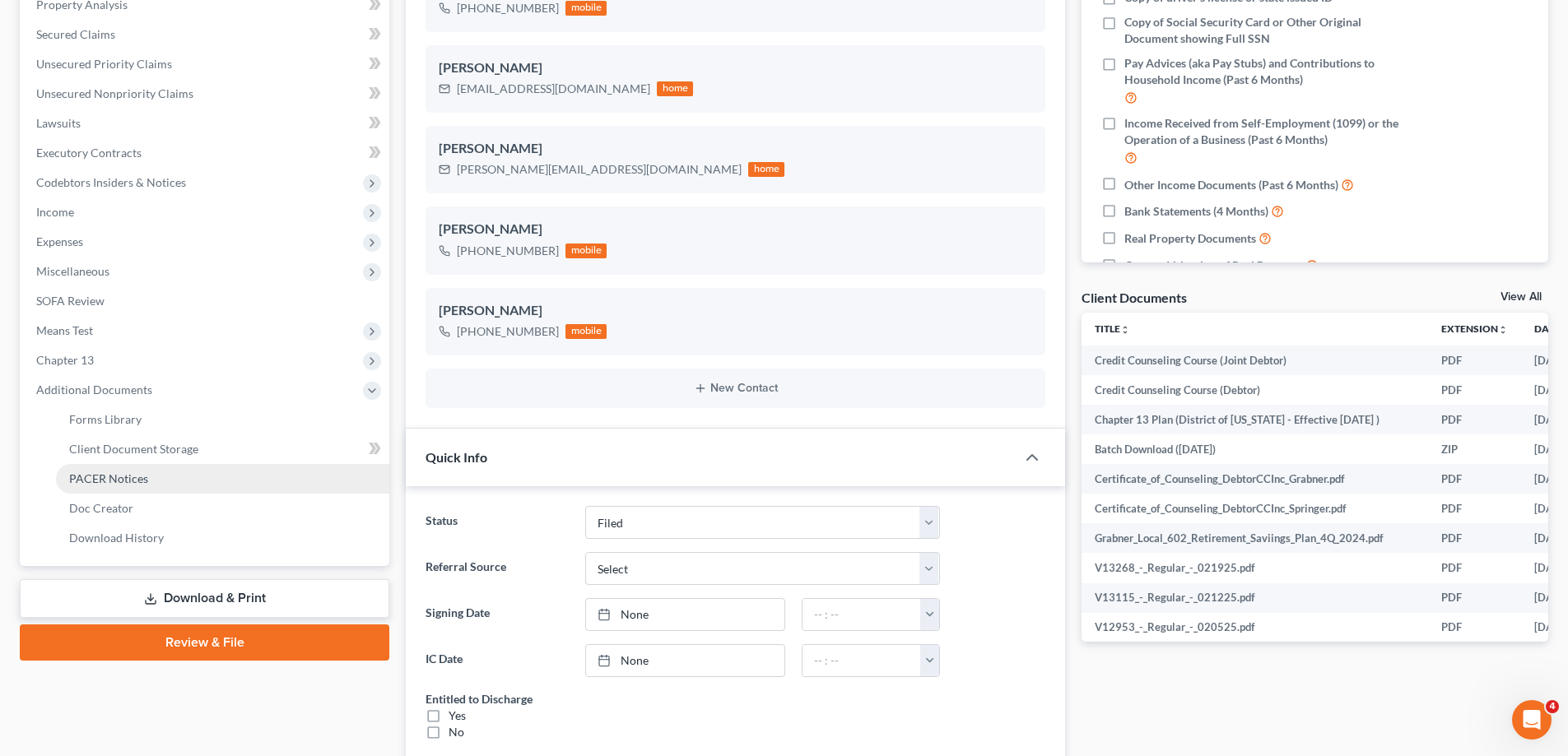
click at [142, 476] on span "PACER Notices" at bounding box center [108, 478] width 79 height 14
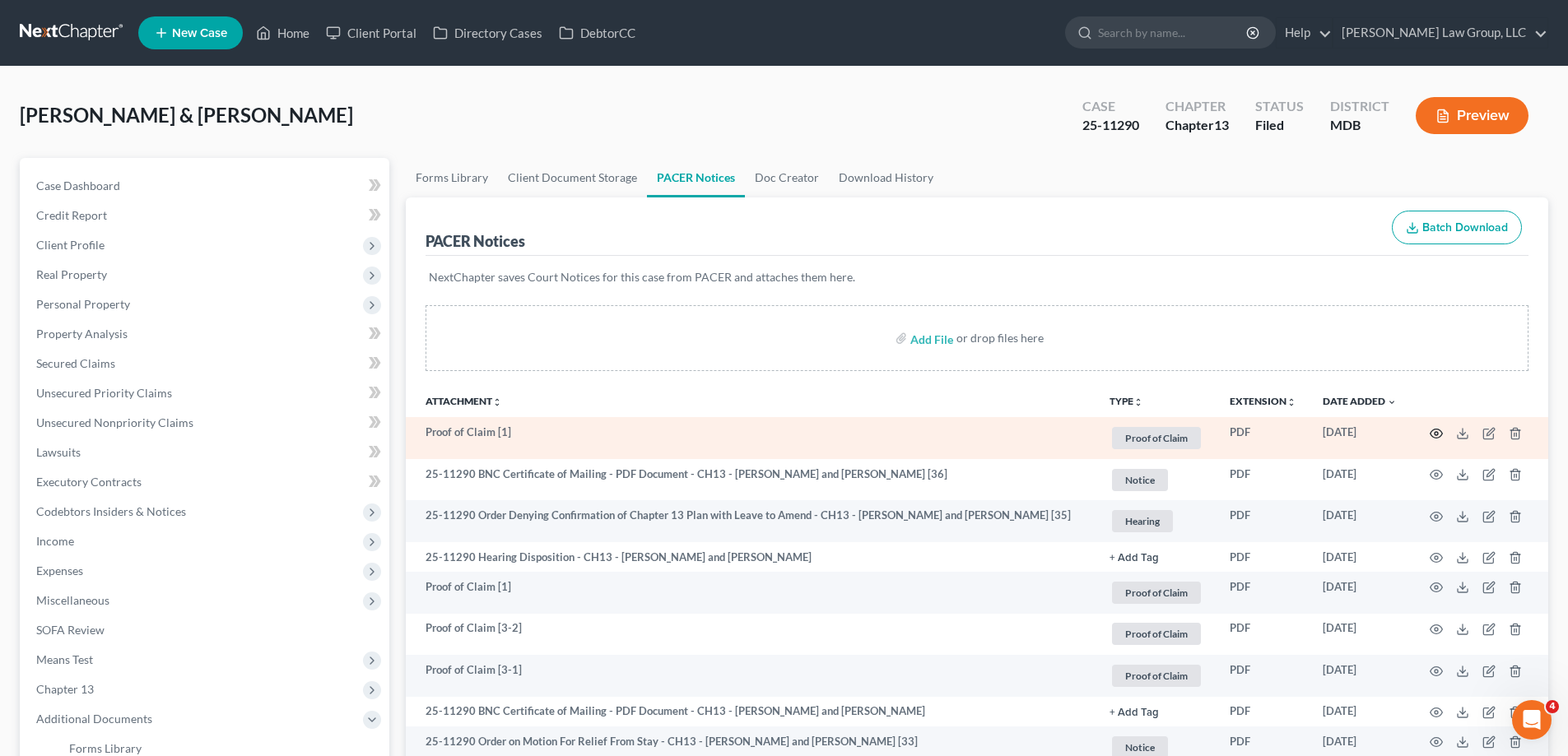
click at [1433, 430] on icon "button" at bounding box center [1435, 433] width 13 height 13
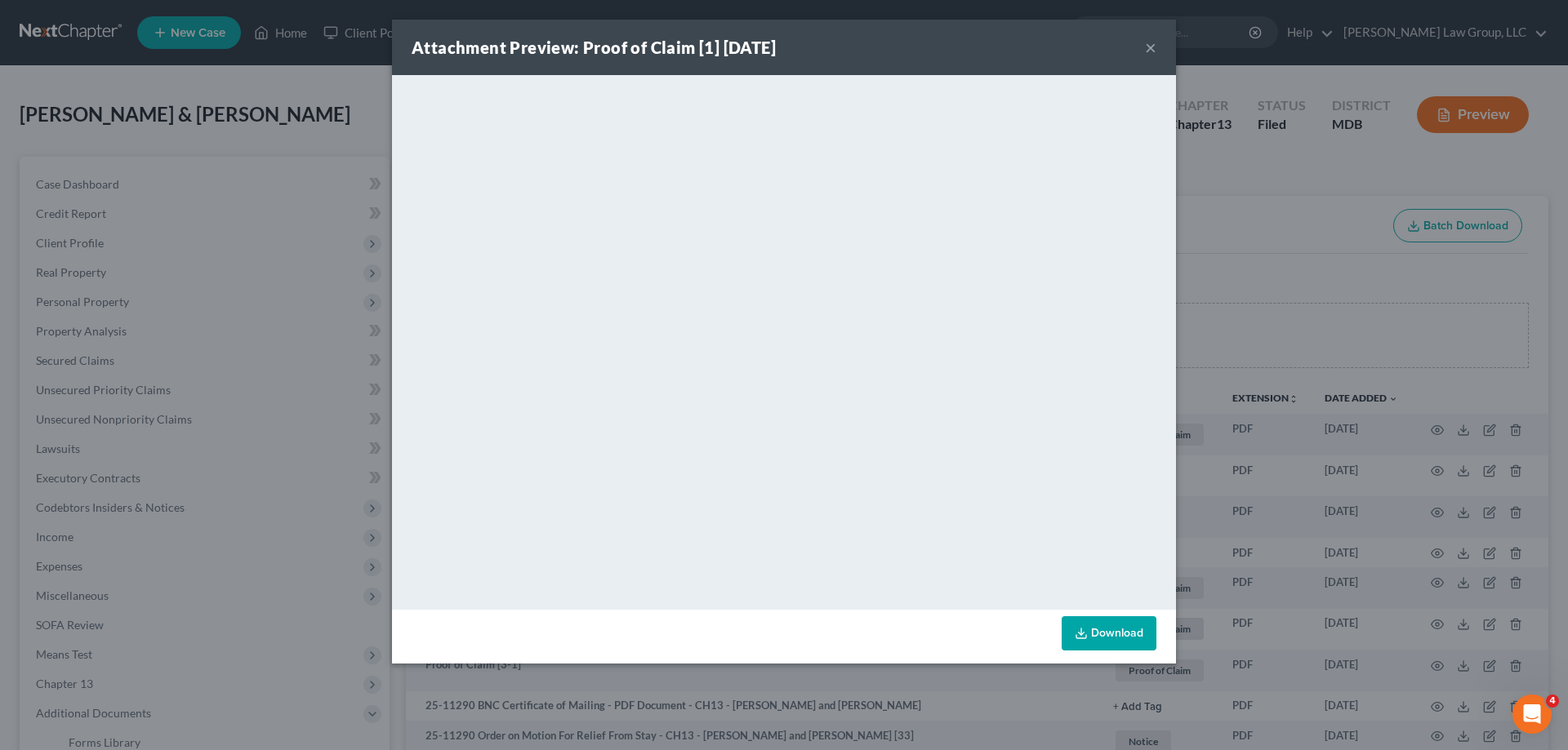
click at [1151, 49] on button "×" at bounding box center [1151, 48] width 12 height 19
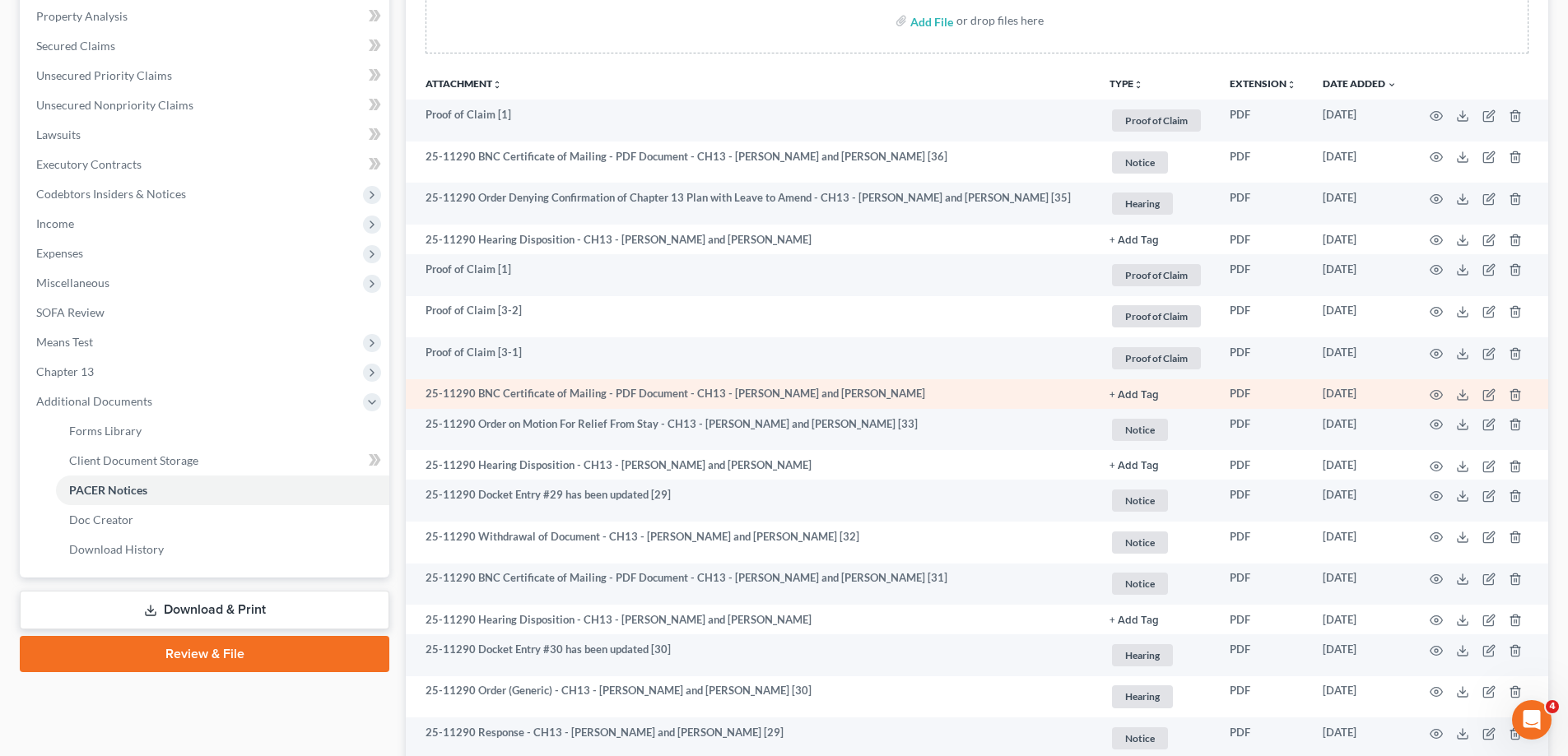
scroll to position [329, 0]
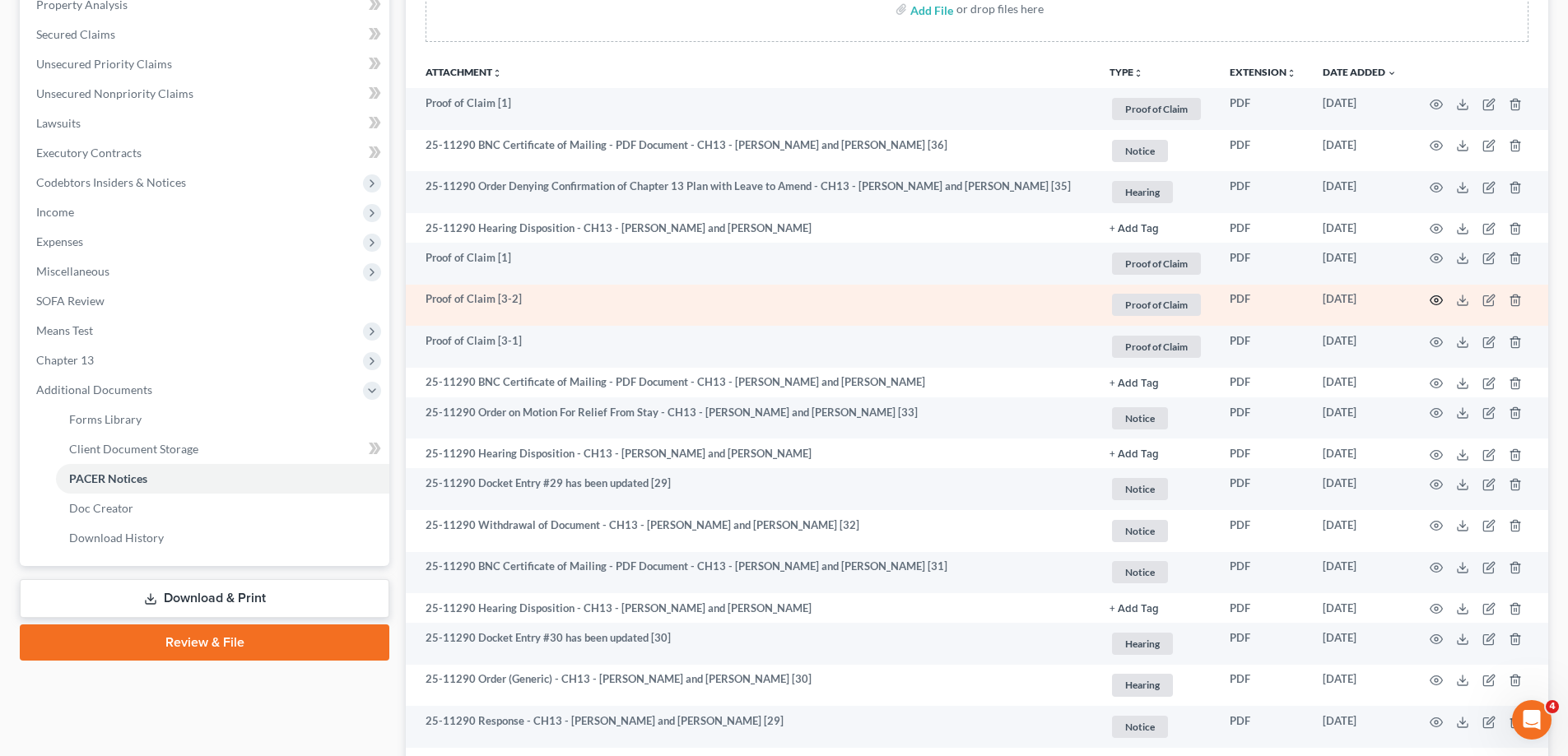
click at [1434, 297] on icon "button" at bounding box center [1435, 299] width 13 height 13
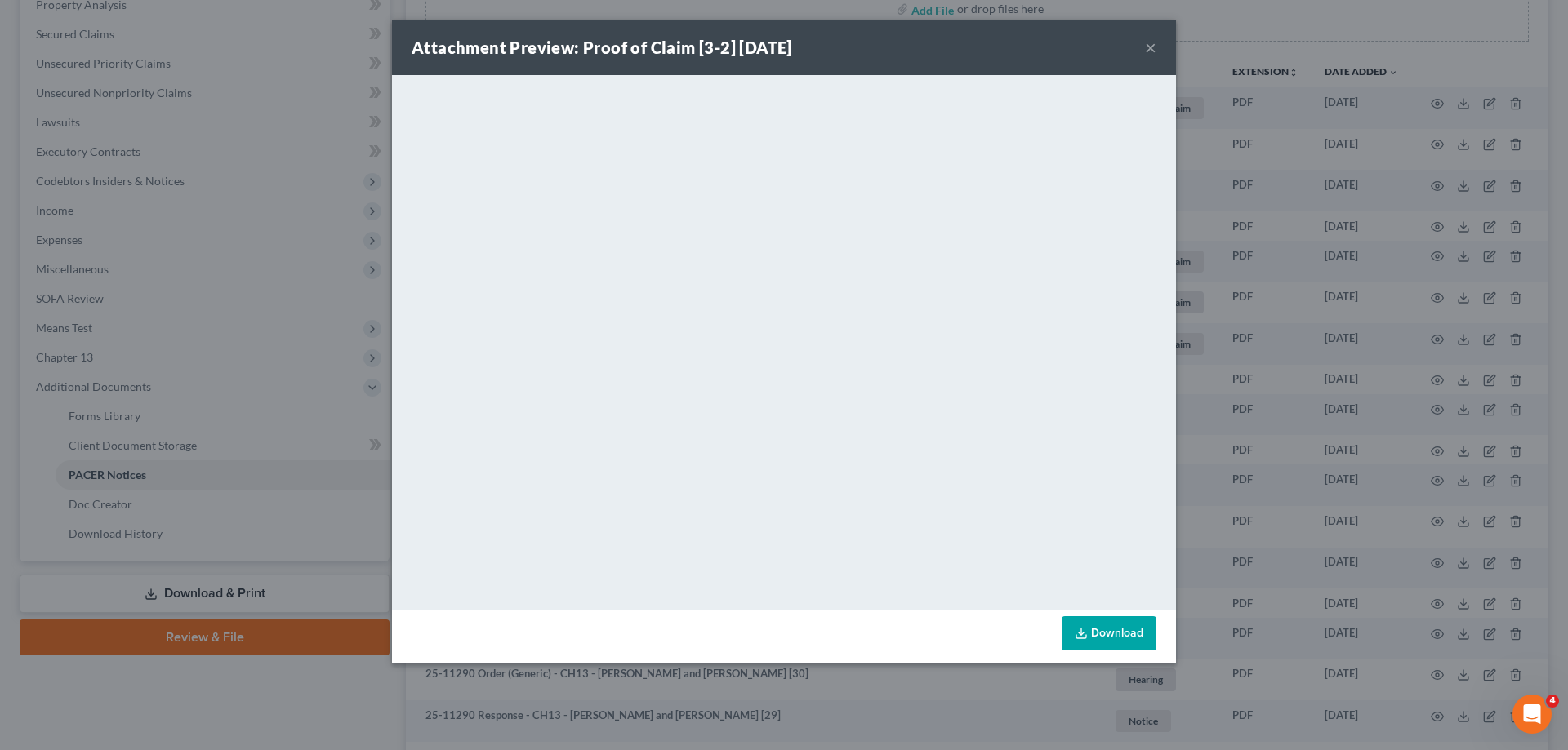
click at [1148, 50] on button "×" at bounding box center [1151, 48] width 12 height 19
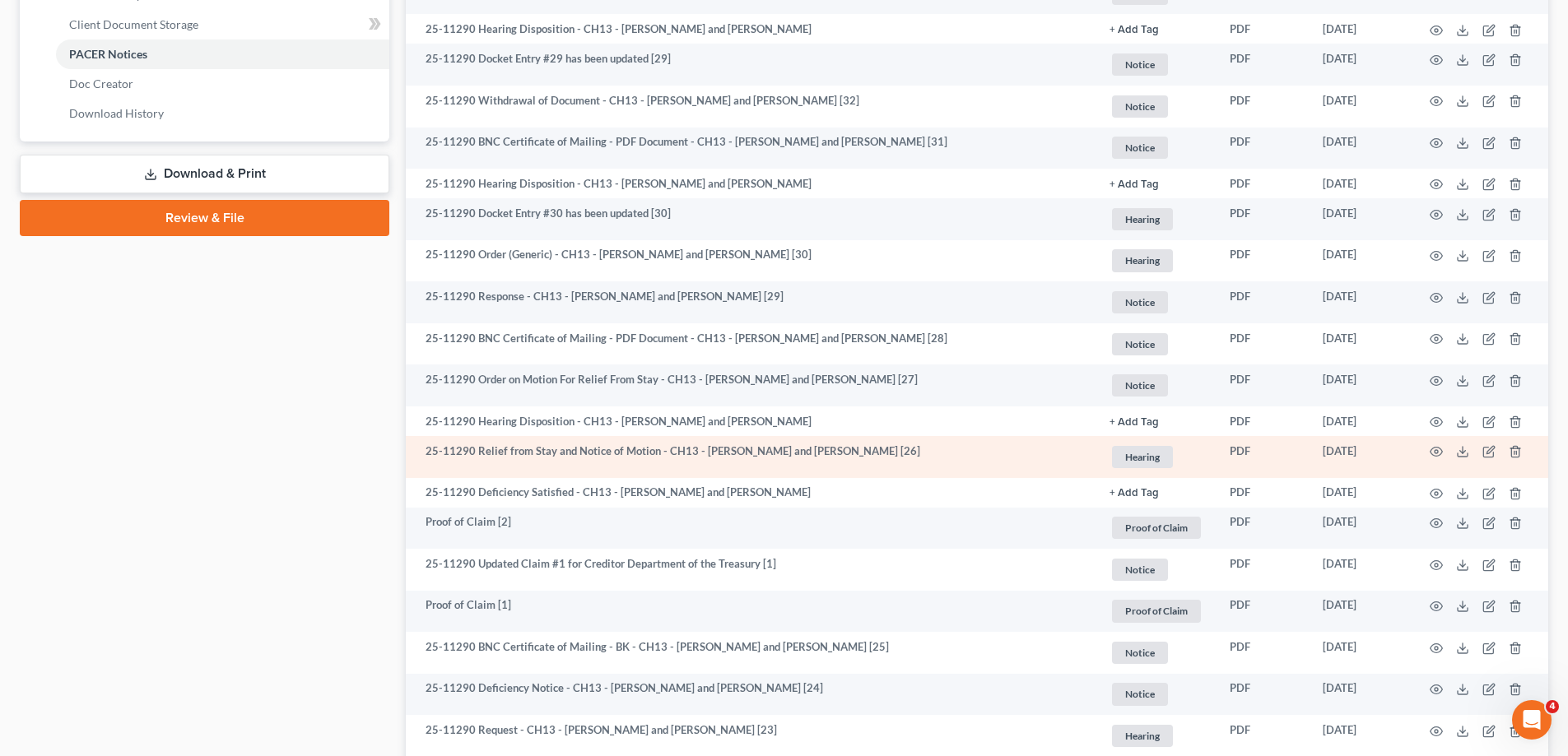
scroll to position [823, 0]
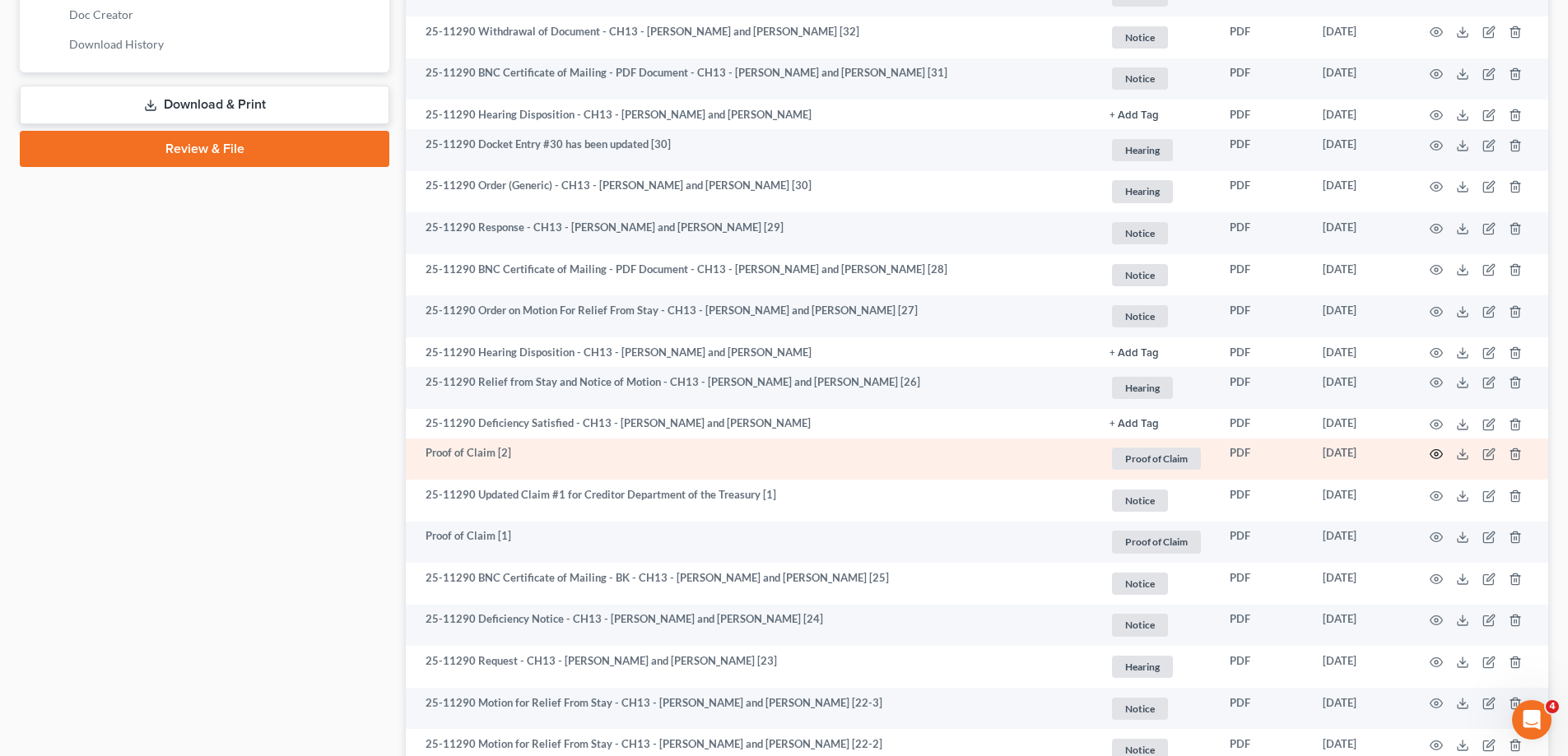
click at [1436, 450] on icon "button" at bounding box center [1436, 454] width 13 height 9
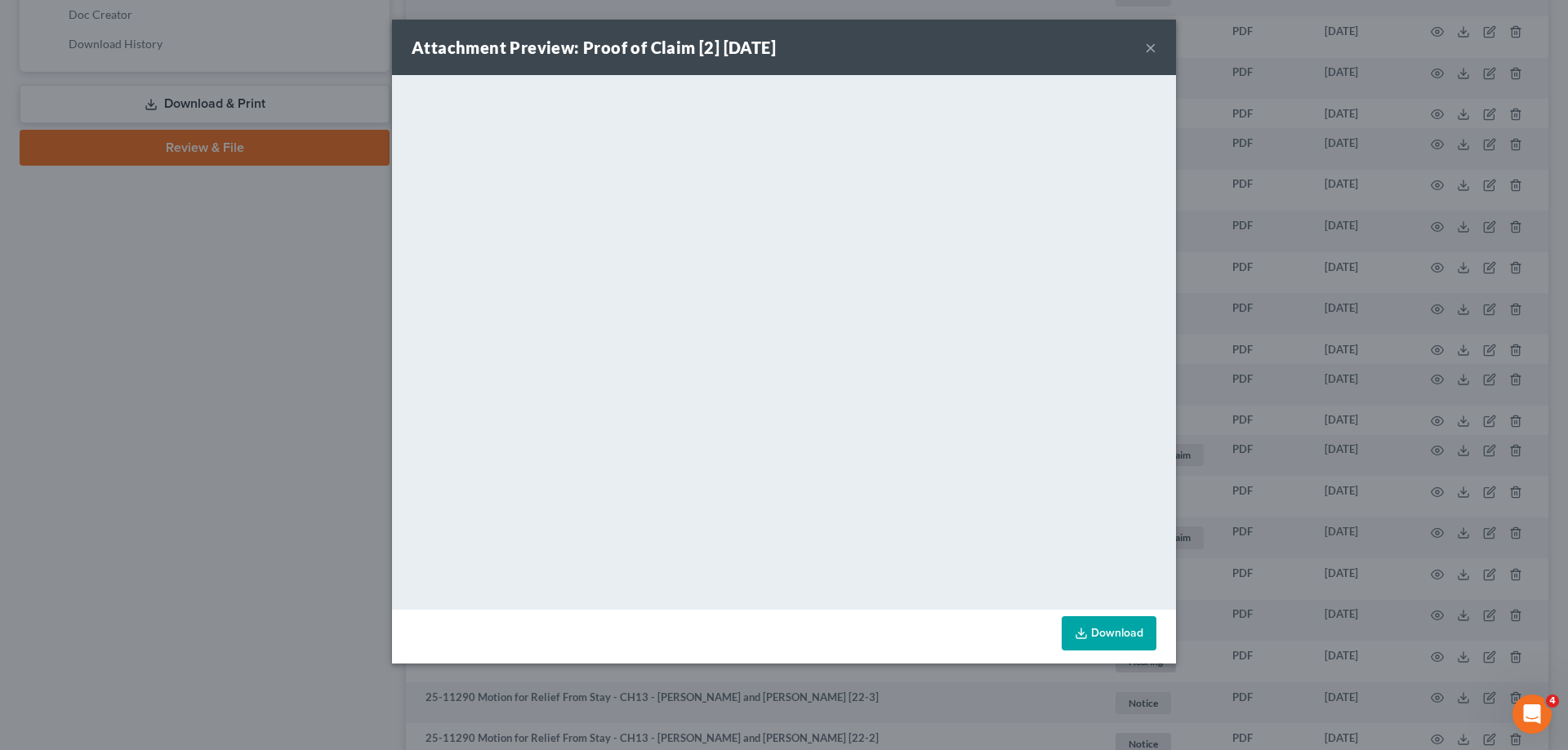
click at [1150, 53] on button "×" at bounding box center [1151, 48] width 12 height 19
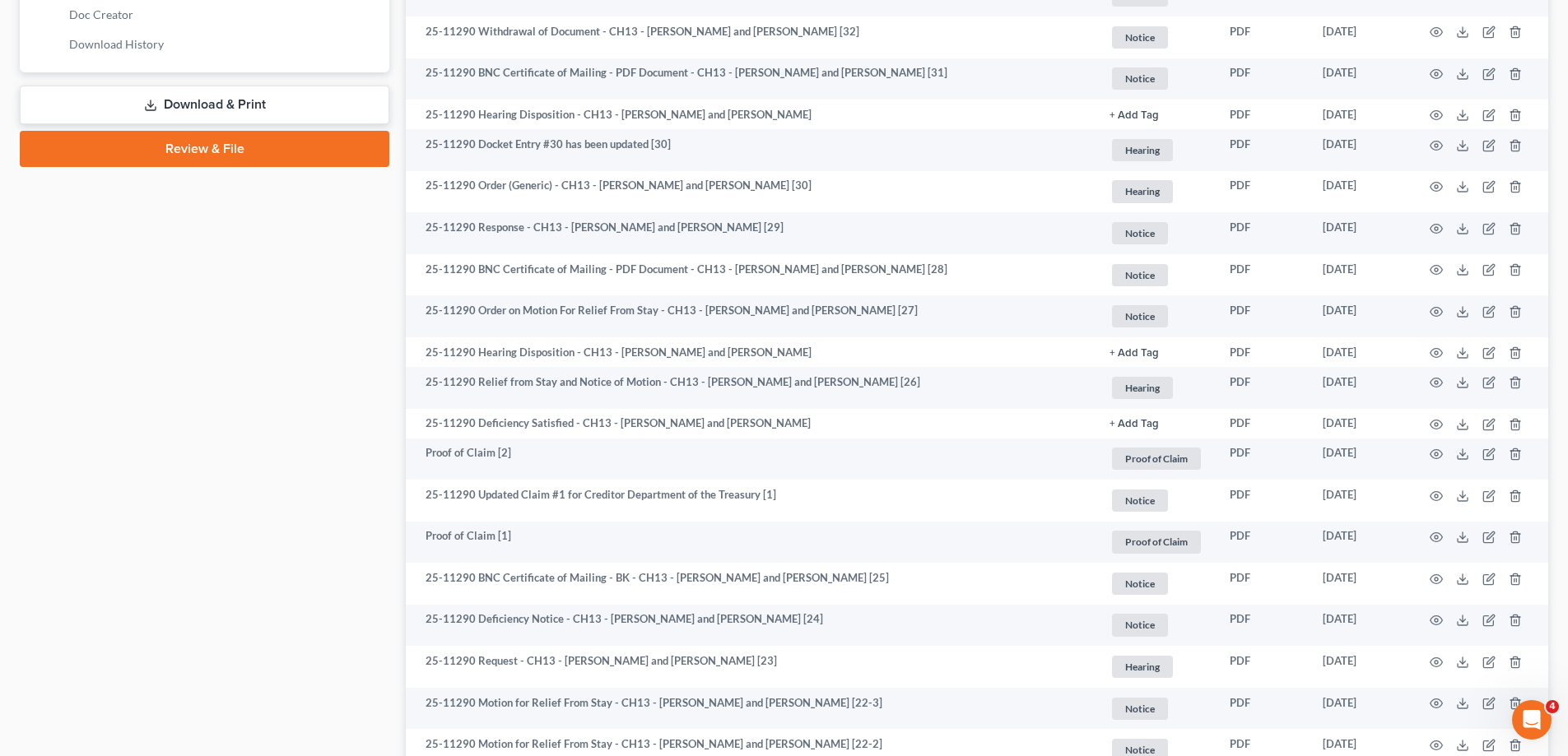
scroll to position [0, 0]
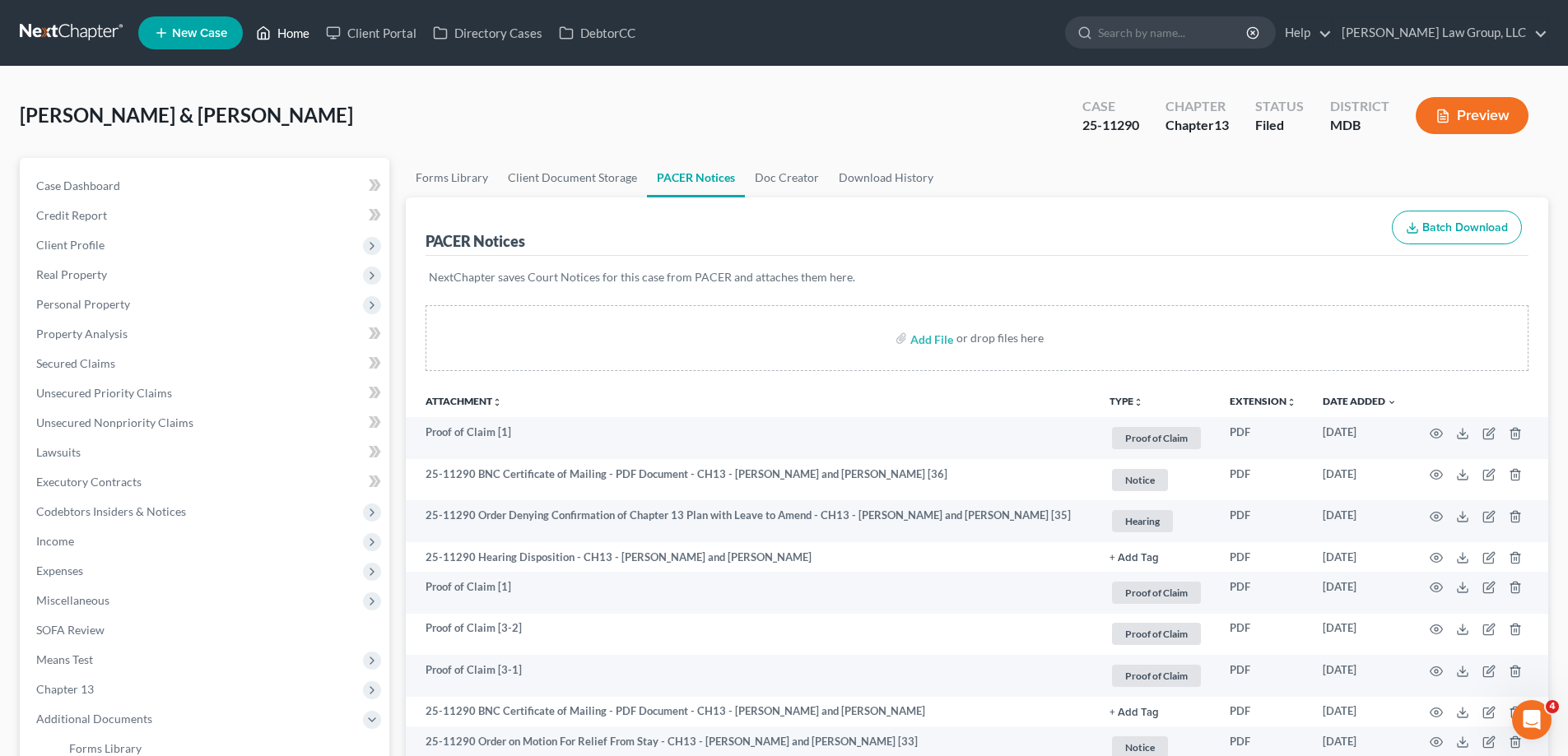
click at [276, 27] on link "Home" at bounding box center [282, 32] width 70 height 29
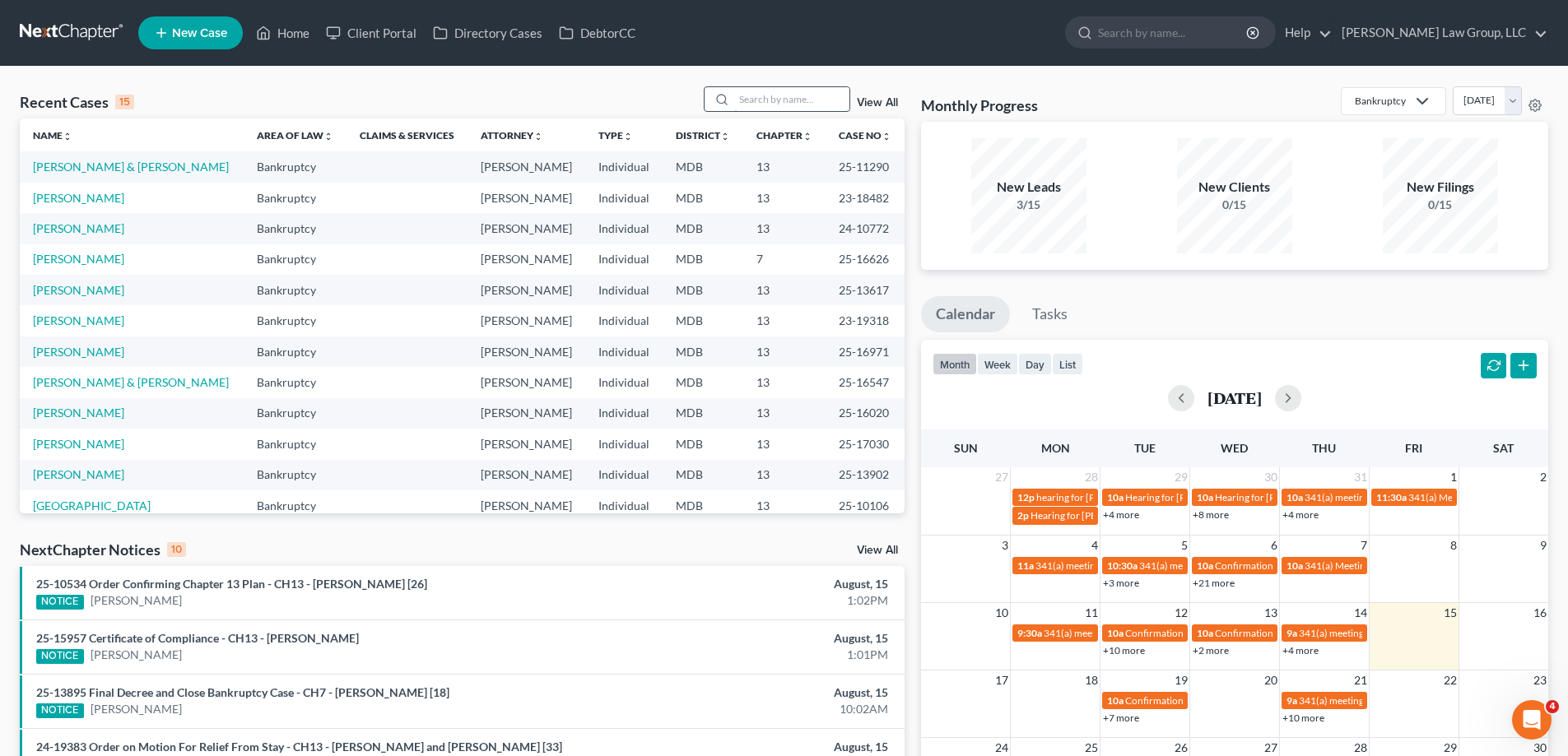
click at [781, 101] on input "search" at bounding box center [791, 99] width 115 height 24
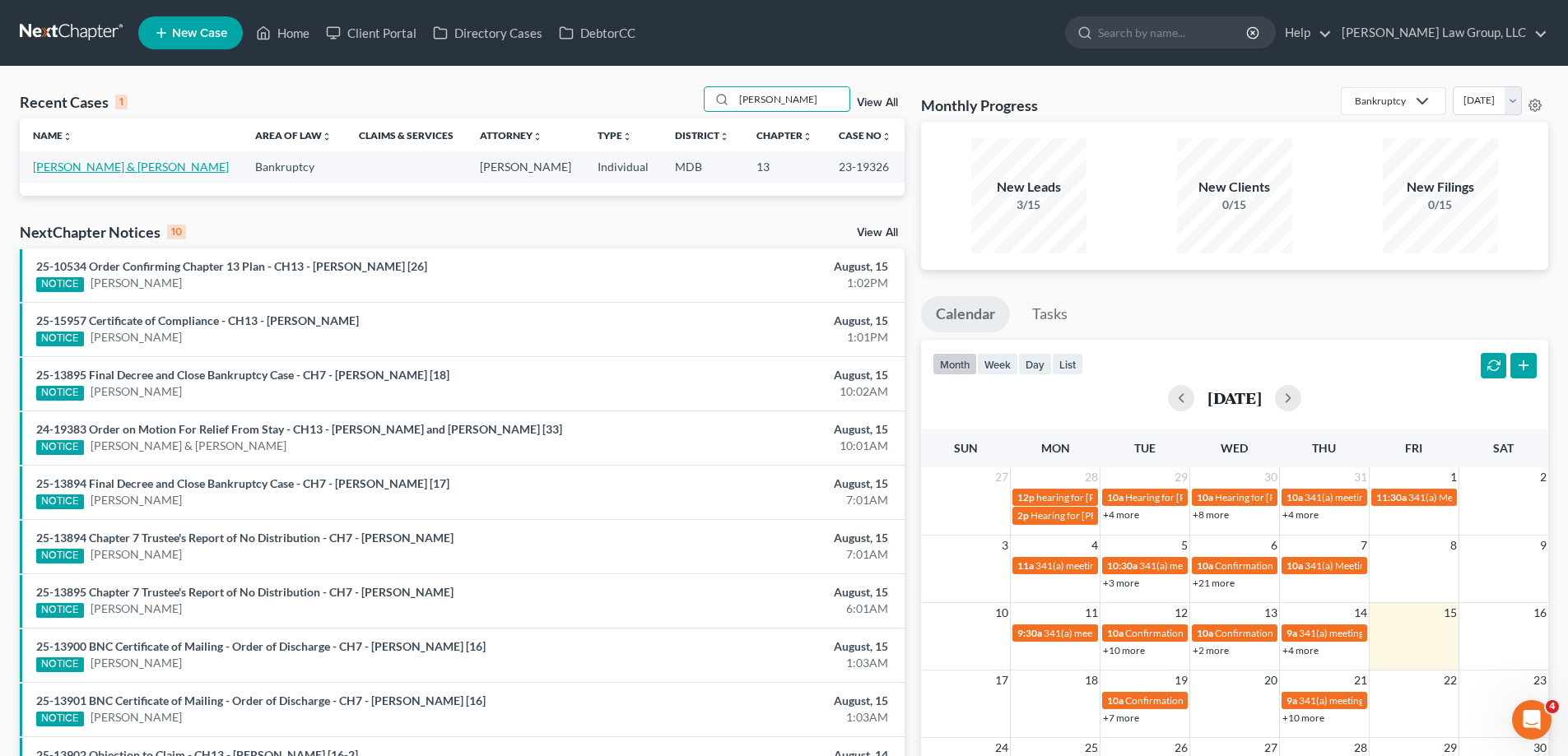
type input "[PERSON_NAME]"
click at [64, 171] on link "[PERSON_NAME] & [PERSON_NAME]" at bounding box center [131, 167] width 195 height 14
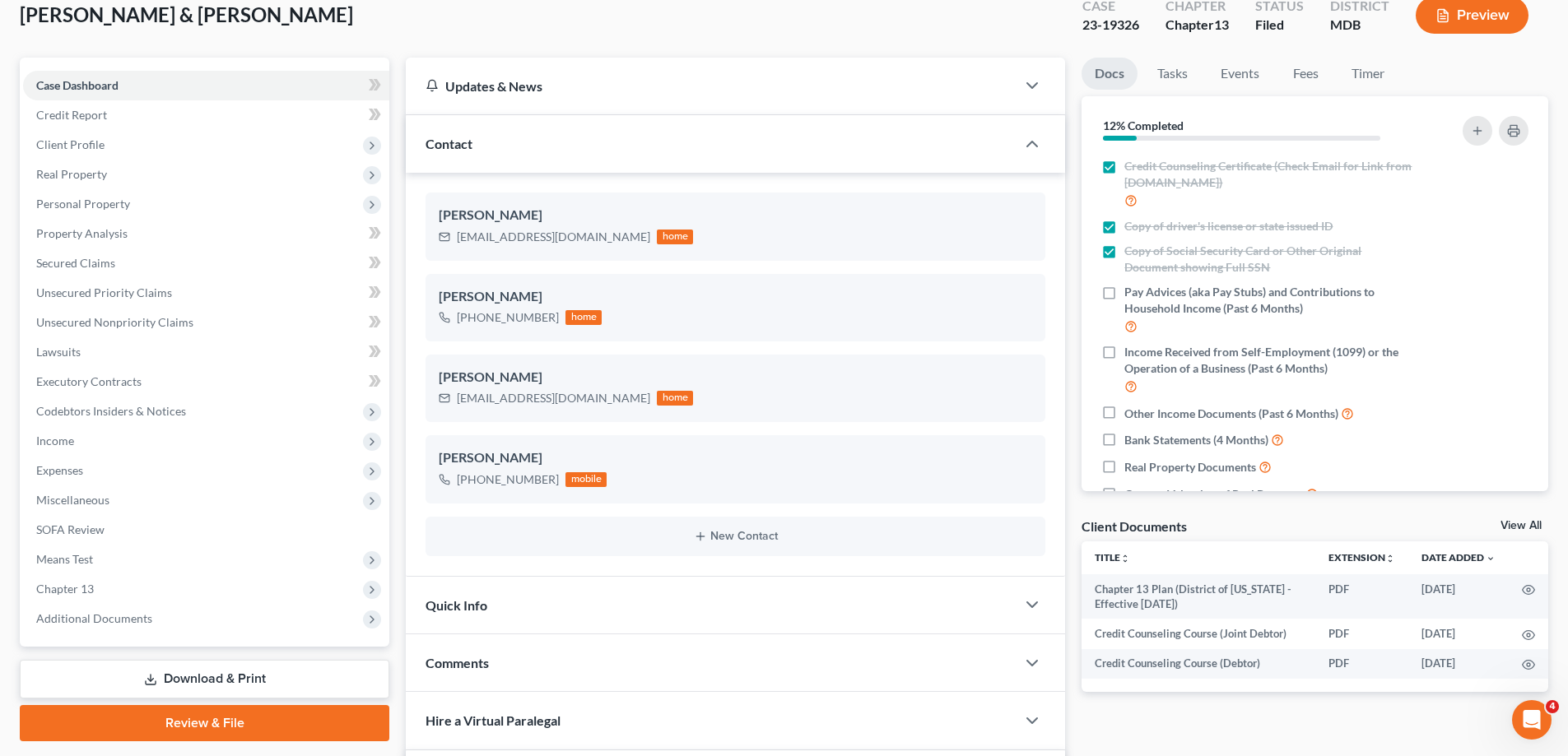
scroll to position [165, 0]
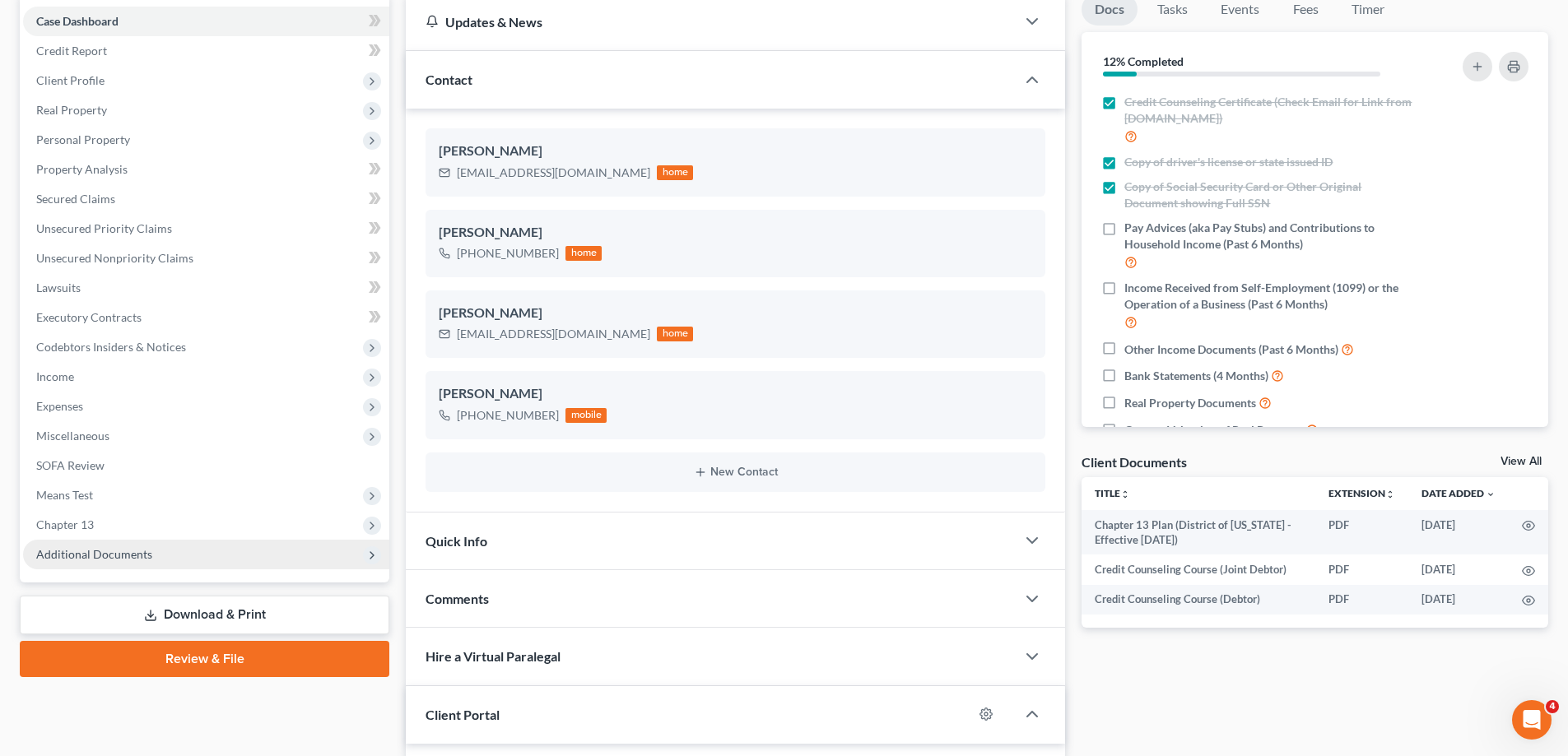
click at [203, 561] on span "Additional Documents" at bounding box center [205, 555] width 366 height 29
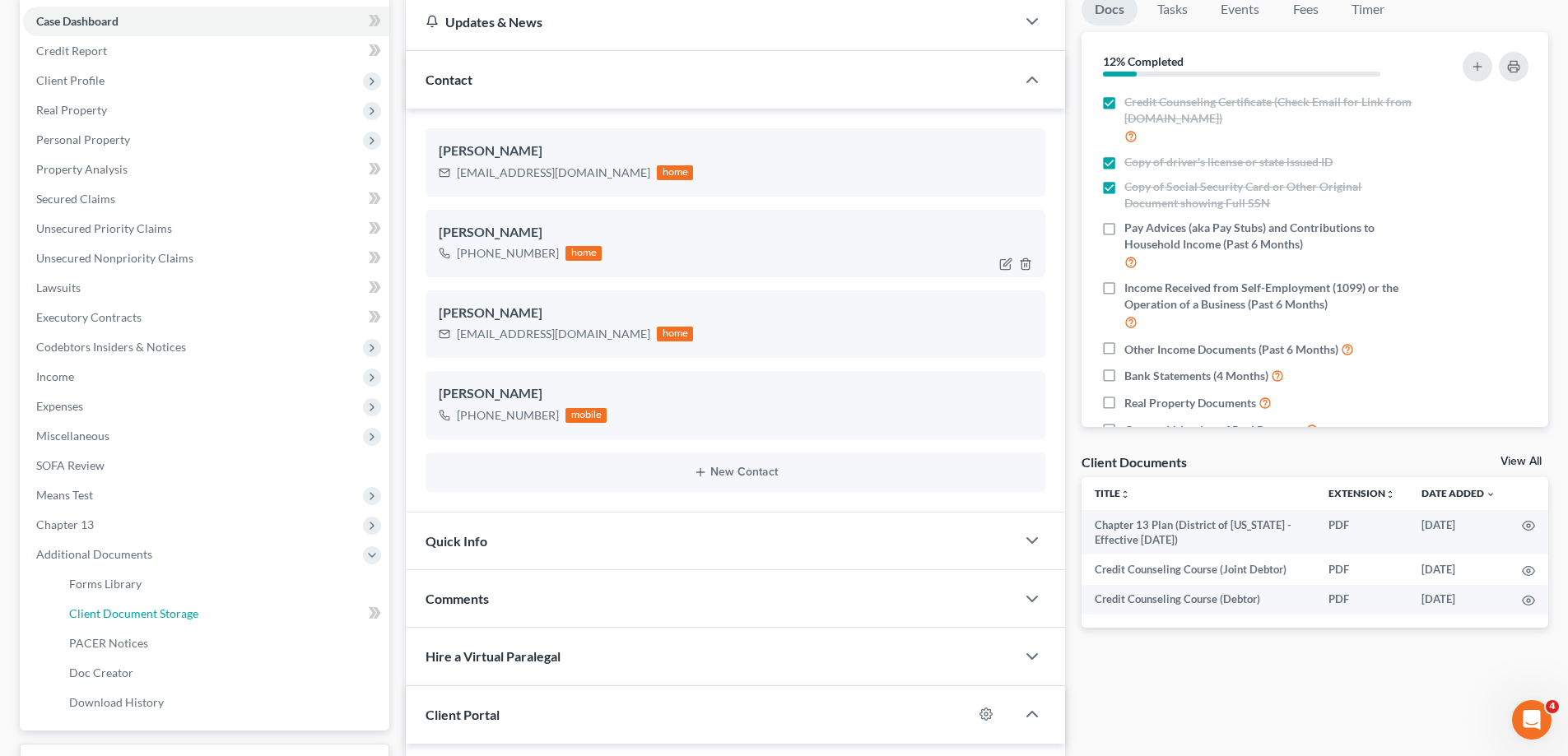
click at [135, 615] on span "Client Document Storage" at bounding box center [134, 614] width 130 height 14
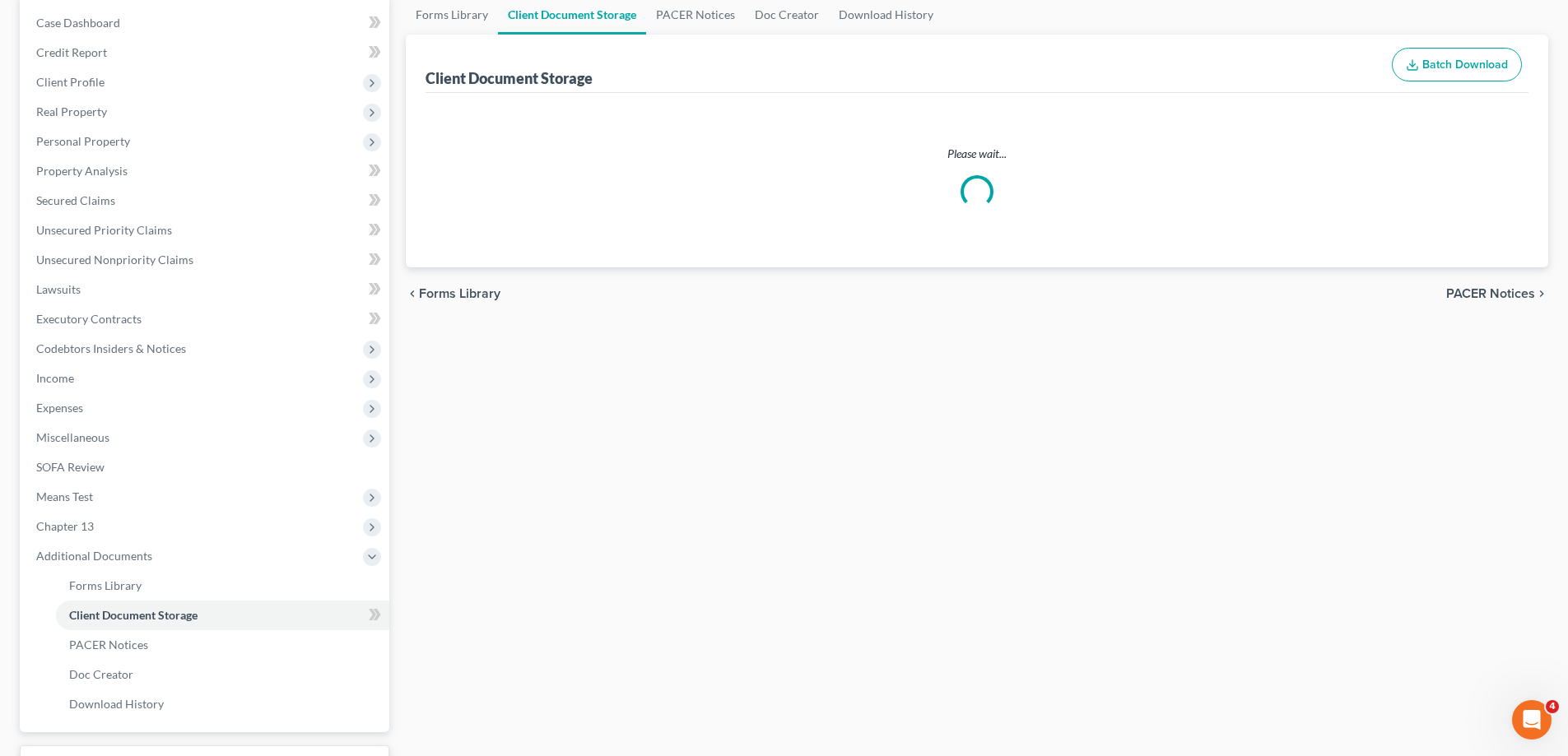
select select "14"
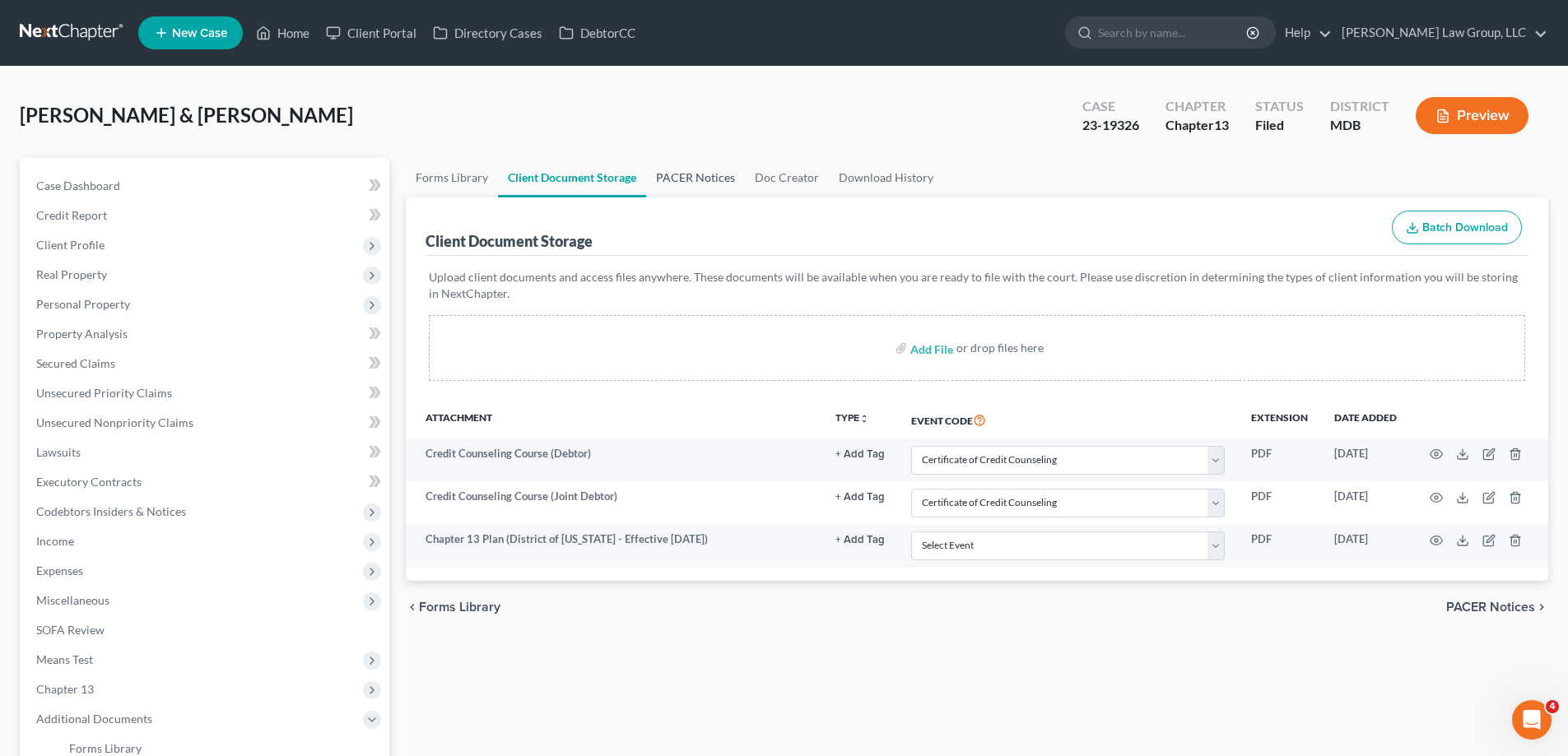
click at [689, 172] on link "PACER Notices" at bounding box center [695, 178] width 99 height 39
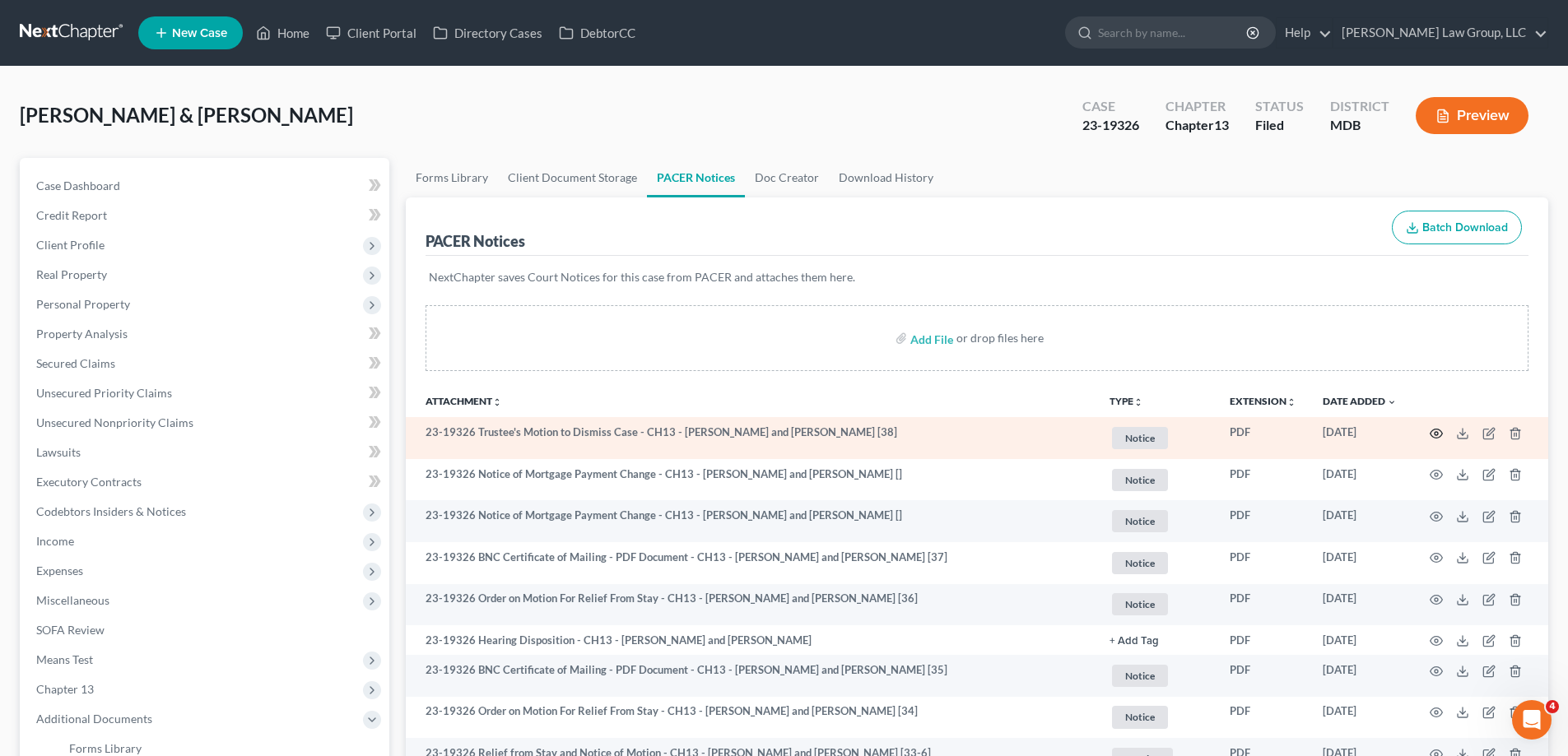
click at [1433, 436] on icon "button" at bounding box center [1435, 433] width 13 height 13
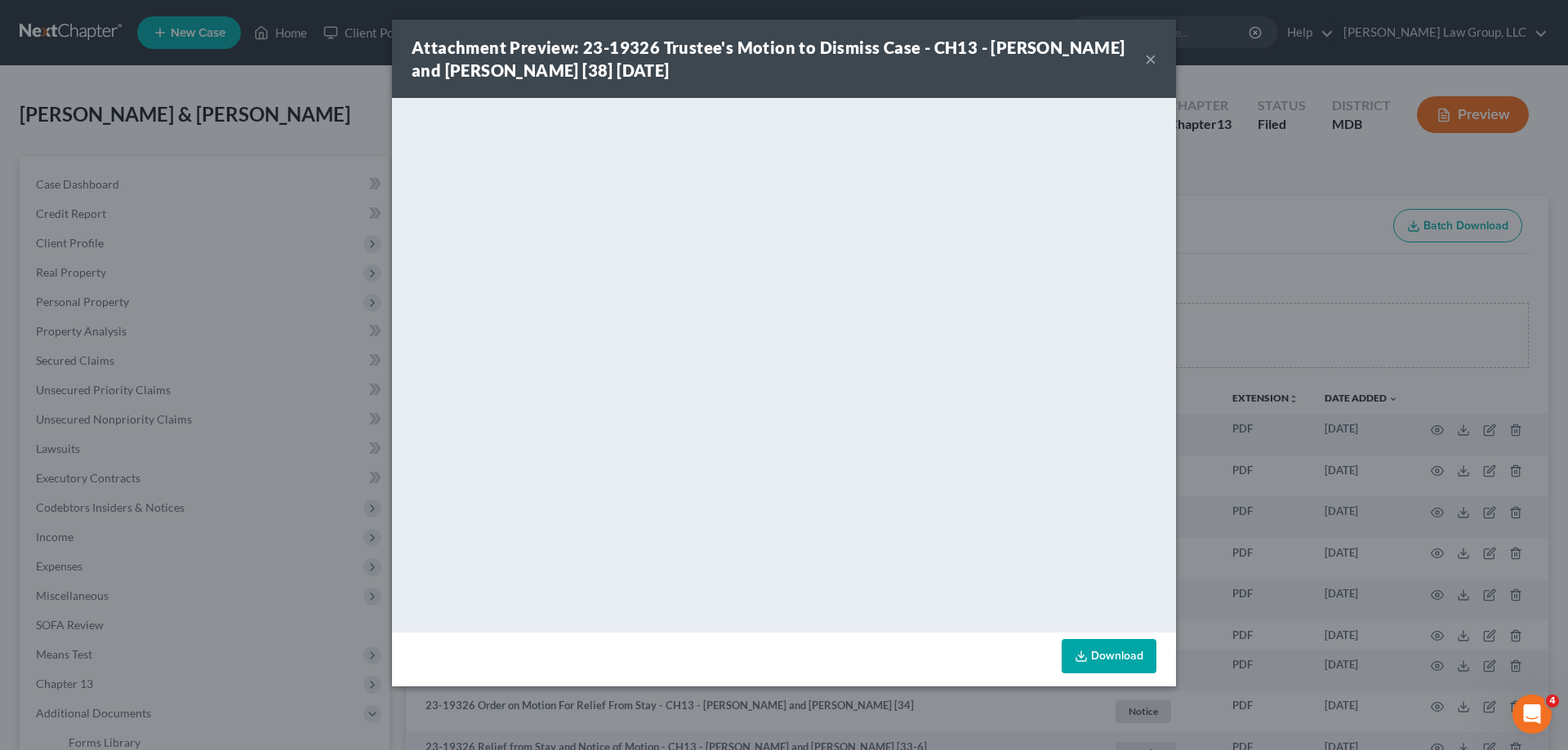
click at [1155, 56] on button "×" at bounding box center [1151, 58] width 12 height 19
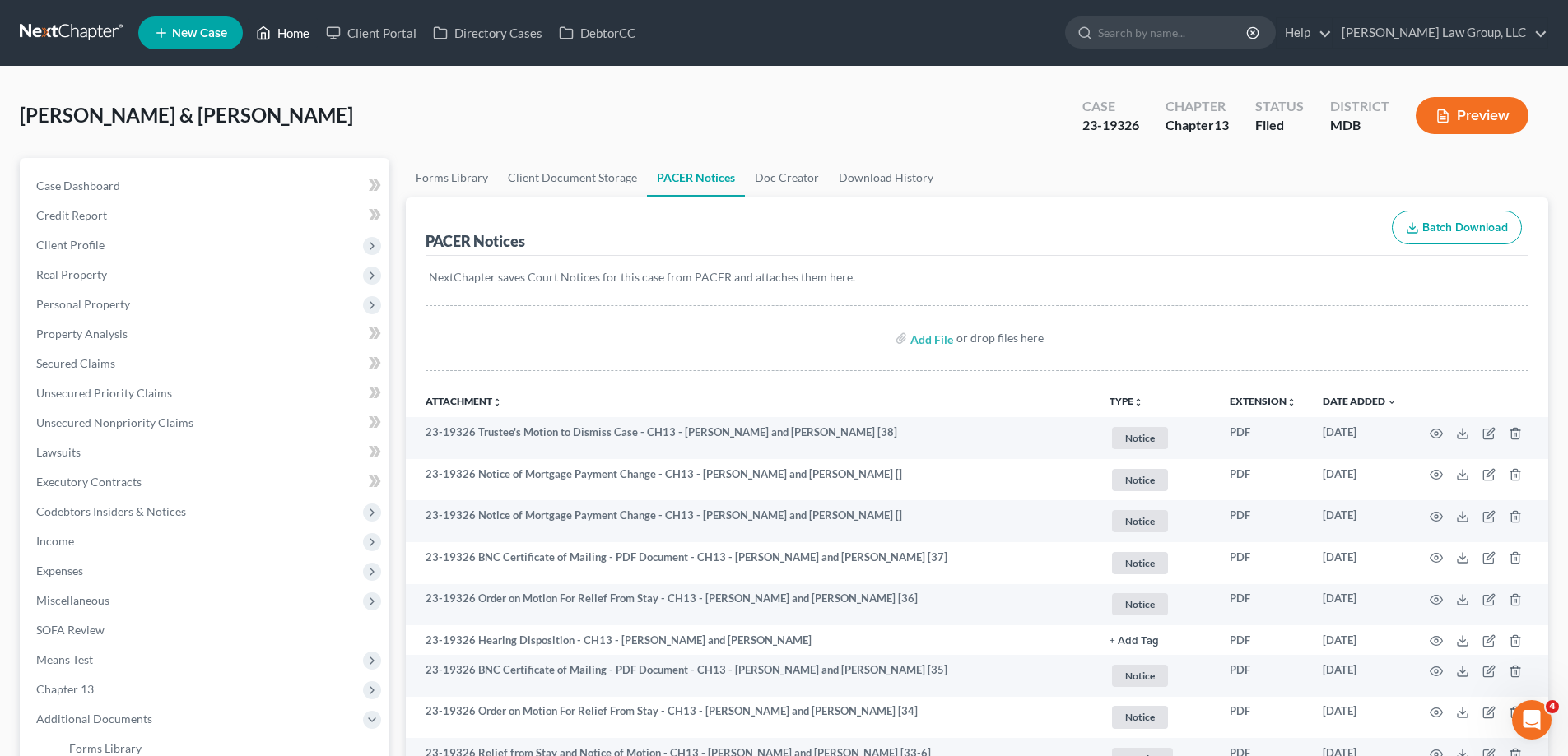
click at [295, 38] on link "Home" at bounding box center [282, 32] width 70 height 29
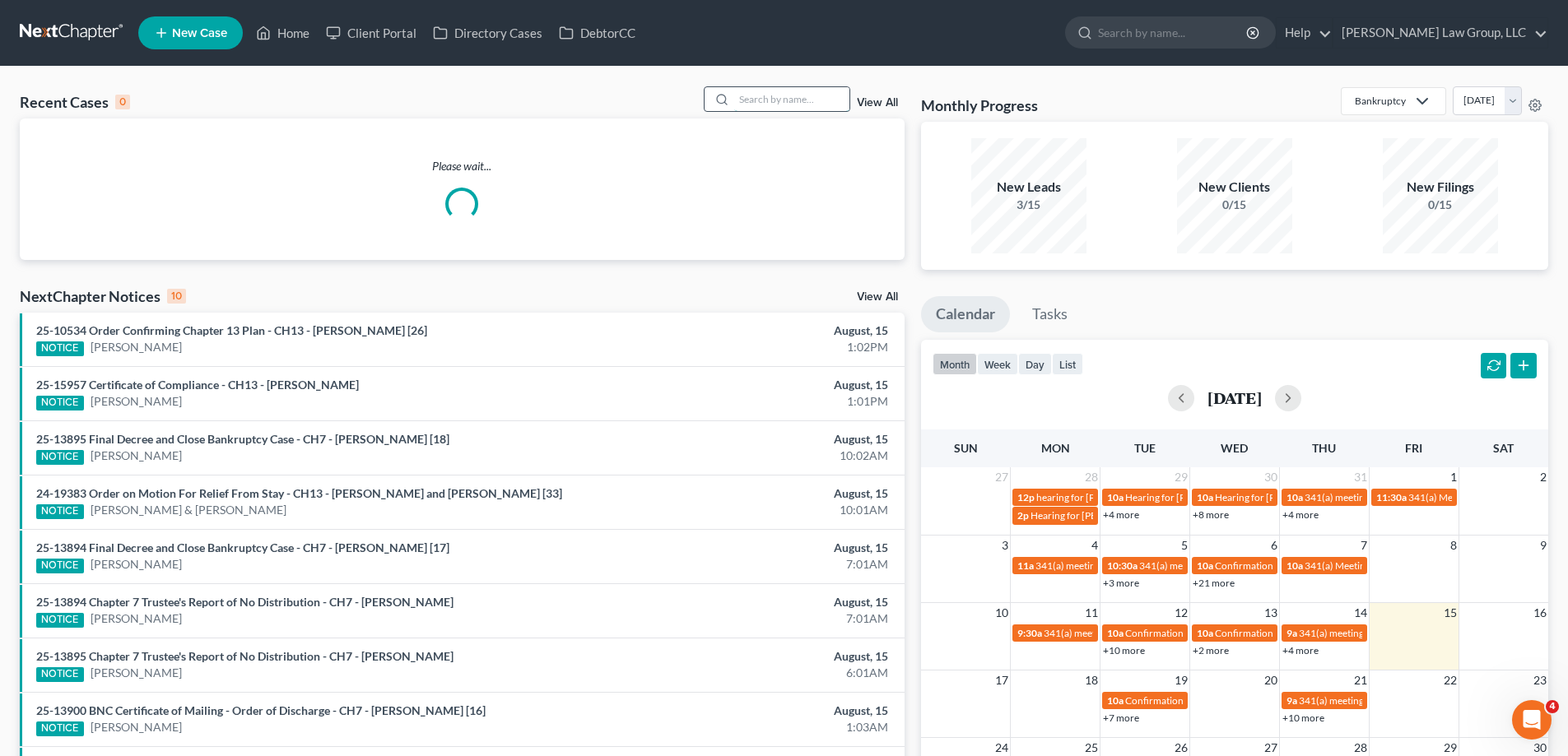
click at [769, 95] on input "search" at bounding box center [791, 99] width 115 height 24
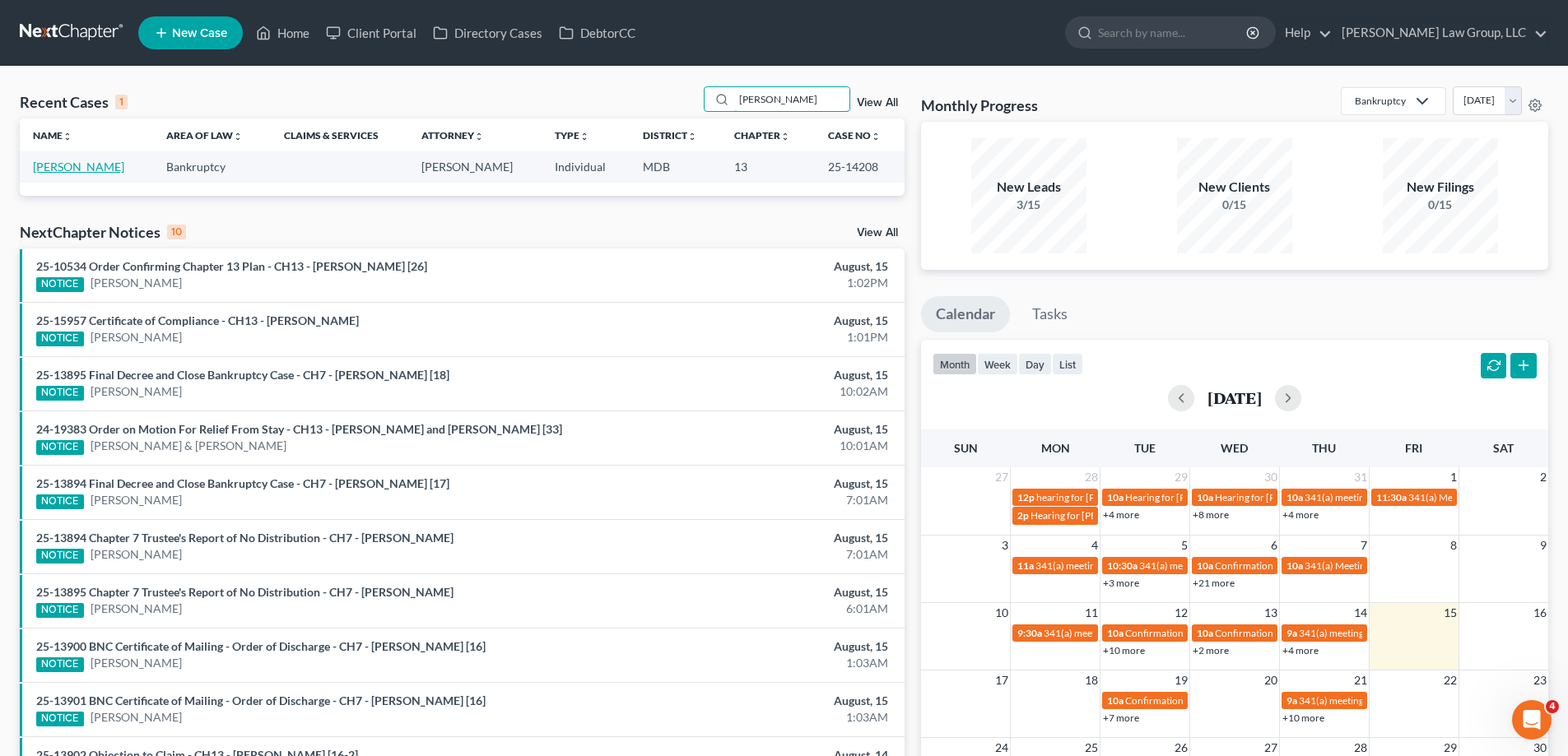
type input "[PERSON_NAME]"
click at [98, 170] on link "[PERSON_NAME]" at bounding box center [79, 167] width 91 height 14
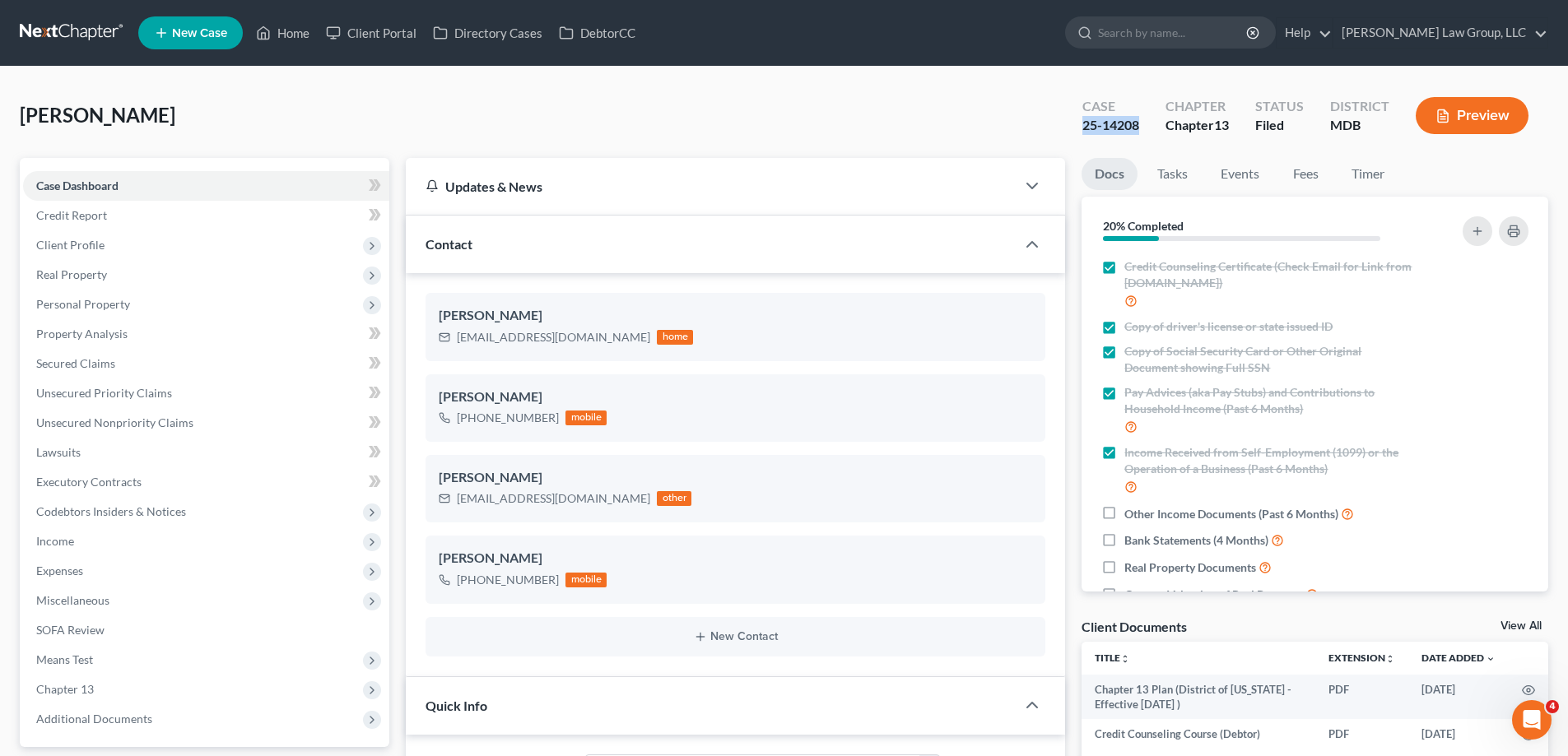
drag, startPoint x: 1096, startPoint y: 125, endPoint x: 1070, endPoint y: 125, distance: 26.0
click at [1070, 125] on div "Case 25-14208" at bounding box center [1110, 117] width 83 height 48
copy div "25-14208"
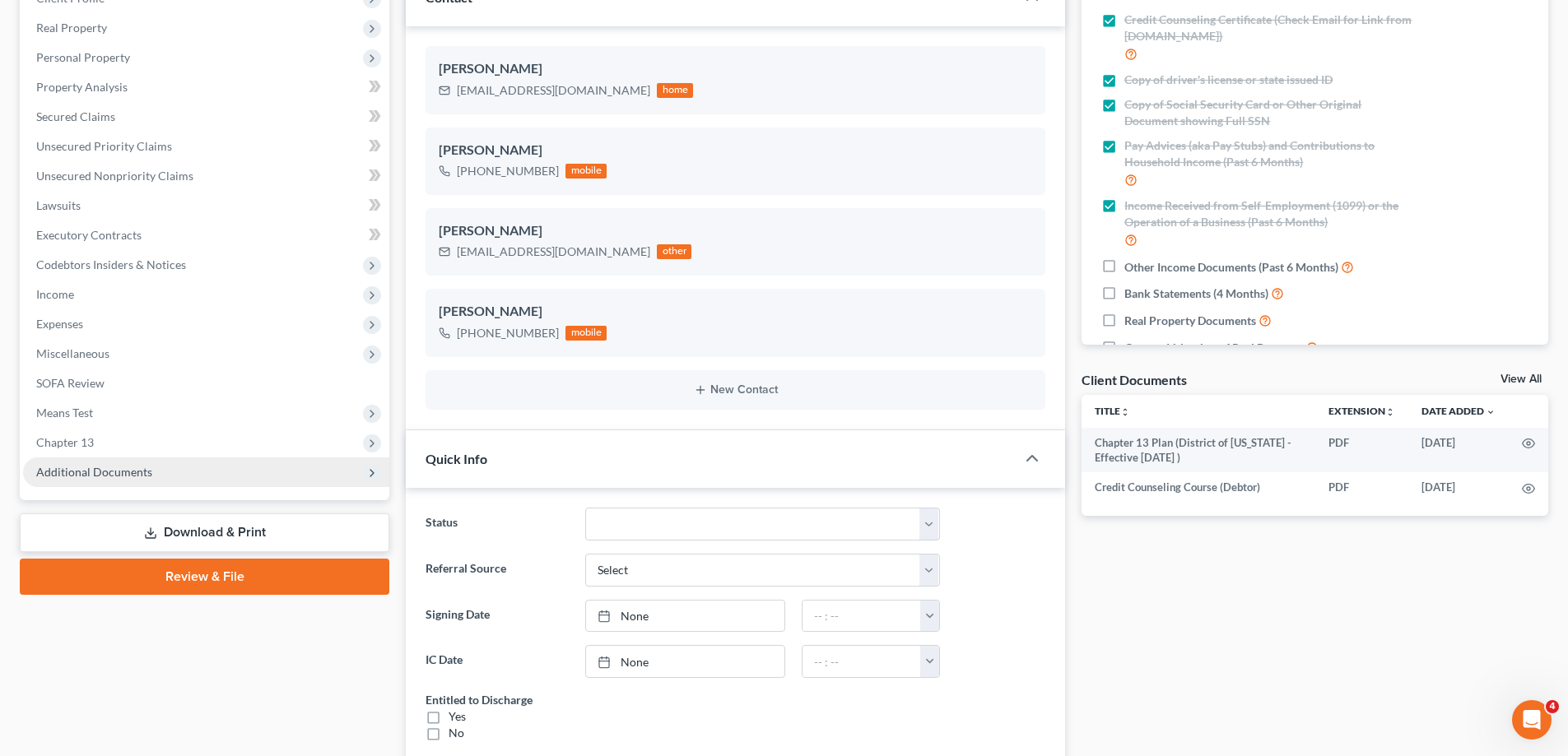
click at [179, 481] on span "Additional Documents" at bounding box center [205, 472] width 366 height 29
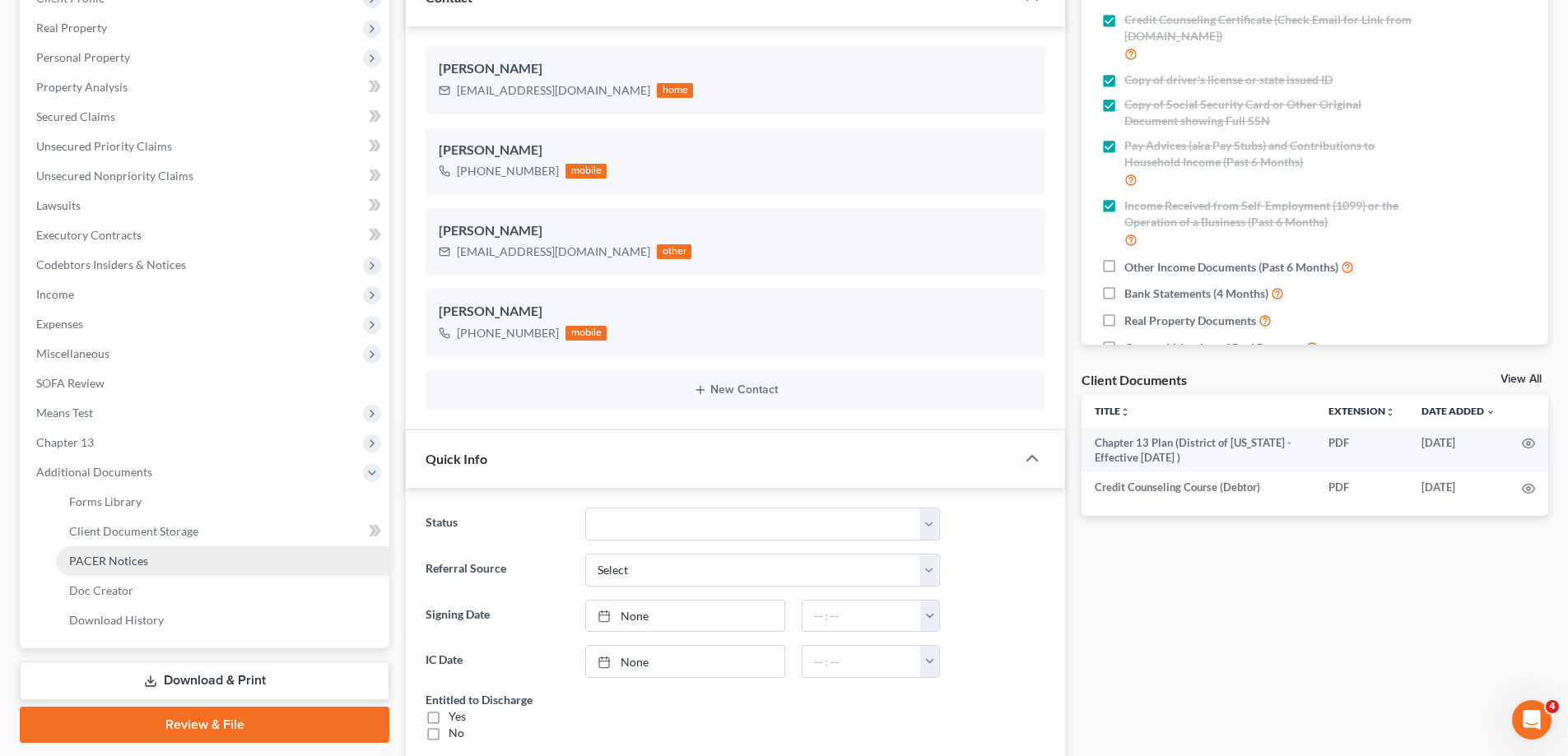
drag, startPoint x: 141, startPoint y: 567, endPoint x: 1342, endPoint y: 300, distance: 1230.3
click at [139, 567] on span "PACER Notices" at bounding box center [108, 561] width 79 height 14
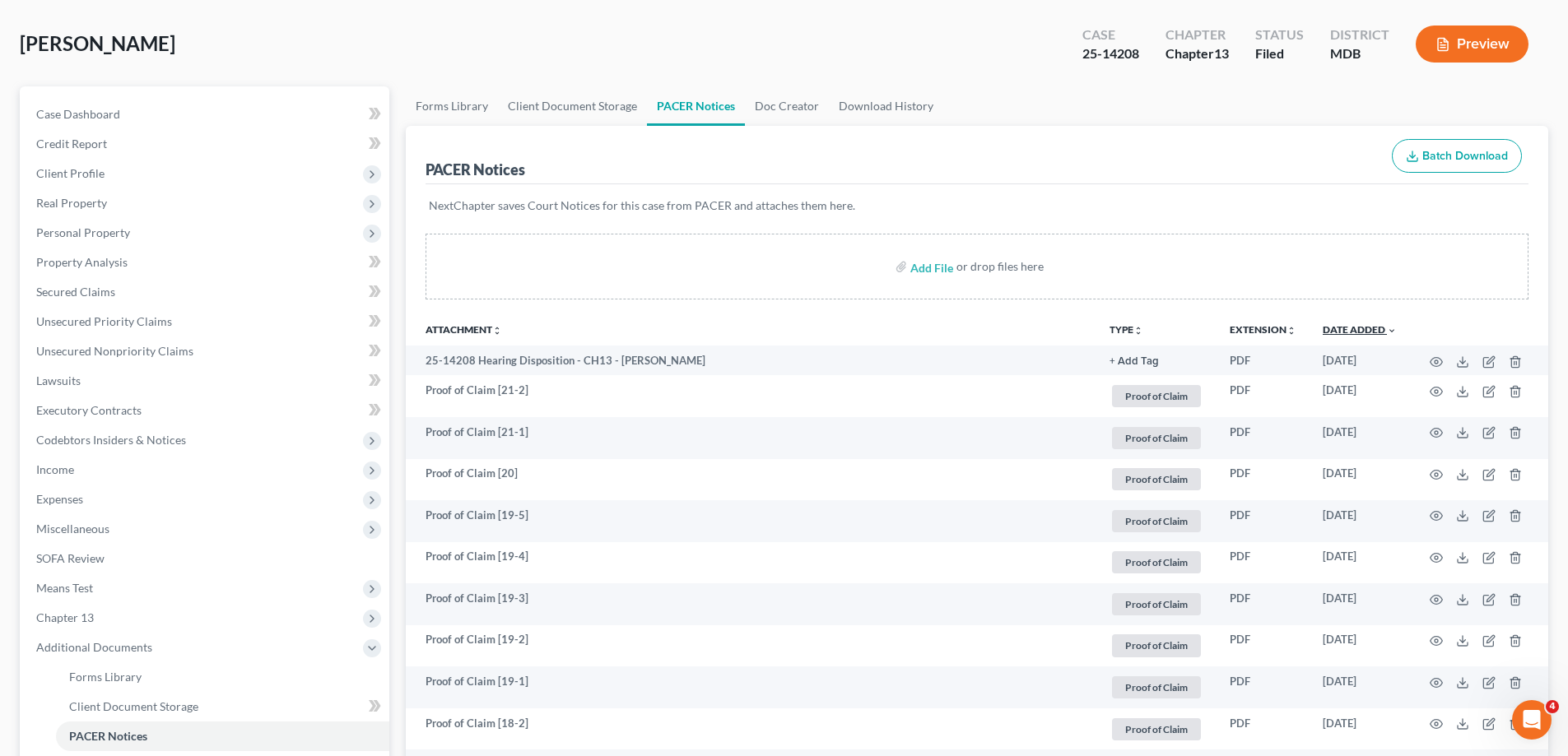
scroll to position [165, 0]
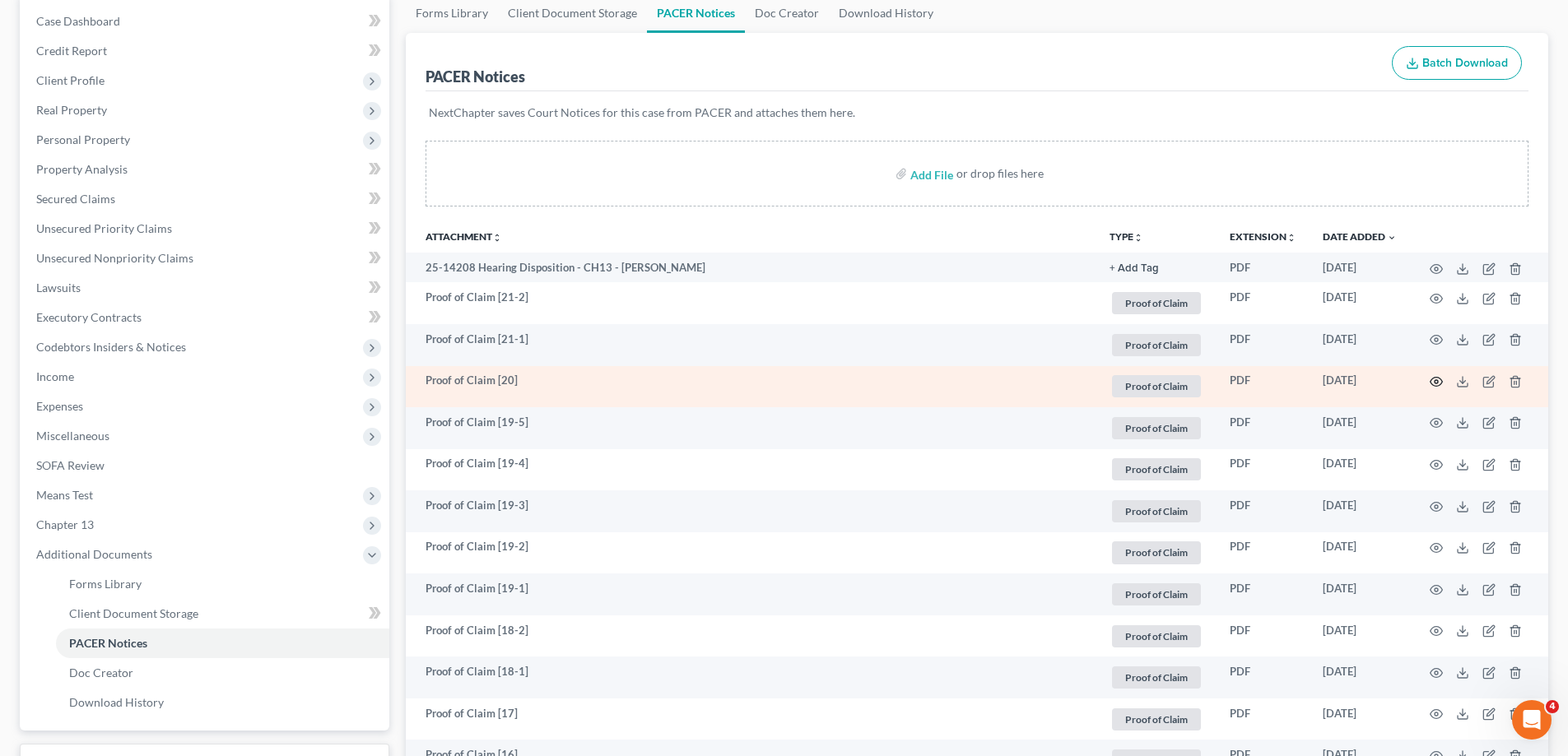
click at [1434, 378] on icon "button" at bounding box center [1436, 382] width 13 height 9
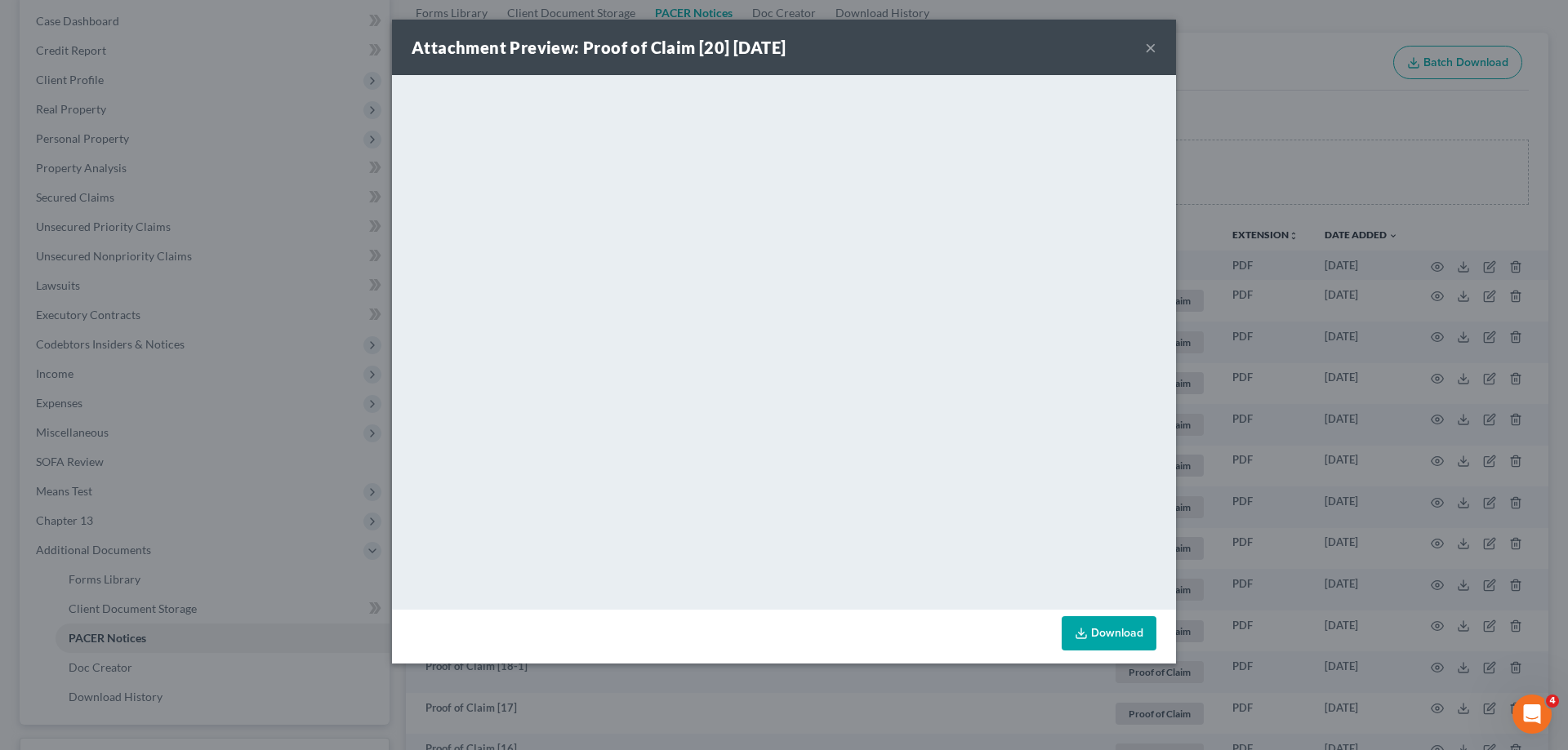
click at [1150, 49] on button "×" at bounding box center [1151, 48] width 12 height 19
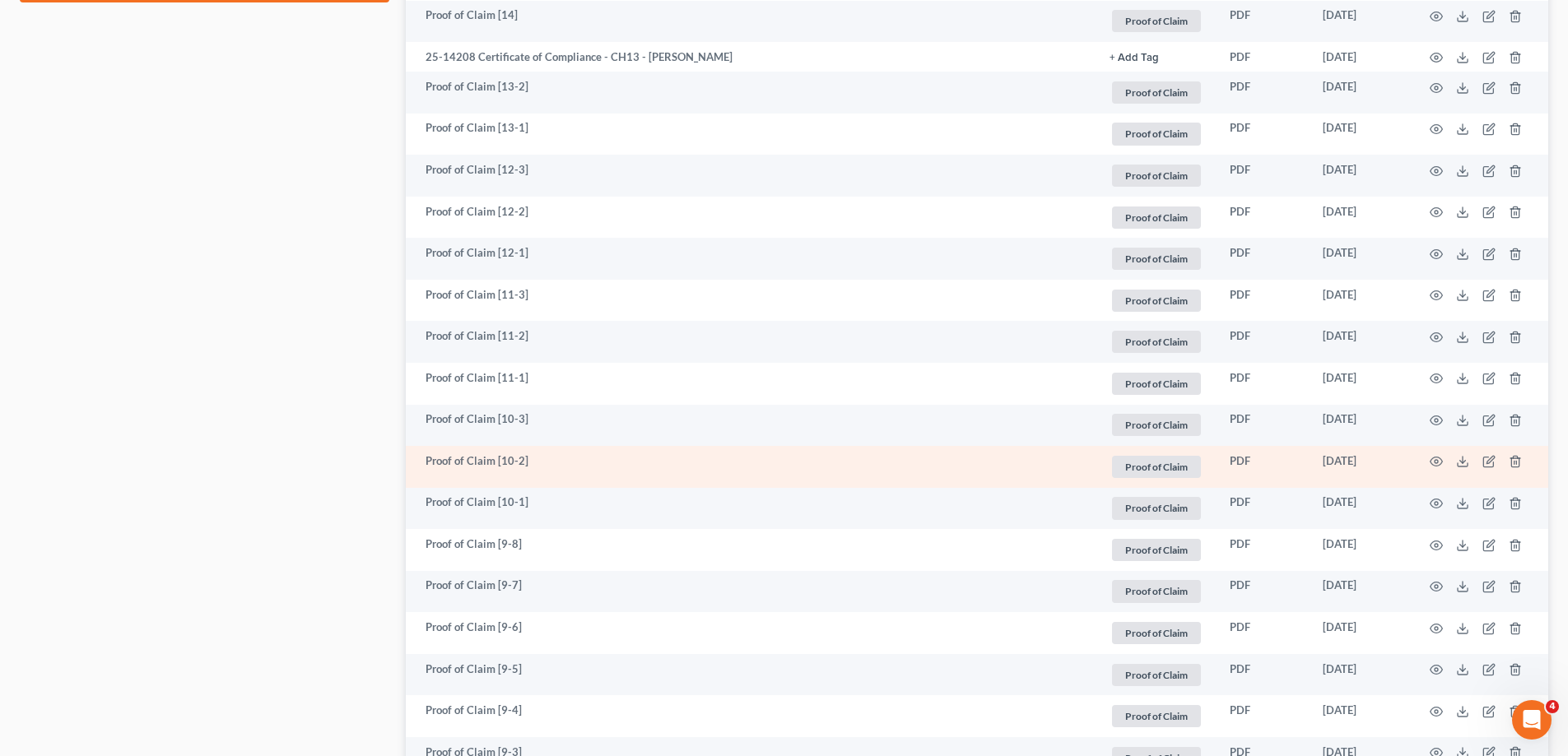
scroll to position [1317, 0]
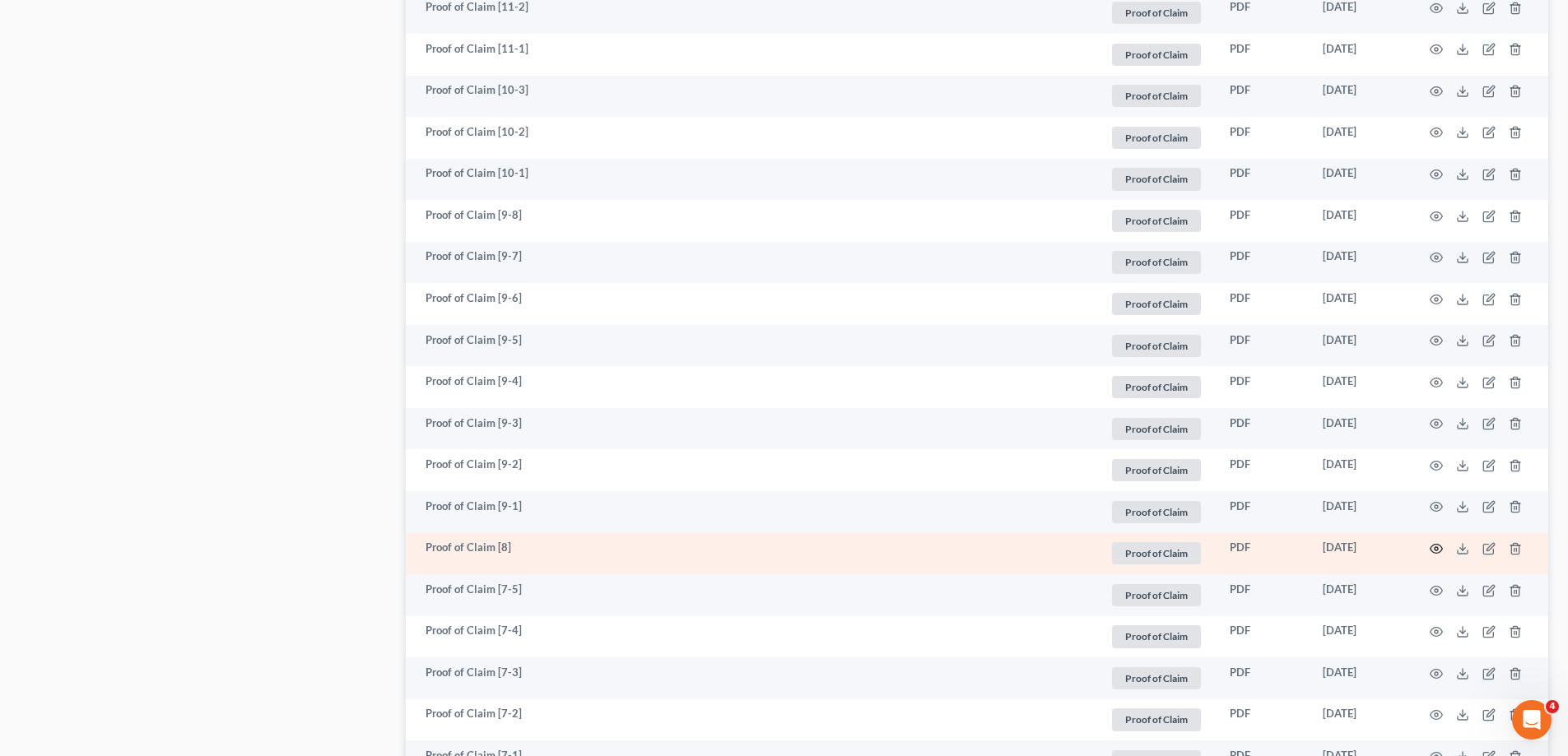
click at [1438, 546] on icon "button" at bounding box center [1436, 549] width 13 height 9
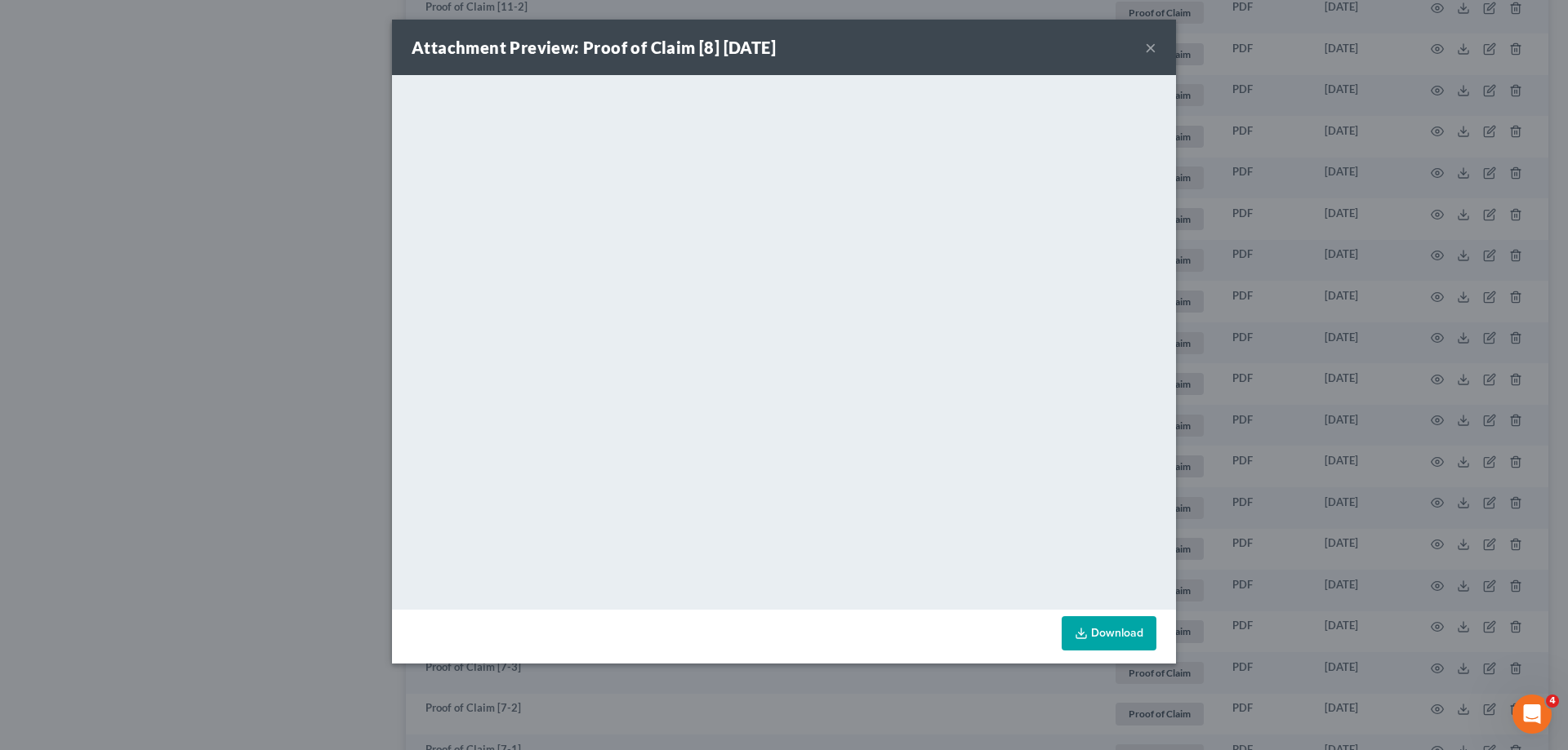
click at [1149, 47] on button "×" at bounding box center [1151, 48] width 12 height 19
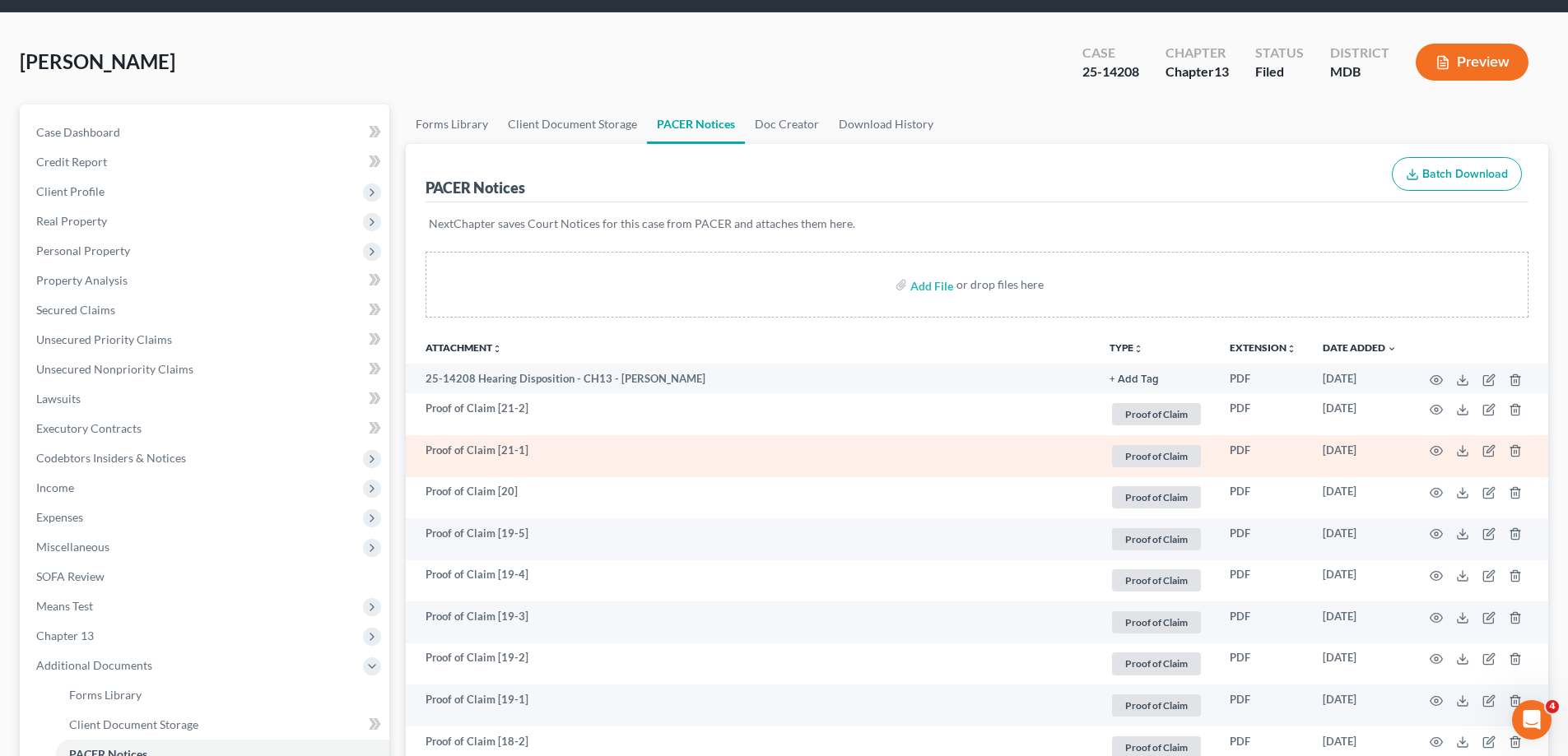
scroll to position [82, 0]
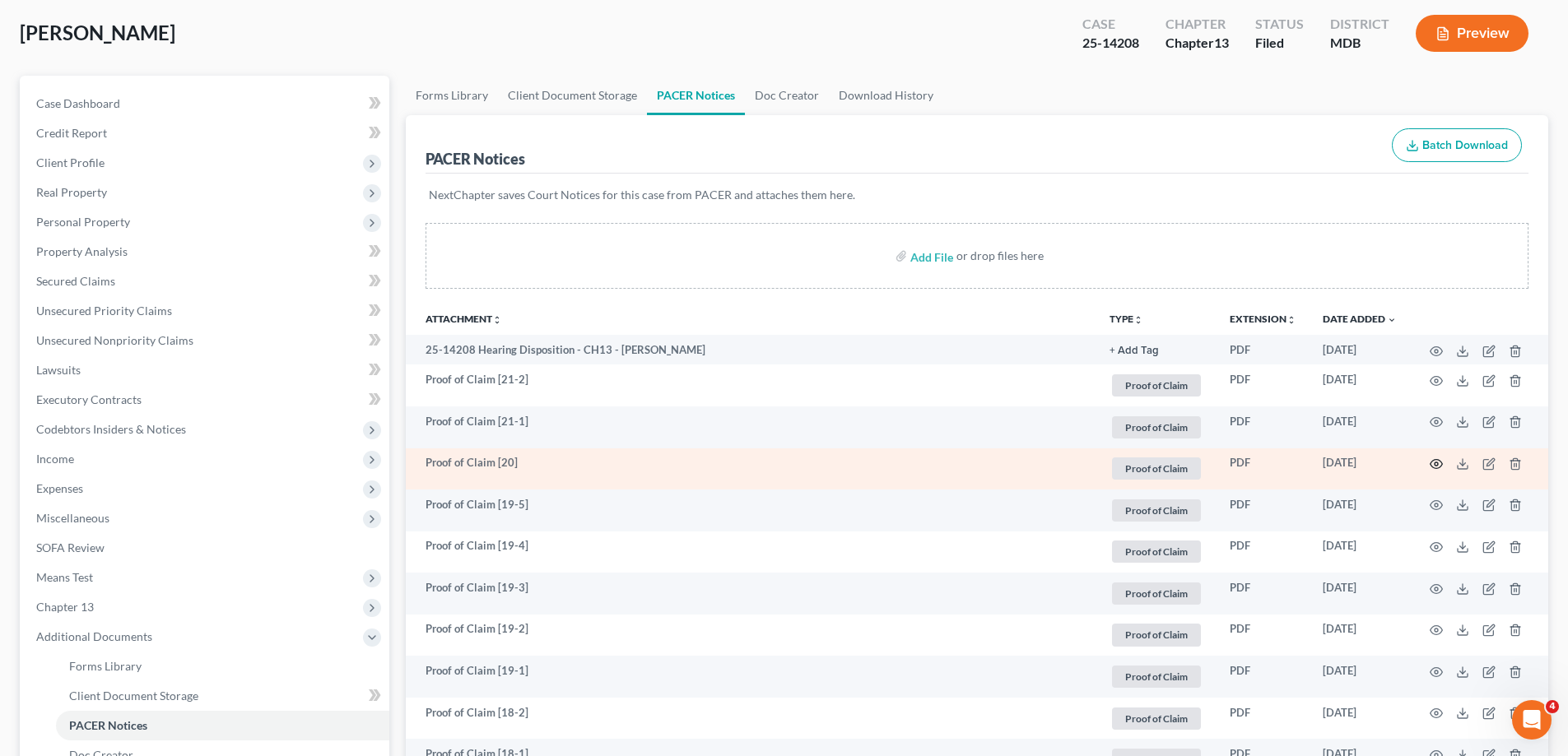
click at [1434, 463] on icon "button" at bounding box center [1435, 463] width 13 height 13
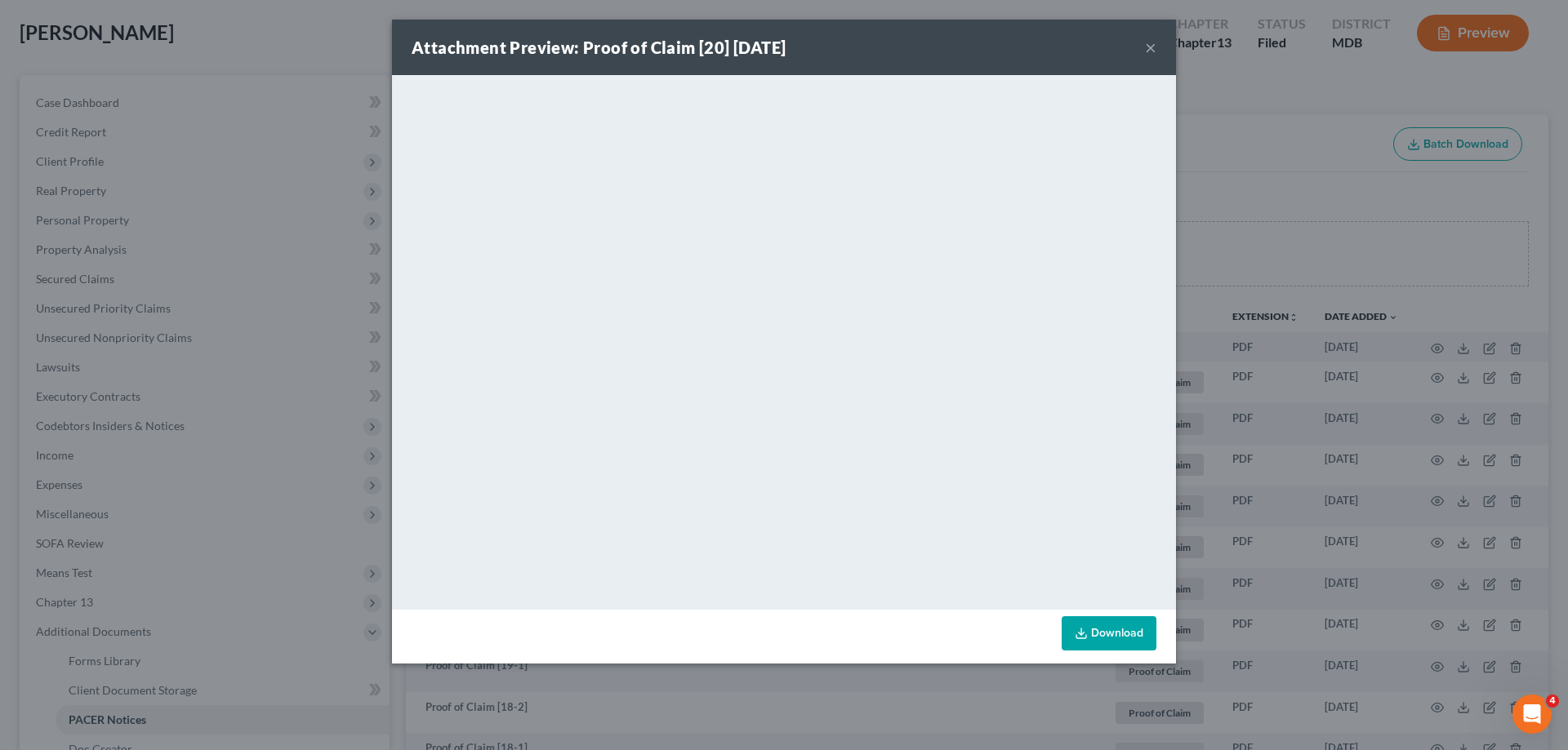
click at [1155, 48] on button "×" at bounding box center [1151, 48] width 12 height 19
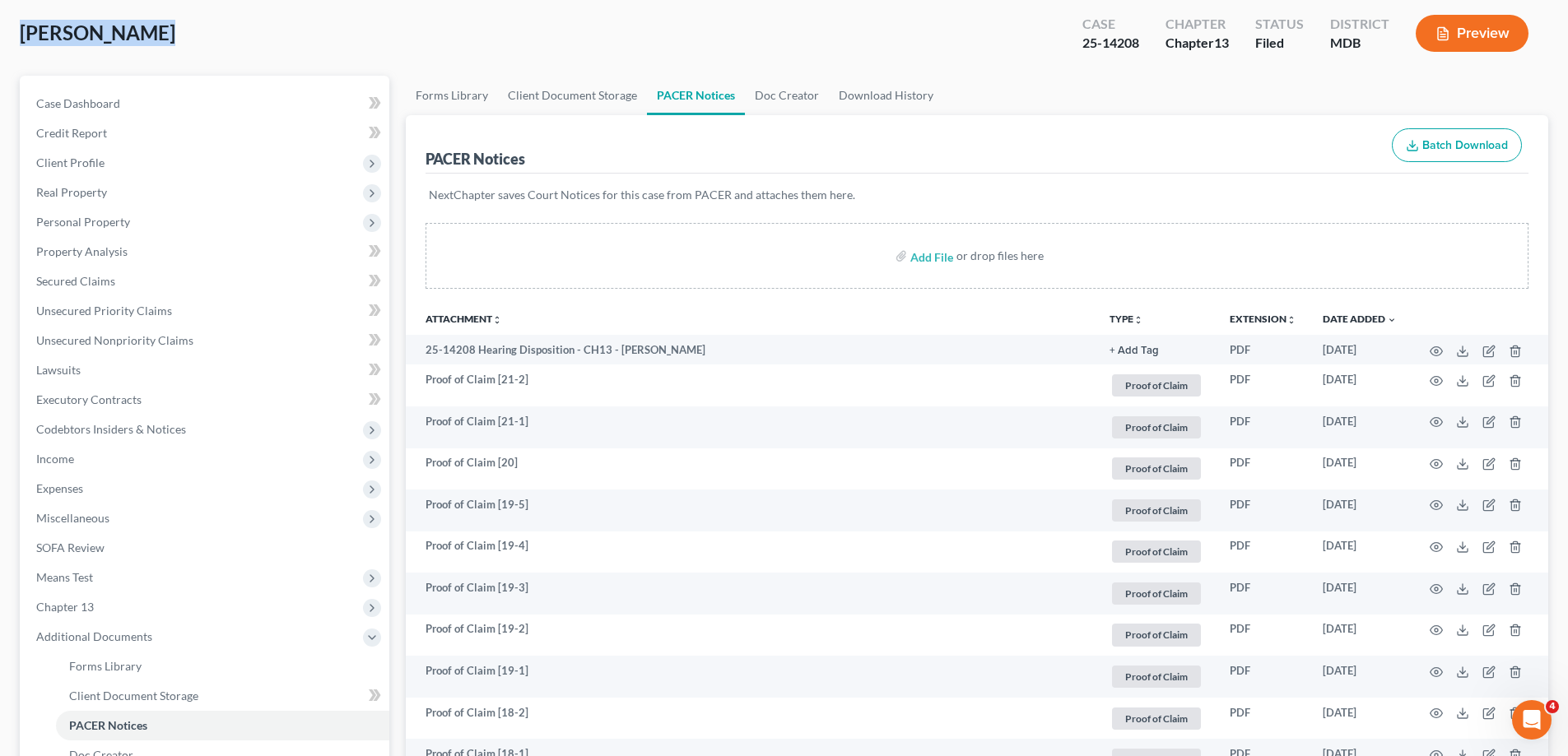
drag, startPoint x: 154, startPoint y: 31, endPoint x: 19, endPoint y: 50, distance: 136.3
copy span "[PERSON_NAME]"
drag, startPoint x: 1139, startPoint y: 43, endPoint x: 1079, endPoint y: 45, distance: 60.0
click at [1079, 45] on div "Case 25-14208" at bounding box center [1110, 34] width 83 height 48
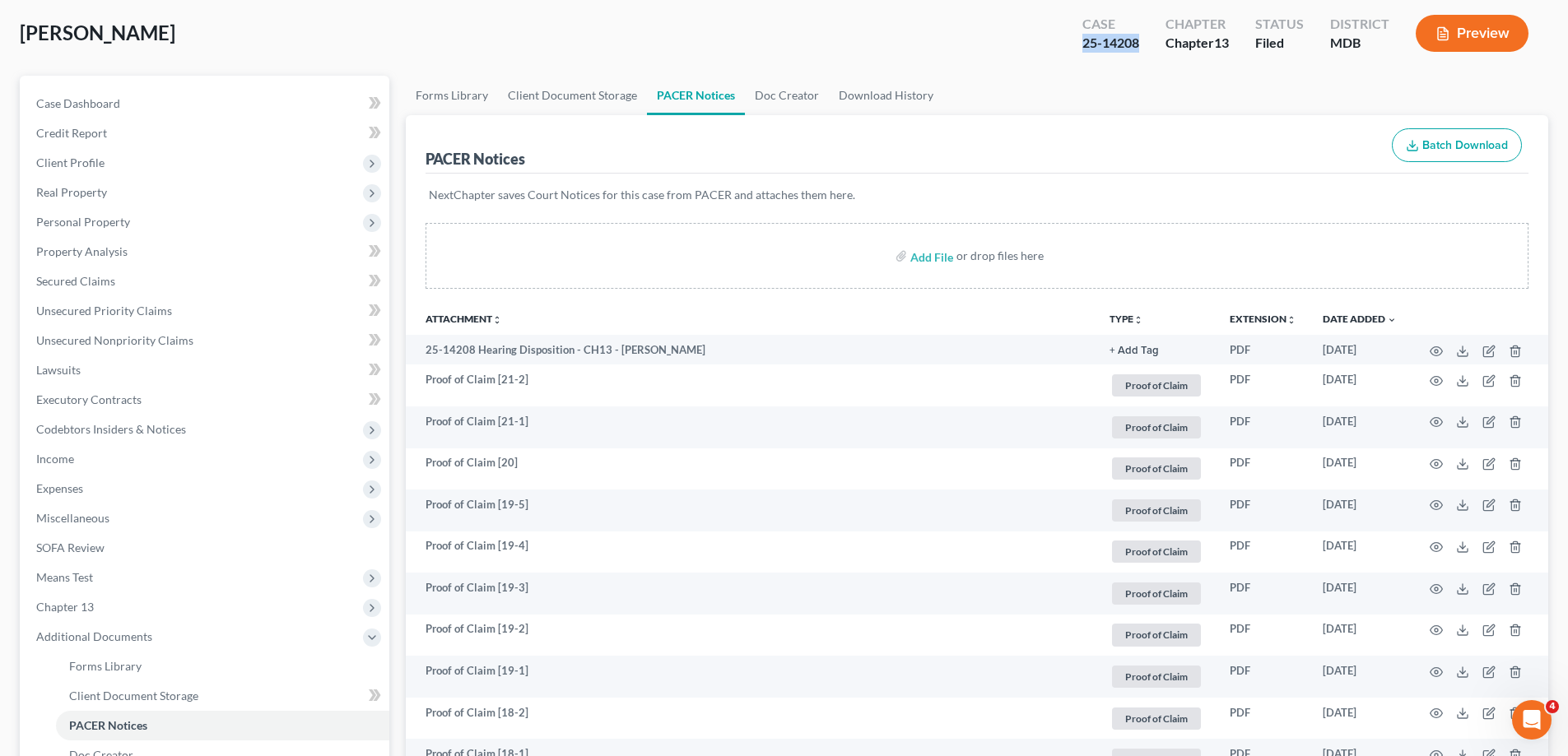
copy div "25-14208"
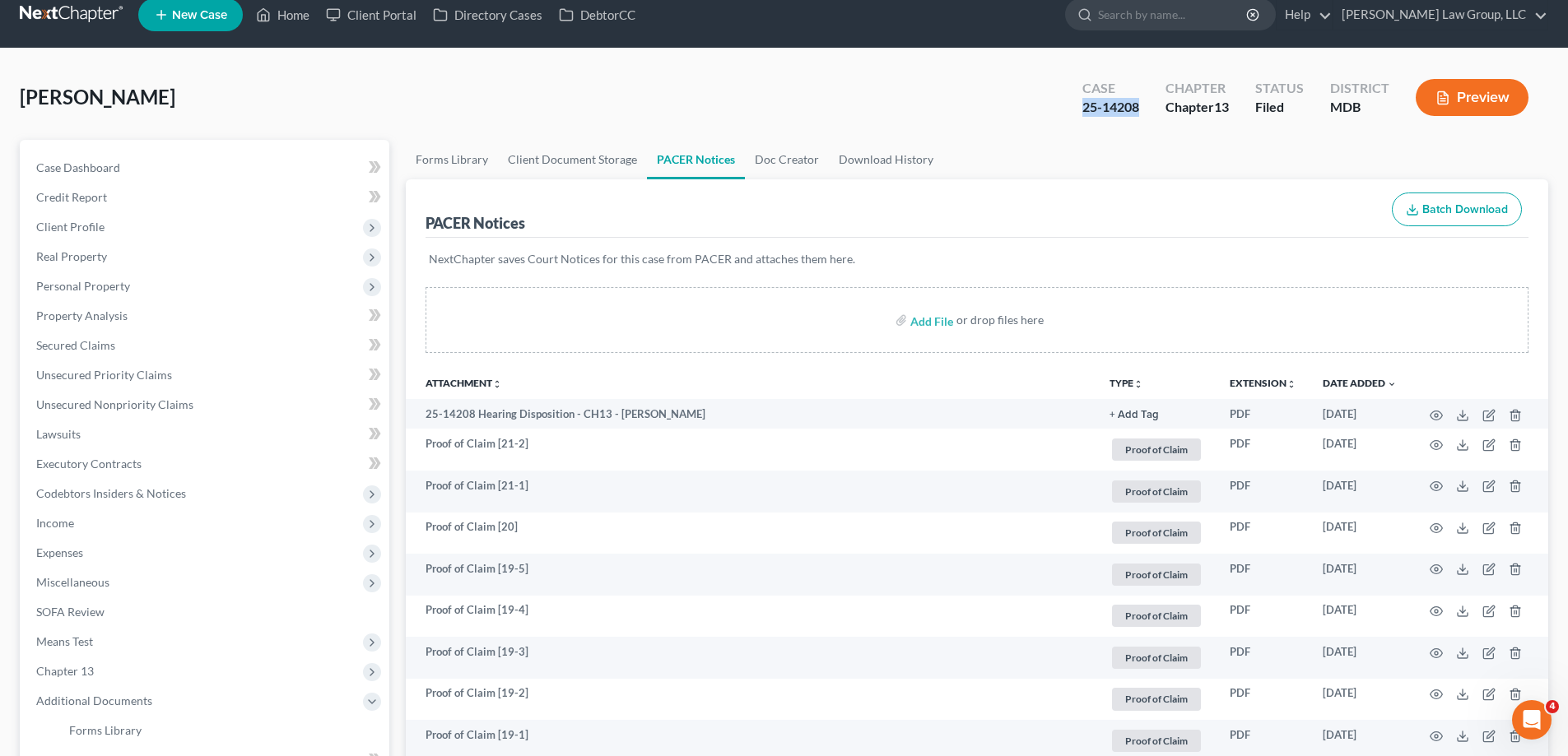
scroll to position [0, 0]
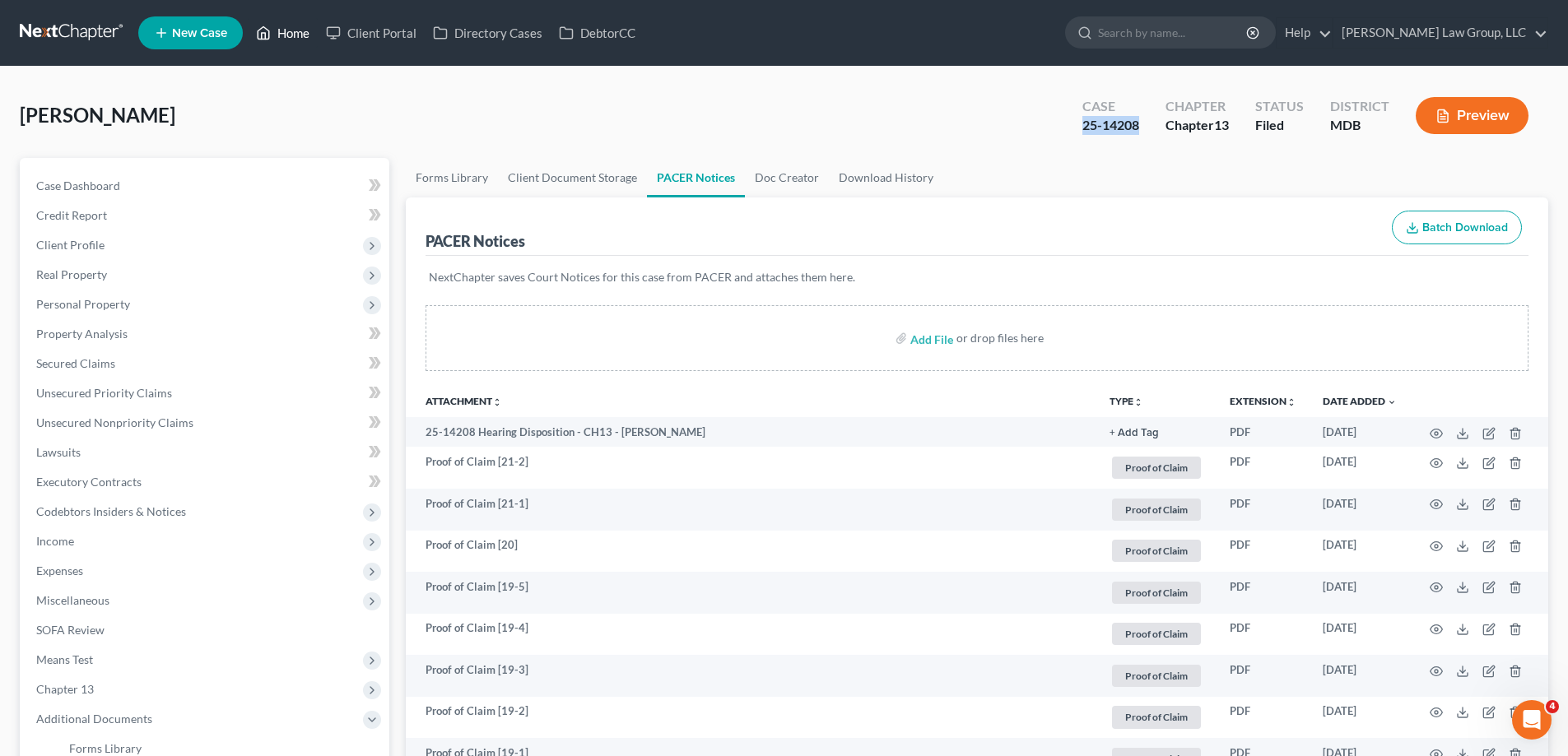
click at [295, 32] on link "Home" at bounding box center [282, 32] width 70 height 29
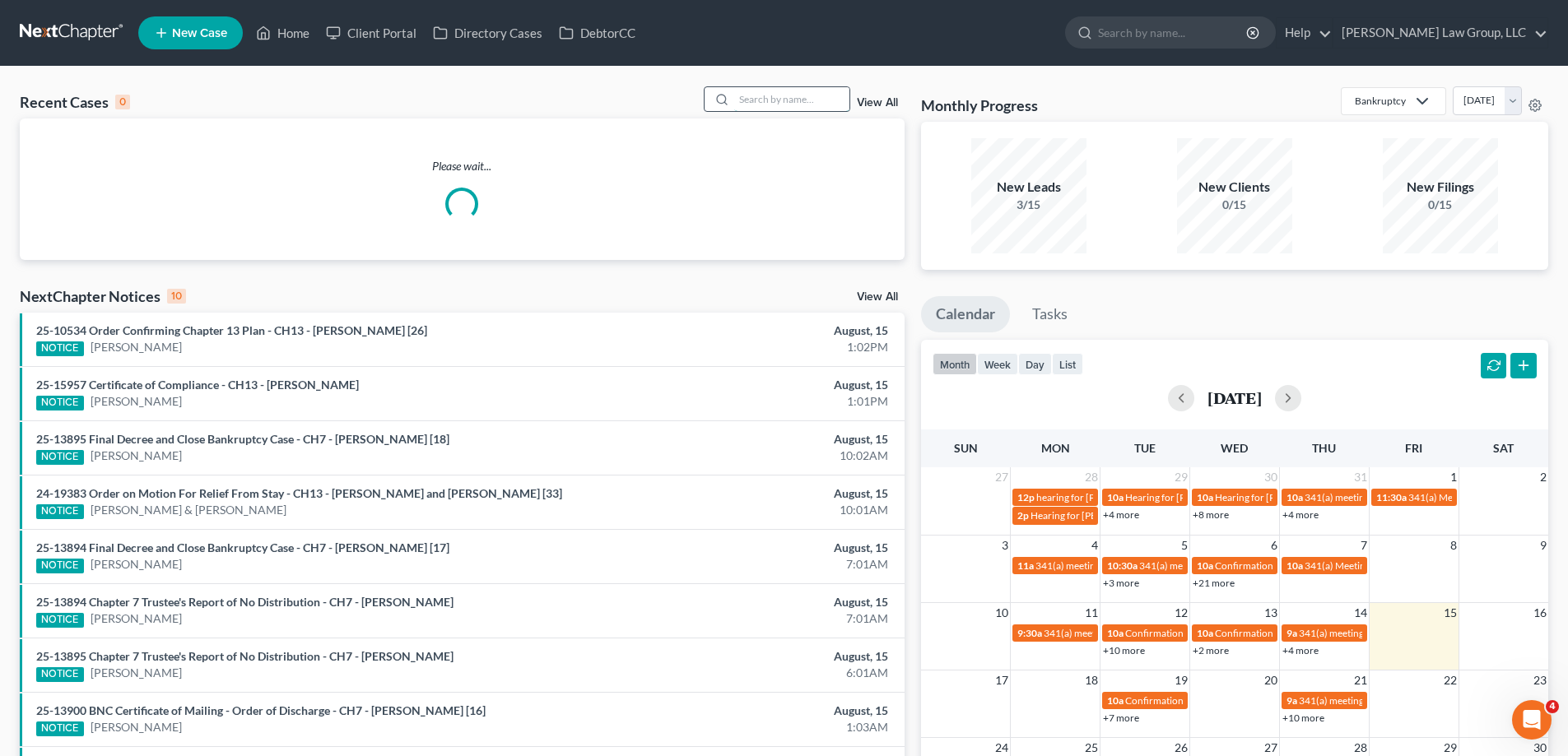
click at [758, 100] on input "search" at bounding box center [791, 99] width 115 height 24
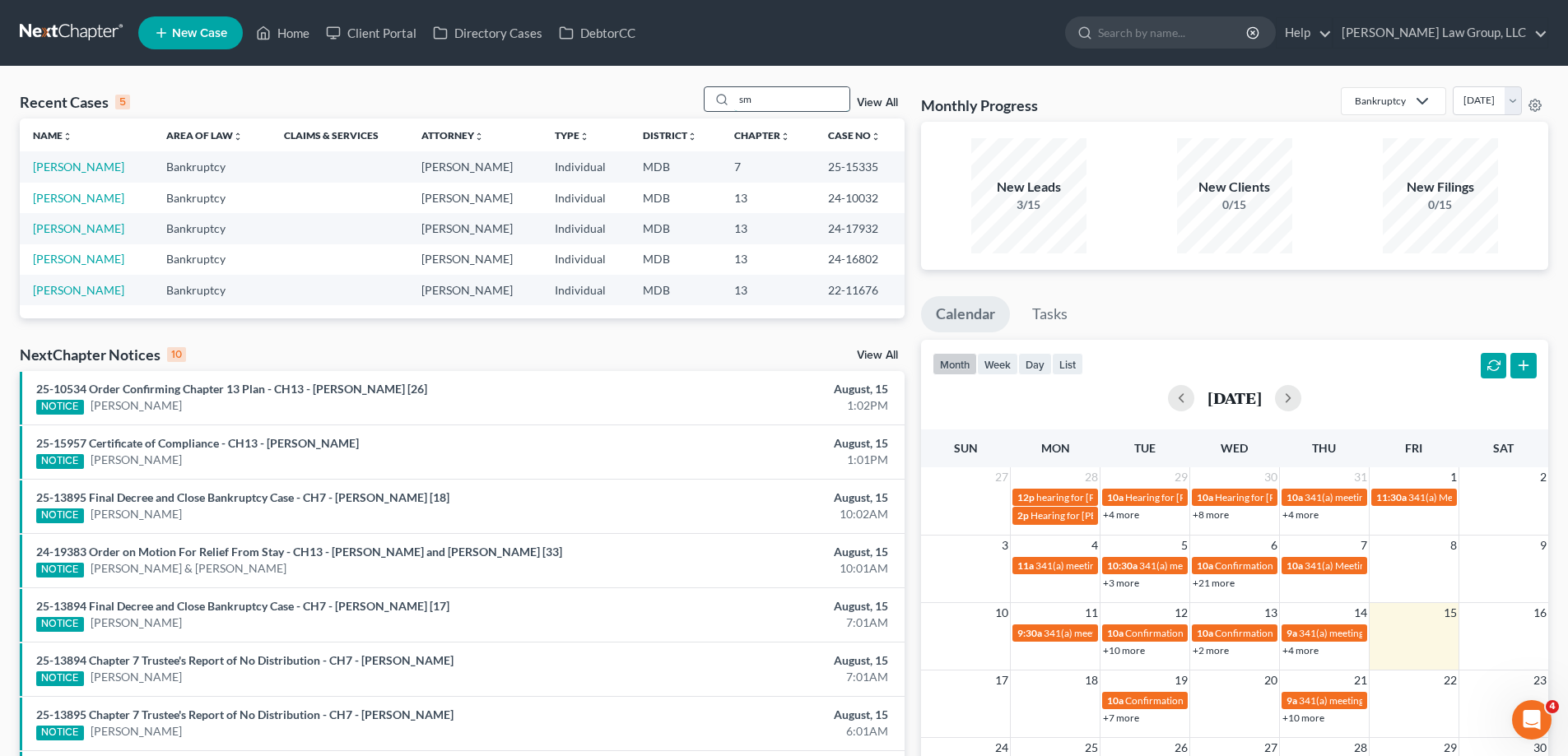
type input "s"
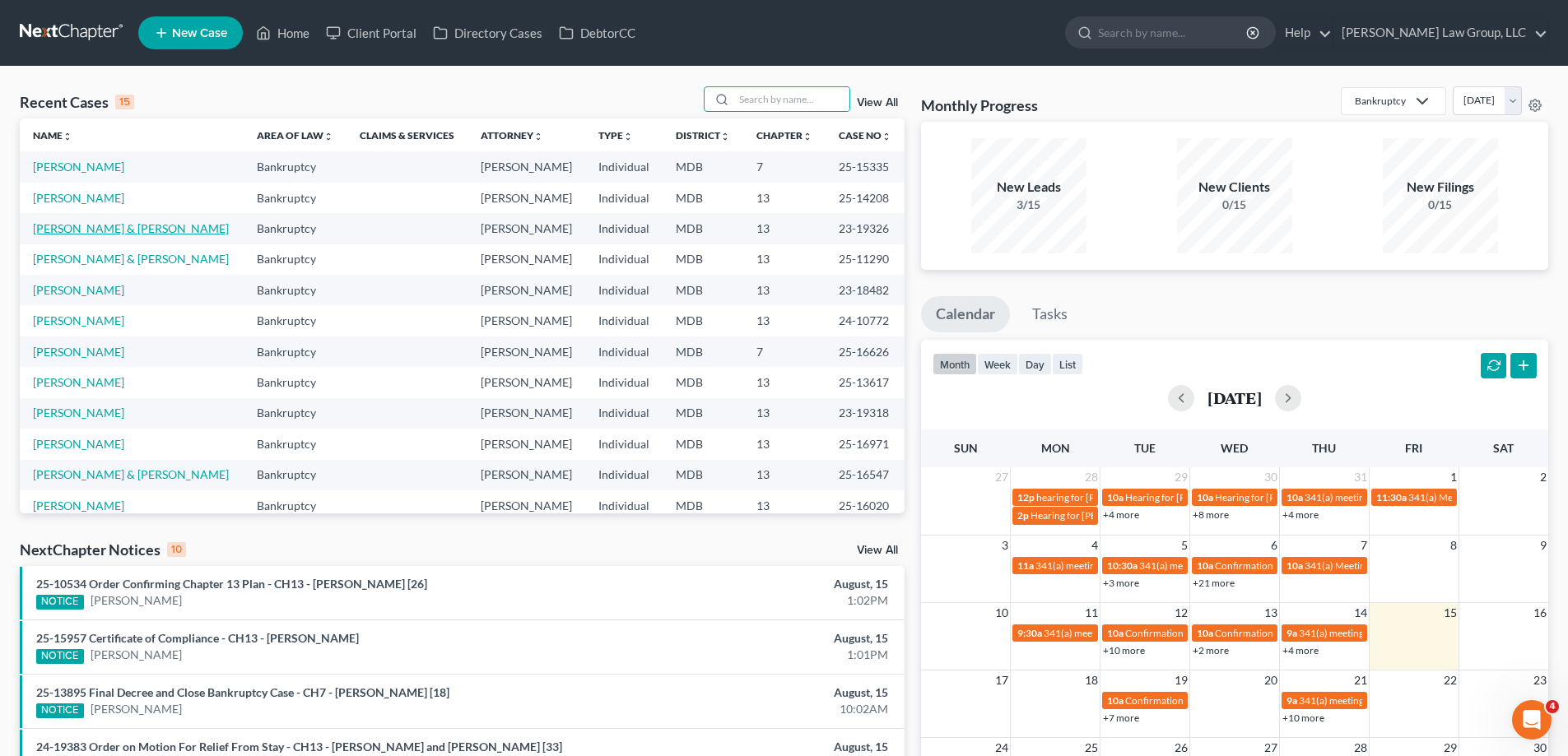
click at [184, 233] on link "[PERSON_NAME] & [PERSON_NAME]" at bounding box center [131, 228] width 195 height 14
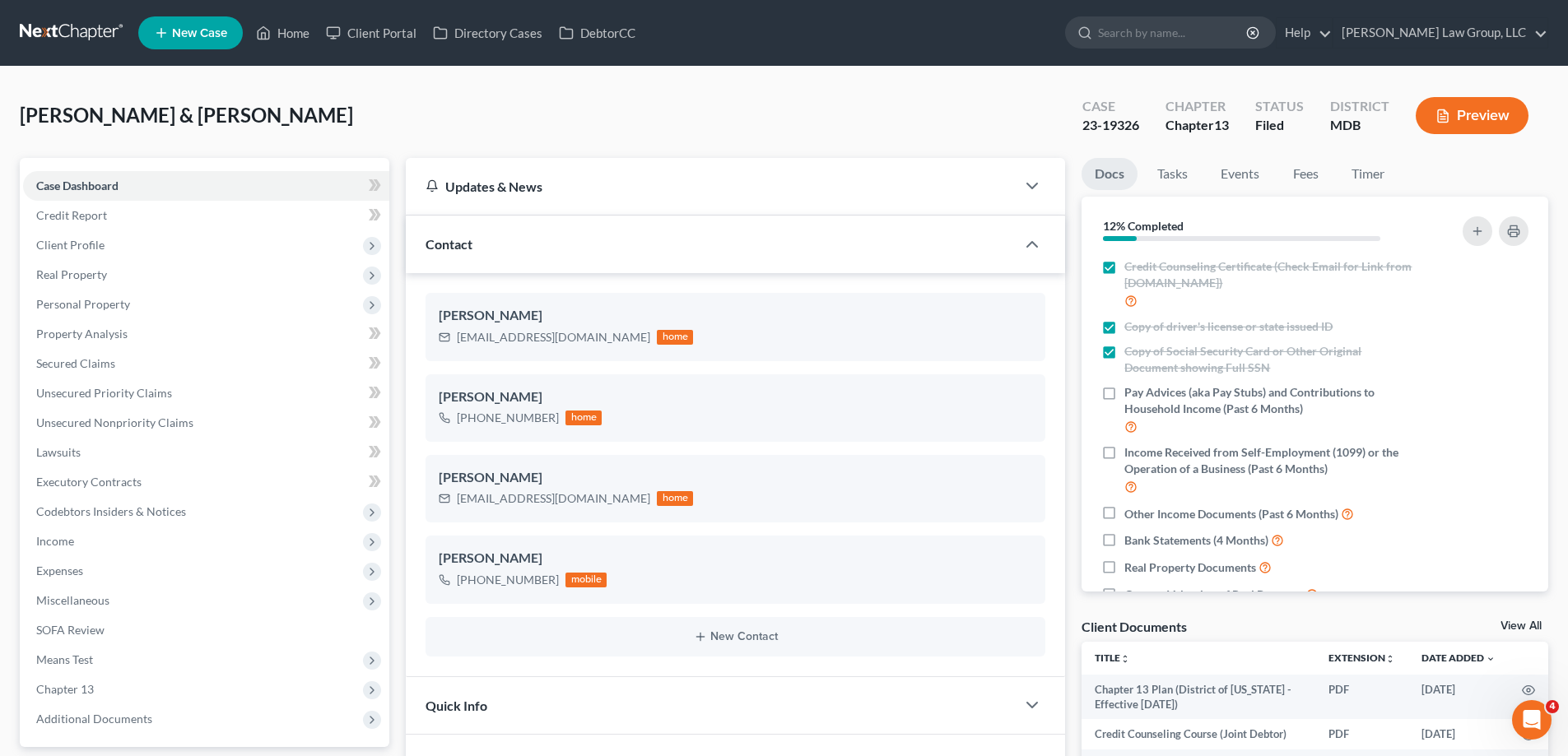
drag, startPoint x: 297, startPoint y: 115, endPoint x: 361, endPoint y: 137, distance: 67.7
click at [353, 109] on span "[PERSON_NAME] & [PERSON_NAME]" at bounding box center [186, 115] width 333 height 24
drag, startPoint x: 281, startPoint y: 119, endPoint x: 195, endPoint y: 115, distance: 86.1
click at [195, 115] on span "[PERSON_NAME] & [PERSON_NAME]" at bounding box center [186, 115] width 333 height 24
click at [384, 109] on div "[PERSON_NAME] & [PERSON_NAME] Upgraded Case 23-19326 Chapter Chapter 13 Status …" at bounding box center [784, 122] width 1528 height 72
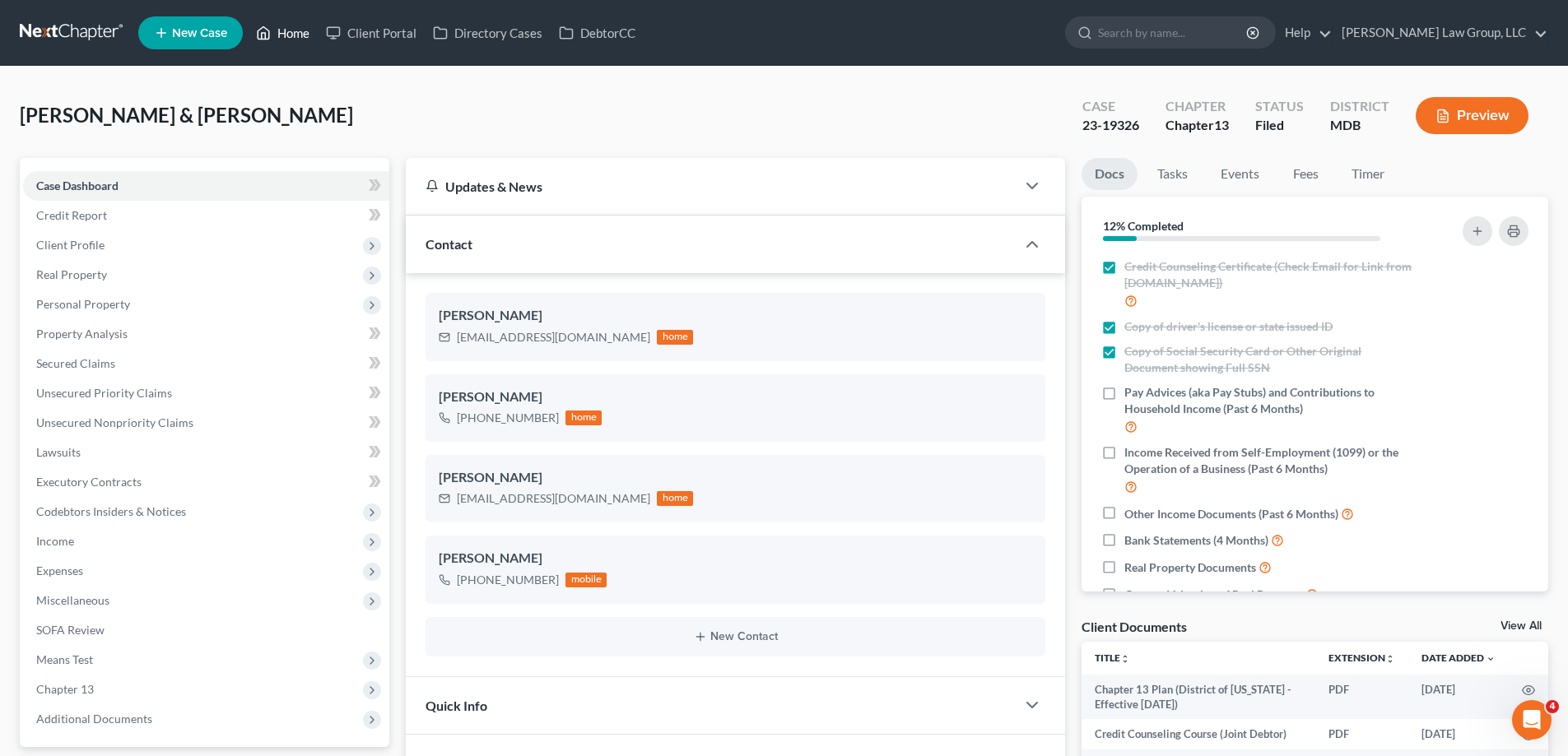
click at [290, 35] on link "Home" at bounding box center [282, 32] width 70 height 29
click at [305, 27] on link "Home" at bounding box center [282, 32] width 70 height 29
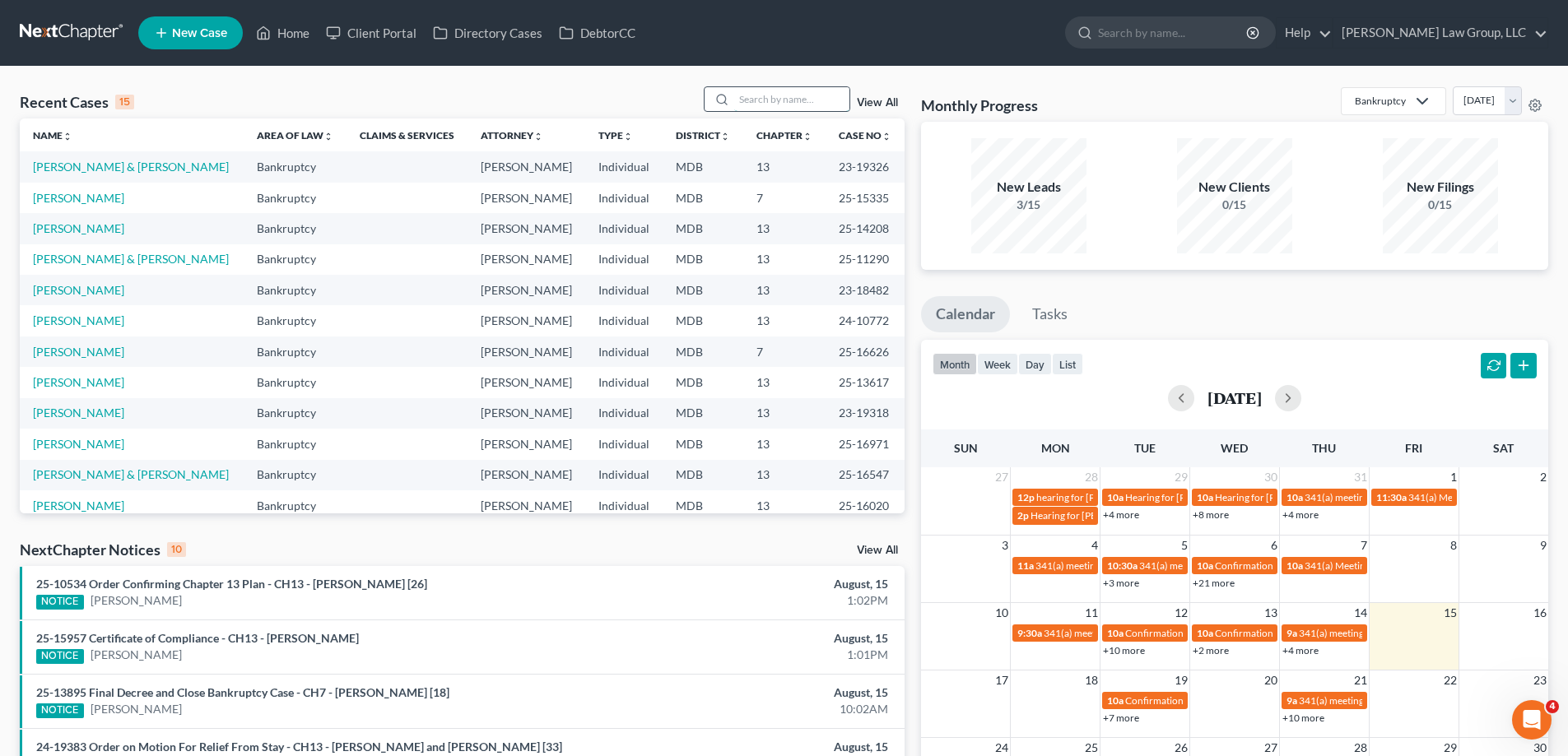
click at [784, 104] on input "search" at bounding box center [791, 99] width 115 height 24
click at [34, 196] on link "[PERSON_NAME]" at bounding box center [79, 197] width 91 height 14
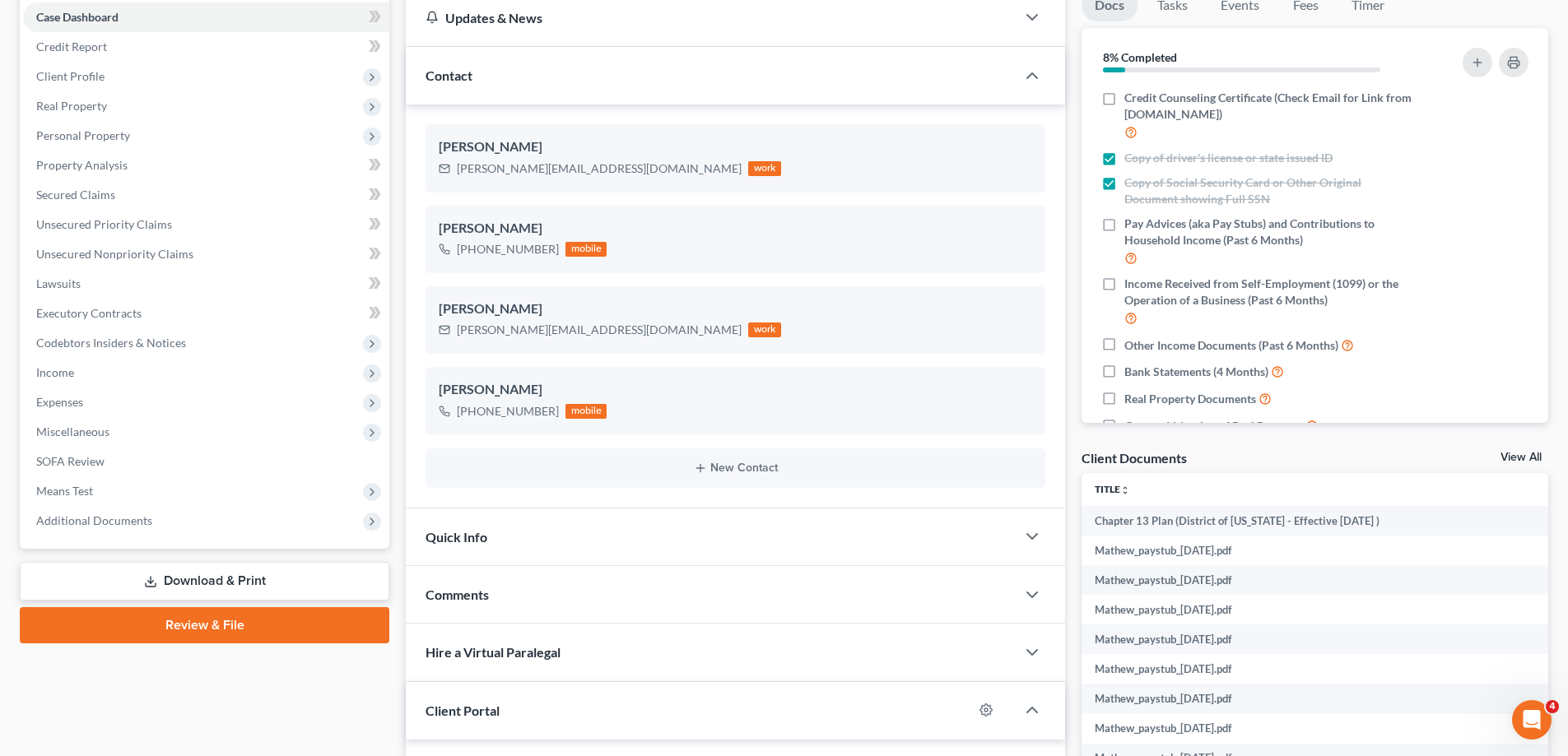
scroll to position [329, 0]
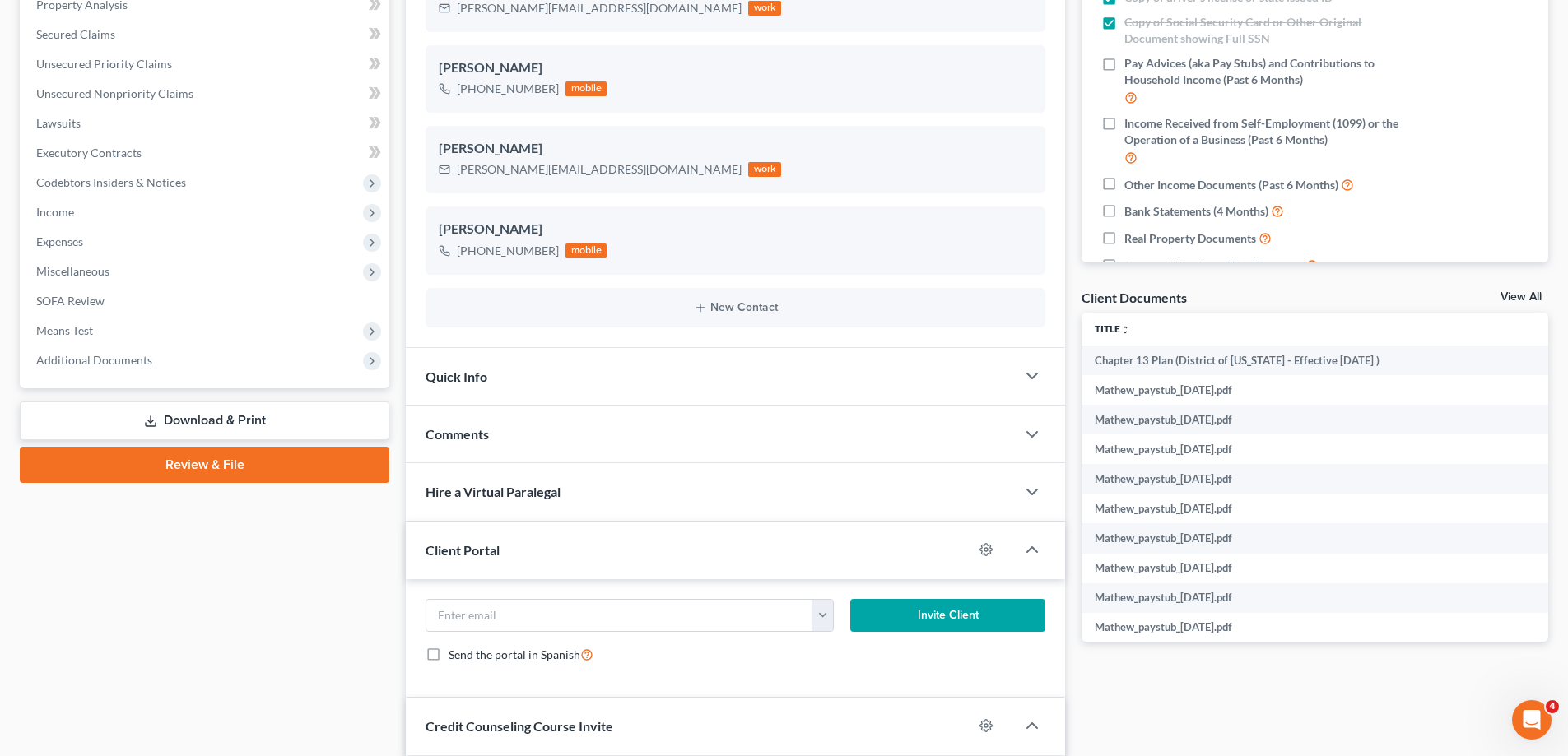
drag, startPoint x: 246, startPoint y: 348, endPoint x: 165, endPoint y: 520, distance: 190.1
click at [246, 348] on span "Additional Documents" at bounding box center [205, 360] width 366 height 29
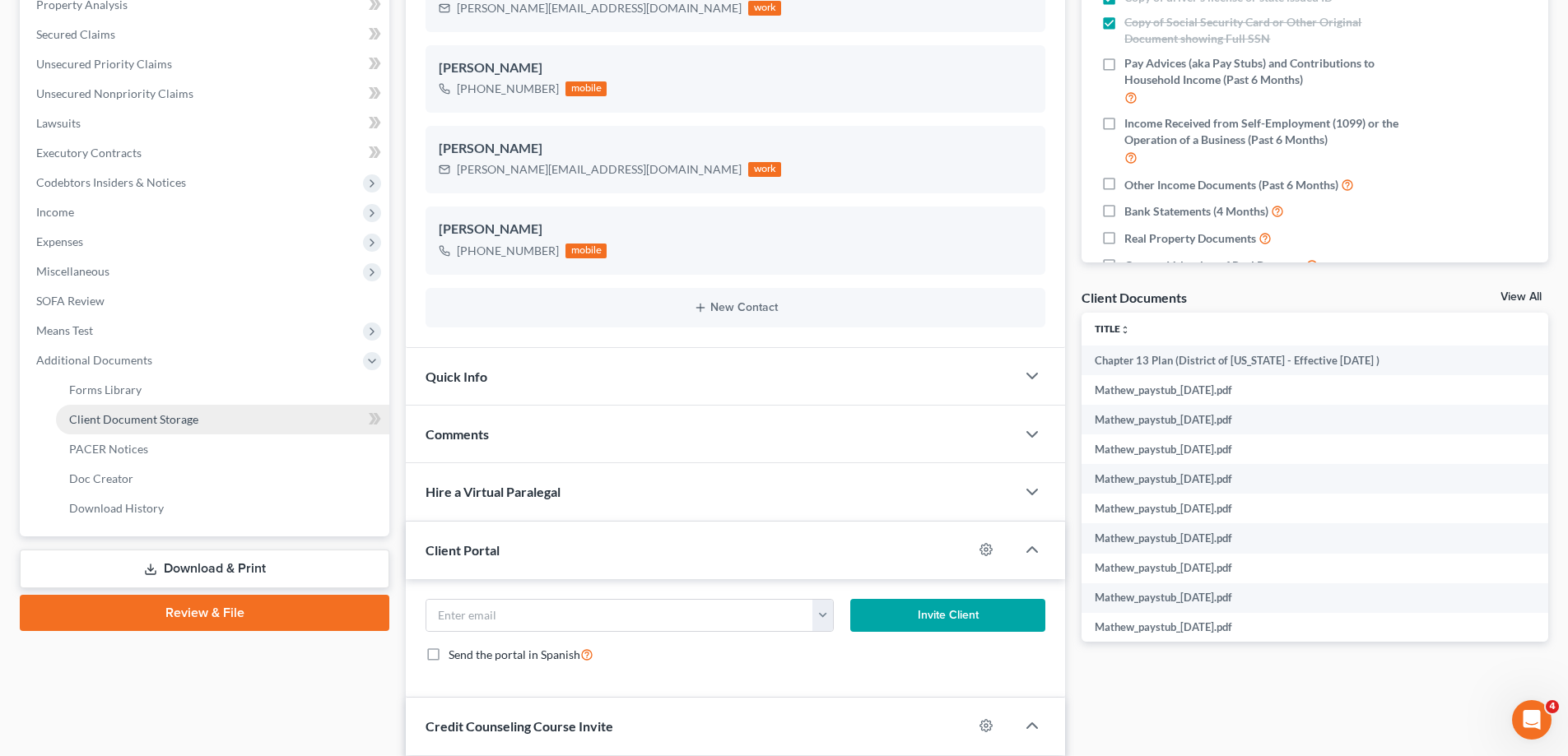
click at [163, 427] on link "Client Document Storage" at bounding box center [222, 419] width 333 height 29
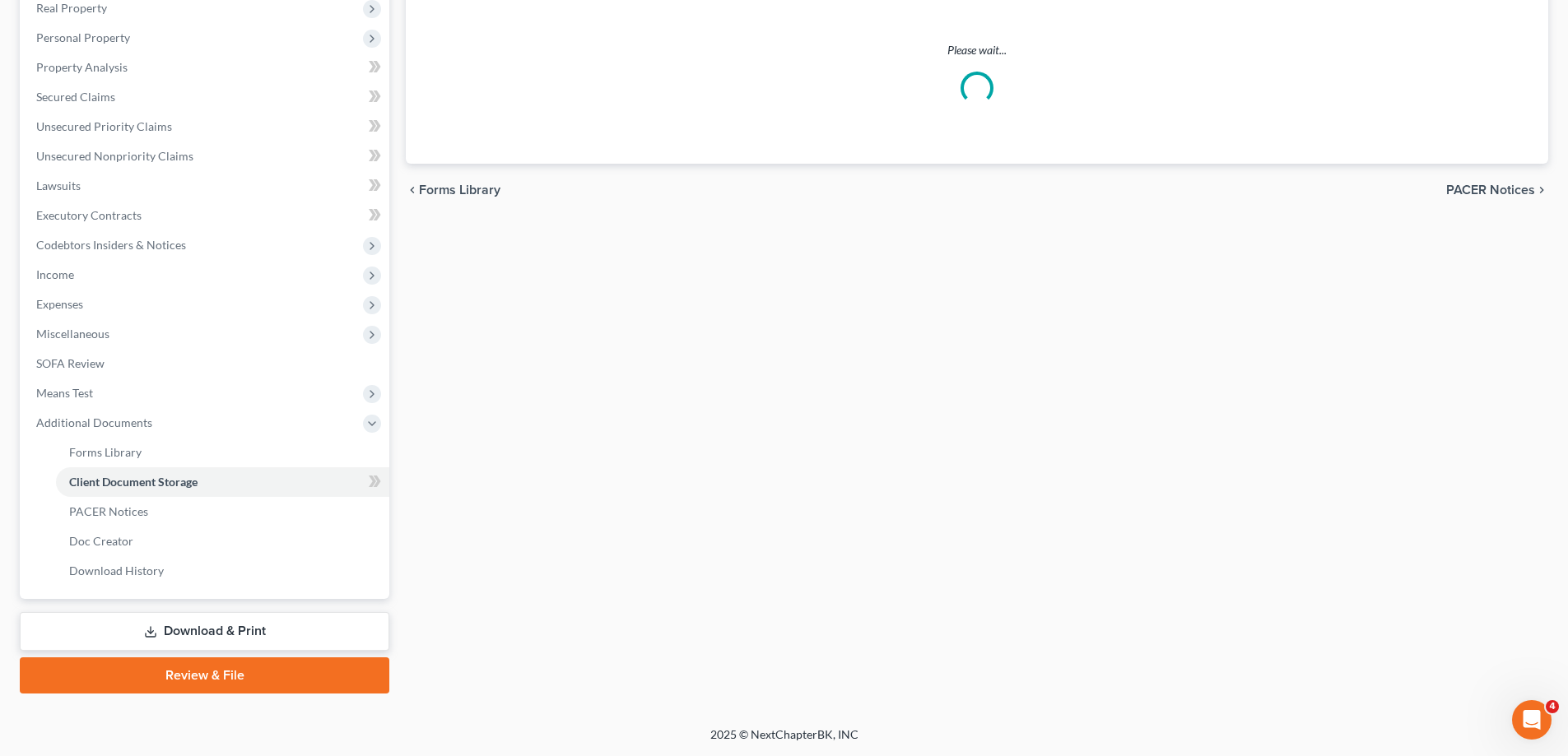
scroll to position [267, 0]
select select "14"
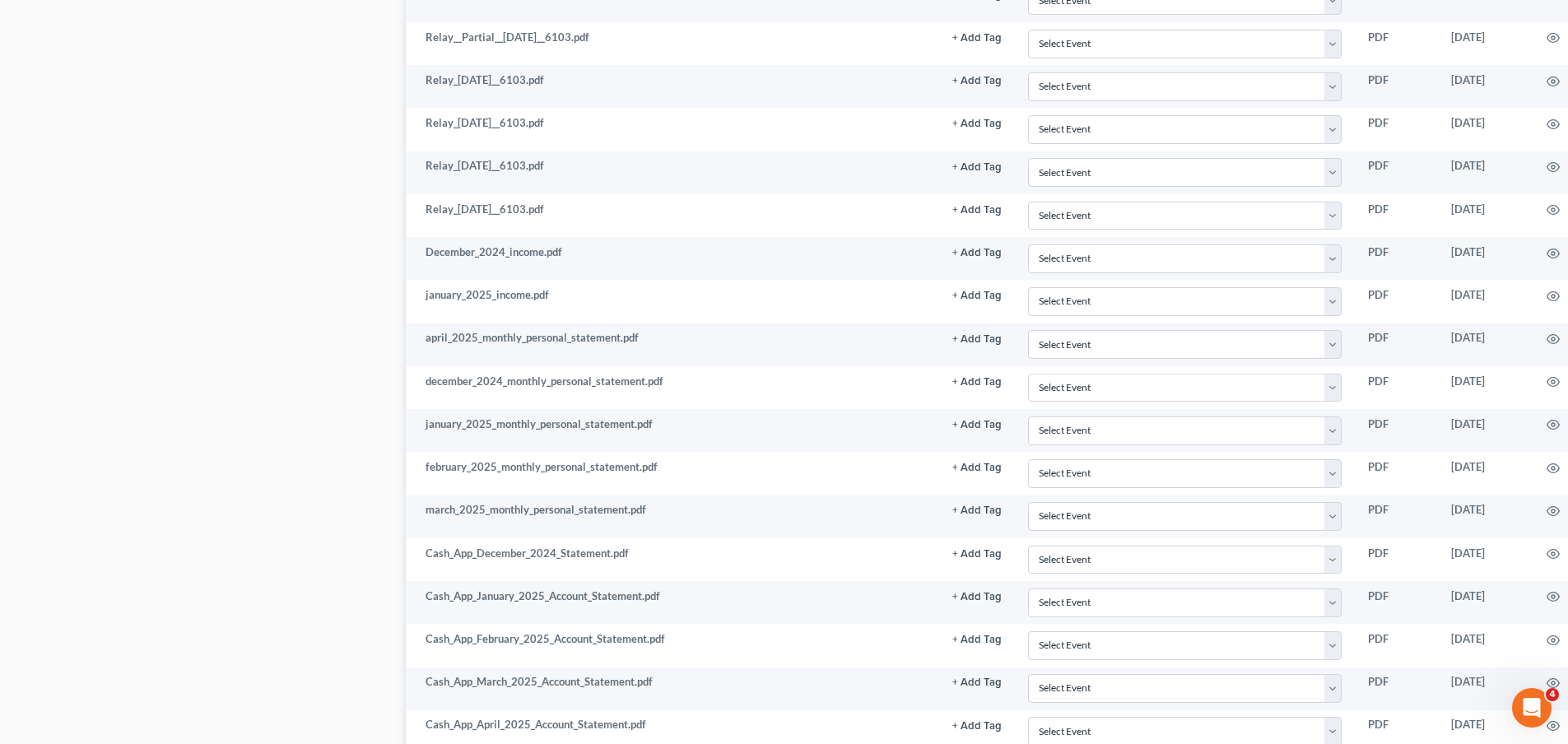
scroll to position [2057, 0]
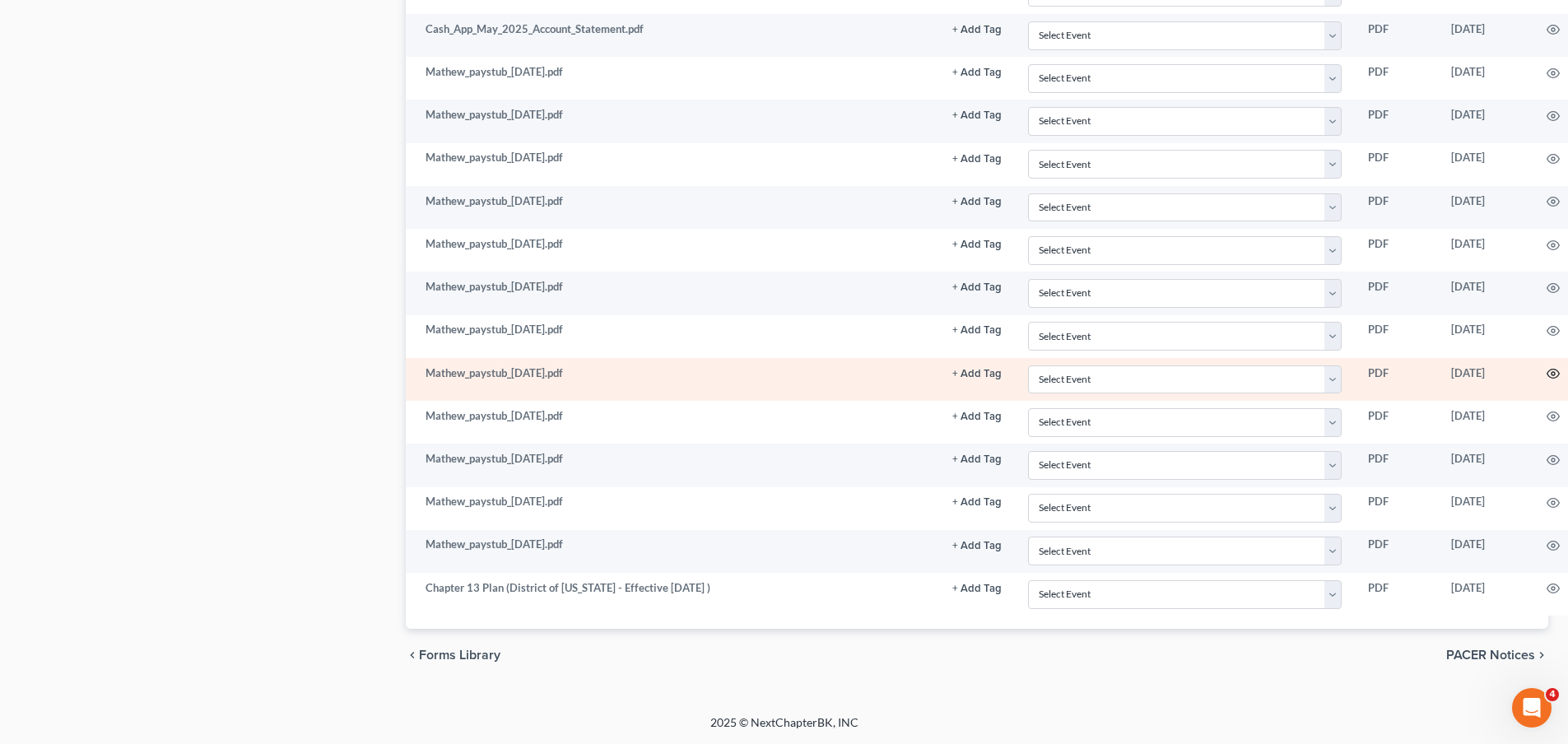
click at [1548, 369] on icon "button" at bounding box center [1552, 373] width 13 height 13
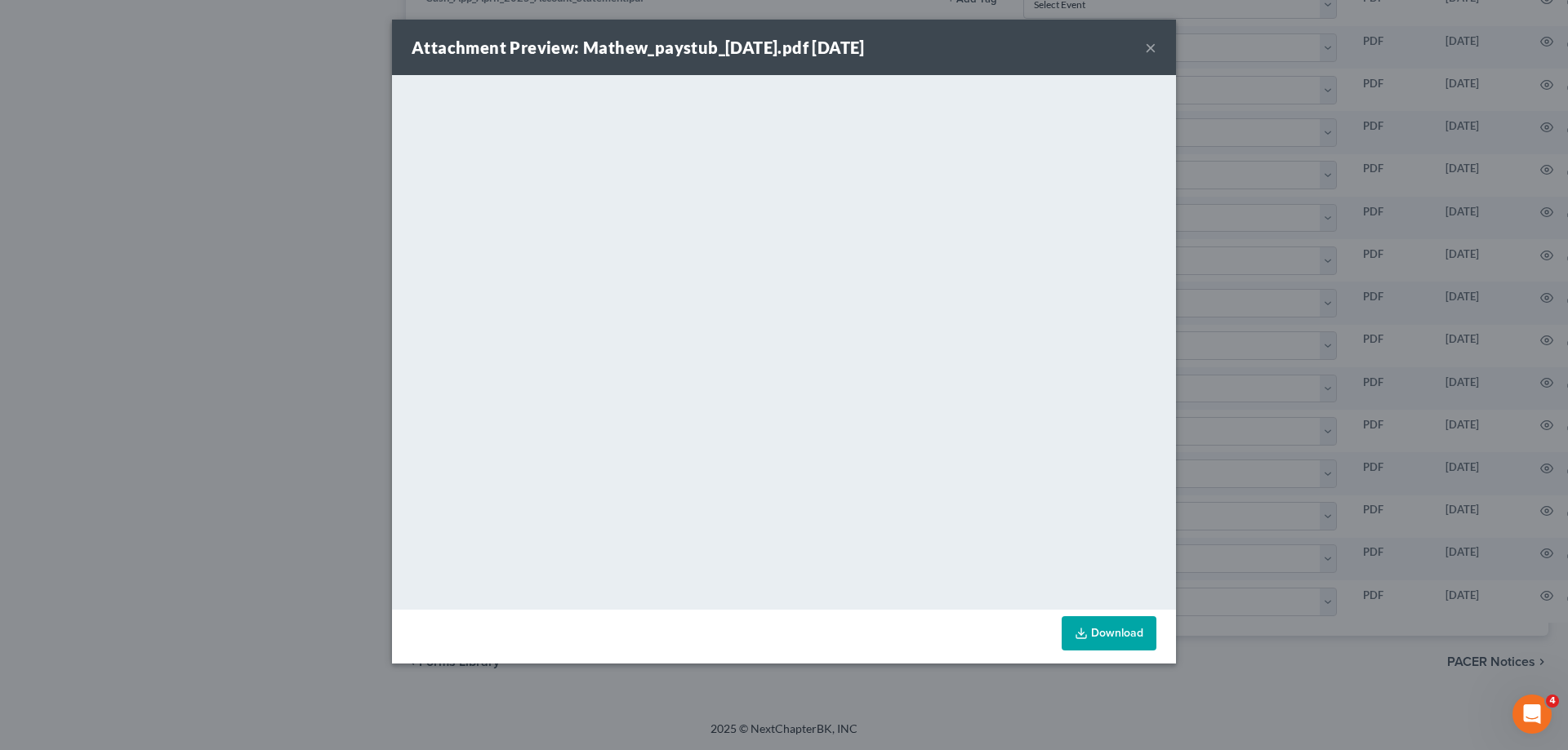
click at [1148, 47] on button "×" at bounding box center [1151, 48] width 12 height 19
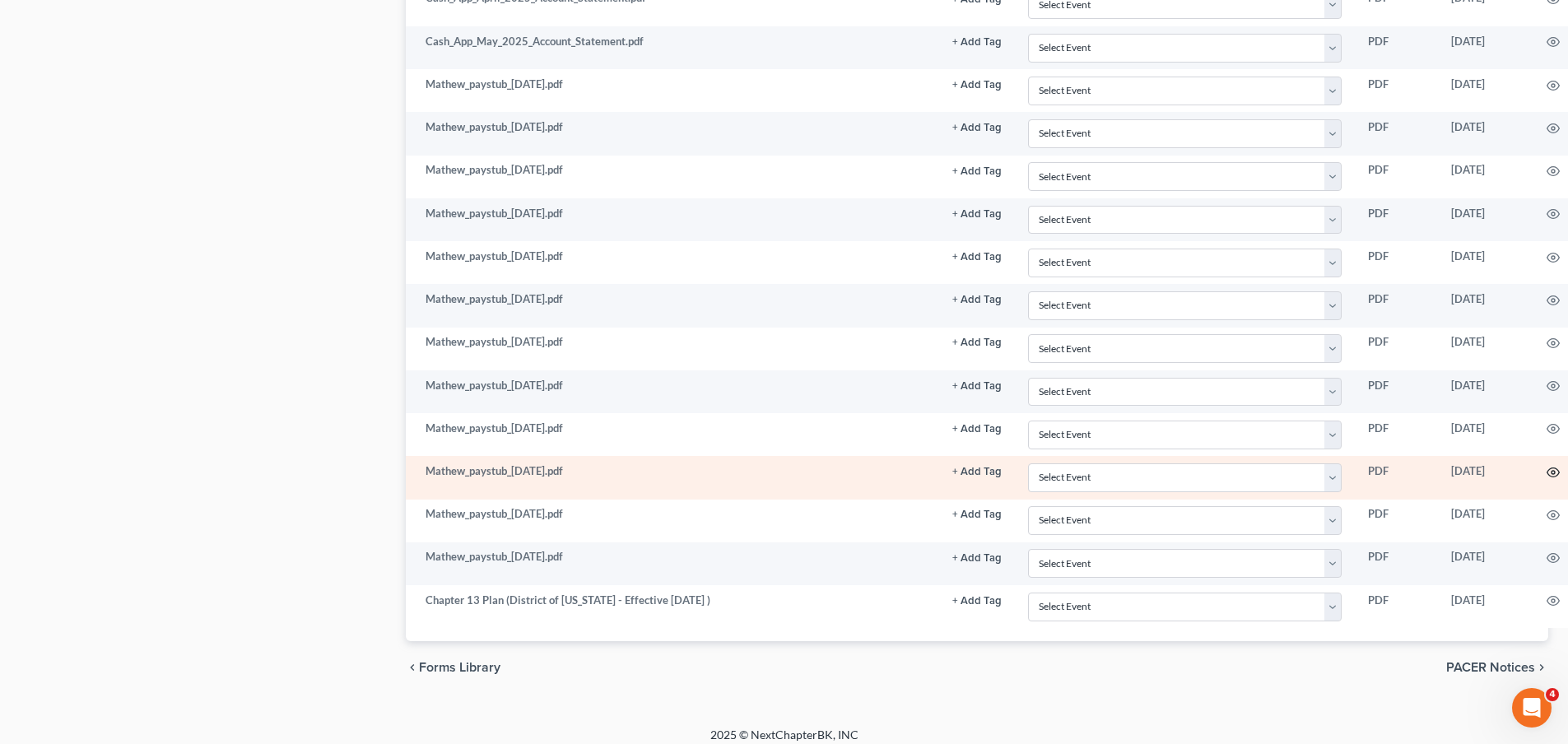
click at [1548, 471] on icon "button" at bounding box center [1552, 471] width 13 height 13
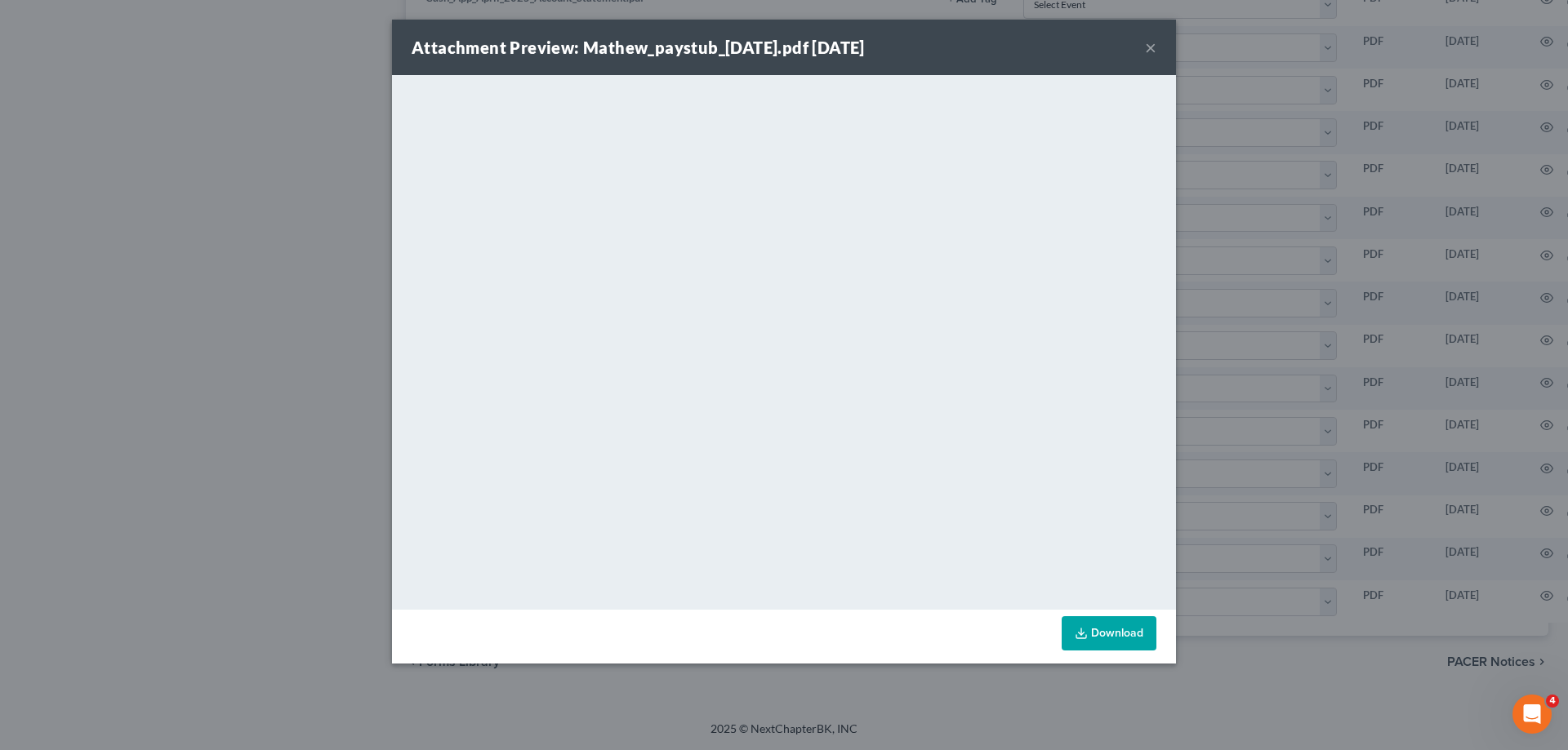
click at [1149, 48] on button "×" at bounding box center [1151, 48] width 12 height 19
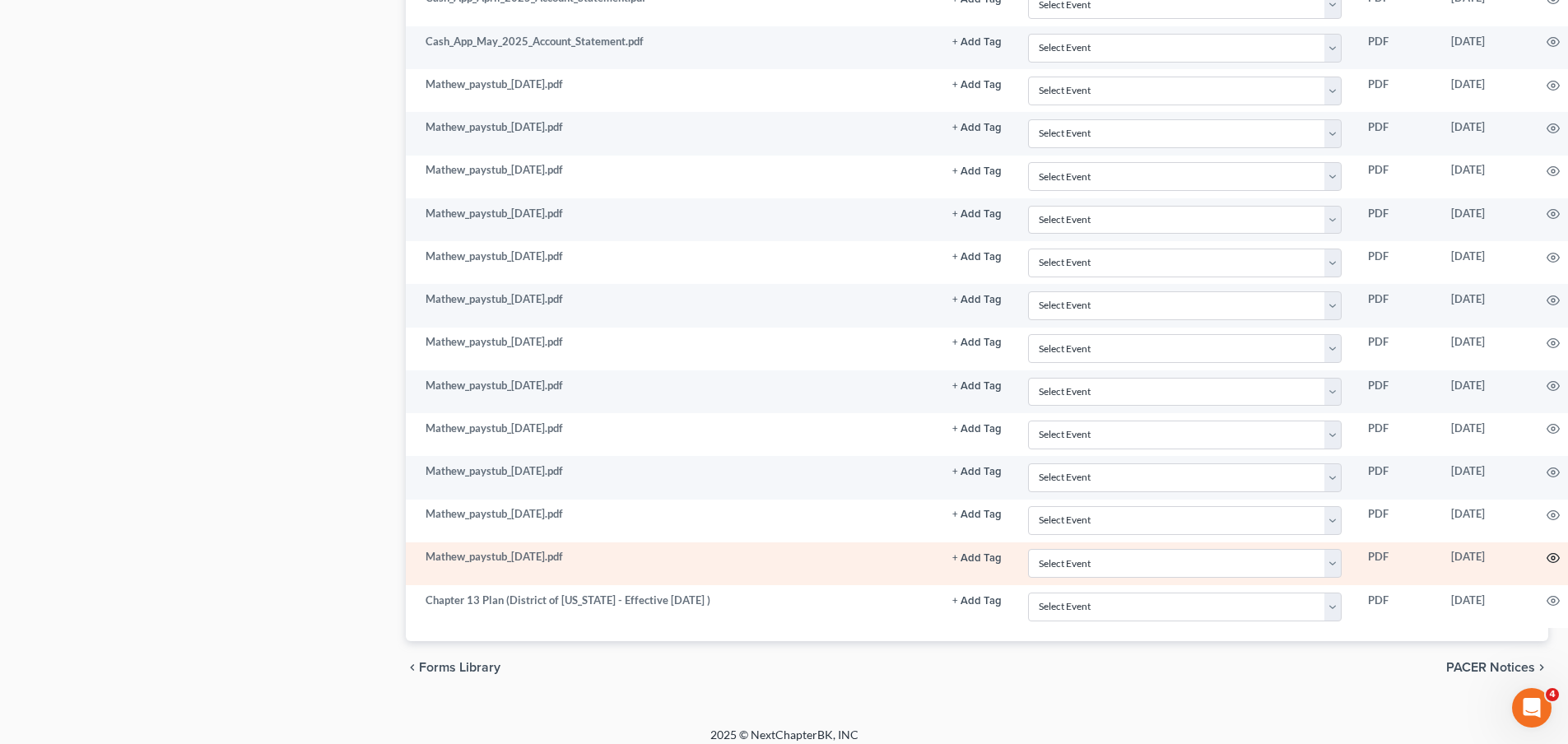
click at [1552, 552] on icon "button" at bounding box center [1552, 558] width 13 height 13
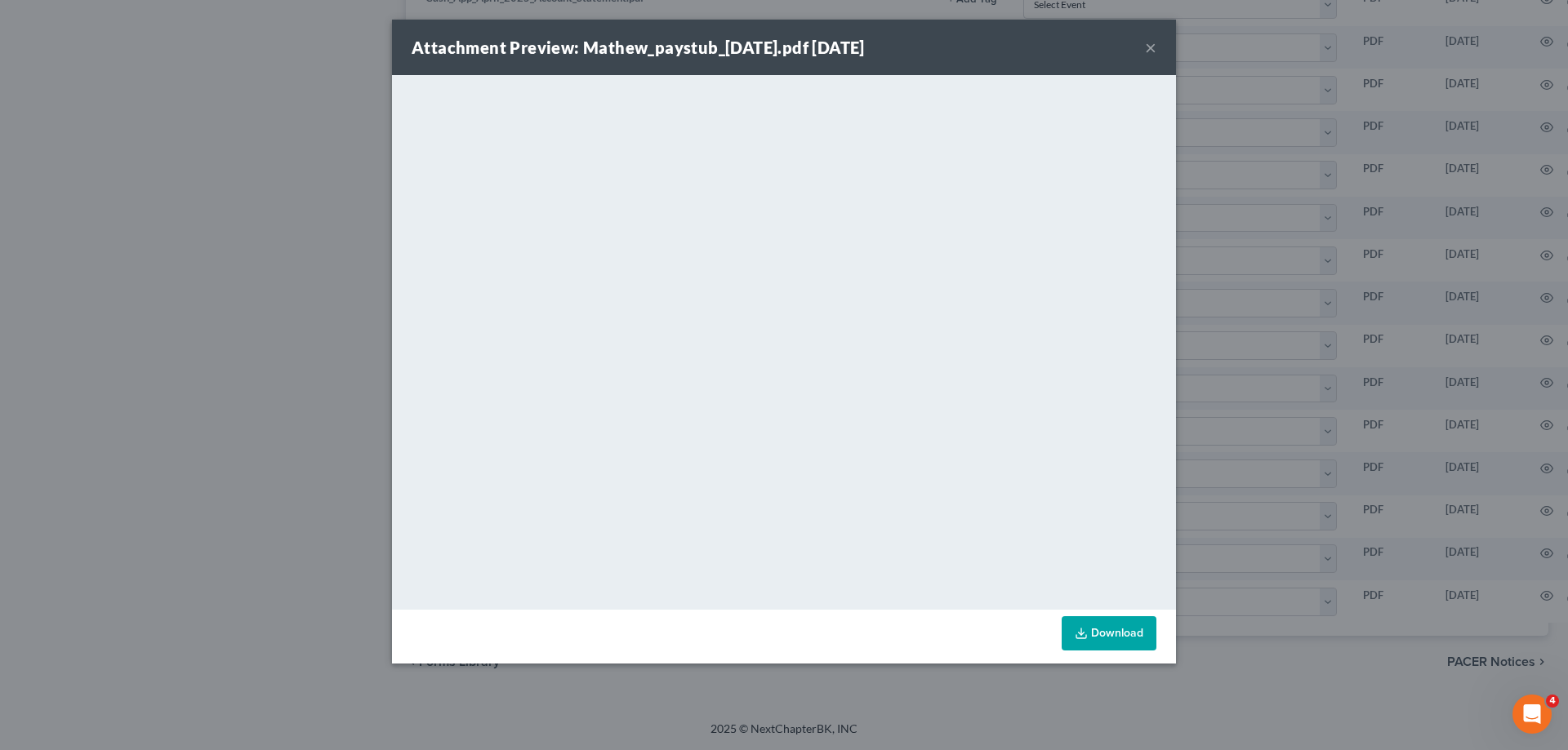
click at [1148, 48] on button "×" at bounding box center [1151, 48] width 12 height 19
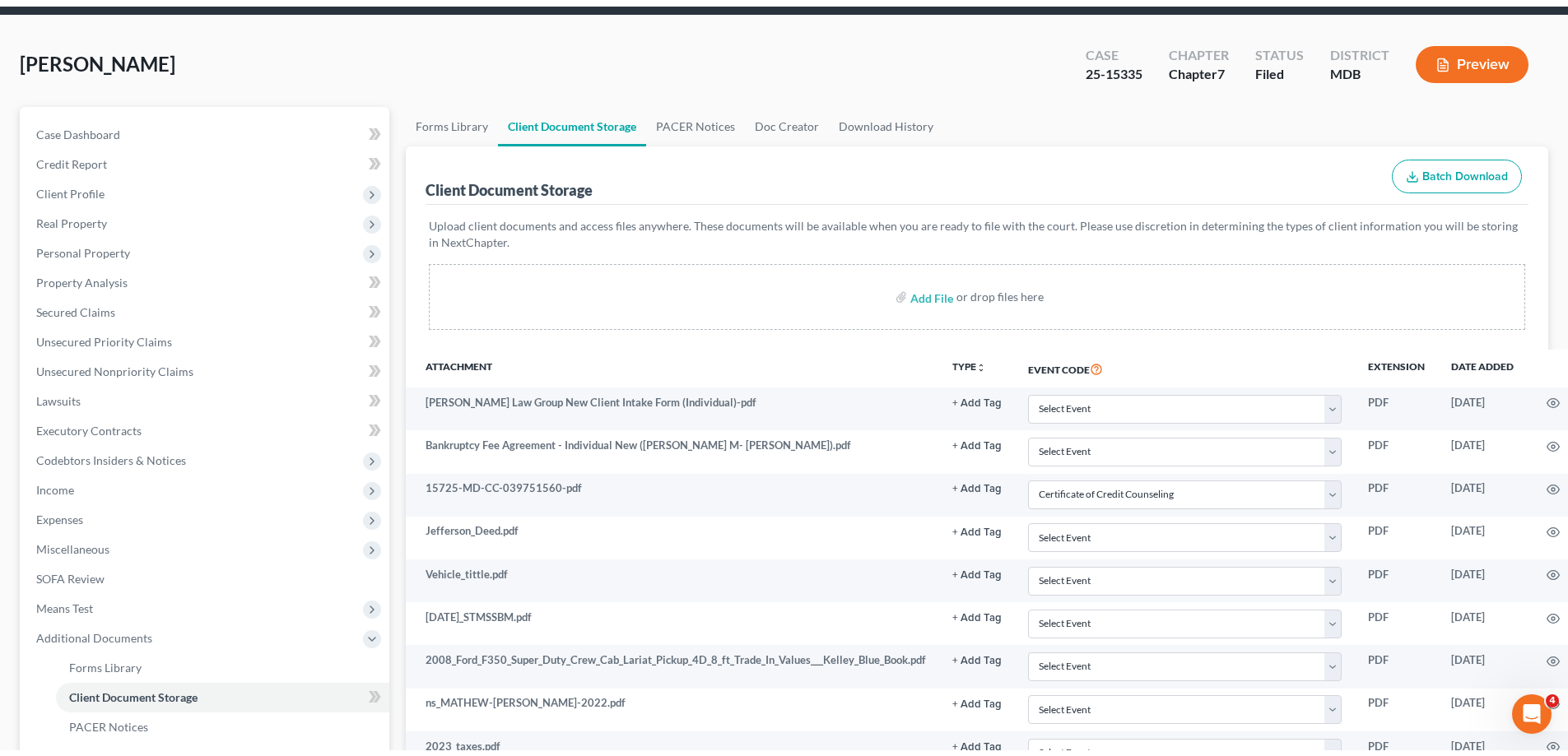
scroll to position [0, 0]
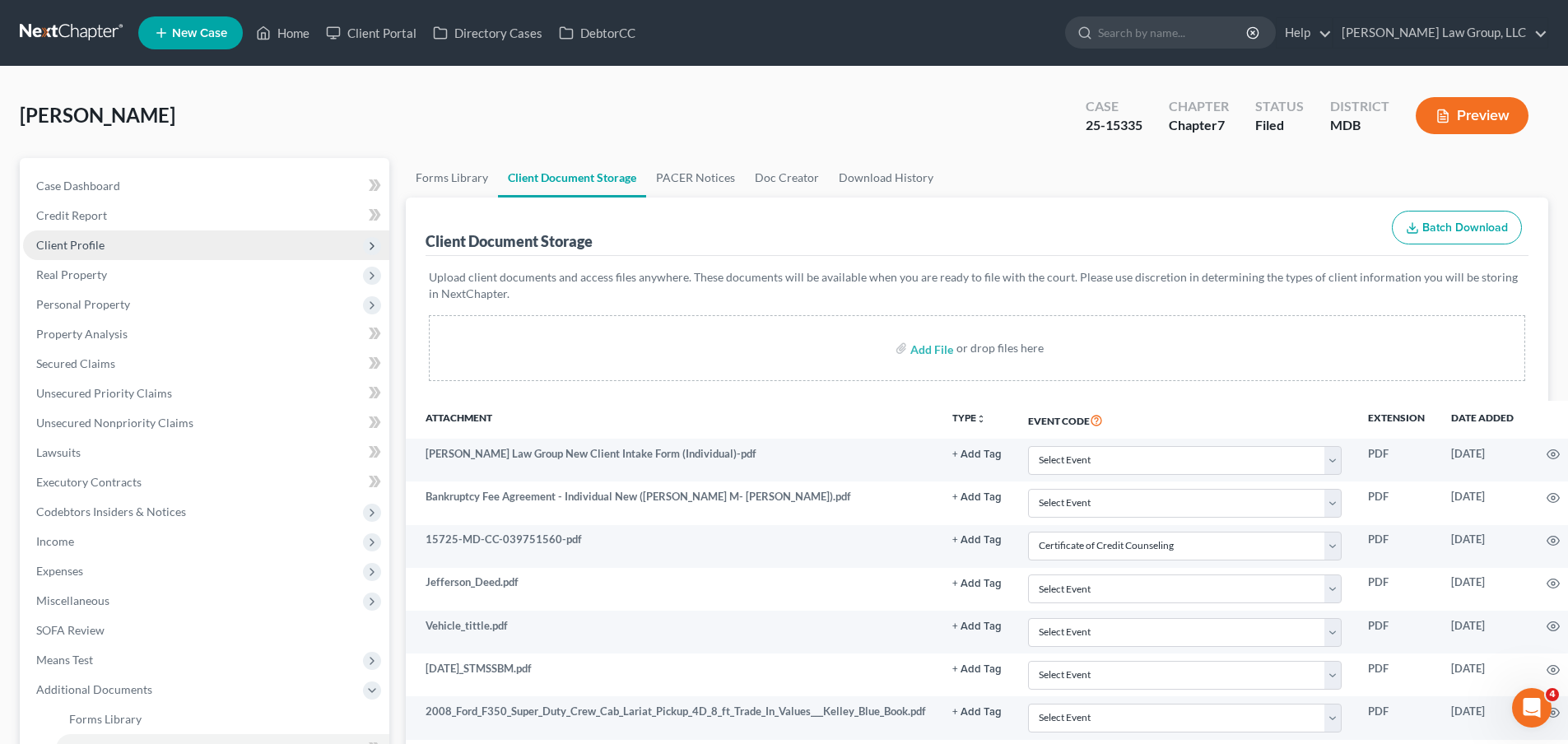
click at [111, 240] on span "Client Profile" at bounding box center [205, 245] width 366 height 29
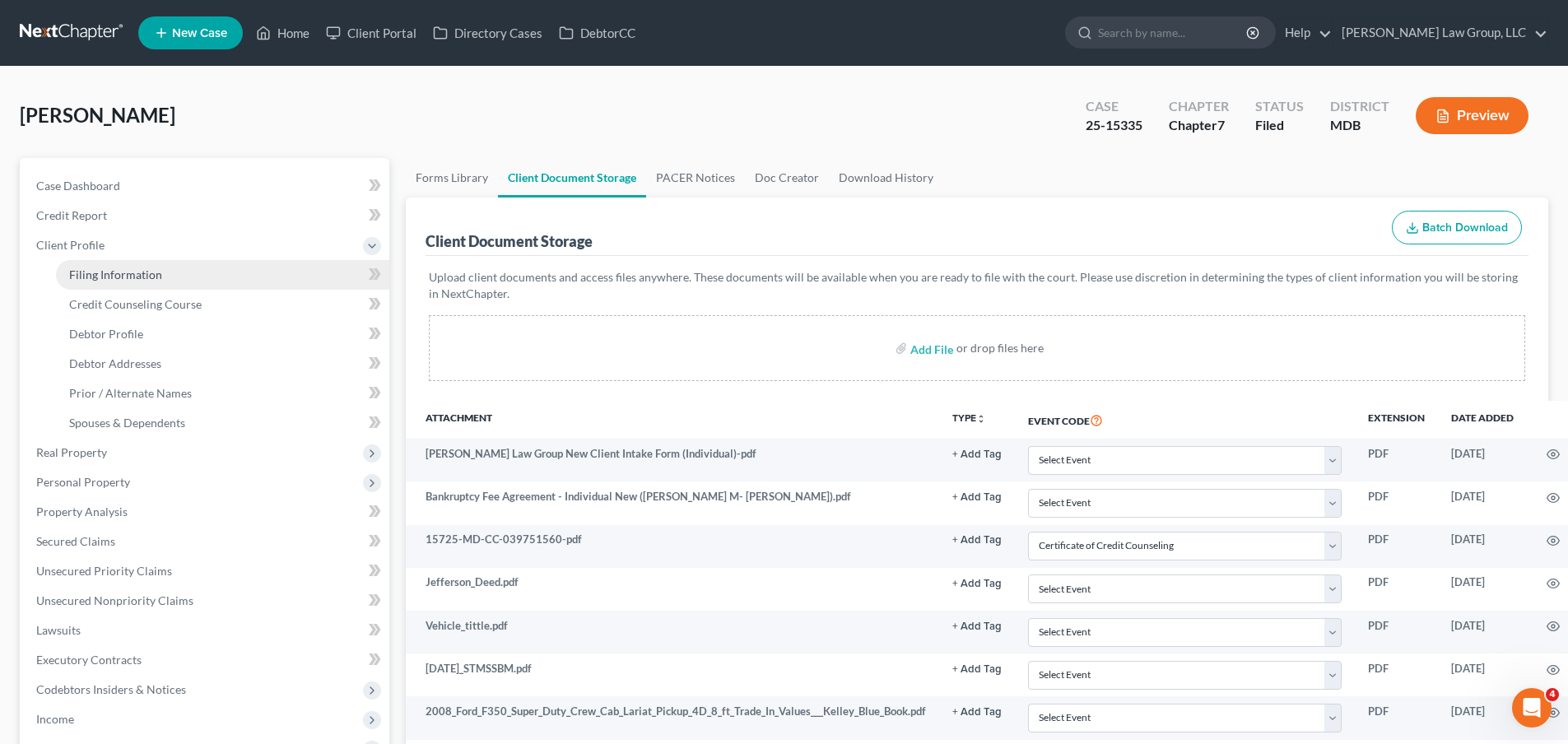
click at [117, 276] on span "Filing Information" at bounding box center [115, 274] width 93 height 14
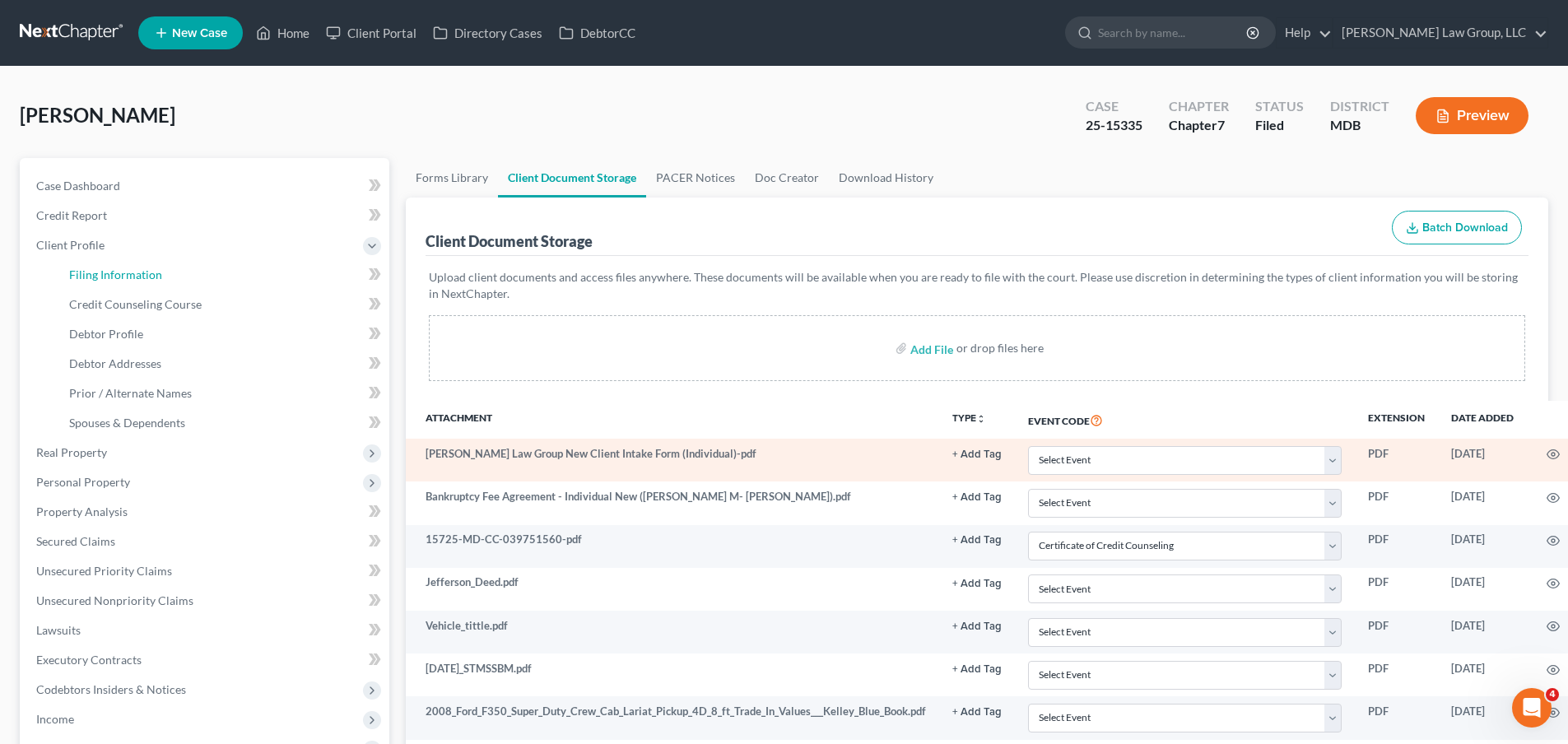
select select "1"
select select "0"
select select "21"
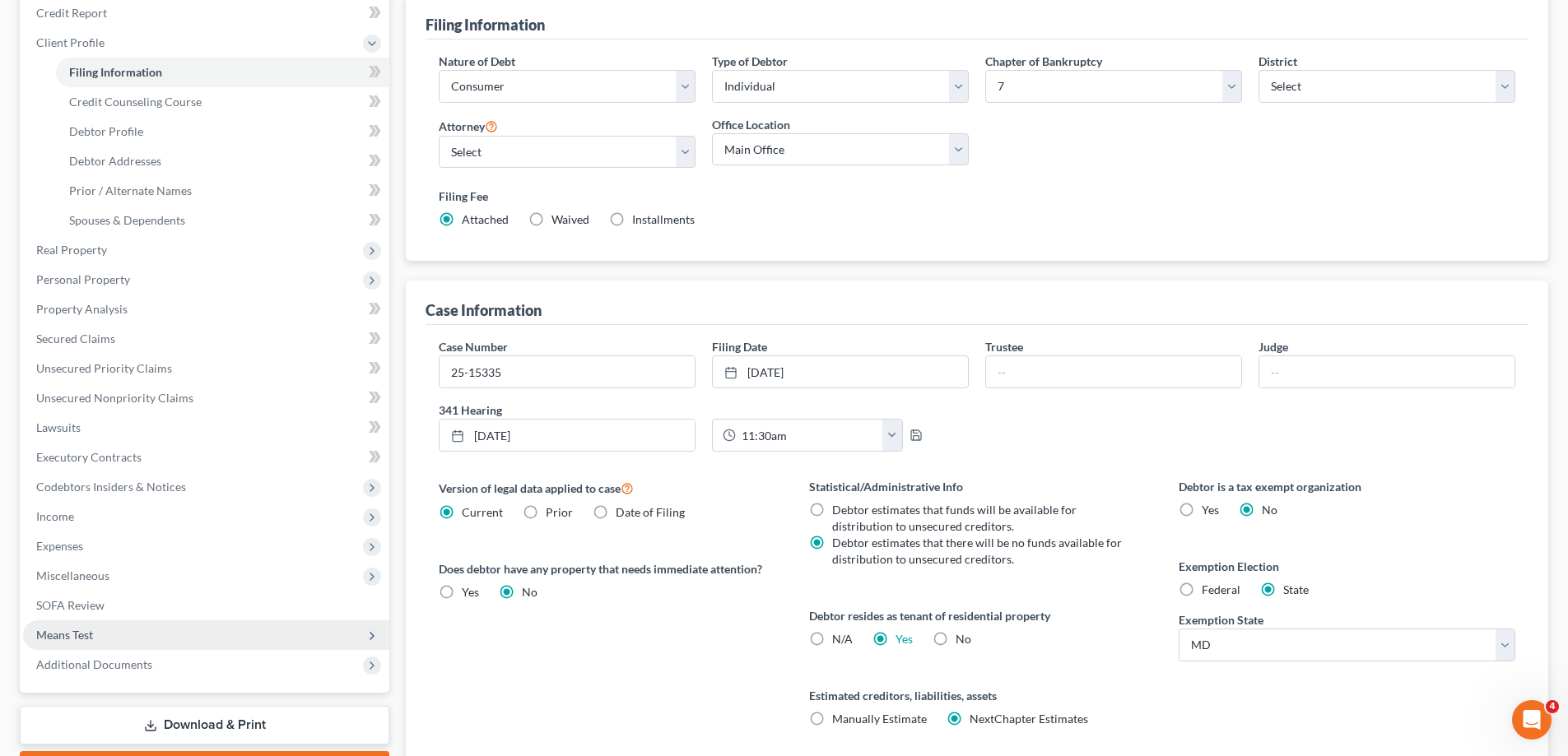
scroll to position [328, 0]
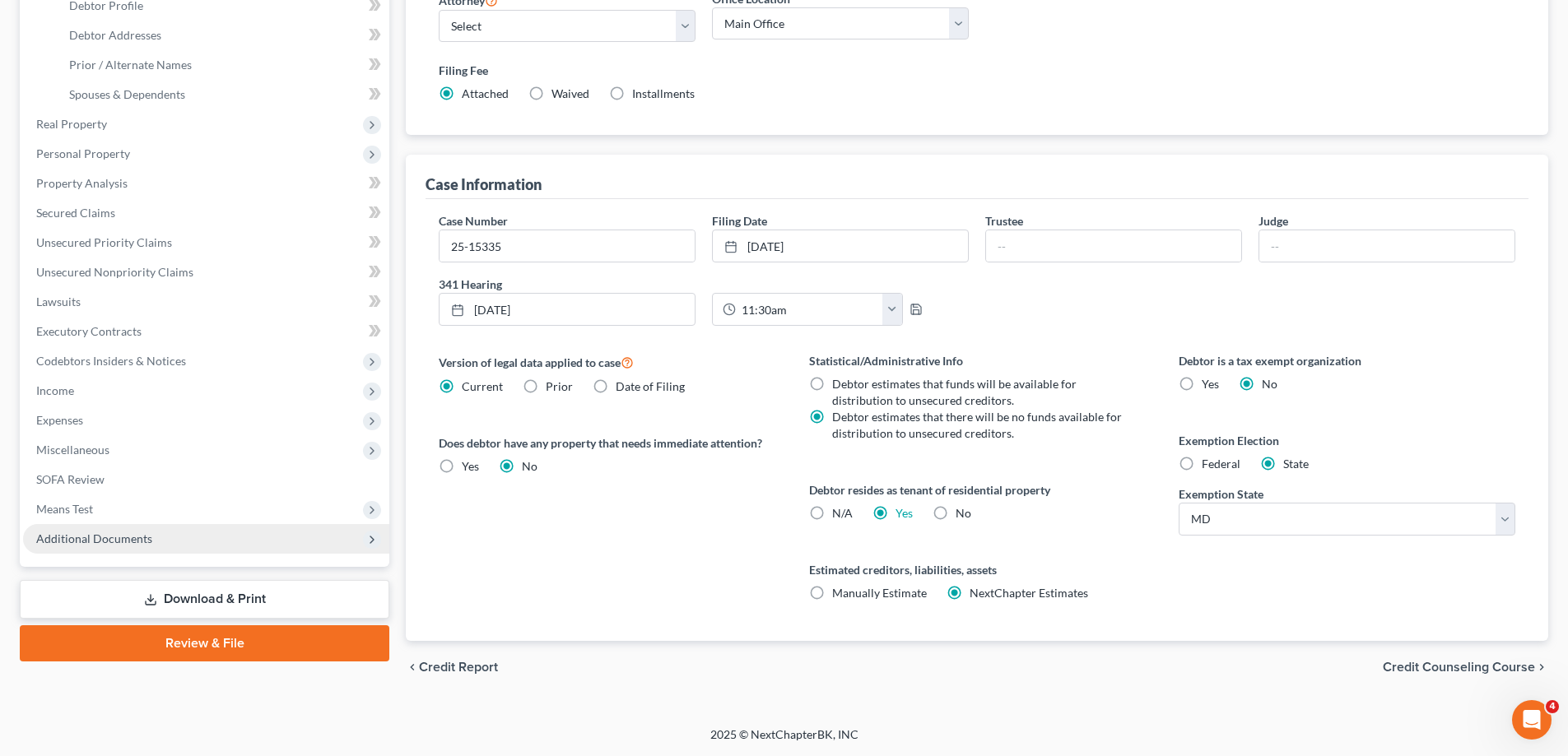
click at [189, 532] on span "Additional Documents" at bounding box center [205, 539] width 366 height 29
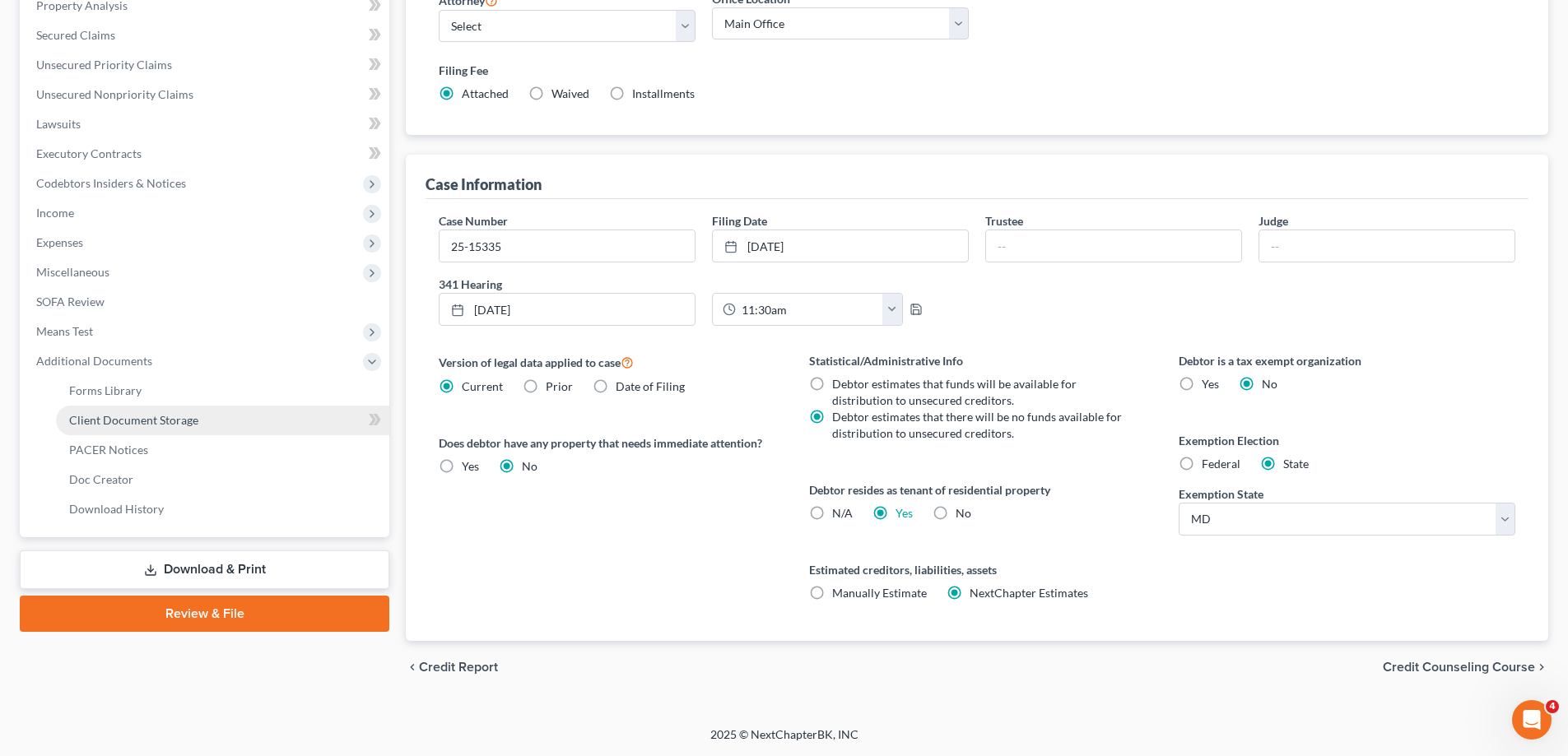
click at [178, 424] on span "Client Document Storage" at bounding box center [134, 420] width 130 height 14
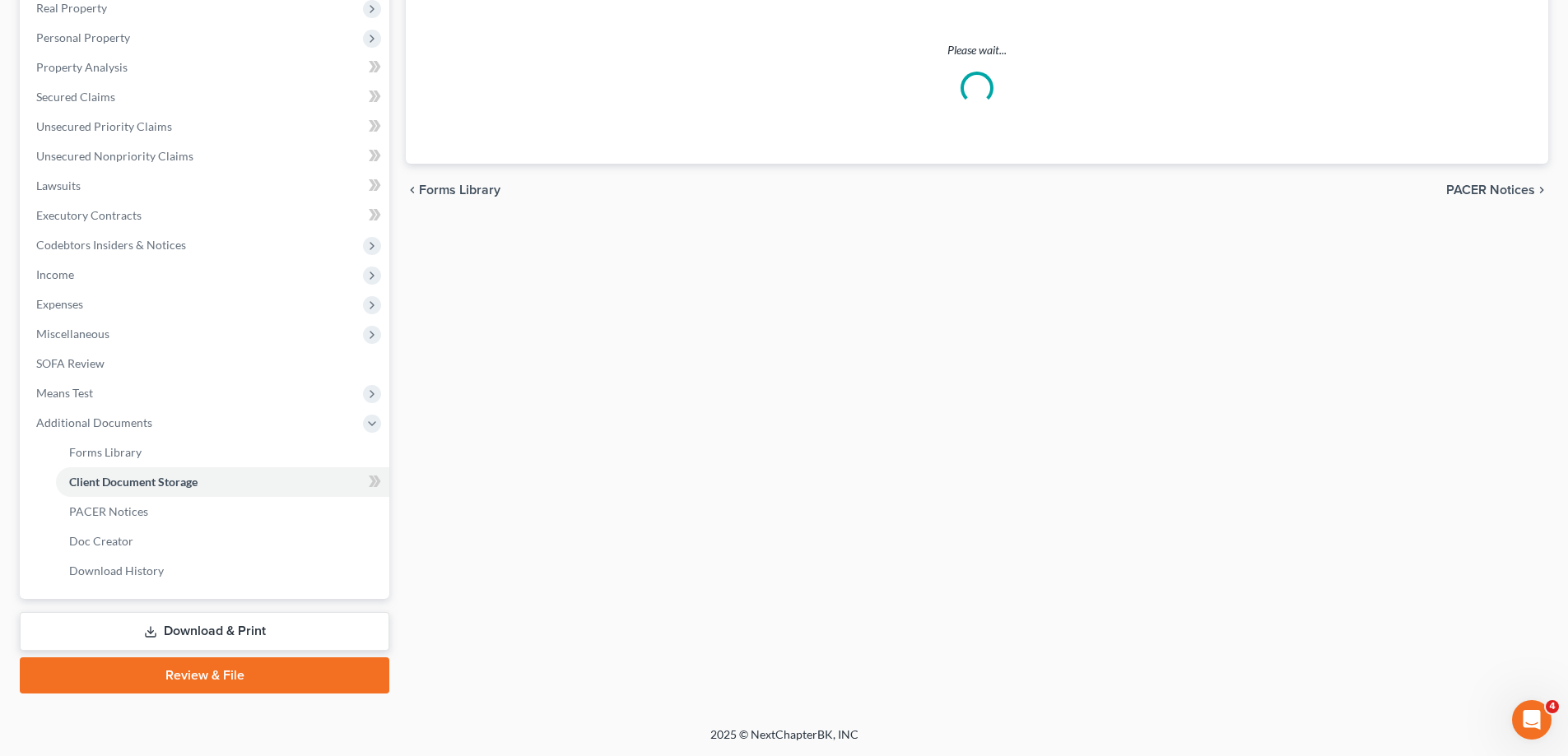
scroll to position [267, 0]
select select "14"
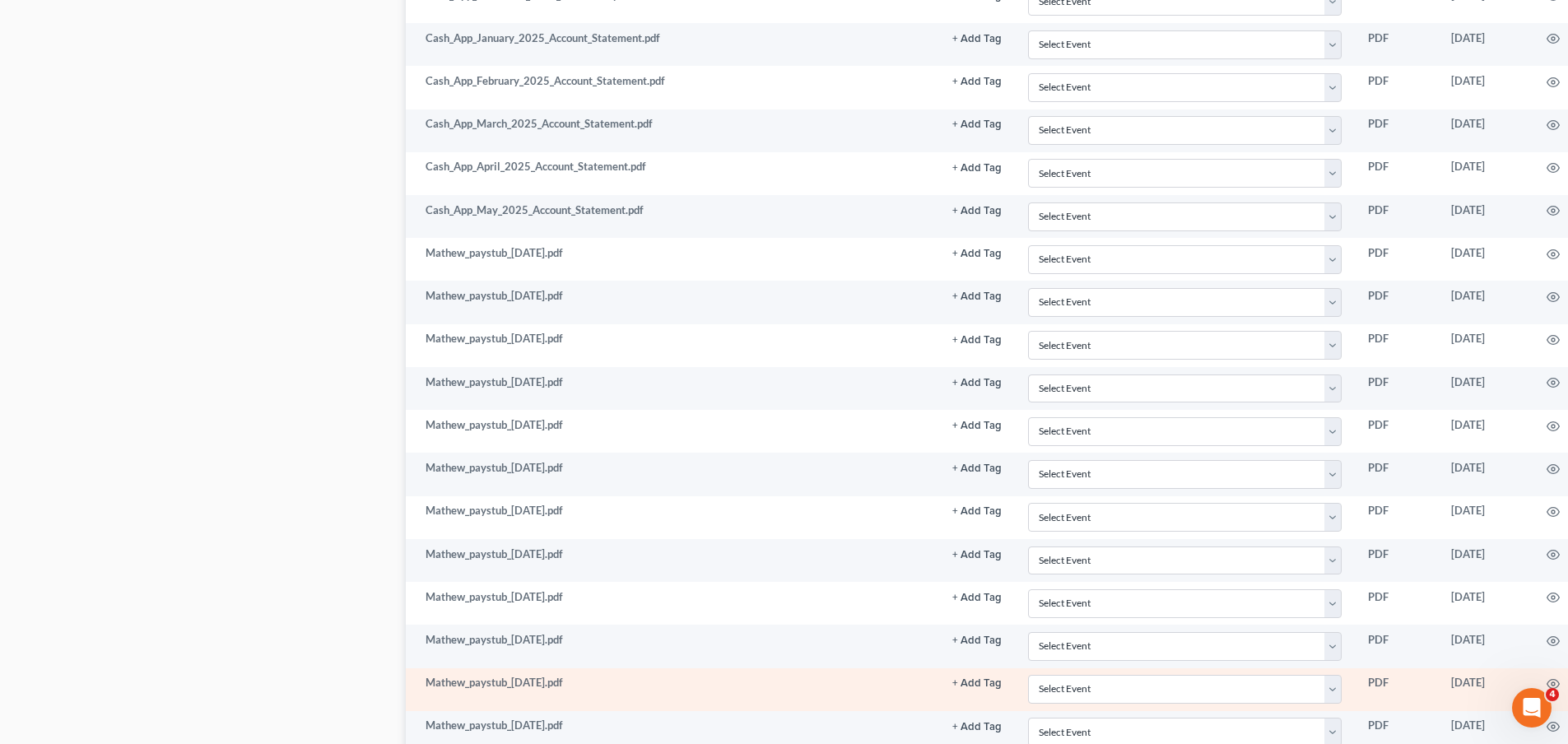
scroll to position [2057, 0]
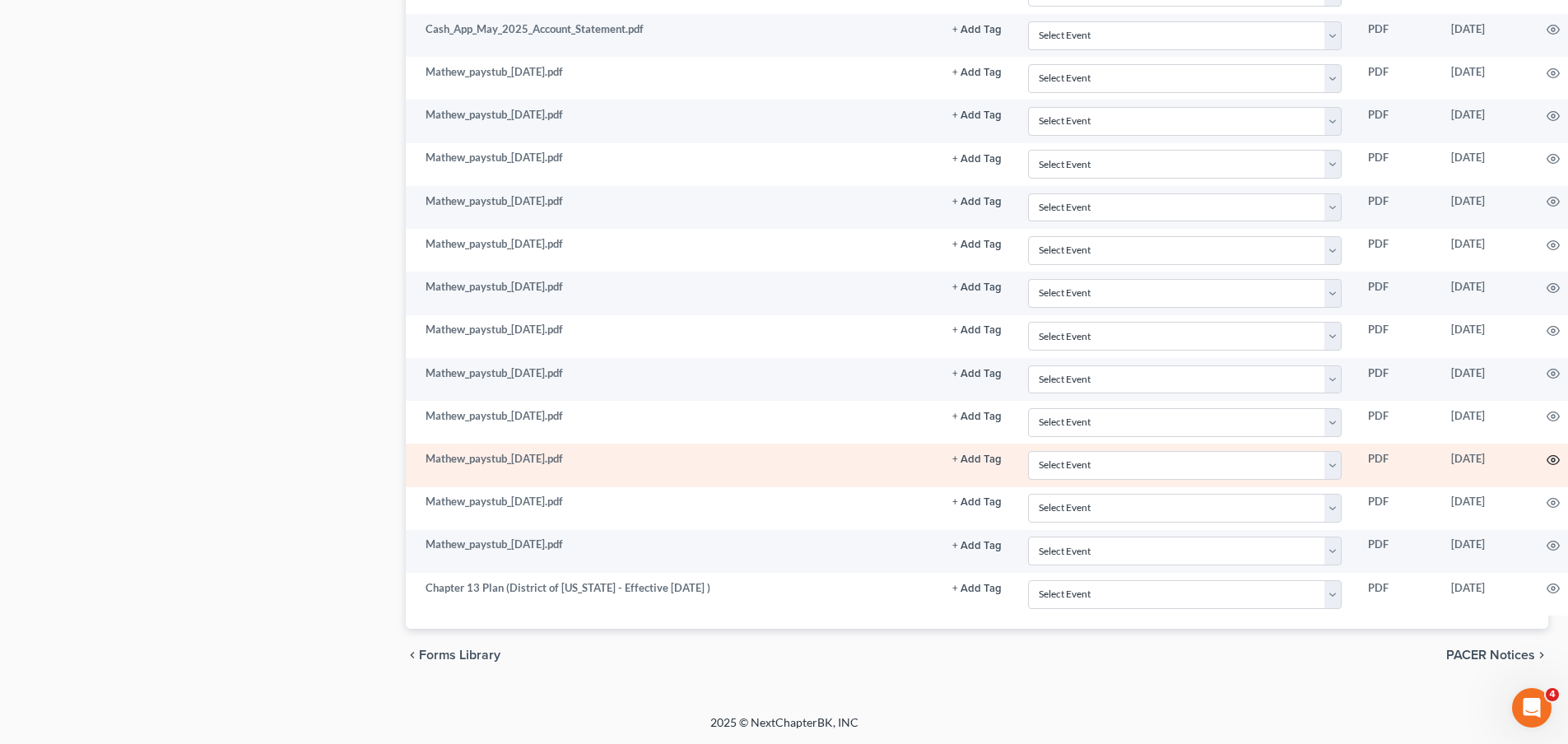
click at [1552, 459] on icon "button" at bounding box center [1552, 459] width 13 height 13
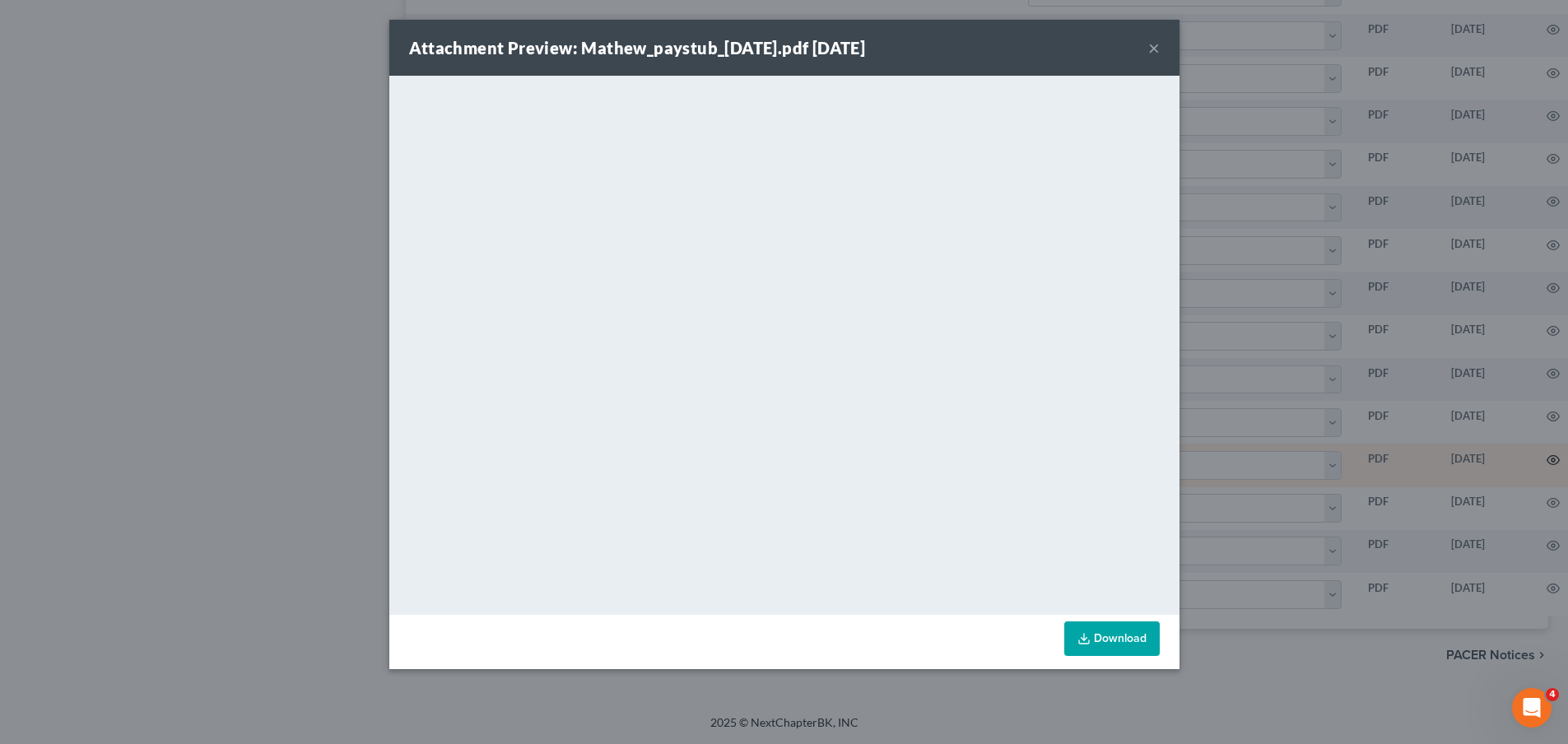
scroll to position [2046, 0]
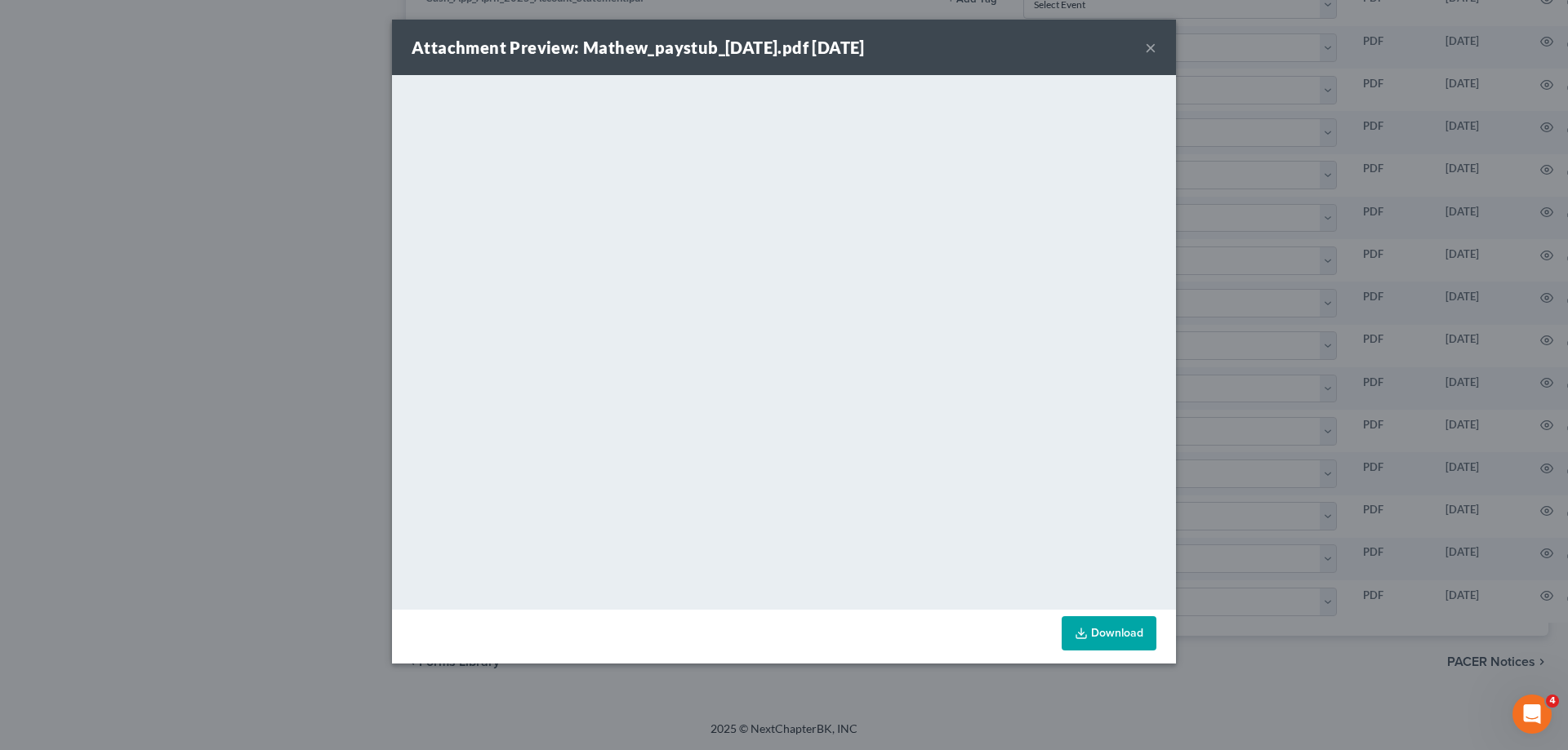
click at [1156, 45] on button "×" at bounding box center [1151, 48] width 12 height 19
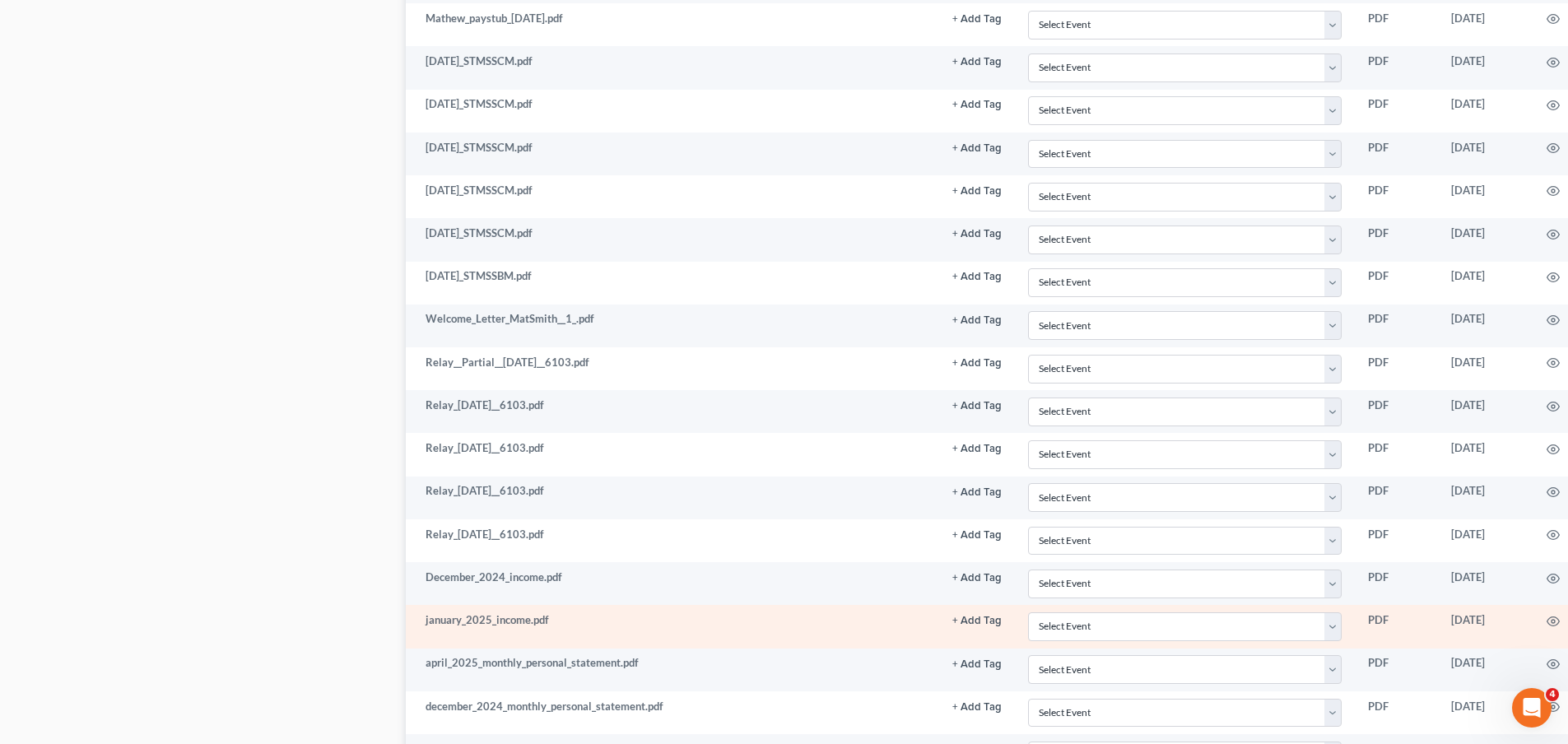
scroll to position [988, 0]
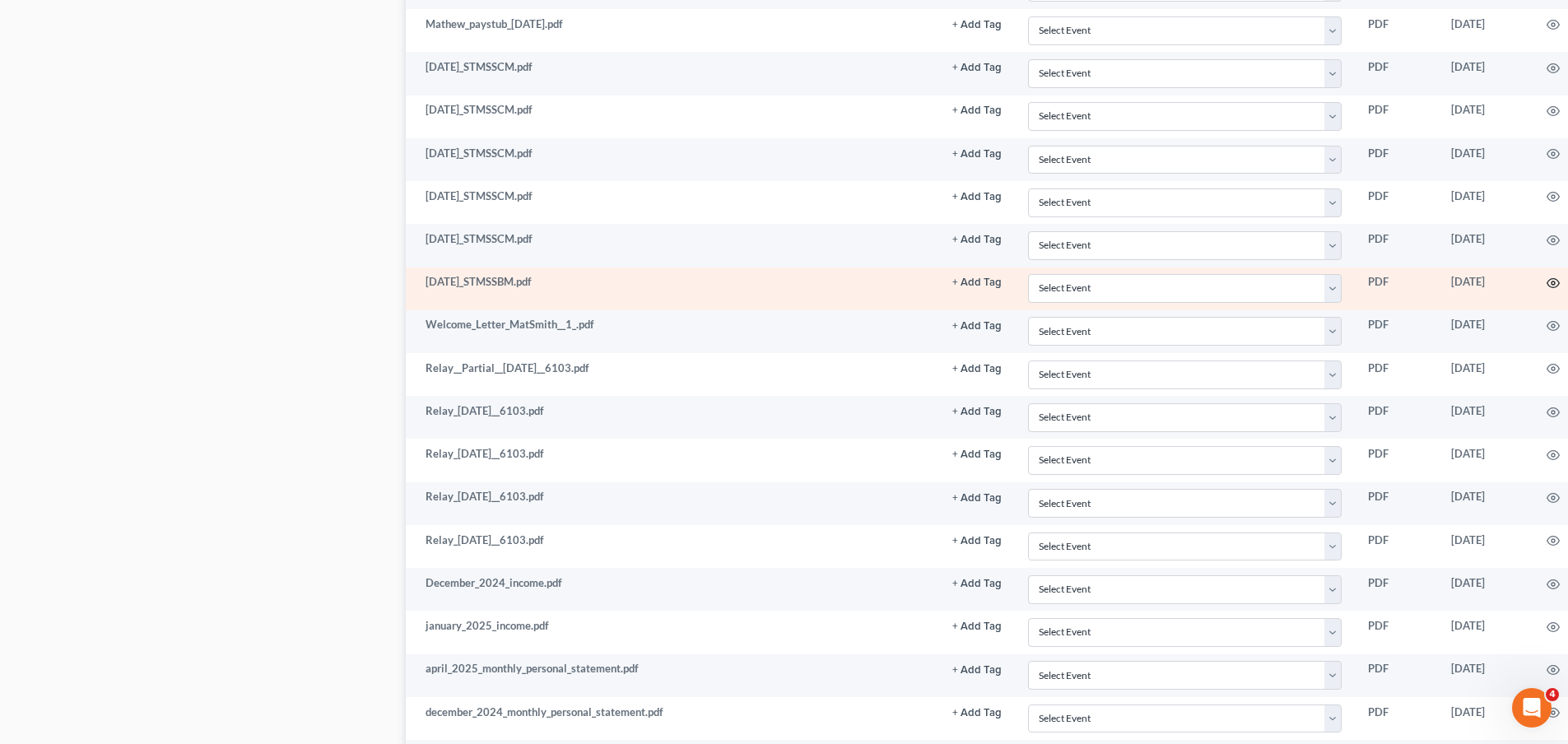
click at [1551, 280] on icon "button" at bounding box center [1552, 283] width 13 height 13
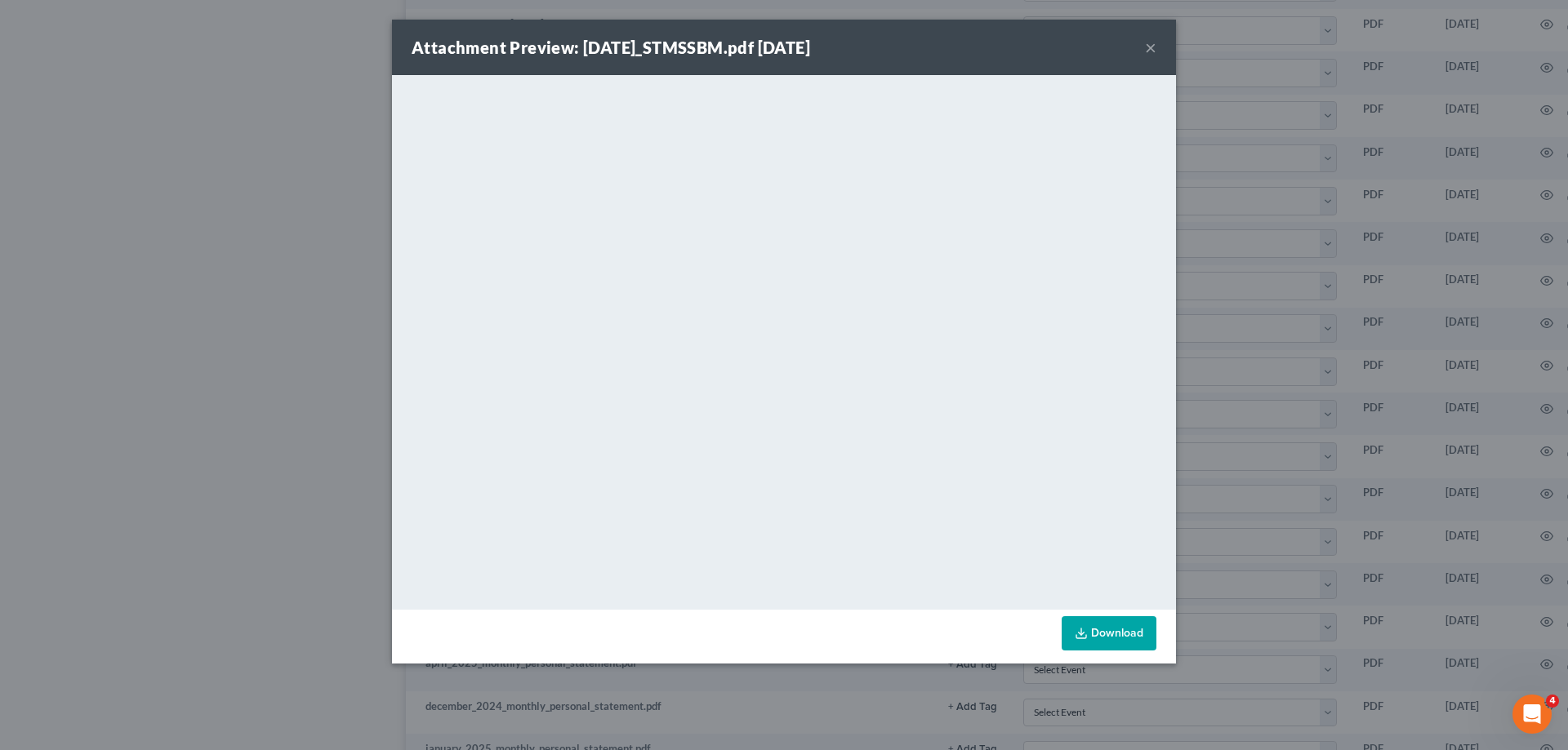
click at [1147, 48] on button "×" at bounding box center [1151, 48] width 12 height 19
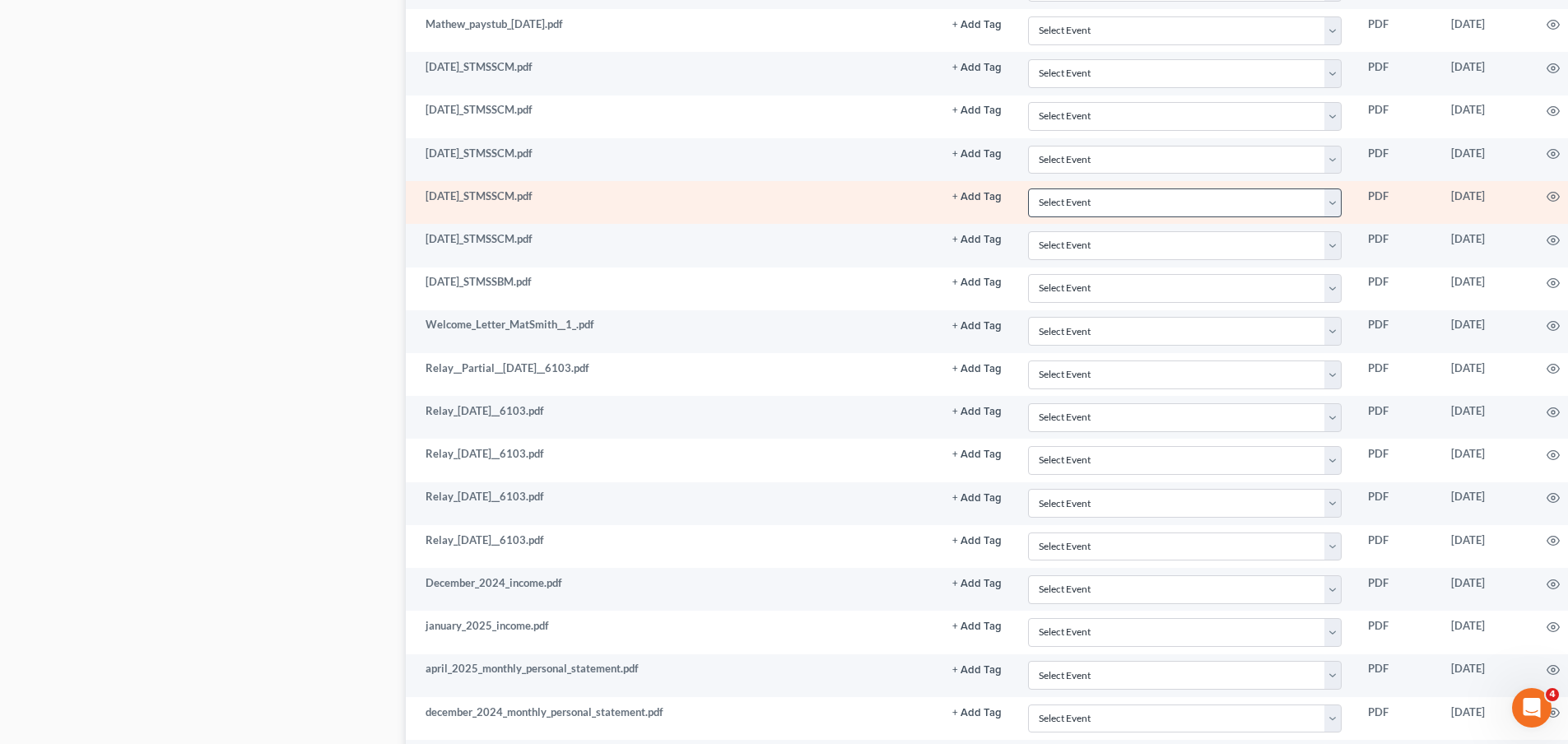
scroll to position [741, 0]
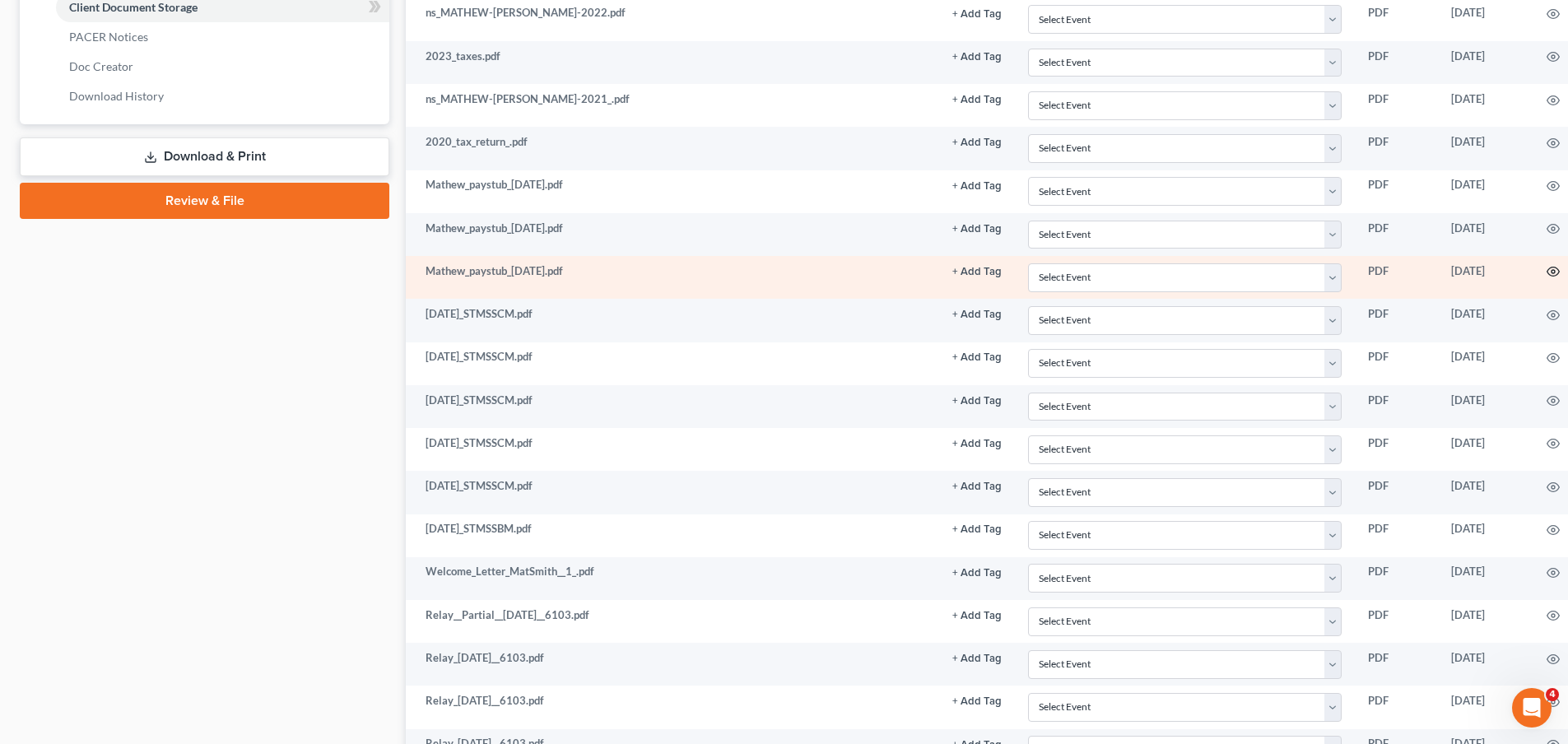
click at [1549, 272] on icon "button" at bounding box center [1552, 271] width 13 height 13
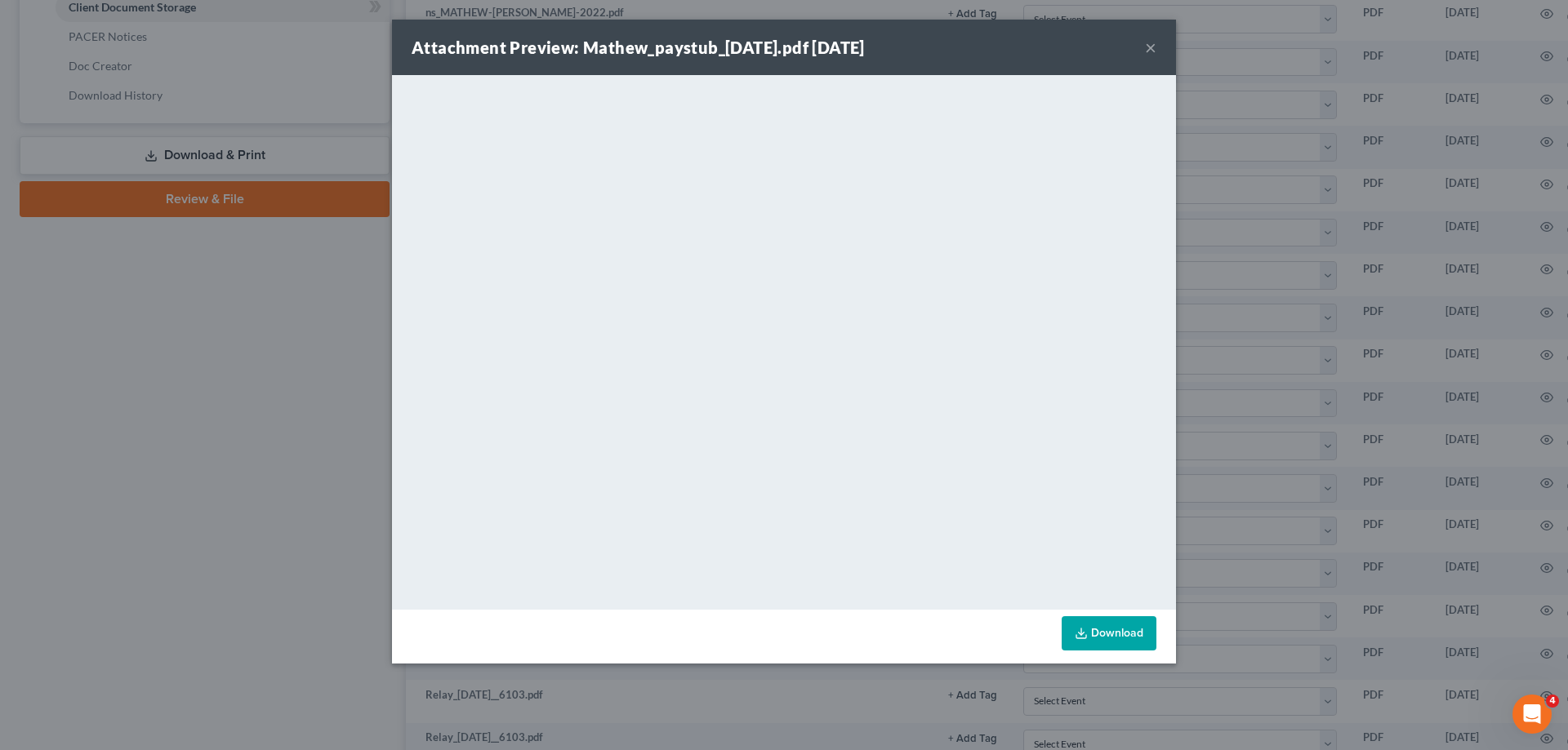
click at [1155, 48] on button "×" at bounding box center [1151, 48] width 12 height 19
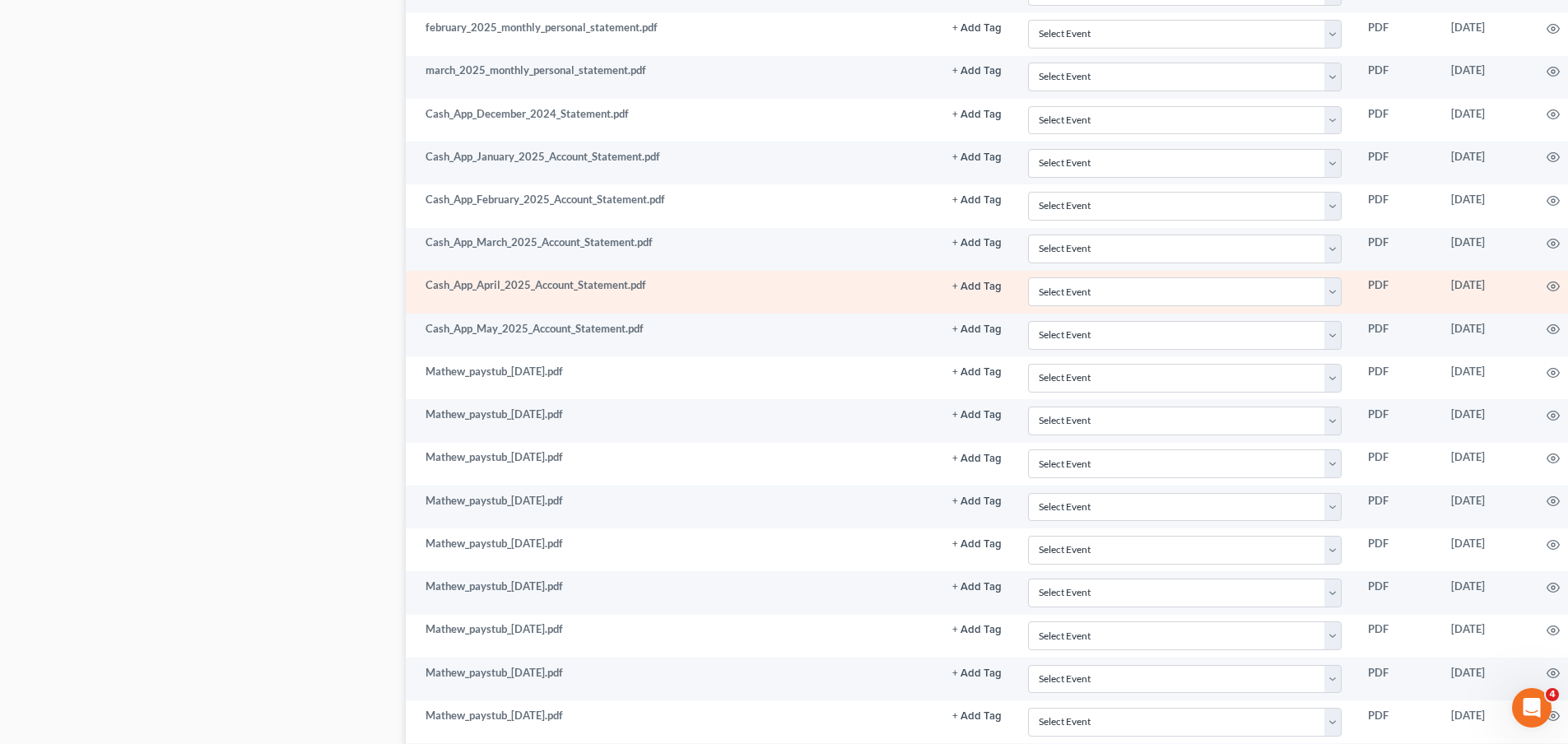
scroll to position [1728, 0]
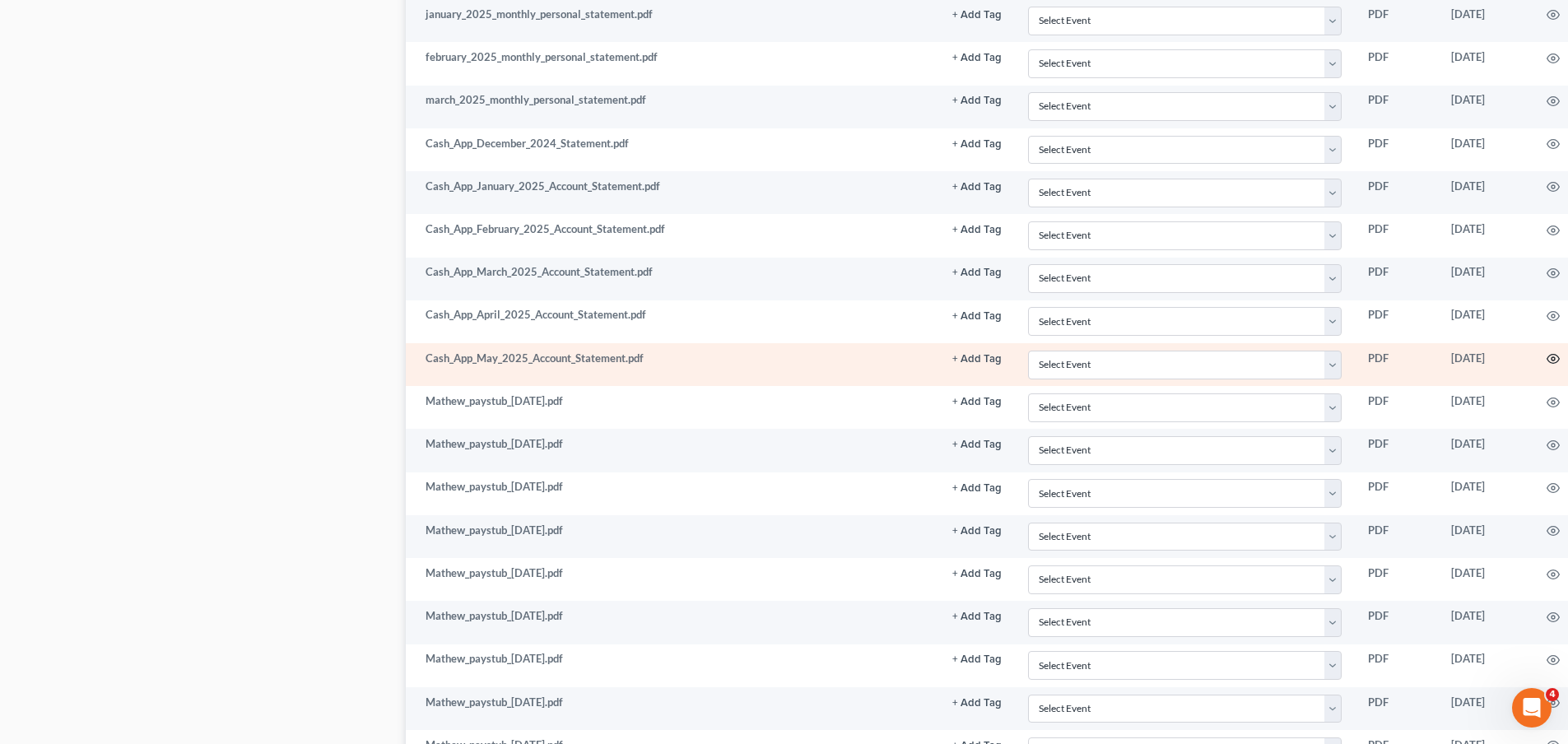
click at [1549, 357] on icon "button" at bounding box center [1552, 358] width 13 height 13
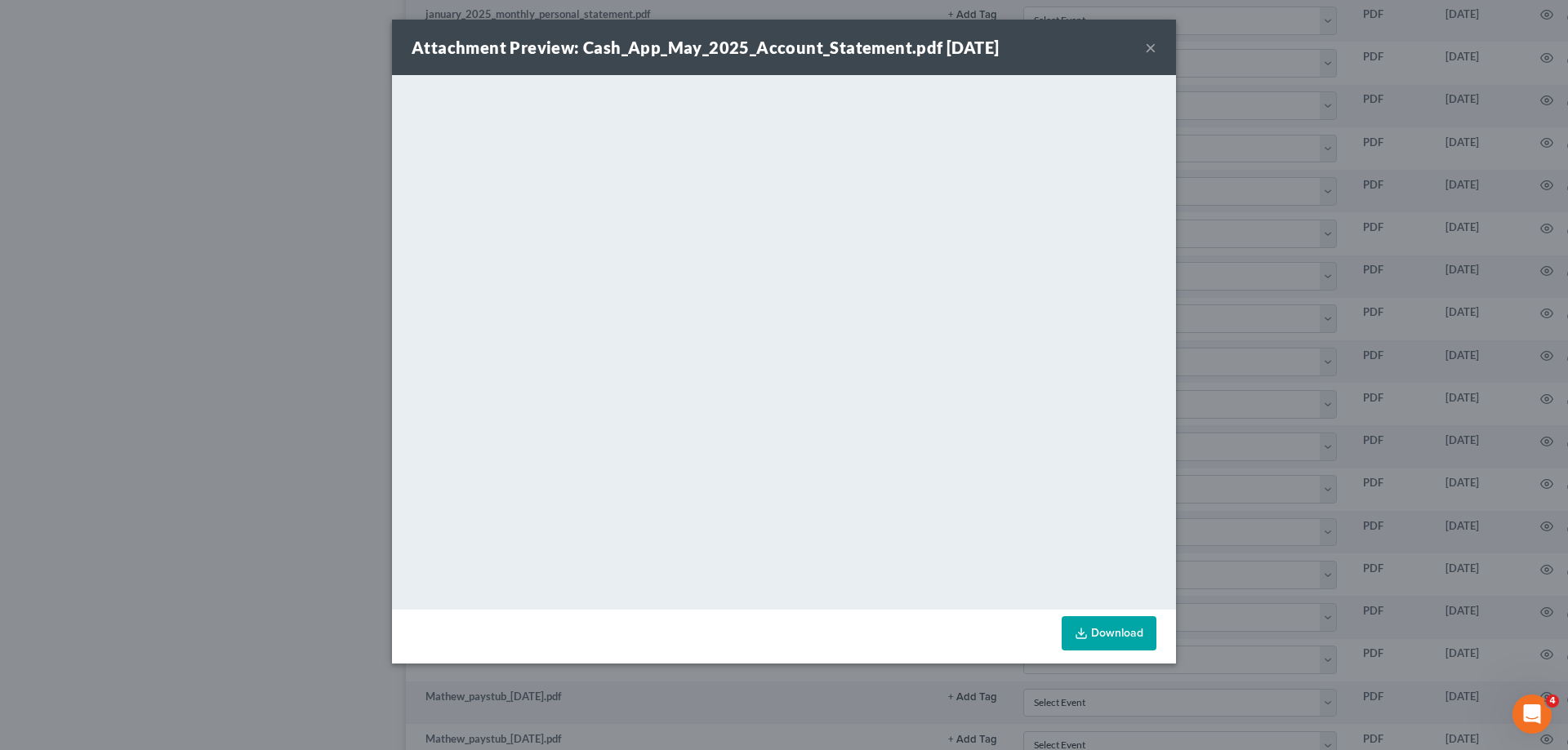
drag, startPoint x: 1152, startPoint y: 44, endPoint x: 1201, endPoint y: 306, distance: 266.5
click at [1151, 44] on button "×" at bounding box center [1151, 48] width 12 height 19
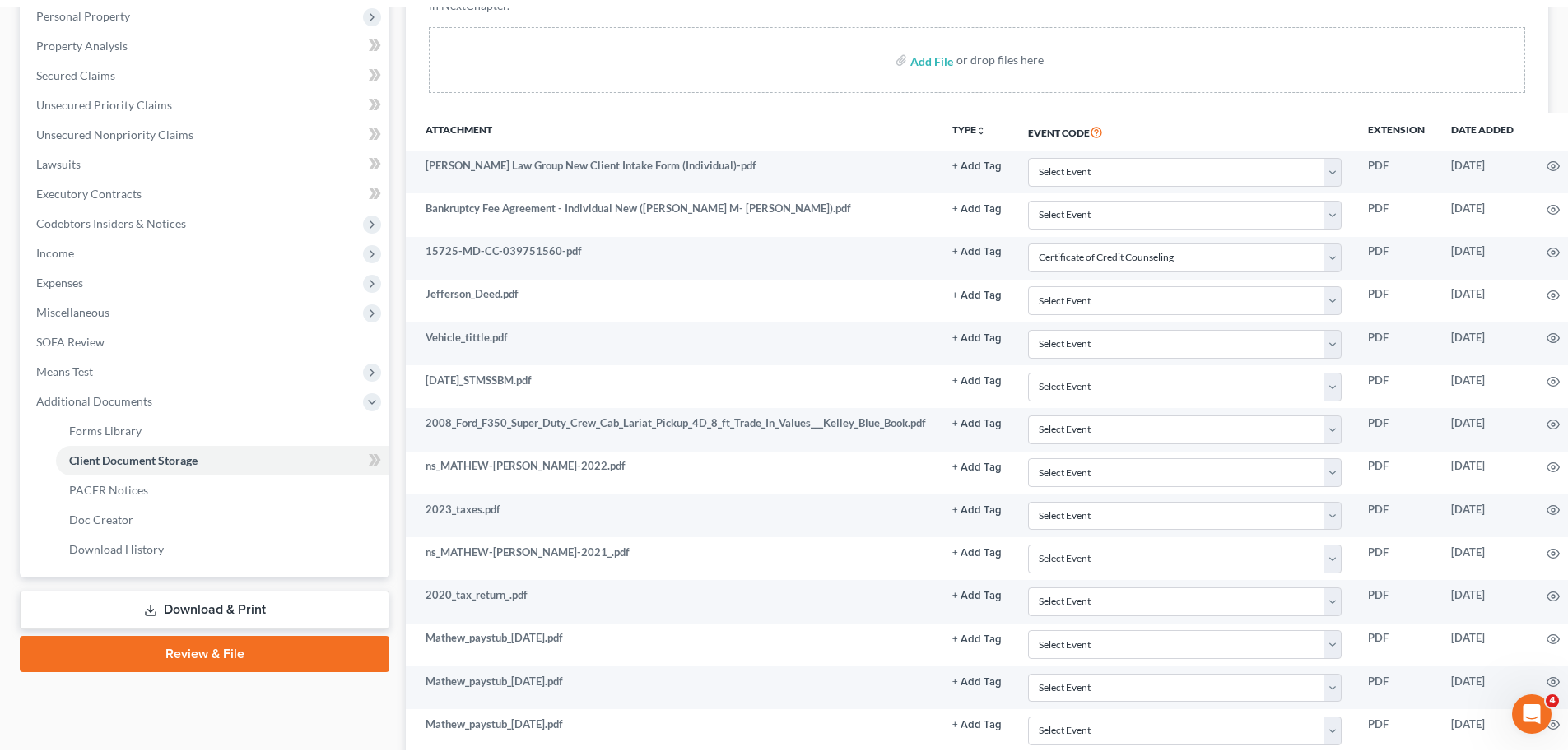
scroll to position [0, 0]
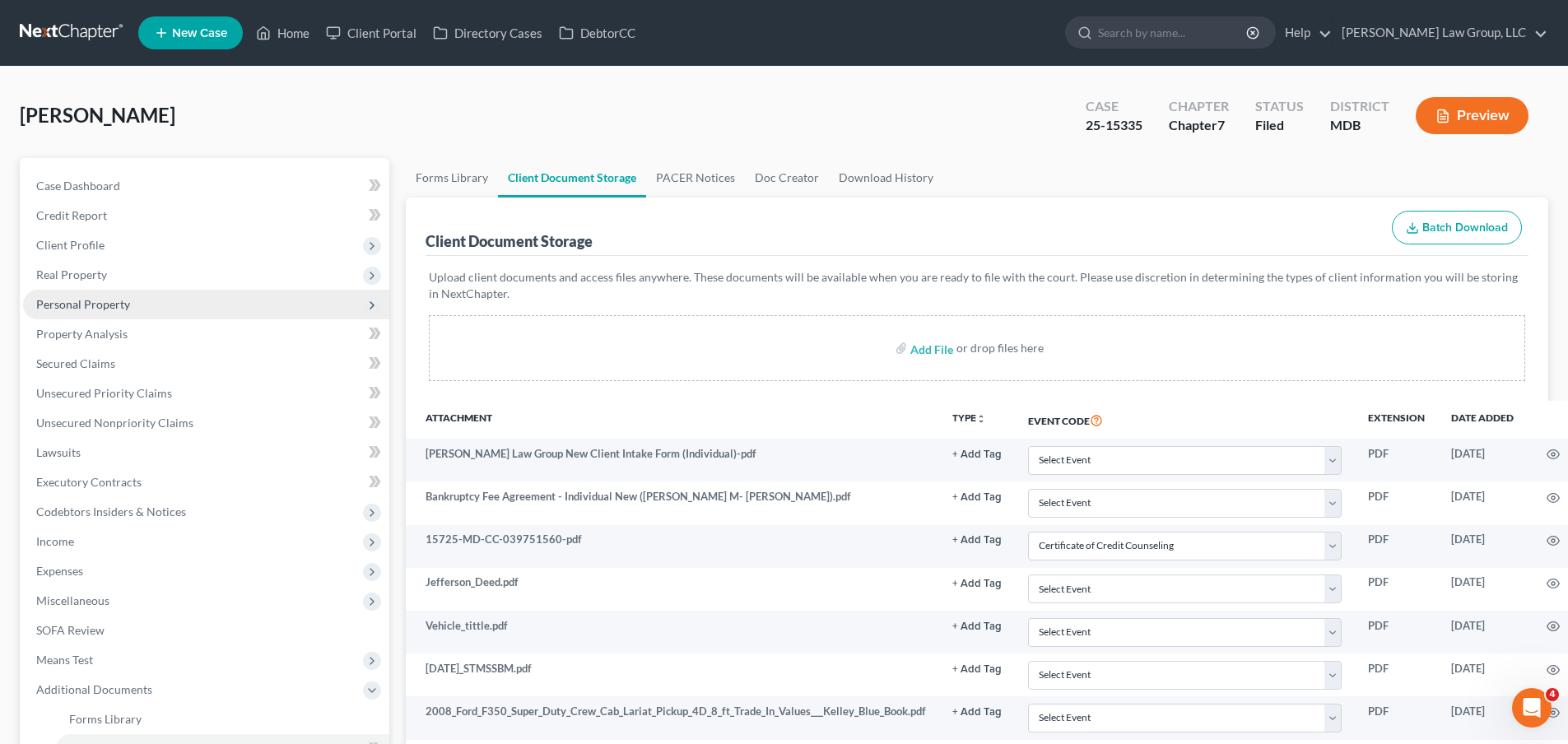
click at [164, 306] on span "Personal Property" at bounding box center [205, 304] width 366 height 29
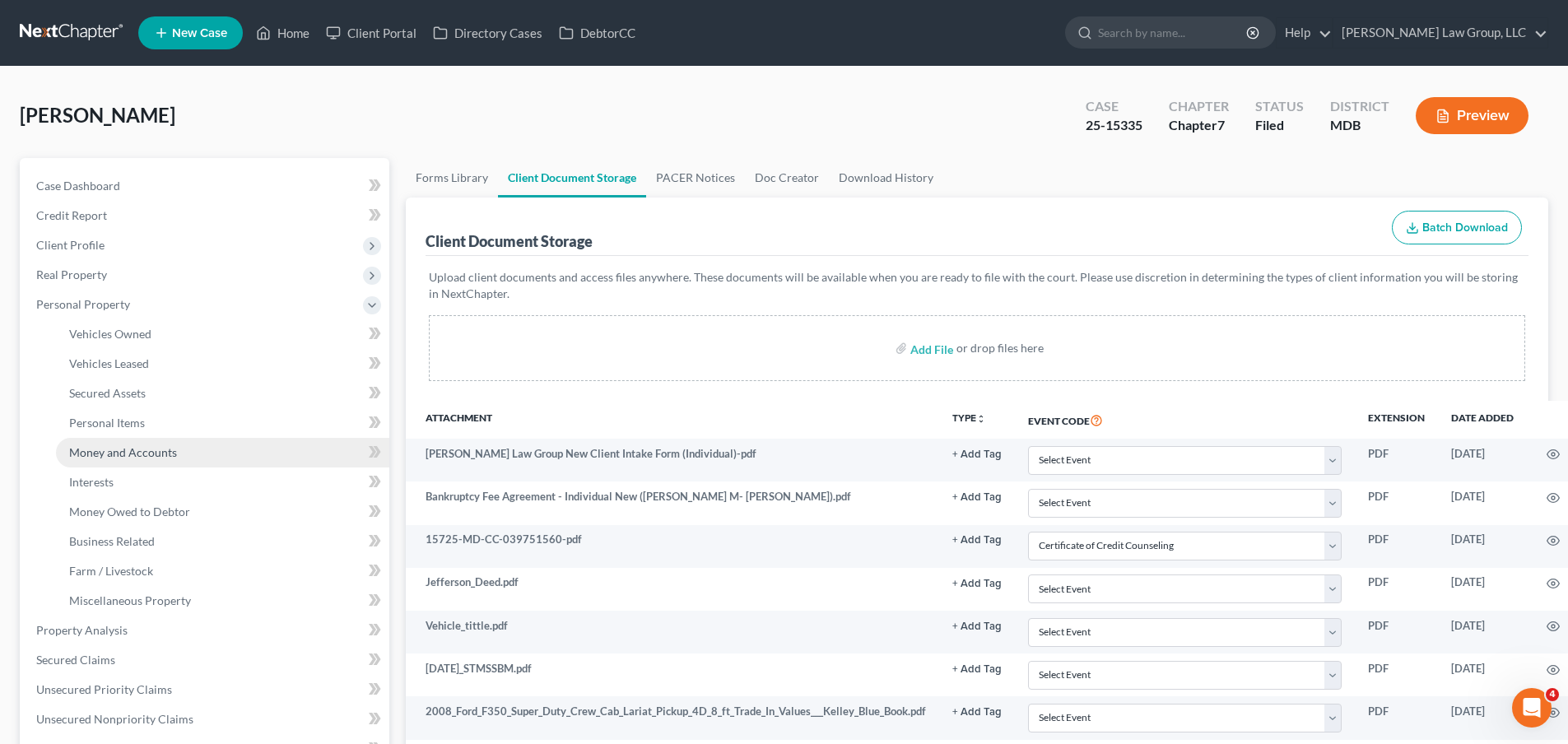
click at [196, 453] on link "Money and Accounts" at bounding box center [222, 452] width 333 height 29
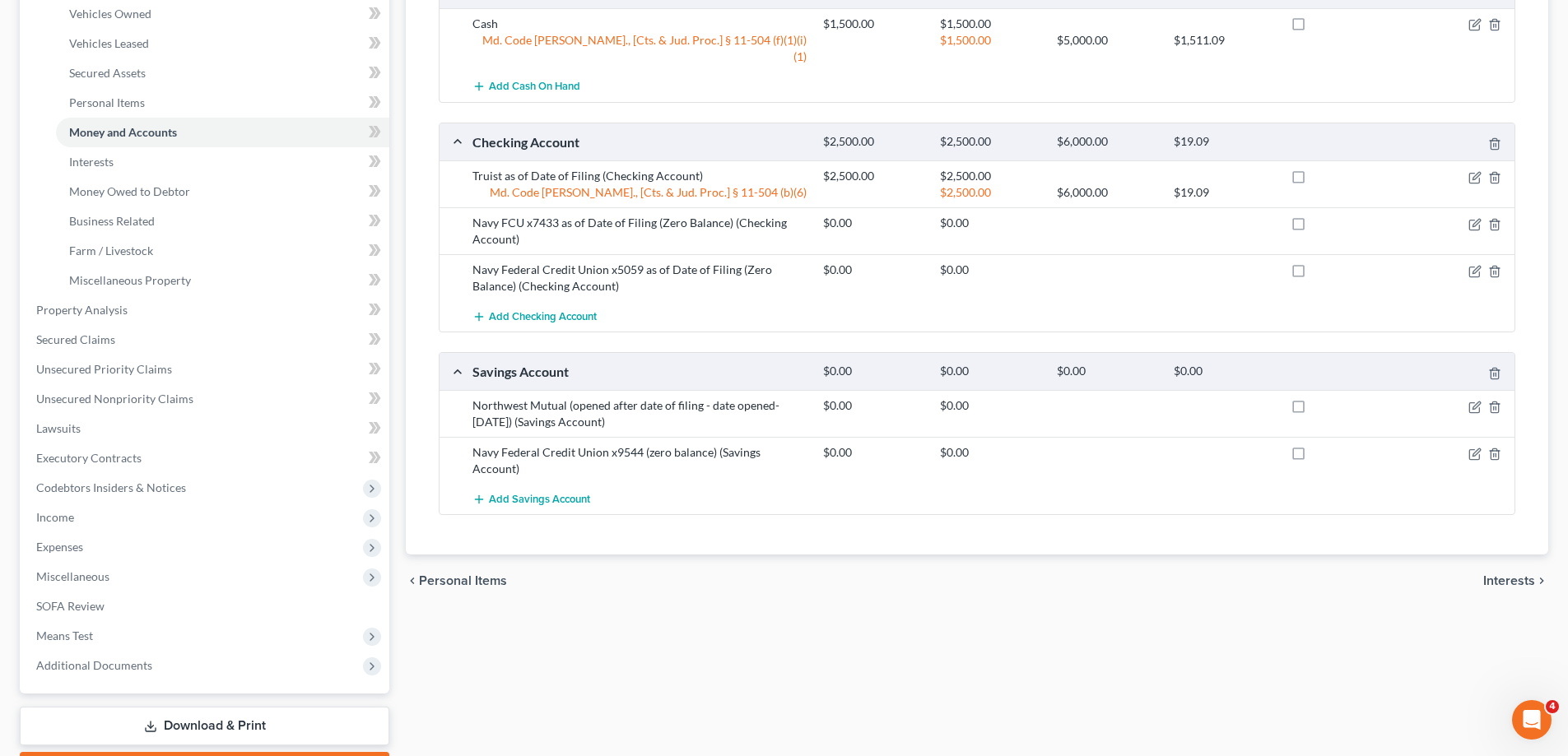
scroll to position [329, 0]
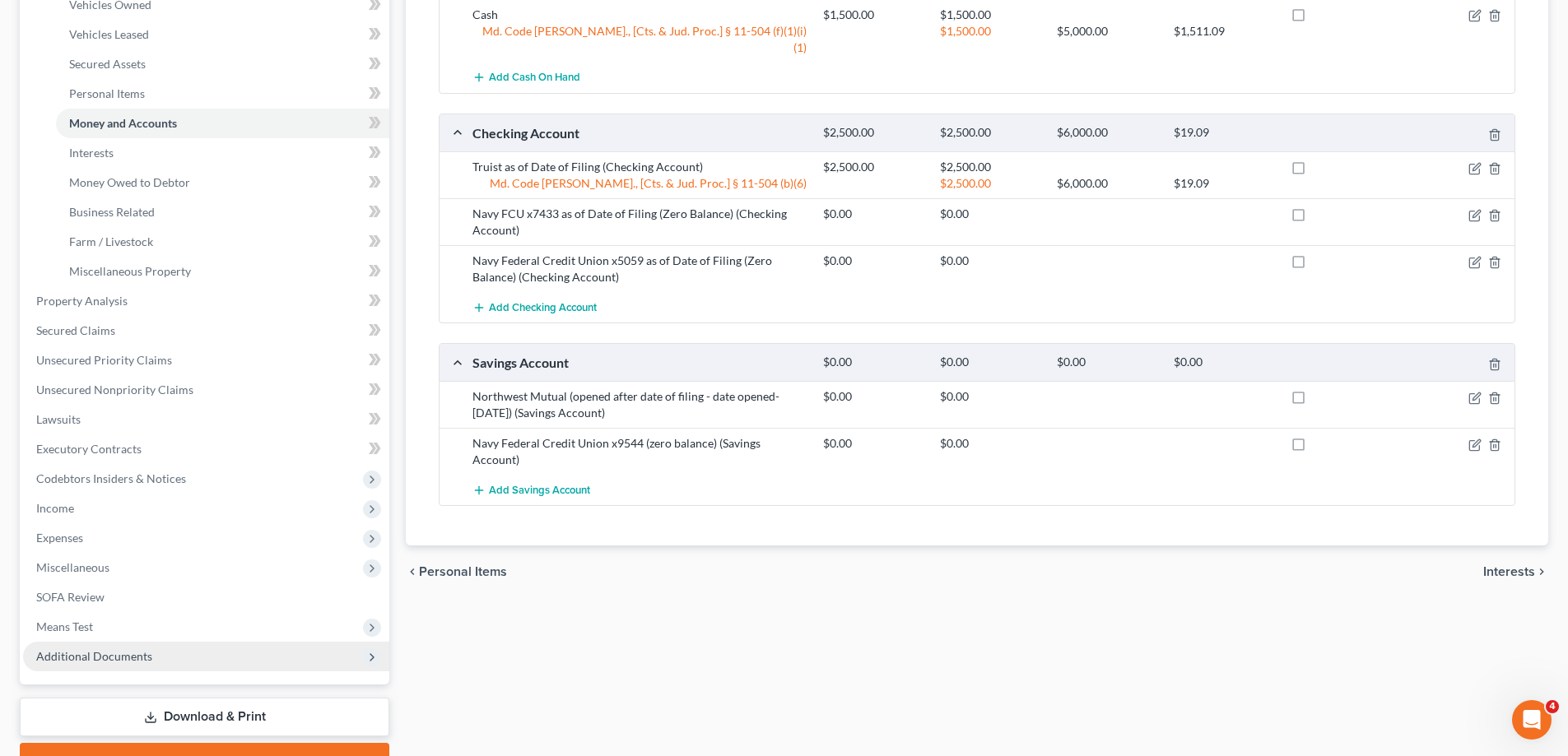
click at [189, 664] on span "Additional Documents" at bounding box center [205, 657] width 366 height 29
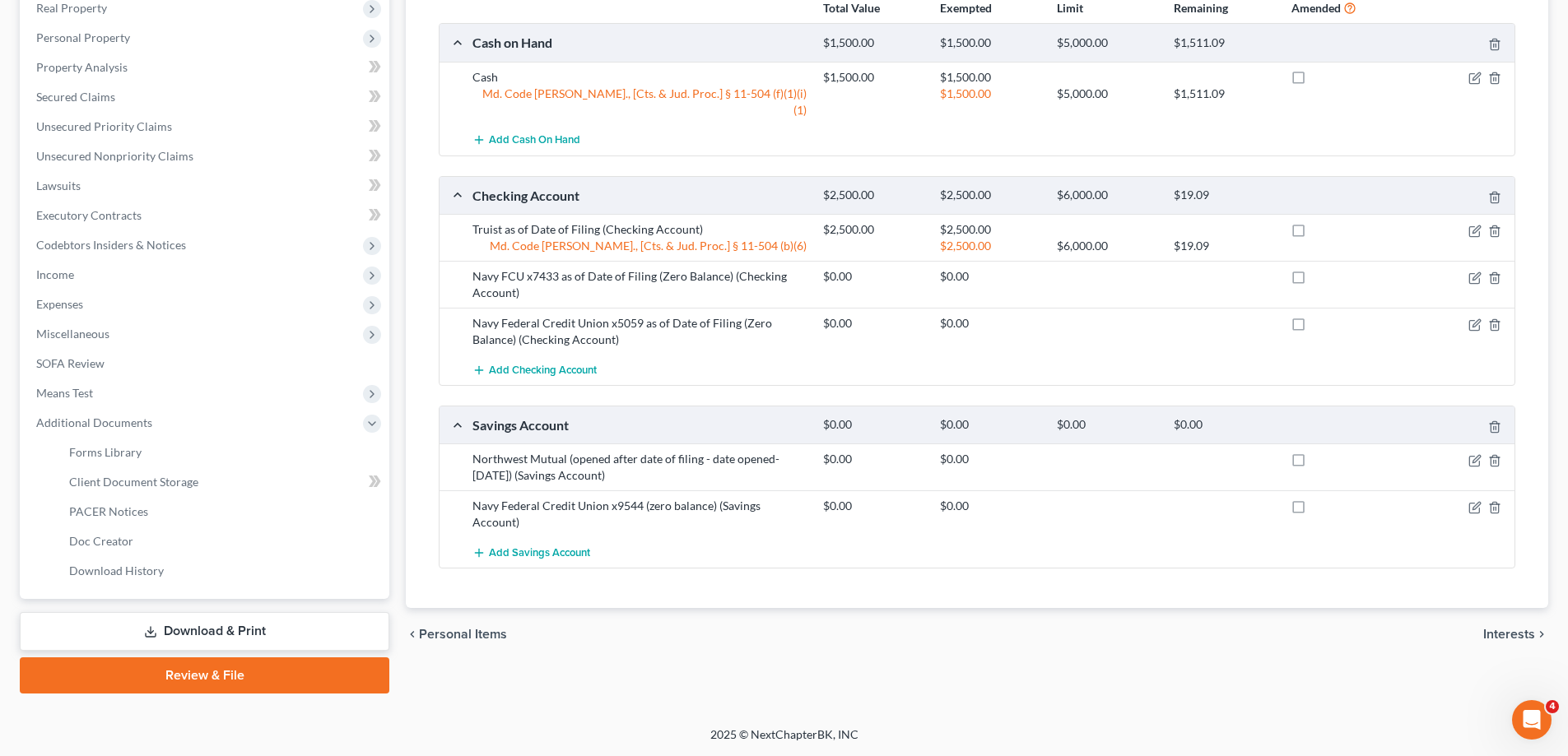
scroll to position [267, 0]
click at [188, 503] on link "PACER Notices" at bounding box center [222, 512] width 333 height 29
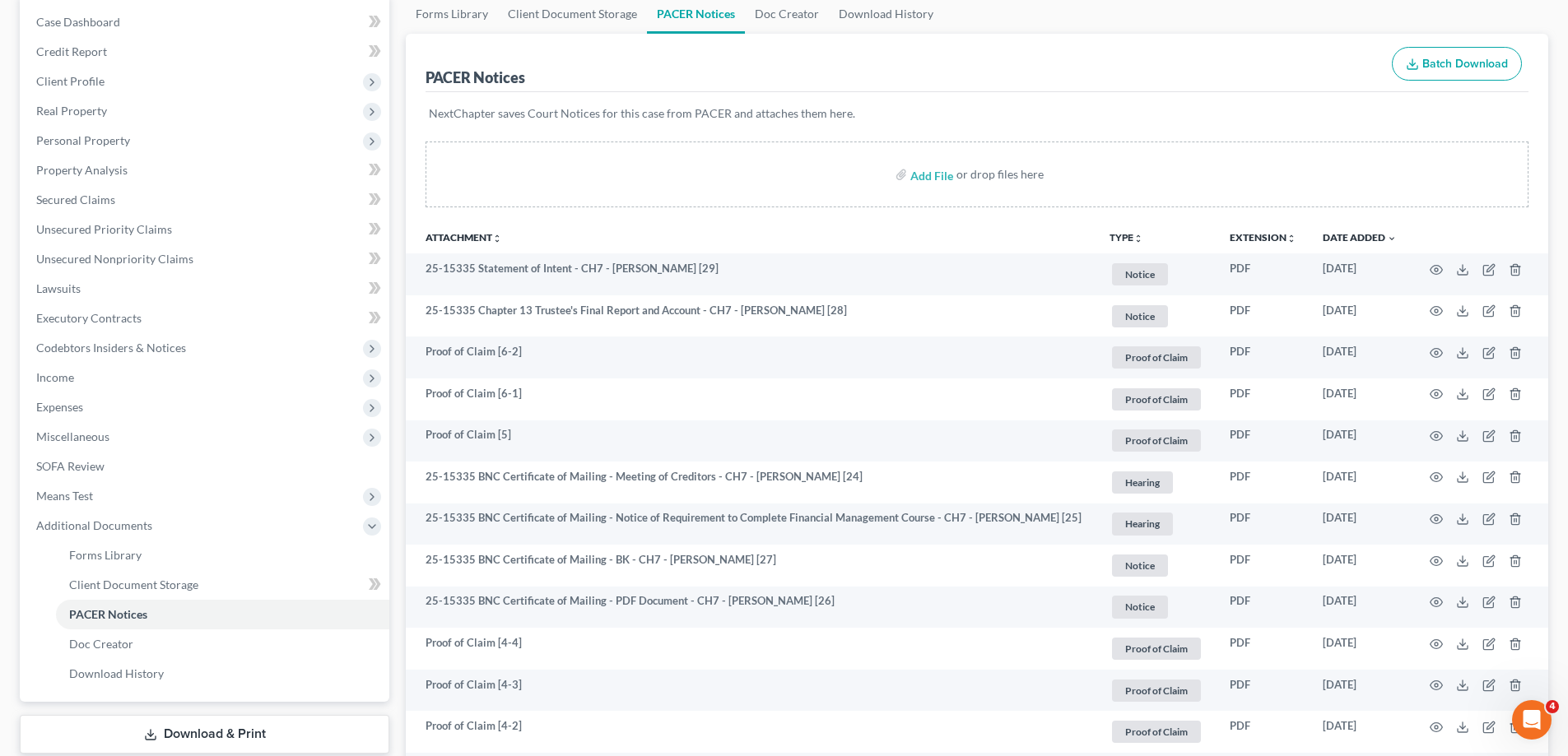
scroll to position [165, 0]
click at [553, 19] on link "Client Document Storage" at bounding box center [572, 13] width 149 height 39
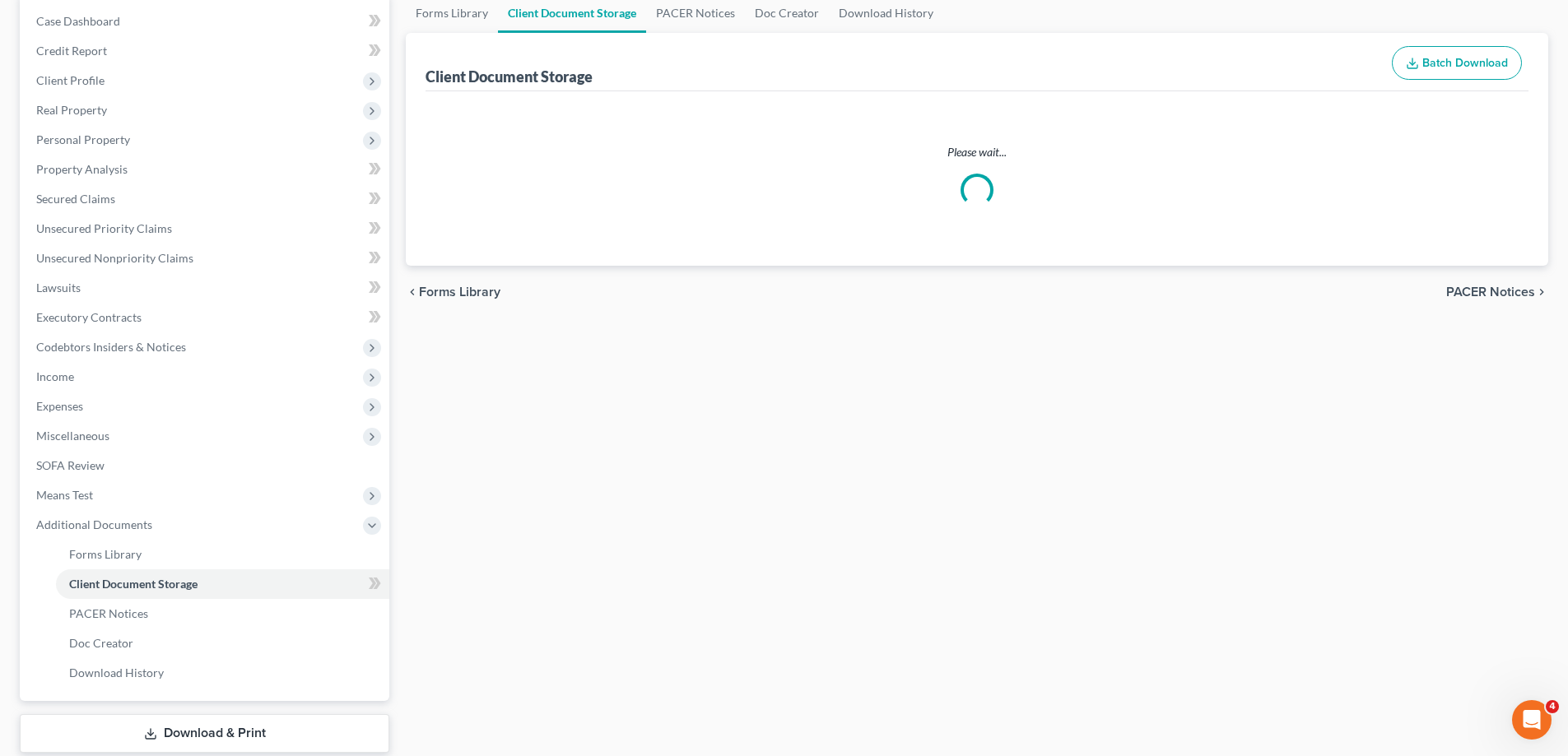
scroll to position [158, 0]
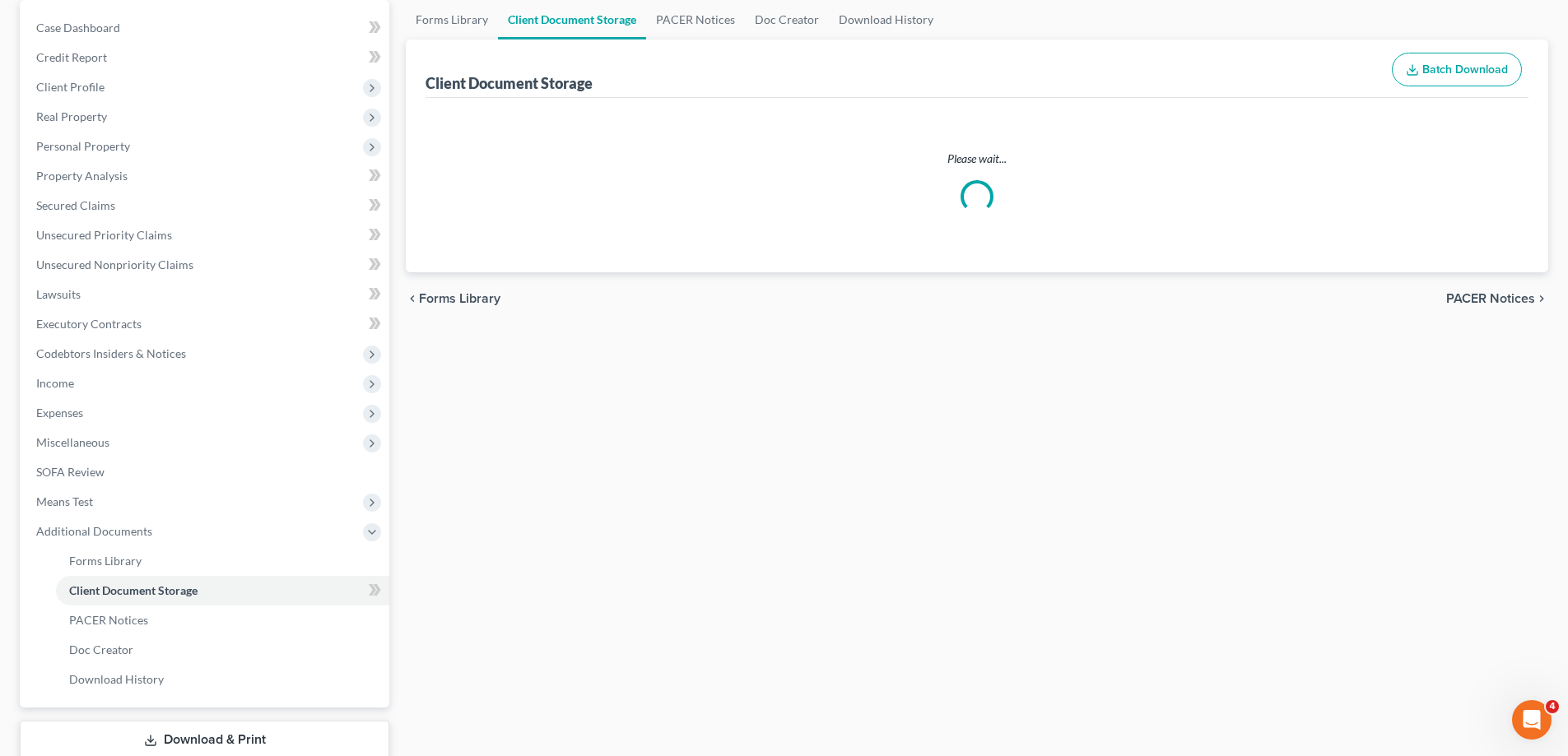
select select "14"
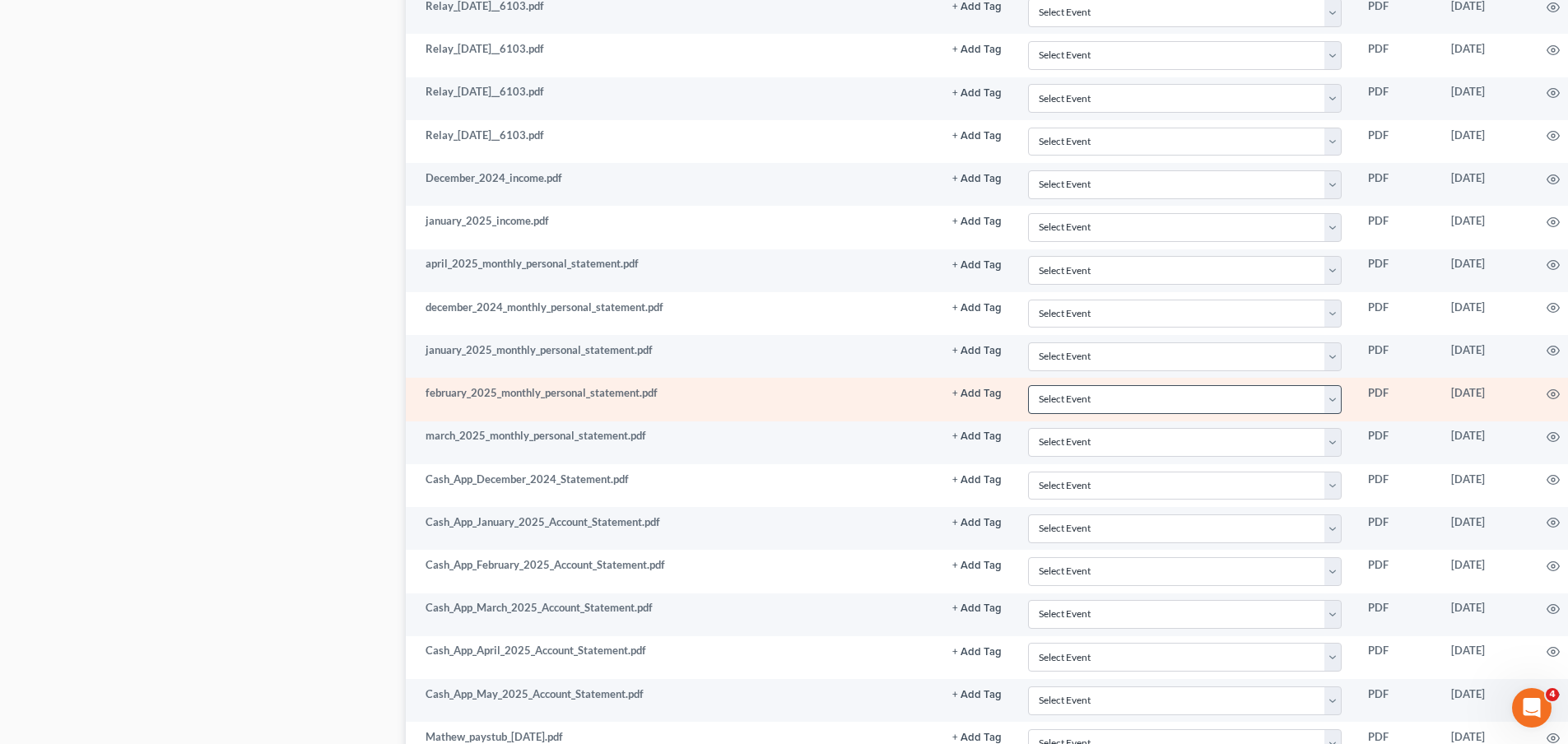
scroll to position [1399, 0]
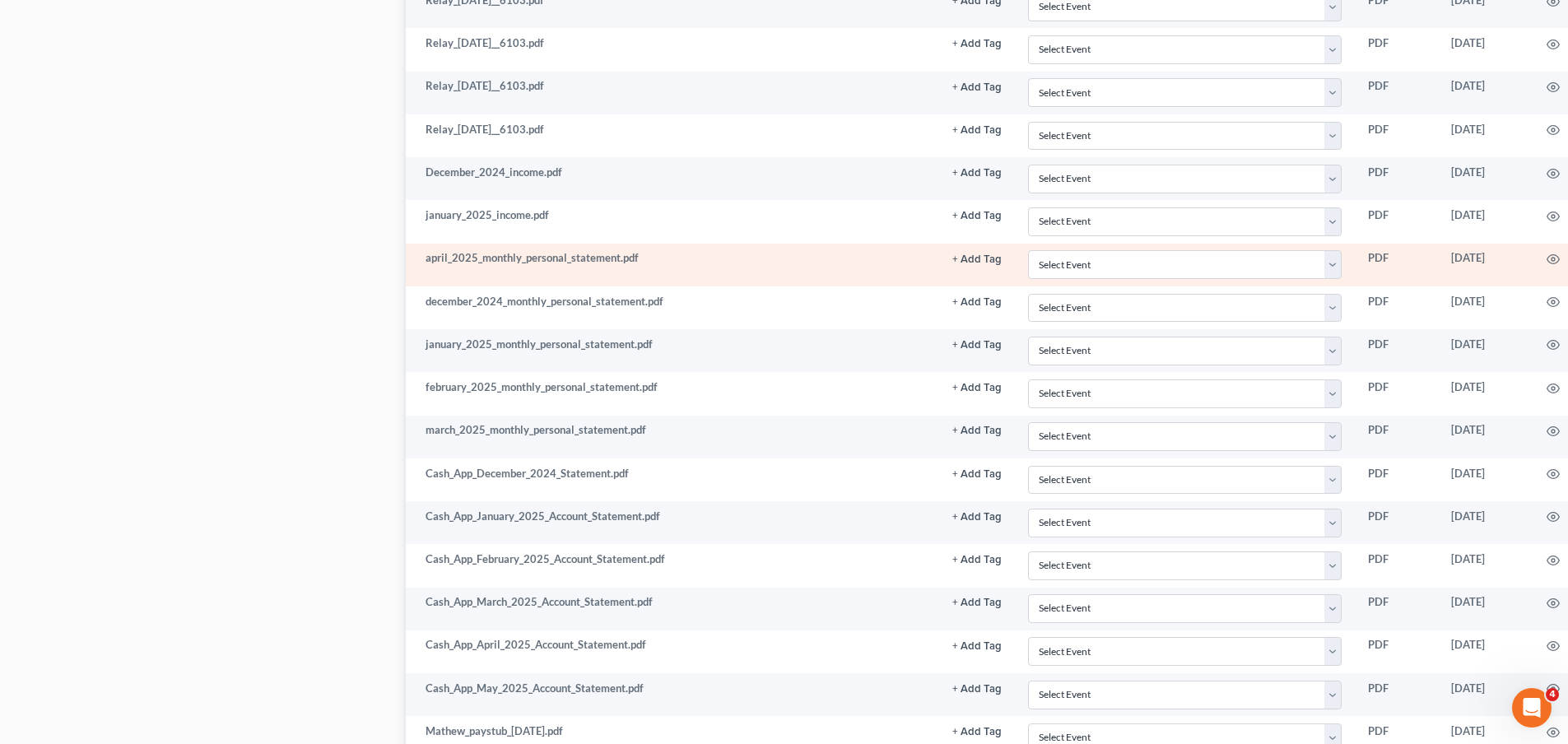
click at [1551, 251] on td at bounding box center [1595, 265] width 138 height 43
click at [1558, 256] on icon "button" at bounding box center [1552, 258] width 13 height 13
click at [1547, 256] on icon "button" at bounding box center [1552, 258] width 13 height 13
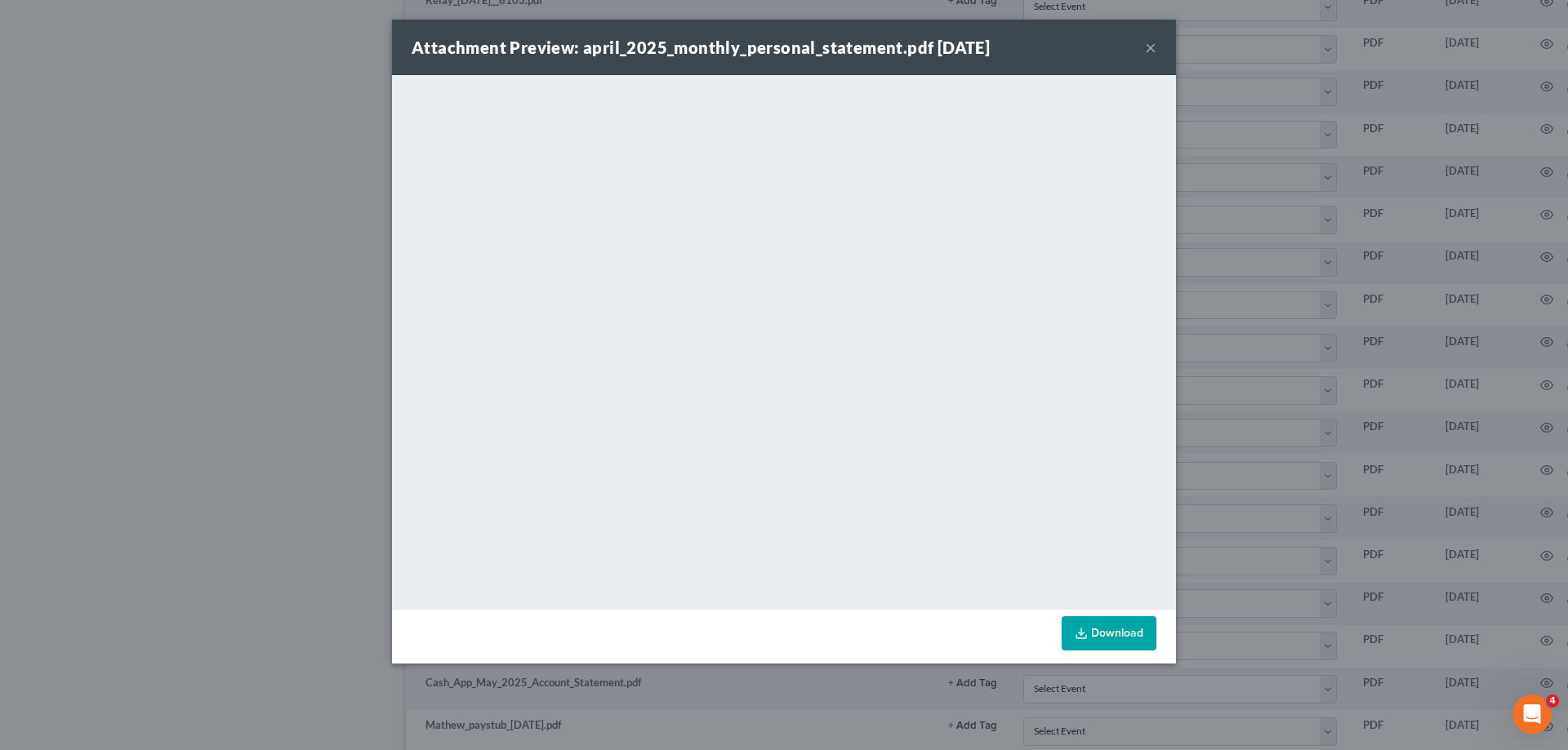
click at [1152, 48] on button "×" at bounding box center [1151, 48] width 12 height 19
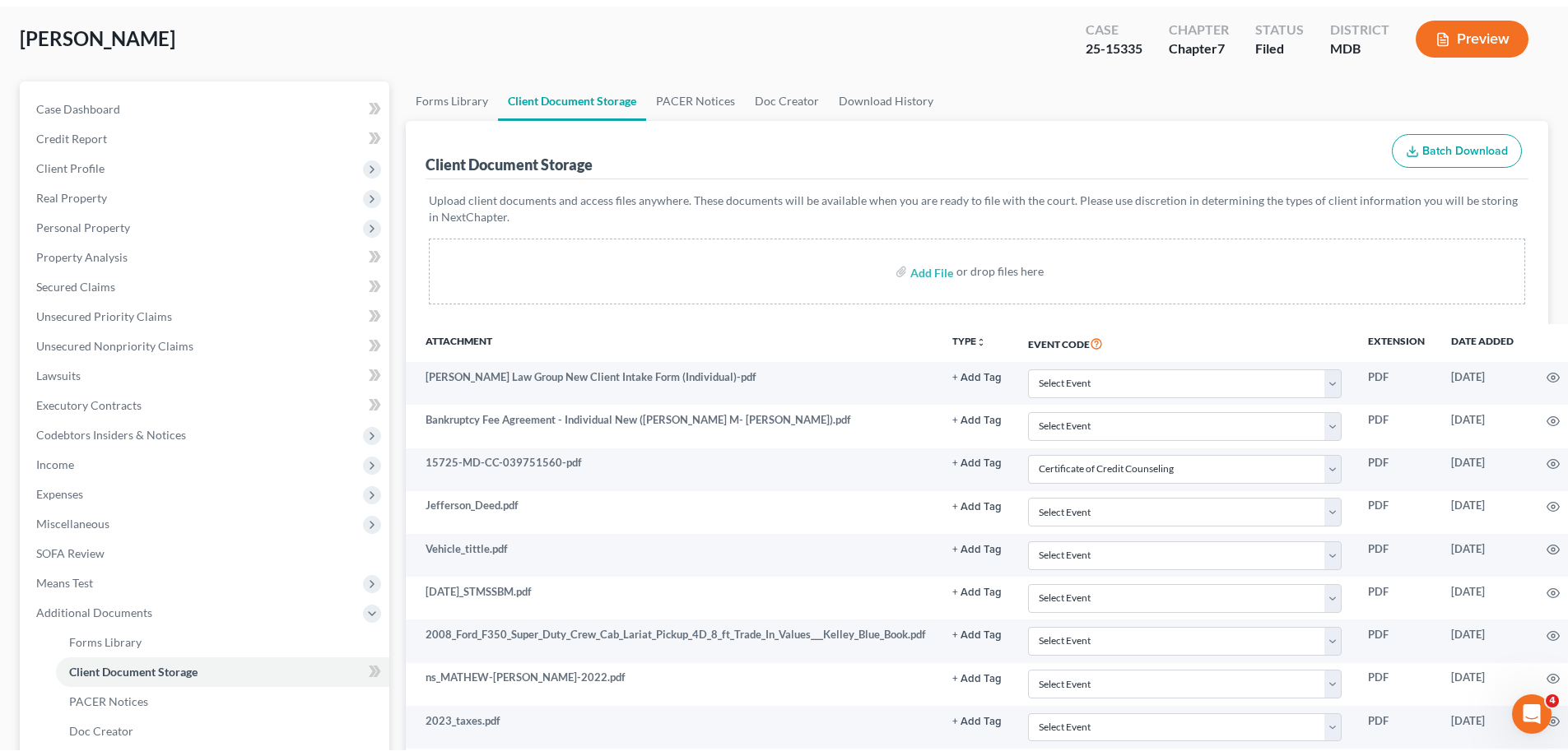
scroll to position [0, 0]
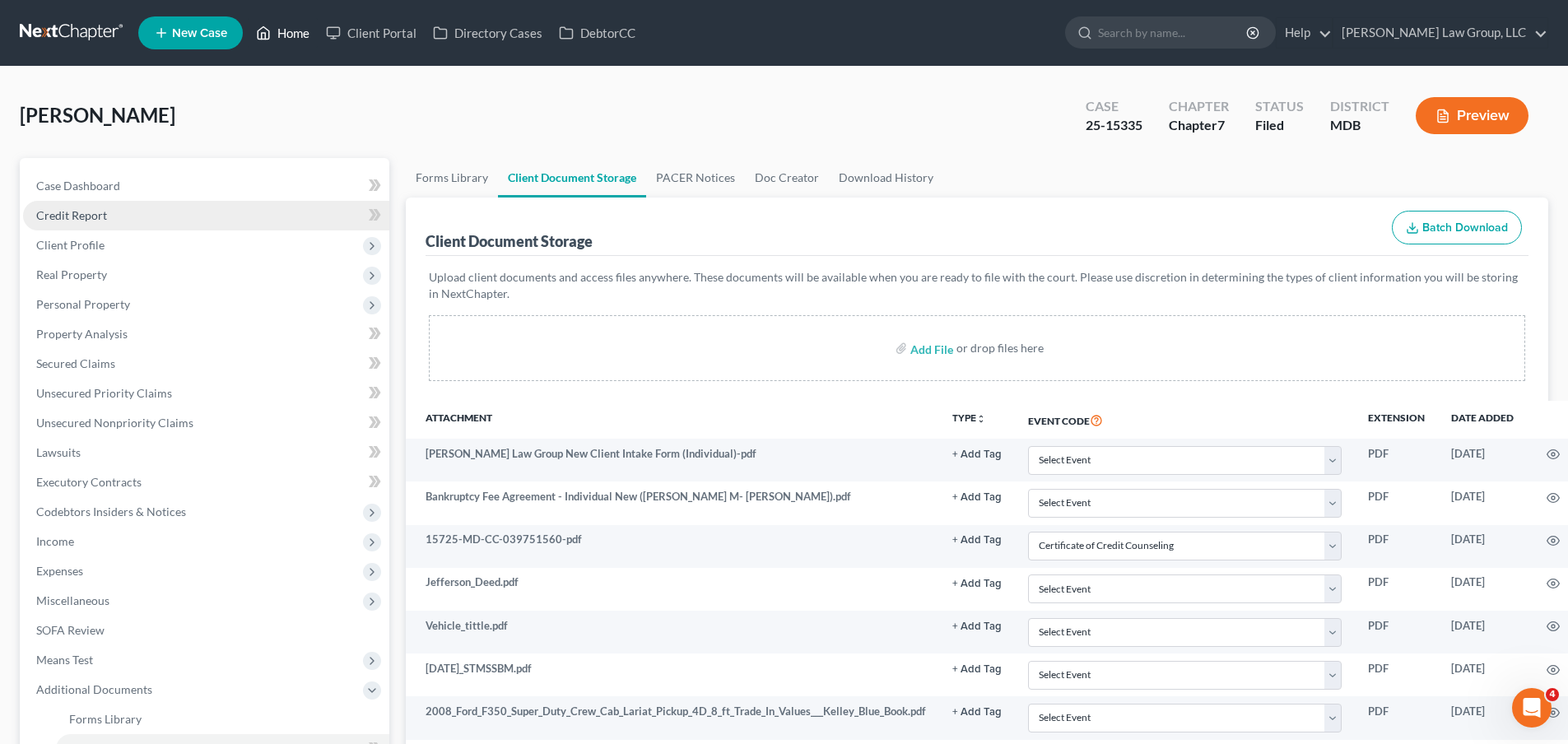
drag, startPoint x: 296, startPoint y: 38, endPoint x: 119, endPoint y: 227, distance: 258.9
click at [297, 38] on link "Home" at bounding box center [282, 32] width 70 height 29
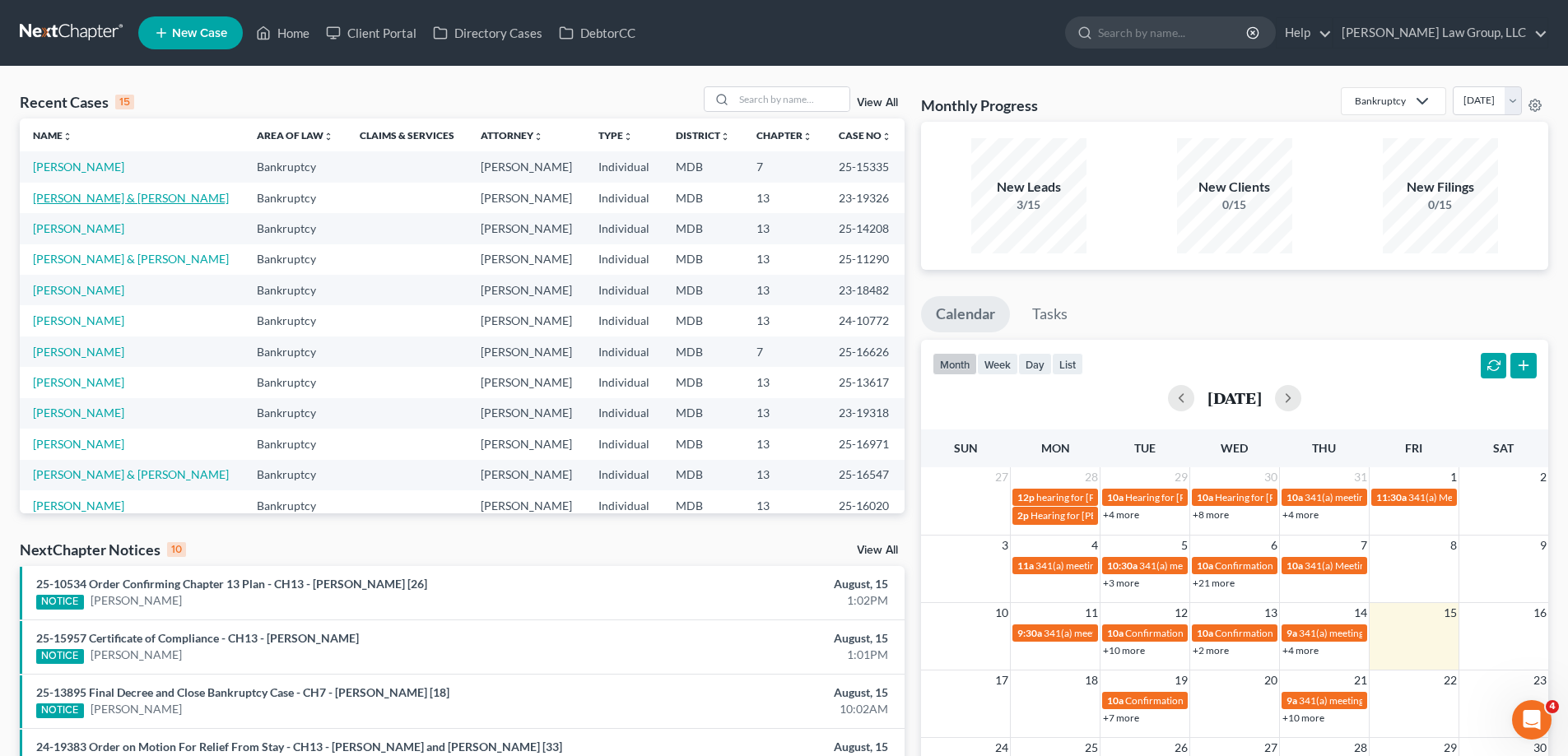
click at [125, 202] on link "[PERSON_NAME] & [PERSON_NAME]" at bounding box center [131, 197] width 195 height 14
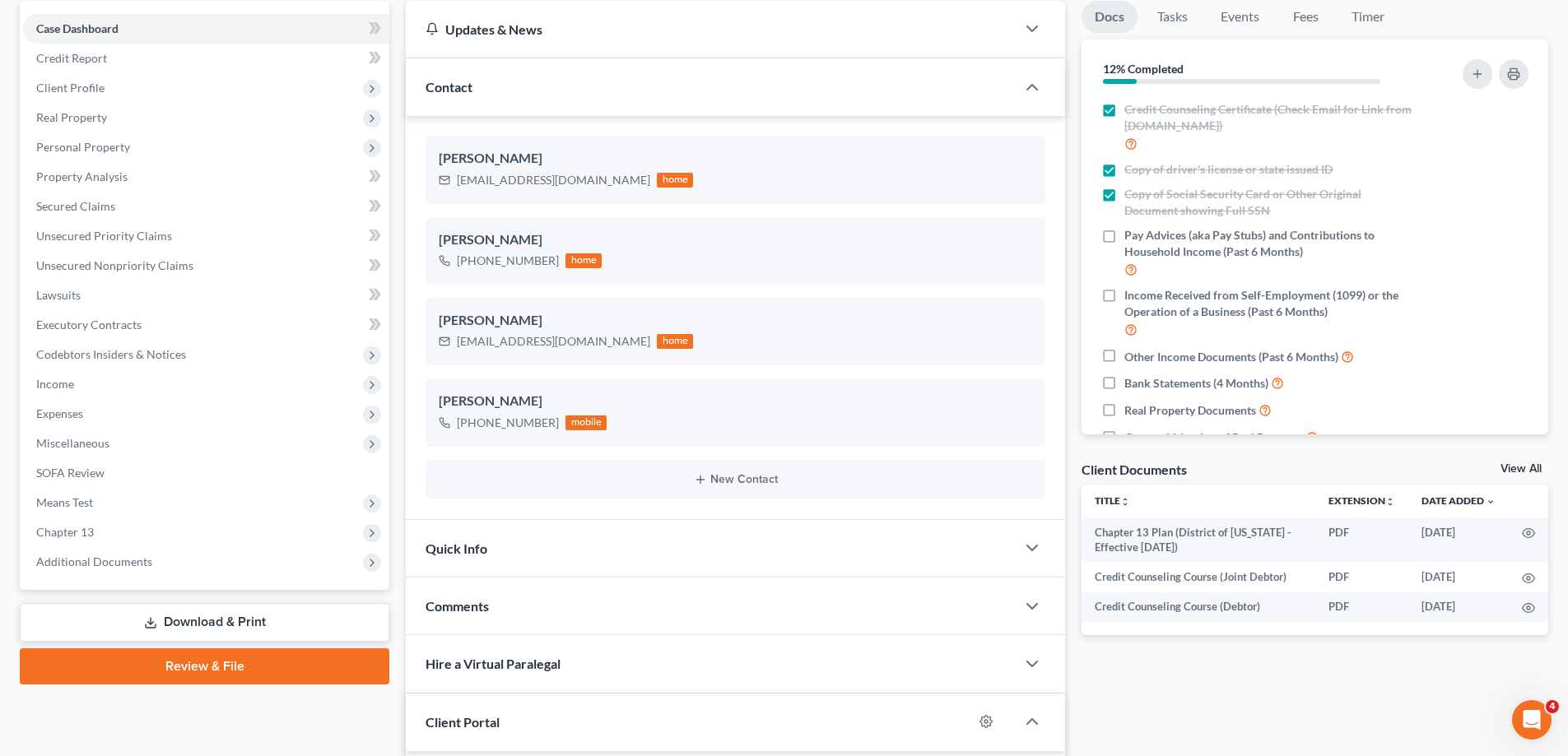
scroll to position [329, 0]
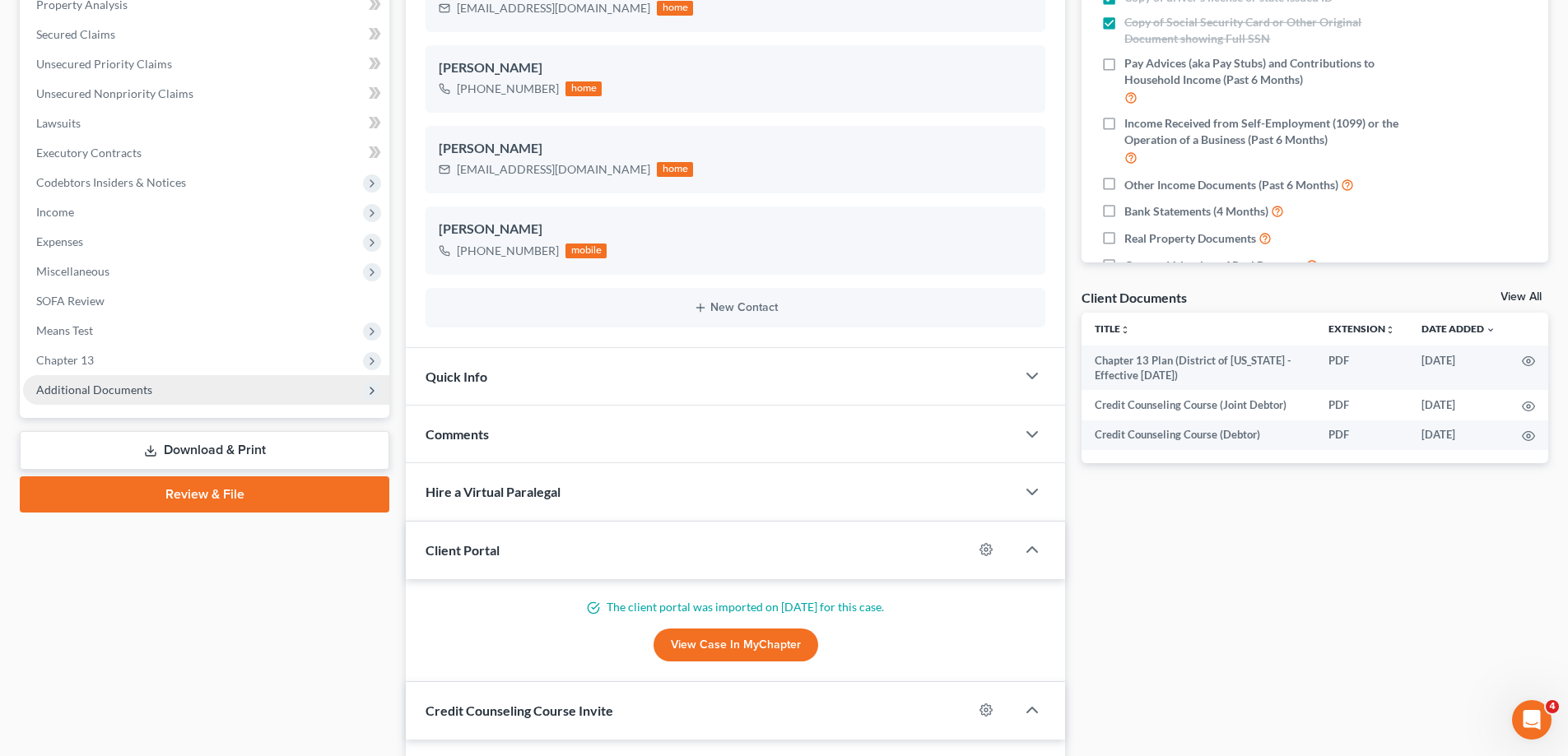
click at [155, 398] on span "Additional Documents" at bounding box center [205, 390] width 366 height 29
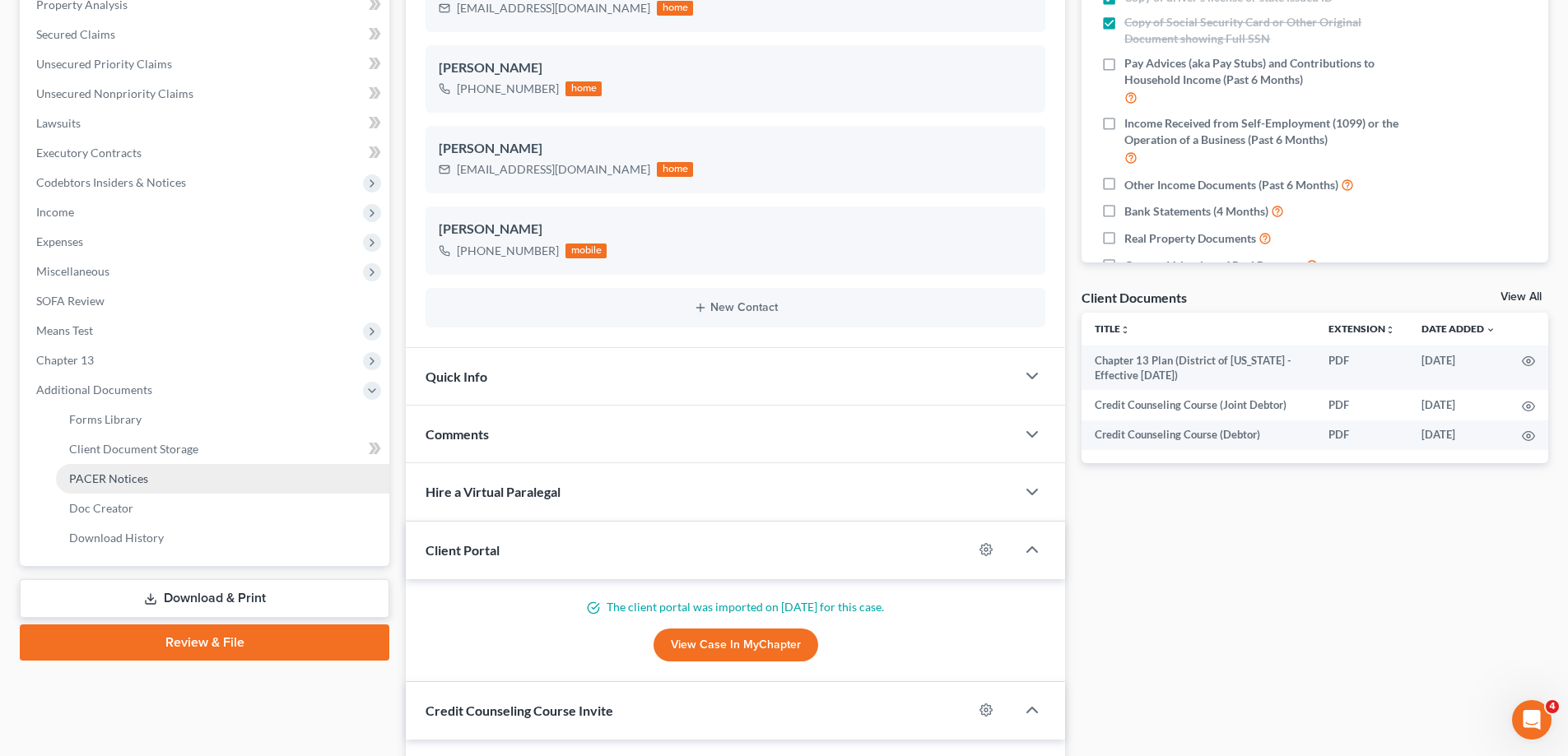
click at [190, 484] on link "PACER Notices" at bounding box center [222, 479] width 333 height 29
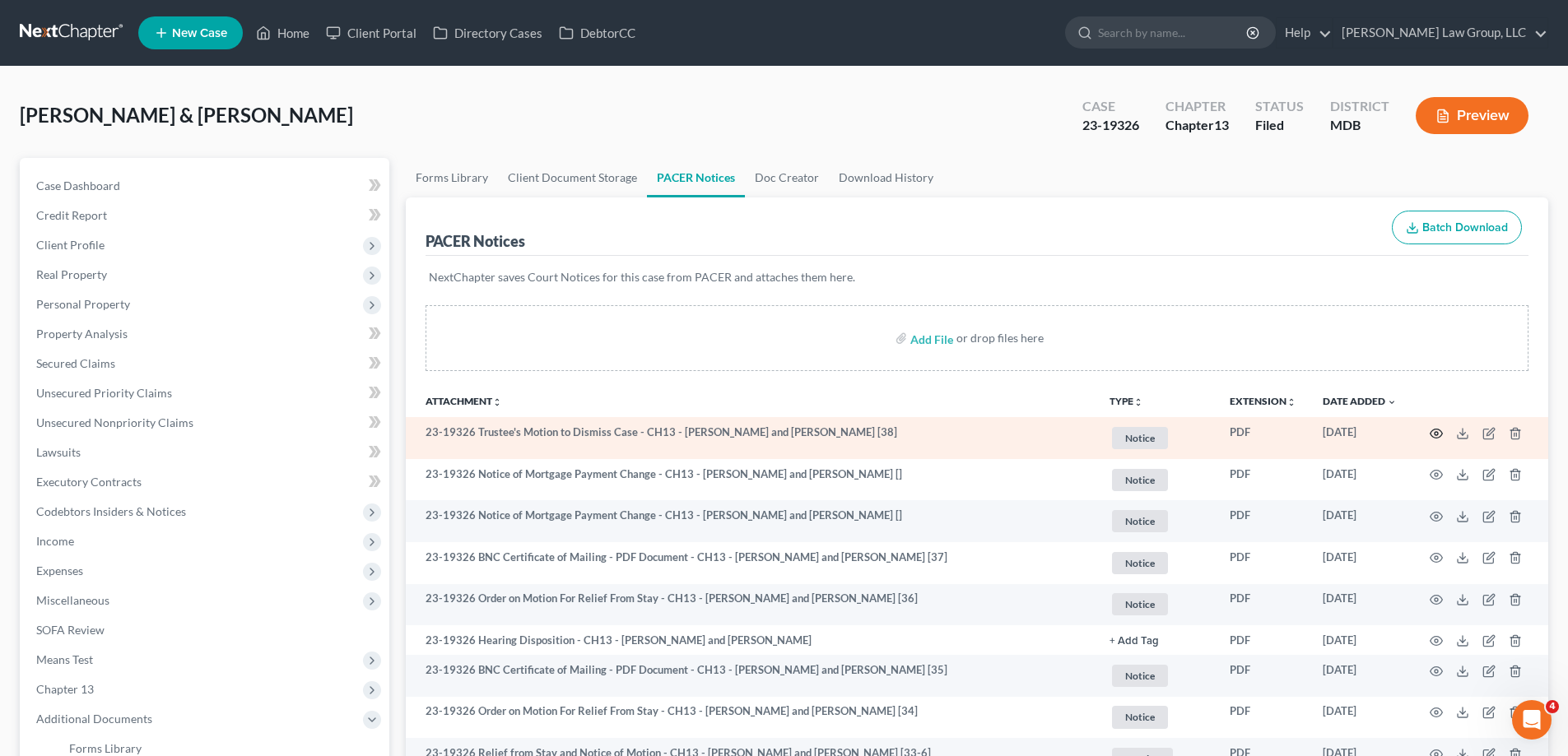
click at [1433, 431] on icon "button" at bounding box center [1435, 433] width 13 height 13
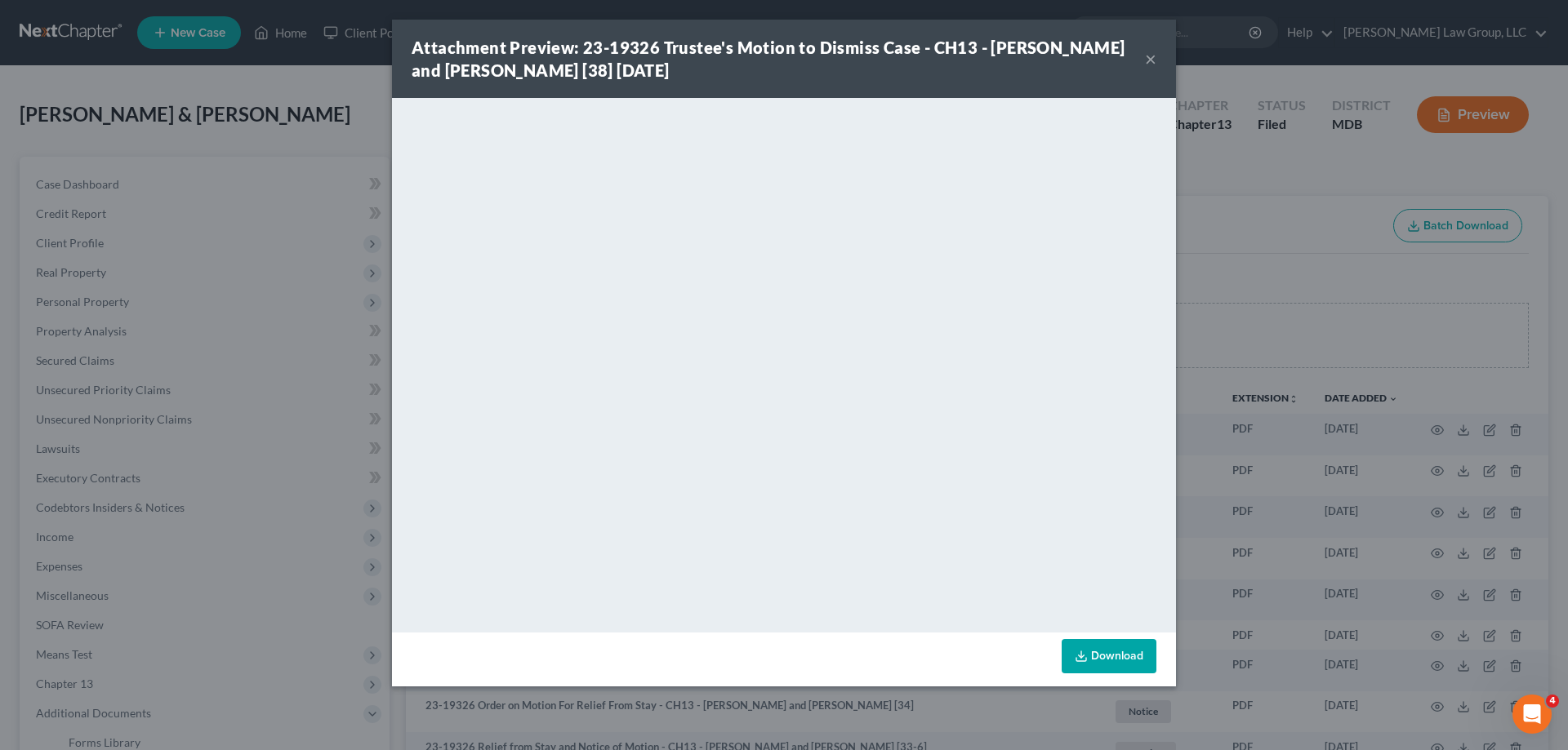
click at [1151, 59] on button "×" at bounding box center [1151, 58] width 12 height 19
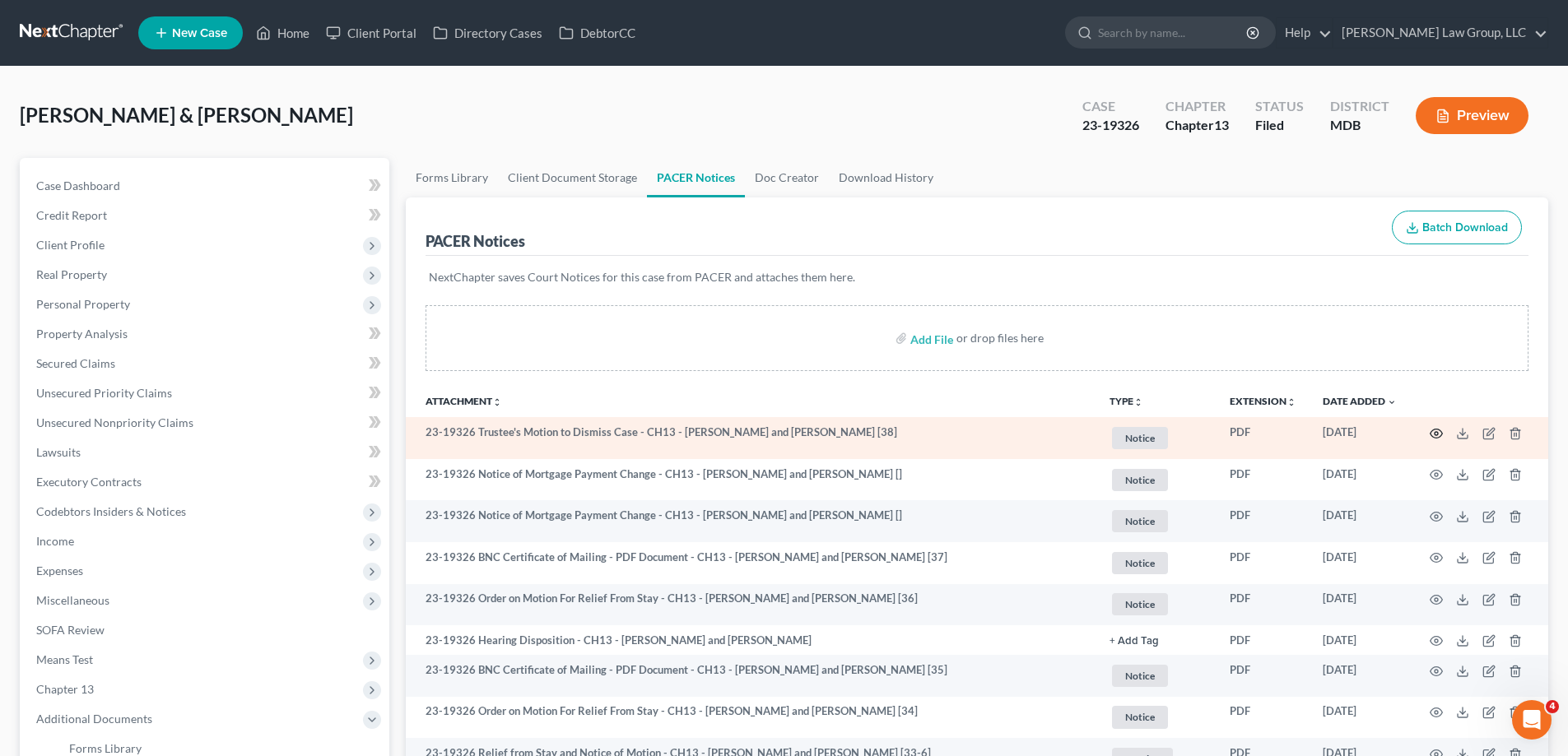
click at [1436, 431] on icon "button" at bounding box center [1435, 433] width 13 height 13
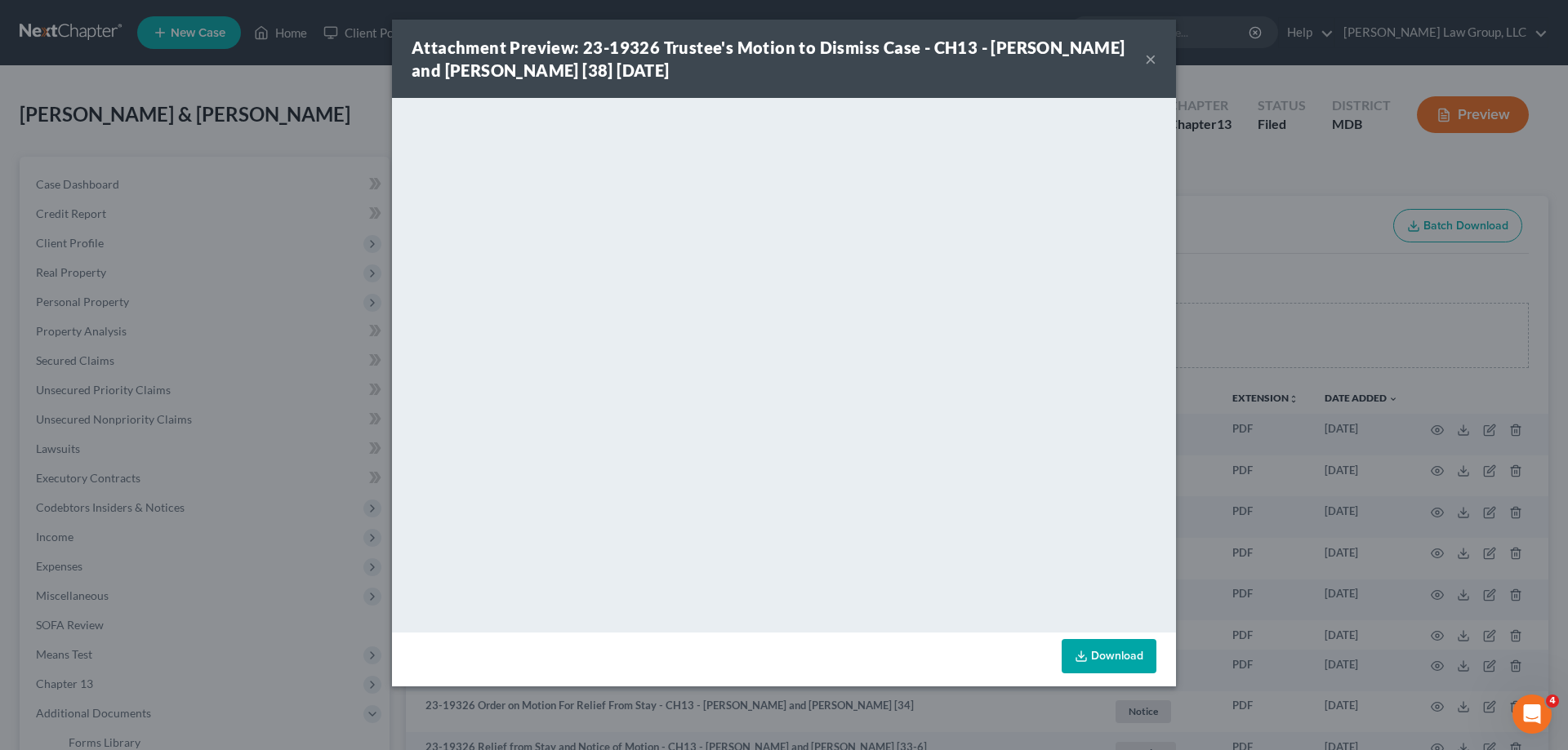
click at [1147, 62] on button "×" at bounding box center [1151, 58] width 12 height 19
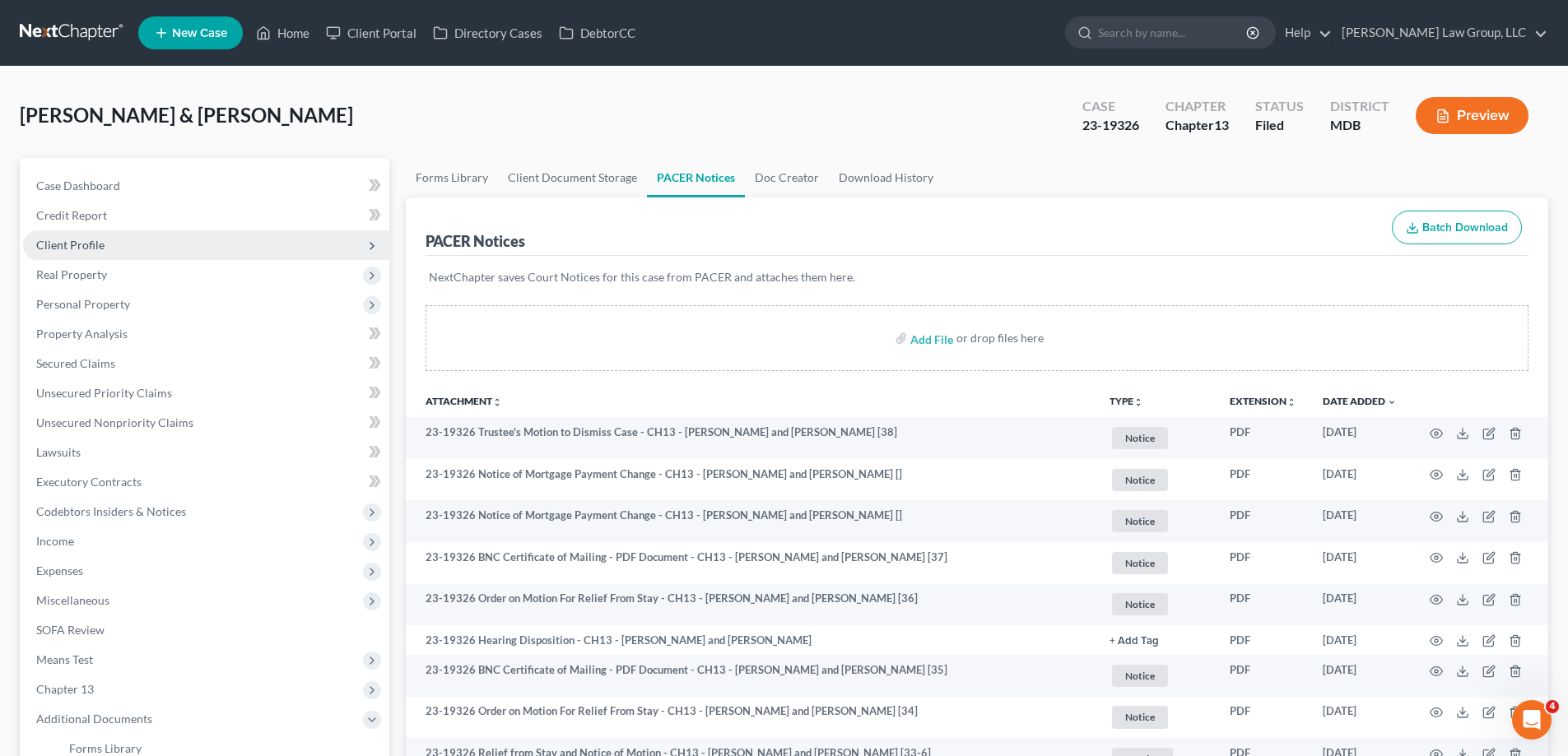
drag, startPoint x: 112, startPoint y: 277, endPoint x: 142, endPoint y: 250, distance: 40.4
click at [112, 277] on span "Real Property" at bounding box center [205, 275] width 366 height 29
click at [133, 246] on span "Client Profile" at bounding box center [205, 245] width 366 height 29
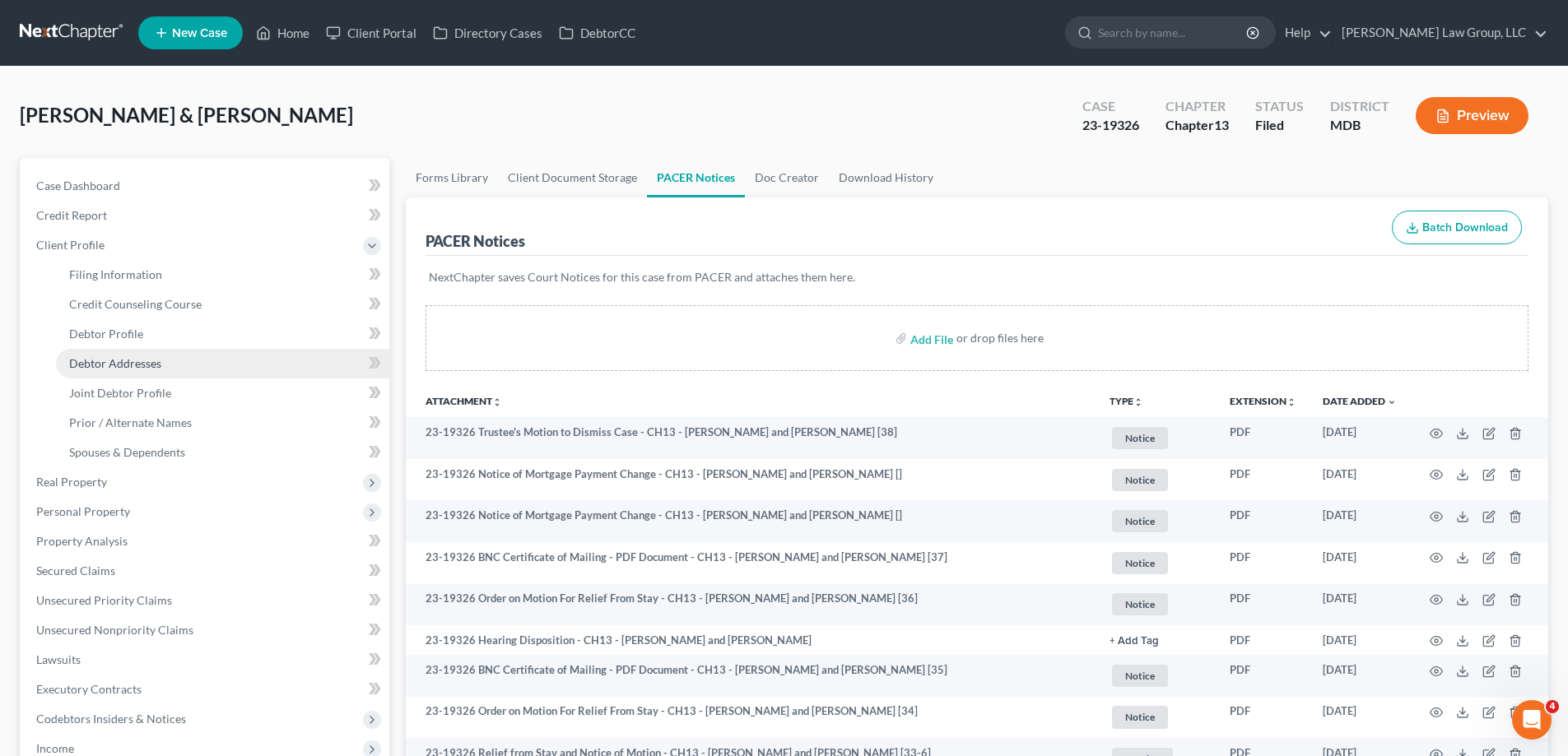
click at [166, 367] on link "Debtor Addresses" at bounding box center [222, 363] width 333 height 29
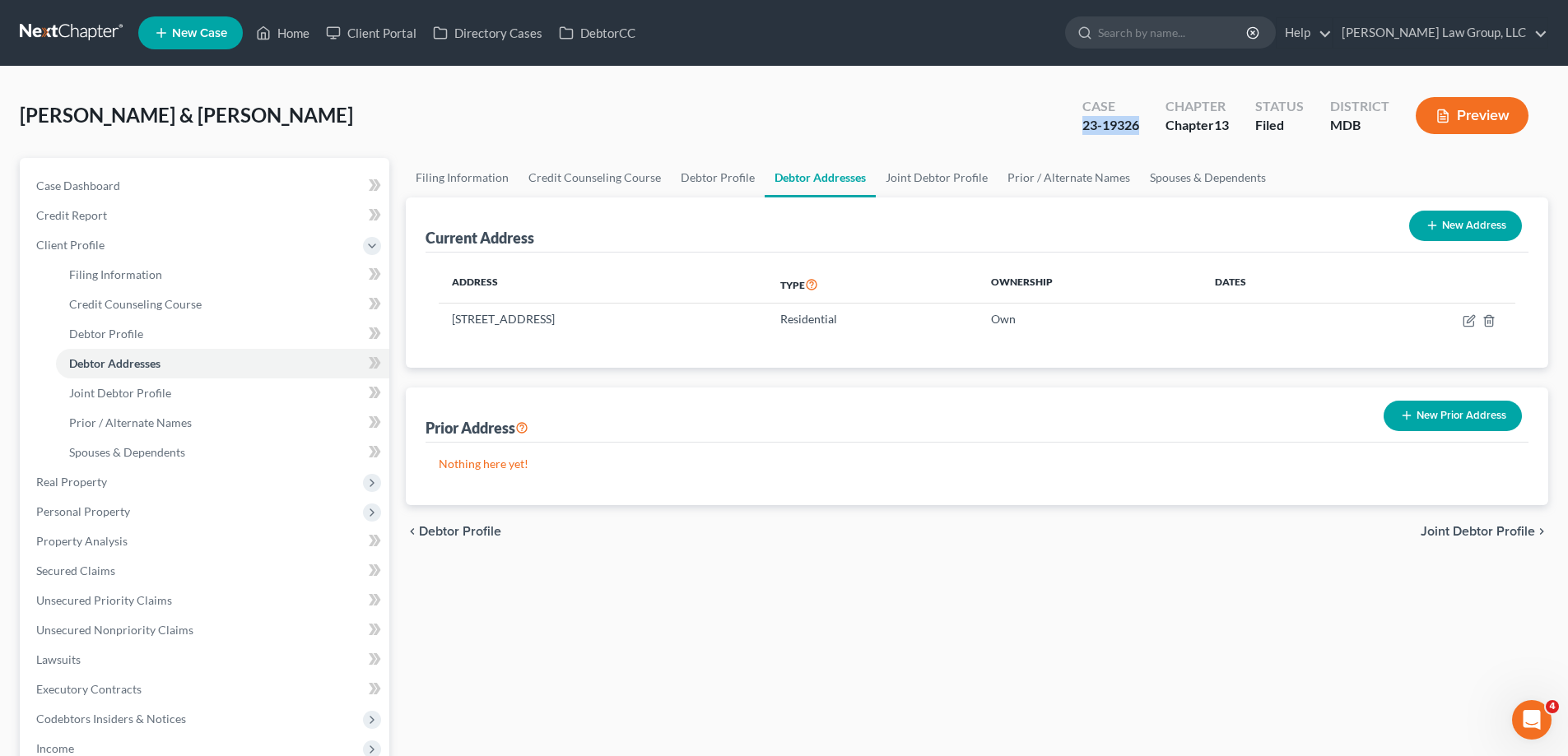
drag, startPoint x: 1145, startPoint y: 125, endPoint x: 1081, endPoint y: 122, distance: 64.1
click at [1081, 122] on div "Case 23-19326" at bounding box center [1110, 117] width 83 height 48
drag, startPoint x: 293, startPoint y: 27, endPoint x: 450, endPoint y: 216, distance: 245.7
click at [293, 27] on link "Home" at bounding box center [282, 32] width 70 height 29
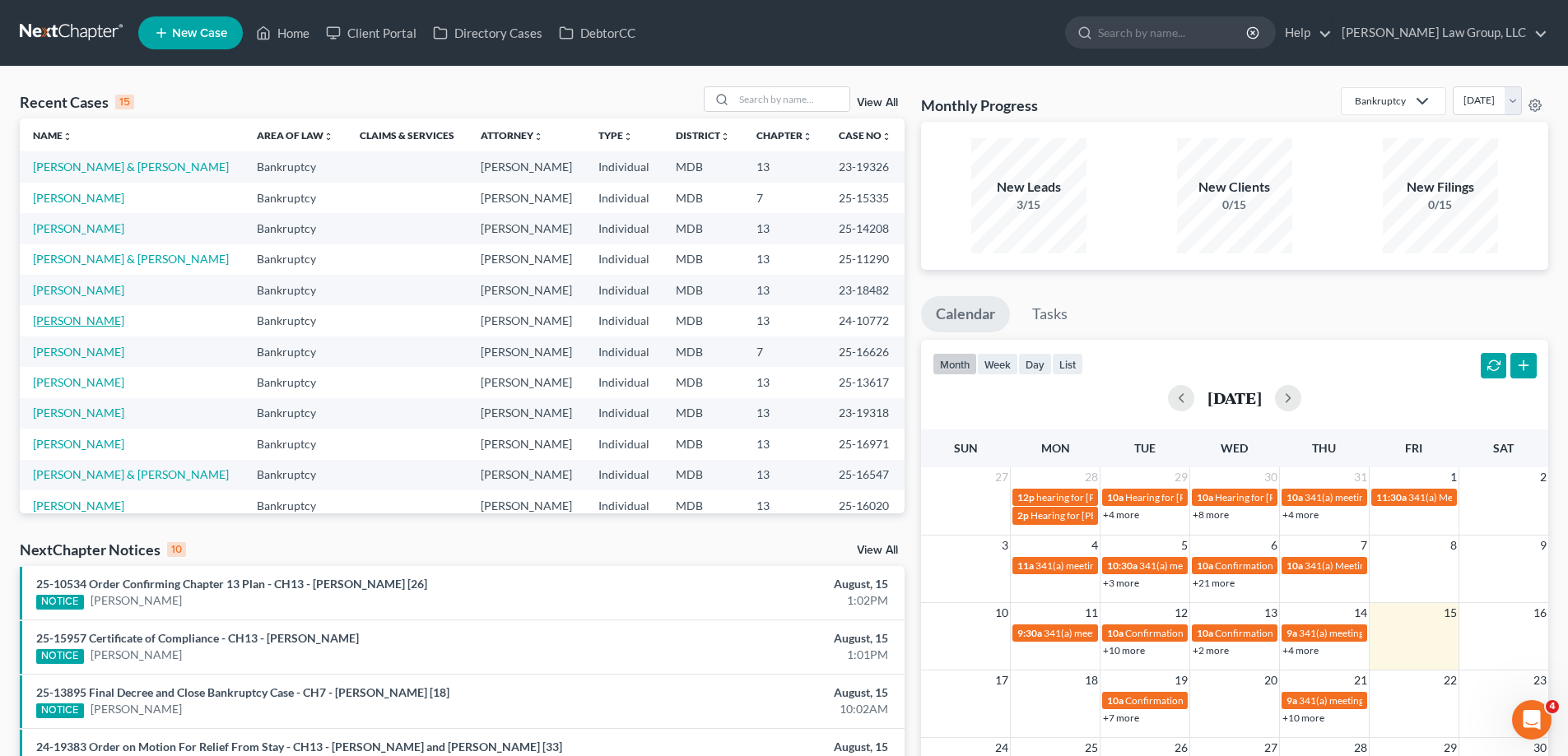
click at [84, 322] on link "[PERSON_NAME]" at bounding box center [79, 320] width 91 height 14
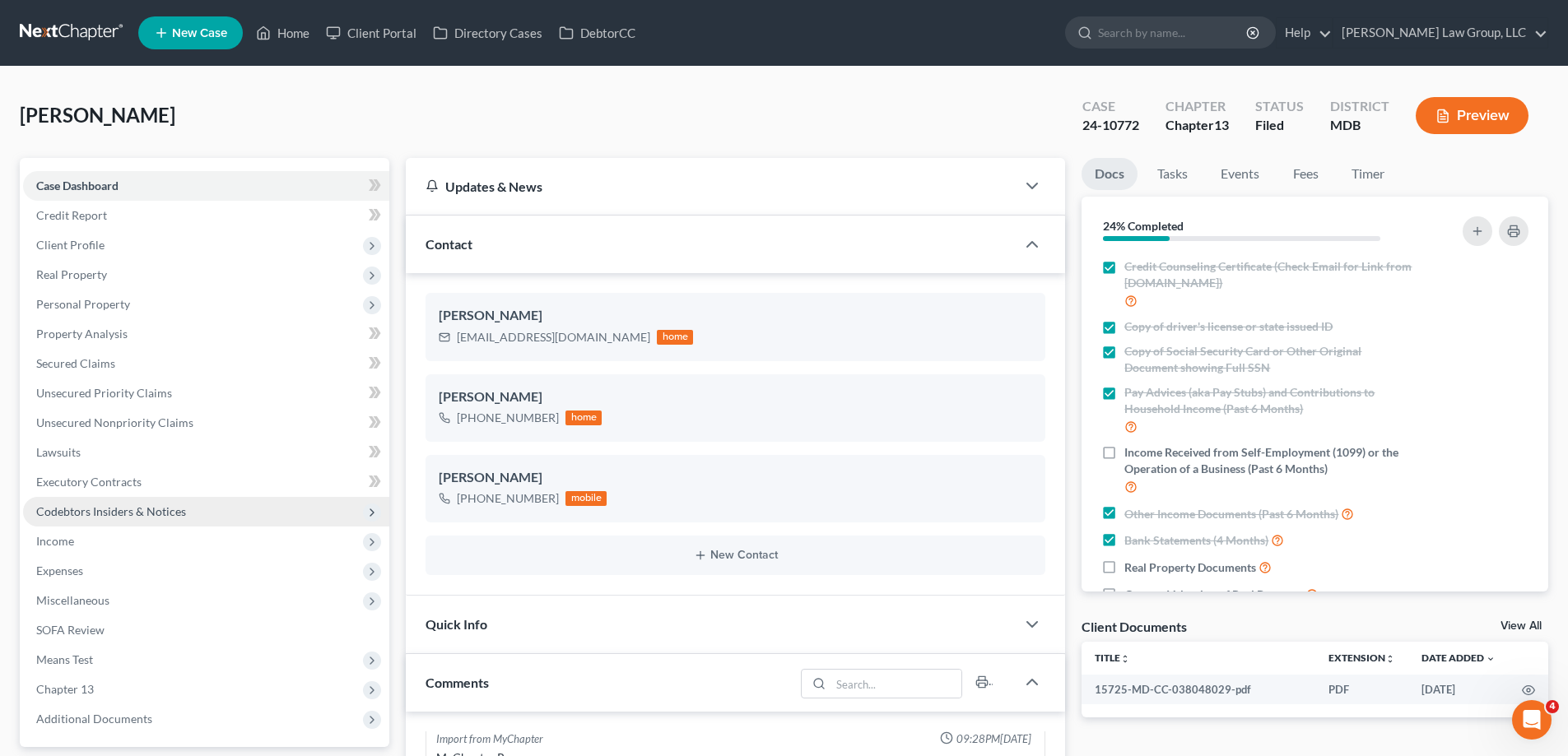
scroll to position [329, 0]
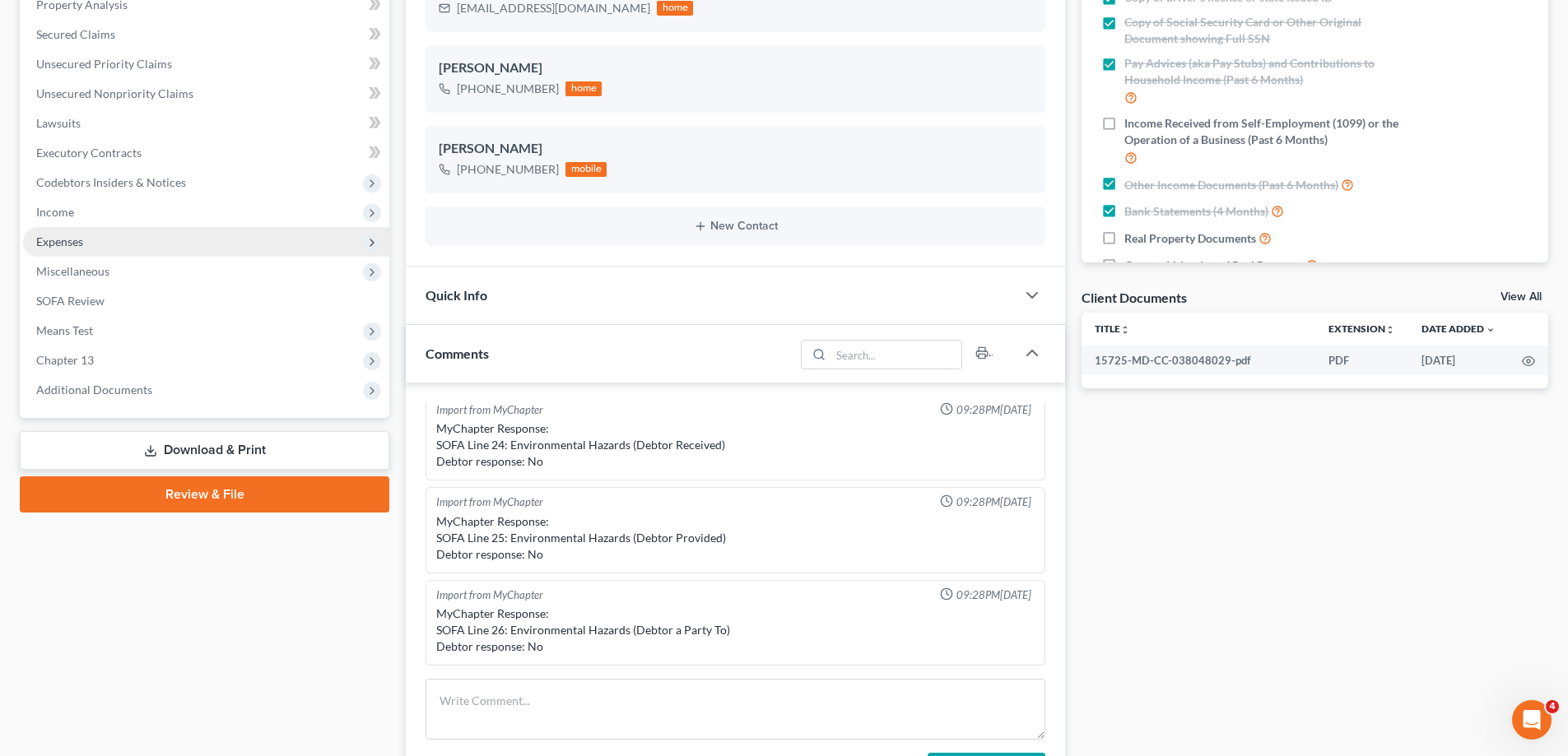
click at [122, 243] on span "Expenses" at bounding box center [205, 242] width 366 height 29
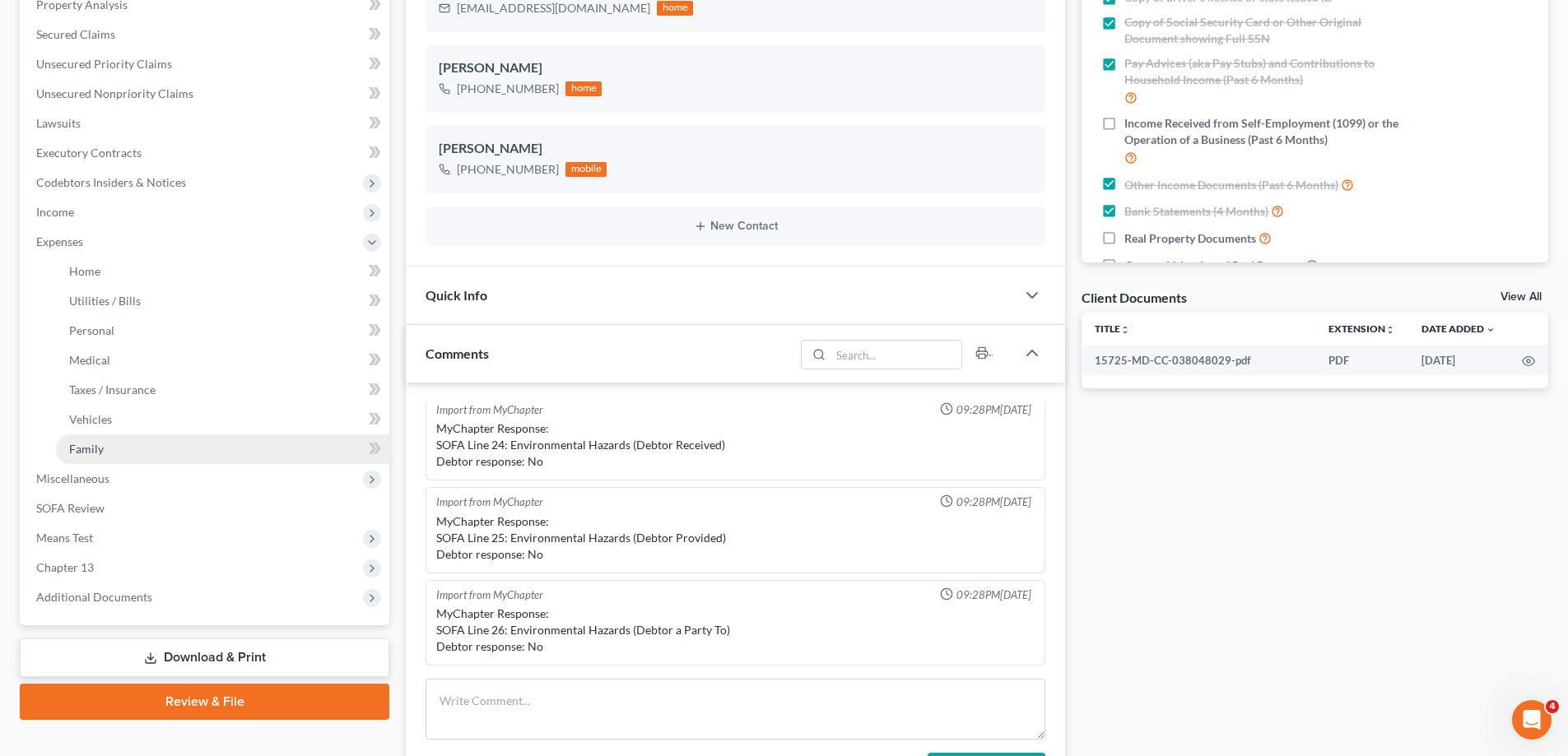
click at [150, 453] on link "Family" at bounding box center [222, 450] width 333 height 29
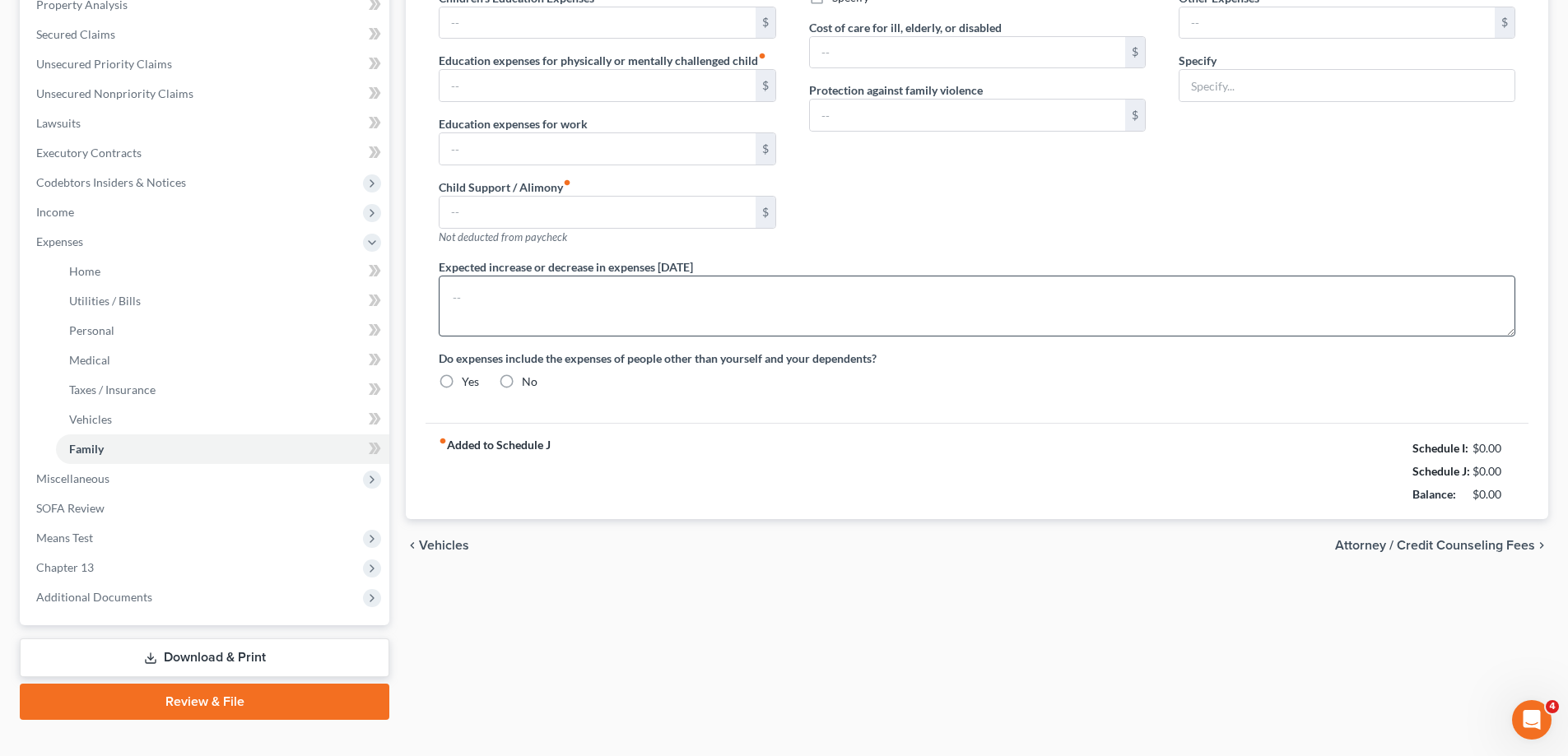
type input "1,764.00"
type input "VA Disability Back Out"
radio input "true"
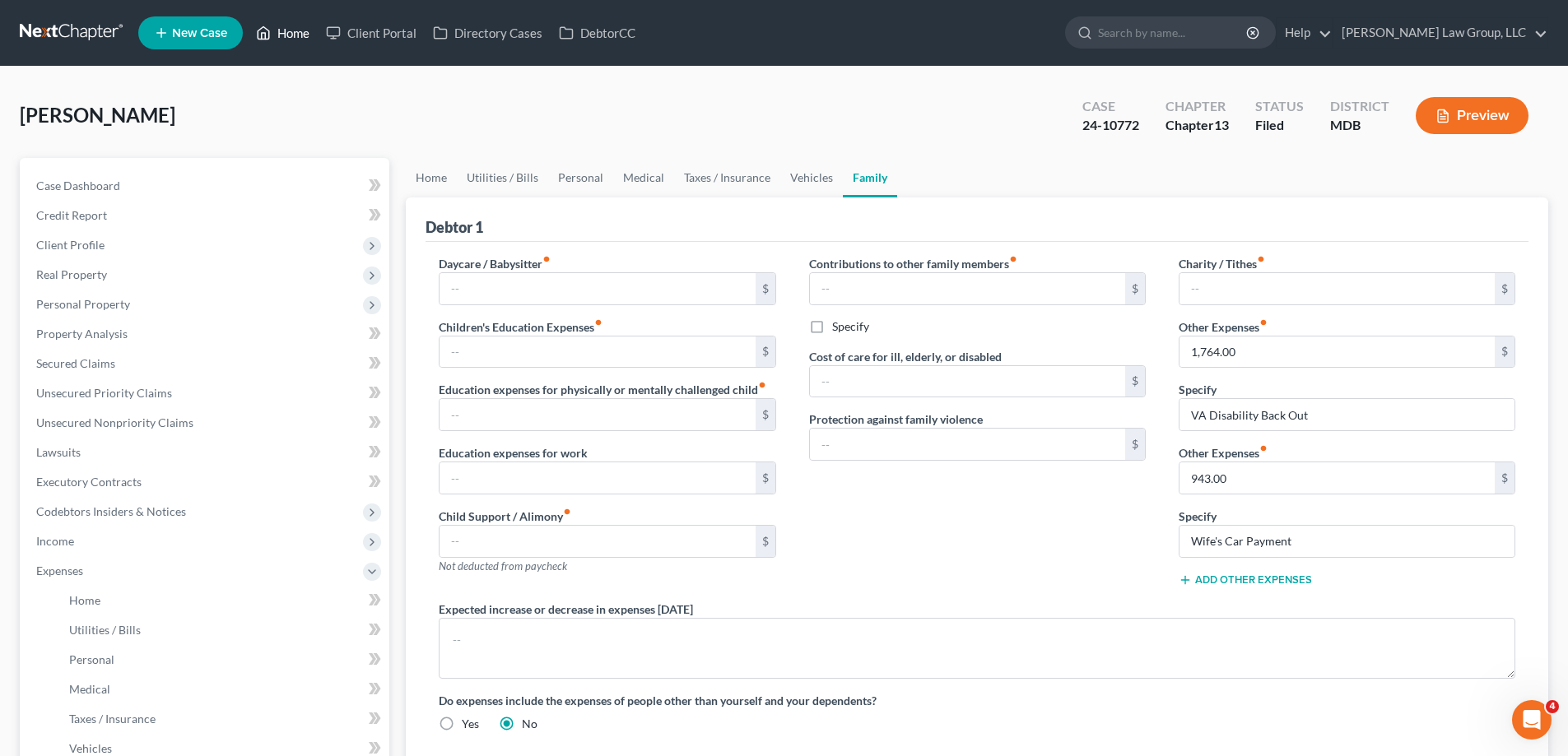
click at [296, 38] on link "Home" at bounding box center [282, 32] width 70 height 29
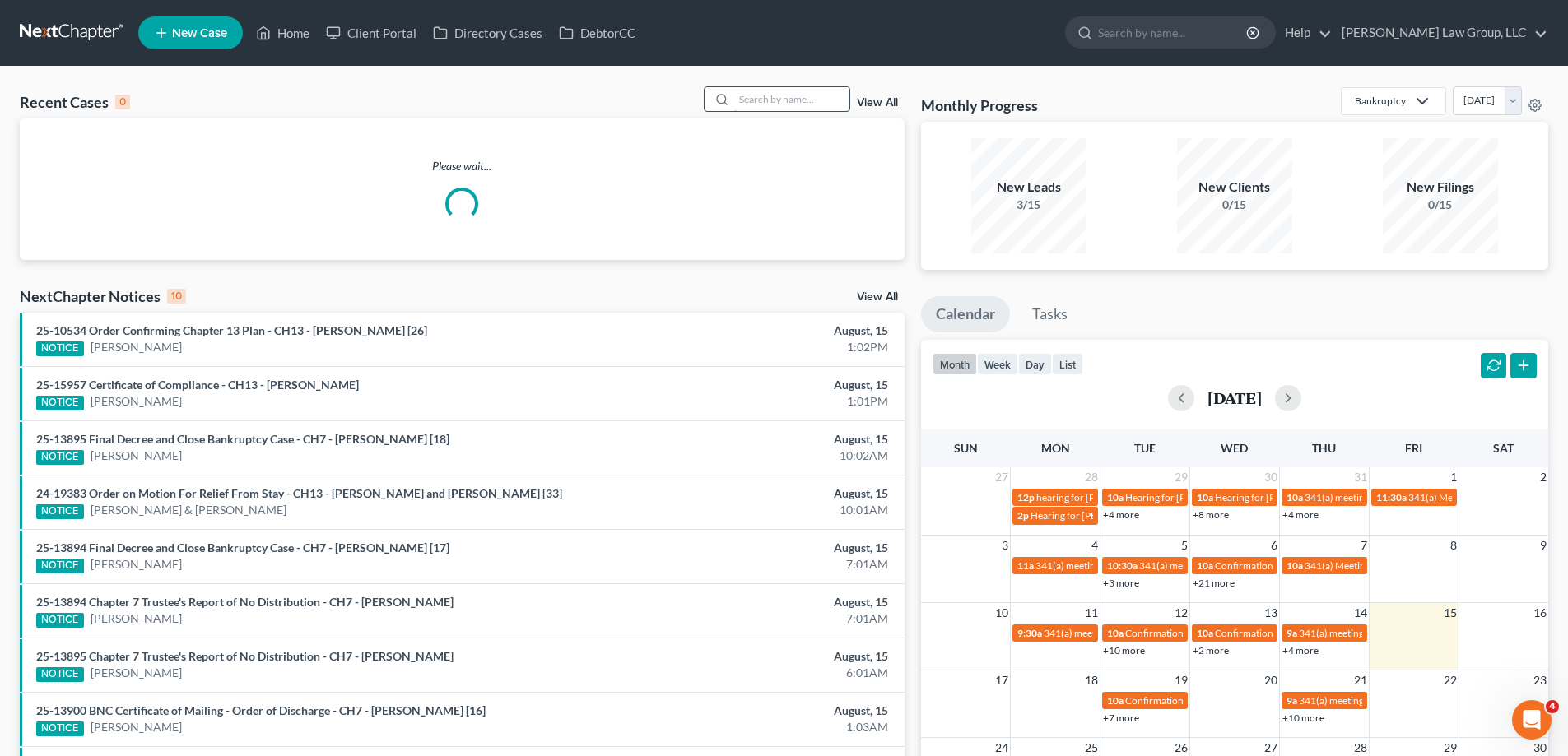
click at [765, 96] on input "search" at bounding box center [791, 99] width 115 height 24
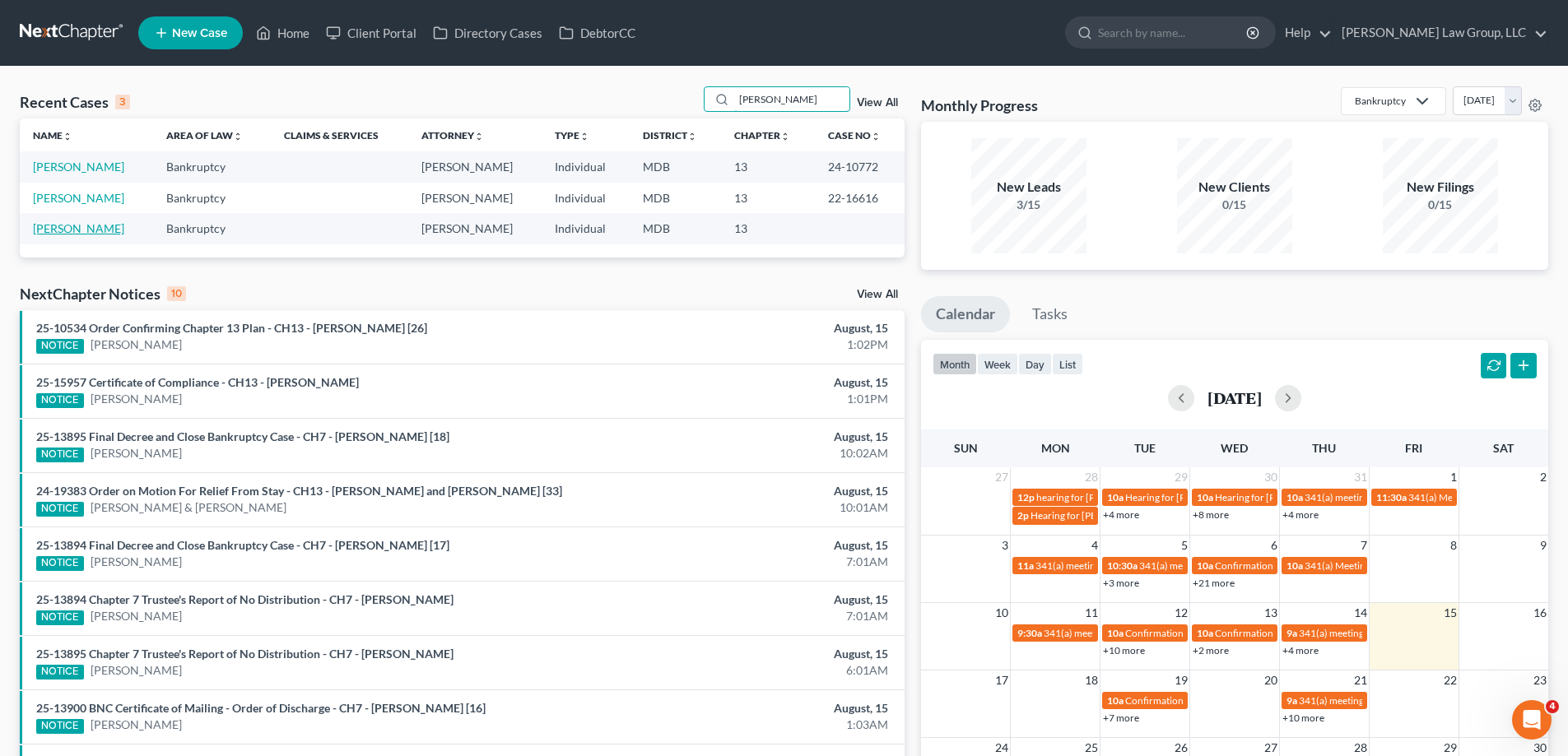
type input "[PERSON_NAME]"
click at [107, 226] on link "[PERSON_NAME]" at bounding box center [79, 228] width 91 height 14
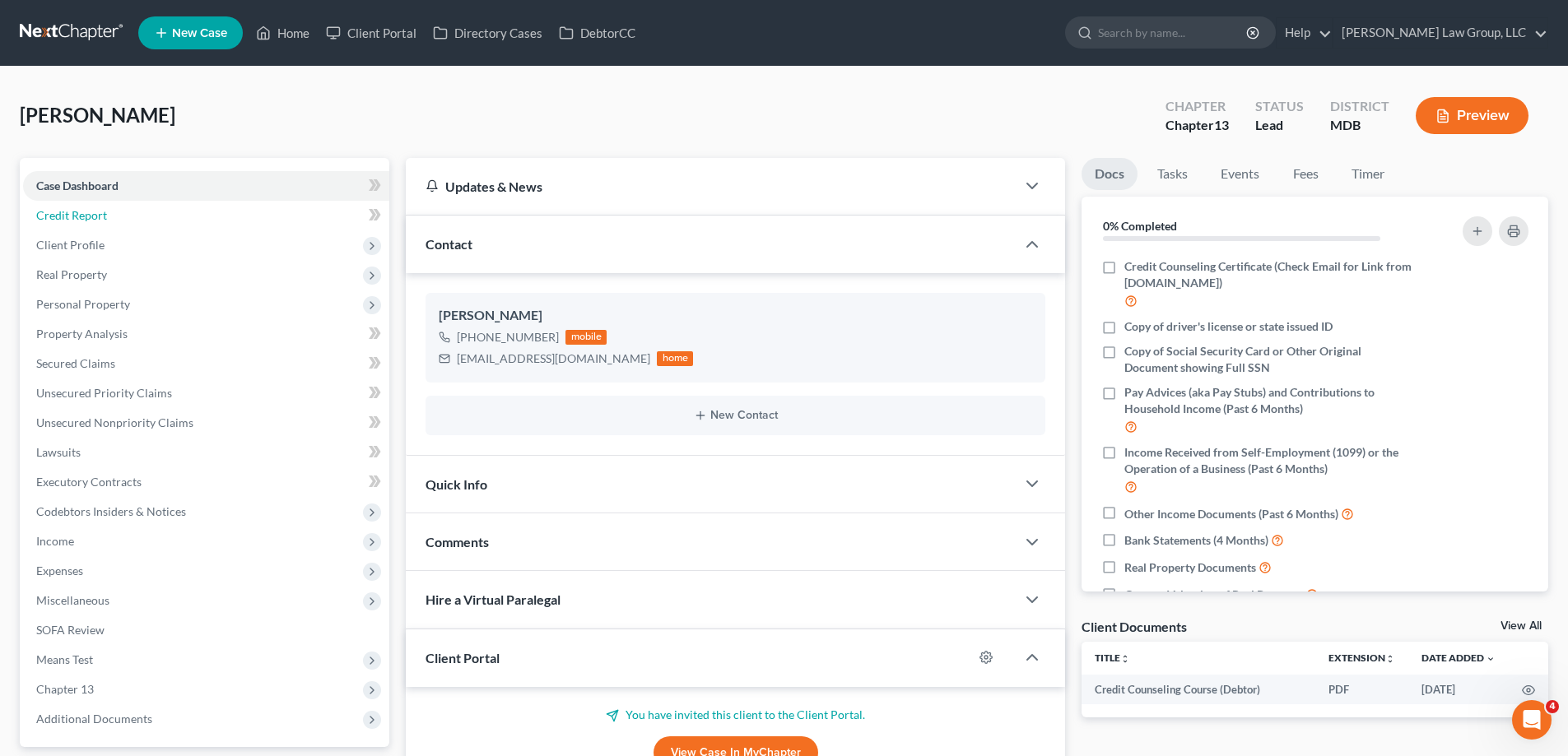
drag, startPoint x: 110, startPoint y: 225, endPoint x: 715, endPoint y: 285, distance: 608.0
click at [111, 225] on link "Credit Report" at bounding box center [205, 216] width 366 height 29
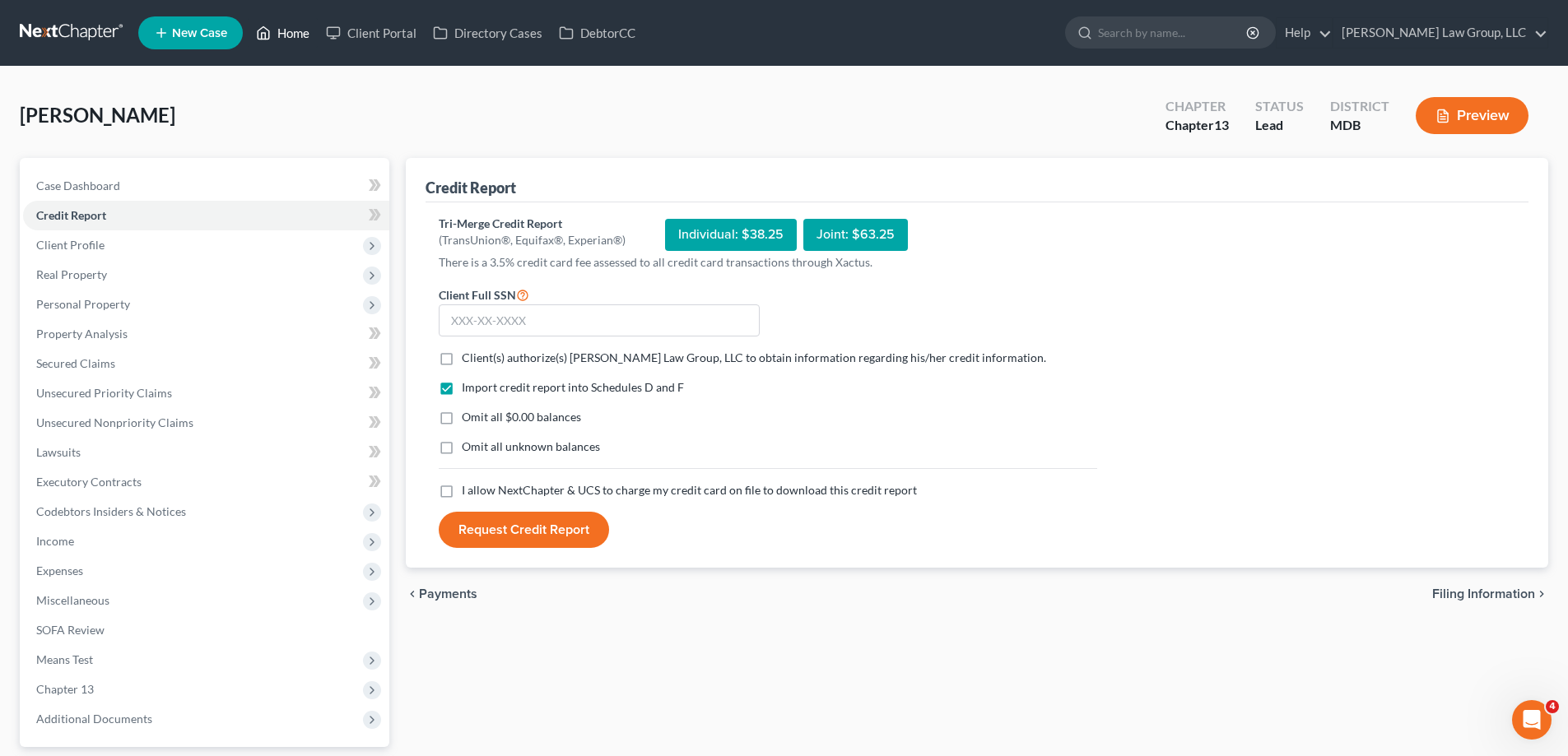
click at [298, 30] on link "Home" at bounding box center [282, 32] width 70 height 29
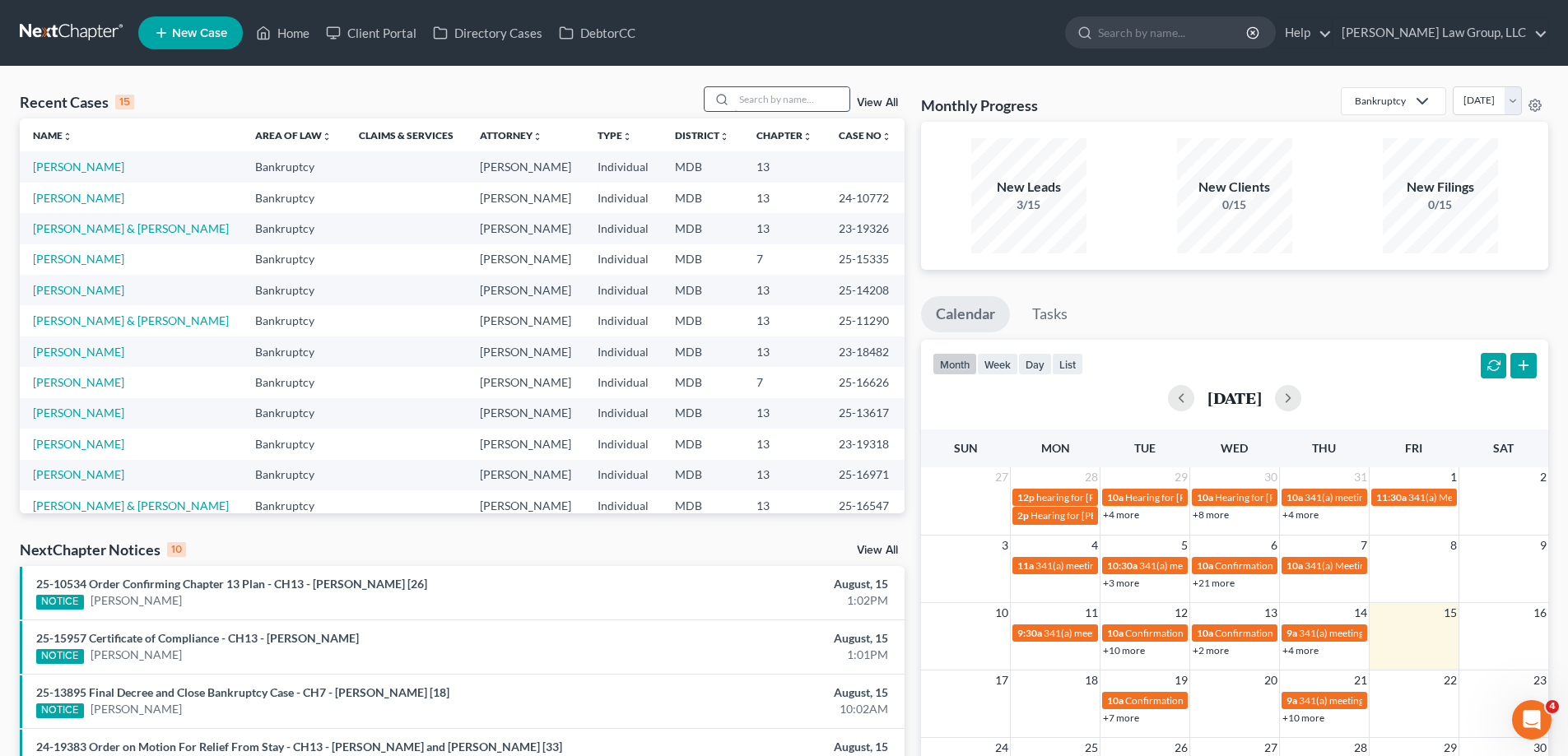
click at [805, 105] on input "search" at bounding box center [791, 99] width 115 height 24
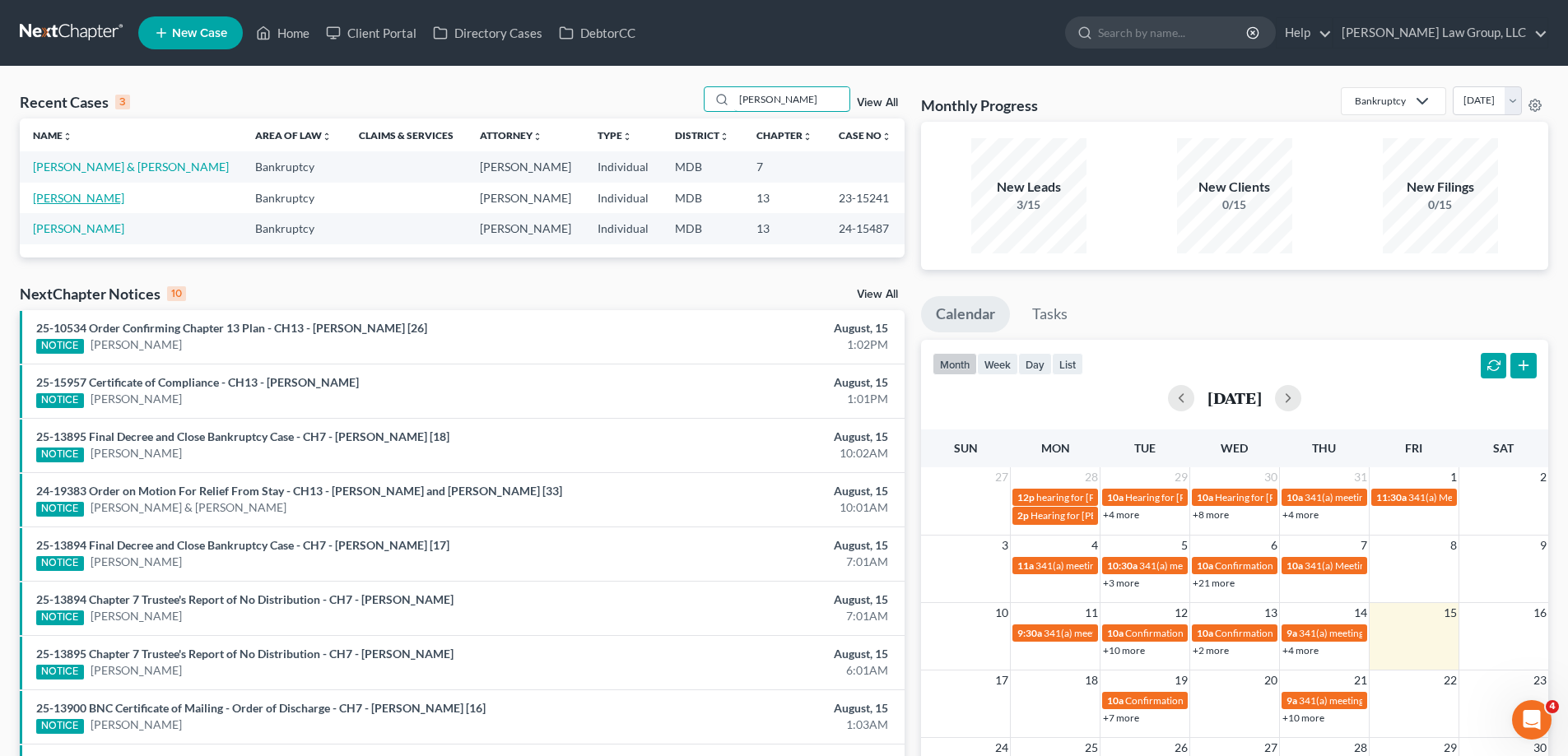
type input "[PERSON_NAME]"
click at [79, 198] on link "[PERSON_NAME]" at bounding box center [79, 197] width 91 height 14
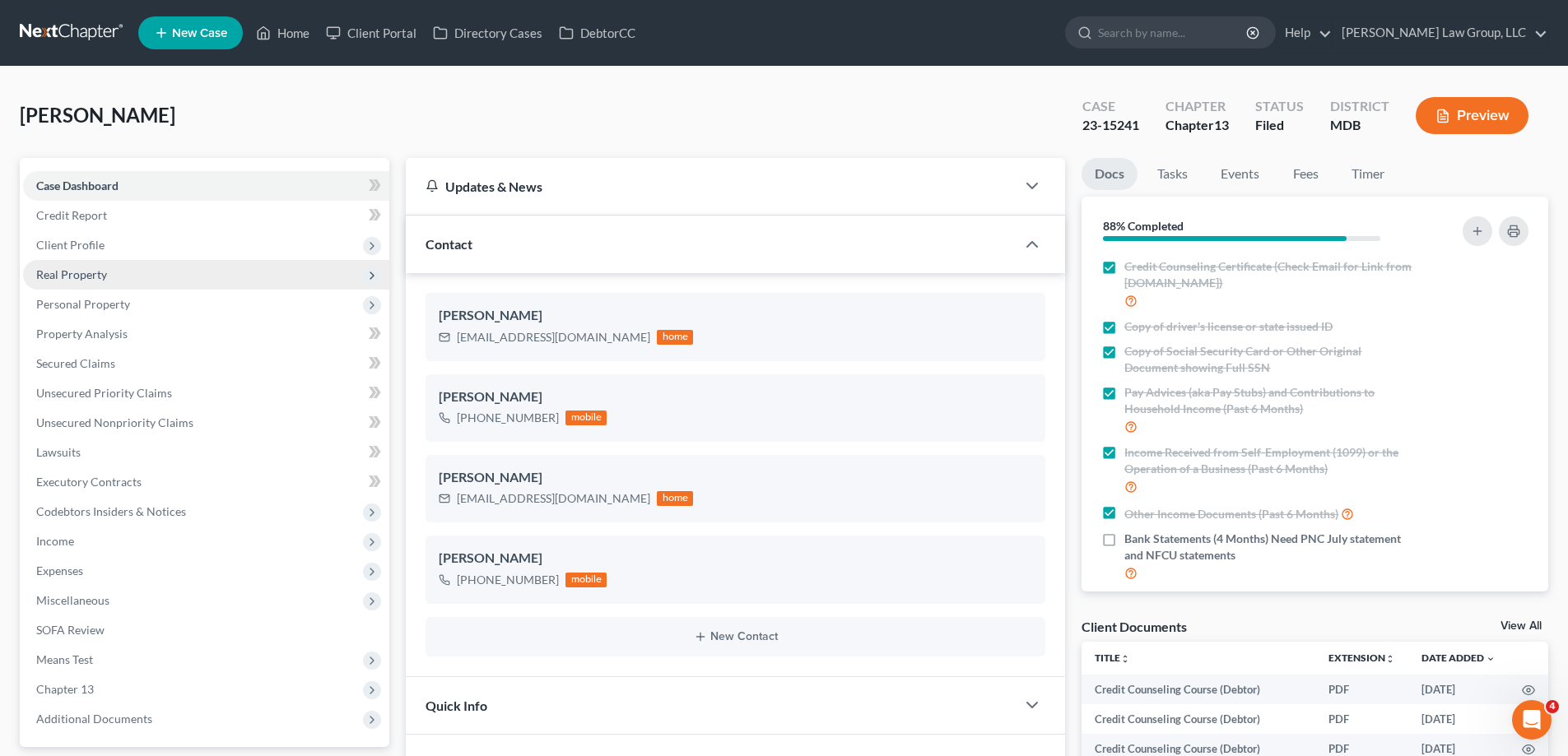
scroll to position [2907, 0]
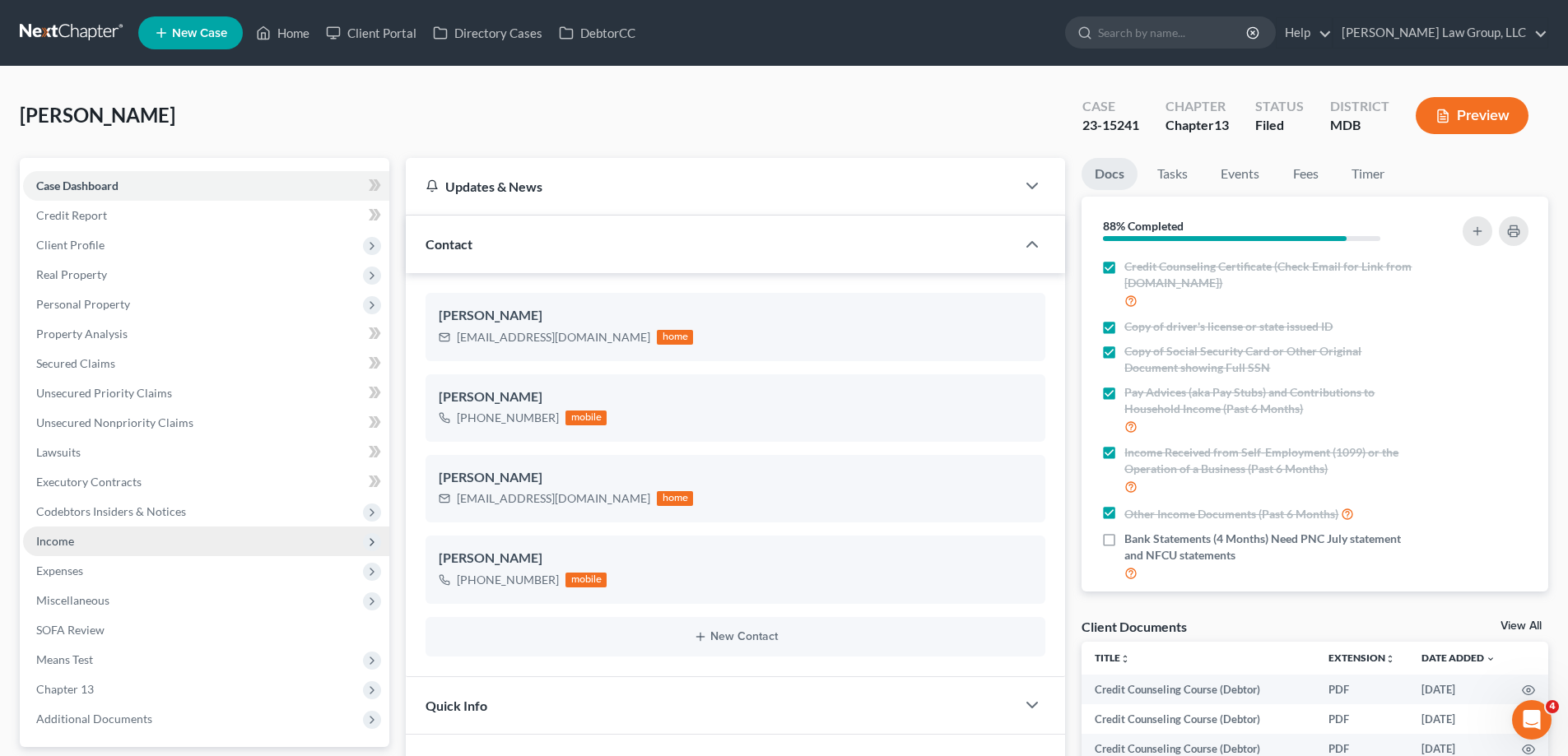
click at [100, 542] on span "Income" at bounding box center [205, 541] width 366 height 29
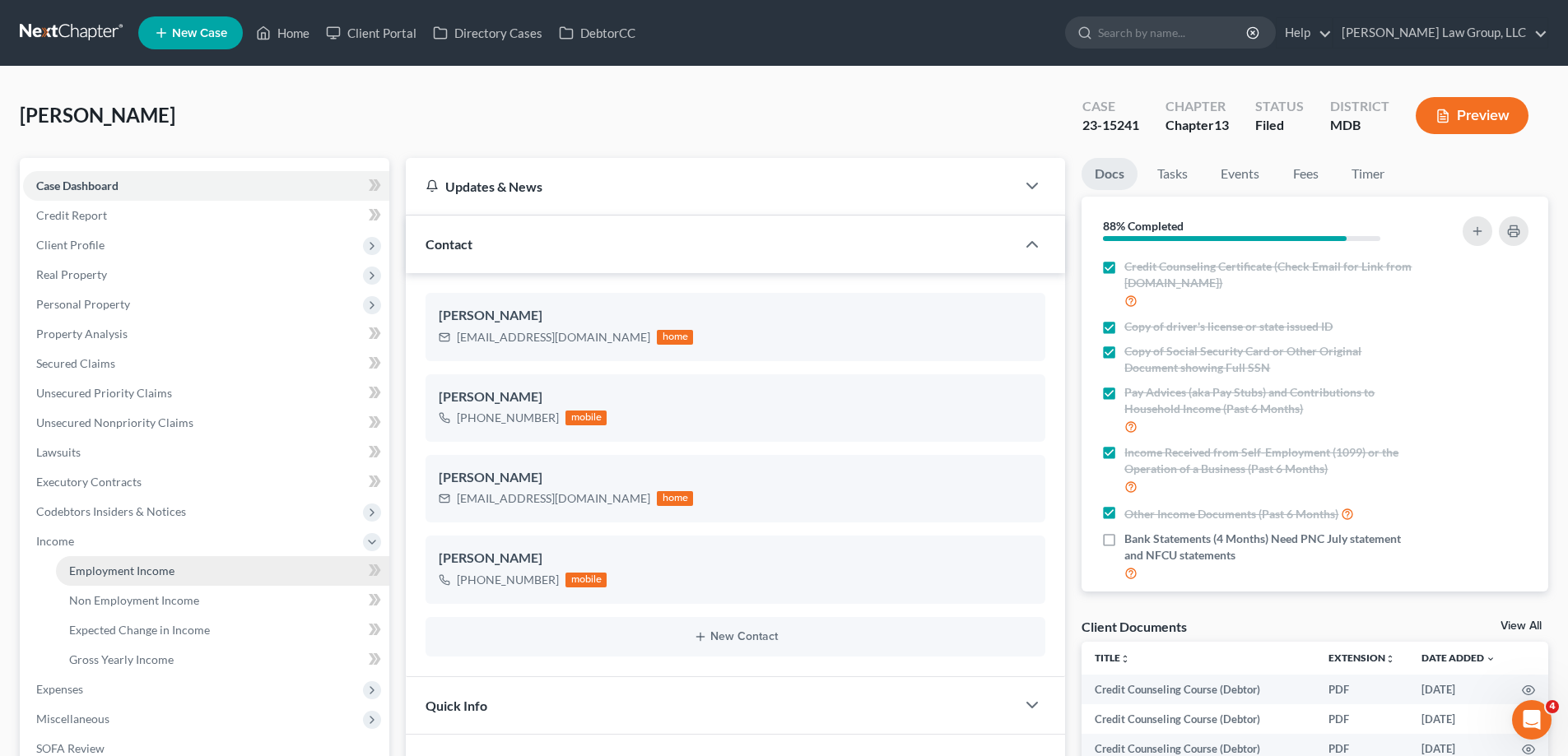
click at [105, 572] on span "Employment Income" at bounding box center [121, 570] width 105 height 14
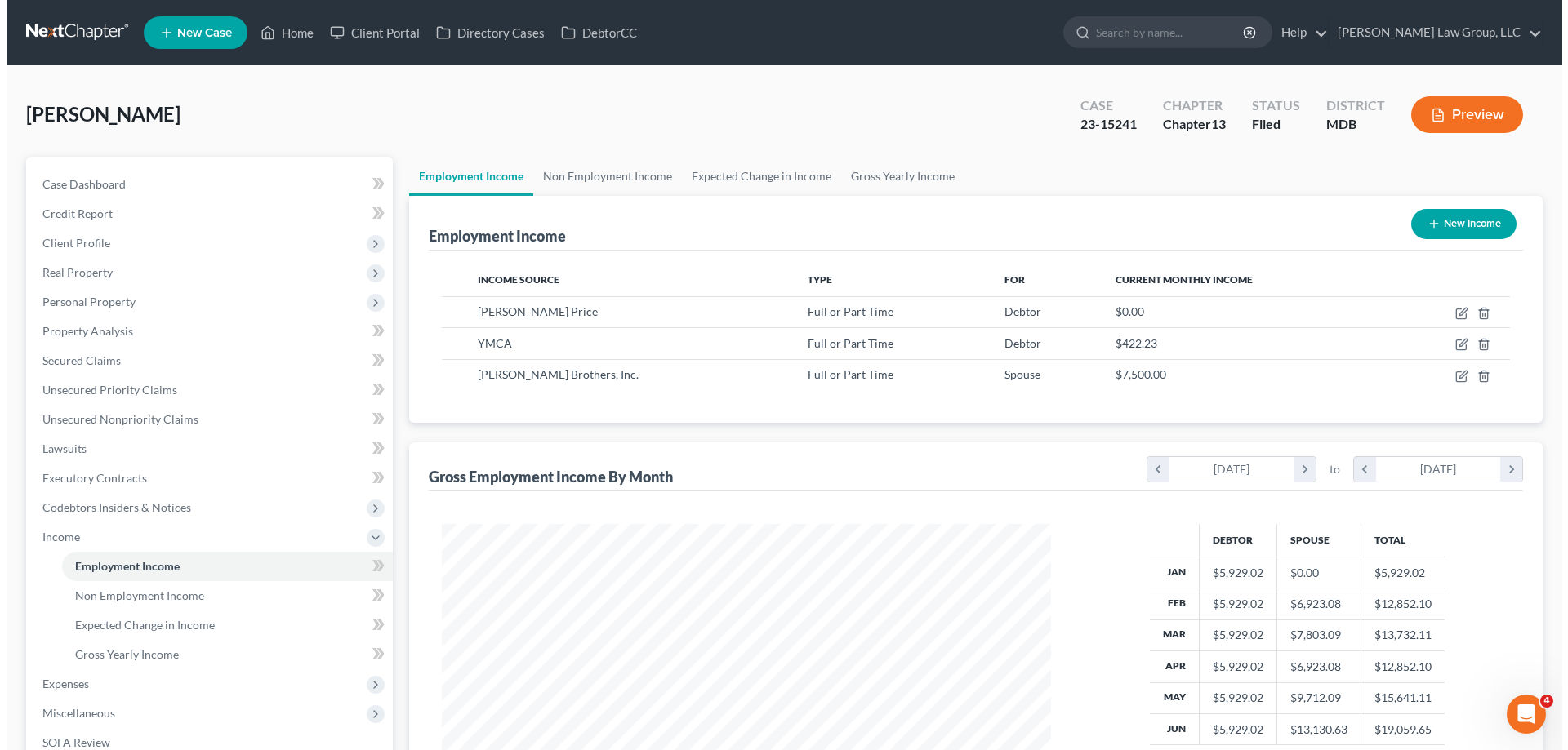
scroll to position [305, 642]
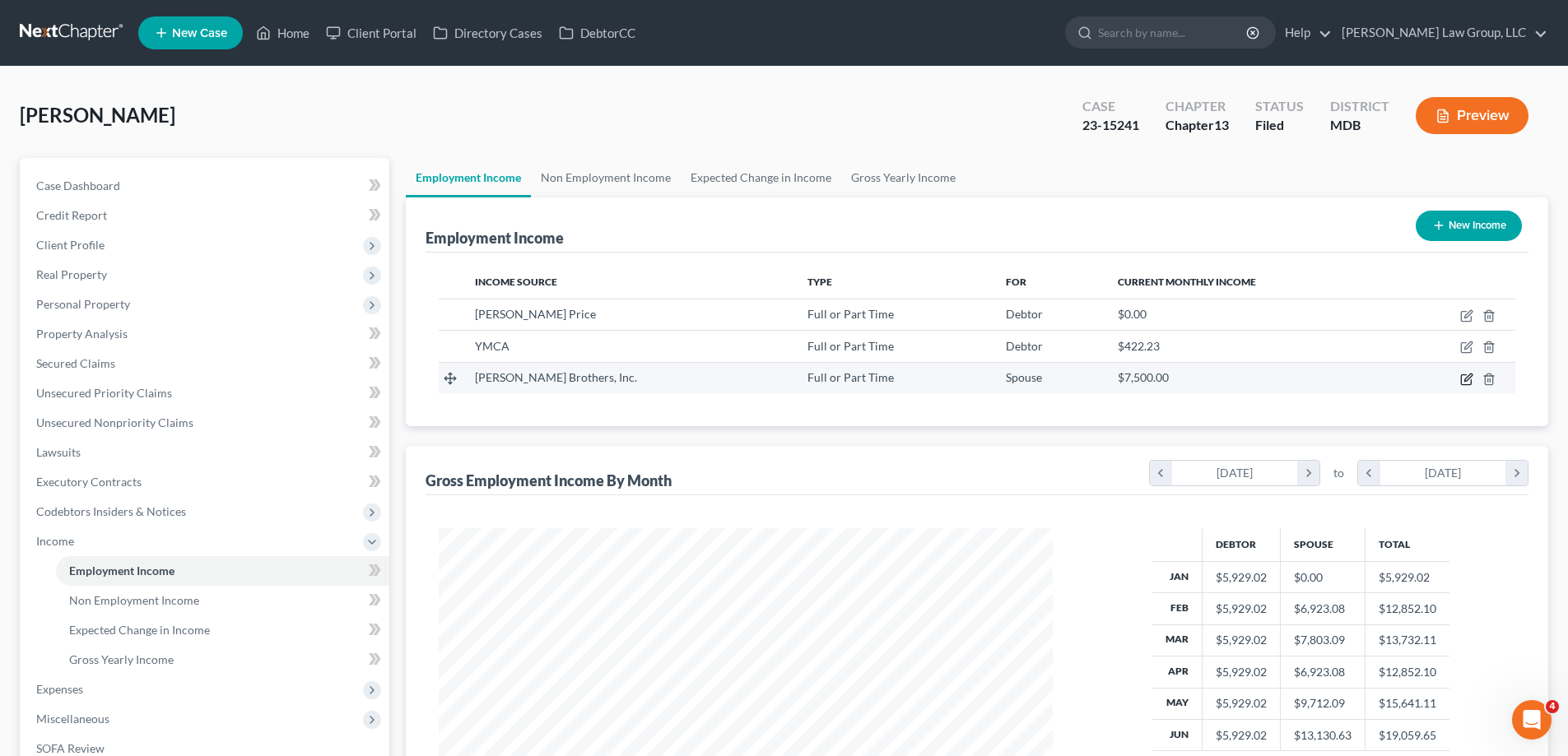
click at [1464, 379] on icon "button" at bounding box center [1466, 379] width 13 height 13
select select "0"
select select "21"
select select "2"
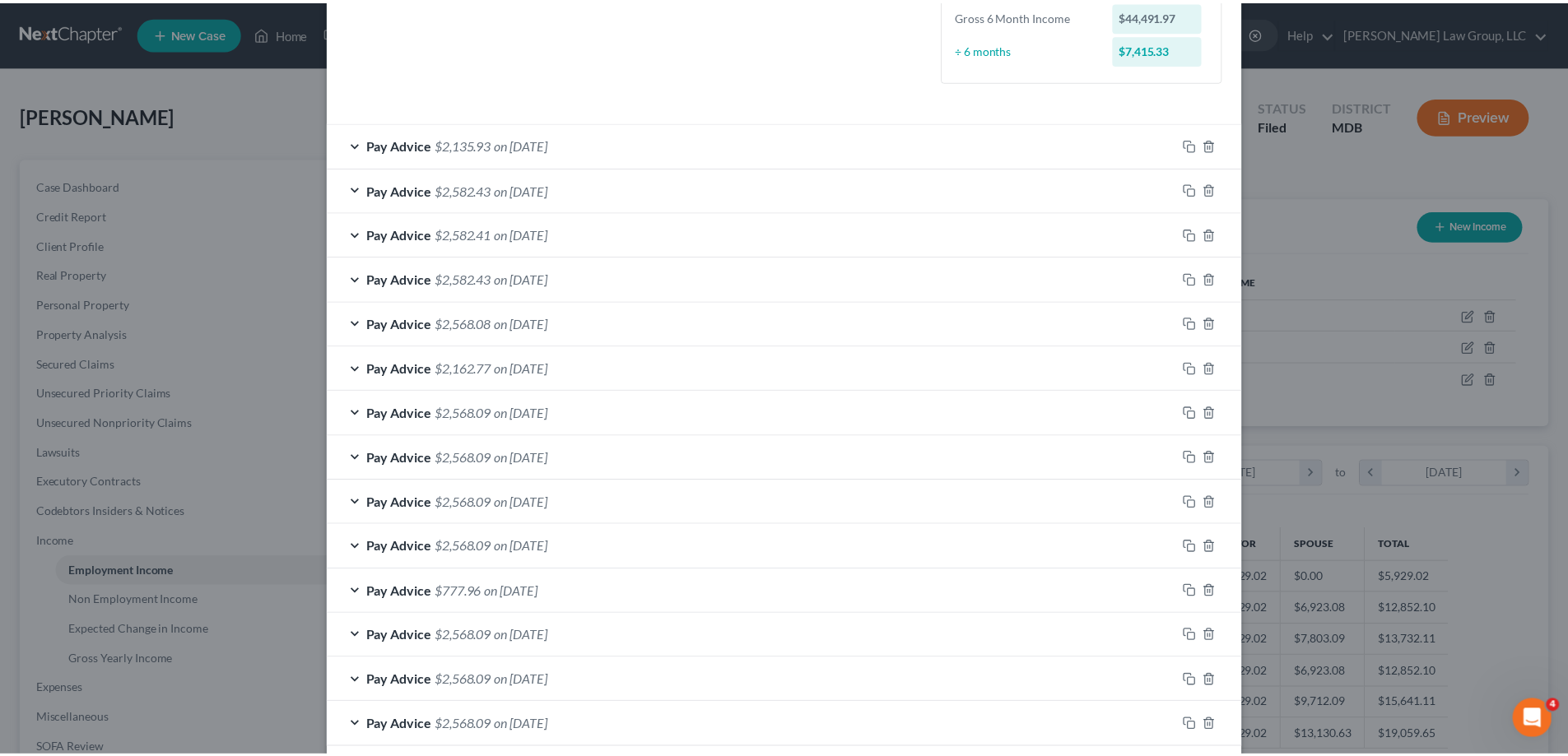
scroll to position [549, 0]
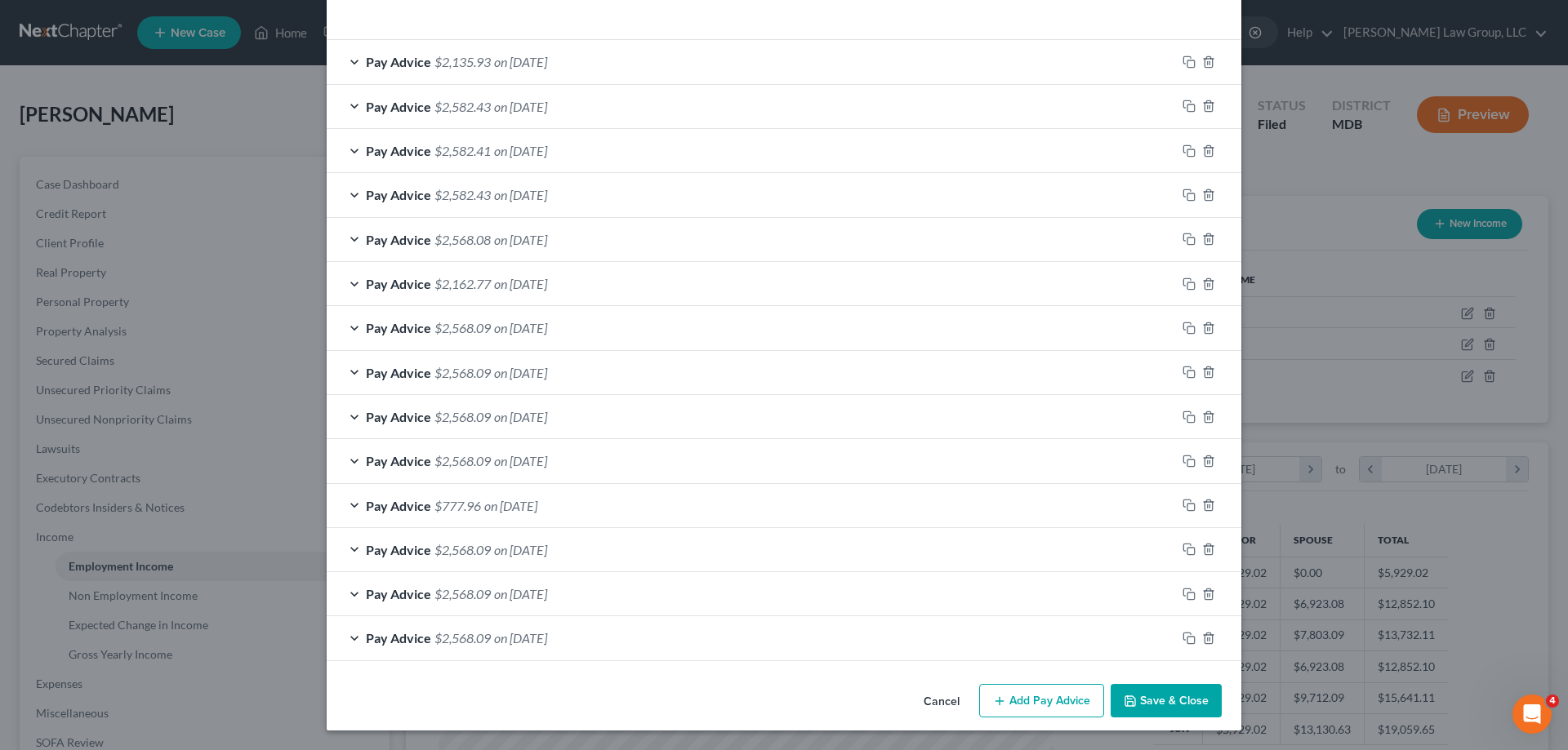
click at [936, 702] on button "Cancel" at bounding box center [942, 702] width 62 height 33
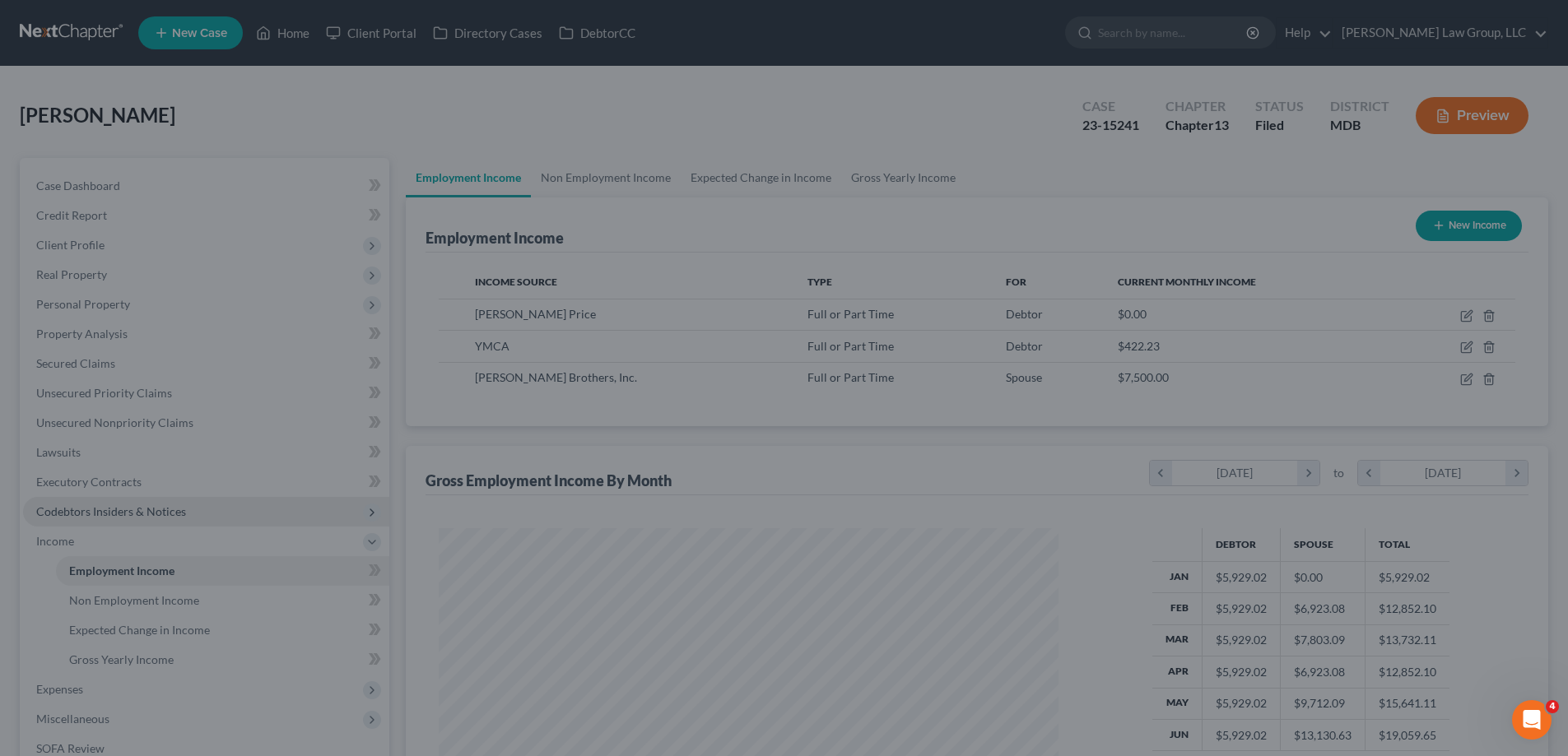
scroll to position [822614, 822294]
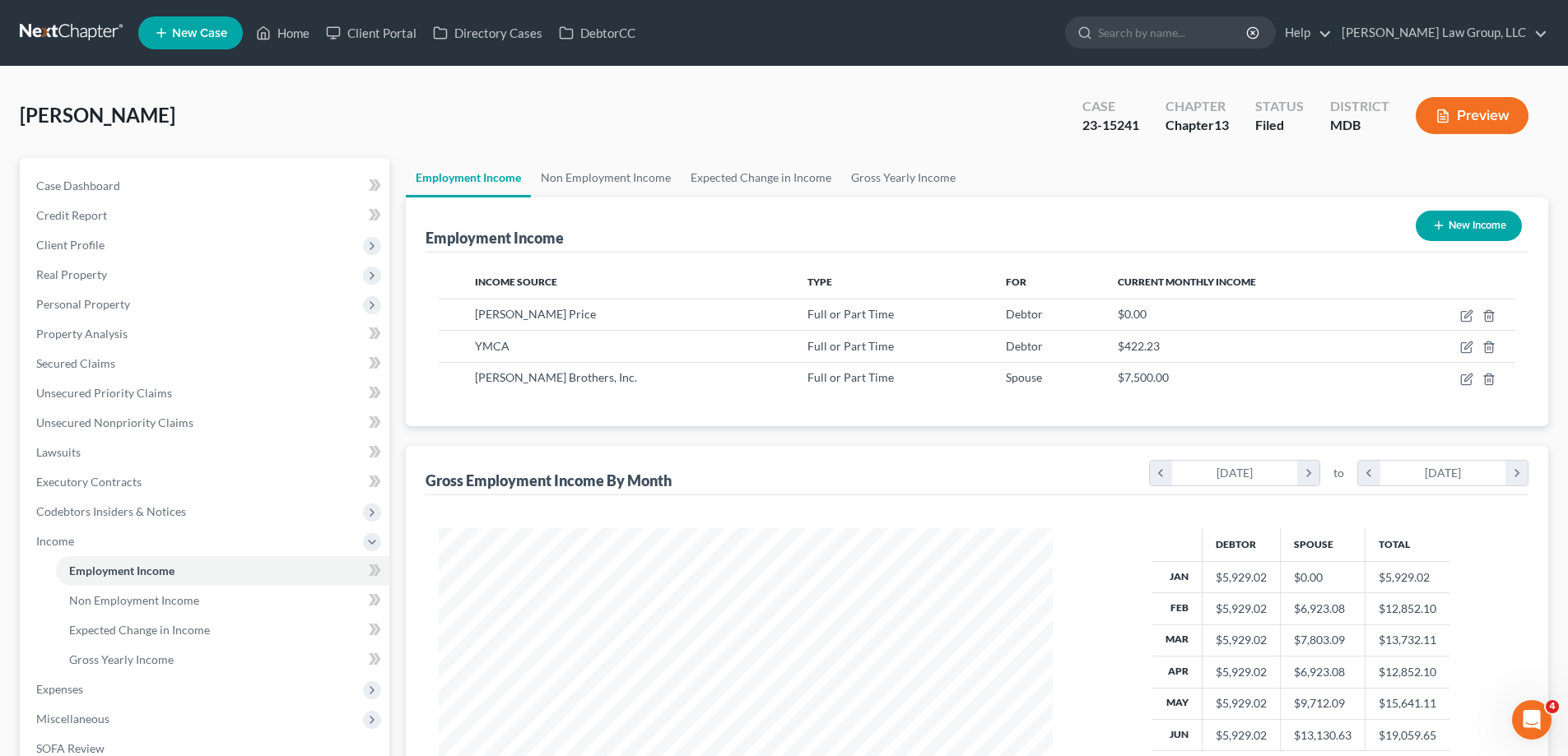
click at [302, 14] on ul "New Case Home Client Portal Directory Cases DebtorCC - No Result - See all resu…" at bounding box center [843, 33] width 1410 height 43
click at [287, 34] on link "Home" at bounding box center [282, 32] width 70 height 29
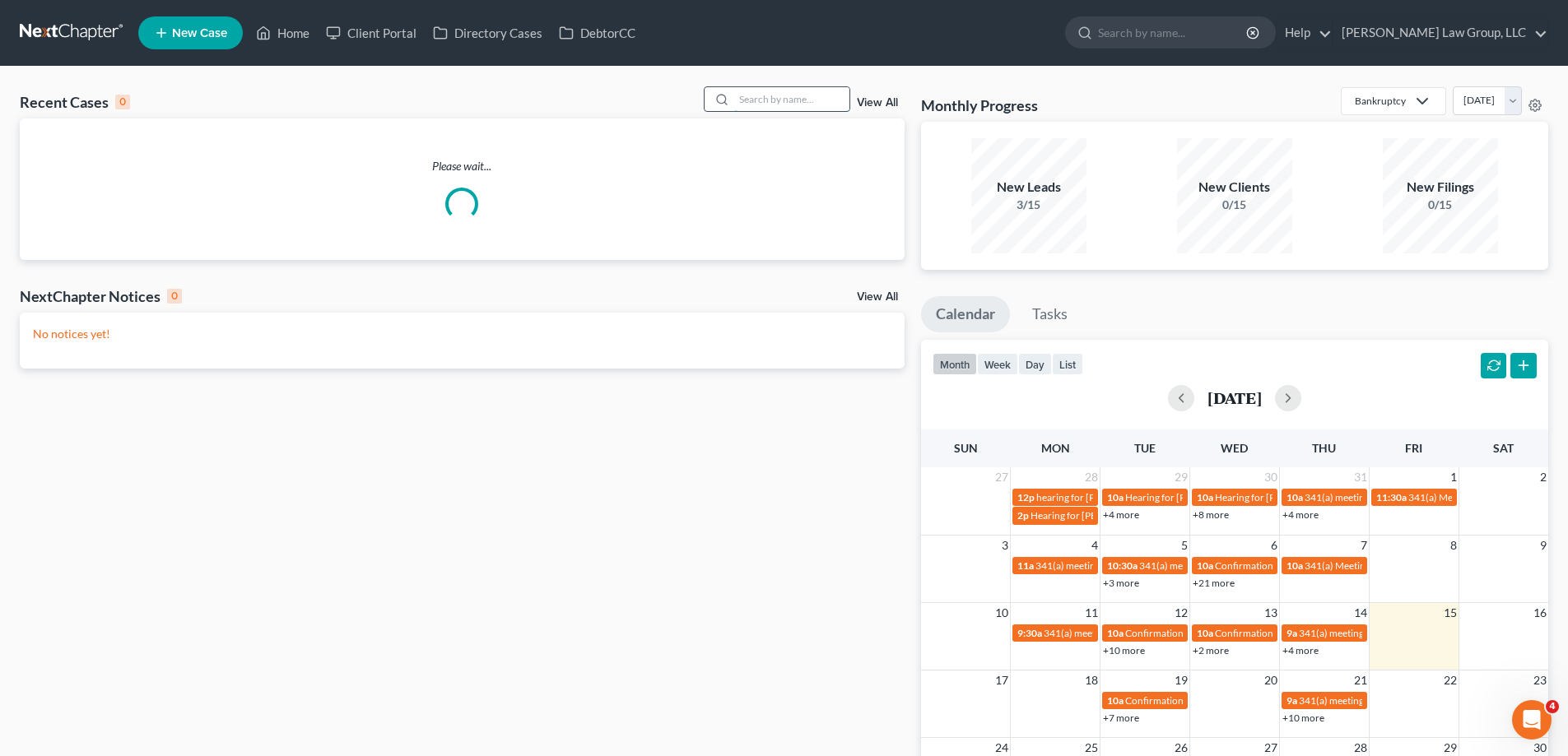
click at [811, 102] on input "search" at bounding box center [791, 99] width 115 height 24
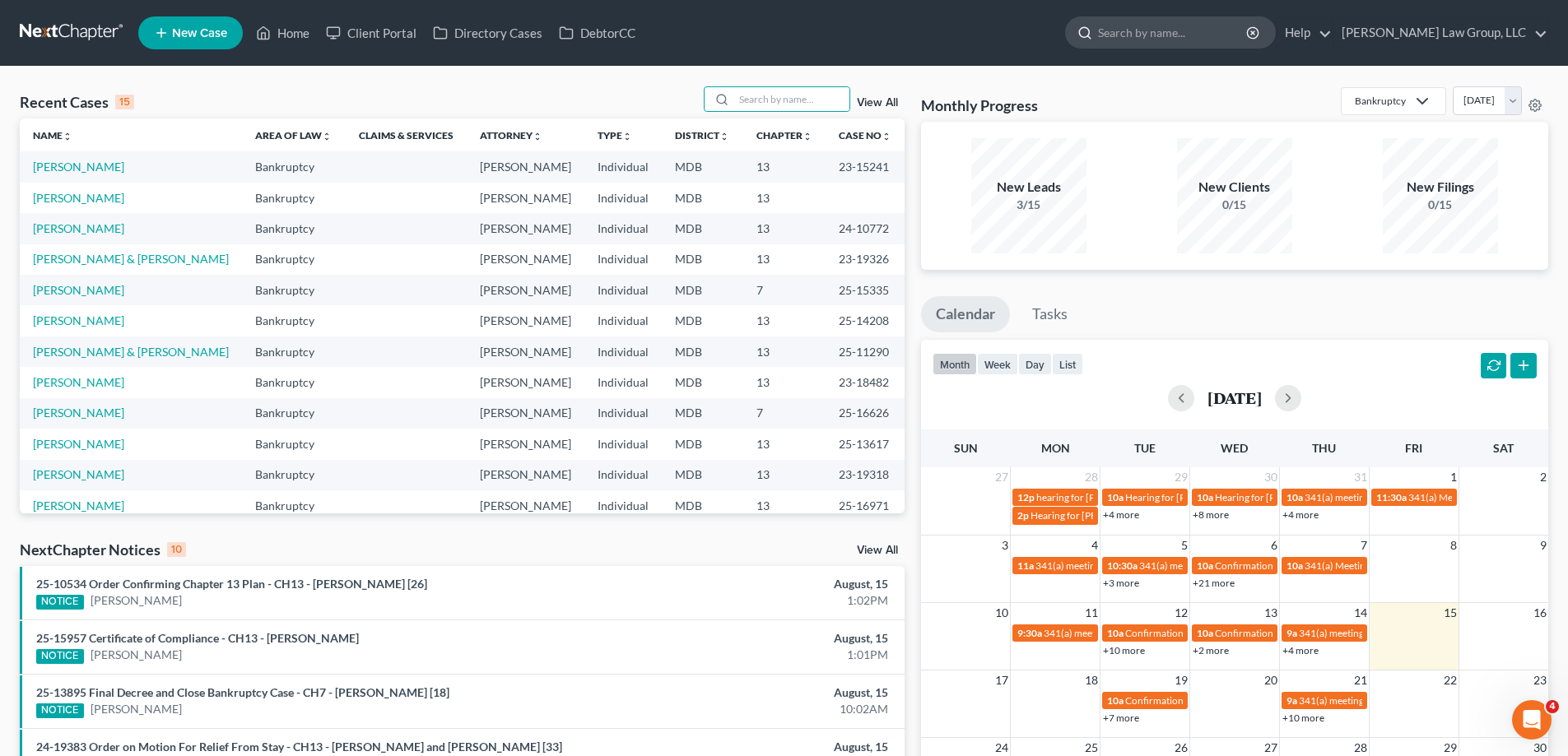
click at [1179, 42] on input "search" at bounding box center [1172, 32] width 150 height 30
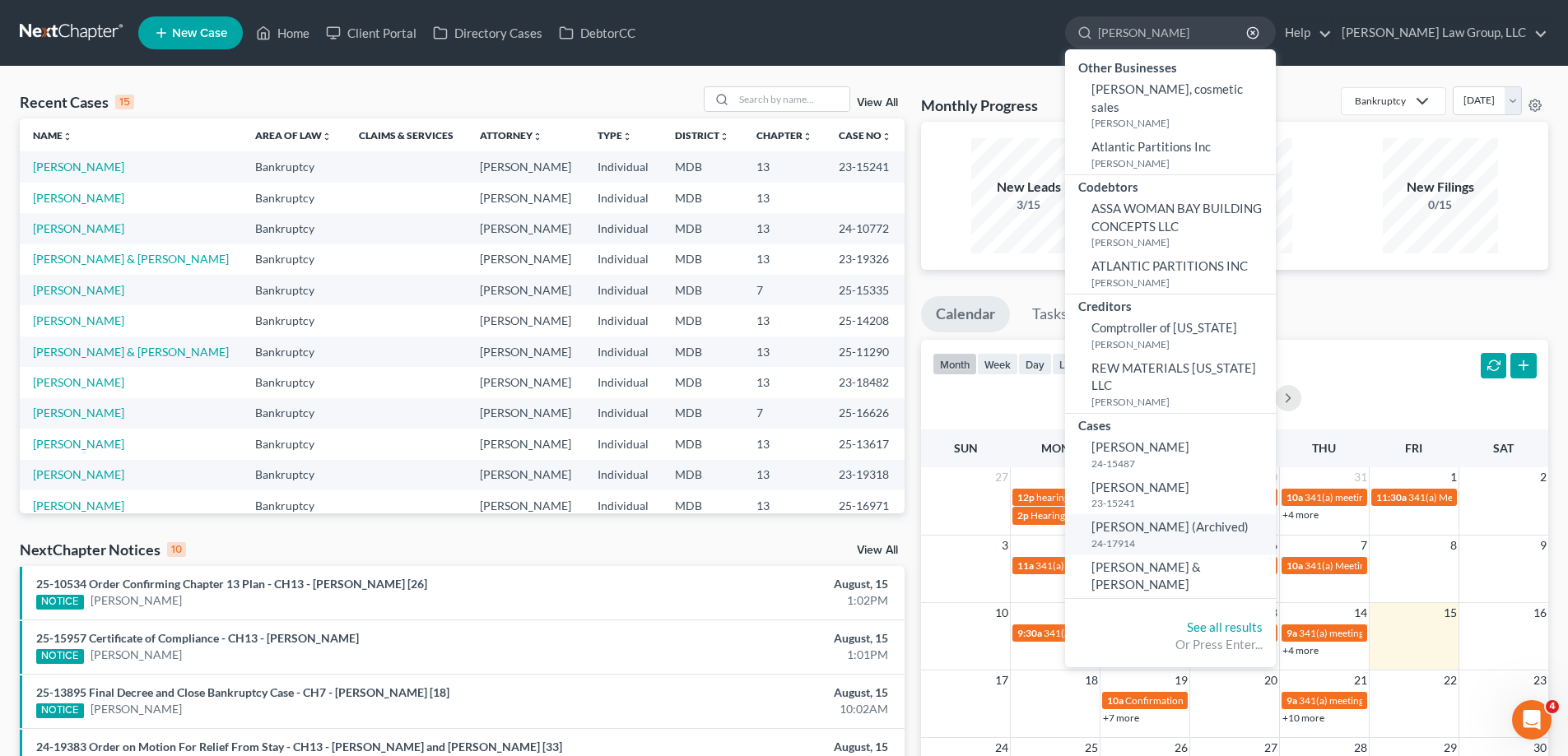
type input "[PERSON_NAME]"
click at [1238, 536] on small "24-17914" at bounding box center [1181, 543] width 181 height 14
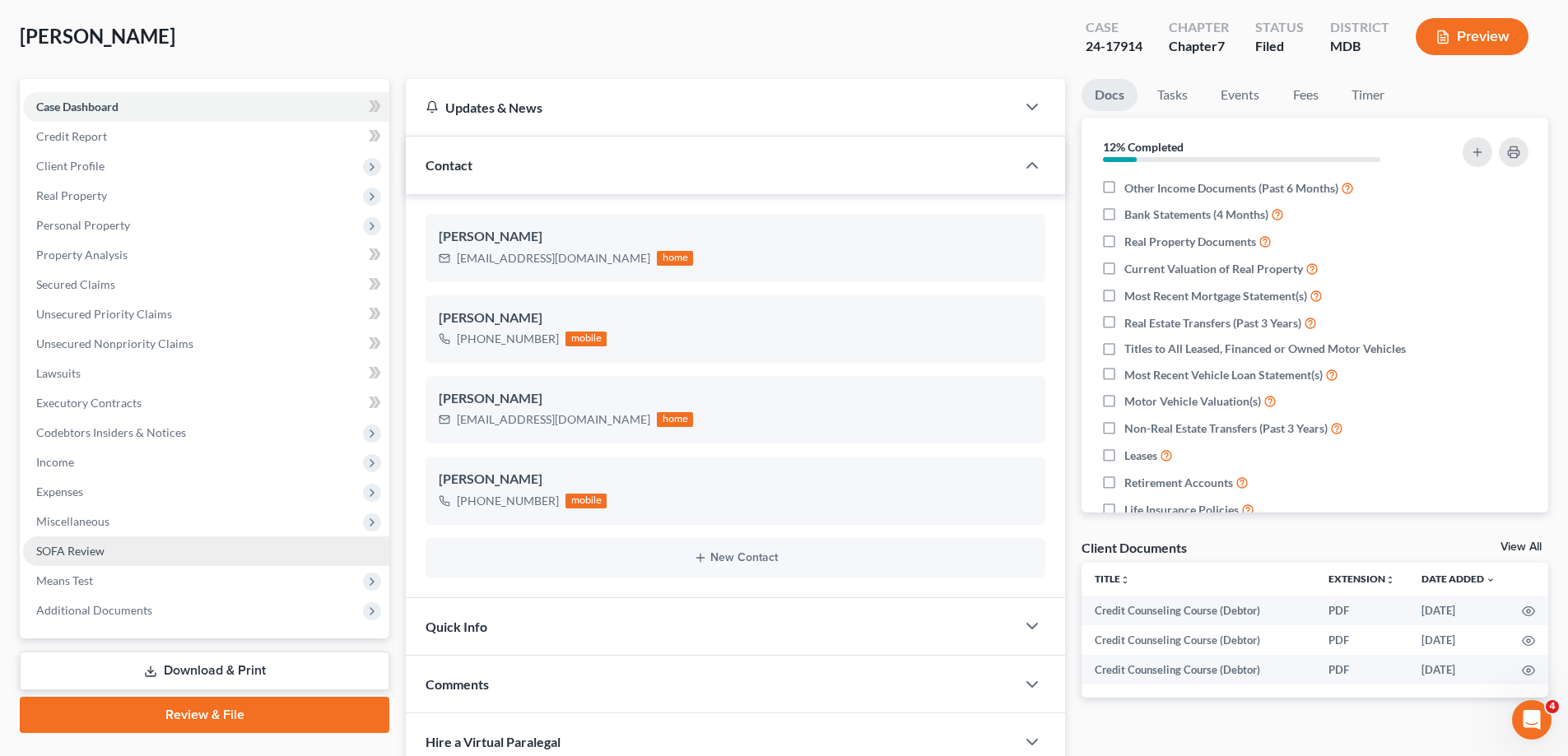
scroll to position [165, 0]
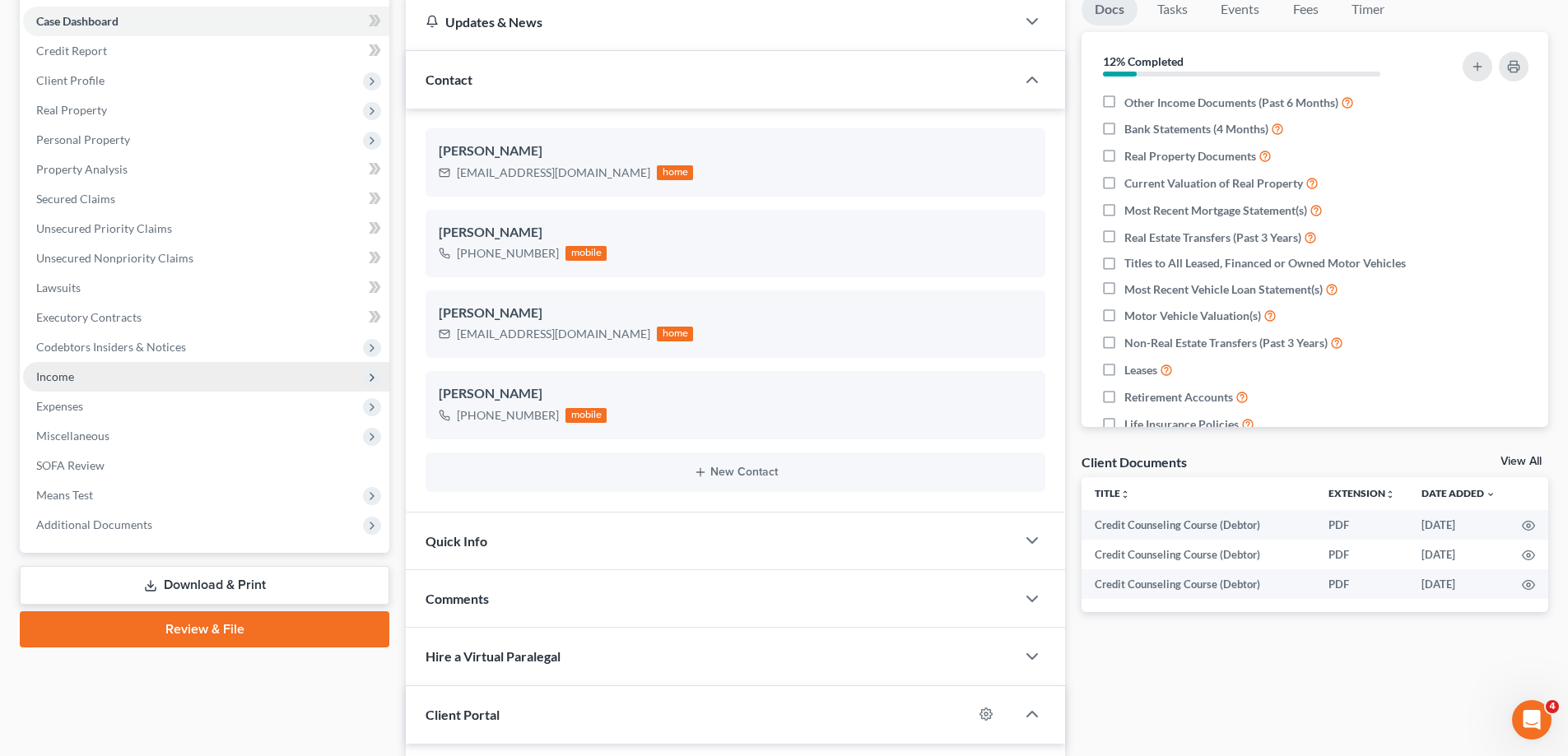
click at [43, 382] on span "Income" at bounding box center [55, 376] width 38 height 14
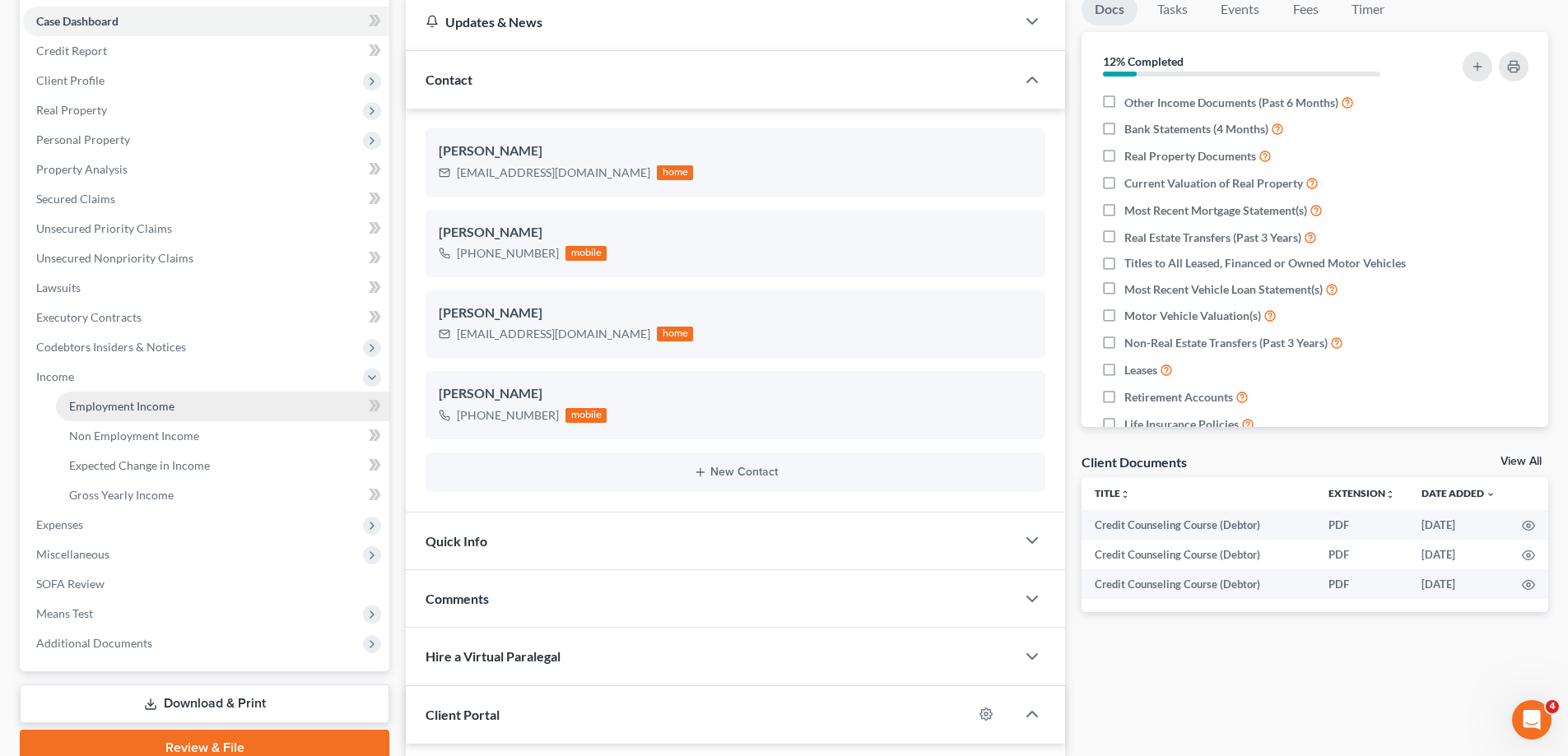
click at [83, 410] on span "Employment Income" at bounding box center [121, 406] width 105 height 14
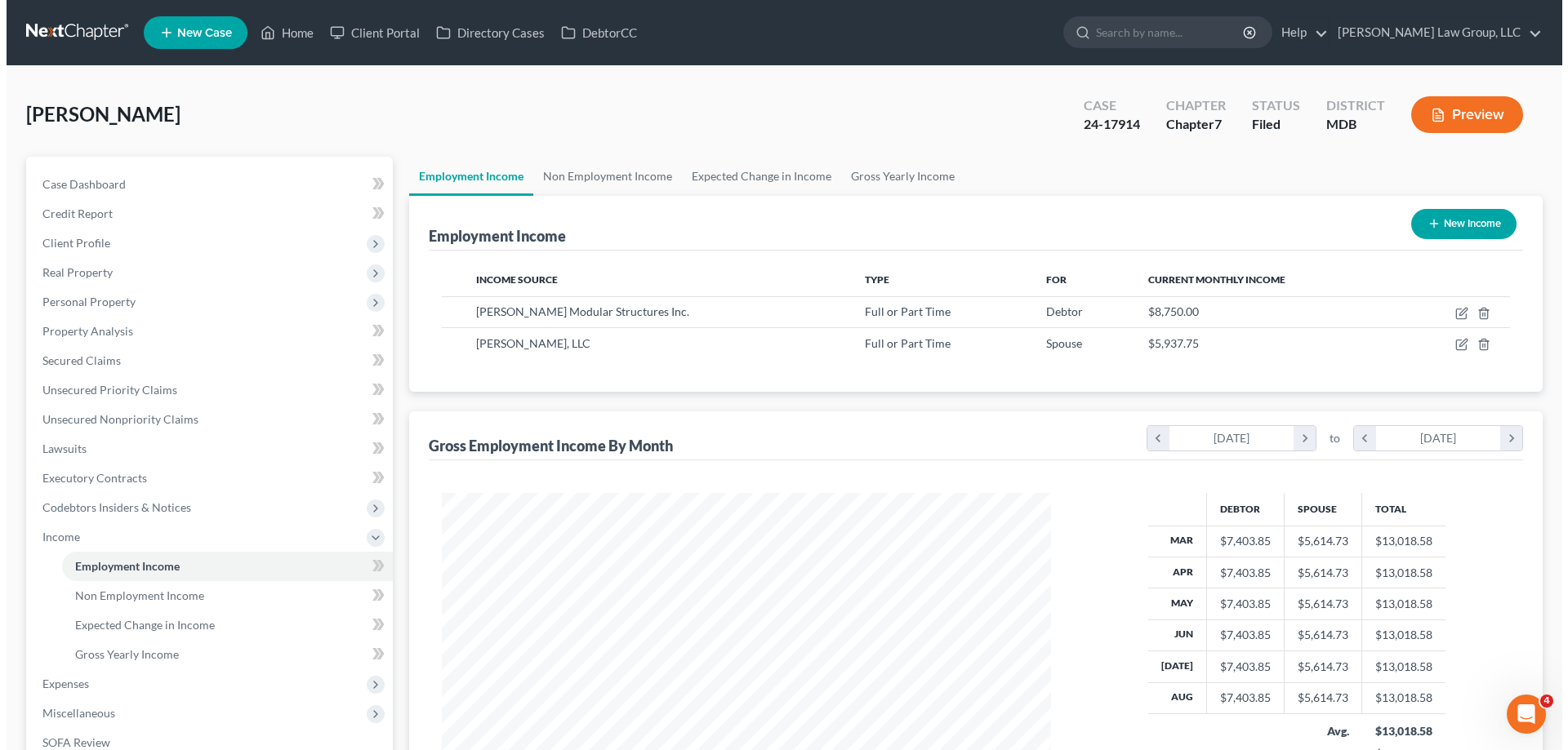
scroll to position [305, 642]
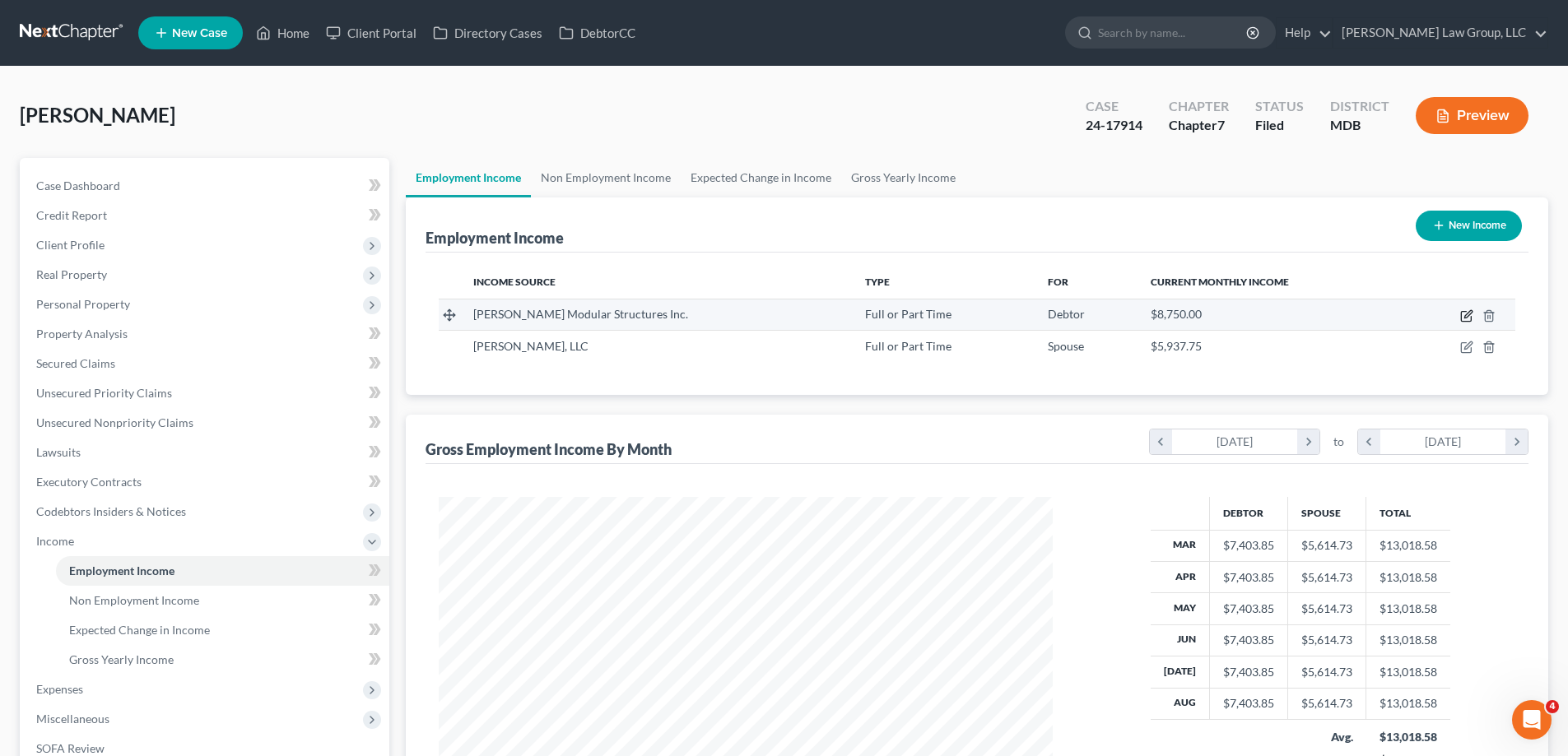
click at [1470, 319] on icon "button" at bounding box center [1466, 315] width 13 height 13
select select "0"
select select "21"
select select "2"
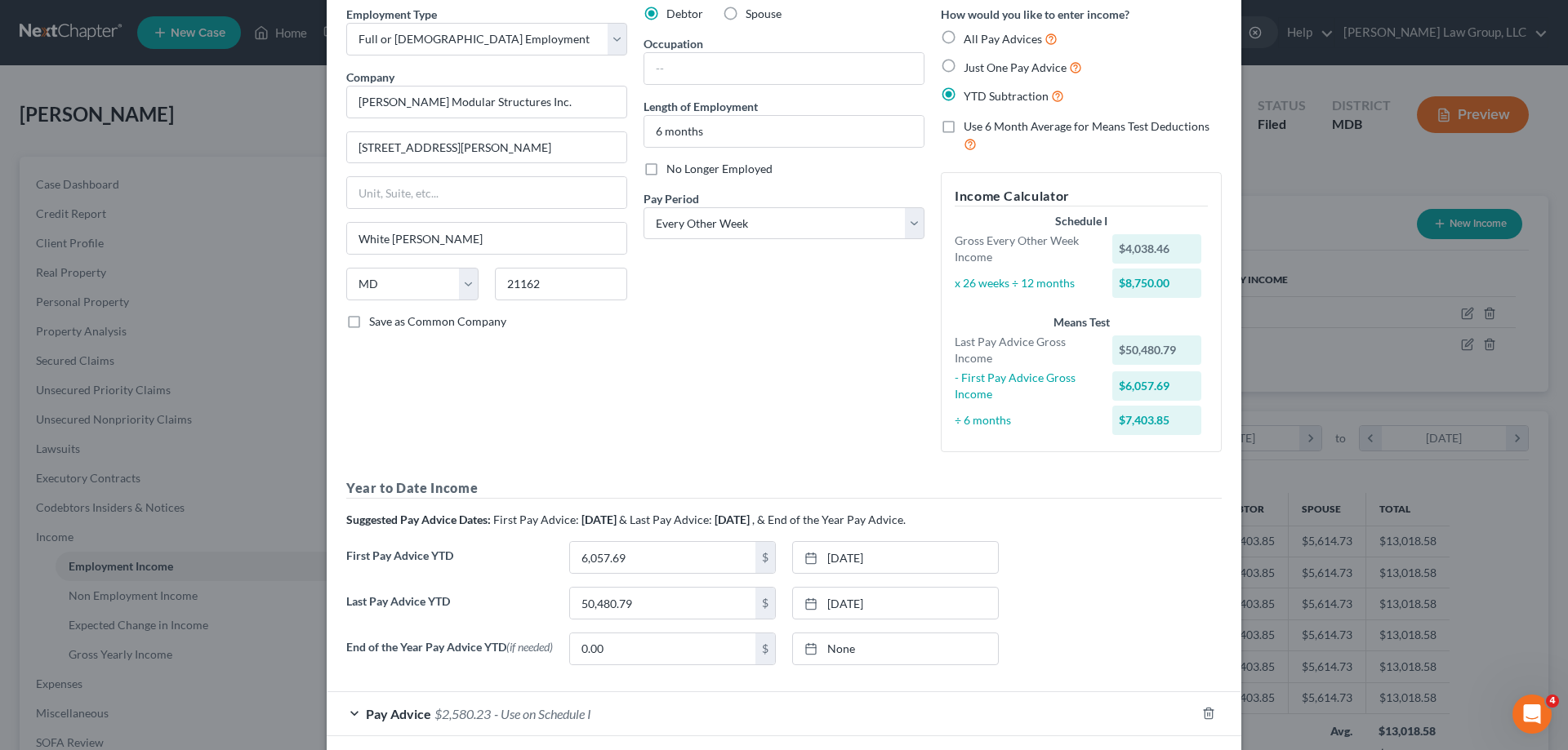
scroll to position [149, 0]
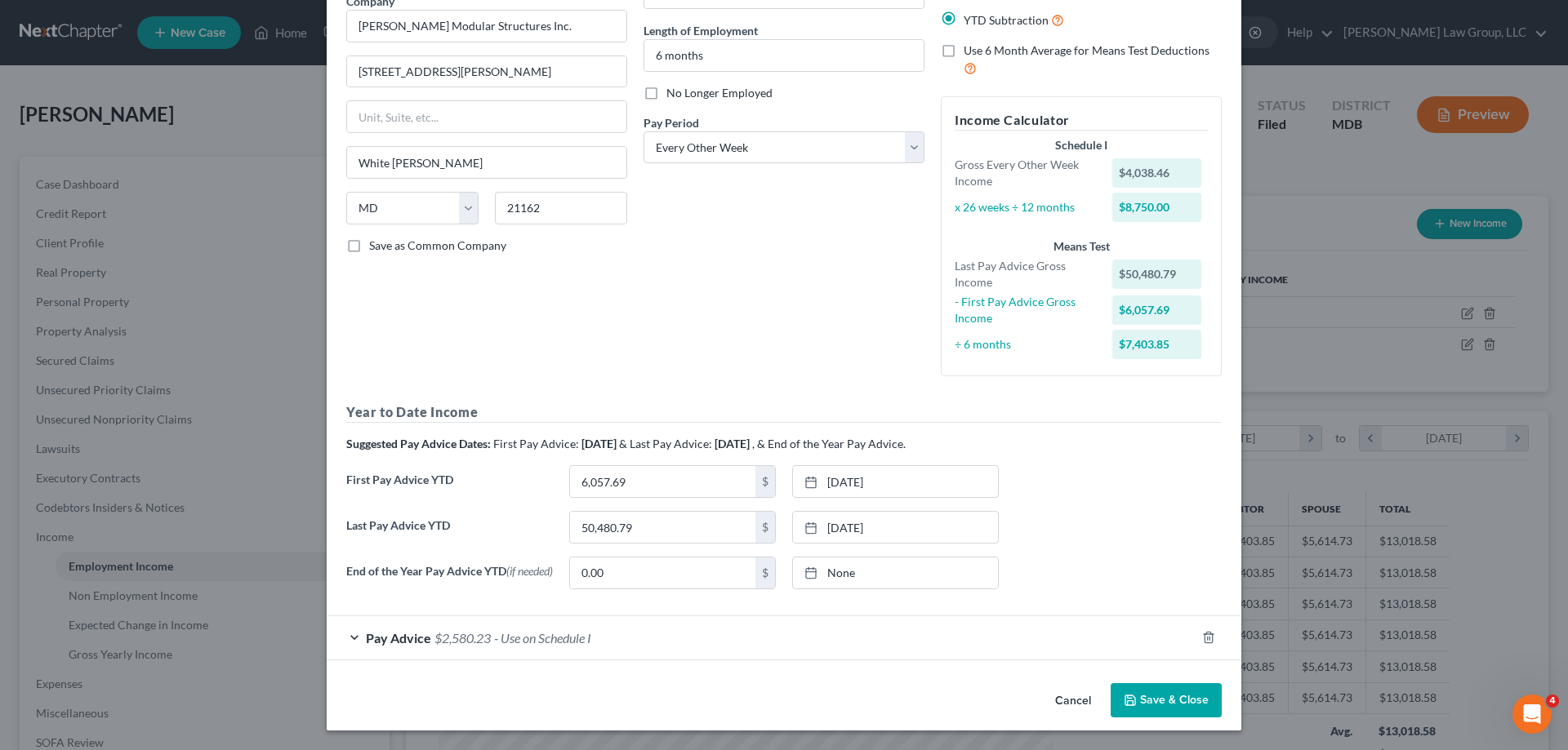
click at [513, 640] on span "- Use on Schedule I" at bounding box center [543, 638] width 97 height 16
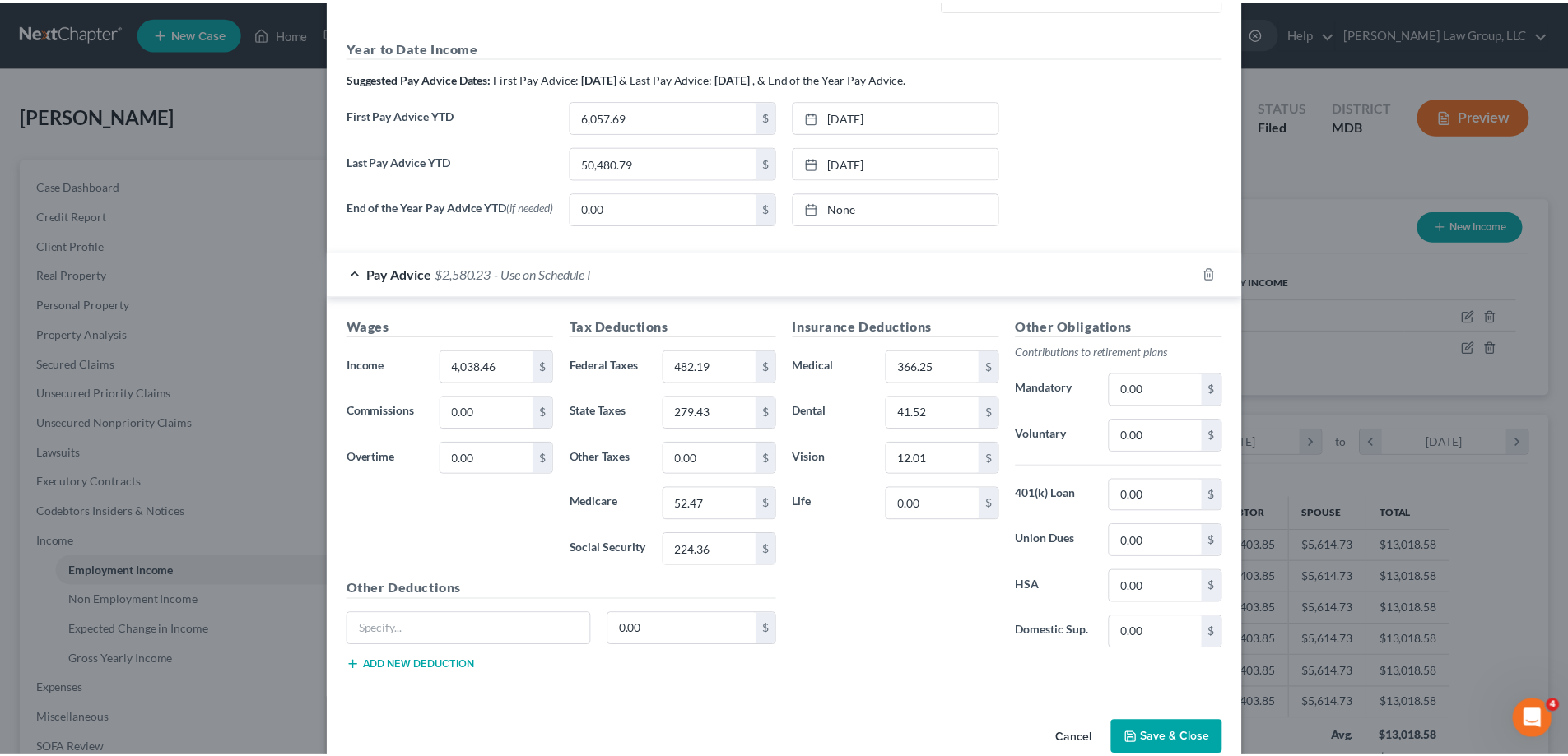
scroll to position [552, 0]
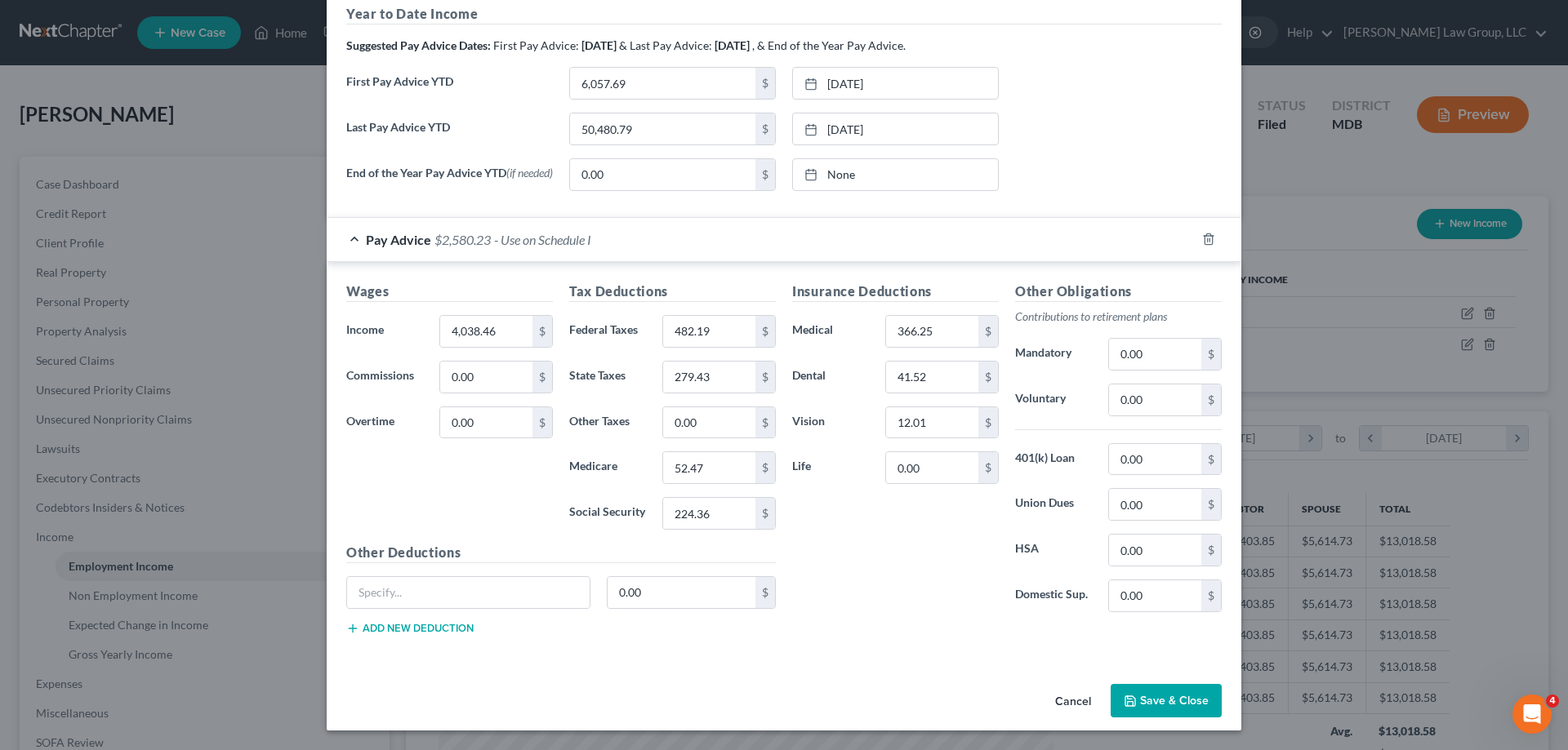
click at [1084, 696] on button "Cancel" at bounding box center [1073, 702] width 62 height 33
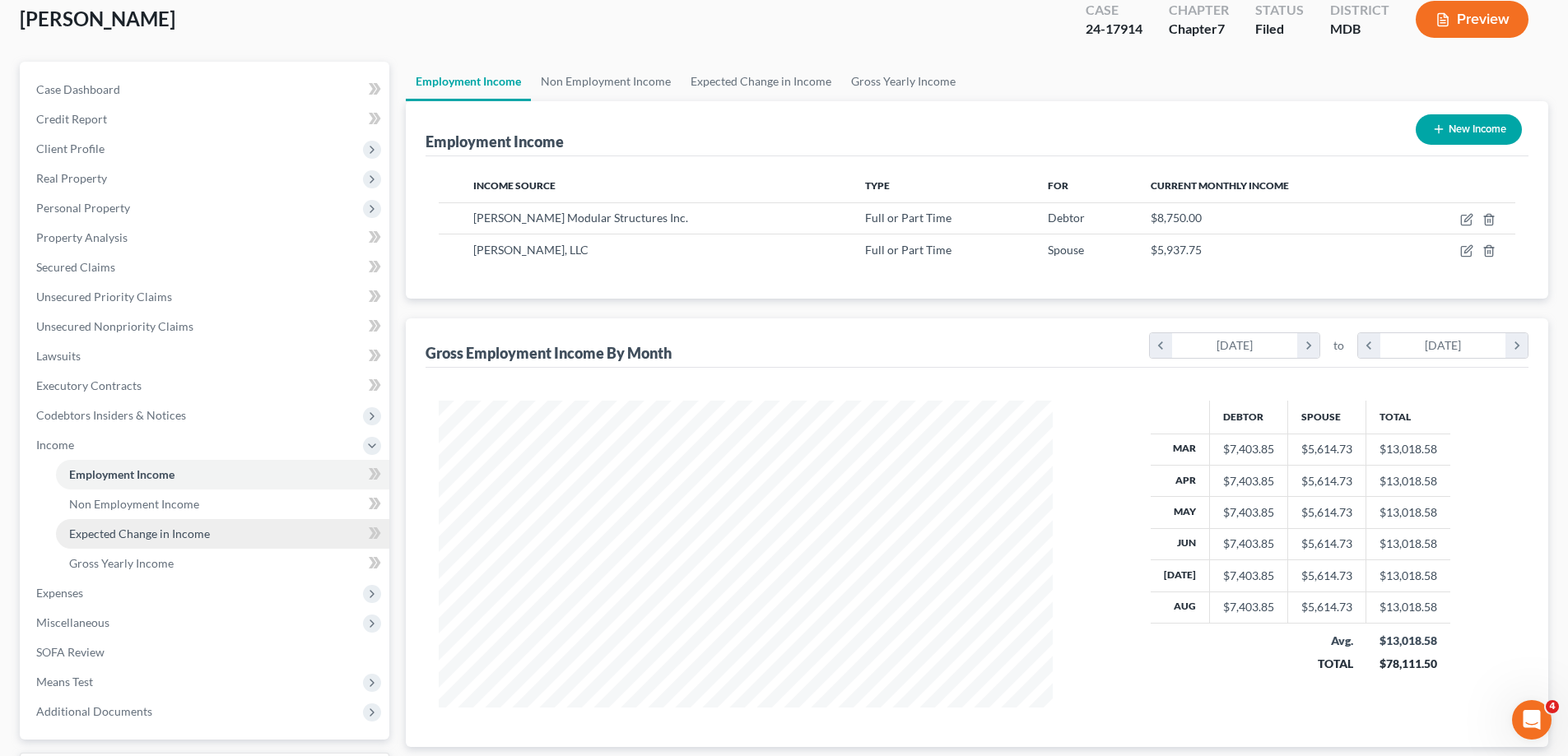
scroll to position [237, 0]
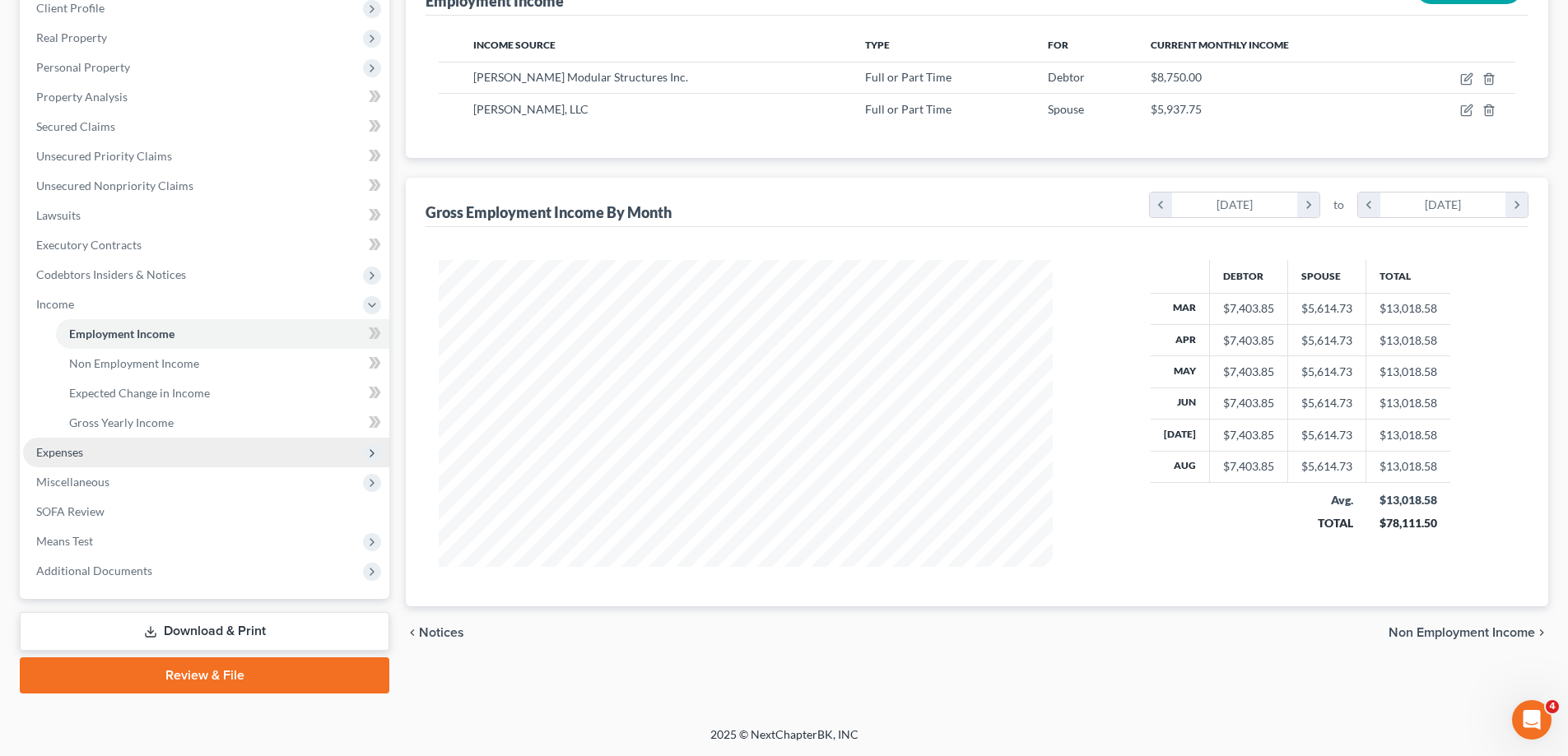
click at [85, 455] on span "Expenses" at bounding box center [205, 453] width 366 height 29
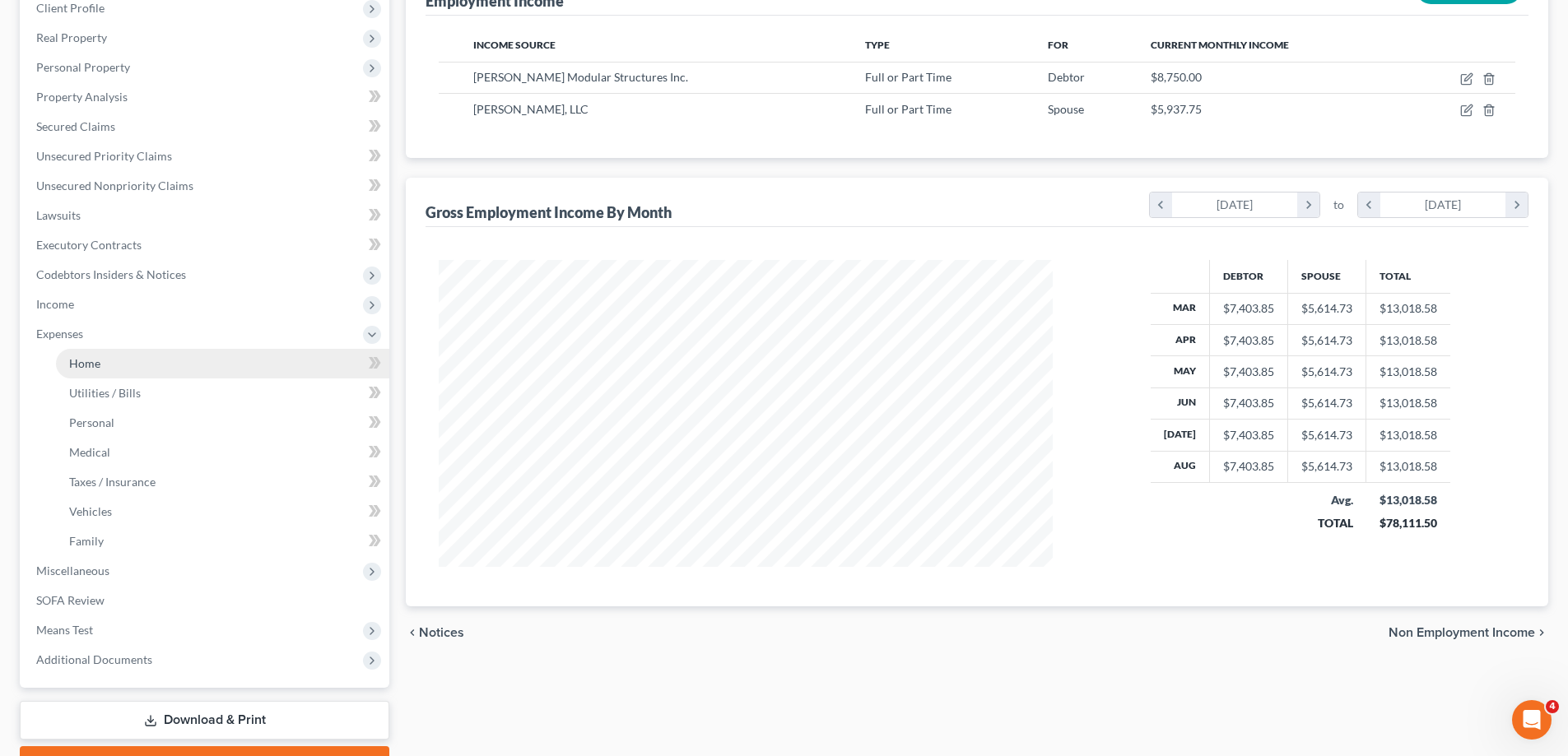
click at [128, 370] on link "Home" at bounding box center [222, 363] width 333 height 29
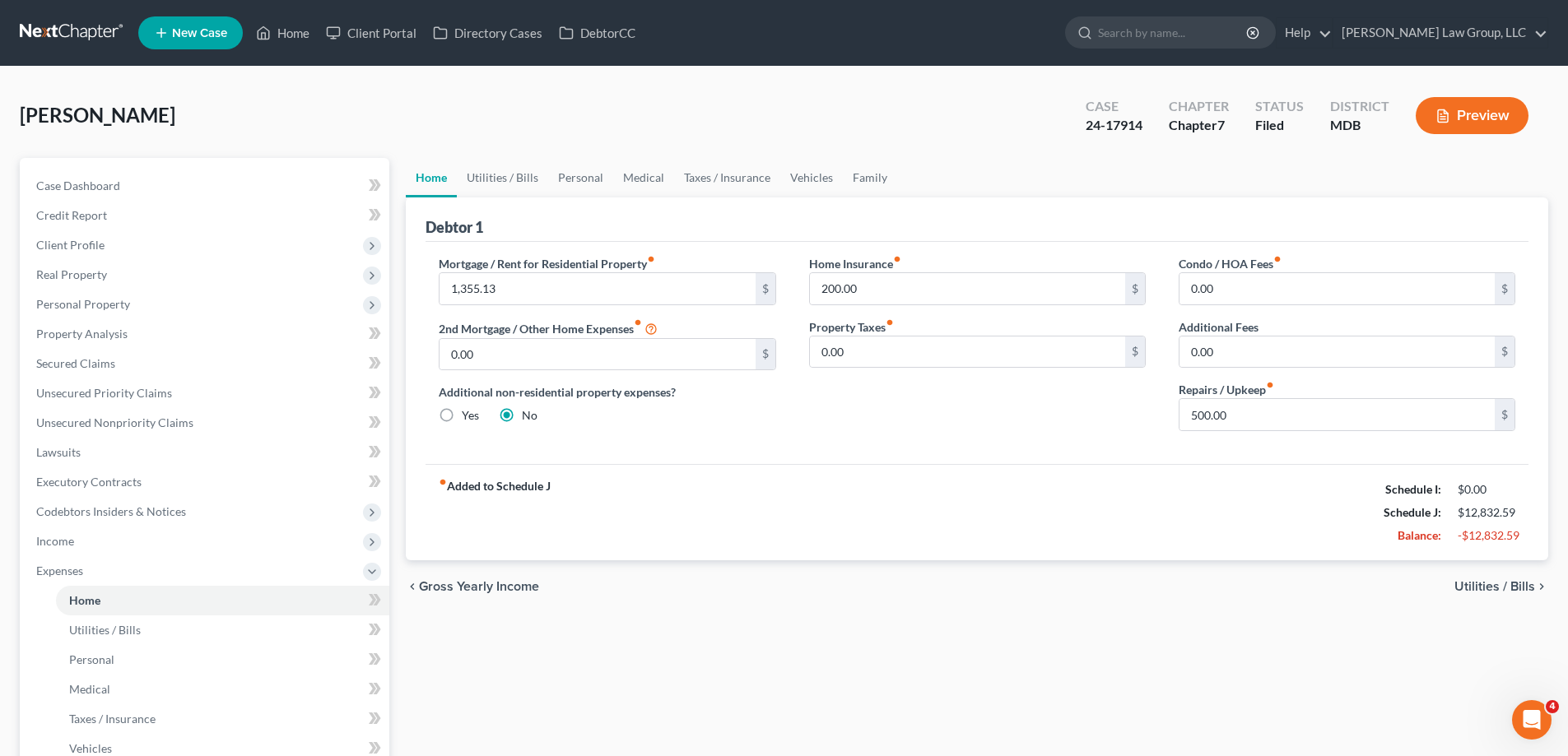
click at [1487, 115] on button "Preview" at bounding box center [1472, 116] width 113 height 37
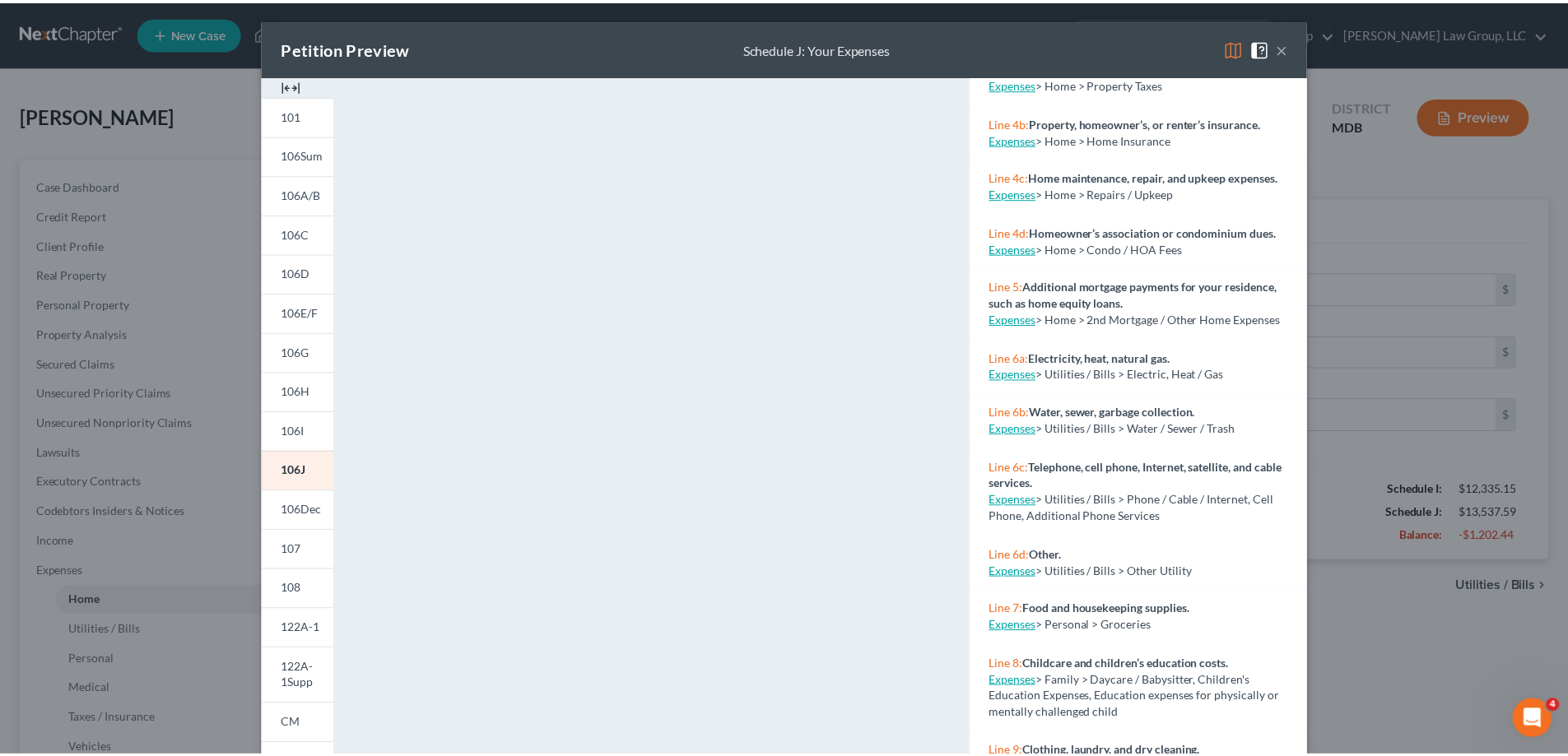
scroll to position [576, 0]
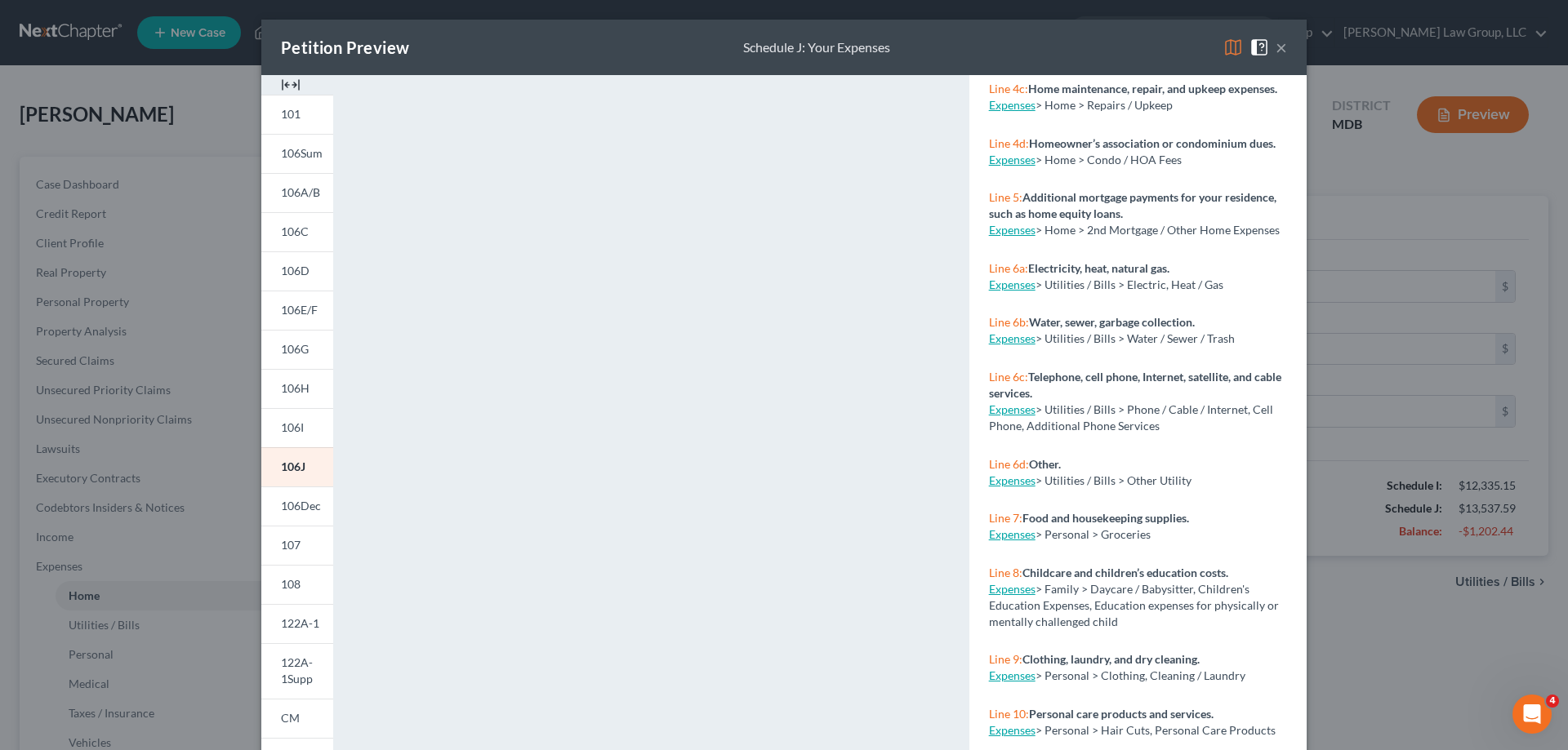
click at [1278, 50] on button "×" at bounding box center [1281, 48] width 12 height 19
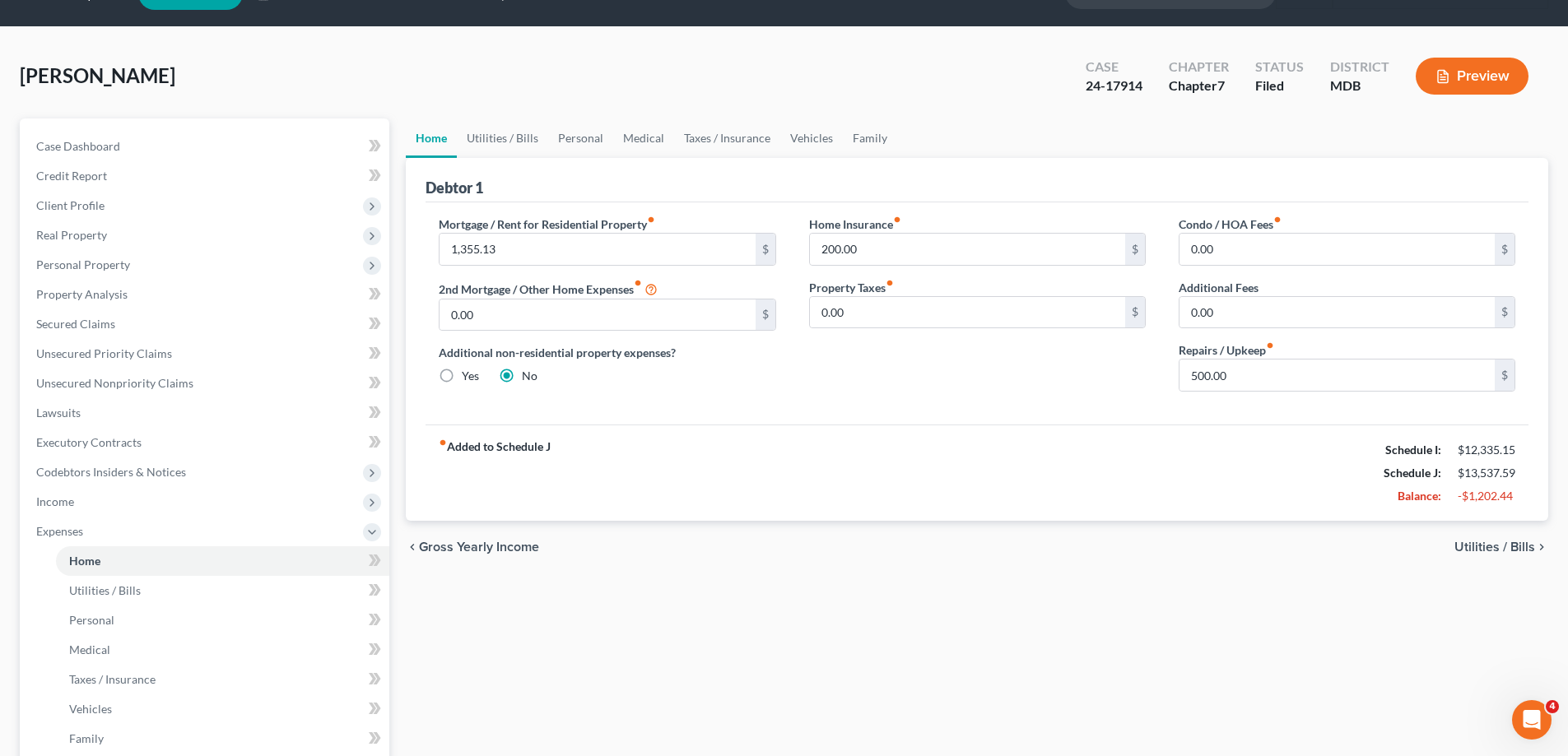
scroll to position [0, 0]
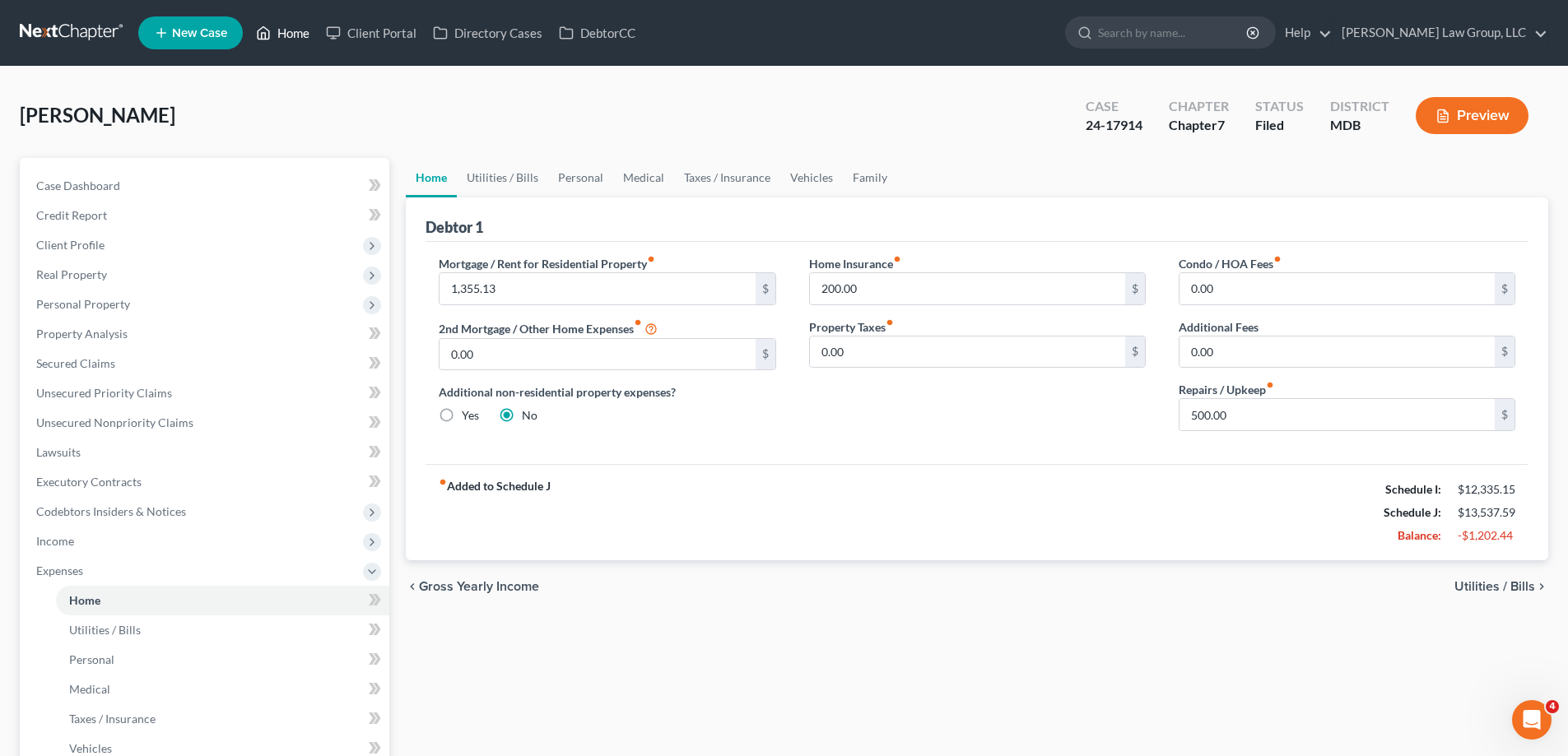
click at [280, 33] on link "Home" at bounding box center [282, 32] width 70 height 29
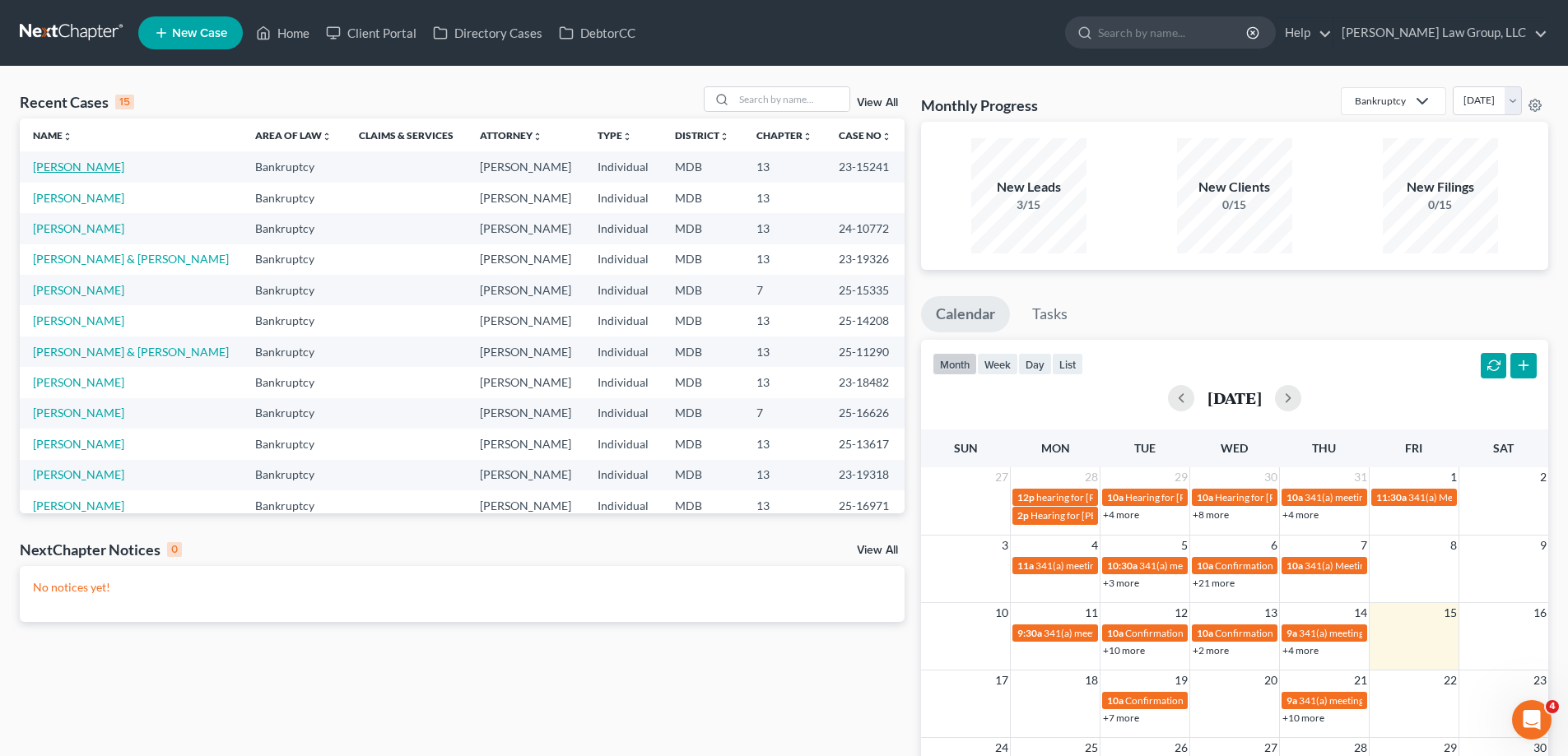
click at [79, 172] on link "[PERSON_NAME]" at bounding box center [79, 167] width 91 height 14
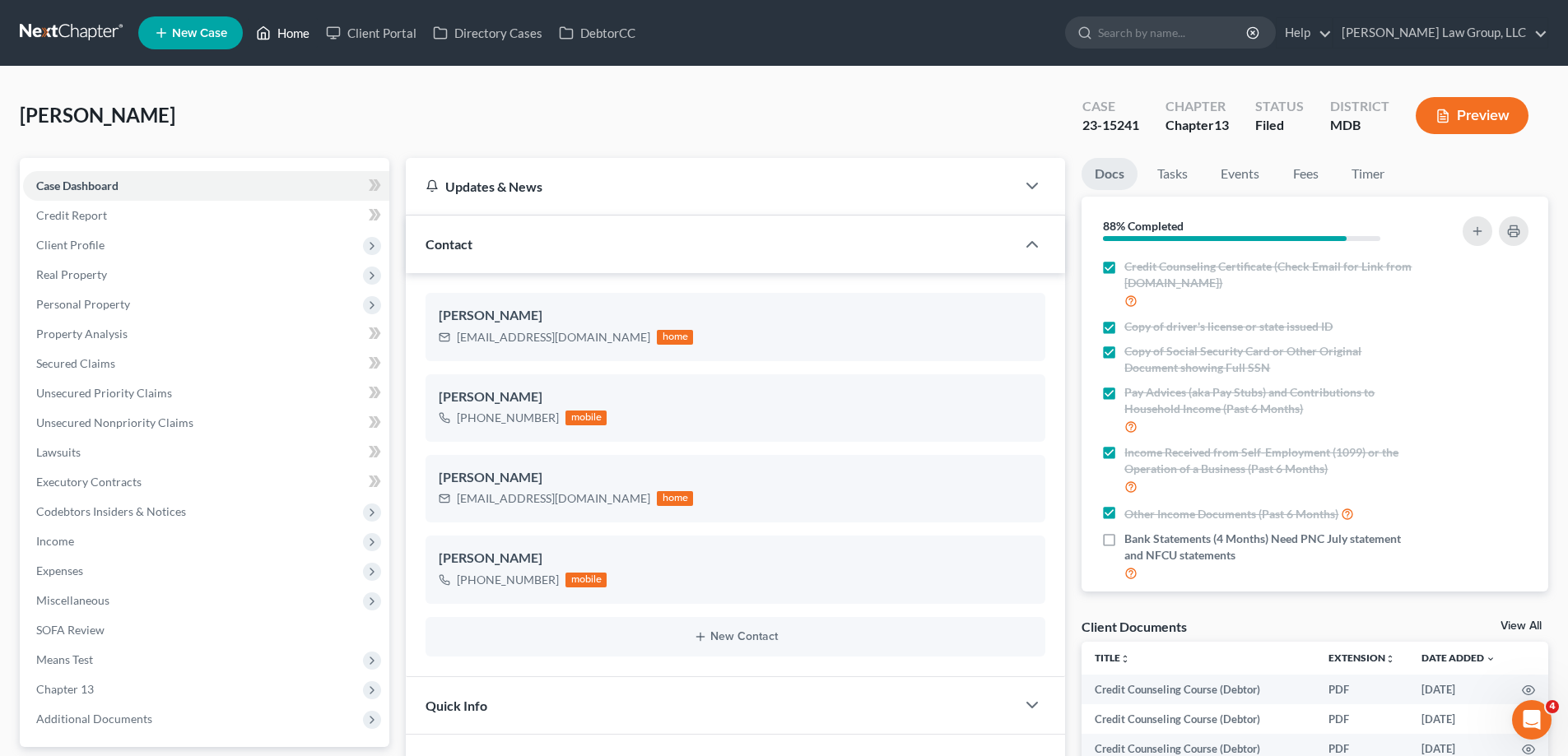
scroll to position [2907, 0]
click at [284, 27] on link "Home" at bounding box center [282, 32] width 70 height 29
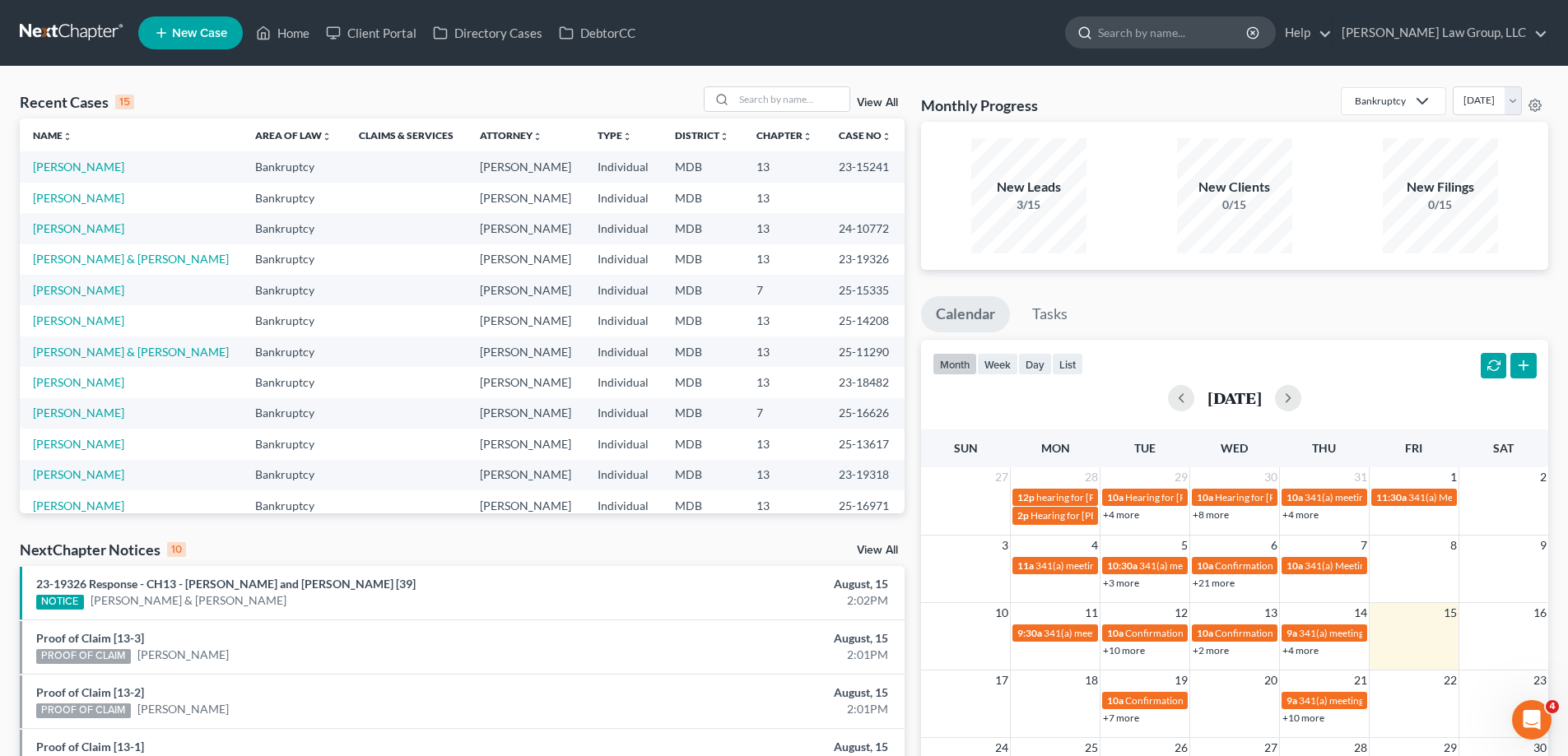
click at [1194, 37] on input "search" at bounding box center [1172, 32] width 150 height 30
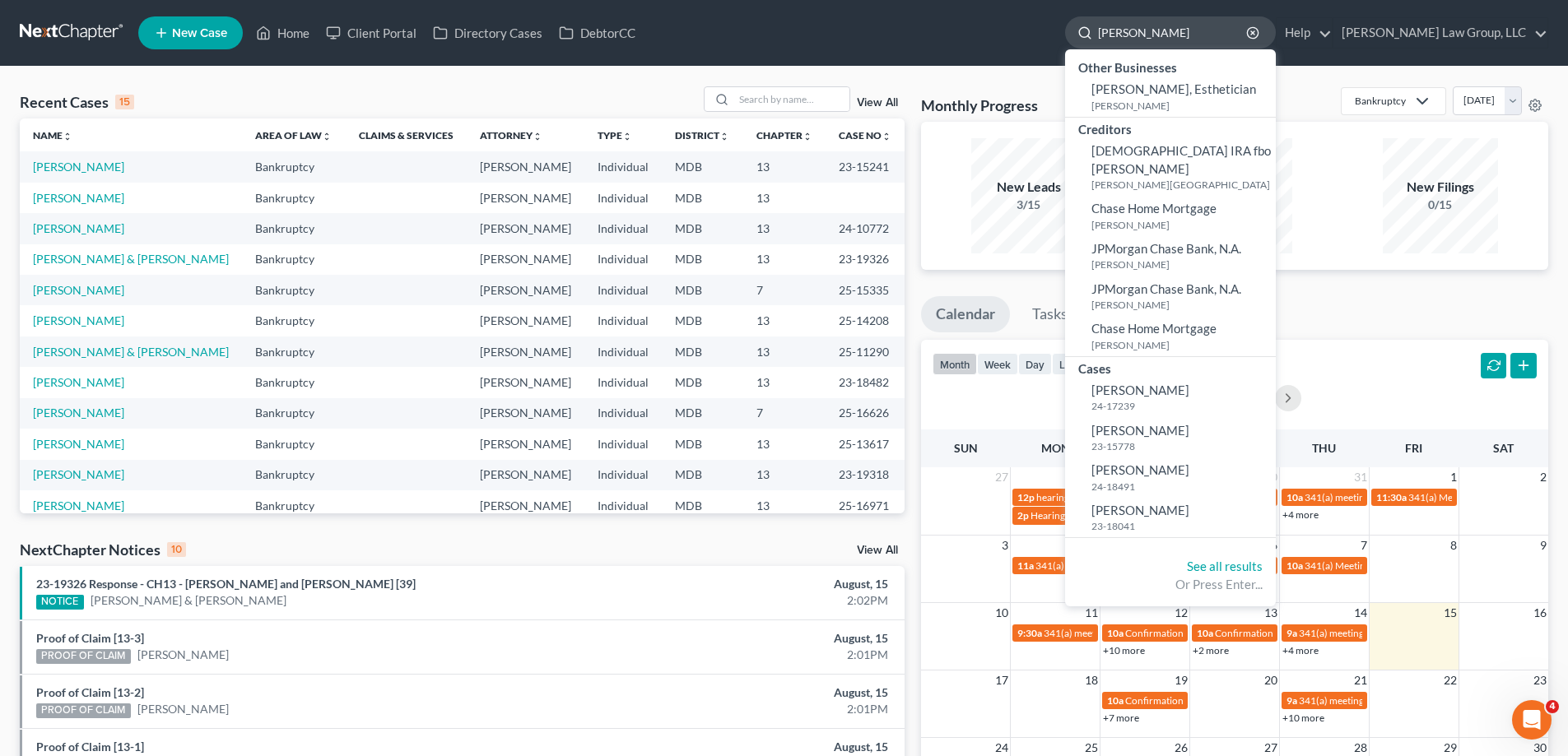
drag, startPoint x: 1233, startPoint y: 33, endPoint x: 1131, endPoint y: 38, distance: 102.1
click at [1131, 38] on div "christopher" at bounding box center [1170, 32] width 211 height 32
drag, startPoint x: 1213, startPoint y: 27, endPoint x: 1151, endPoint y: 21, distance: 62.3
click at [1151, 21] on div "[PERSON_NAME]" at bounding box center [1170, 32] width 211 height 32
type input "Chris"
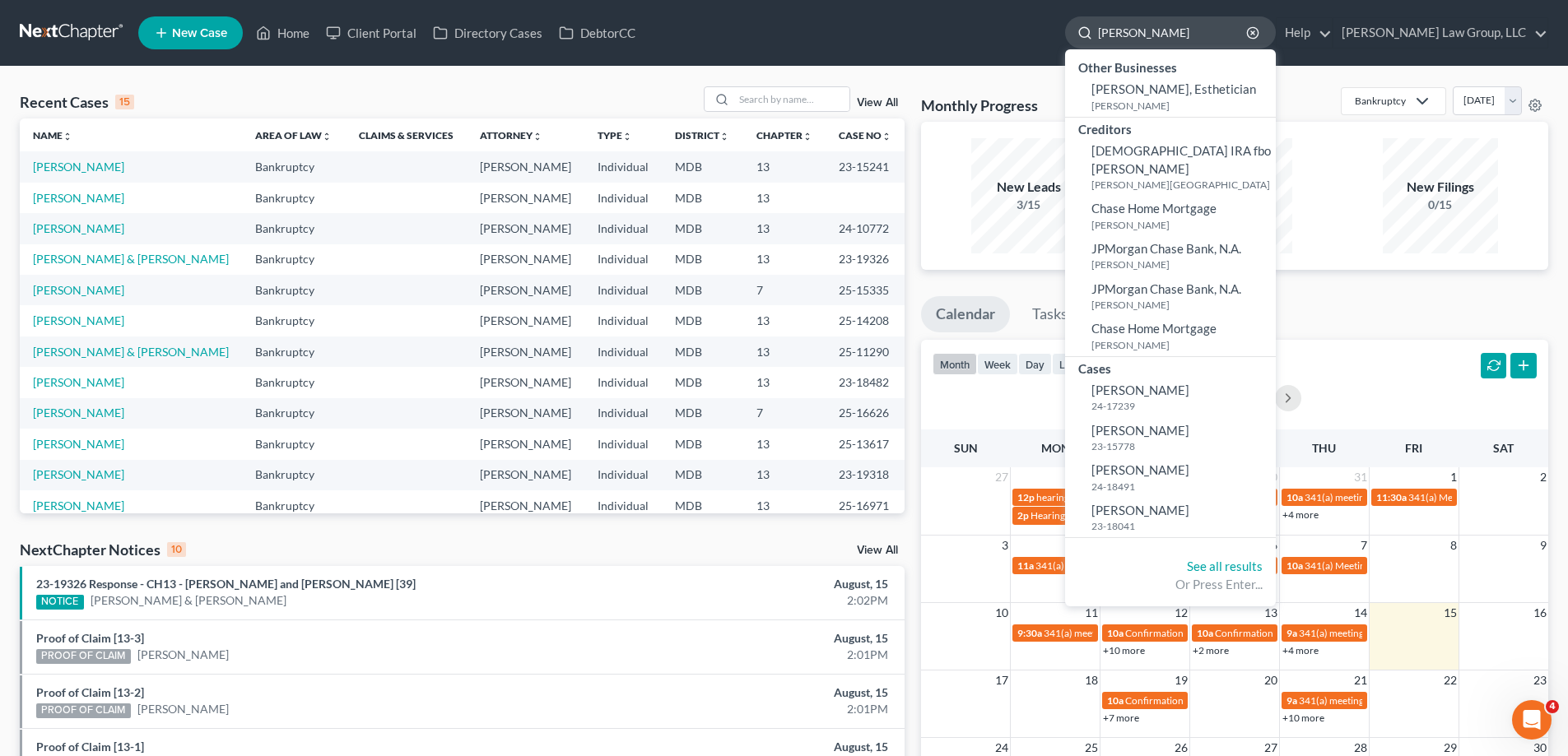
drag, startPoint x: 1205, startPoint y: 27, endPoint x: 1148, endPoint y: 34, distance: 57.4
click at [1148, 34] on div "Chris" at bounding box center [1170, 32] width 211 height 32
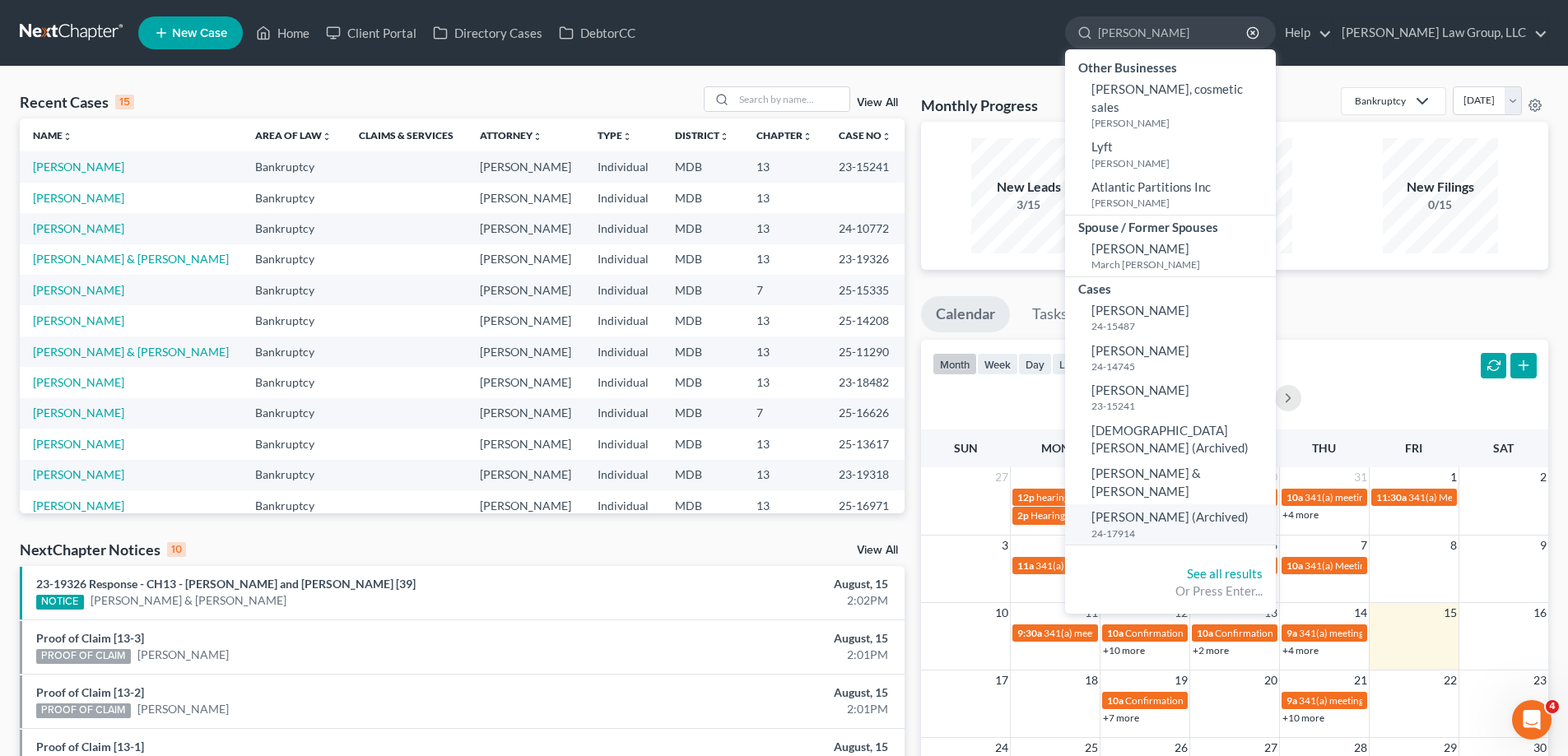
type input "[PERSON_NAME]"
click at [1209, 510] on span "[PERSON_NAME] (Archived)" at bounding box center [1169, 516] width 157 height 15
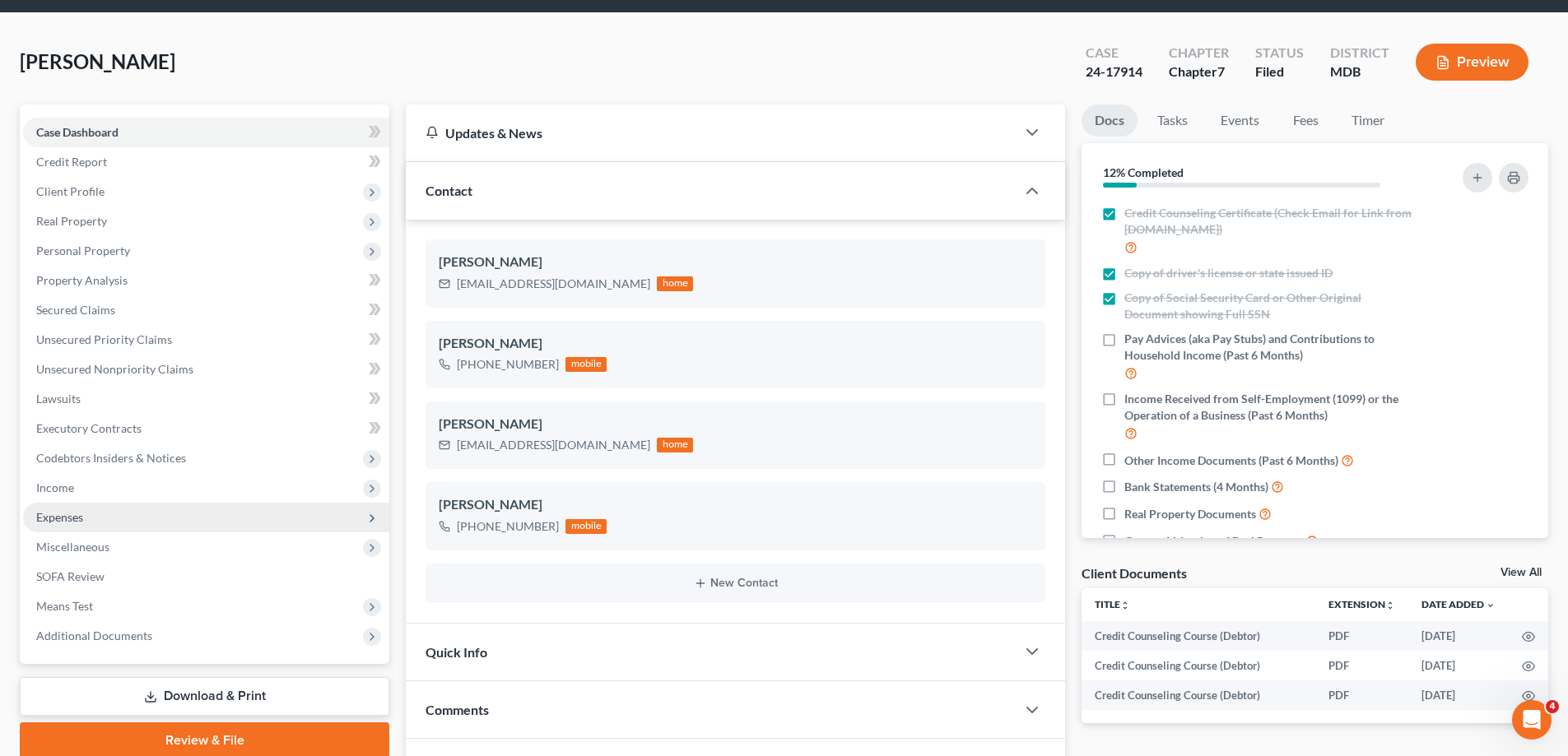
scroll to position [82, 0]
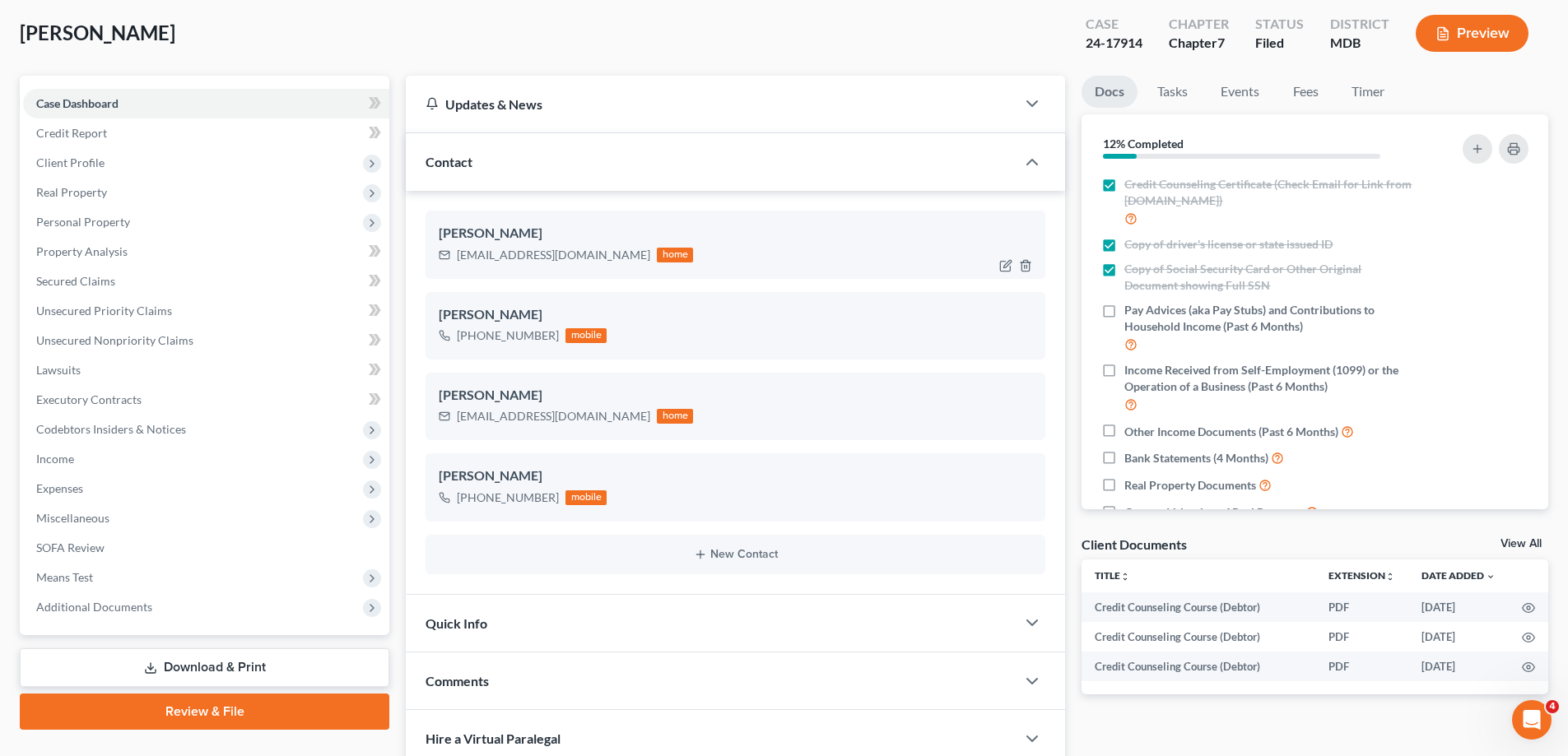
click at [704, 258] on div "christopherleelynch@gmail.com home" at bounding box center [735, 255] width 593 height 22
click at [127, 465] on span "Income" at bounding box center [205, 459] width 366 height 29
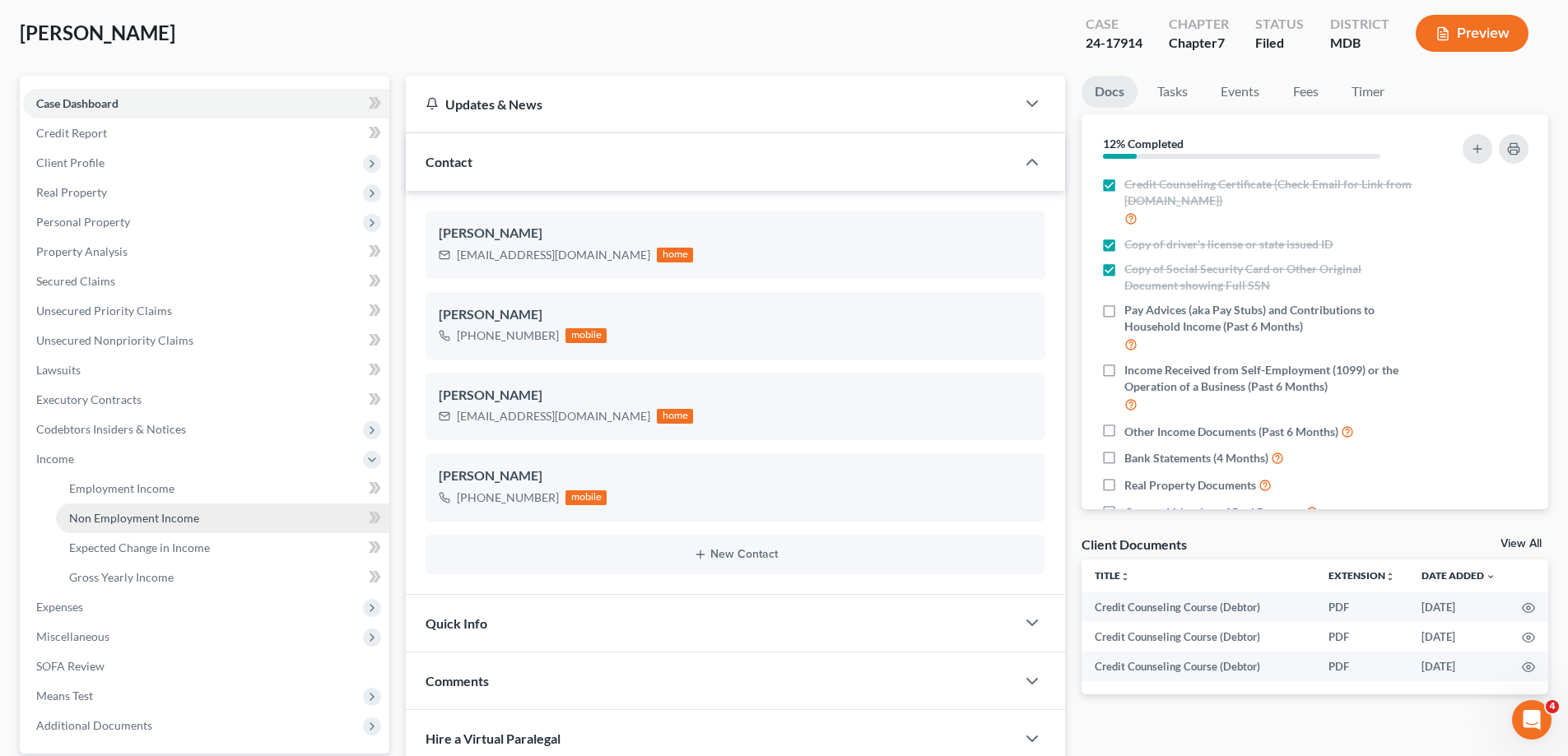
click at [176, 511] on span "Non Employment Income" at bounding box center [134, 517] width 130 height 14
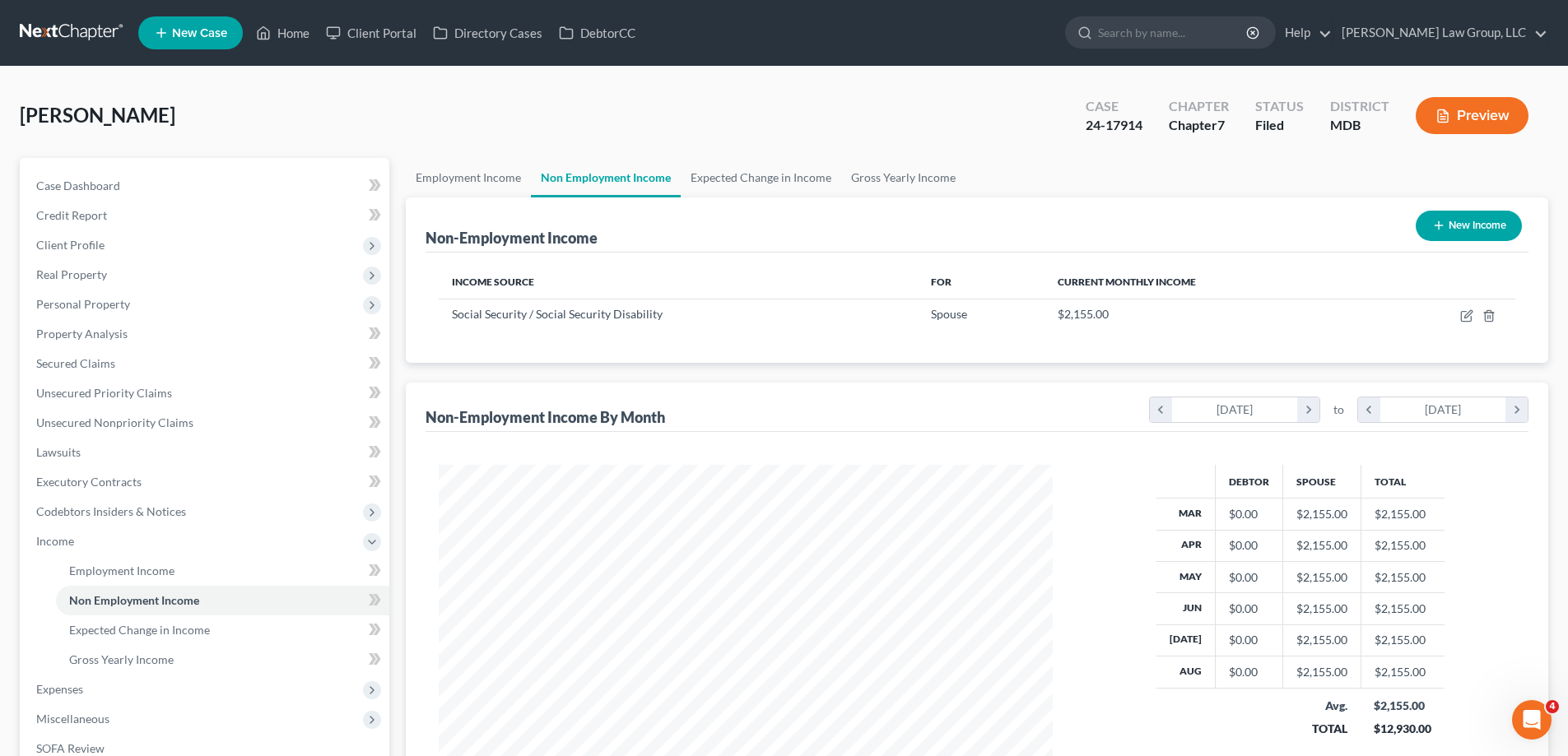
scroll to position [307, 647]
click at [495, 184] on link "Employment Income" at bounding box center [467, 178] width 125 height 39
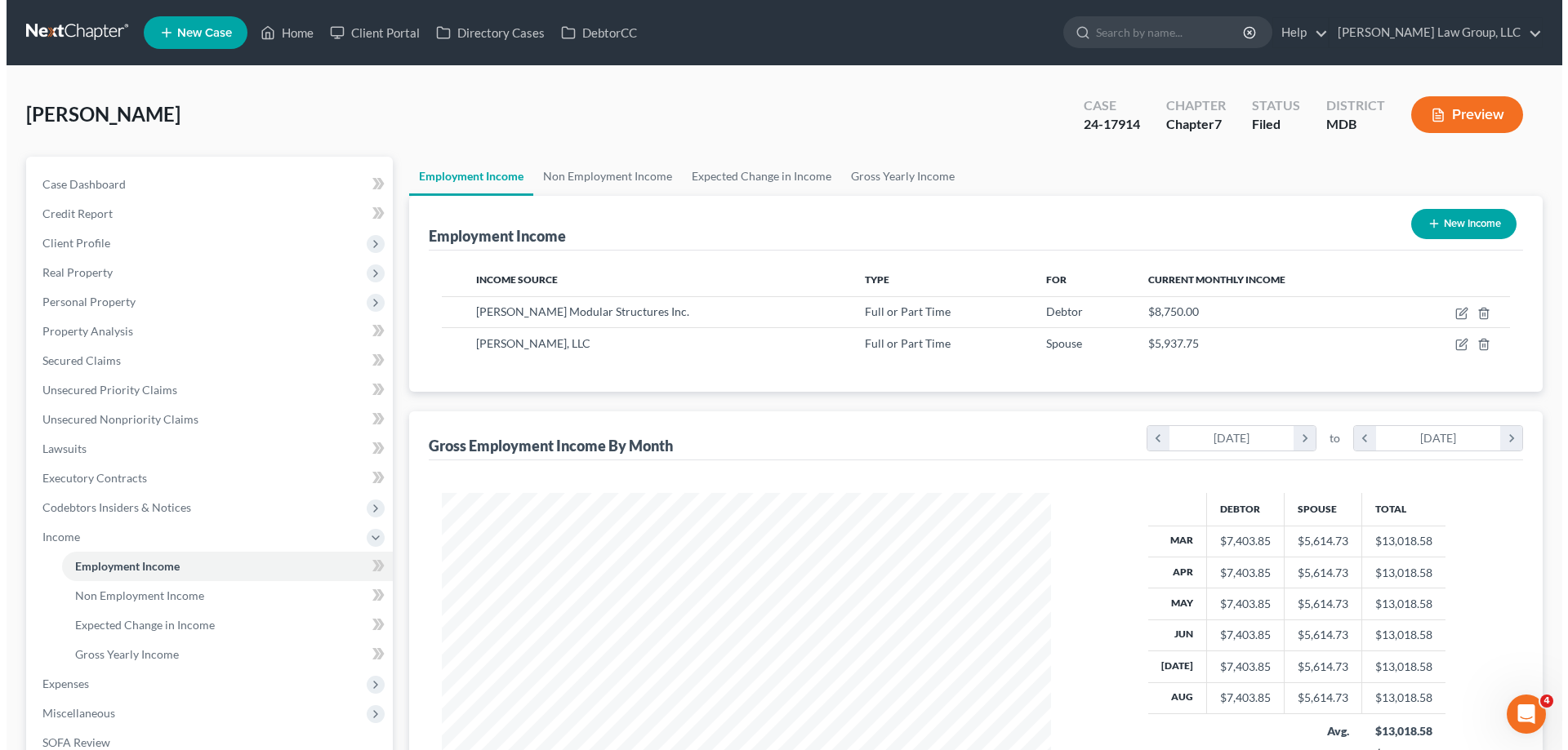
scroll to position [305, 642]
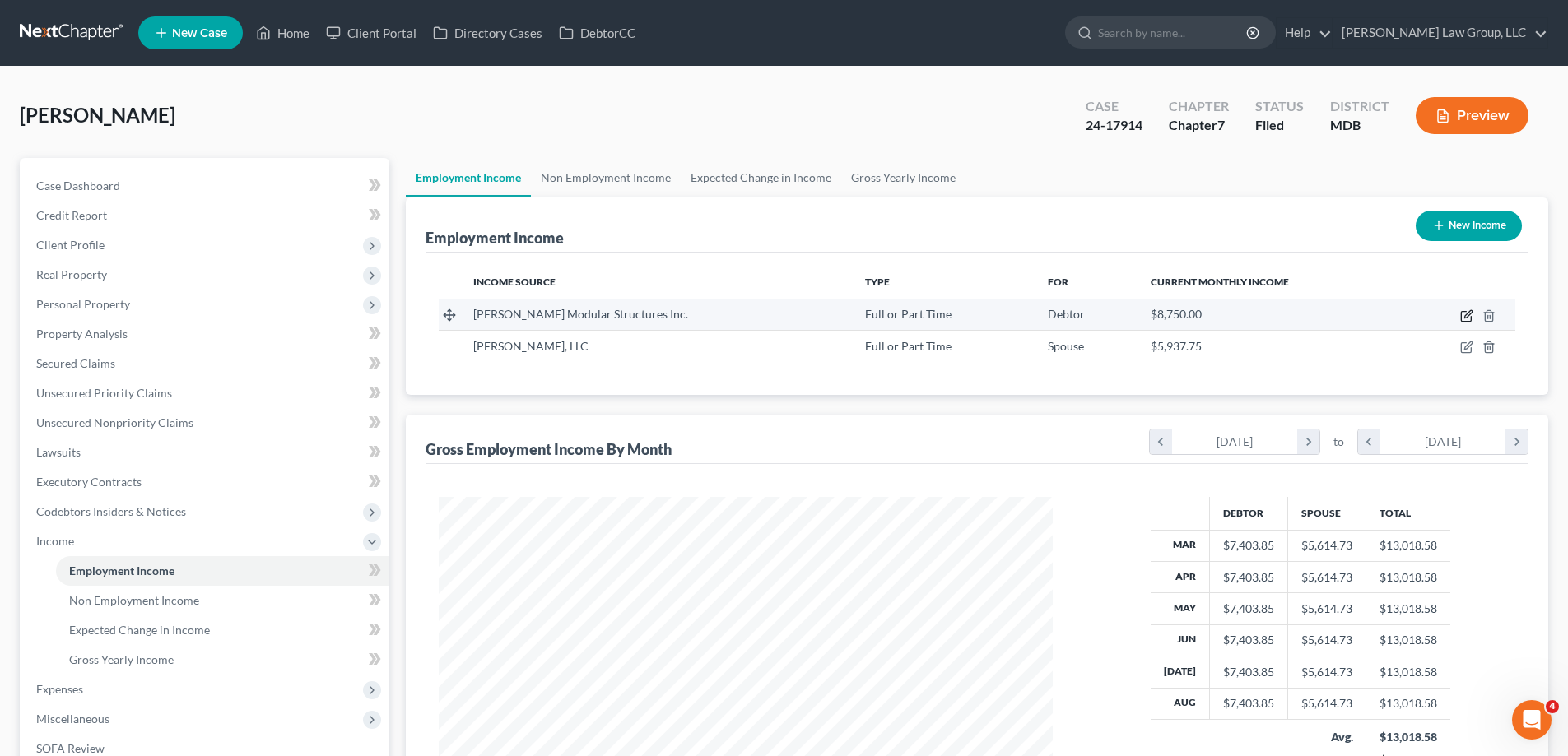
click at [1465, 317] on icon "button" at bounding box center [1466, 315] width 13 height 13
select select "0"
select select "21"
select select "2"
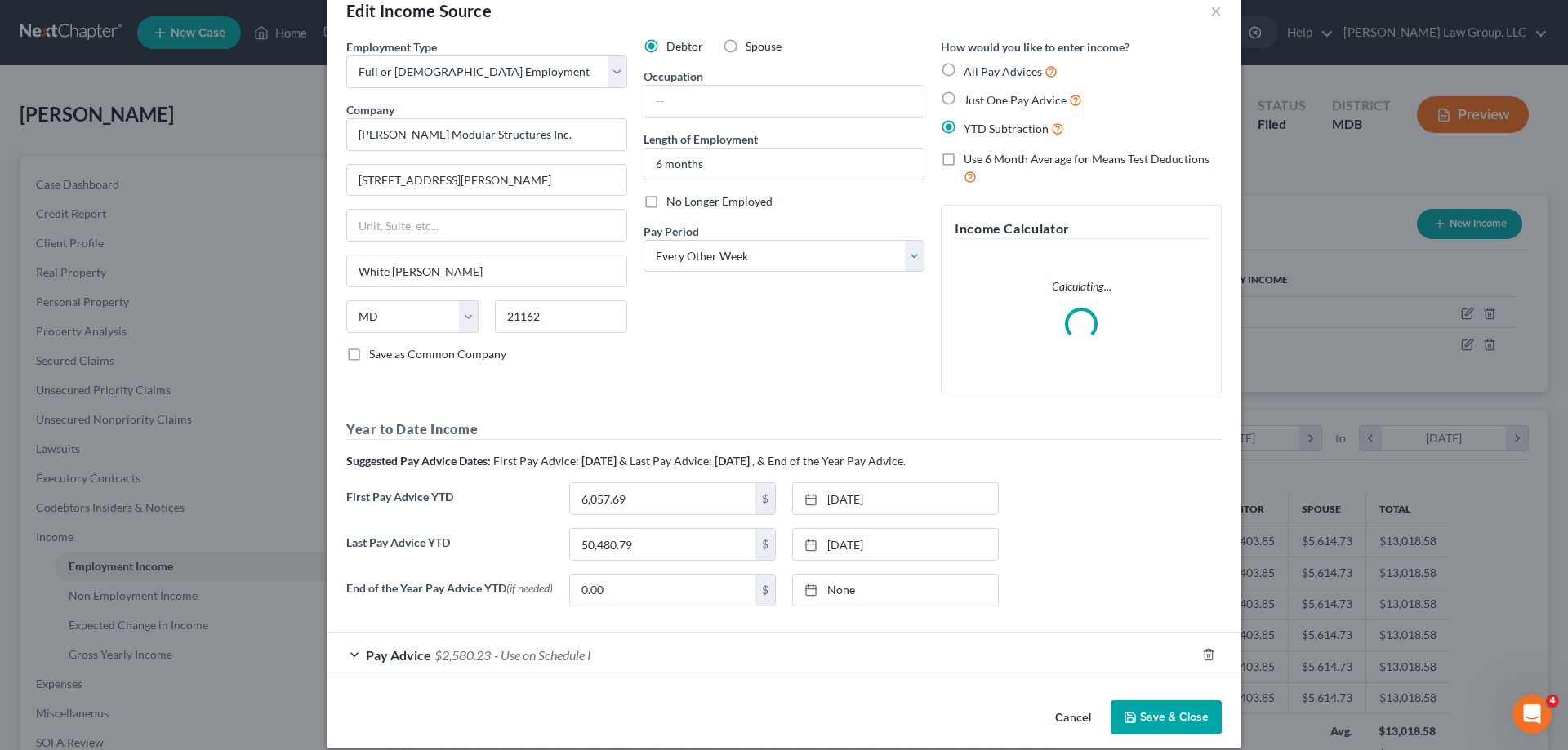
scroll to position [57, 0]
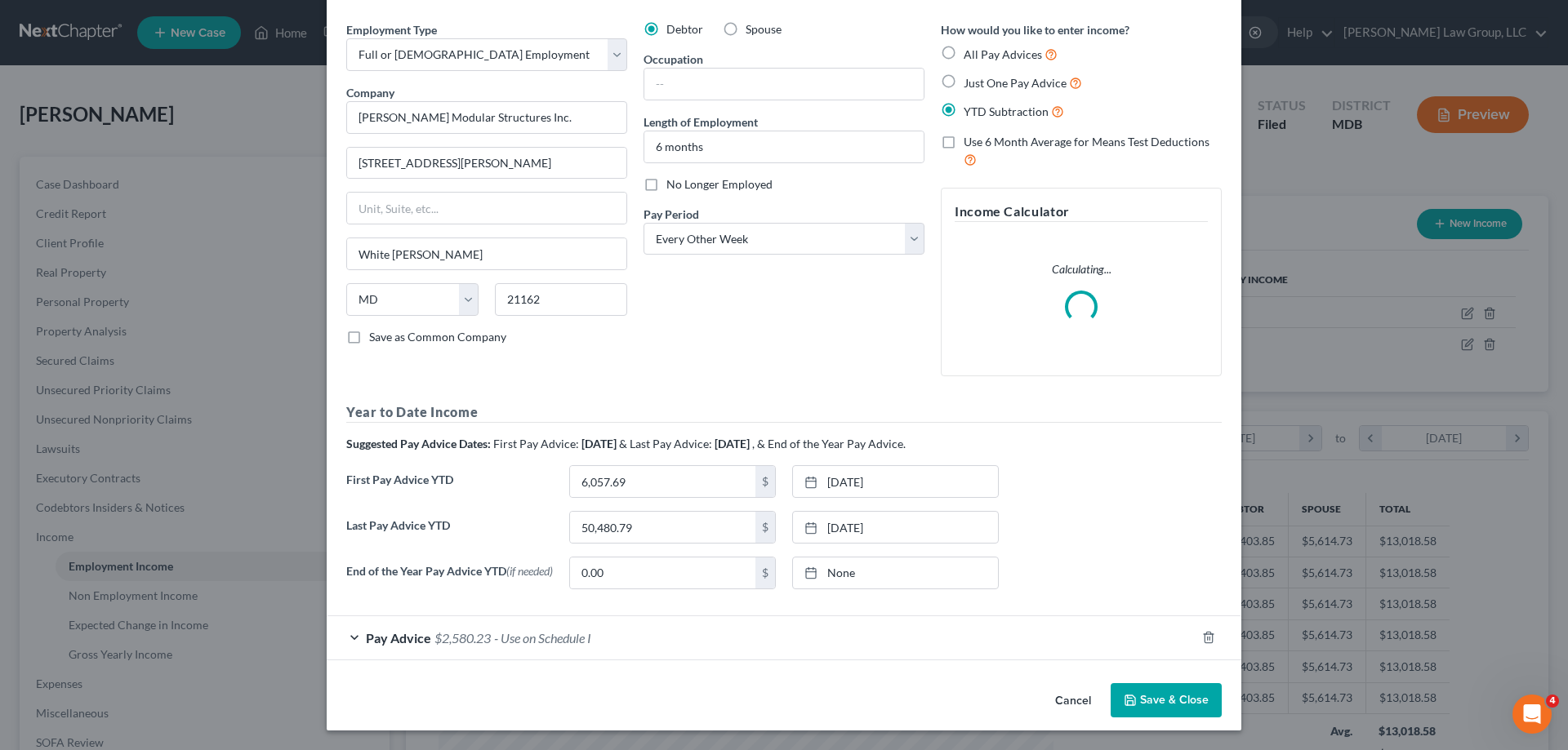
click at [1178, 703] on div "Edit Income Source × Employment Type * Select Full or Part Time Employment Self…" at bounding box center [784, 348] width 915 height 765
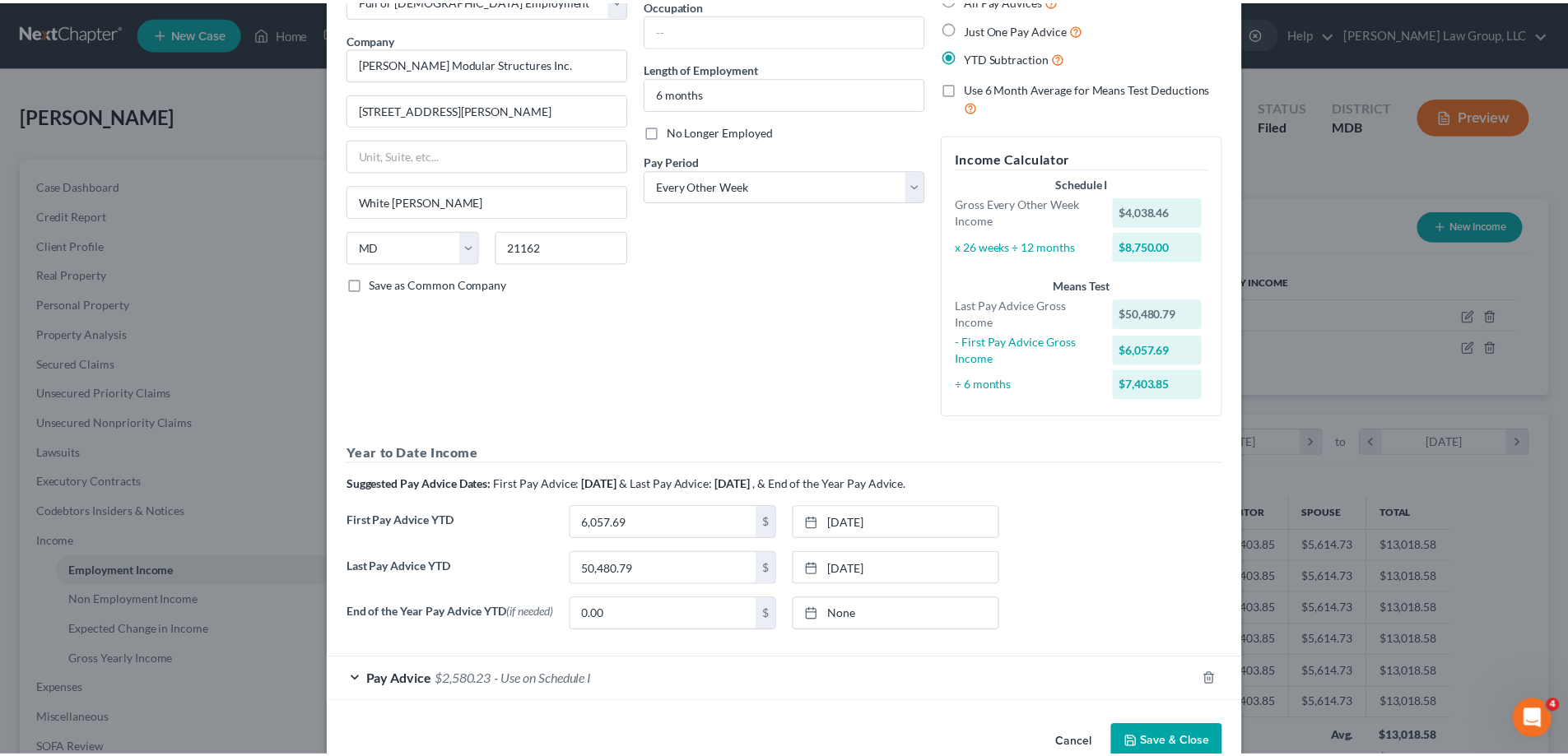
scroll to position [150, 0]
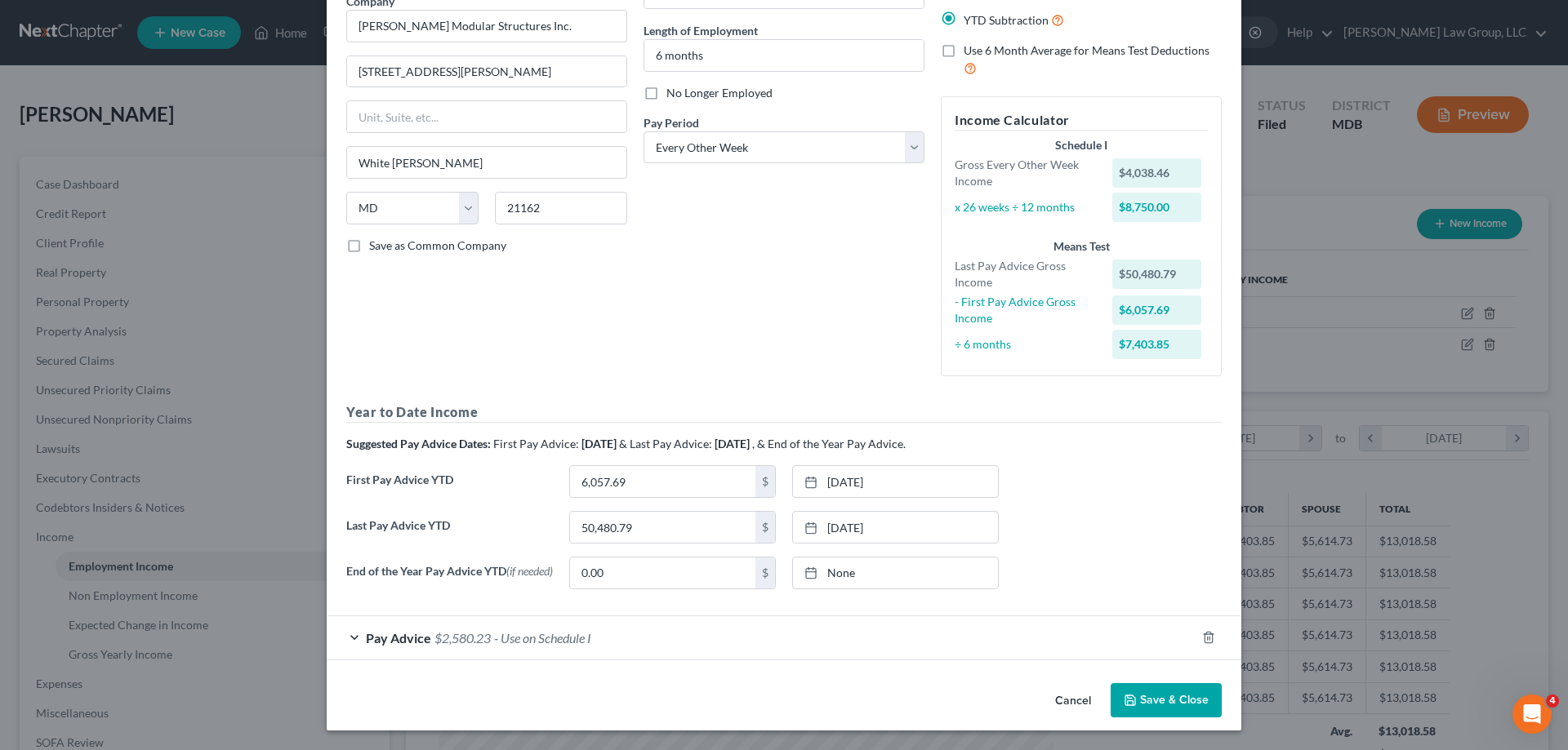
click at [1060, 699] on button "Cancel" at bounding box center [1073, 701] width 62 height 33
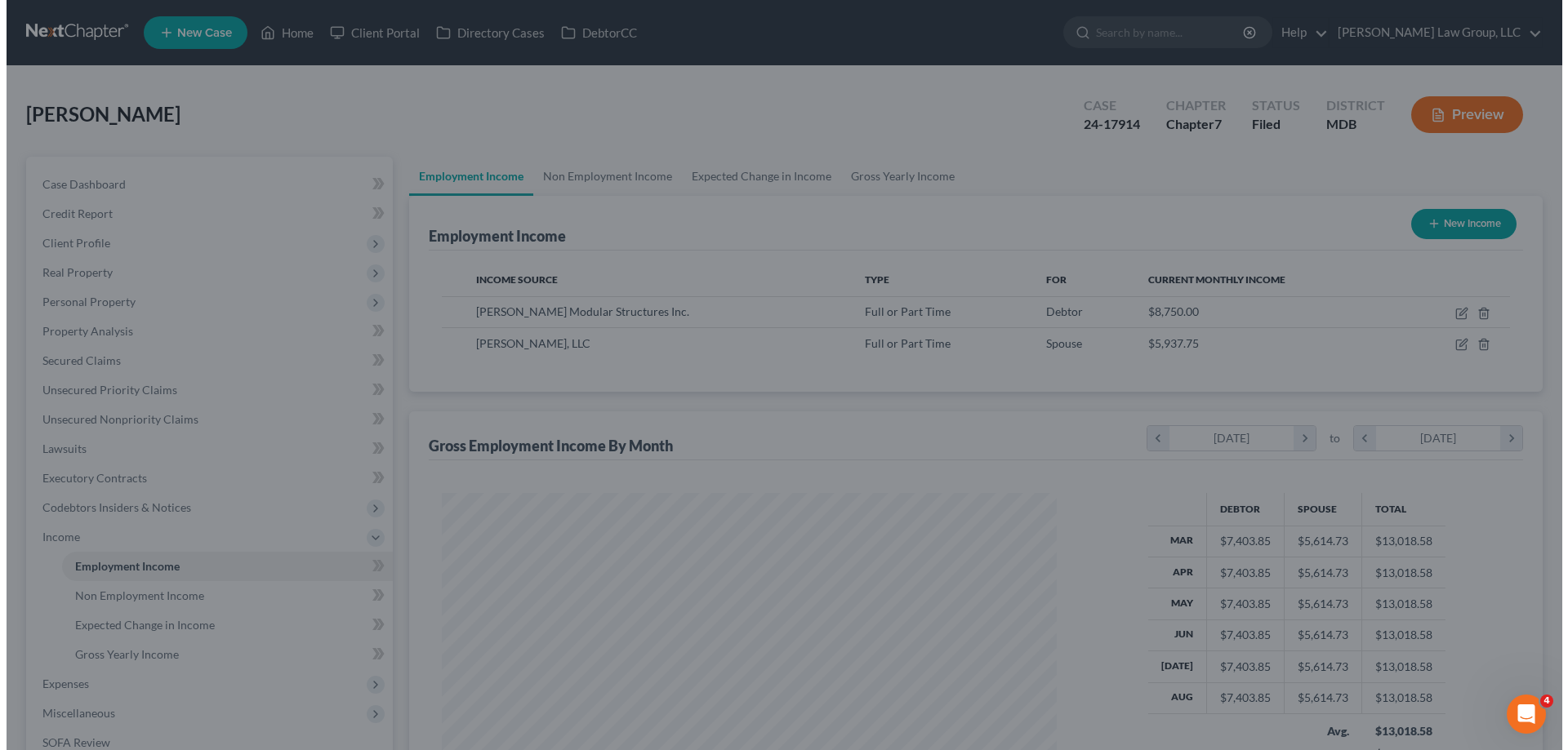
scroll to position [816086, 816161]
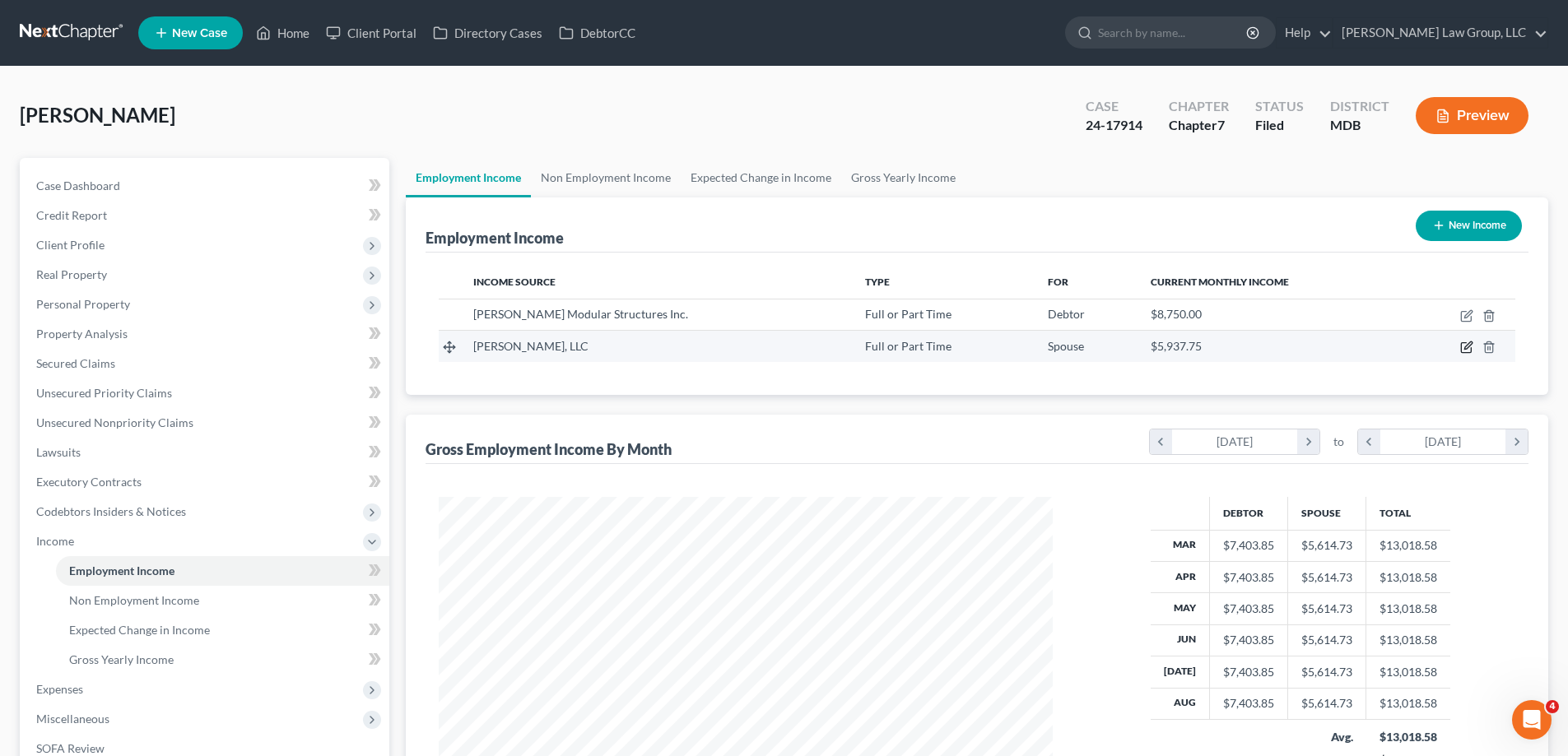
click at [1467, 351] on icon "button" at bounding box center [1466, 347] width 13 height 13
select select "0"
select select "21"
select select "3"
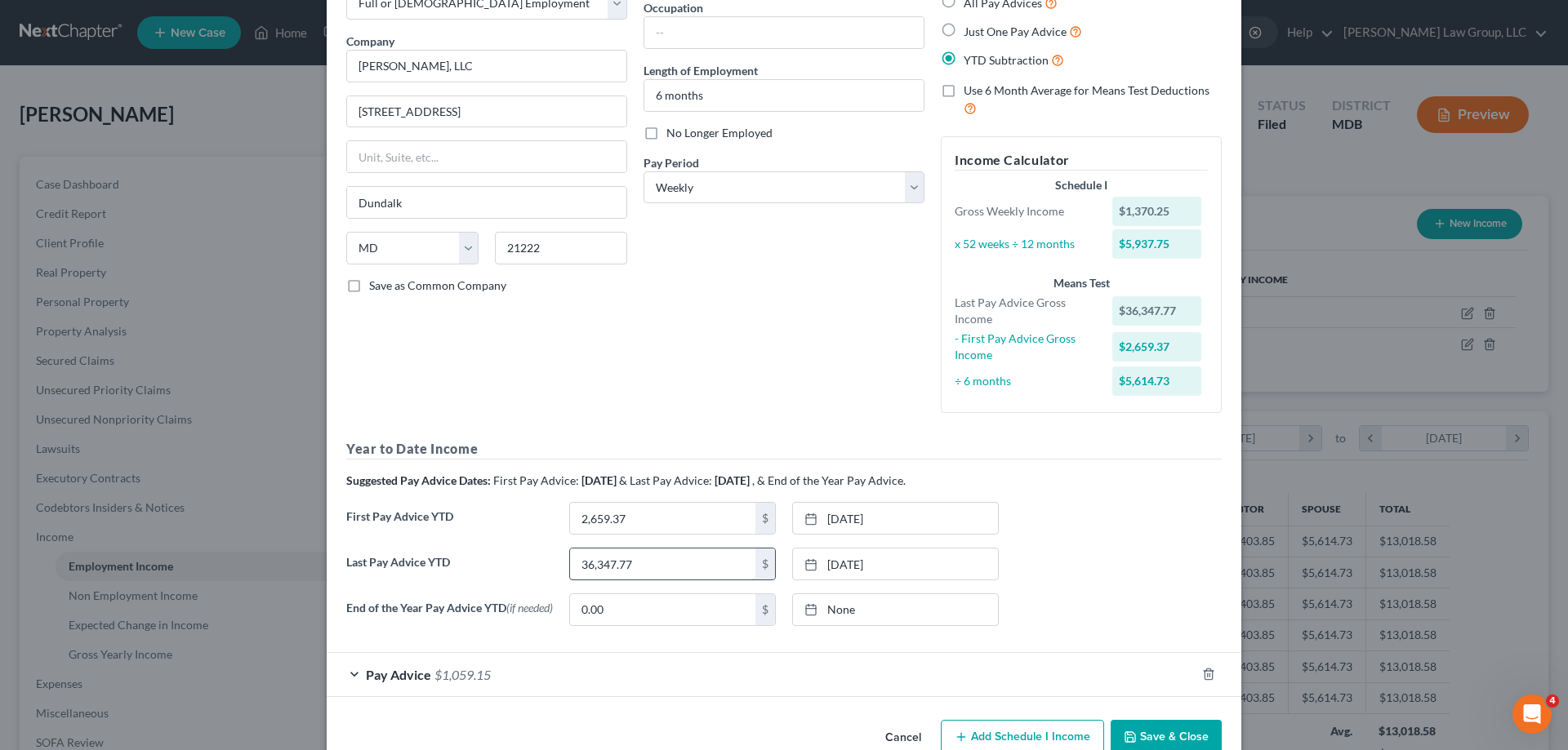
scroll to position [145, 0]
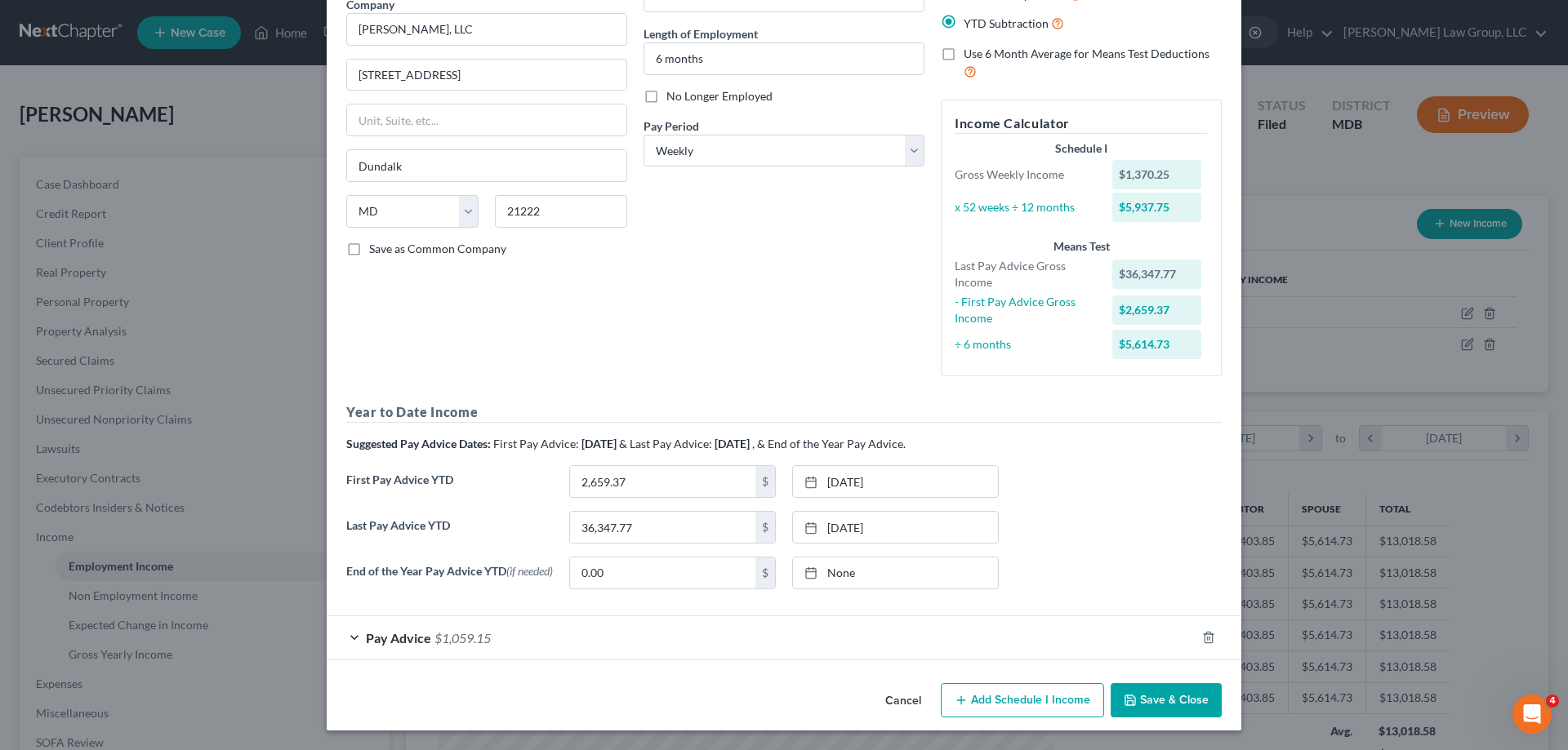
click at [379, 638] on span "Pay Advice" at bounding box center [398, 638] width 65 height 16
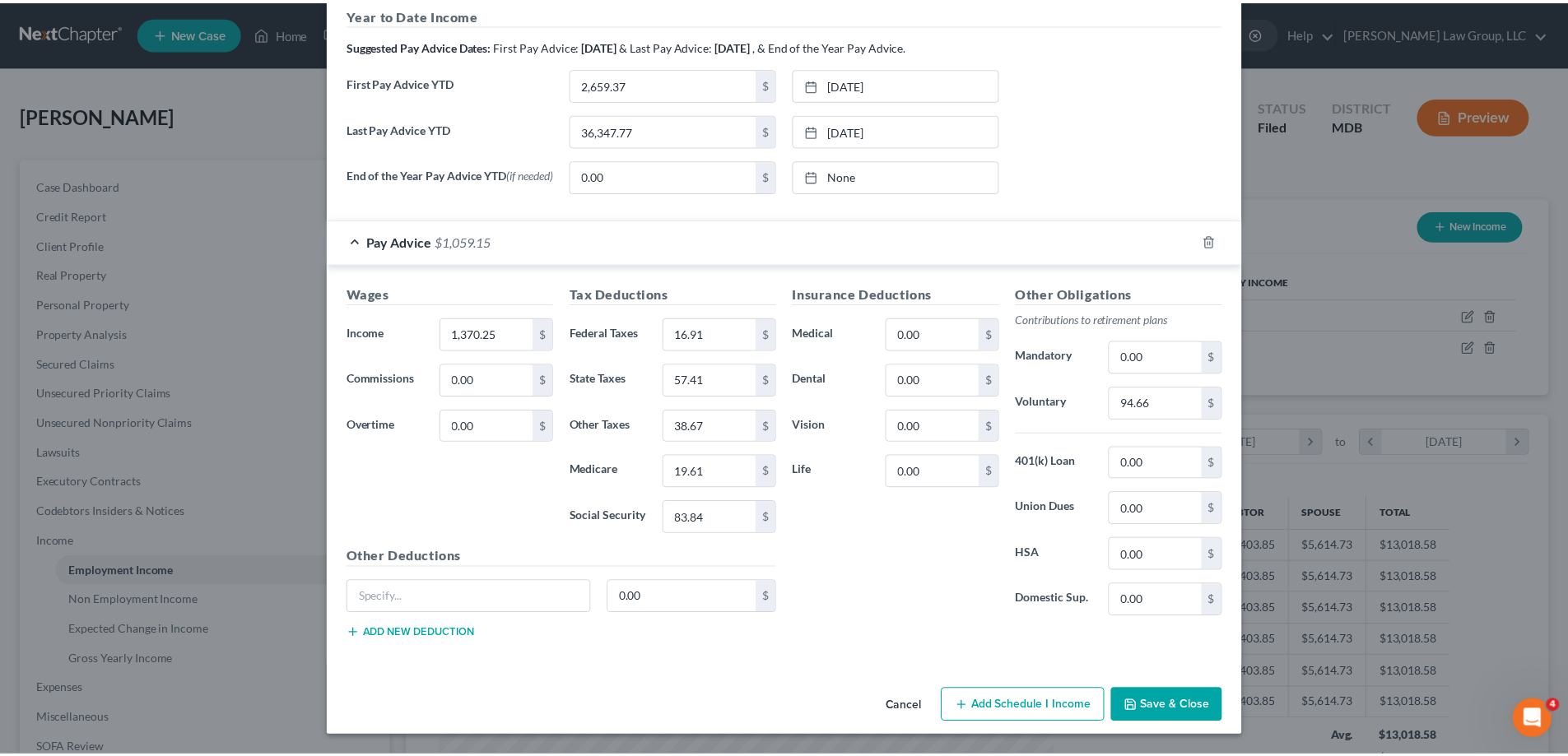
scroll to position [549, 0]
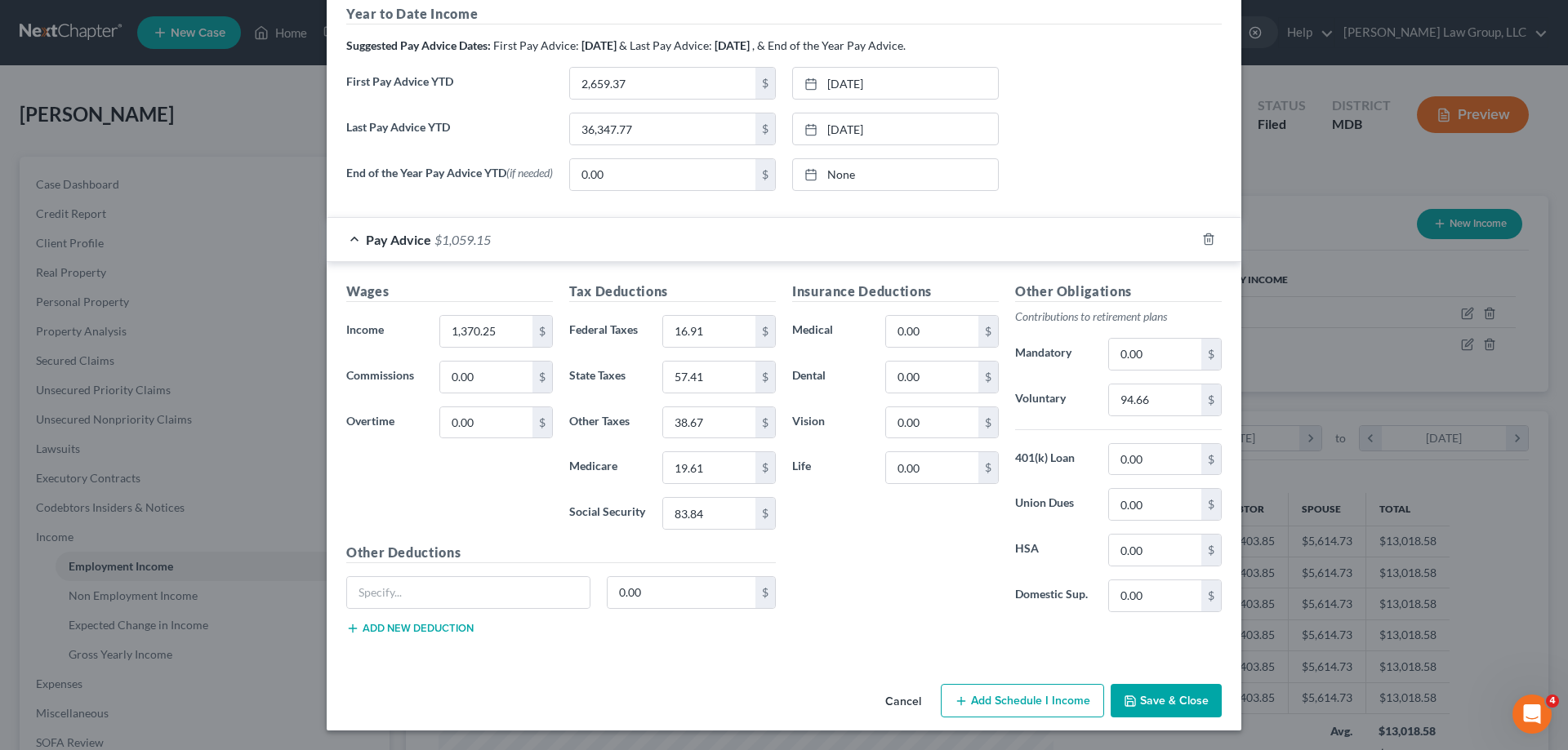
click at [1141, 709] on button "Save & Close" at bounding box center [1166, 700] width 111 height 34
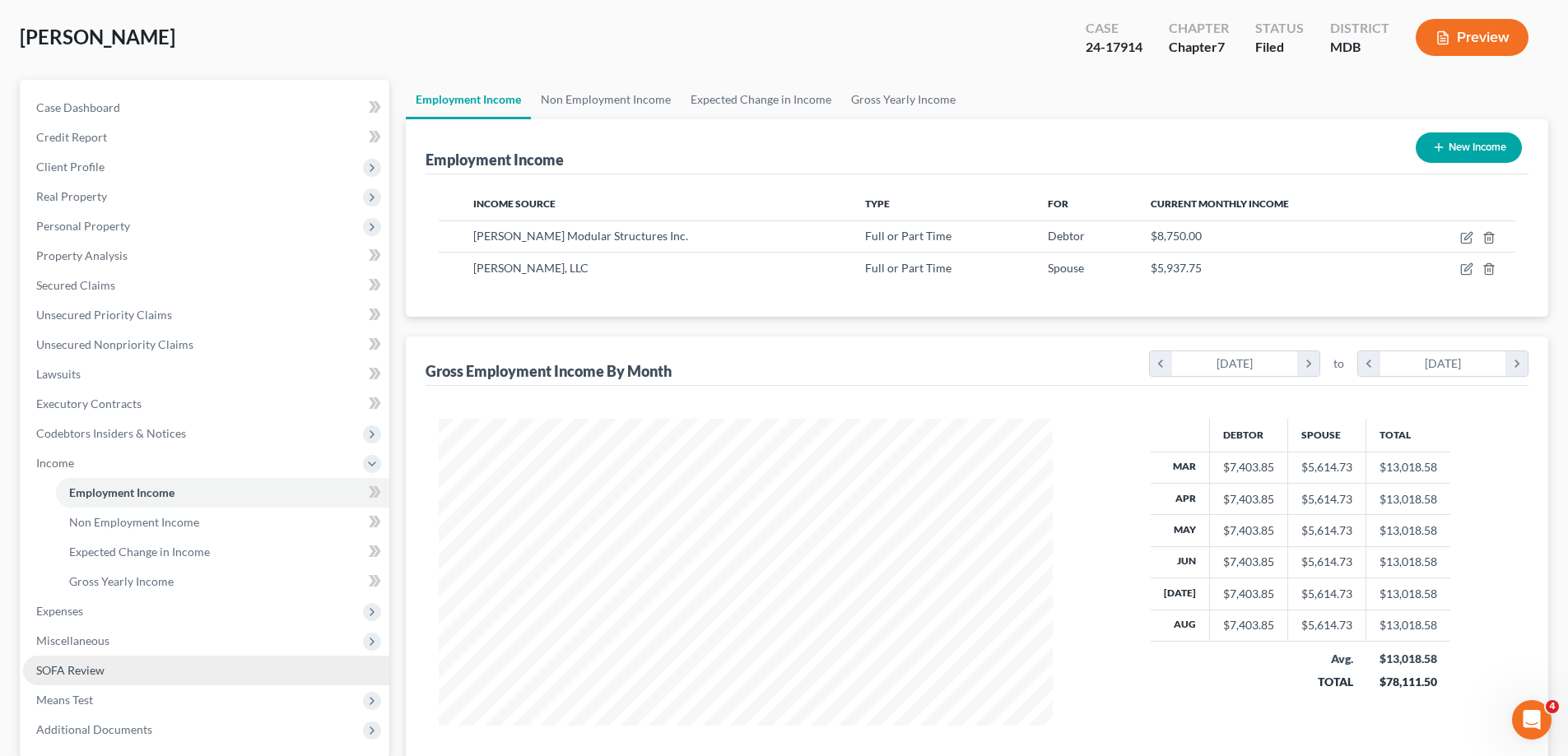
scroll to position [165, 0]
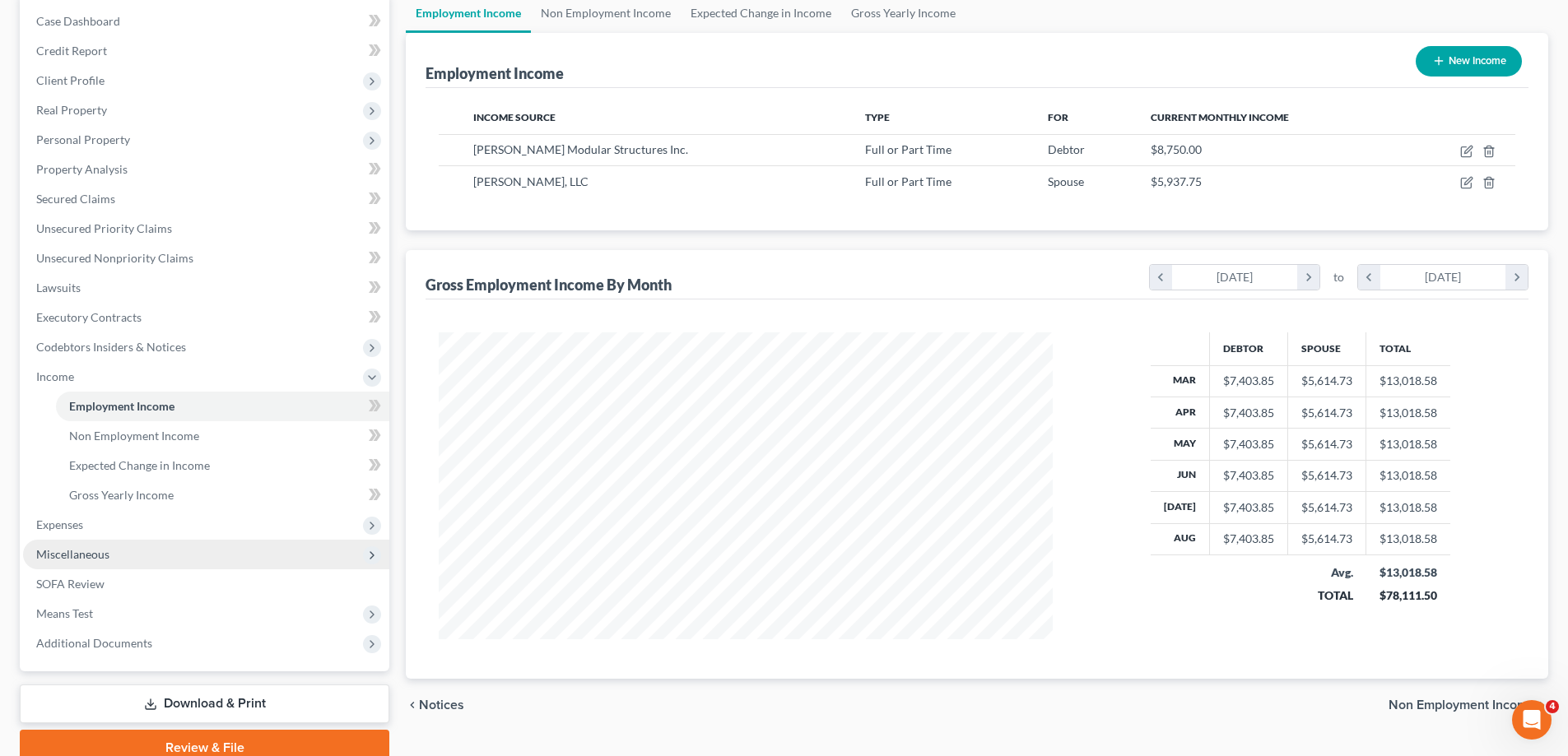
drag, startPoint x: 84, startPoint y: 525, endPoint x: 139, endPoint y: 552, distance: 61.3
click at [84, 525] on span "Expenses" at bounding box center [205, 525] width 366 height 29
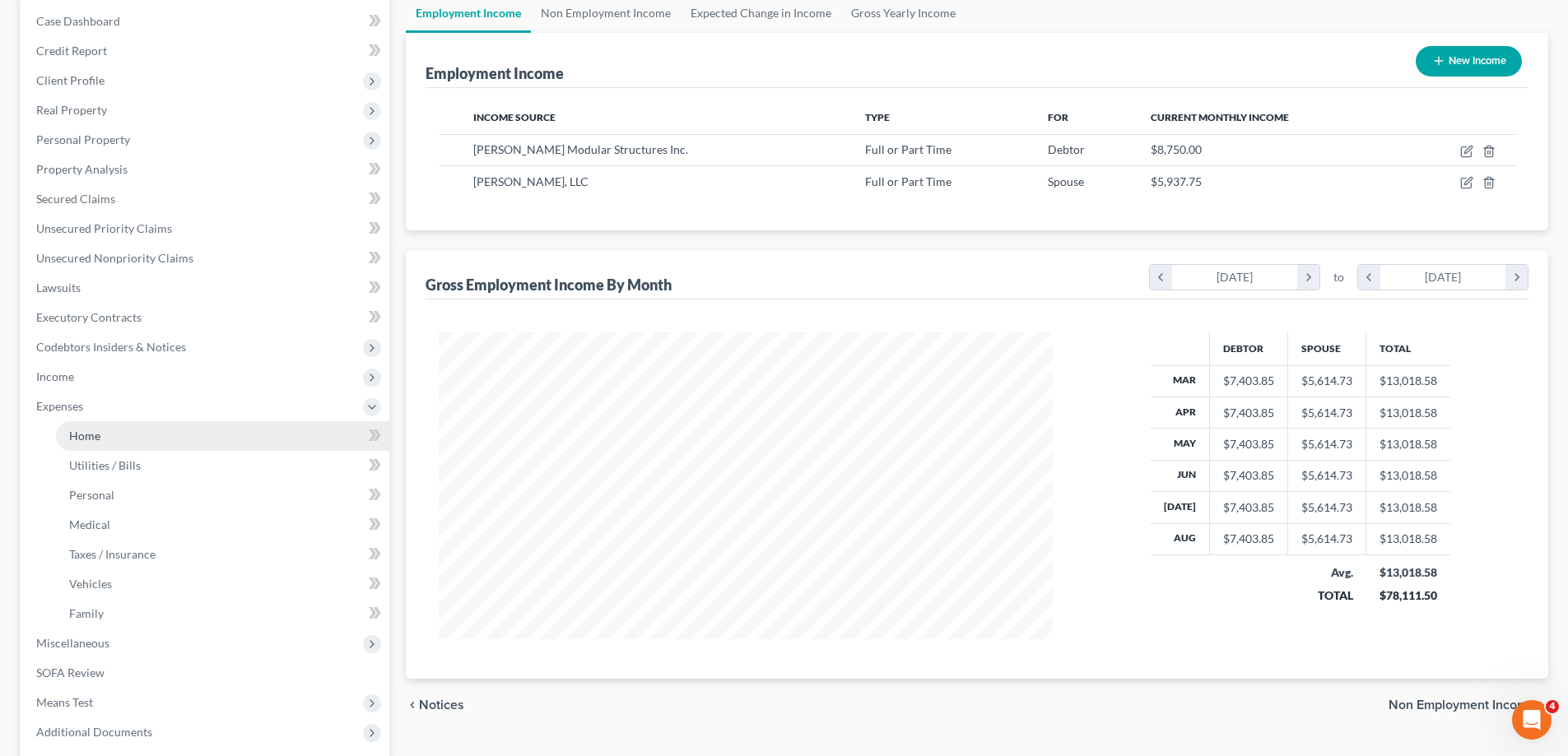
click at [124, 432] on link "Home" at bounding box center [222, 436] width 333 height 29
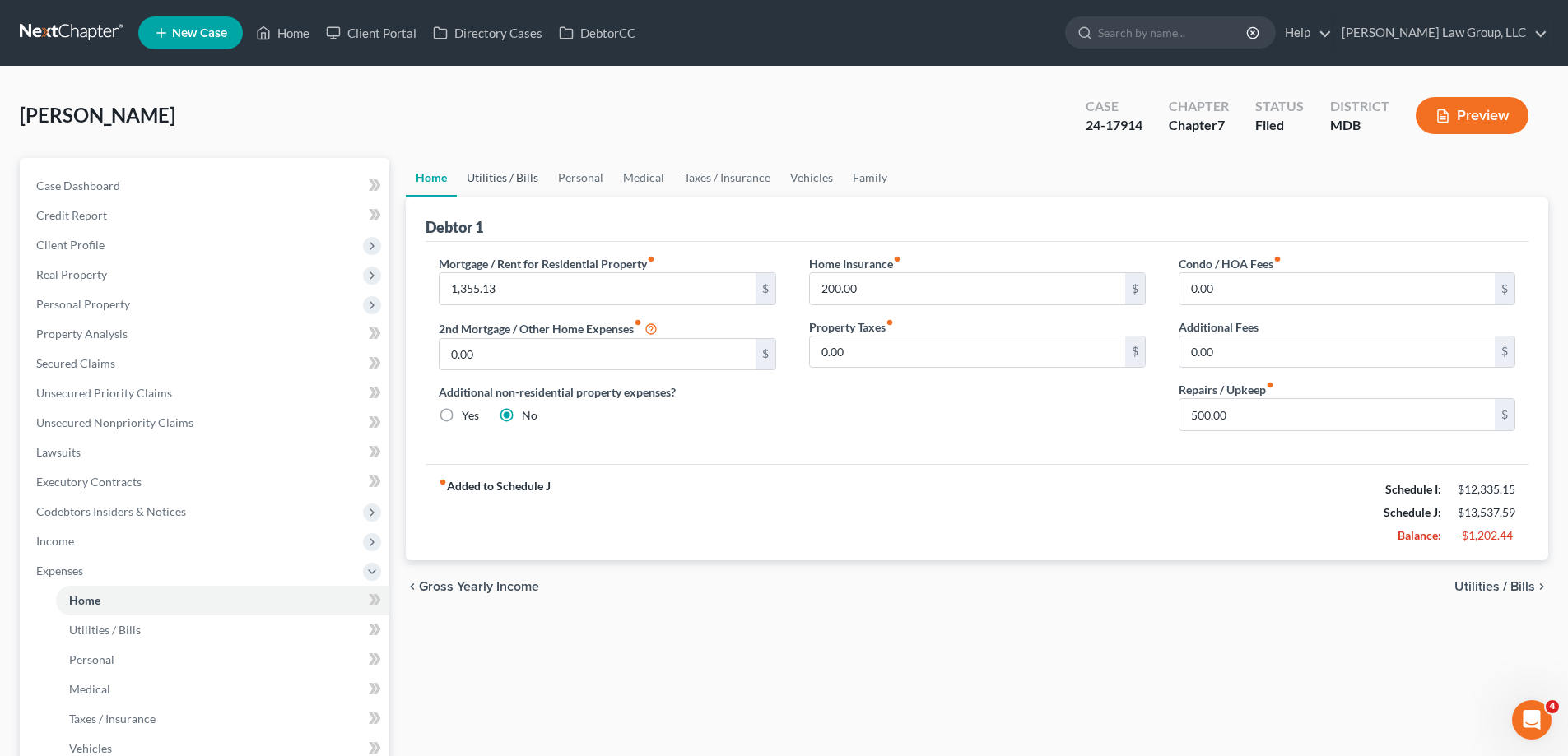
click at [512, 187] on link "Utilities / Bills" at bounding box center [502, 178] width 91 height 39
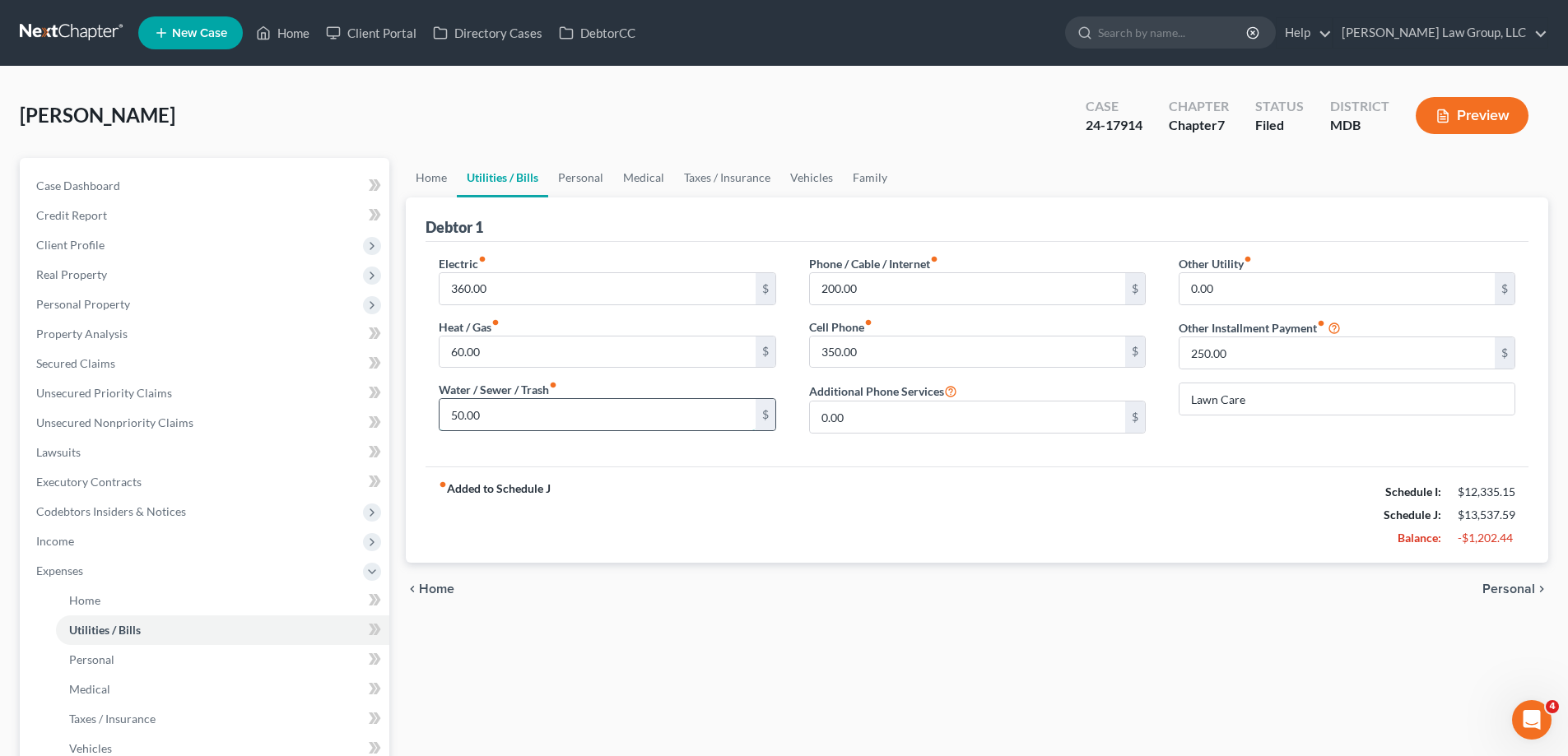
click at [578, 424] on input "50.00" at bounding box center [597, 415] width 315 height 31
click at [670, 471] on div "fiber_manual_record Added to Schedule J Schedule I: $12,335.15 Schedule J: $13,…" at bounding box center [976, 514] width 1103 height 96
click at [605, 401] on input "50.00" at bounding box center [597, 415] width 315 height 31
click at [789, 500] on div "fiber_manual_record Added to Schedule J Schedule I: $12,335.15 Schedule J: $13,…" at bounding box center [976, 514] width 1103 height 96
click at [1137, 540] on div "fiber_manual_record Added to Schedule J Schedule I: $12,335.15 Schedule J: $13,…" at bounding box center [976, 514] width 1103 height 96
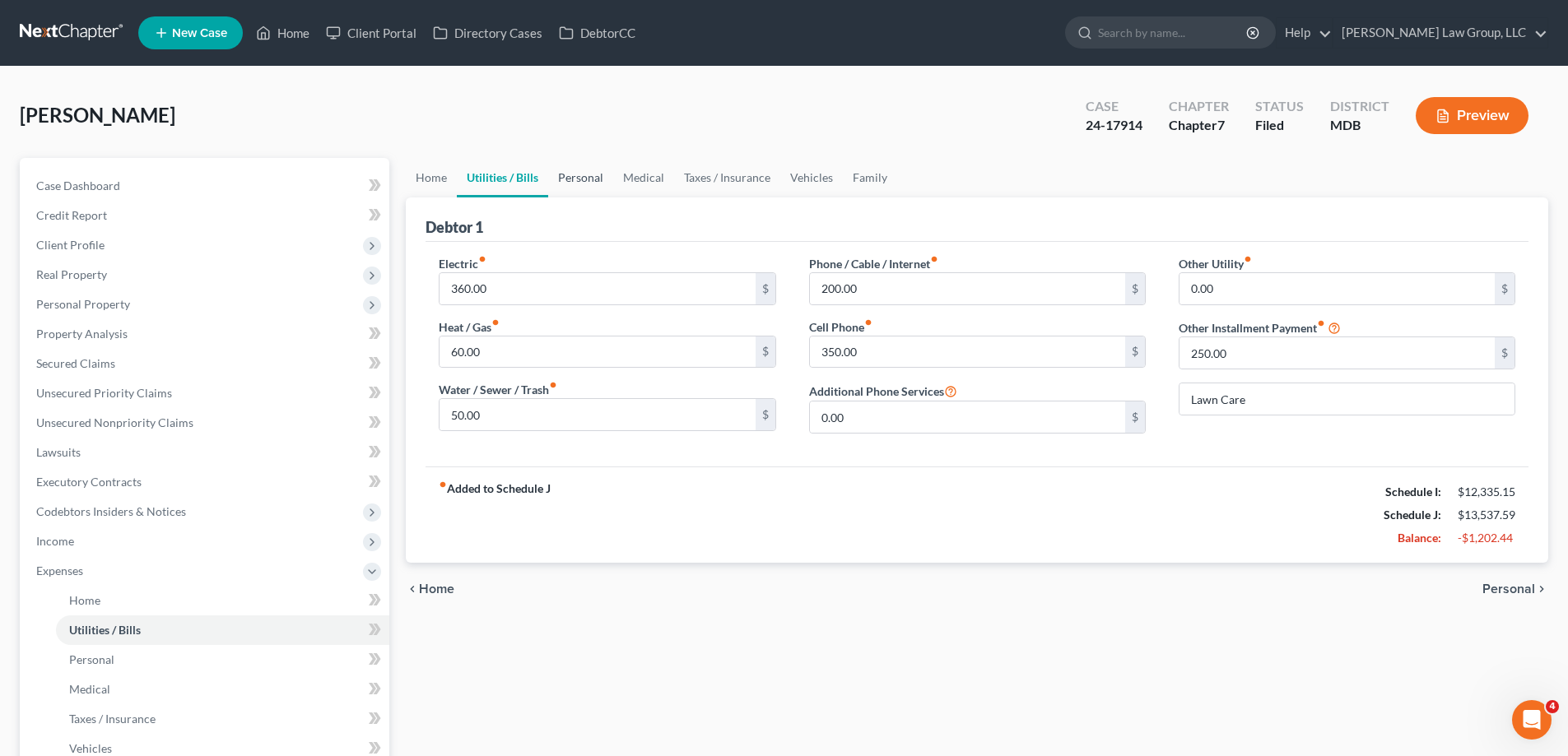
click at [591, 182] on link "Personal" at bounding box center [580, 178] width 65 height 39
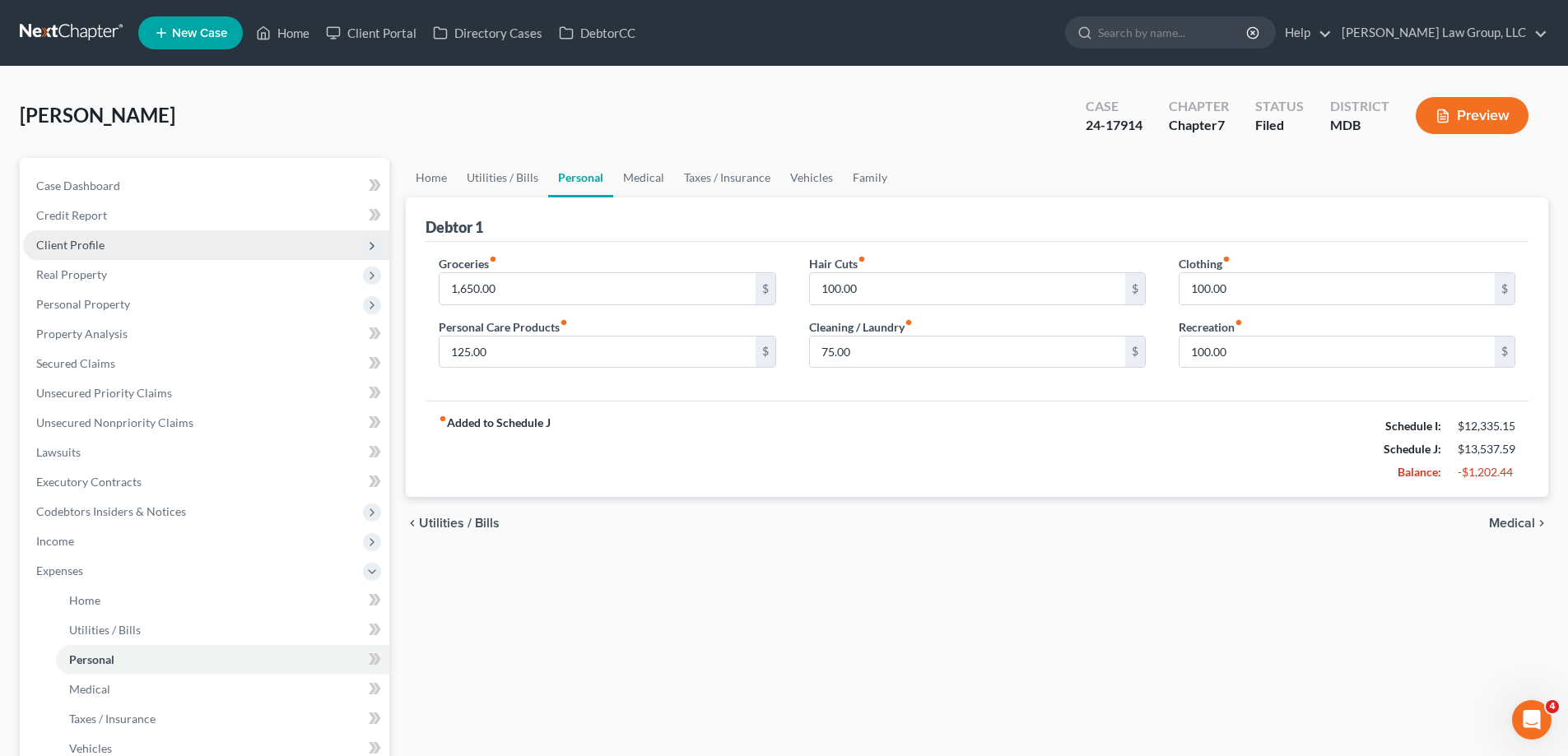
click at [148, 246] on span "Client Profile" at bounding box center [205, 245] width 366 height 29
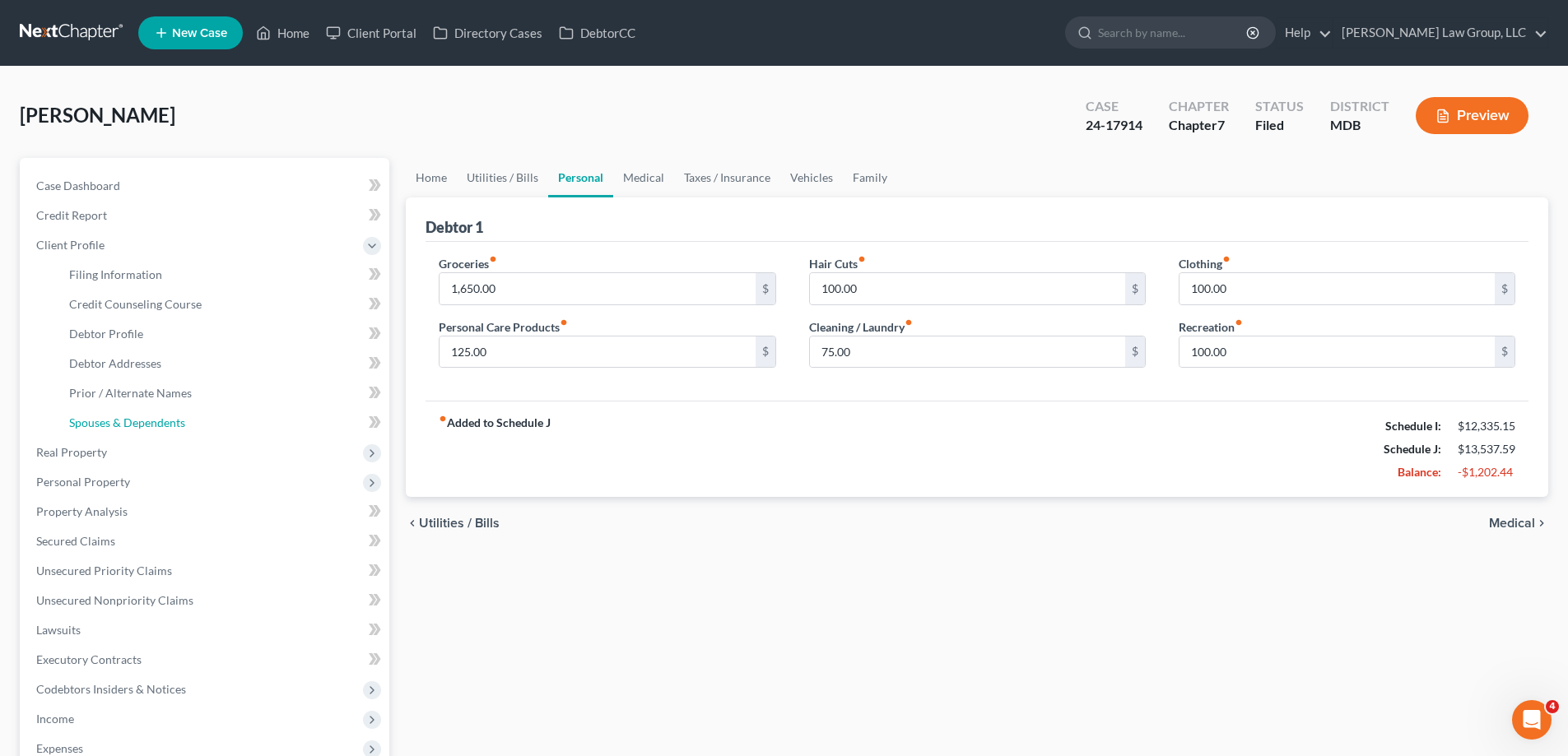
drag, startPoint x: 154, startPoint y: 423, endPoint x: 1446, endPoint y: 459, distance: 1292.5
click at [155, 424] on span "Spouses & Dependents" at bounding box center [127, 422] width 116 height 14
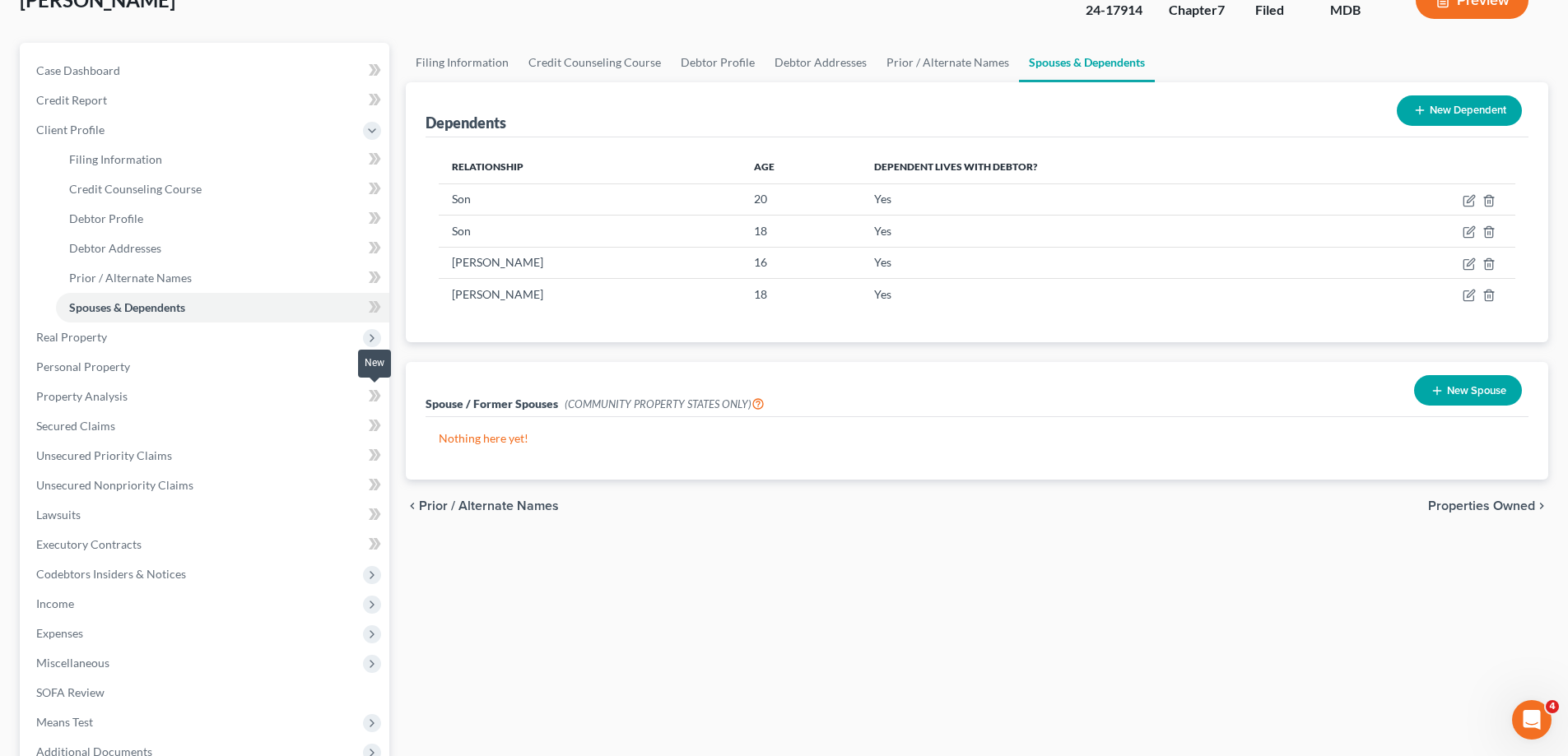
scroll to position [165, 0]
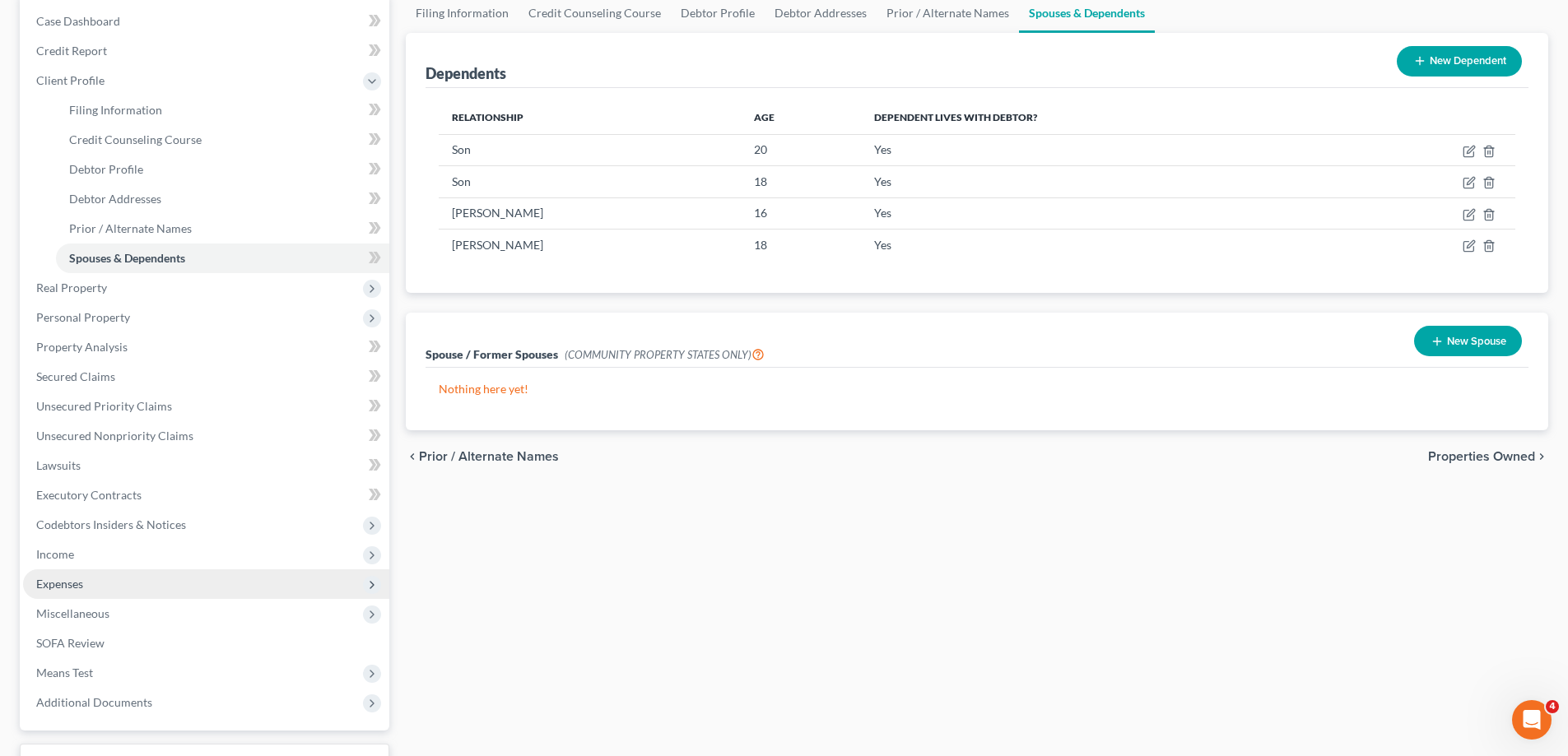
click at [133, 580] on span "Expenses" at bounding box center [205, 584] width 366 height 29
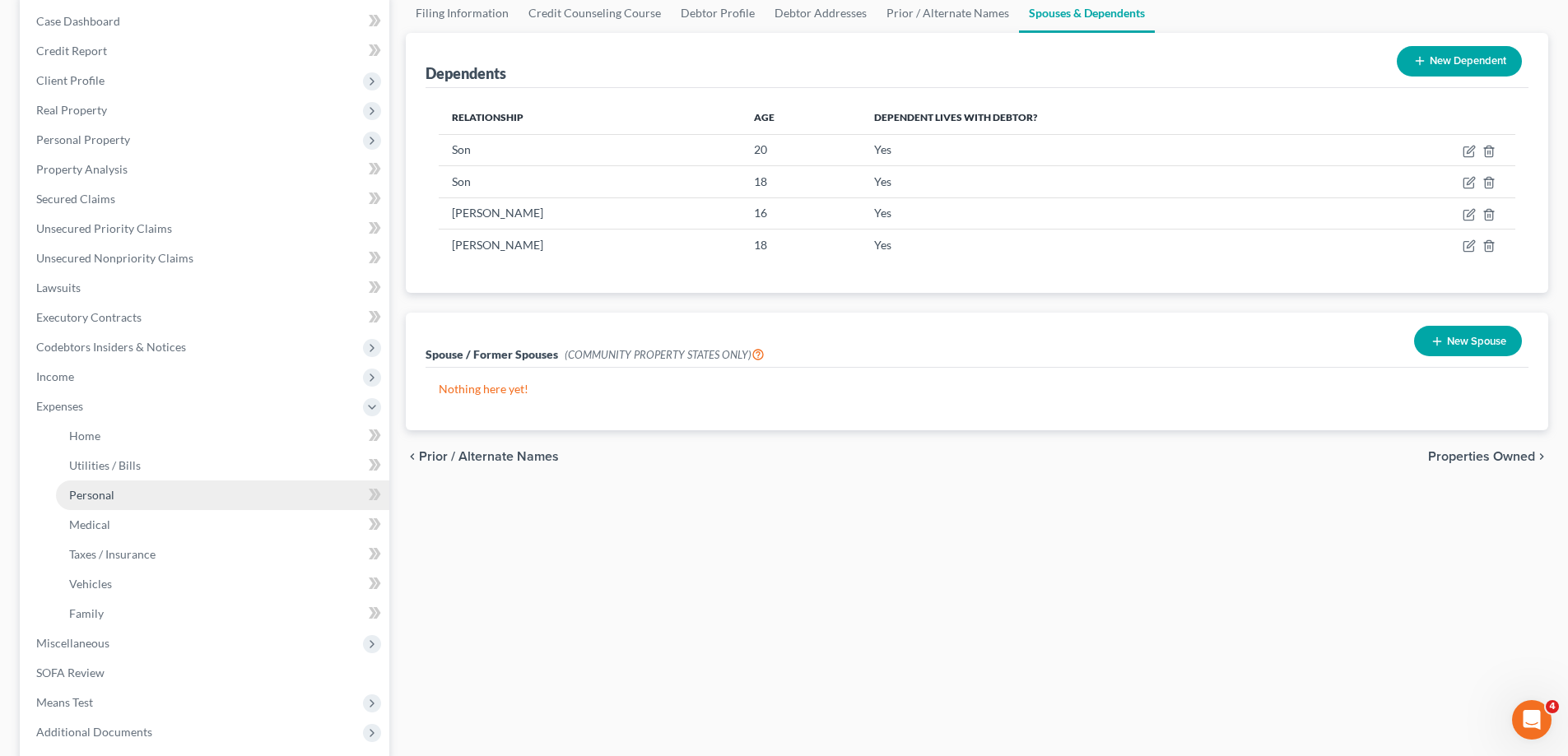
click at [138, 496] on link "Personal" at bounding box center [222, 495] width 333 height 29
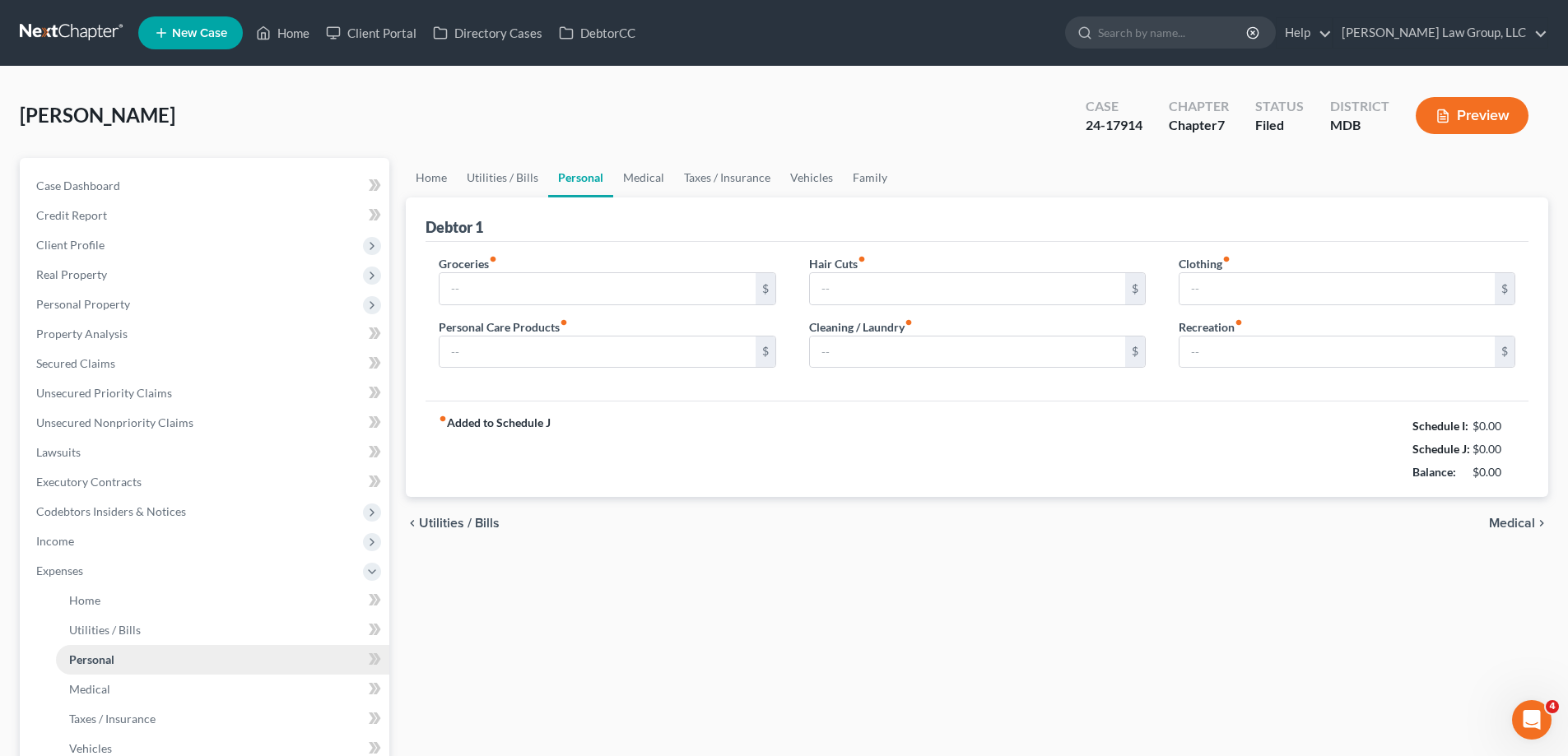
type input "1,650.00"
type input "125.00"
type input "100.00"
type input "75.00"
type input "100.00"
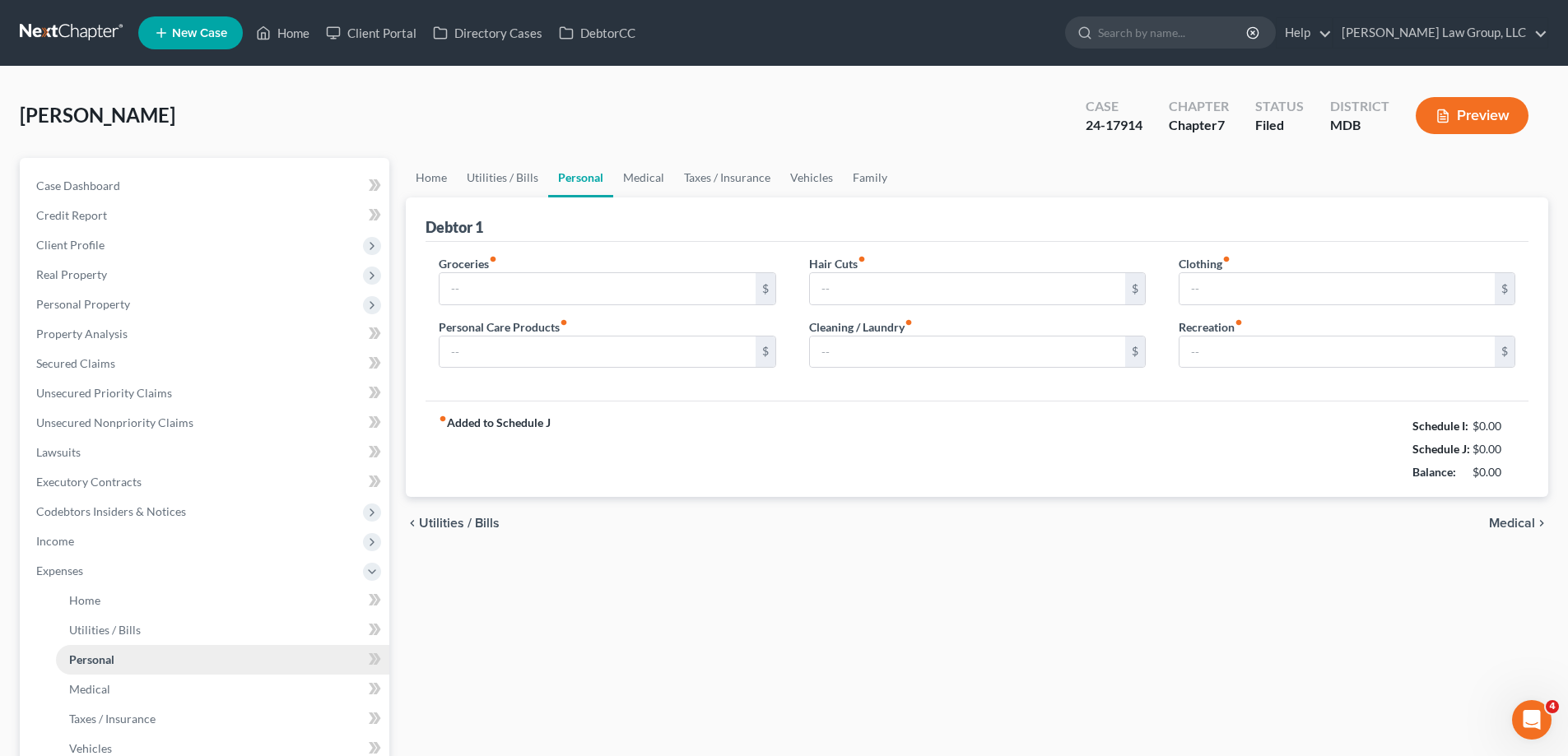
type input "100.00"
click at [640, 168] on link "Medical" at bounding box center [643, 178] width 61 height 39
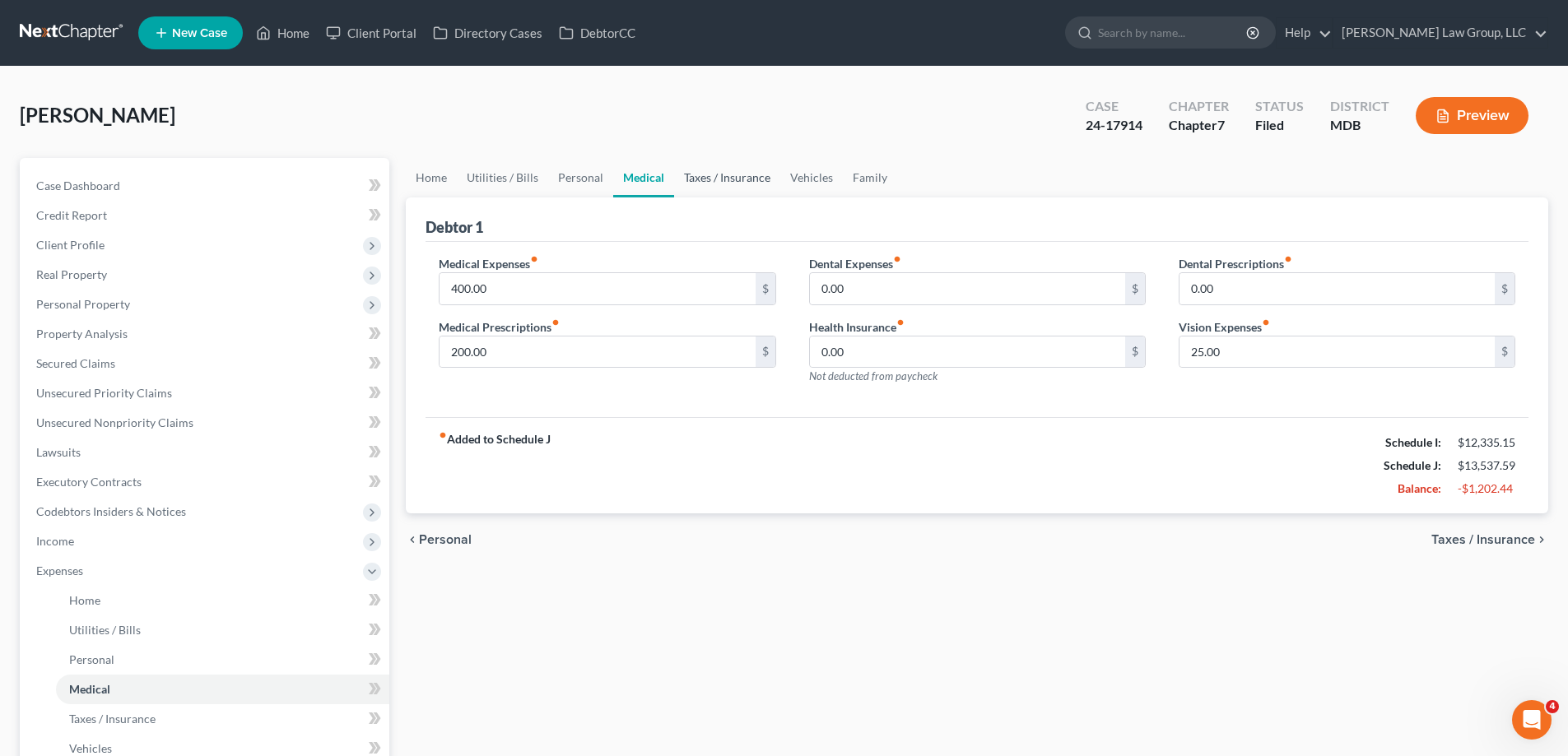
click at [706, 187] on link "Taxes / Insurance" at bounding box center [727, 178] width 106 height 39
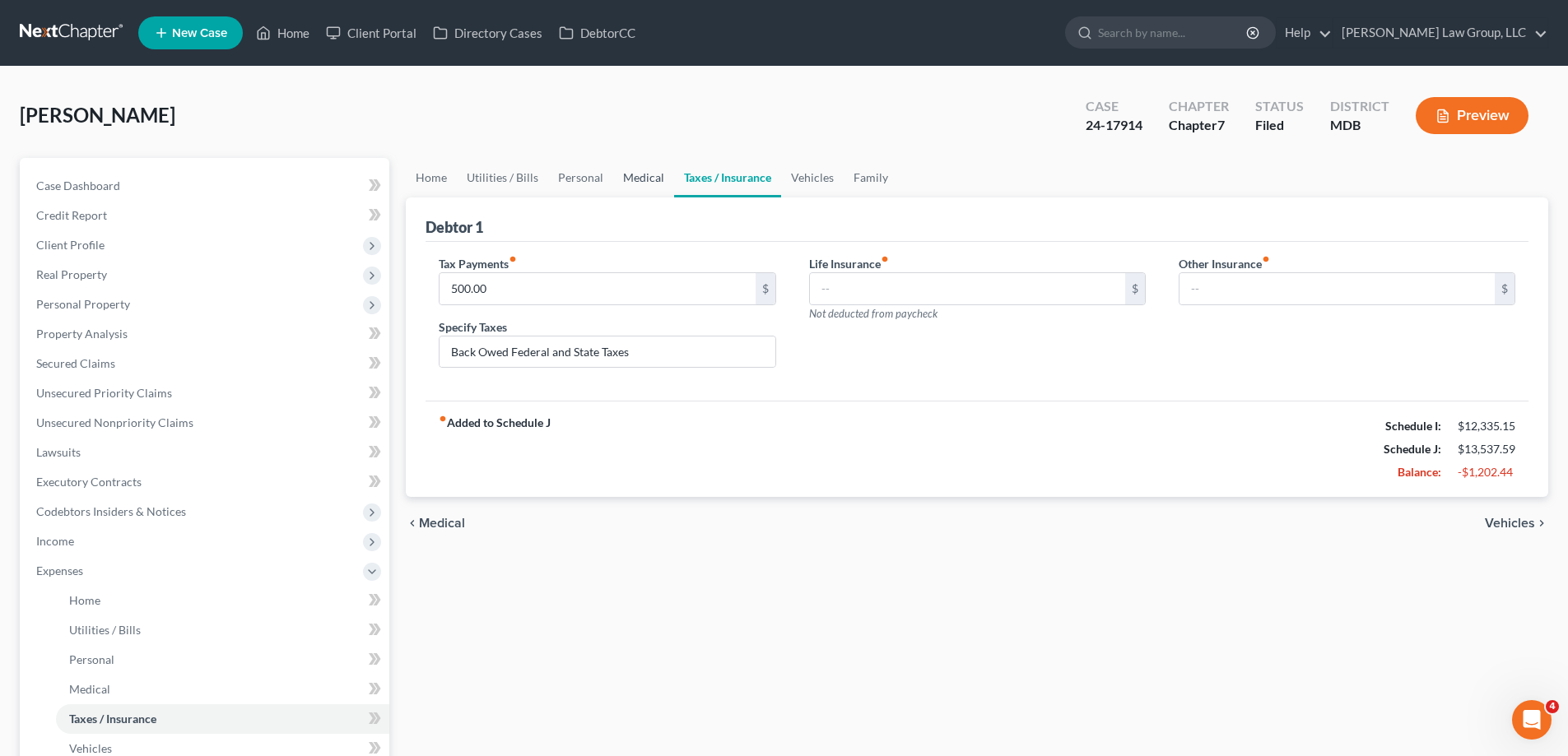
click at [647, 182] on link "Medical" at bounding box center [643, 178] width 61 height 39
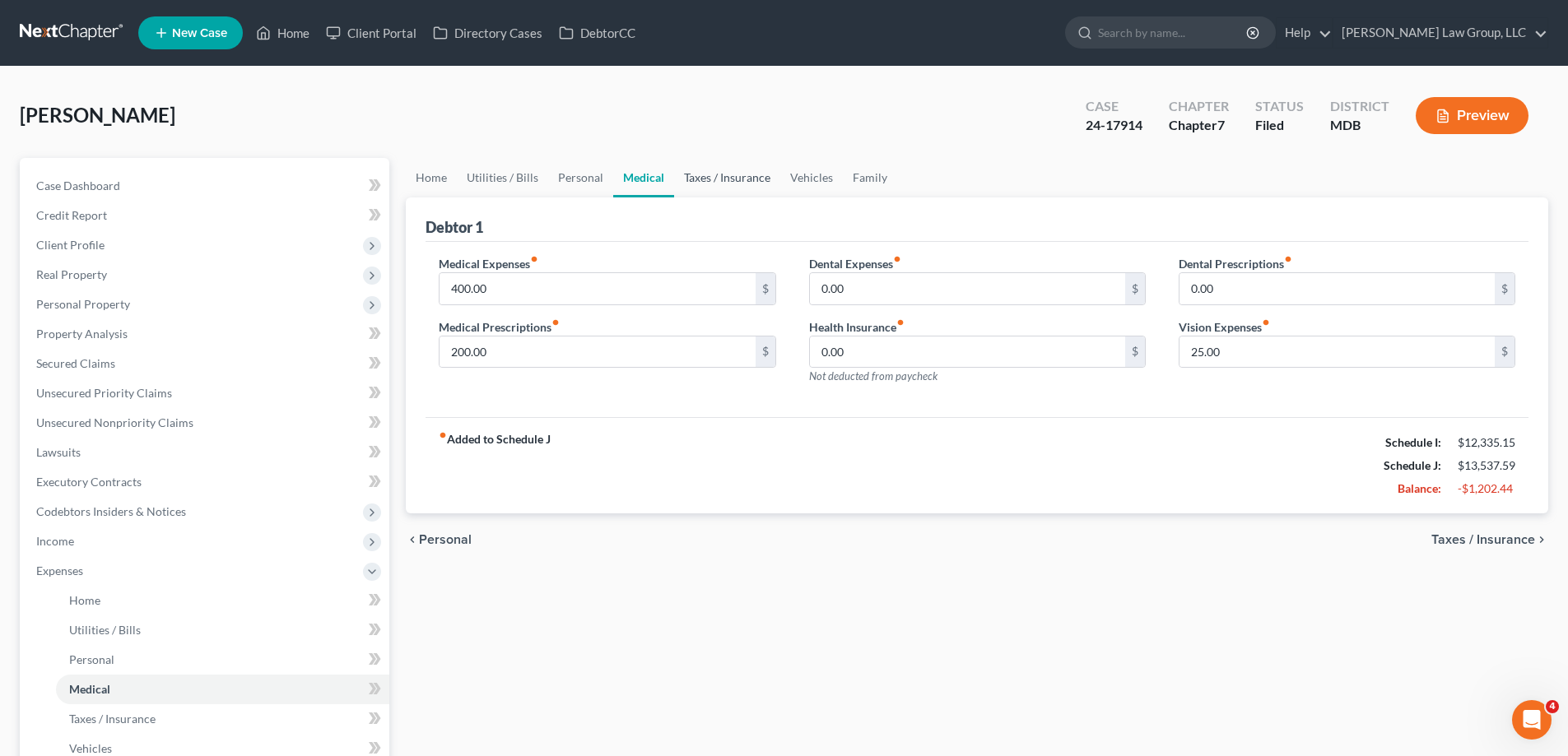
click at [750, 180] on link "Taxes / Insurance" at bounding box center [727, 178] width 106 height 39
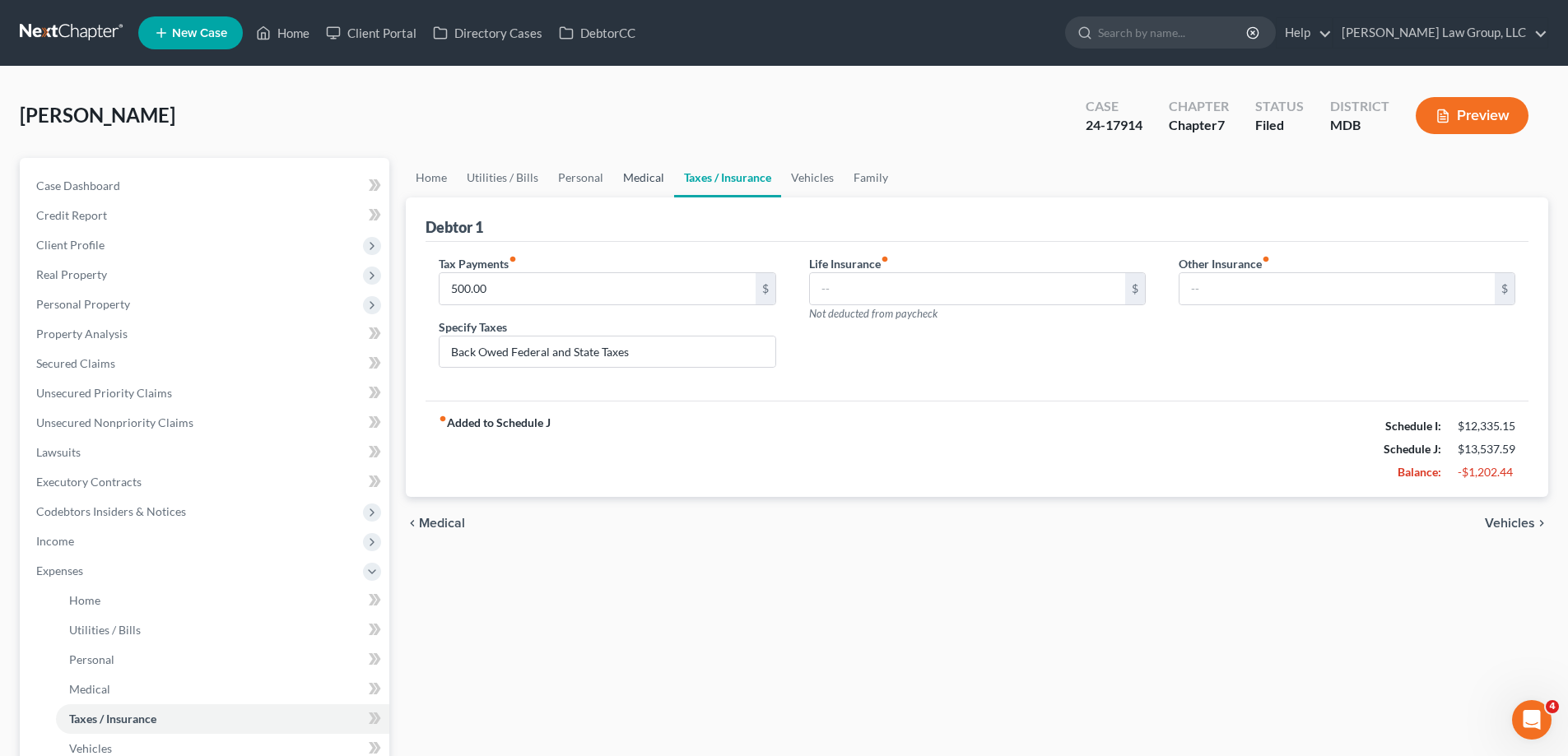
click at [649, 182] on link "Medical" at bounding box center [643, 178] width 61 height 39
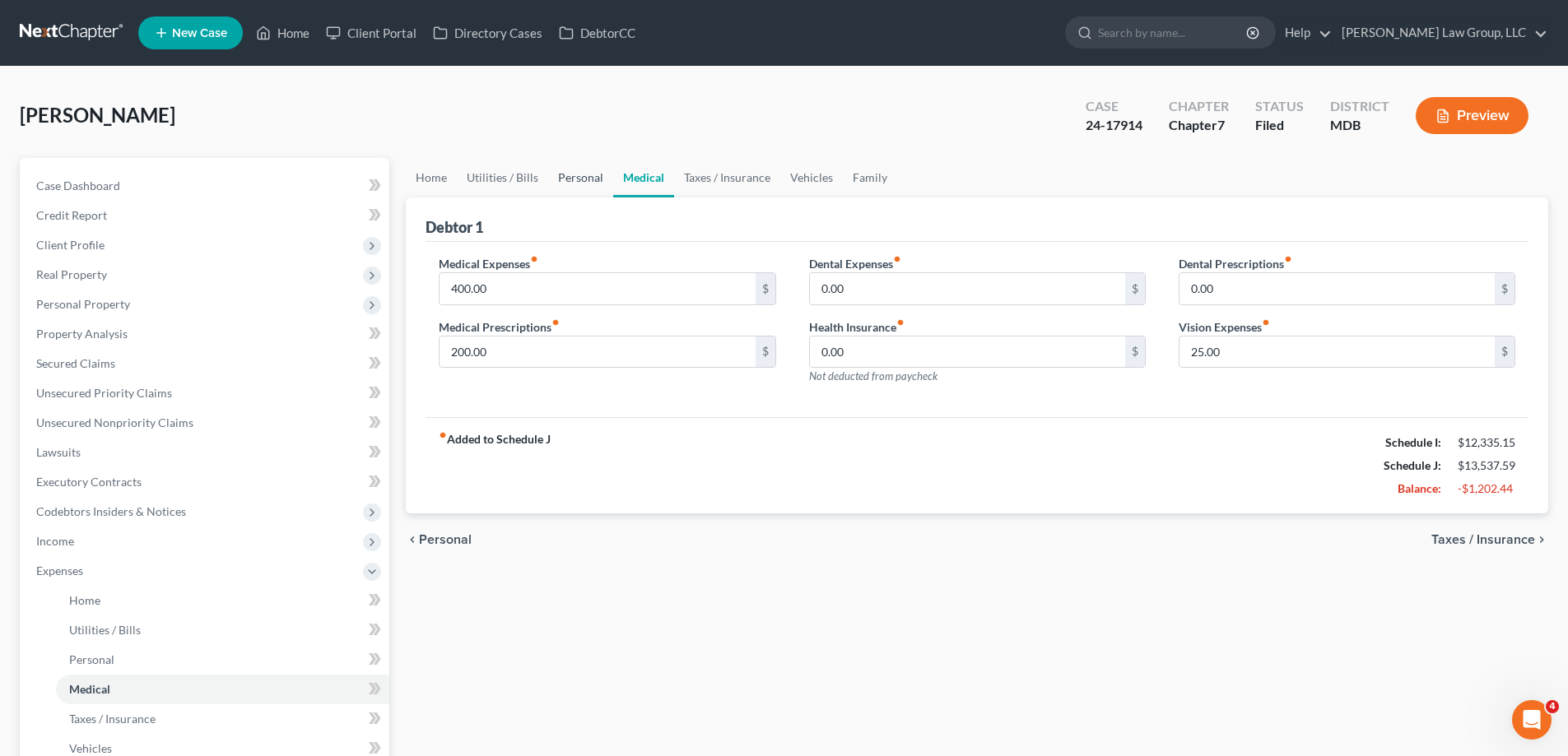
click at [572, 184] on link "Personal" at bounding box center [580, 178] width 65 height 39
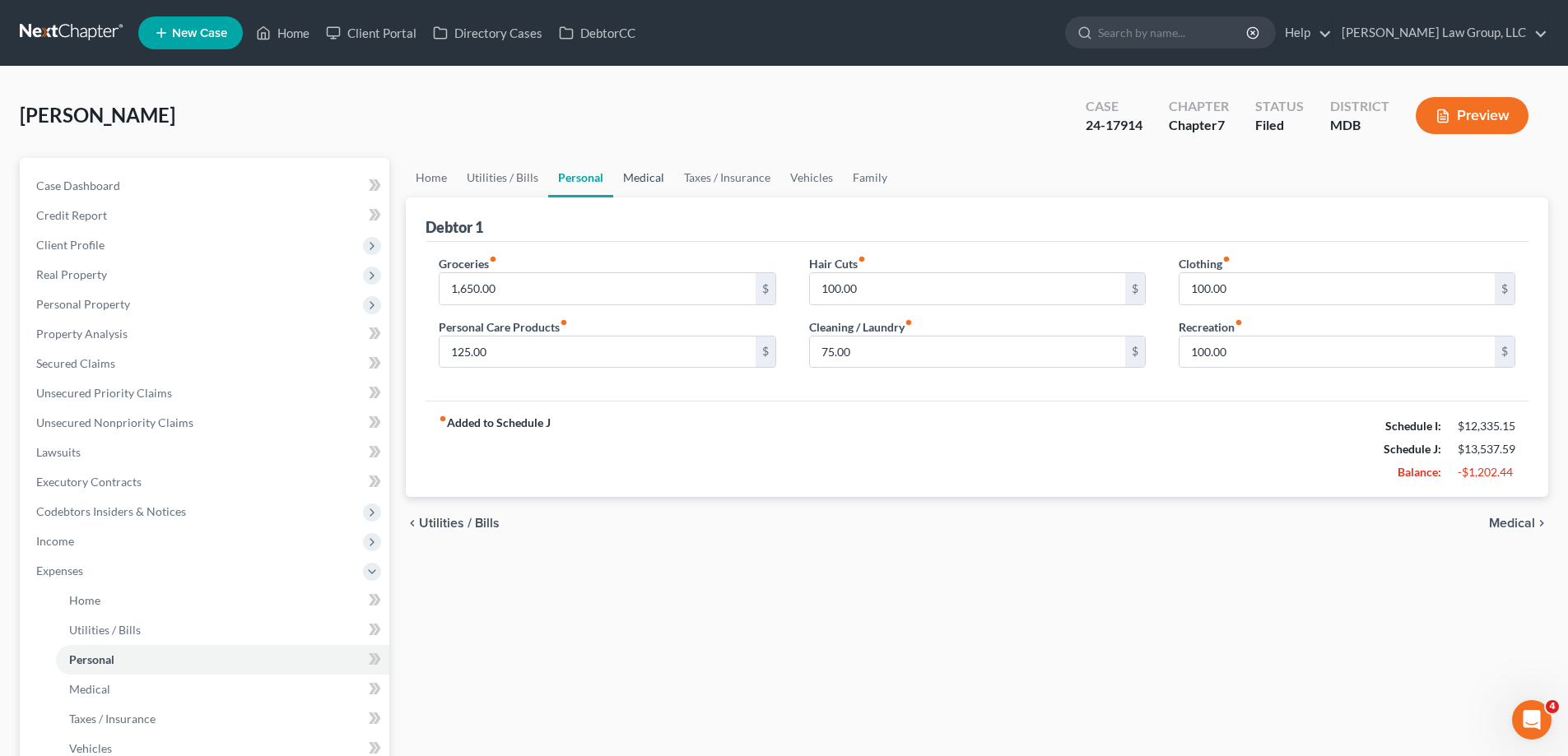
click at [639, 177] on link "Medical" at bounding box center [643, 178] width 61 height 39
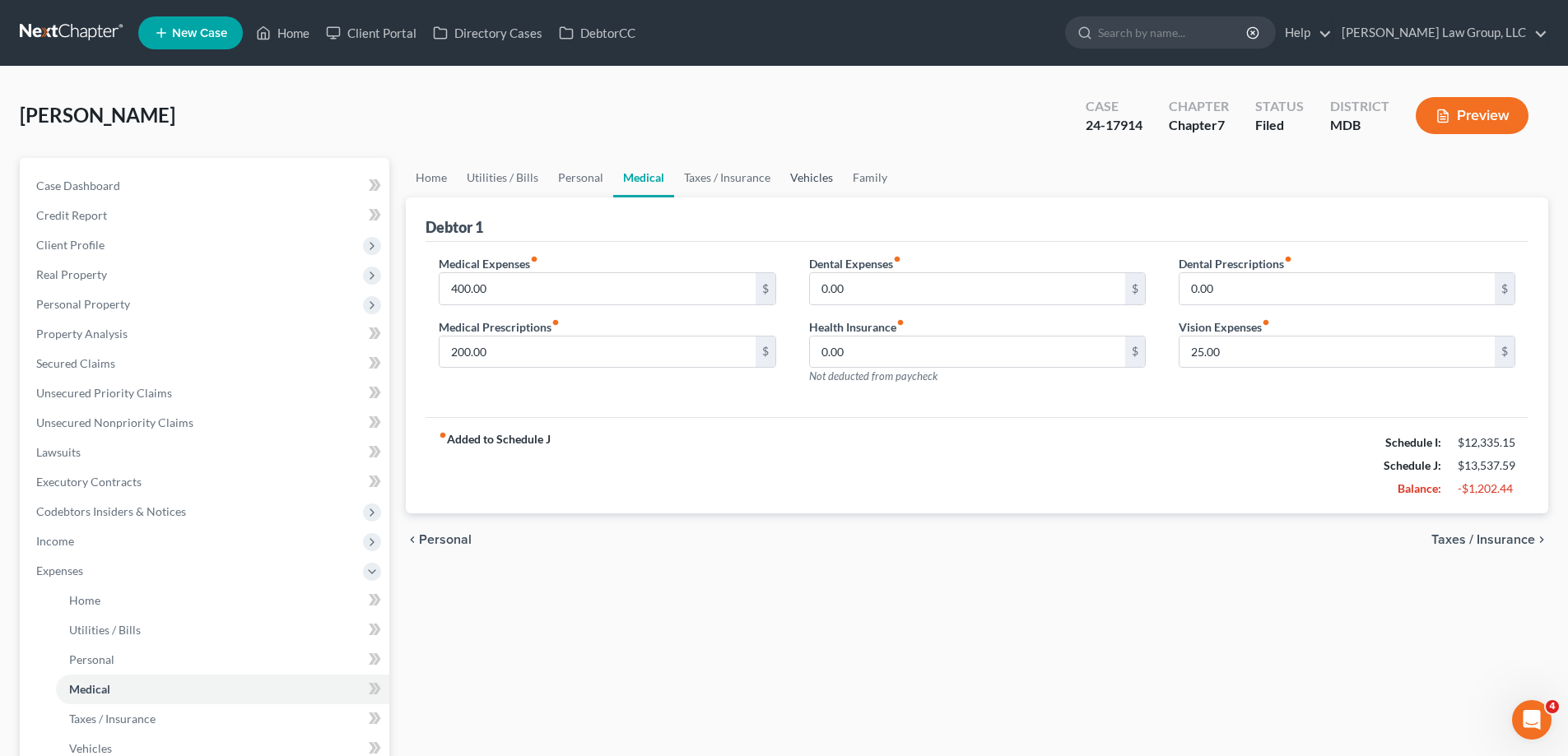
click at [816, 186] on link "Vehicles" at bounding box center [812, 178] width 63 height 39
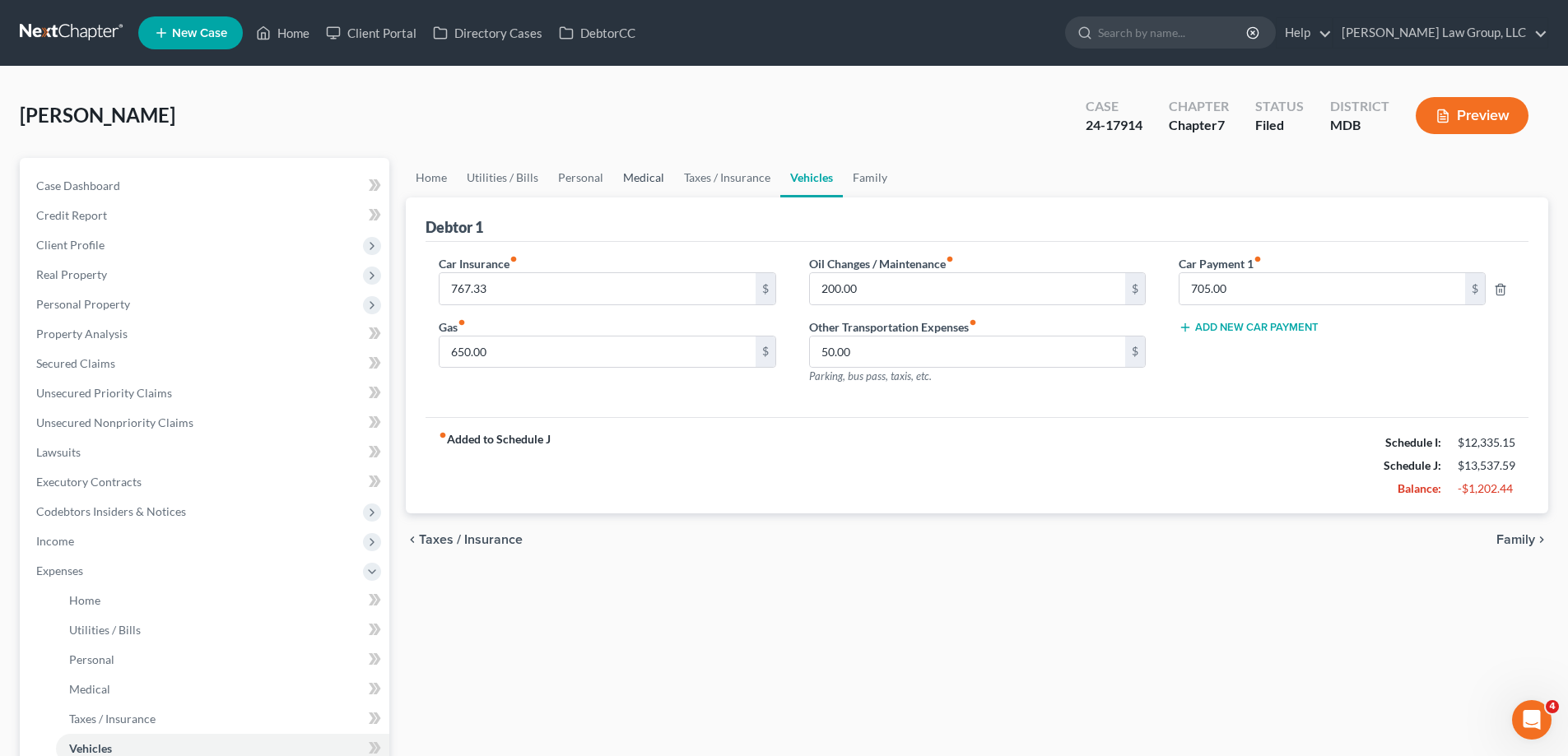
click at [621, 168] on link "Medical" at bounding box center [643, 178] width 61 height 39
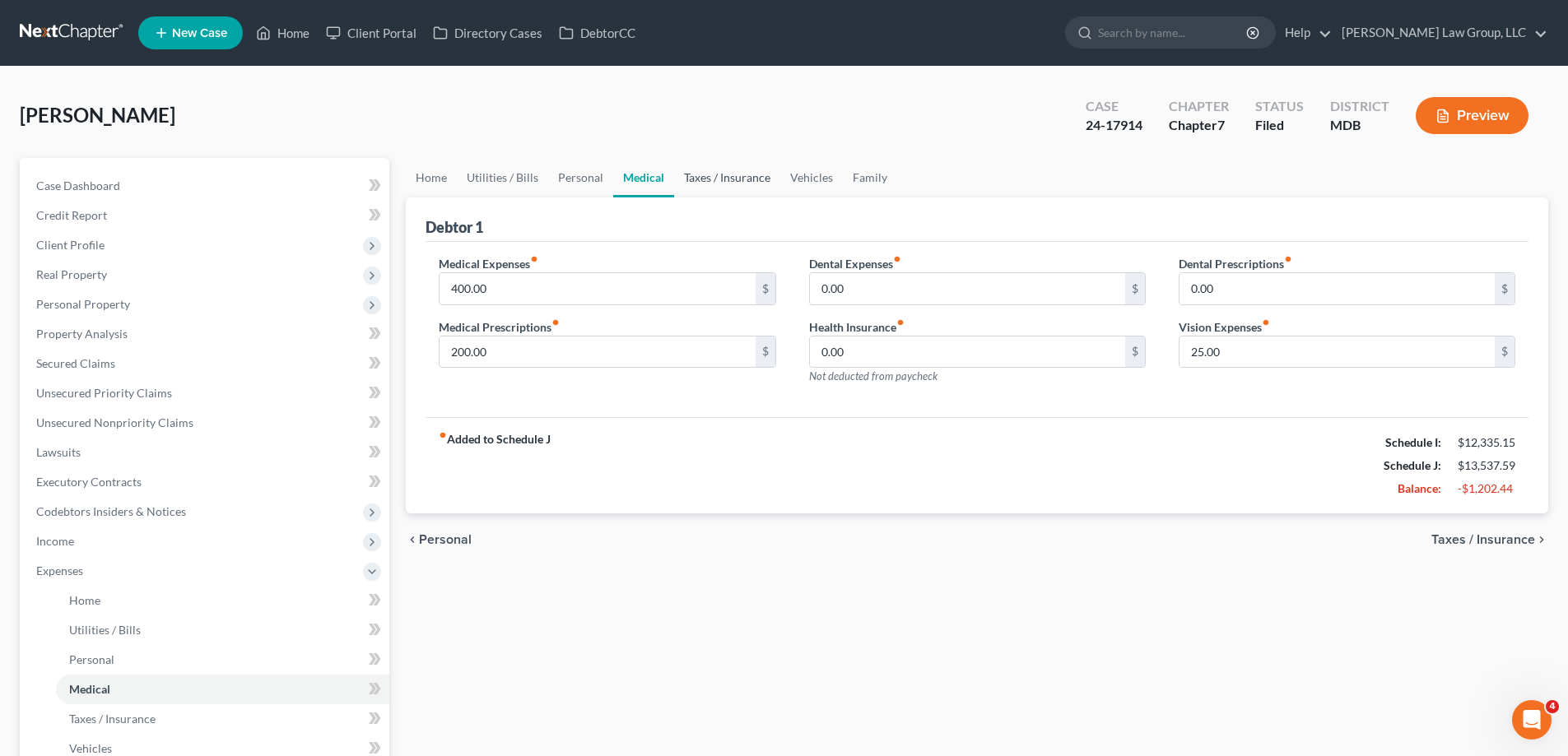
click at [716, 186] on link "Taxes / Insurance" at bounding box center [727, 178] width 106 height 39
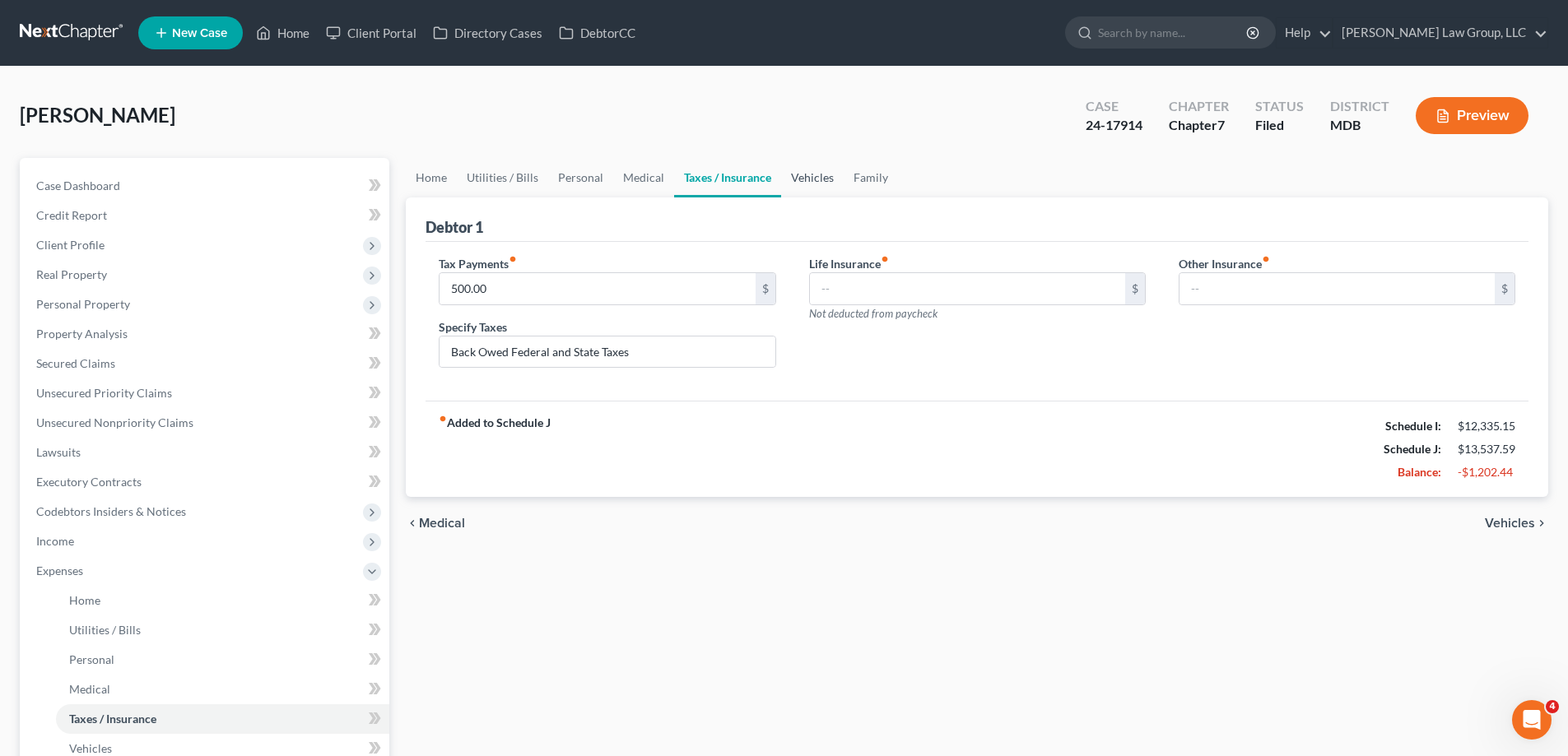
click at [807, 181] on link "Vehicles" at bounding box center [812, 178] width 63 height 39
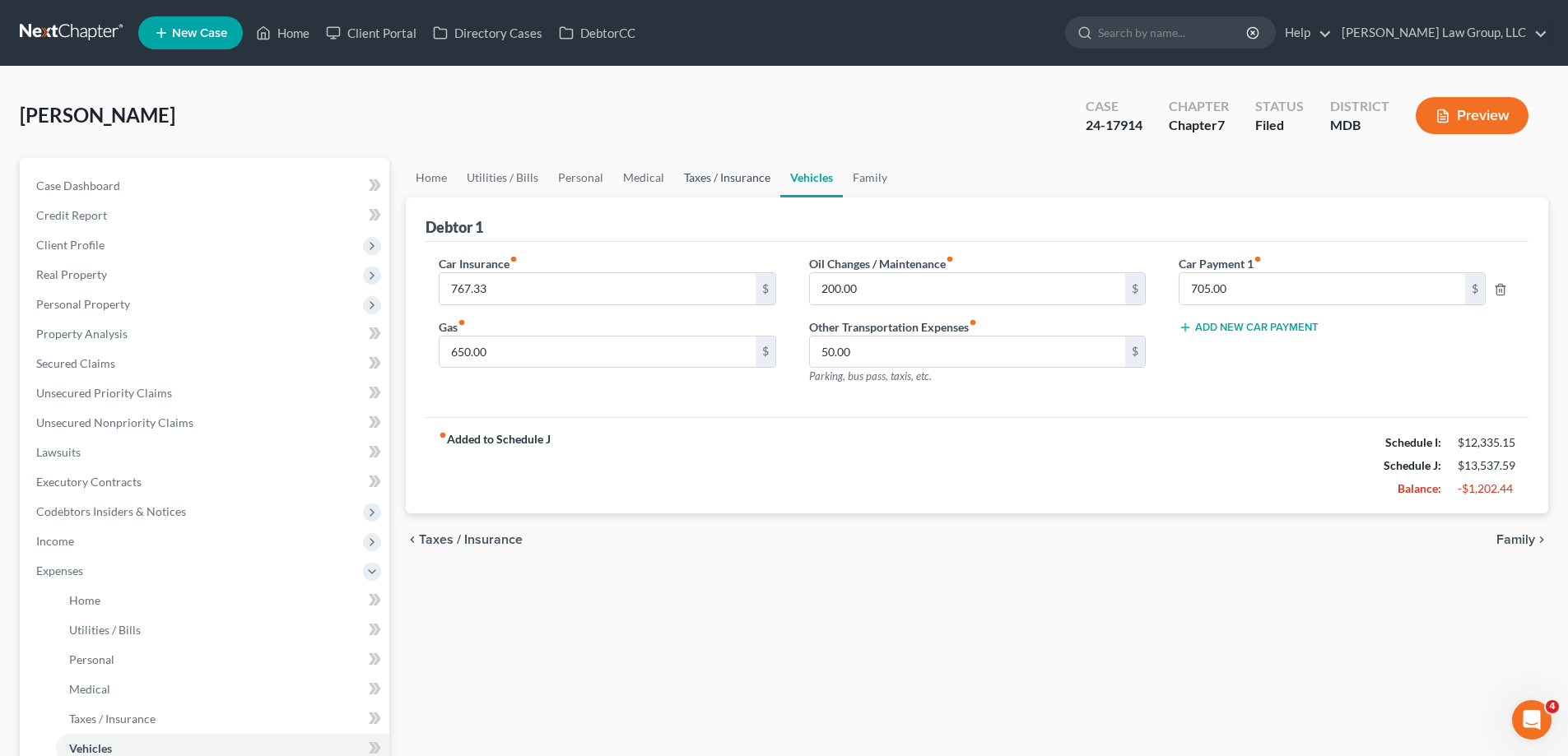
click at [738, 176] on link "Taxes / Insurance" at bounding box center [727, 178] width 106 height 39
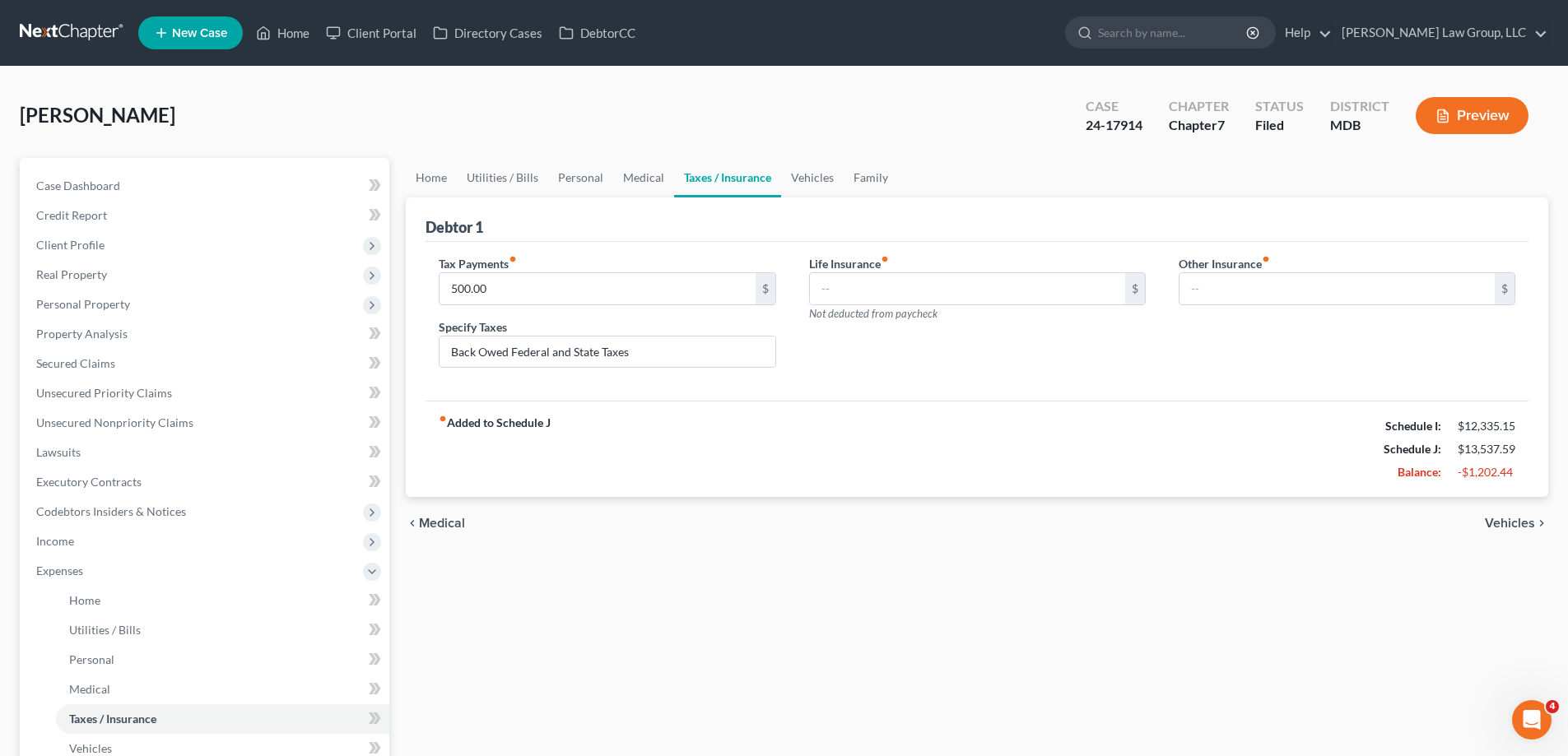
click at [1177, 165] on ul "Home Utilities / Bills Personal Medical Taxes / Insurance Vehicles Family" at bounding box center [976, 178] width 1142 height 39
drag, startPoint x: 801, startPoint y: 191, endPoint x: 833, endPoint y: 259, distance: 75.2
click at [801, 190] on link "Vehicles" at bounding box center [812, 178] width 63 height 39
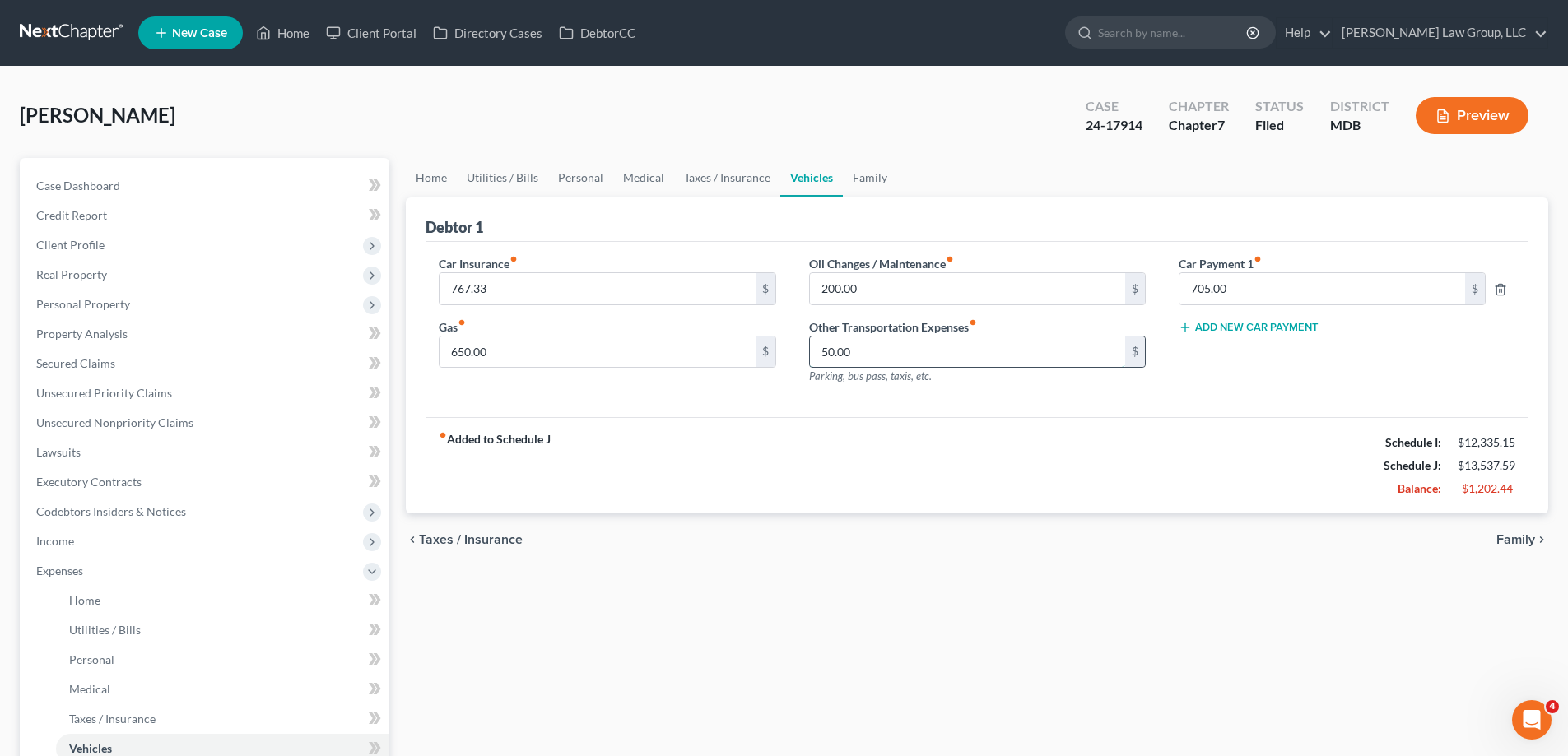
click at [946, 347] on input "50.00" at bounding box center [967, 352] width 315 height 31
click at [848, 181] on link "Family" at bounding box center [869, 178] width 54 height 39
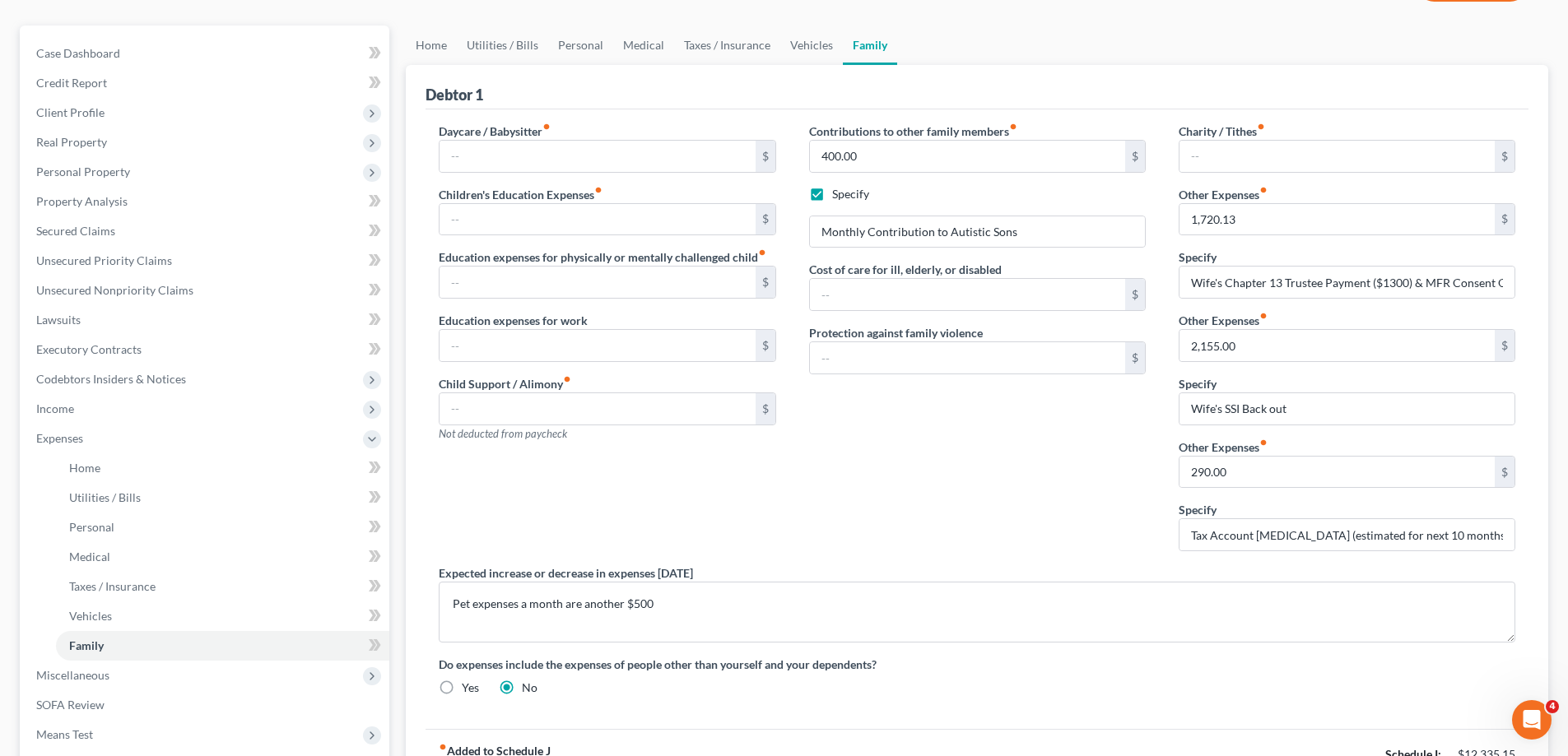
scroll to position [165, 0]
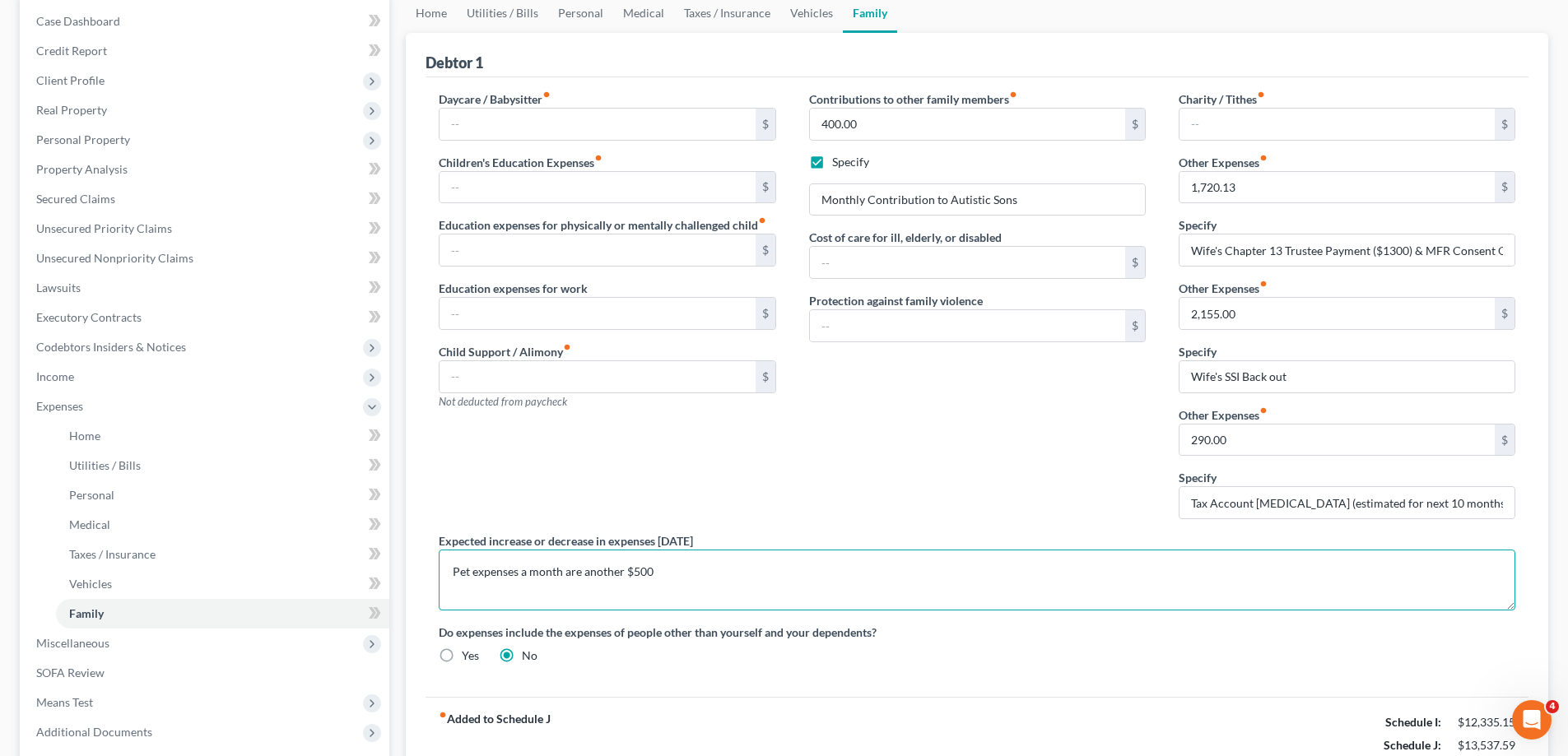
click at [701, 576] on textarea "Pet expenses a month are another $500" at bounding box center [977, 580] width 1076 height 61
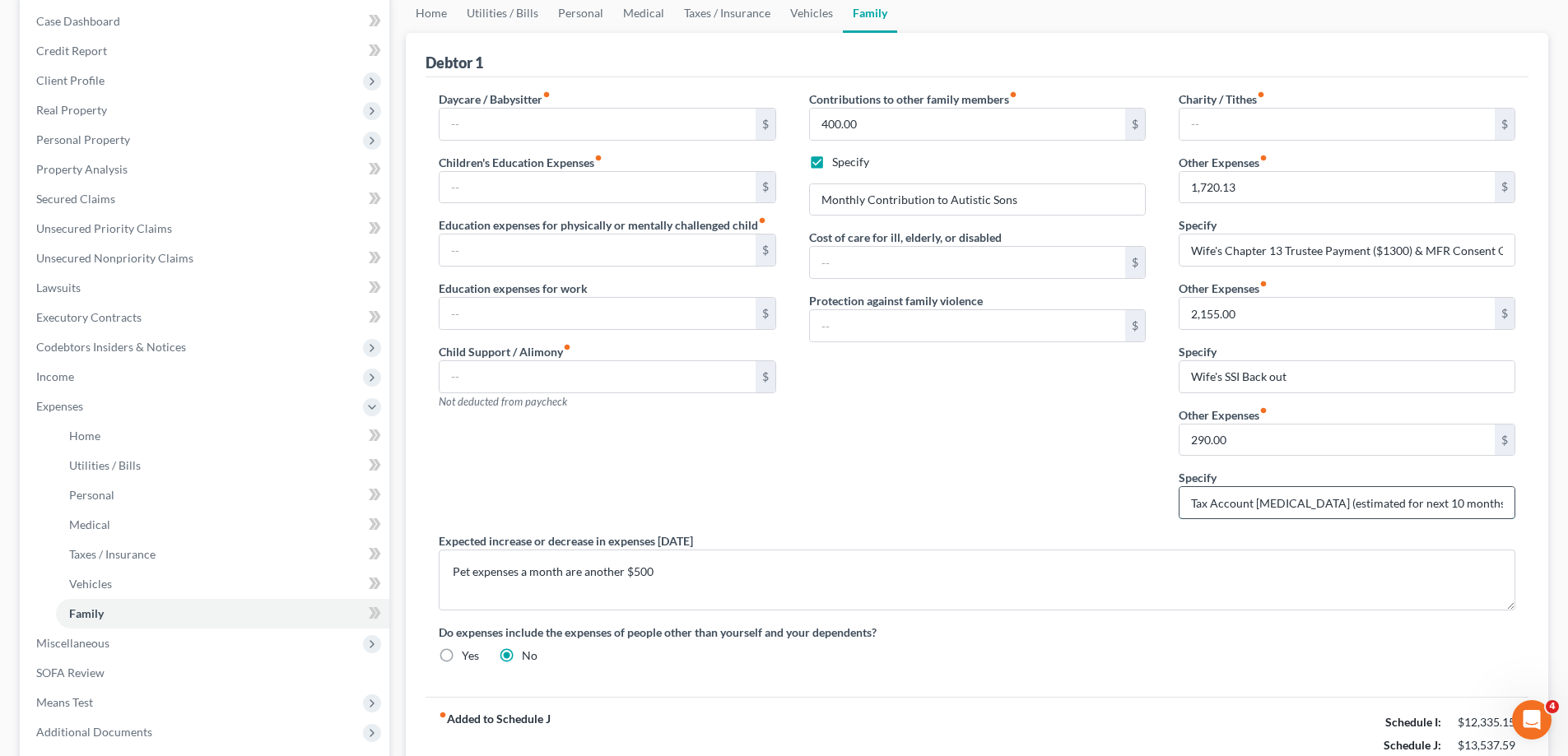
drag, startPoint x: 1483, startPoint y: 503, endPoint x: 1478, endPoint y: 511, distance: 9.4
click at [1483, 509] on input "Tax Account Retainer (estimated for next 10 months)" at bounding box center [1346, 503] width 335 height 31
click at [1257, 435] on input "290.00" at bounding box center [1336, 440] width 315 height 31
click at [1490, 490] on input "Tax Account Retainer (estimated for next 10 months)" at bounding box center [1346, 503] width 335 height 31
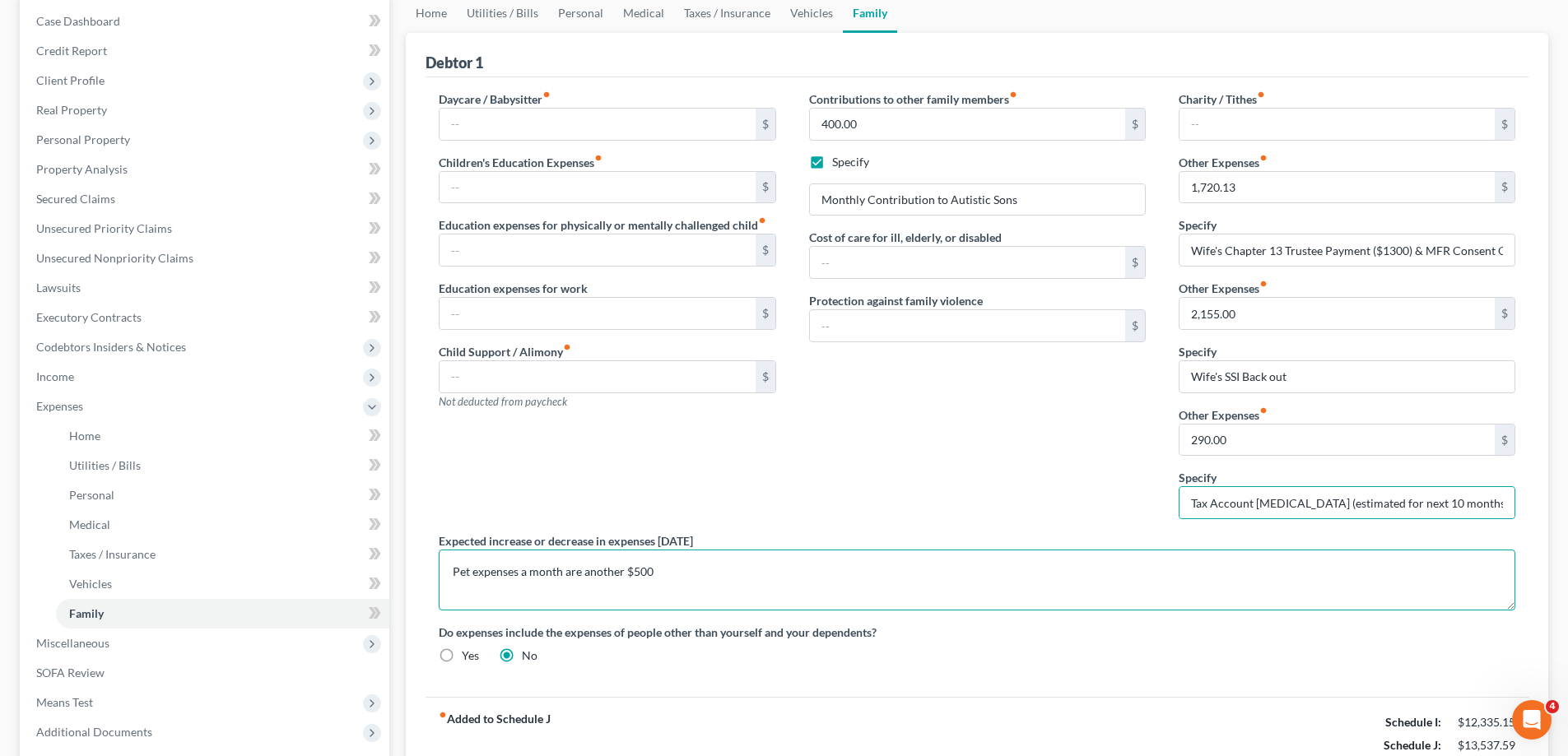
click at [1425, 576] on textarea "Pet expenses a month are another $500" at bounding box center [977, 580] width 1076 height 61
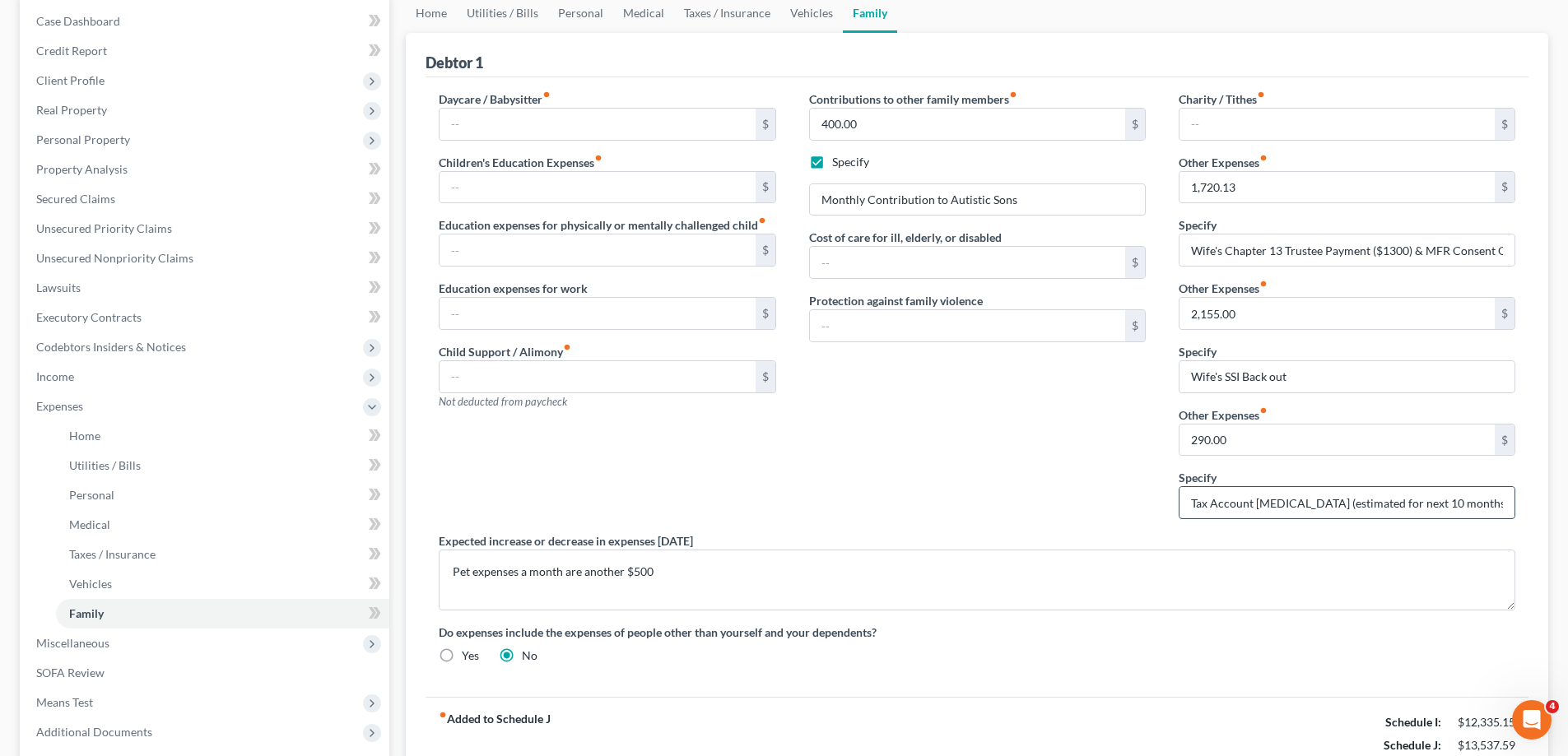
click at [1459, 513] on input "Tax Account Retainer (estimated for next 10 months)" at bounding box center [1346, 503] width 335 height 31
click at [1435, 432] on input "290.00" at bounding box center [1336, 440] width 315 height 31
click at [1485, 507] on input "Tax Account Retainer (estimated for next 10 months)" at bounding box center [1346, 503] width 335 height 31
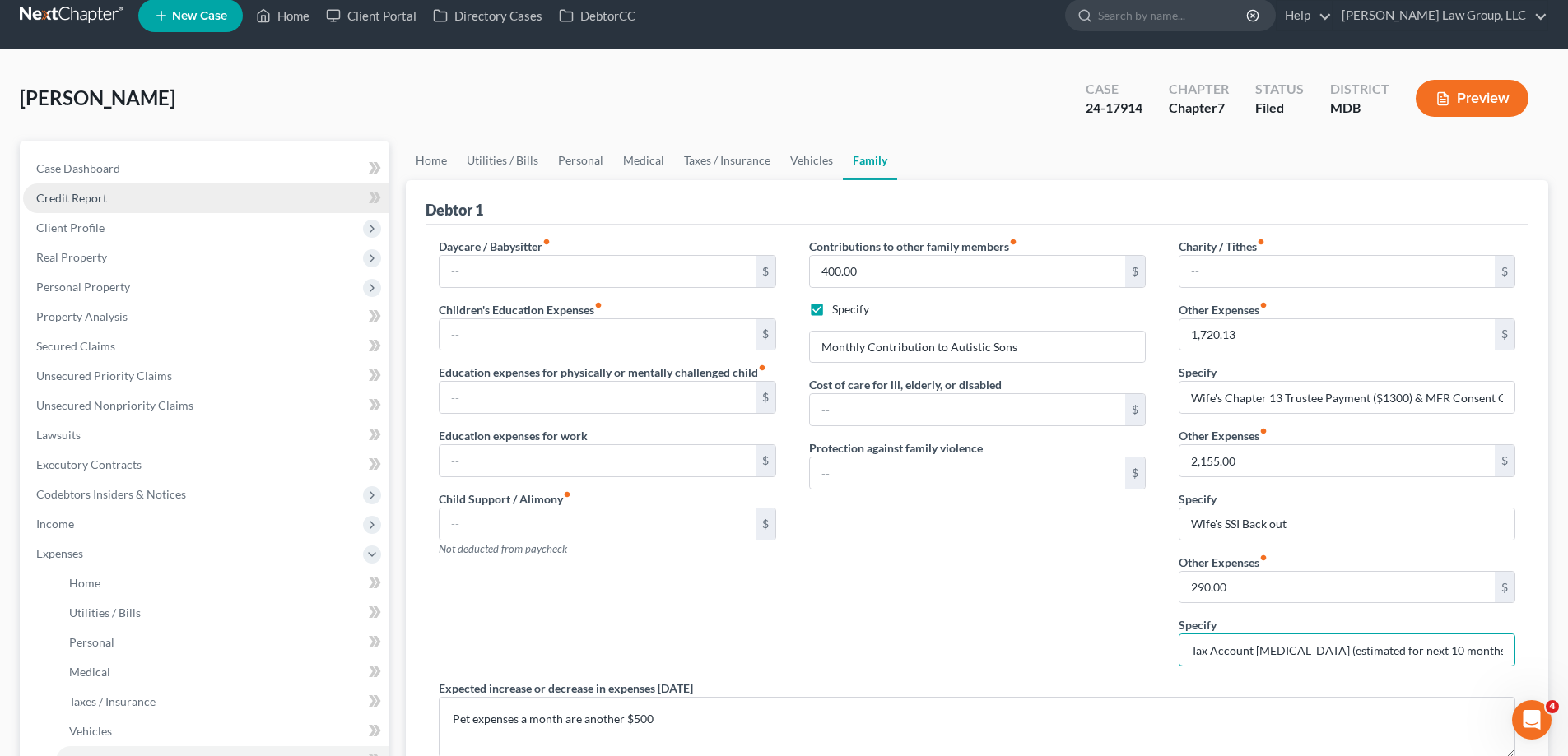
scroll to position [0, 0]
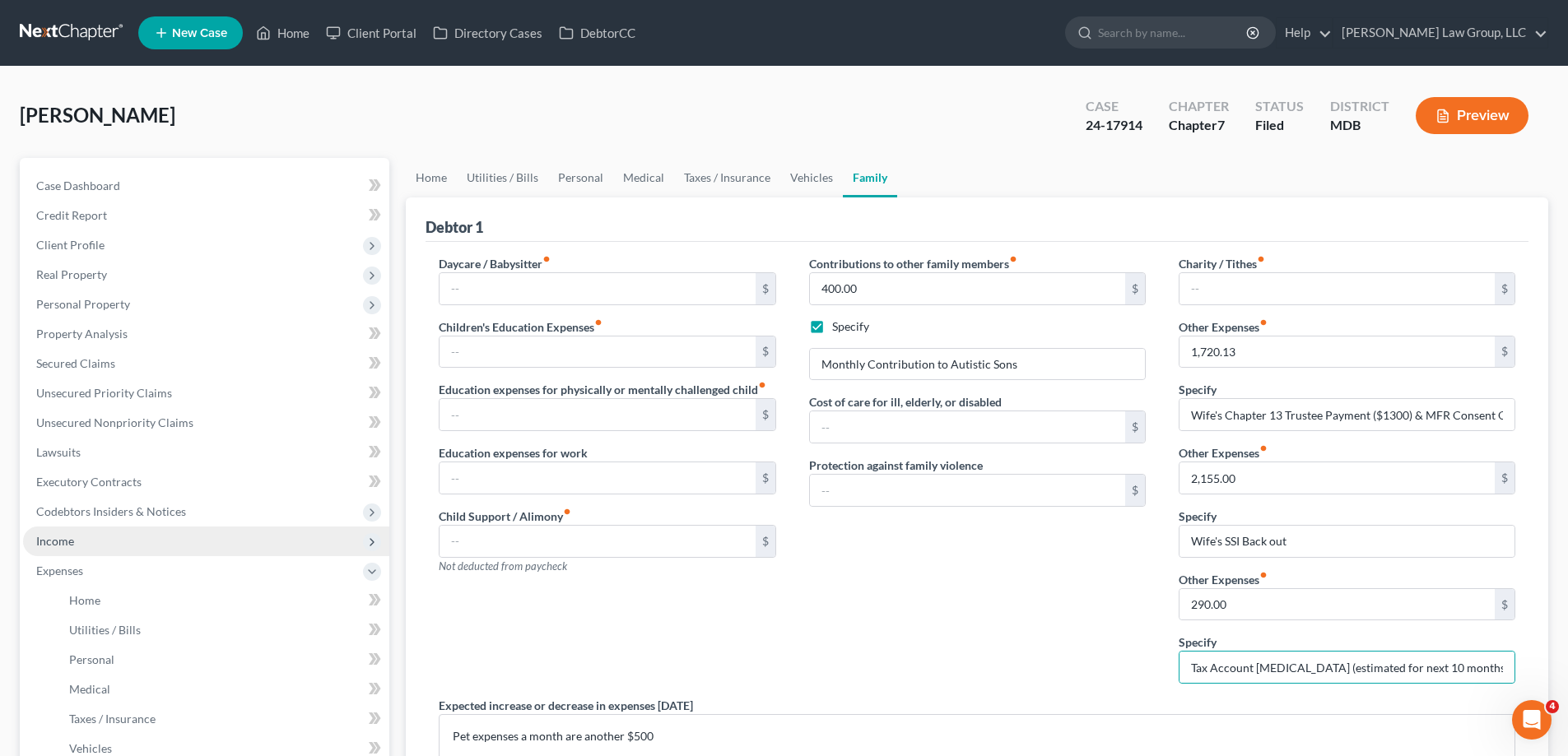
click at [119, 544] on span "Income" at bounding box center [205, 541] width 366 height 29
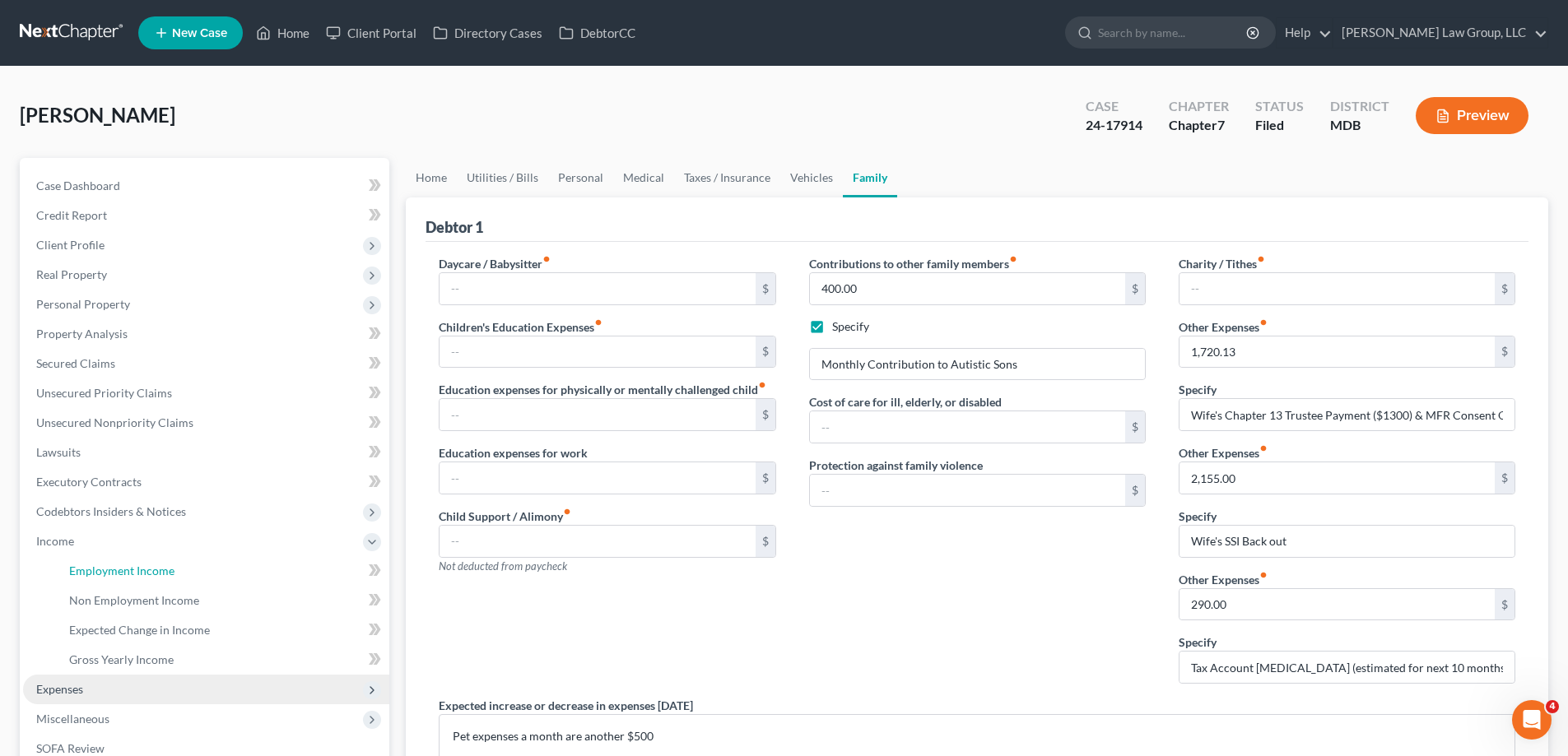
click at [150, 567] on span "Employment Income" at bounding box center [121, 570] width 105 height 14
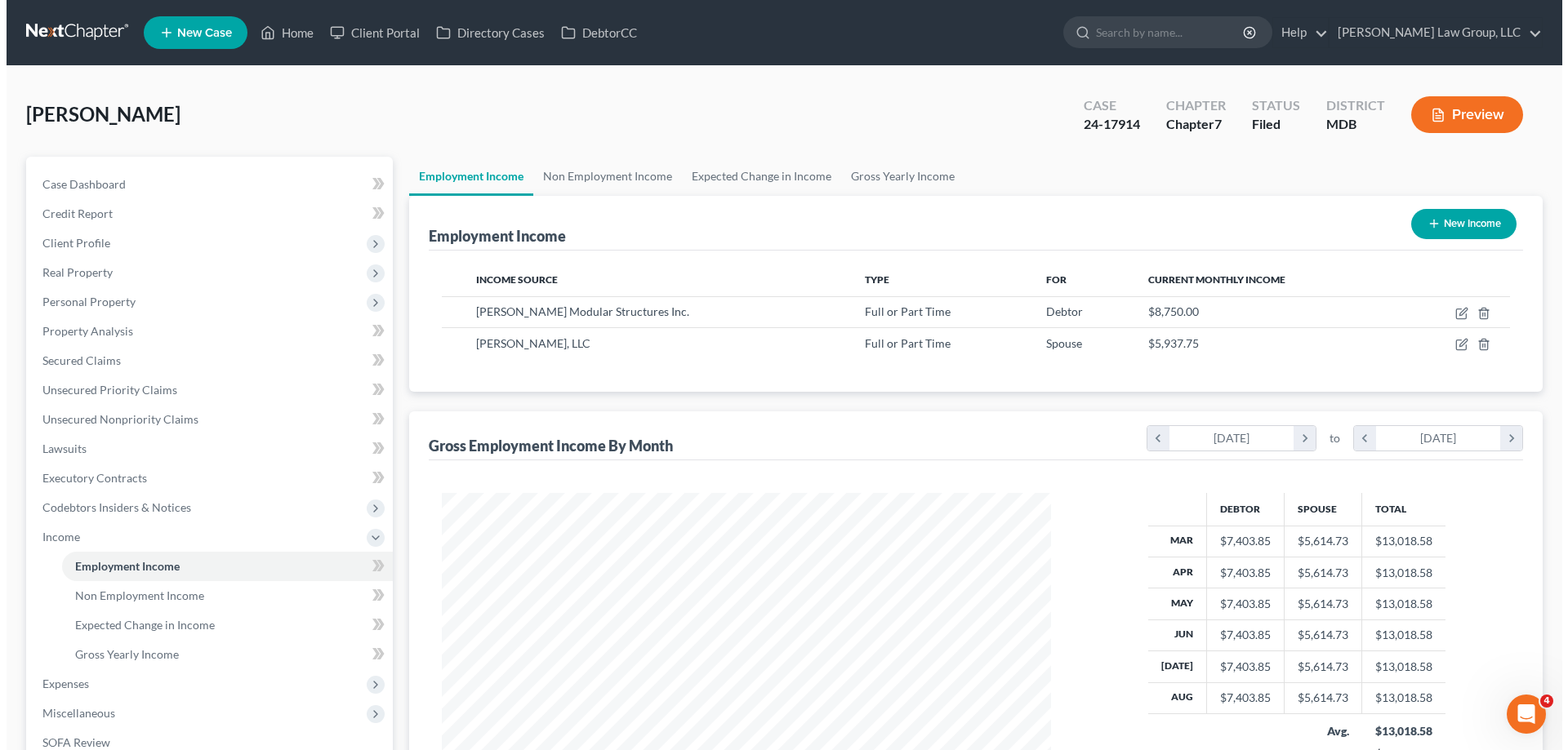
scroll to position [305, 642]
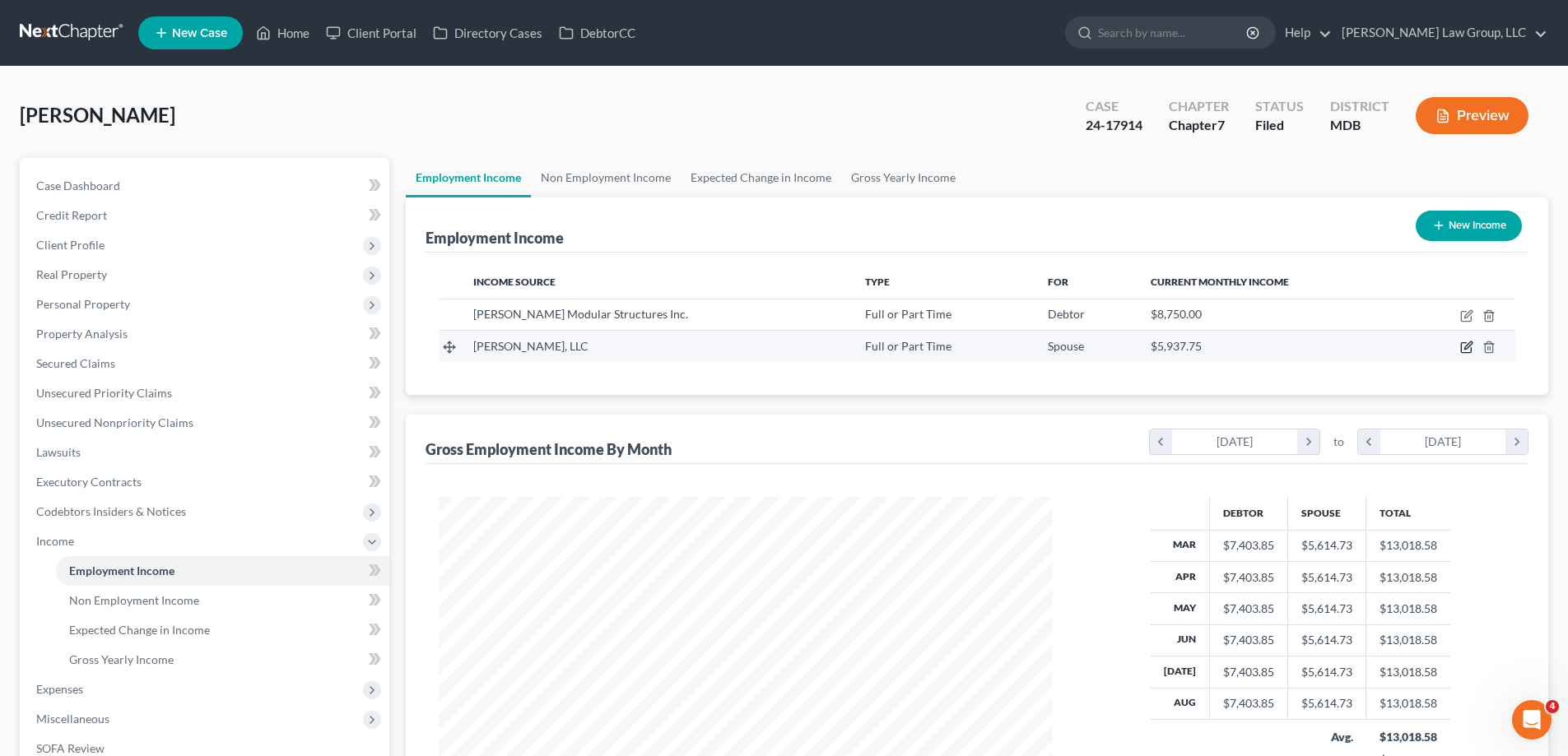
click at [1467, 349] on icon "button" at bounding box center [1466, 347] width 13 height 13
select select "0"
select select "21"
select select "3"
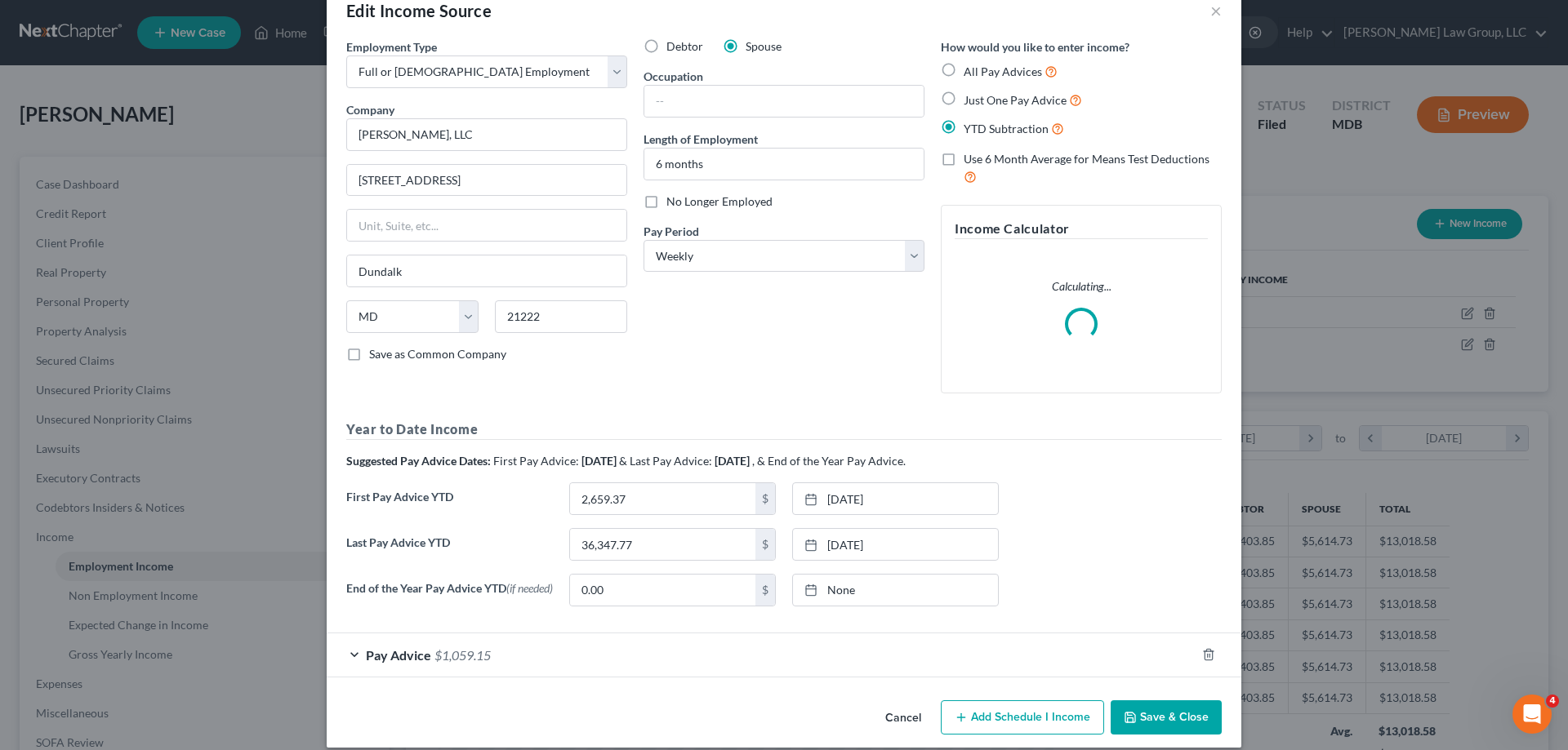
scroll to position [57, 0]
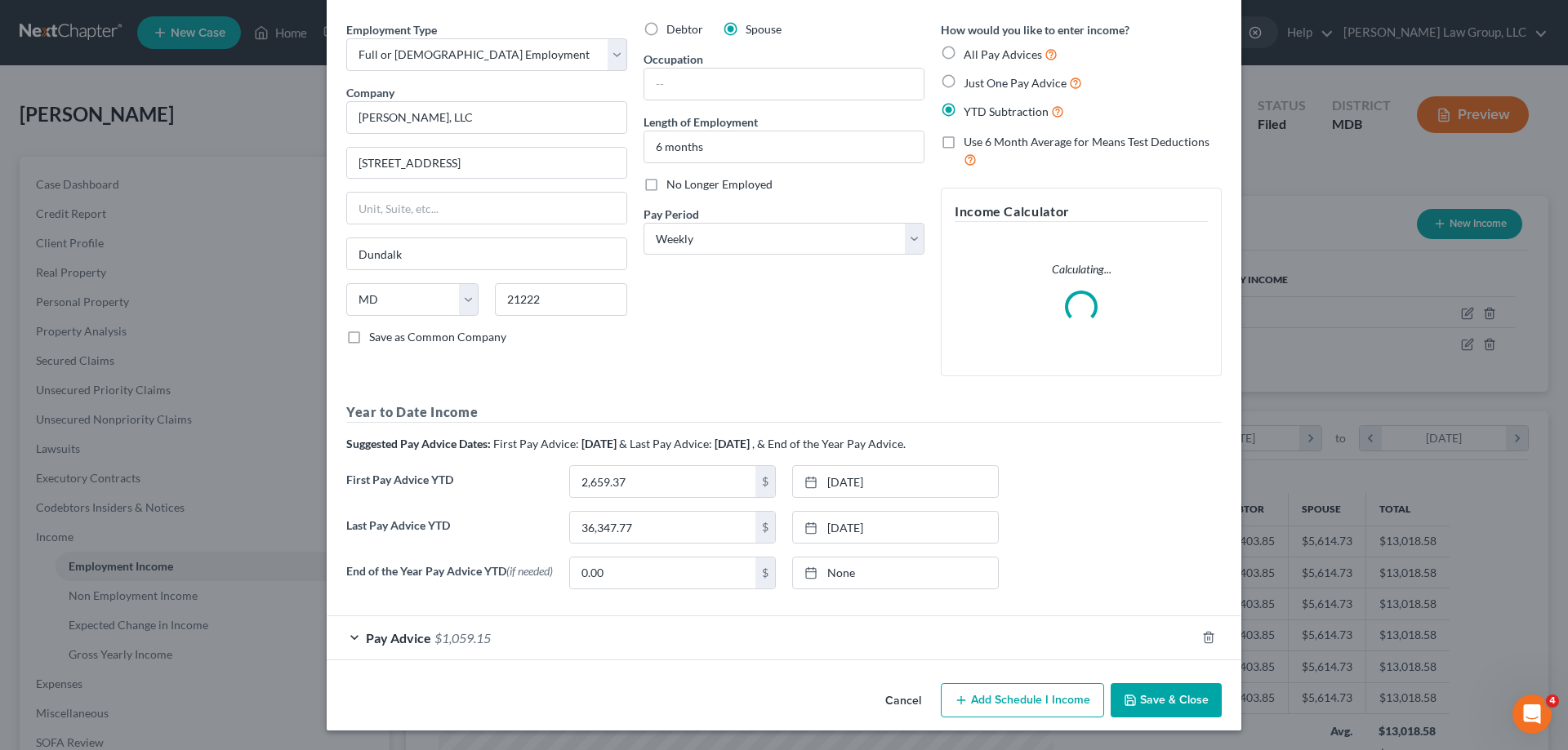
click at [379, 636] on span "Pay Advice" at bounding box center [398, 638] width 65 height 16
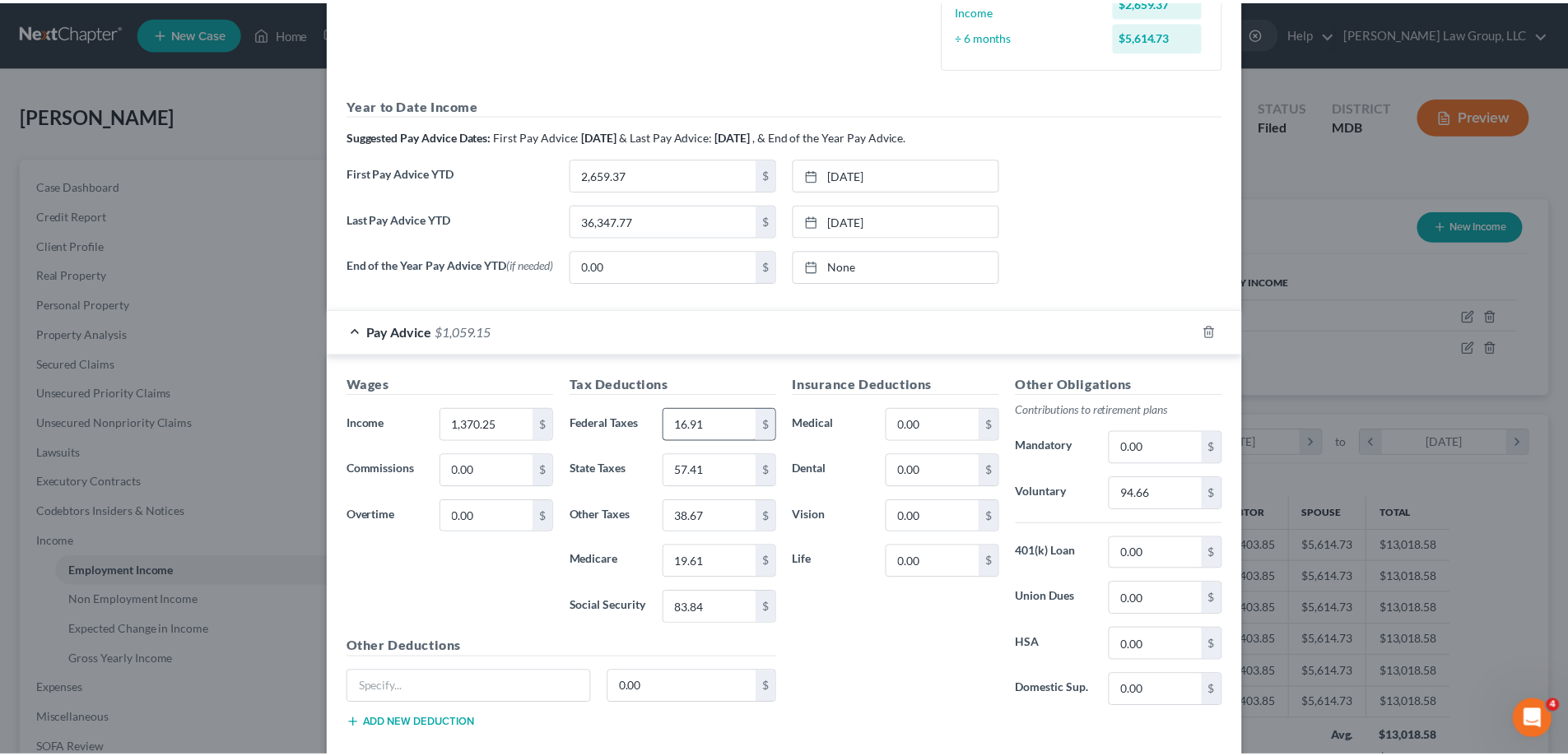
scroll to position [549, 0]
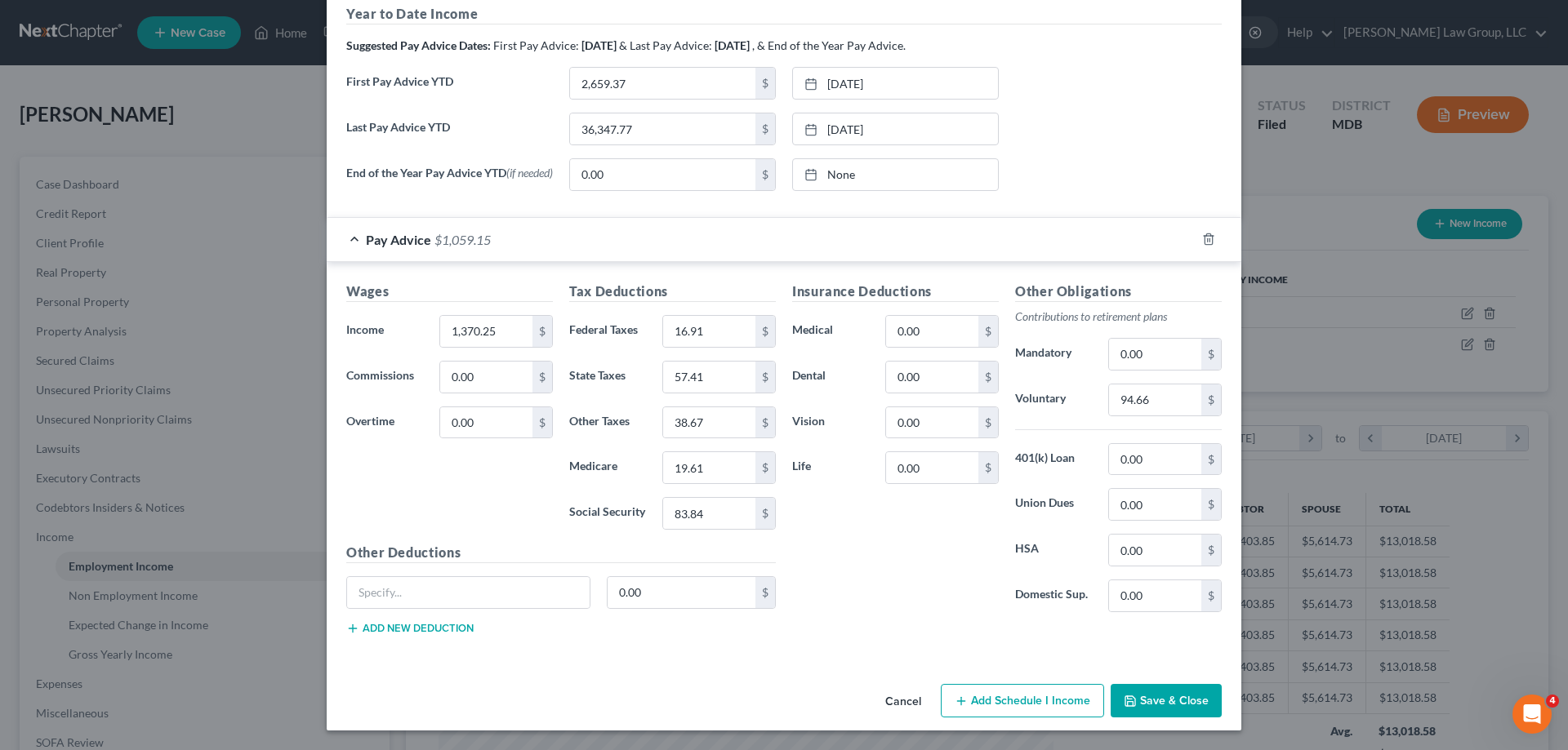
click at [1166, 709] on button "Save & Close" at bounding box center [1166, 700] width 111 height 34
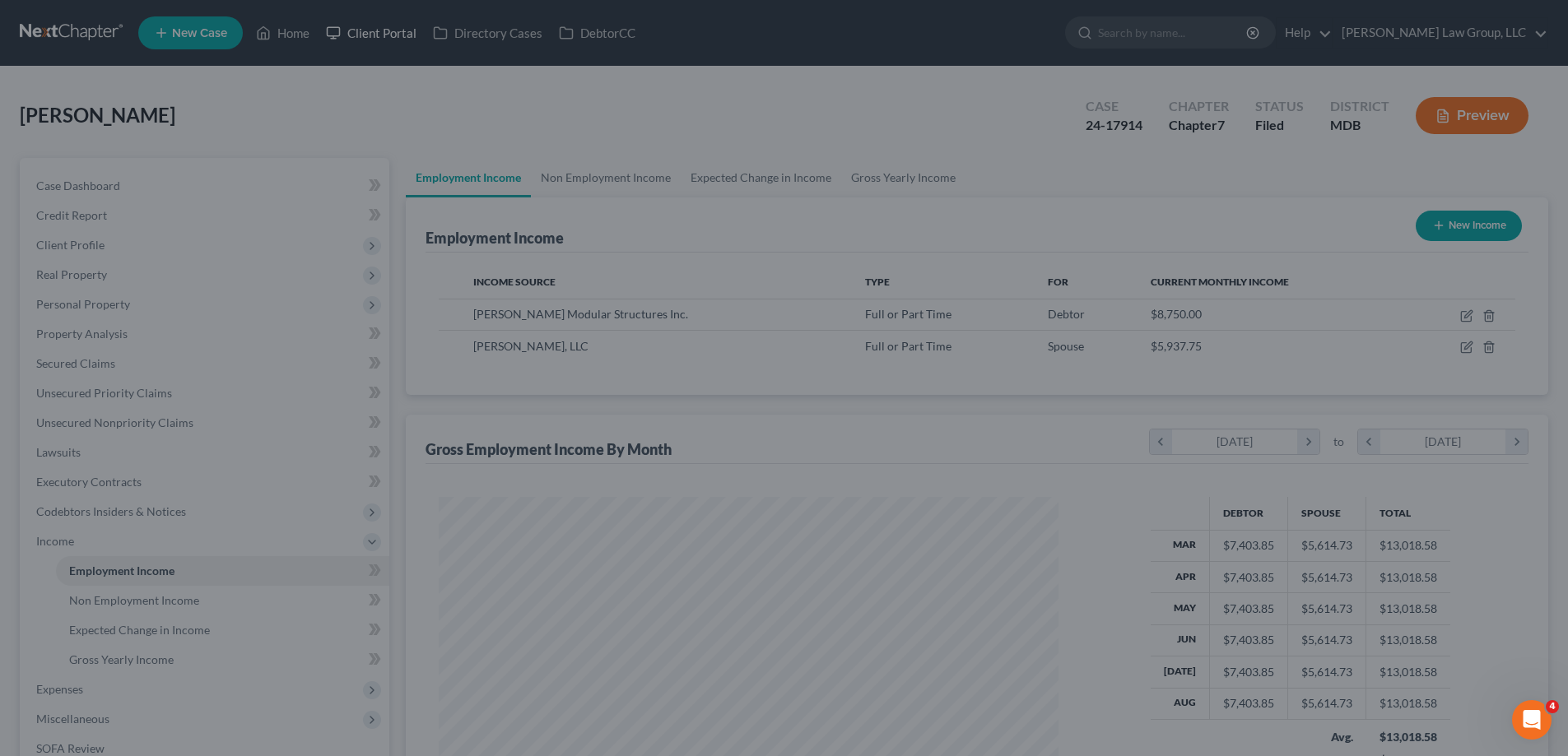
scroll to position [822614, 822294]
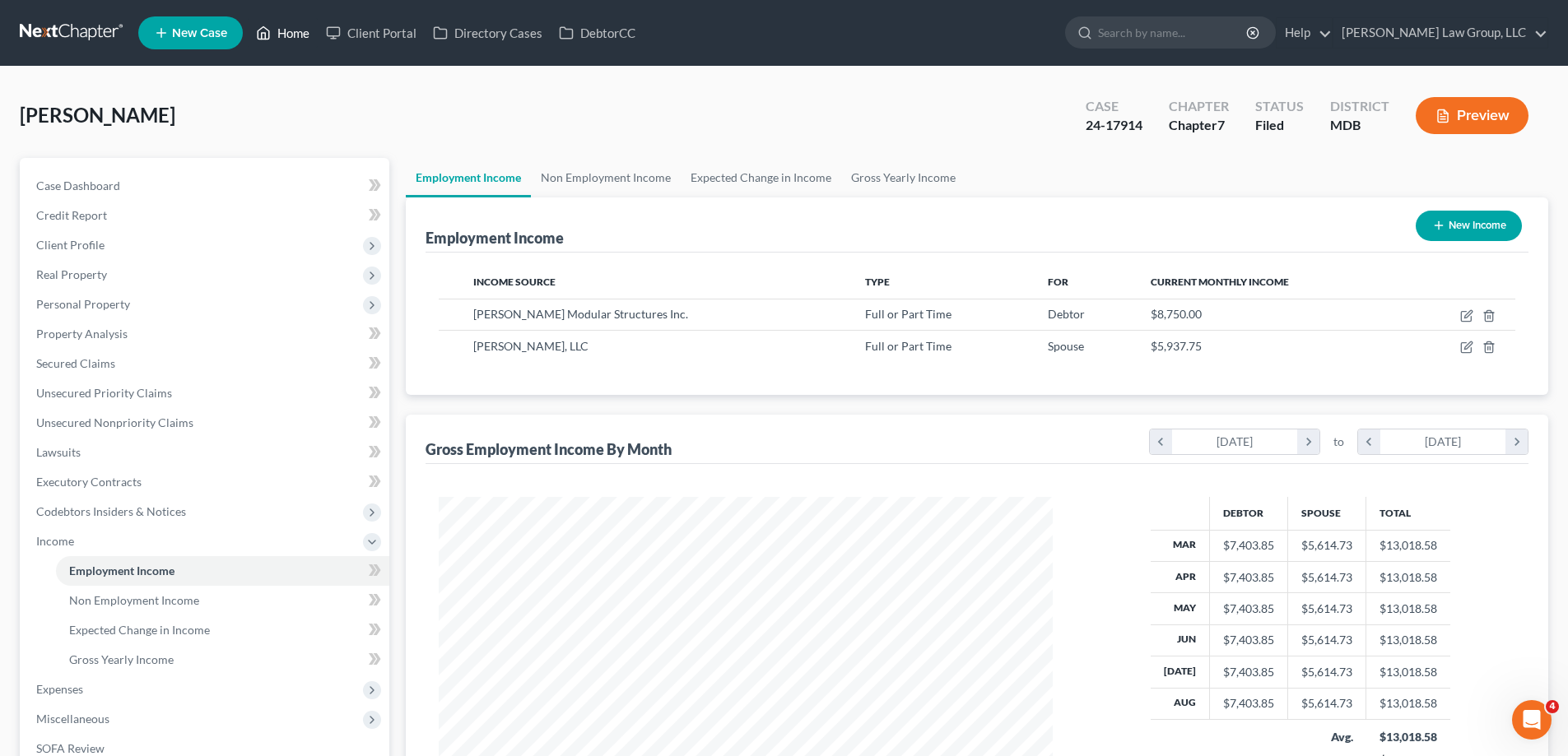
click at [306, 28] on link "Home" at bounding box center [282, 32] width 70 height 29
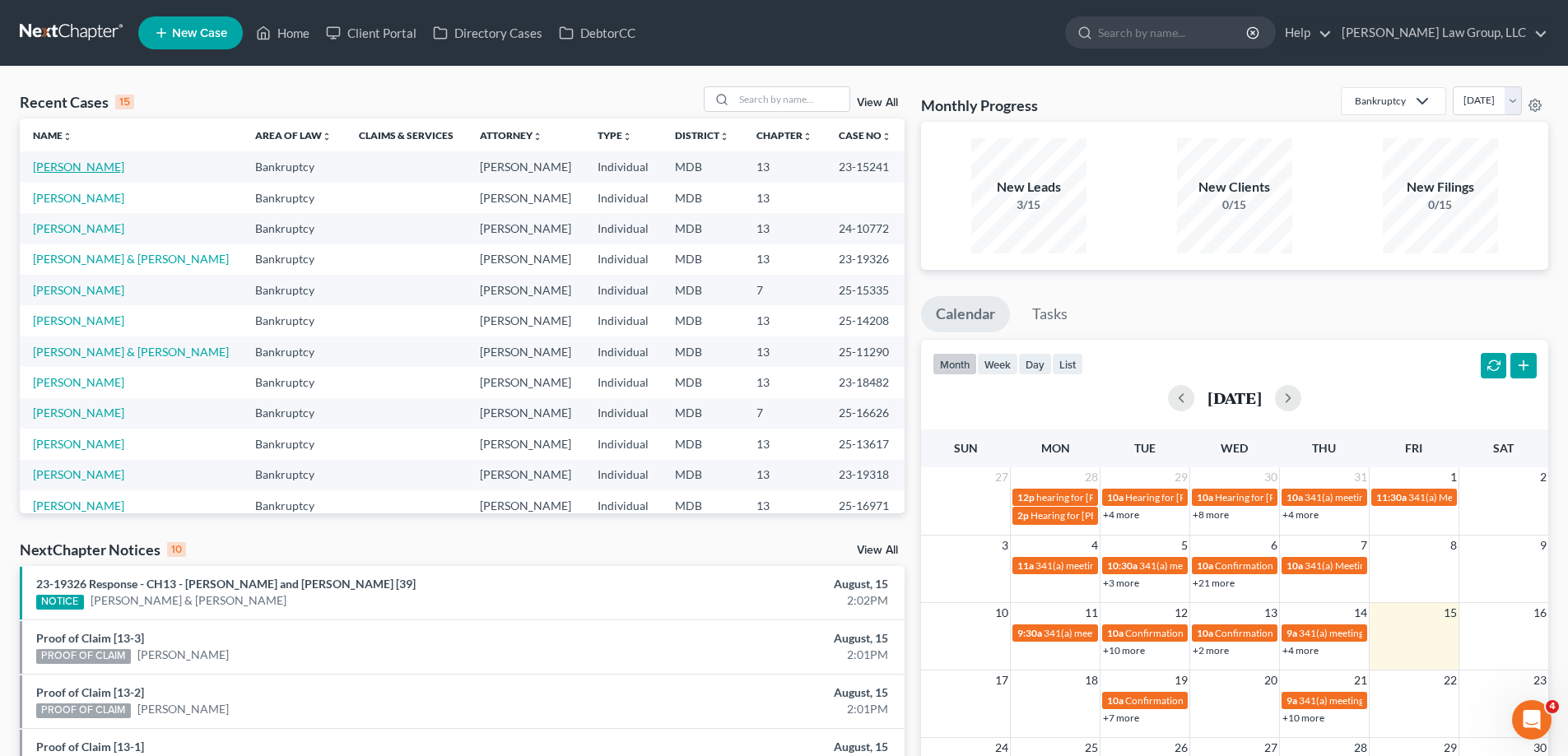
click at [64, 170] on link "[PERSON_NAME]" at bounding box center [79, 167] width 91 height 14
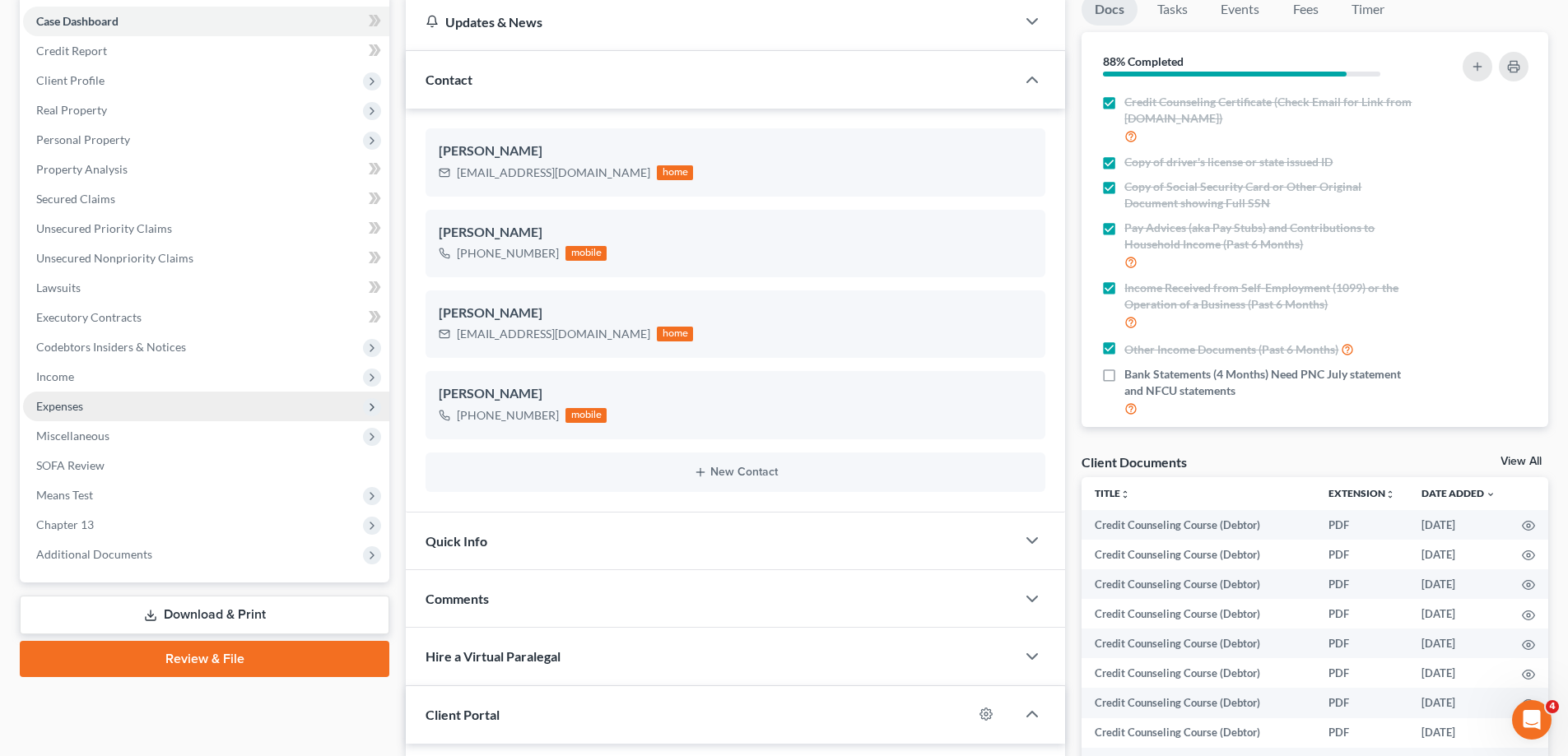
scroll to position [2907, 0]
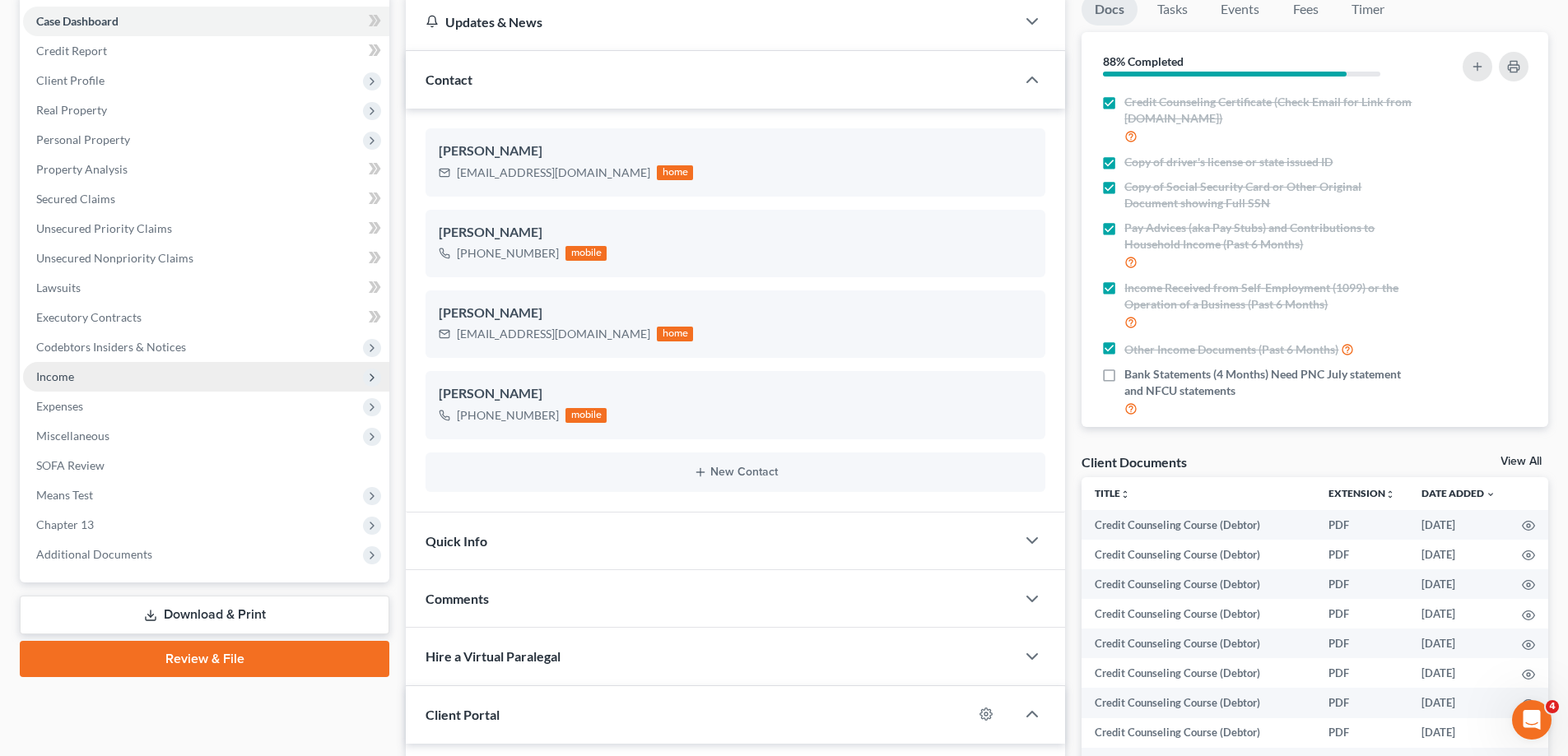
click at [88, 388] on span "Income" at bounding box center [205, 377] width 366 height 29
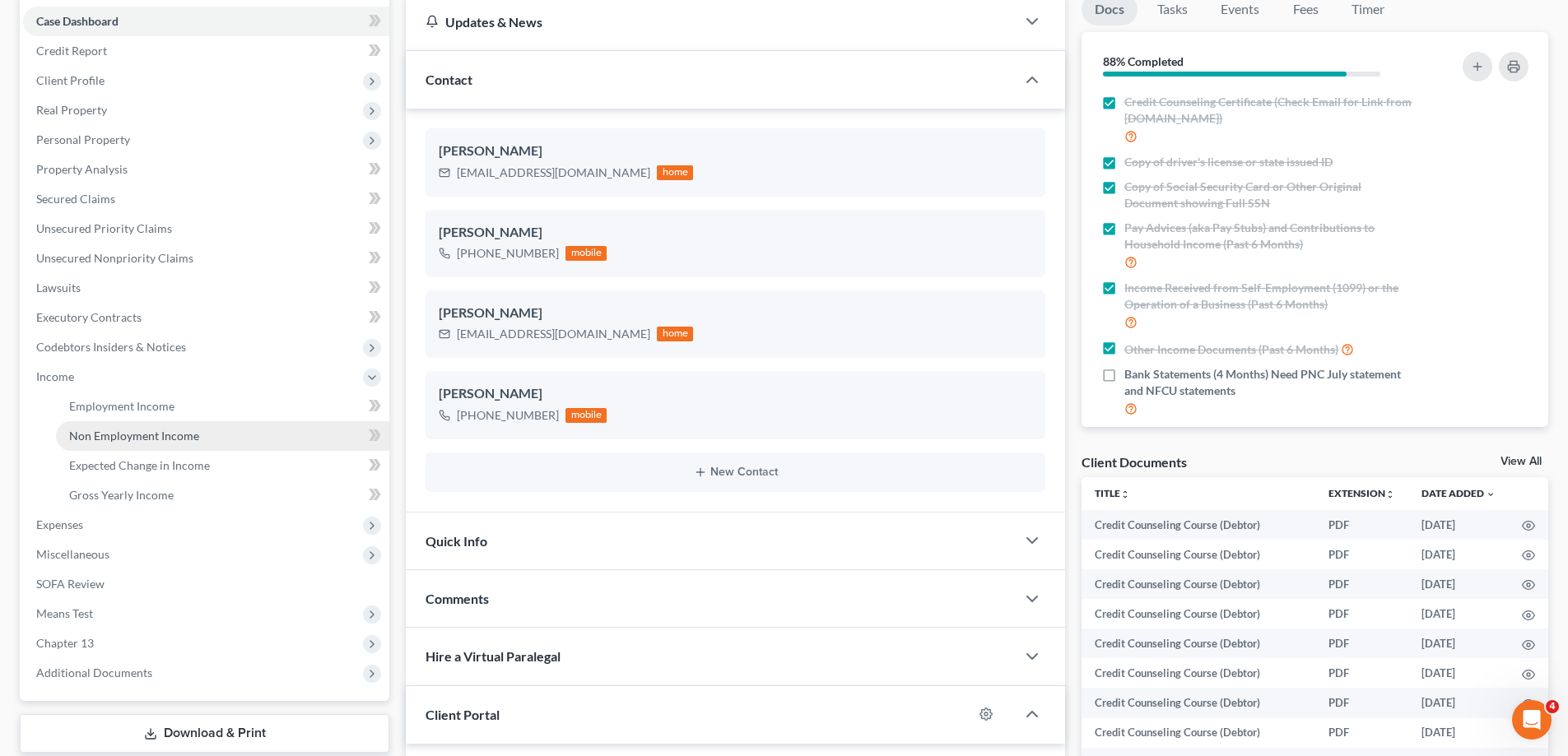
click at [120, 440] on span "Non Employment Income" at bounding box center [134, 436] width 130 height 14
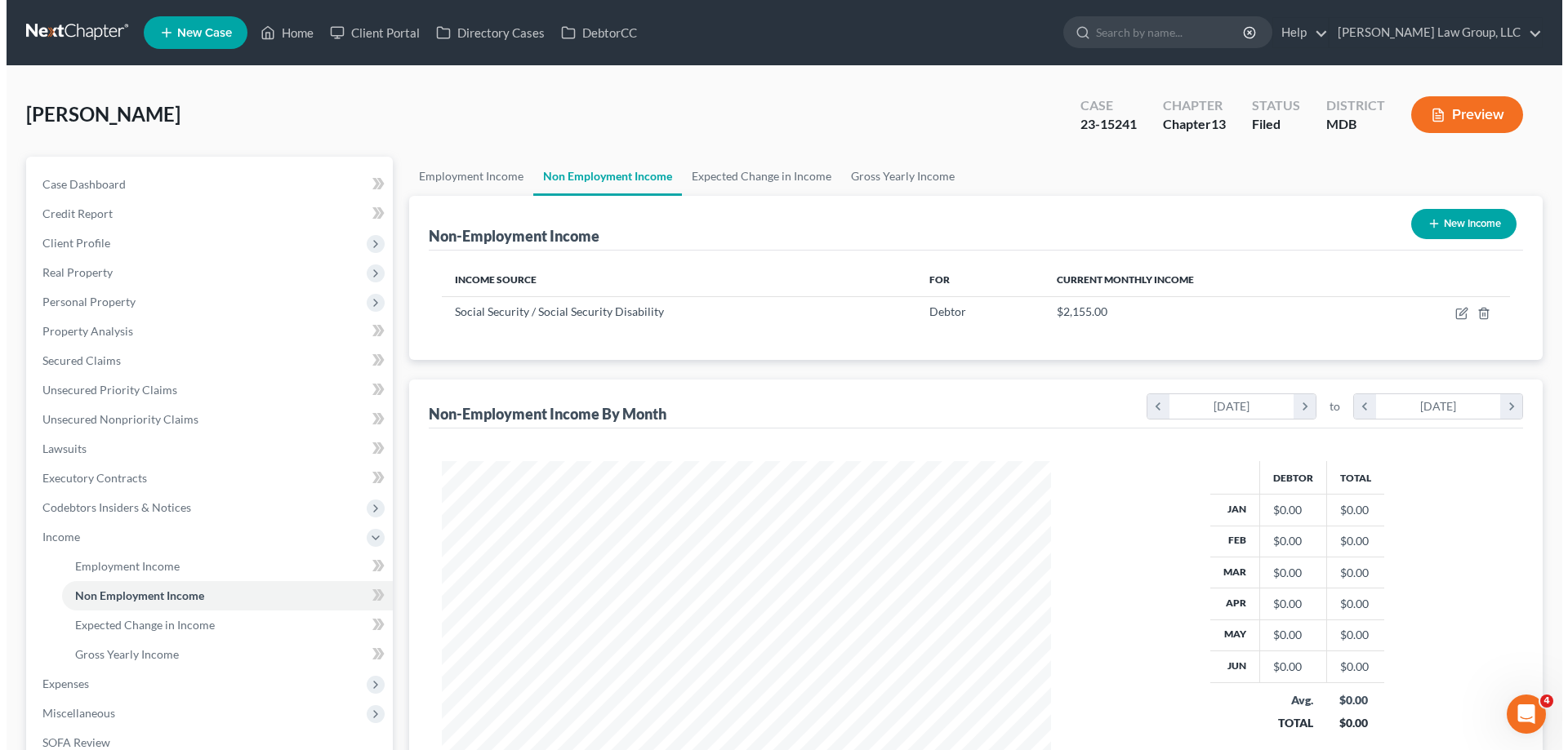
scroll to position [305, 642]
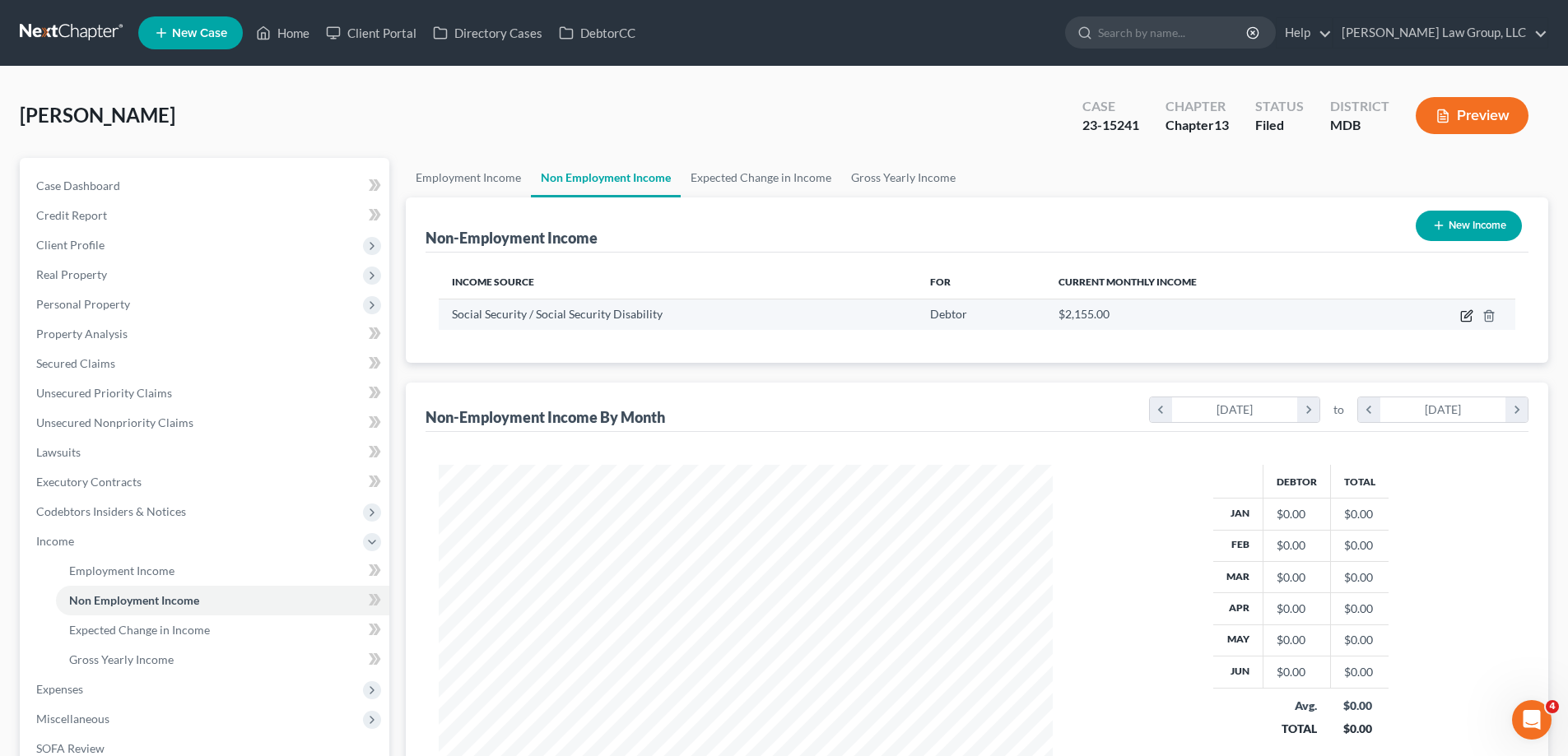
click at [1467, 317] on icon "button" at bounding box center [1468, 314] width 8 height 8
select select "4"
select select "0"
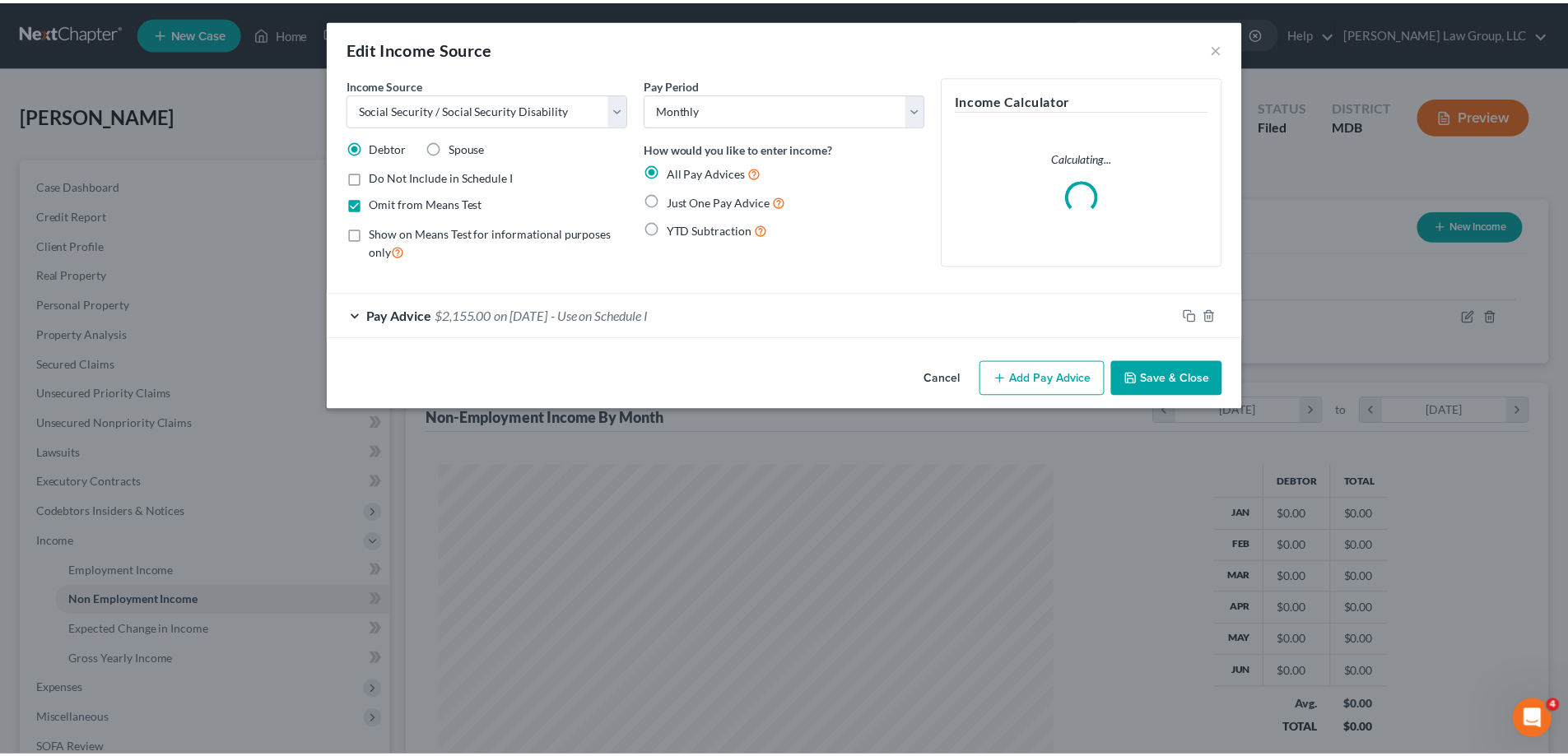
scroll to position [309, 653]
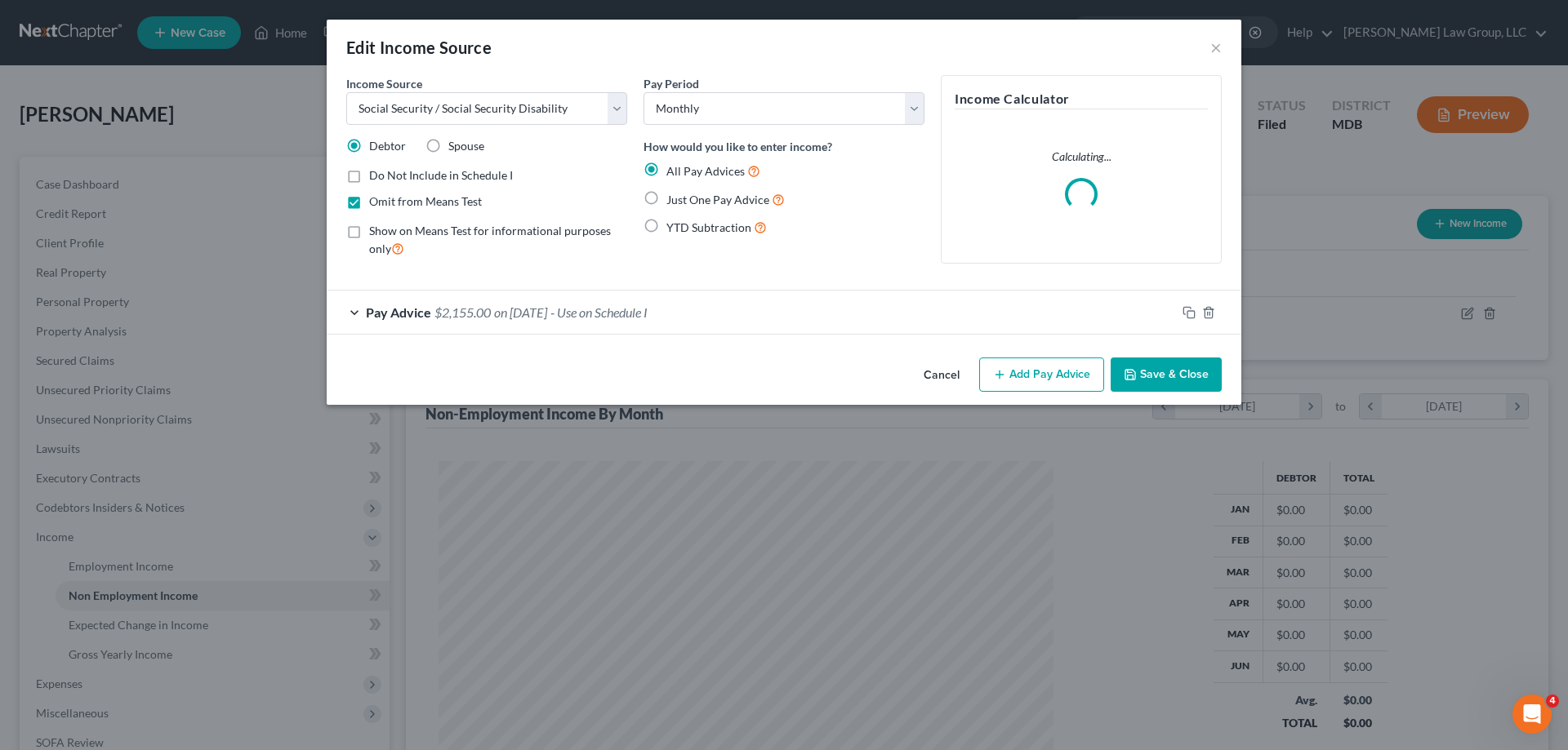
click at [427, 313] on span "Pay Advice" at bounding box center [398, 313] width 65 height 16
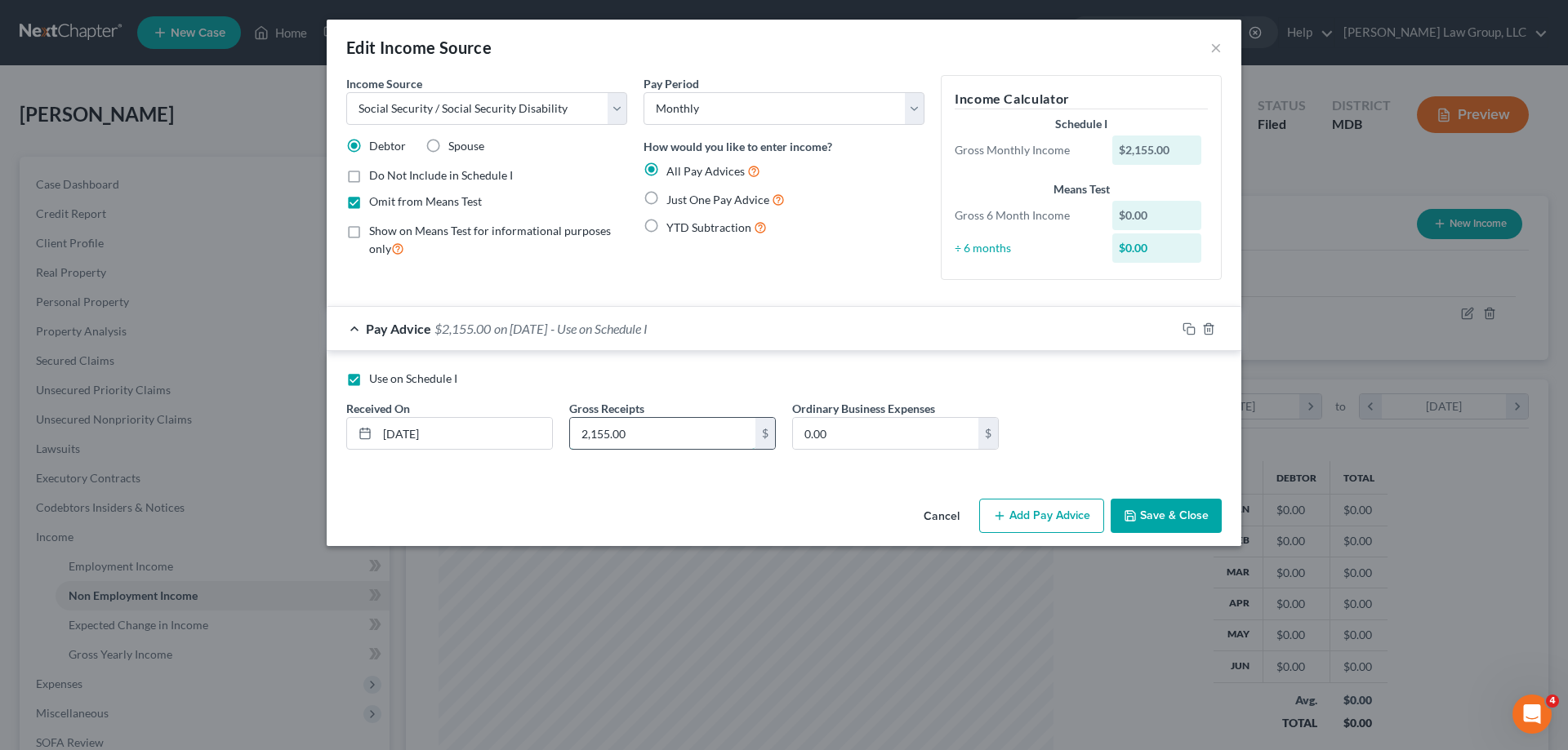
click at [648, 421] on input "2,155.00" at bounding box center [663, 433] width 185 height 31
type input "0.00"
click at [1210, 325] on icon "button" at bounding box center [1208, 328] width 8 height 11
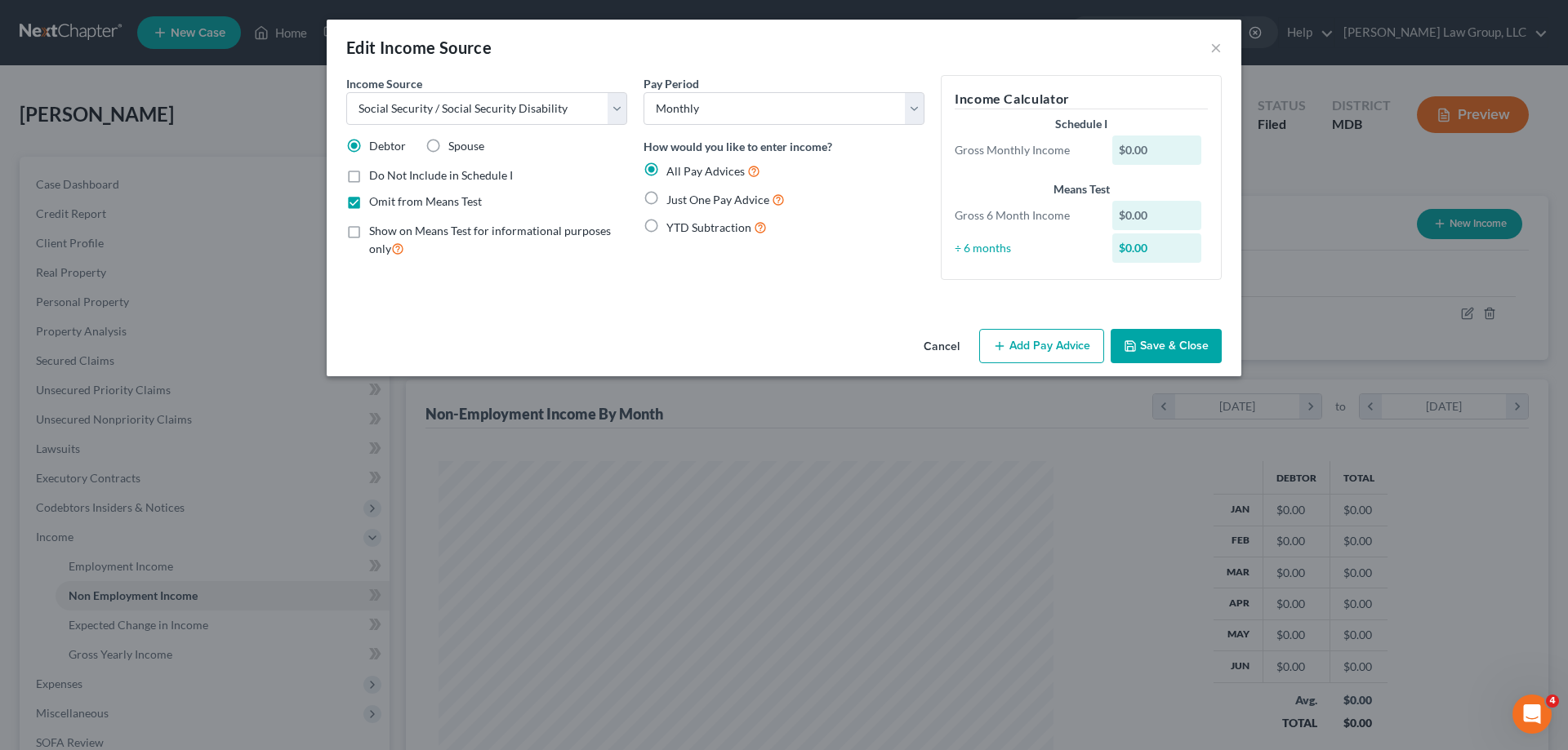
click at [1171, 347] on button "Save & Close" at bounding box center [1166, 346] width 111 height 34
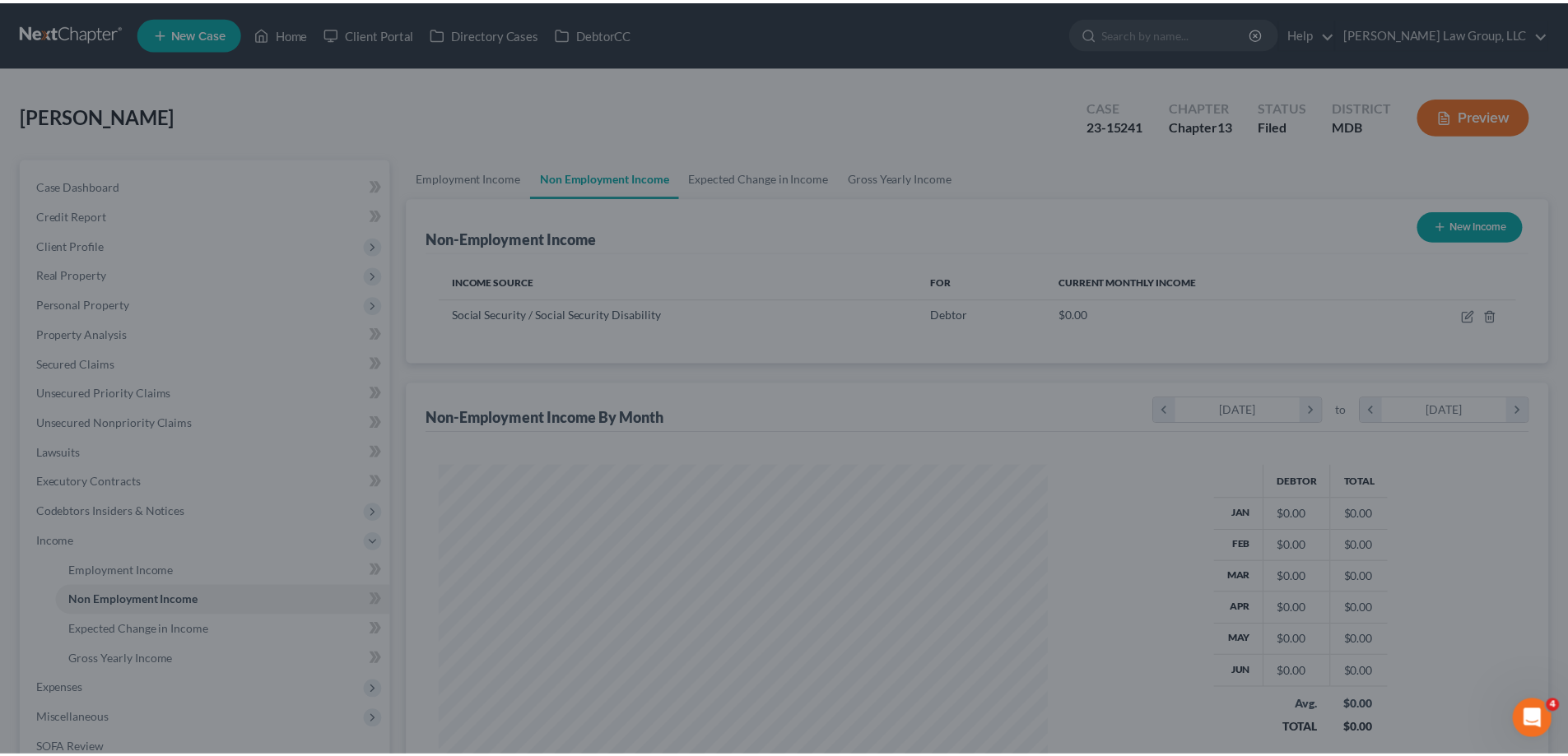
scroll to position [822614, 822294]
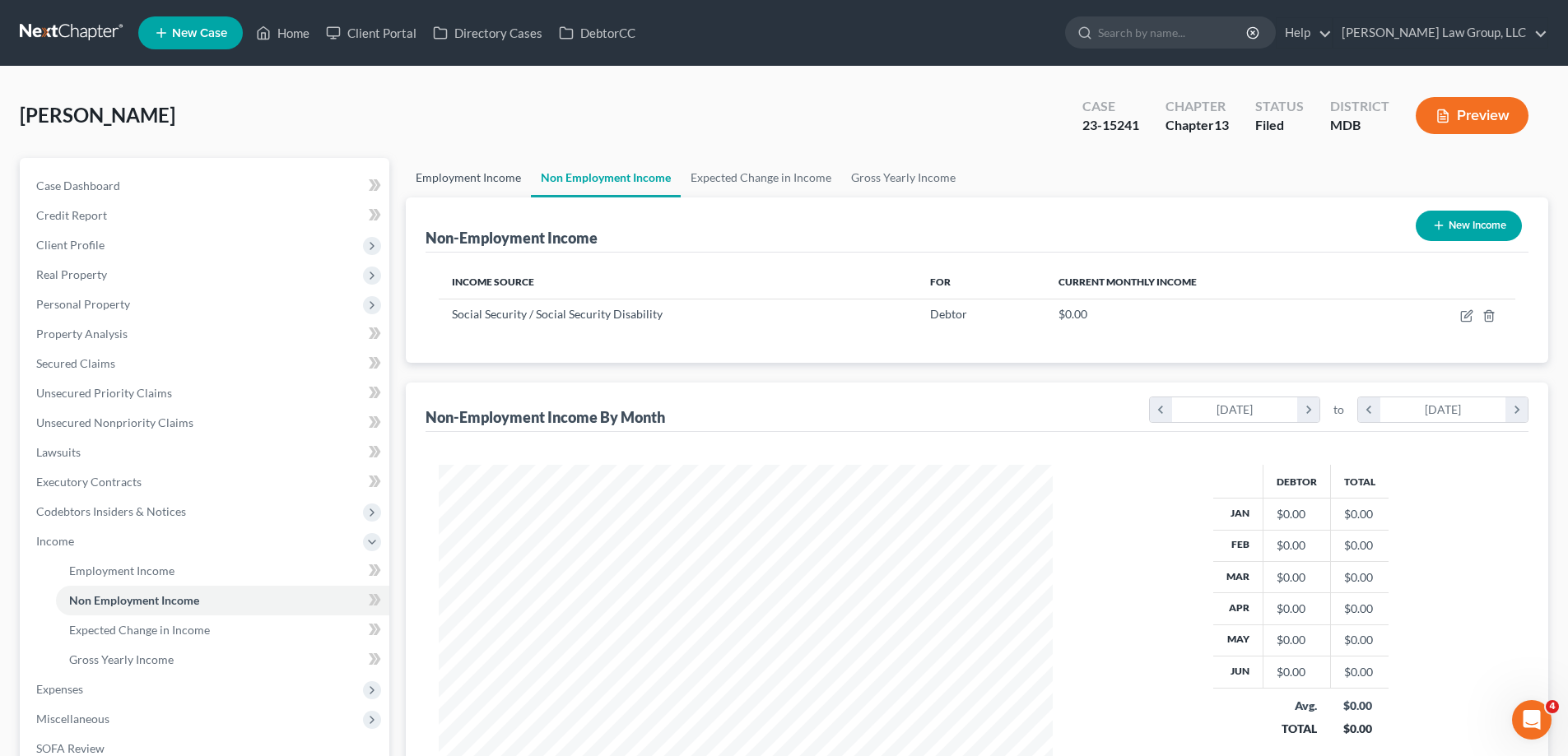
click at [443, 185] on link "Employment Income" at bounding box center [467, 178] width 125 height 39
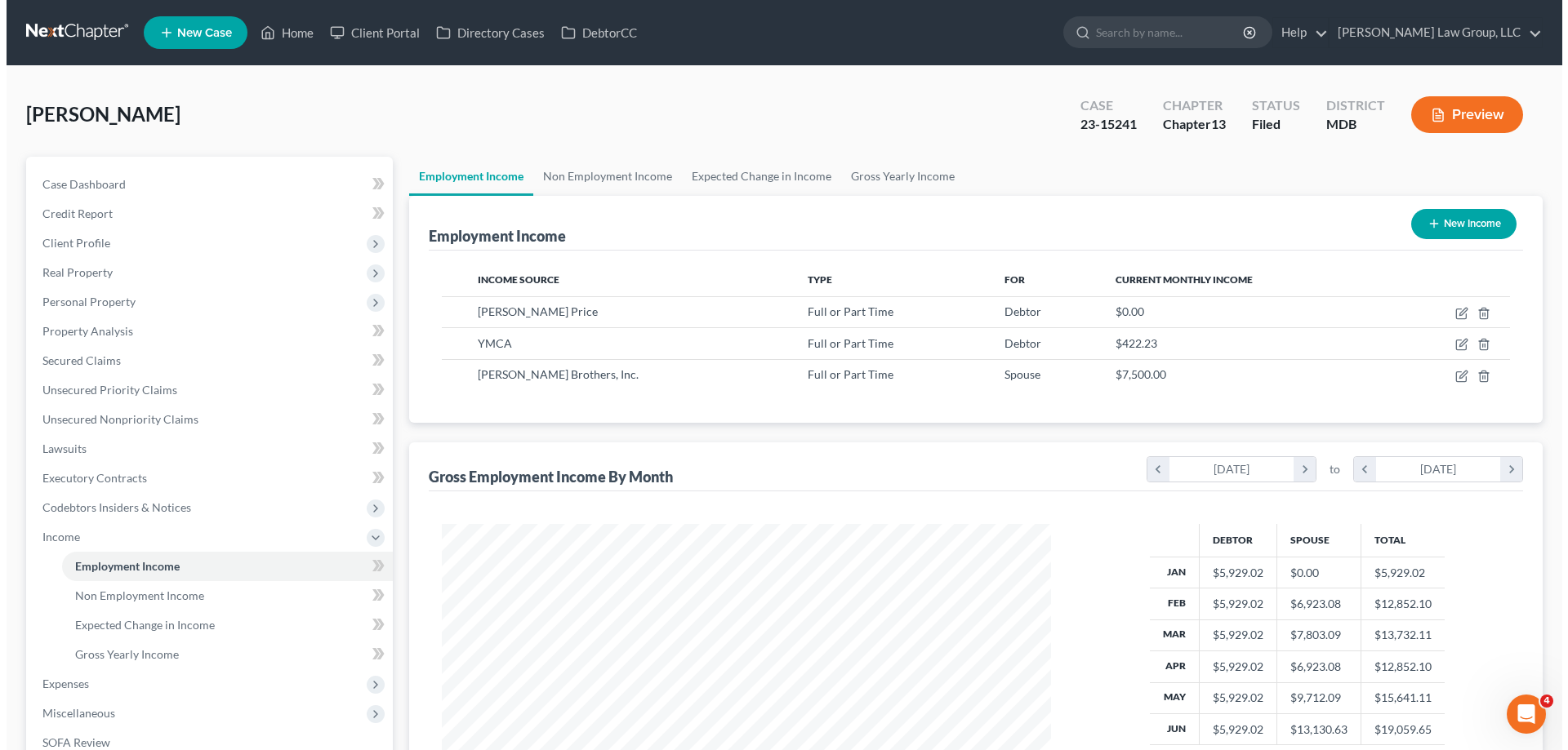
scroll to position [305, 642]
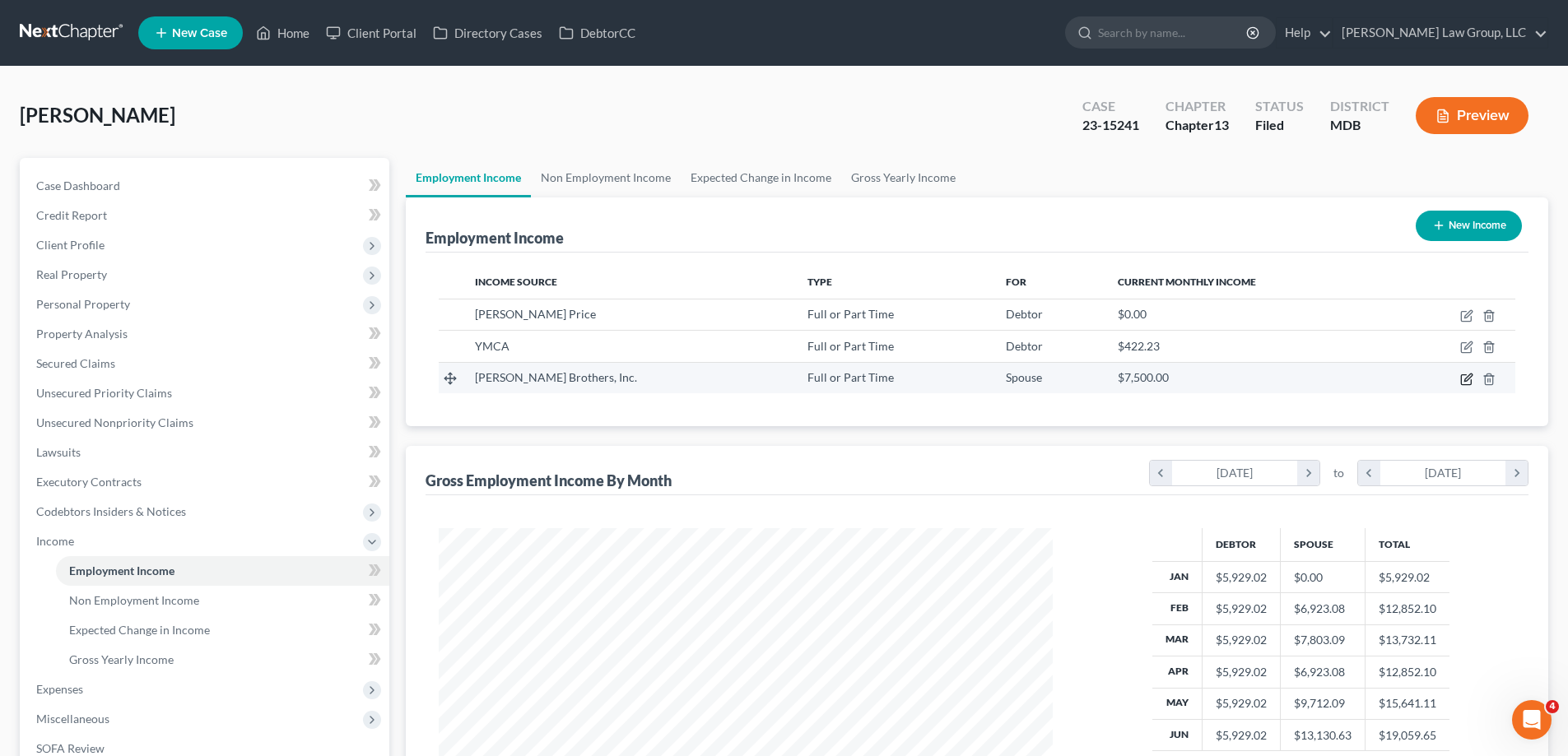
click at [1465, 374] on icon "button" at bounding box center [1466, 379] width 10 height 10
select select "0"
select select "21"
select select "2"
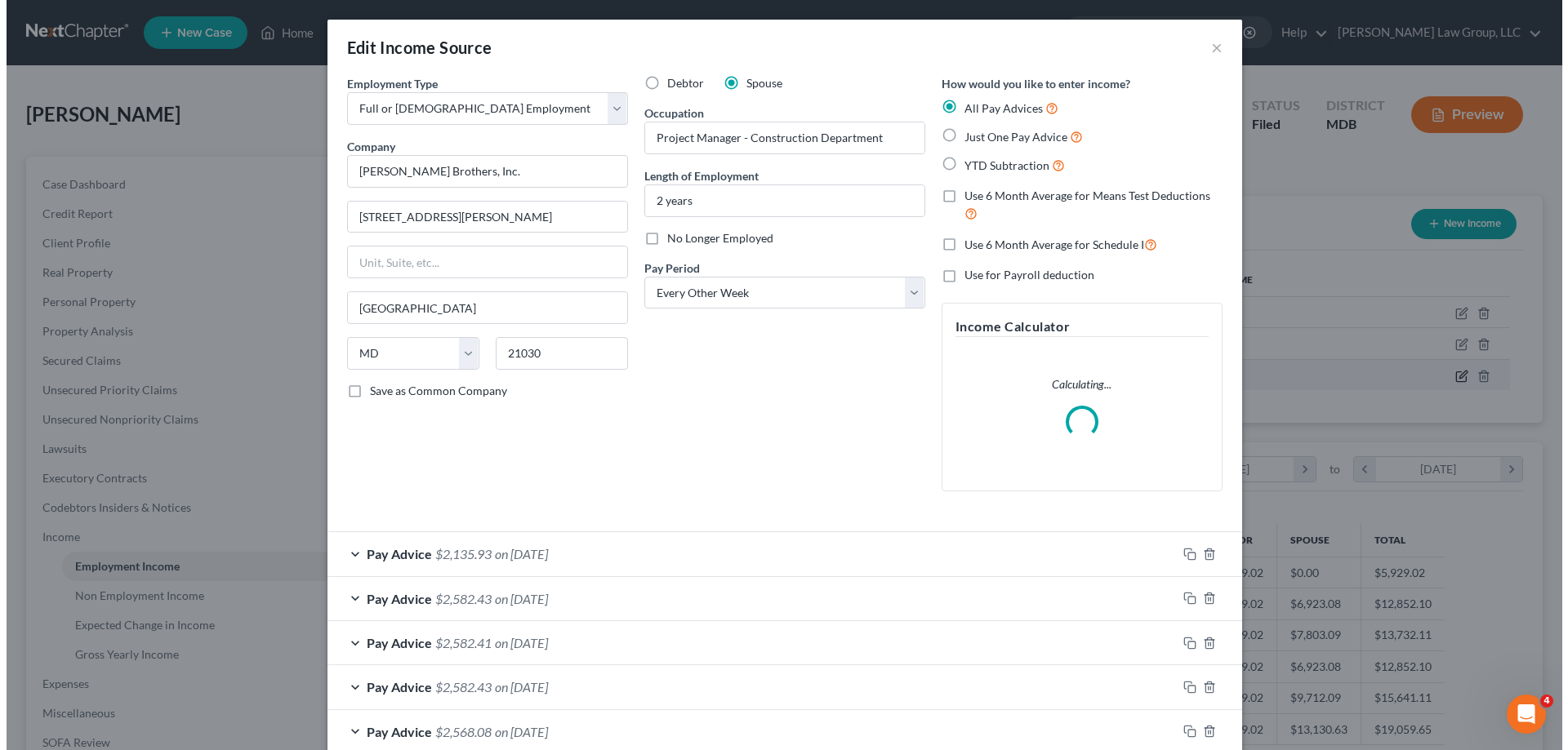
scroll to position [307, 648]
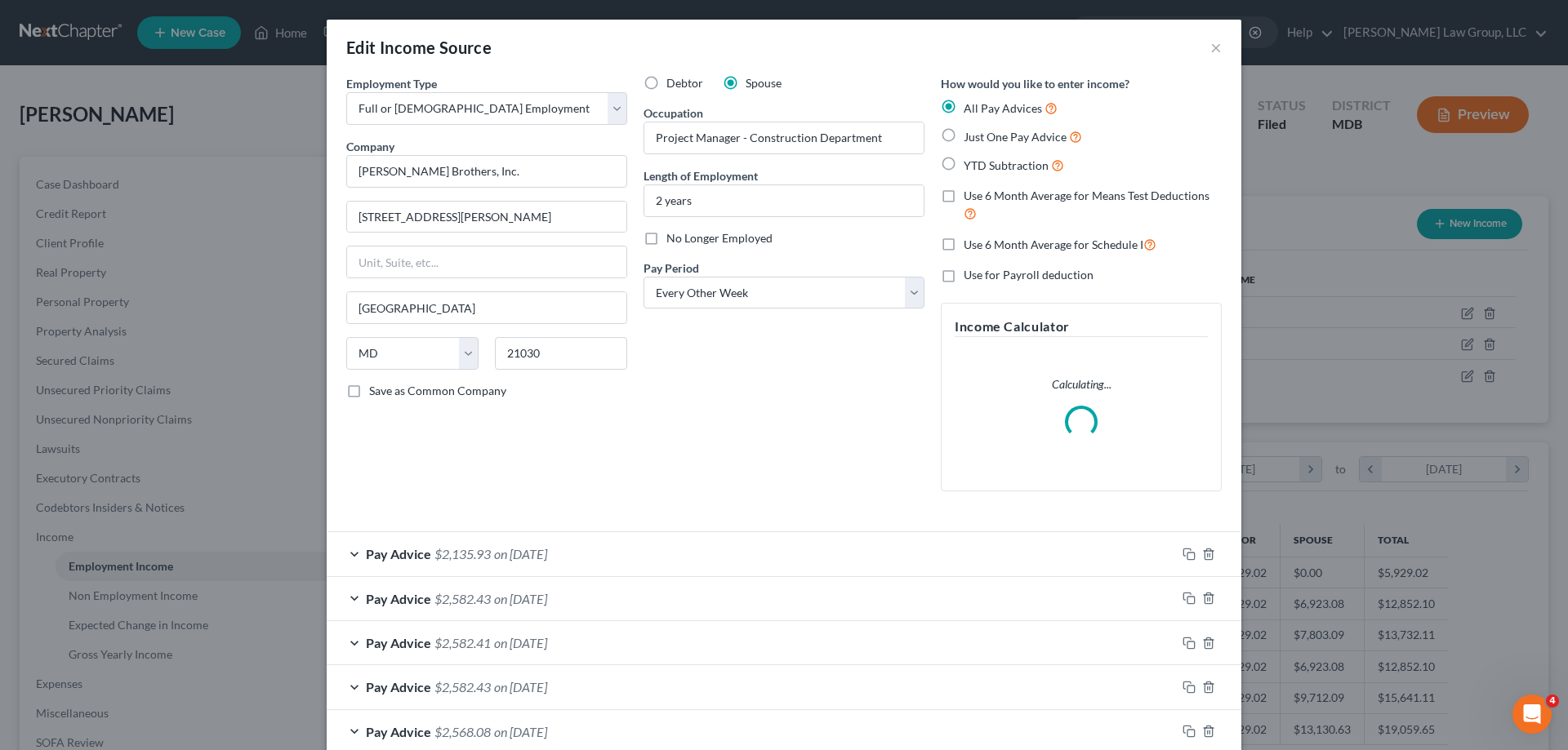
click at [667, 239] on label "No Longer Employed" at bounding box center [719, 238] width 106 height 17
click at [673, 239] on input "No Longer Employed" at bounding box center [678, 235] width 11 height 11
checkbox input "true"
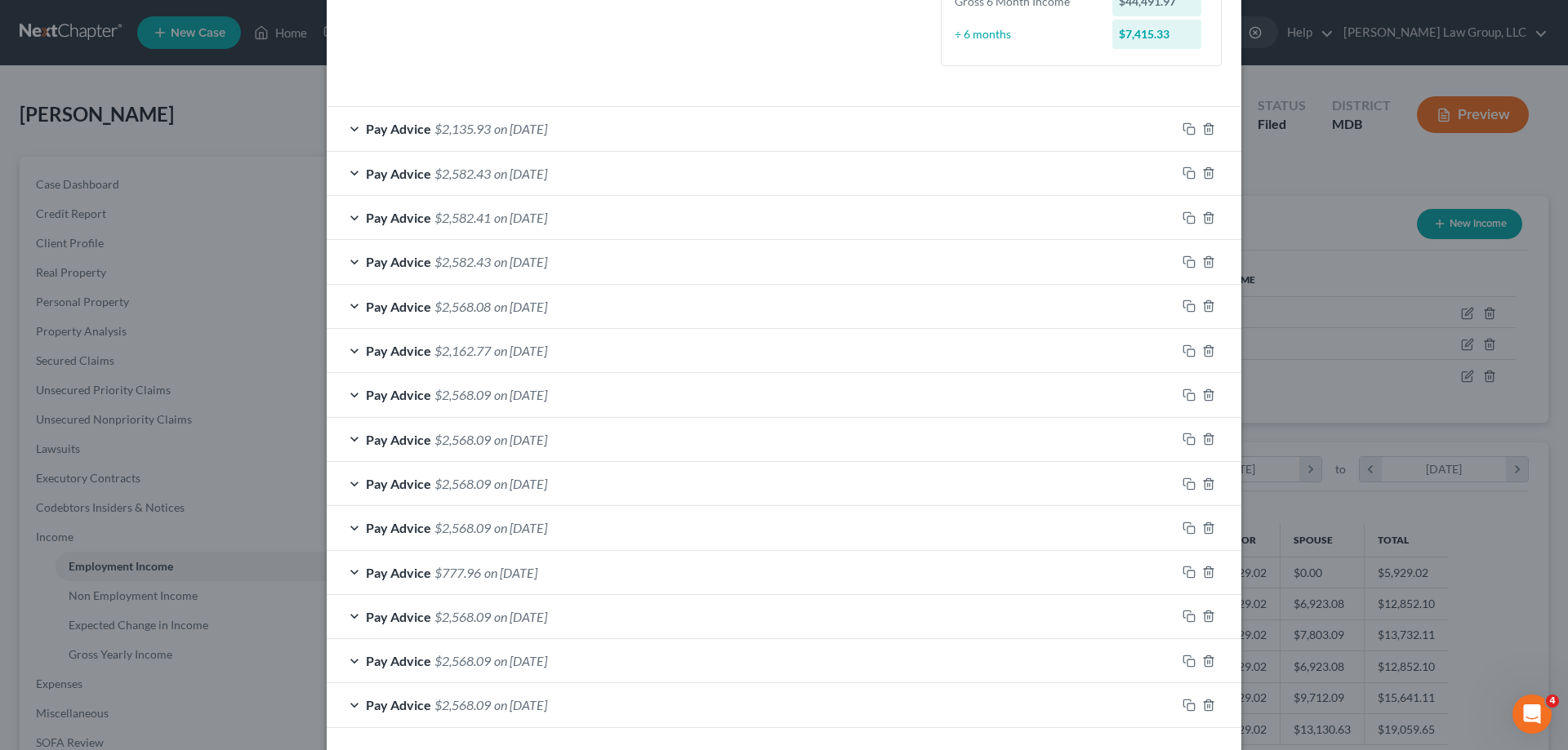
scroll to position [544, 0]
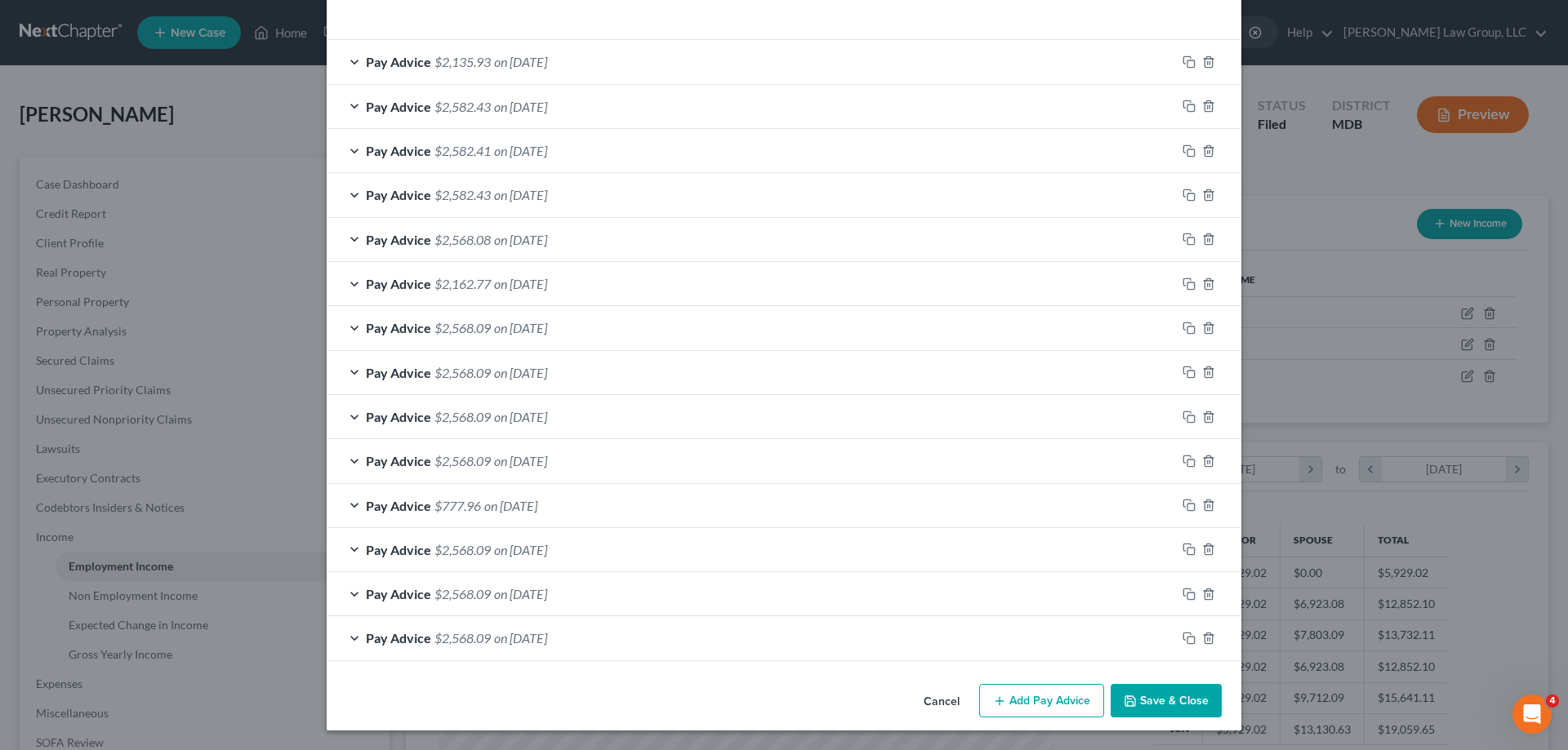
click at [1155, 700] on div "Cancel Add Pay Advice Save & Close" at bounding box center [784, 704] width 915 height 54
click at [1153, 701] on button "Save & Close" at bounding box center [1166, 700] width 111 height 34
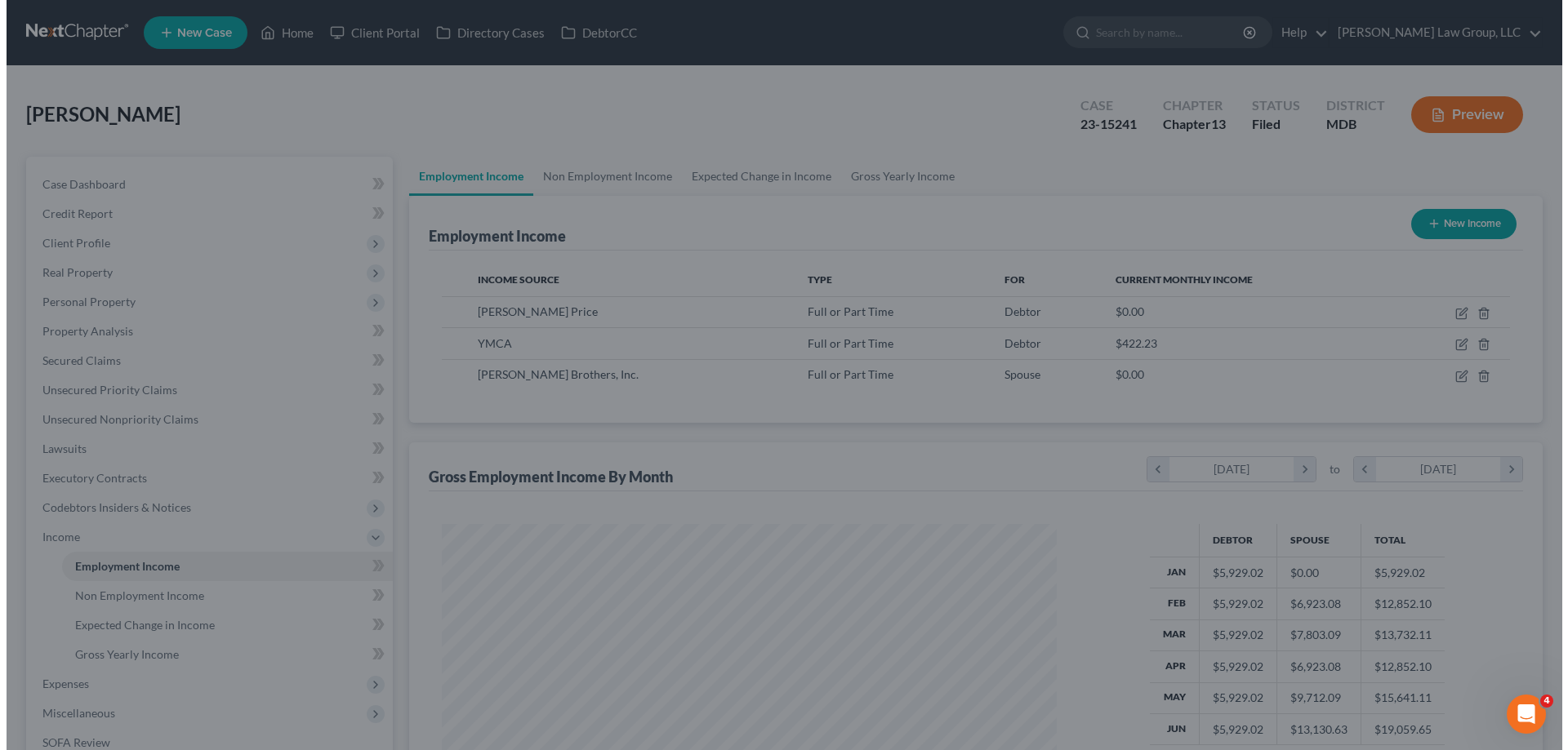
scroll to position [816086, 816161]
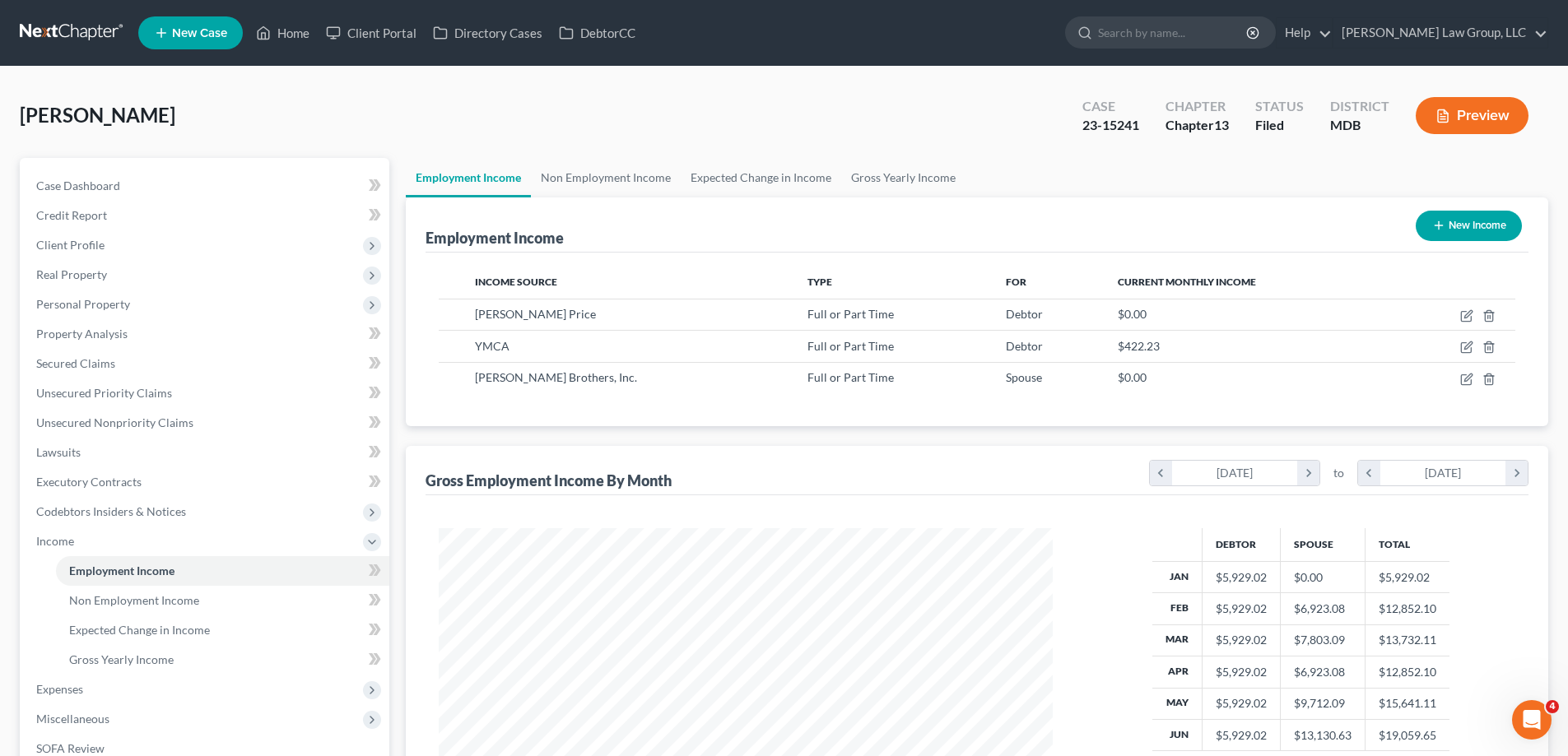
click at [1465, 218] on button "New Income" at bounding box center [1469, 226] width 106 height 30
select select "0"
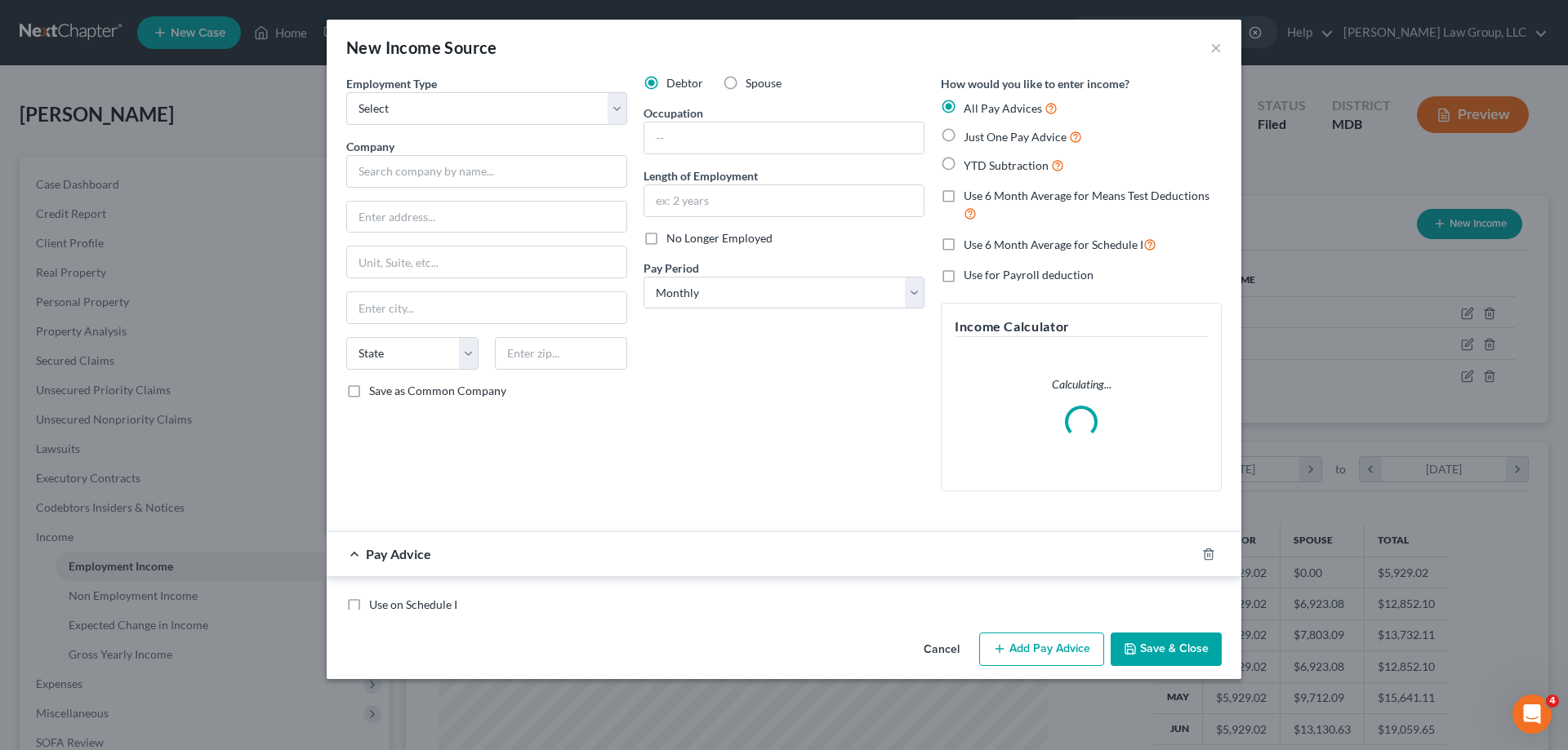
scroll to position [307, 648]
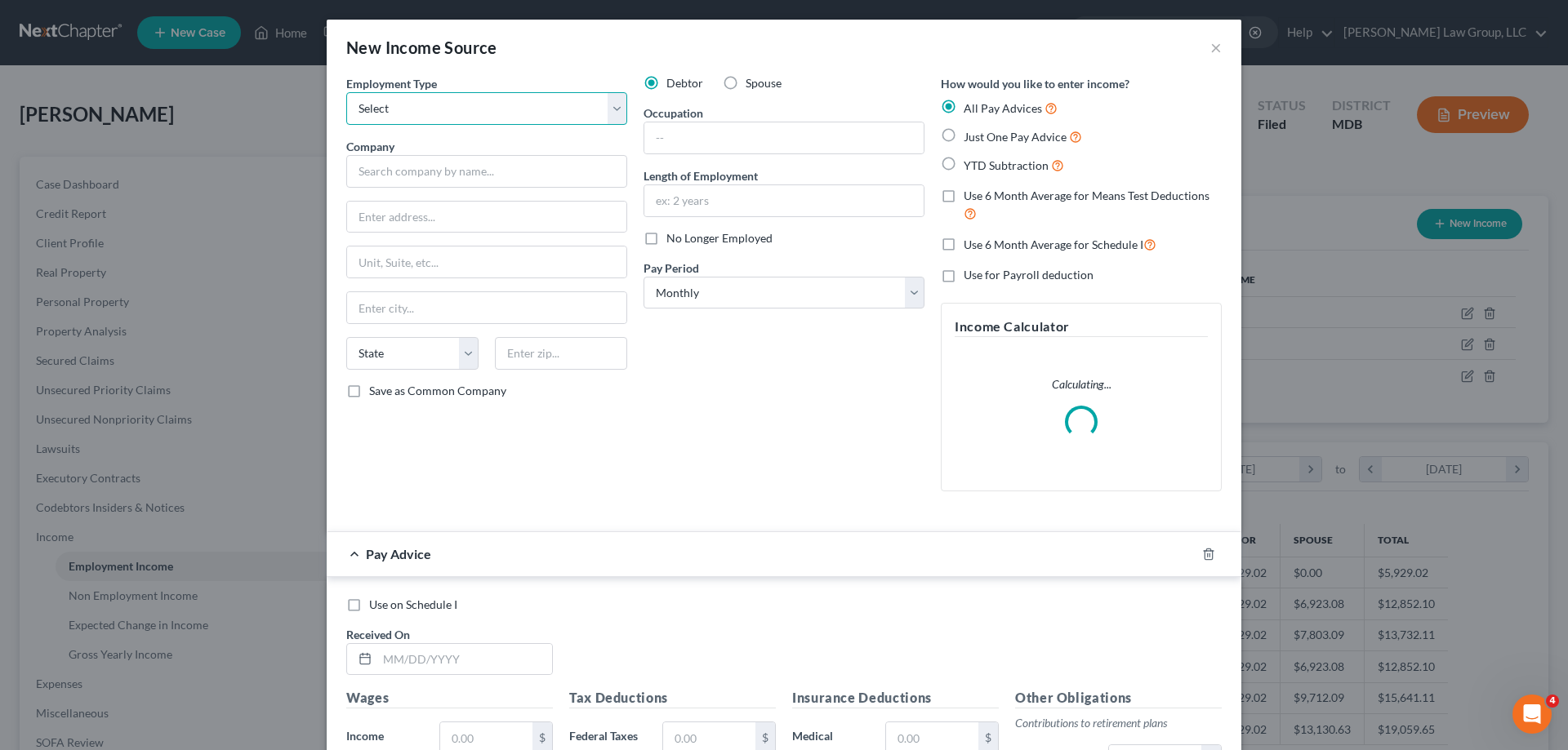
drag, startPoint x: 428, startPoint y: 107, endPoint x: 444, endPoint y: 122, distance: 21.9
click at [428, 107] on select "Select Full or [DEMOGRAPHIC_DATA] Employment Self Employment" at bounding box center [486, 109] width 281 height 33
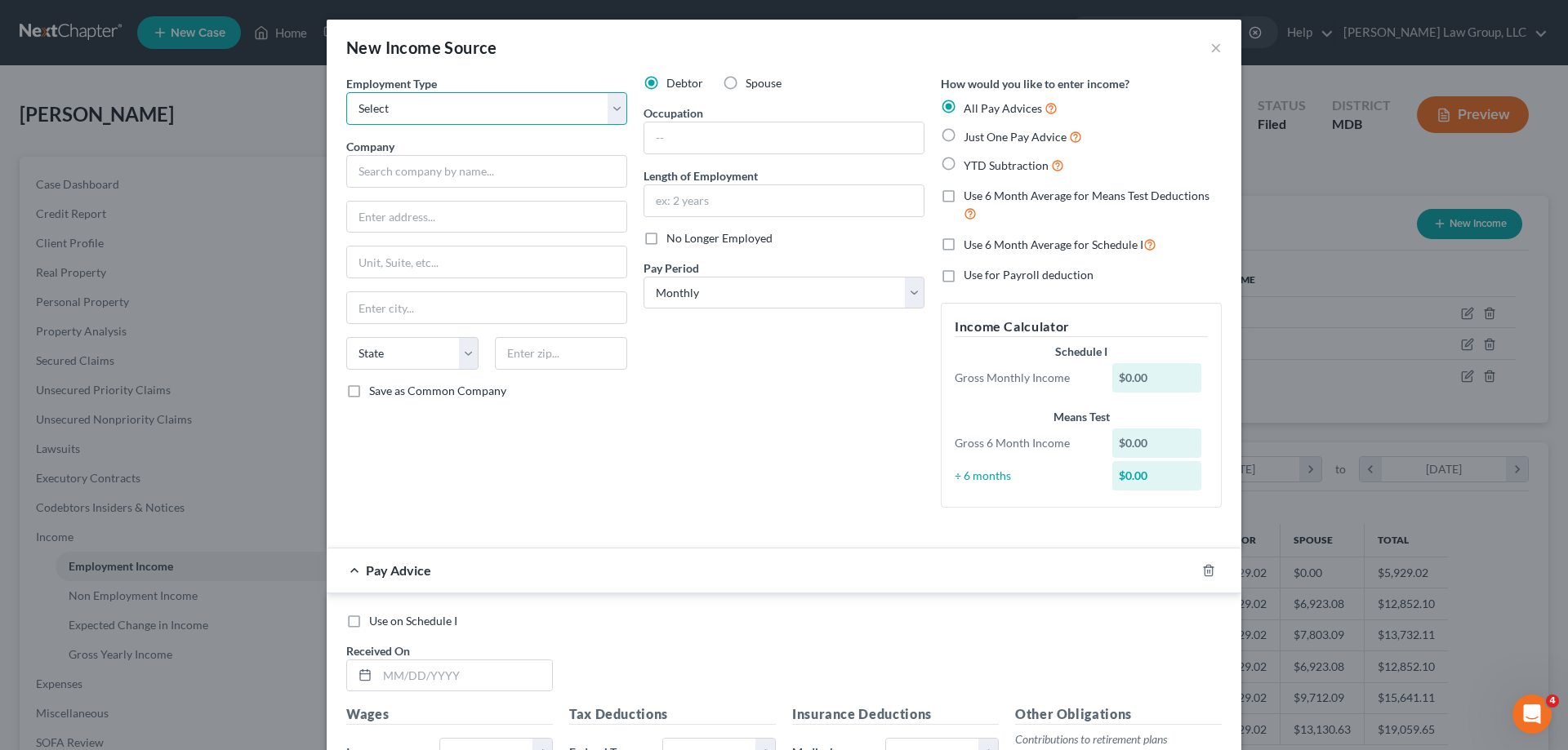
select select "0"
click at [346, 93] on select "Select Full or [DEMOGRAPHIC_DATA] Employment Self Employment" at bounding box center [486, 109] width 281 height 33
click at [441, 166] on input "text" at bounding box center [486, 171] width 281 height 33
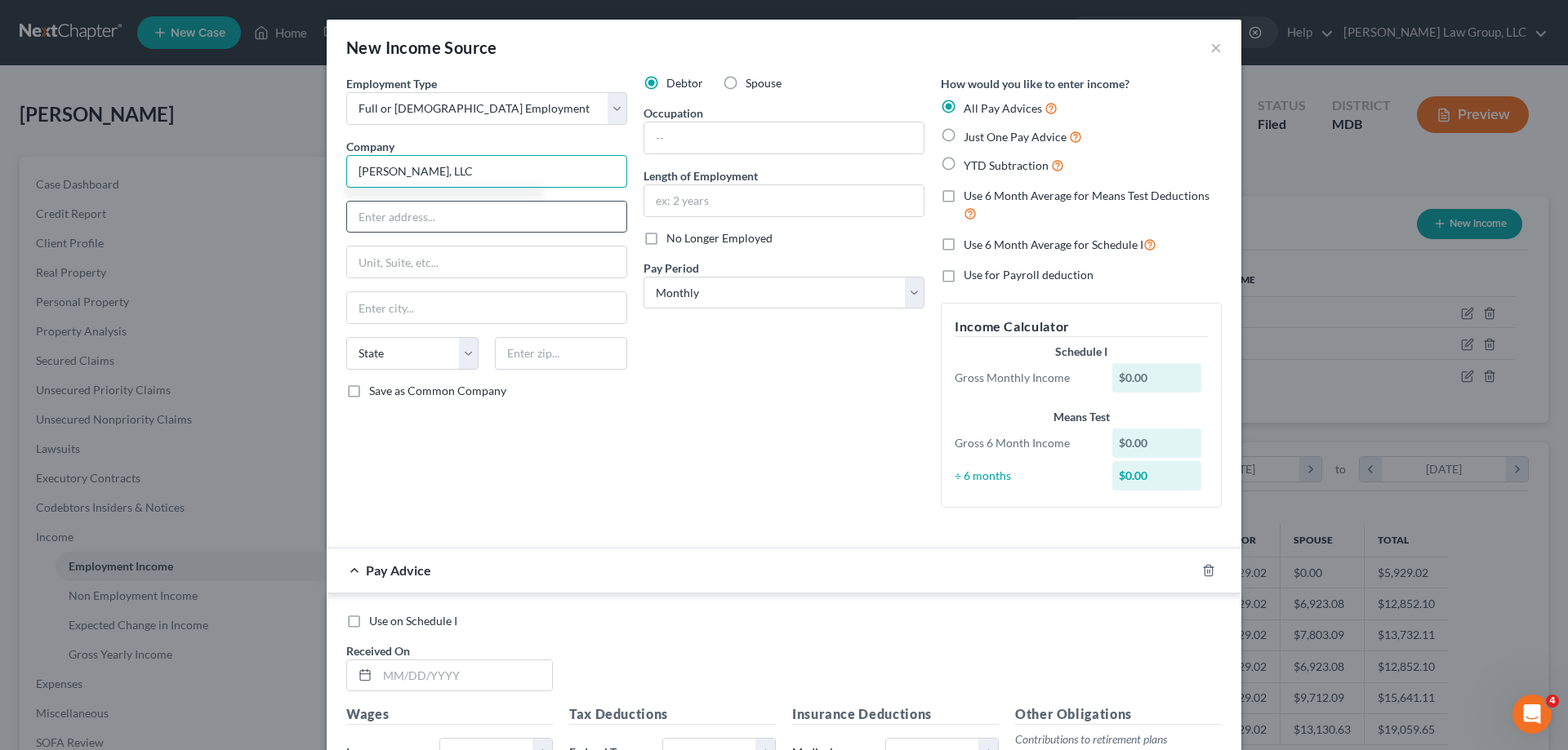
type input "Dvorak, LLC"
click at [444, 211] on input "text" at bounding box center [486, 217] width 280 height 31
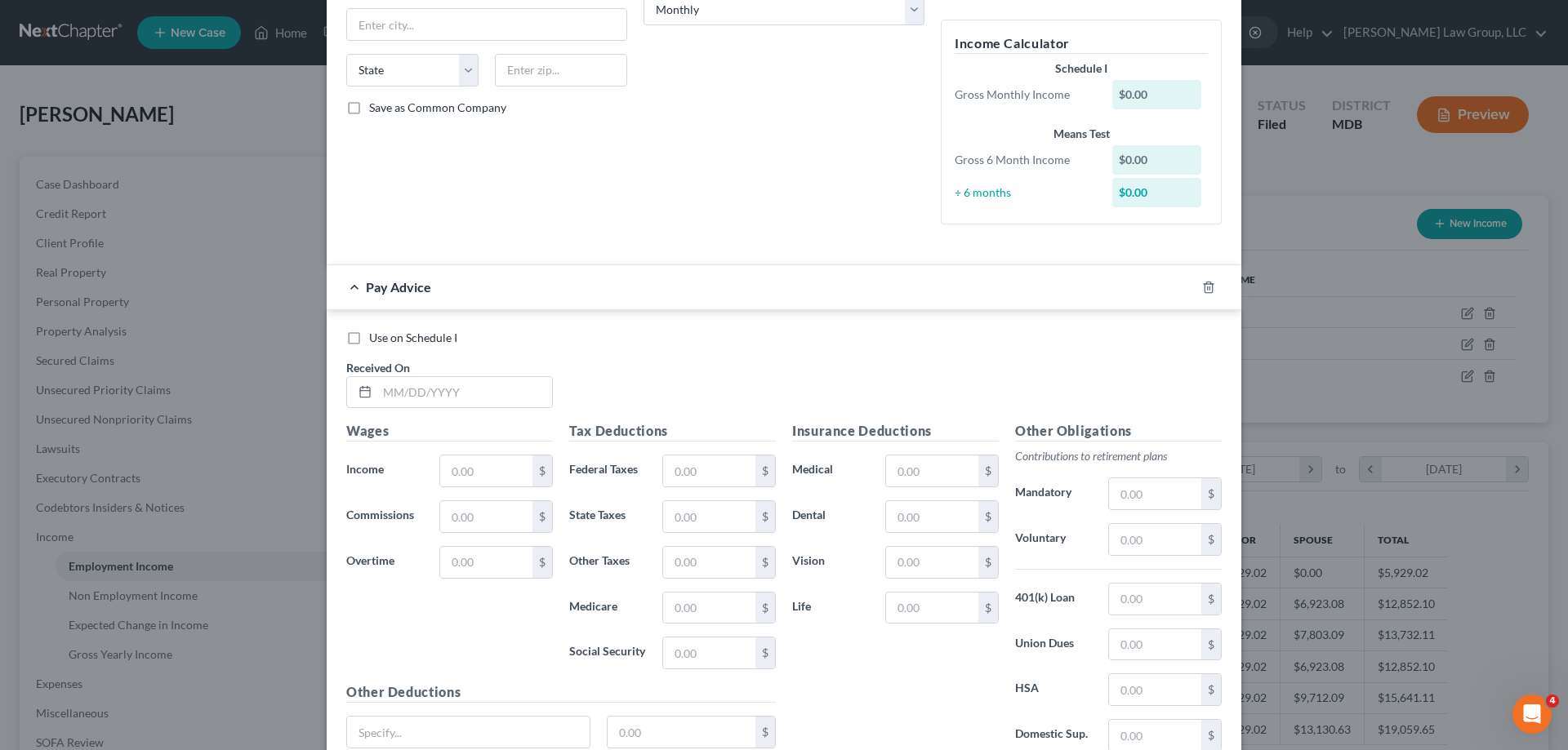
scroll to position [408, 0]
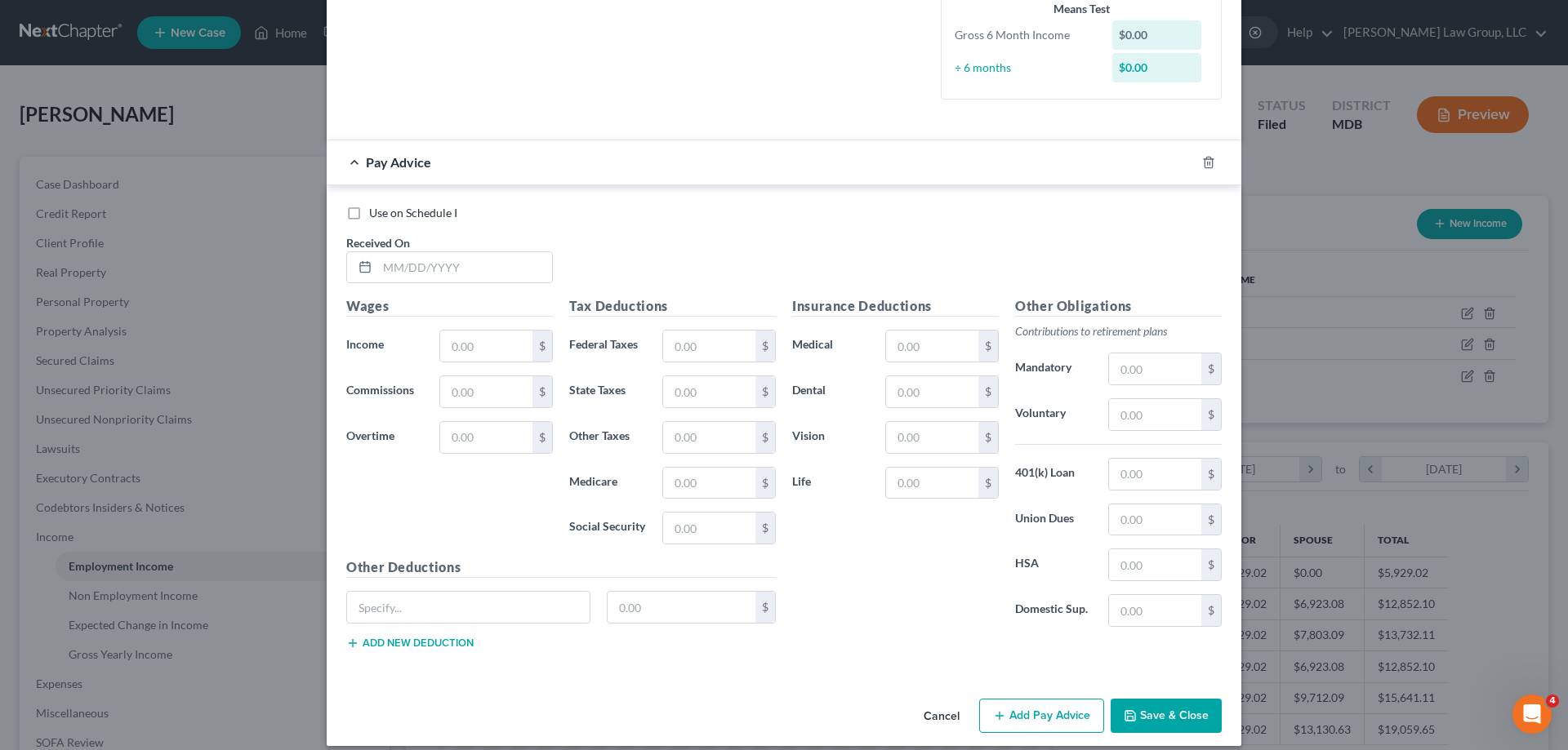
drag, startPoint x: 708, startPoint y: 231, endPoint x: 363, endPoint y: 210, distance: 345.6
click at [708, 231] on div "Use on Schedule I Received On *" at bounding box center [784, 250] width 892 height 93
click at [462, 347] on input "text" at bounding box center [486, 346] width 93 height 31
type input "1,370.25"
click at [680, 240] on div "Use on Schedule I Received On *" at bounding box center [784, 250] width 892 height 93
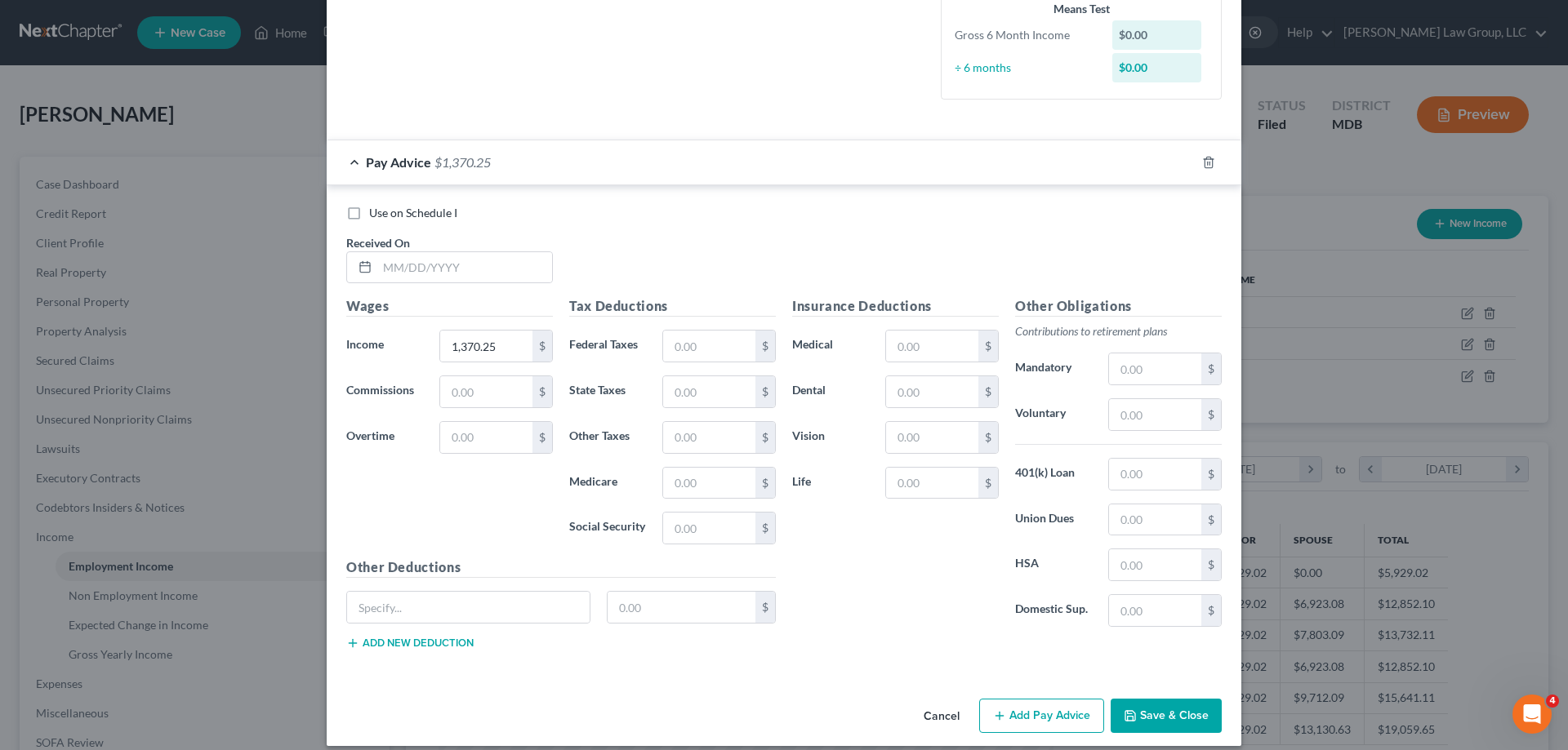
click at [369, 218] on label "Use on Schedule I" at bounding box center [413, 212] width 89 height 17
click at [376, 215] on input "Use on Schedule I" at bounding box center [381, 209] width 11 height 11
checkbox input "true"
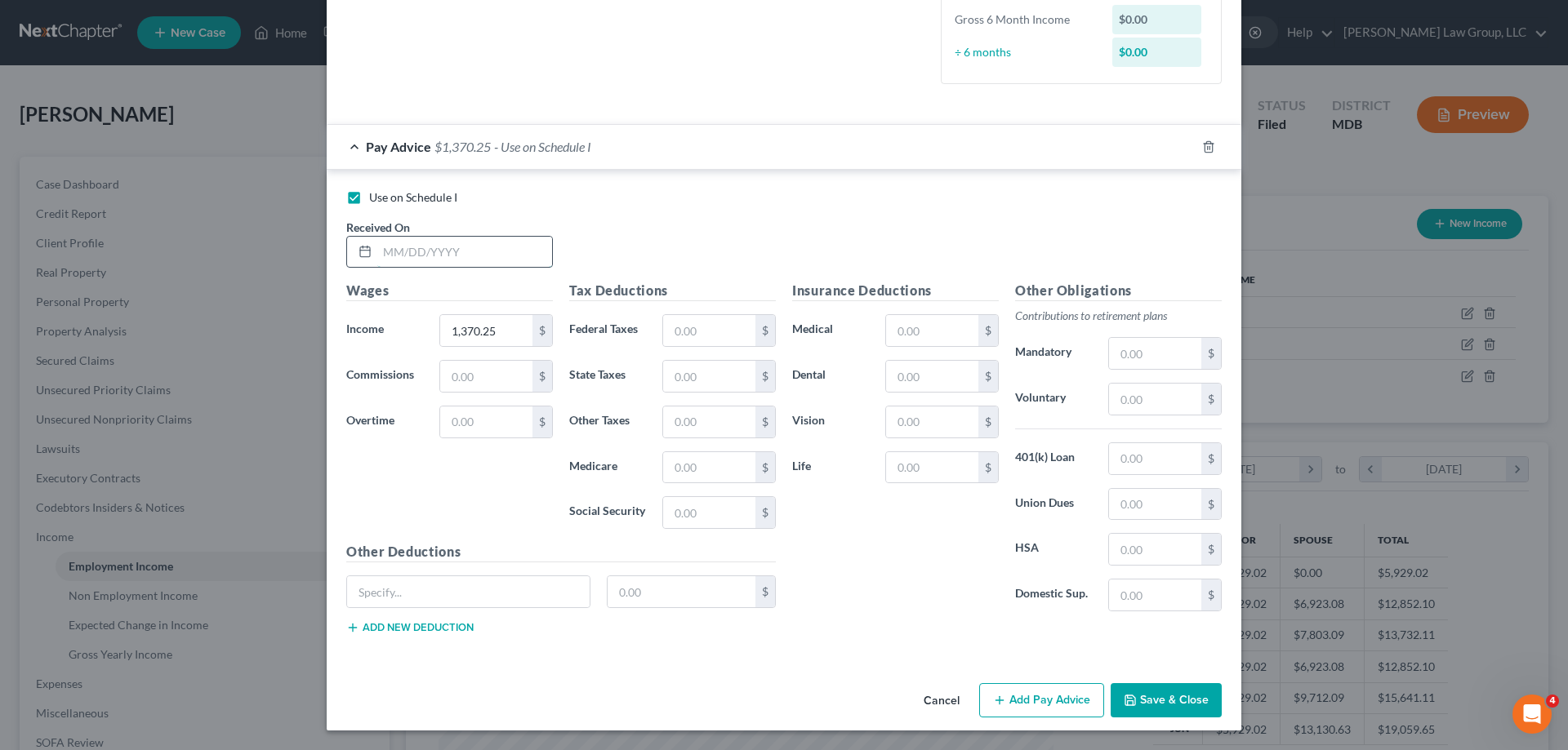
click at [497, 260] on input "text" at bounding box center [464, 252] width 174 height 31
type input "[DATE]"
click at [888, 202] on div "Use on Schedule I" at bounding box center [784, 197] width 876 height 17
click at [699, 330] on input "text" at bounding box center [709, 331] width 93 height 31
type input "16.91"
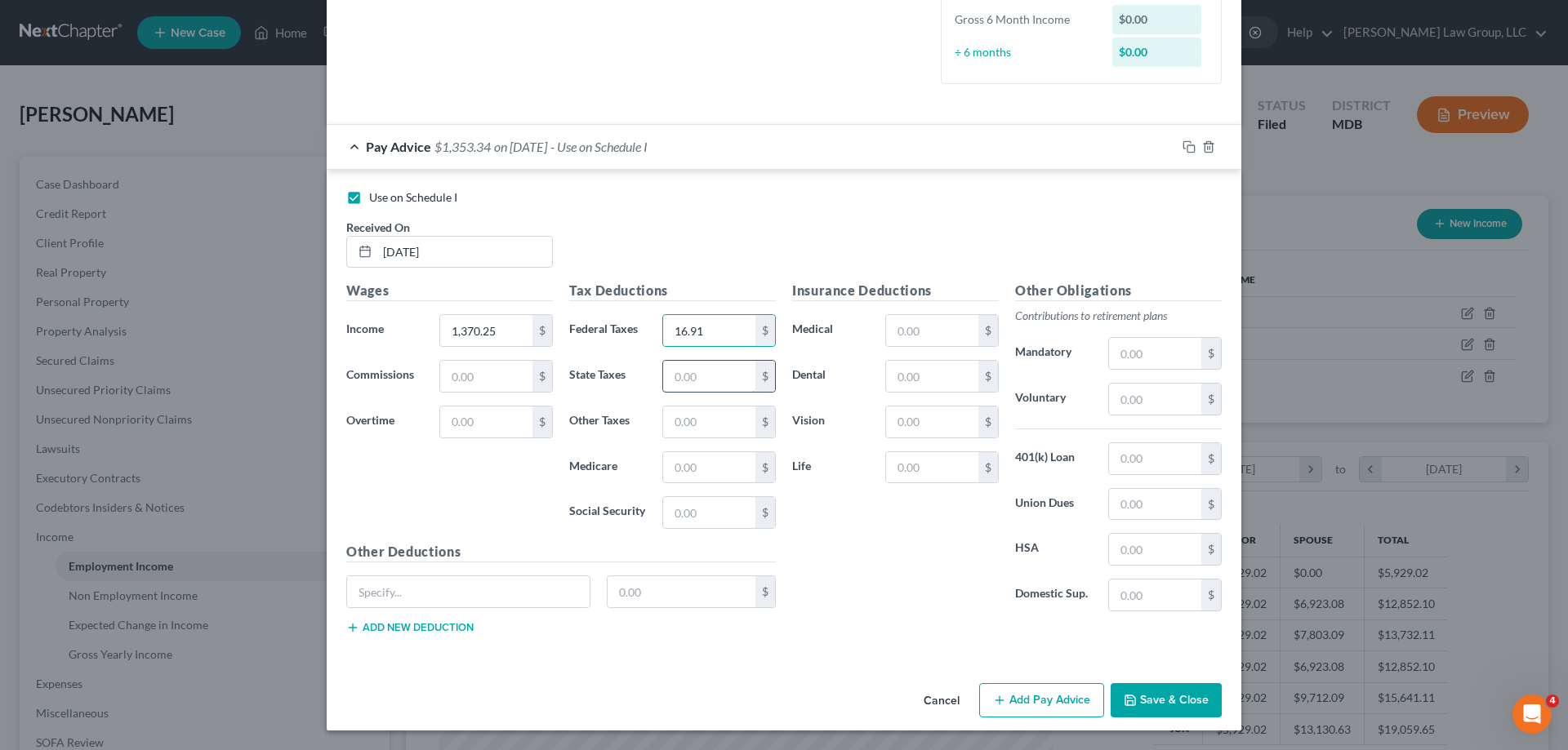
click at [669, 376] on input "text" at bounding box center [709, 376] width 93 height 31
type input "57.41"
click at [693, 414] on input "text" at bounding box center [709, 422] width 93 height 31
type input "38.67"
click at [689, 467] on input "text" at bounding box center [709, 468] width 93 height 31
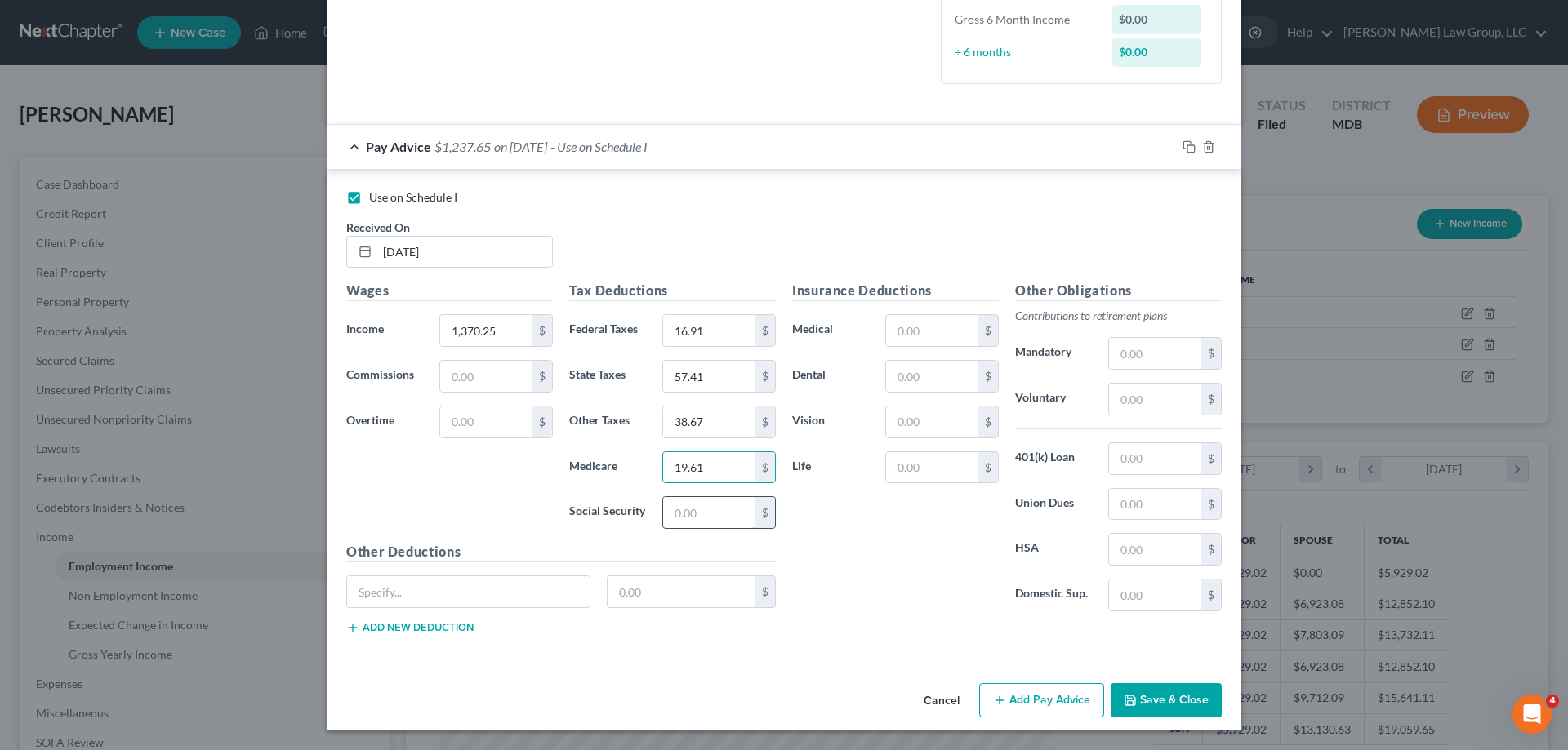
type input "19.61"
click at [704, 506] on input "text" at bounding box center [709, 512] width 93 height 31
type input "83.84"
drag, startPoint x: 933, startPoint y: 372, endPoint x: 920, endPoint y: 330, distance: 44.0
click at [933, 372] on input "text" at bounding box center [932, 376] width 93 height 31
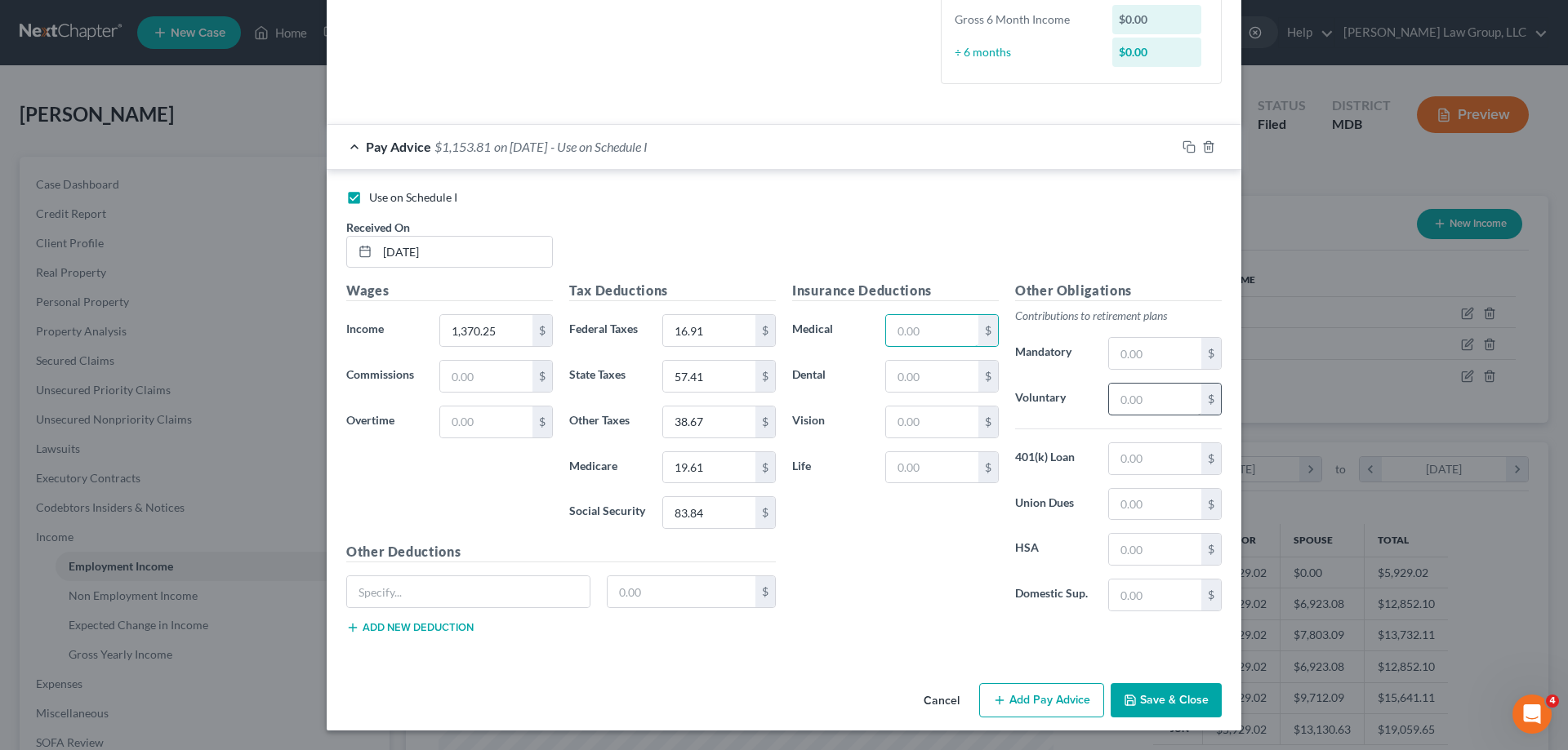
drag, startPoint x: 920, startPoint y: 330, endPoint x: 1129, endPoint y: 401, distance: 220.7
click at [920, 330] on input "text" at bounding box center [932, 331] width 93 height 31
click at [1128, 408] on input "text" at bounding box center [1155, 399] width 93 height 31
click at [1129, 400] on input "text" at bounding box center [1155, 399] width 93 height 31
type input "94.66"
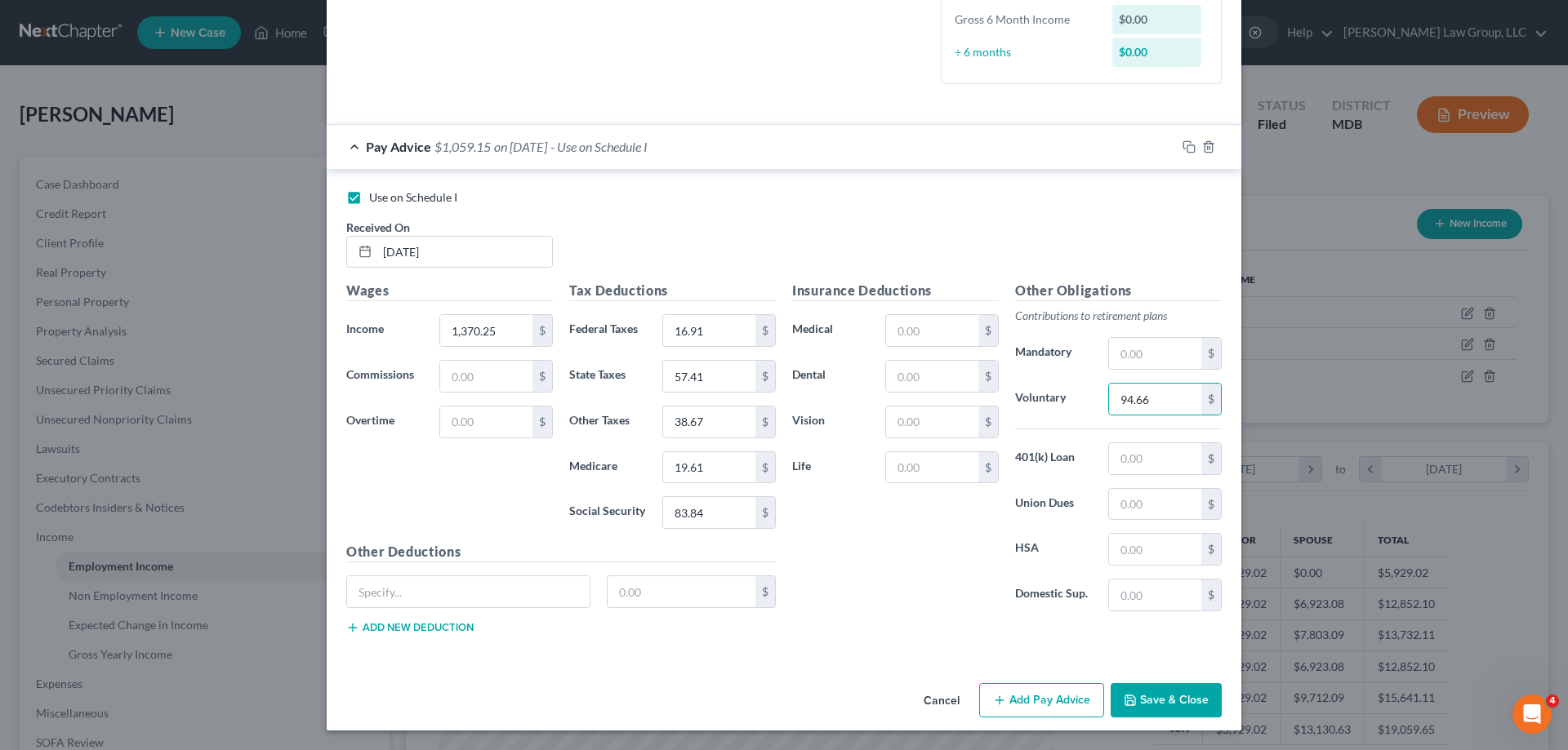
click at [960, 573] on div "Insurance Deductions Medical $ Dental $ Vision $ Life $" at bounding box center [896, 452] width 223 height 344
click at [1158, 703] on button "Save & Close" at bounding box center [1166, 700] width 111 height 34
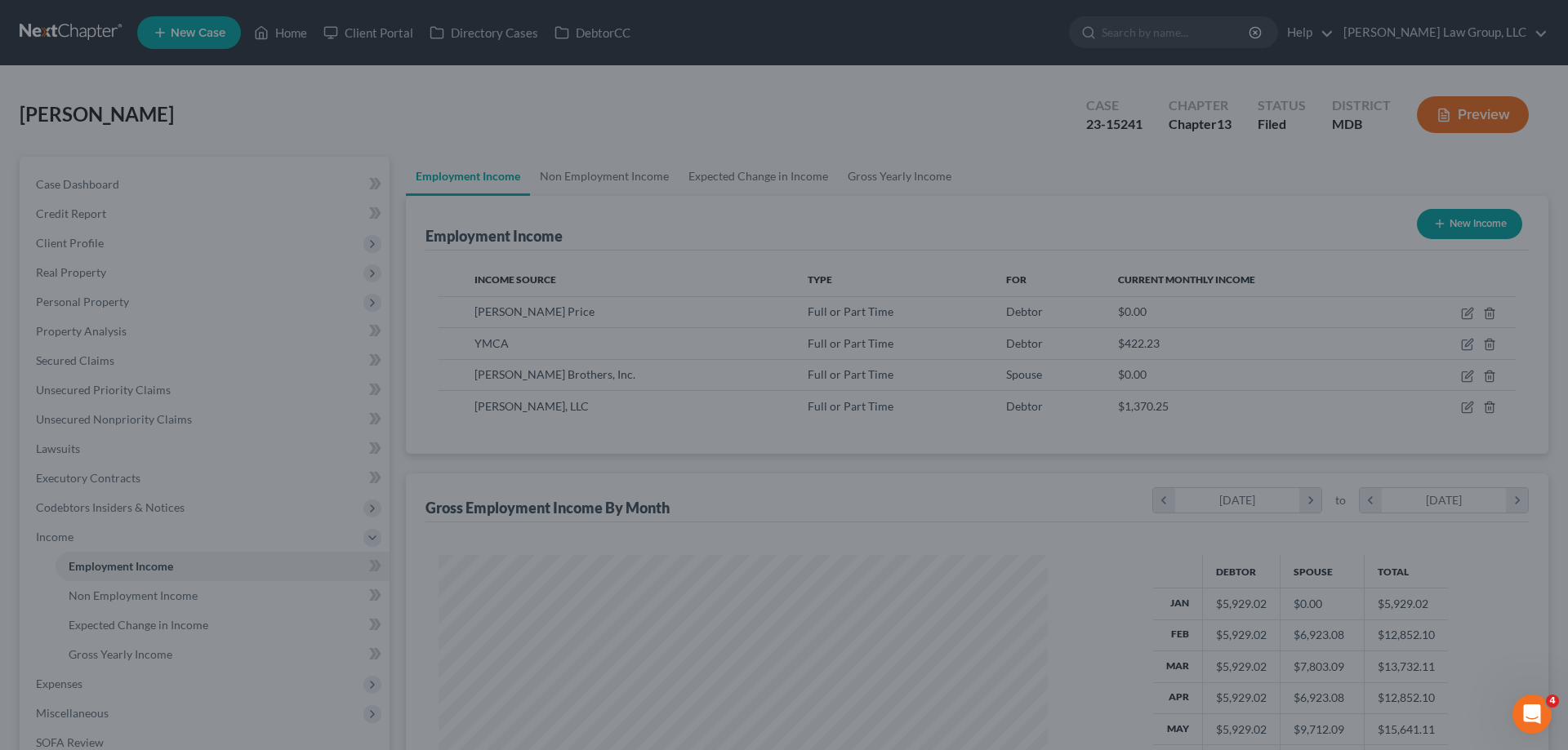
scroll to position [816086, 816161]
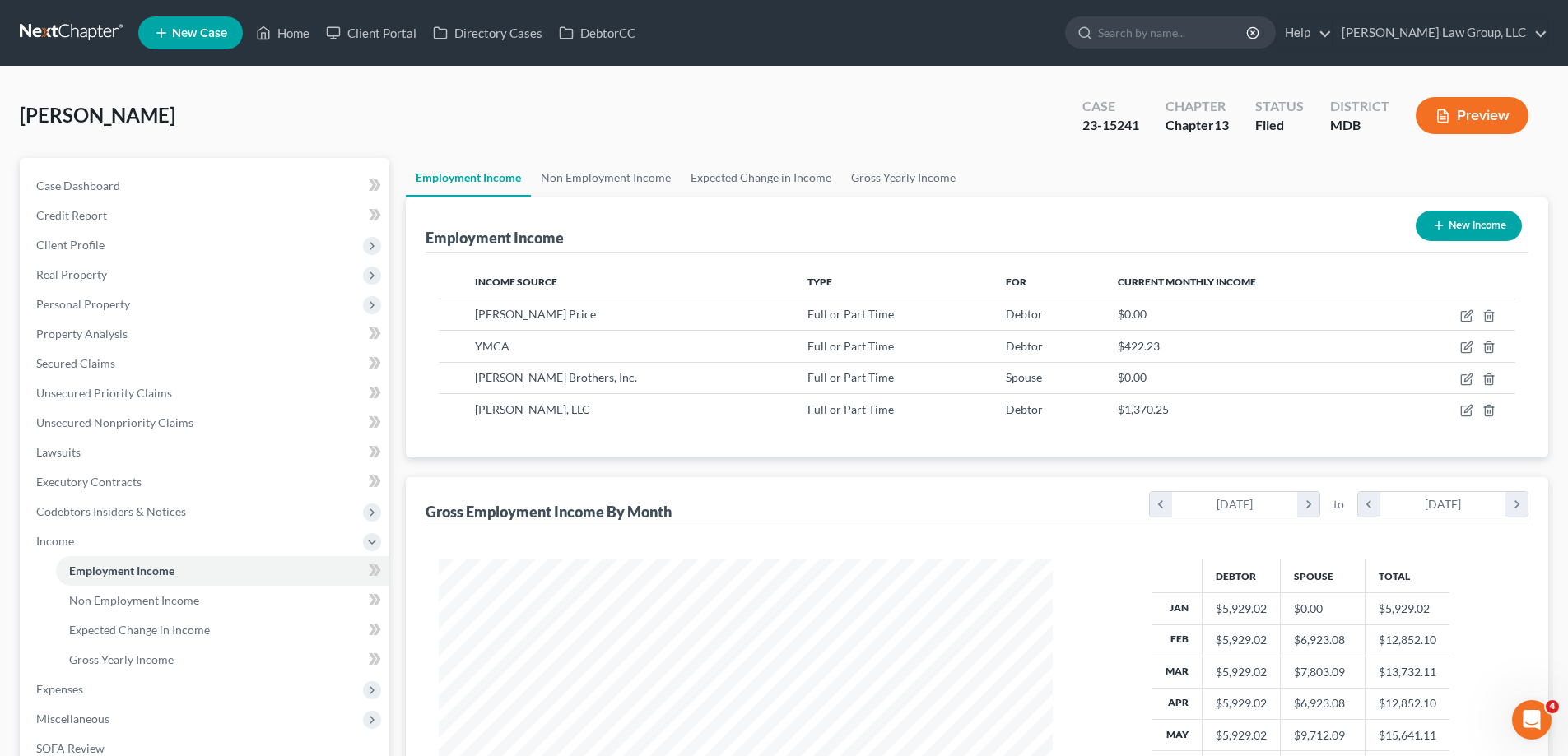
click at [1441, 218] on button "New Income" at bounding box center [1469, 226] width 106 height 30
select select "0"
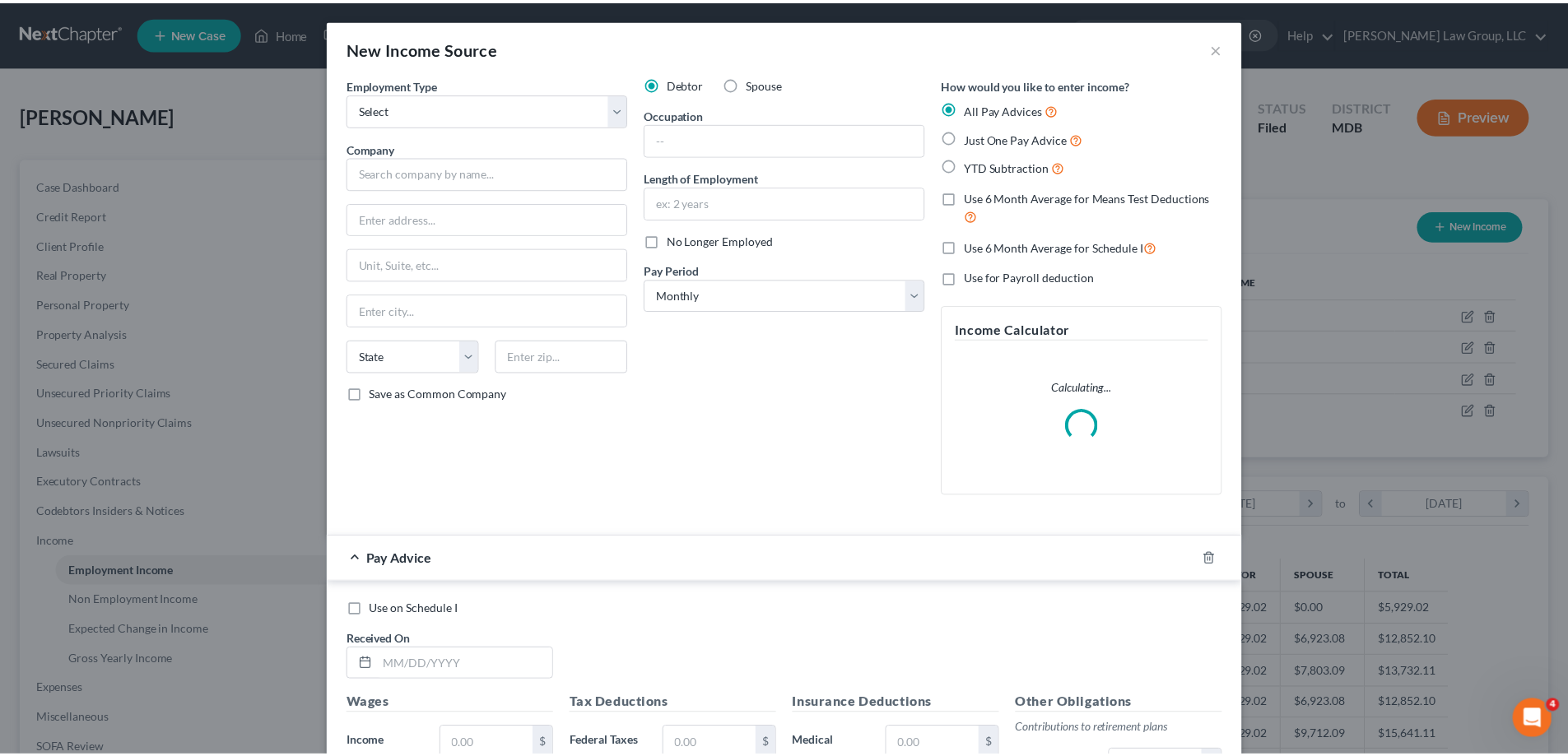
scroll to position [309, 653]
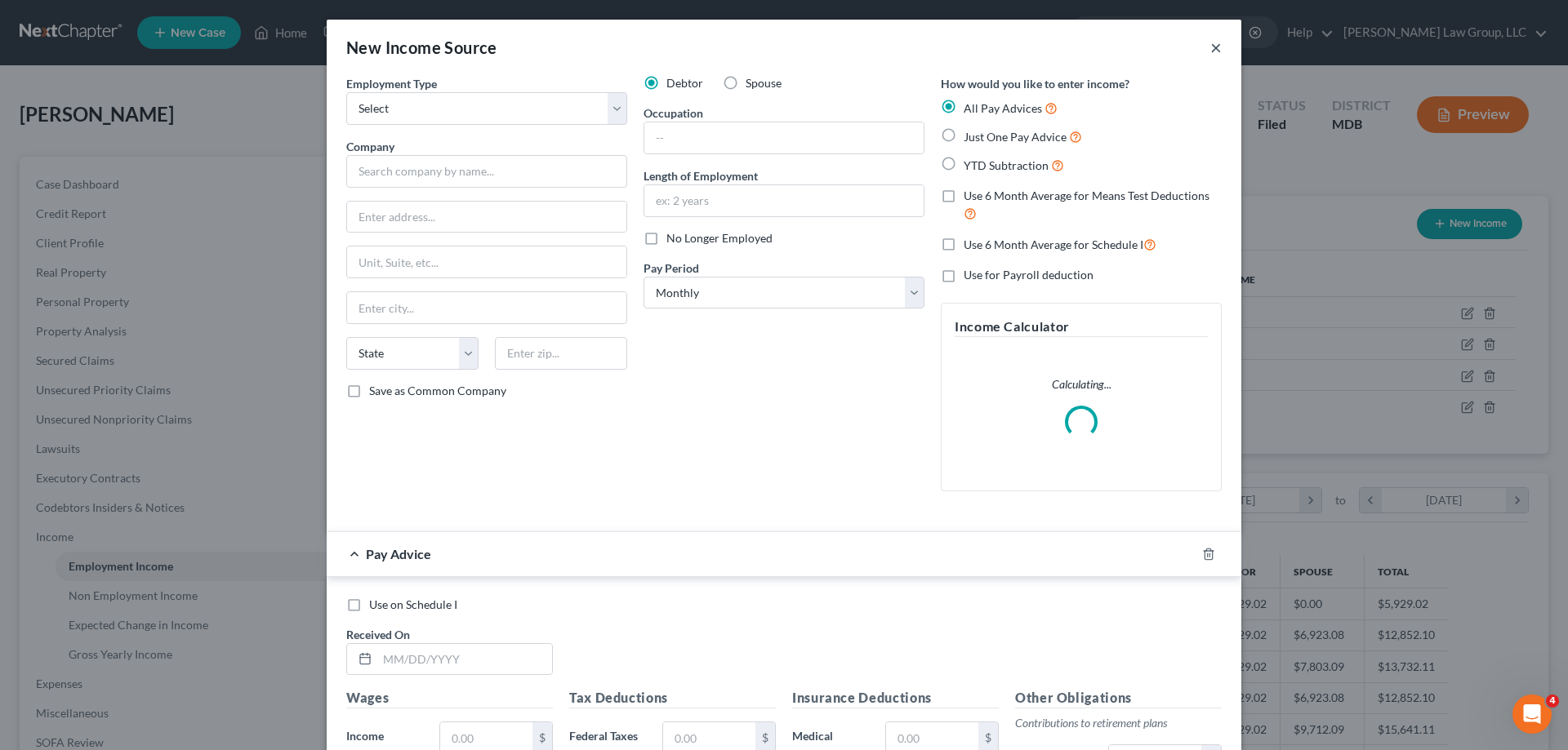
click at [1211, 48] on button "×" at bounding box center [1216, 48] width 12 height 19
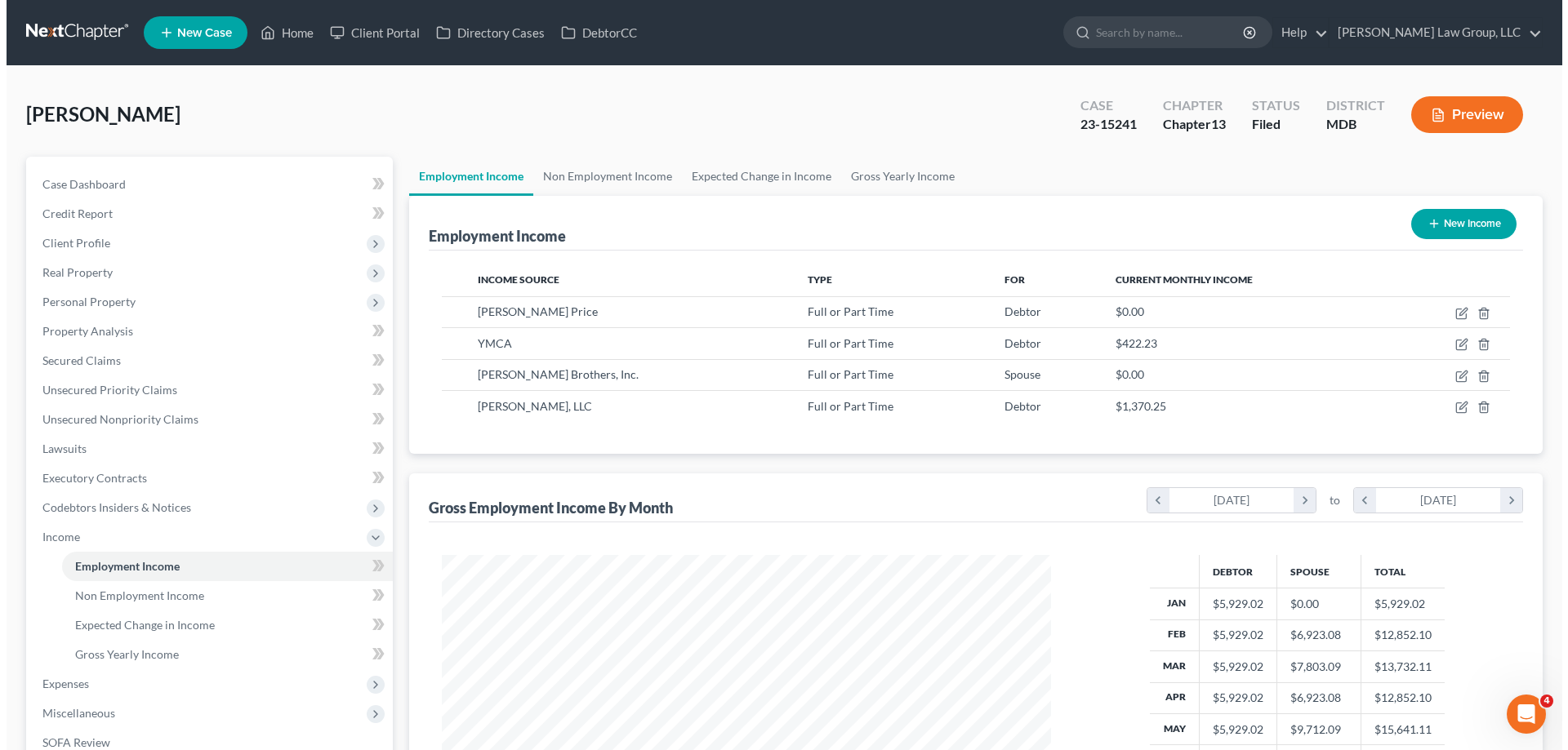
scroll to position [816086, 816161]
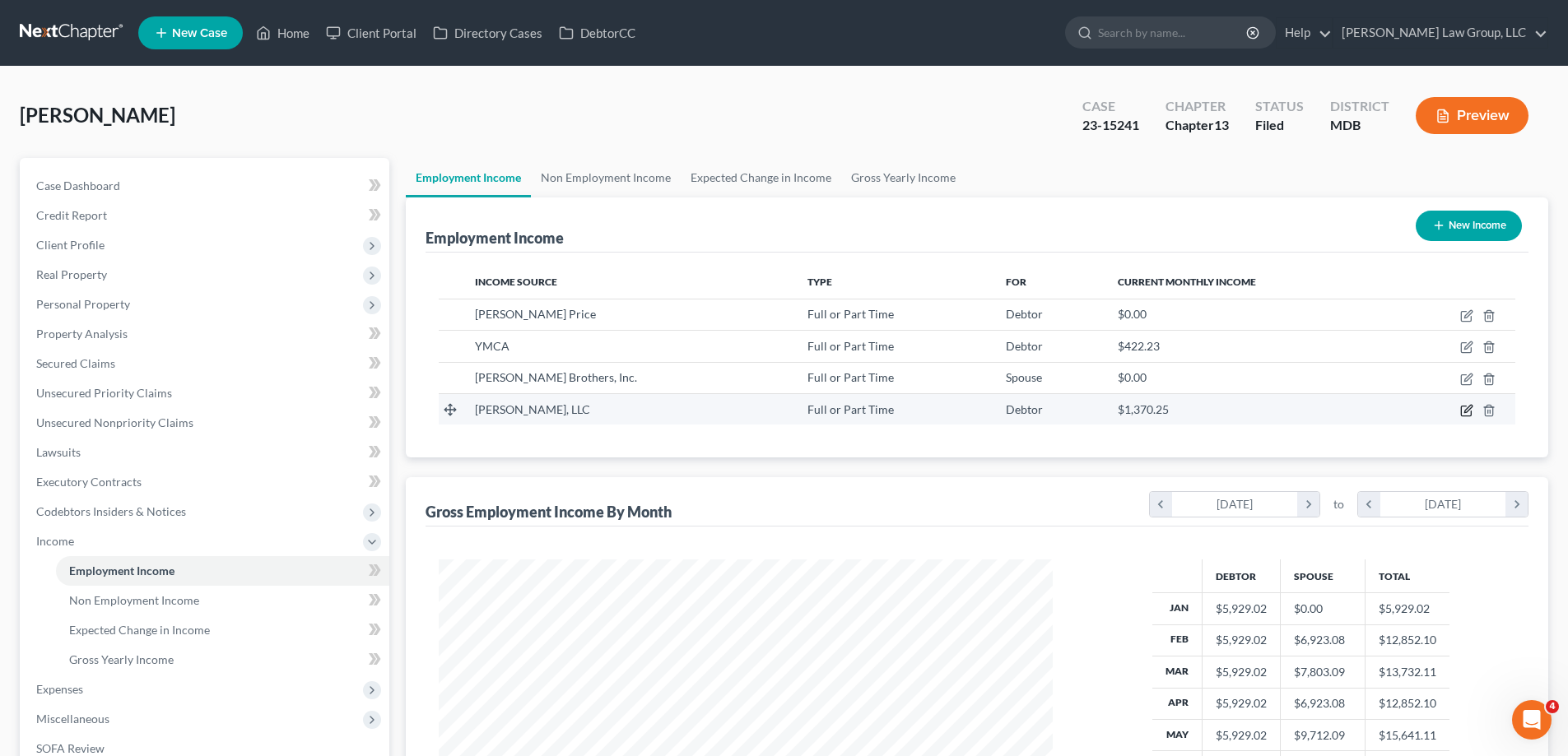
click at [1466, 414] on icon "button" at bounding box center [1466, 410] width 13 height 13
select select "0"
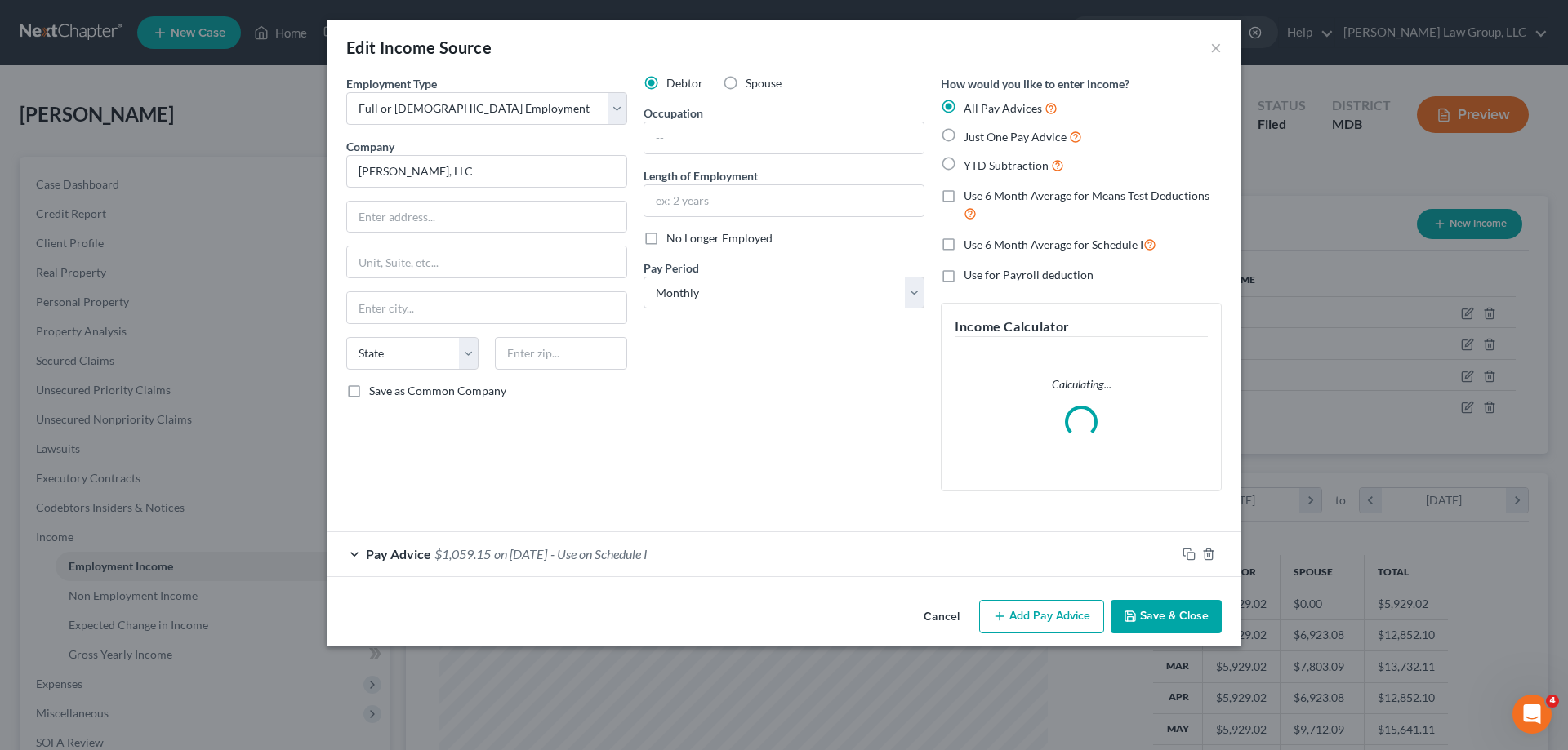
scroll to position [307, 648]
click at [772, 299] on select "Select Monthly Twice Monthly Every Other Week Weekly" at bounding box center [784, 293] width 281 height 33
select select "2"
click at [643, 277] on select "Select Monthly Twice Monthly Every Other Week Weekly" at bounding box center [784, 293] width 281 height 33
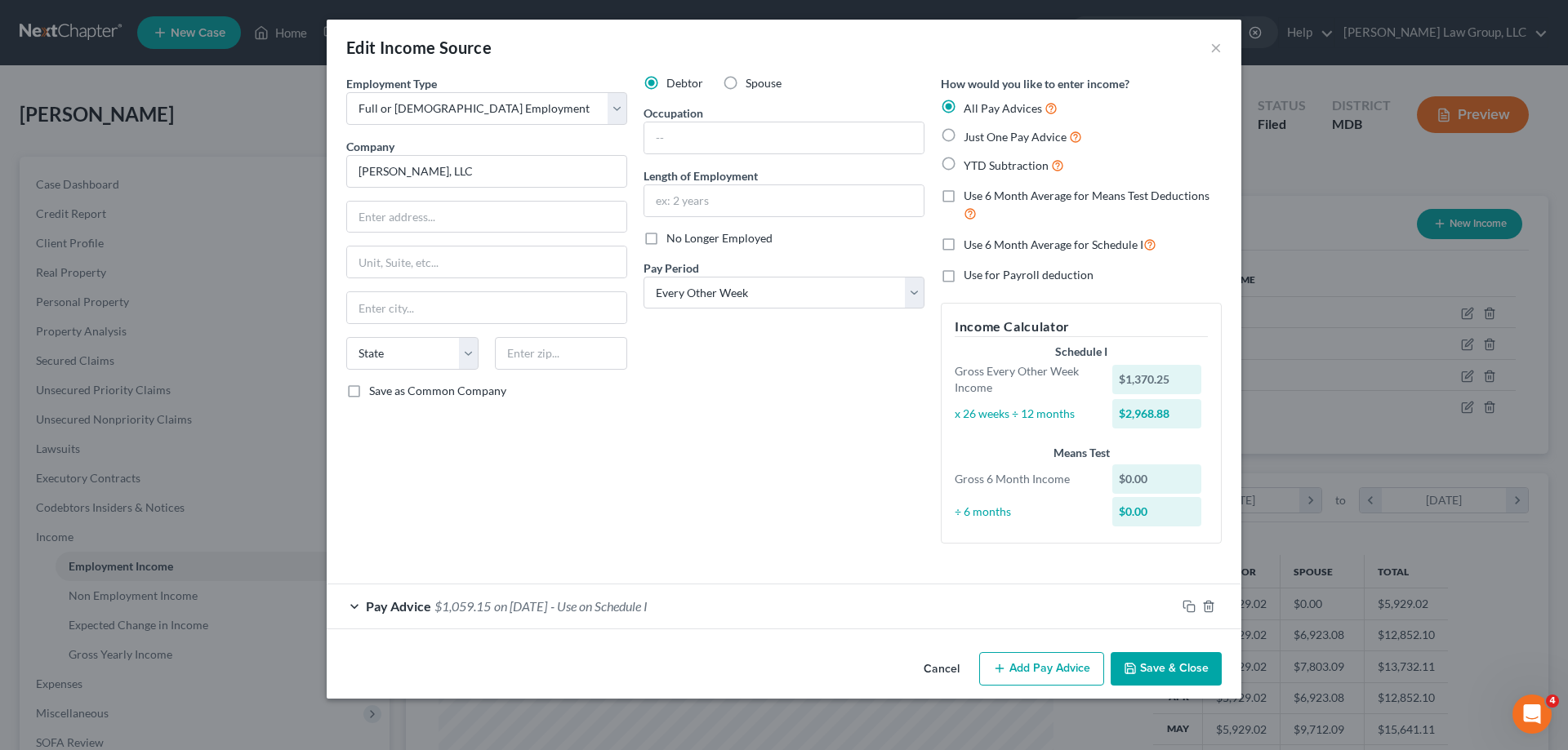
drag, startPoint x: 659, startPoint y: 593, endPoint x: 803, endPoint y: 452, distance: 201.5
click at [659, 594] on div "Pay Advice $1,059.15 on 08/01/2025 - Use on Schedule I" at bounding box center [751, 606] width 850 height 43
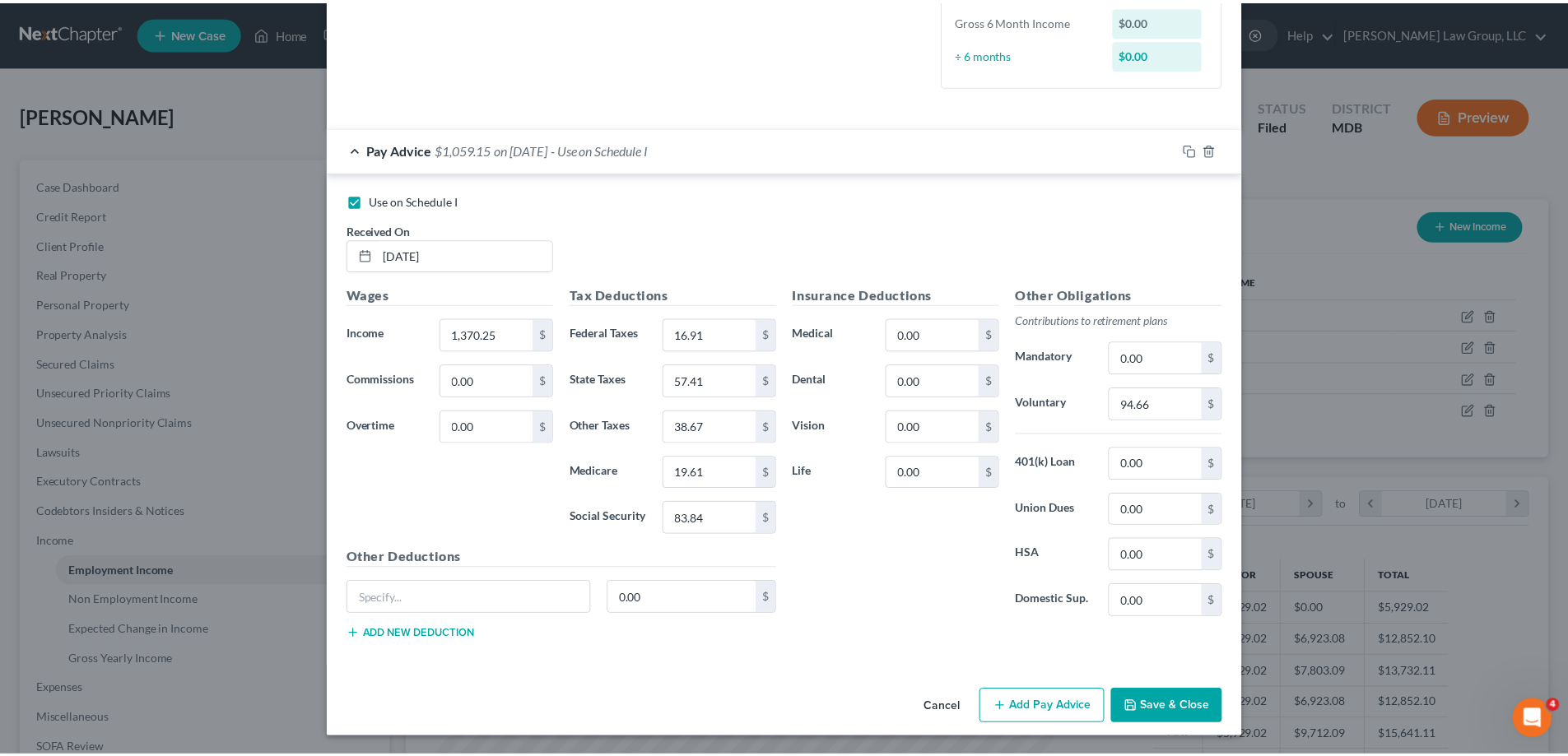
scroll to position [463, 0]
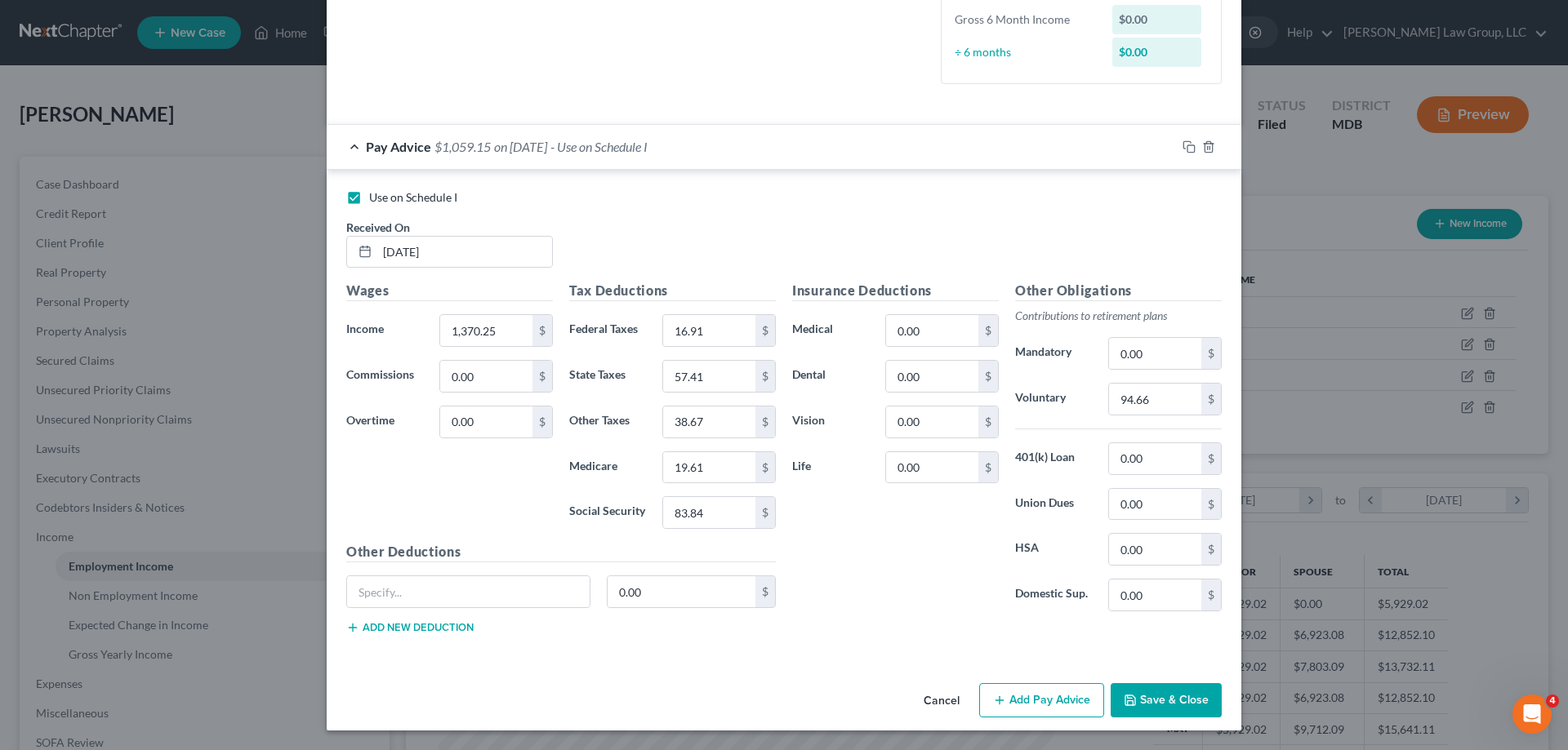
click at [1162, 687] on button "Save & Close" at bounding box center [1166, 700] width 111 height 34
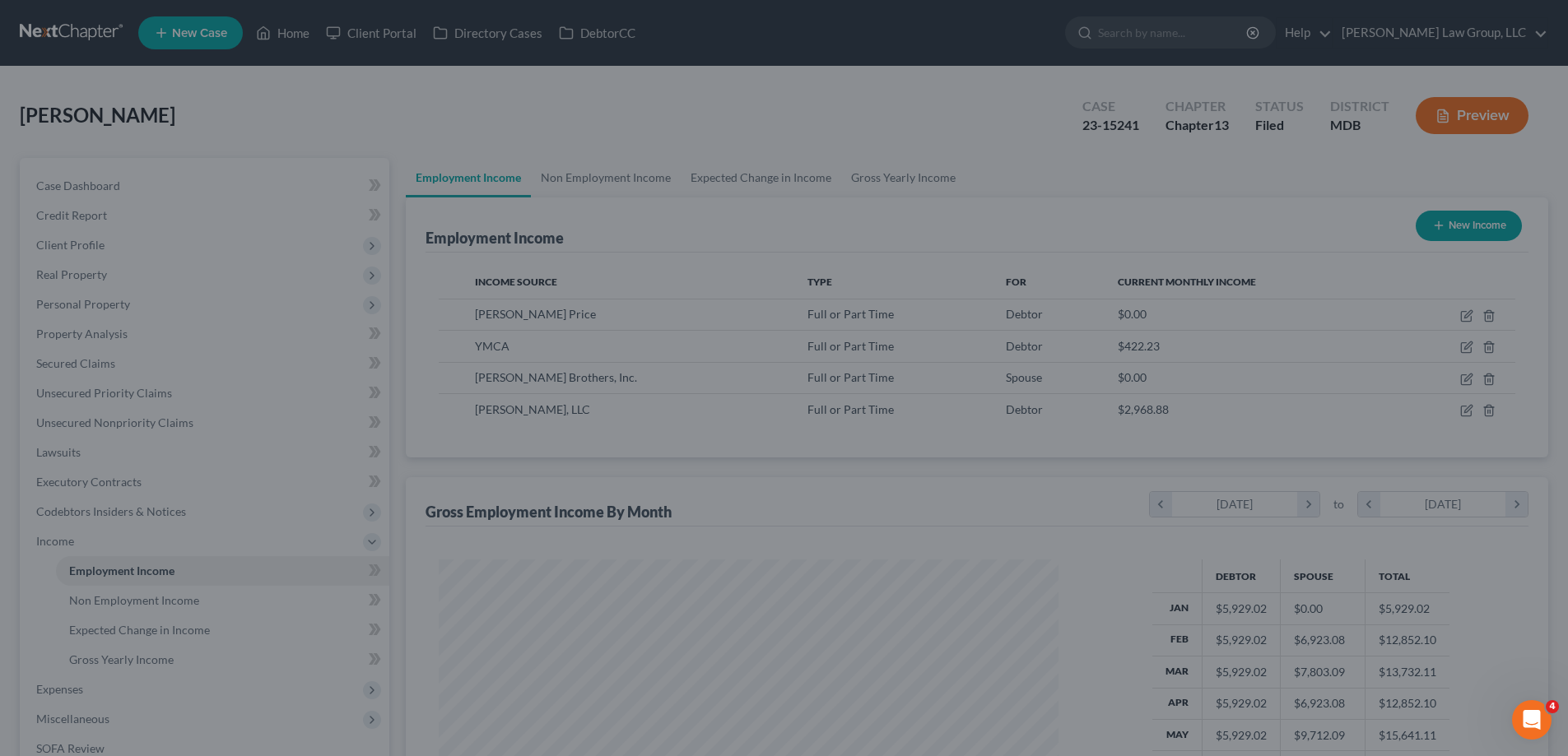
scroll to position [822614, 822294]
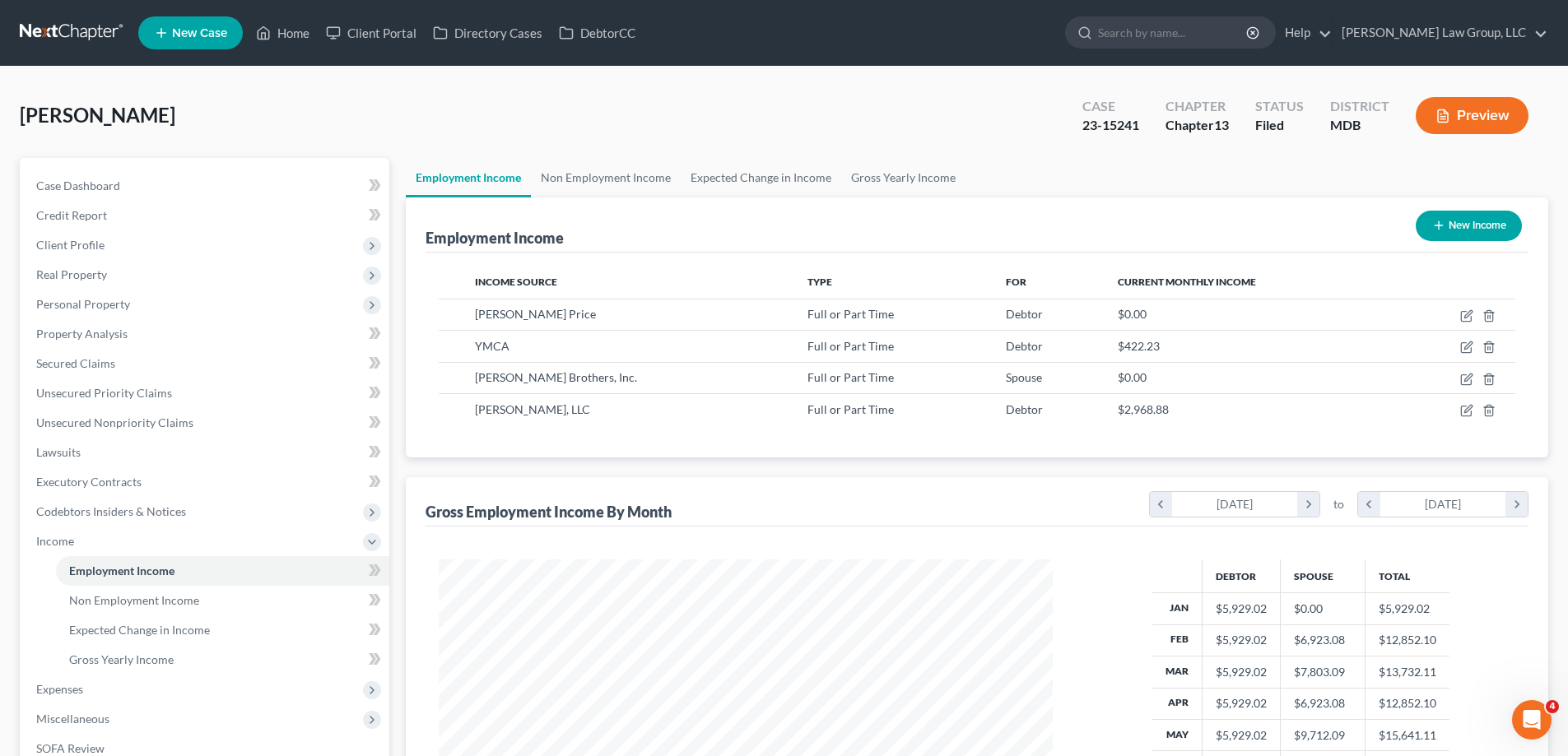
drag, startPoint x: 1292, startPoint y: 173, endPoint x: 1427, endPoint y: 272, distance: 167.4
click at [1292, 173] on ul "Employment Income Non Employment Income Expected Change in Income Gross Yearly …" at bounding box center [976, 178] width 1142 height 39
click at [290, 35] on link "Home" at bounding box center [282, 32] width 70 height 29
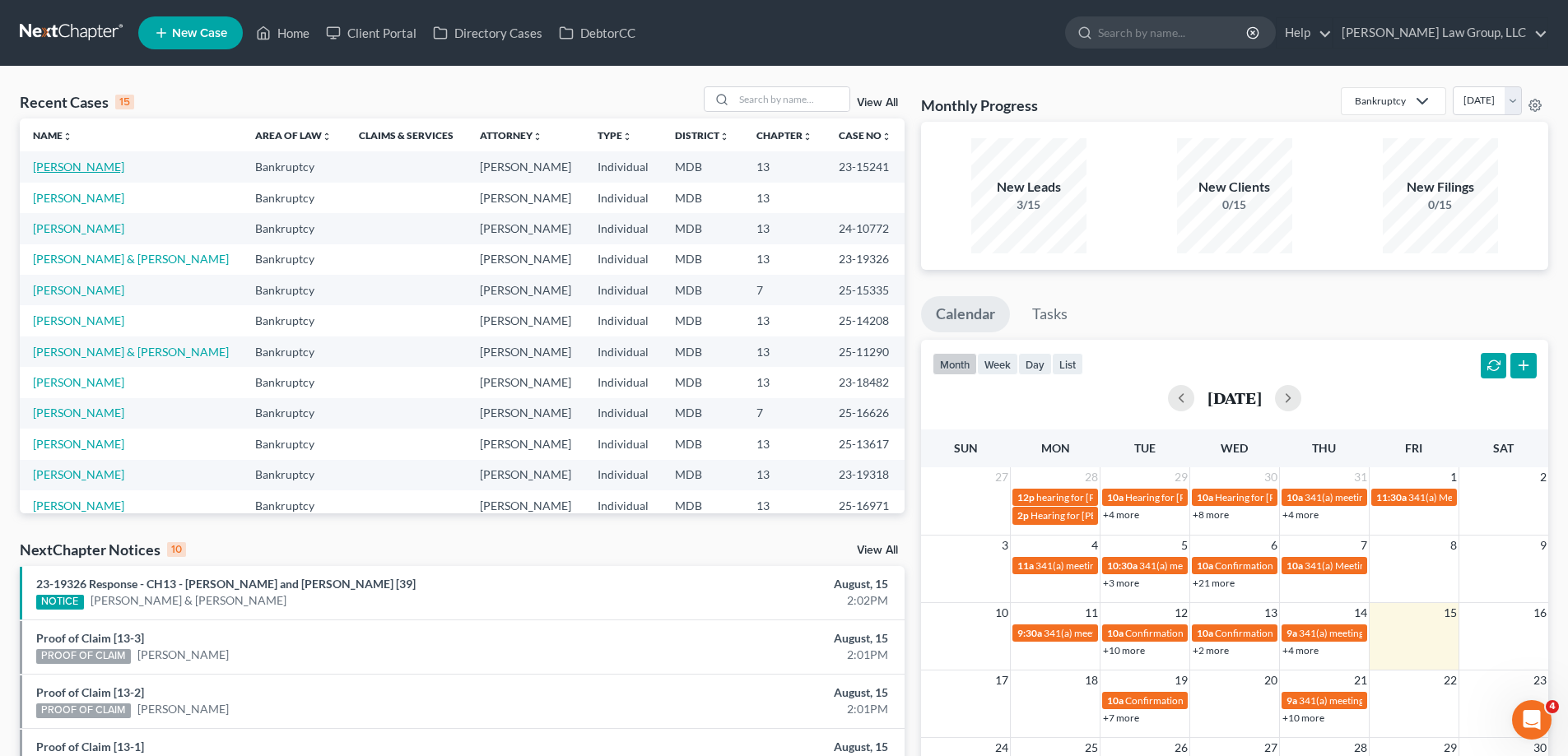
click at [57, 165] on link "[PERSON_NAME]" at bounding box center [79, 167] width 91 height 14
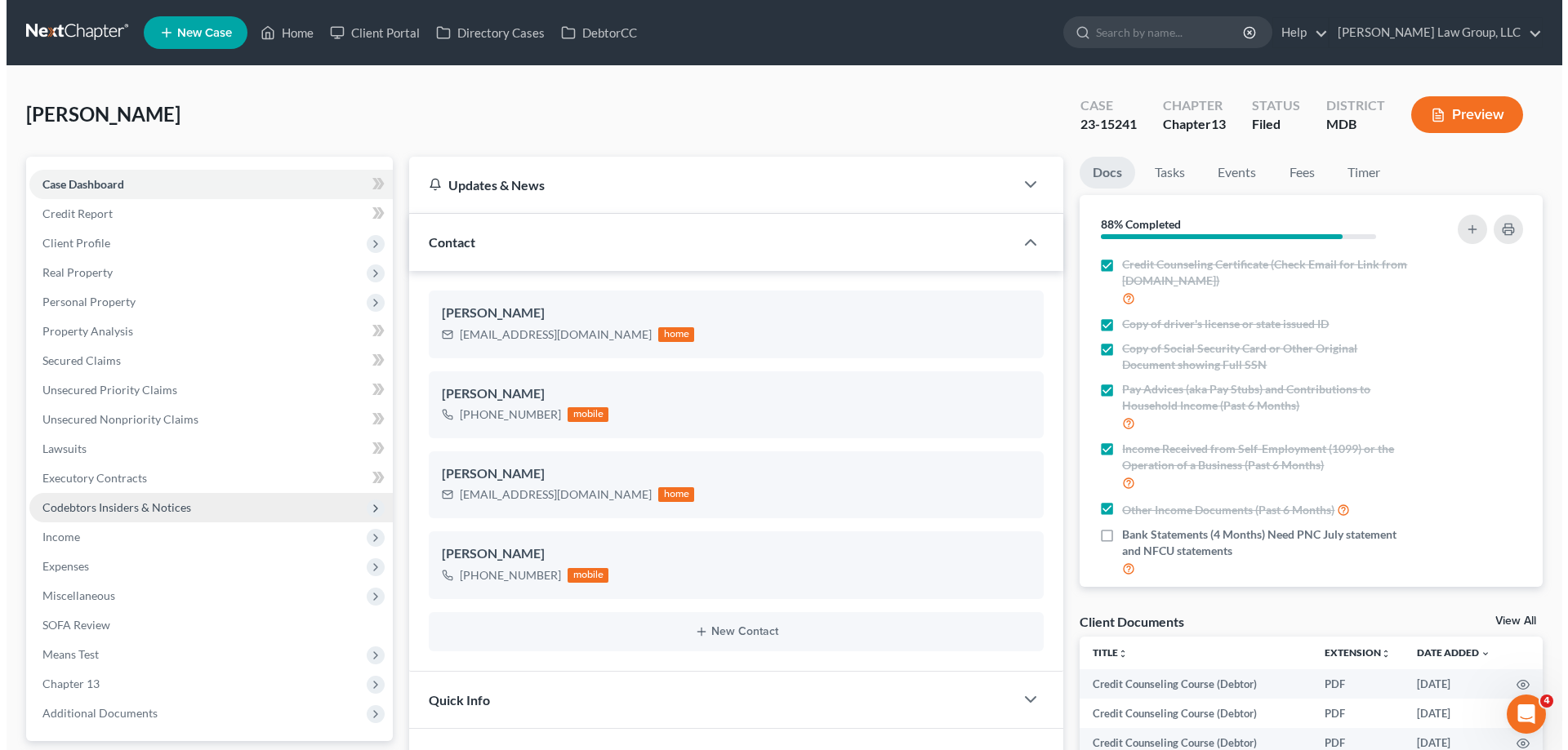
scroll to position [2884, 0]
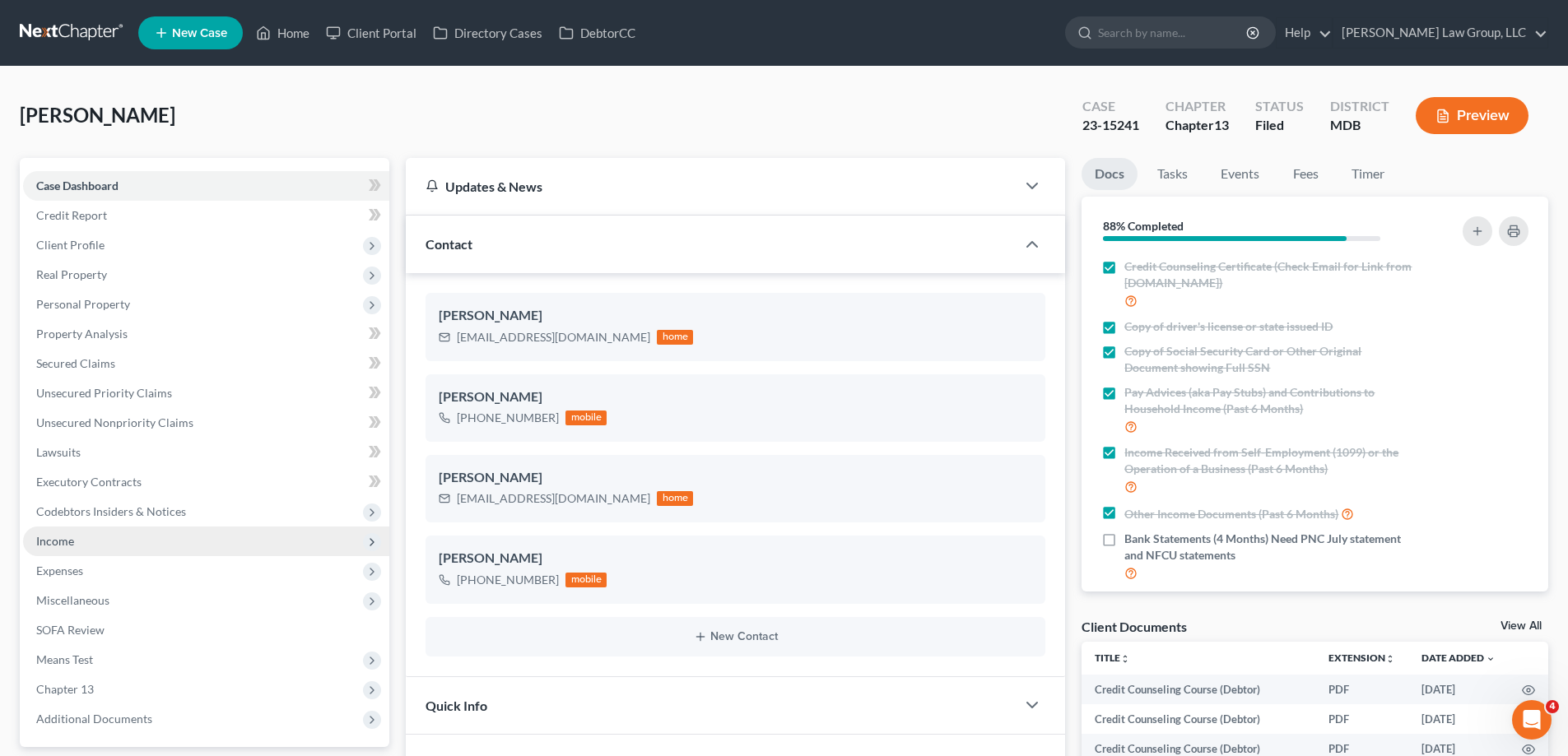
click at [104, 533] on span "Income" at bounding box center [205, 541] width 366 height 29
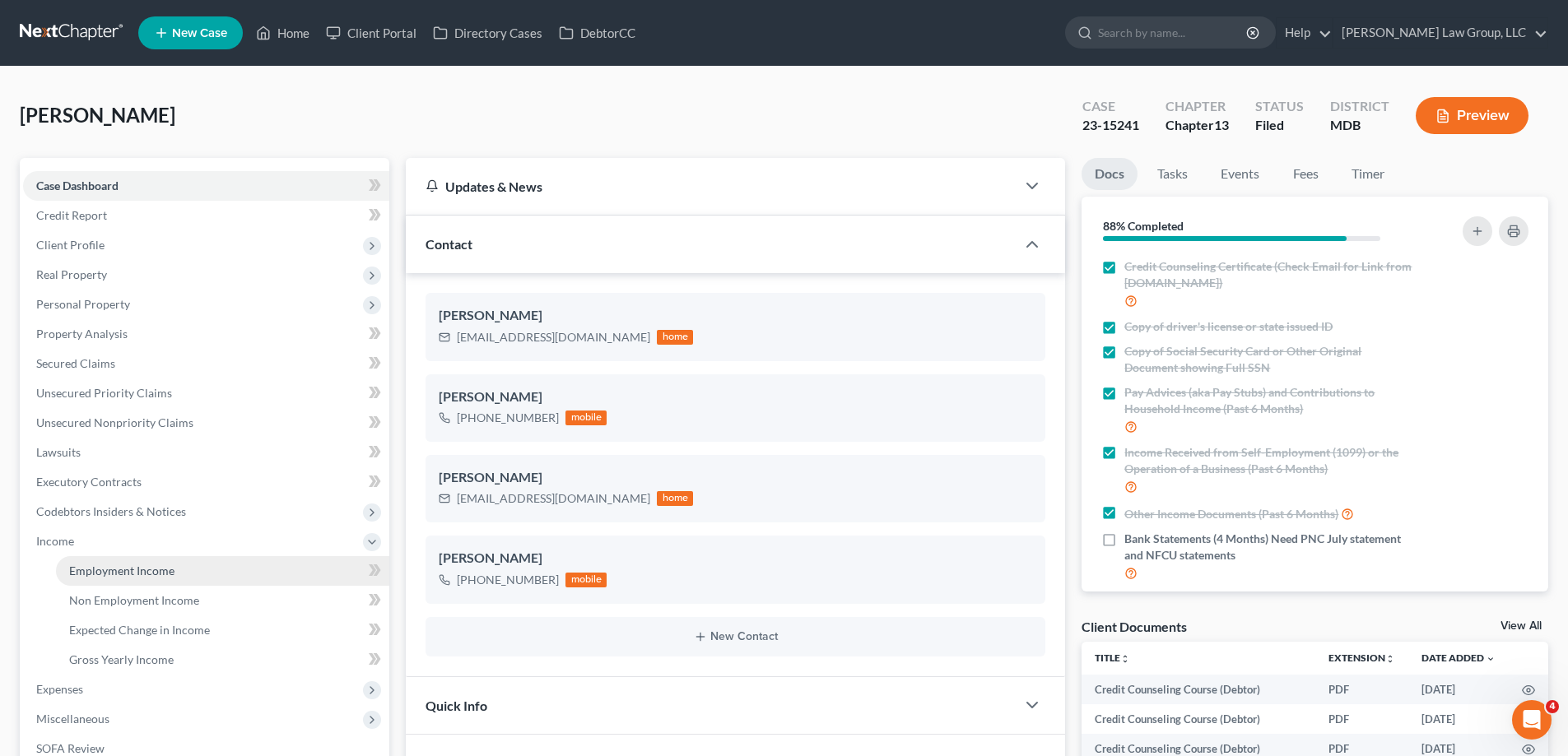
click at [135, 576] on span "Employment Income" at bounding box center [121, 570] width 105 height 14
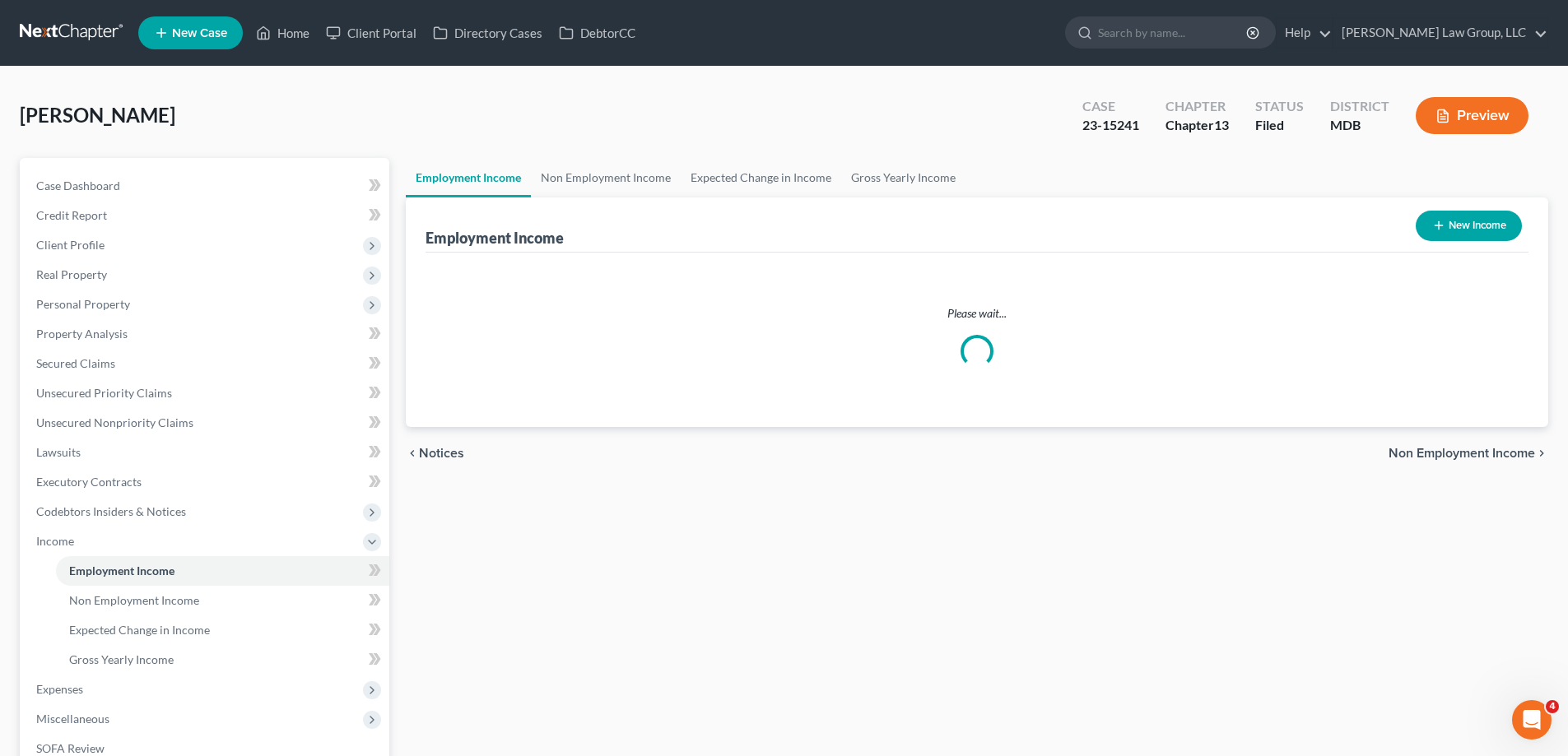
click at [1452, 120] on button "Preview" at bounding box center [1472, 116] width 113 height 37
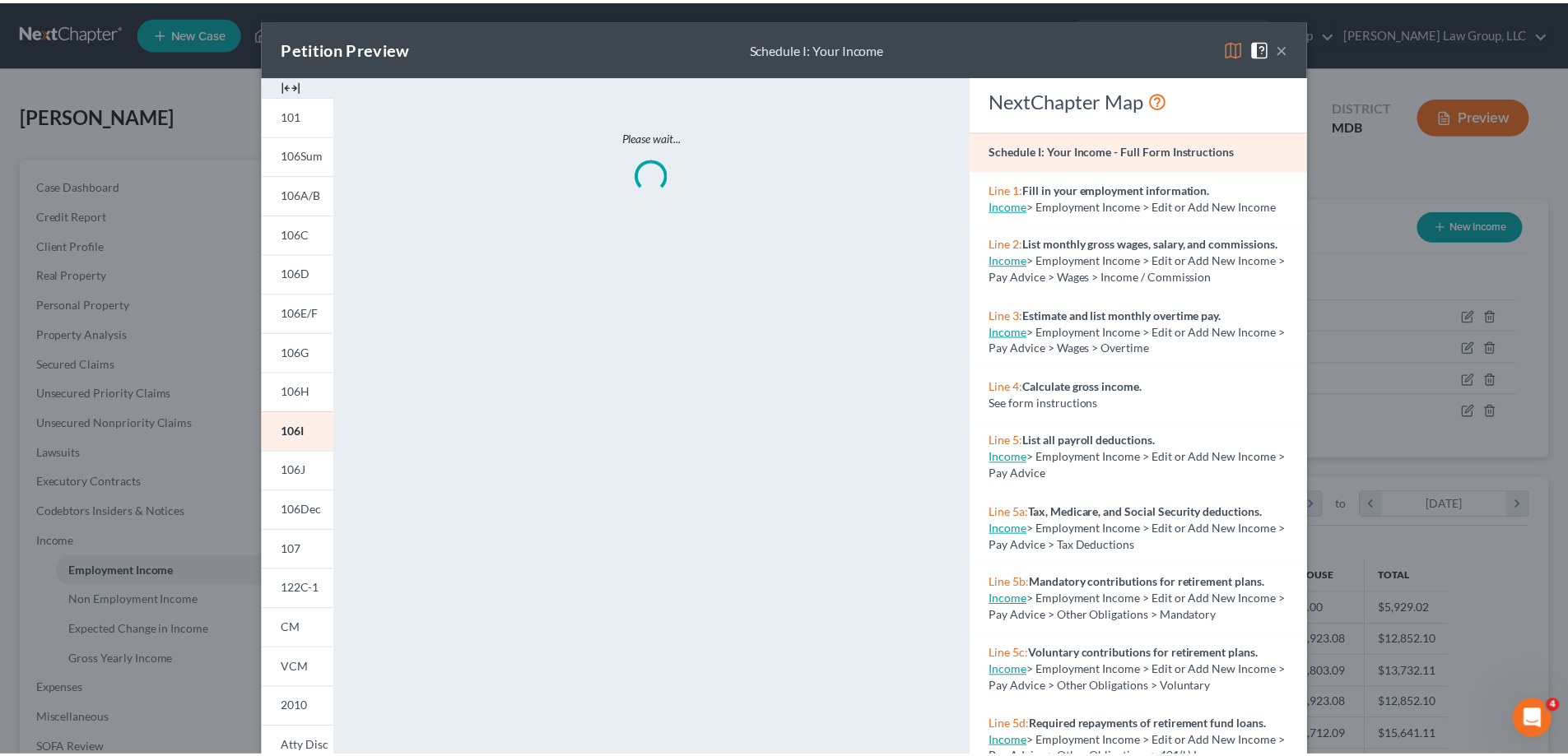
scroll to position [309, 653]
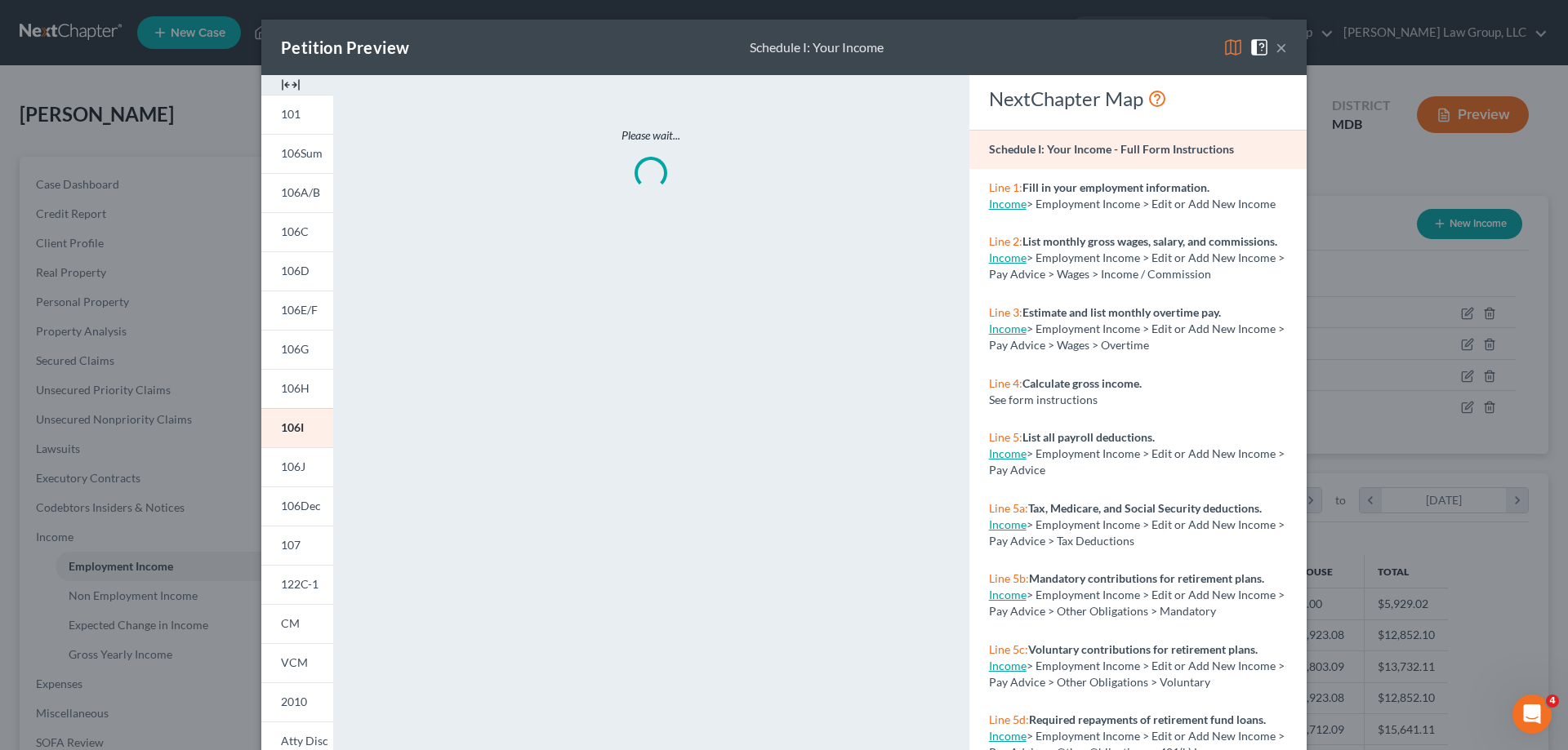
click at [1277, 47] on button "×" at bounding box center [1281, 48] width 12 height 19
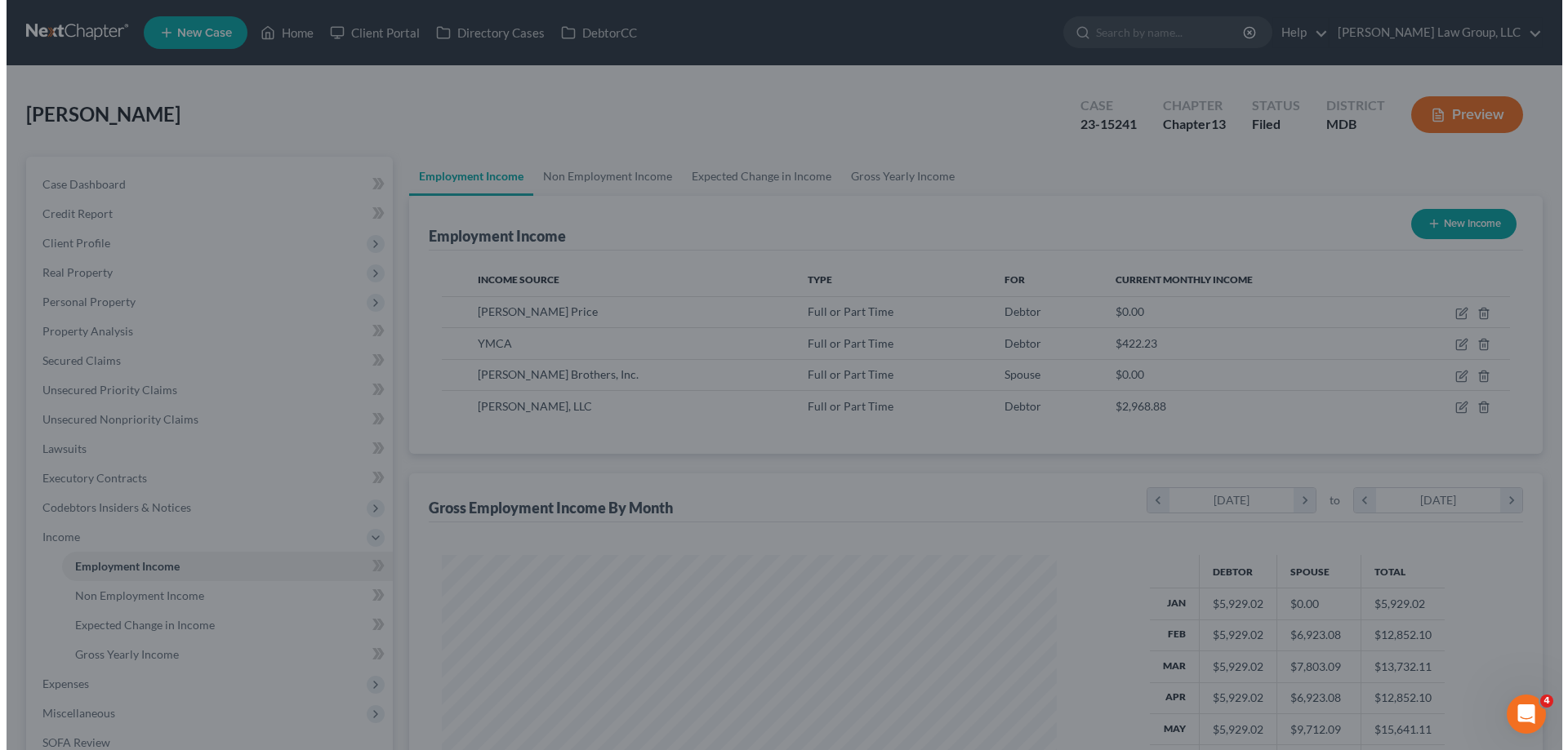
scroll to position [816086, 816161]
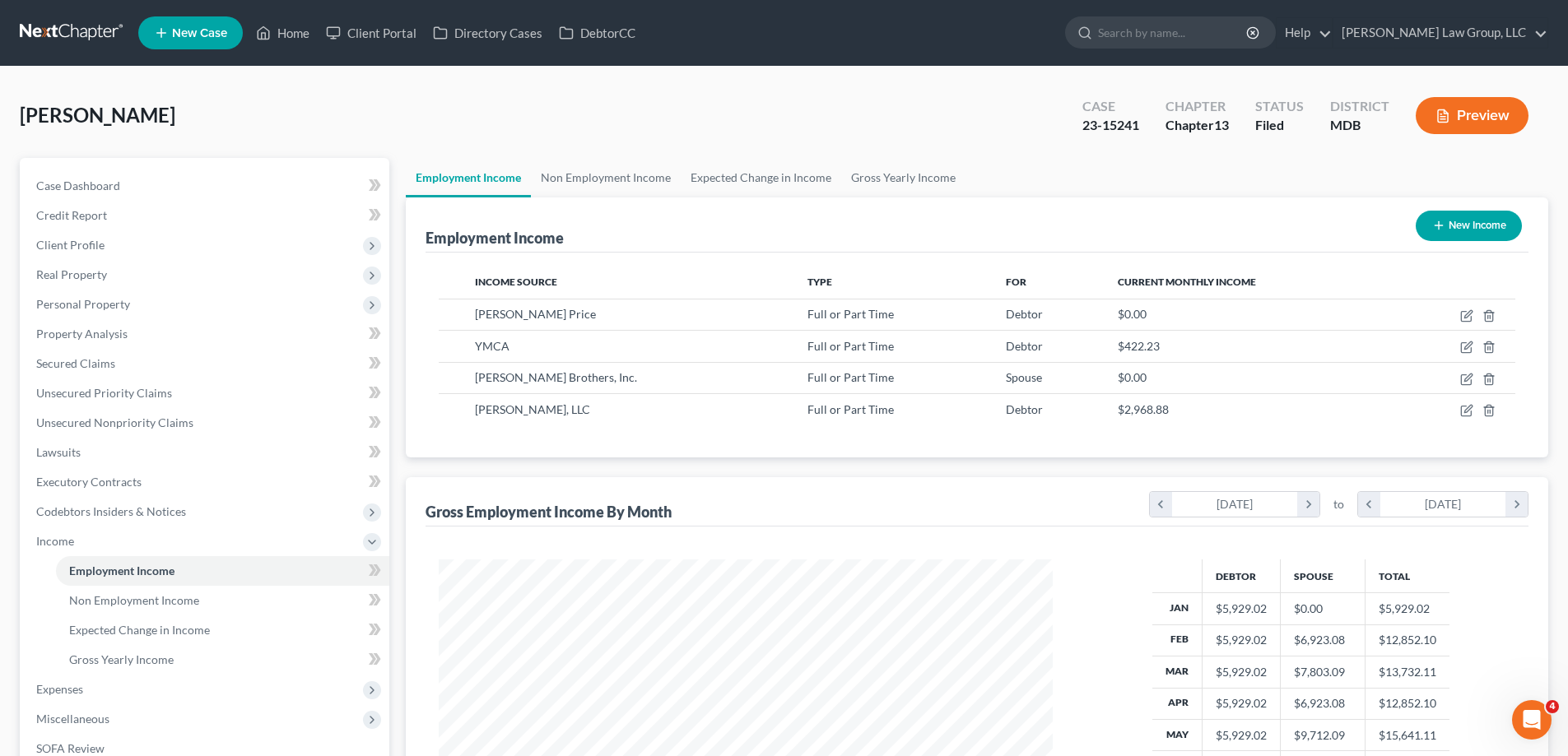
click at [1483, 221] on button "New Income" at bounding box center [1469, 226] width 106 height 30
select select "0"
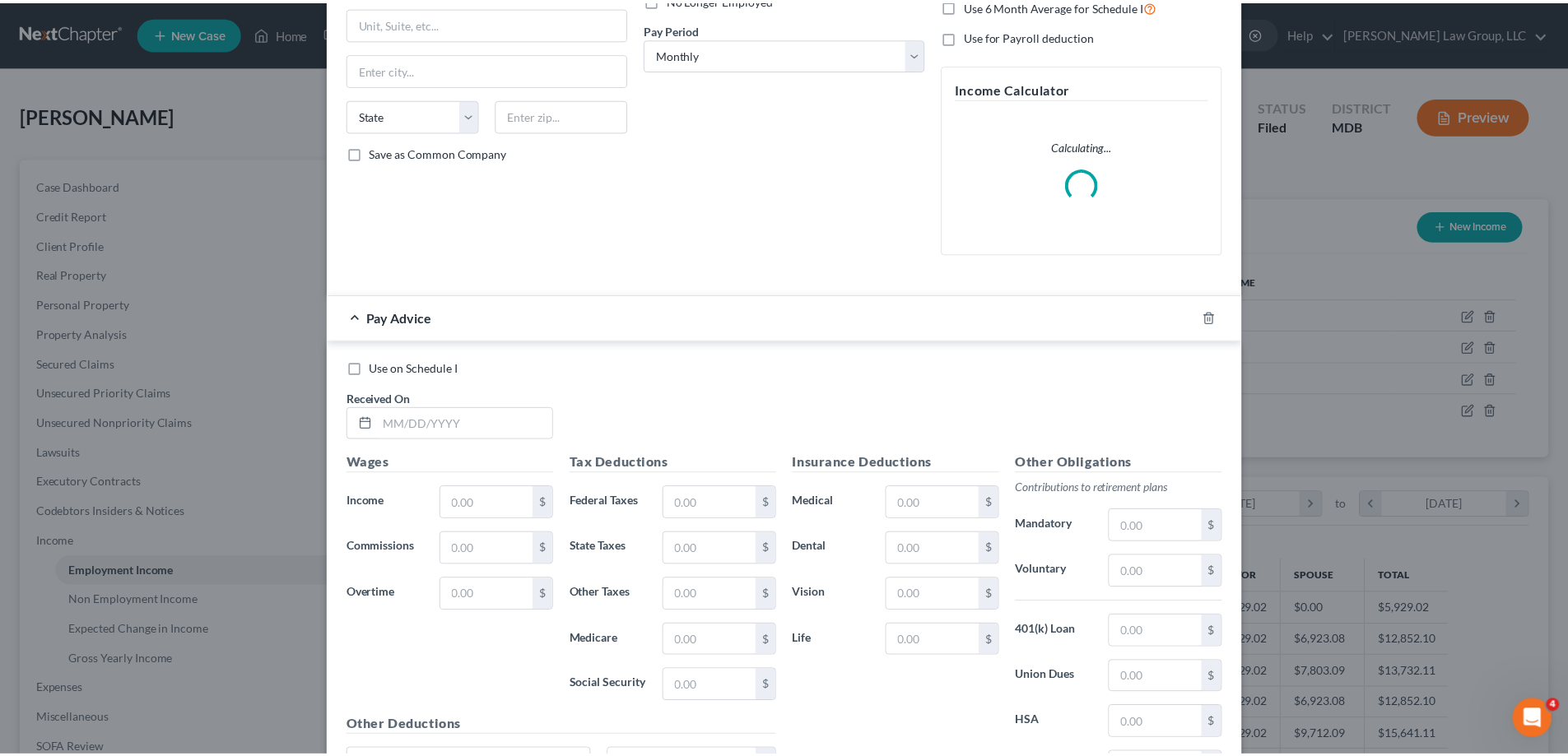
scroll to position [410, 0]
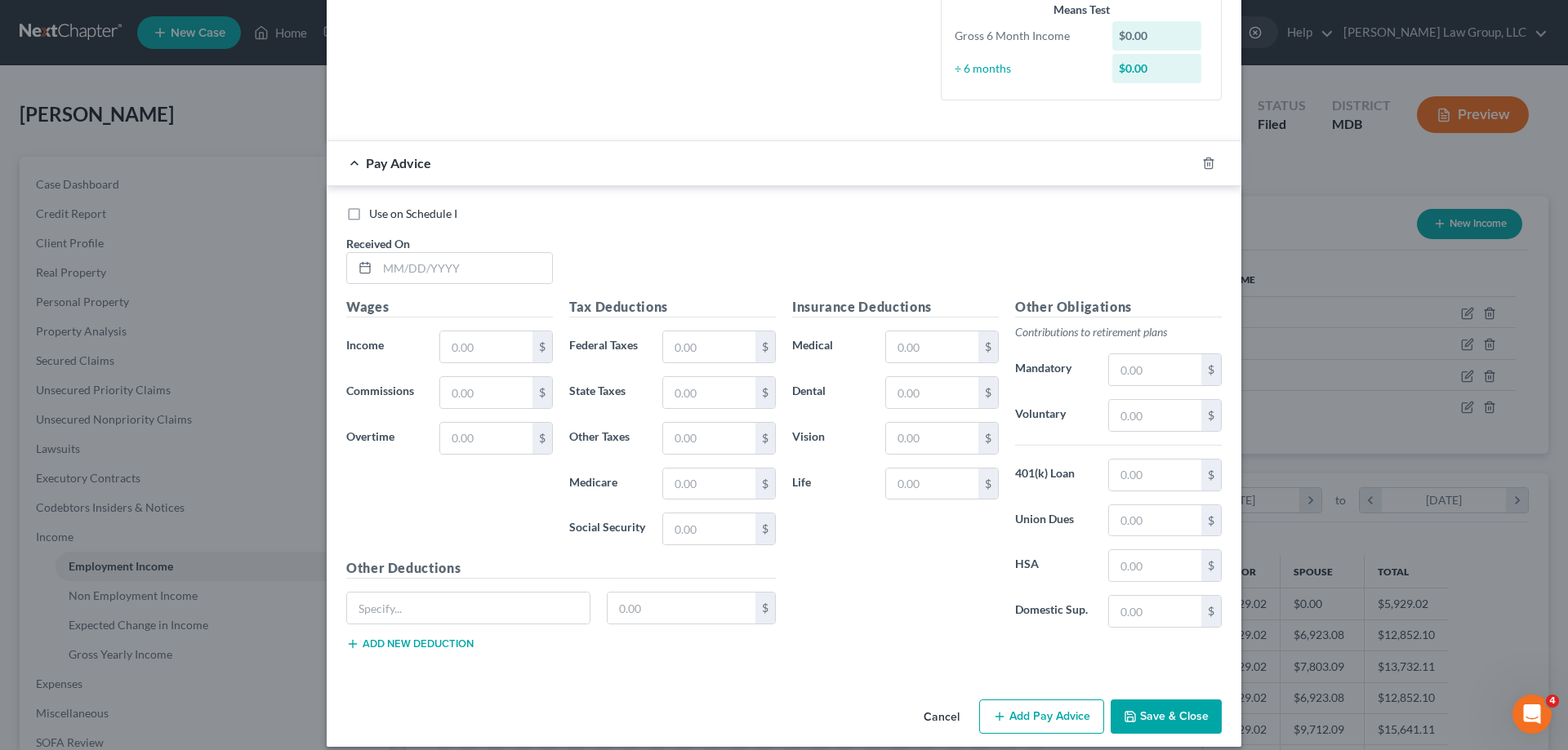
click at [939, 697] on div "Cancel Add Pay Advice Save & Close" at bounding box center [784, 720] width 915 height 54
click at [937, 719] on button "Cancel" at bounding box center [942, 718] width 62 height 33
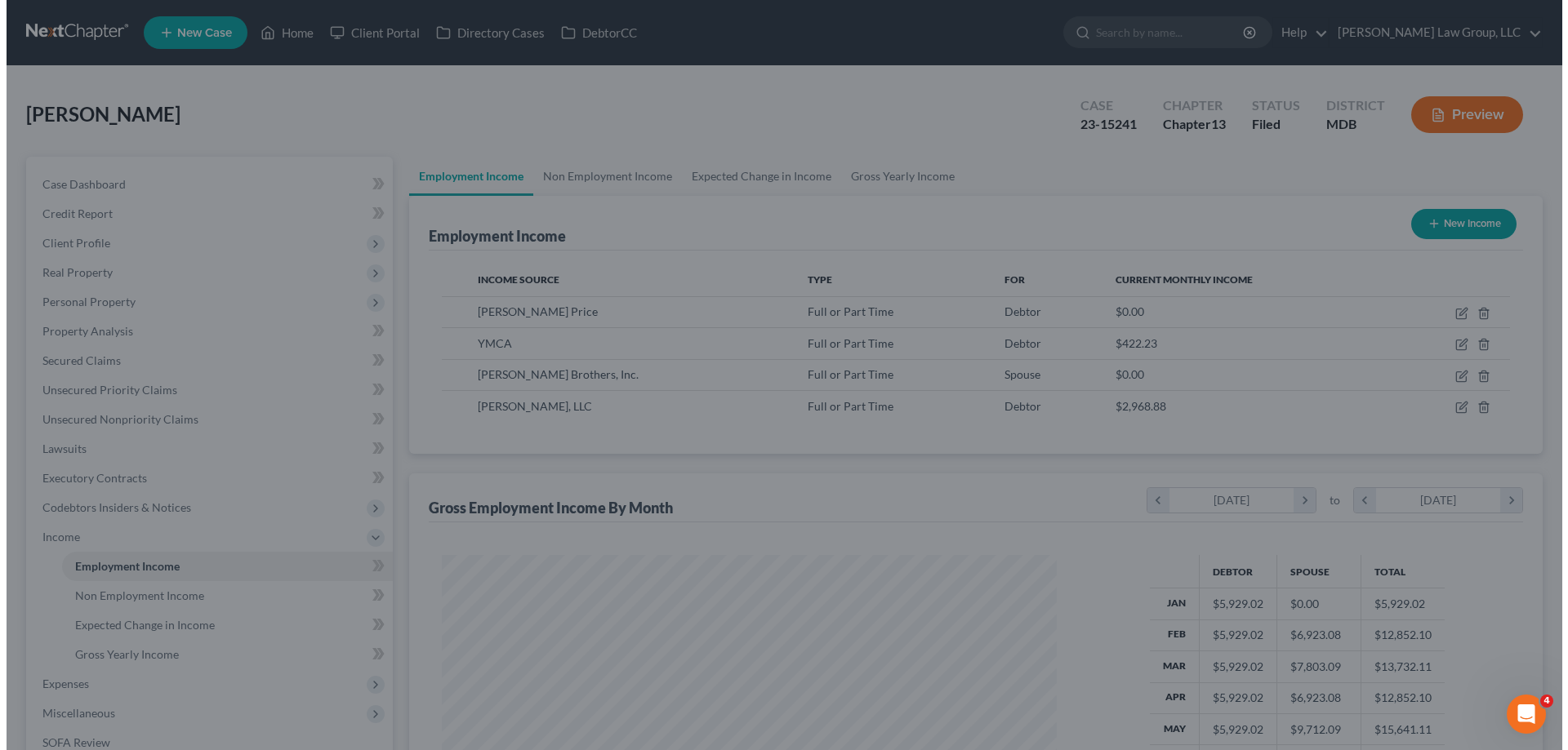
scroll to position [816086, 816161]
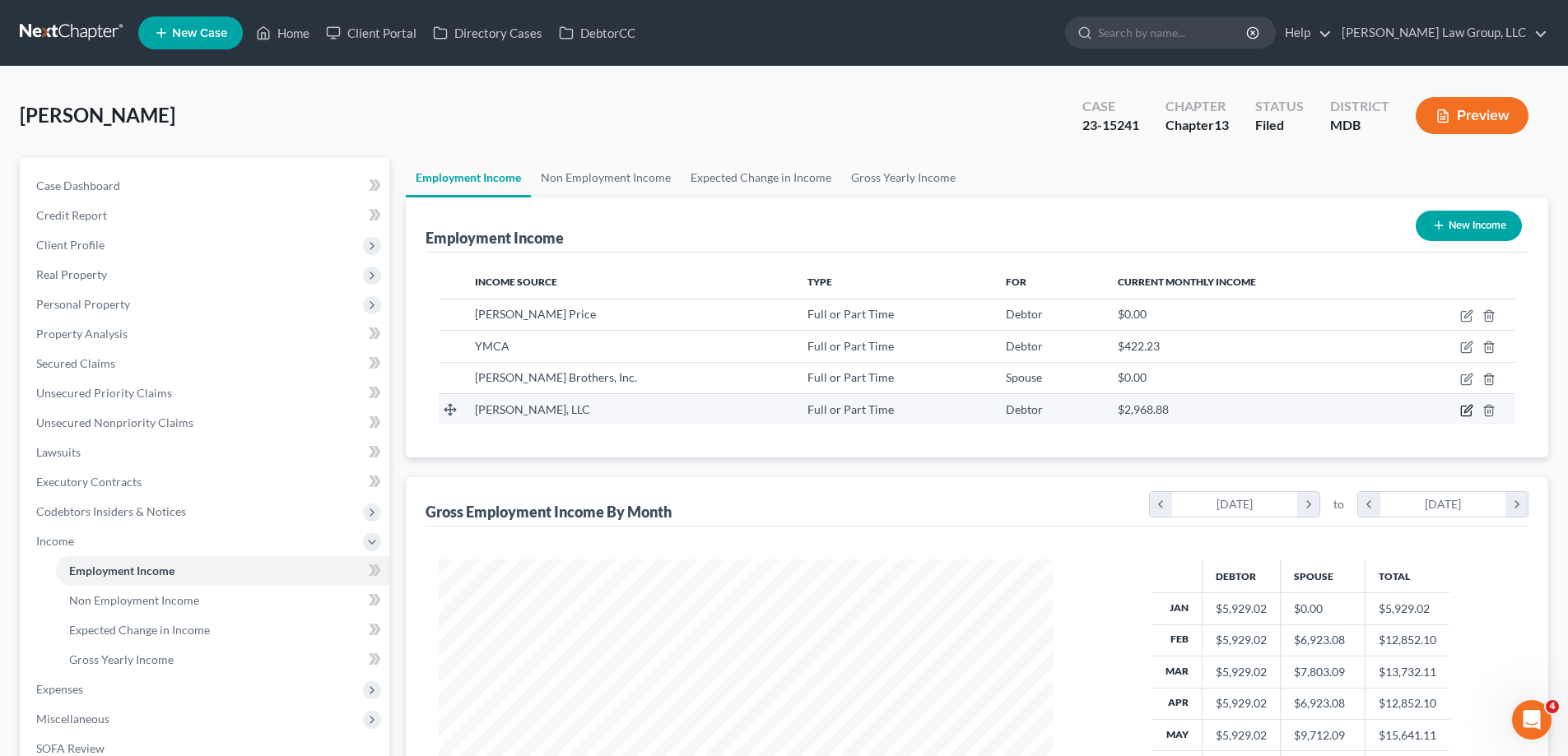
click at [1464, 409] on icon "button" at bounding box center [1466, 410] width 13 height 13
select select "0"
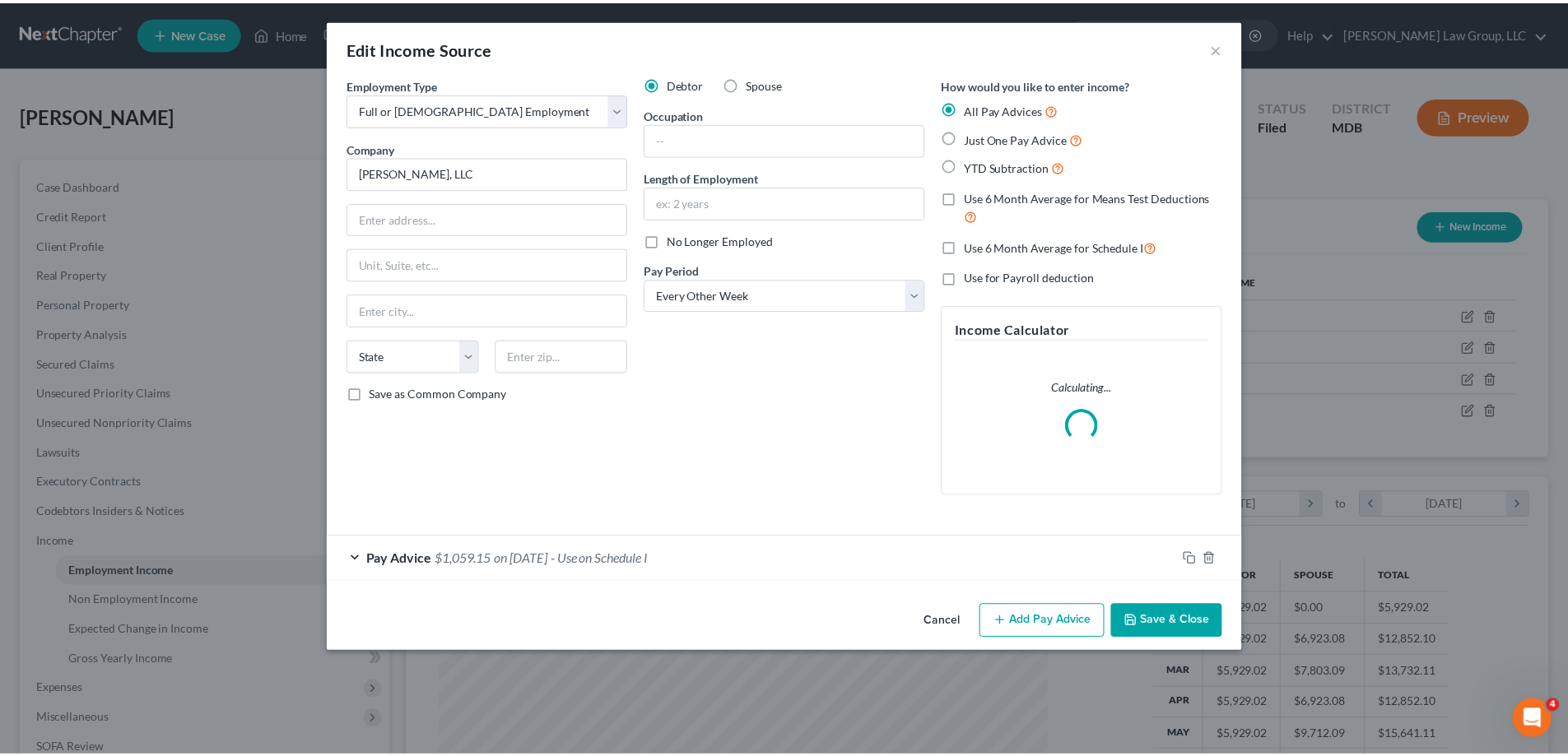
scroll to position [309, 653]
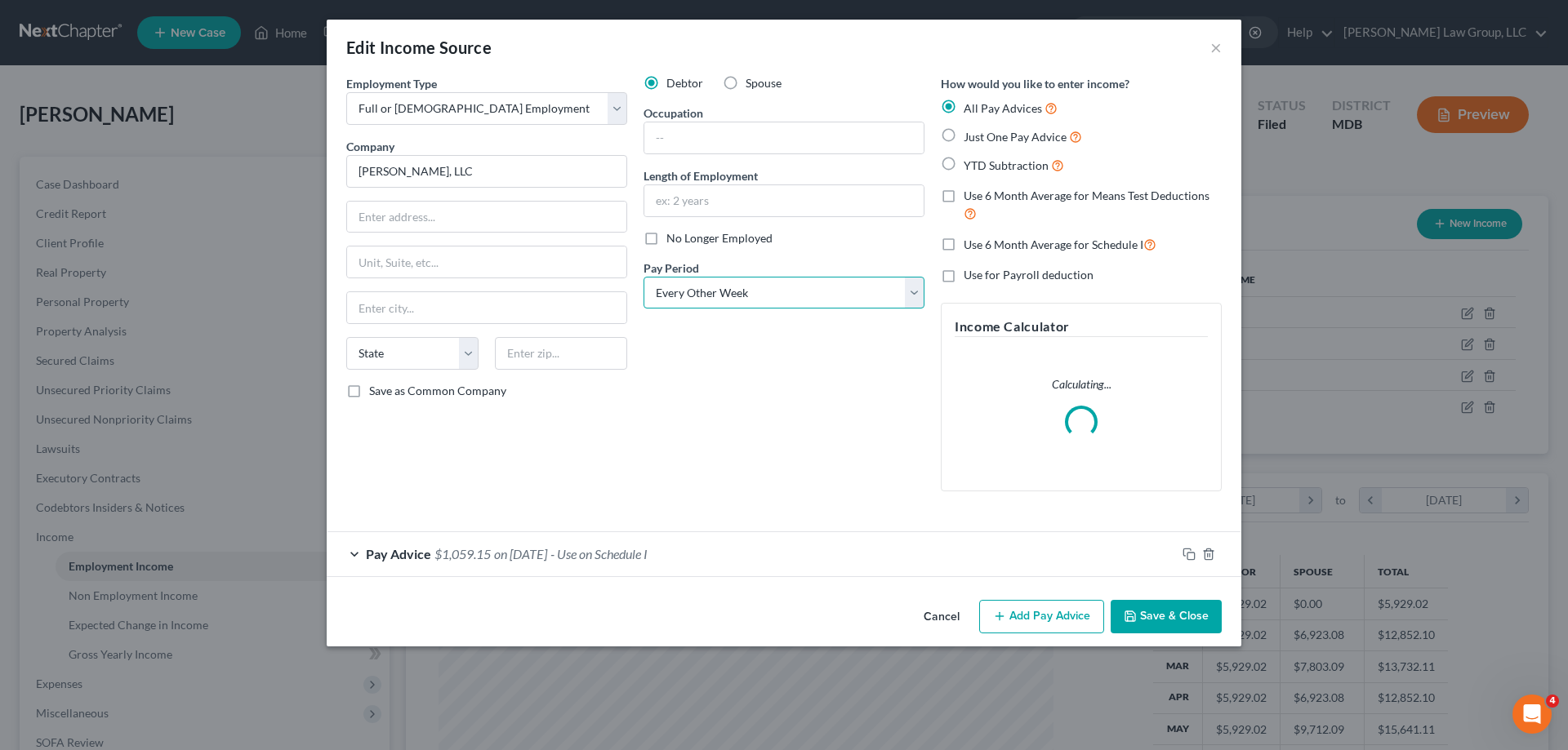
click at [799, 303] on select "Select Monthly Twice Monthly Every Other Week Weekly" at bounding box center [784, 293] width 281 height 33
select select "3"
click at [643, 277] on select "Select Monthly Twice Monthly Every Other Week Weekly" at bounding box center [784, 293] width 281 height 33
drag, startPoint x: 1183, startPoint y: 610, endPoint x: 1476, endPoint y: 351, distance: 391.1
click at [1184, 610] on button "Save & Close" at bounding box center [1166, 617] width 111 height 34
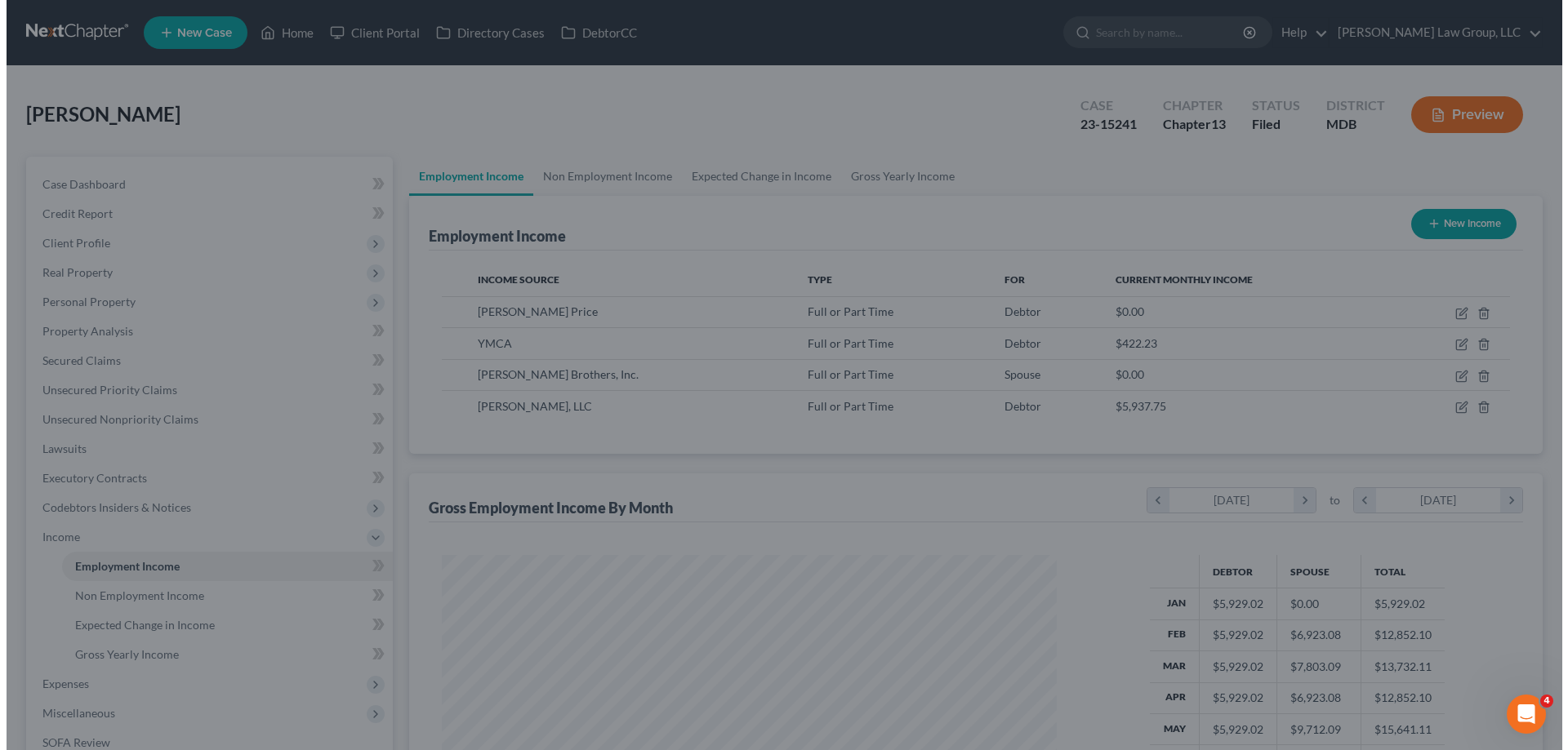
scroll to position [816086, 816161]
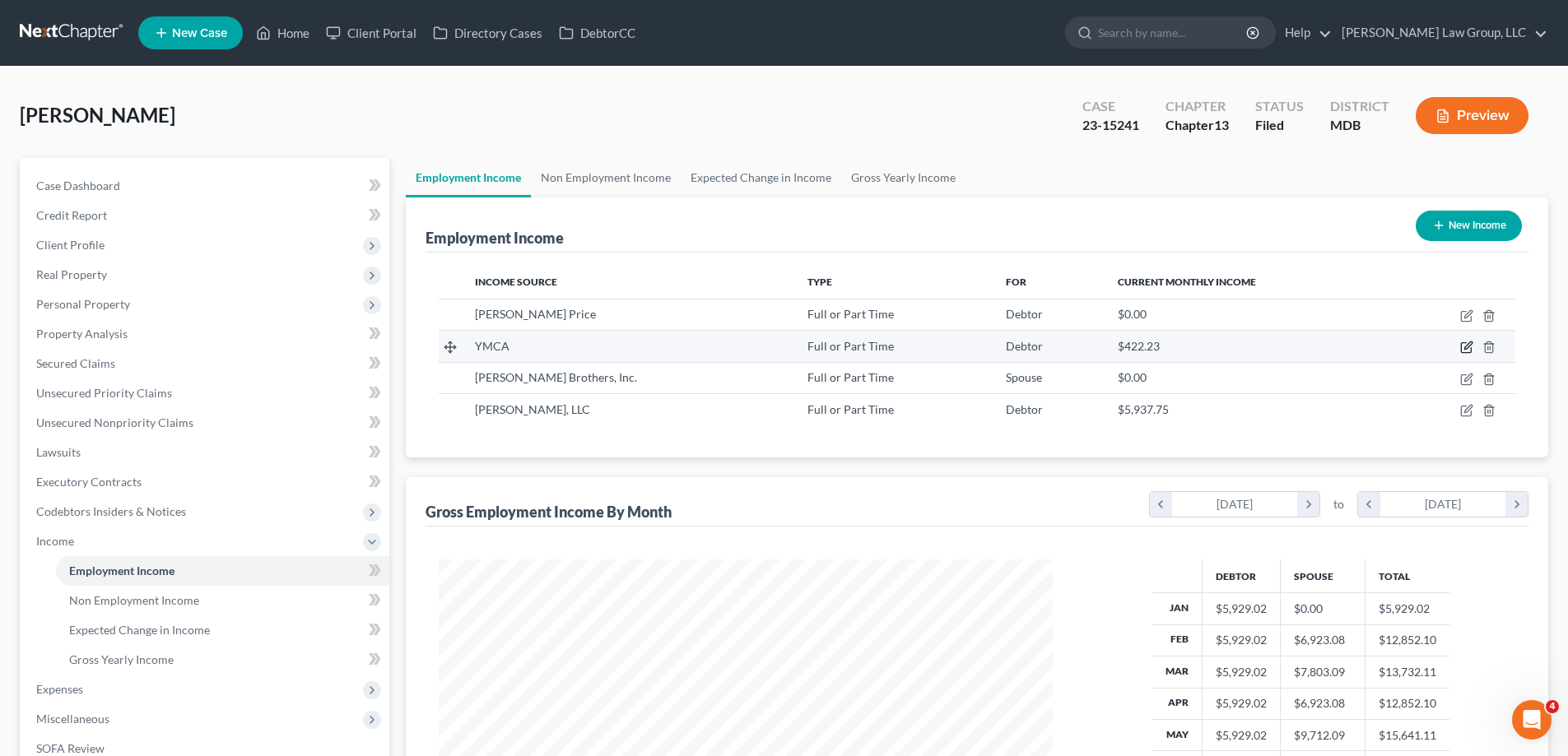
click at [1462, 348] on icon "button" at bounding box center [1466, 347] width 13 height 13
select select "0"
select select "21"
select select "0"
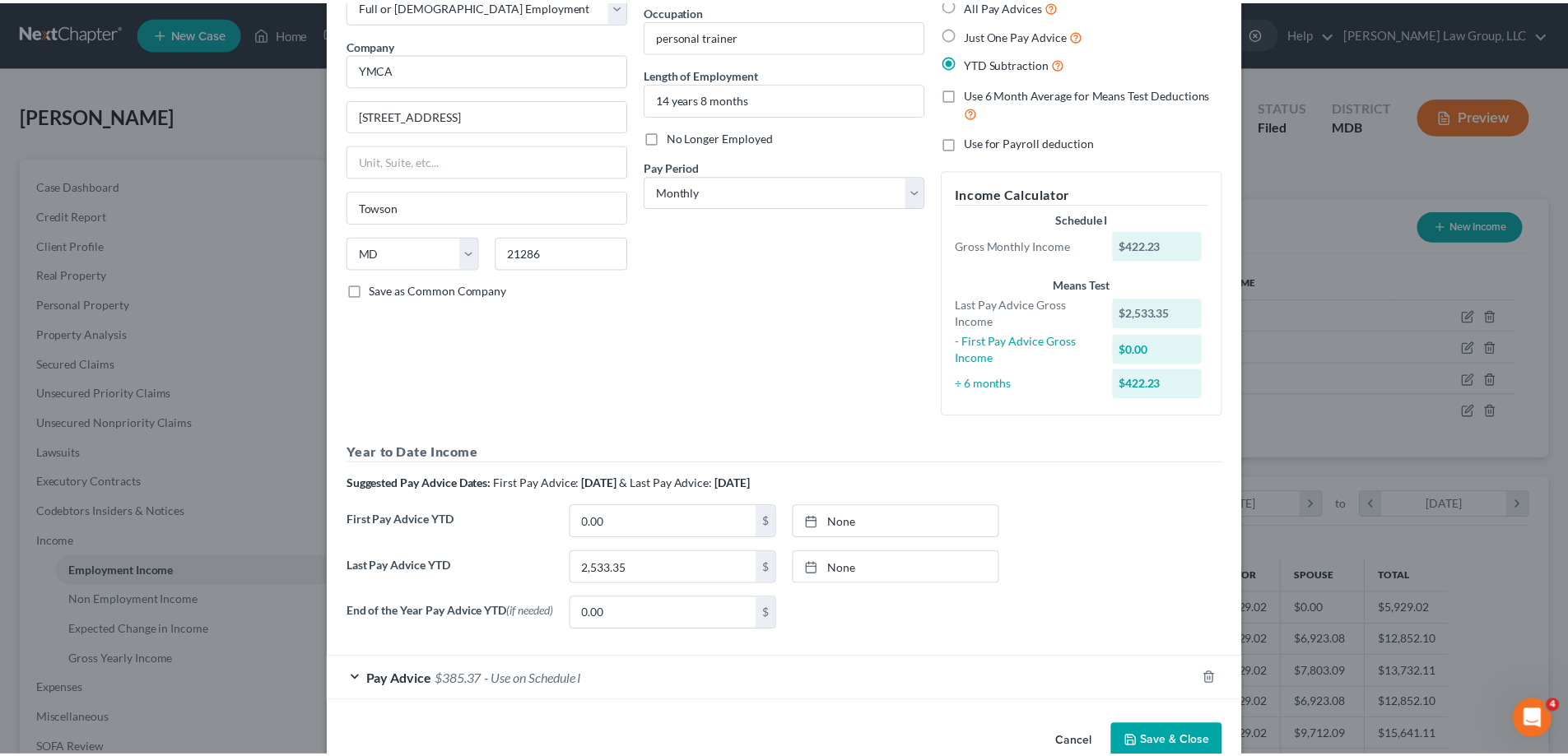
scroll to position [143, 0]
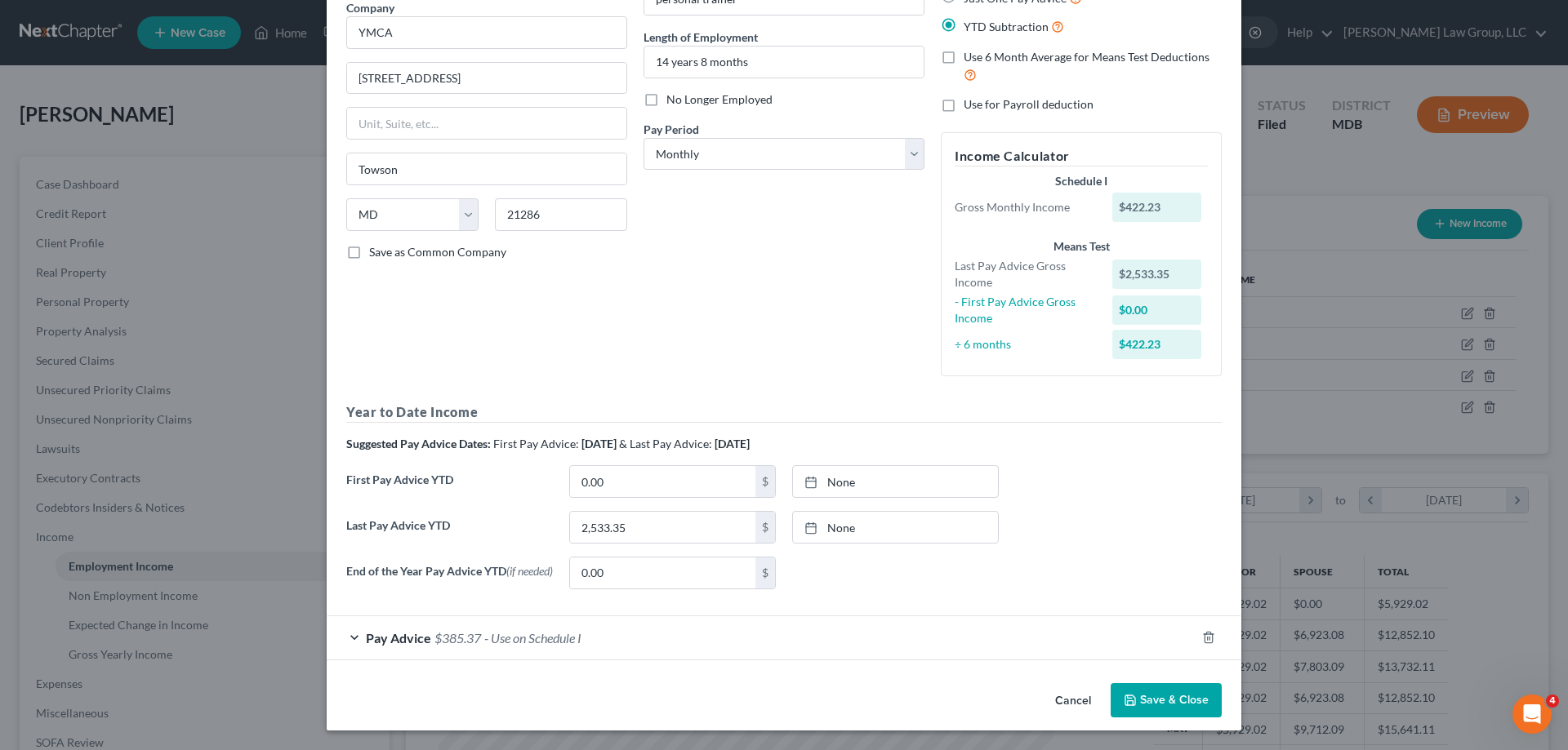
drag, startPoint x: 1155, startPoint y: 698, endPoint x: 1297, endPoint y: 661, distance: 146.7
click at [1155, 698] on button "Save & Close" at bounding box center [1166, 700] width 111 height 34
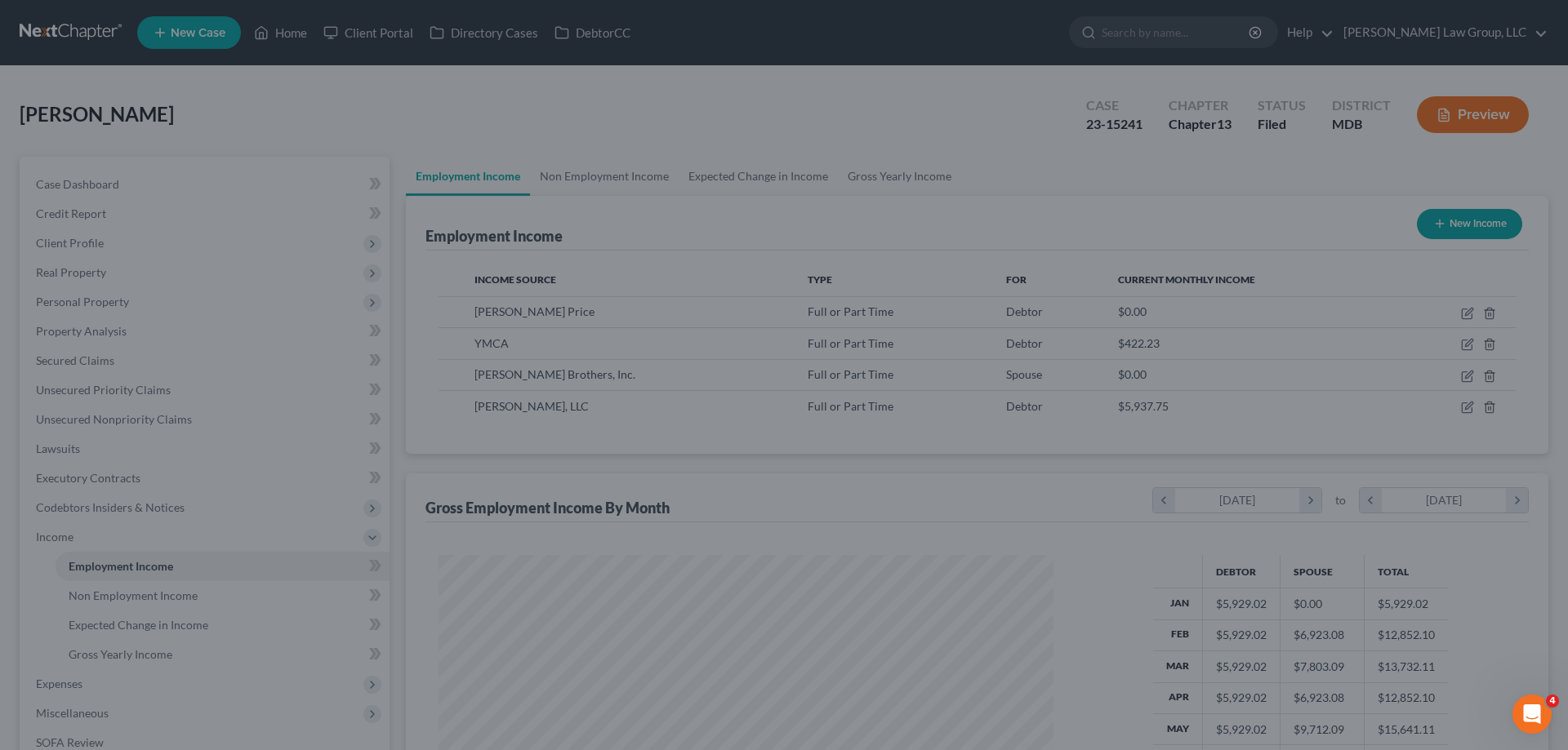
scroll to position [816086, 816161]
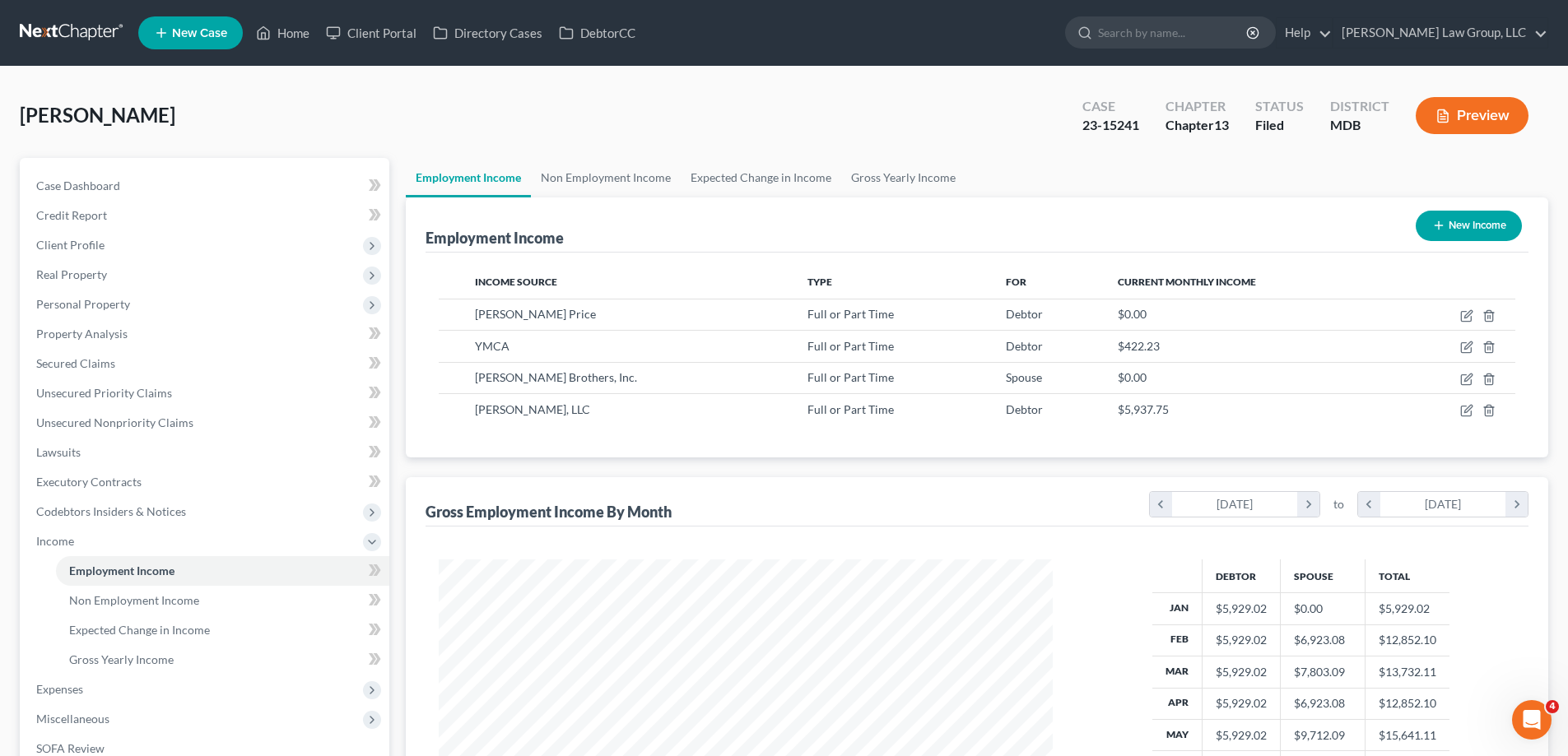
click at [1460, 226] on button "New Income" at bounding box center [1469, 226] width 106 height 30
select select "0"
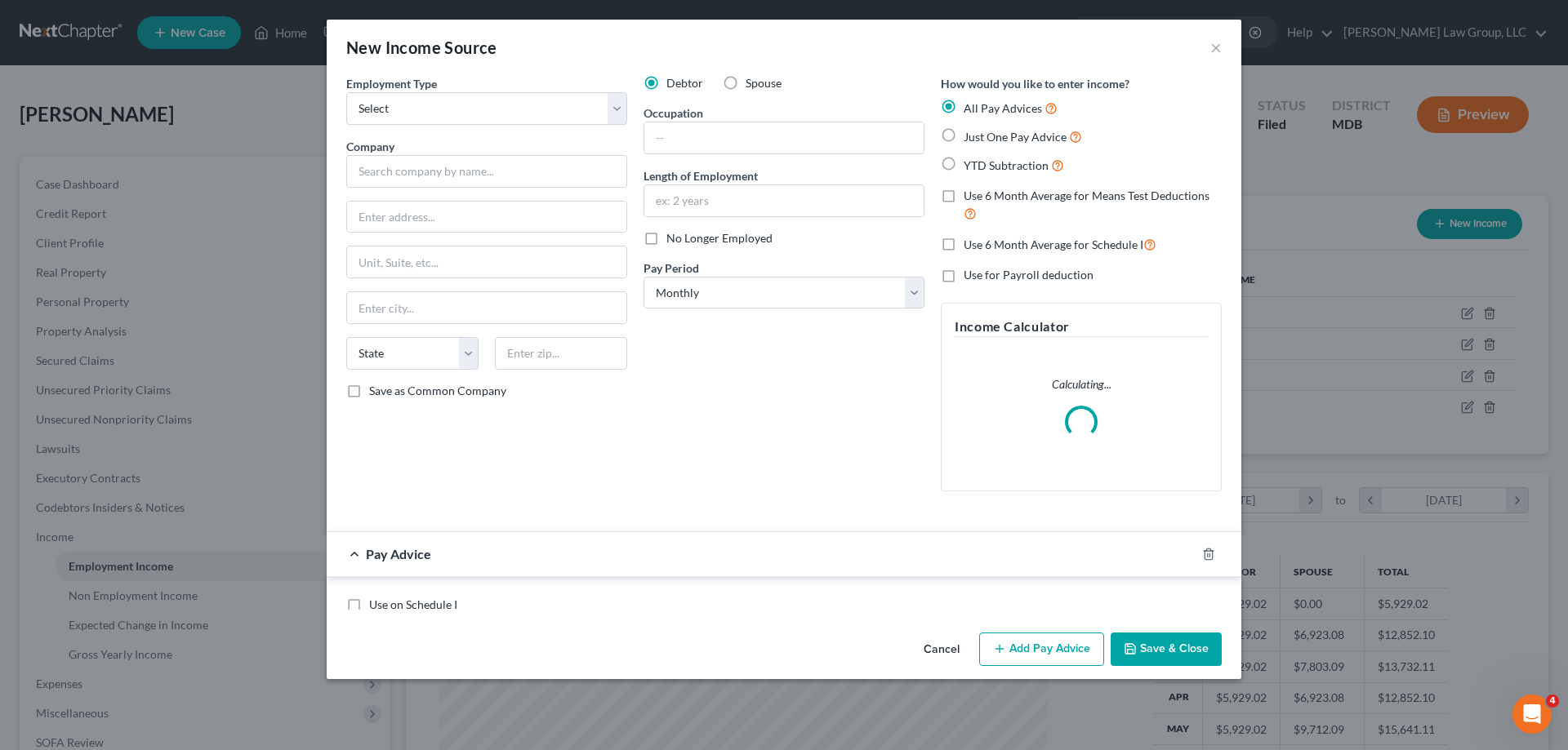
scroll to position [307, 648]
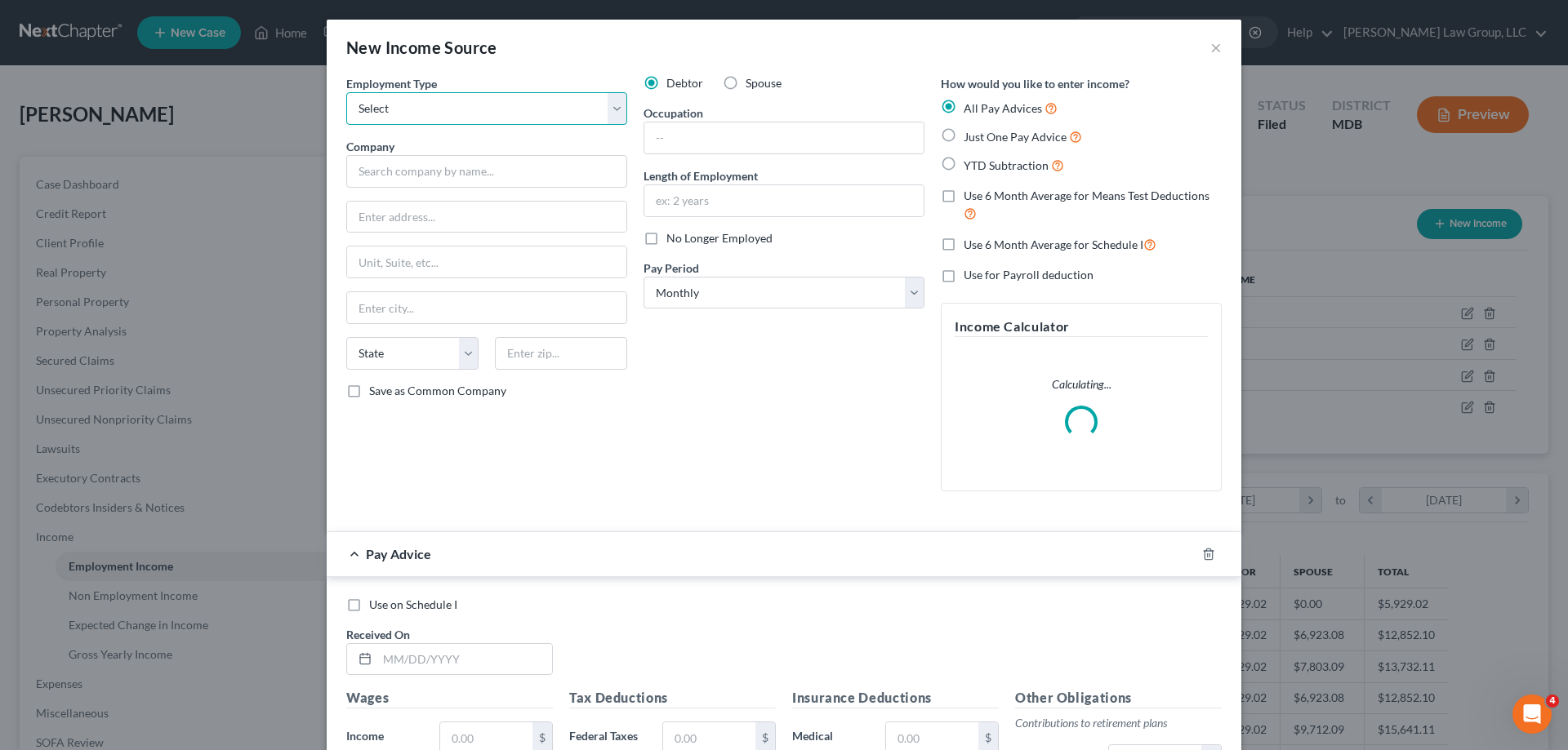
click at [437, 110] on select "Select Full or [DEMOGRAPHIC_DATA] Employment Self Employment" at bounding box center [486, 109] width 281 height 33
select select "0"
click at [346, 93] on select "Select Full or [DEMOGRAPHIC_DATA] Employment Self Employment" at bounding box center [486, 109] width 281 height 33
click at [428, 179] on input "text" at bounding box center [486, 171] width 281 height 33
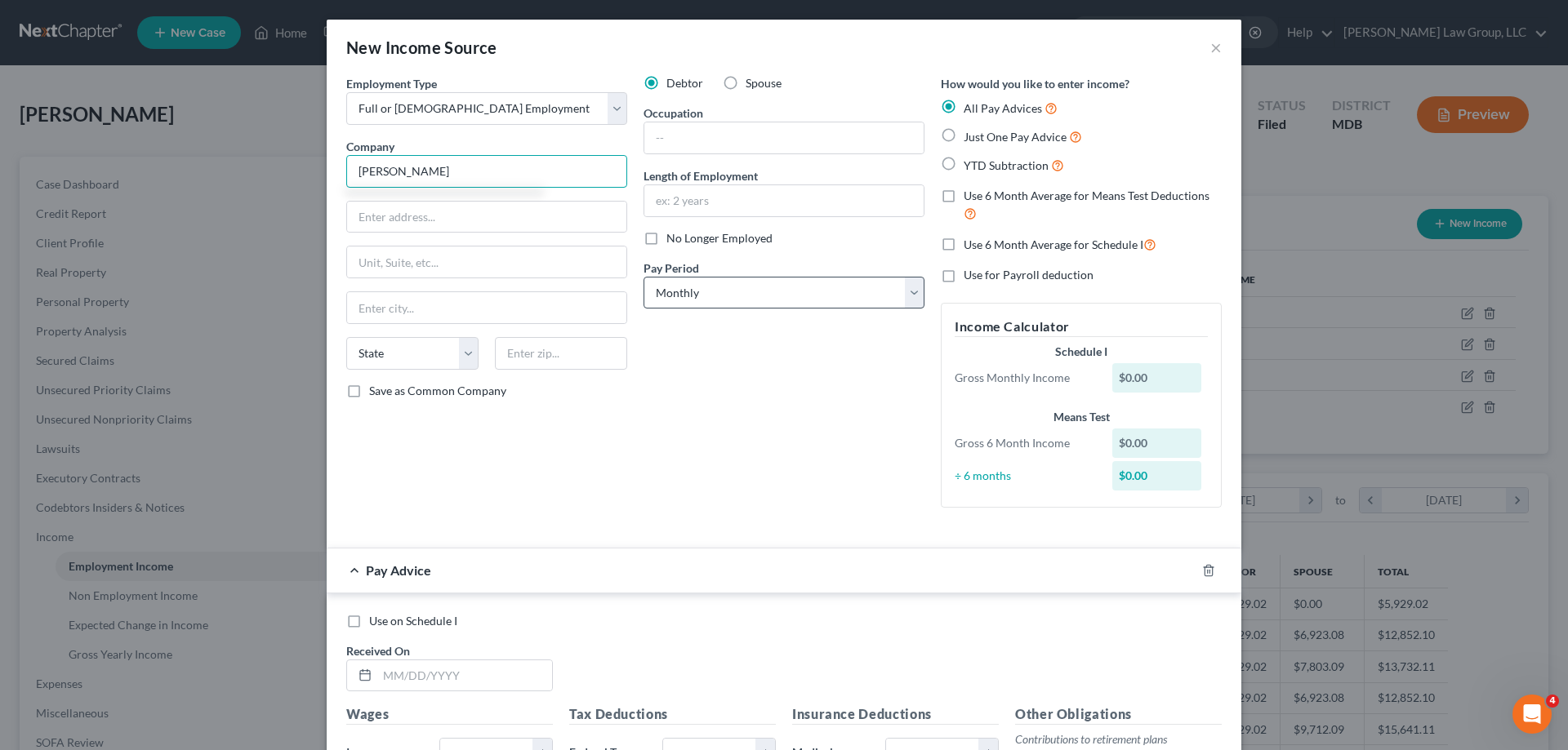
type input "Wilmot"
drag, startPoint x: 706, startPoint y: 288, endPoint x: 704, endPoint y: 305, distance: 17.1
click at [706, 287] on select "Select Monthly Twice Monthly Every Other Week Weekly" at bounding box center [784, 293] width 281 height 33
select select "2"
click at [643, 277] on select "Select Monthly Twice Monthly Every Other Week Weekly" at bounding box center [784, 293] width 281 height 33
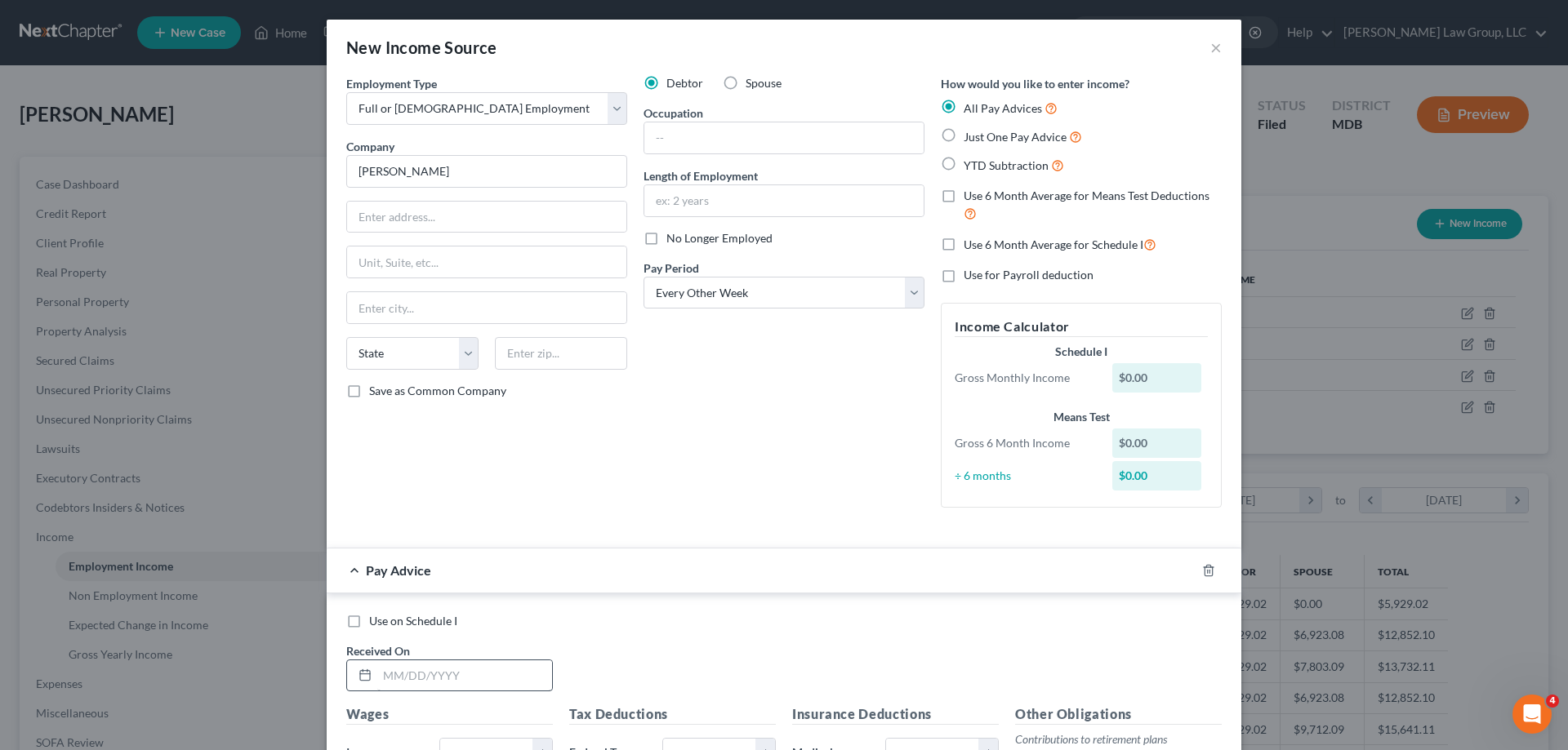
drag, startPoint x: 346, startPoint y: 627, endPoint x: 441, endPoint y: 691, distance: 114.5
click at [369, 623] on label "Use on Schedule I" at bounding box center [413, 620] width 89 height 17
click at [376, 623] on input "Use on Schedule I" at bounding box center [381, 618] width 11 height 11
checkbox input "true"
click at [444, 681] on input "text" at bounding box center [464, 676] width 174 height 31
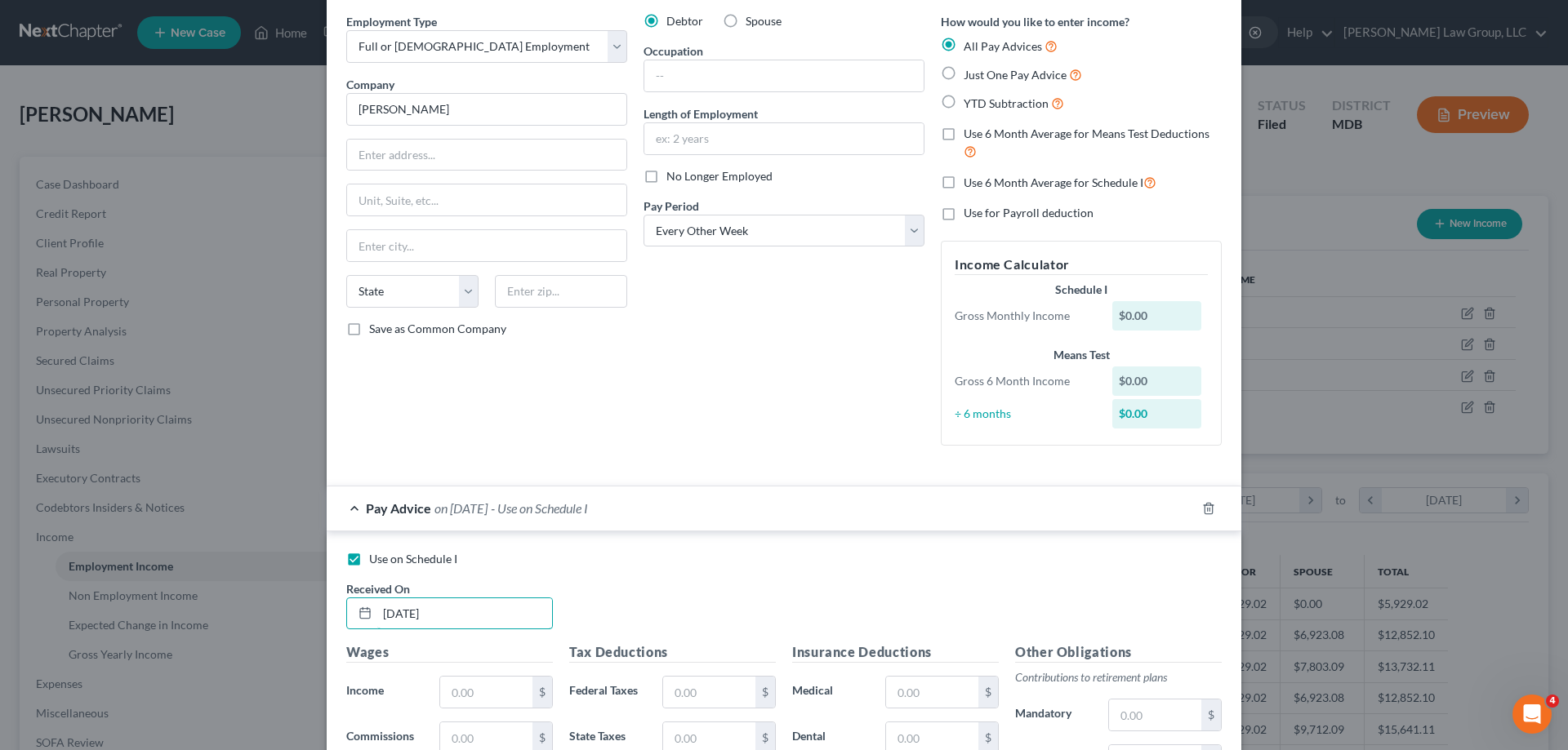
scroll to position [164, 0]
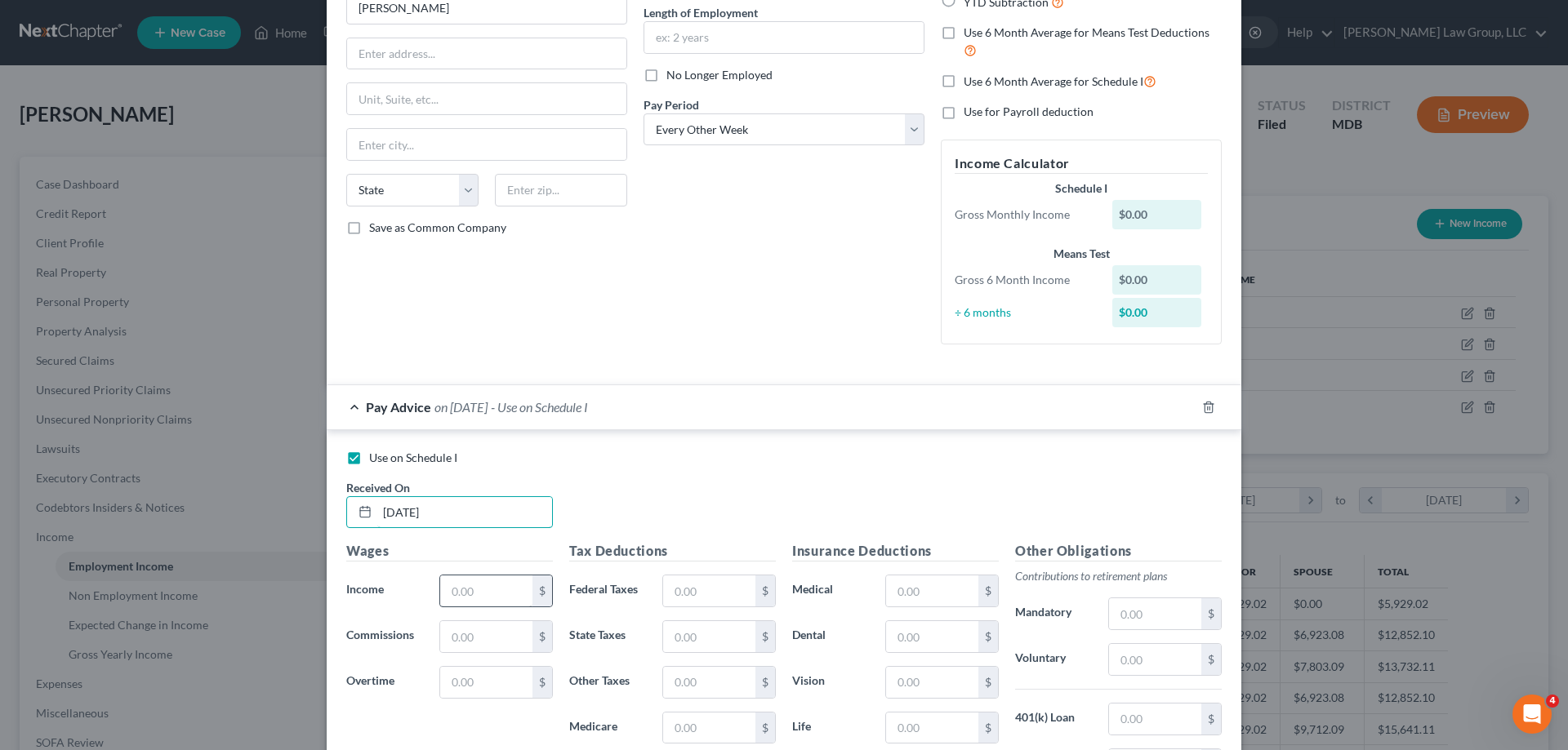
type input "[DATE]"
click at [477, 593] on input "text" at bounding box center [486, 591] width 93 height 31
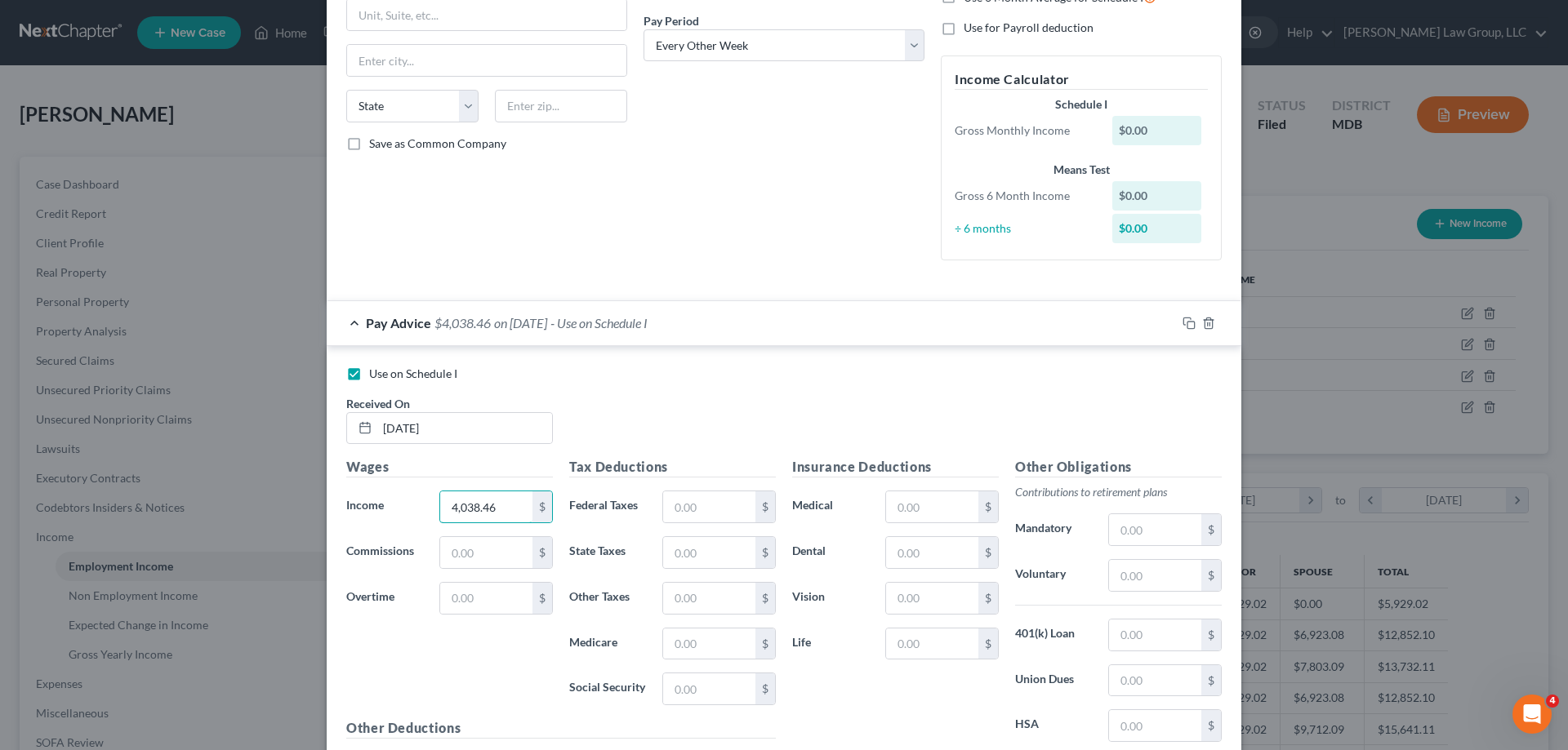
scroll to position [326, 0]
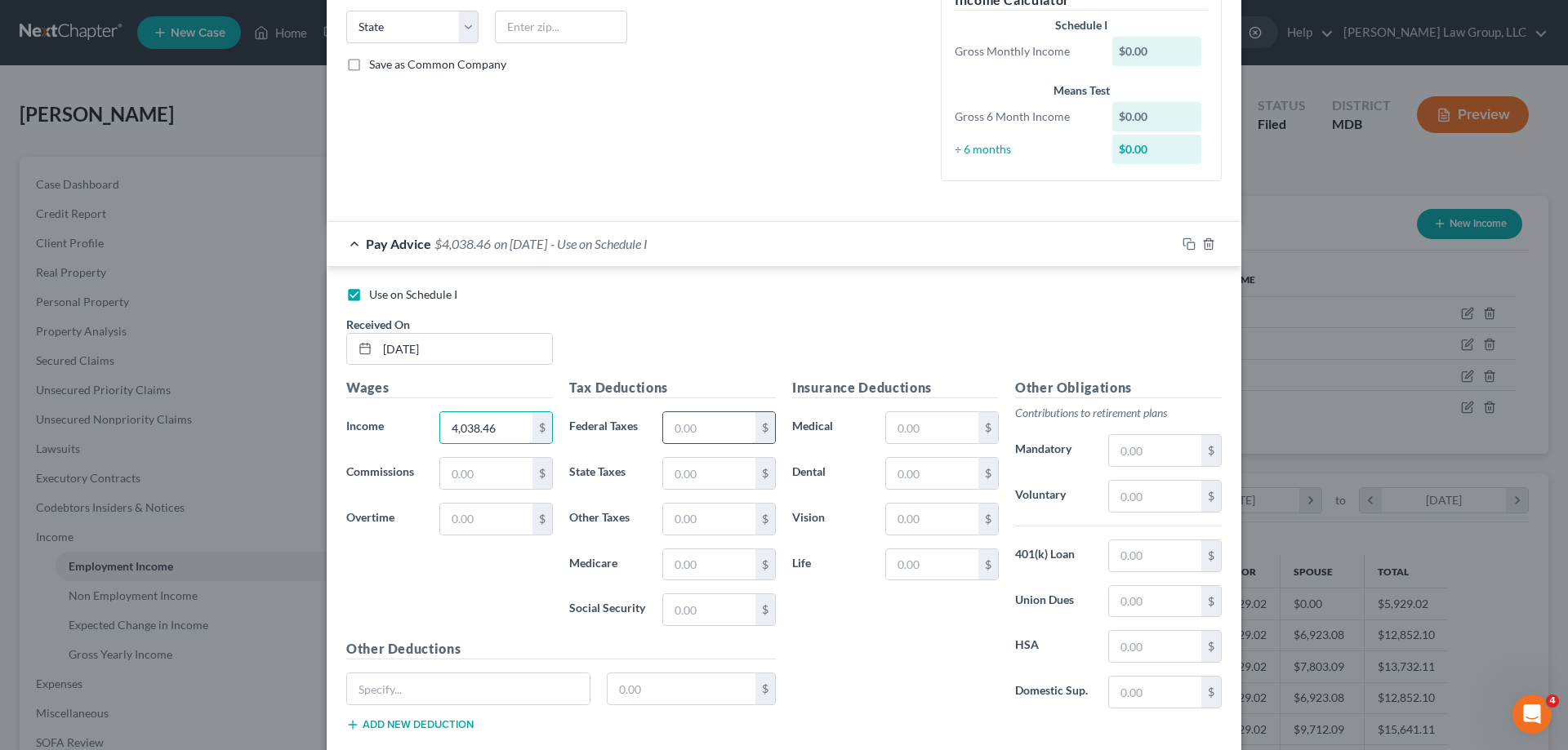
type input "4,038.46"
click at [704, 416] on input "text" at bounding box center [709, 428] width 93 height 31
type input "482.19"
click at [716, 457] on div "Tax Deductions Federal Taxes 482.19 $ State Taxes $ Other Taxes $ Medicare $ So…" at bounding box center [672, 508] width 223 height 261
click at [708, 474] on input "text" at bounding box center [709, 473] width 93 height 31
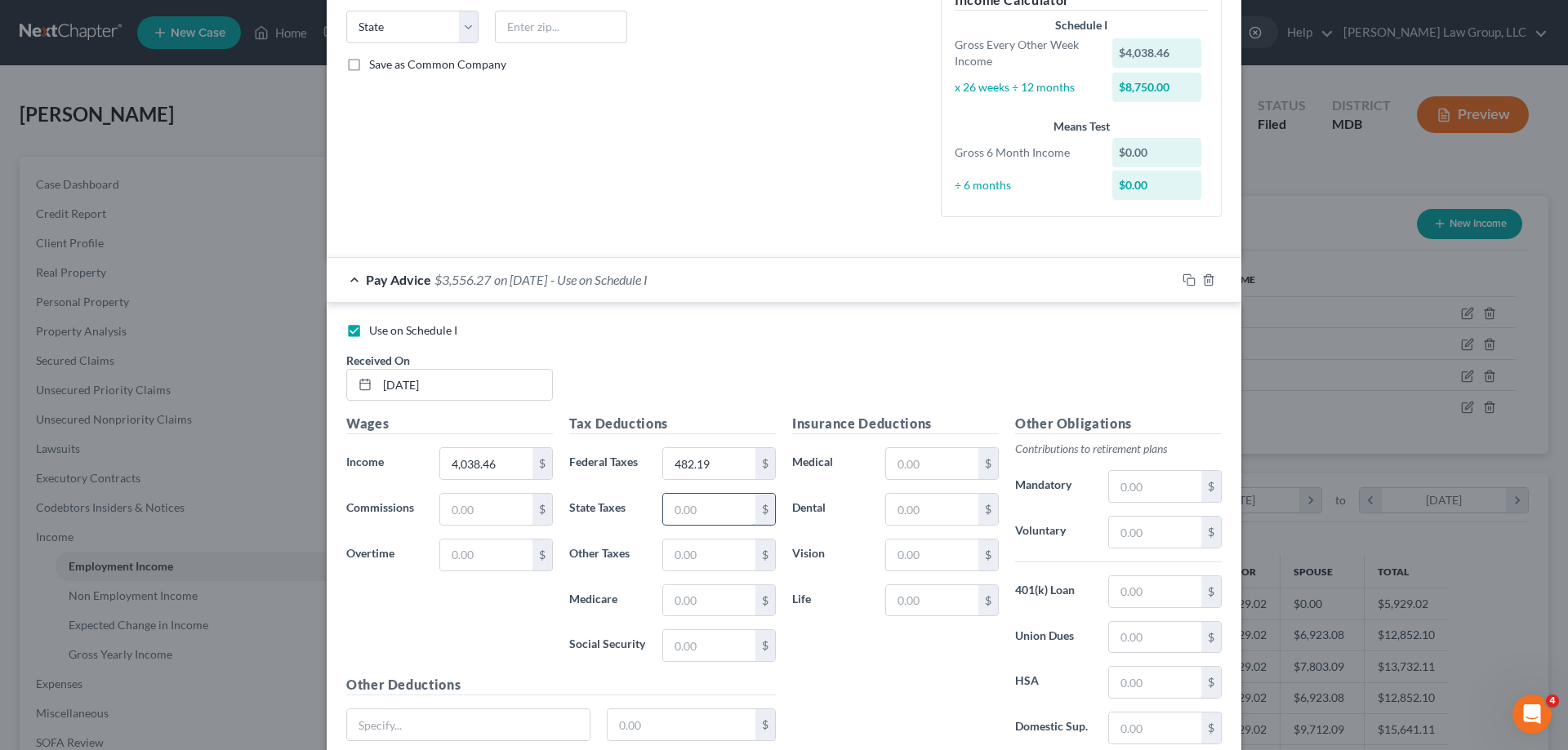
click at [674, 518] on input "text" at bounding box center [709, 509] width 93 height 31
type input "279.43"
click at [710, 551] on input "text" at bounding box center [709, 555] width 93 height 31
type input "5"
click at [678, 603] on input "text" at bounding box center [709, 601] width 93 height 31
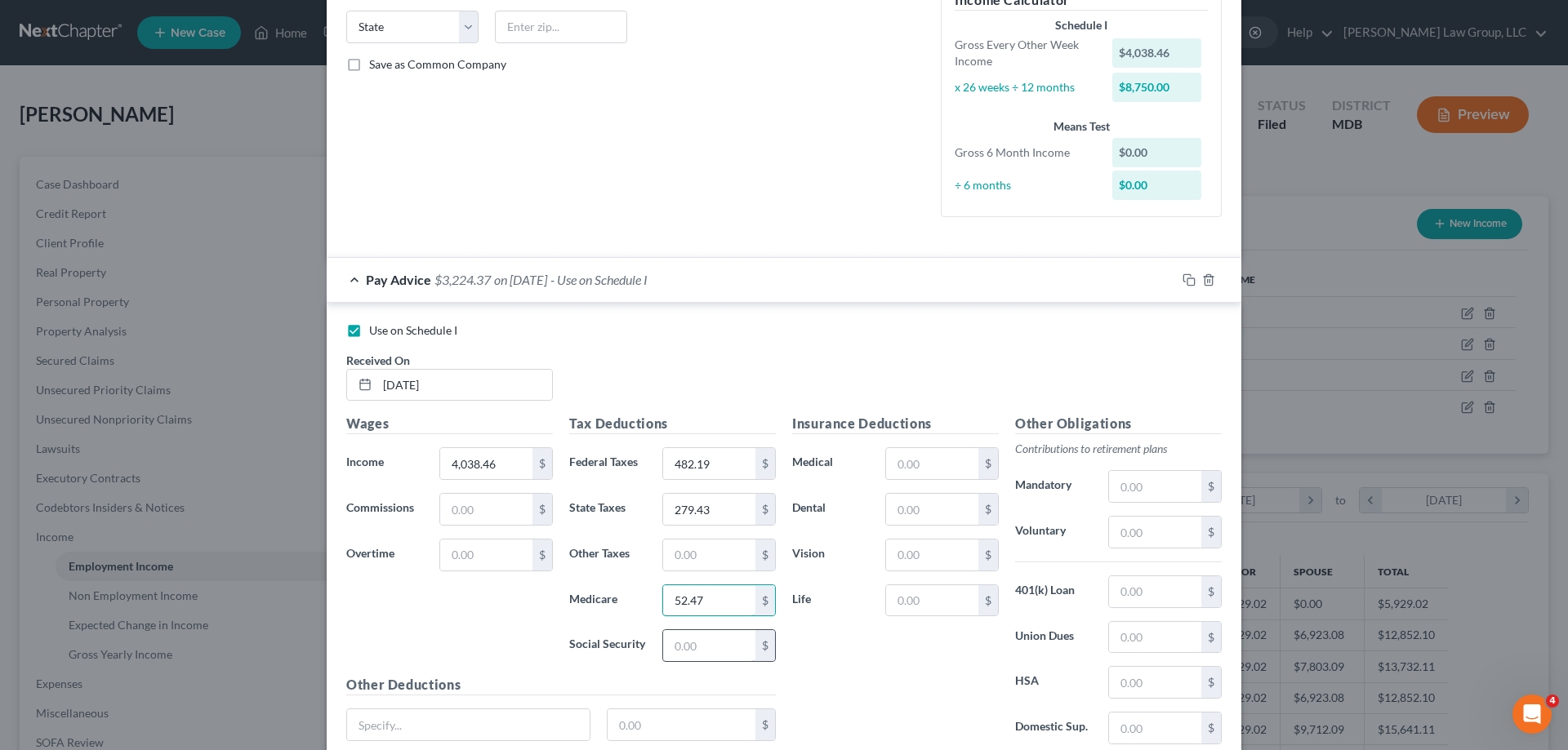
type input "52.47"
click at [708, 648] on input "text" at bounding box center [709, 646] width 93 height 31
type input "224.36"
click at [860, 655] on div "Insurance Deductions Medical $ Dental $ Vision $ Life $" at bounding box center [896, 585] width 223 height 344
click at [938, 468] on input "text" at bounding box center [932, 464] width 93 height 31
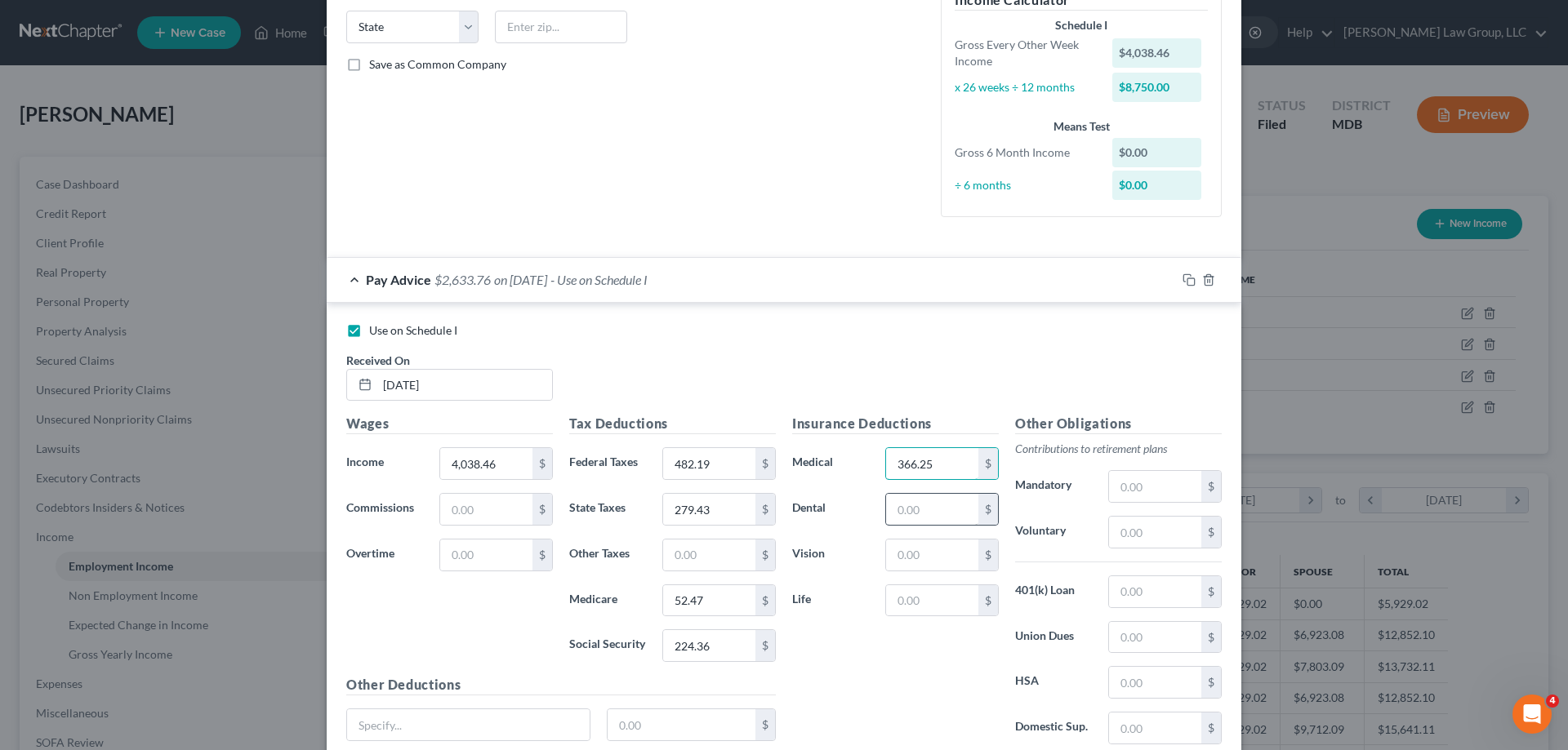
type input "366.25"
click at [939, 509] on input "text" at bounding box center [932, 509] width 93 height 31
type input "2"
type input "41.52"
drag, startPoint x: 904, startPoint y: 539, endPoint x: 902, endPoint y: 547, distance: 8.2
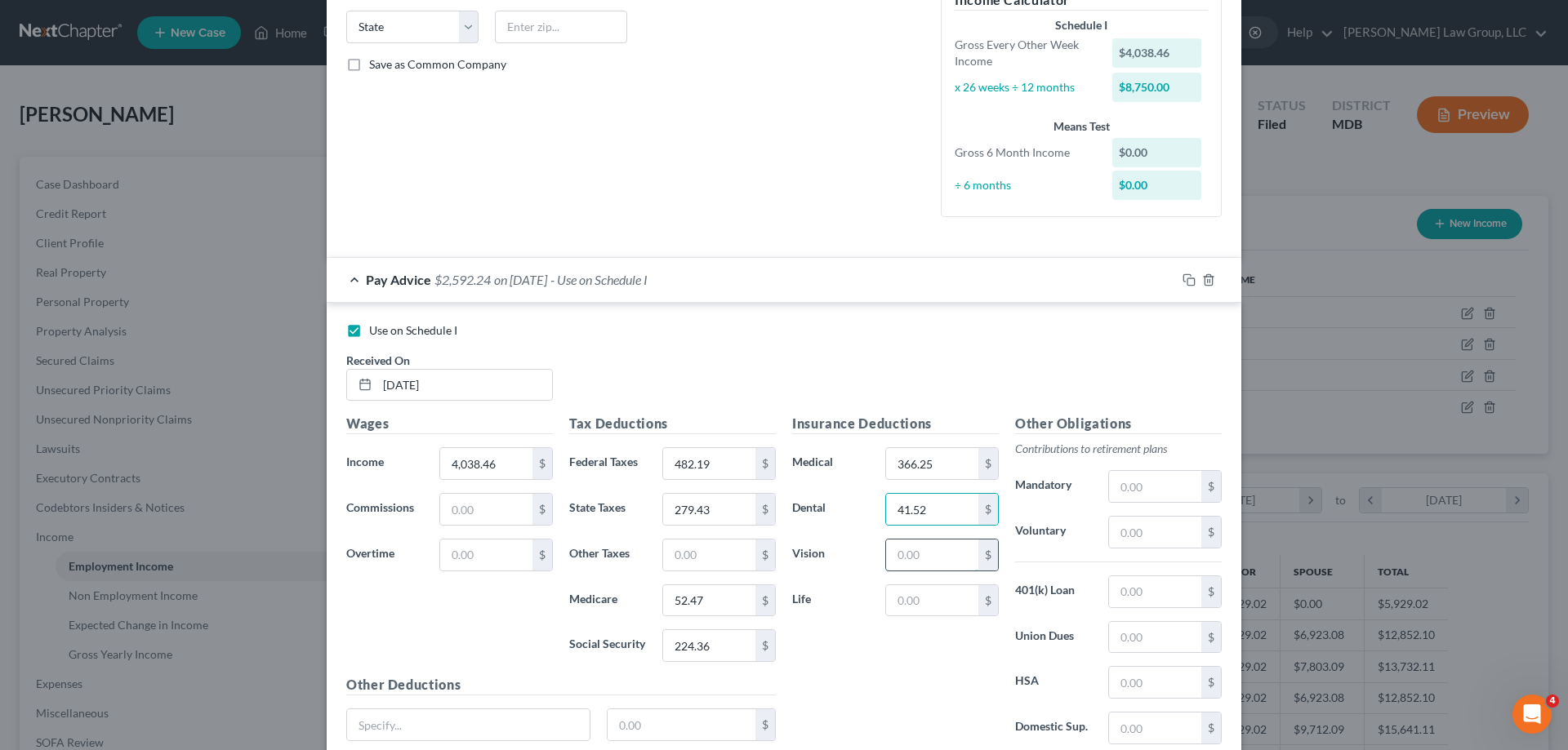
click at [904, 540] on input "text" at bounding box center [932, 555] width 93 height 31
type input "12.01"
click at [903, 628] on div "Insurance Deductions Medical 366.25 $ Dental 41.52 $ Vision 12.01 $ Life $" at bounding box center [896, 585] width 223 height 344
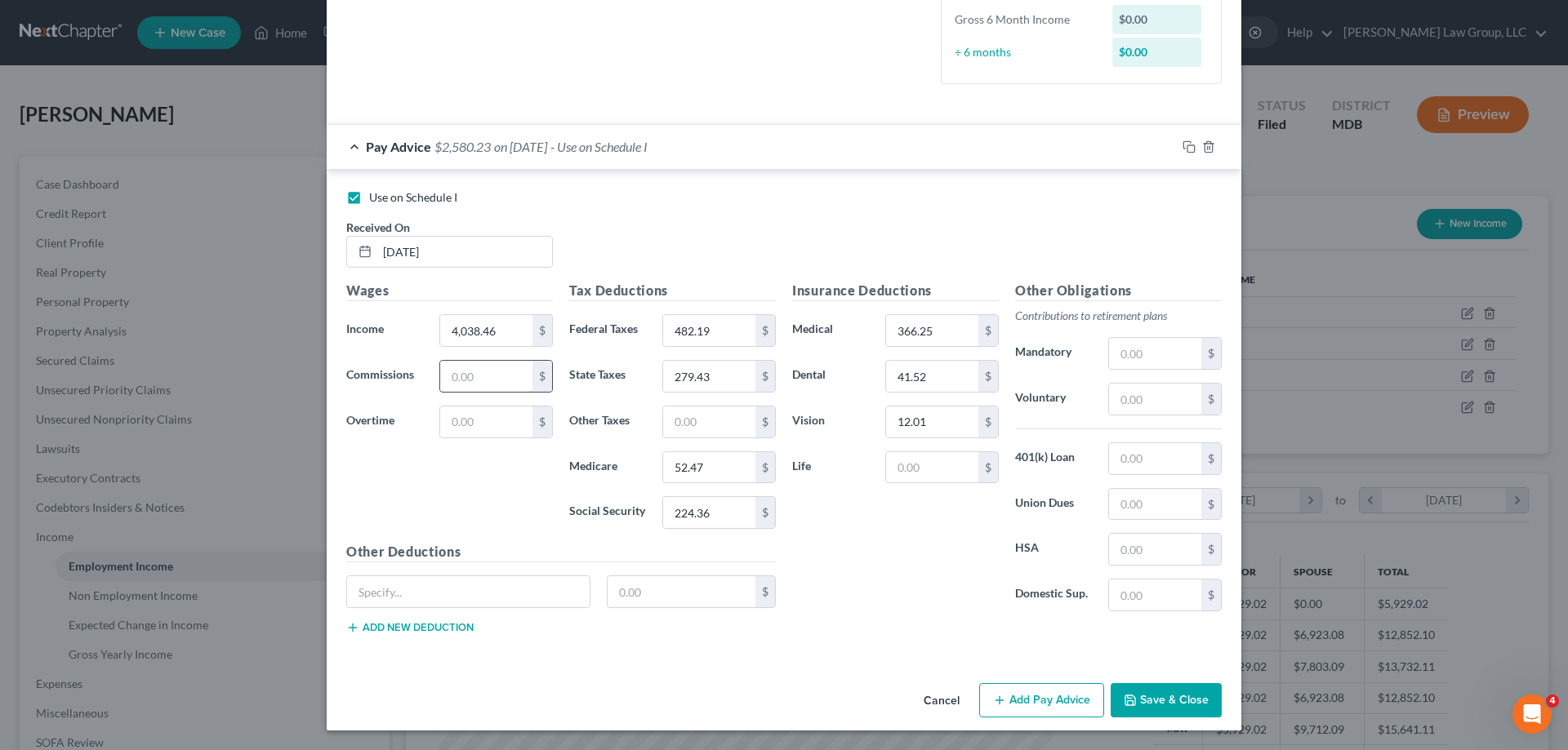
click at [462, 366] on input "text" at bounding box center [486, 376] width 93 height 31
click at [767, 534] on div "Tax Deductions Federal Taxes 482.19 $ State Taxes 279.43 $ Other Taxes $ Medica…" at bounding box center [672, 411] width 223 height 261
click at [1197, 698] on button "Save & Close" at bounding box center [1166, 700] width 111 height 34
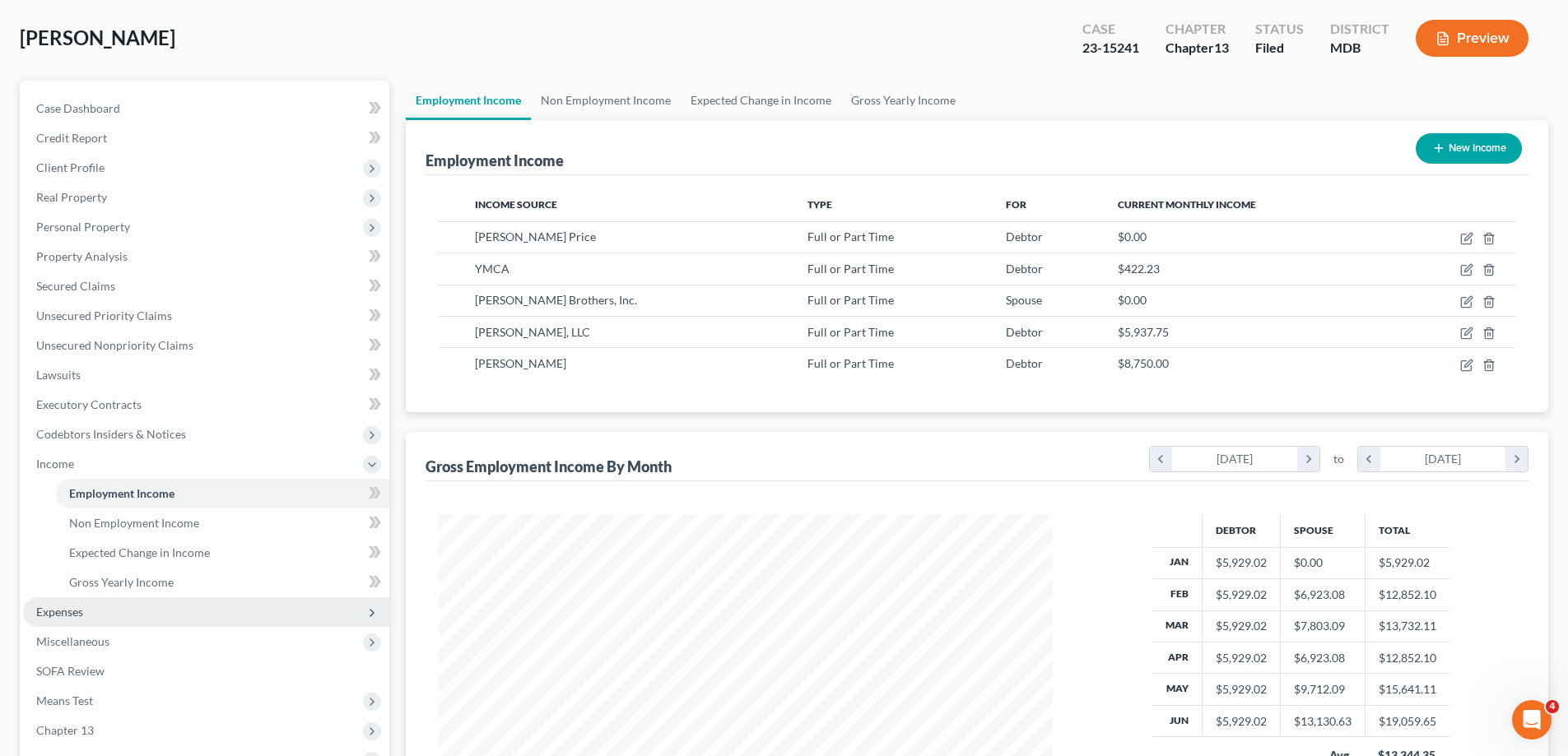
scroll to position [165, 0]
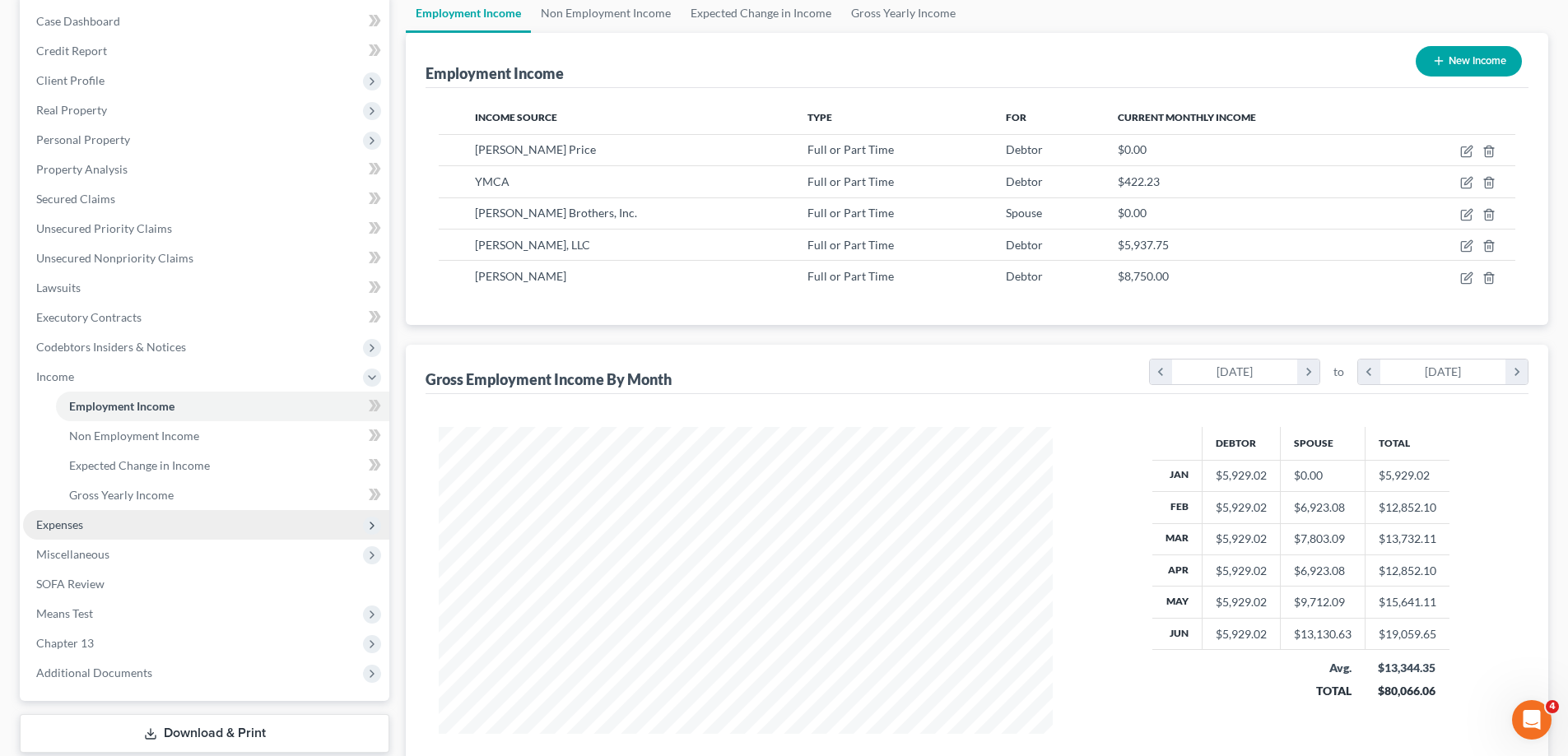
click at [51, 526] on span "Expenses" at bounding box center [60, 524] width 47 height 14
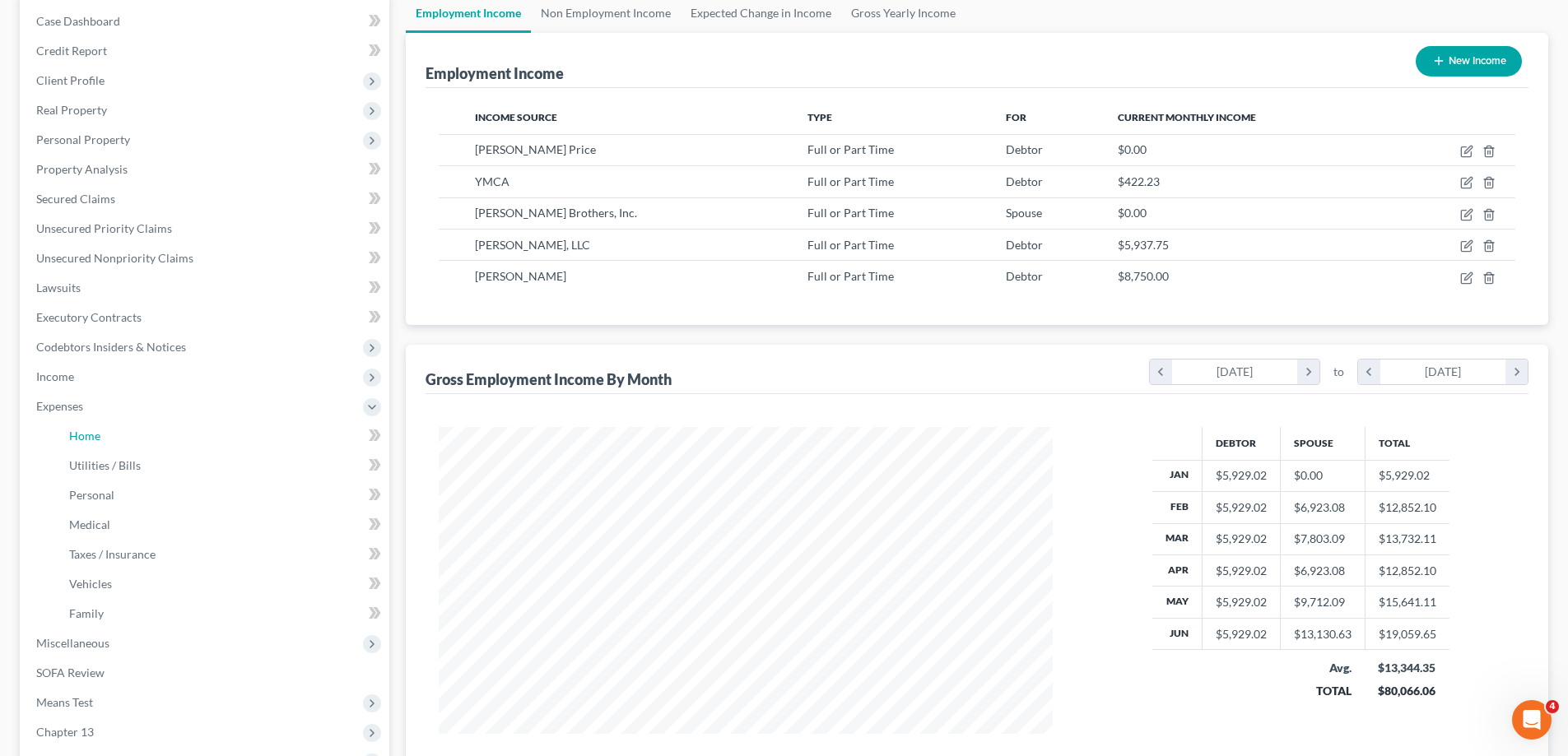
drag, startPoint x: 102, startPoint y: 437, endPoint x: 1242, endPoint y: 440, distance: 1140.0
click at [102, 436] on link "Home" at bounding box center [222, 436] width 333 height 29
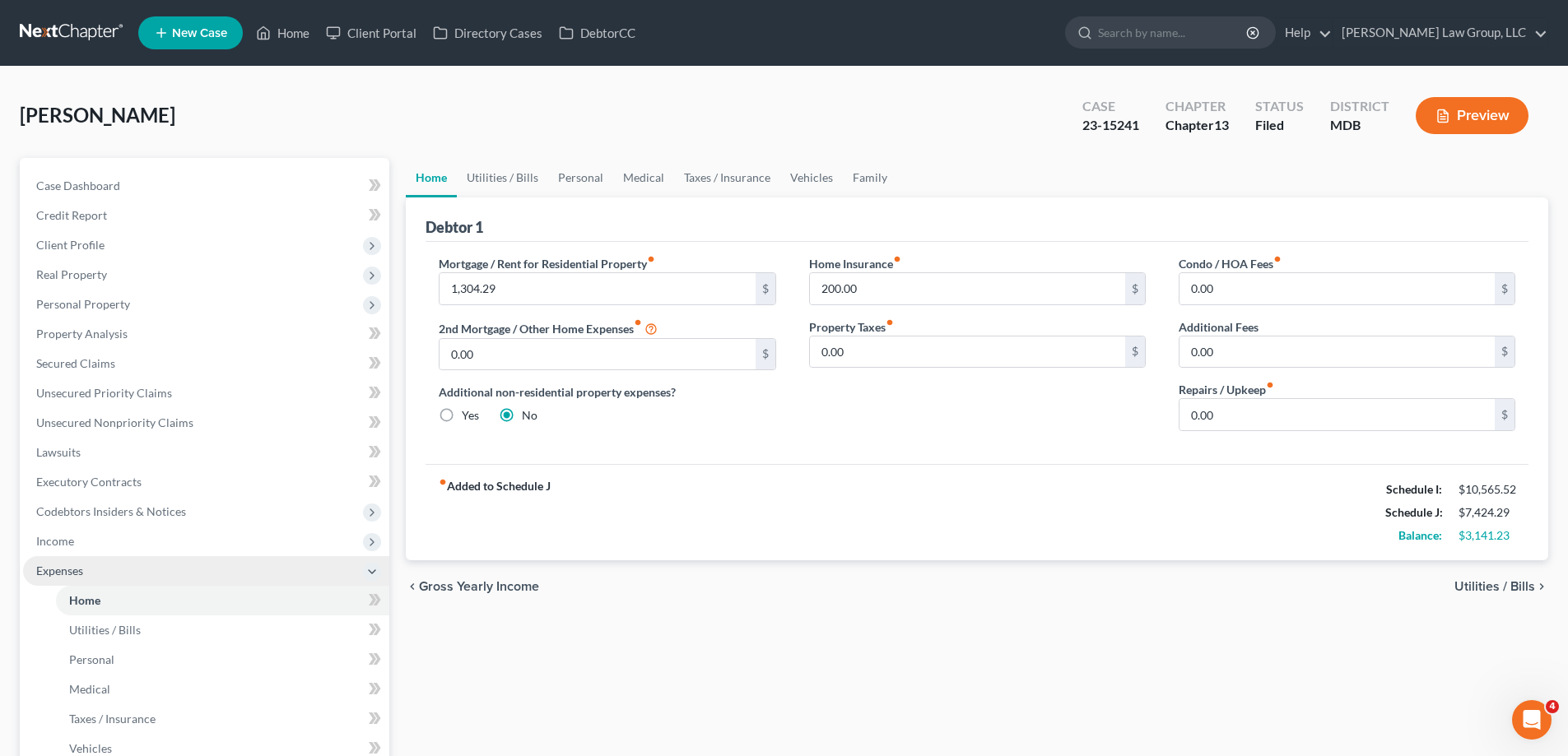
drag, startPoint x: 272, startPoint y: 119, endPoint x: 160, endPoint y: 574, distance: 468.6
click at [272, 119] on div "Lynch, Julie Upgraded Case 23-15241 Chapter Chapter 13 Status Filed District MD…" at bounding box center [784, 122] width 1528 height 72
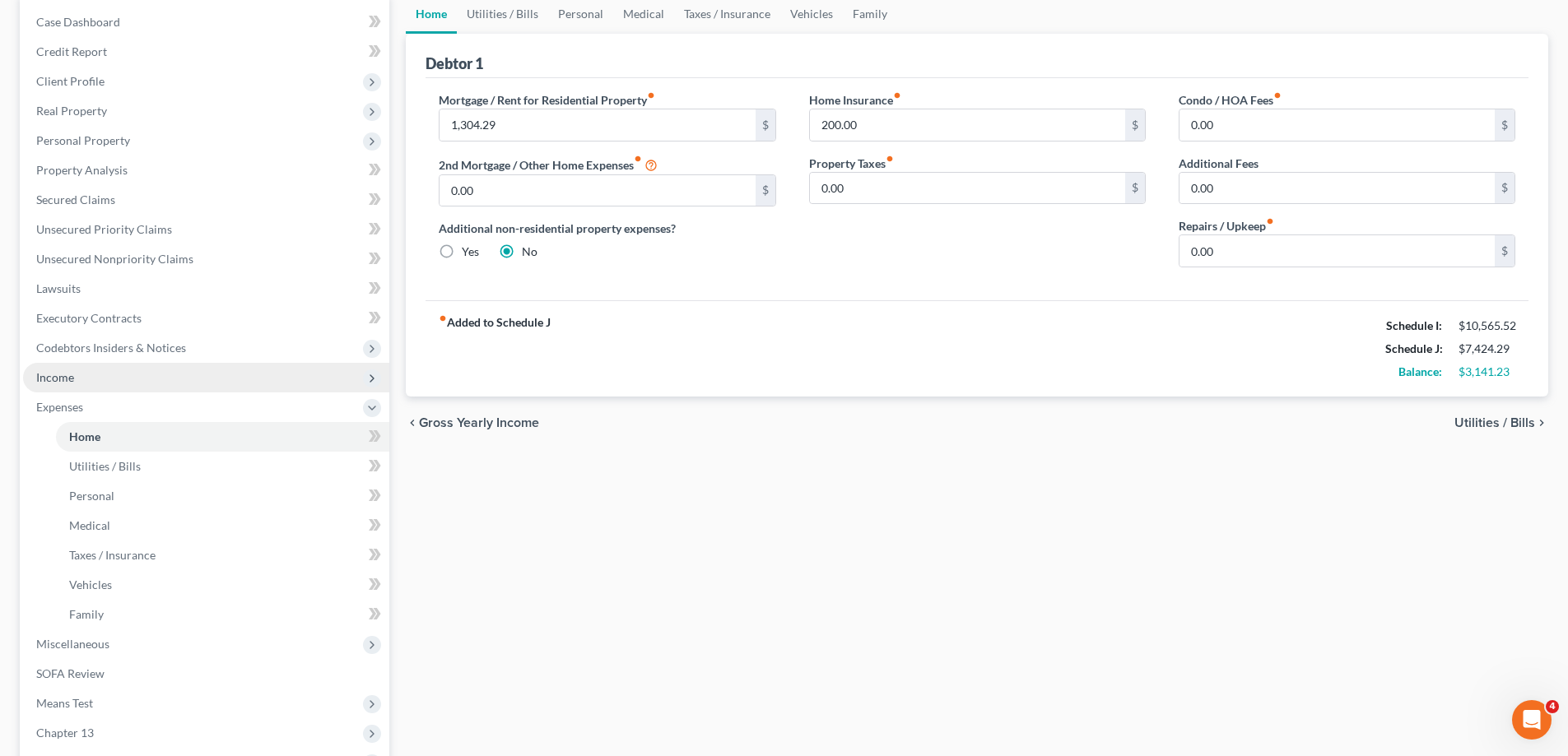
scroll to position [165, 0]
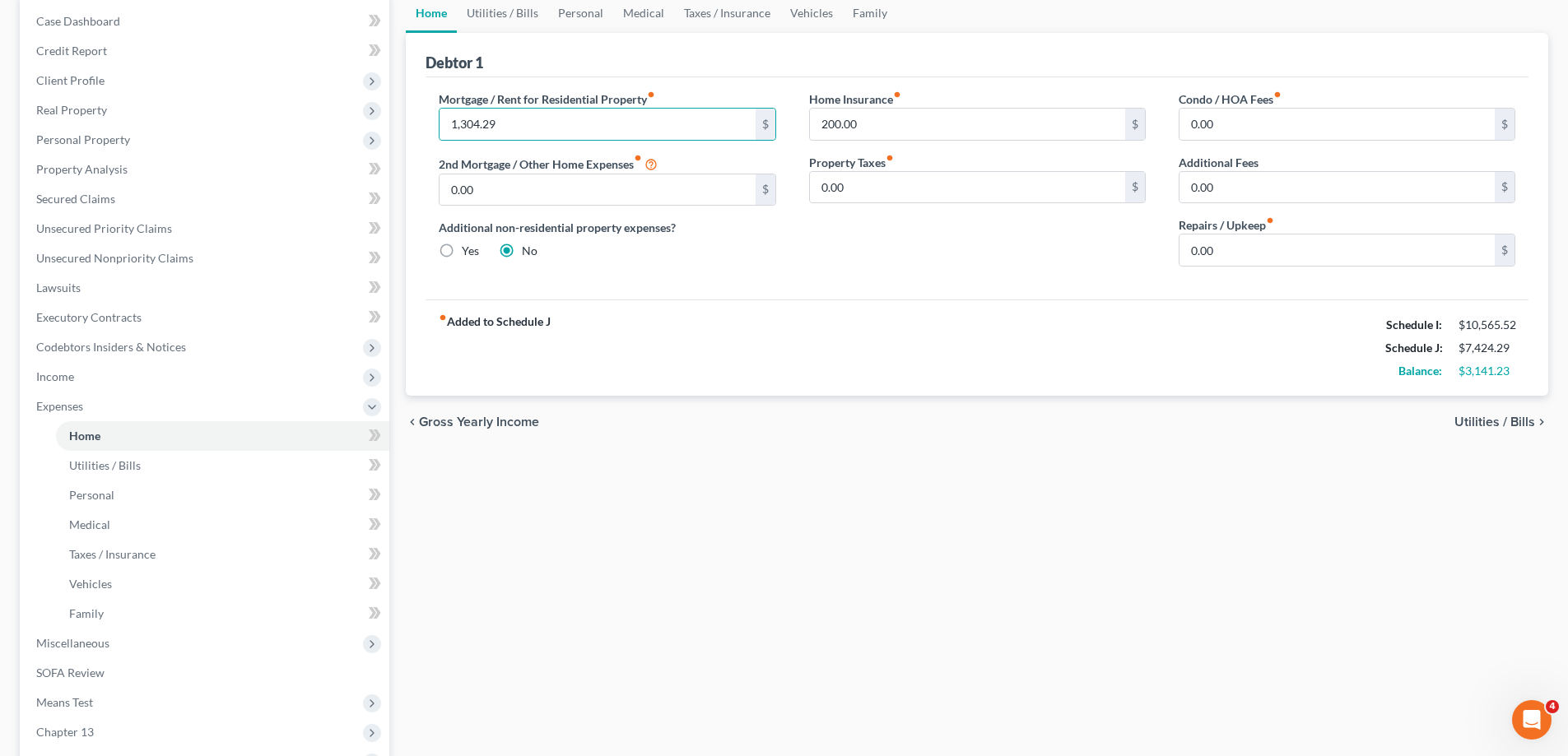
click at [412, 128] on div "Debtor 1 Mortgage / Rent for Residential Property fiber_manual_record 1,304.29 …" at bounding box center [976, 215] width 1142 height 363
click at [537, 111] on input "1,304.29" at bounding box center [597, 125] width 315 height 31
type input "2,850.00"
click at [908, 115] on input "200.00" at bounding box center [967, 125] width 315 height 31
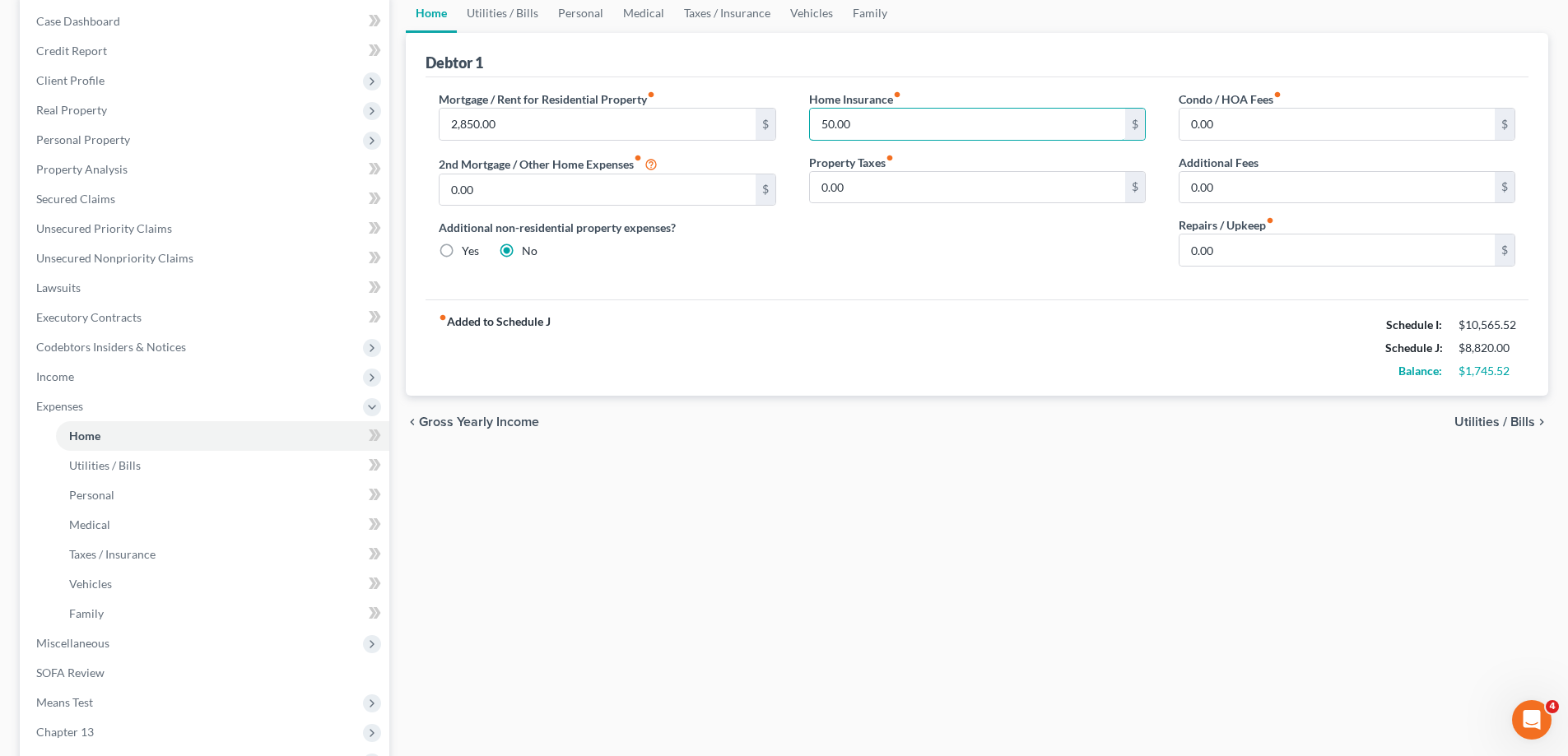
type input "50.00"
drag, startPoint x: 1290, startPoint y: 232, endPoint x: 1237, endPoint y: 246, distance: 54.8
click at [1289, 232] on div "Repairs / Upkeep fiber_manual_record 0.00 $" at bounding box center [1346, 241] width 337 height 50
click at [1269, 258] on input "0.00" at bounding box center [1336, 250] width 315 height 31
click at [1237, 246] on input "0.00" at bounding box center [1336, 250] width 315 height 31
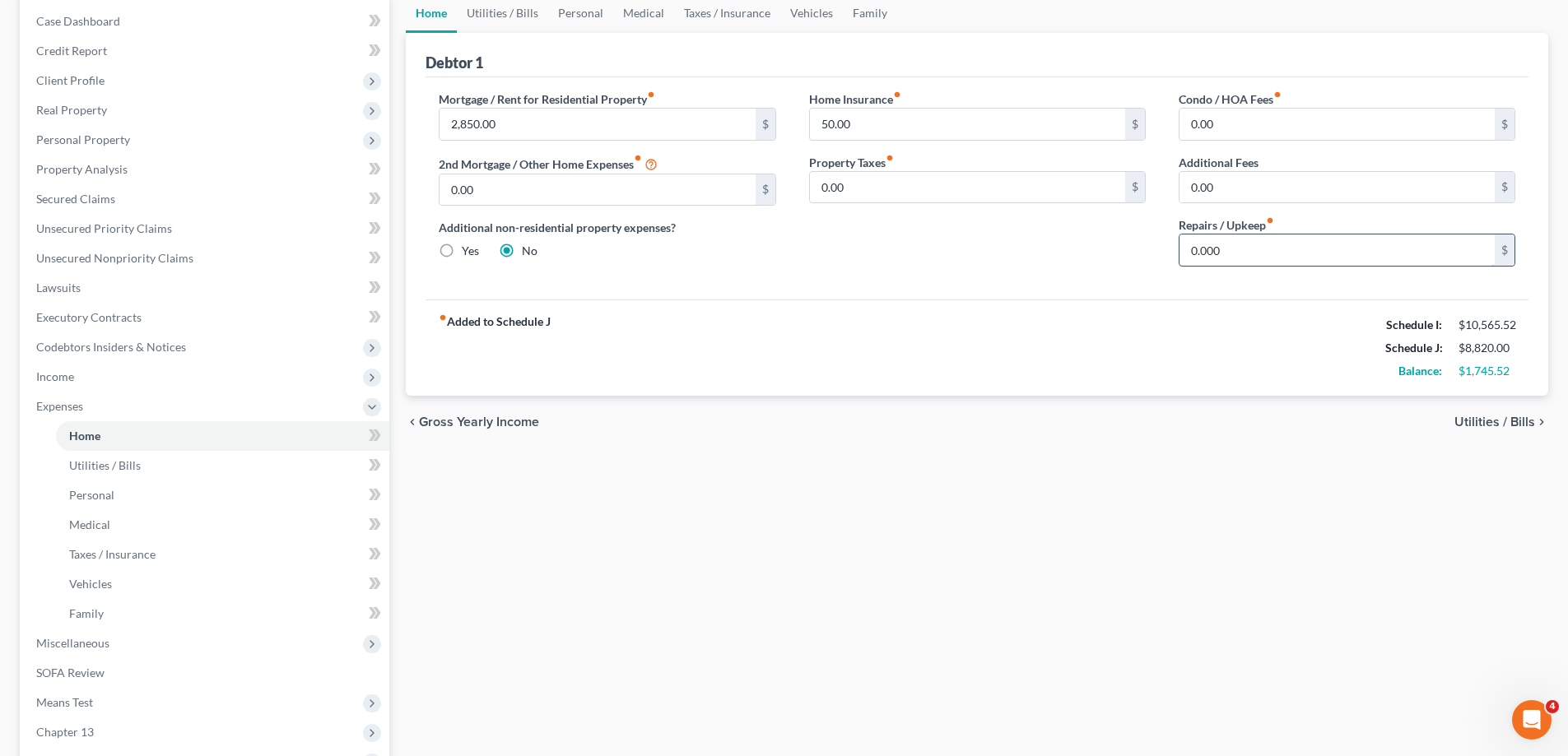
type input "0.00"
click at [497, 22] on link "Utilities / Bills" at bounding box center [502, 13] width 91 height 39
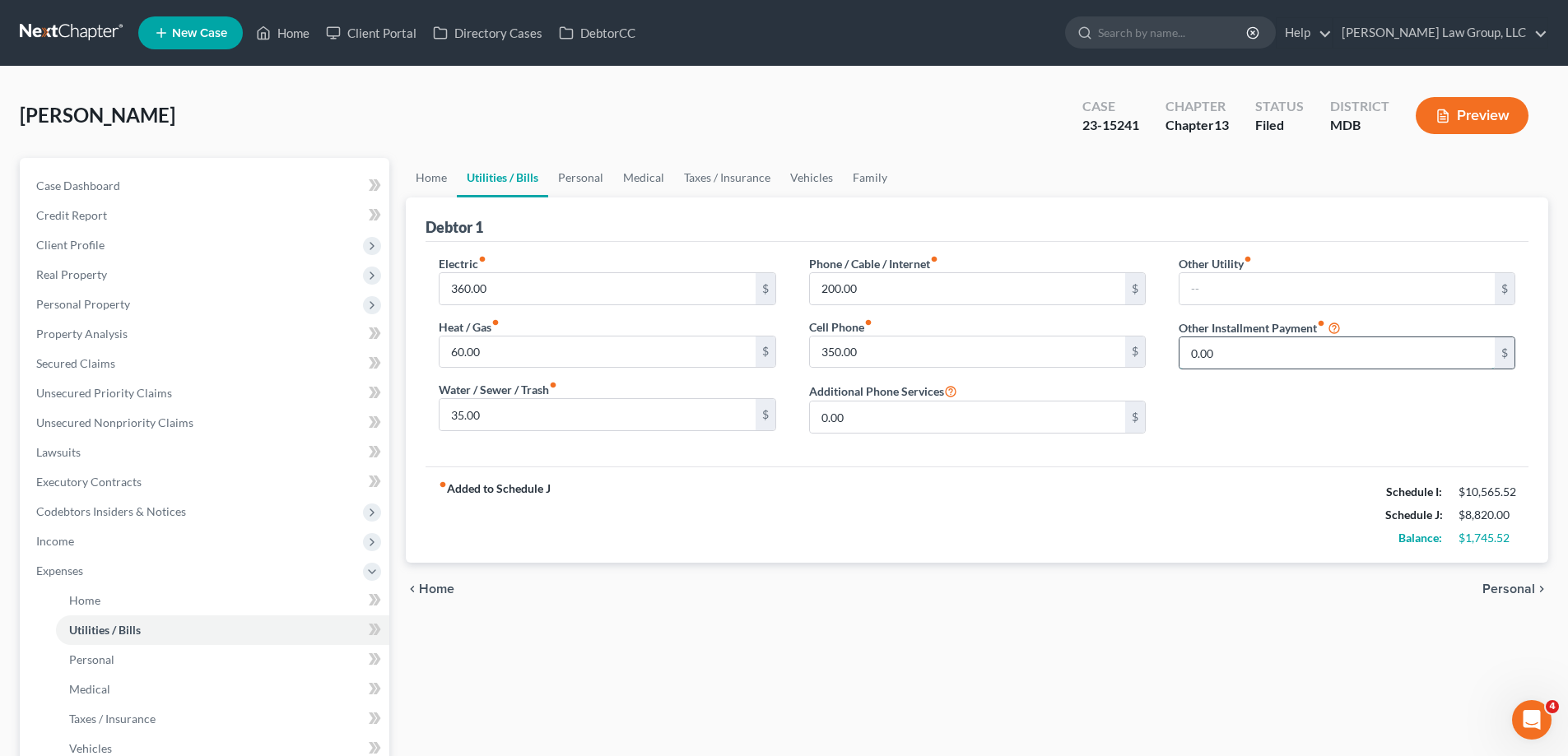
click at [1241, 351] on input "0.00" at bounding box center [1336, 353] width 315 height 31
type input "300.00"
click at [1245, 395] on input "text" at bounding box center [1346, 400] width 335 height 31
type input "Pool Maintenance on Rental Property"
click at [587, 188] on link "Personal" at bounding box center [580, 178] width 65 height 39
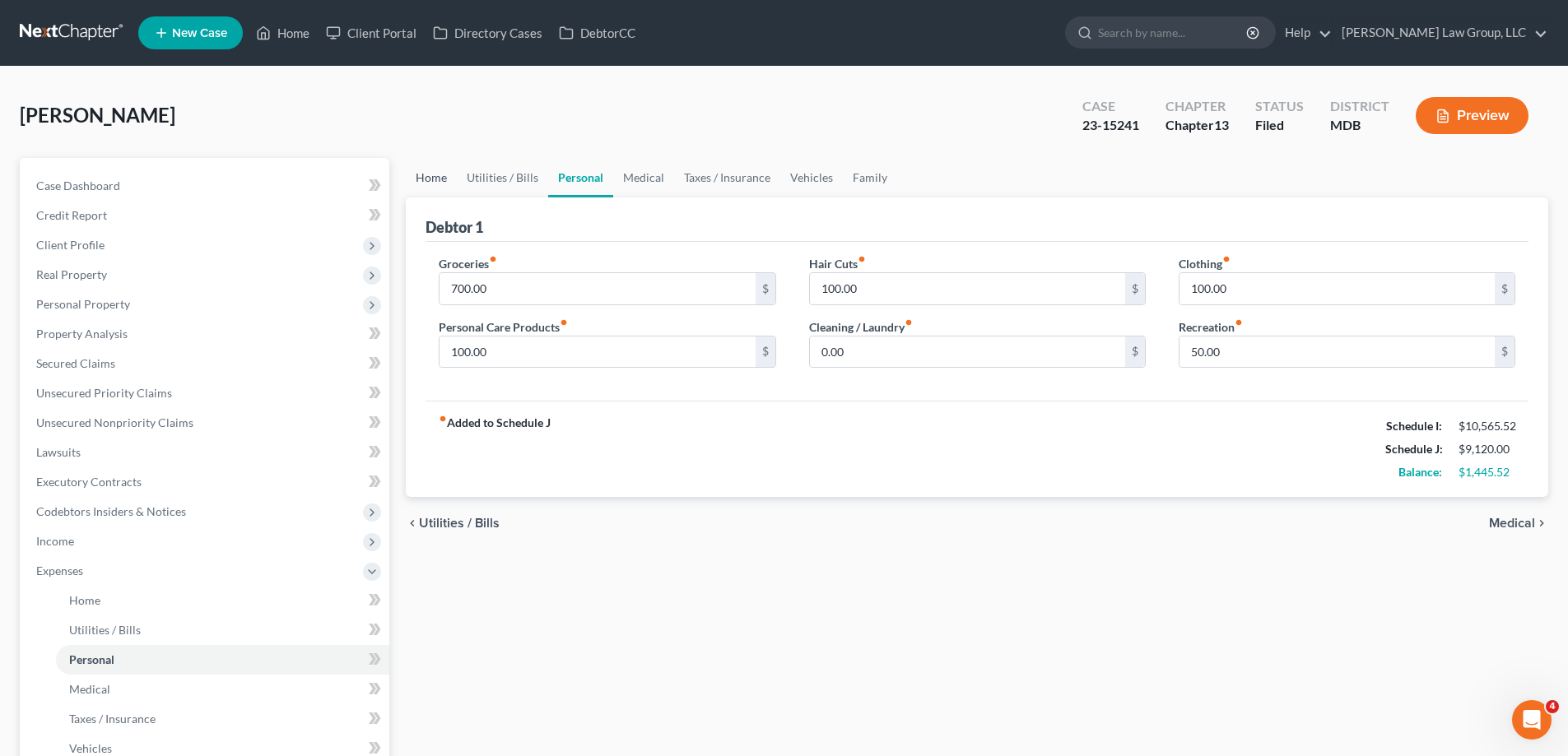
click at [428, 183] on link "Home" at bounding box center [431, 178] width 51 height 39
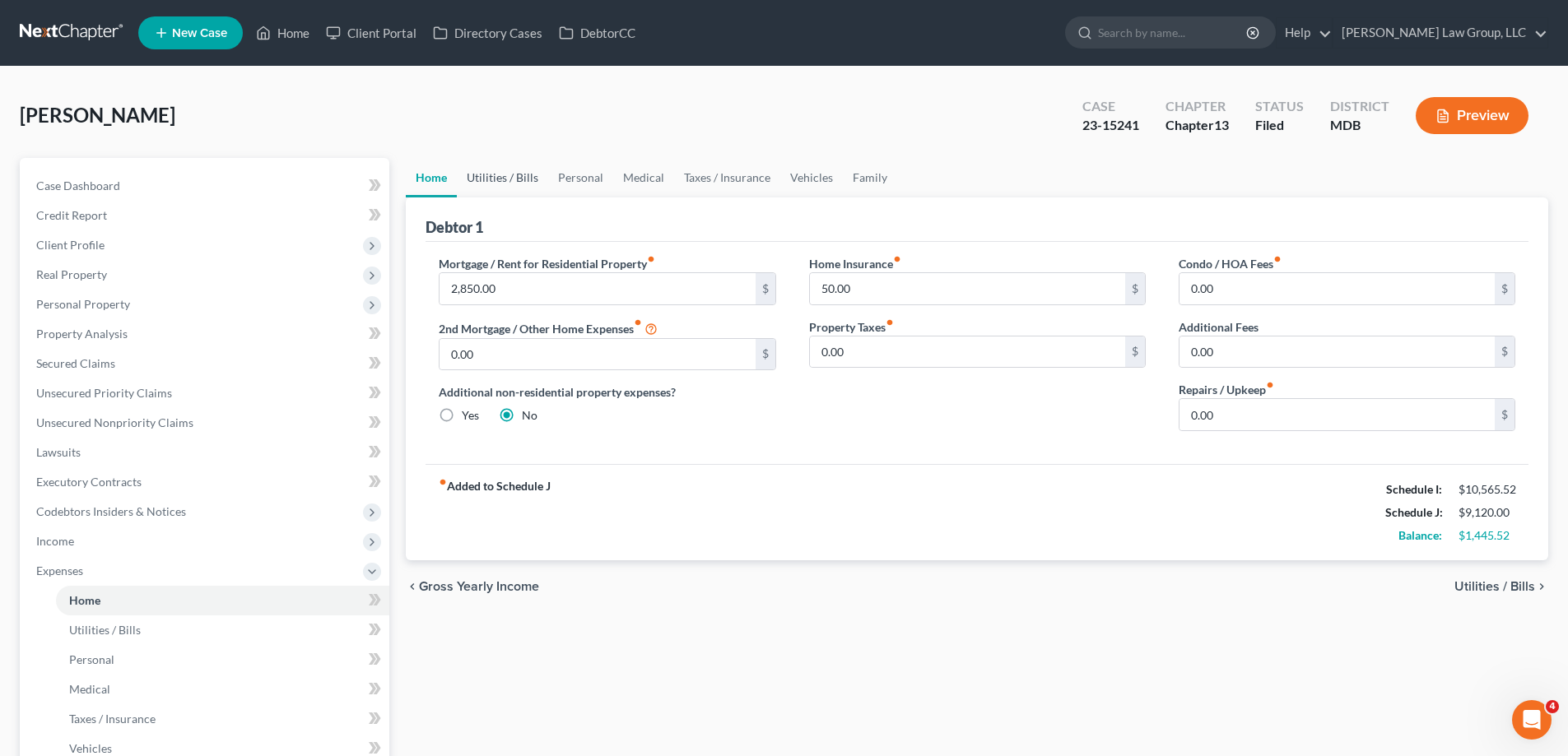
click at [508, 181] on link "Utilities / Bills" at bounding box center [502, 178] width 91 height 39
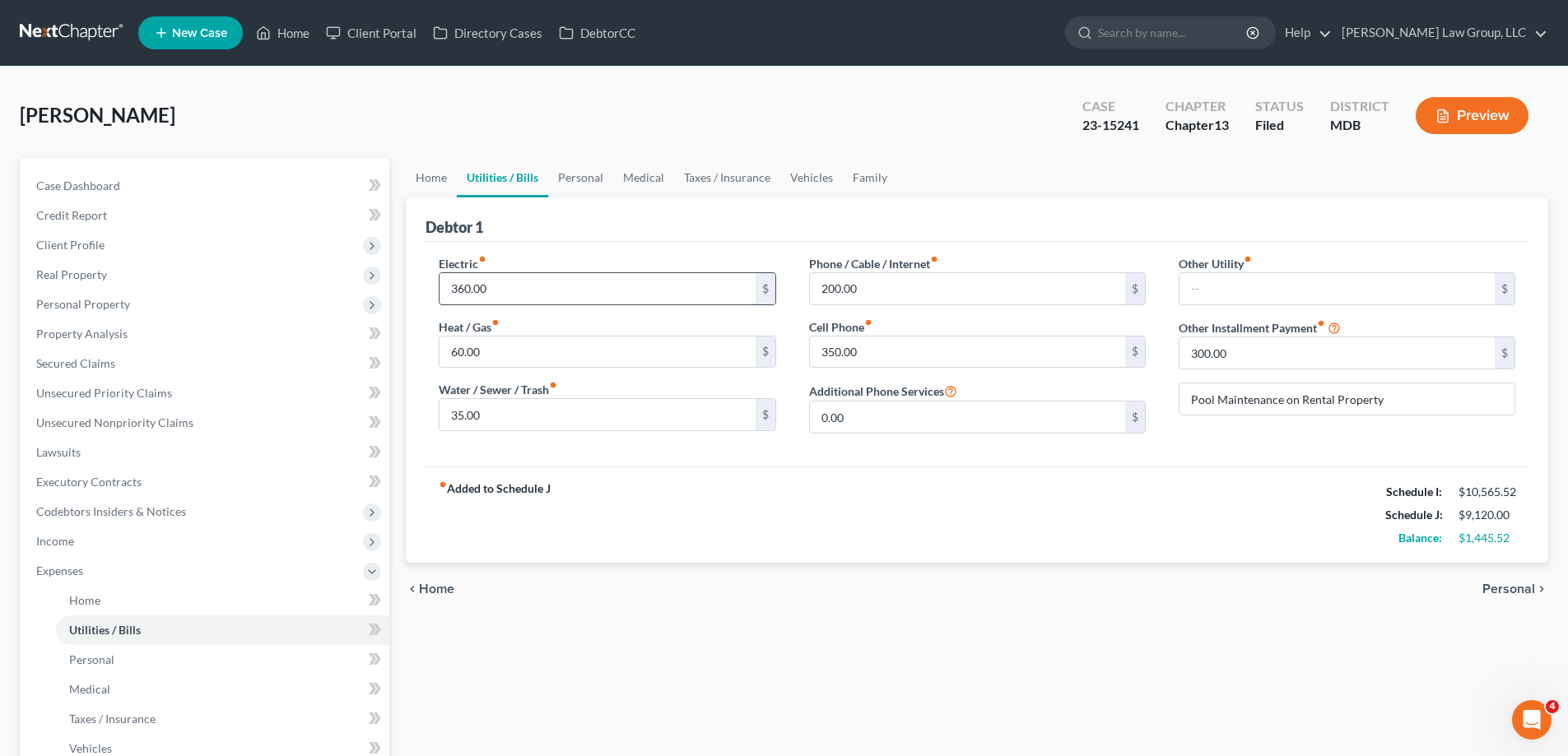
click at [552, 282] on input "360.00" at bounding box center [597, 289] width 315 height 31
type input "400.00"
click at [488, 353] on input "60.00" at bounding box center [597, 352] width 315 height 31
click at [499, 407] on input "35.00" at bounding box center [597, 415] width 315 height 31
type input "100.00"
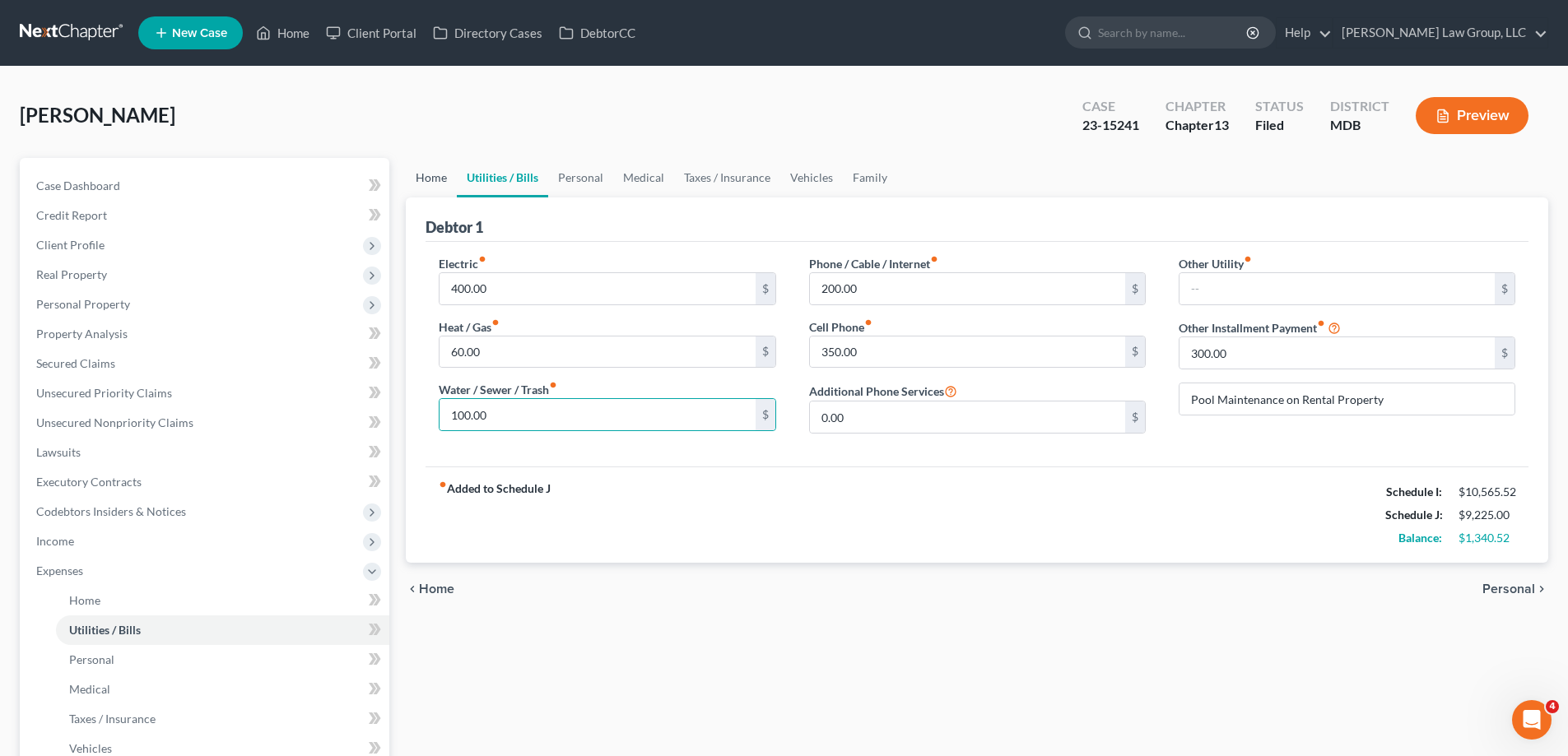
click at [420, 184] on link "Home" at bounding box center [431, 178] width 51 height 39
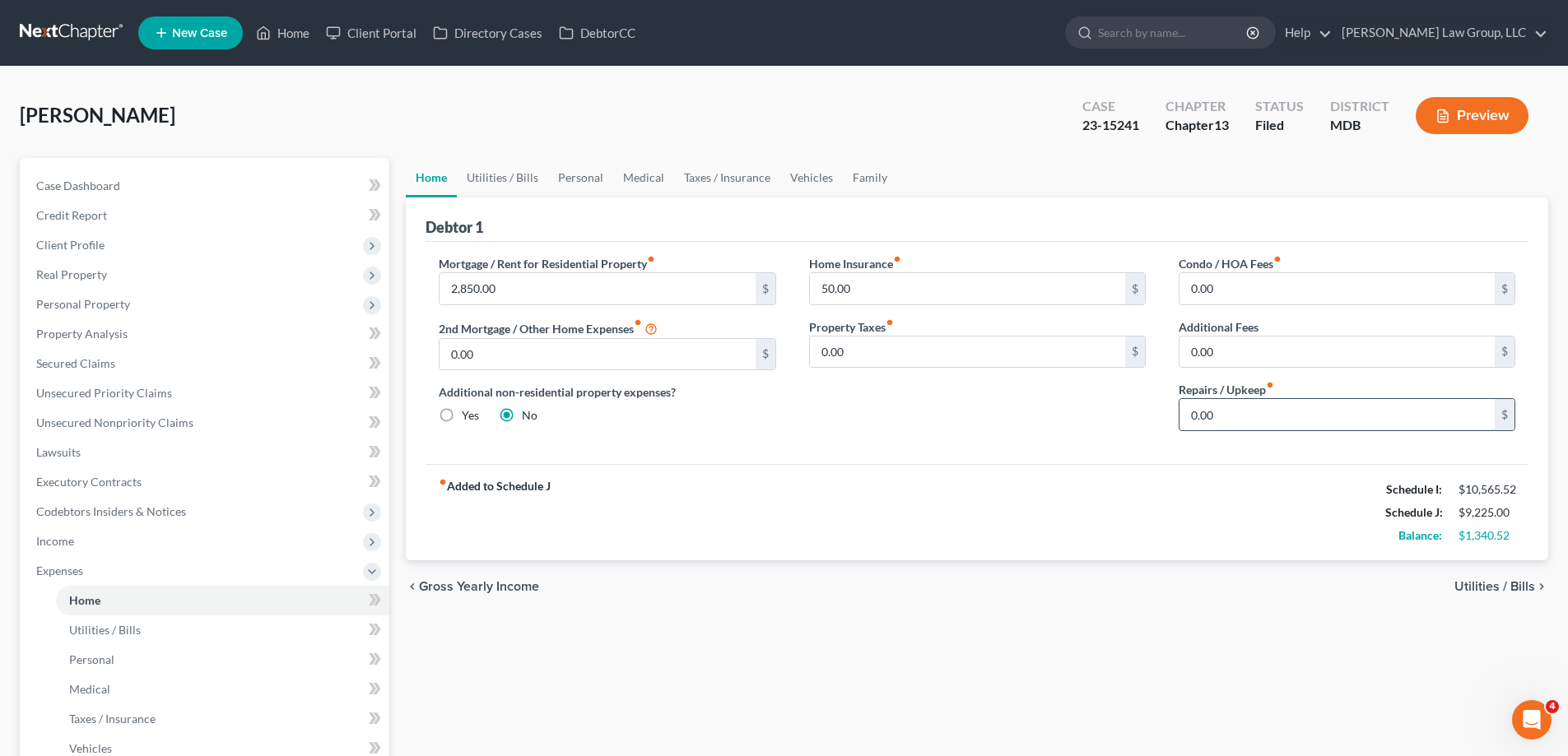
click at [1231, 418] on input "0.00" at bounding box center [1336, 415] width 315 height 31
type input "100.00"
click at [513, 173] on link "Utilities / Bills" at bounding box center [502, 178] width 91 height 39
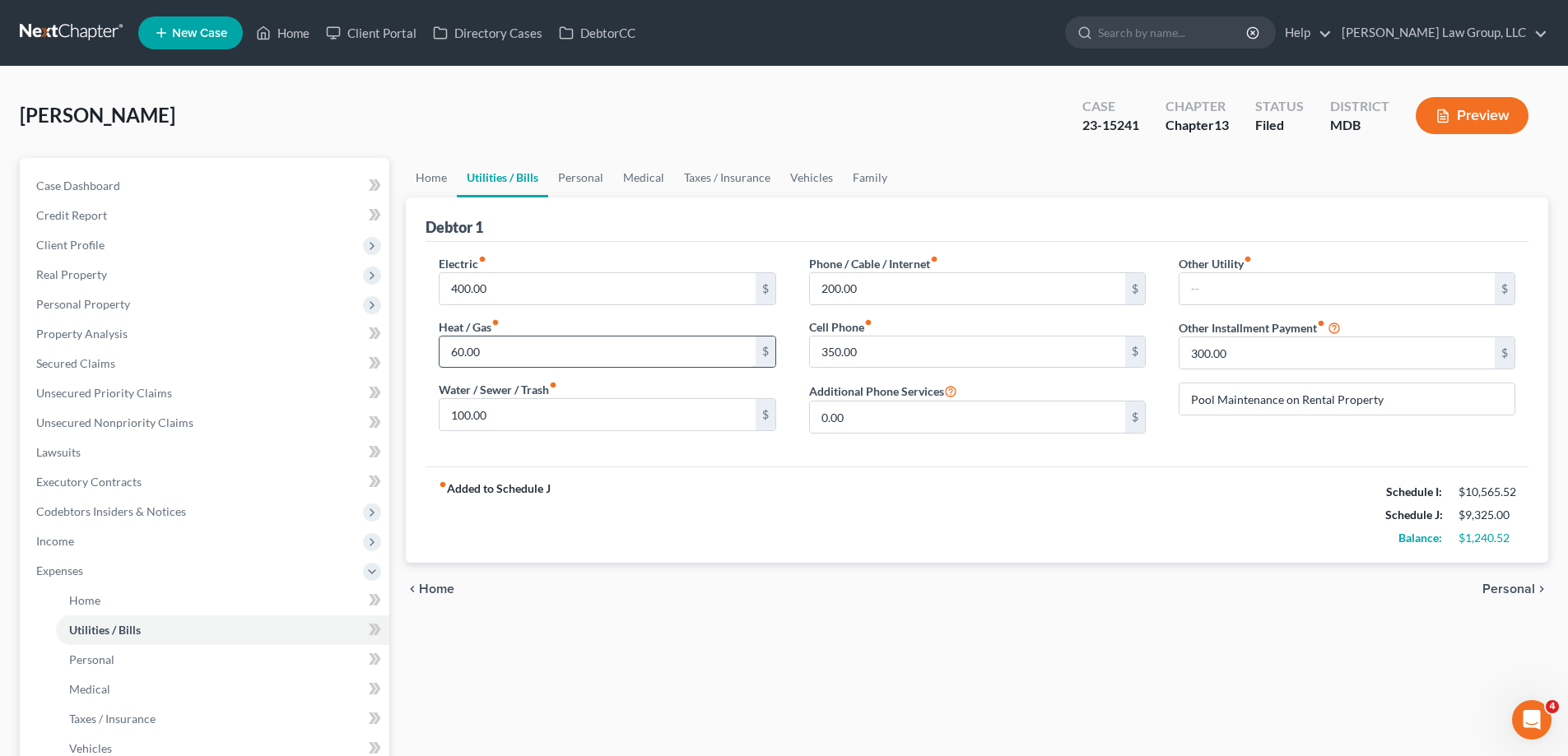
click at [488, 361] on input "60.00" at bounding box center [597, 352] width 315 height 31
type input "200.00"
click at [984, 503] on div "fiber_manual_record Added to Schedule J Schedule I: $10,565.52 Schedule J: $9,4…" at bounding box center [976, 514] width 1103 height 96
click at [872, 303] on input "200.00" at bounding box center [967, 289] width 315 height 31
type input "250.00"
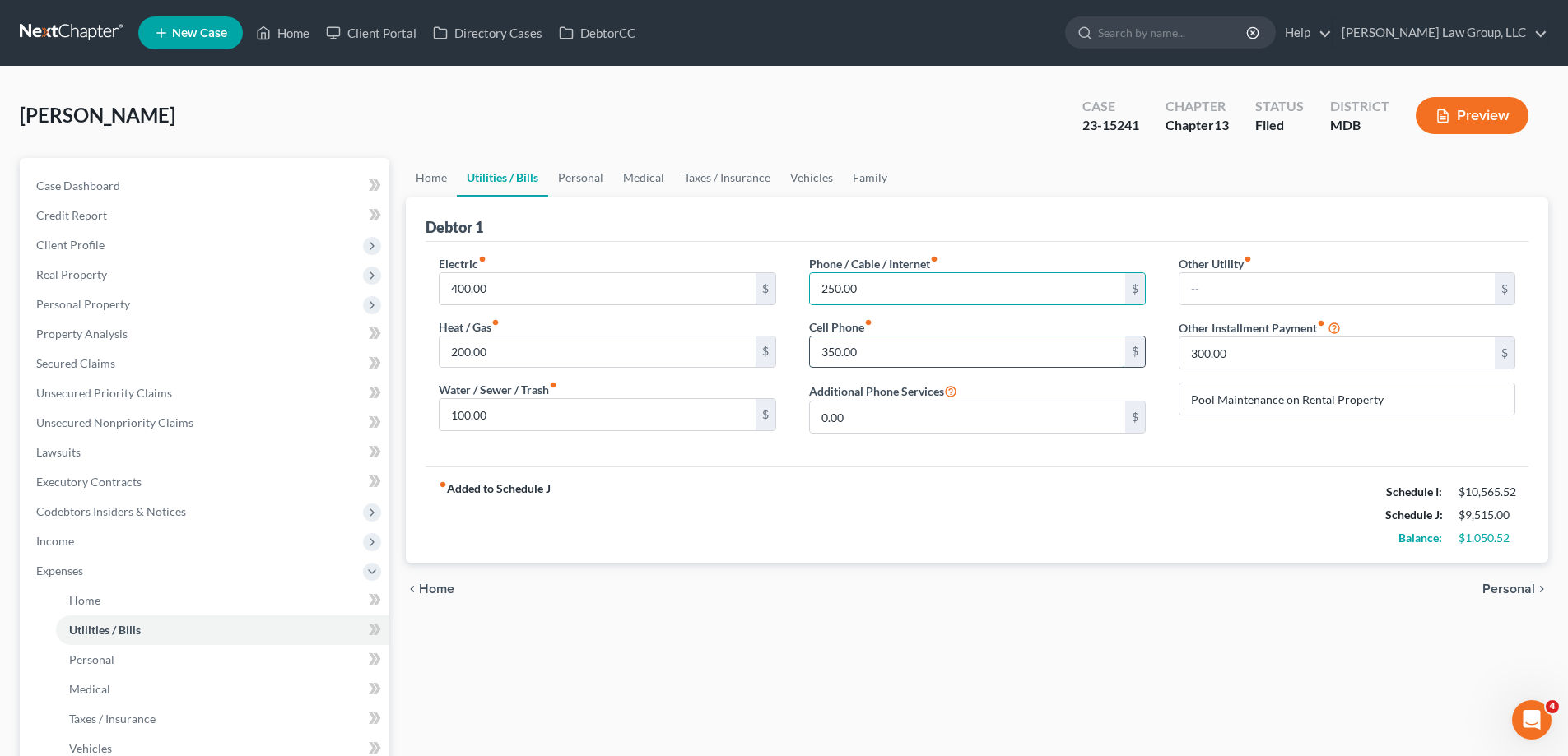
click at [907, 353] on input "350.00" at bounding box center [967, 352] width 315 height 31
type input "450.00"
click at [1138, 458] on div "Electric fiber_manual_record 400.00 $ Heat / Gas fiber_manual_record 200.00 $ W…" at bounding box center [976, 353] width 1103 height 225
click at [595, 189] on link "Personal" at bounding box center [580, 178] width 65 height 39
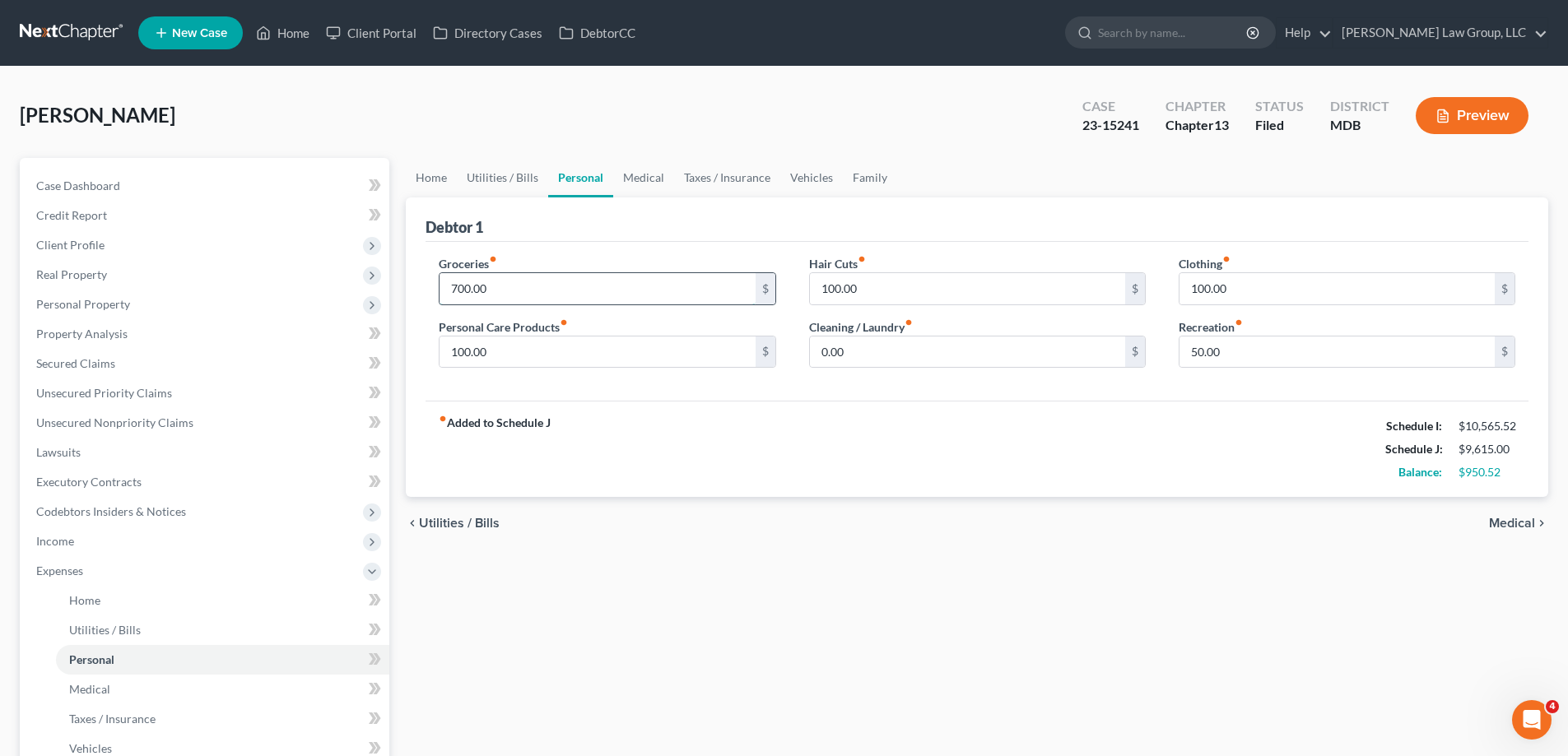
click at [502, 292] on input "700.00" at bounding box center [597, 289] width 315 height 31
type input "1,650.00"
drag, startPoint x: 1334, startPoint y: 613, endPoint x: 898, endPoint y: 391, distance: 489.3
click at [1334, 613] on div "Home Utilities / Bills Personal Medical Taxes / Insurance Vehicles Family Debto…" at bounding box center [977, 604] width 1159 height 891
click at [896, 349] on input "0.00" at bounding box center [967, 352] width 315 height 31
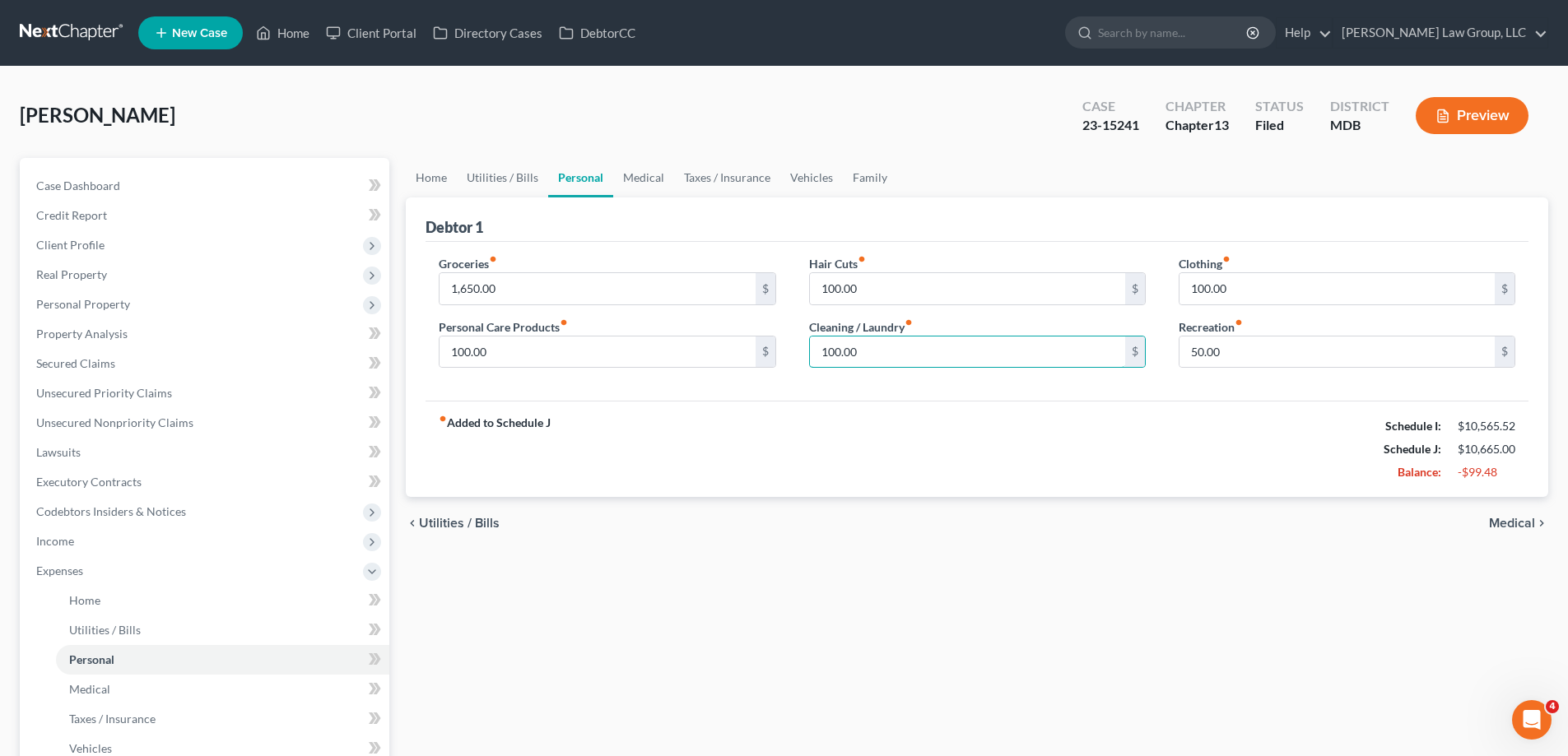
type input "100.00"
click at [1001, 445] on div "fiber_manual_record Added to Schedule J Schedule I: $10,565.52 Schedule J: $10,…" at bounding box center [976, 449] width 1103 height 96
click at [629, 181] on link "Medical" at bounding box center [643, 178] width 61 height 39
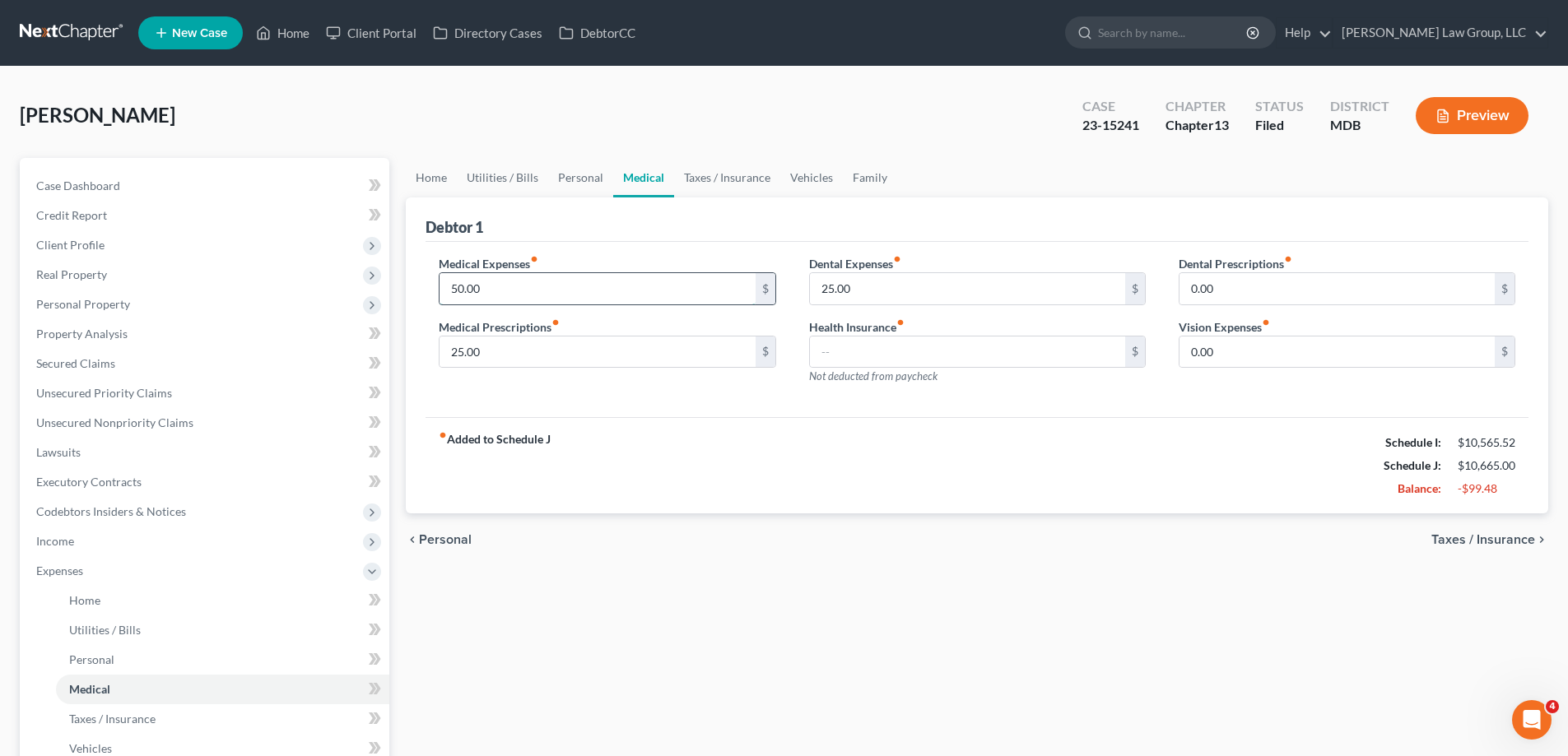
click at [491, 293] on input "50.00" at bounding box center [597, 289] width 315 height 31
type input "400.00"
click at [506, 352] on input "25.00" at bounding box center [597, 352] width 315 height 31
type input "200.00"
click at [1279, 351] on input "0.00" at bounding box center [1336, 352] width 315 height 31
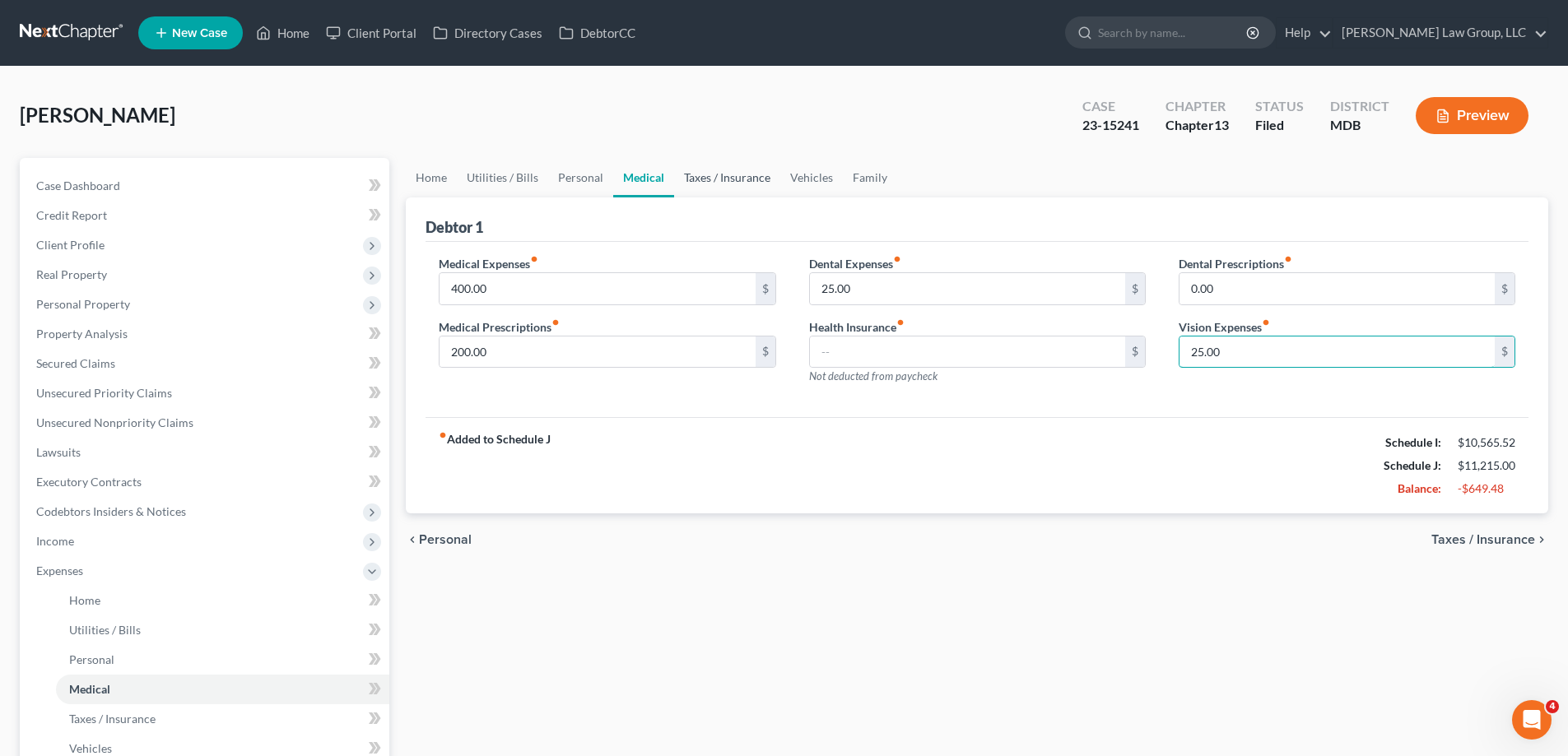
type input "25.00"
click at [700, 190] on link "Taxes / Insurance" at bounding box center [727, 178] width 106 height 39
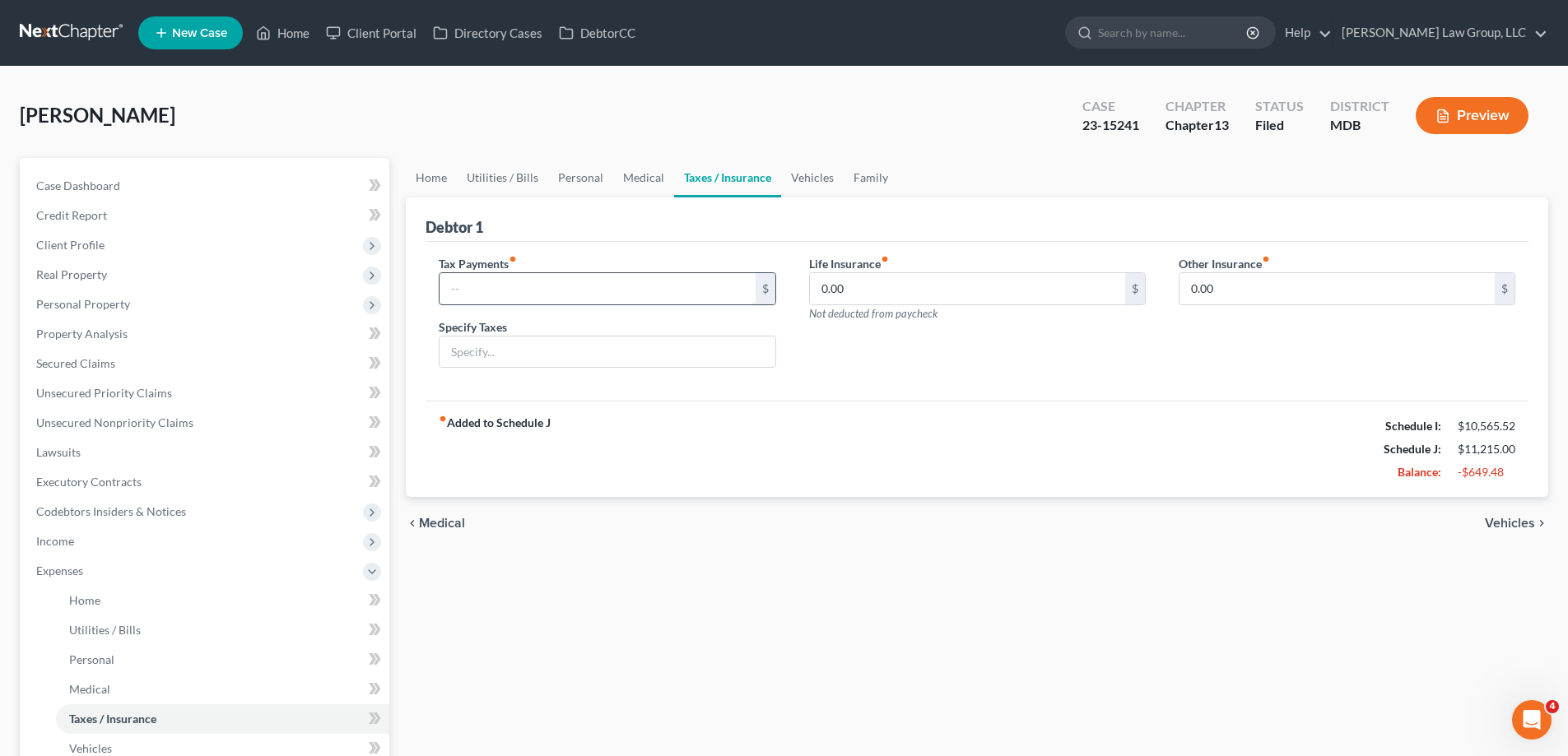
click at [565, 283] on input "text" at bounding box center [597, 289] width 315 height 31
type input "932.00"
click at [555, 349] on input "text" at bounding box center [607, 352] width 335 height 31
type input "Husband's Back Owed Taxes"
drag, startPoint x: 619, startPoint y: 382, endPoint x: 625, endPoint y: 153, distance: 229.1
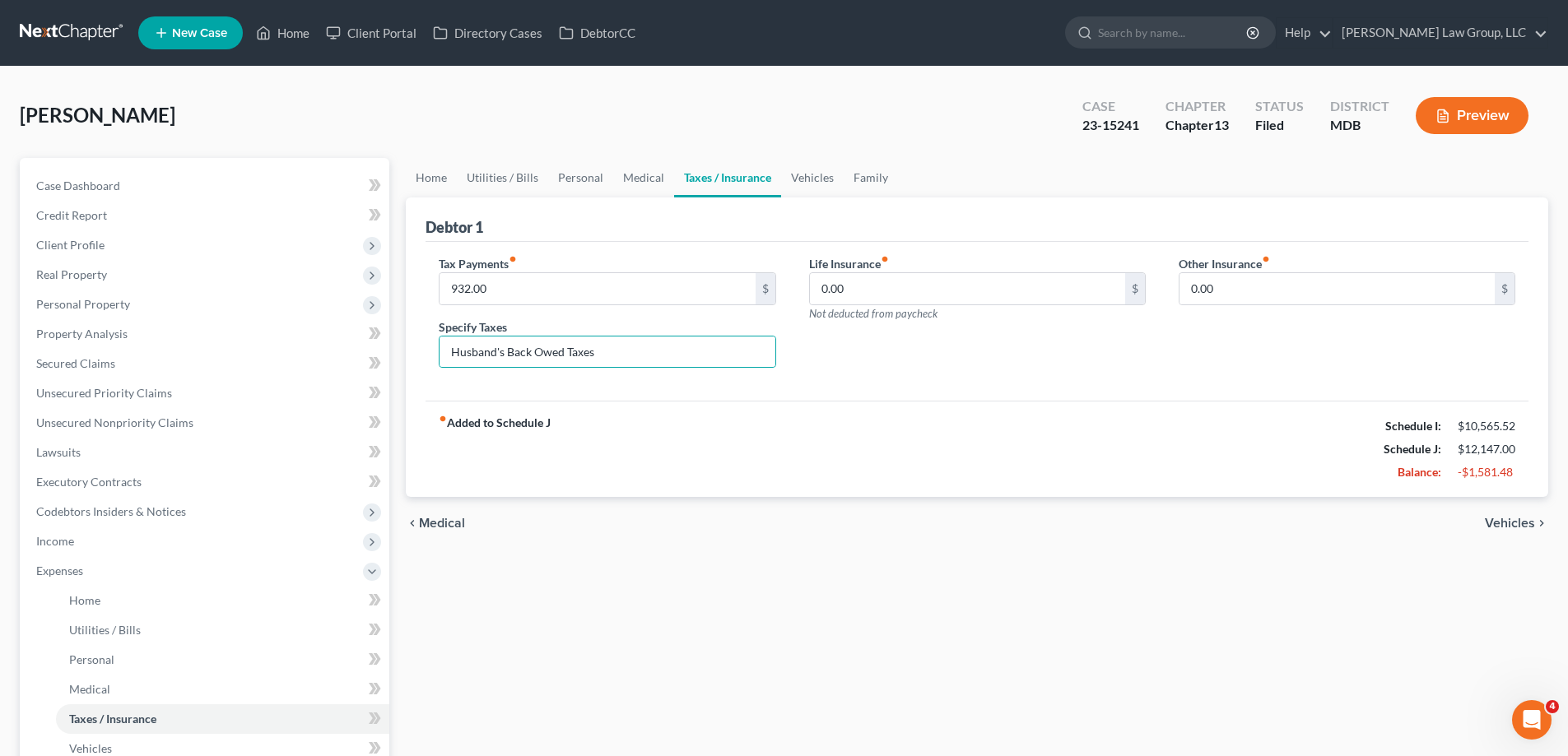
click at [620, 382] on div "Tax Payments fiber_manual_record 932.00 $ Specify Taxes Husband's Back Owed Tax…" at bounding box center [976, 321] width 1103 height 160
drag, startPoint x: 825, startPoint y: 194, endPoint x: 818, endPoint y: 284, distance: 90.3
click at [827, 194] on link "Vehicles" at bounding box center [812, 178] width 63 height 39
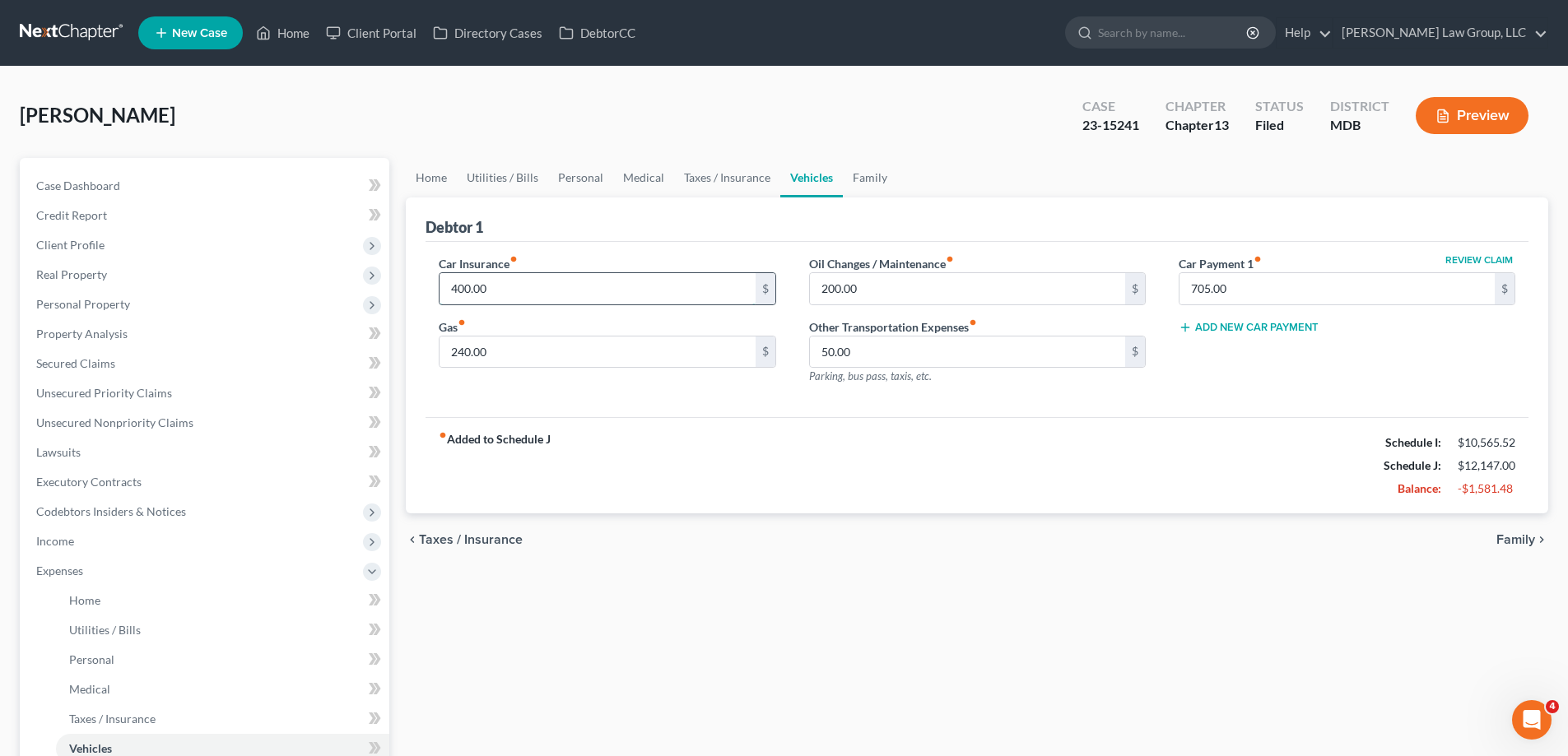
click at [590, 293] on input "400.00" at bounding box center [597, 289] width 315 height 31
type input "883.46"
click at [510, 347] on input "240.00" at bounding box center [597, 352] width 315 height 31
type input "650.00"
click at [950, 353] on input "50.00" at bounding box center [967, 352] width 315 height 31
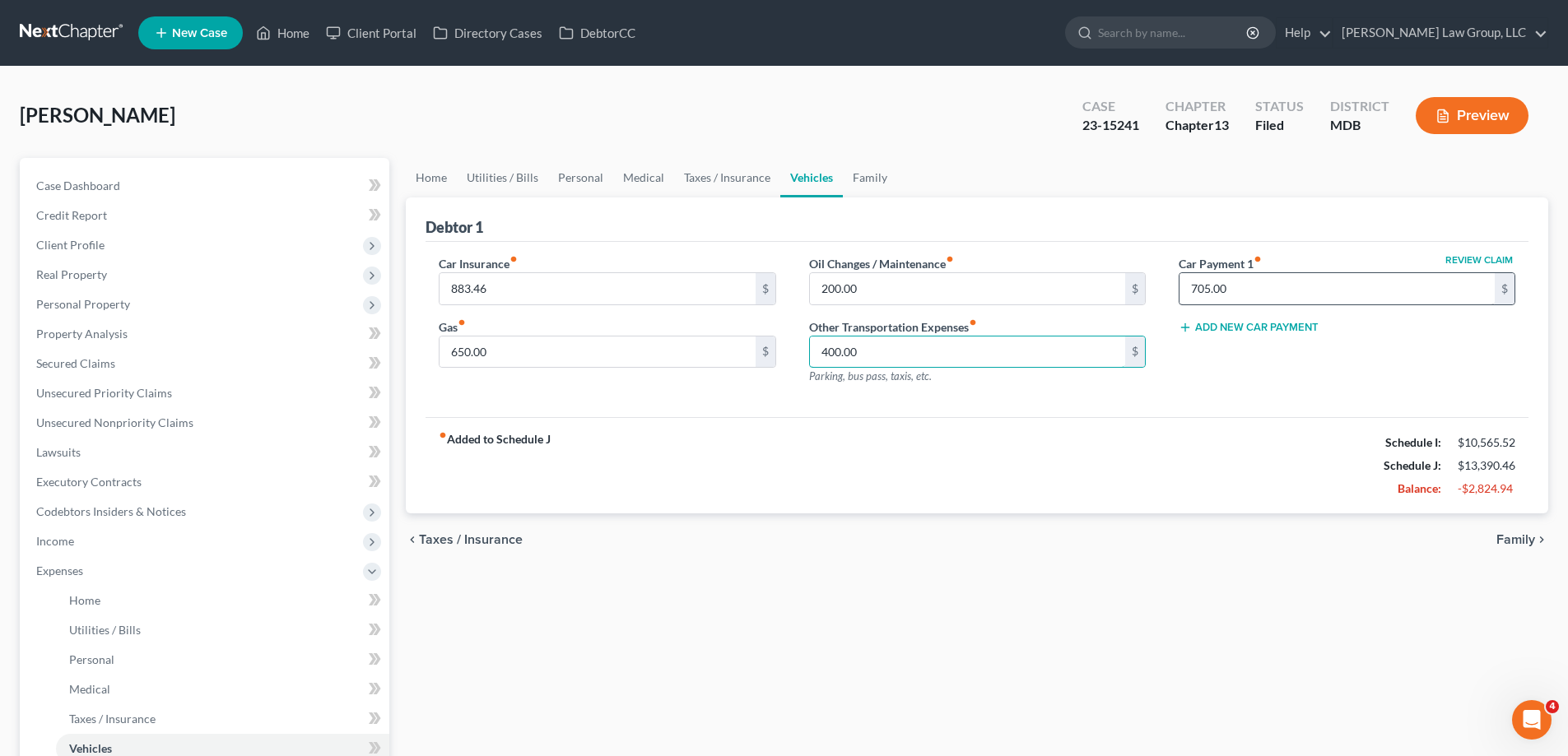
type input "400.00"
click at [1236, 293] on input "705.00" at bounding box center [1336, 289] width 315 height 31
type input "0.00"
click at [864, 180] on link "Family" at bounding box center [869, 178] width 54 height 39
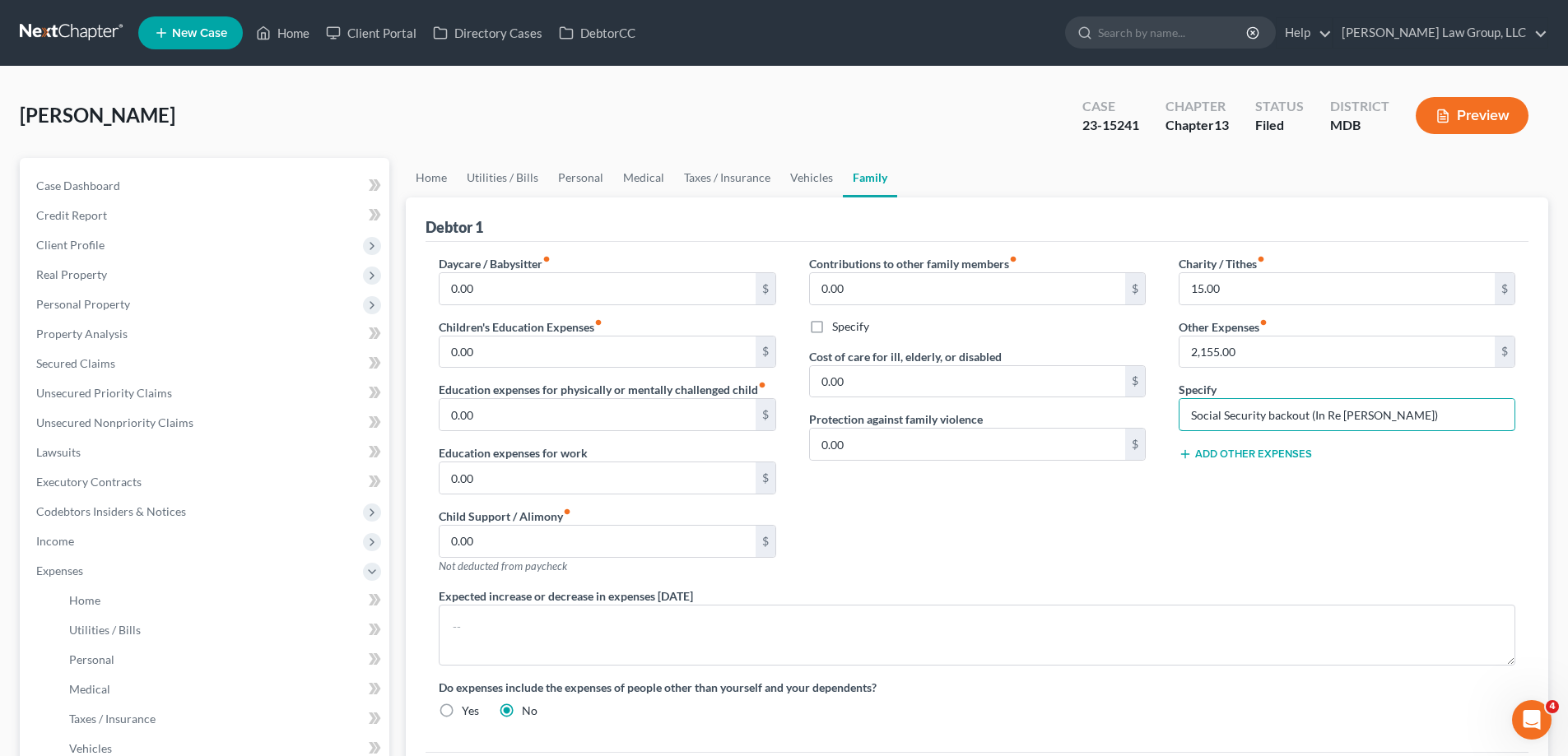
drag, startPoint x: 1395, startPoint y: 418, endPoint x: 1175, endPoint y: 414, distance: 220.0
click at [1175, 414] on div "Charity / Tithes fiber_manual_record 15.00 $ Other Expenses fiber_manual_record…" at bounding box center [1346, 421] width 369 height 333
click at [1284, 523] on div "Charity / Tithes fiber_manual_record 15.00 $ Other Expenses fiber_manual_record…" at bounding box center [1346, 421] width 369 height 333
click at [1260, 456] on button "Add Other Expenses" at bounding box center [1245, 454] width 134 height 13
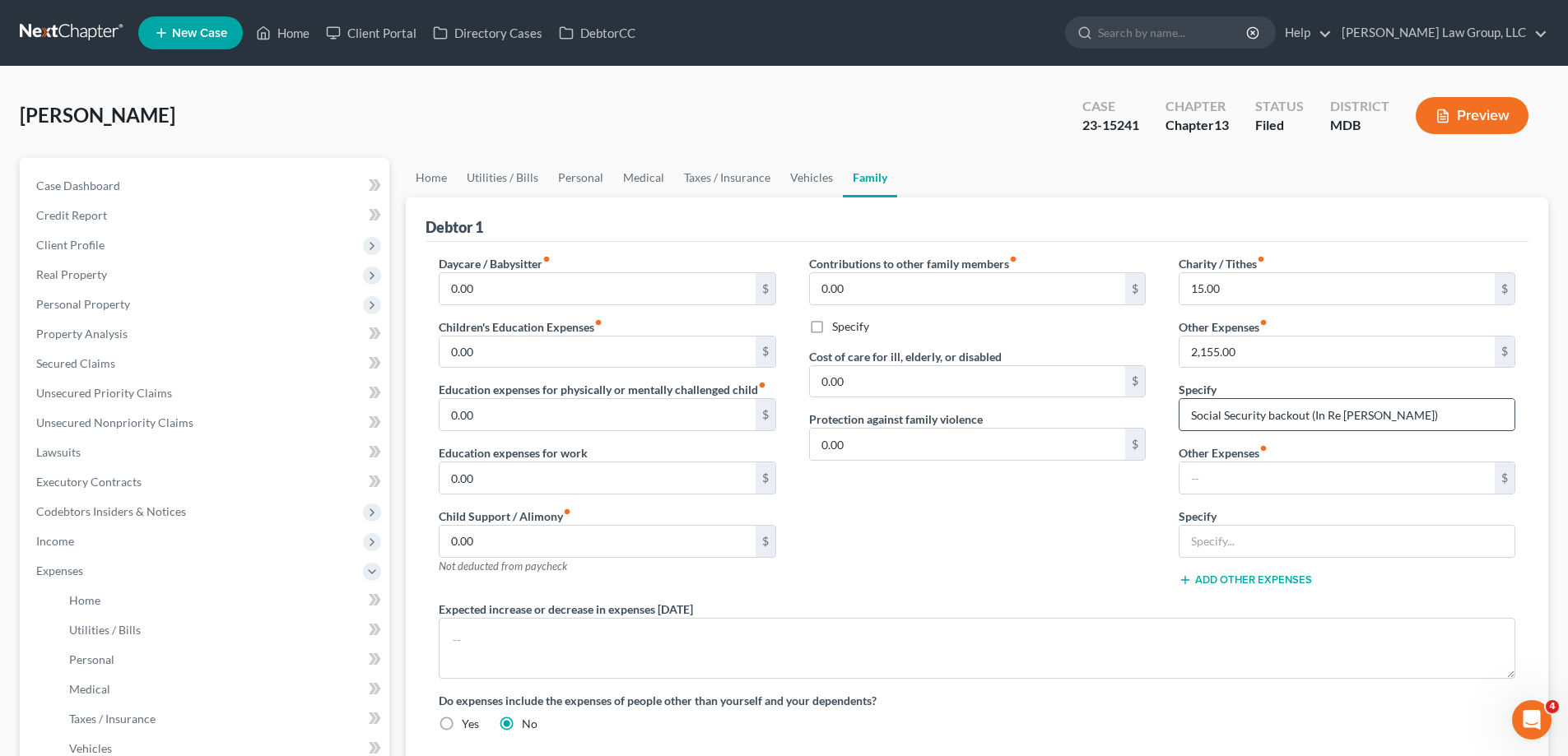
drag, startPoint x: 1418, startPoint y: 412, endPoint x: 1178, endPoint y: 402, distance: 240.2
click at [1179, 402] on input "Social Security backout (In Re Mort Ranta)" at bounding box center [1346, 415] width 335 height 31
drag, startPoint x: 1245, startPoint y: 414, endPoint x: 1241, endPoint y: 377, distance: 37.2
click at [1245, 414] on input "text" at bounding box center [1346, 415] width 335 height 31
drag, startPoint x: 1237, startPoint y: 362, endPoint x: 1254, endPoint y: 358, distance: 17.5
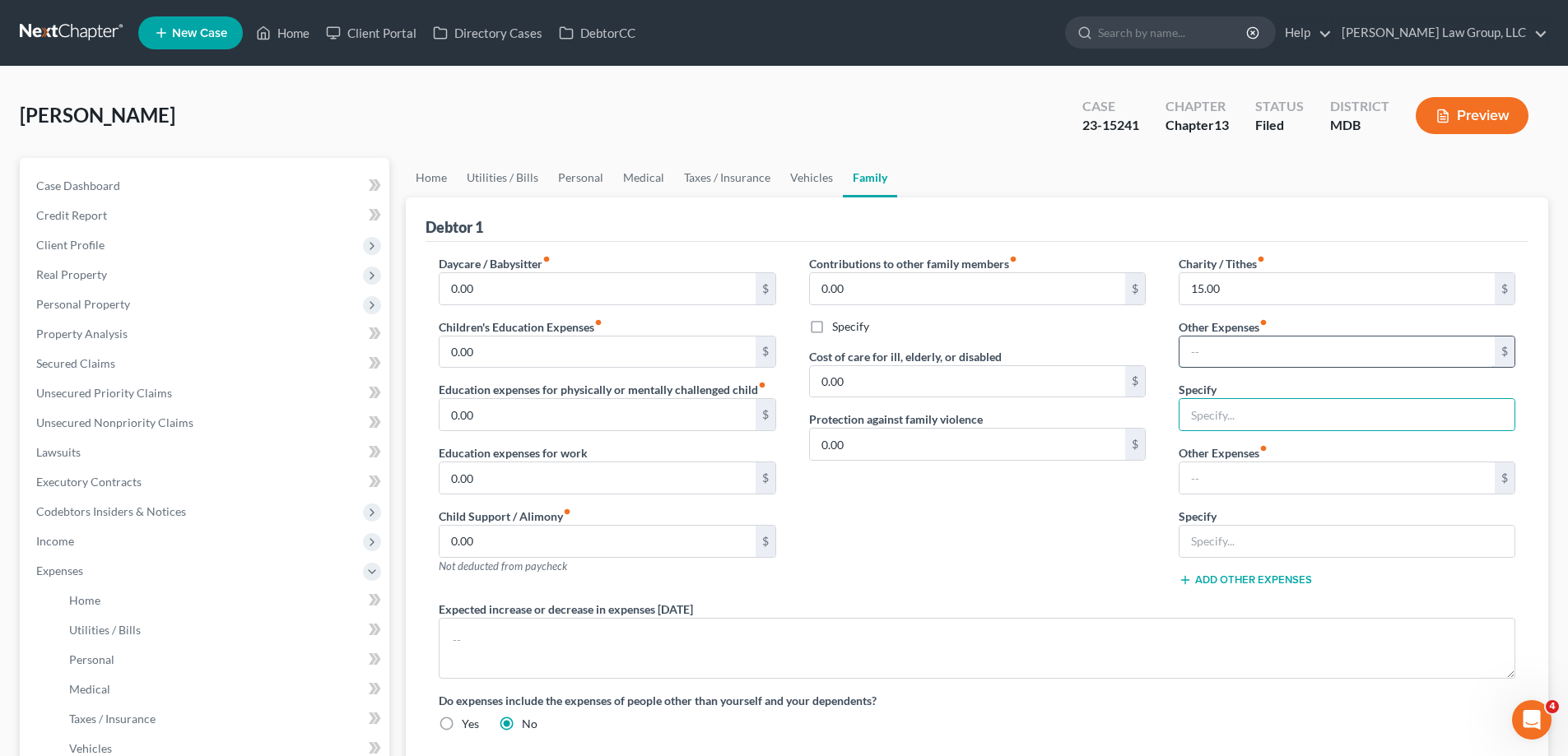
click at [1237, 362] on input "text" at bounding box center [1336, 352] width 315 height 31
type input "800.00"
drag, startPoint x: 1273, startPoint y: 428, endPoint x: 1282, endPoint y: 420, distance: 12.0
click at [1273, 428] on input "text" at bounding box center [1346, 415] width 335 height 31
type input "Husband's Car Payment"
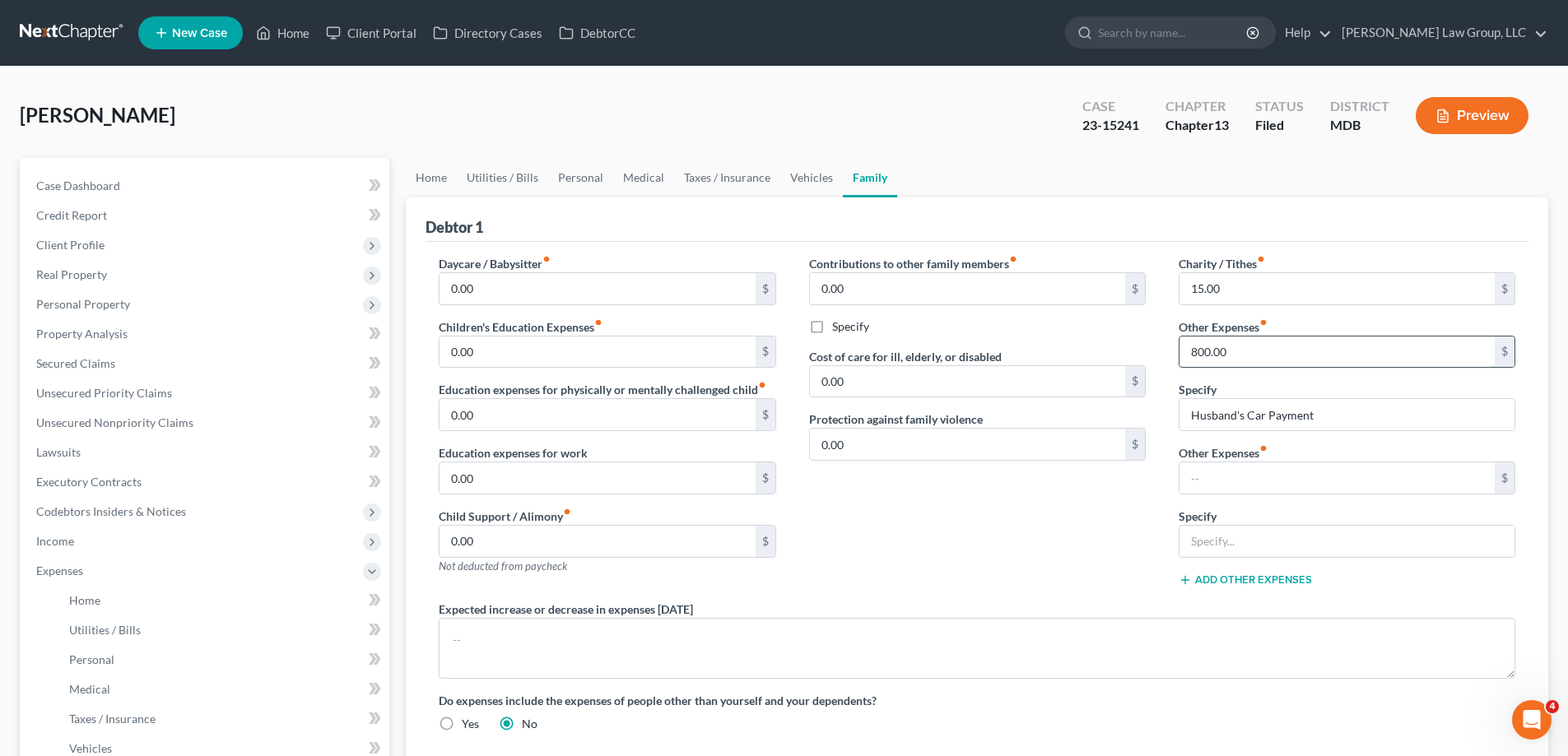
click at [1248, 353] on input "800.00" at bounding box center [1336, 352] width 315 height 31
type input "866.00"
click at [1263, 293] on input "15.00" at bounding box center [1336, 289] width 315 height 31
type input "0.00"
click at [1310, 473] on input "text" at bounding box center [1336, 478] width 315 height 31
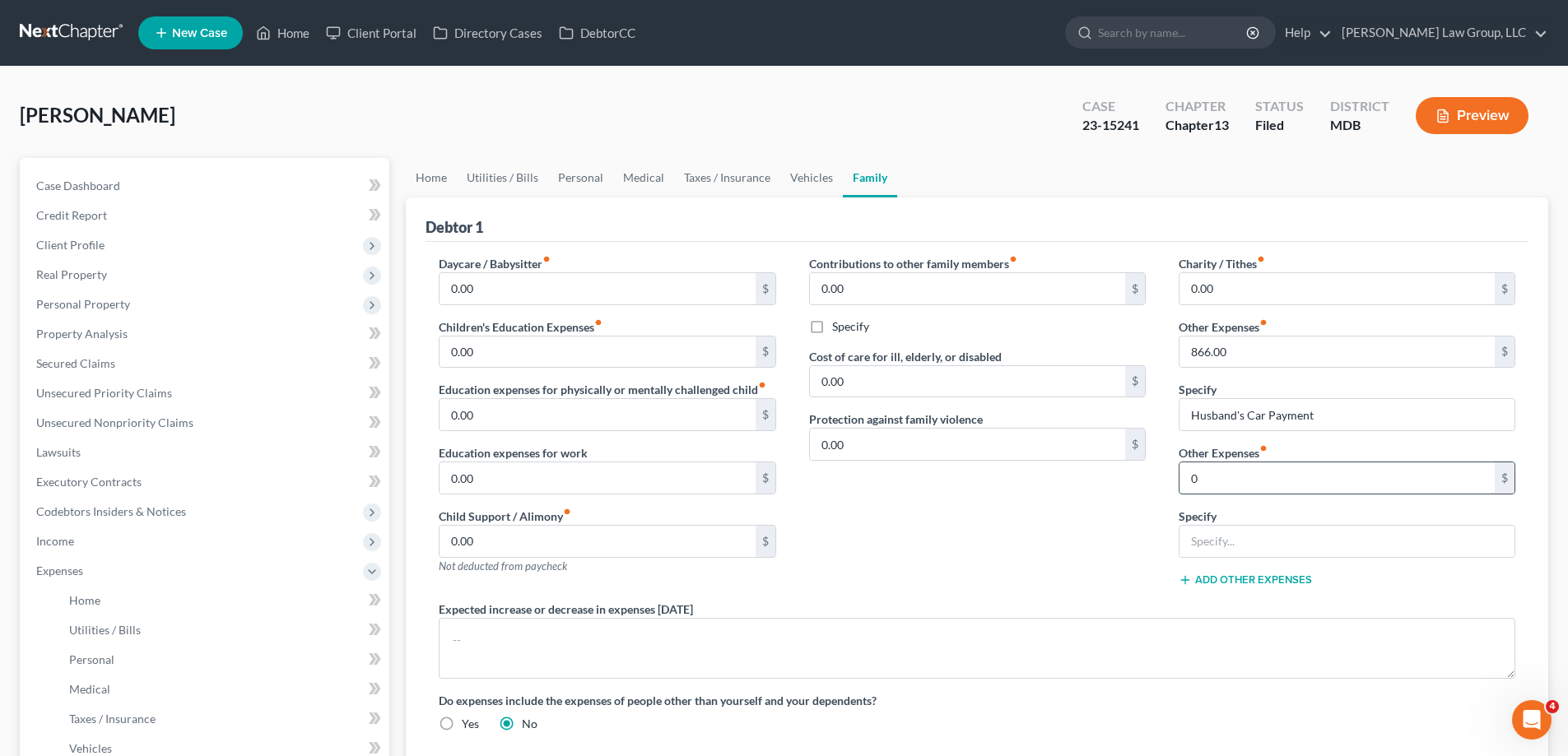
type input "0"
type input "500.00"
click at [1260, 527] on input "text" at bounding box center [1346, 542] width 335 height 31
type input "Pet Expenses"
click at [903, 291] on input "0.00" at bounding box center [967, 289] width 315 height 31
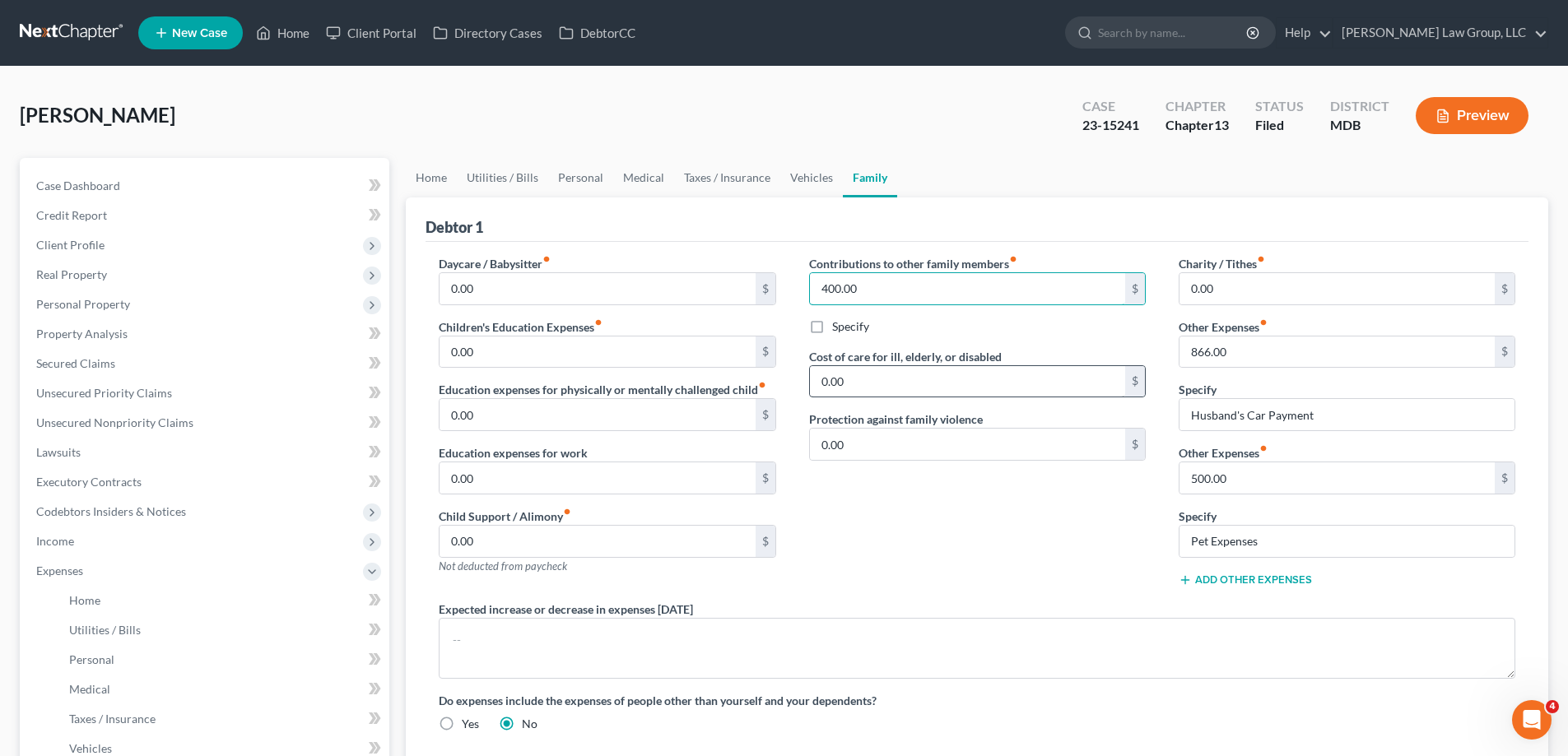
type input "400.00"
click at [1070, 379] on input "0.00" at bounding box center [967, 382] width 315 height 31
click at [832, 323] on label "Specify" at bounding box center [850, 326] width 37 height 17
click at [838, 323] on input "Specify" at bounding box center [843, 323] width 11 height 11
checkbox input "true"
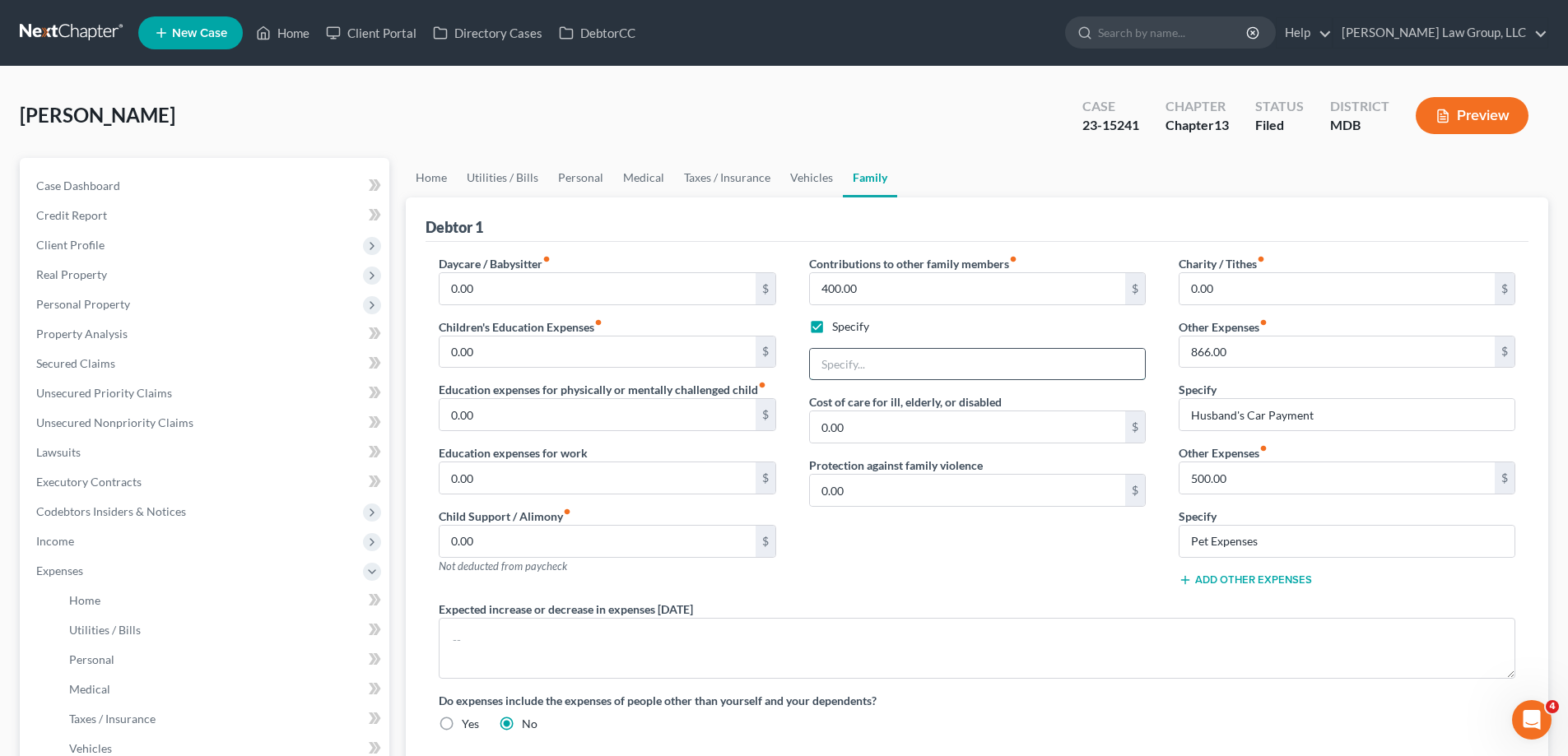
click at [888, 355] on input "text" at bounding box center [977, 364] width 335 height 31
type input "m"
drag, startPoint x: 418, startPoint y: 128, endPoint x: 851, endPoint y: 499, distance: 570.2
click at [418, 127] on div "Lynch, Julie Upgraded Case 23-15241 Chapter Chapter 13 Status Filed District MD…" at bounding box center [784, 122] width 1528 height 72
drag, startPoint x: 833, startPoint y: 374, endPoint x: 887, endPoint y: 386, distance: 55.3
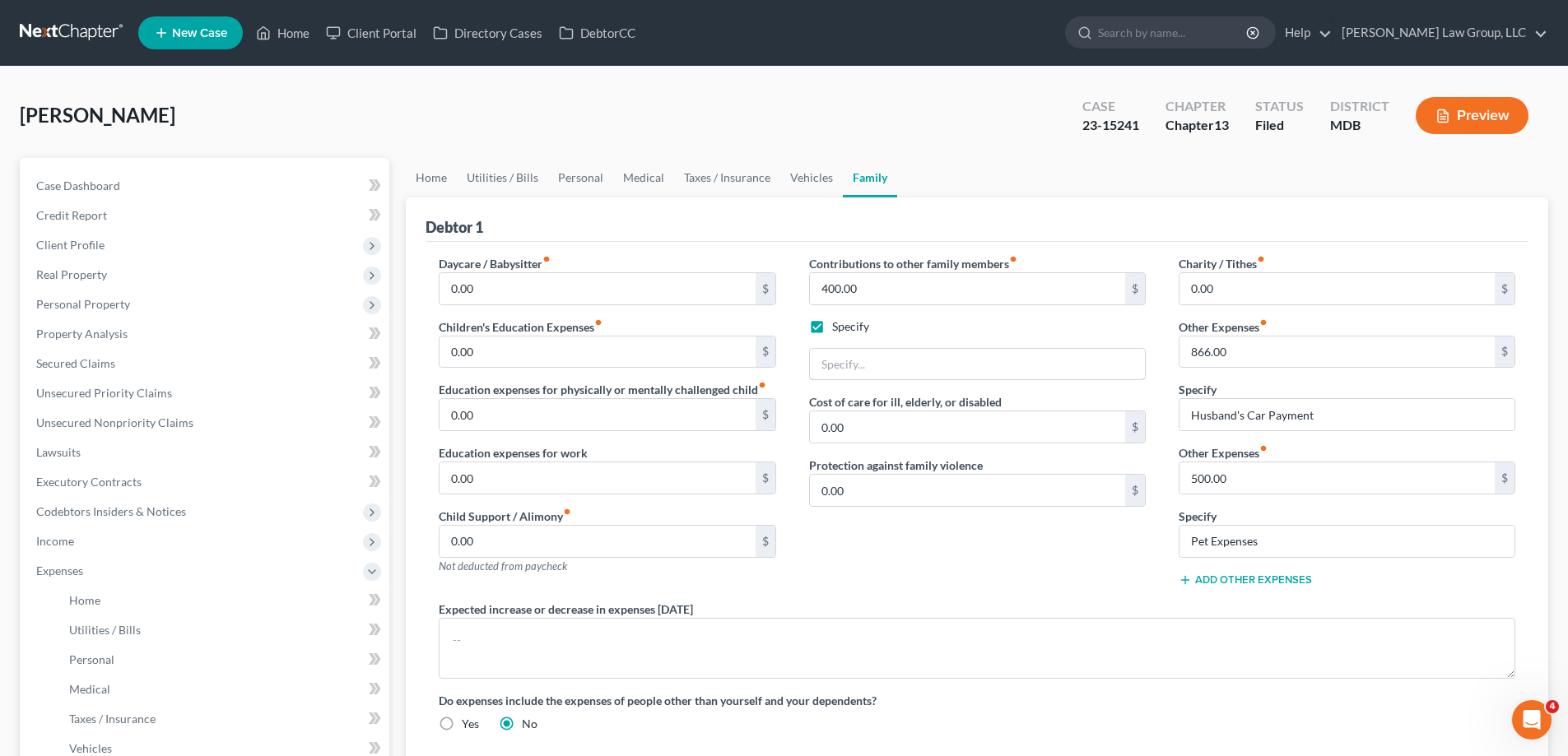
click at [834, 374] on input "text" at bounding box center [977, 364] width 335 height 31
paste input "Monthly Contribution to Autisti"
click at [821, 364] on input "Monthly Contribution to Autistic Sons" at bounding box center [977, 364] width 335 height 31
type input "Husband's Monthly Contribution to Autistic Sons"
click at [989, 511] on div "Contributions to other family members fiber_manual_record 400.00 $ Specify Husb…" at bounding box center [977, 428] width 369 height 346
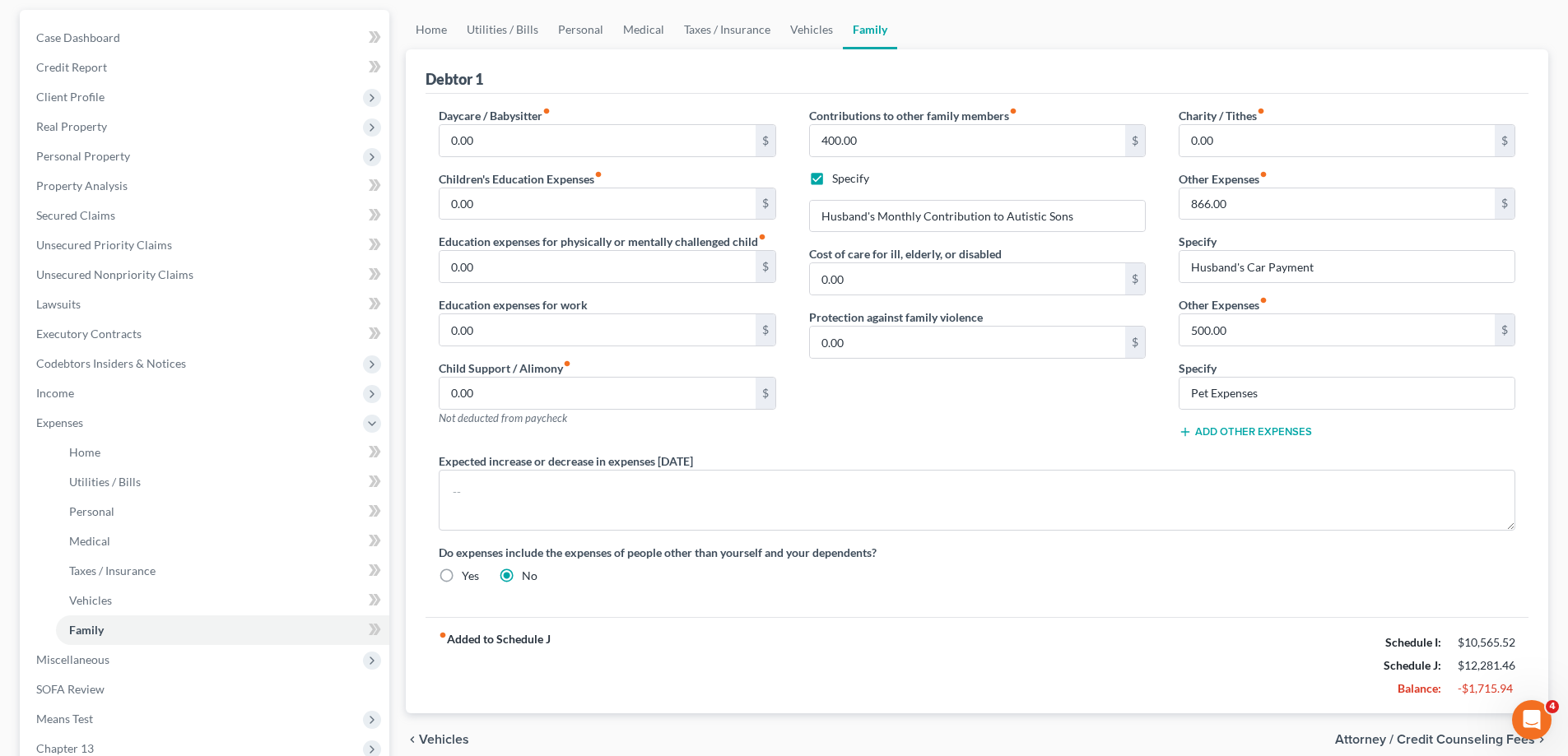
scroll to position [109, 0]
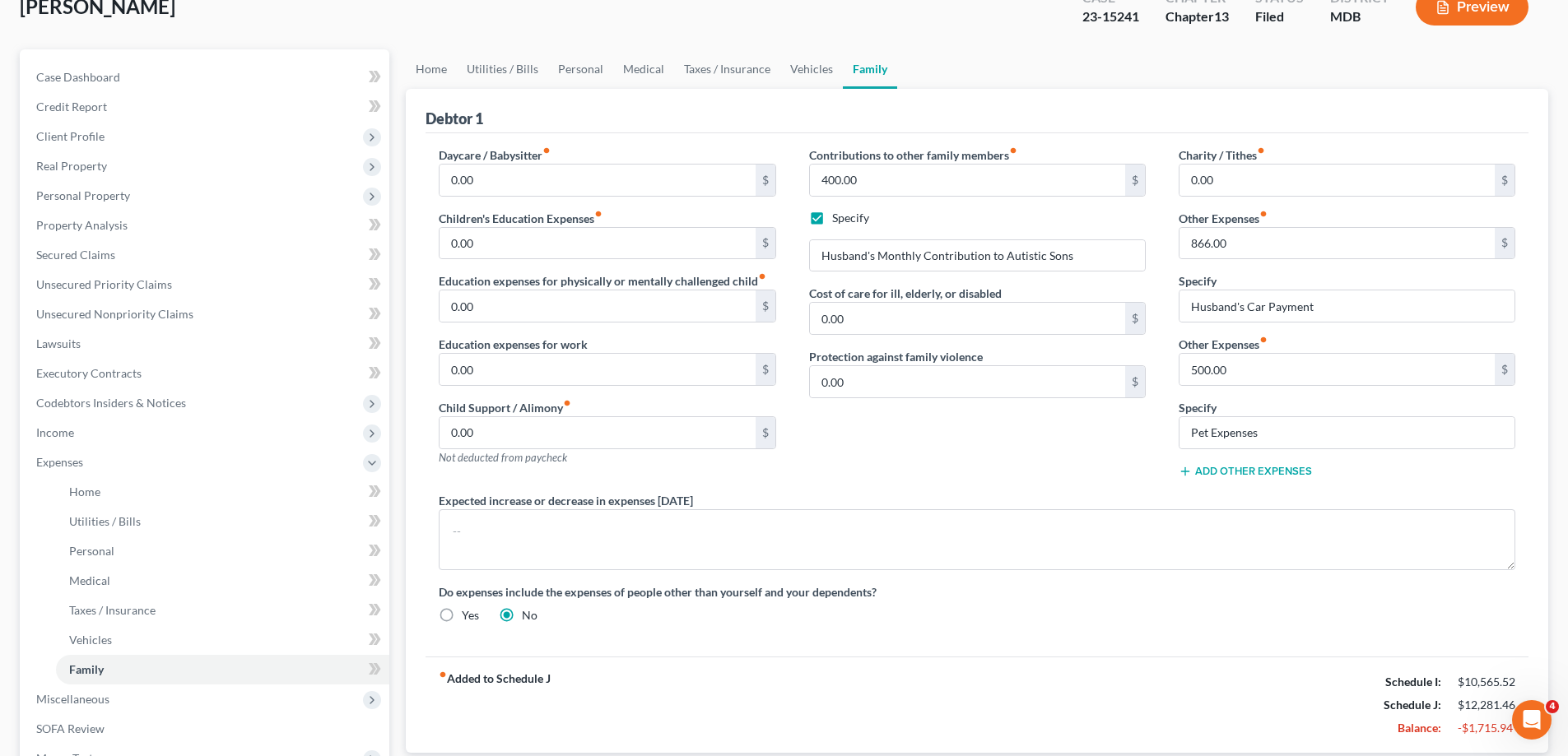
click at [1217, 473] on button "Add Other Expenses" at bounding box center [1245, 471] width 134 height 13
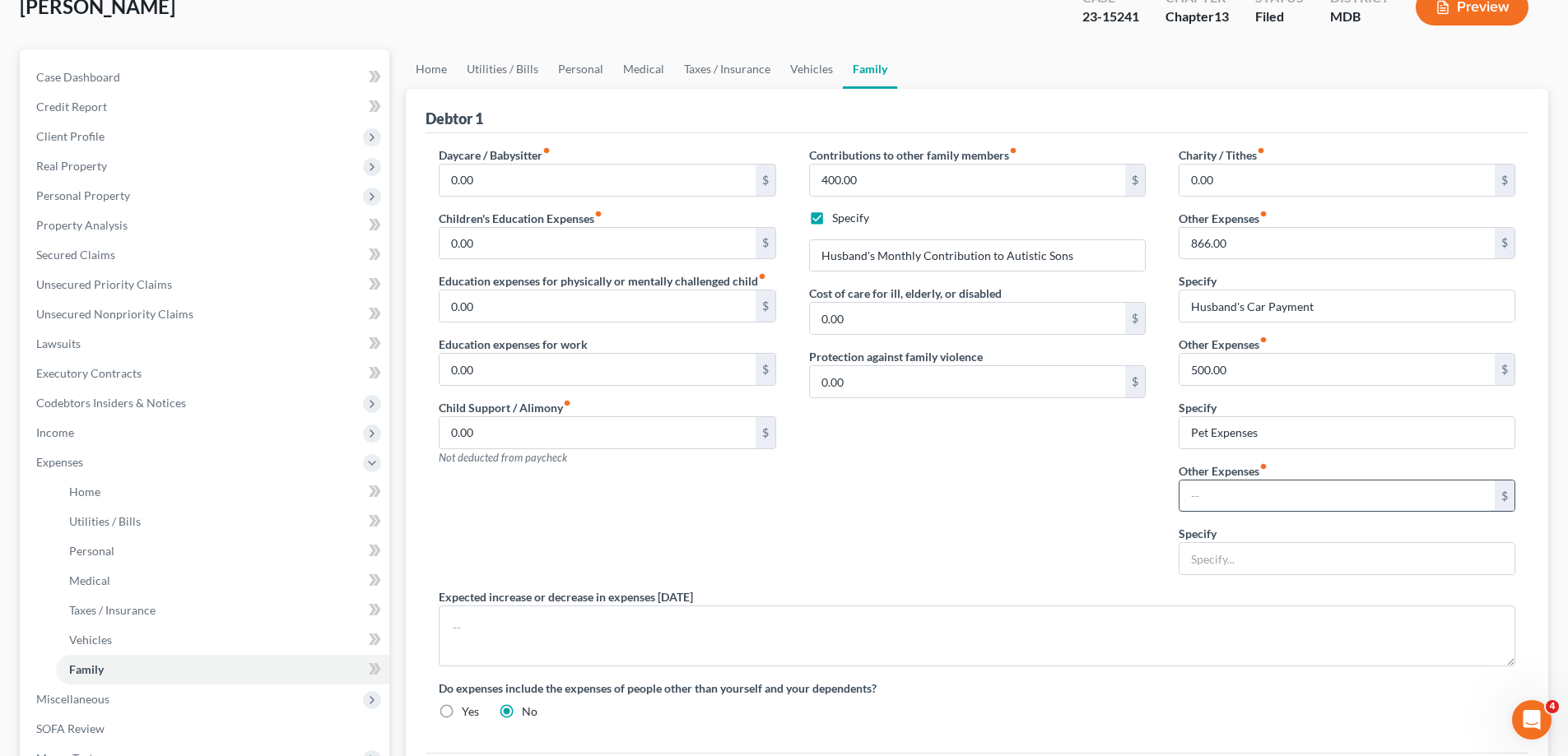
click at [1224, 483] on input "text" at bounding box center [1336, 496] width 315 height 31
type input "290.00"
click at [1225, 547] on input "text" at bounding box center [1346, 559] width 335 height 31
drag, startPoint x: 1342, startPoint y: 560, endPoint x: 1434, endPoint y: 565, distance: 92.1
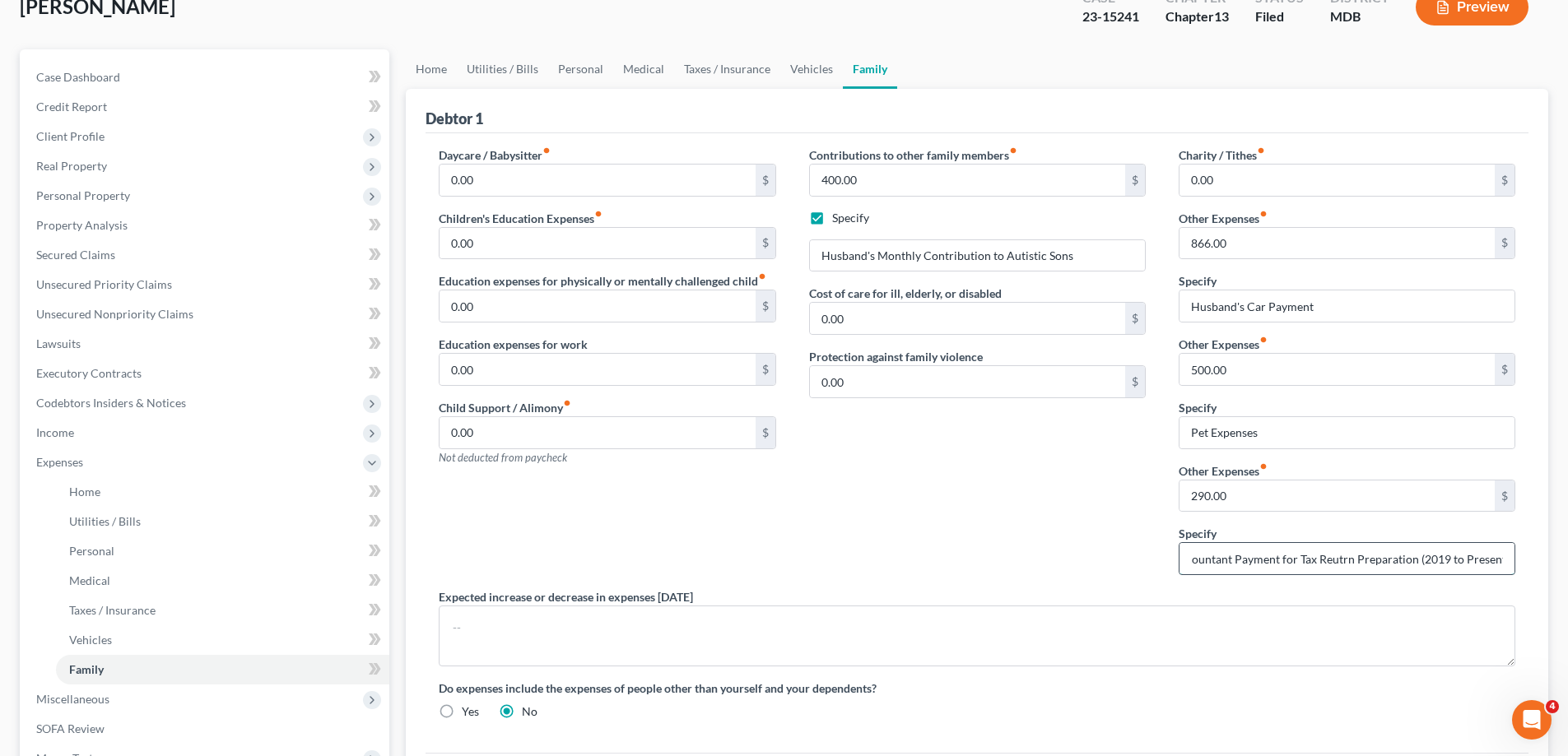
click at [1341, 559] on input "Husband's Tax Accountant Payment for Tax Reutrn Preparation (2019 to Present)" at bounding box center [1346, 559] width 335 height 31
type input "Husband's Tax Accountant Payment for Tax Return Preparation (2019 to Present)"
drag, startPoint x: 681, startPoint y: 480, endPoint x: 1067, endPoint y: 416, distance: 391.3
click at [682, 480] on div "Daycare / Babysitter fiber_manual_record 0.00 $ Children's Education Expenses f…" at bounding box center [607, 367] width 369 height 442
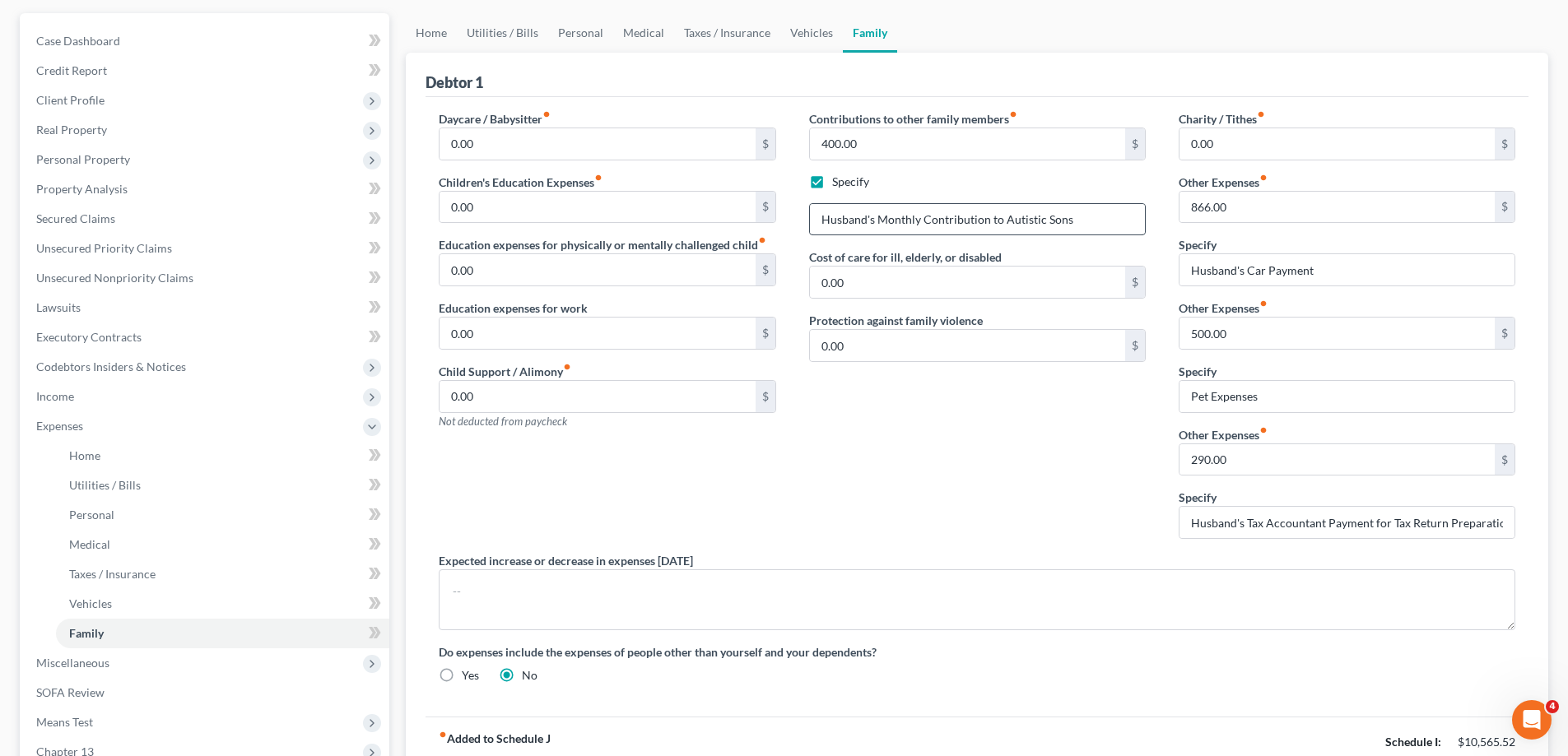
scroll to position [109, 0]
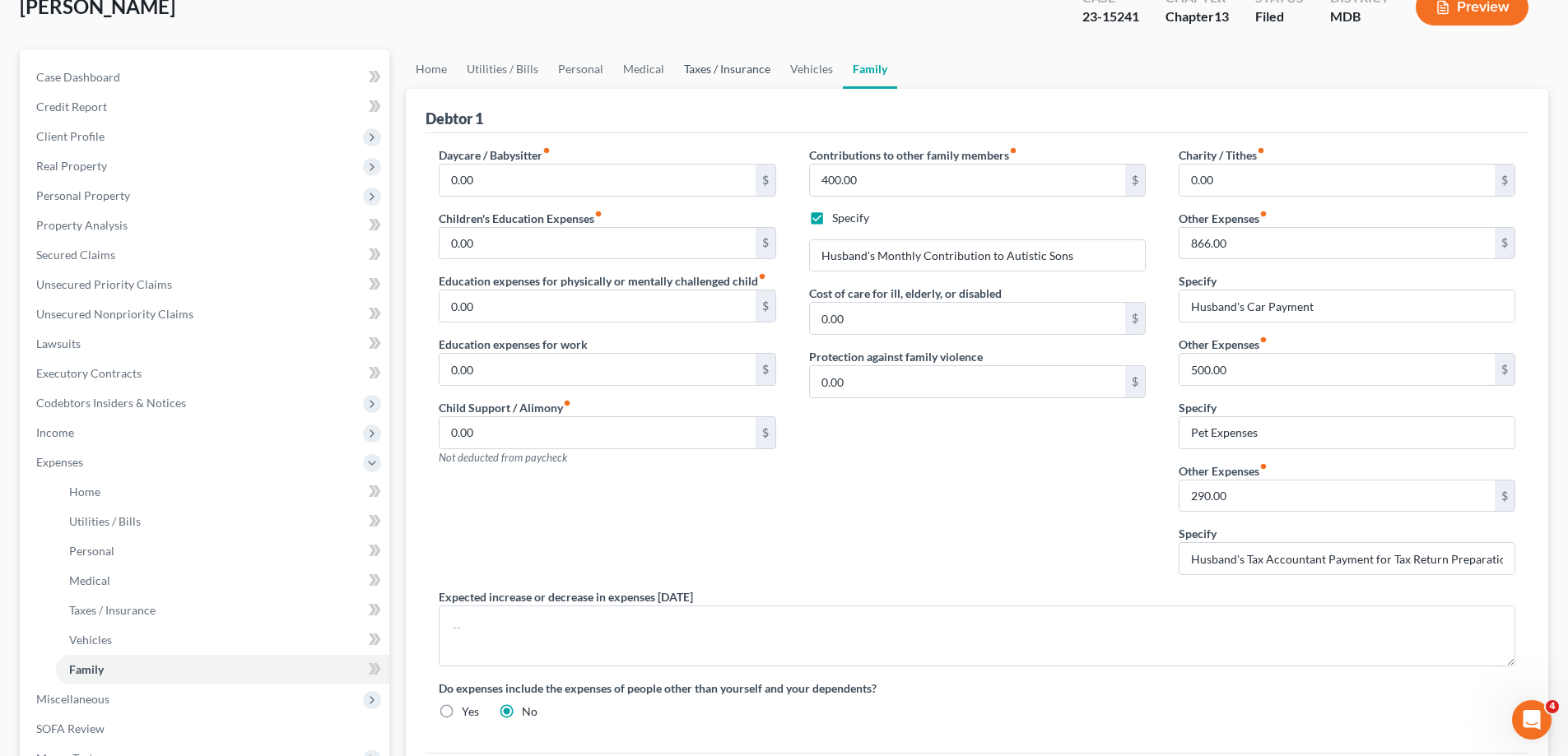
click at [712, 79] on link "Taxes / Insurance" at bounding box center [727, 69] width 106 height 39
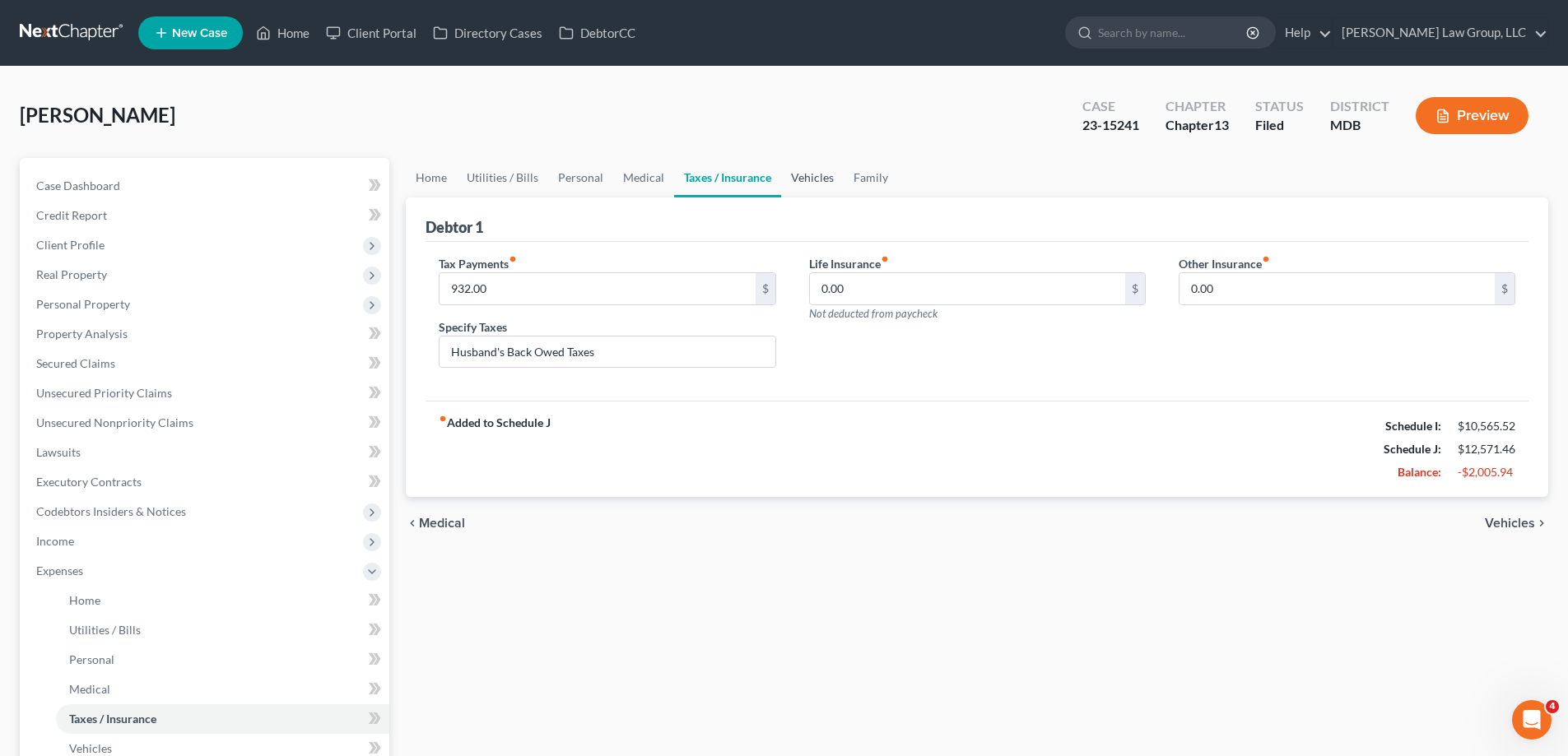
click at [821, 172] on link "Vehicles" at bounding box center [812, 178] width 63 height 39
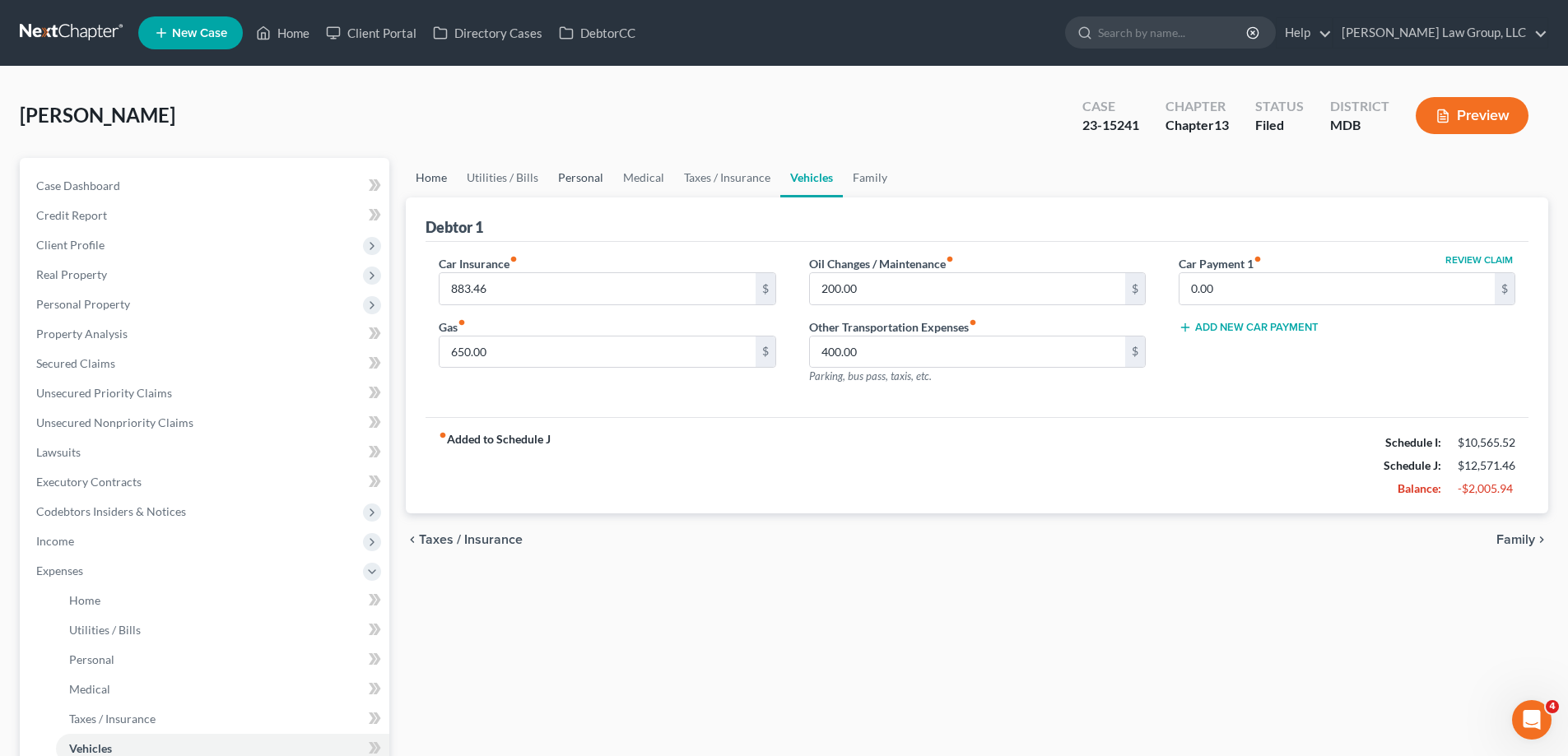
drag, startPoint x: 445, startPoint y: 176, endPoint x: 564, endPoint y: 190, distance: 119.8
click at [445, 176] on link "Home" at bounding box center [431, 178] width 51 height 39
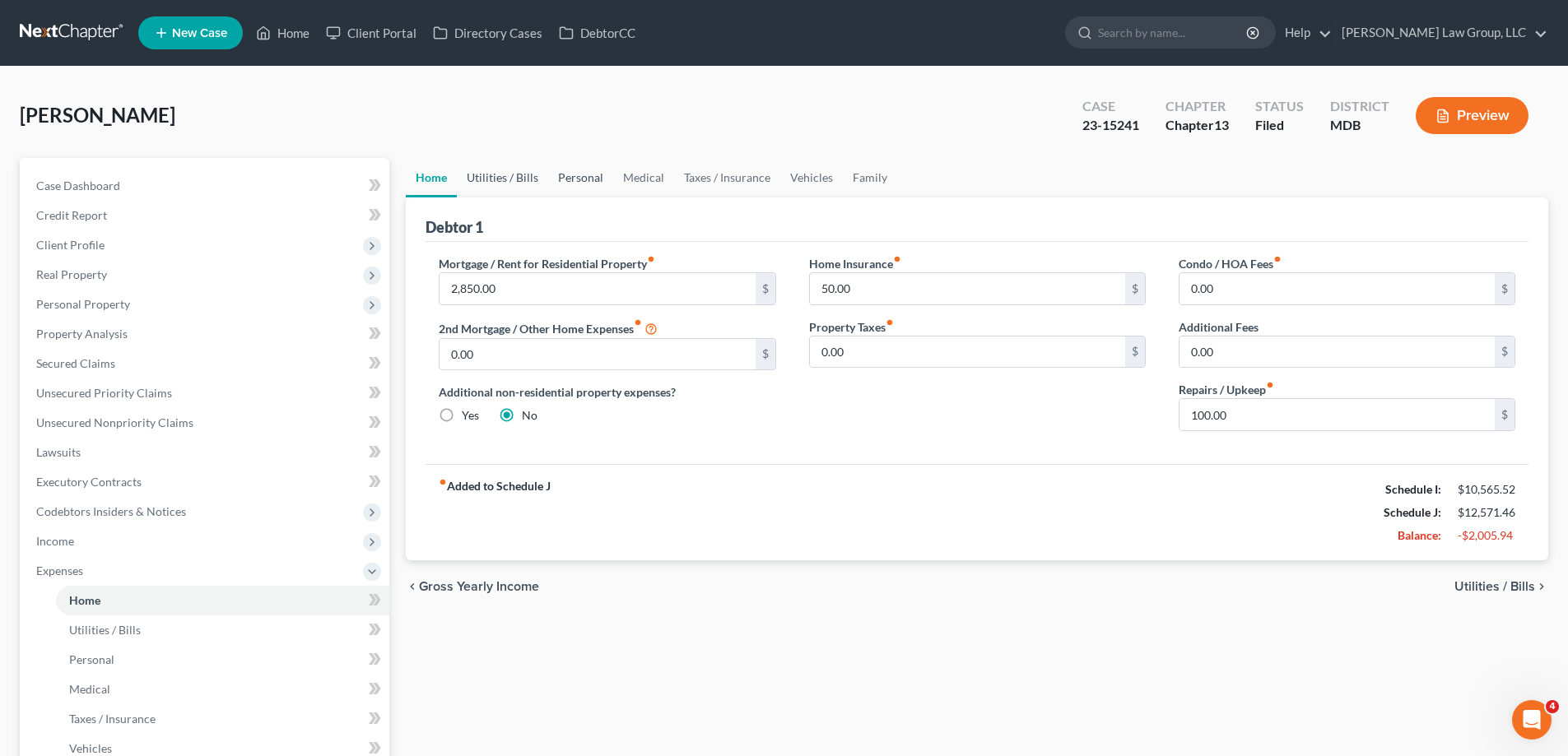
drag, startPoint x: 514, startPoint y: 176, endPoint x: 589, endPoint y: 187, distance: 75.8
click at [514, 175] on link "Utilities / Bills" at bounding box center [502, 178] width 91 height 39
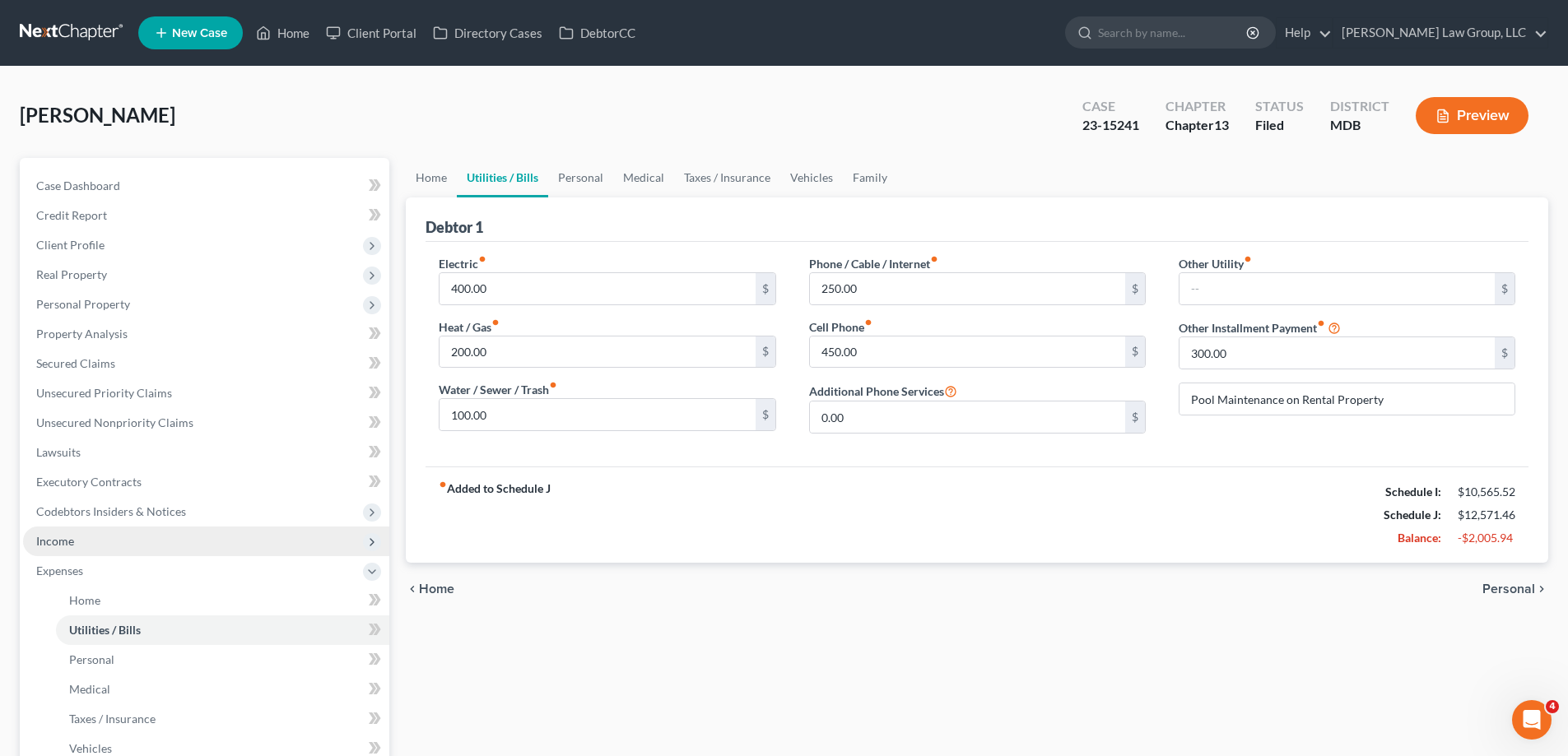
drag, startPoint x: 123, startPoint y: 540, endPoint x: 133, endPoint y: 552, distance: 15.6
click at [124, 540] on span "Income" at bounding box center [205, 541] width 366 height 29
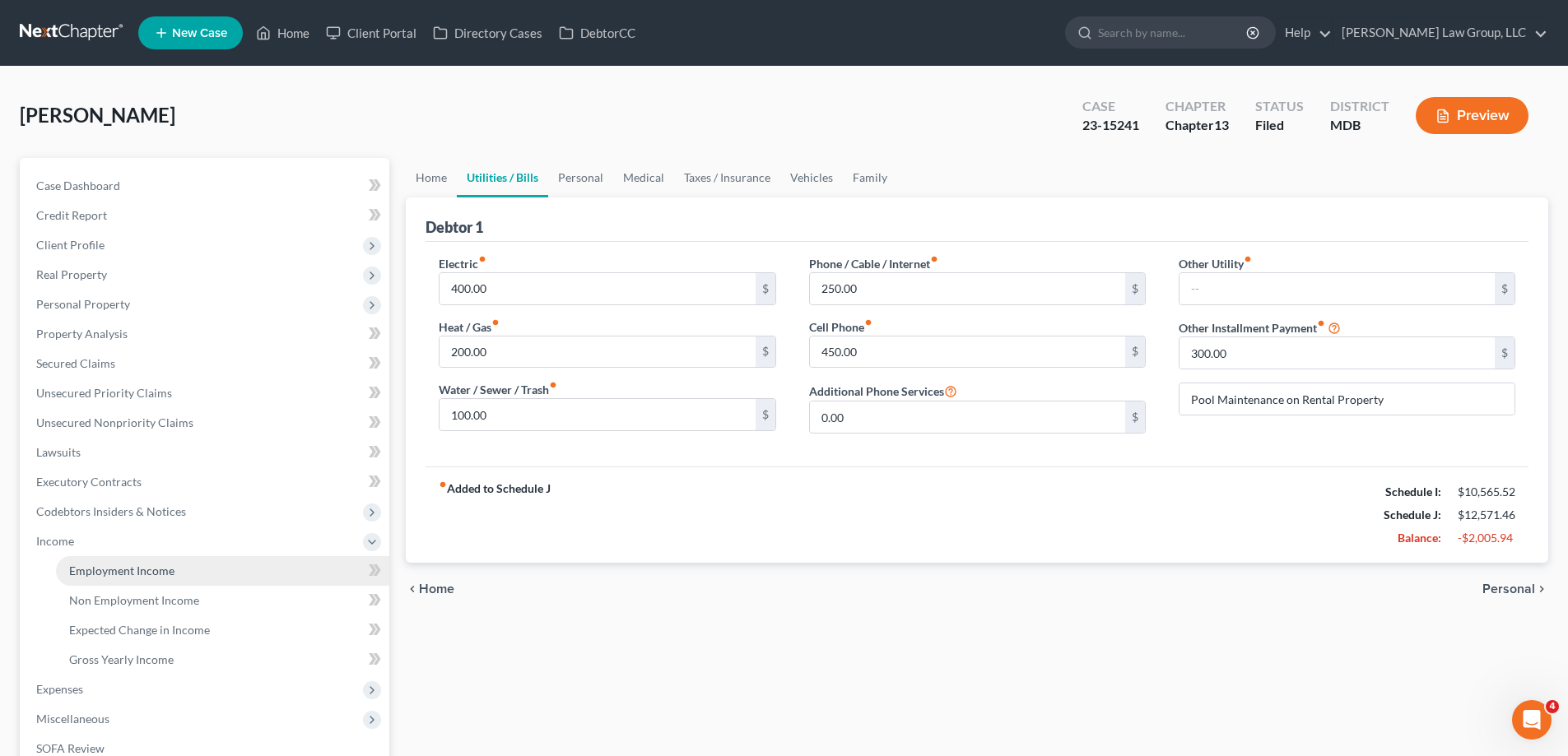
click at [144, 570] on span "Employment Income" at bounding box center [121, 570] width 105 height 14
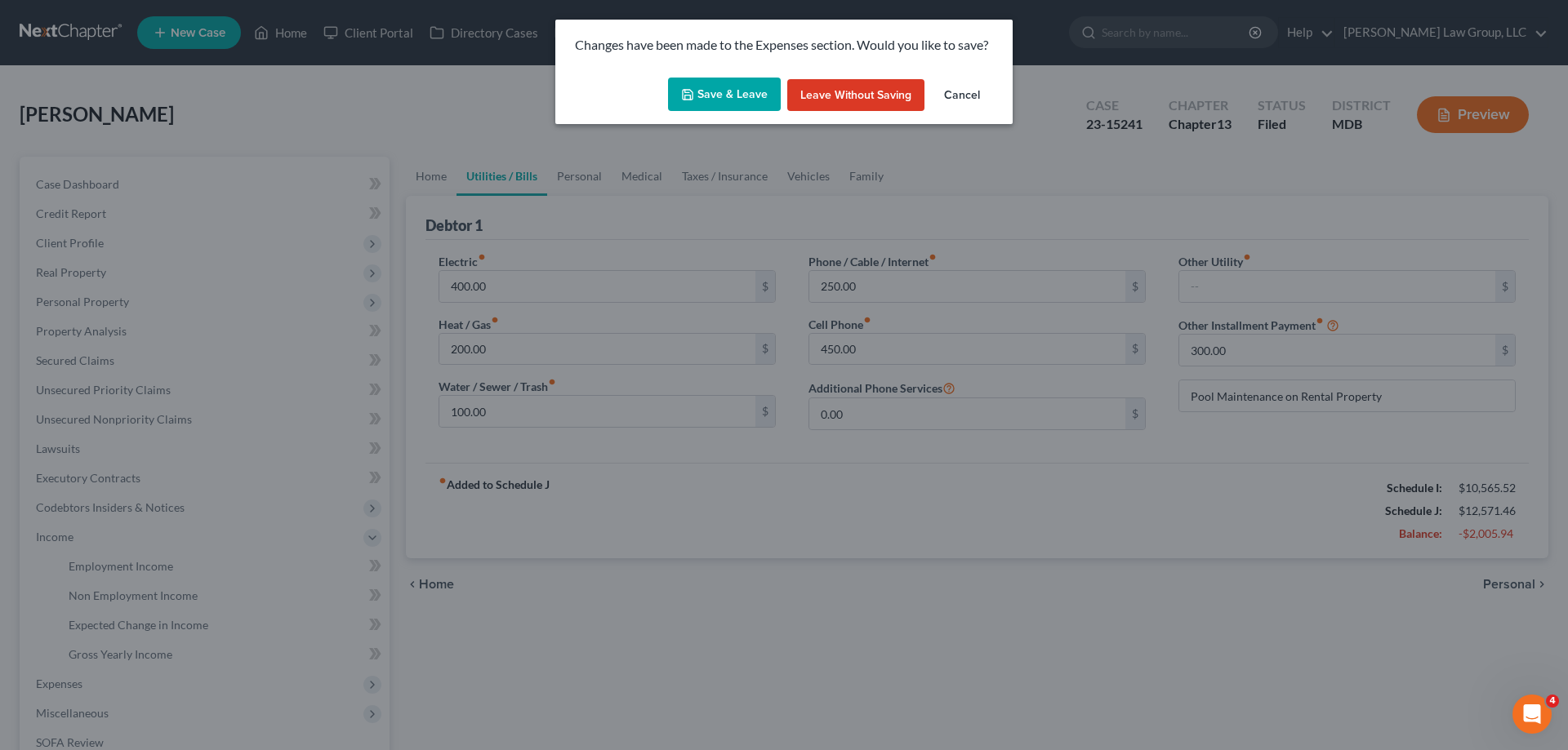
click at [704, 94] on button "Save & Leave" at bounding box center [725, 94] width 113 height 34
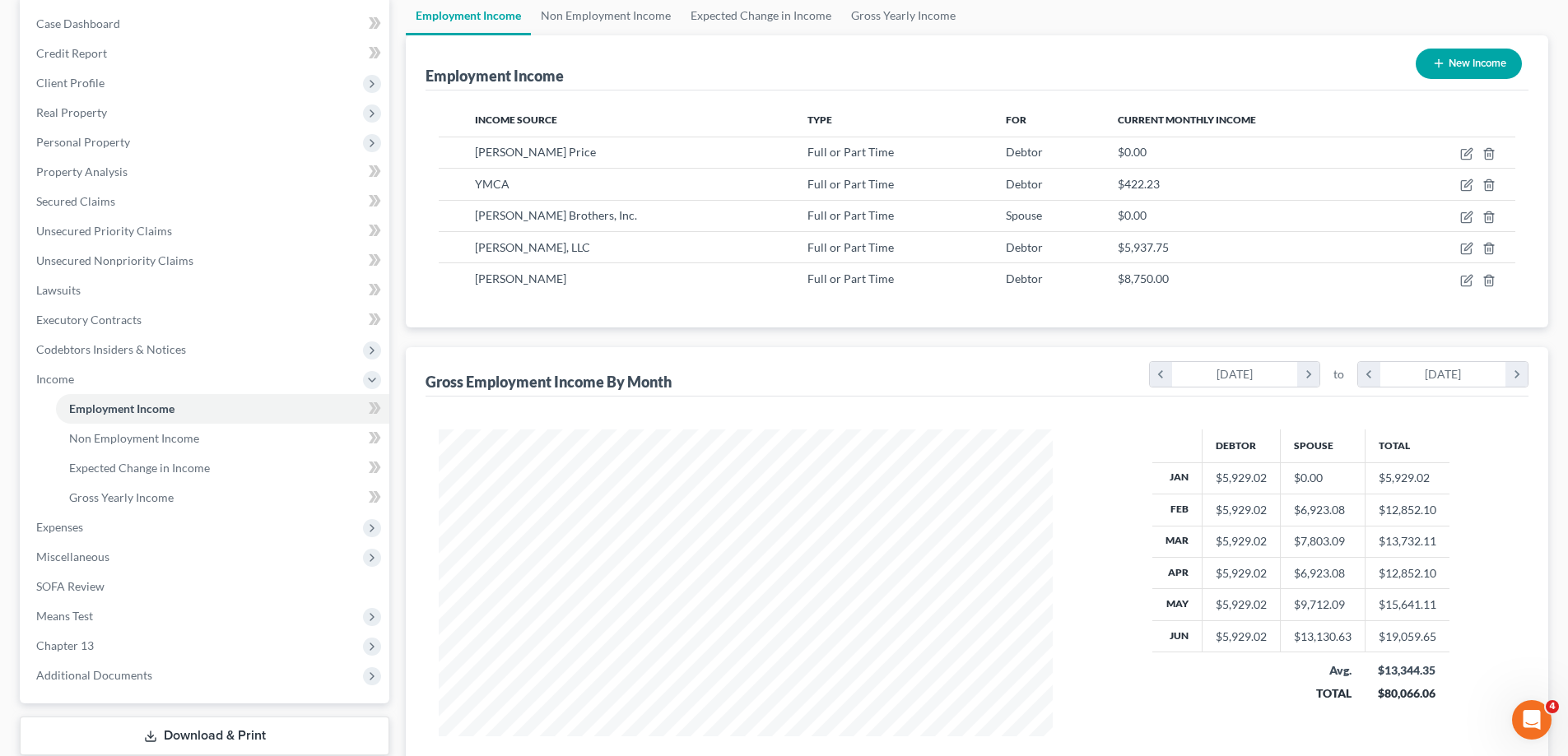
scroll to position [246, 0]
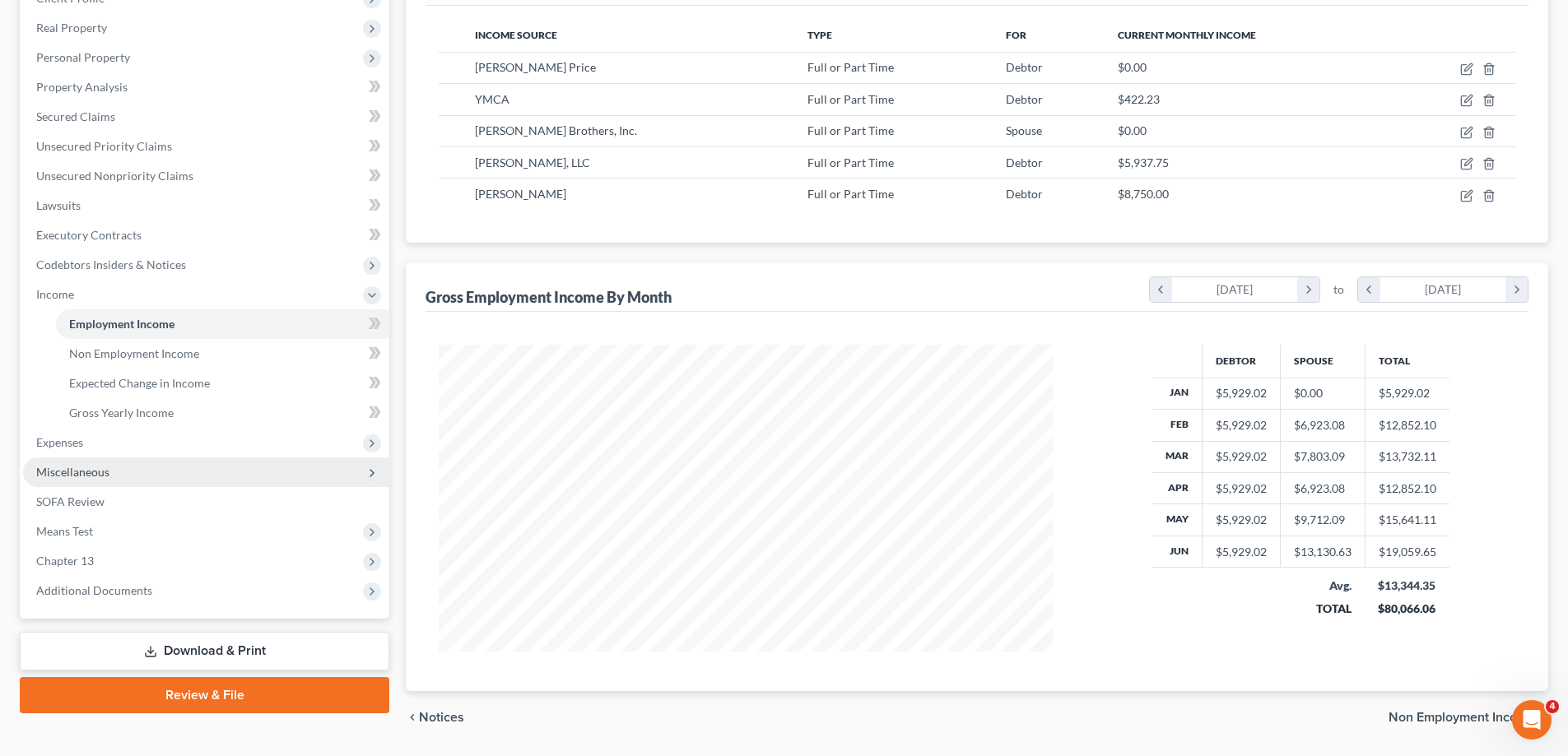
click at [100, 435] on span "Expenses" at bounding box center [205, 443] width 366 height 29
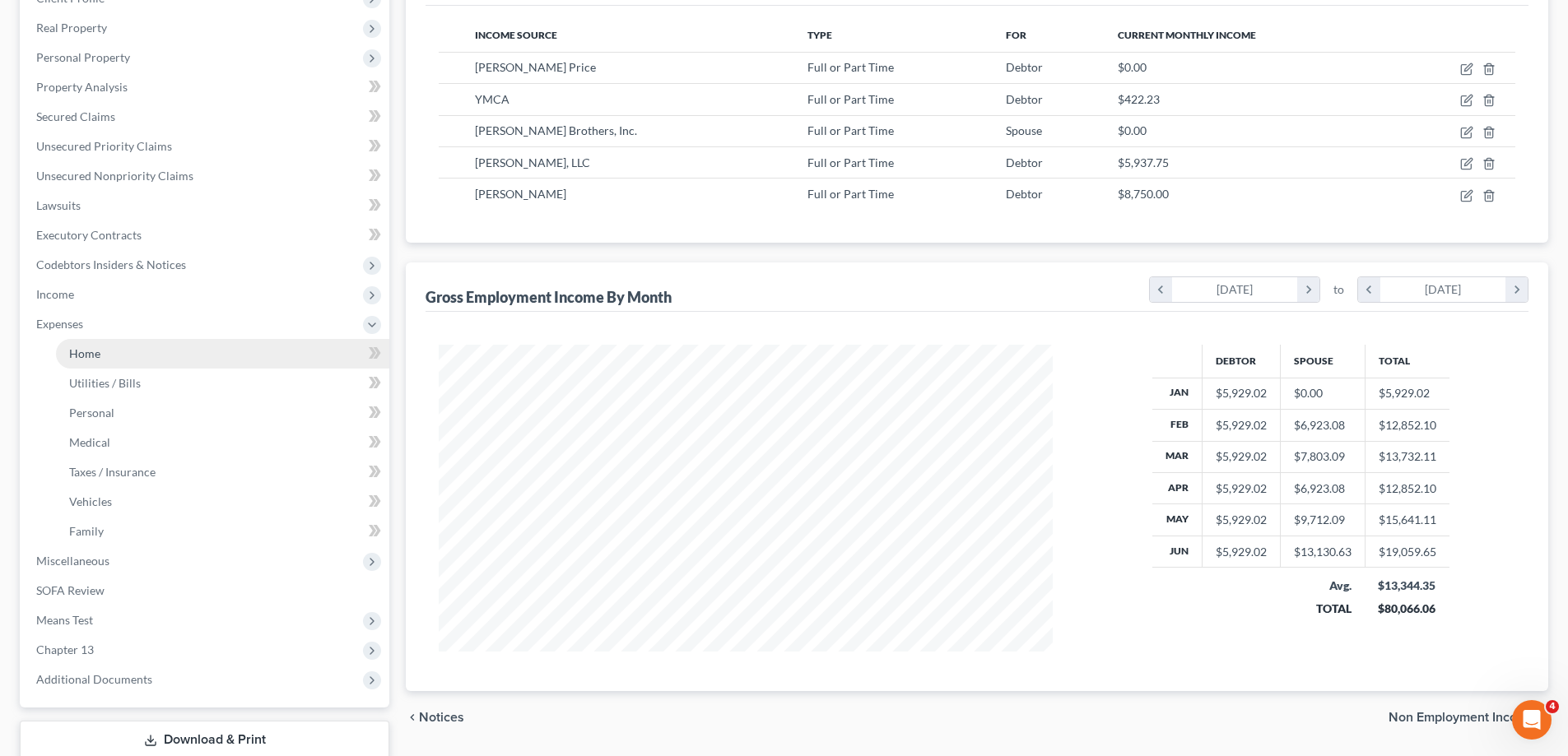
click at [80, 355] on span "Home" at bounding box center [84, 353] width 31 height 14
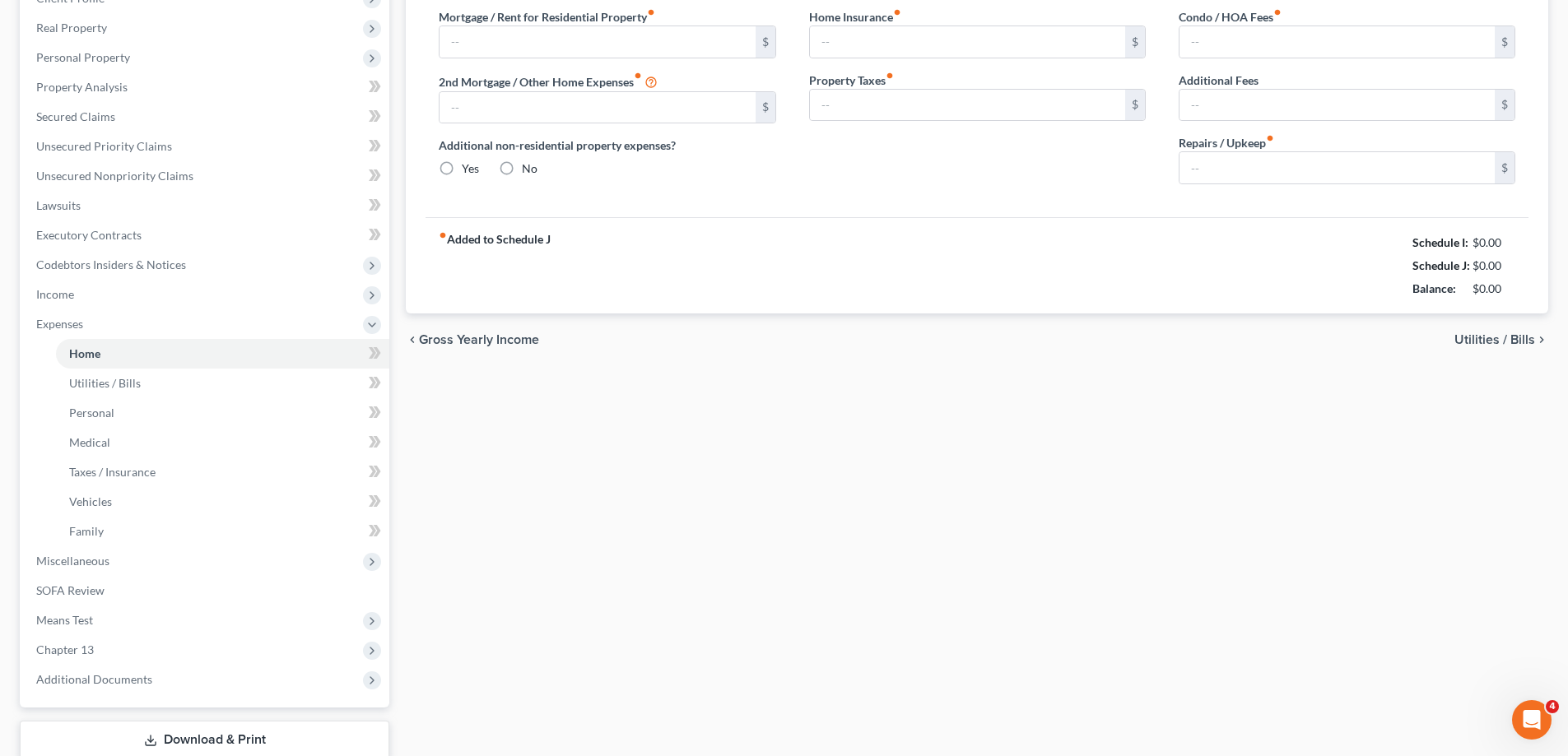
type input "2,850.00"
type input "0.00"
radio input "true"
type input "50.00"
type input "0.00"
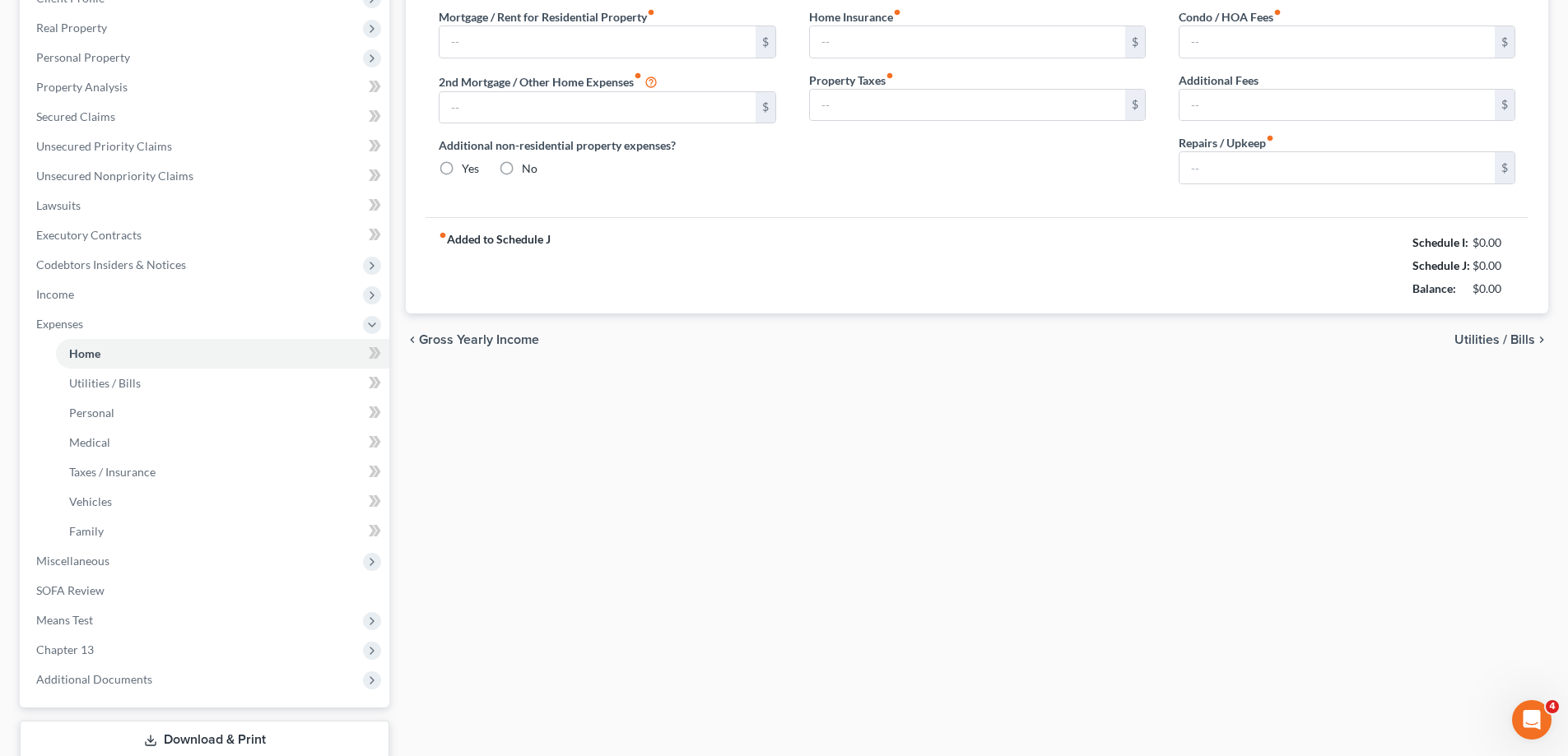
type input "0.00"
type input "100.00"
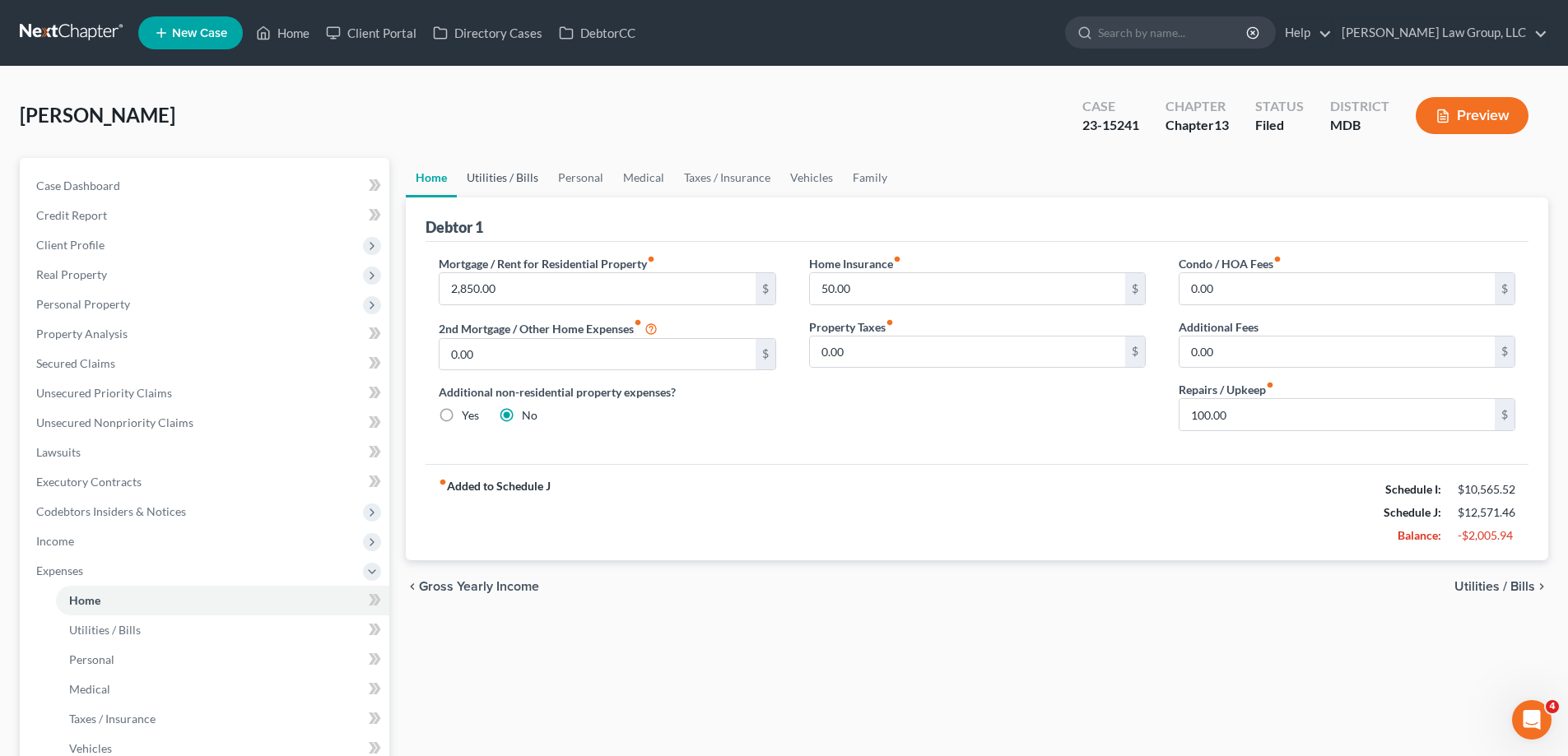
click at [475, 172] on link "Utilities / Bills" at bounding box center [502, 178] width 91 height 39
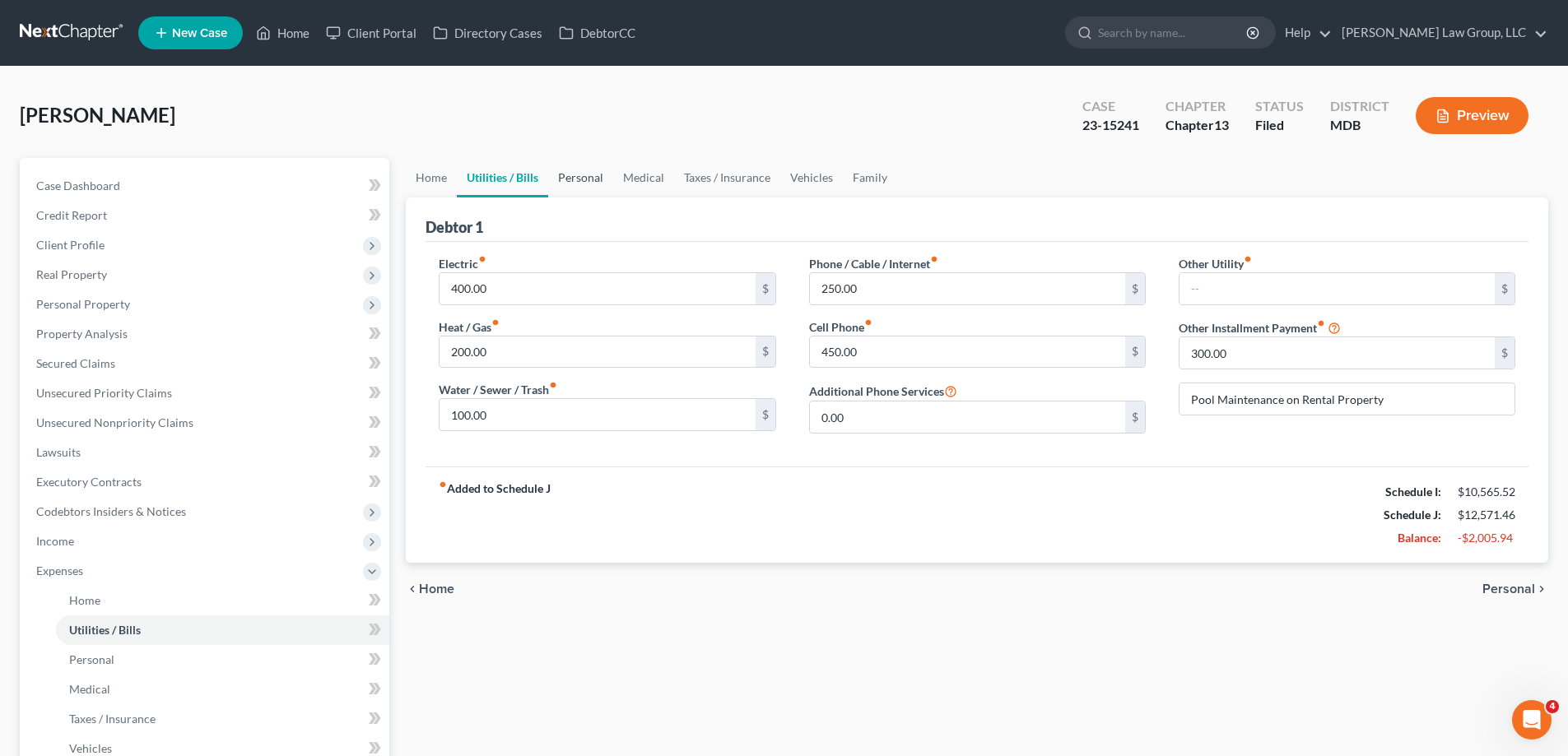
click at [576, 183] on link "Personal" at bounding box center [580, 178] width 65 height 39
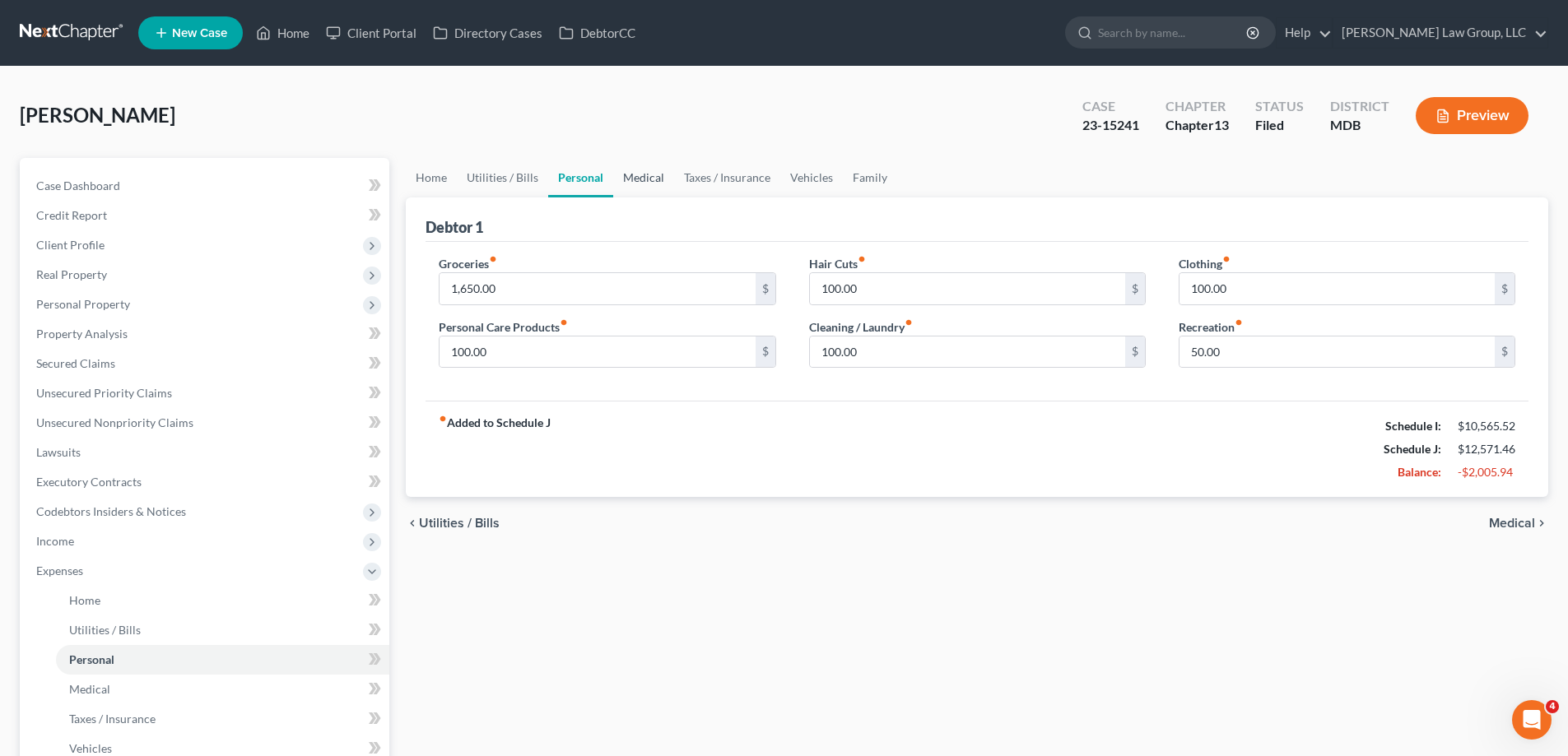
click at [639, 180] on link "Medical" at bounding box center [643, 178] width 61 height 39
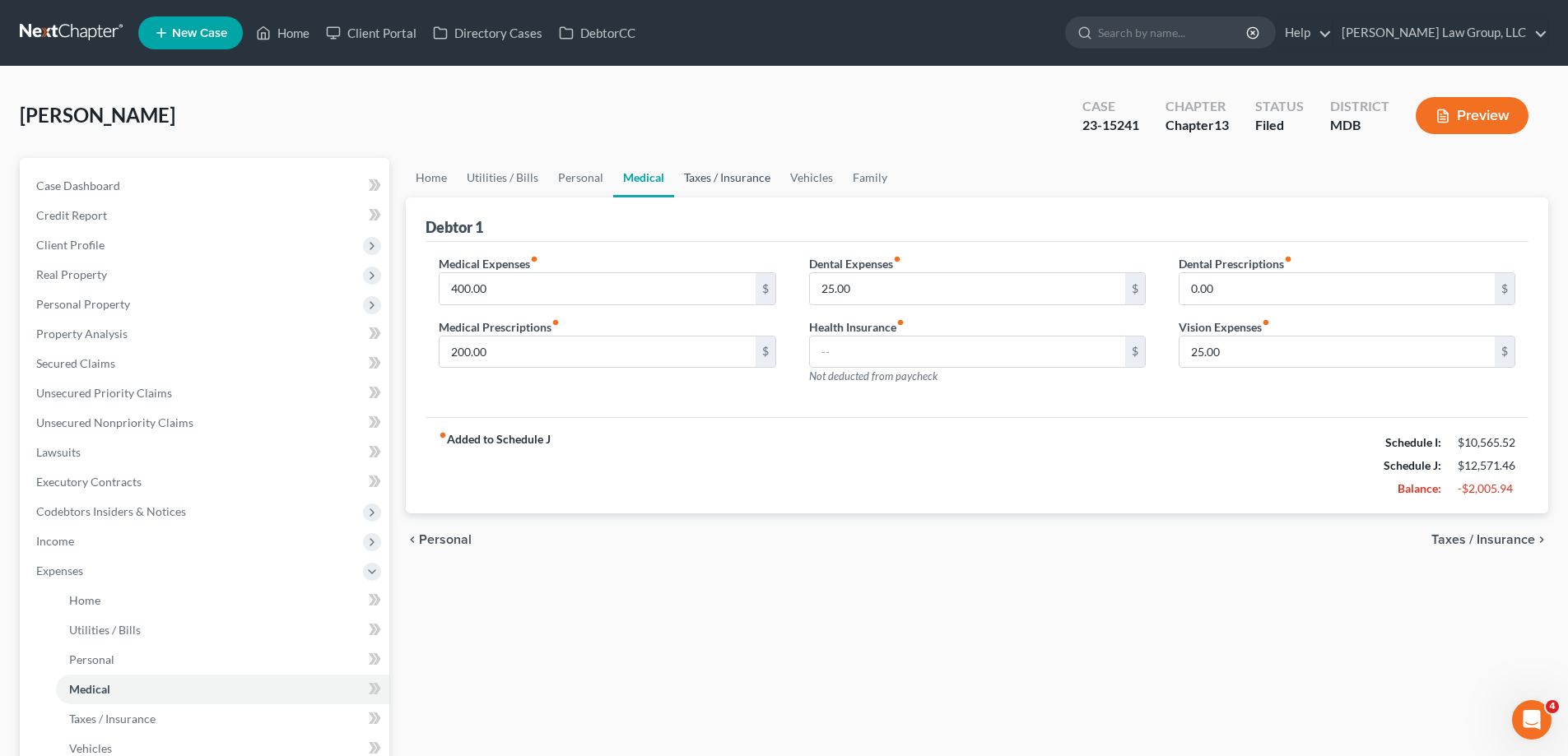
click at [705, 189] on link "Taxes / Insurance" at bounding box center [727, 178] width 106 height 39
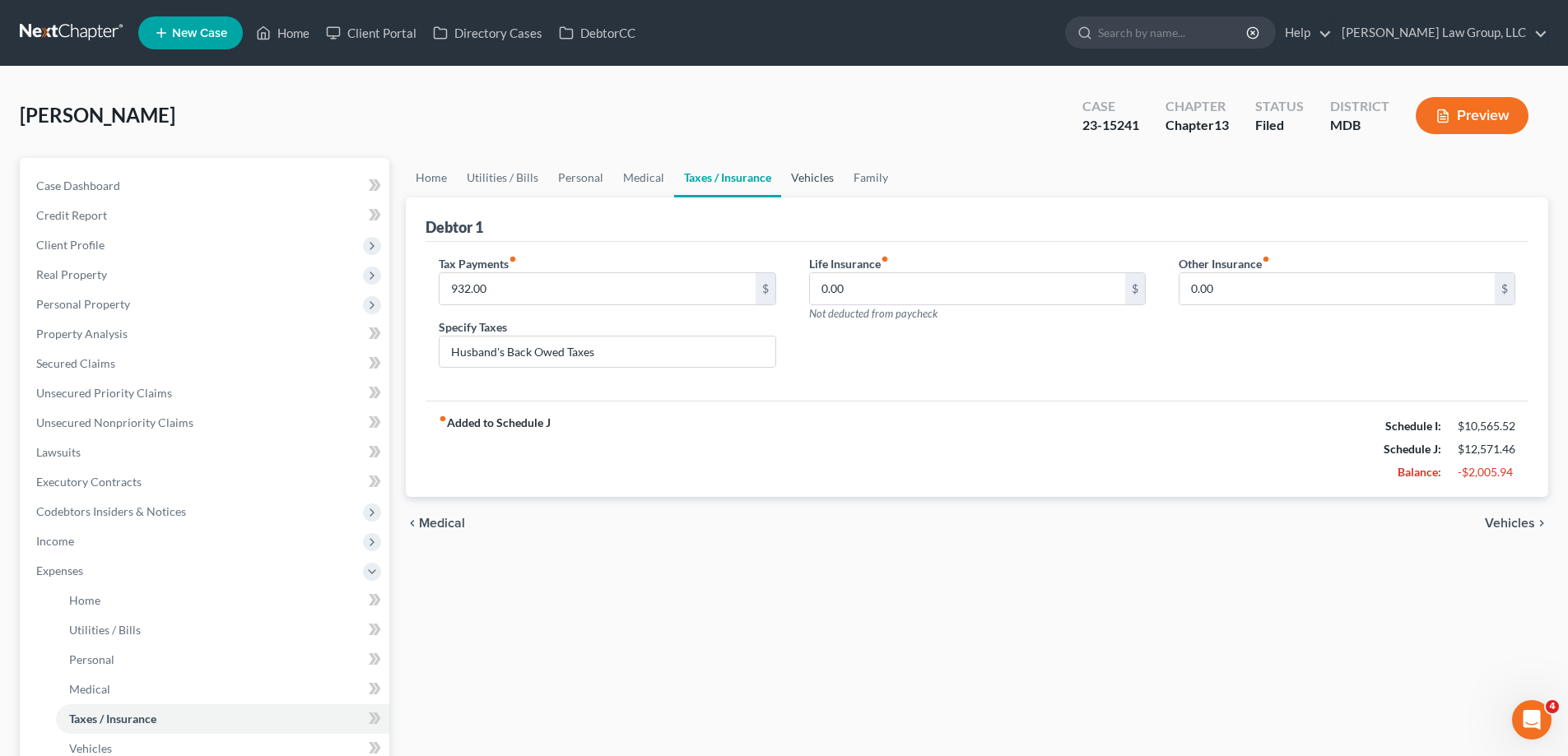
click at [796, 184] on link "Vehicles" at bounding box center [812, 178] width 63 height 39
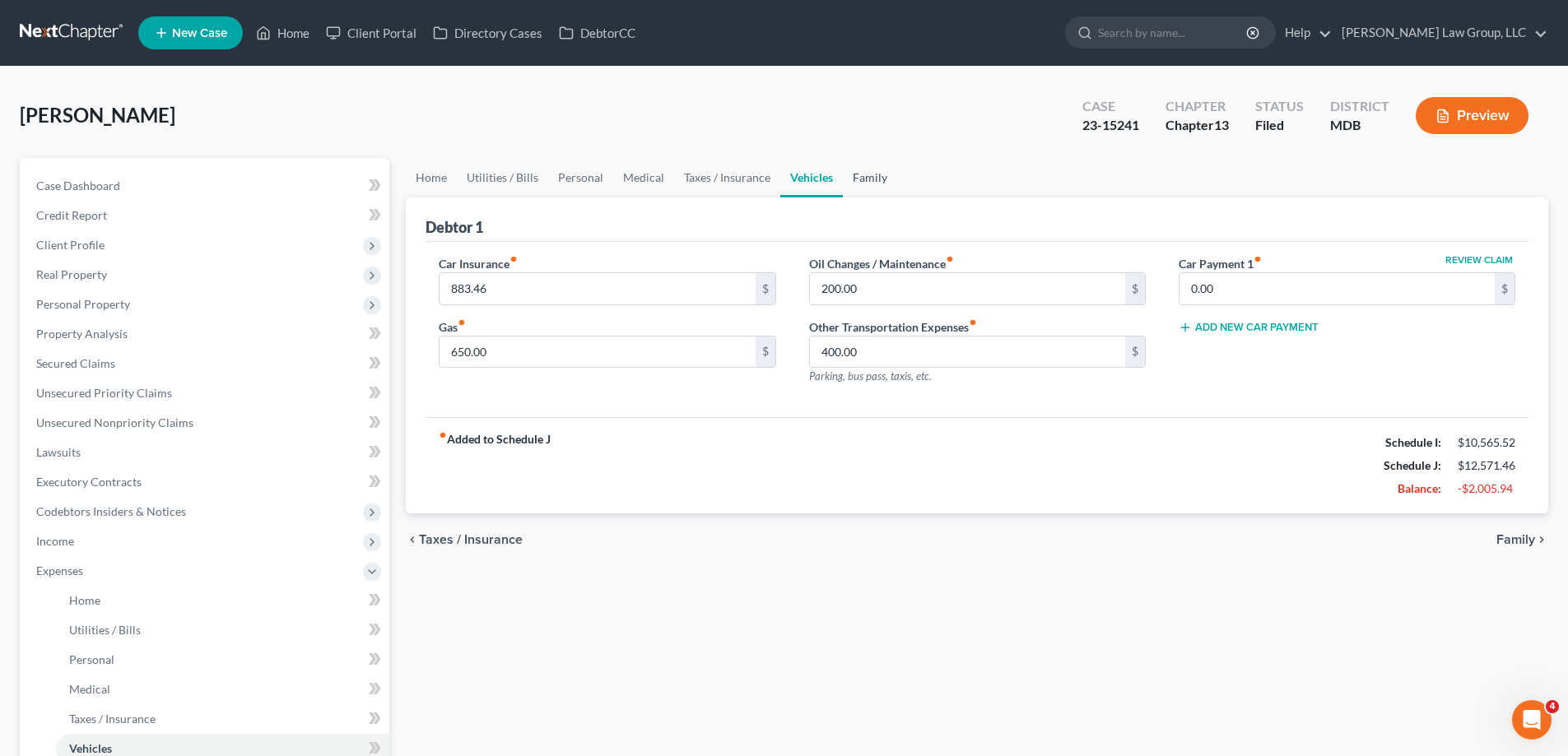
click at [872, 187] on link "Family" at bounding box center [869, 178] width 54 height 39
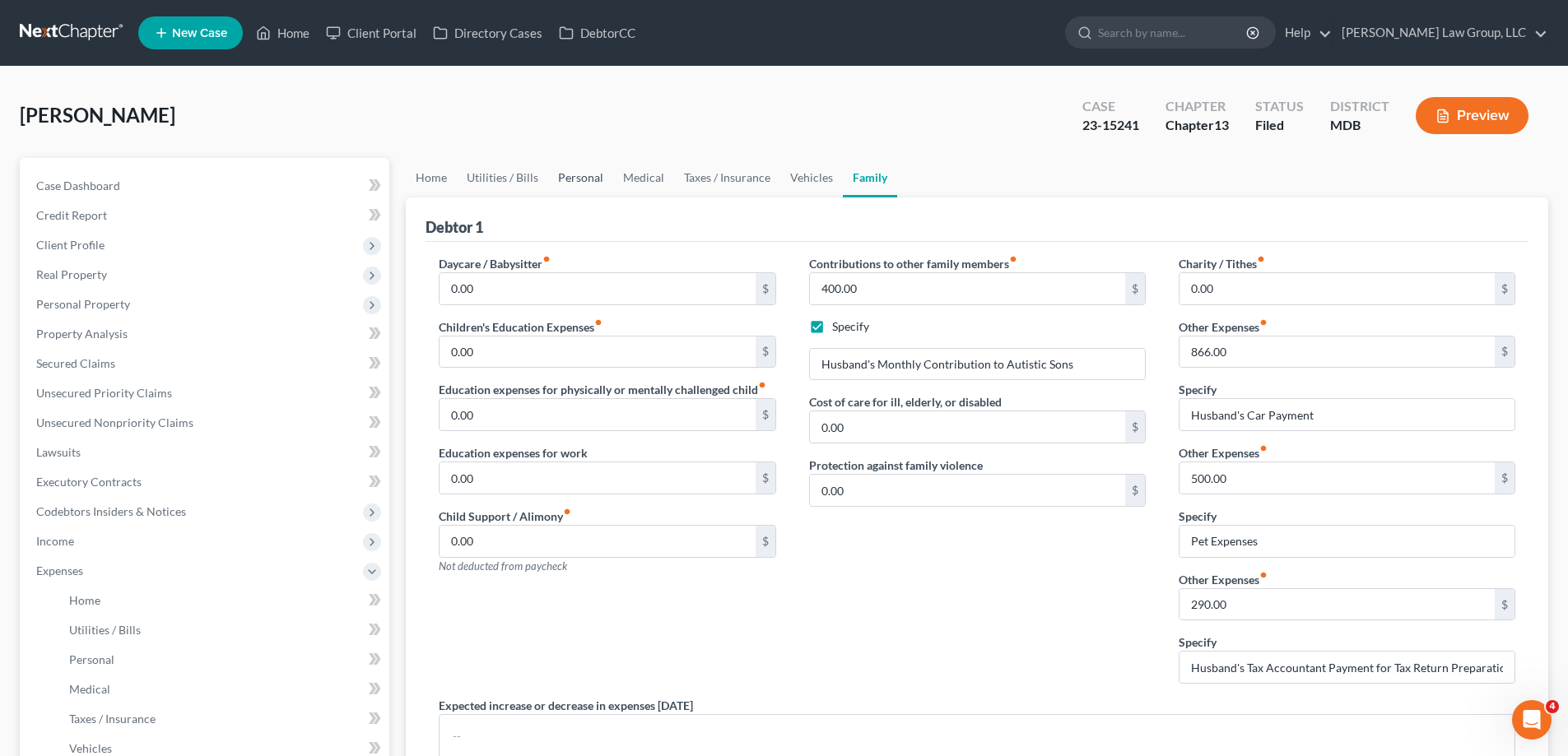
click at [574, 180] on link "Personal" at bounding box center [580, 178] width 65 height 39
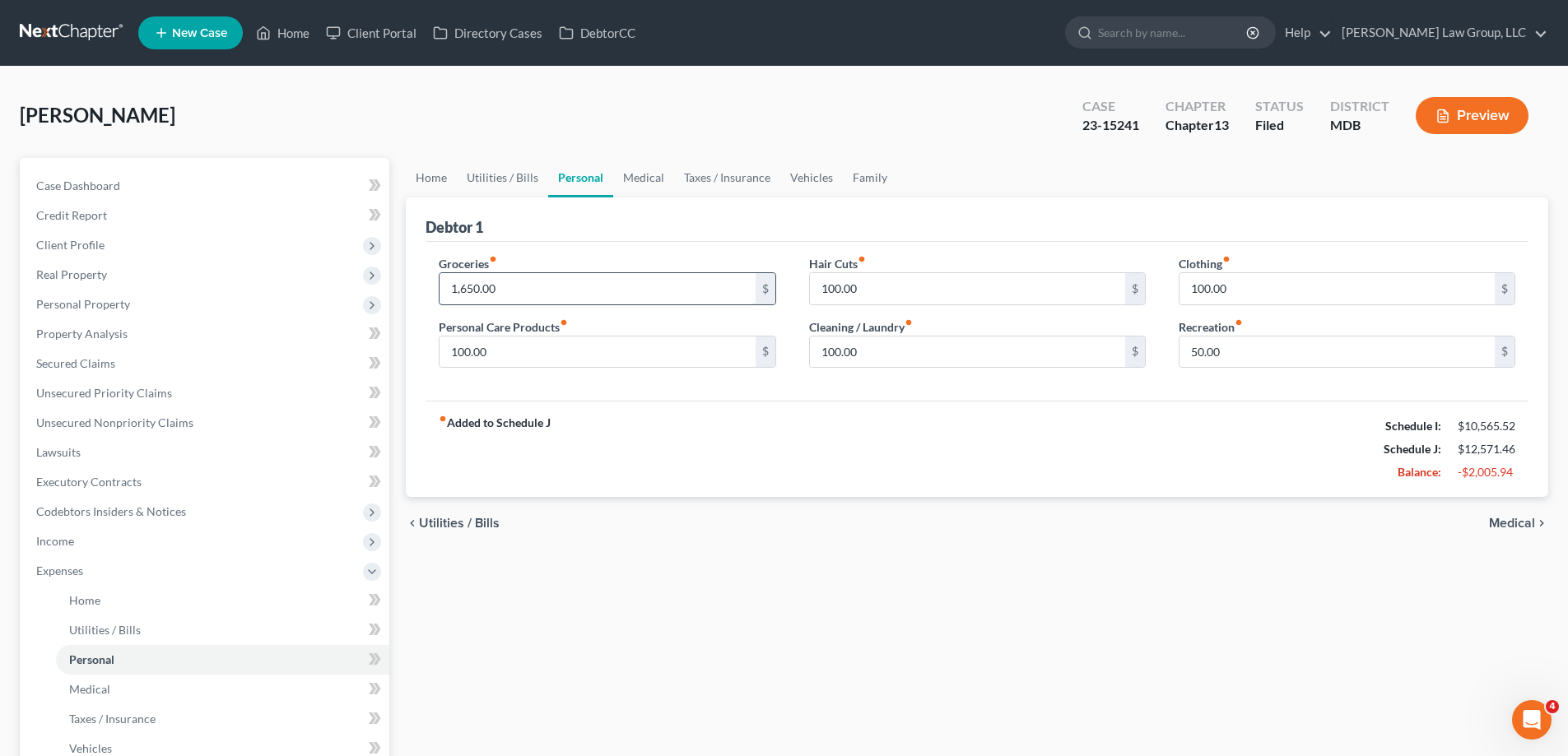
click at [491, 293] on input "1,650.00" at bounding box center [597, 289] width 315 height 31
click at [186, 301] on span "Personal Property" at bounding box center [205, 304] width 366 height 29
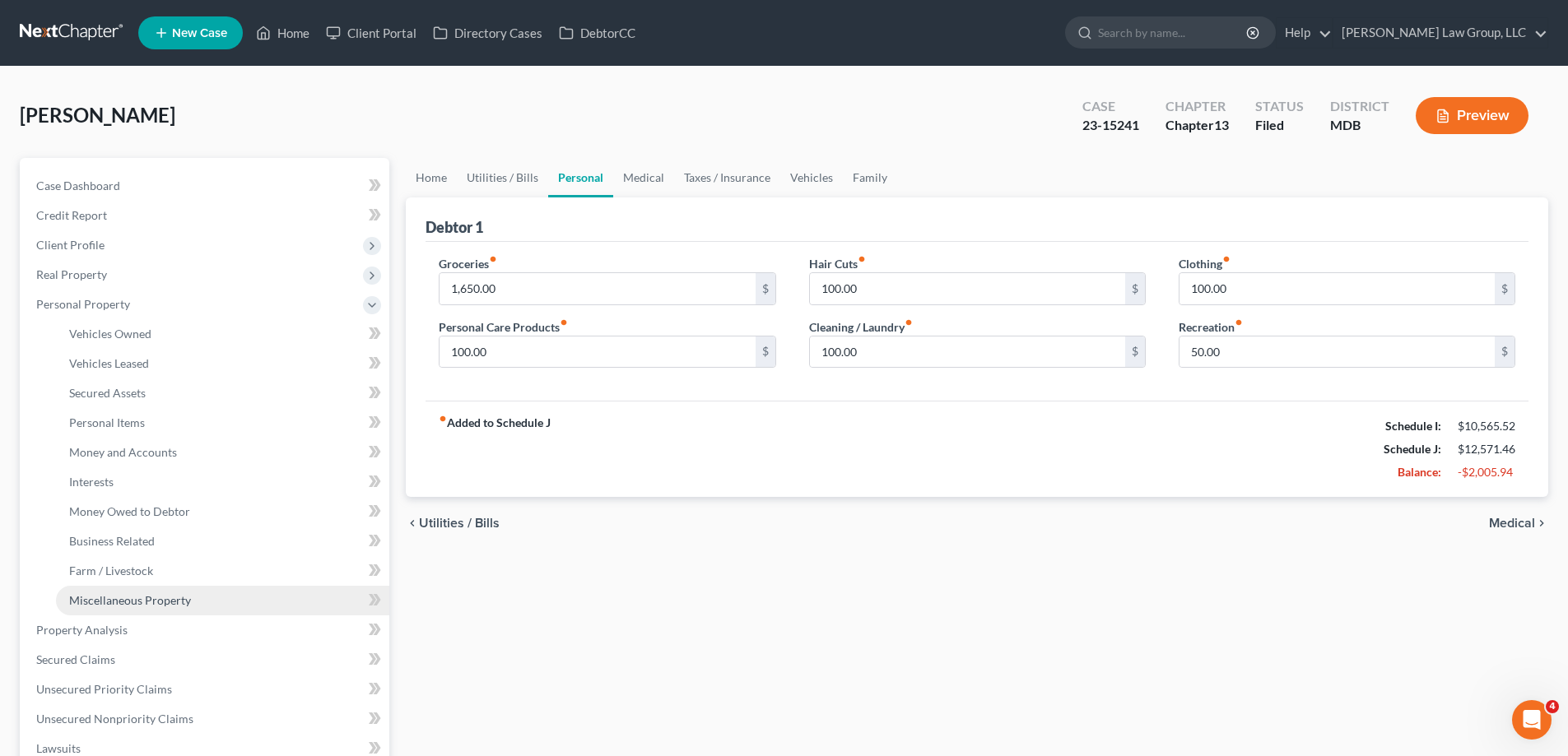
click at [190, 590] on link "Miscellaneous Property" at bounding box center [222, 601] width 333 height 29
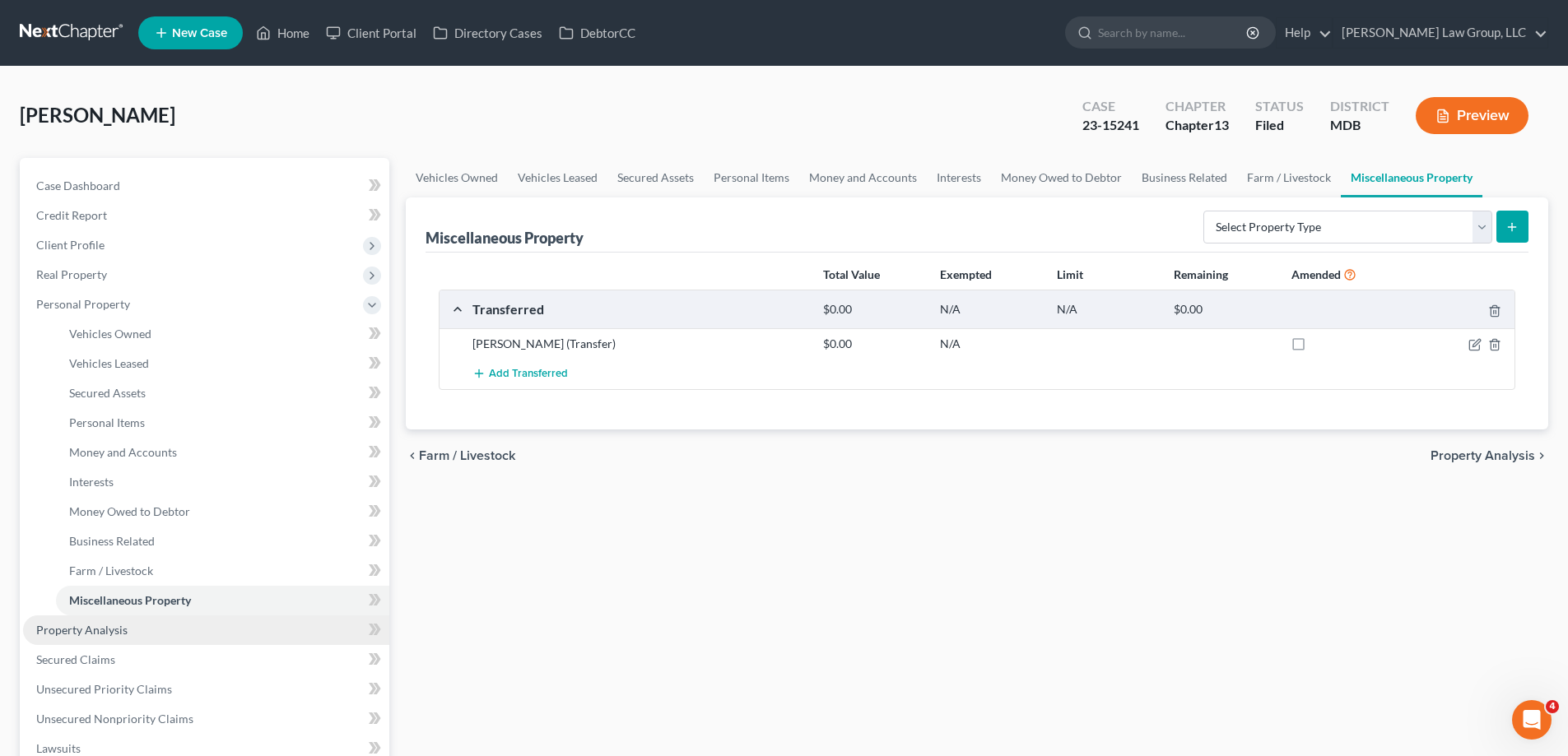
click at [174, 626] on link "Property Analysis" at bounding box center [205, 630] width 366 height 29
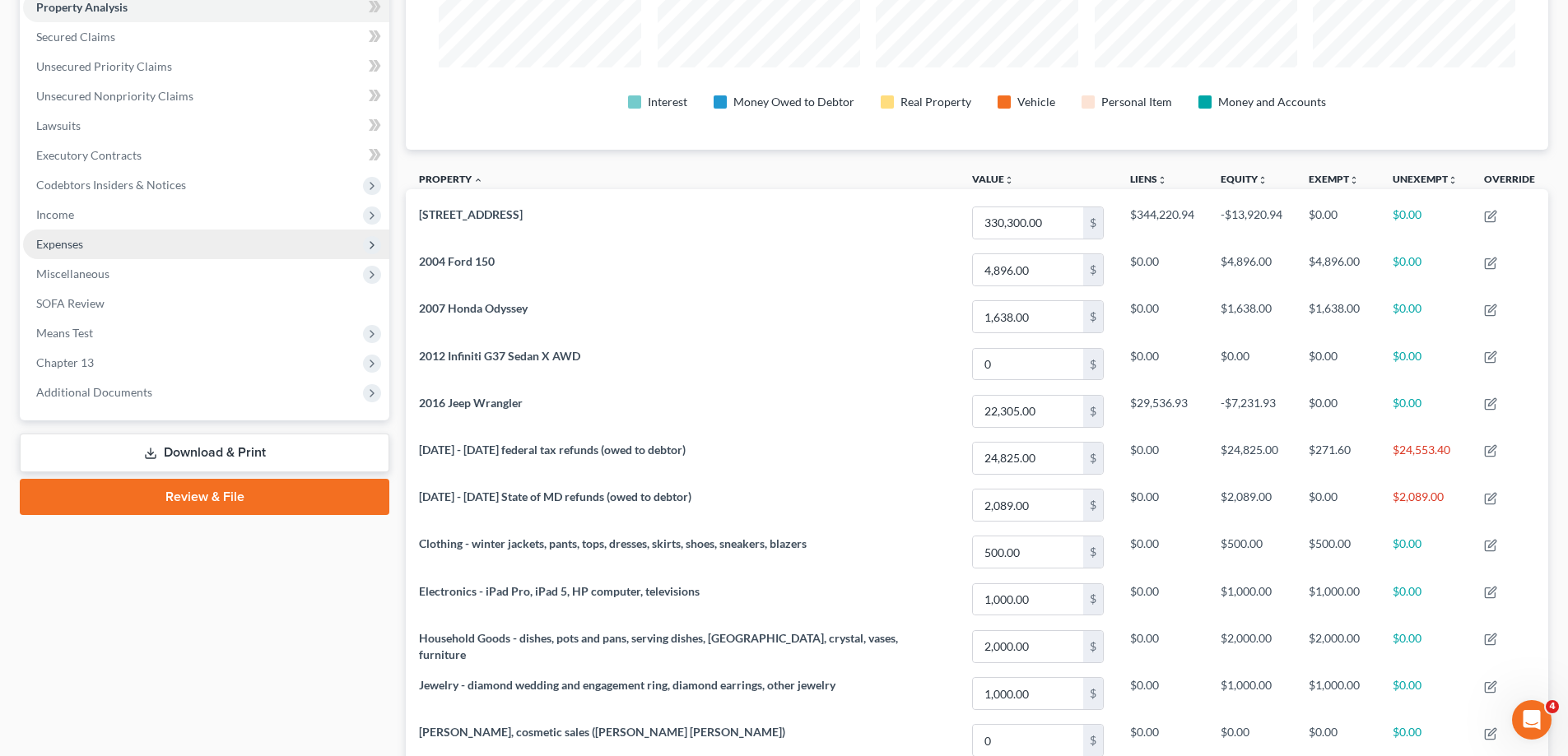
scroll to position [132, 0]
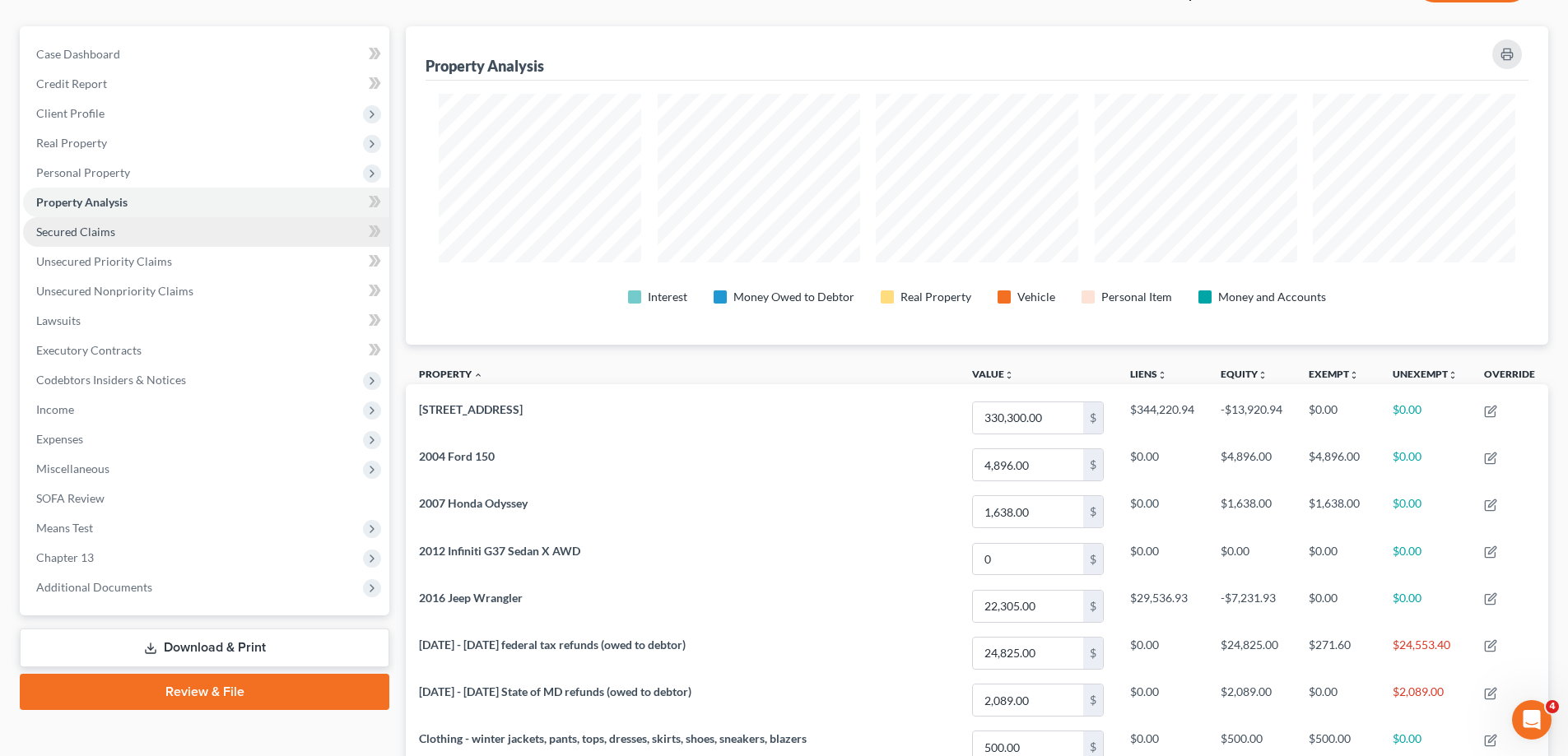
click at [124, 234] on link "Secured Claims" at bounding box center [205, 232] width 366 height 29
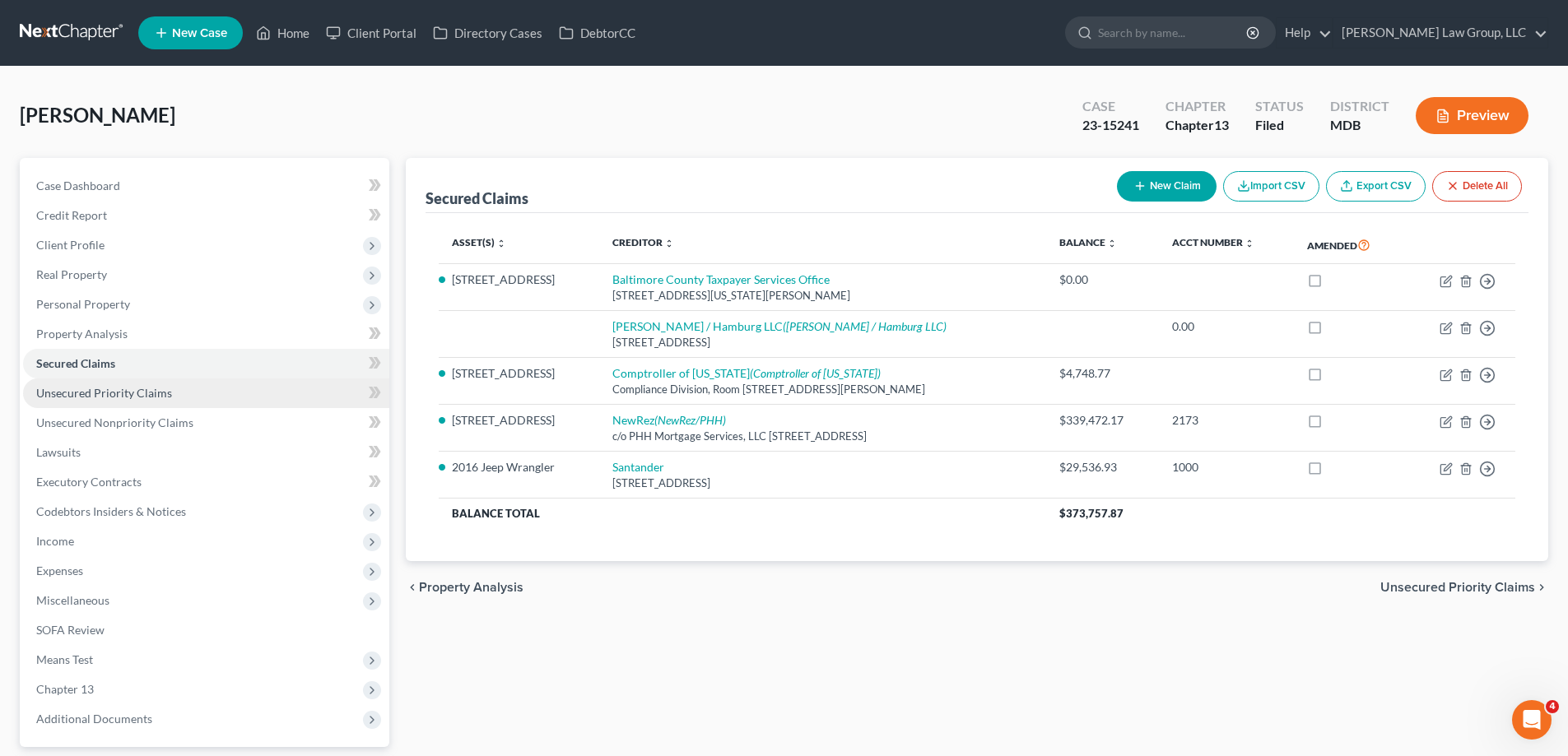
click at [132, 397] on span "Unsecured Priority Claims" at bounding box center [104, 393] width 135 height 14
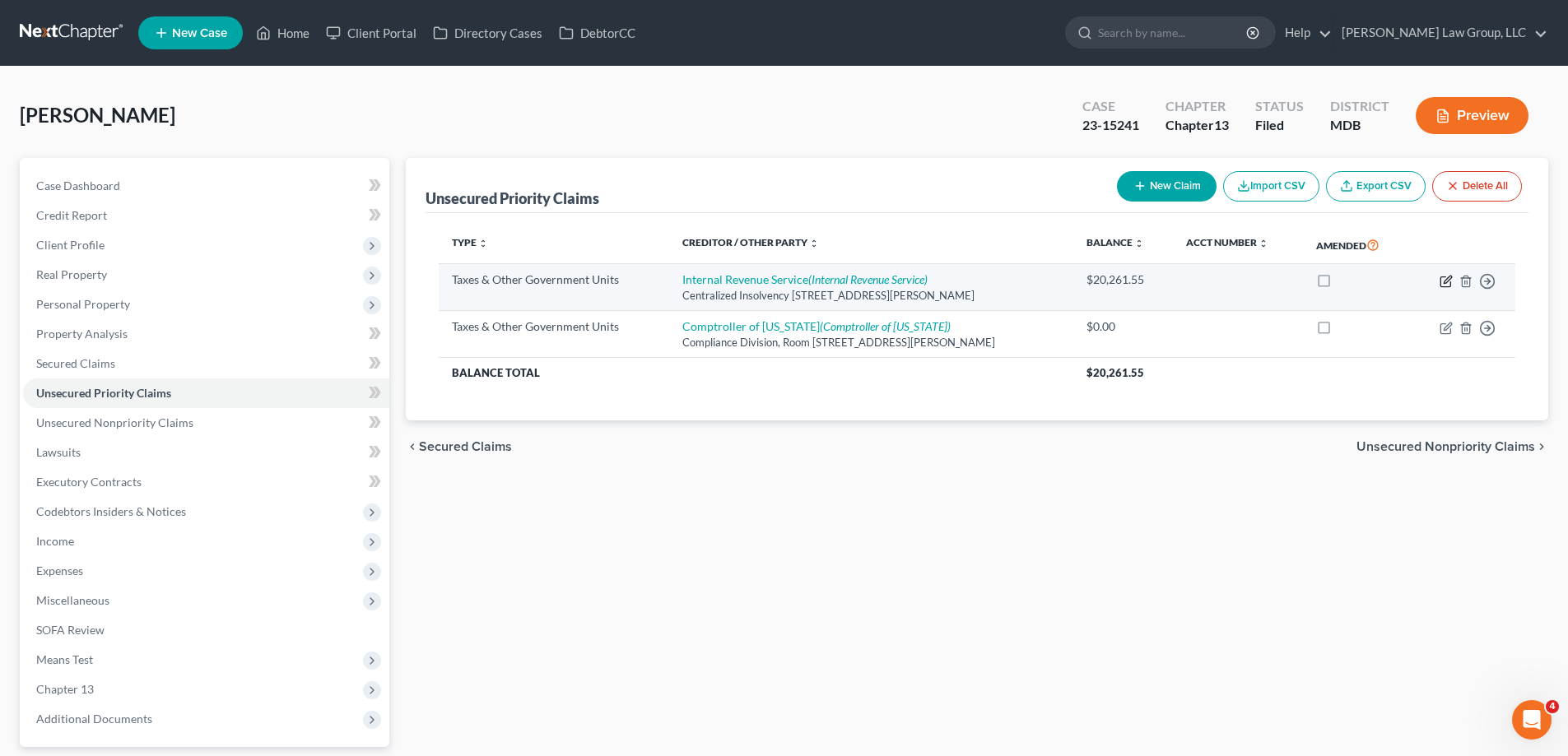
click at [1444, 282] on icon "button" at bounding box center [1447, 280] width 8 height 8
select select "0"
select select "21"
select select "0"
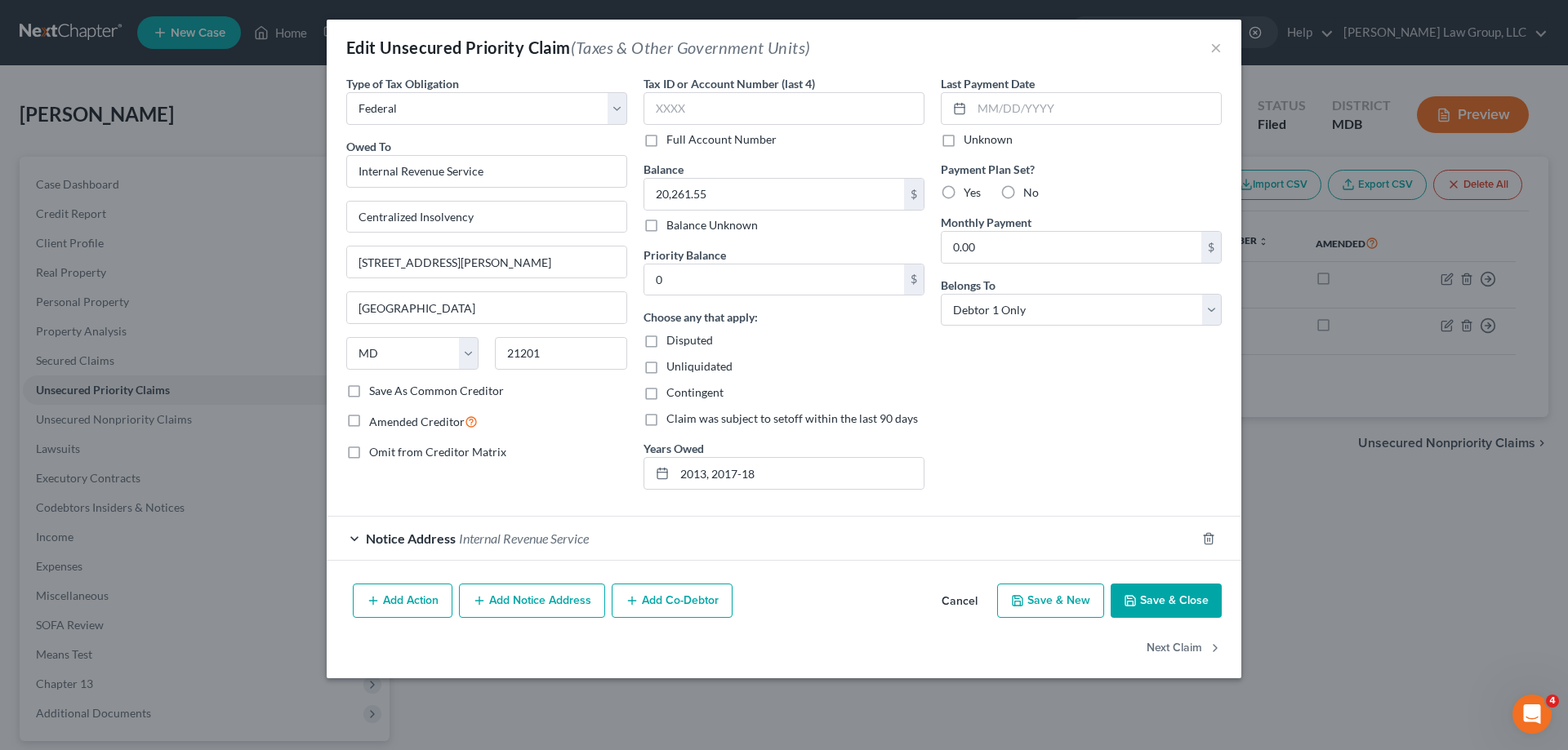
click at [969, 597] on button "Cancel" at bounding box center [960, 602] width 62 height 33
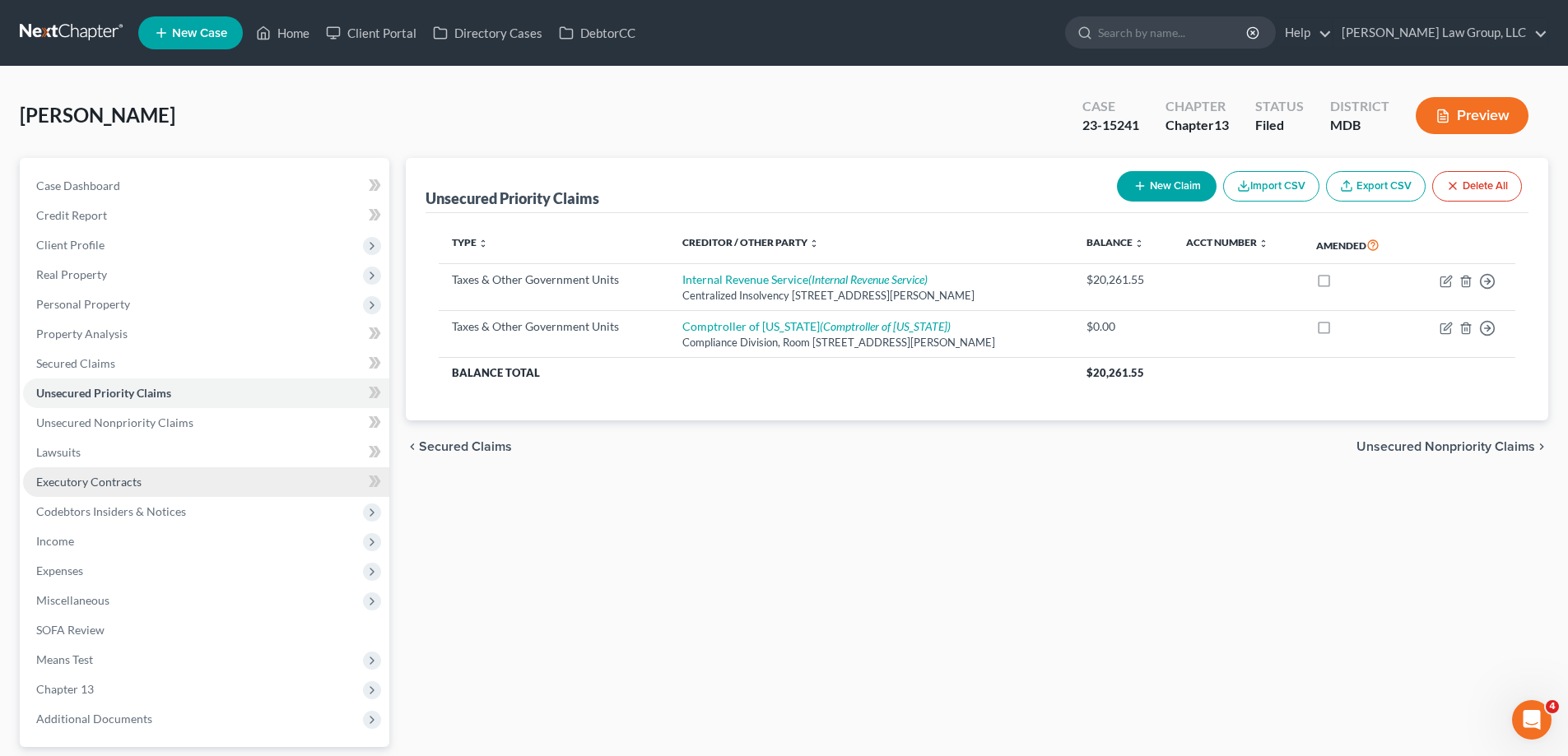
scroll to position [148, 0]
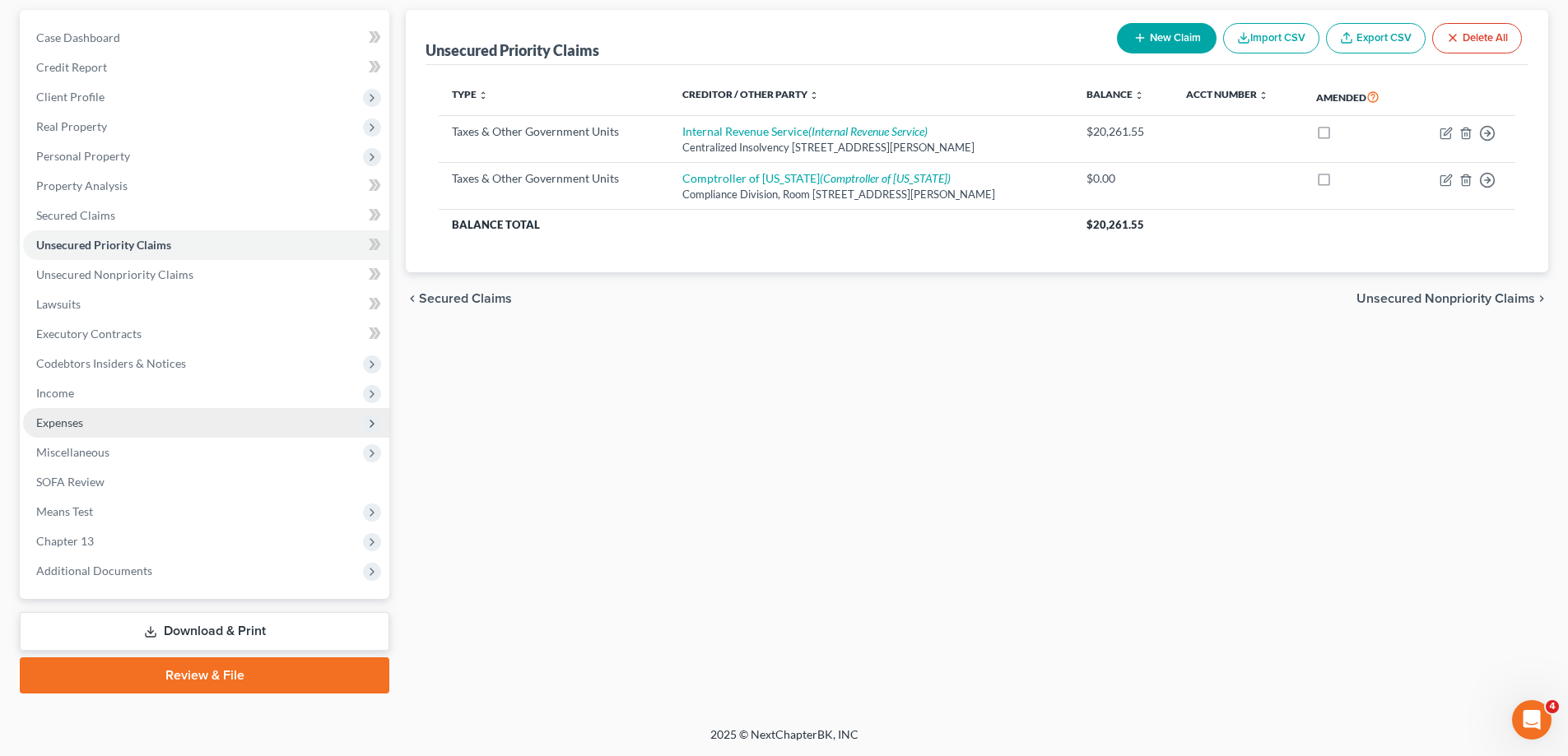
click at [108, 420] on span "Expenses" at bounding box center [205, 423] width 366 height 29
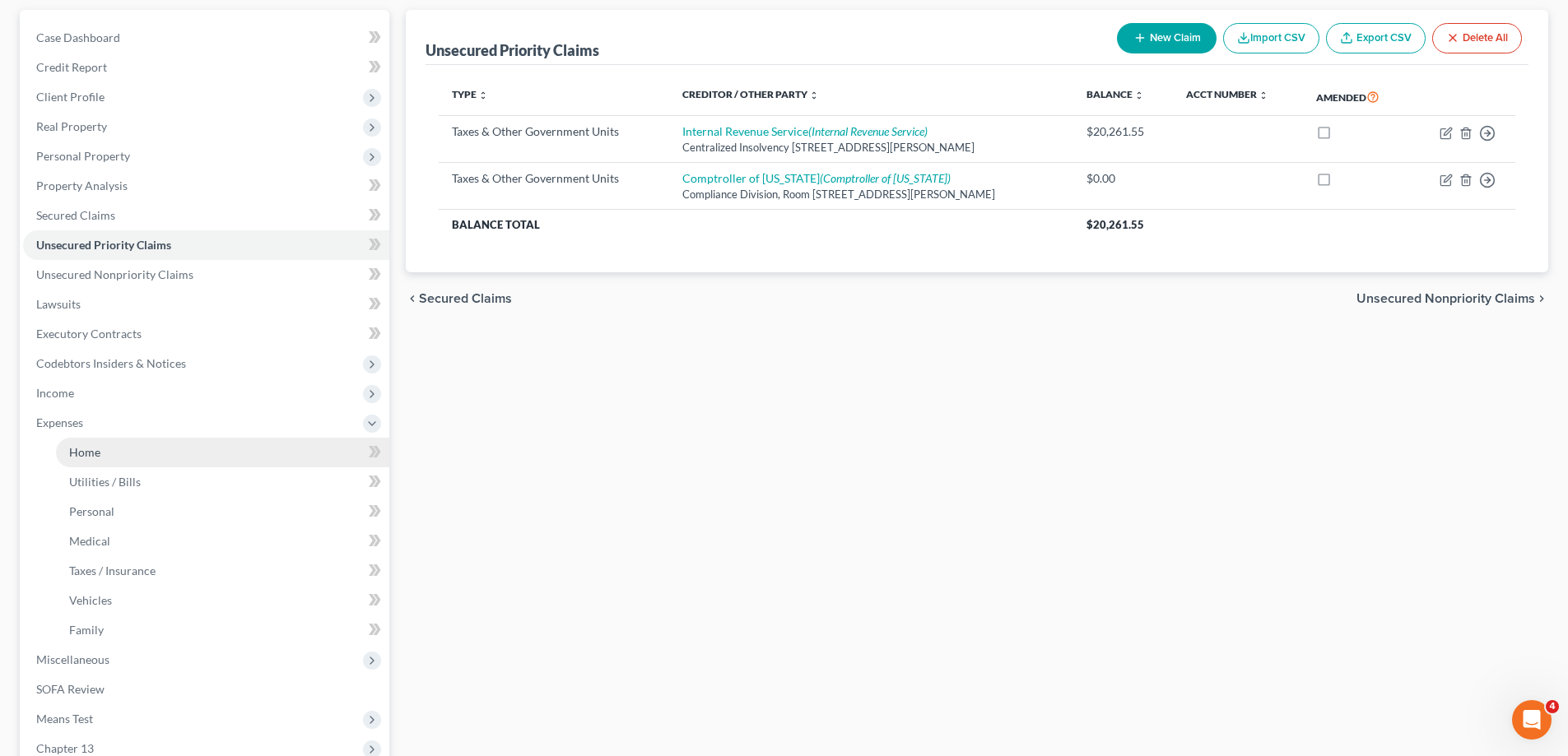
click at [130, 458] on link "Home" at bounding box center [222, 453] width 333 height 29
click at [122, 537] on link "Medical" at bounding box center [222, 541] width 333 height 29
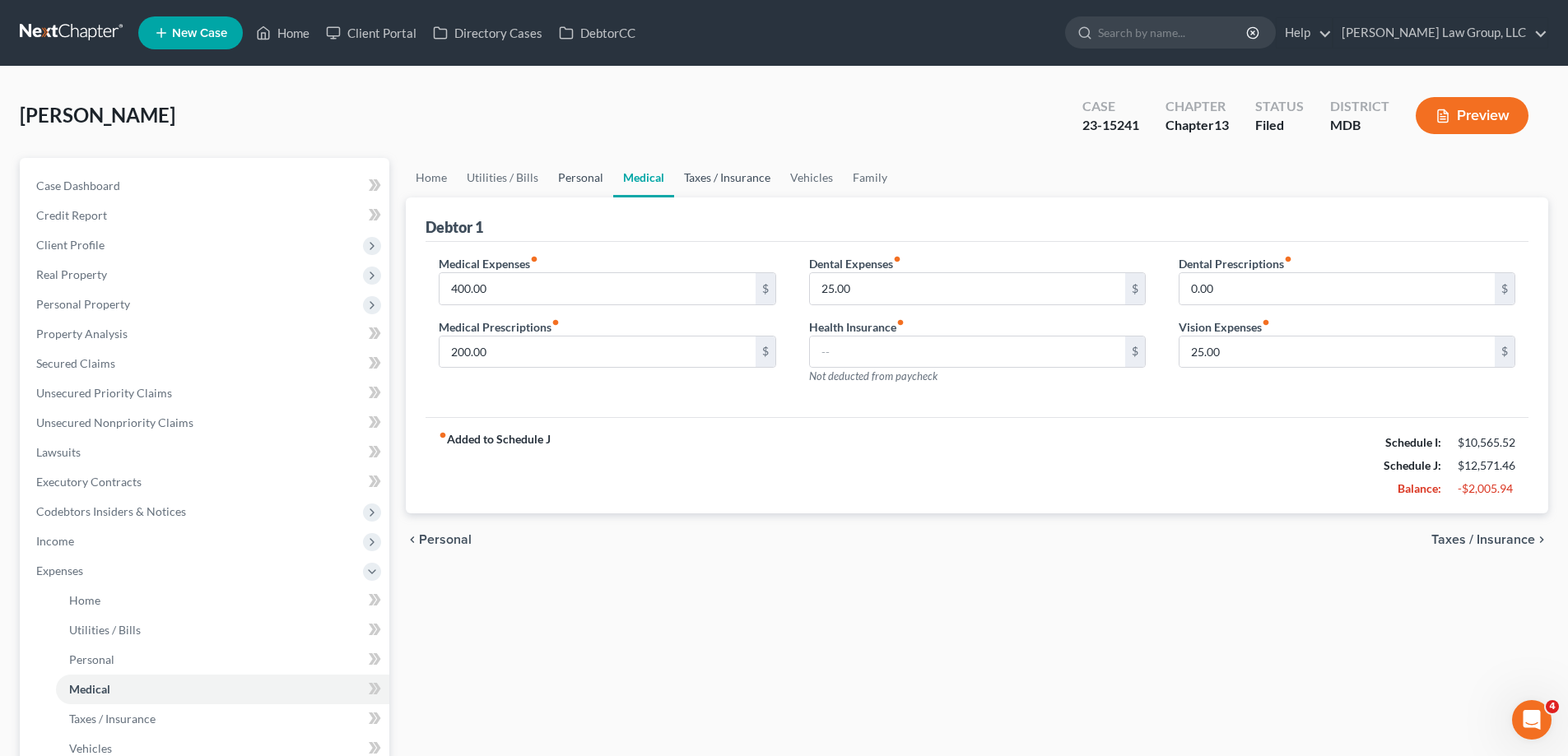
drag, startPoint x: 730, startPoint y: 192, endPoint x: 586, endPoint y: 192, distance: 144.0
click at [729, 191] on link "Taxes / Insurance" at bounding box center [727, 178] width 106 height 39
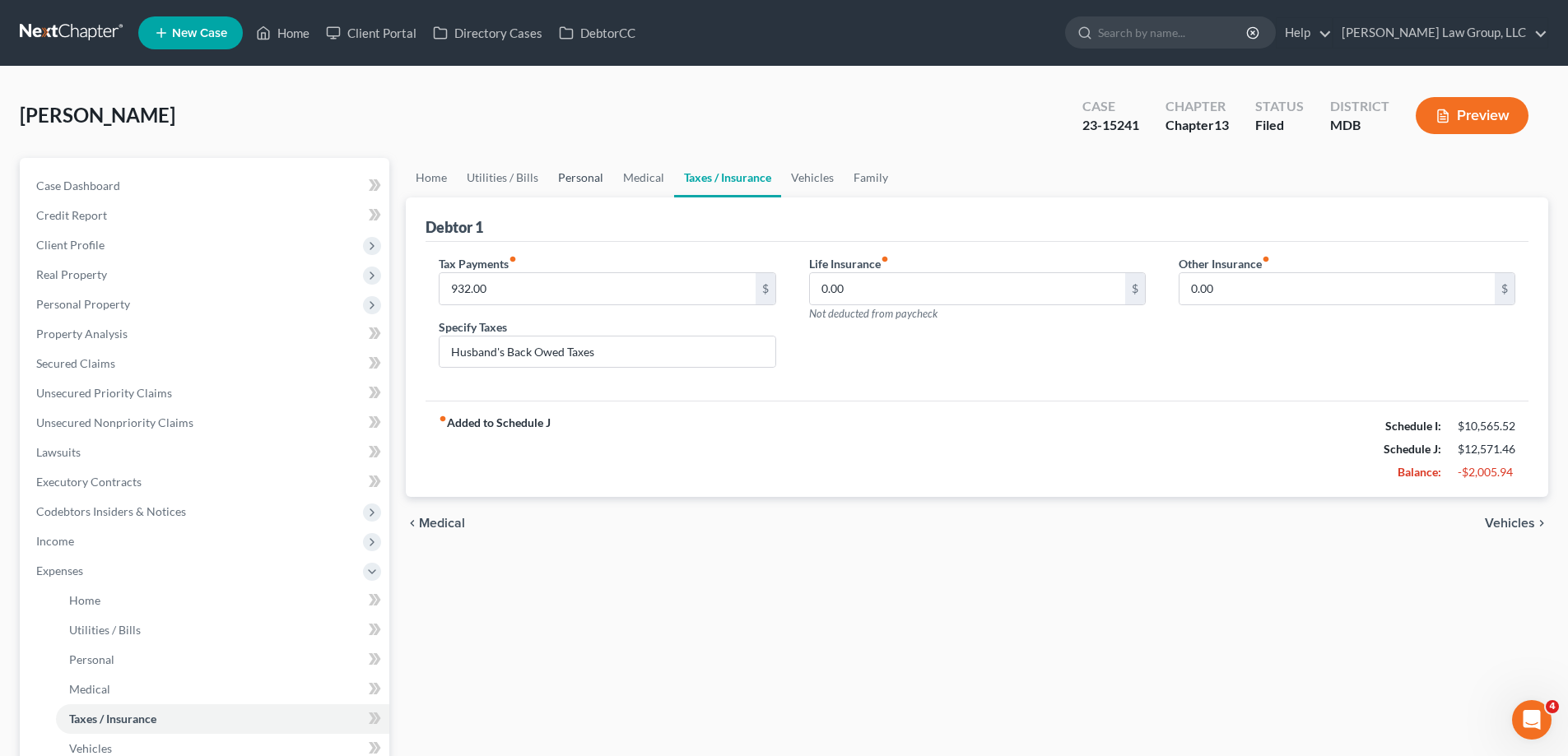
click at [585, 191] on link "Personal" at bounding box center [580, 178] width 65 height 39
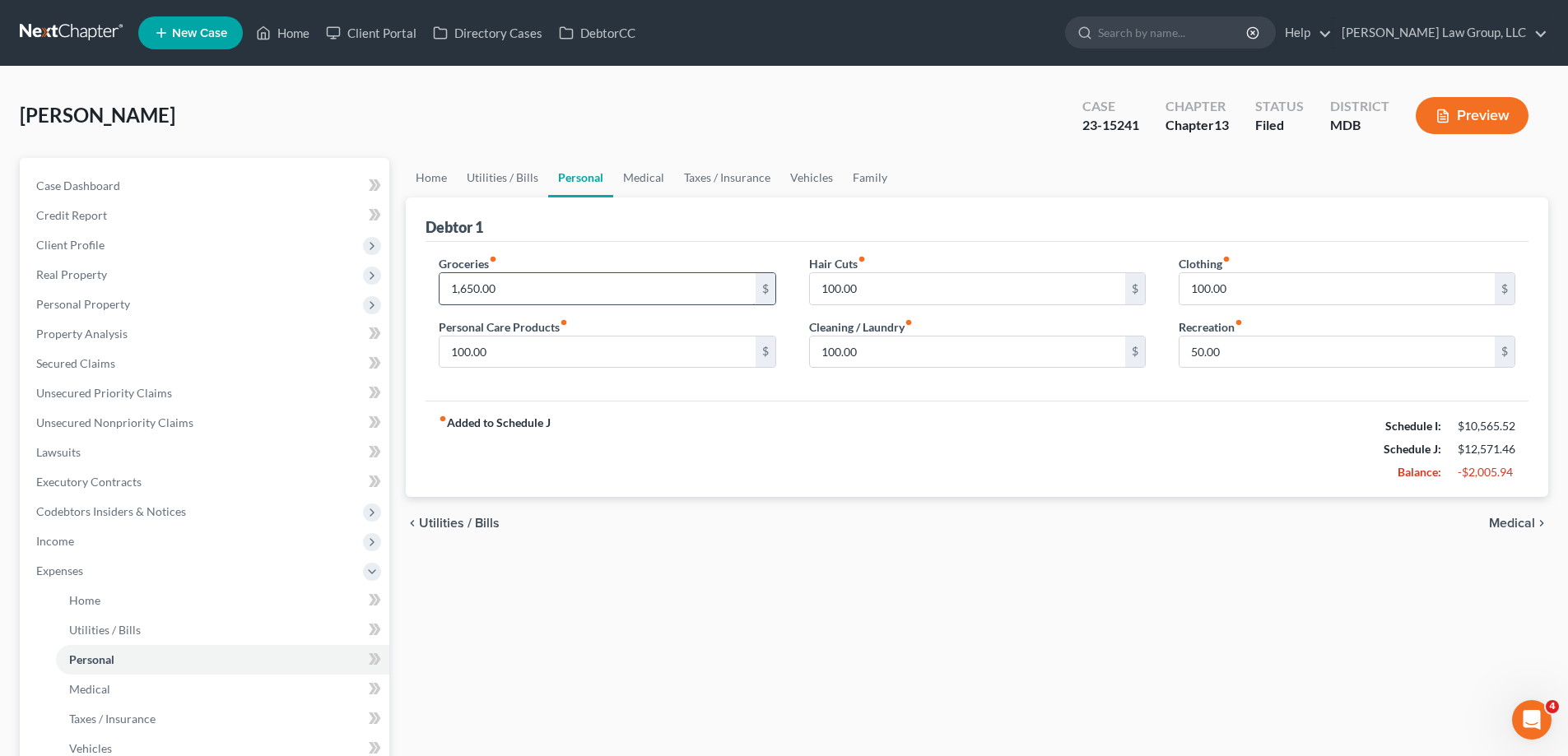
drag, startPoint x: 511, startPoint y: 294, endPoint x: 515, endPoint y: 287, distance: 8.1
click at [509, 294] on input "1,650.00" at bounding box center [597, 289] width 315 height 31
type input "1,000.00"
click at [624, 176] on link "Medical" at bounding box center [643, 178] width 61 height 39
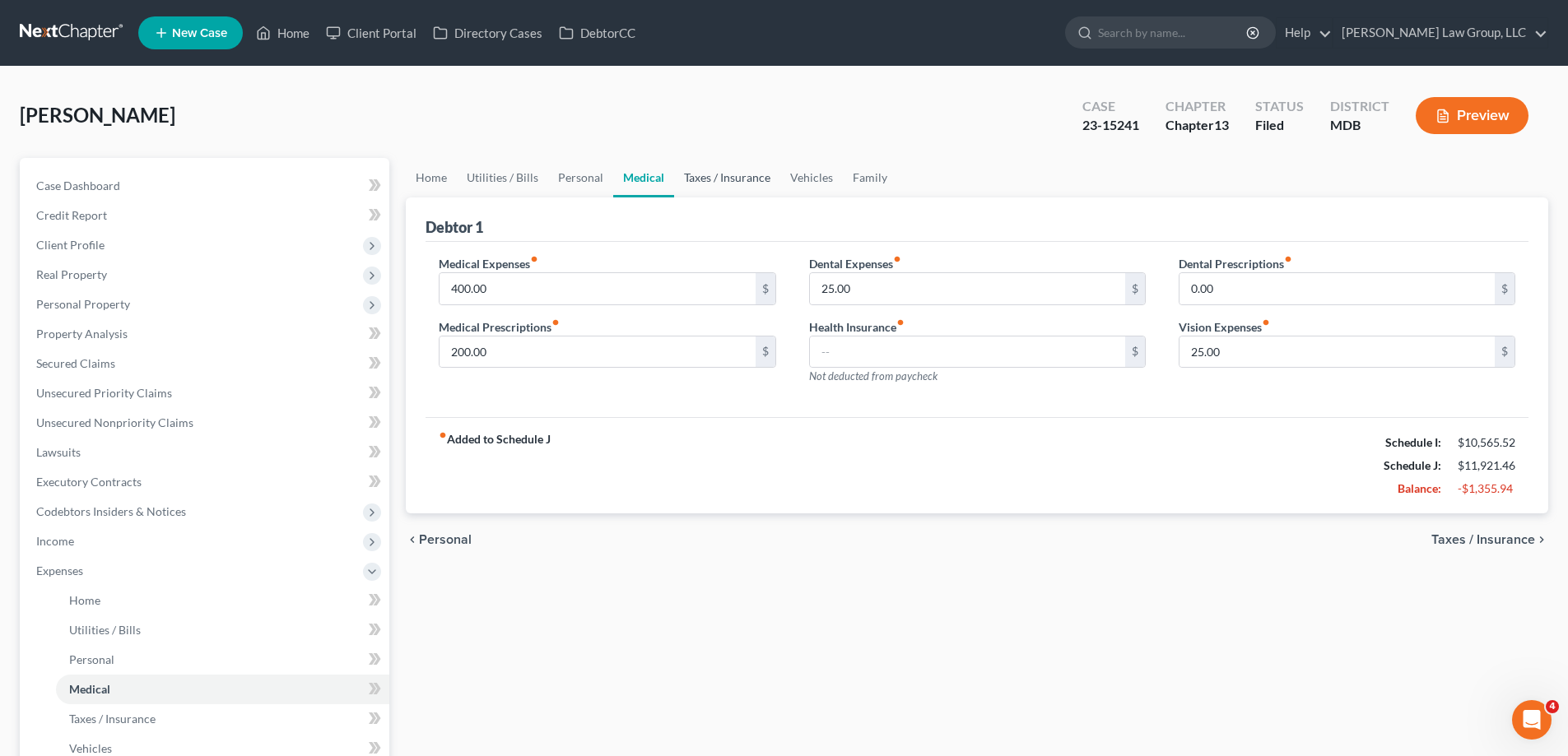
click at [694, 183] on link "Taxes / Insurance" at bounding box center [727, 178] width 106 height 39
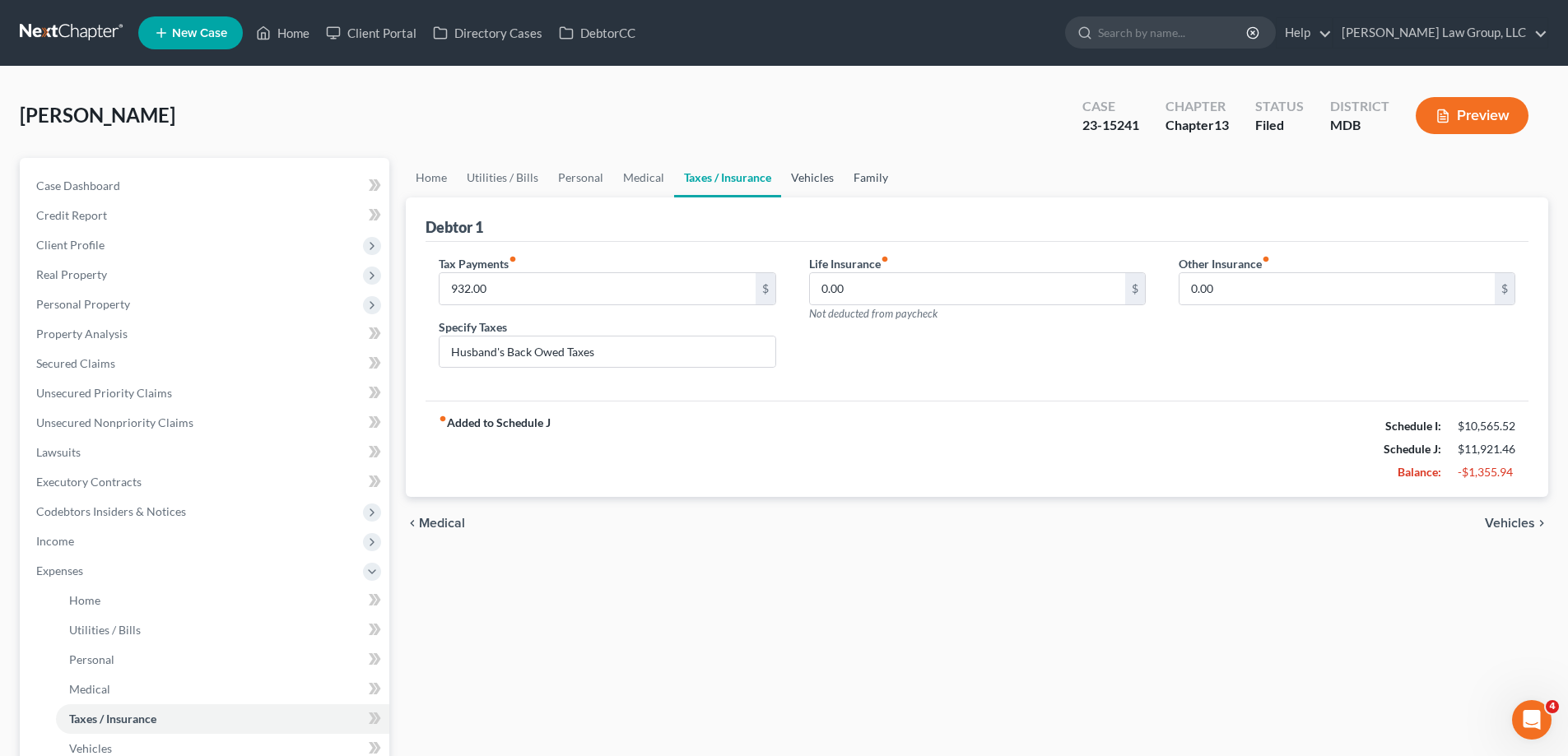
click at [792, 179] on link "Vehicles" at bounding box center [812, 178] width 63 height 39
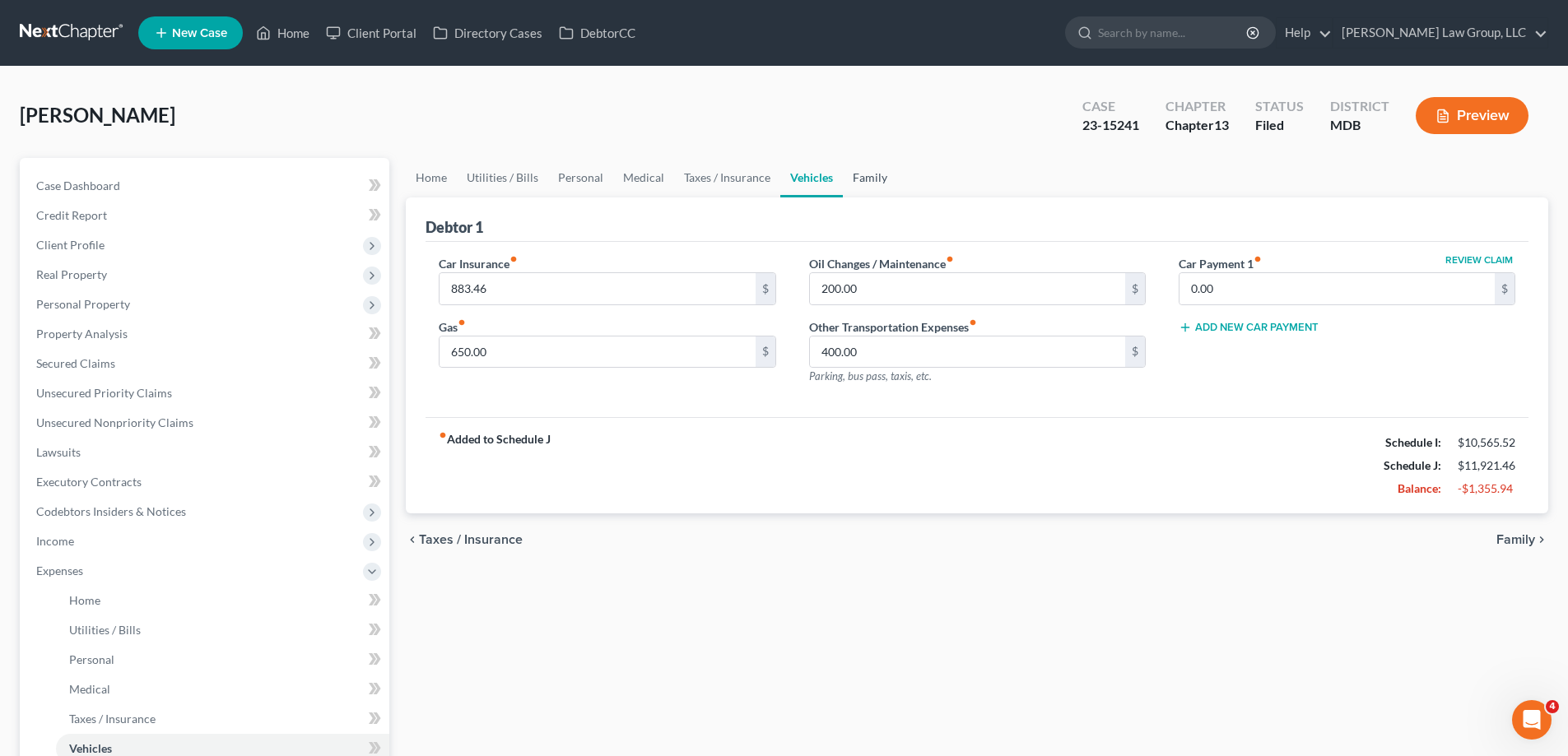
click at [854, 181] on link "Family" at bounding box center [869, 178] width 54 height 39
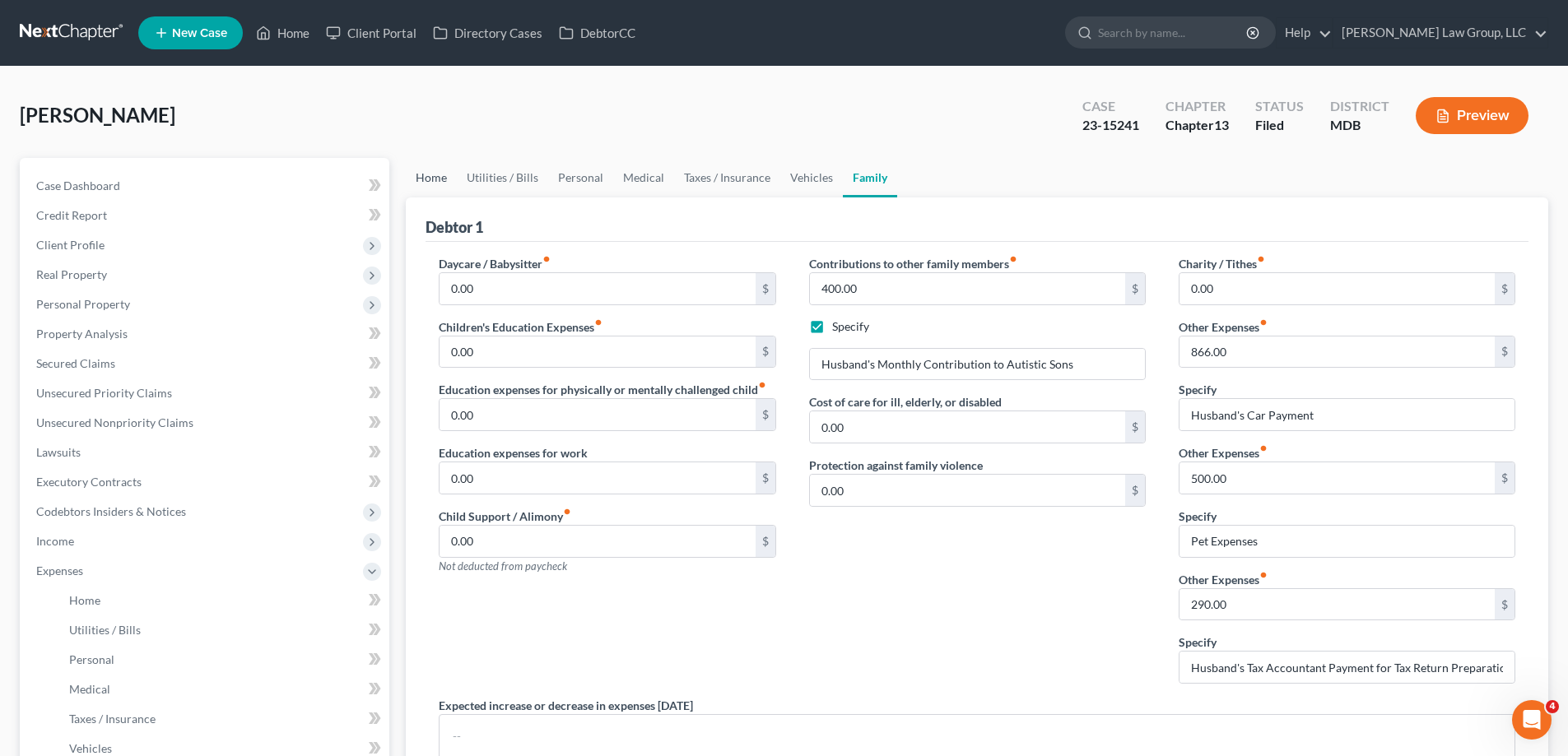
click at [443, 193] on link "Home" at bounding box center [431, 178] width 51 height 39
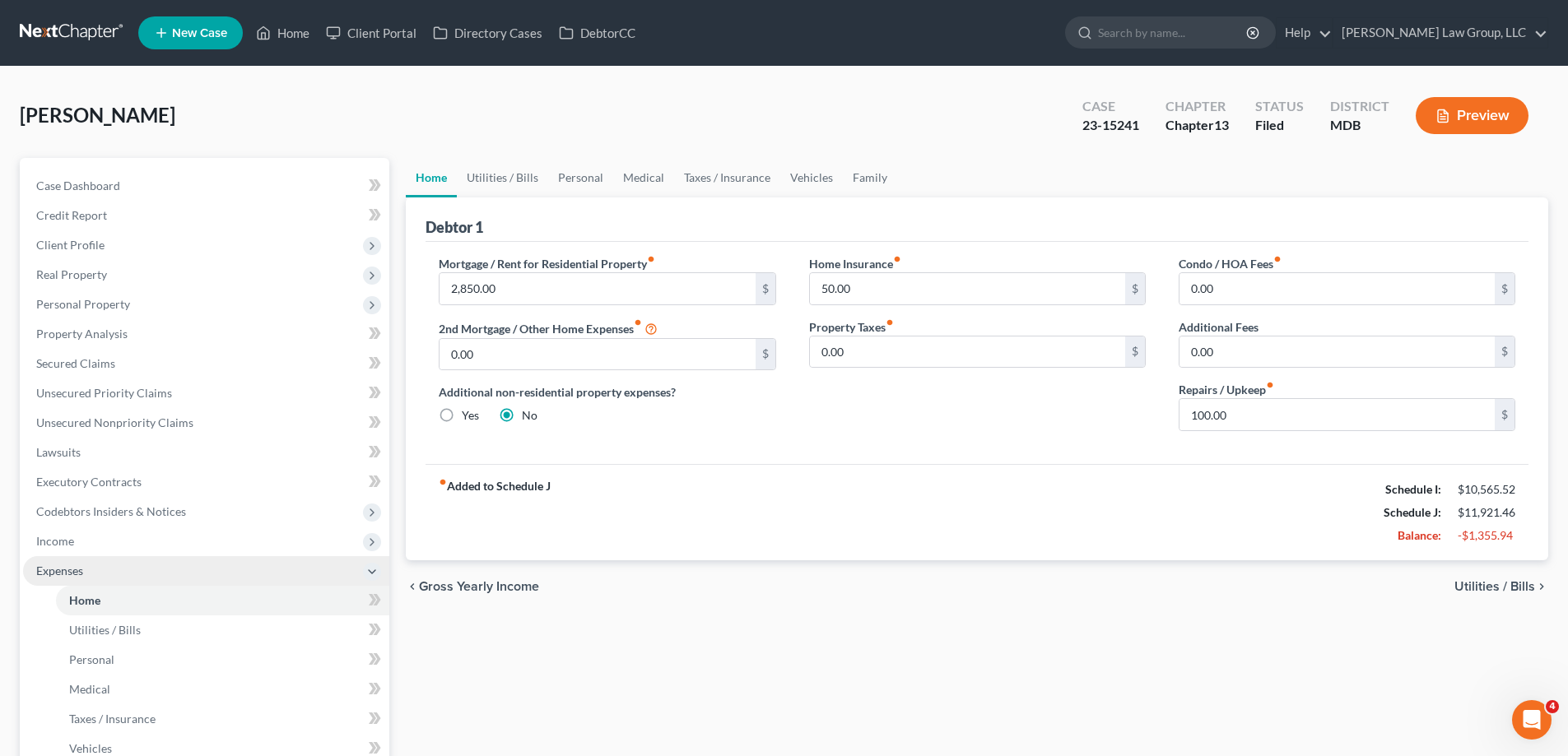
click at [79, 562] on span "Expenses" at bounding box center [205, 571] width 366 height 29
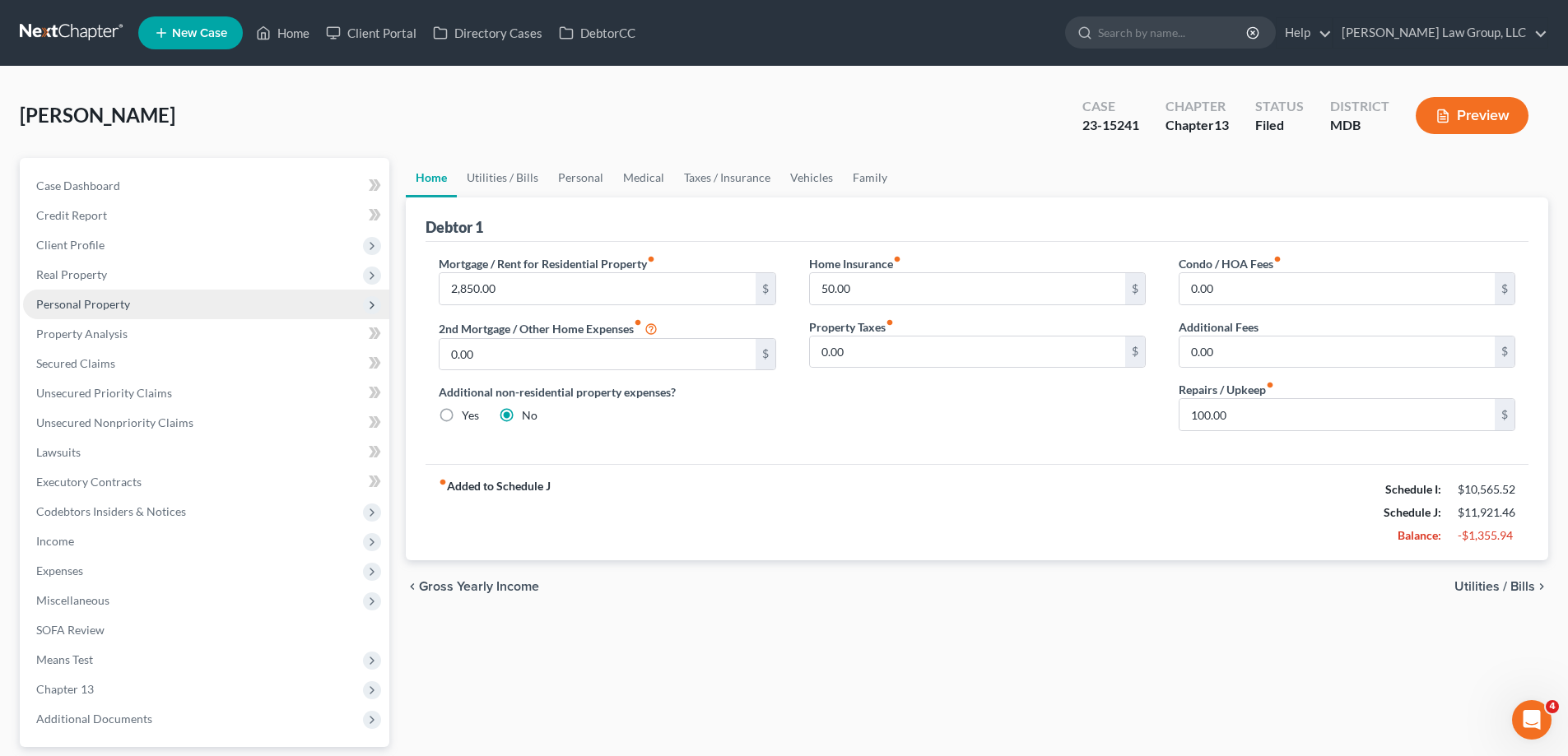
click at [160, 300] on span "Personal Property" at bounding box center [205, 304] width 366 height 29
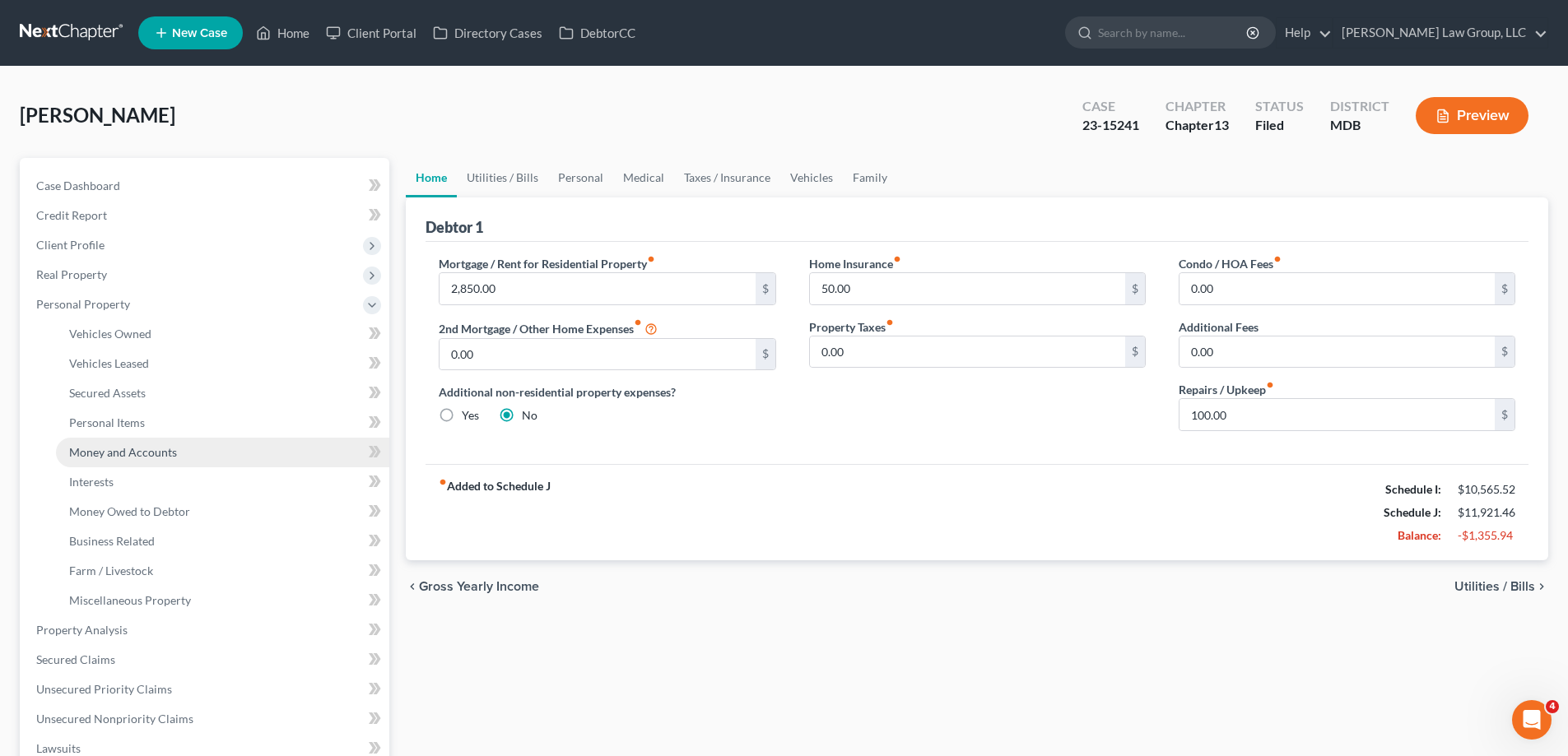
click at [158, 459] on span "Money and Accounts" at bounding box center [123, 452] width 108 height 14
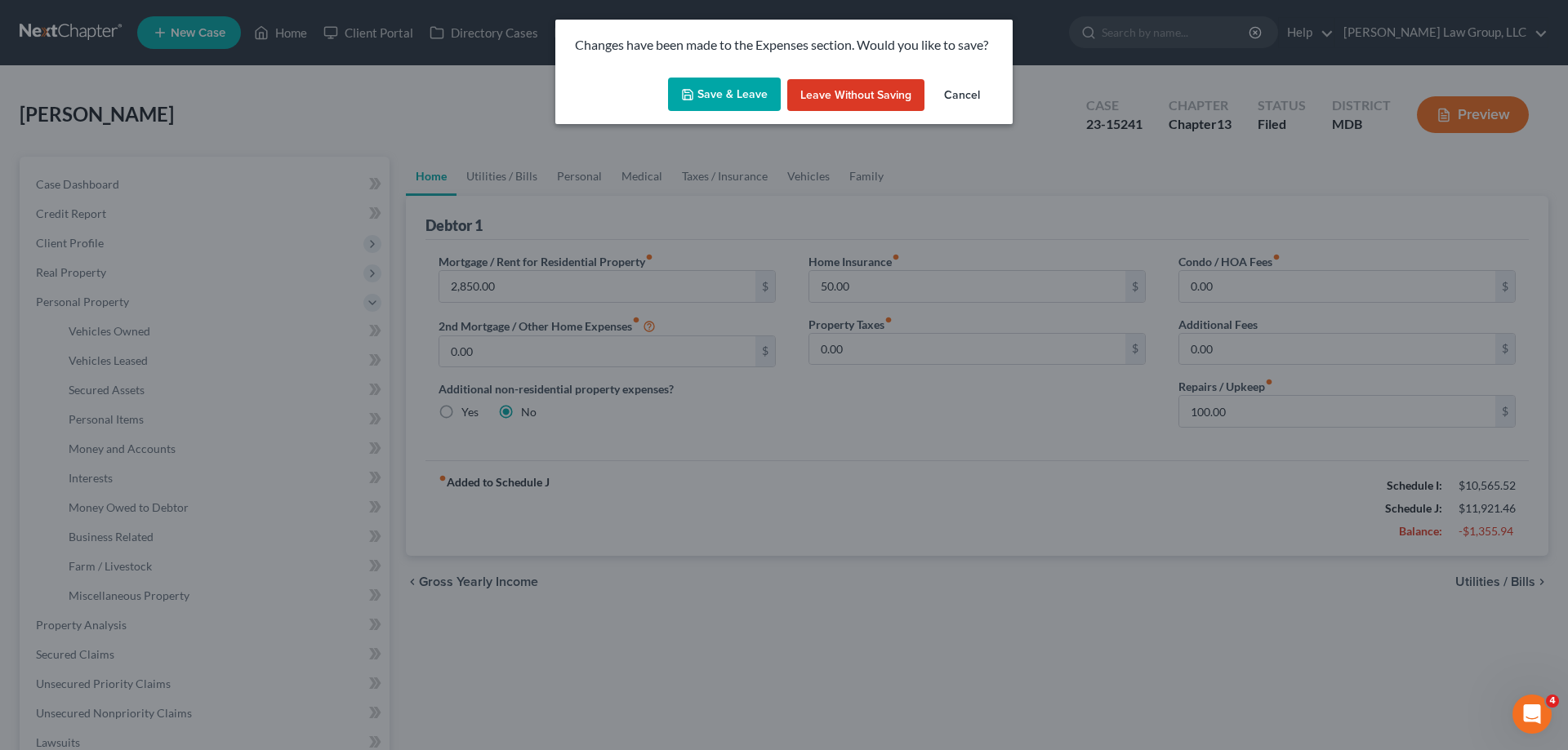
drag, startPoint x: 719, startPoint y: 85, endPoint x: 711, endPoint y: 248, distance: 163.2
click at [719, 85] on button "Save & Leave" at bounding box center [725, 94] width 113 height 34
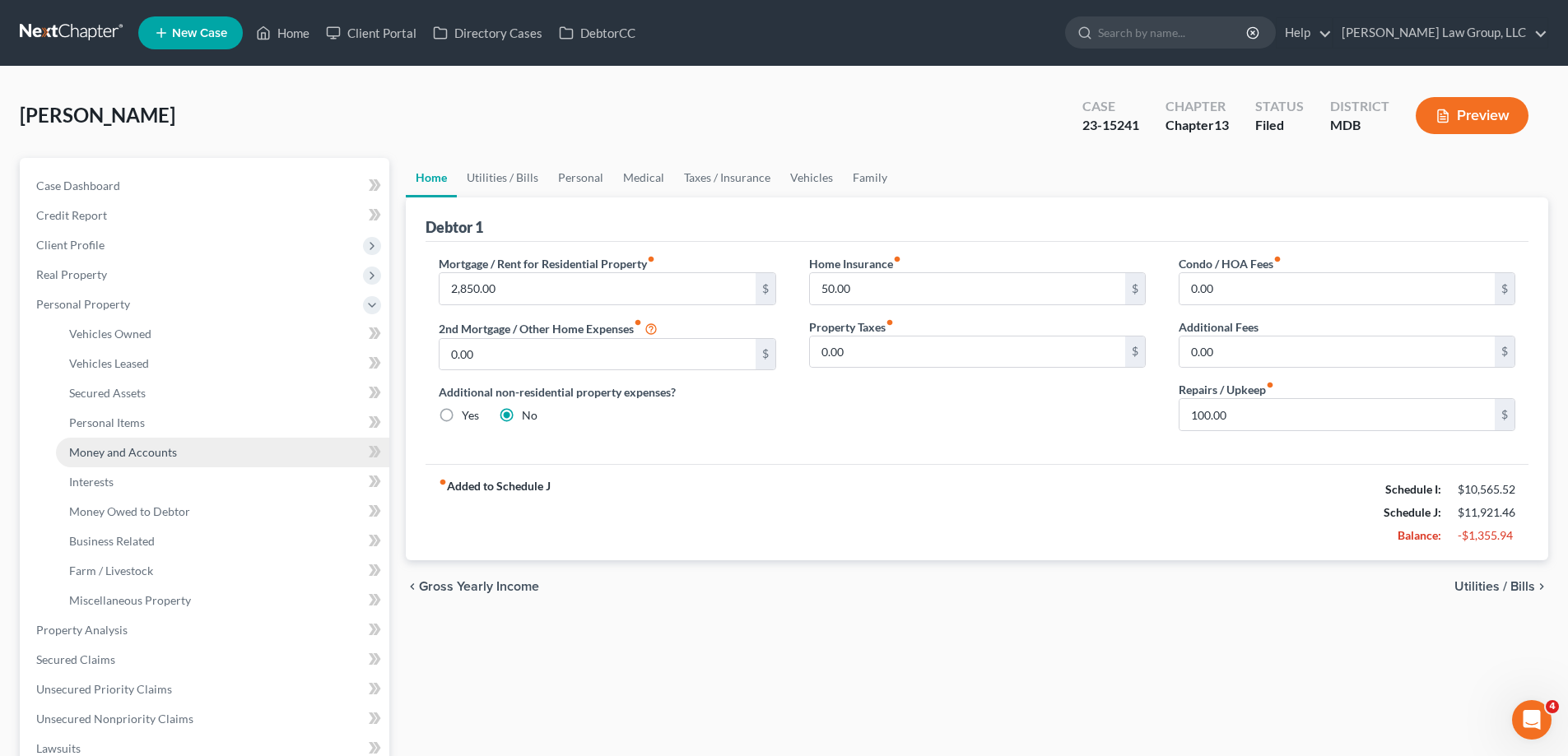
click at [110, 441] on link "Money and Accounts" at bounding box center [222, 453] width 333 height 29
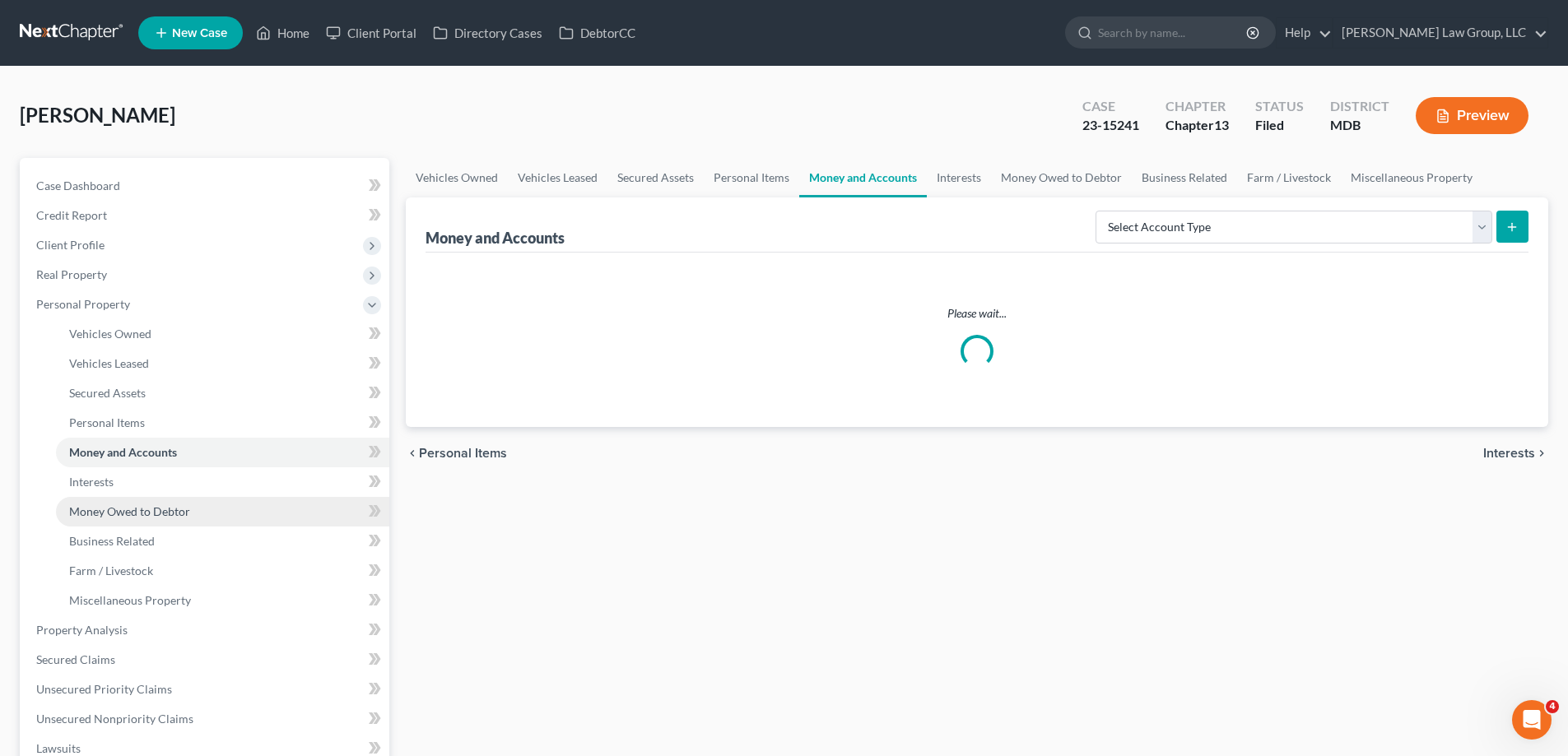
click at [117, 515] on span "Money Owed to Debtor" at bounding box center [129, 512] width 121 height 14
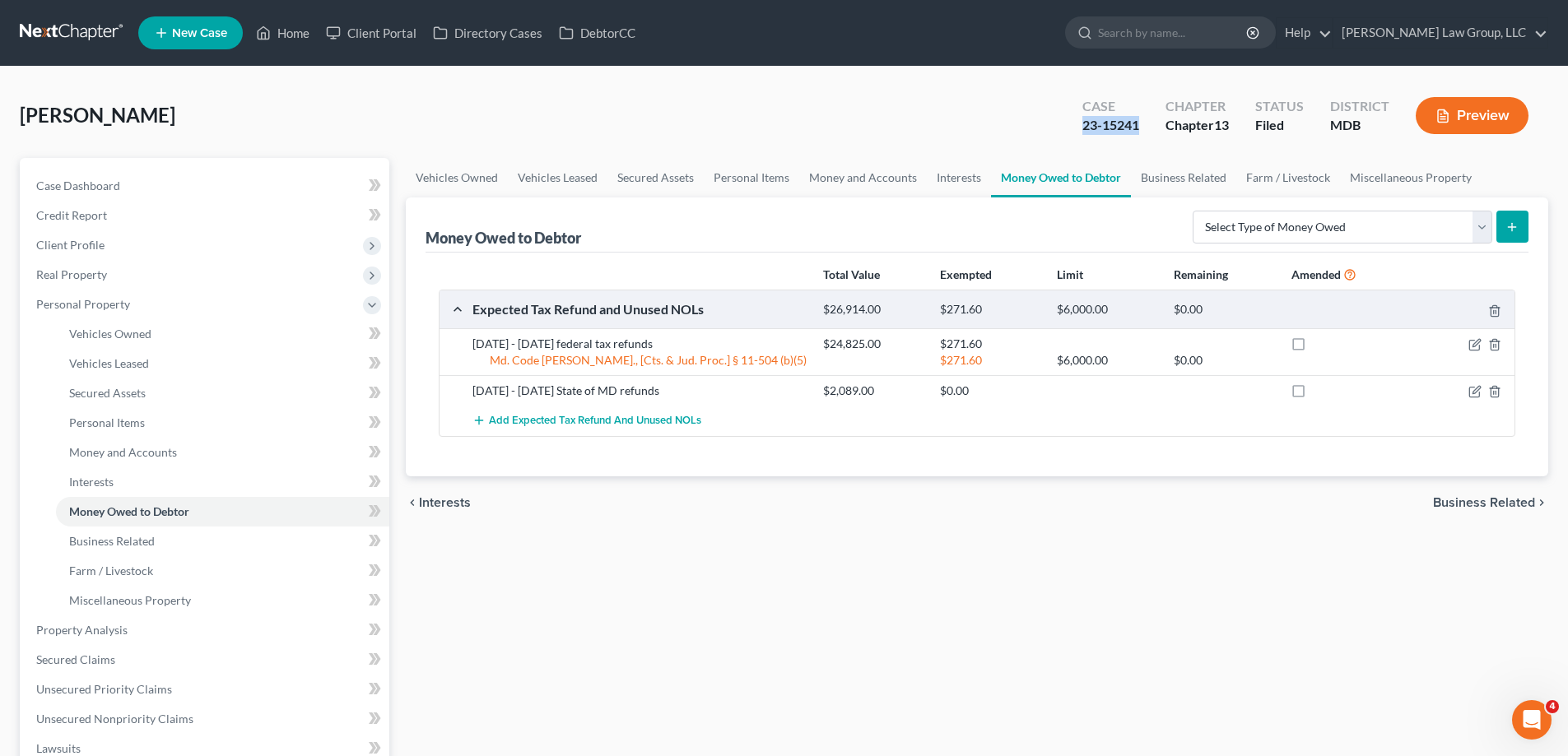
drag, startPoint x: 1139, startPoint y: 127, endPoint x: 1080, endPoint y: 134, distance: 59.4
click at [1080, 134] on div "Case 23-15241" at bounding box center [1110, 117] width 83 height 48
copy div "23-15241"
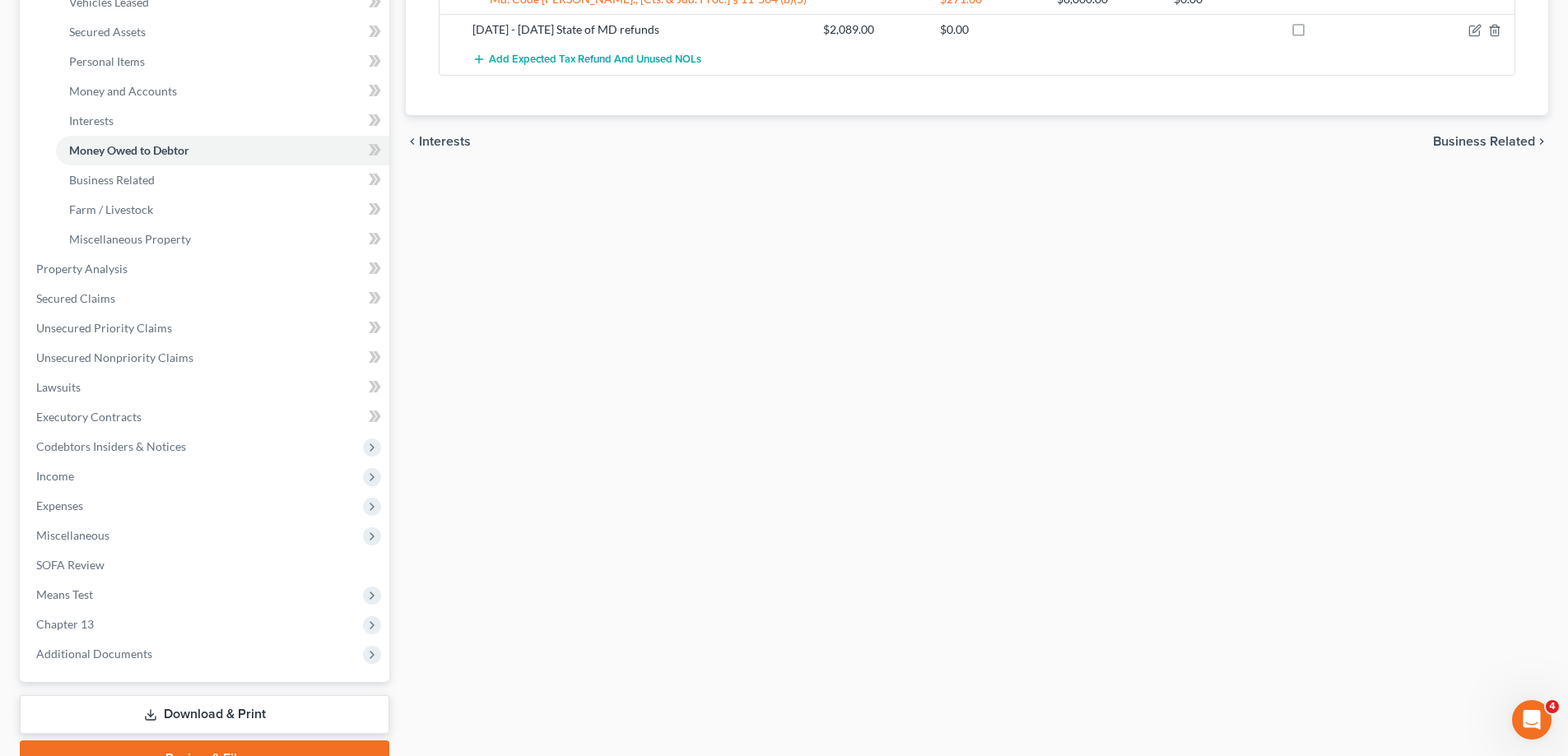
scroll to position [362, 0]
click at [93, 480] on span "Income" at bounding box center [205, 475] width 366 height 29
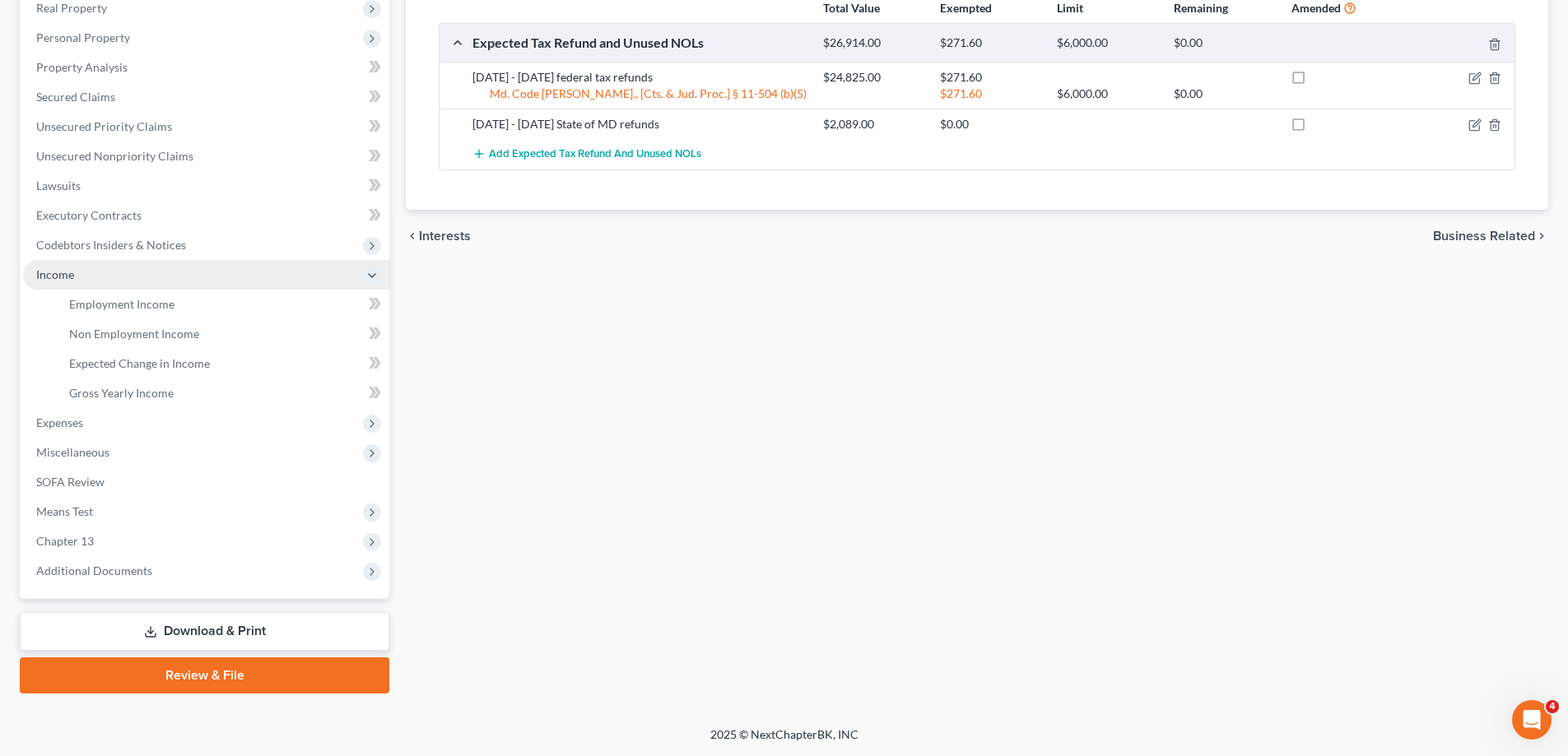
scroll to position [267, 0]
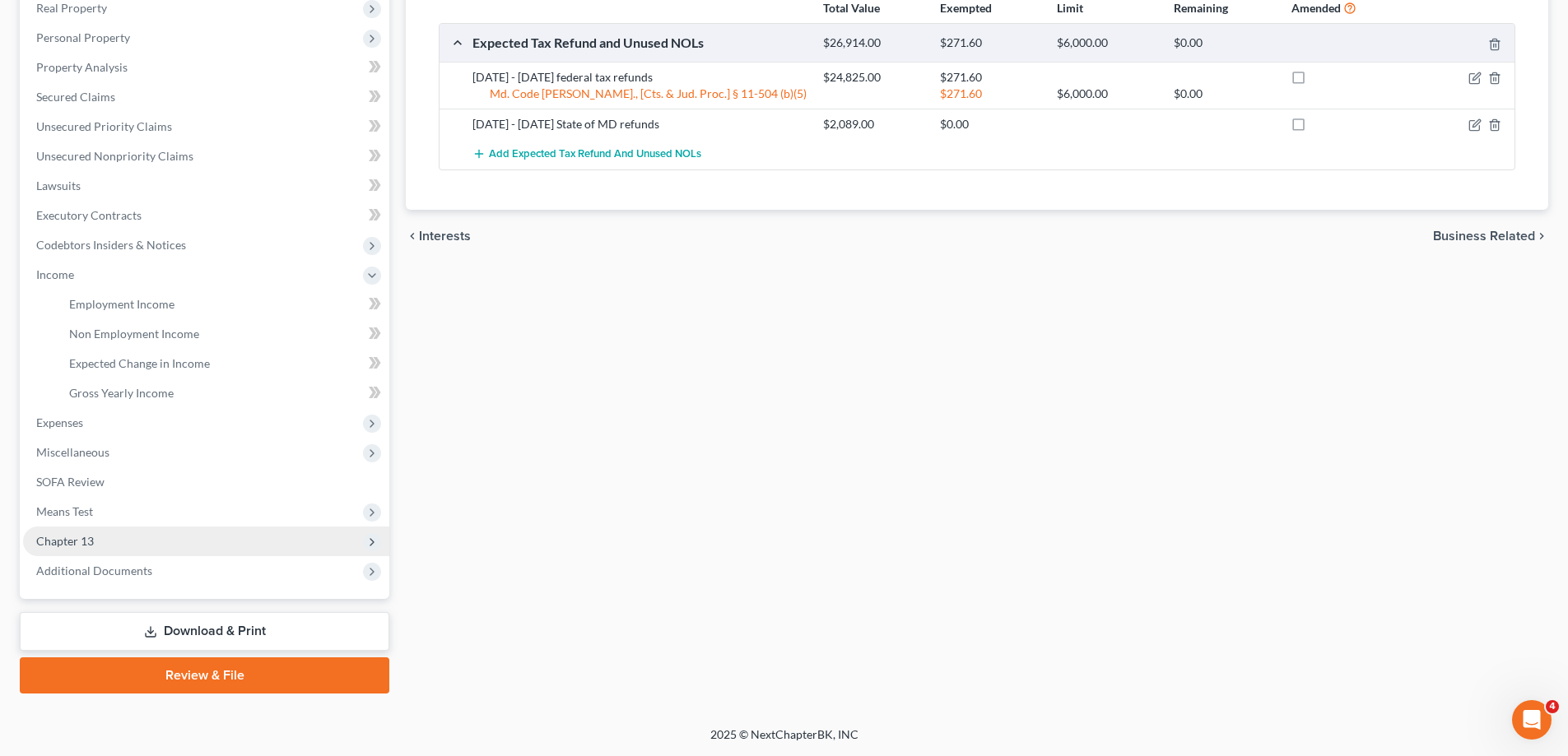
click at [109, 541] on span "Chapter 13" at bounding box center [205, 541] width 366 height 29
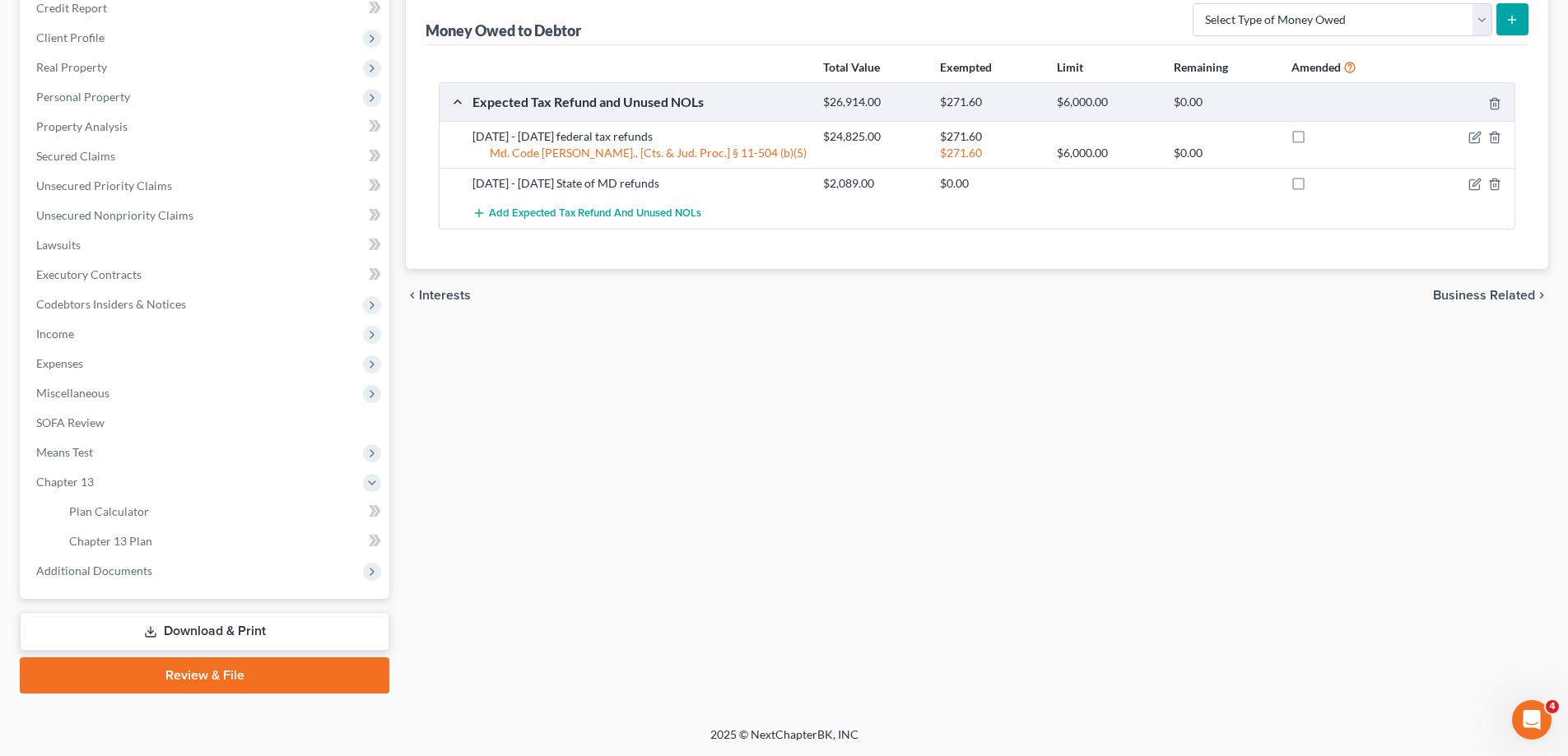
scroll to position [207, 0]
click at [183, 546] on link "Chapter 13 Plan" at bounding box center [222, 541] width 333 height 29
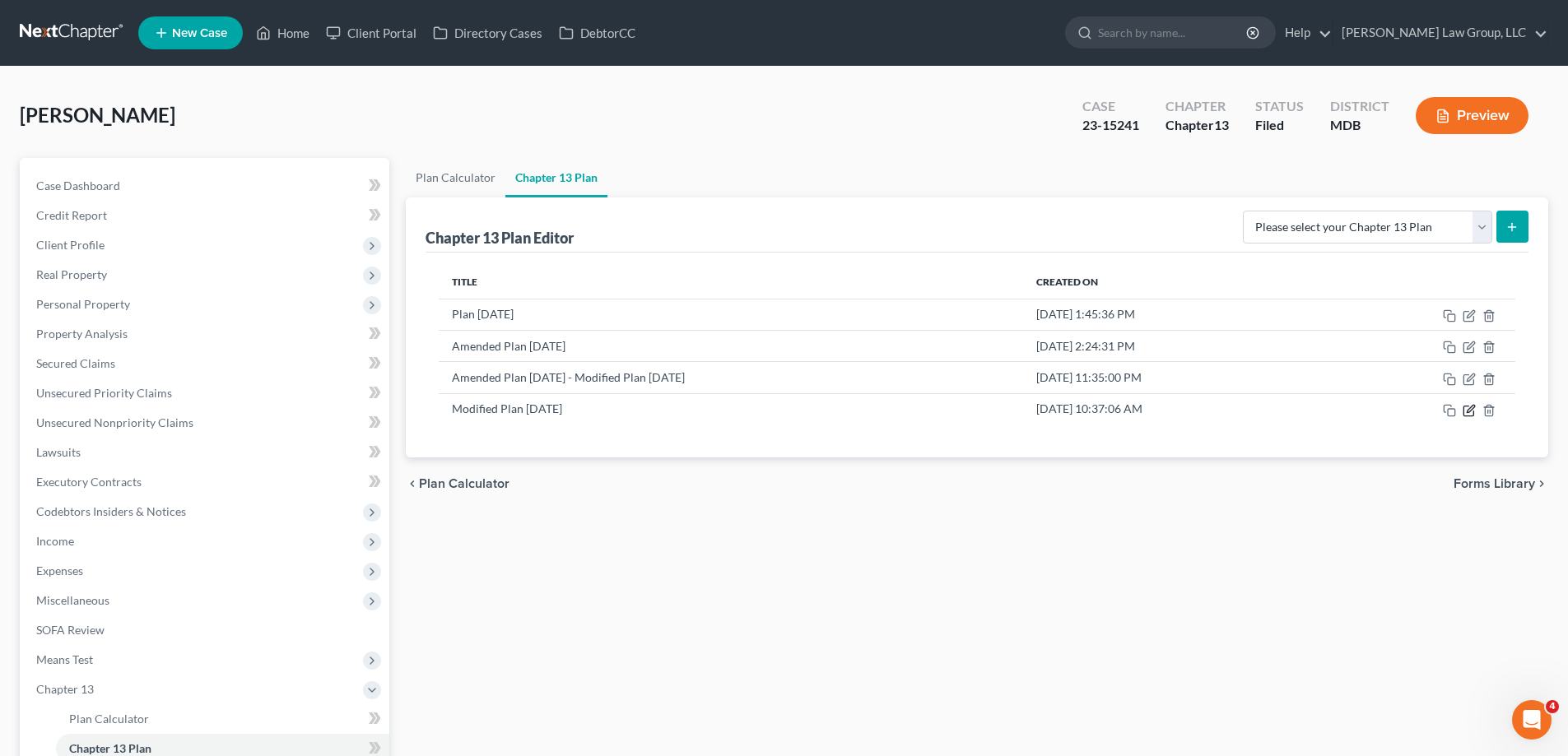
click at [1467, 410] on icon "button" at bounding box center [1471, 408] width 8 height 8
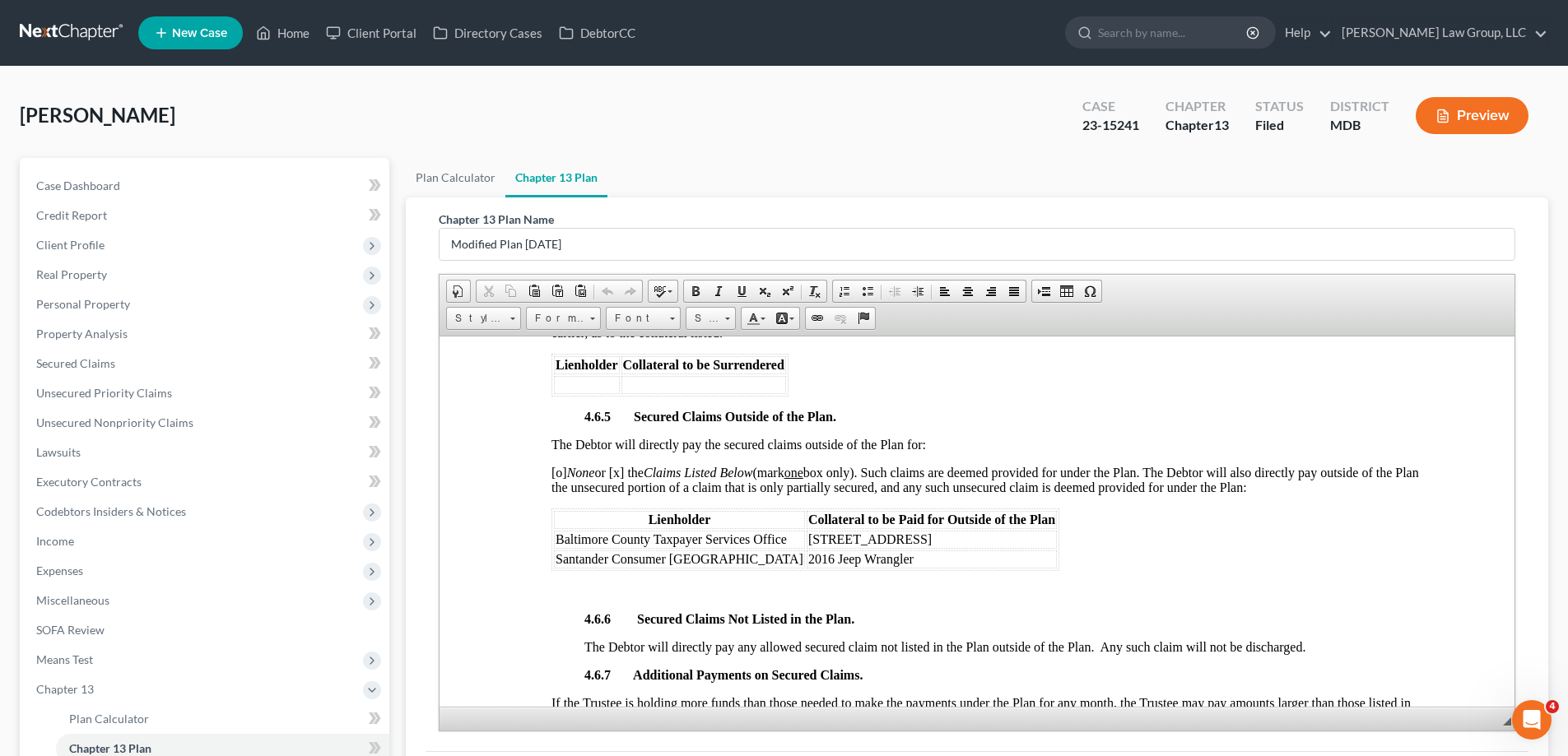
scroll to position [3045, 0]
click at [909, 555] on td "2016 Jeep Wrangler" at bounding box center [931, 558] width 250 height 18
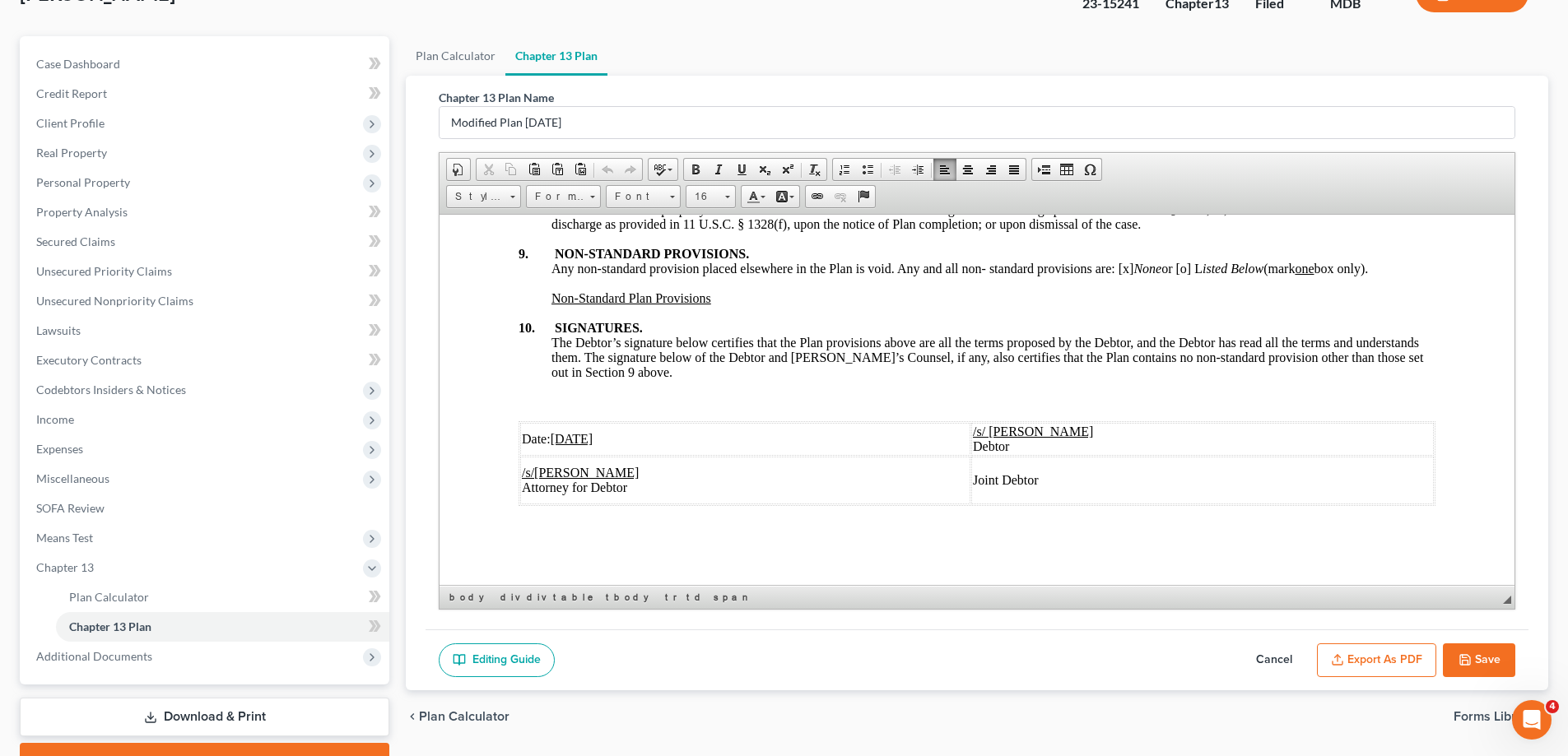
scroll to position [207, 0]
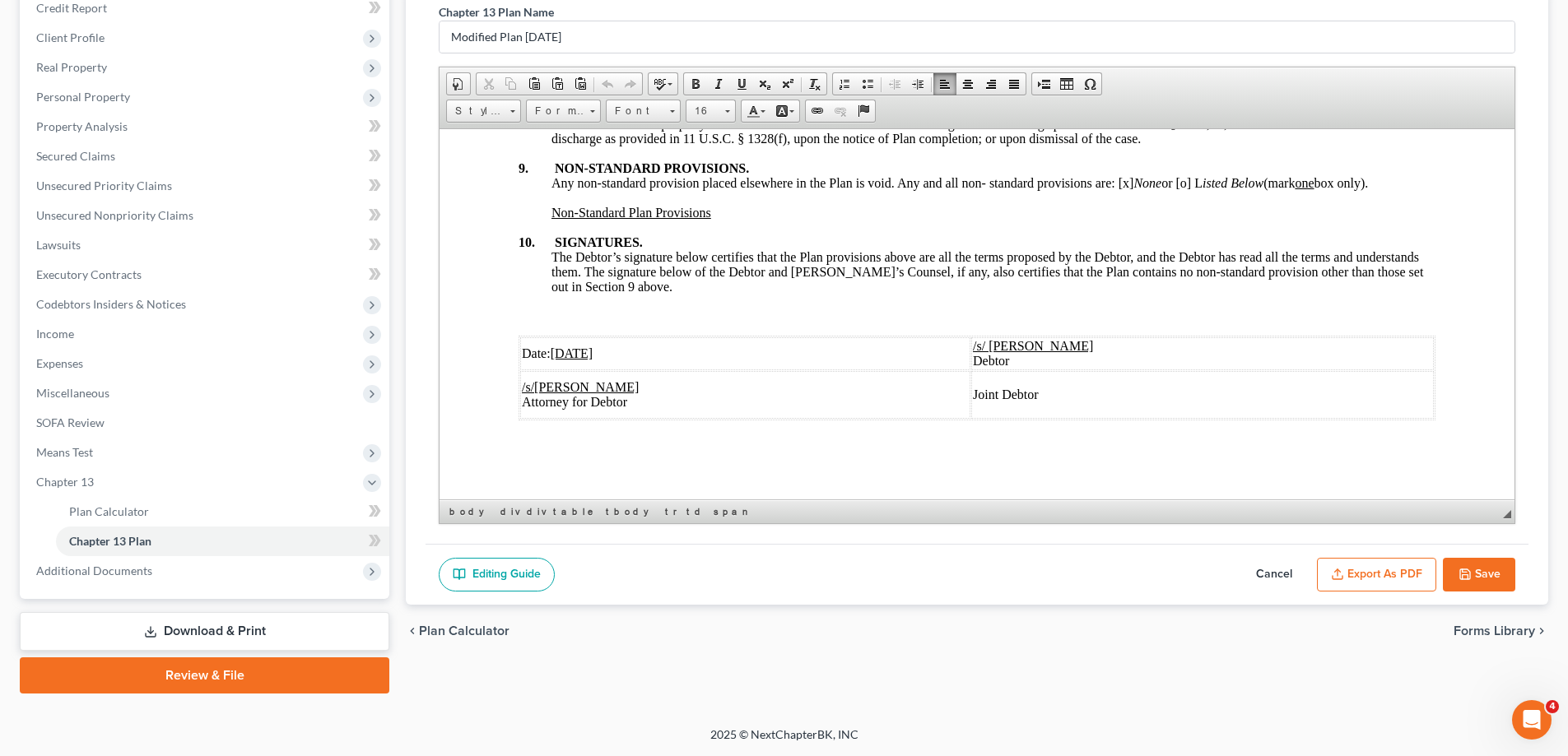
click at [1262, 563] on button "Cancel" at bounding box center [1274, 574] width 73 height 34
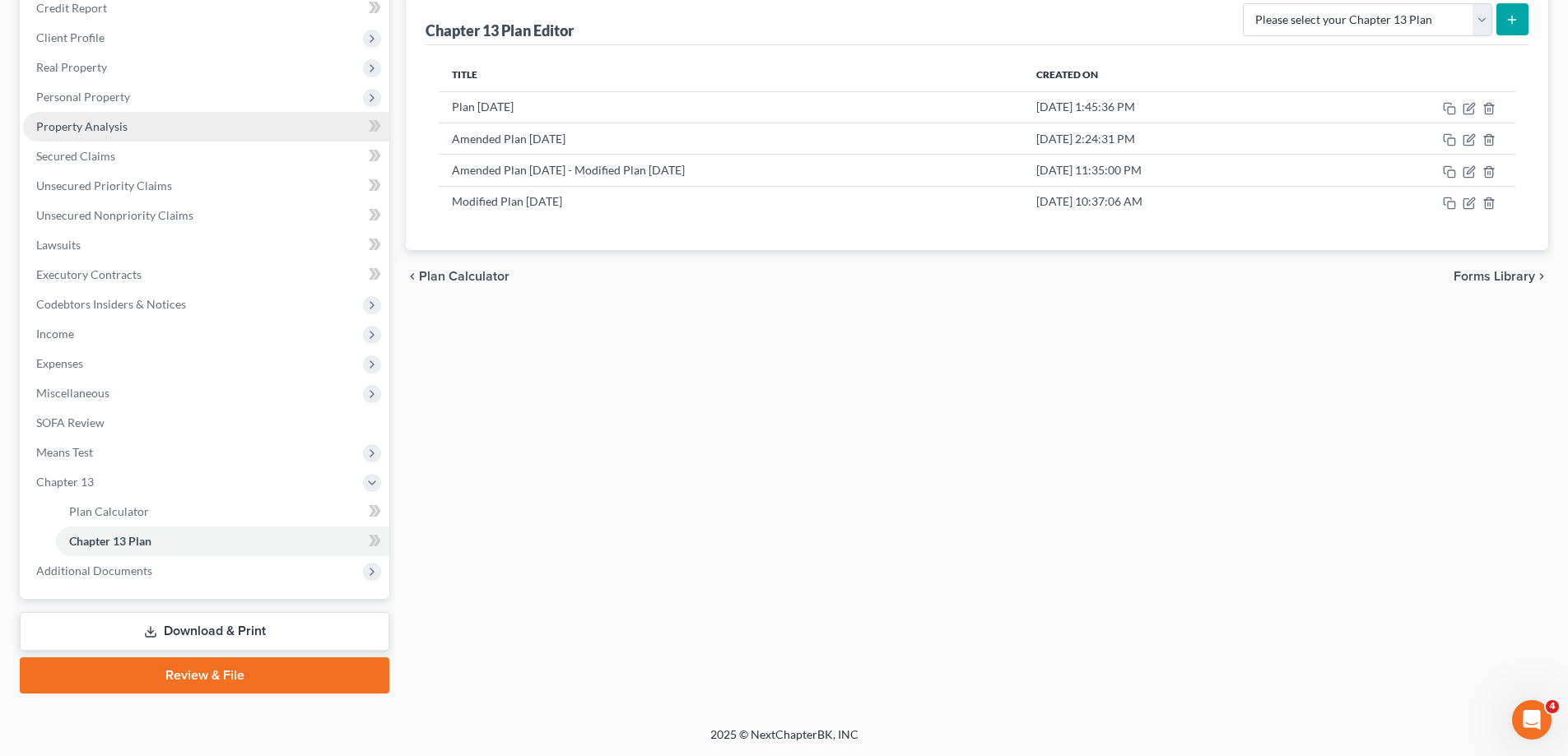
click at [82, 134] on link "Property Analysis" at bounding box center [205, 127] width 366 height 29
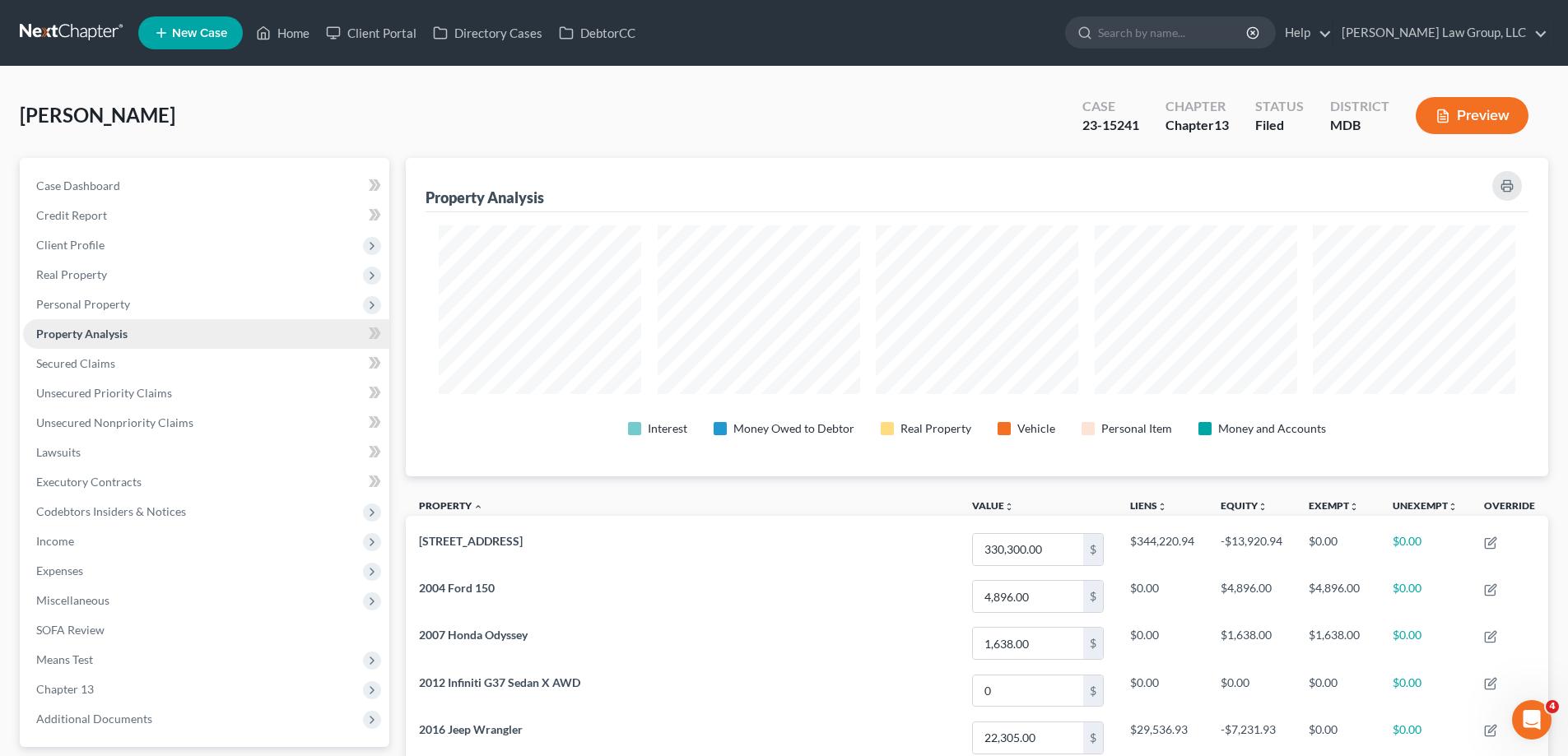
click at [302, 328] on link "Property Analysis" at bounding box center [205, 334] width 366 height 29
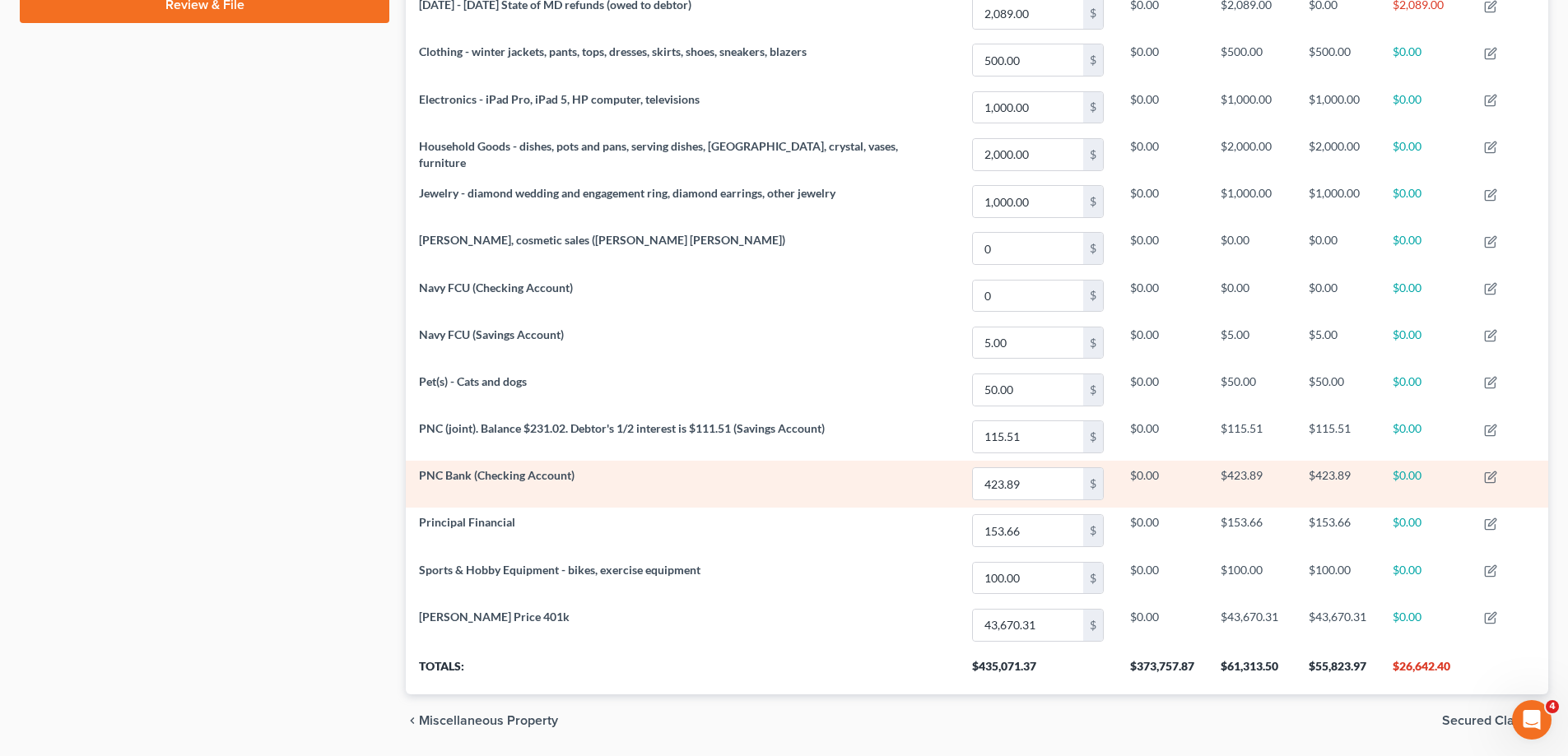
scroll to position [872, 0]
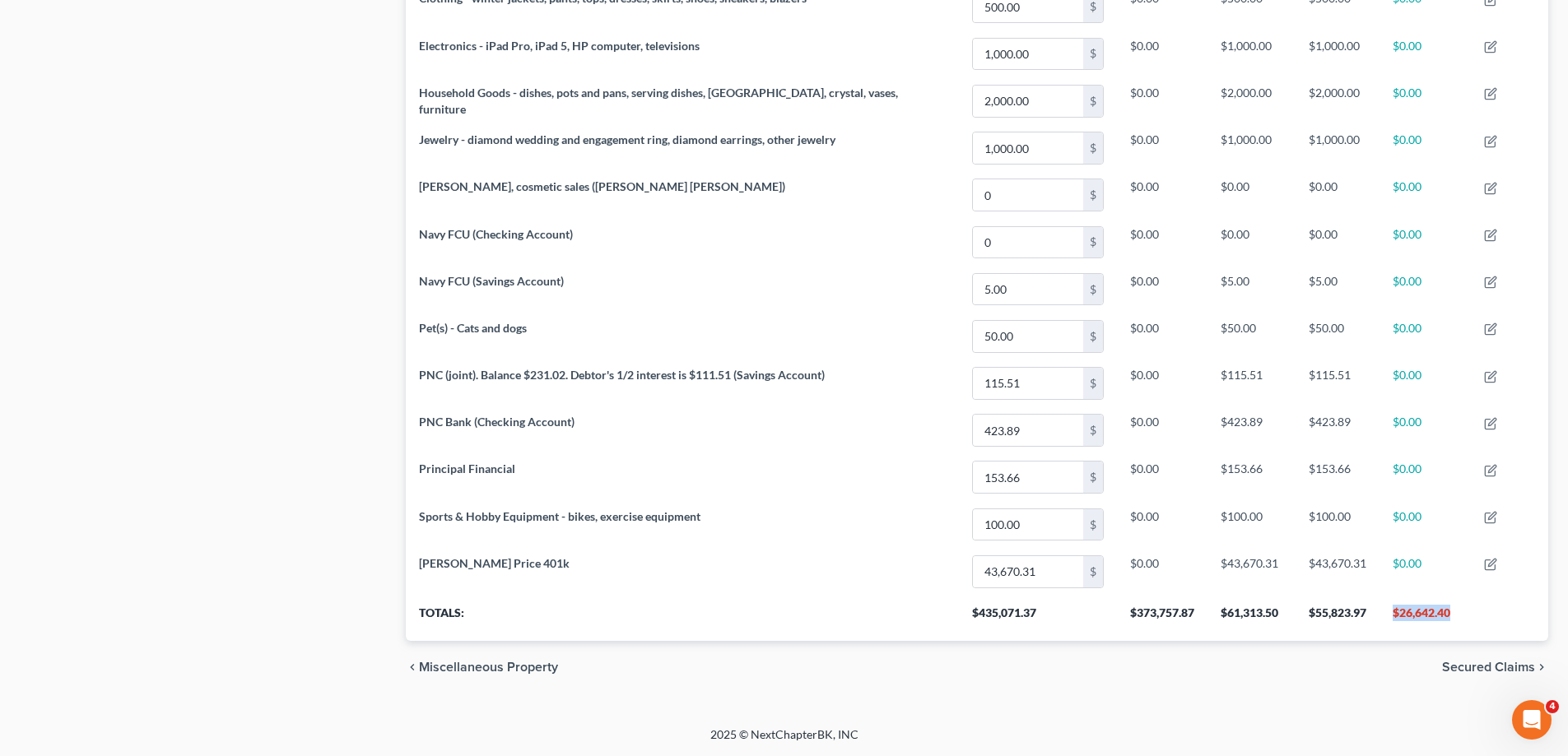
drag, startPoint x: 1453, startPoint y: 618, endPoint x: 1376, endPoint y: 629, distance: 77.8
click at [1379, 629] on th "$26,642.40" at bounding box center [1425, 618] width 91 height 46
click at [1364, 663] on div "chevron_left Miscellaneous Property Secured Claims chevron_right" at bounding box center [976, 668] width 1142 height 53
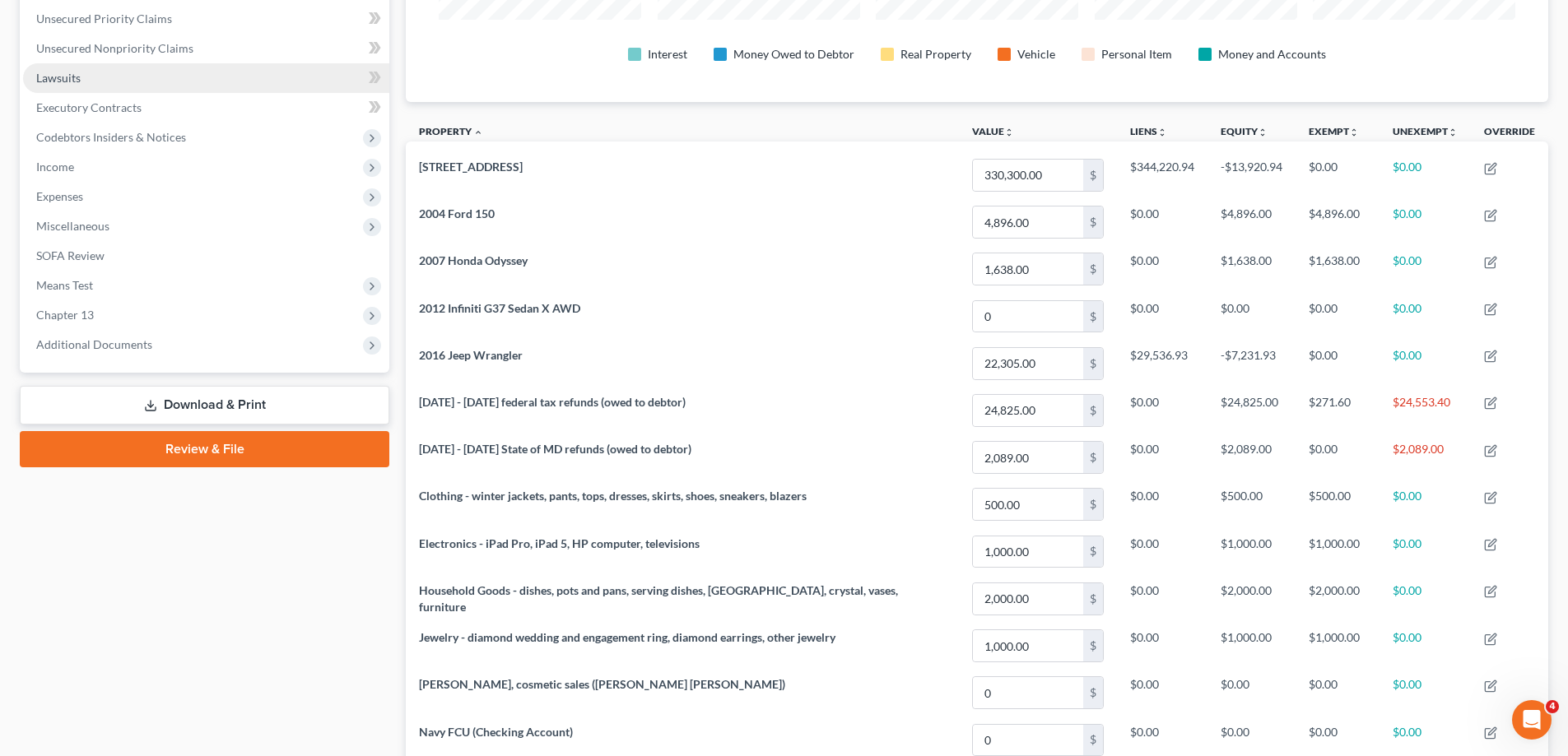
scroll to position [246, 0]
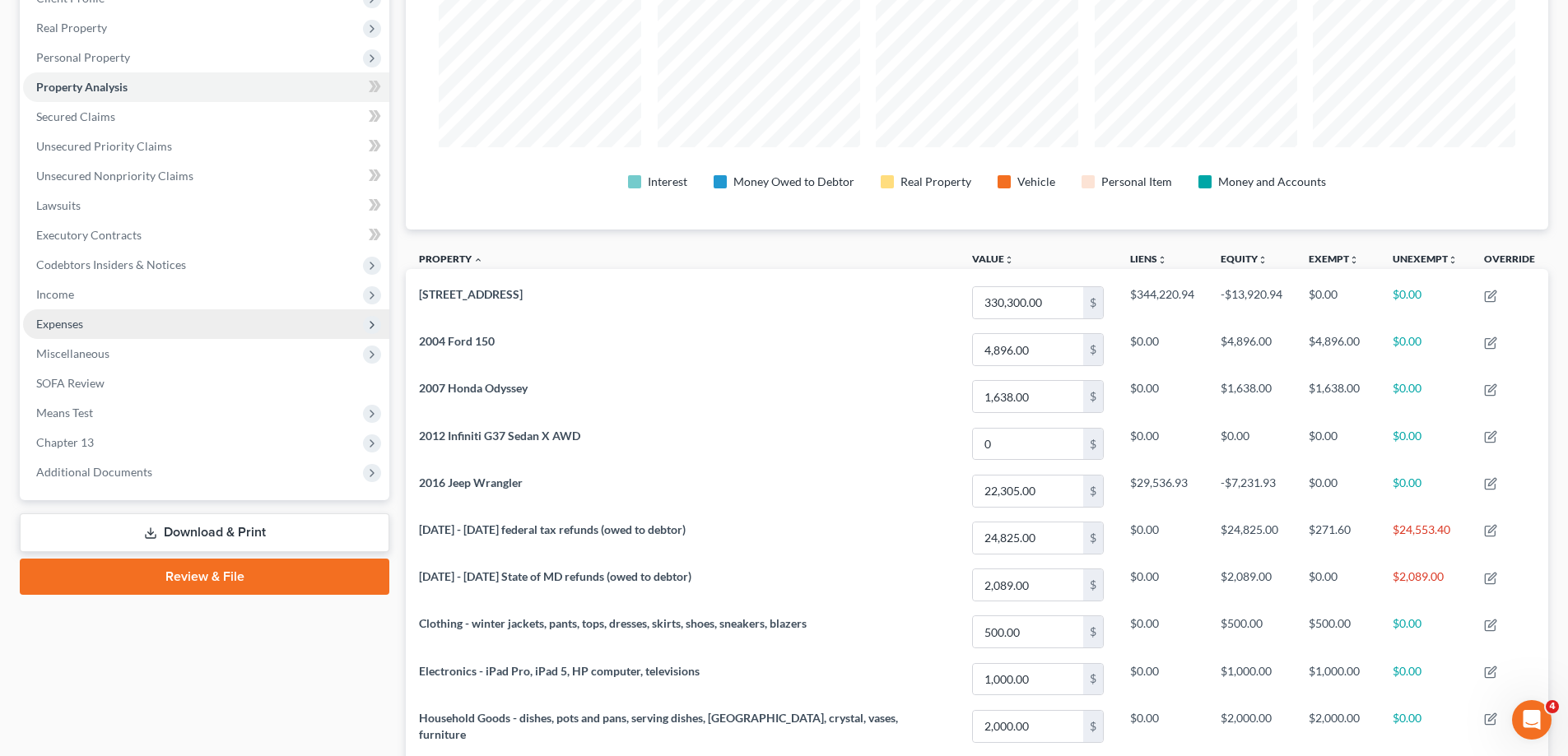
click at [117, 318] on span "Expenses" at bounding box center [205, 324] width 366 height 29
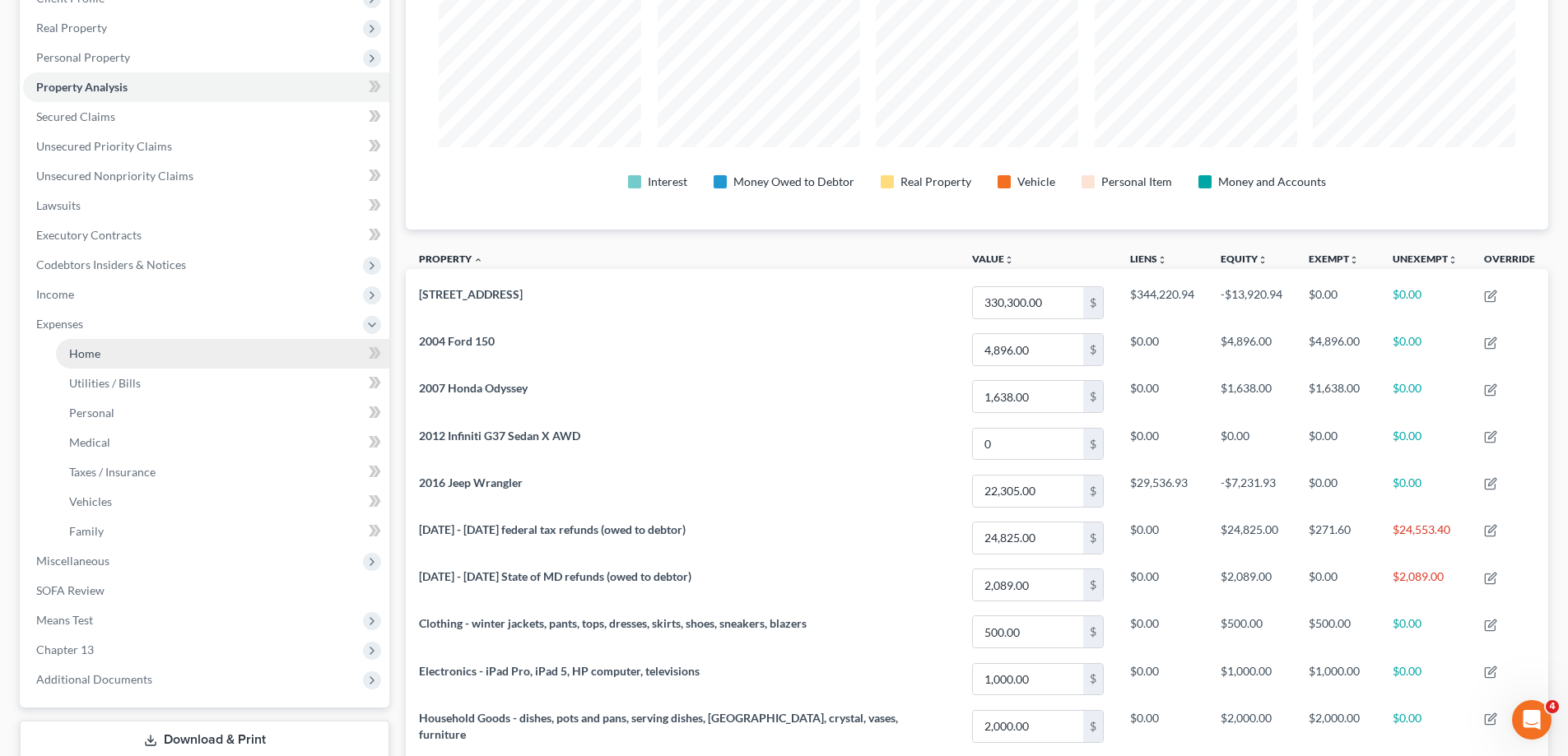
click at [108, 351] on link "Home" at bounding box center [222, 353] width 333 height 29
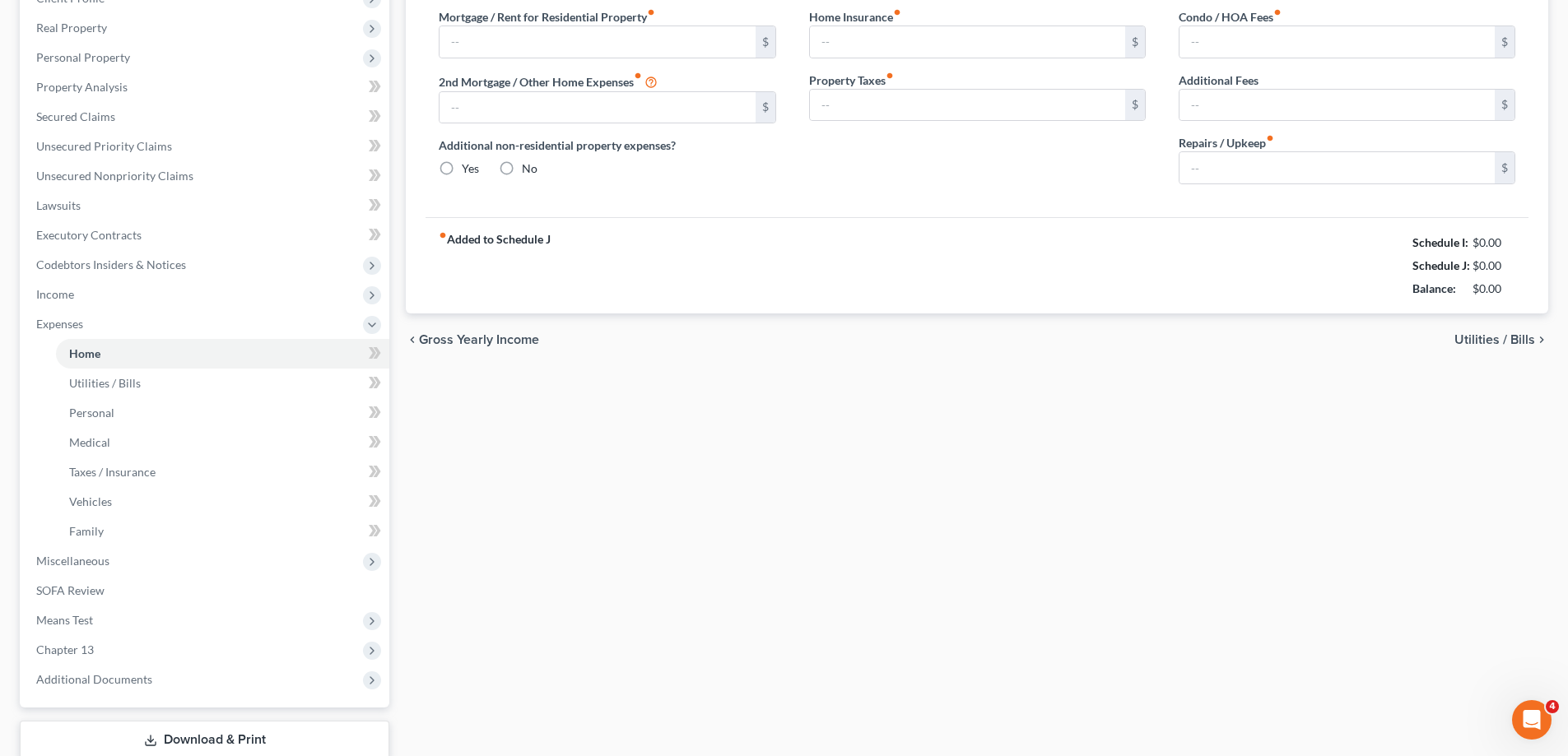
type input "2,850.00"
type input "0.00"
radio input "true"
type input "50.00"
type input "0.00"
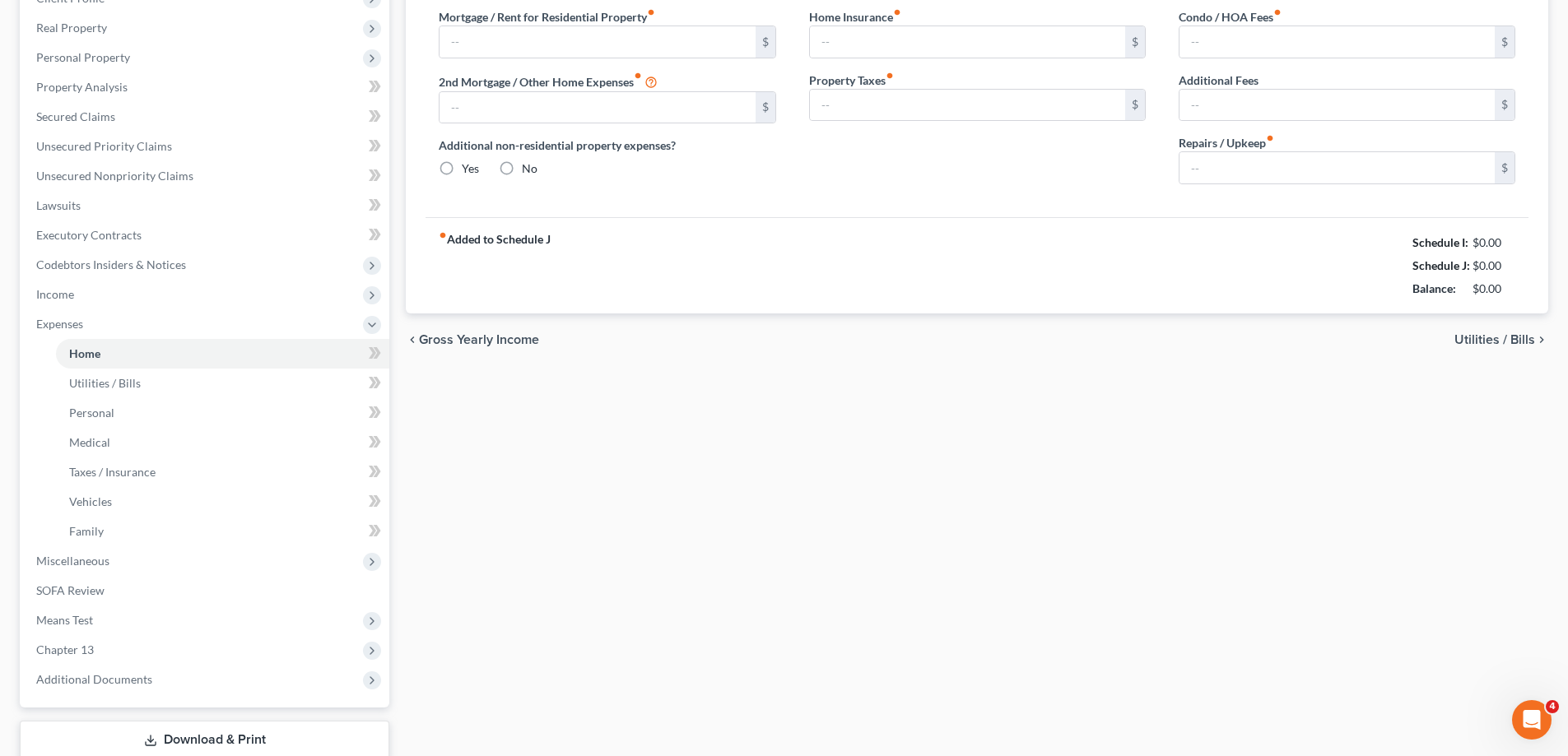
type input "0.00"
type input "100.00"
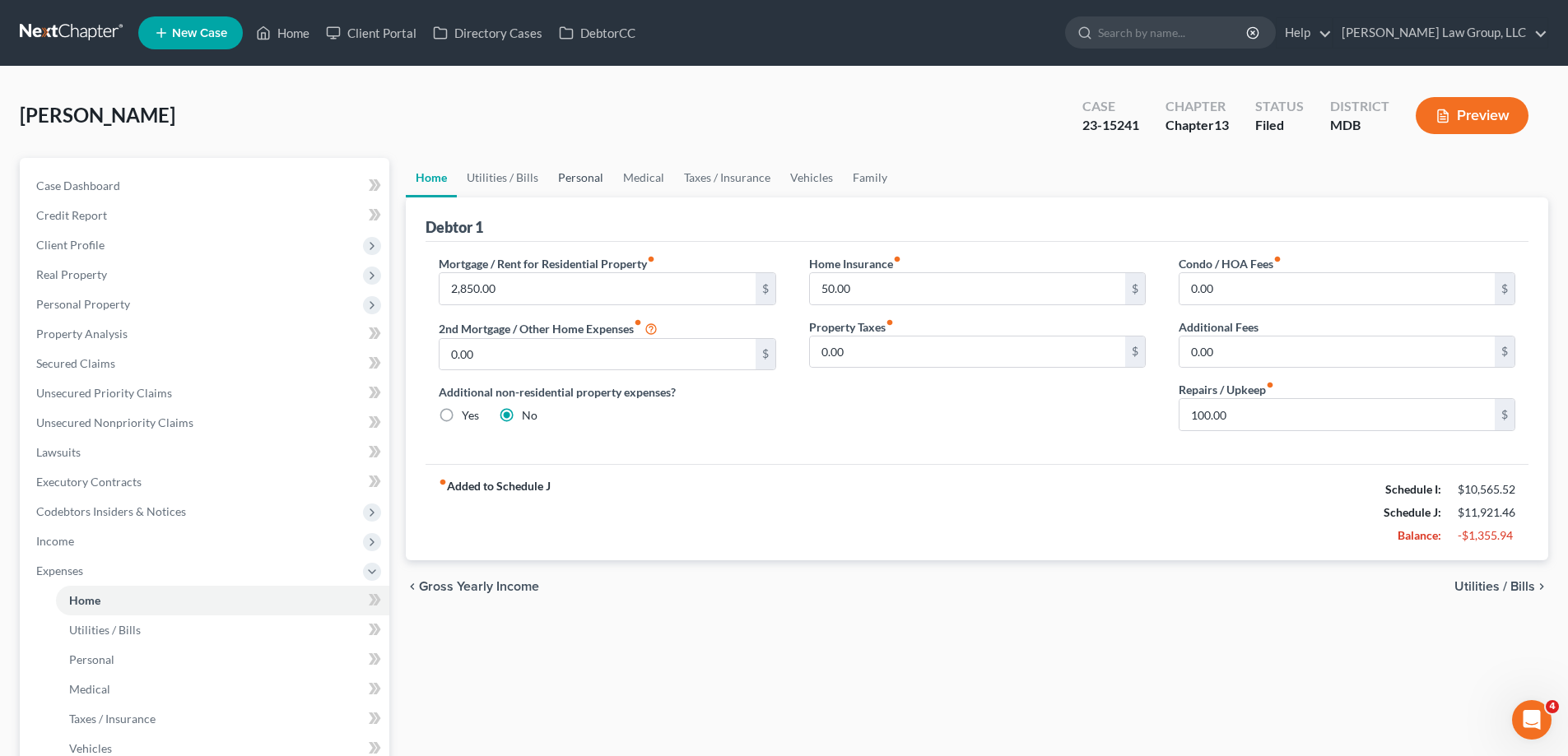
click at [586, 177] on link "Personal" at bounding box center [580, 178] width 65 height 39
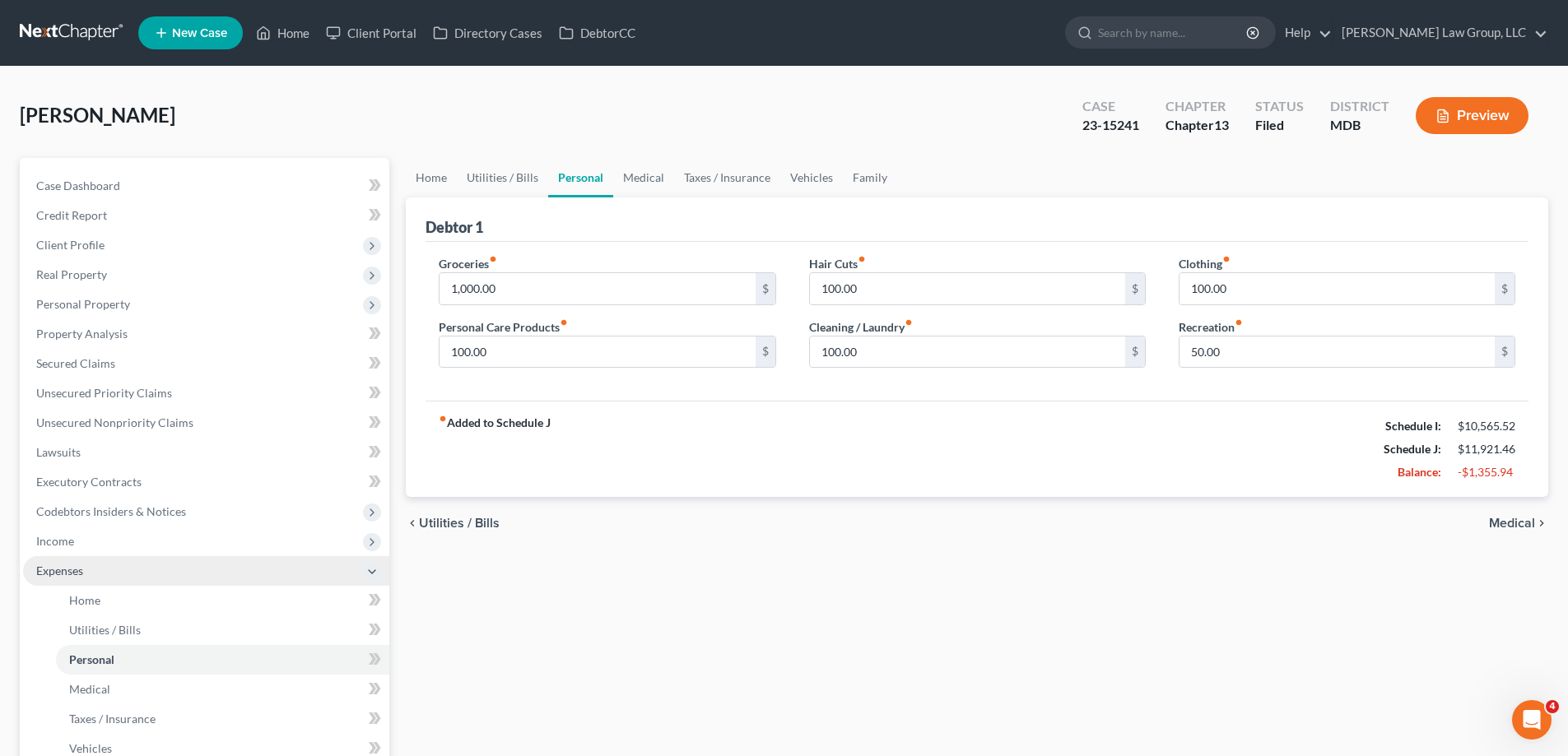
click at [61, 572] on span "Expenses" at bounding box center [60, 570] width 47 height 14
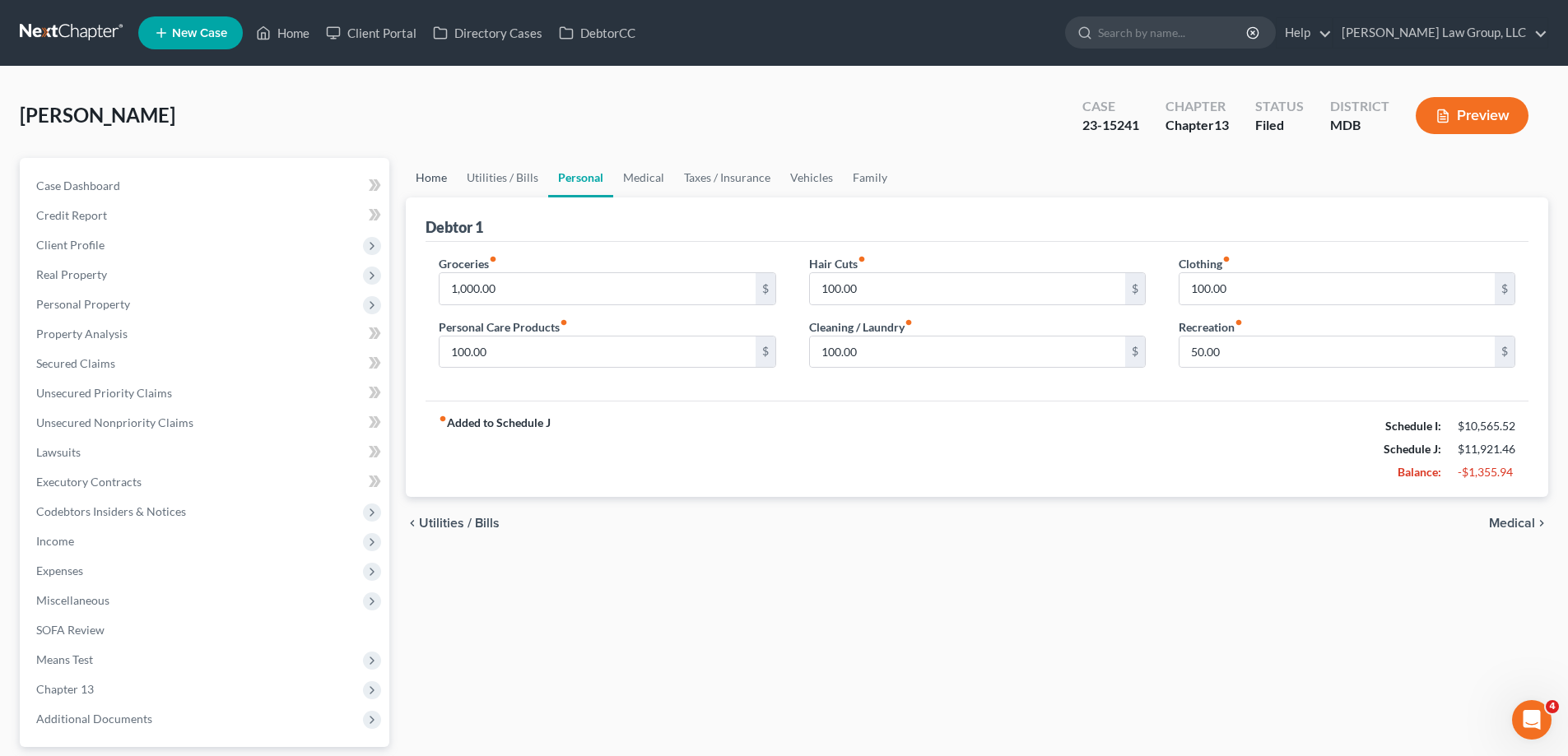
click at [447, 180] on link "Home" at bounding box center [431, 178] width 51 height 39
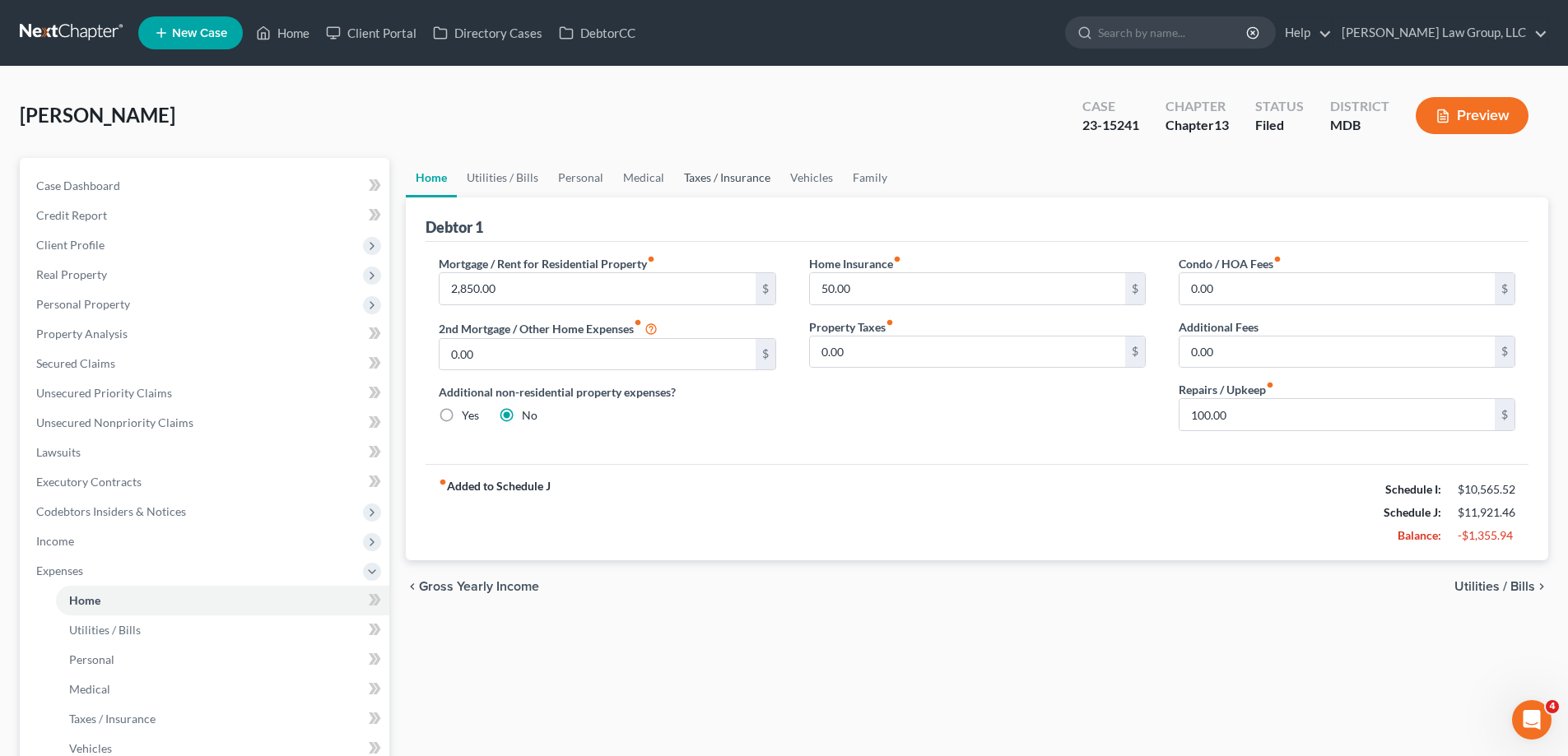
click at [688, 189] on link "Taxes / Insurance" at bounding box center [727, 178] width 106 height 39
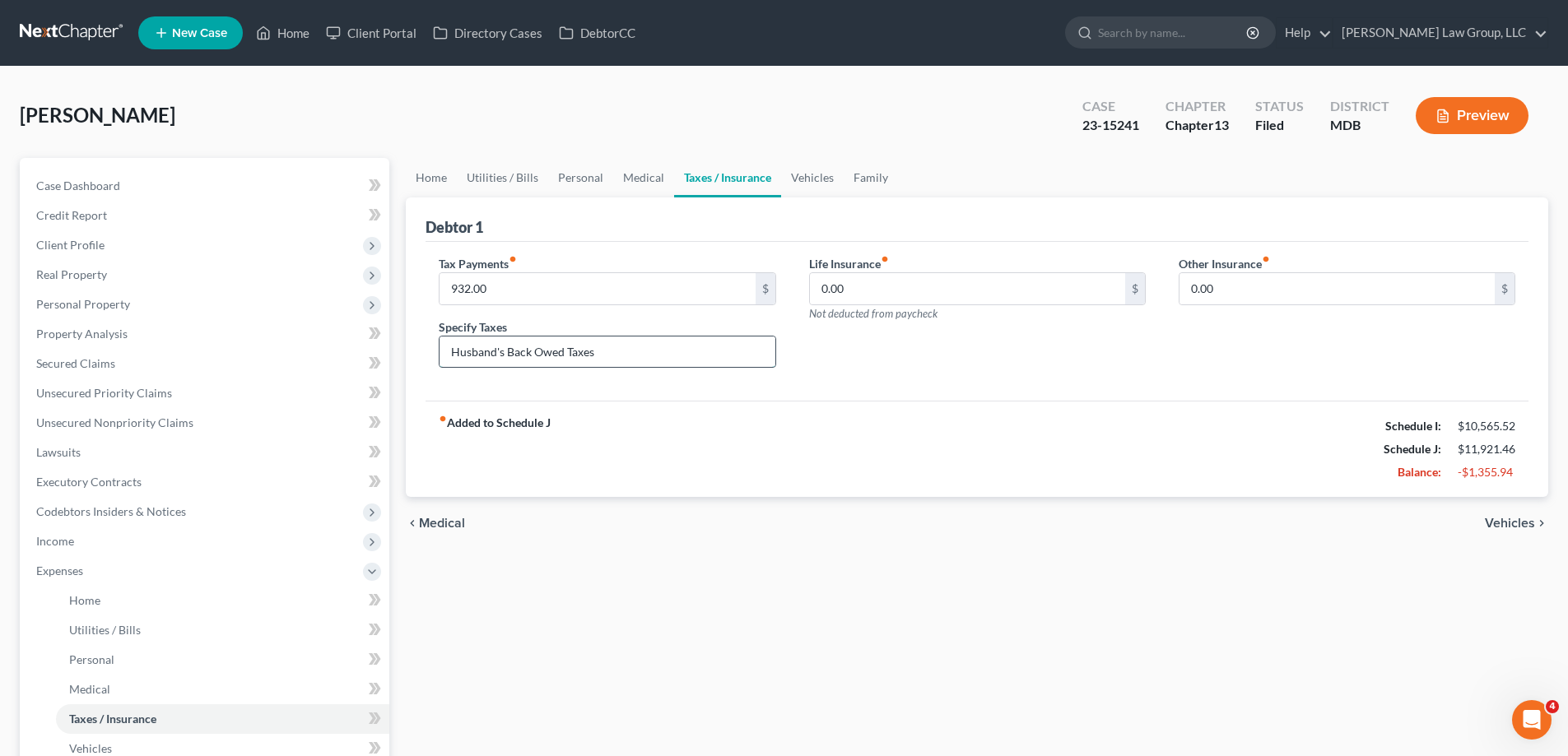
click at [627, 351] on input "Husband's Back Owed Taxes" at bounding box center [607, 352] width 335 height 31
click at [666, 317] on div "Tax Payments fiber_manual_record 932.00 $ Specify Taxes Husband's Back Owed Tax…" at bounding box center [607, 318] width 369 height 127
click at [816, 175] on link "Vehicles" at bounding box center [812, 178] width 63 height 39
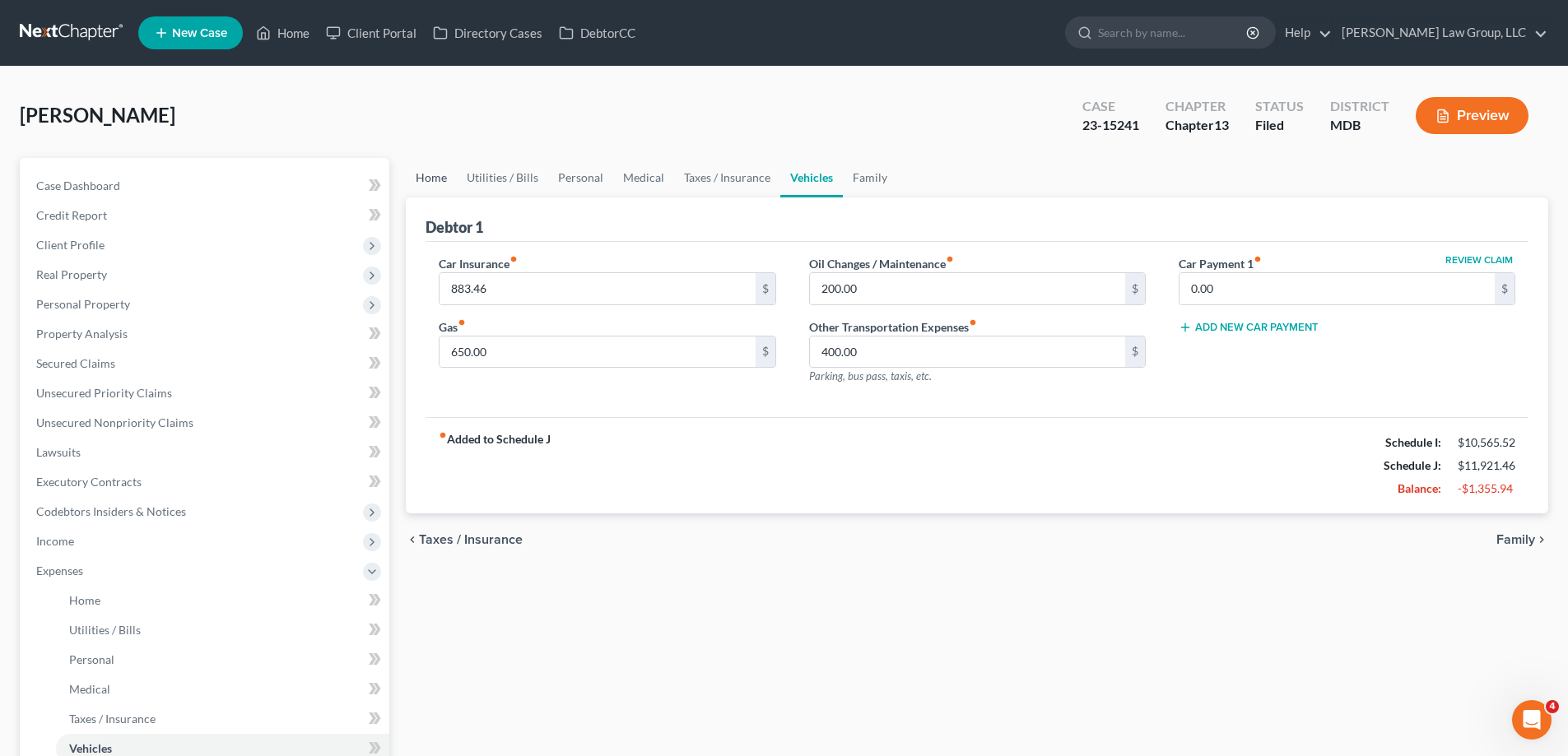
click at [438, 181] on link "Home" at bounding box center [431, 178] width 51 height 39
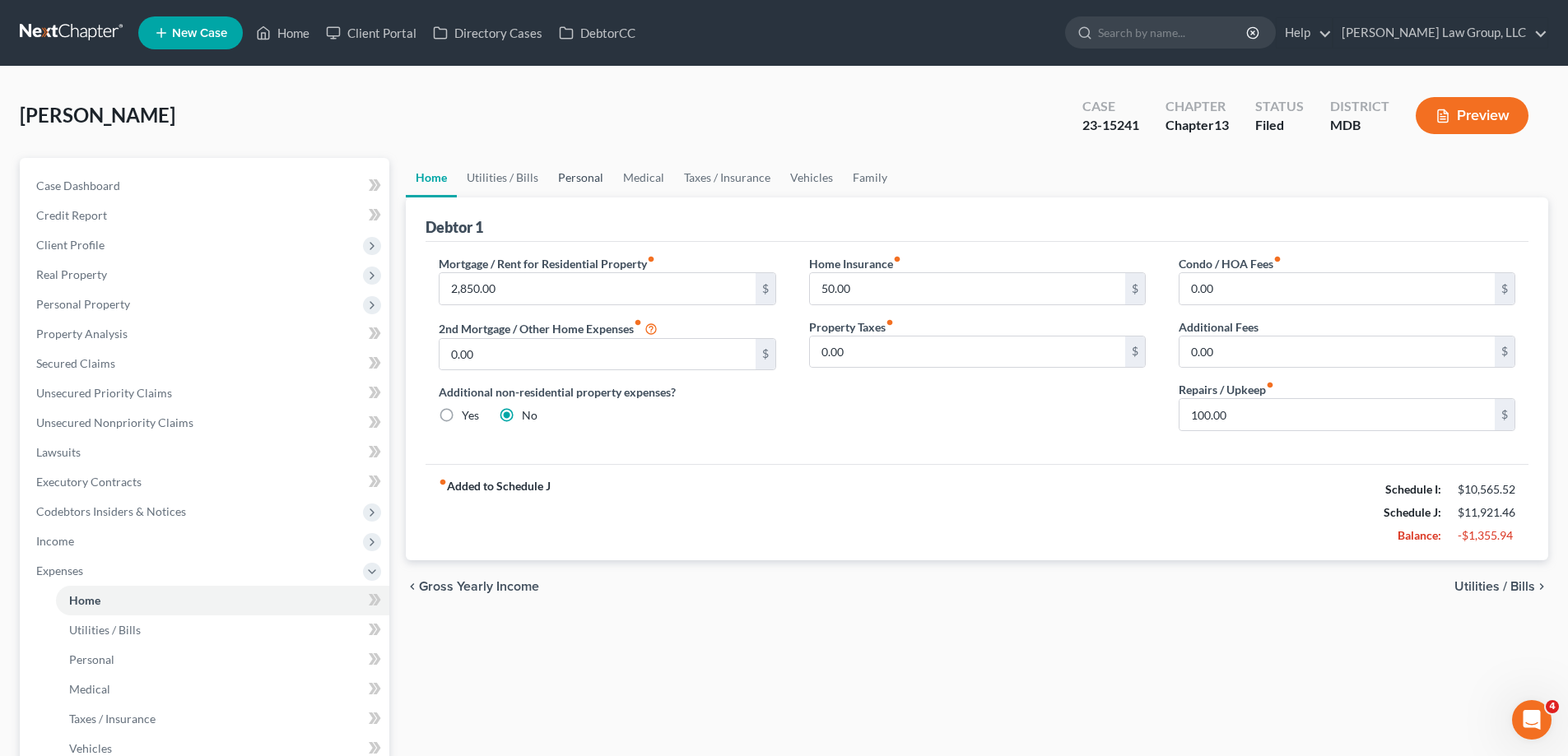
click at [570, 180] on link "Personal" at bounding box center [580, 178] width 65 height 39
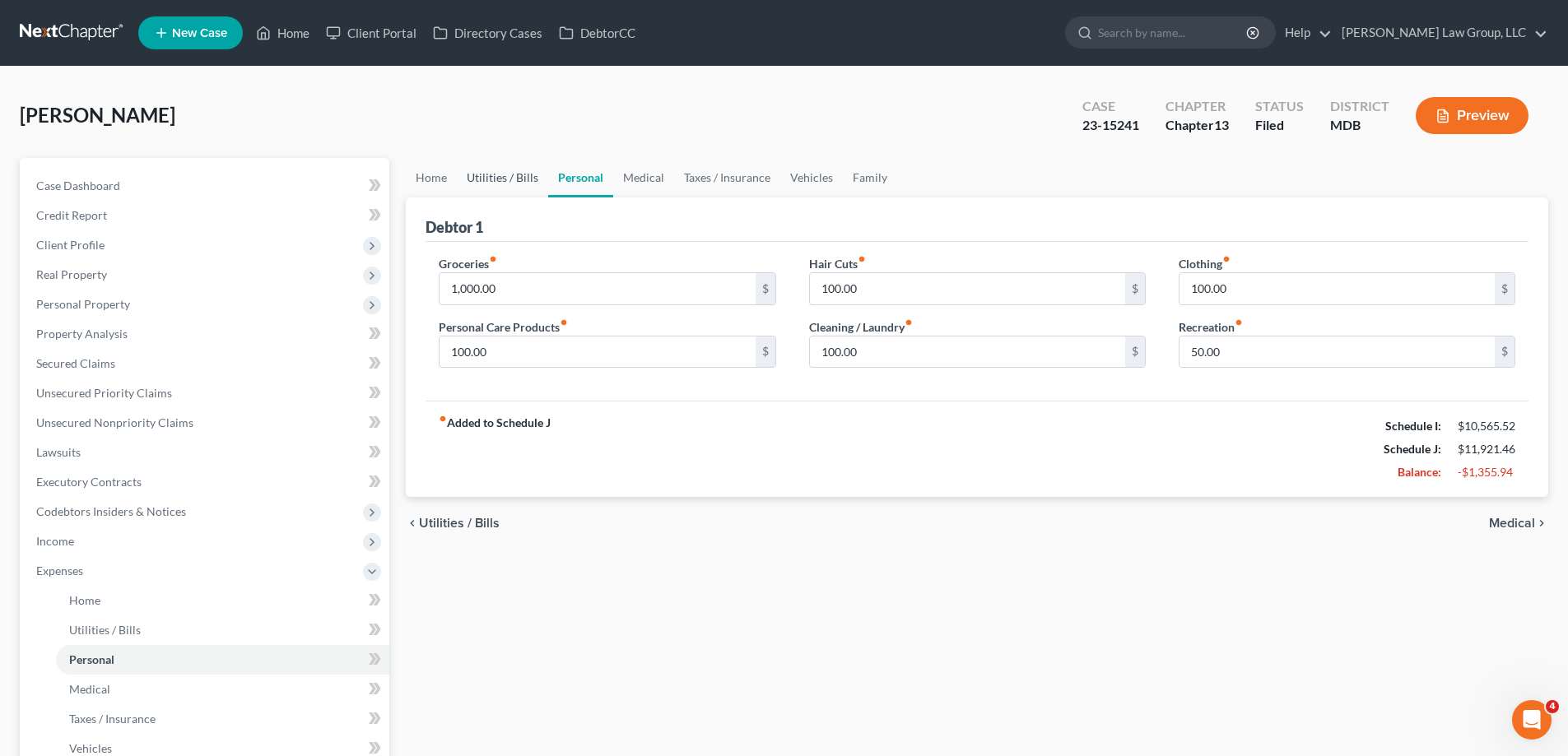
click at [512, 189] on link "Utilities / Bills" at bounding box center [502, 178] width 91 height 39
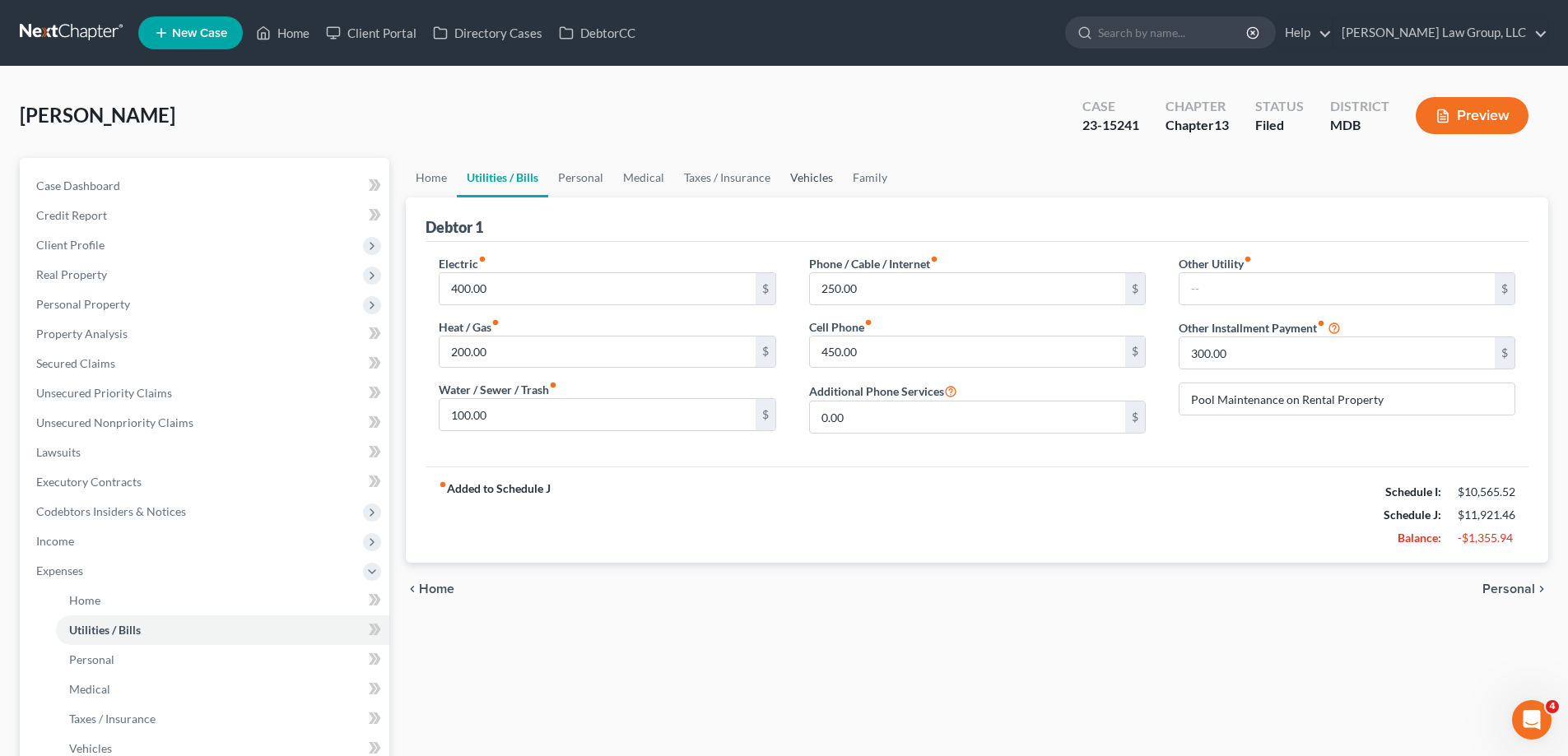
click at [789, 181] on link "Vehicles" at bounding box center [812, 178] width 63 height 39
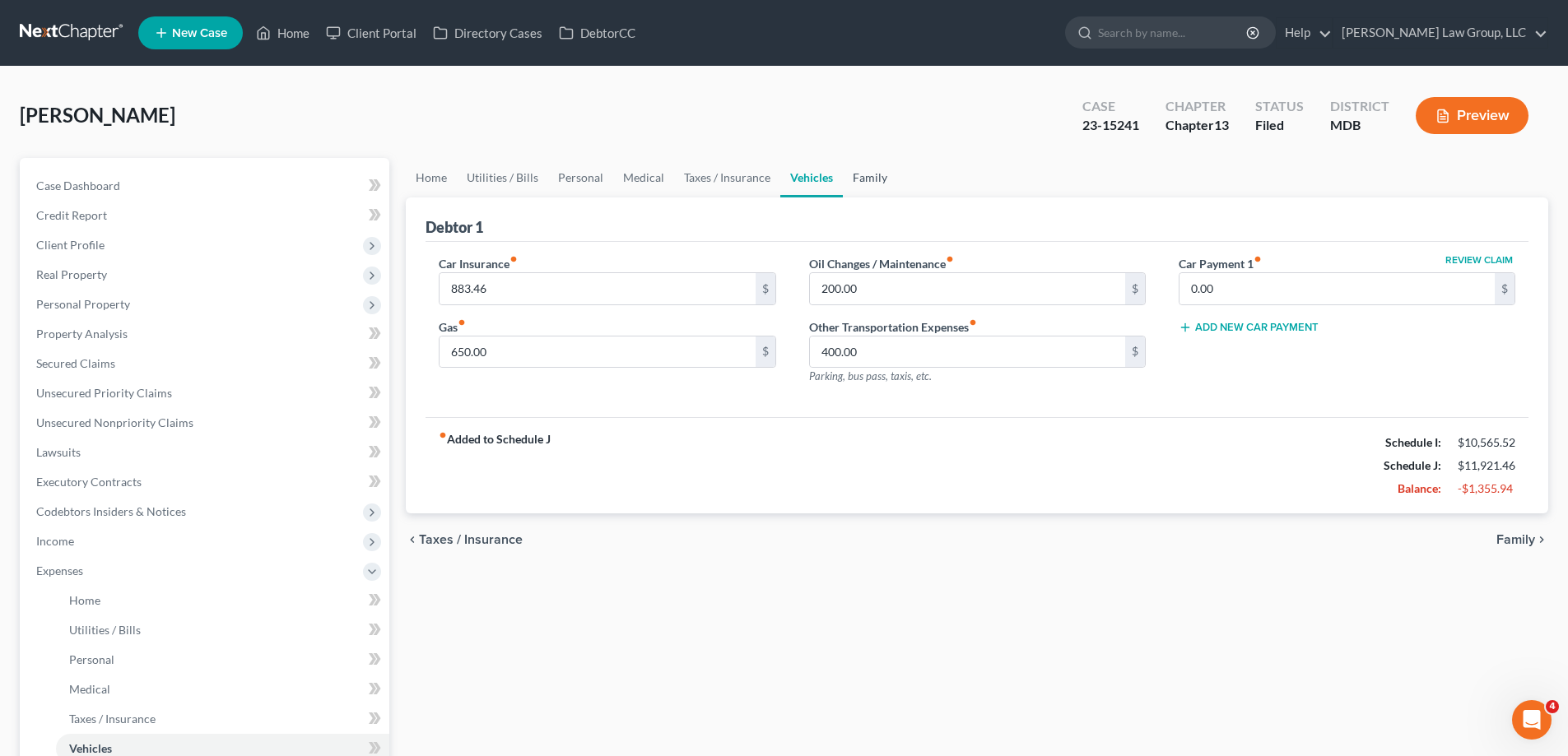
click at [874, 184] on link "Family" at bounding box center [869, 178] width 54 height 39
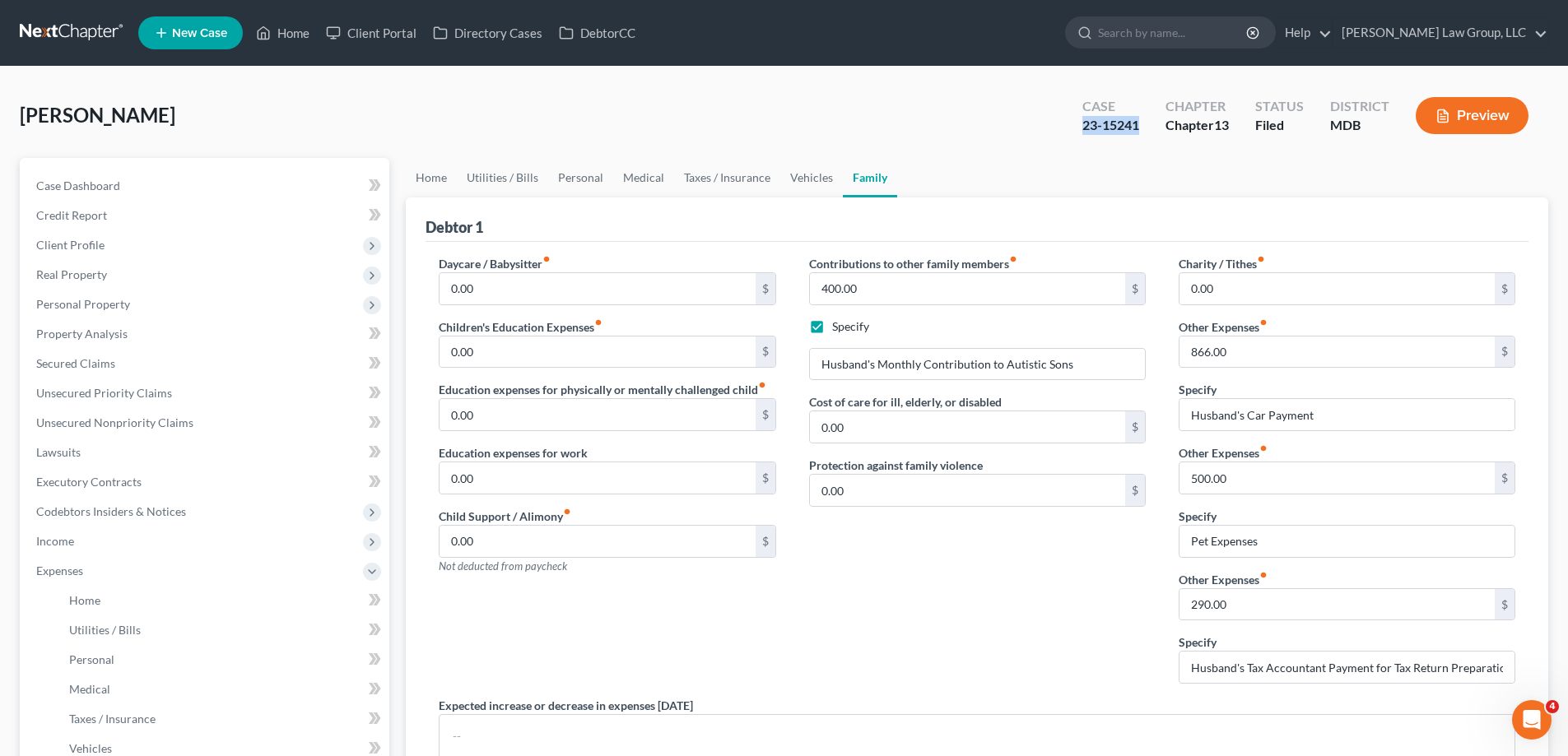
drag, startPoint x: 1126, startPoint y: 134, endPoint x: 1081, endPoint y: 138, distance: 45.2
click at [1081, 138] on div "Case 23-15241" at bounding box center [1110, 117] width 83 height 48
copy div "23-15241"
click at [287, 31] on link "Home" at bounding box center [282, 32] width 70 height 29
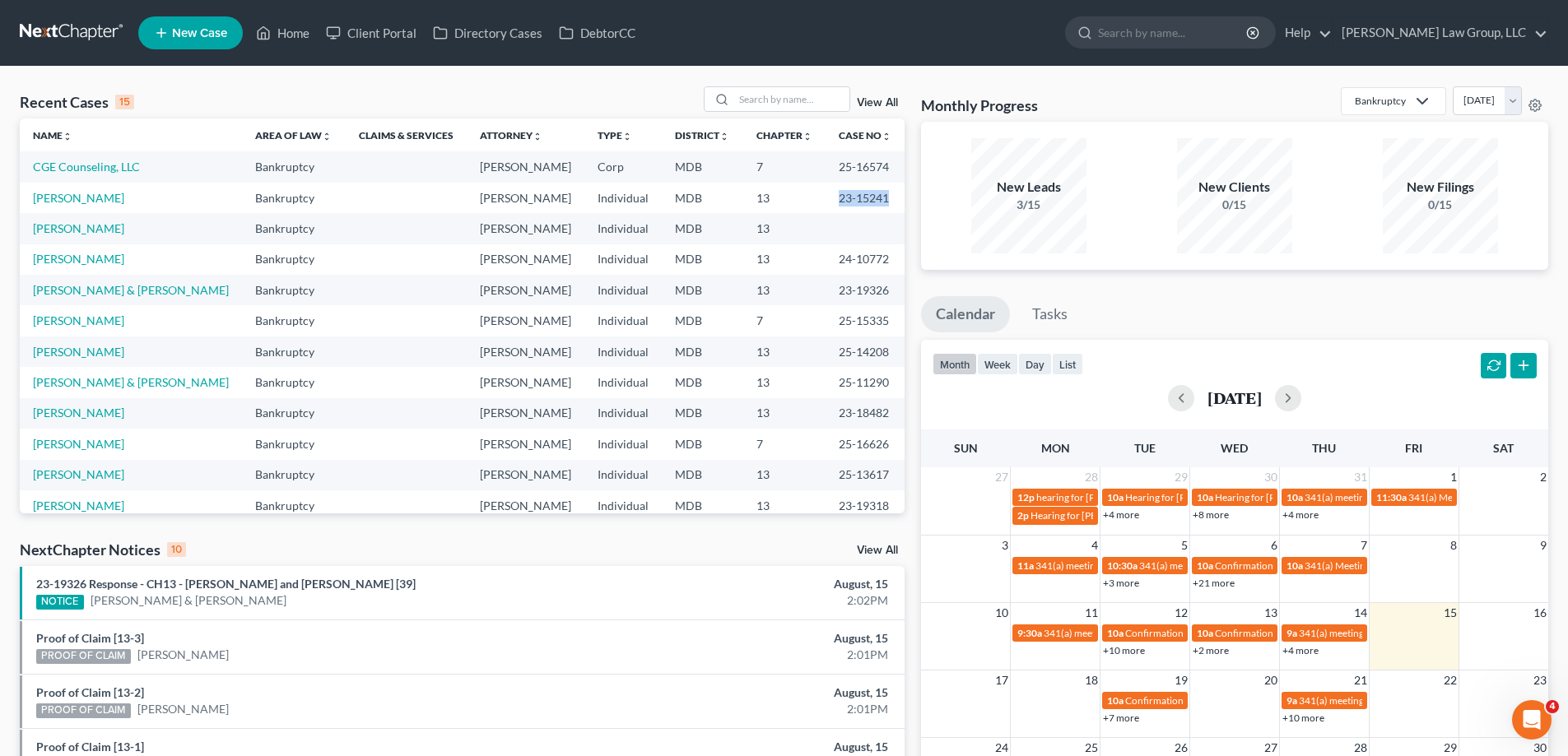
drag, startPoint x: 880, startPoint y: 199, endPoint x: 805, endPoint y: 239, distance: 85.0
click at [826, 207] on td "23-15241" at bounding box center [865, 197] width 79 height 30
drag, startPoint x: 822, startPoint y: 232, endPoint x: 817, endPoint y: 221, distance: 12.1
click at [826, 232] on td at bounding box center [865, 228] width 79 height 30
drag, startPoint x: 827, startPoint y: 198, endPoint x: 873, endPoint y: 191, distance: 46.5
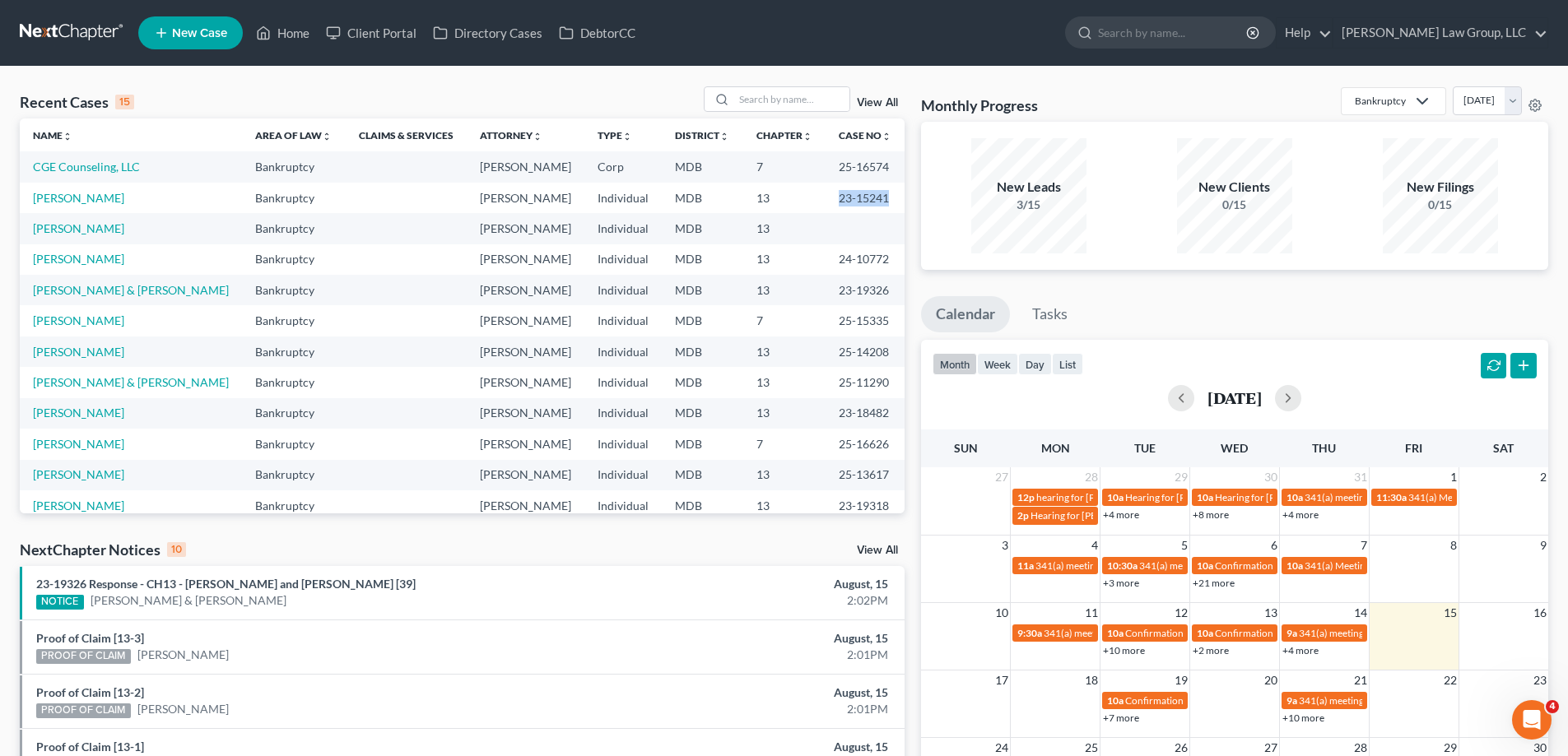
click at [873, 191] on td "23-15241" at bounding box center [865, 197] width 79 height 30
click at [877, 217] on td at bounding box center [865, 228] width 79 height 30
drag, startPoint x: 875, startPoint y: 198, endPoint x: 821, endPoint y: 199, distance: 54.0
click at [826, 206] on td "23-15241" at bounding box center [865, 197] width 79 height 30
click at [810, 94] on input "search" at bounding box center [791, 99] width 115 height 24
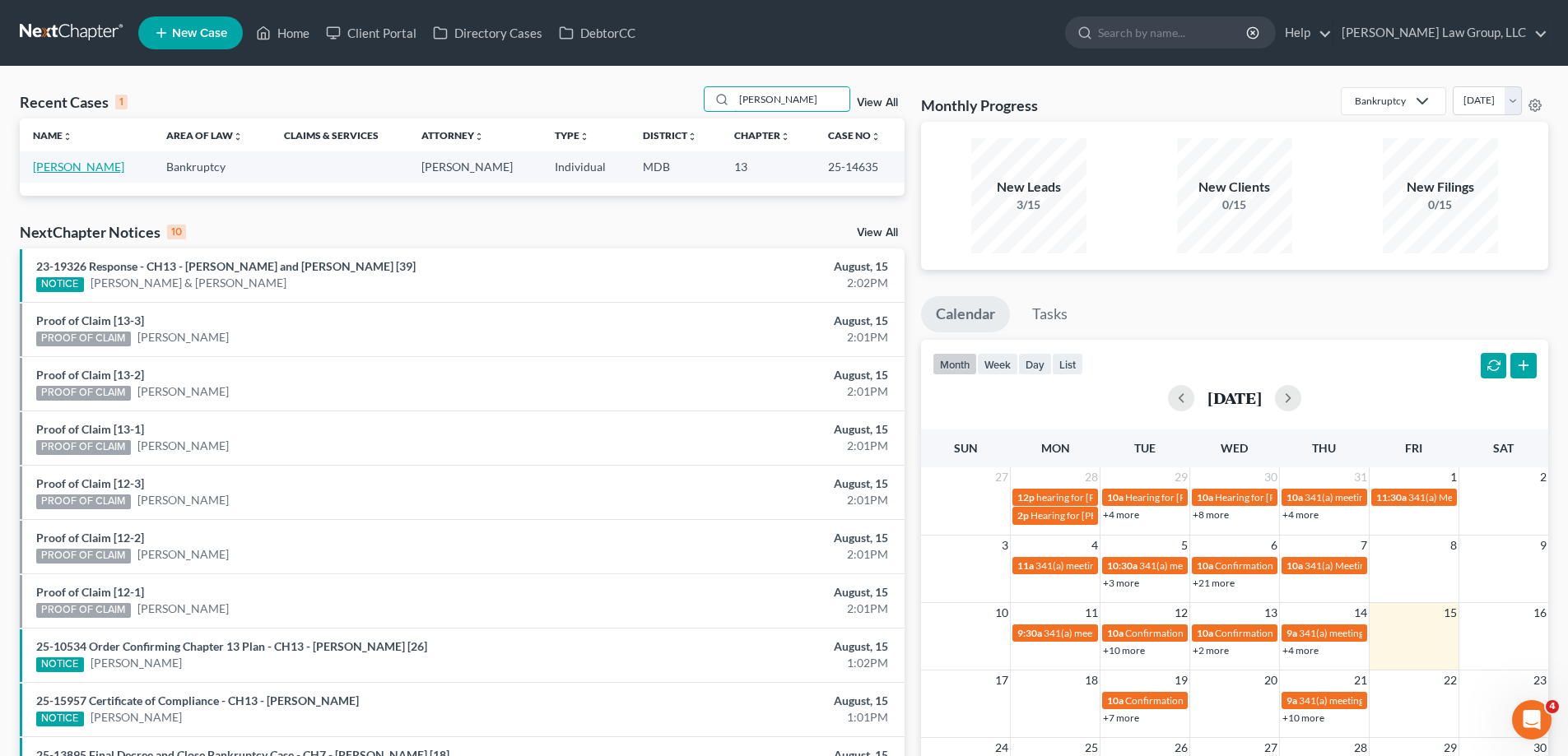
type input "Kurdyla"
click at [83, 169] on link "Kurdyla, Edward" at bounding box center [79, 167] width 91 height 14
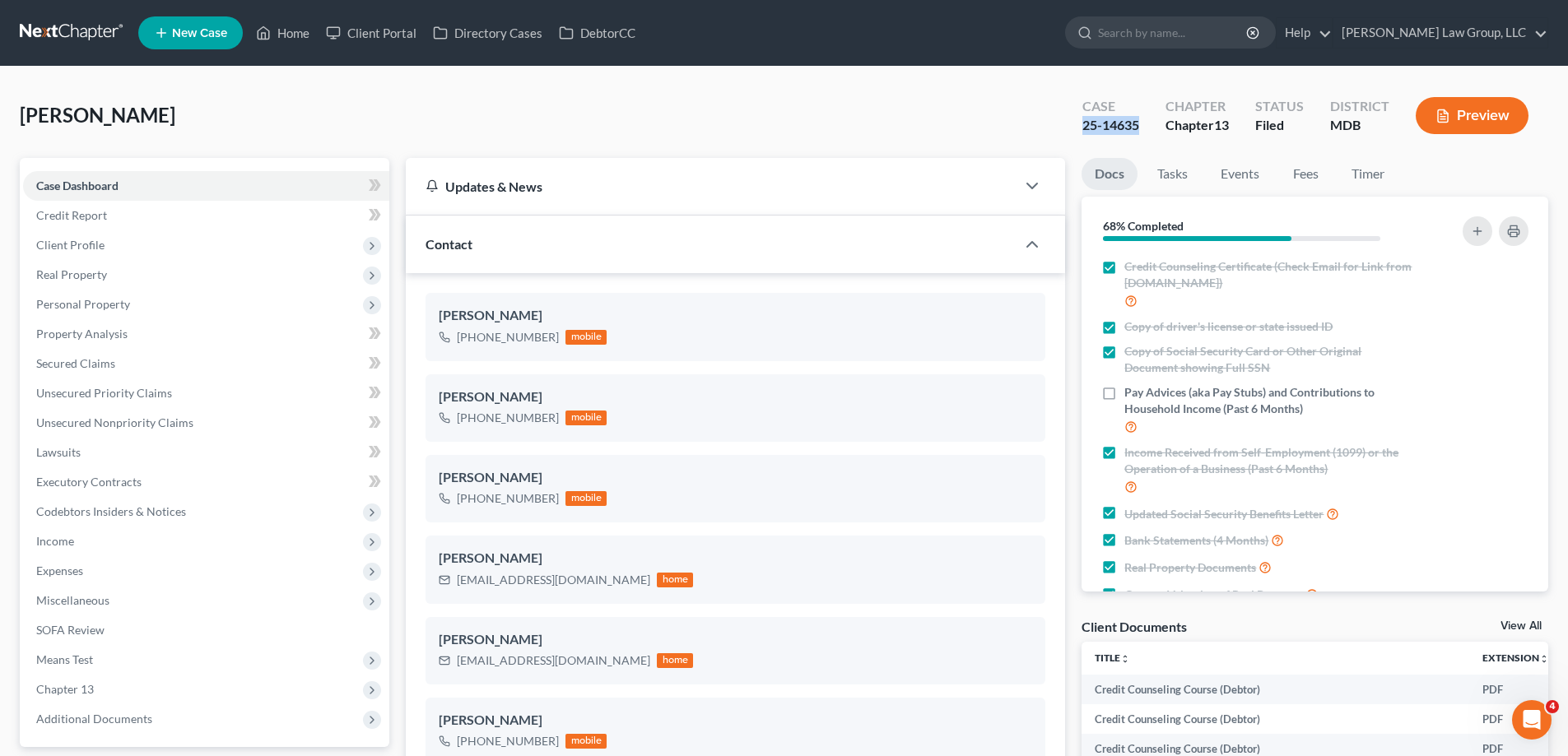
drag, startPoint x: 1142, startPoint y: 125, endPoint x: 1079, endPoint y: 124, distance: 63.0
click at [1079, 124] on div "Case 25-14635" at bounding box center [1110, 117] width 83 height 48
copy div "25-14635"
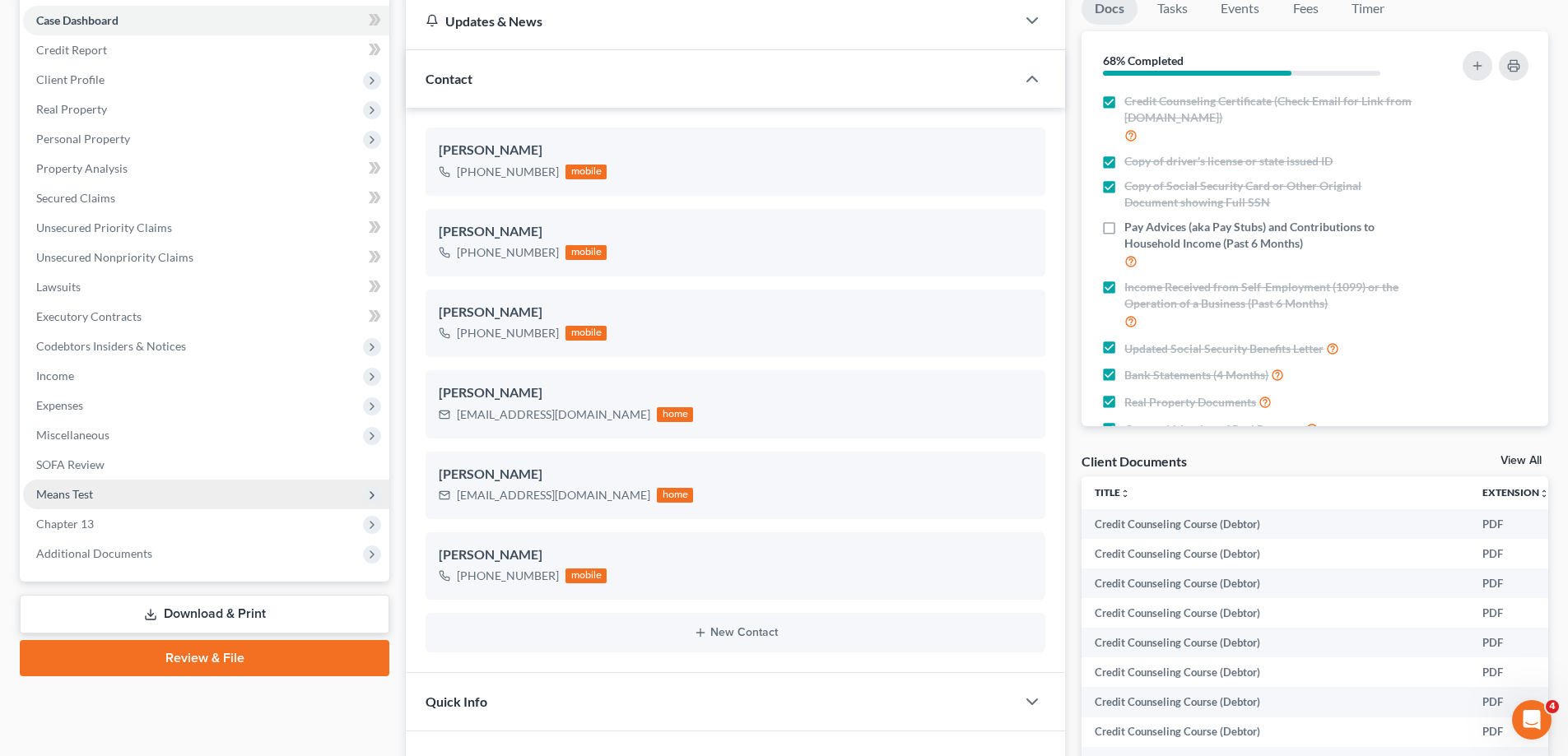
scroll to position [329, 0]
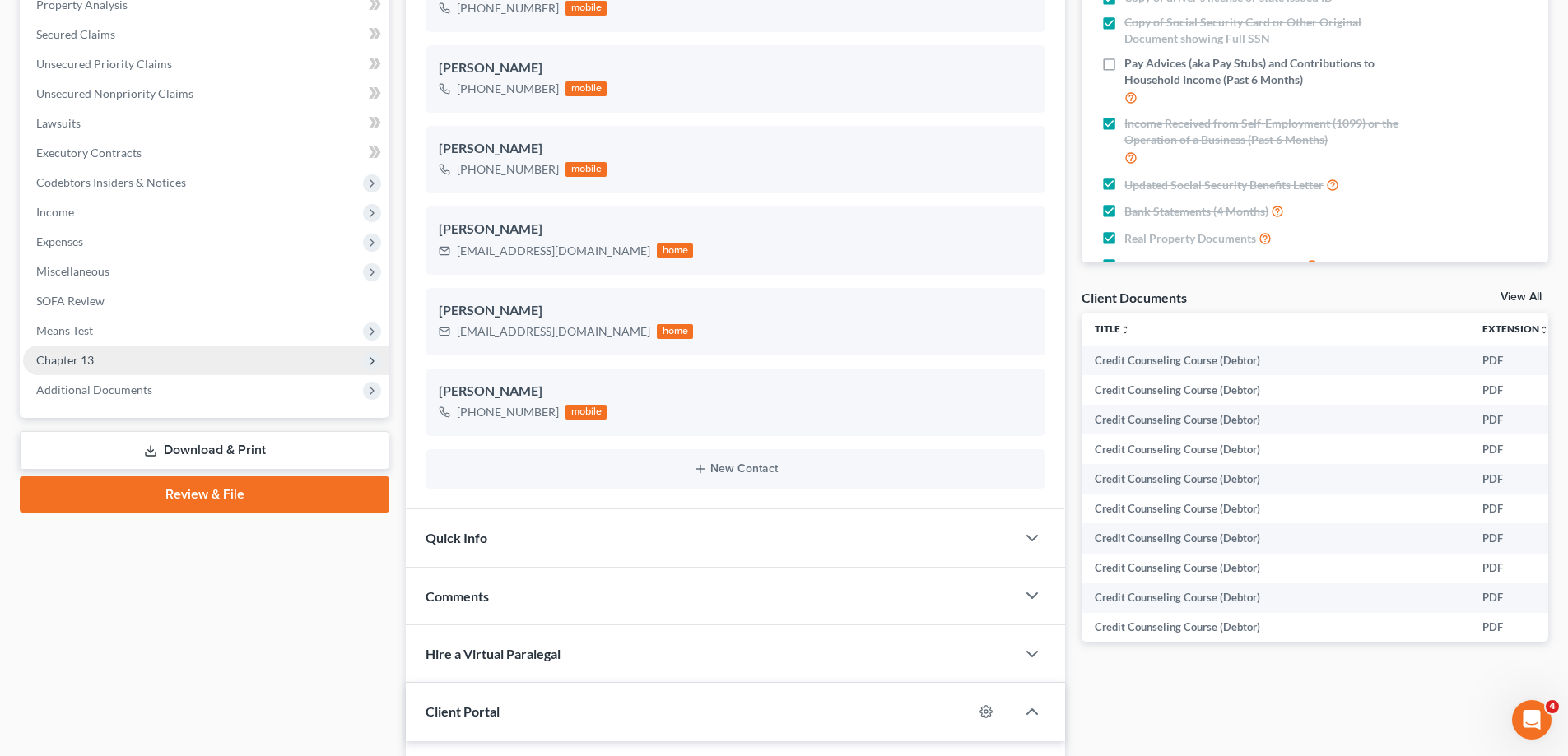
click at [193, 359] on span "Chapter 13" at bounding box center [205, 360] width 366 height 29
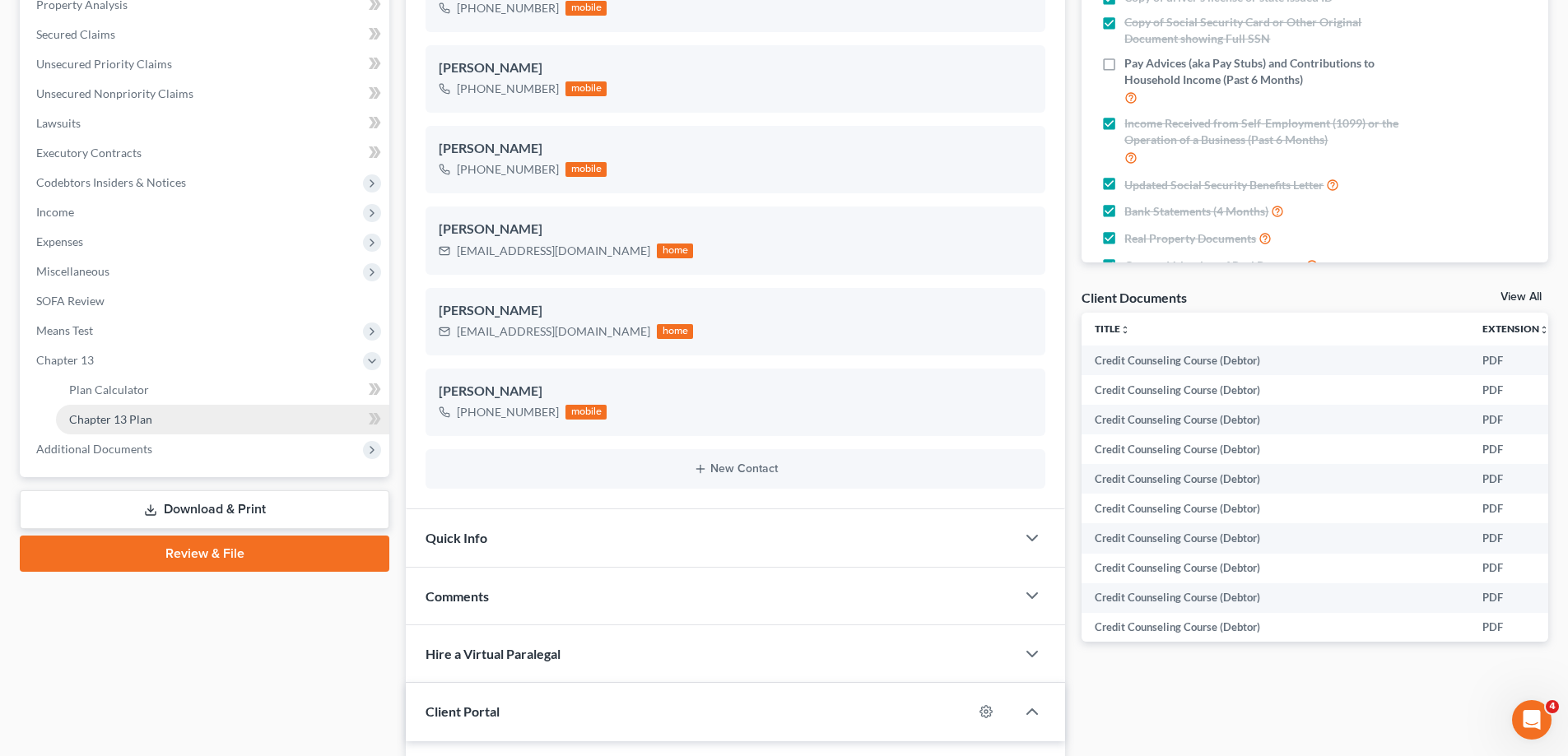
click at [138, 418] on span "Chapter 13 Plan" at bounding box center [110, 419] width 83 height 14
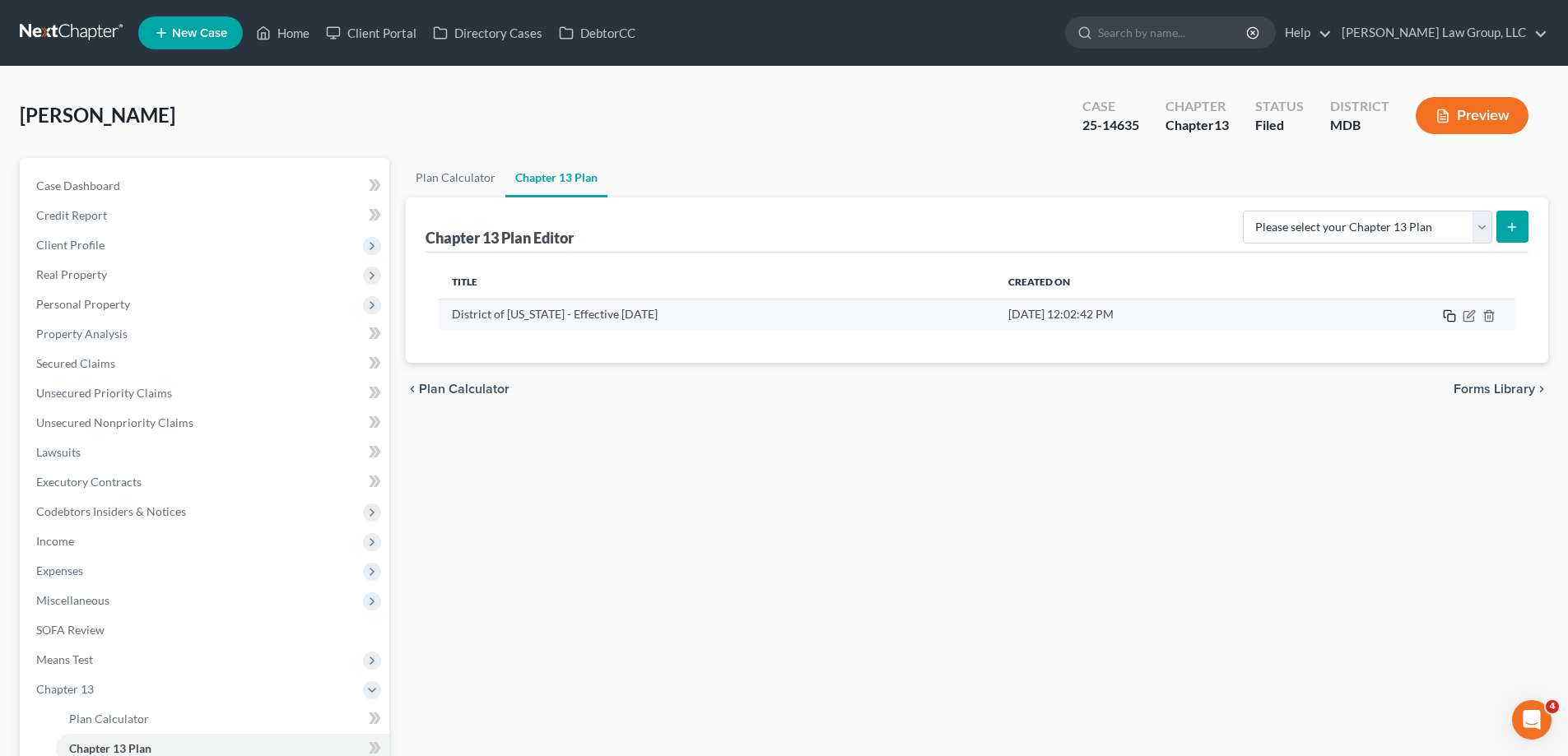
click at [1449, 317] on icon "button" at bounding box center [1448, 315] width 13 height 13
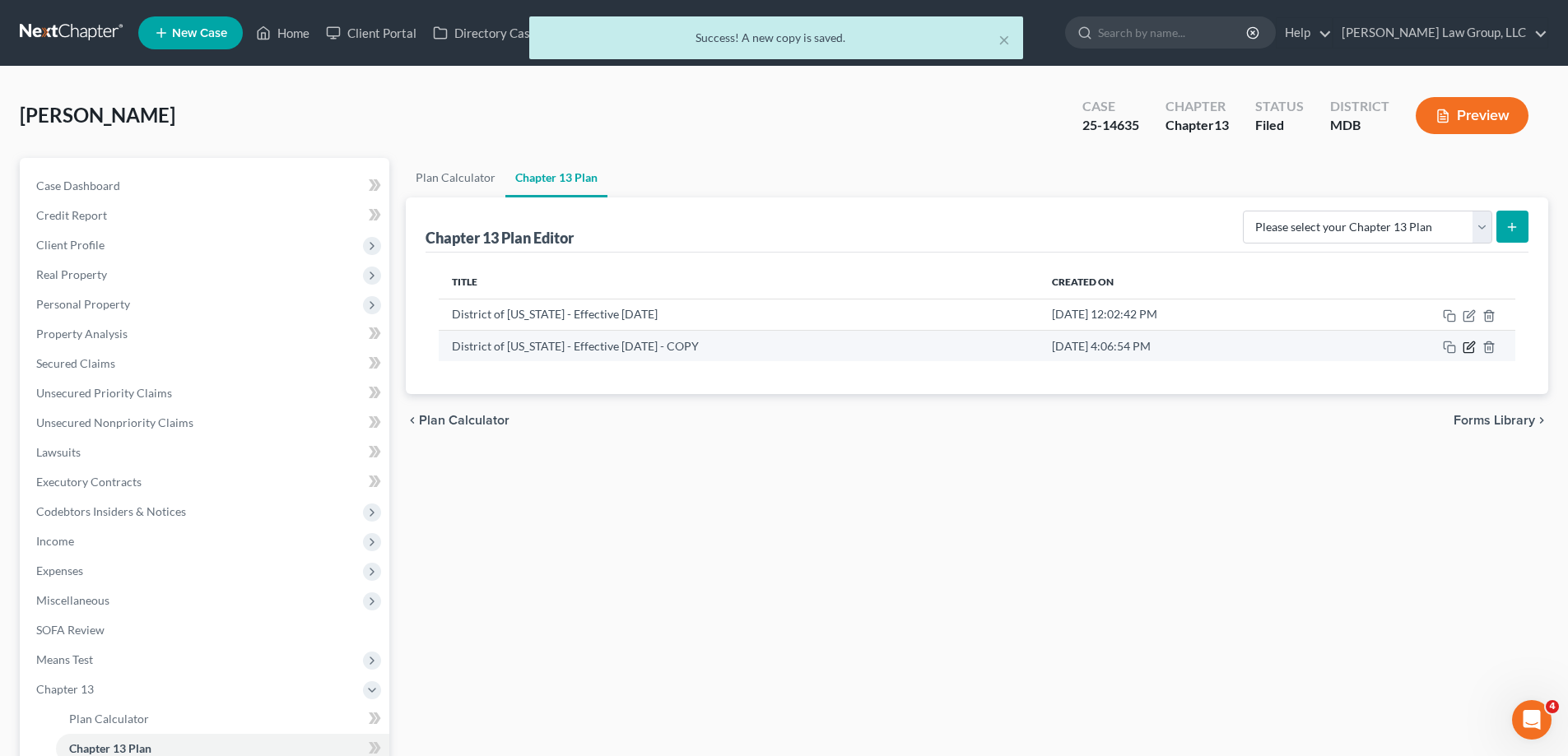
click at [1470, 345] on icon "button" at bounding box center [1471, 346] width 8 height 8
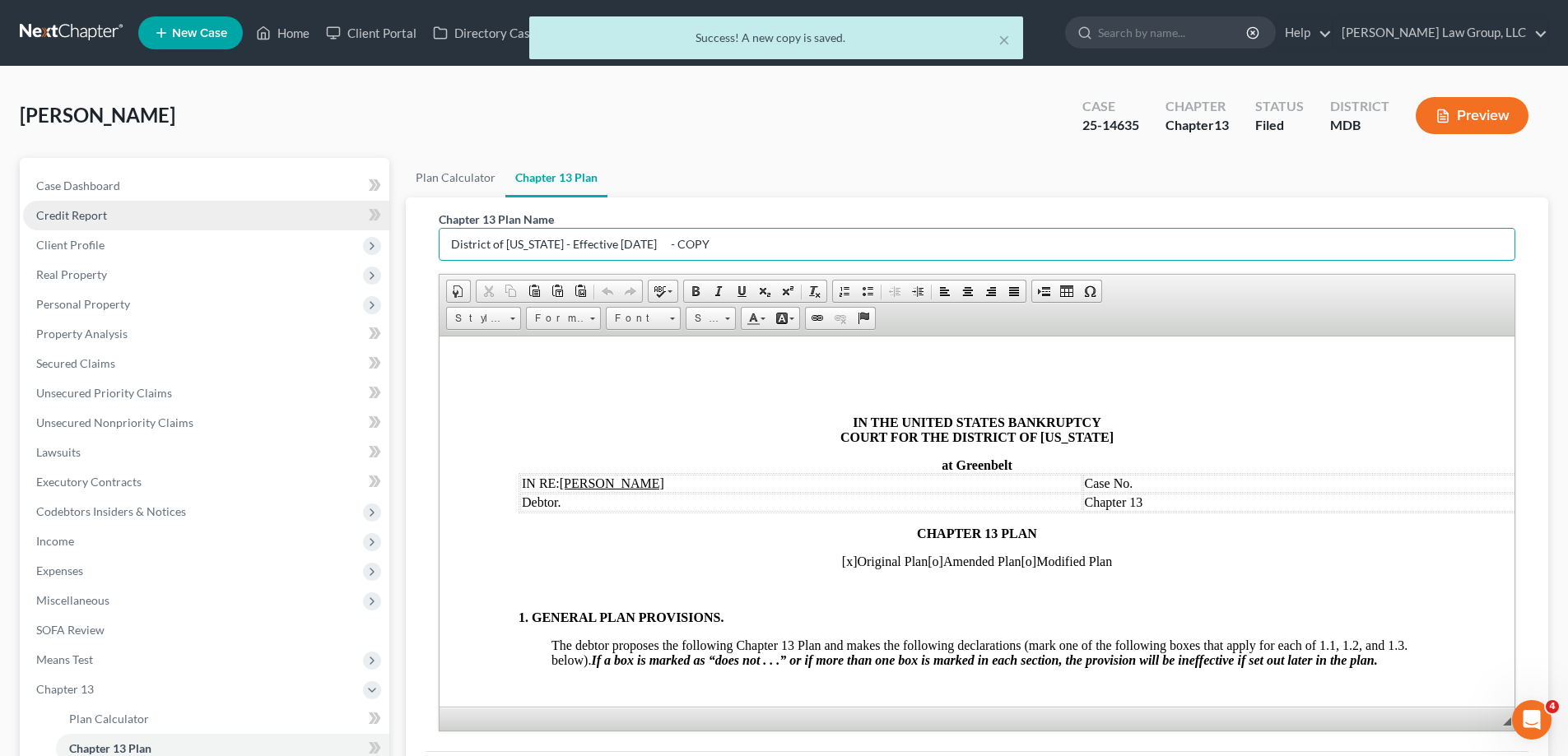
drag, startPoint x: 722, startPoint y: 242, endPoint x: 138, endPoint y: 206, distance: 585.1
click at [138, 206] on div "Petition Navigation Case Dashboard Payments Invoices Payments Payments Credit R…" at bounding box center [784, 529] width 1544 height 743
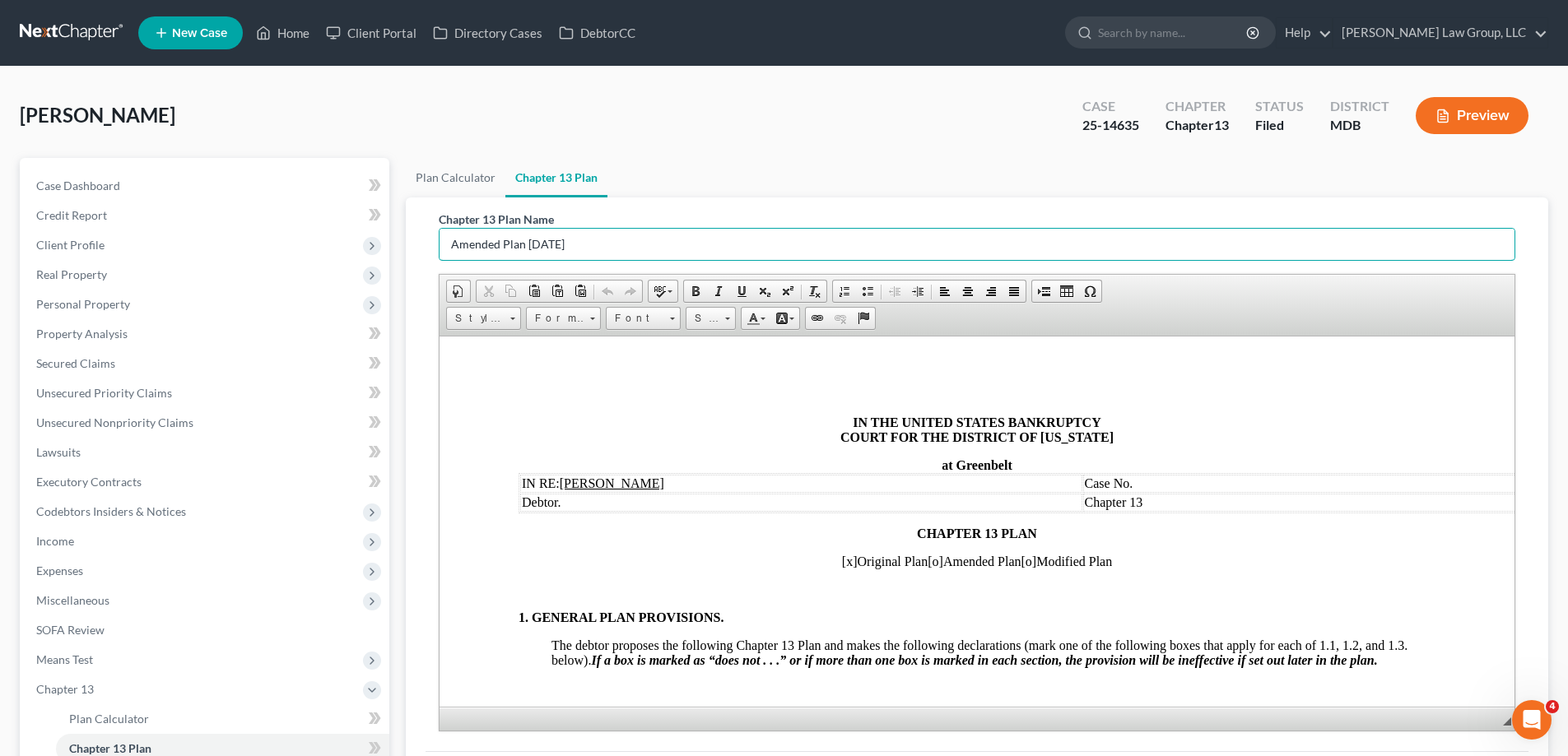
type input "Amended Plan 8.15.25"
click at [928, 562] on span "[o]" at bounding box center [936, 561] width 16 height 14
click at [841, 564] on span "[x]" at bounding box center [849, 561] width 16 height 14
click at [1202, 485] on td "Case No." at bounding box center [1364, 483] width 562 height 18
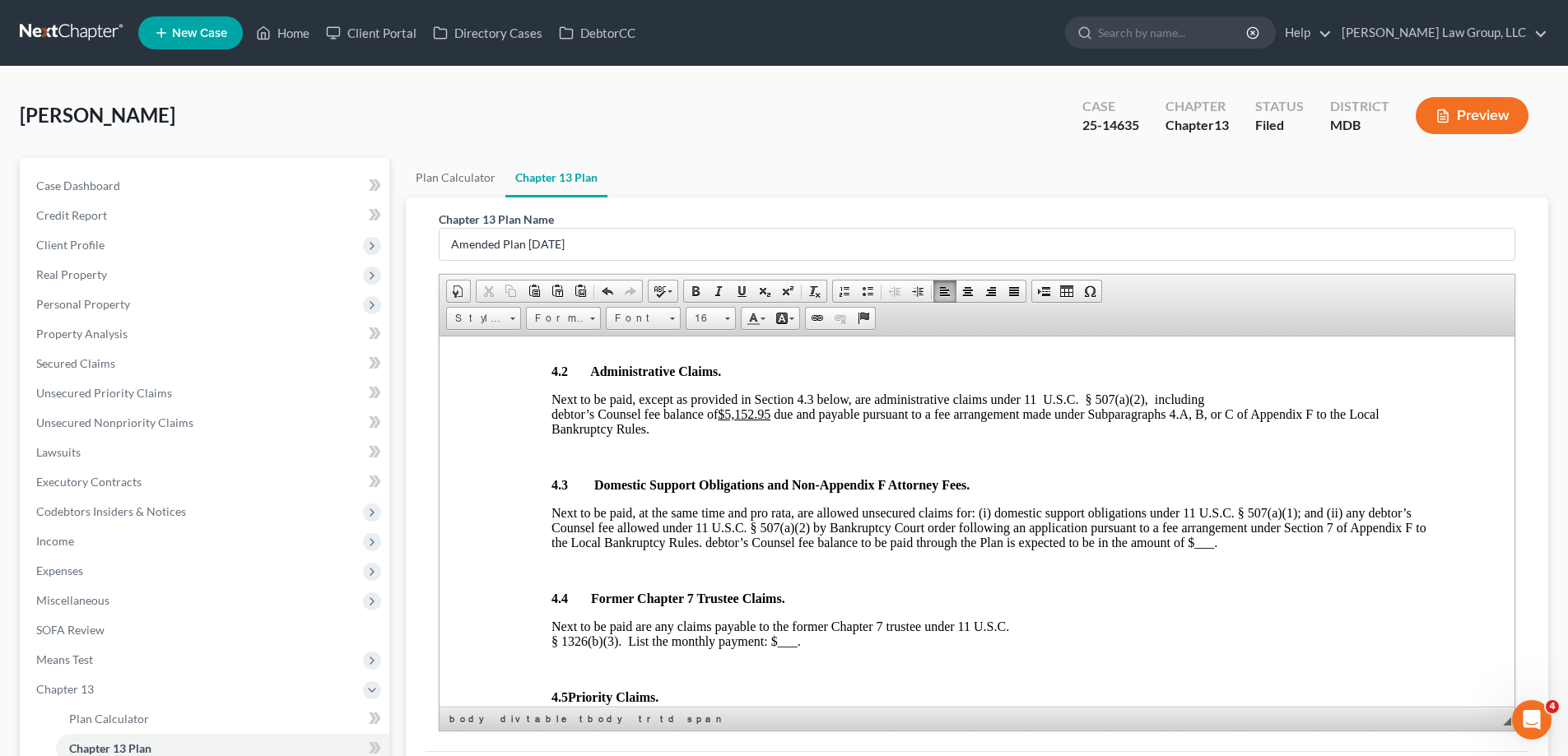
scroll to position [1893, 0]
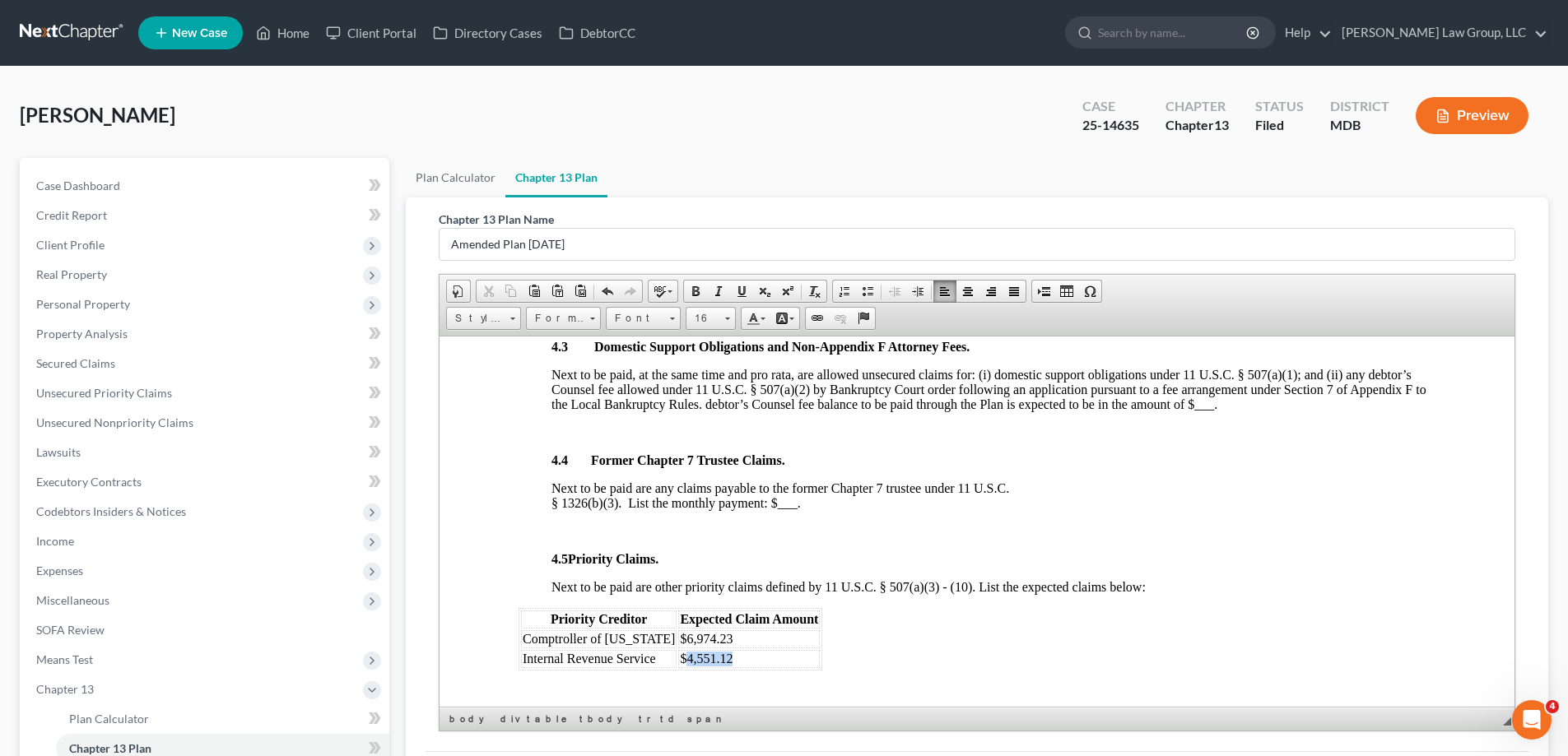
drag, startPoint x: 718, startPoint y: 656, endPoint x: 670, endPoint y: 661, distance: 48.3
click at [678, 661] on td "$4,551.12" at bounding box center [749, 658] width 141 height 18
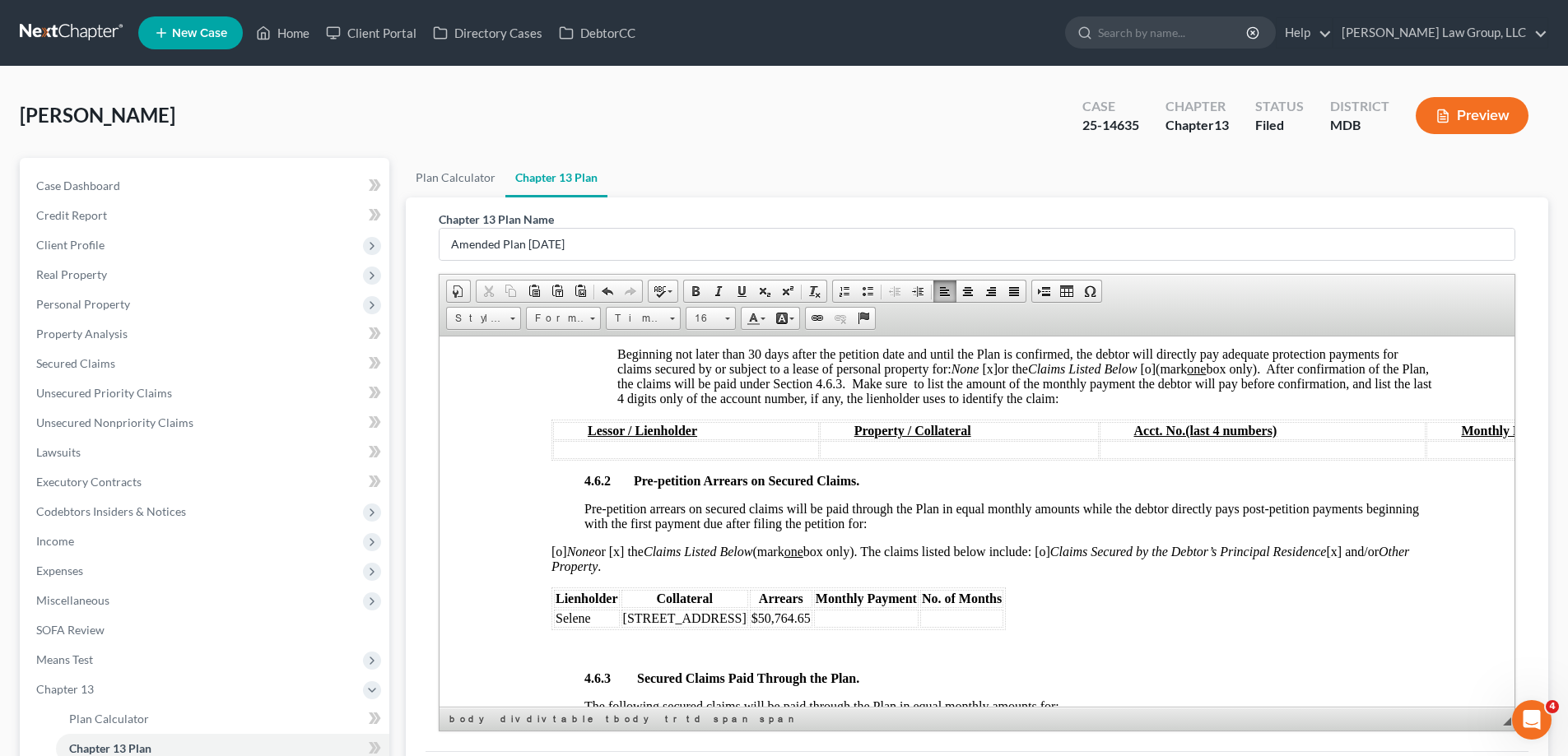
scroll to position [2387, 0]
drag, startPoint x: 791, startPoint y: 621, endPoint x: 742, endPoint y: 619, distance: 49.0
click at [751, 619] on span "$50,764.65" at bounding box center [781, 617] width 59 height 14
click at [612, 613] on td "Selene" at bounding box center [586, 617] width 66 height 18
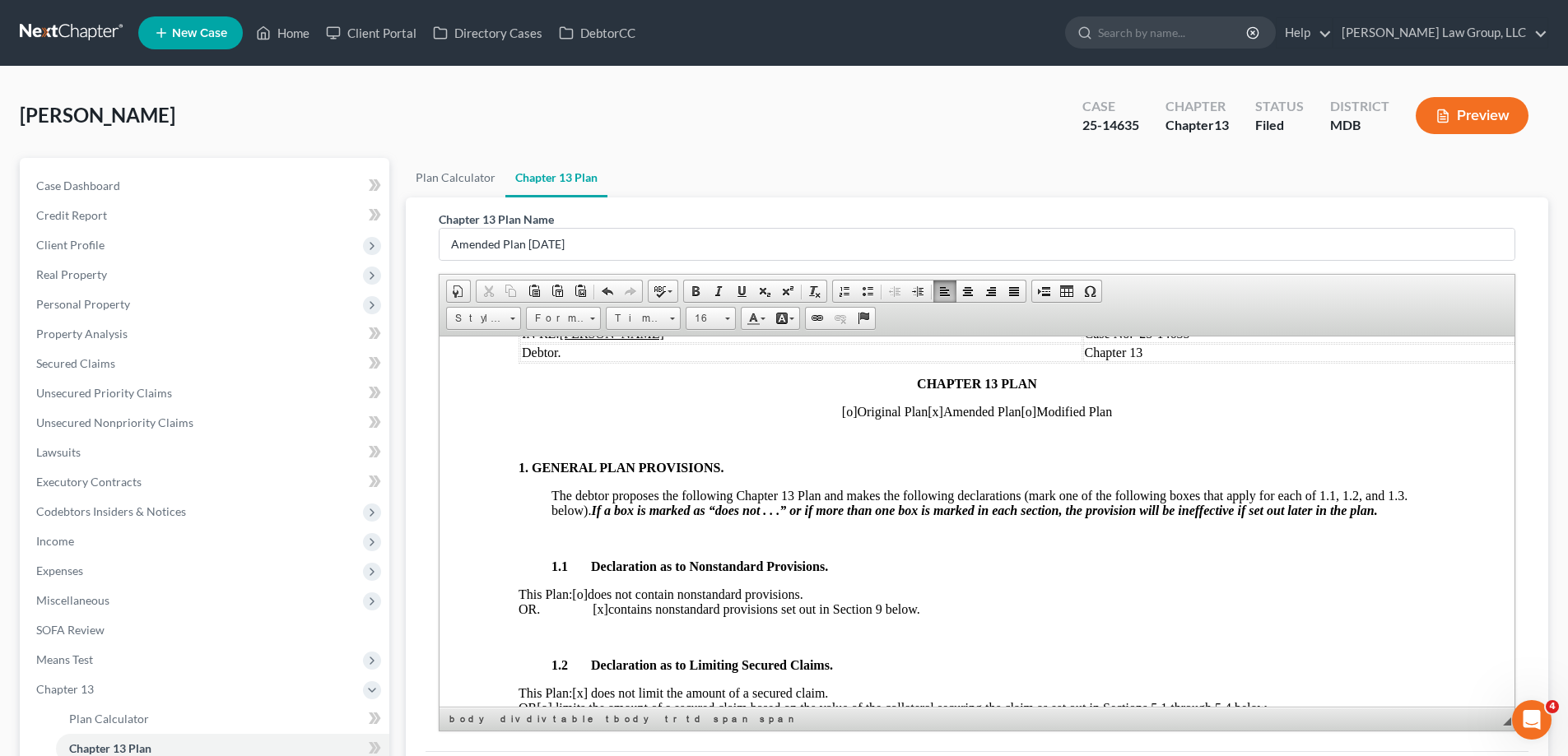
scroll to position [329, 0]
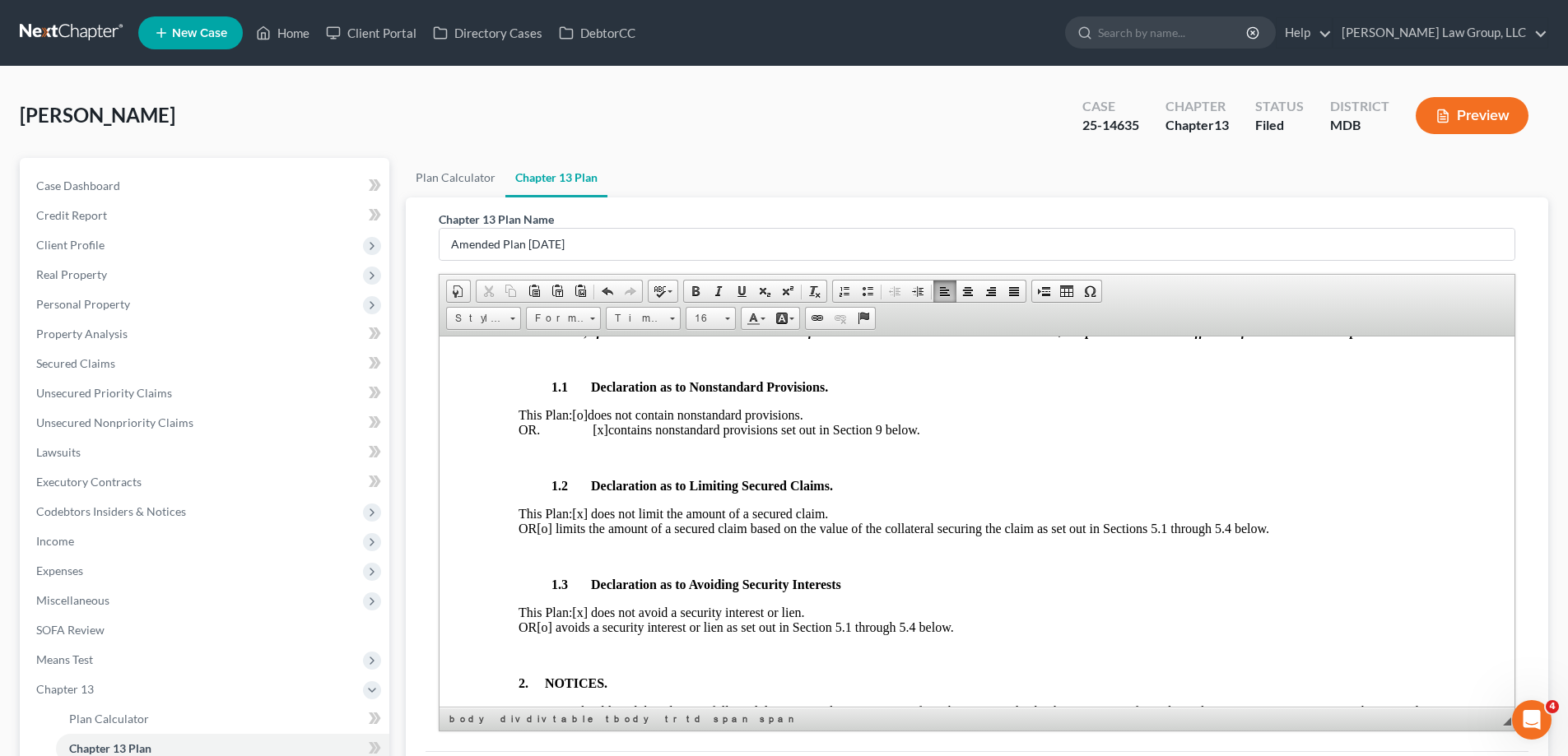
click at [587, 414] on span "[o]" at bounding box center [580, 414] width 16 height 14
click at [603, 432] on p "This Plan: [x ] does not contain nonstandard provisions. OR. [x] contains nonst…" at bounding box center [977, 422] width 917 height 29
click at [587, 410] on span "[x ]" at bounding box center [580, 414] width 16 height 14
click at [603, 429] on p "This Plan: [o ] does not contain nonstandard provisions. OR. [o ] contains nons…" at bounding box center [977, 422] width 917 height 29
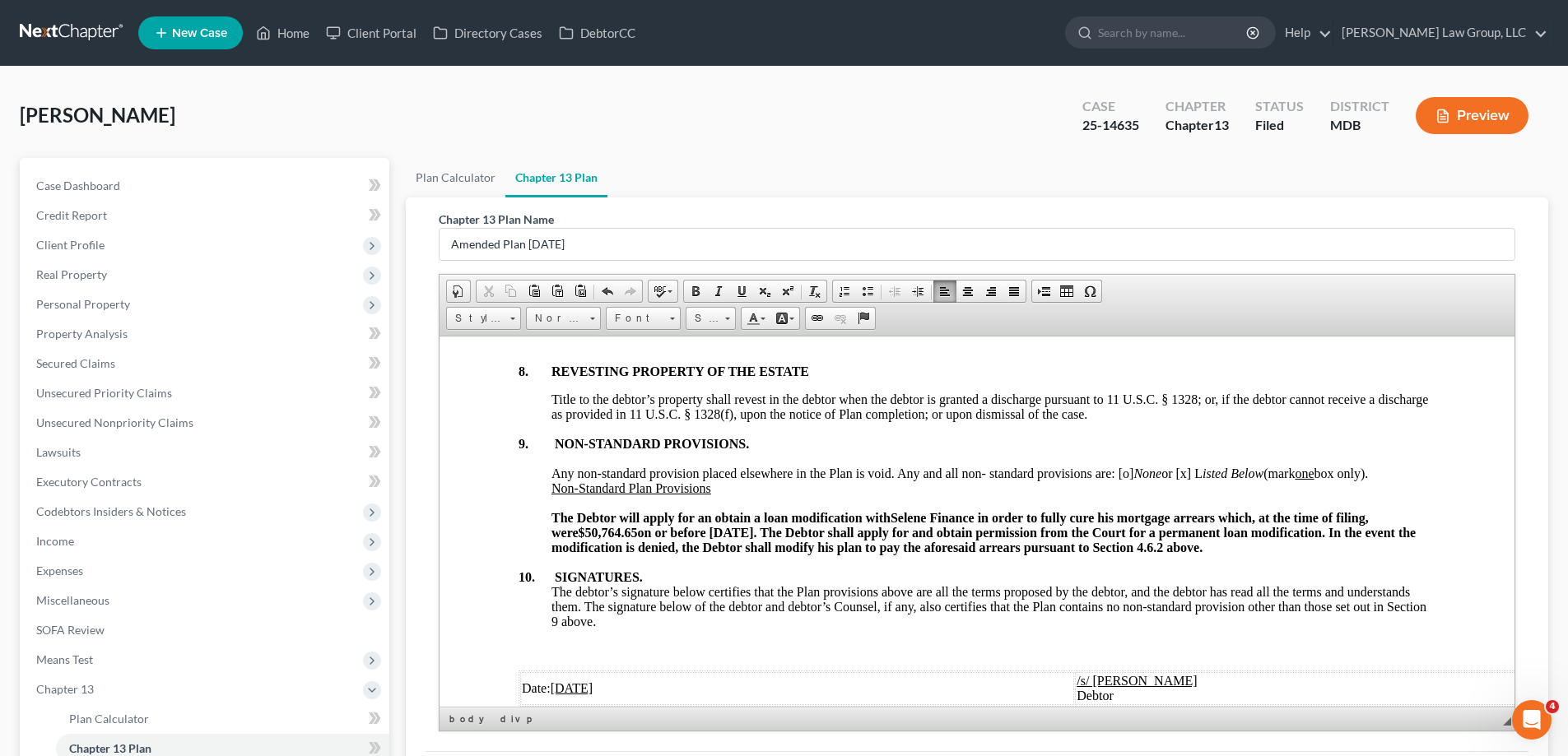
scroll to position [5266, 0]
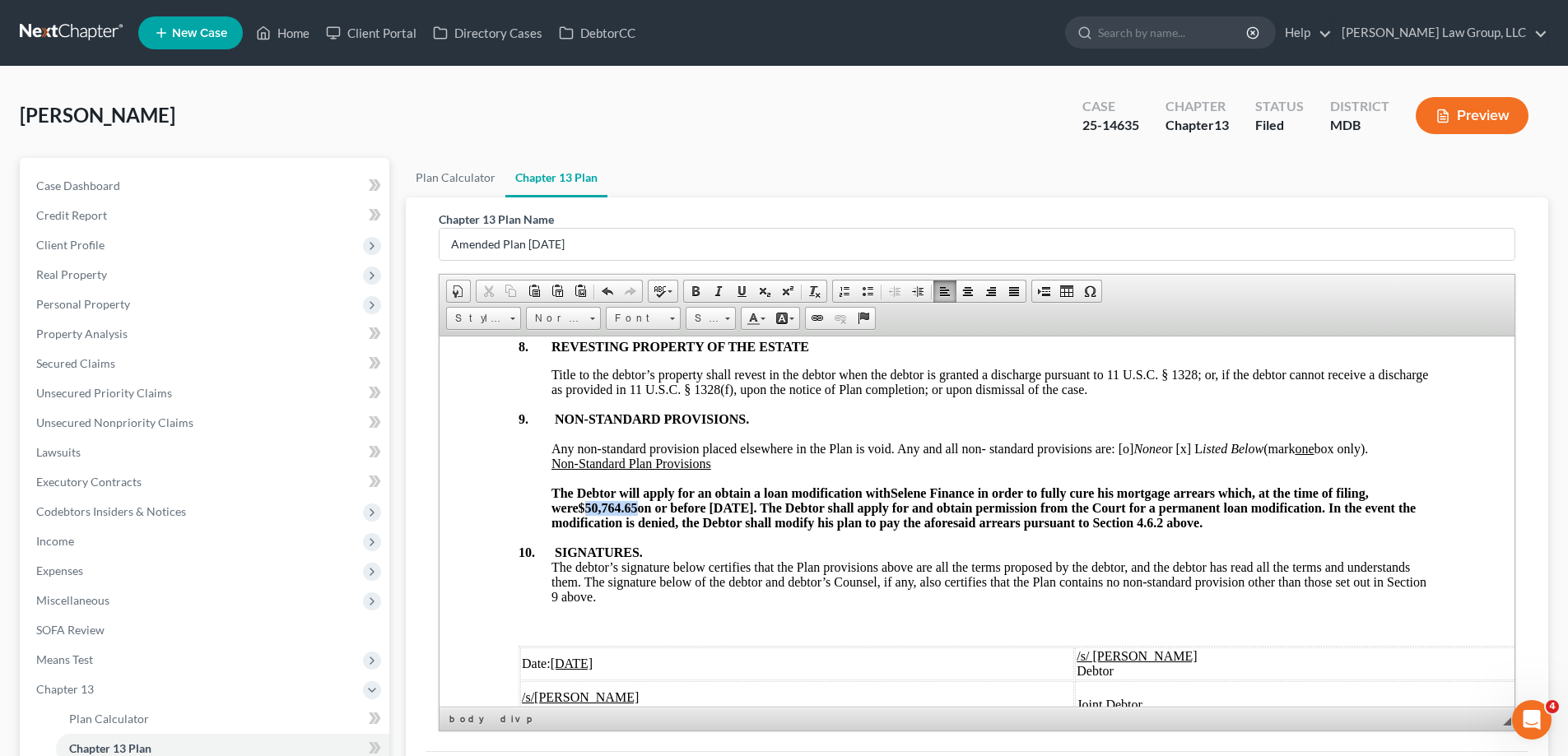
drag, startPoint x: 609, startPoint y: 524, endPoint x: 560, endPoint y: 527, distance: 49.1
click at [578, 514] on span "$50,764.65" at bounding box center [608, 508] width 59 height 14
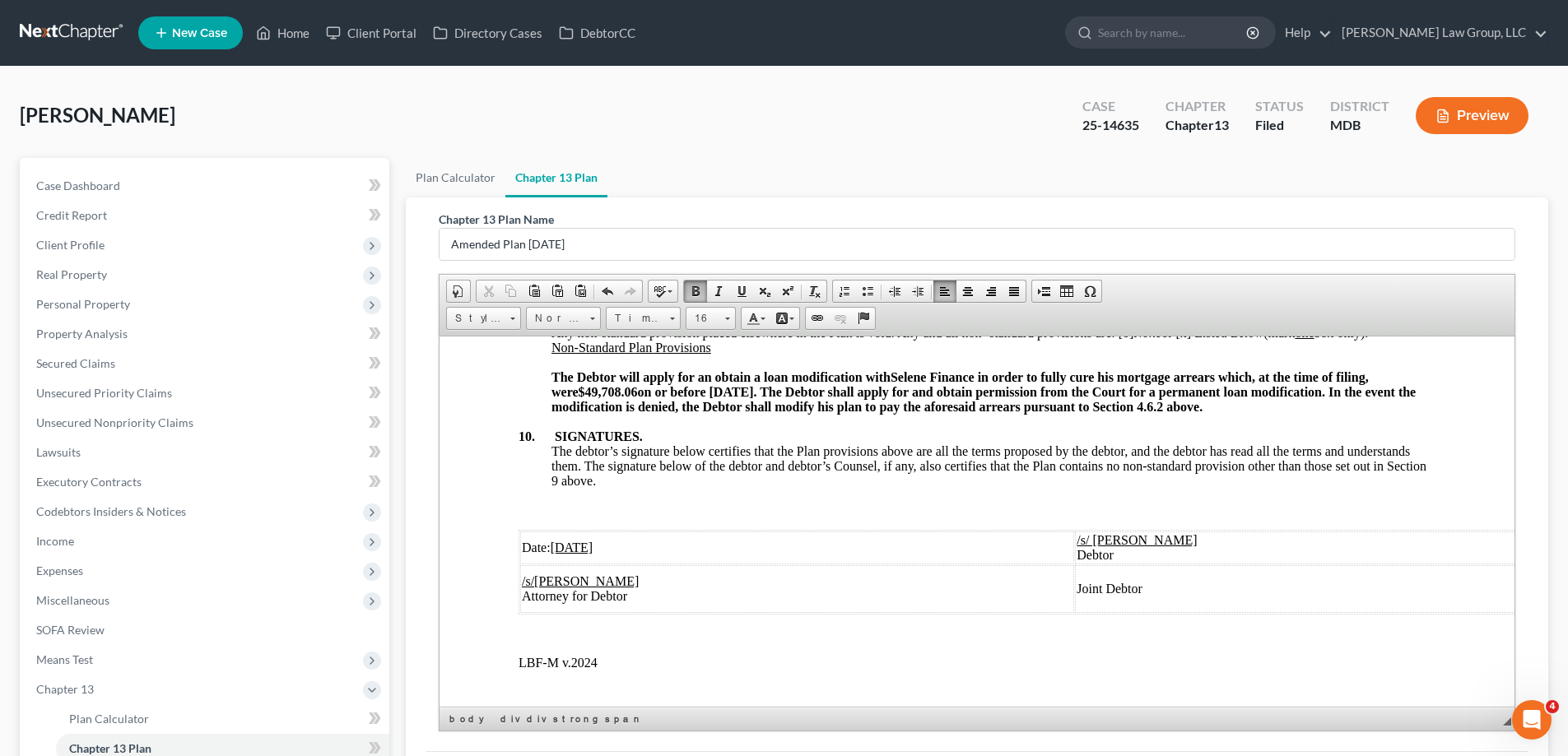
scroll to position [5431, 0]
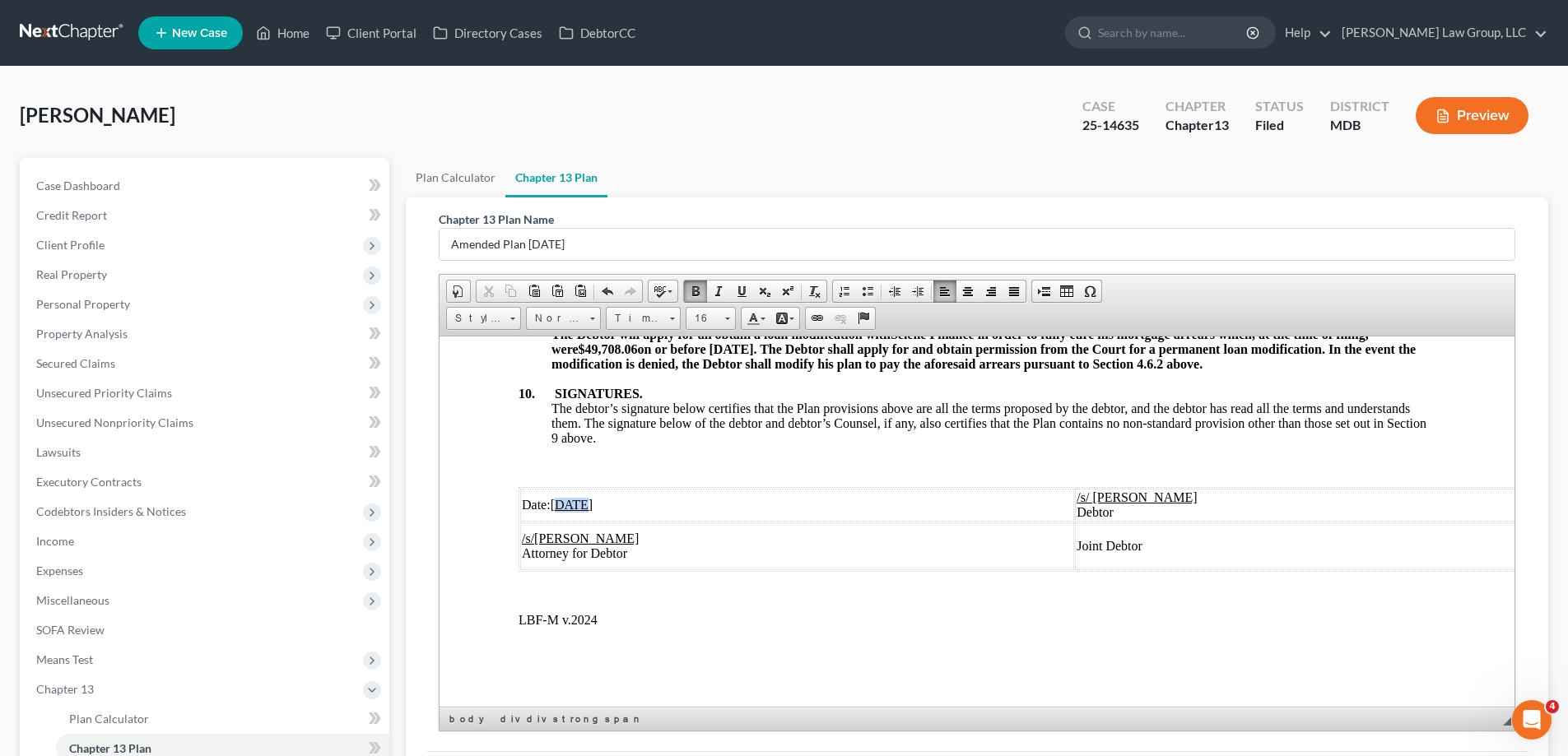
drag, startPoint x: 583, startPoint y: 513, endPoint x: 558, endPoint y: 516, distance: 25.2
click at [558, 511] on u "05/21/2025" at bounding box center [572, 504] width 43 height 14
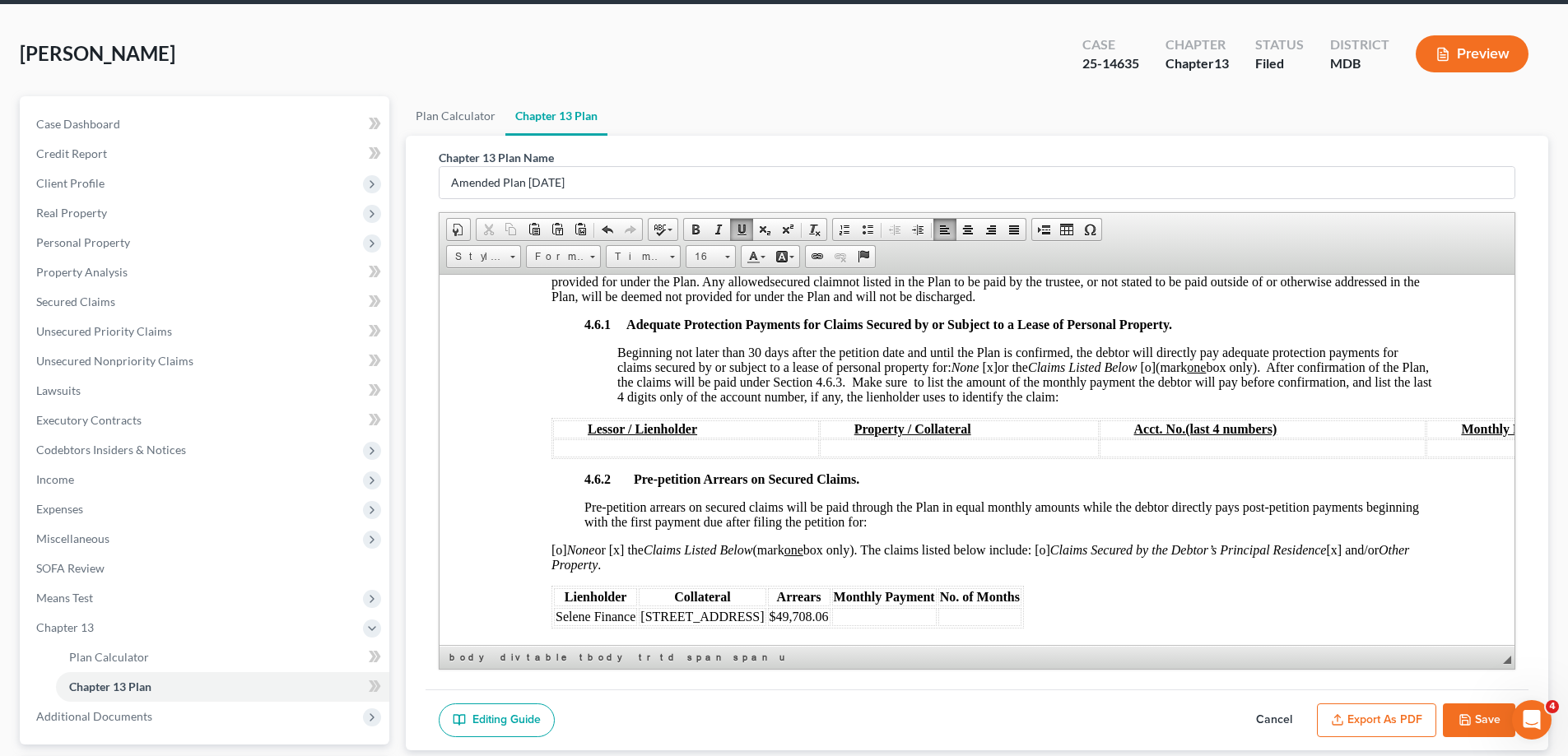
scroll to position [165, 0]
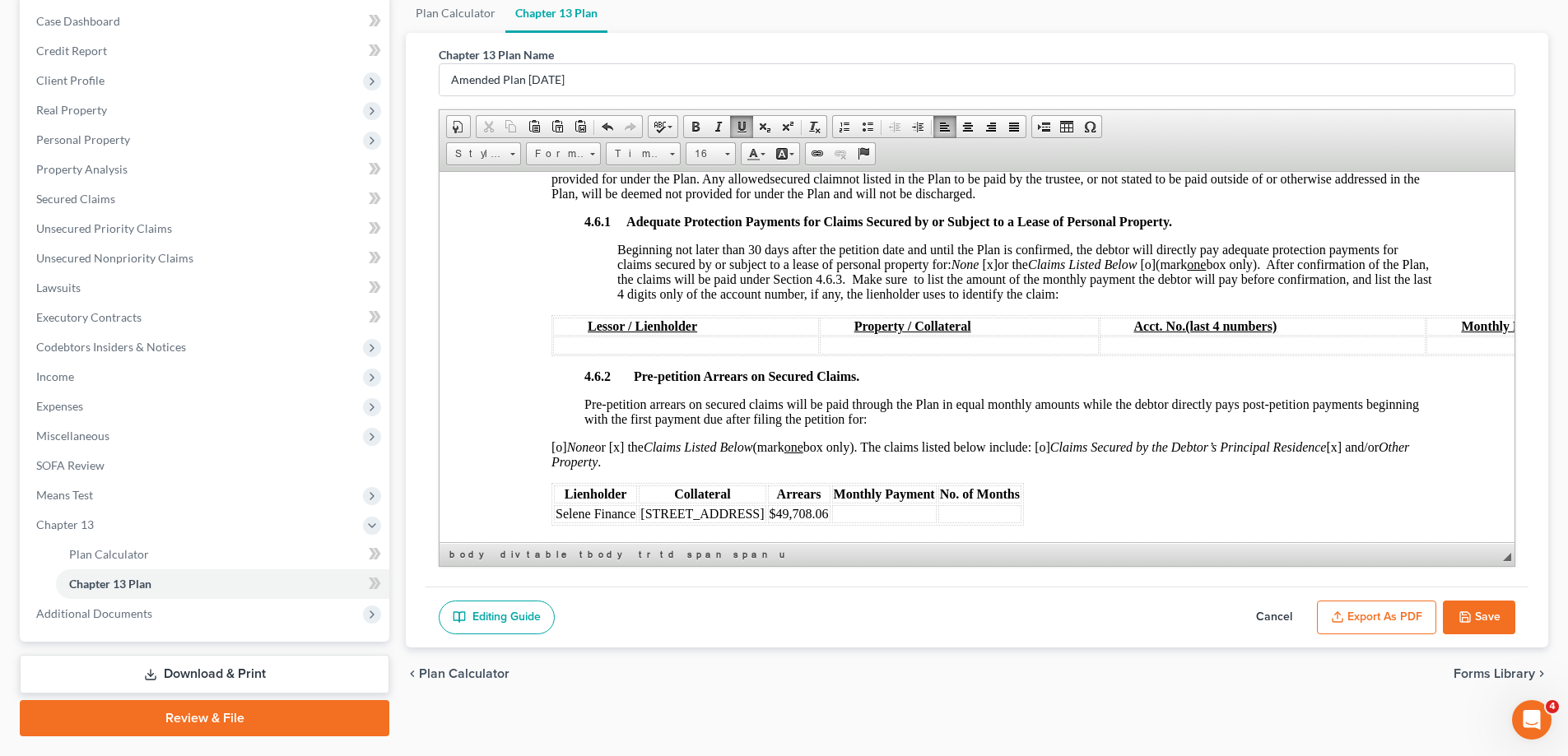
drag, startPoint x: 1494, startPoint y: 622, endPoint x: 1378, endPoint y: 35, distance: 598.4
click at [1494, 622] on button "Save" at bounding box center [1479, 618] width 73 height 34
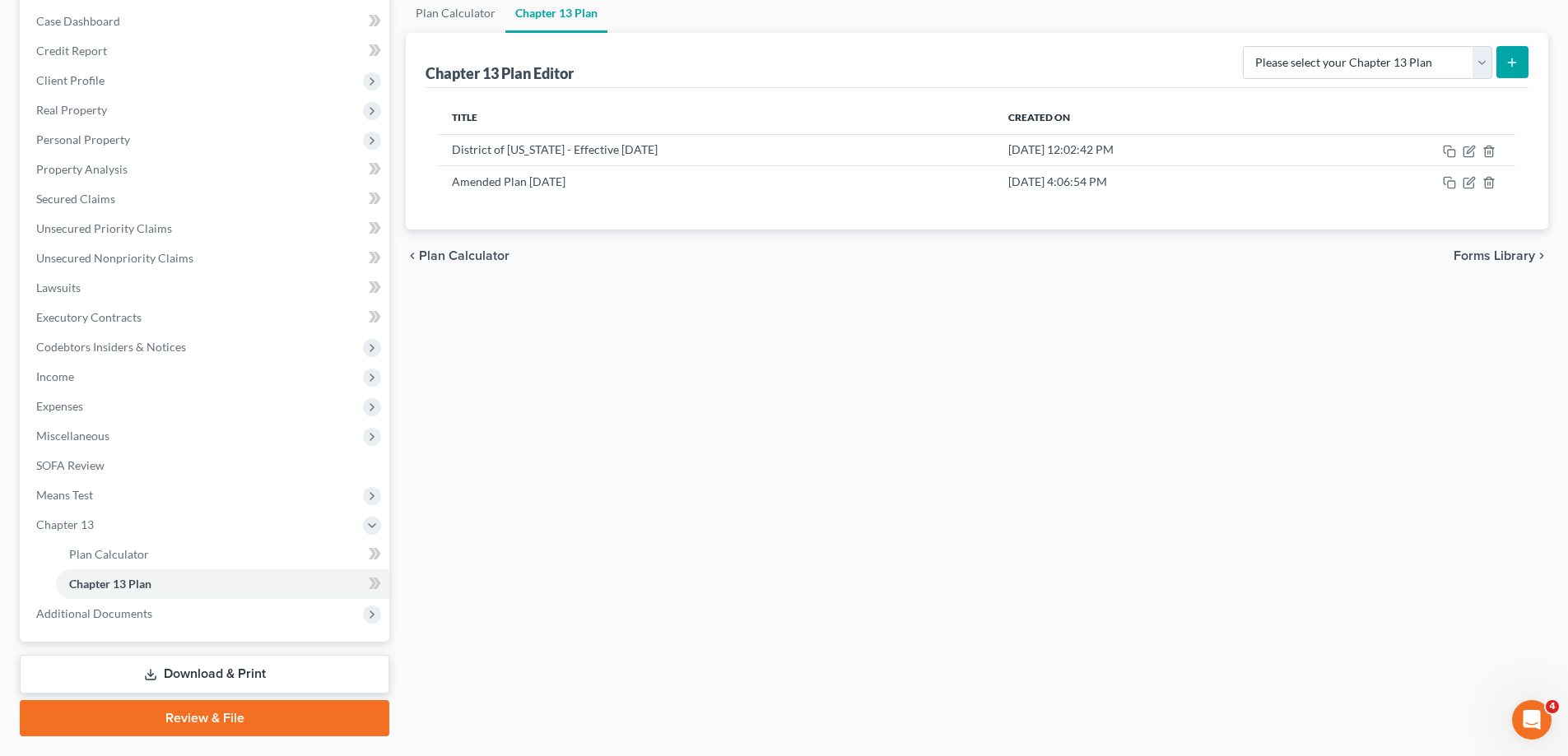
scroll to position [0, 0]
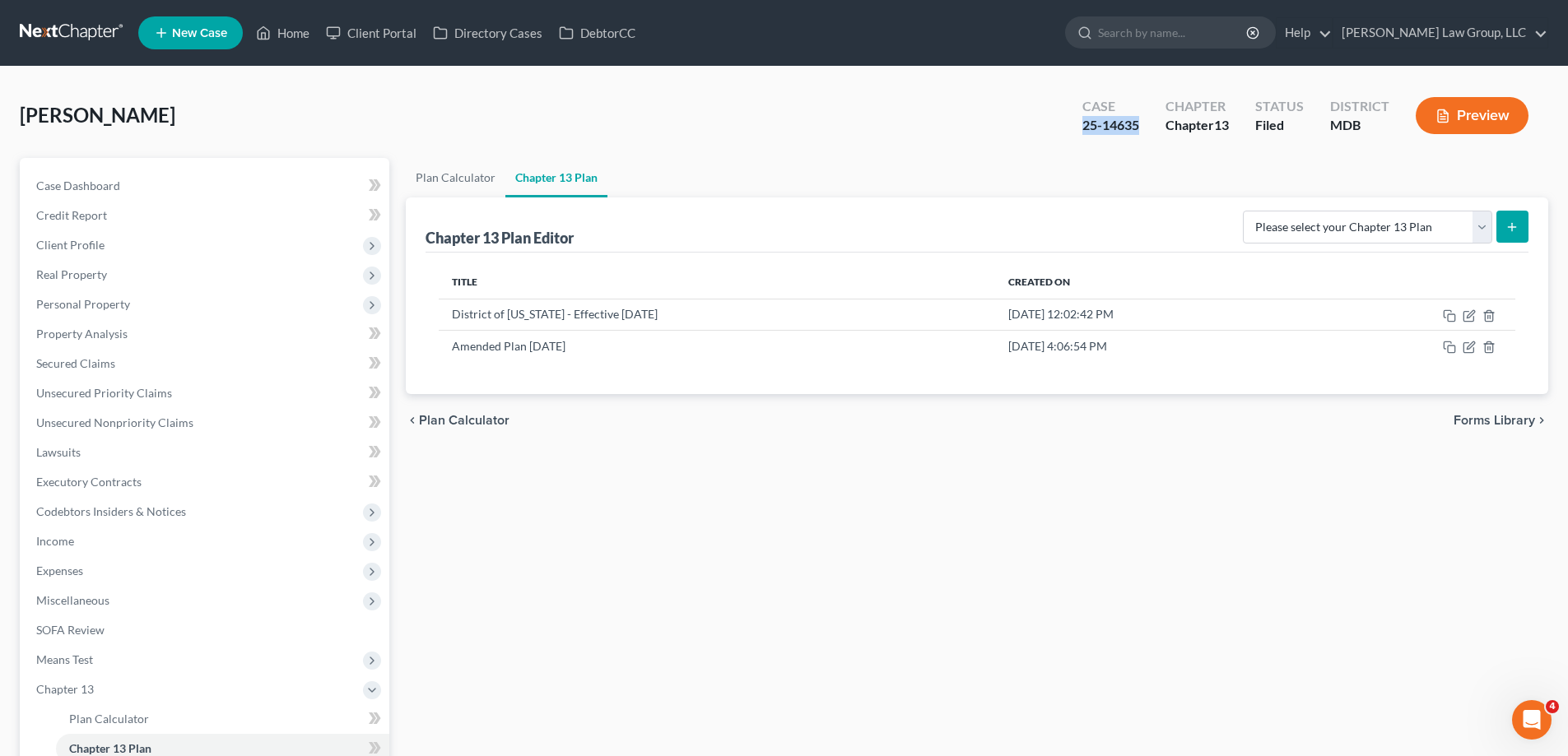
drag, startPoint x: 1083, startPoint y: 127, endPoint x: 1048, endPoint y: 127, distance: 35.0
click at [1048, 127] on div "Kurdyla, Edward Upgraded Case 25-14635 Chapter Chapter 13 Status Filed District…" at bounding box center [784, 122] width 1528 height 72
copy div "25-14635"
click at [1467, 351] on icon "button" at bounding box center [1468, 347] width 13 height 13
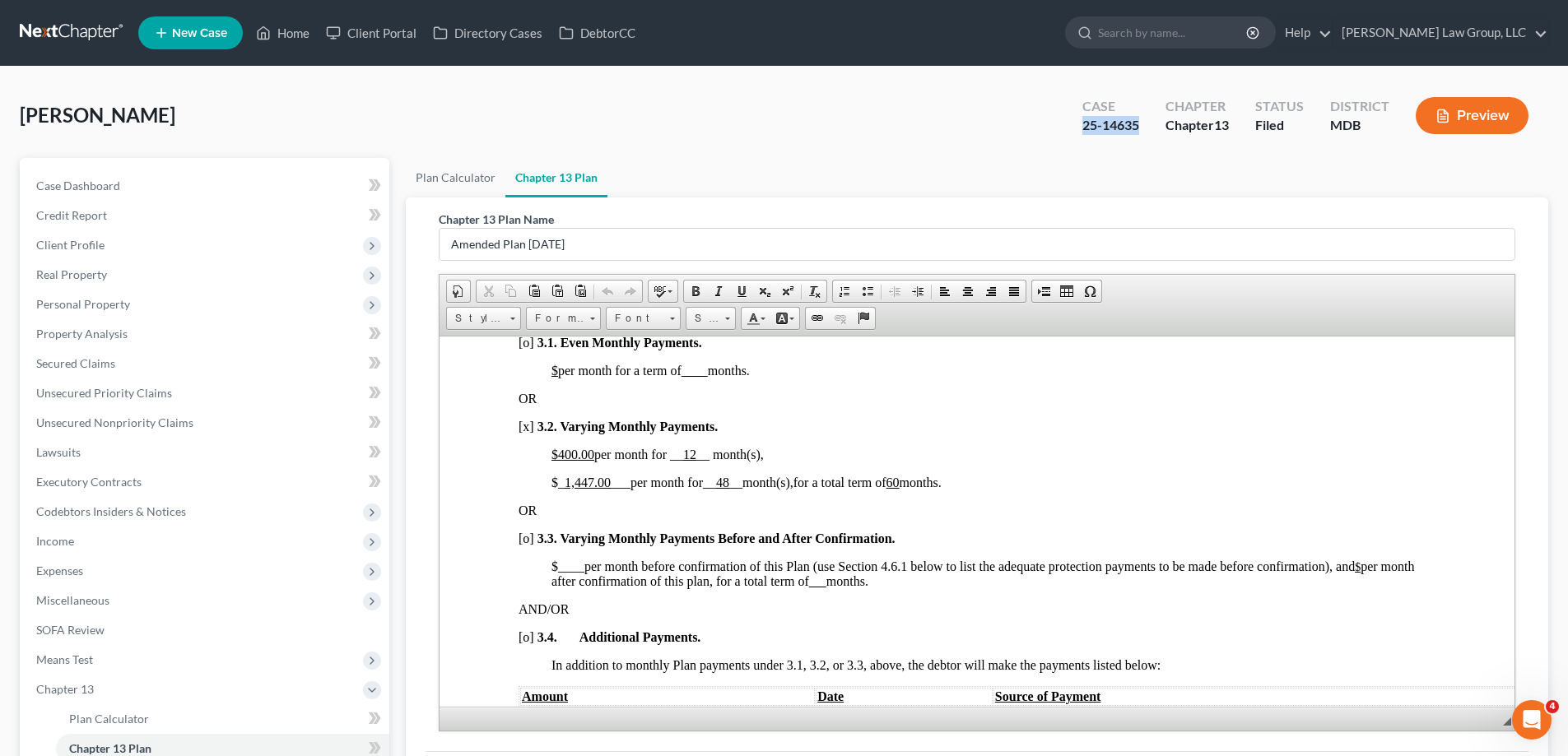
scroll to position [1070, 0]
click at [590, 479] on u "1,447.00" at bounding box center [587, 478] width 46 height 14
click at [586, 478] on u "1,447.00" at bounding box center [587, 478] width 46 height 14
click at [769, 453] on p "$400.00 per month for __ 12 __ month(s)," at bounding box center [994, 451] width 884 height 15
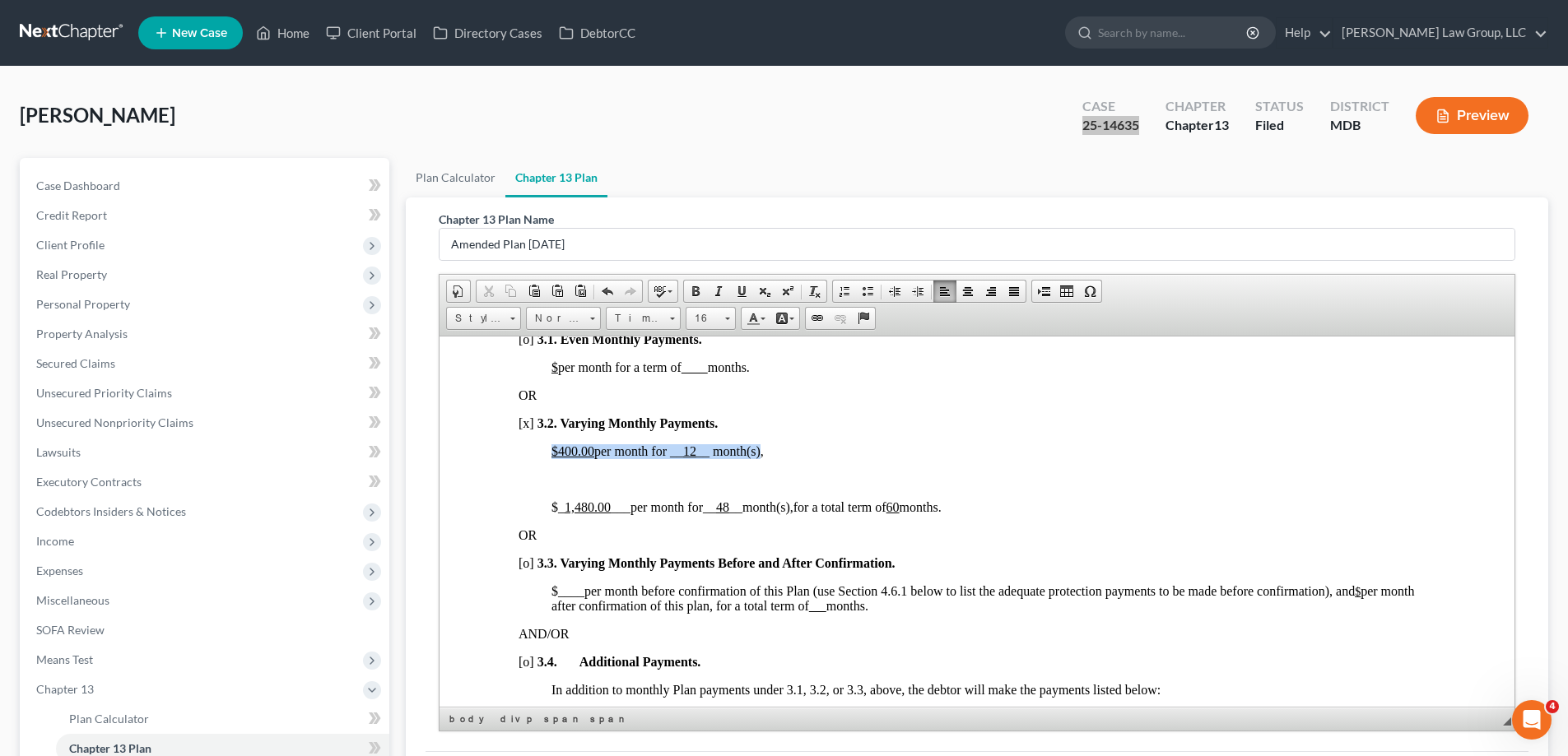
drag, startPoint x: 552, startPoint y: 450, endPoint x: 762, endPoint y: 440, distance: 210.2
copy span "$400.00 per month for __ 12 __ month(s)"
click at [698, 480] on p at bounding box center [994, 478] width 884 height 15
drag, startPoint x: 698, startPoint y: 478, endPoint x: 685, endPoint y: 481, distance: 13.3
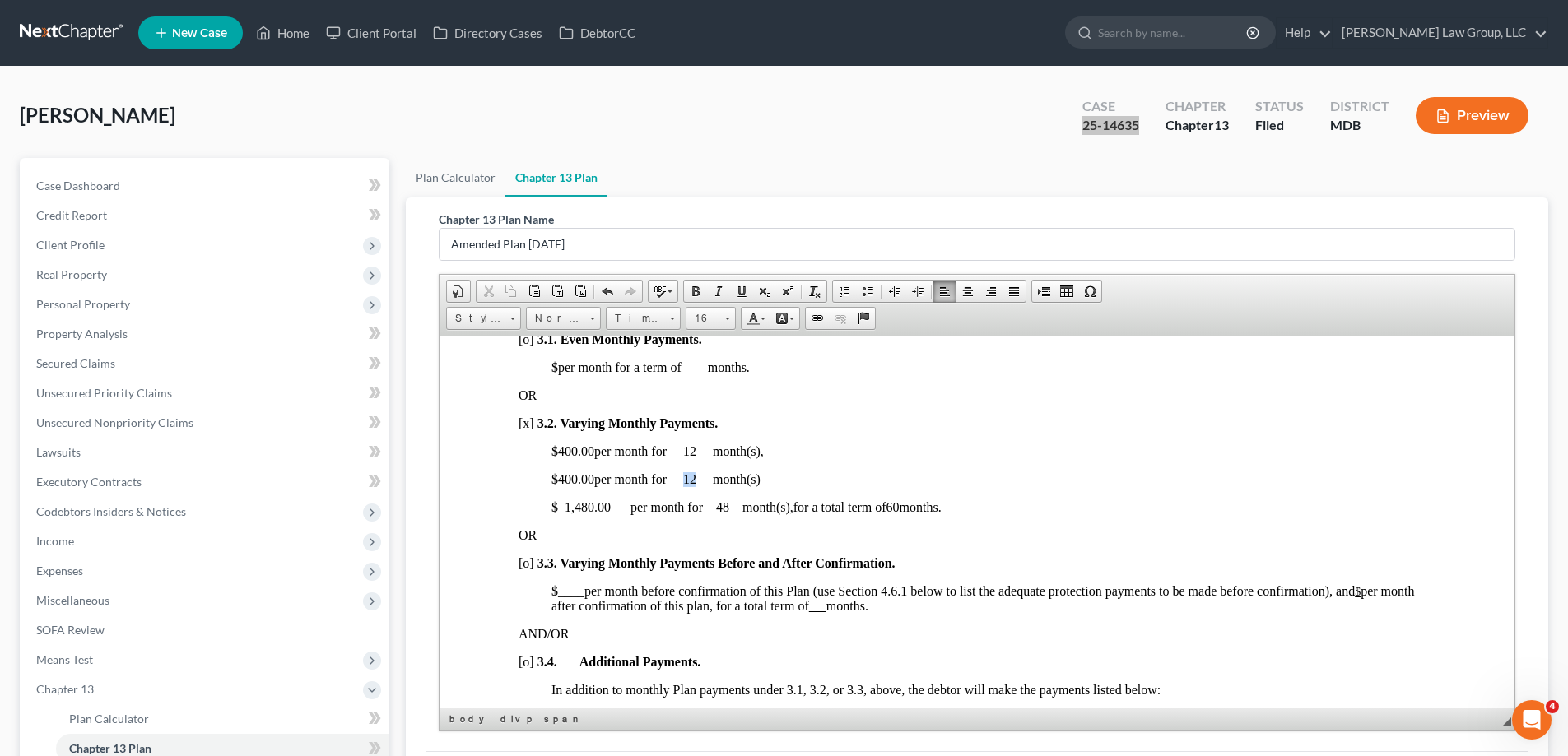
click at [685, 481] on u "12" at bounding box center [689, 478] width 13 height 14
drag, startPoint x: 763, startPoint y: 452, endPoint x: 598, endPoint y: 456, distance: 165.0
click at [598, 456] on span "$400.00 per month for __ 12 __ month(s)," at bounding box center [658, 451] width 212 height 14
drag, startPoint x: 711, startPoint y: 454, endPoint x: 732, endPoint y: 450, distance: 21.4
click at [732, 450] on span "$400.00 total paid for months 1 - 3 ," at bounding box center [643, 451] width 184 height 14
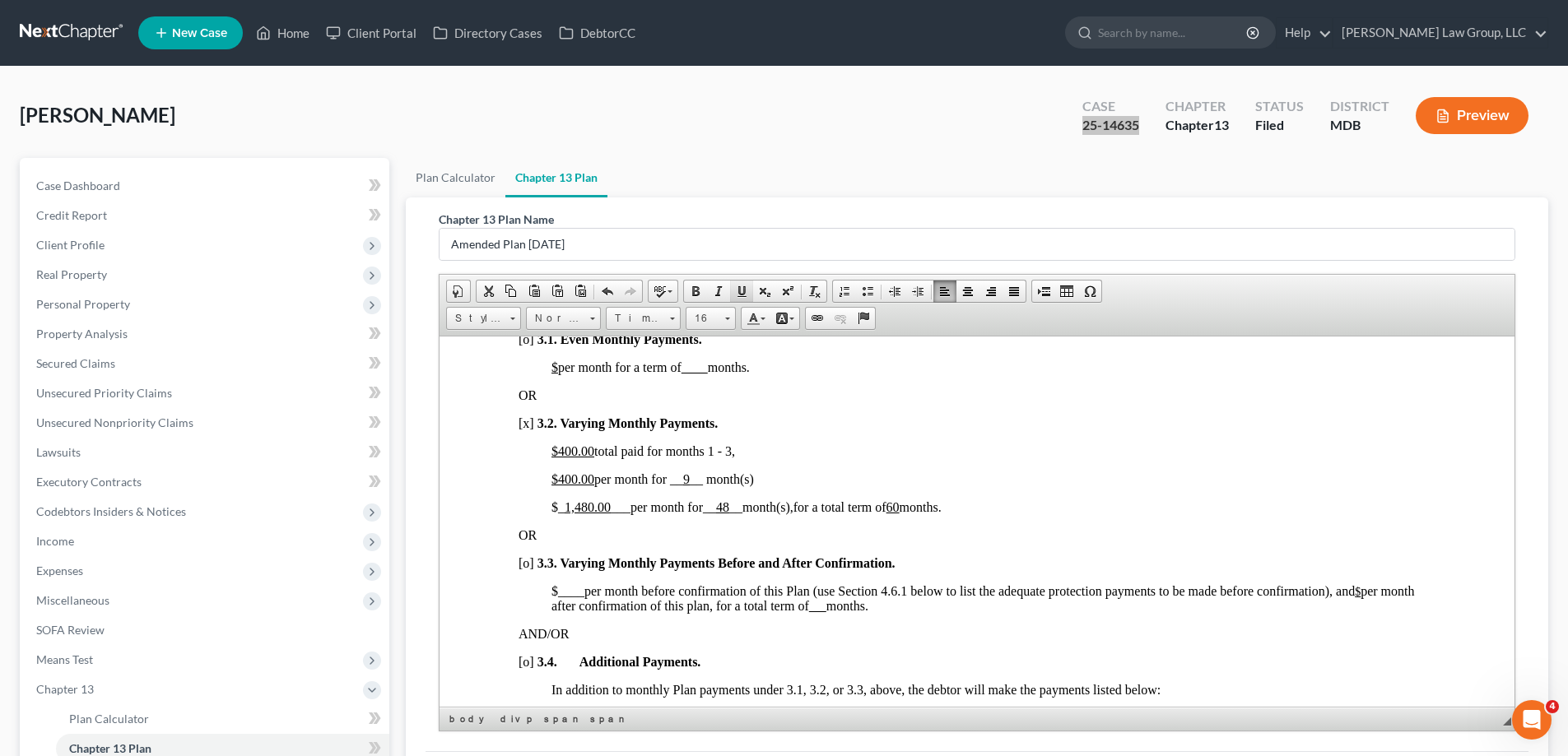
click at [740, 292] on span at bounding box center [740, 291] width 13 height 13
click at [848, 444] on p "$400.00 total paid for months 1 - 3 ," at bounding box center [994, 451] width 884 height 15
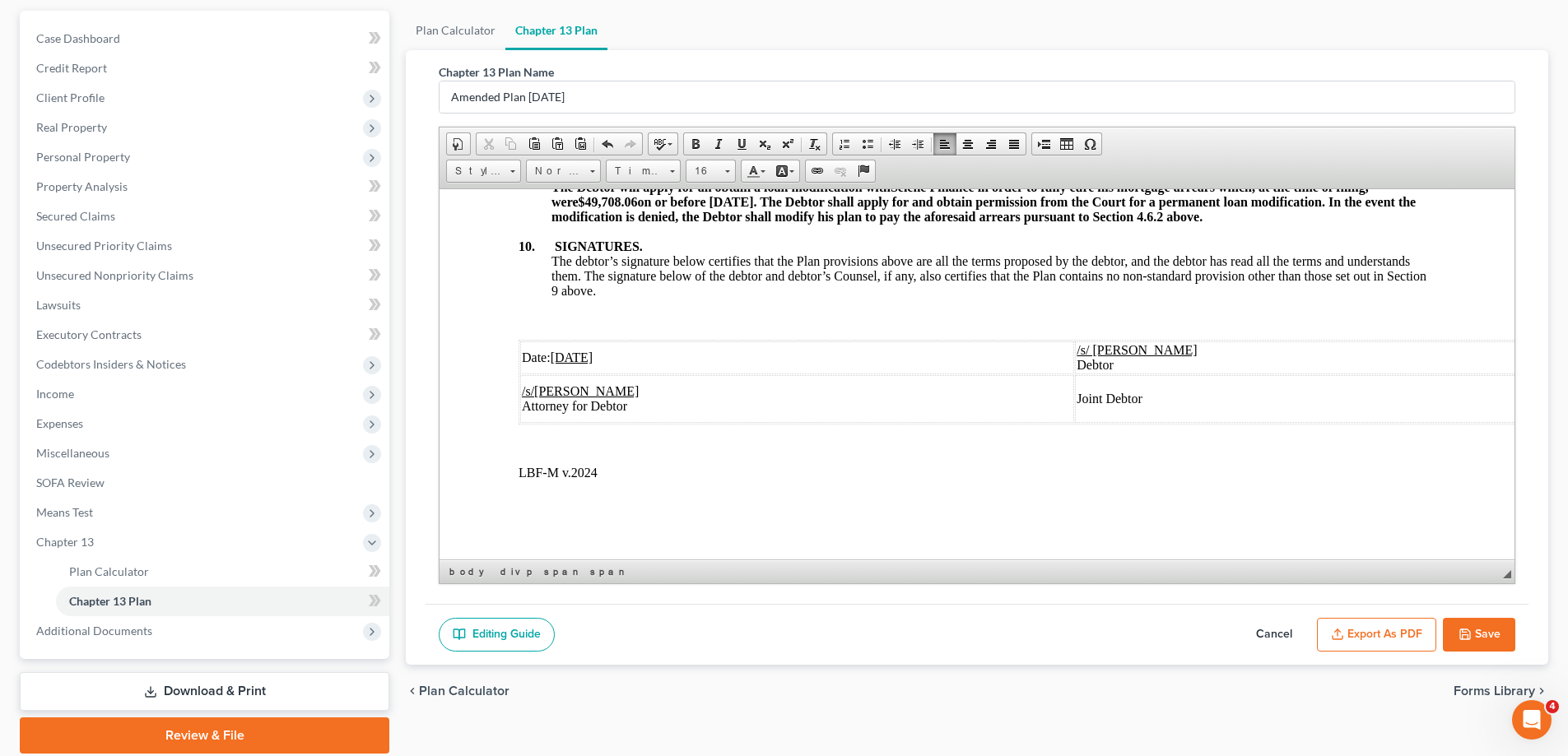
scroll to position [207, 0]
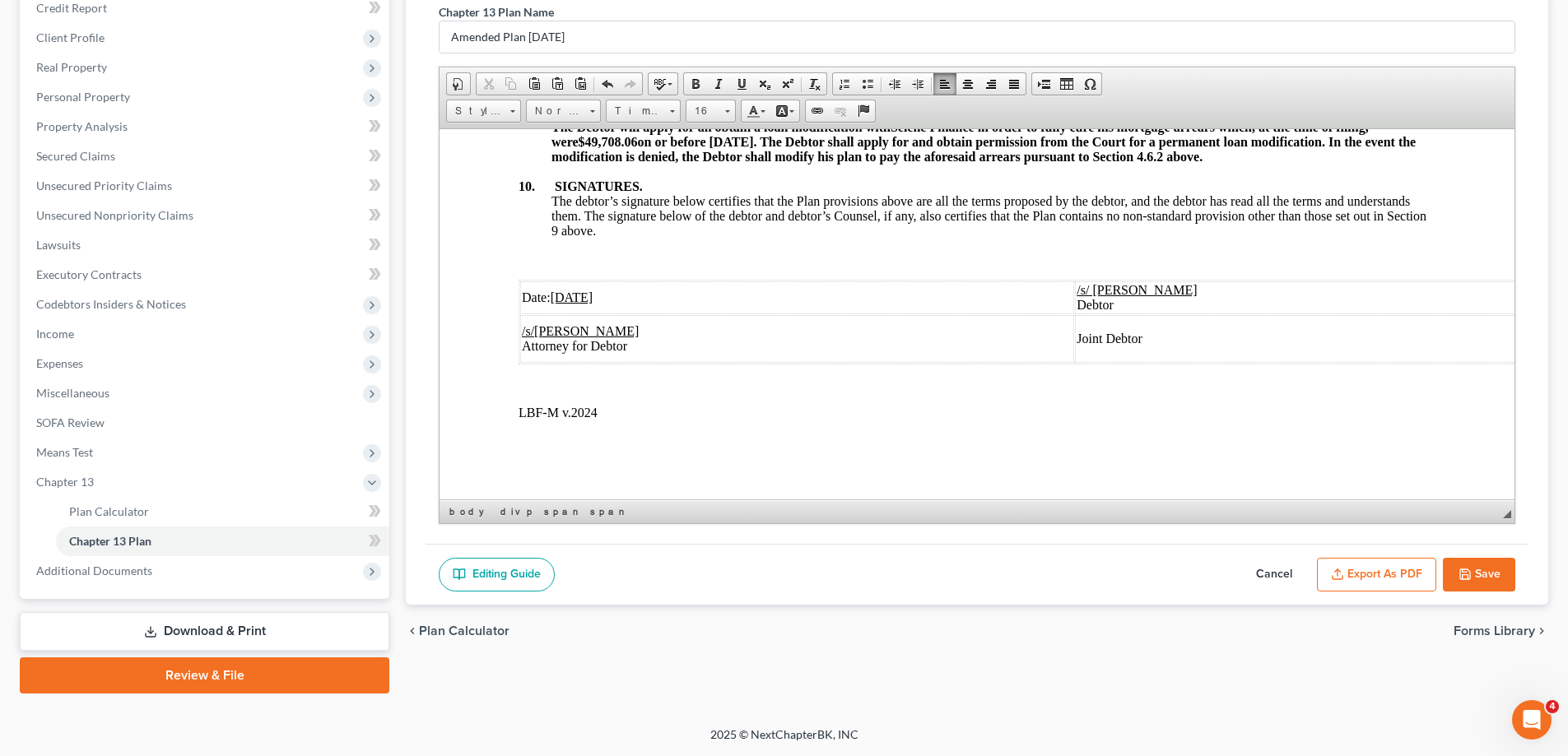
drag, startPoint x: 1477, startPoint y: 578, endPoint x: 1192, endPoint y: 505, distance: 294.2
click at [1477, 578] on button "Save" at bounding box center [1479, 574] width 73 height 34
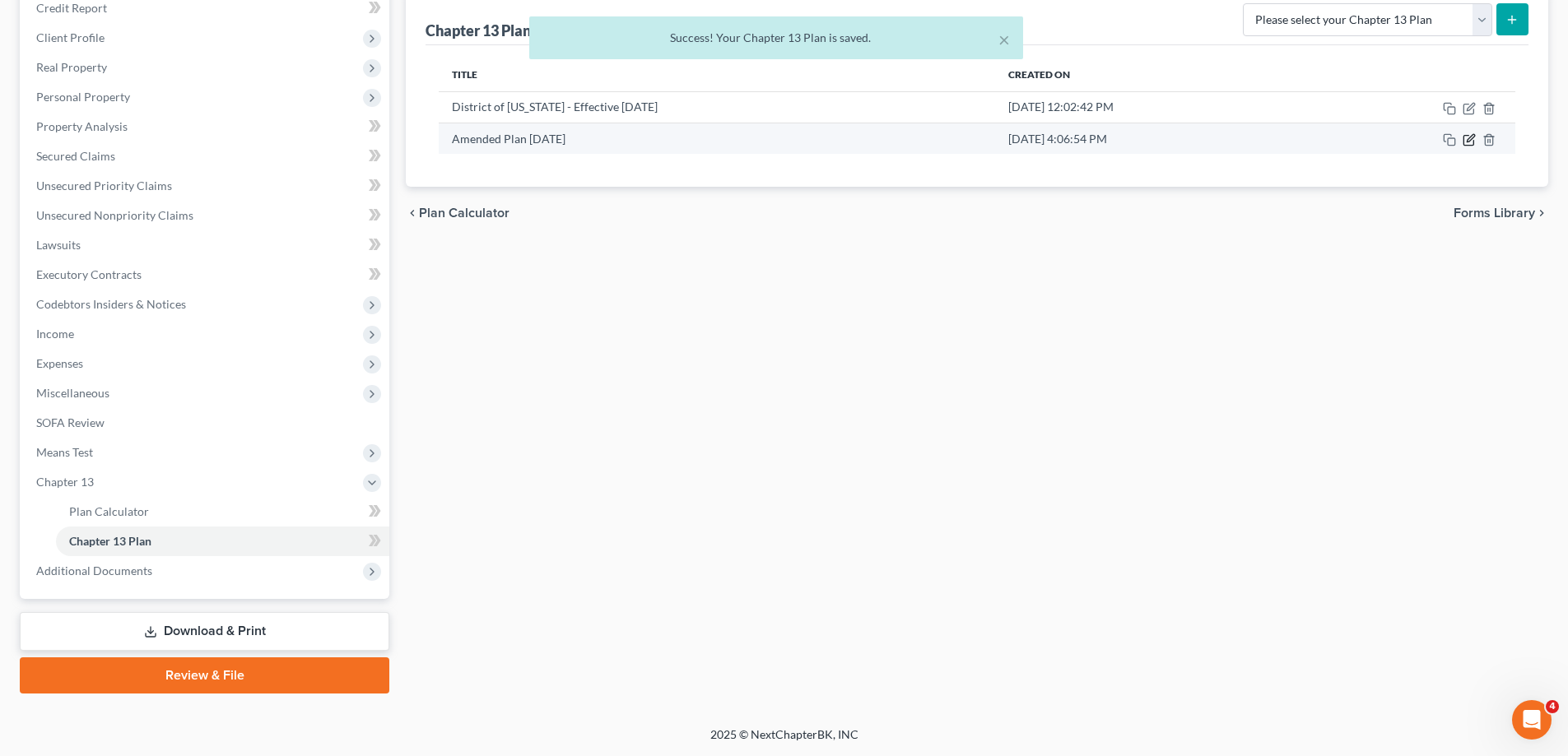
click at [1469, 142] on icon "button" at bounding box center [1468, 139] width 13 height 13
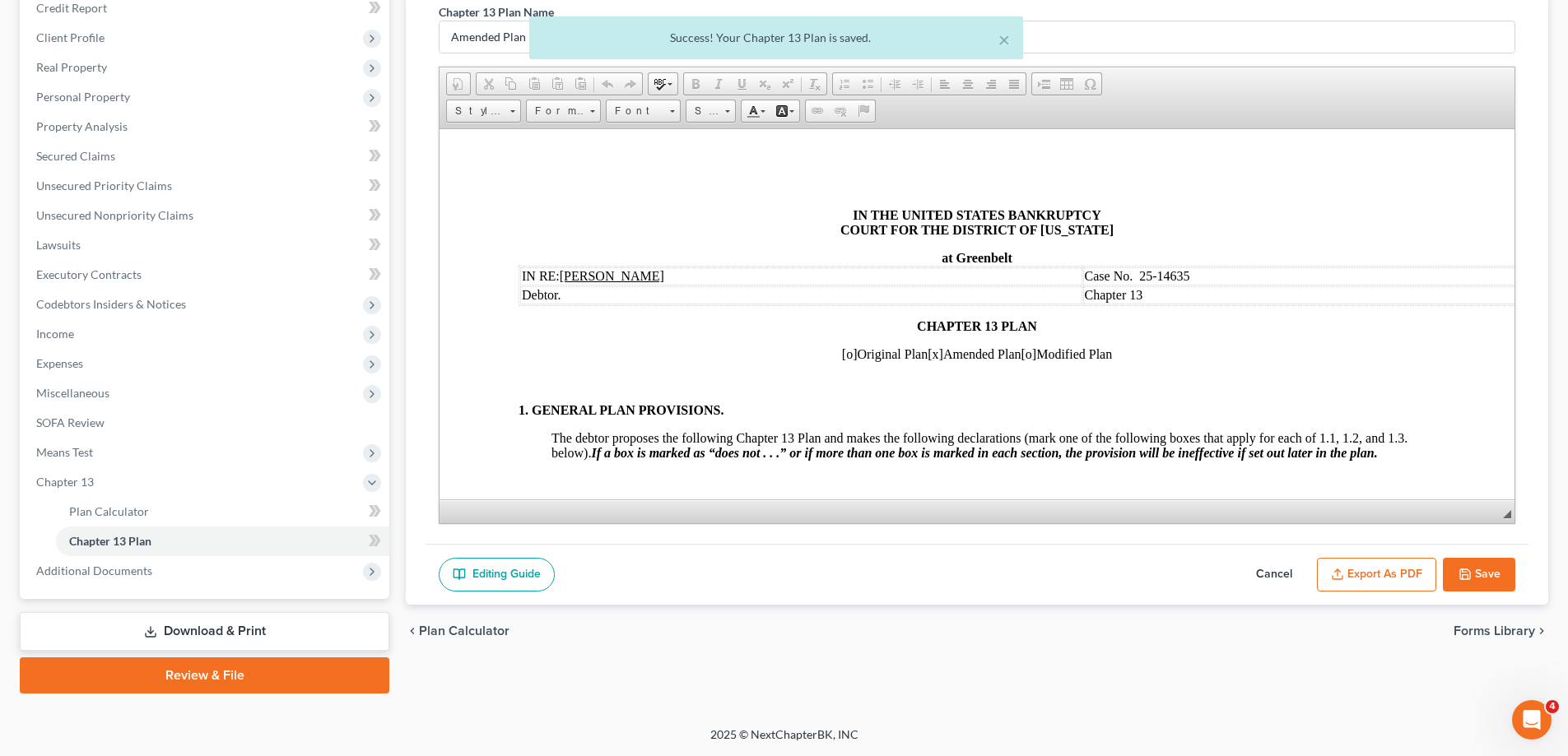
scroll to position [0, 0]
click at [1395, 585] on button "Export as PDF" at bounding box center [1377, 574] width 120 height 34
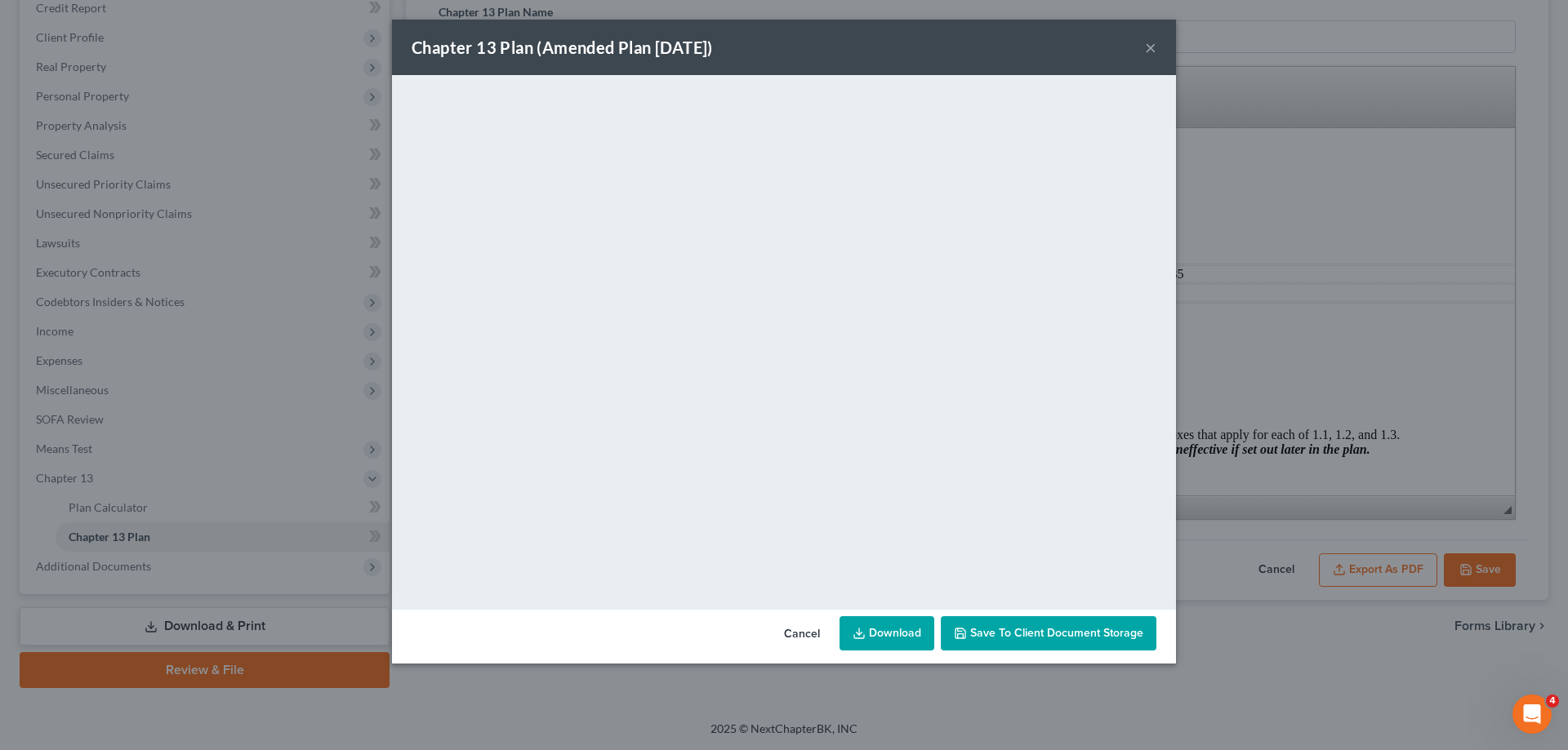
click at [1148, 52] on button "×" at bounding box center [1151, 48] width 12 height 19
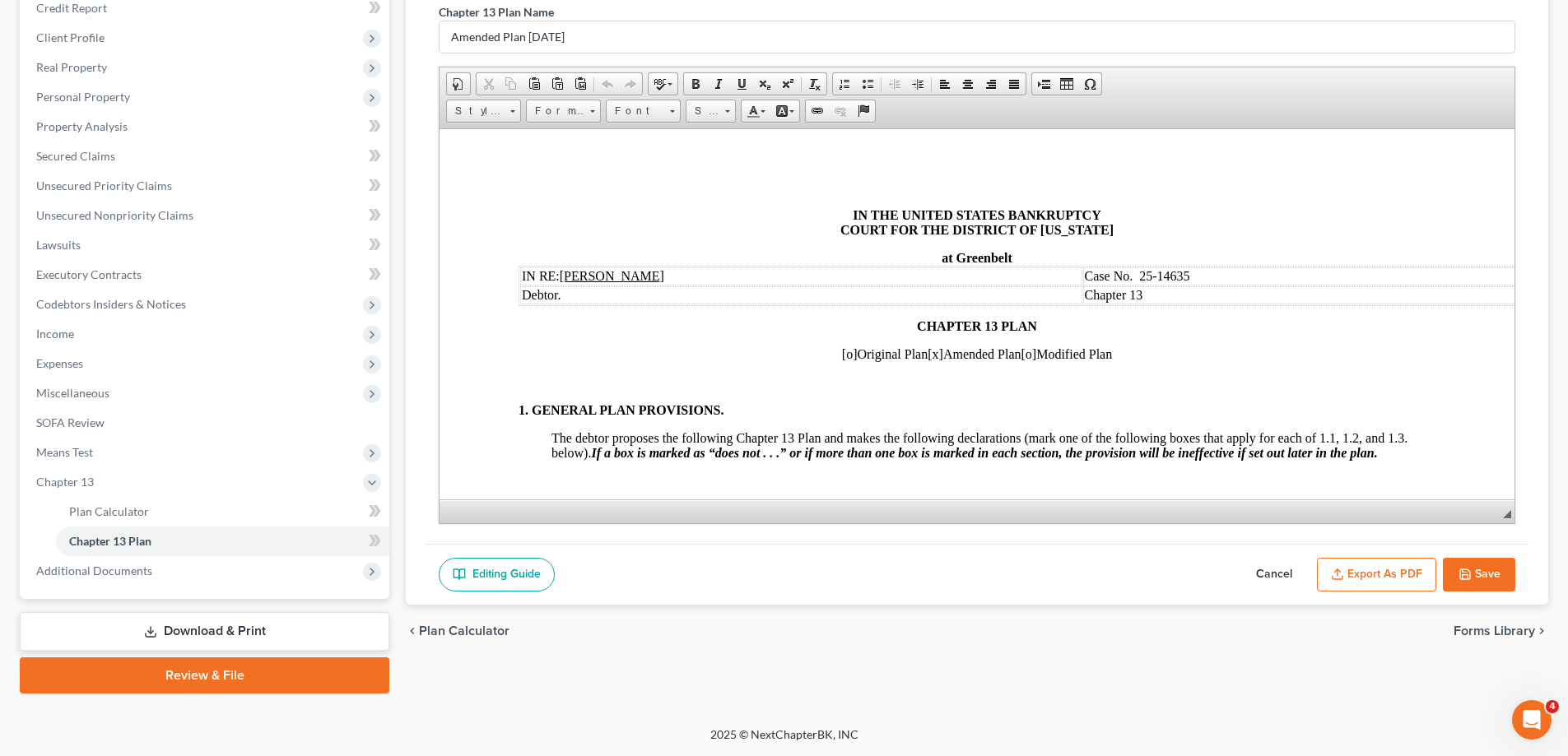
drag, startPoint x: 1492, startPoint y: 567, endPoint x: 983, endPoint y: 167, distance: 647.4
click at [1492, 567] on button "Save" at bounding box center [1479, 574] width 73 height 34
